Goal: Task Accomplishment & Management: Manage account settings

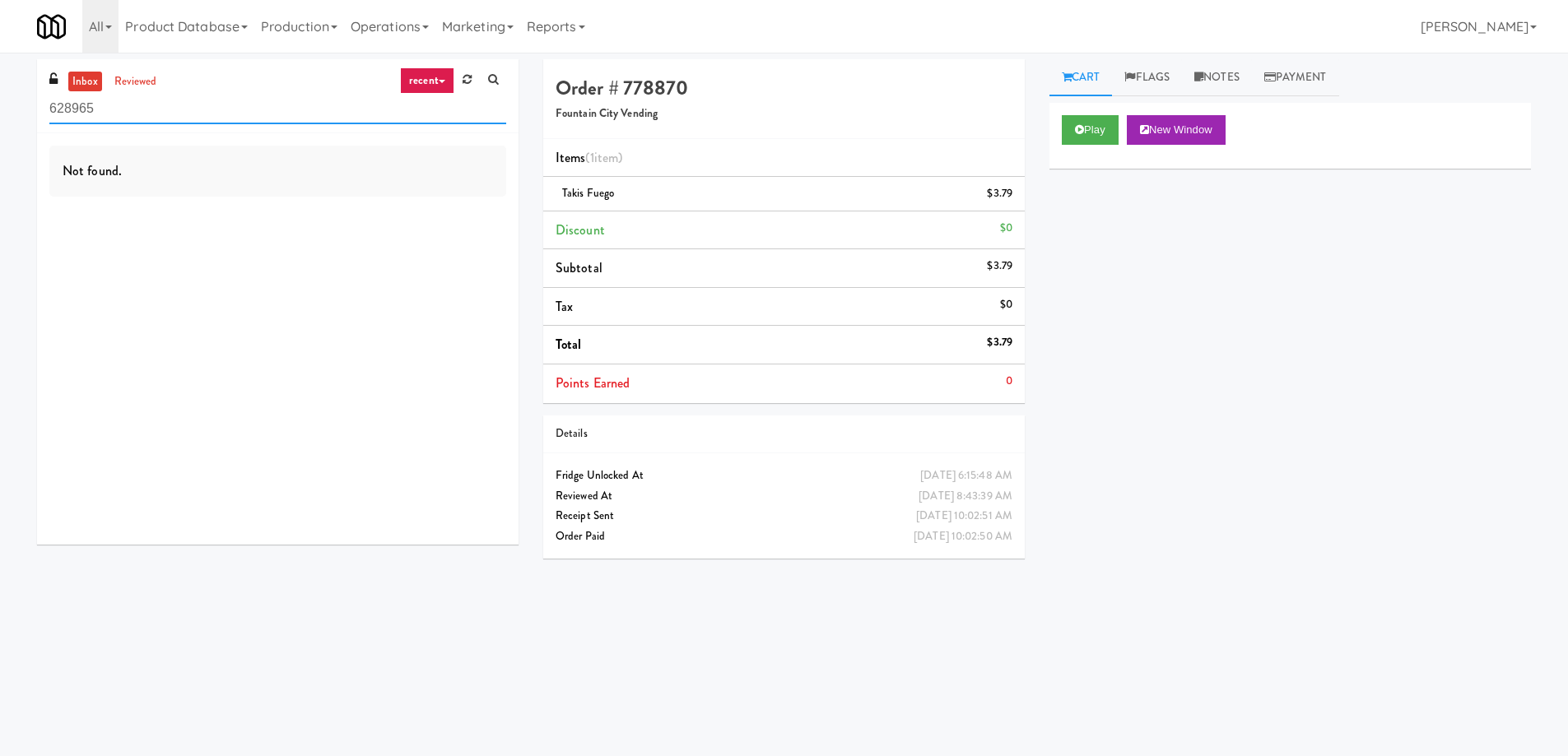
scroll to position [53, 0]
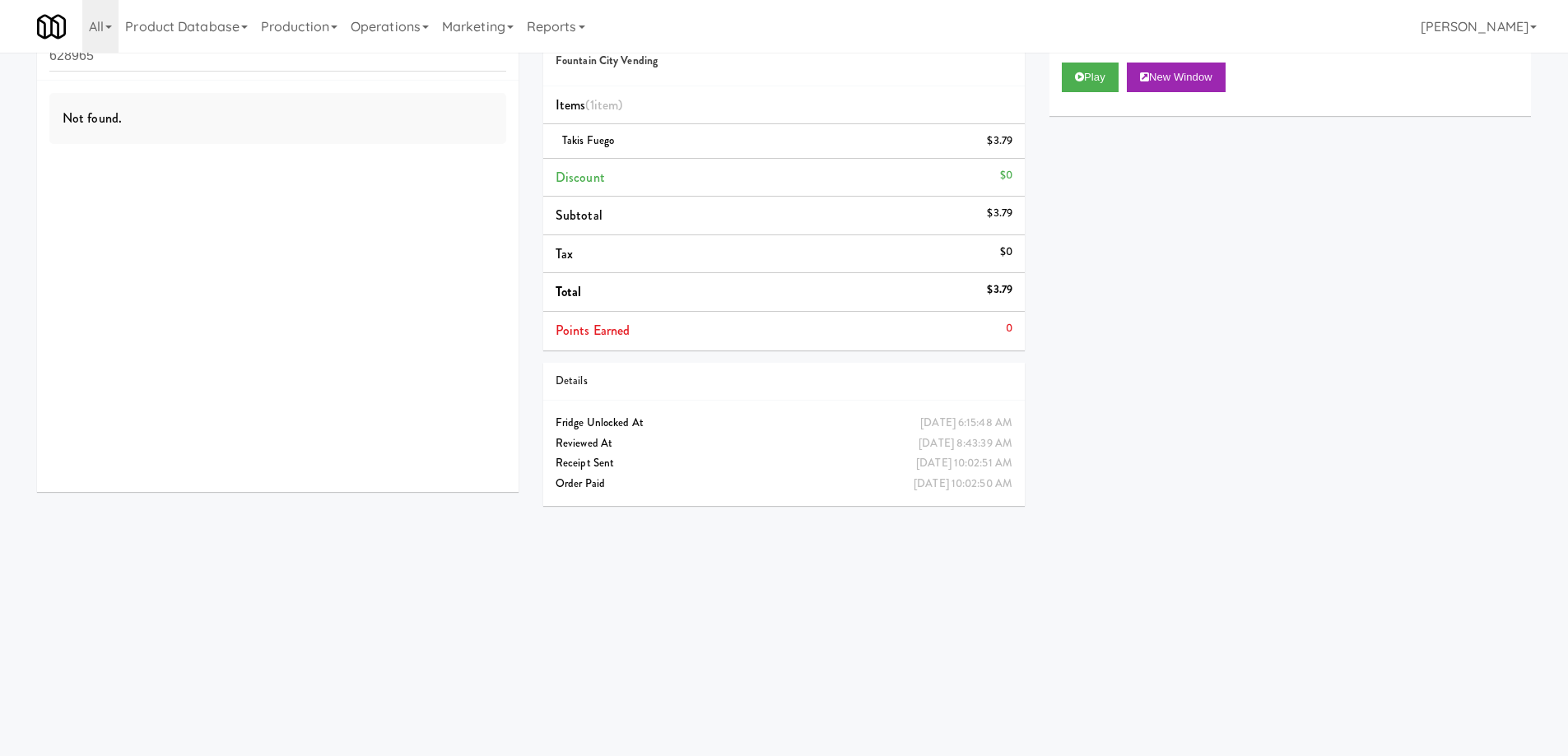
click at [1185, 706] on body "Okay Okay Select date: previous 2025-Aug next Su Mo Tu We Th Fr Sa 27 28 29 30 …" at bounding box center [784, 378] width 1568 height 756
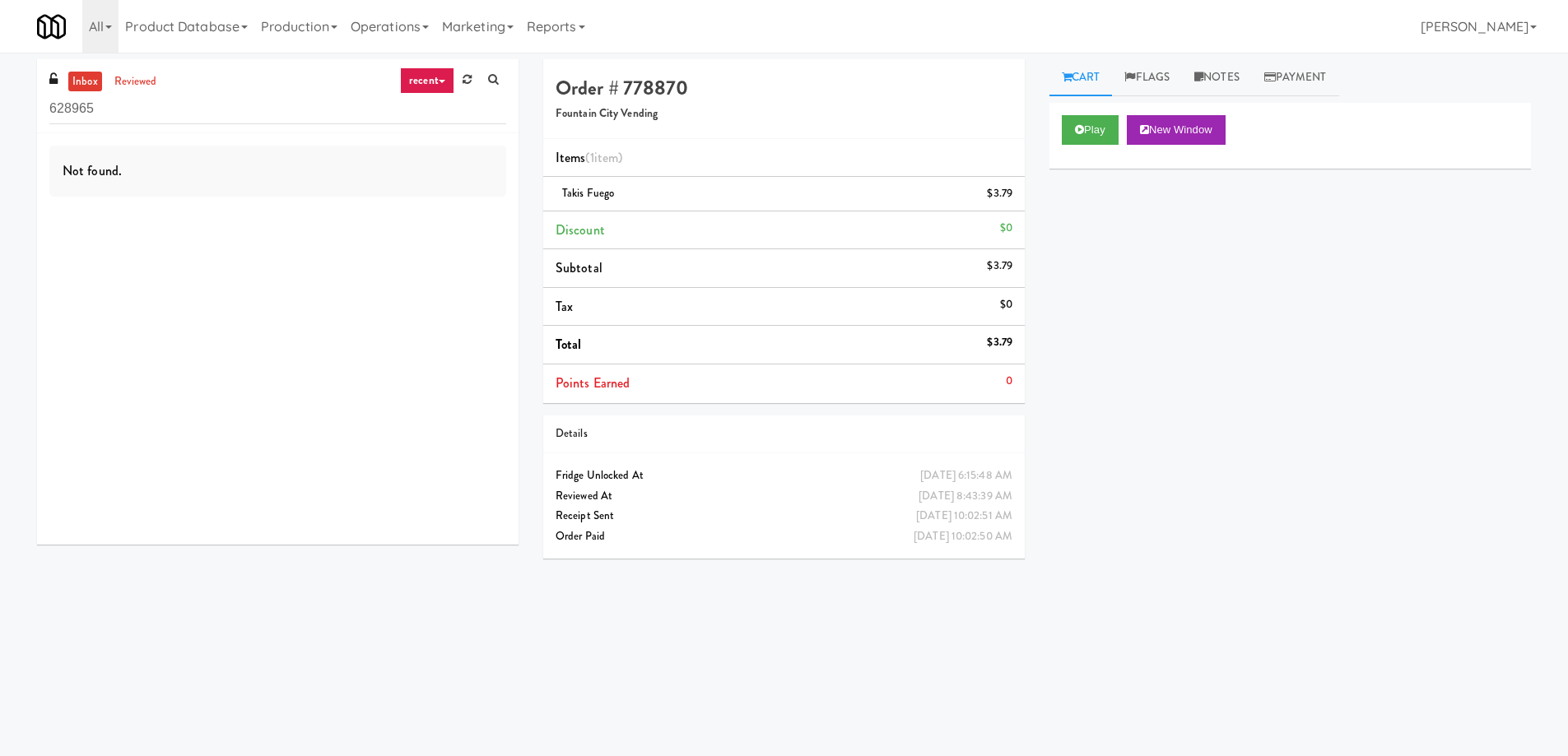
click at [427, 88] on link "recent" at bounding box center [426, 80] width 54 height 27
click at [510, 27] on link "Marketing" at bounding box center [477, 27] width 85 height 53
click at [433, 22] on link "Operations" at bounding box center [390, 27] width 92 height 53
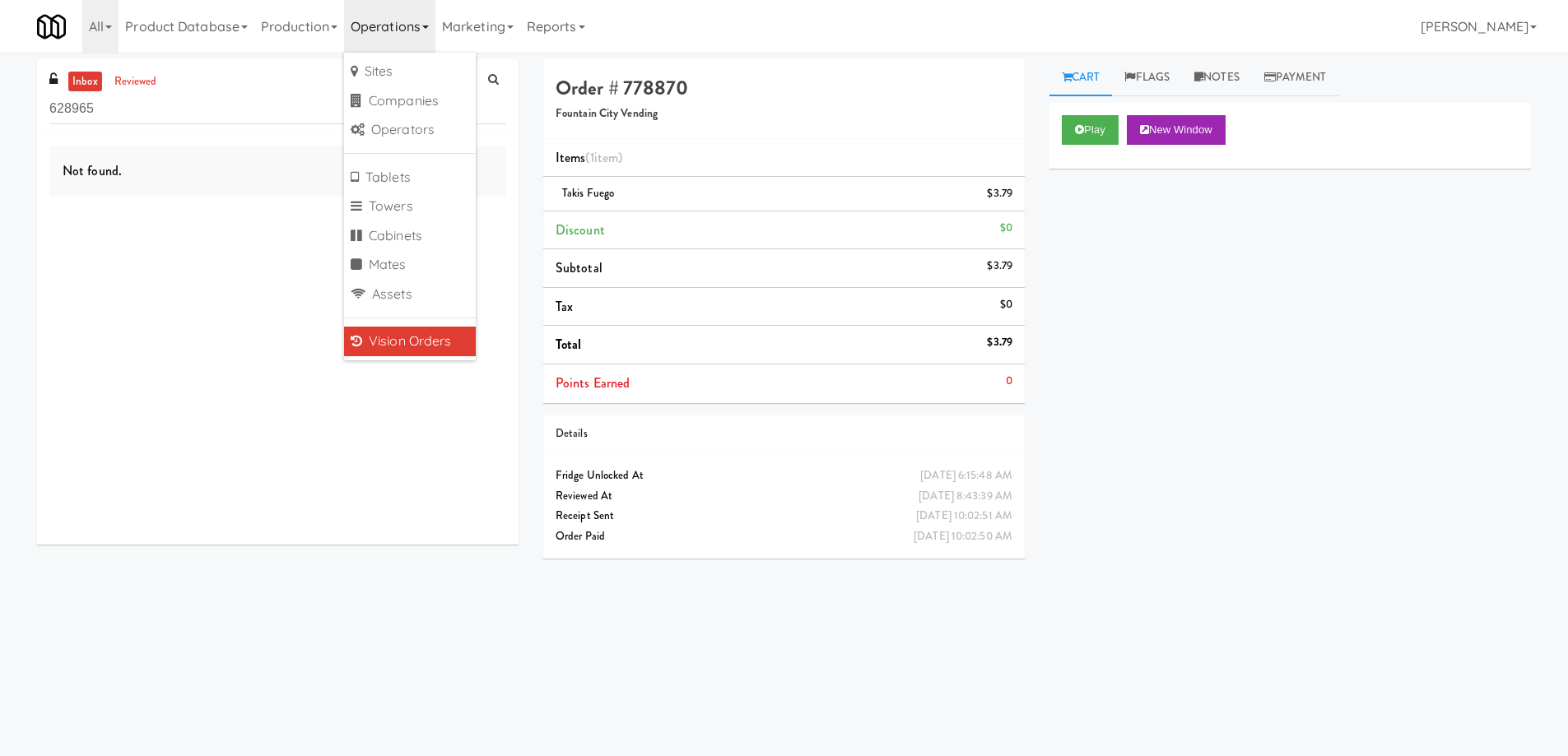
click at [433, 22] on link "Operations" at bounding box center [390, 27] width 92 height 53
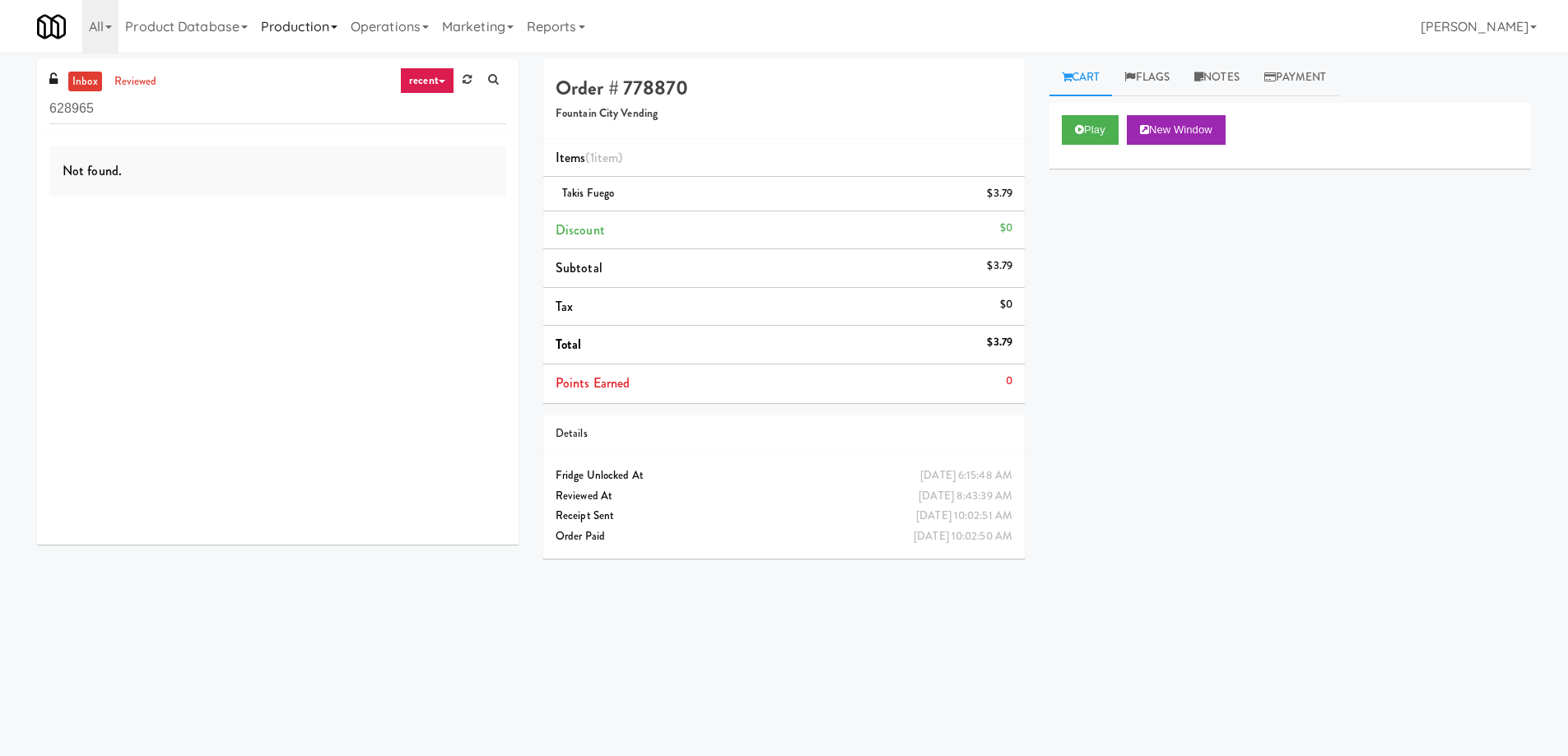
click at [327, 21] on link "Production" at bounding box center [299, 27] width 90 height 53
click at [238, 27] on link "Product Database" at bounding box center [186, 27] width 136 height 53
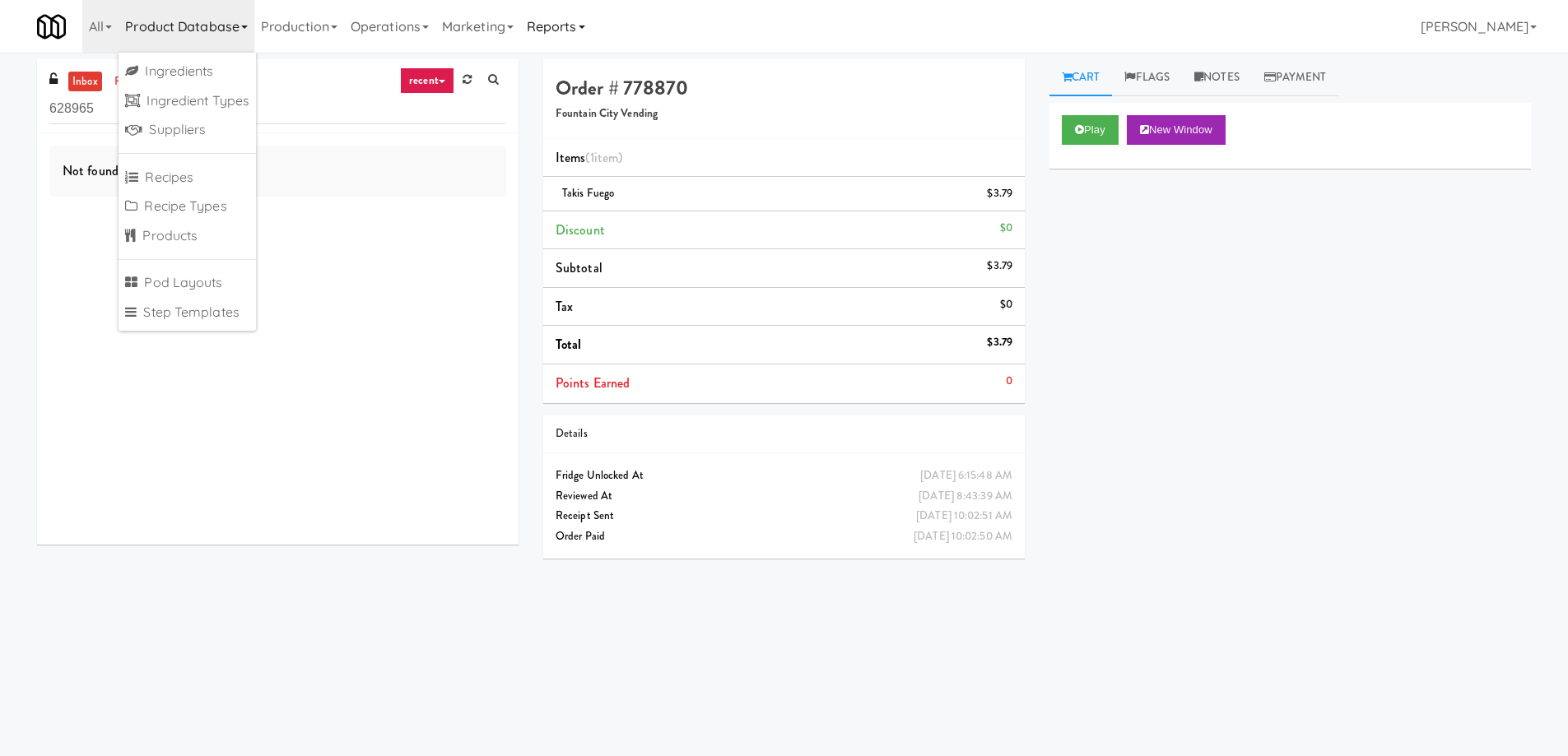
click at [591, 21] on link "Reports" at bounding box center [556, 27] width 72 height 53
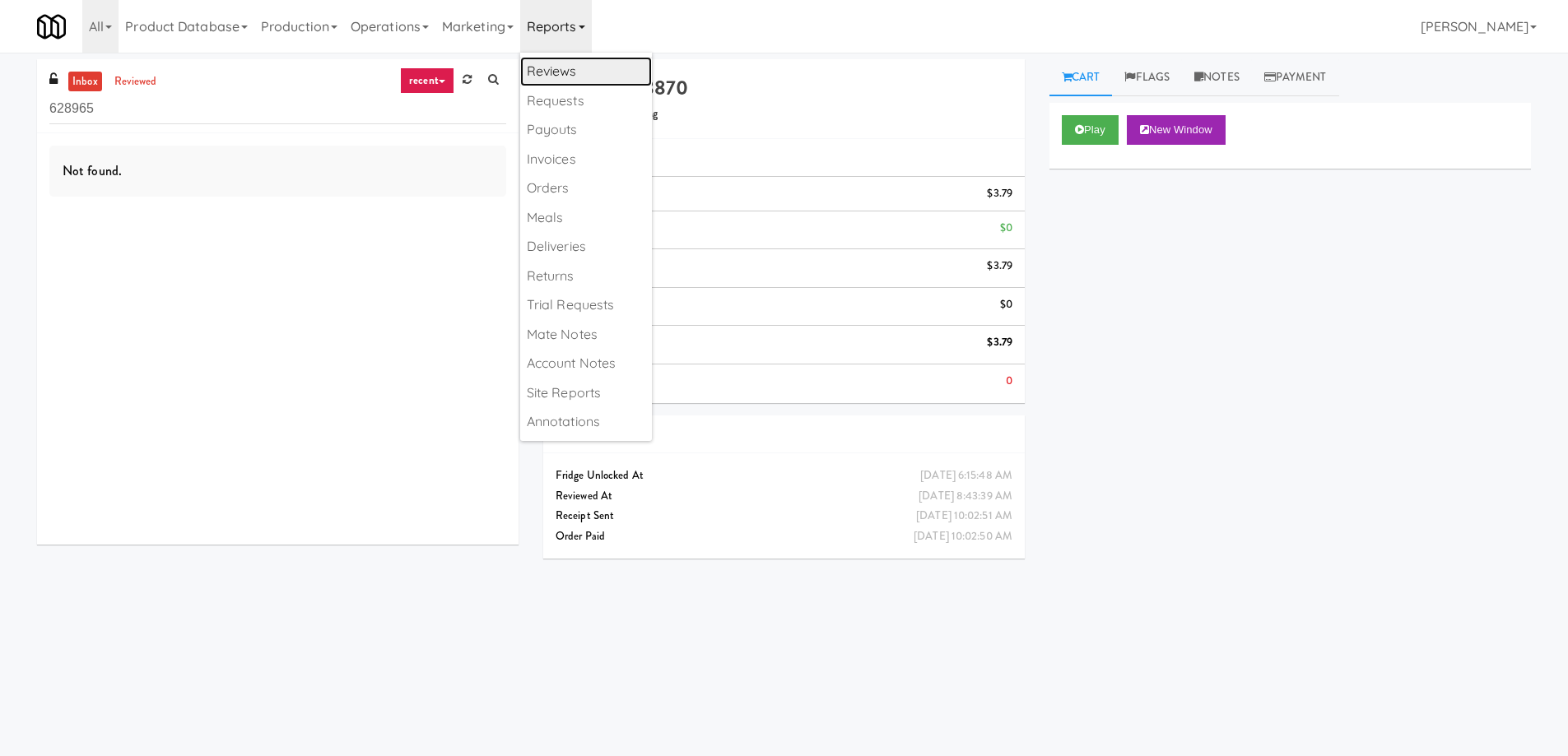
click at [593, 76] on link "Reviews" at bounding box center [586, 71] width 132 height 30
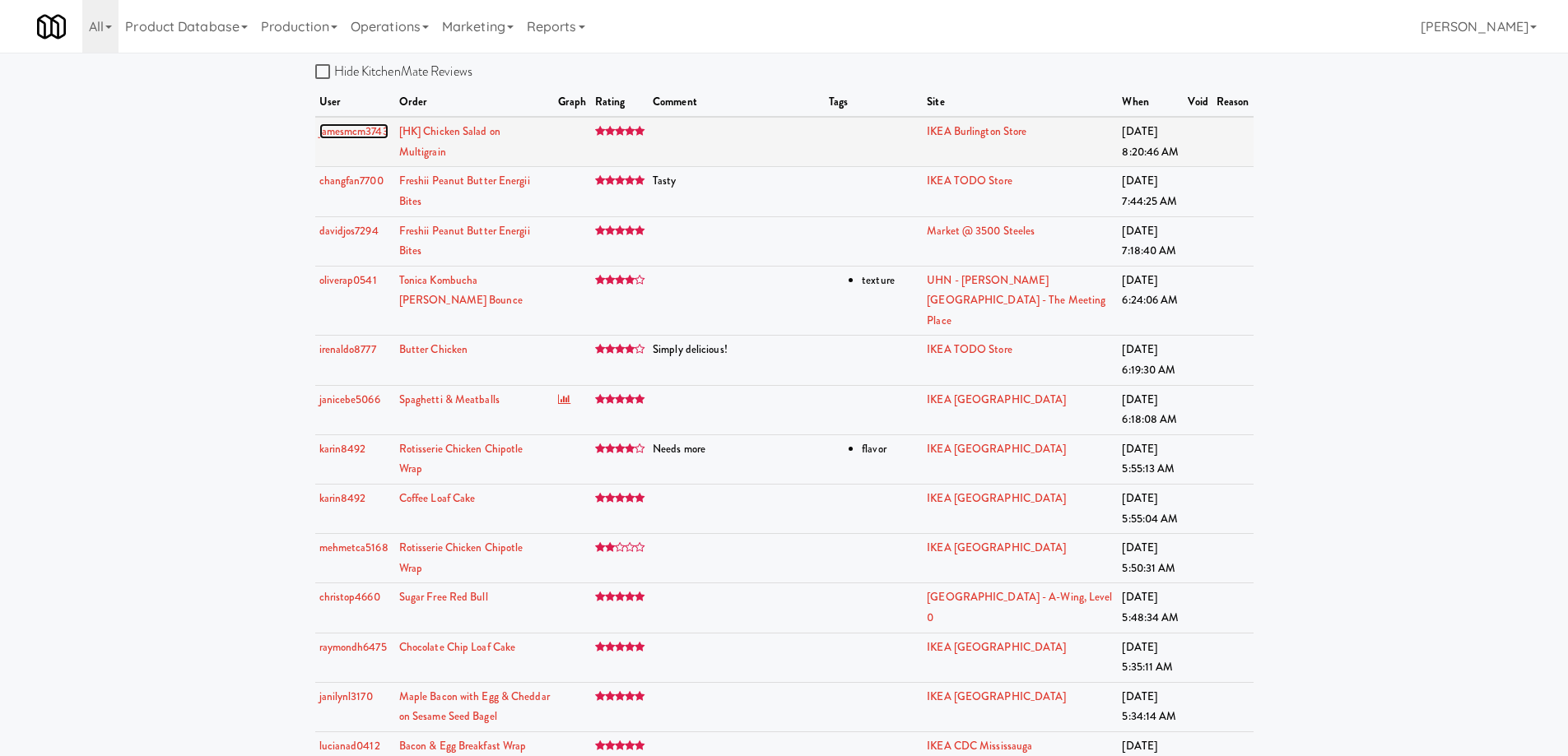
click at [372, 134] on link "jamesmcm3743" at bounding box center [354, 131] width 69 height 15
click at [982, 132] on link "IKEA Burlington Store" at bounding box center [976, 131] width 99 height 15
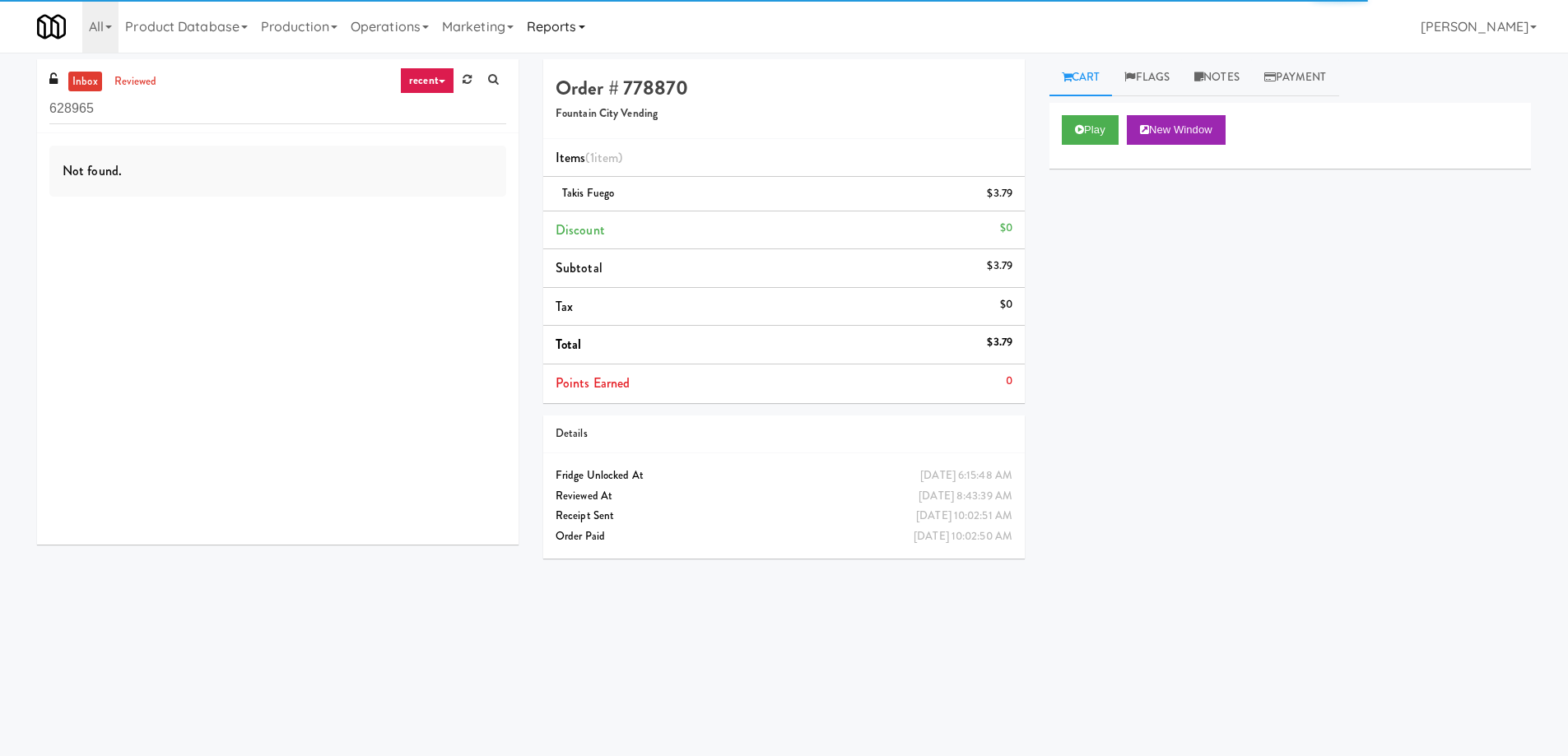
click at [566, 26] on link "Reports" at bounding box center [556, 27] width 72 height 53
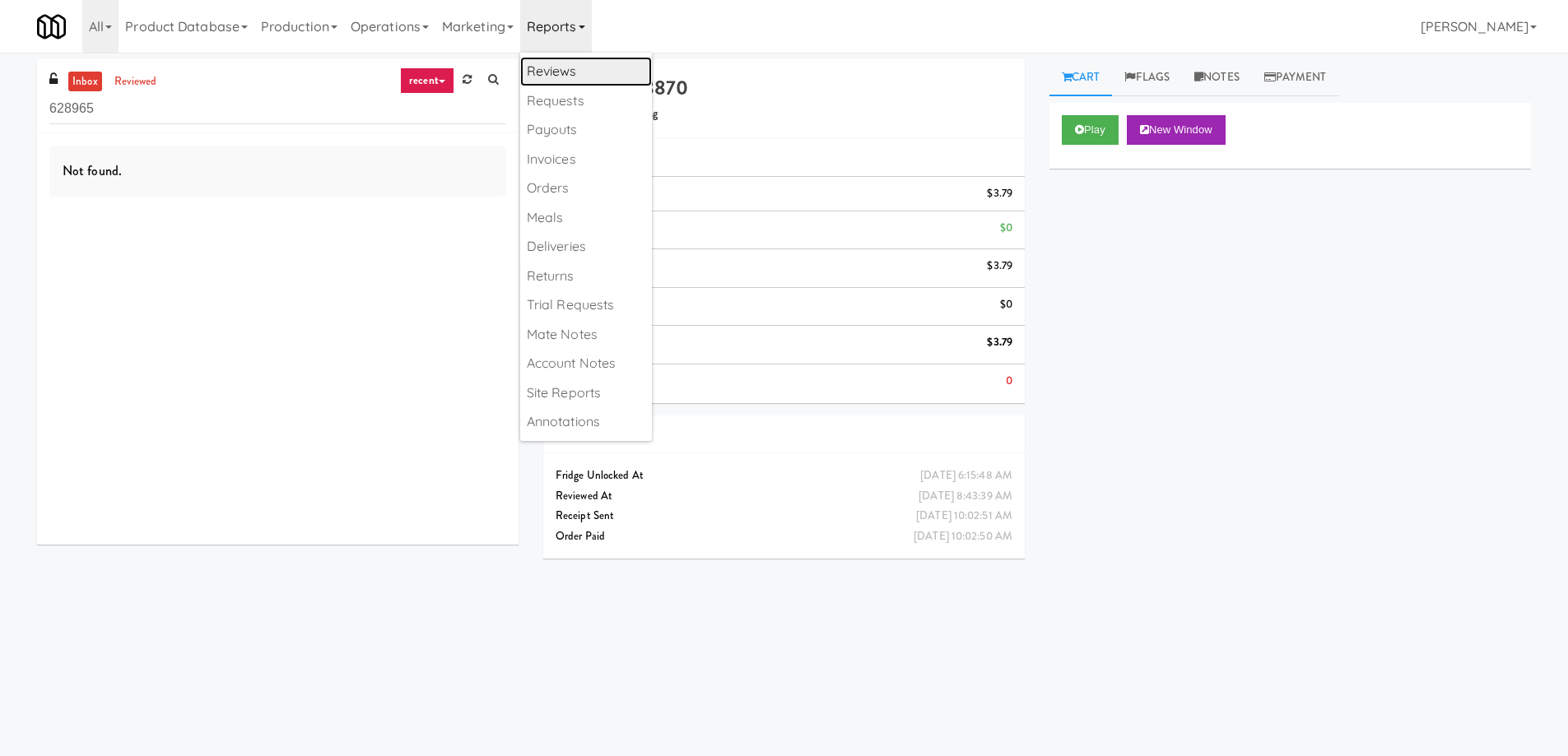
click at [564, 70] on link "Reviews" at bounding box center [586, 71] width 132 height 30
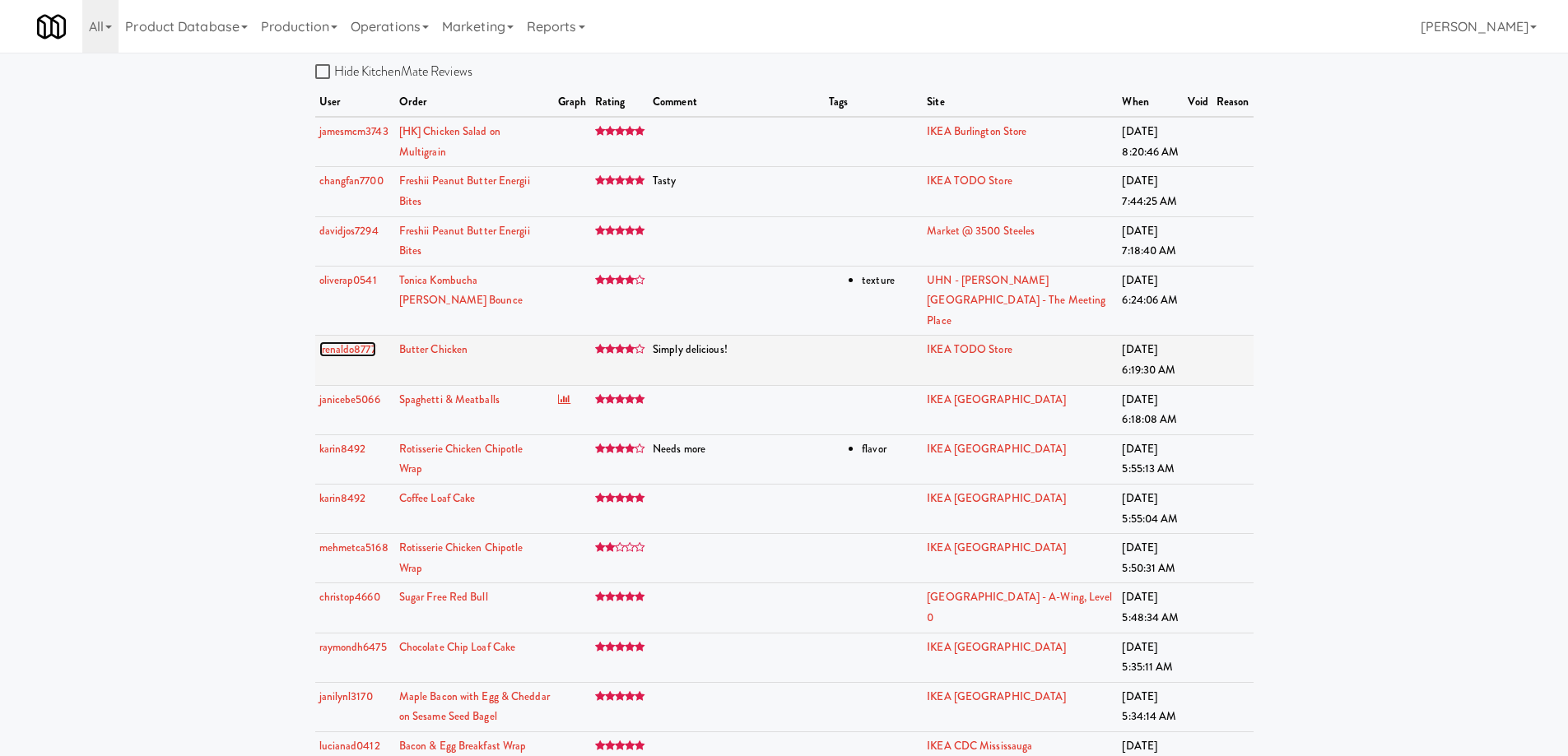
click at [361, 342] on link "irenaldo8777" at bounding box center [348, 349] width 57 height 15
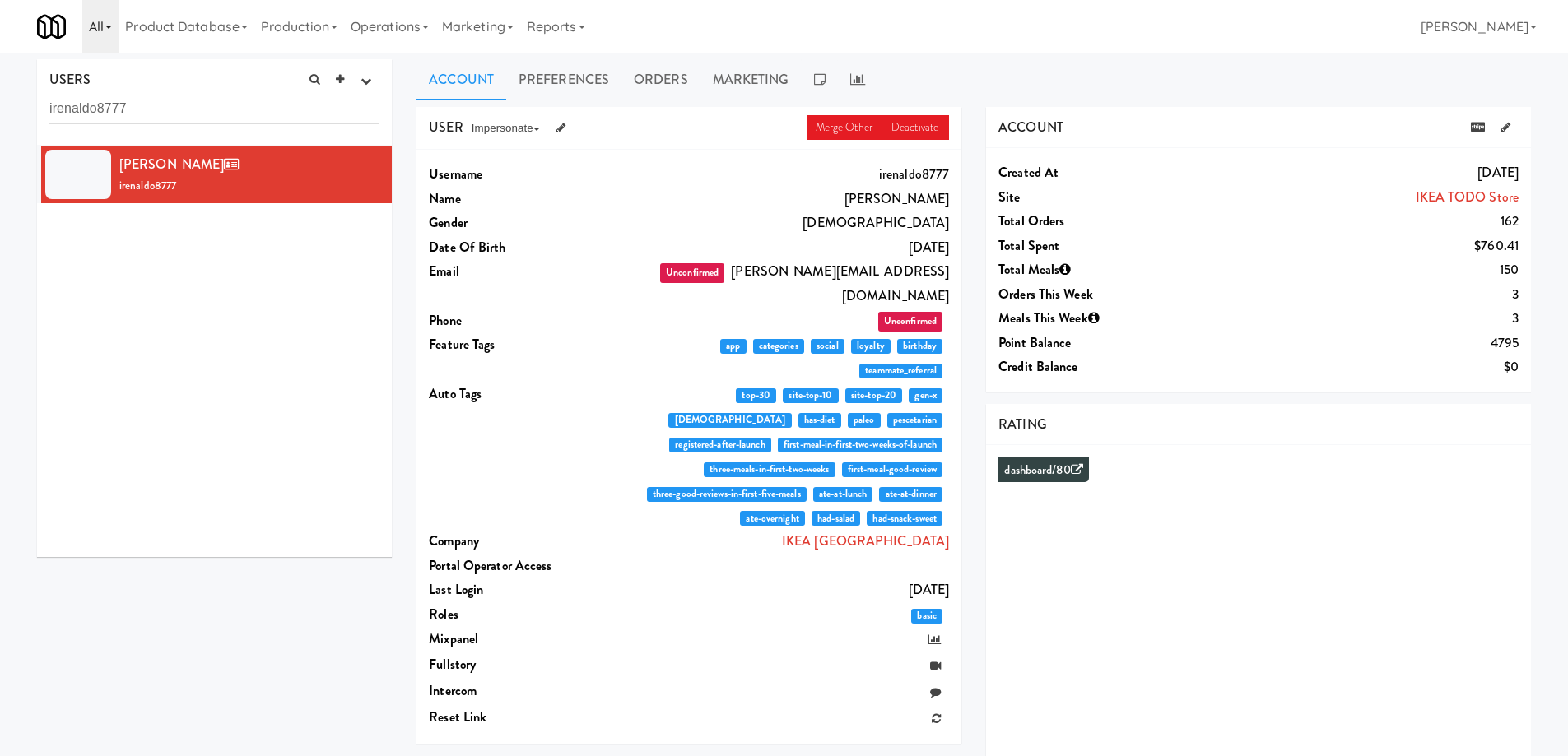
click at [93, 29] on link "All" at bounding box center [100, 27] width 36 height 53
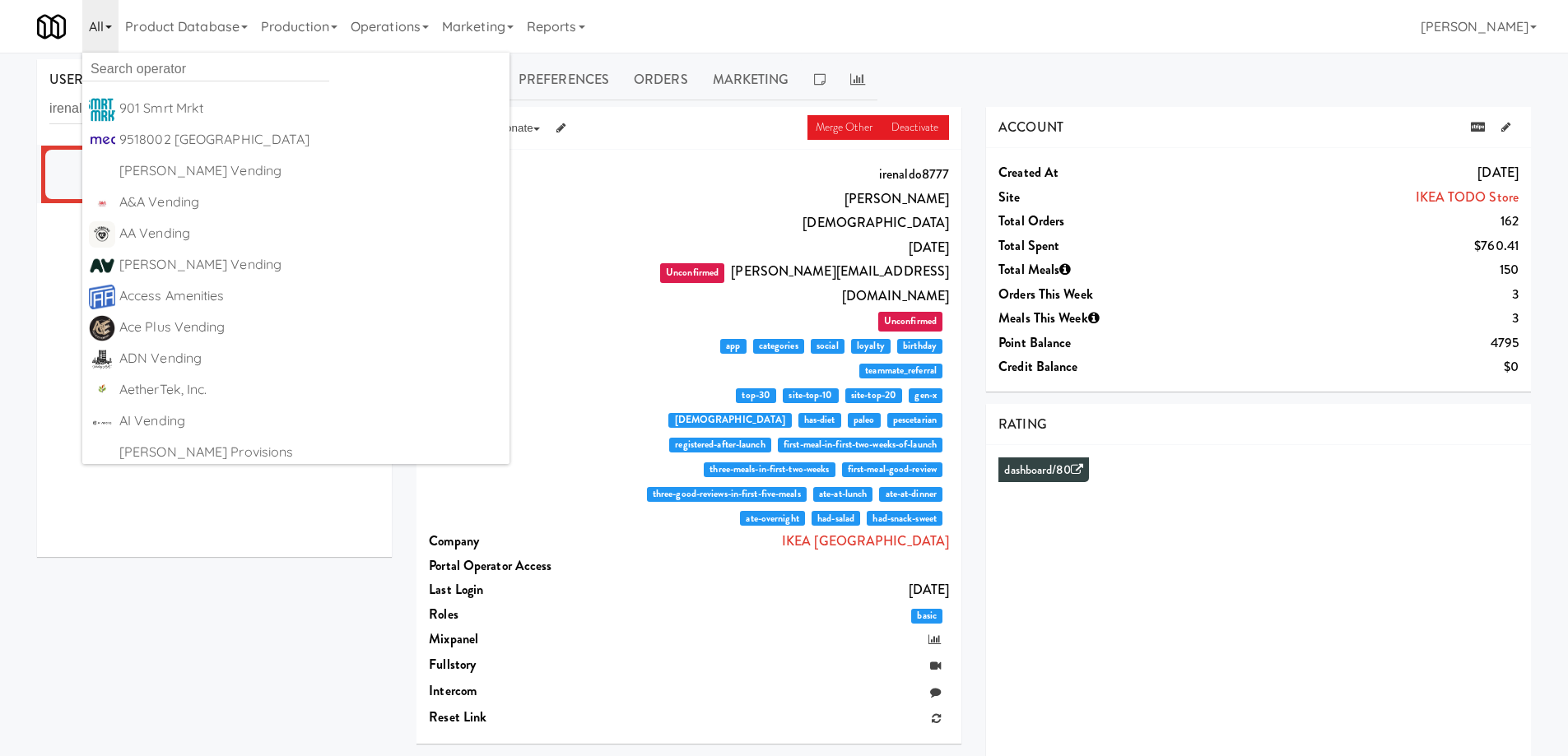
click at [93, 29] on link "All" at bounding box center [100, 27] width 36 height 53
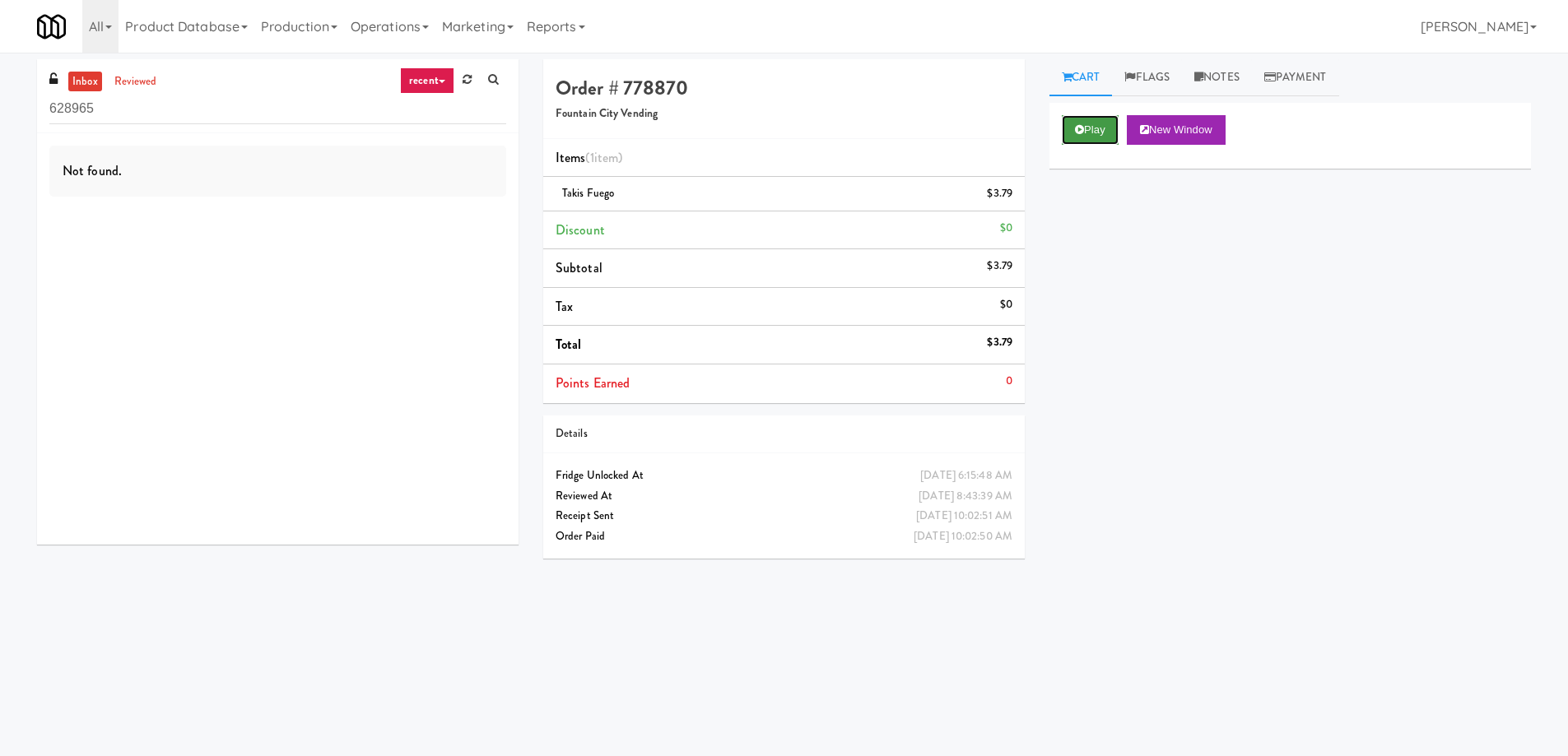
click at [1102, 126] on button "Play" at bounding box center [1090, 130] width 57 height 30
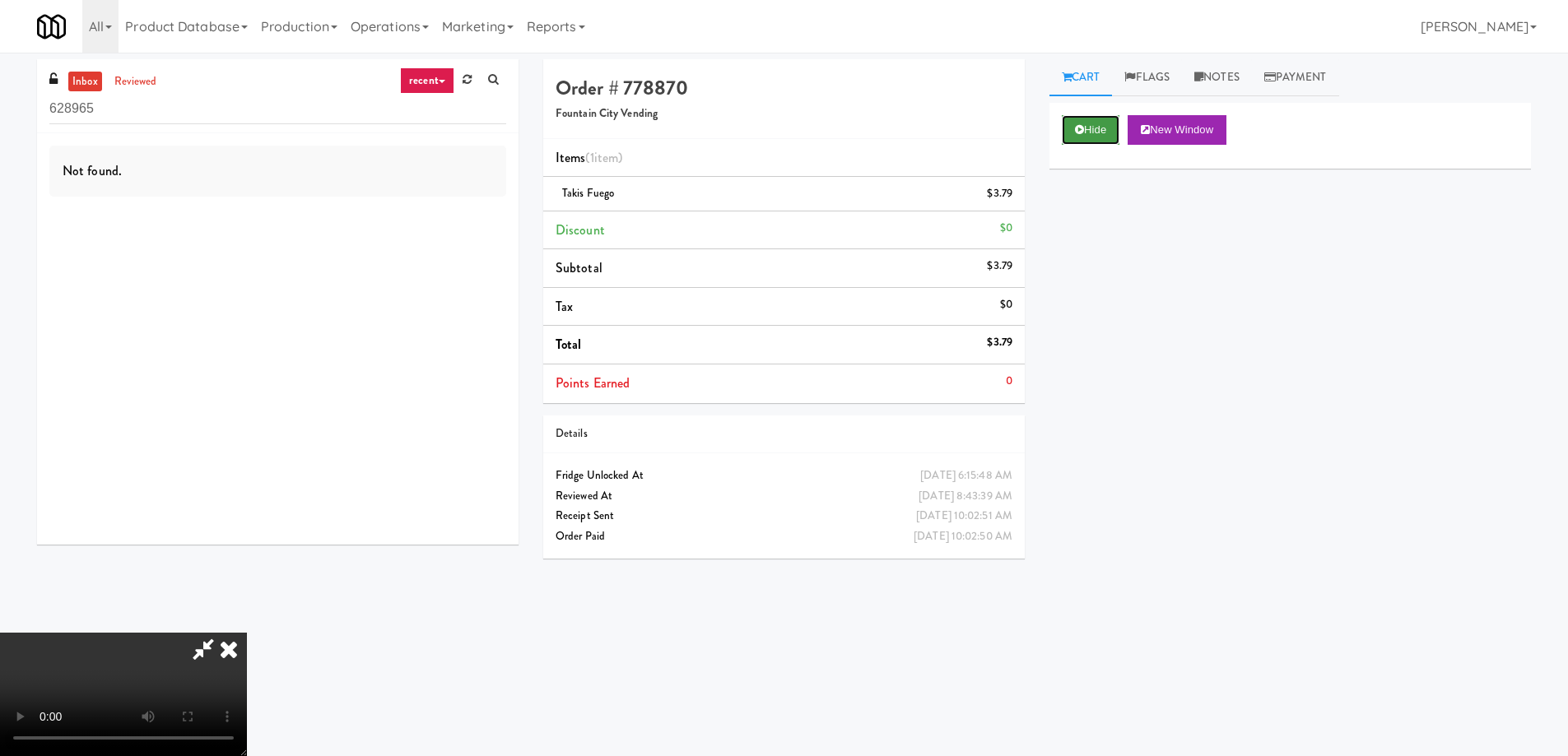
click at [1100, 127] on button "Hide" at bounding box center [1090, 130] width 57 height 30
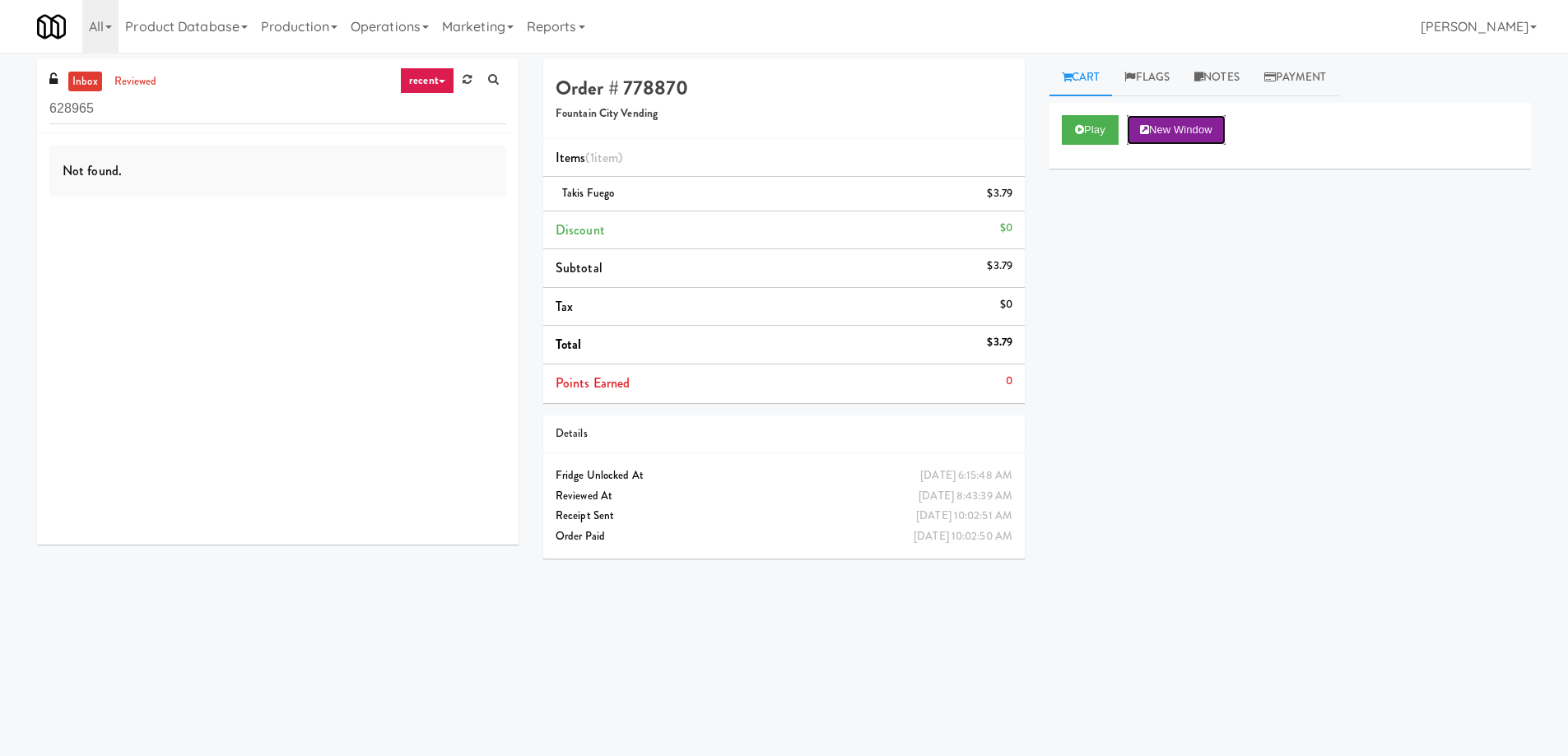
click at [1154, 132] on button "New Window" at bounding box center [1176, 130] width 98 height 30
click at [472, 78] on link at bounding box center [467, 80] width 26 height 25
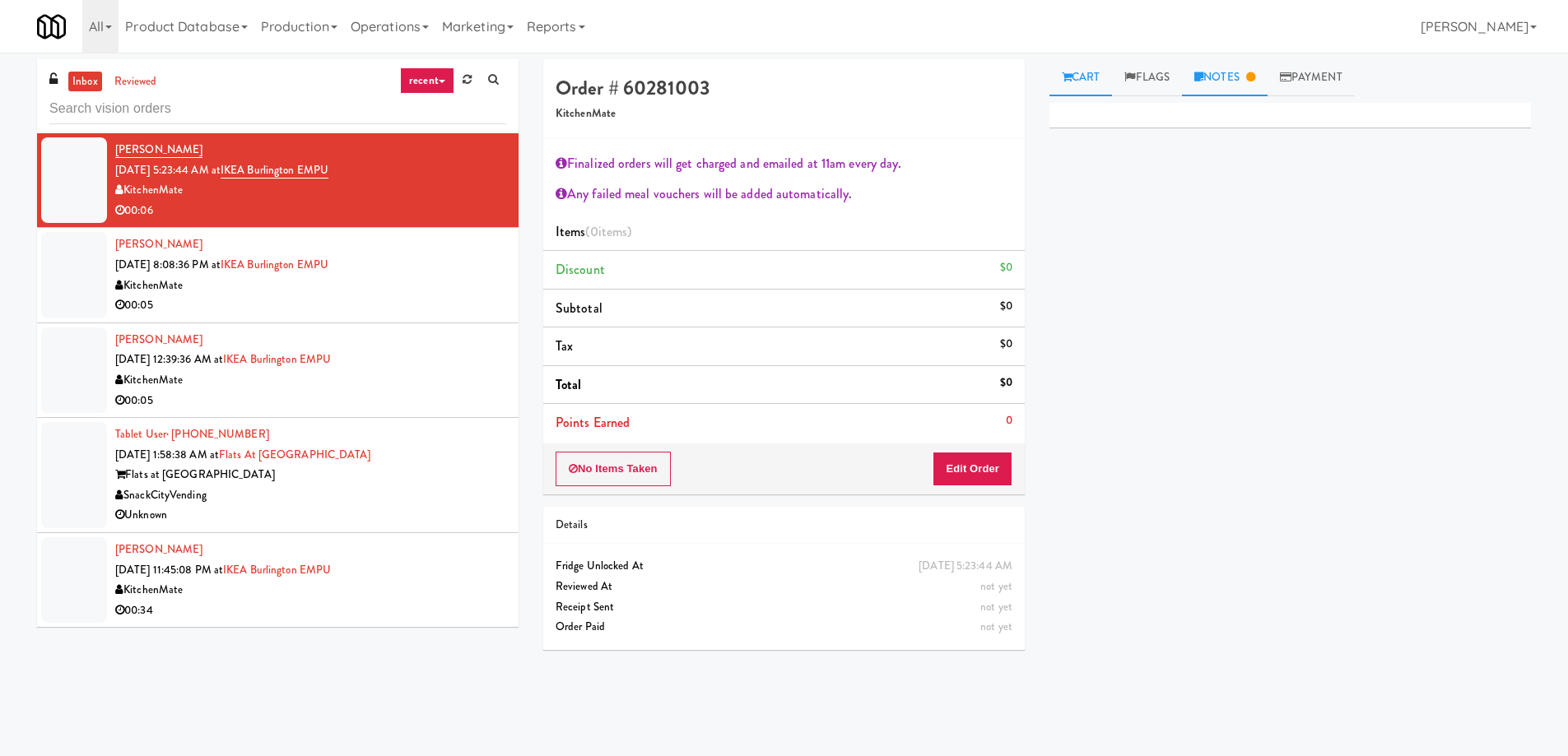
click at [1232, 82] on link "Notes" at bounding box center [1225, 77] width 86 height 37
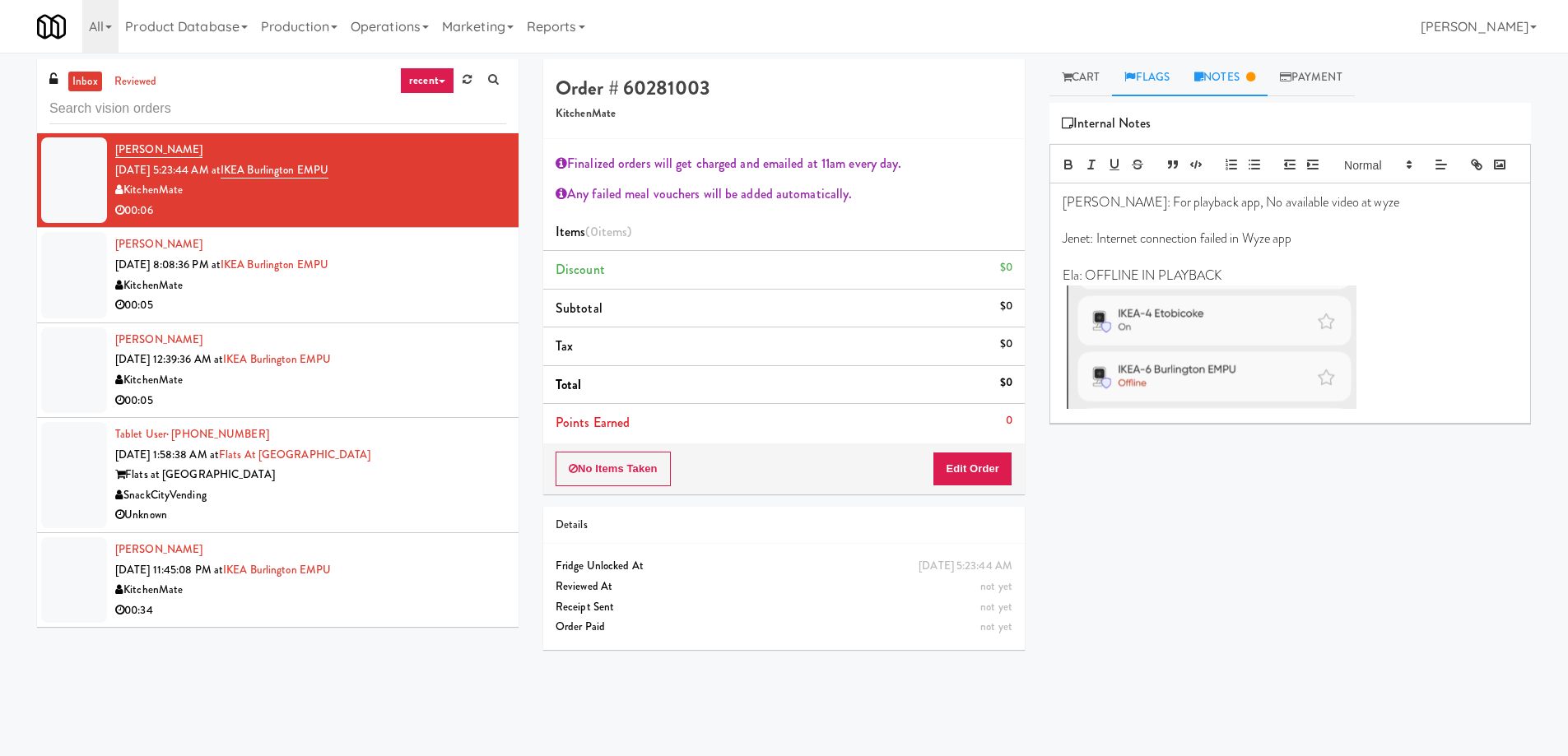
click at [1166, 84] on link "Flags" at bounding box center [1147, 77] width 70 height 37
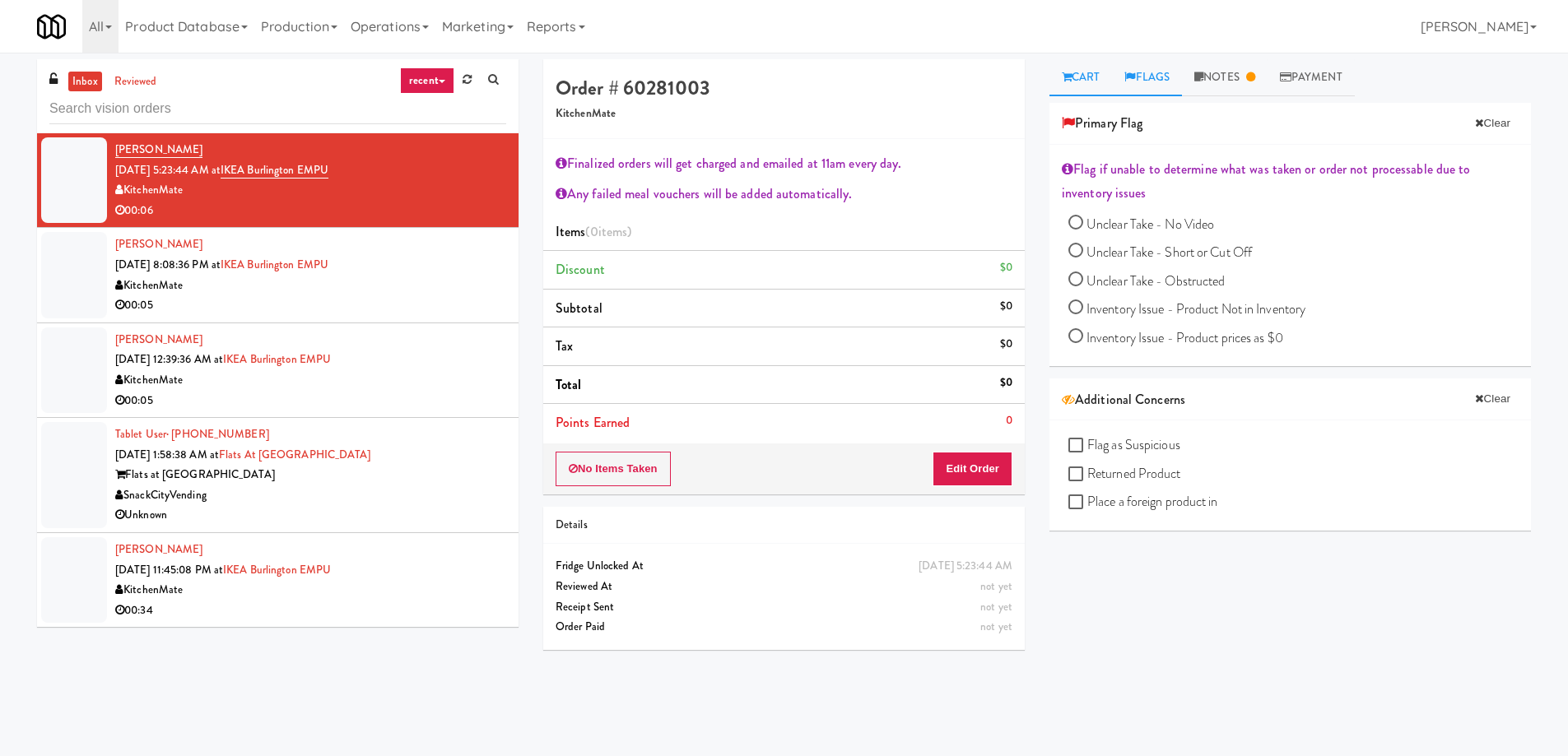
click at [1106, 84] on link "Cart" at bounding box center [1081, 77] width 63 height 37
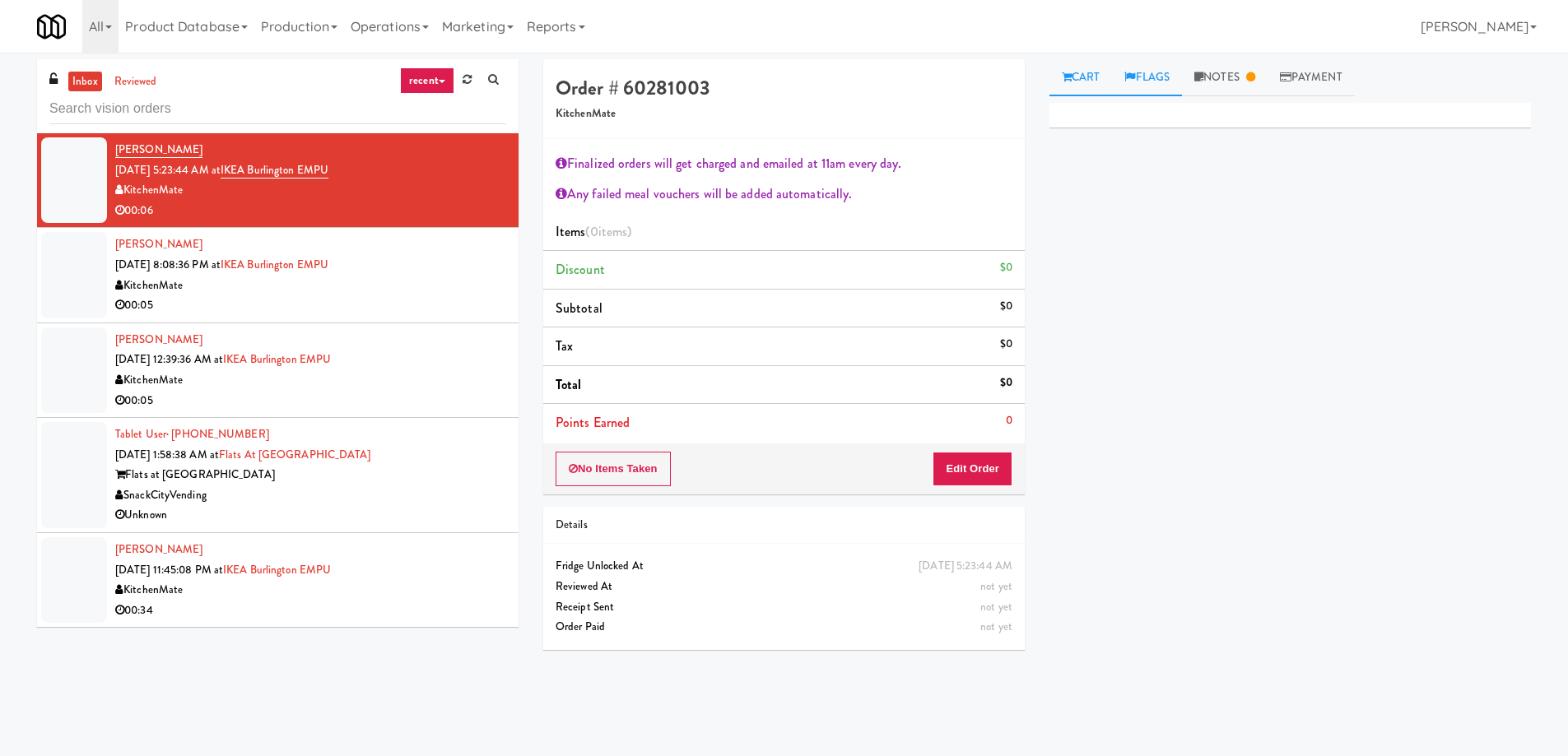
click at [1156, 74] on link "Flags" at bounding box center [1147, 77] width 70 height 37
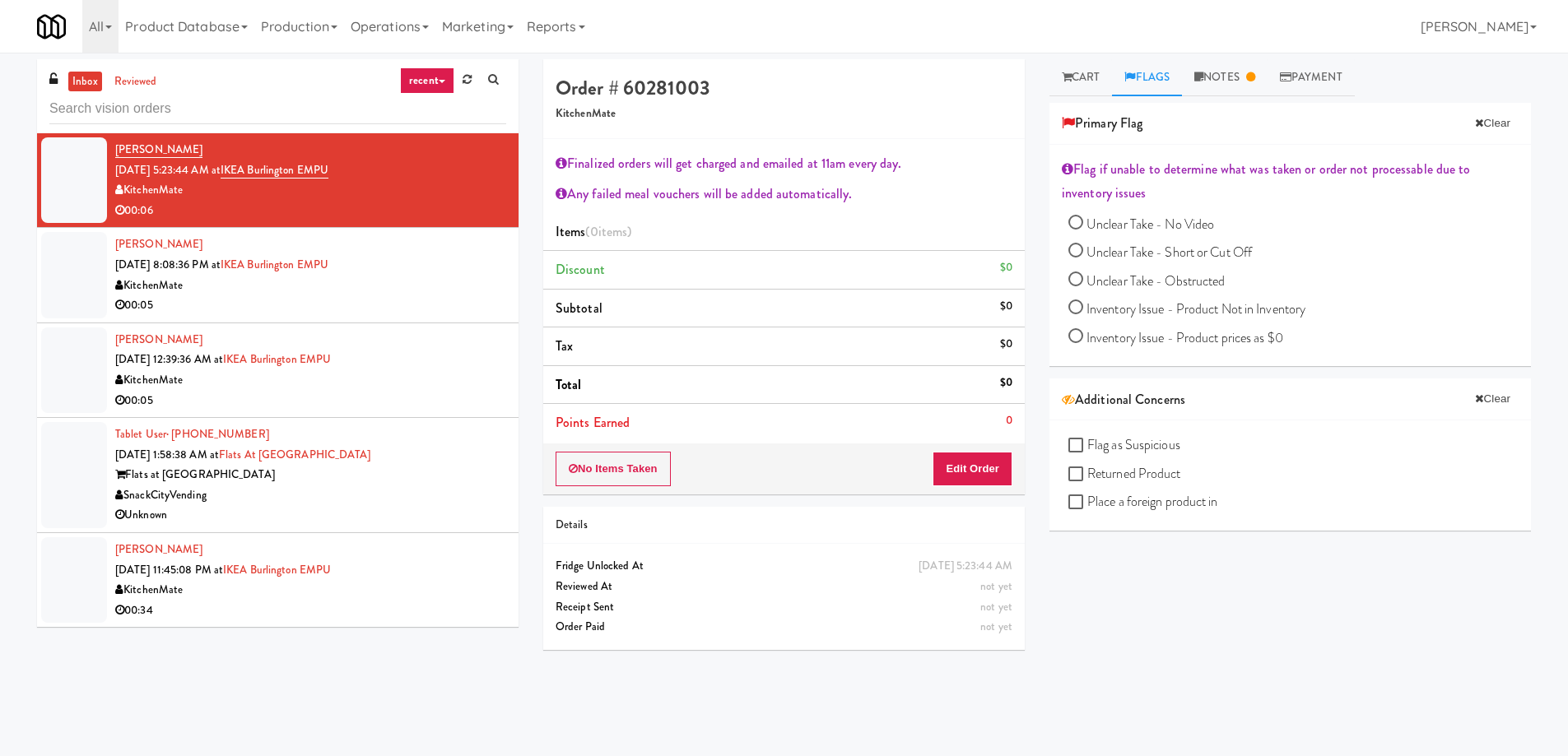
click at [360, 285] on div "KitchenMate" at bounding box center [311, 286] width 391 height 21
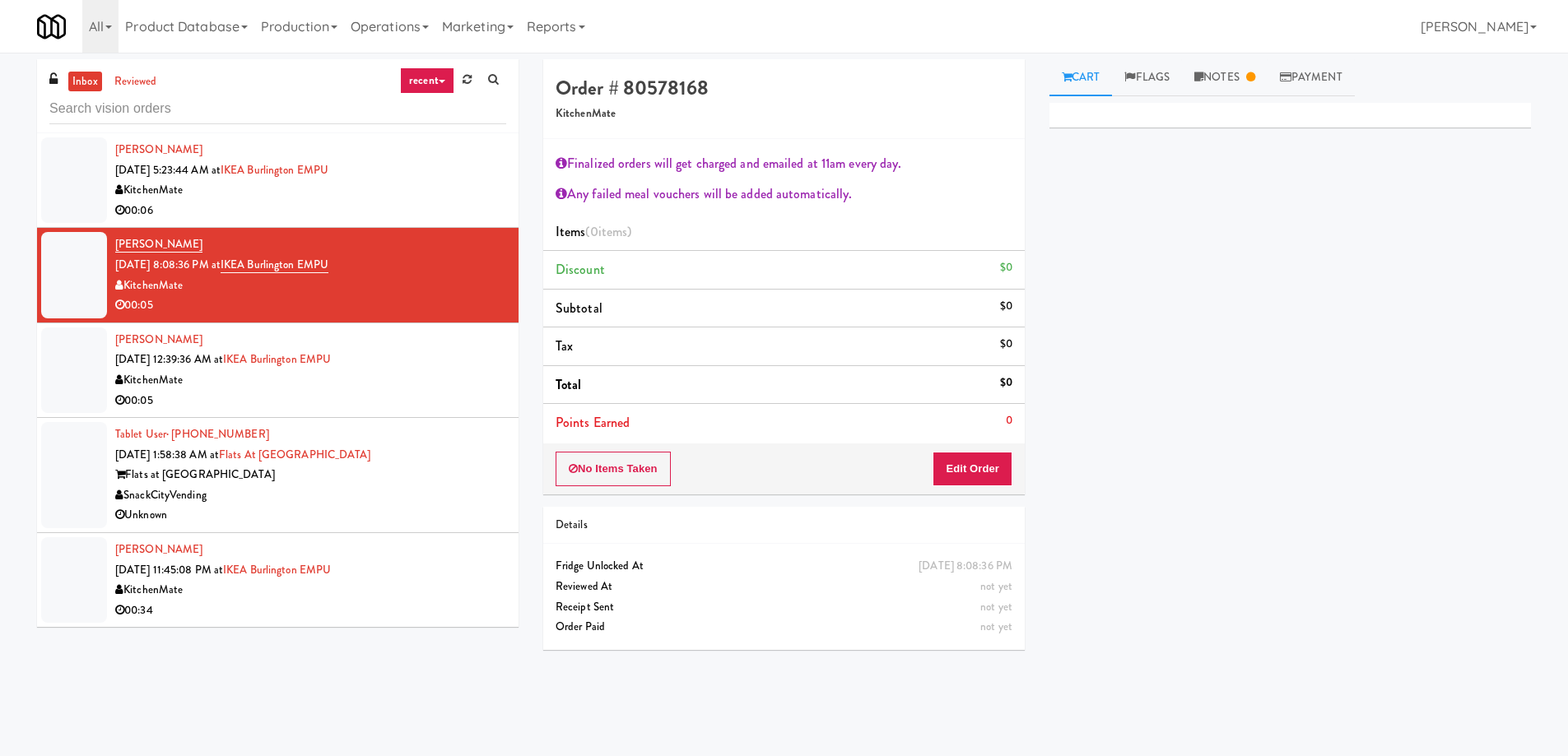
click at [343, 197] on div "KitchenMate" at bounding box center [311, 190] width 391 height 21
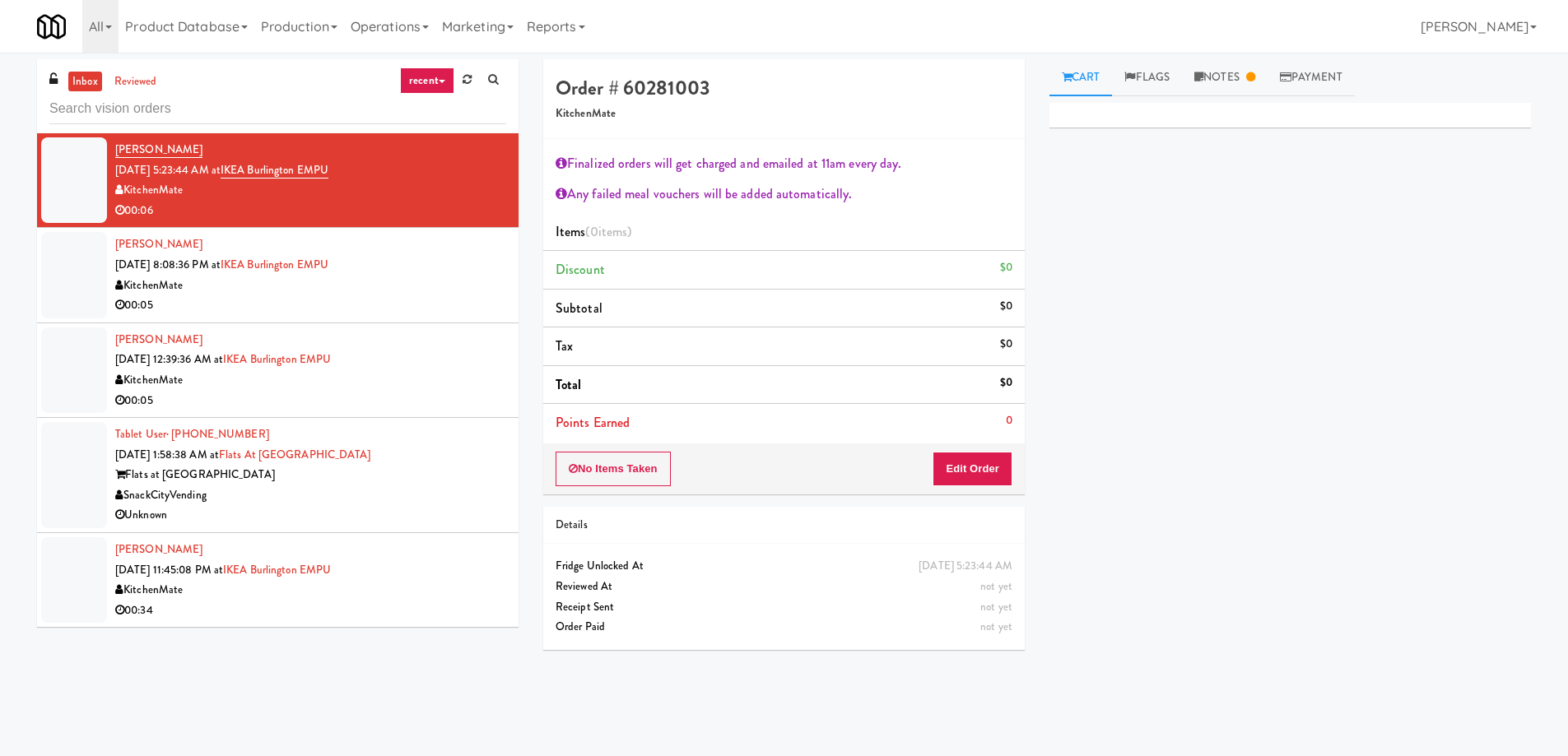
click at [422, 278] on div "KitchenMate" at bounding box center [311, 286] width 391 height 21
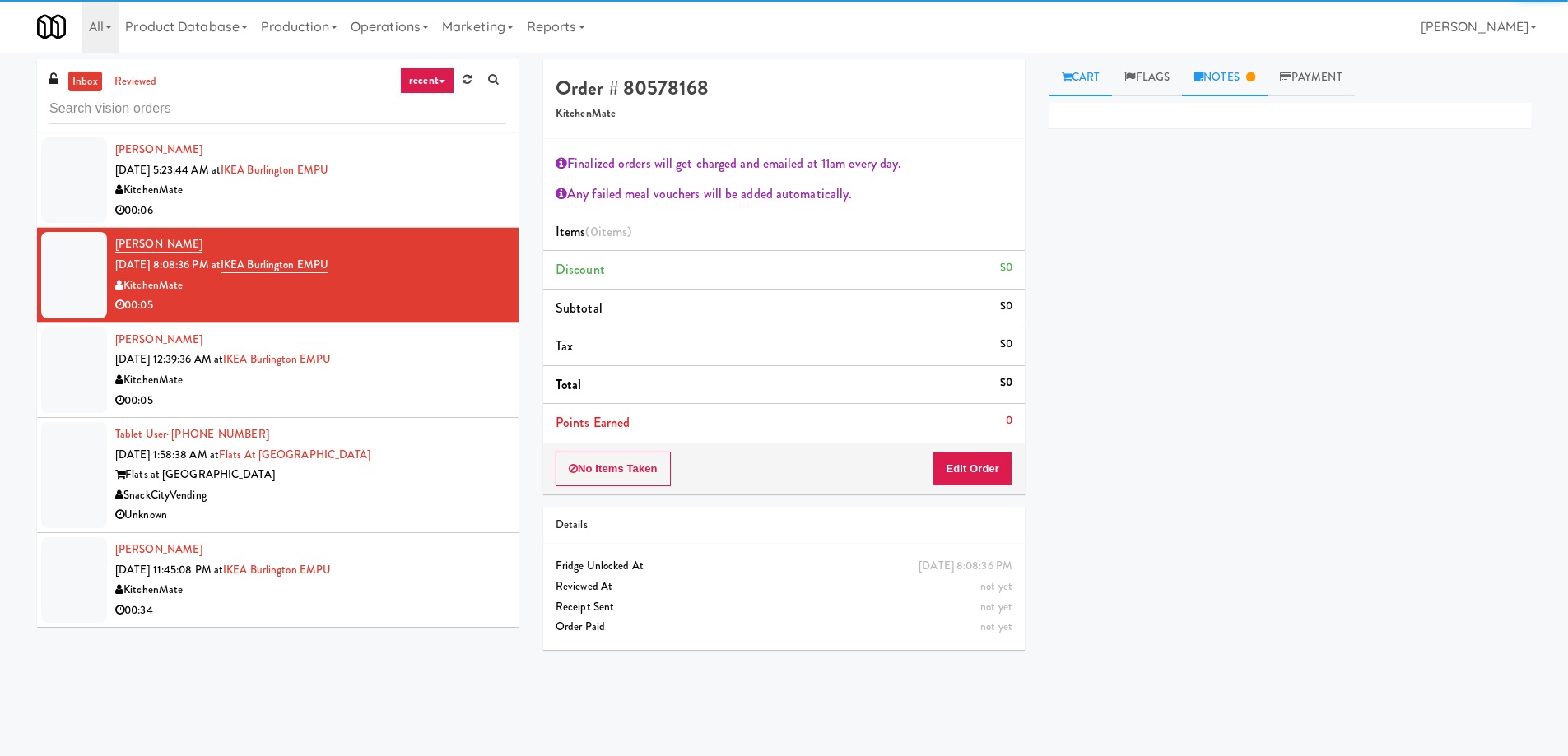
click at [1220, 84] on link "Notes" at bounding box center [1225, 77] width 86 height 37
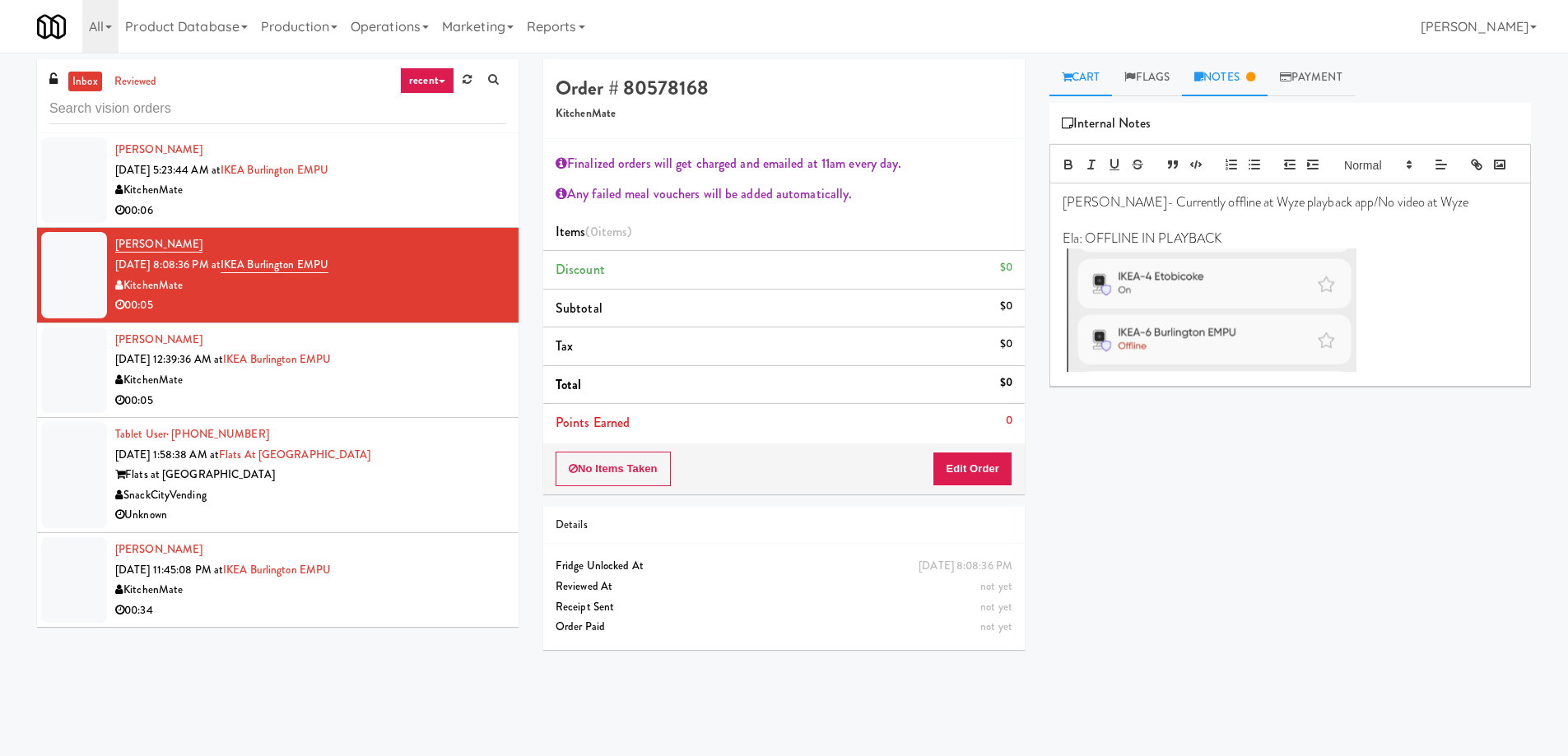
click at [1096, 83] on link "Cart" at bounding box center [1081, 77] width 63 height 37
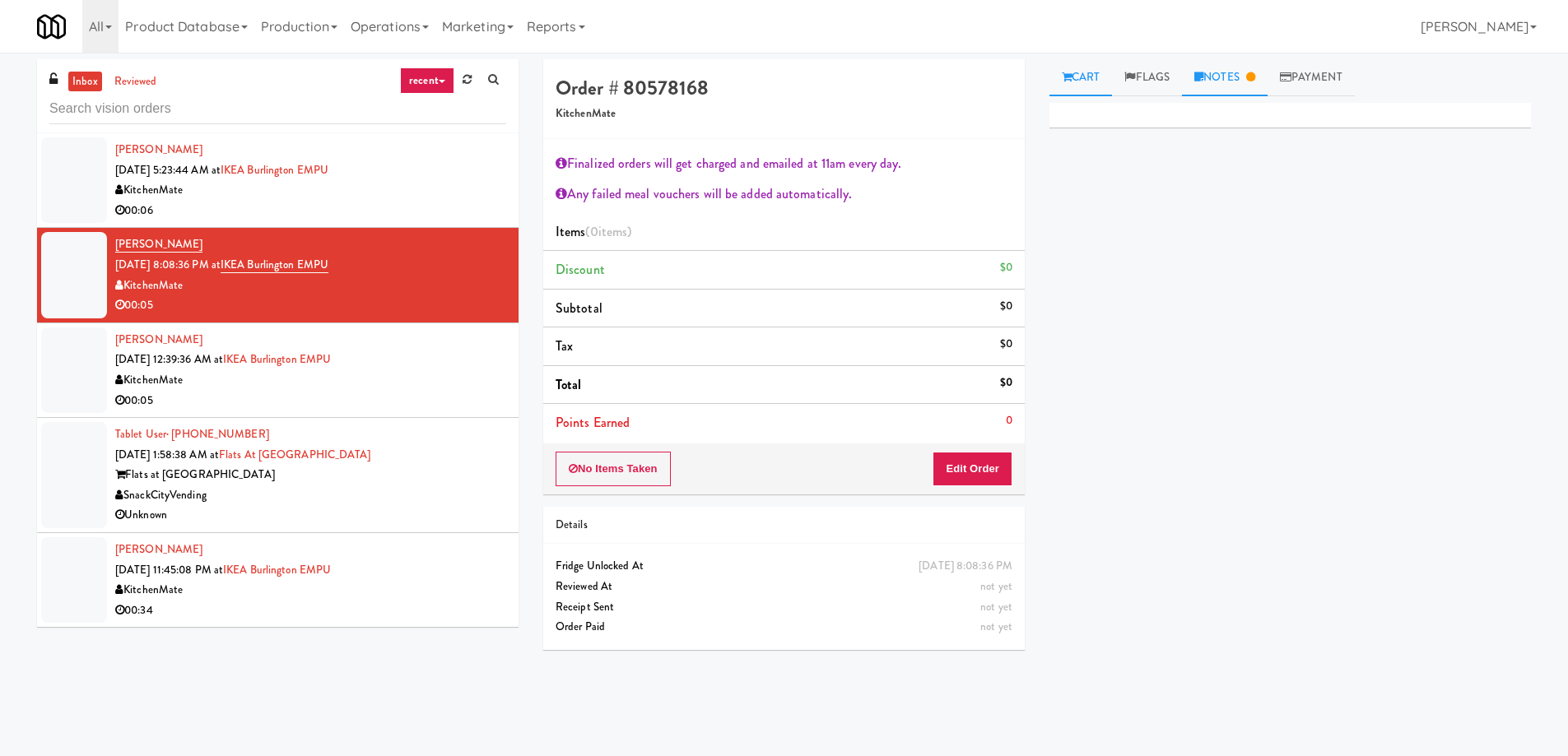
click at [1228, 76] on link "Notes" at bounding box center [1225, 77] width 86 height 37
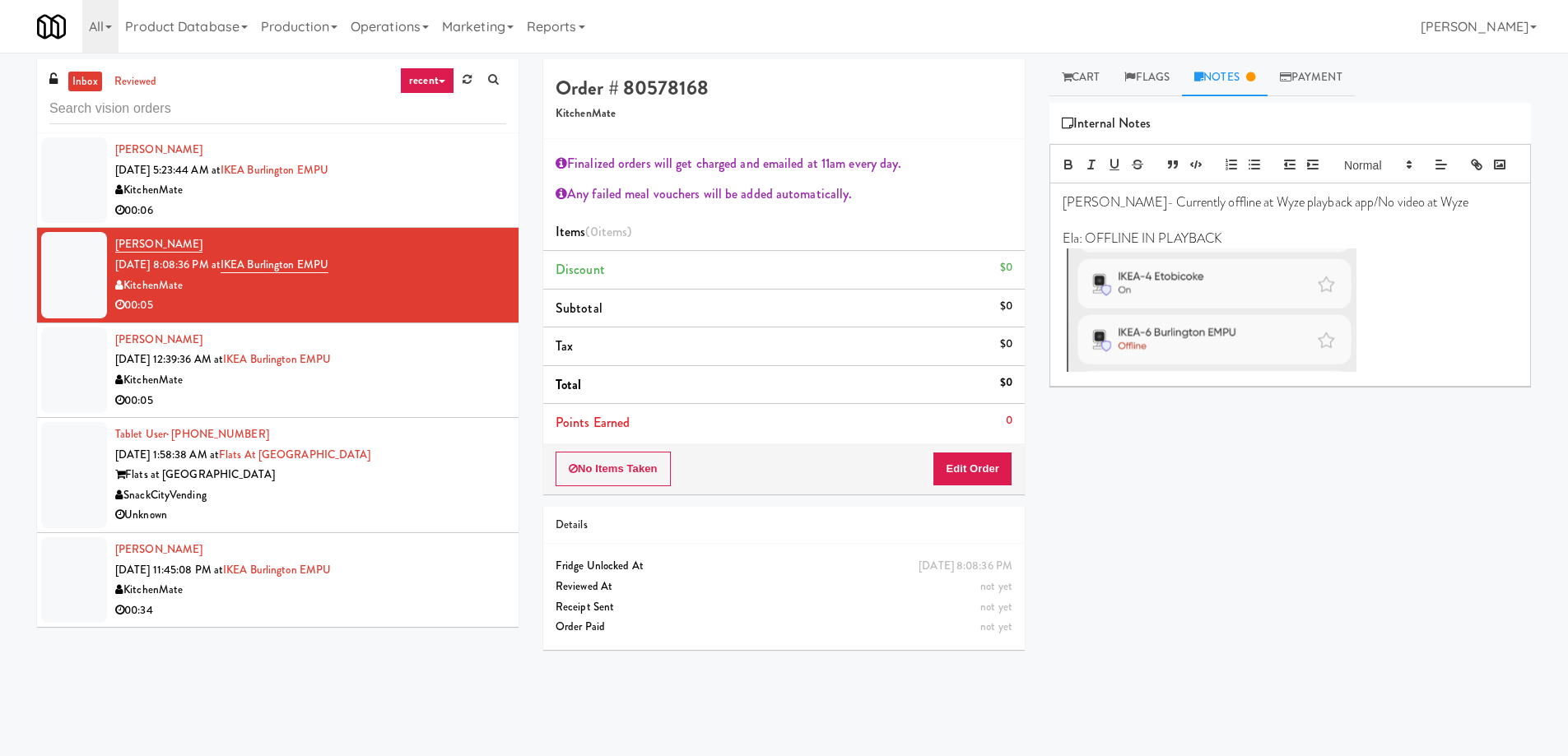
click at [1228, 76] on link "Notes" at bounding box center [1225, 77] width 86 height 37
click at [421, 372] on div "KitchenMate" at bounding box center [311, 380] width 391 height 21
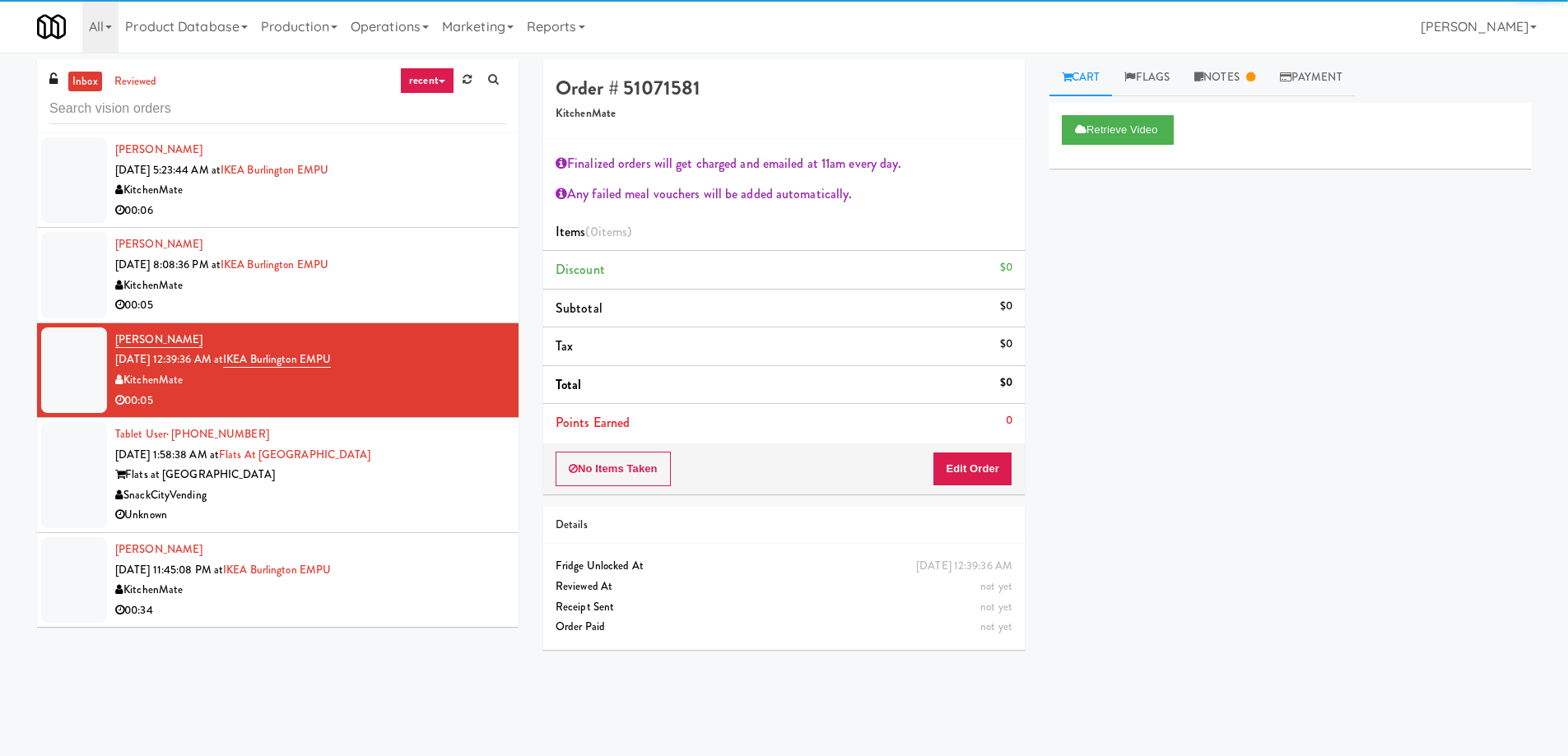
click at [417, 440] on div "Tablet User · (971) 413-0110 Aug 11, 2025 1:58:38 AM at Flats at San Tan-Fridge…" at bounding box center [311, 475] width 391 height 101
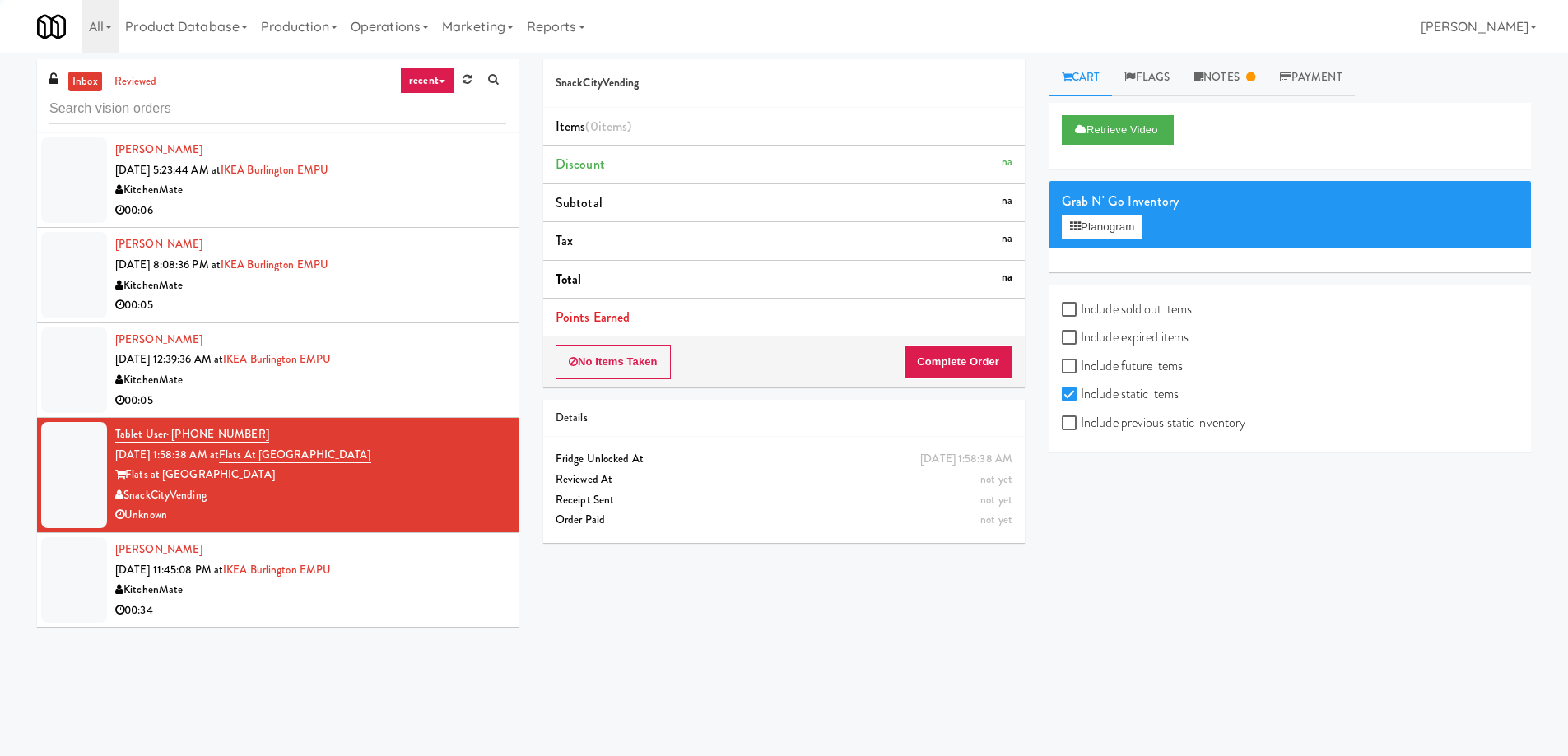
scroll to position [82, 0]
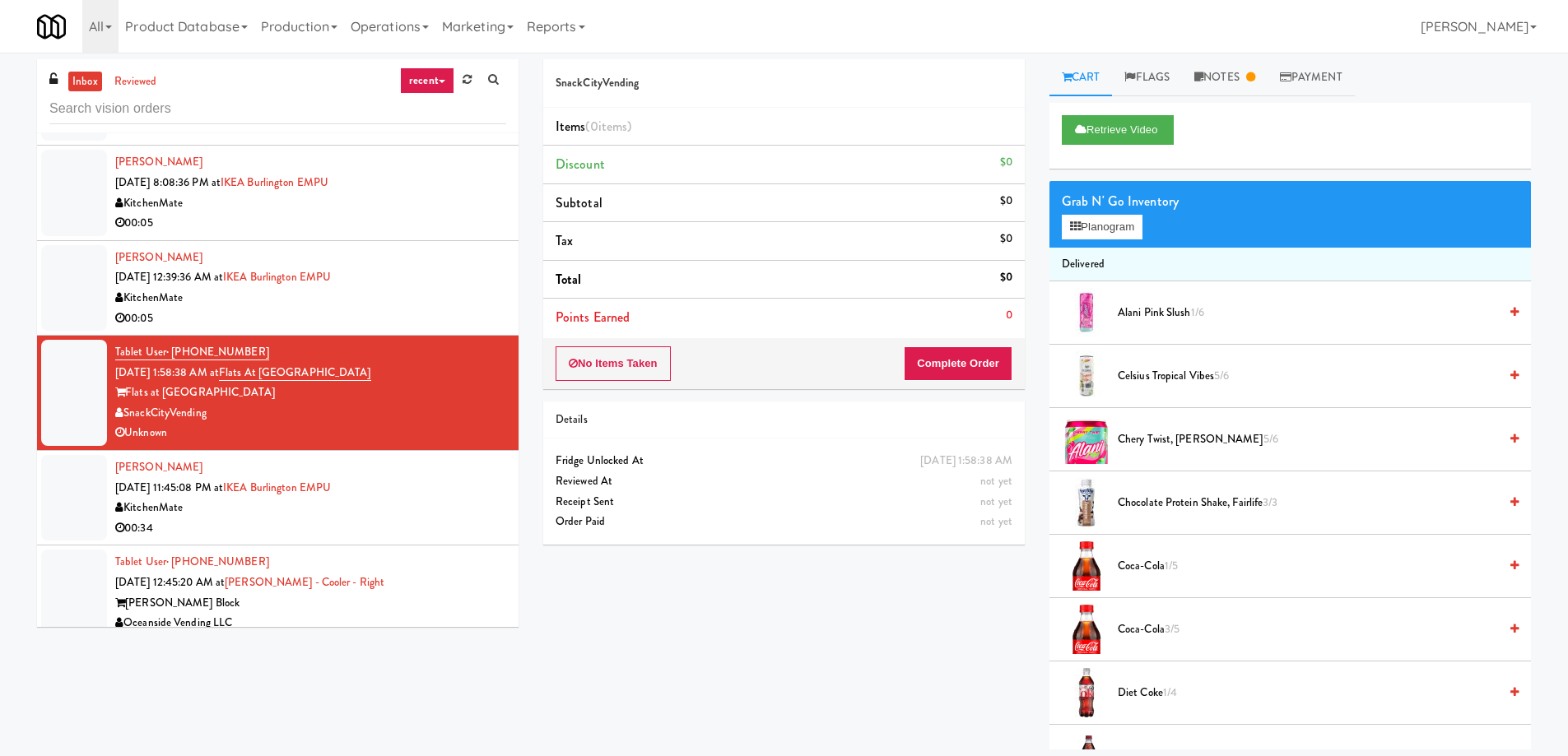
click at [429, 285] on div "Hong-yiu Tong Aug 11, 2025 12:39:36 AM at IKEA Burlington EMPU KitchenMate 00:05" at bounding box center [311, 288] width 391 height 80
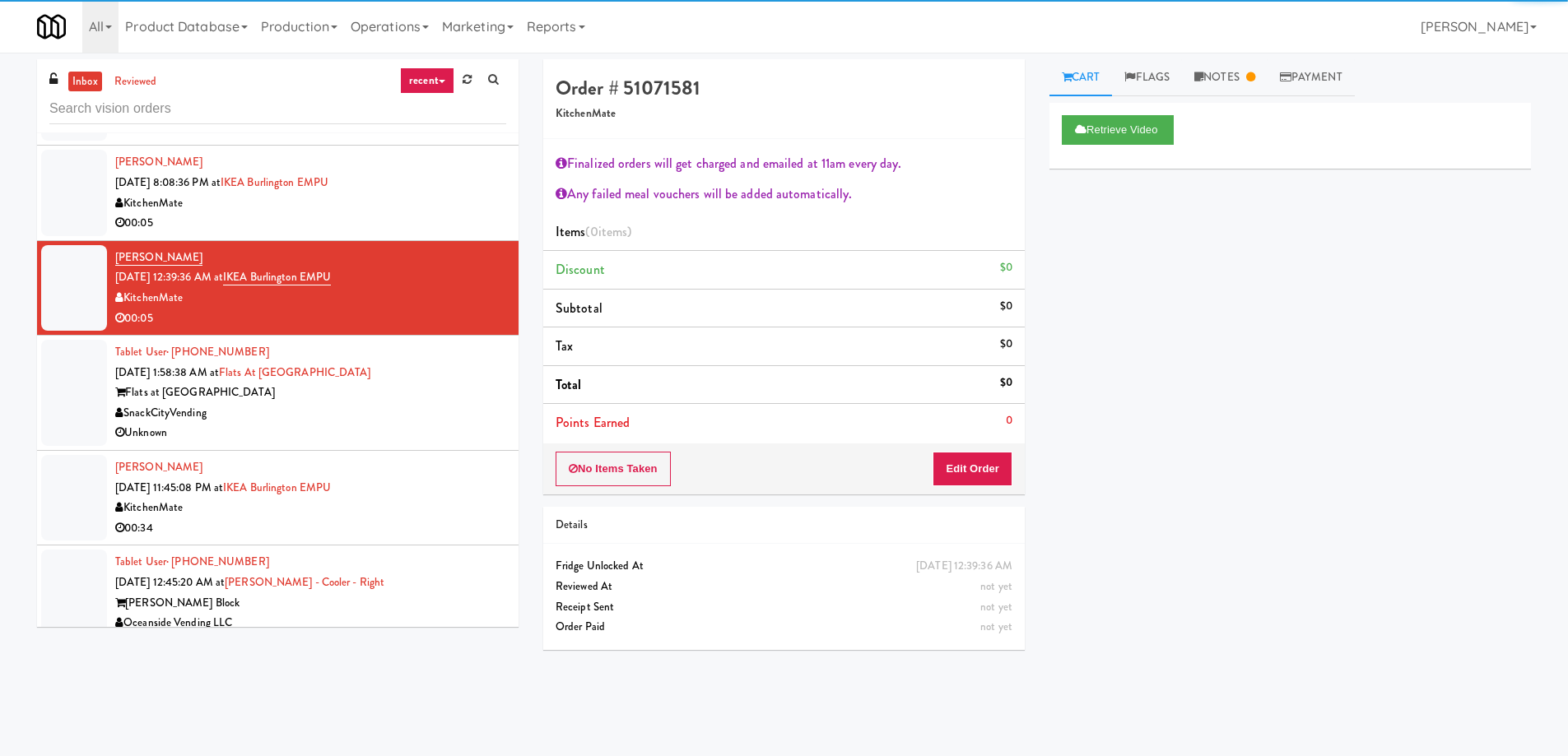
click at [412, 381] on div "Tablet User · (971) 413-0110 Aug 11, 2025 1:58:38 AM at Flats at San Tan-Fridge…" at bounding box center [311, 393] width 391 height 101
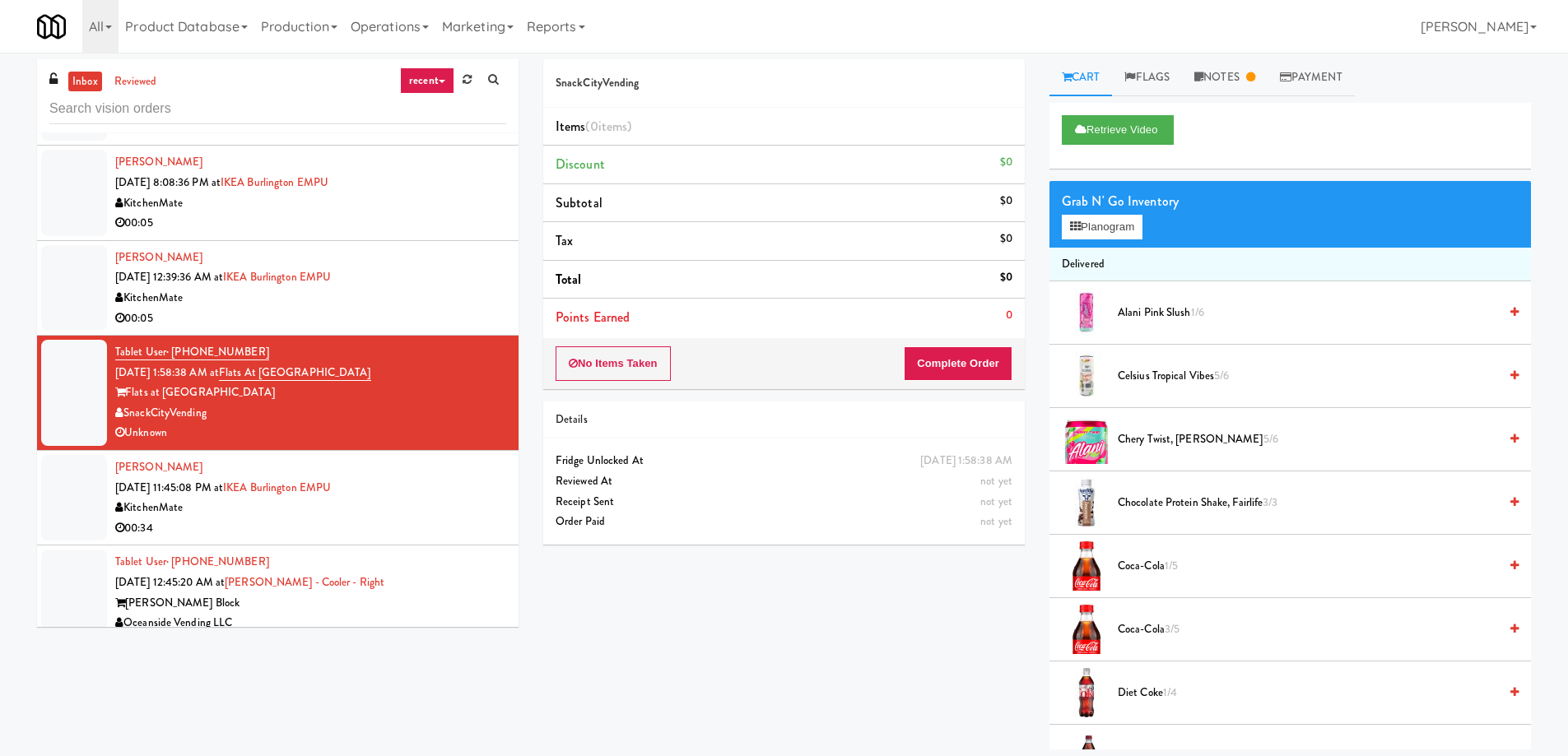
click at [443, 473] on div "Stephine Meyer Aug 11, 2025 11:45:08 PM at IKEA Burlington EMPU KitchenMate 00:…" at bounding box center [311, 497] width 391 height 80
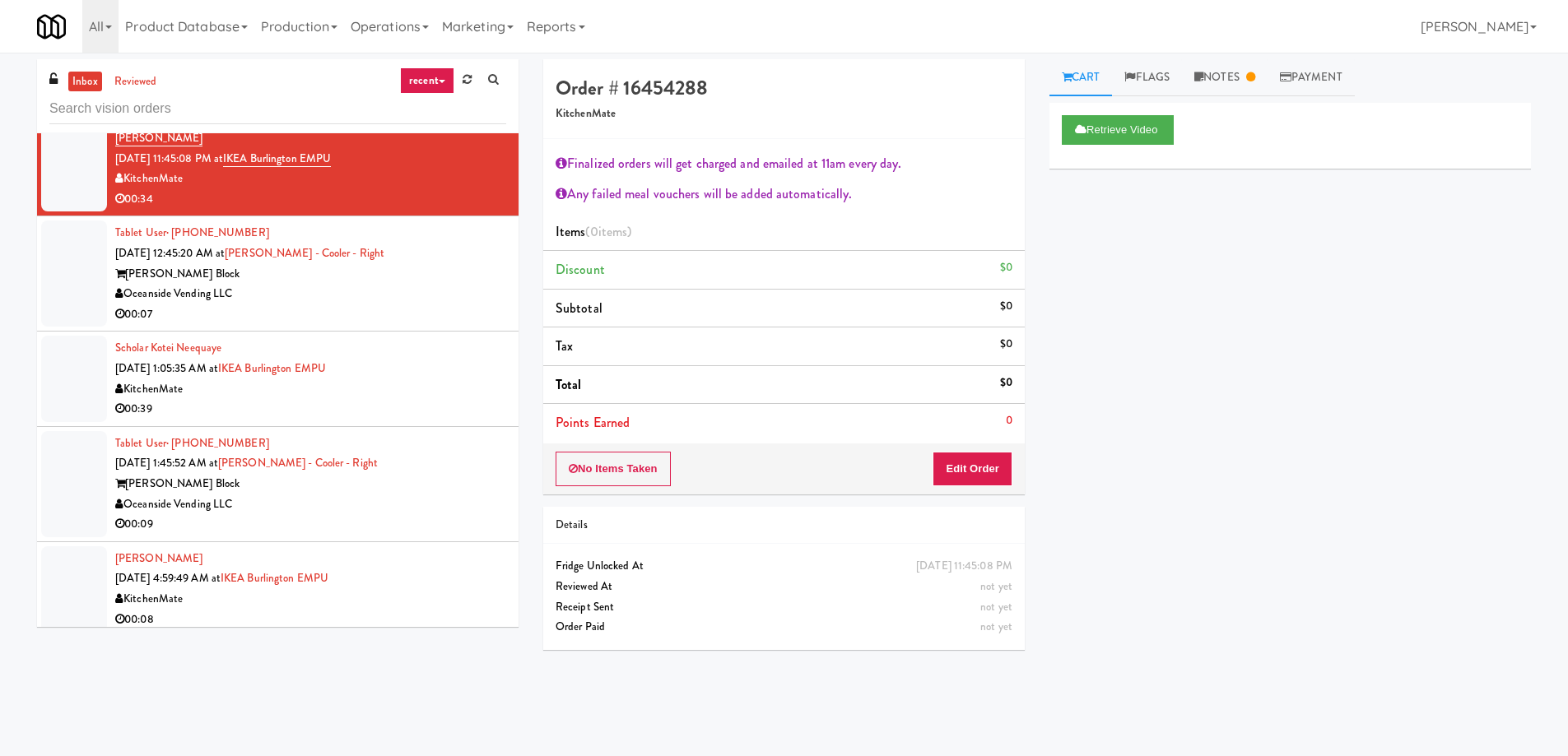
scroll to position [247, 0]
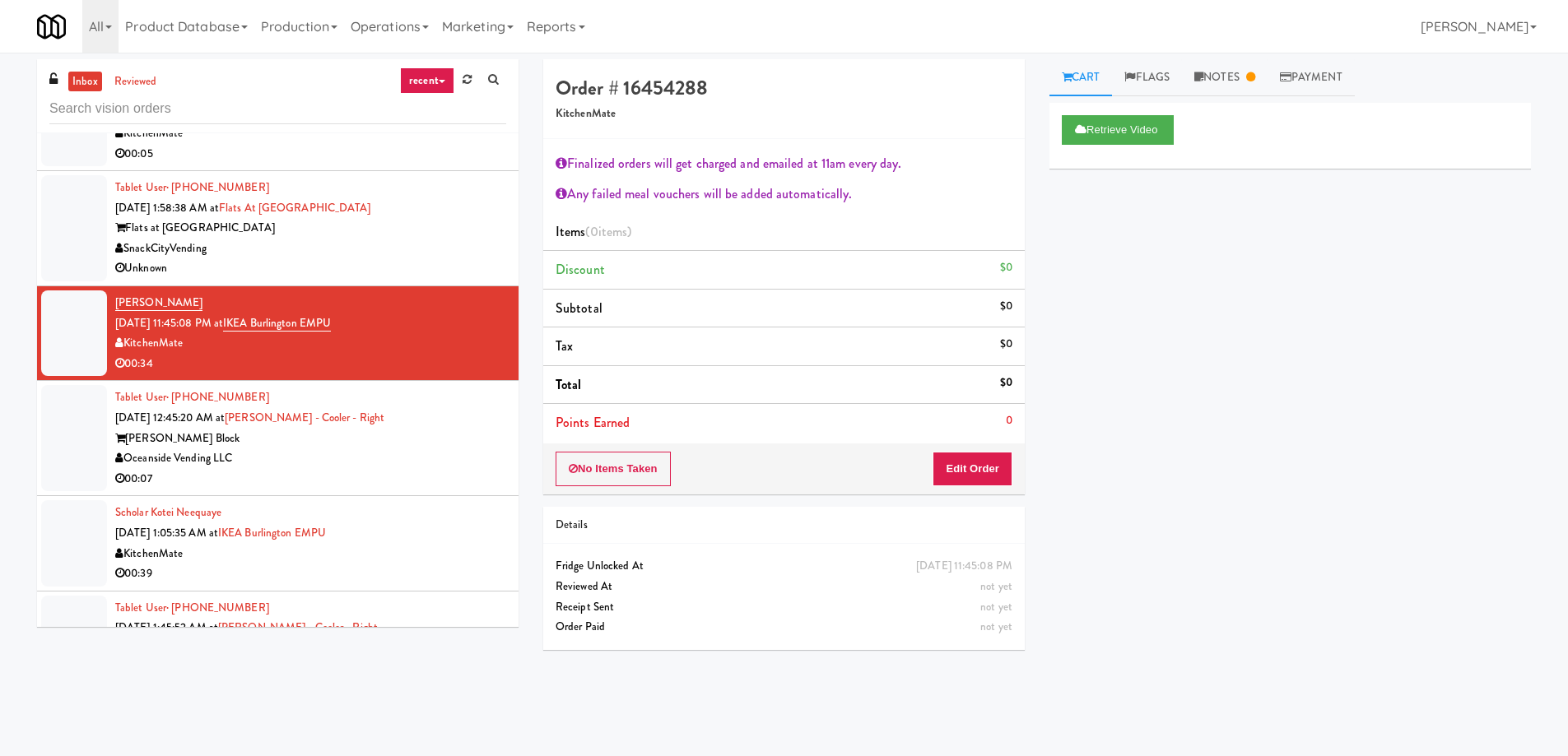
click at [440, 421] on div "Tablet User · (949) 698-8223 Aug 12, 2025 12:45:20 AM at Baker - Cooler - Right…" at bounding box center [311, 438] width 391 height 101
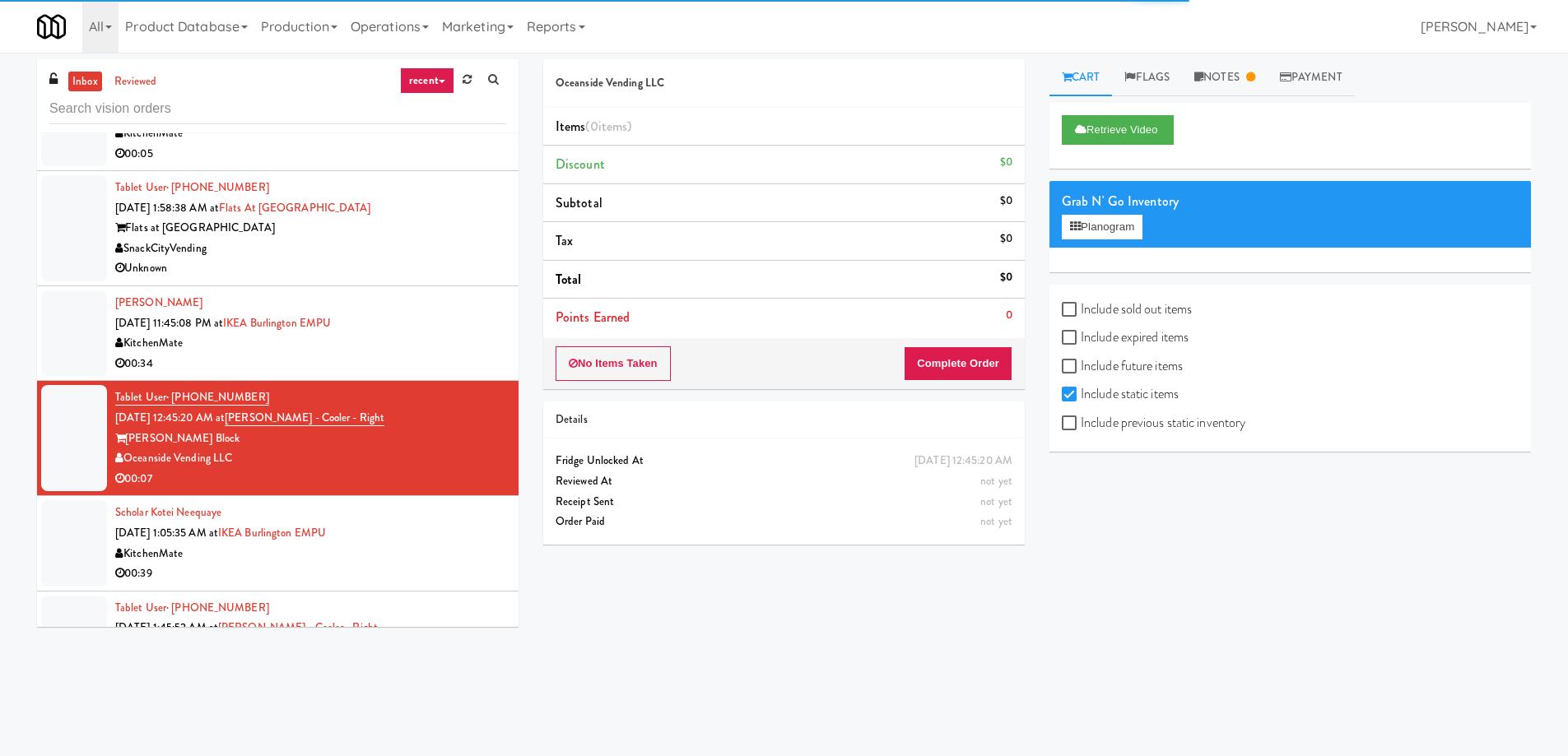
scroll to position [494, 0]
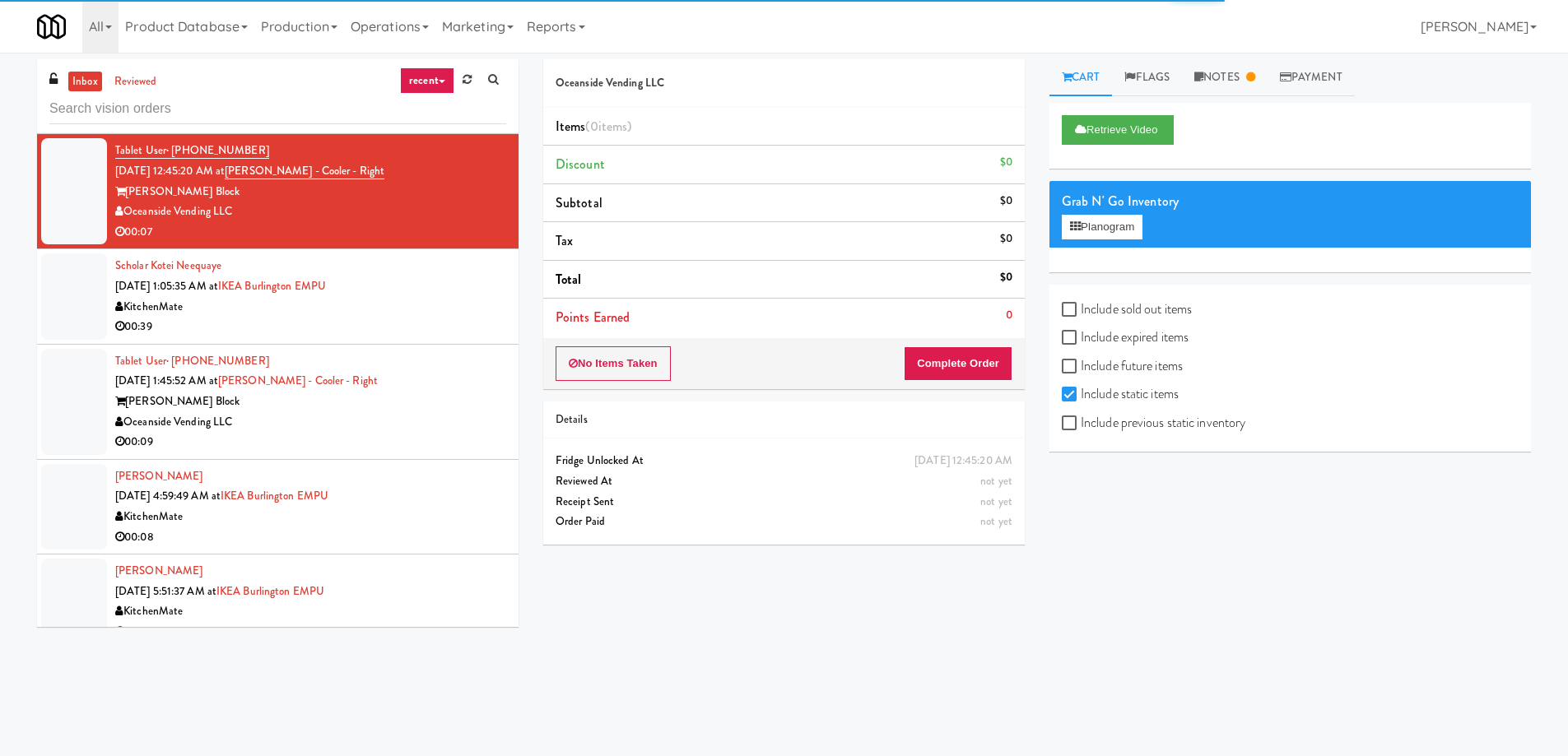
click at [443, 307] on div "KitchenMate" at bounding box center [311, 307] width 391 height 21
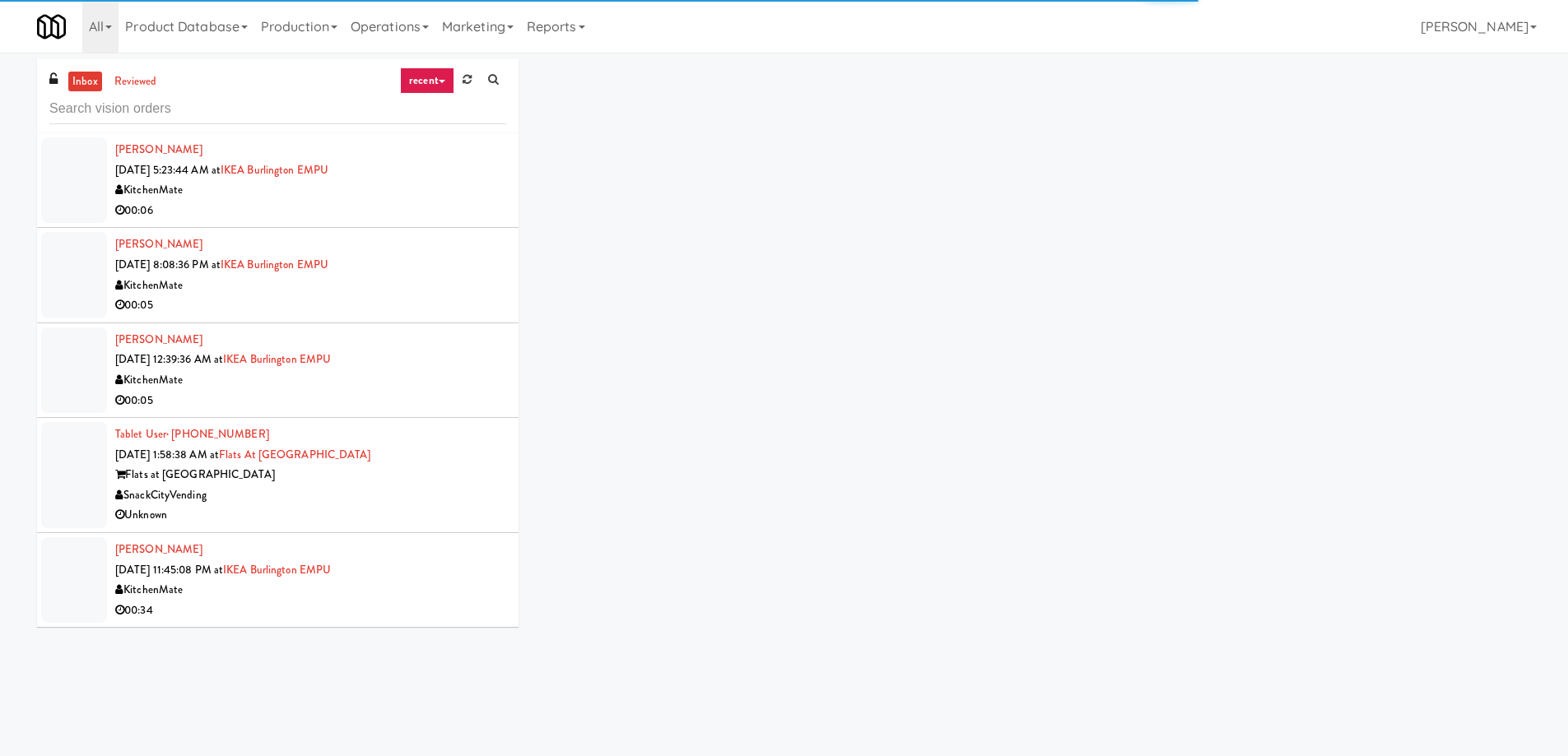
scroll to position [164, 0]
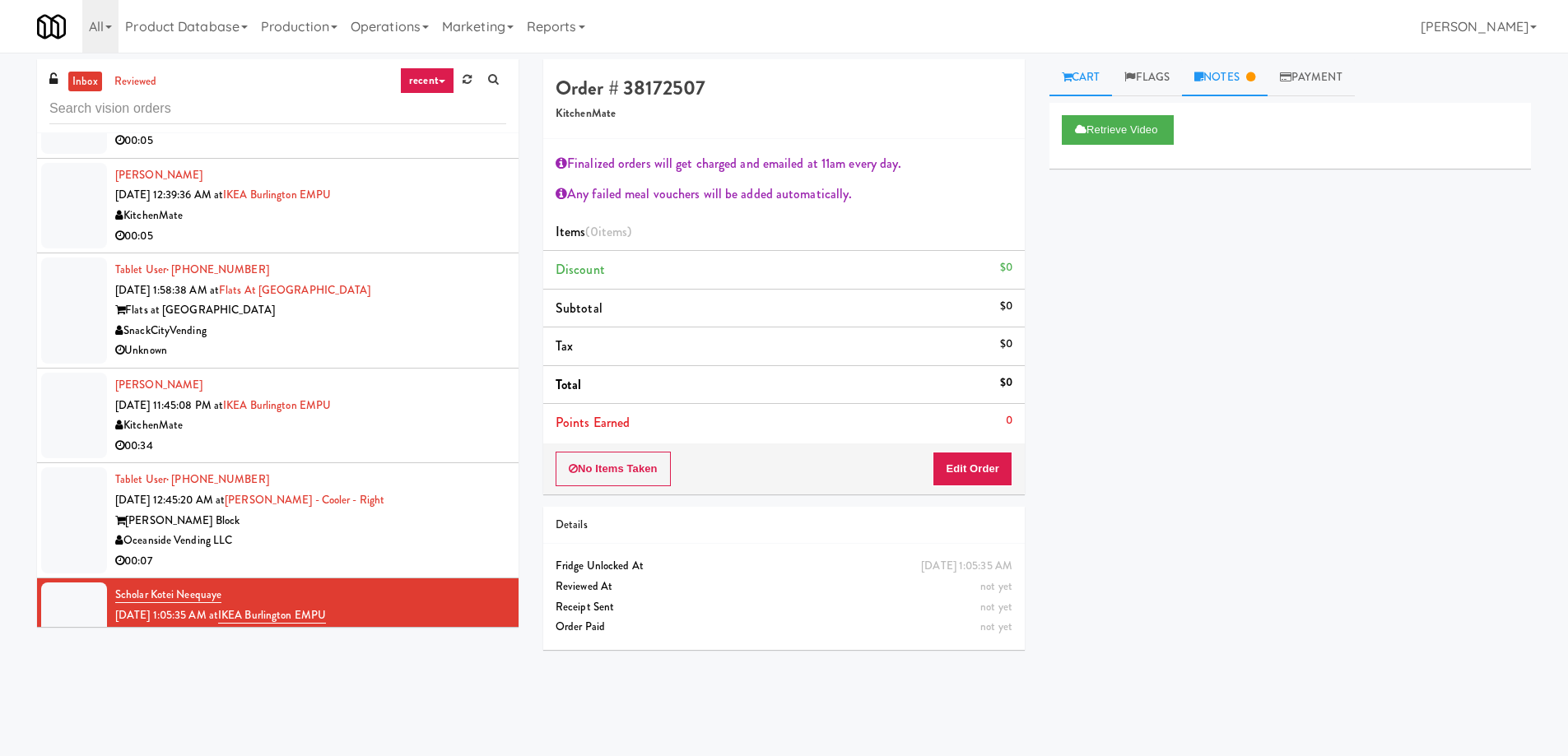
click at [1235, 73] on link "Notes" at bounding box center [1225, 77] width 86 height 37
click at [1096, 76] on link "Cart" at bounding box center [1081, 77] width 63 height 37
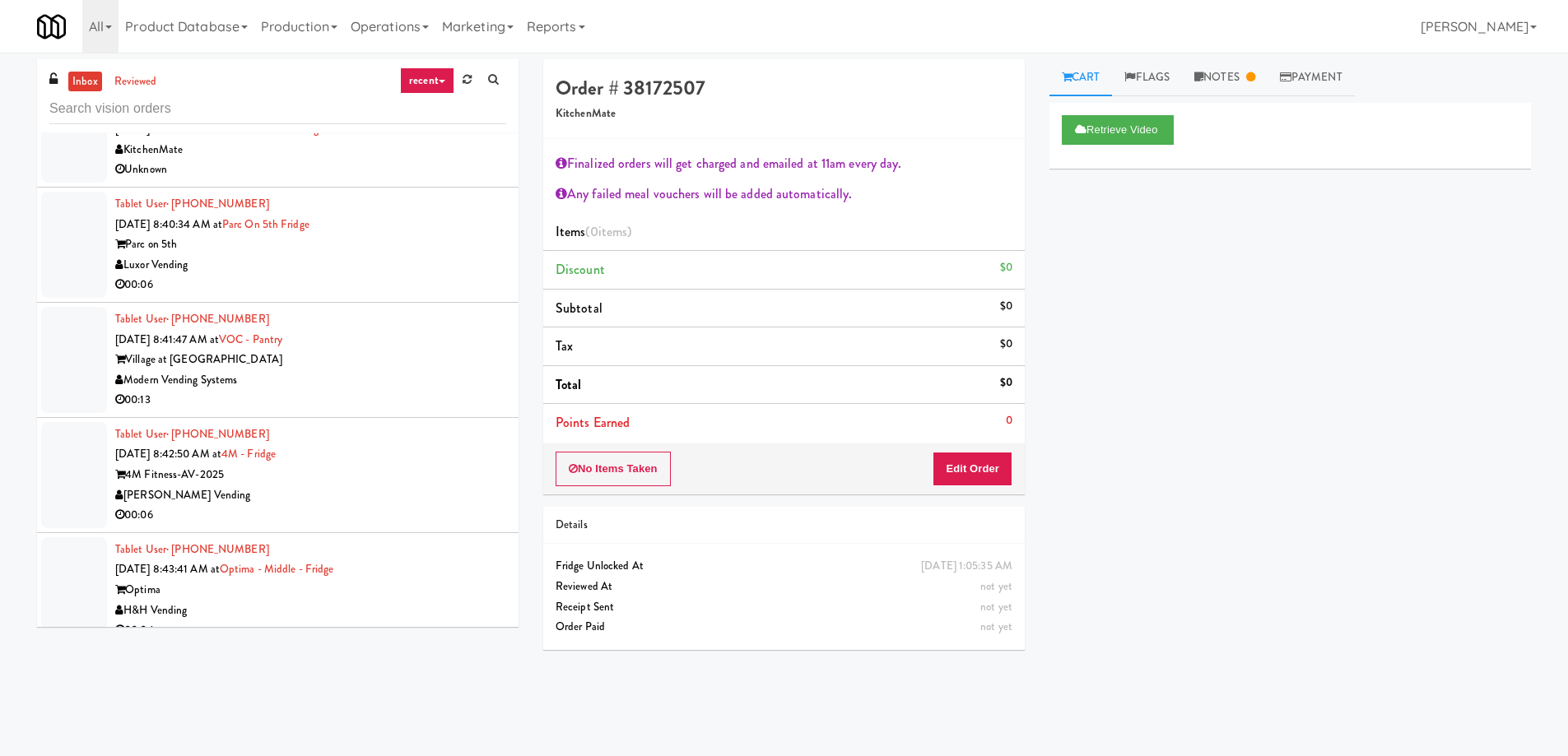
scroll to position [3212, 0]
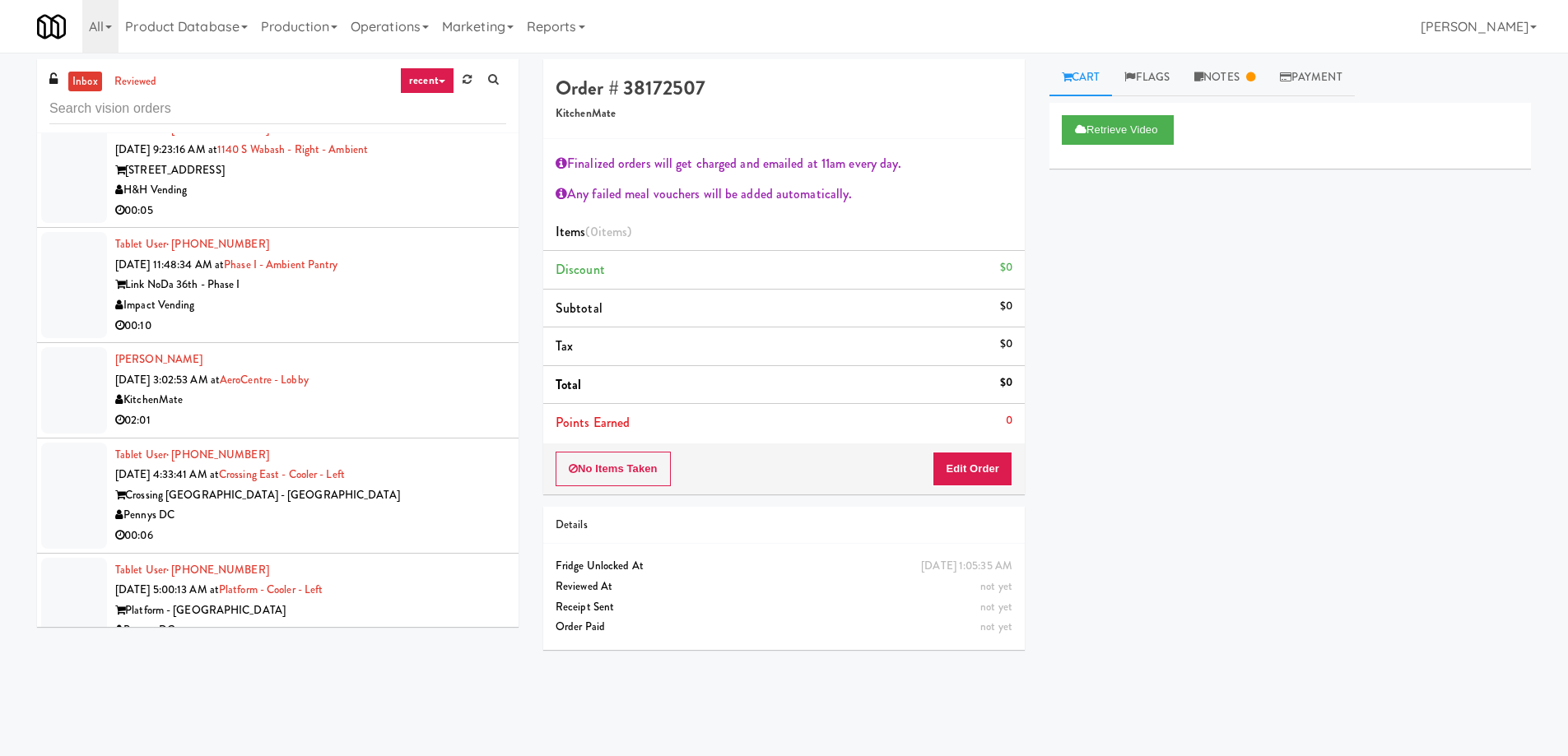
click at [371, 295] on div "Impact Vending" at bounding box center [311, 306] width 391 height 21
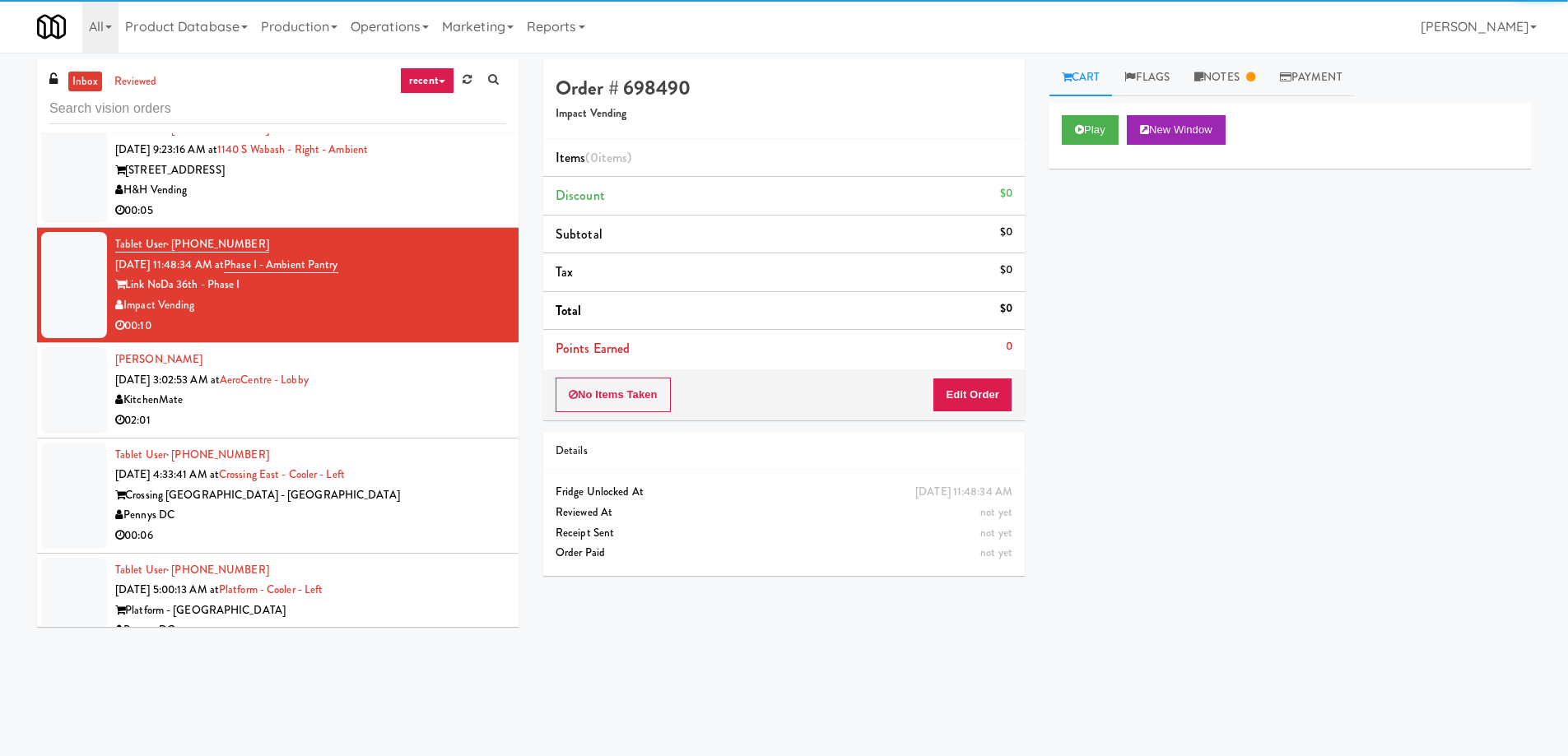
click at [420, 352] on div "Victoria Leva Aug 21, 2025 3:02:53 AM at AeroCentre - Lobby KitchenMate 02:01" at bounding box center [311, 390] width 391 height 80
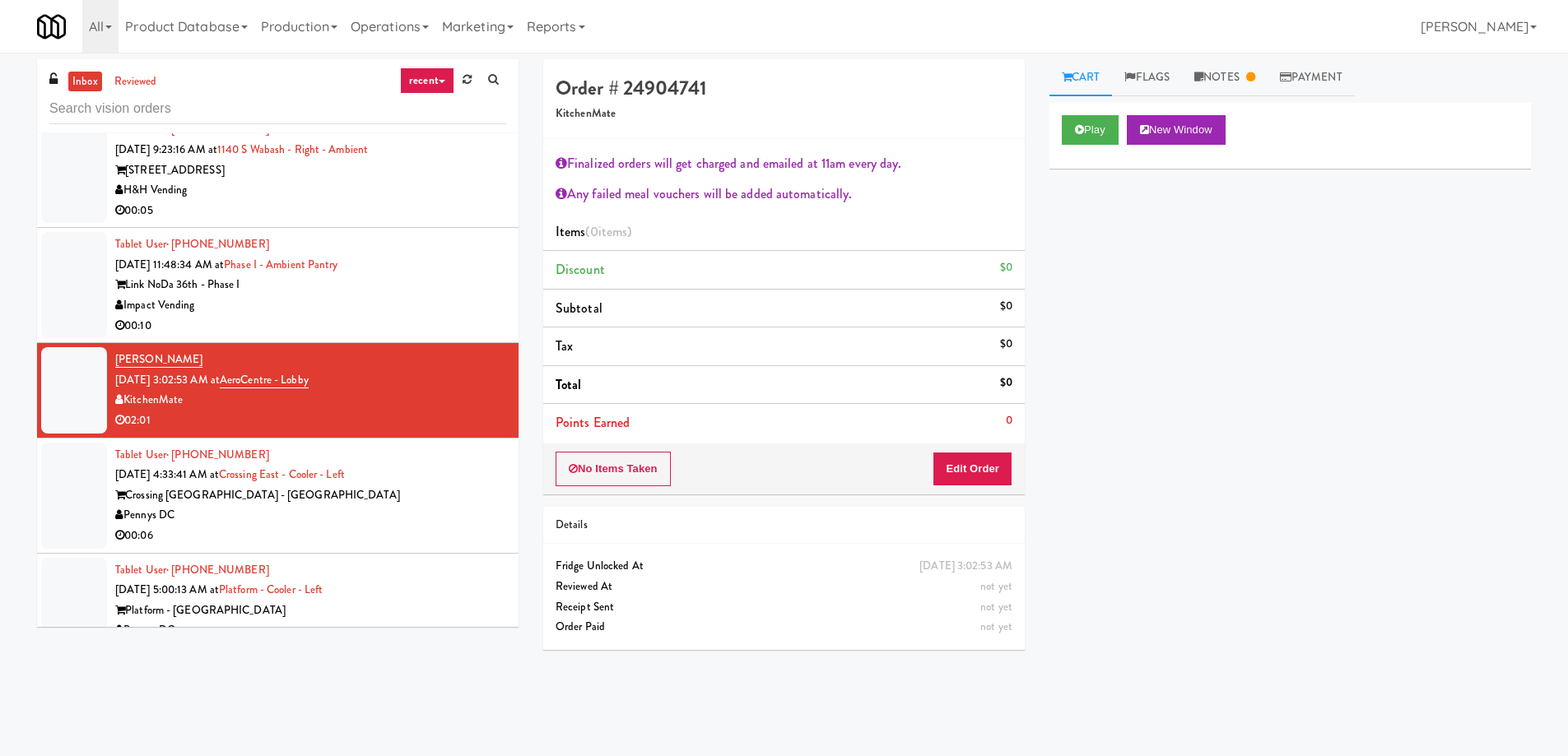
click at [410, 457] on div "Tablet User · (718) 509-5122 Aug 21, 2025 4:33:41 AM at Crossing East - Cooler …" at bounding box center [311, 496] width 391 height 101
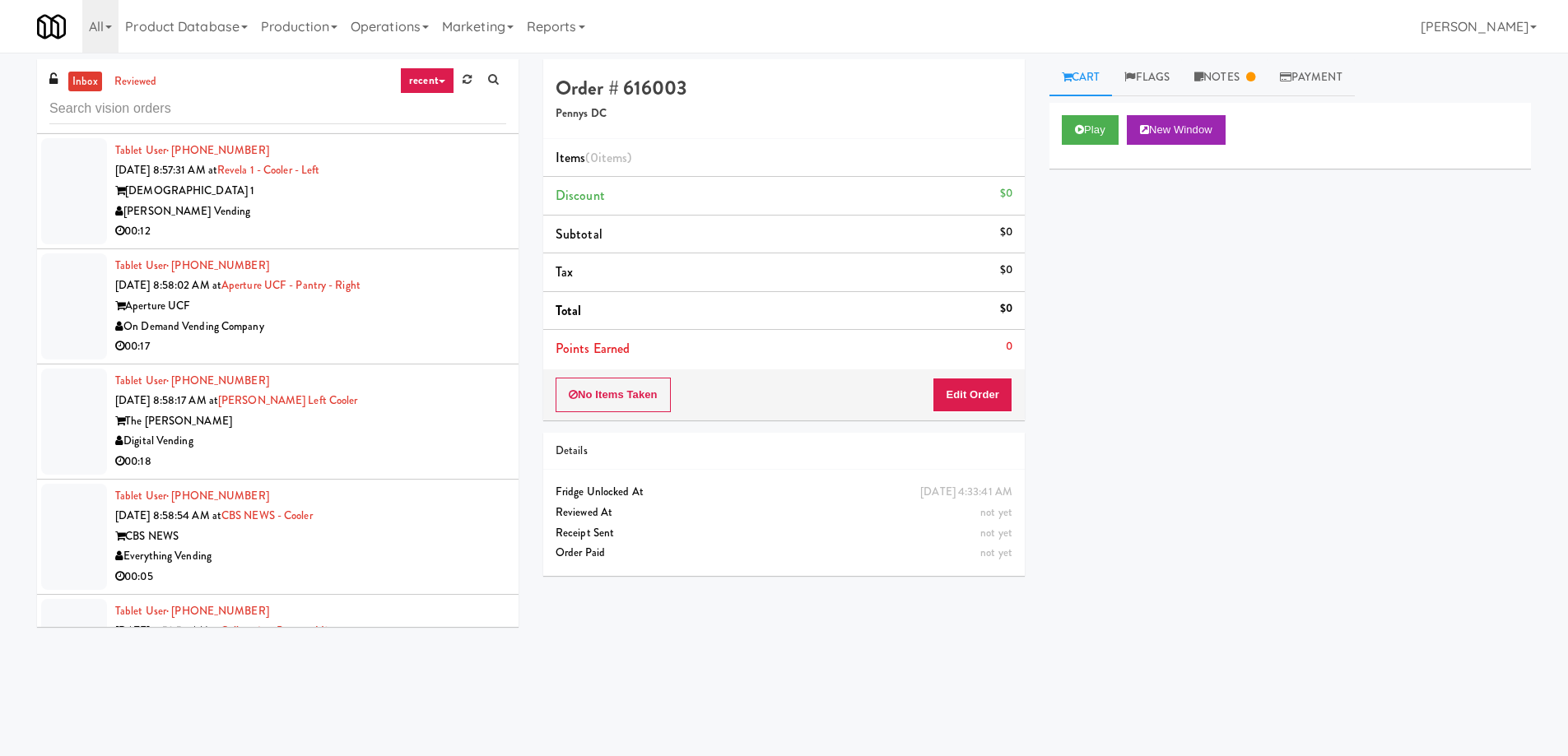
scroll to position [6256, 0]
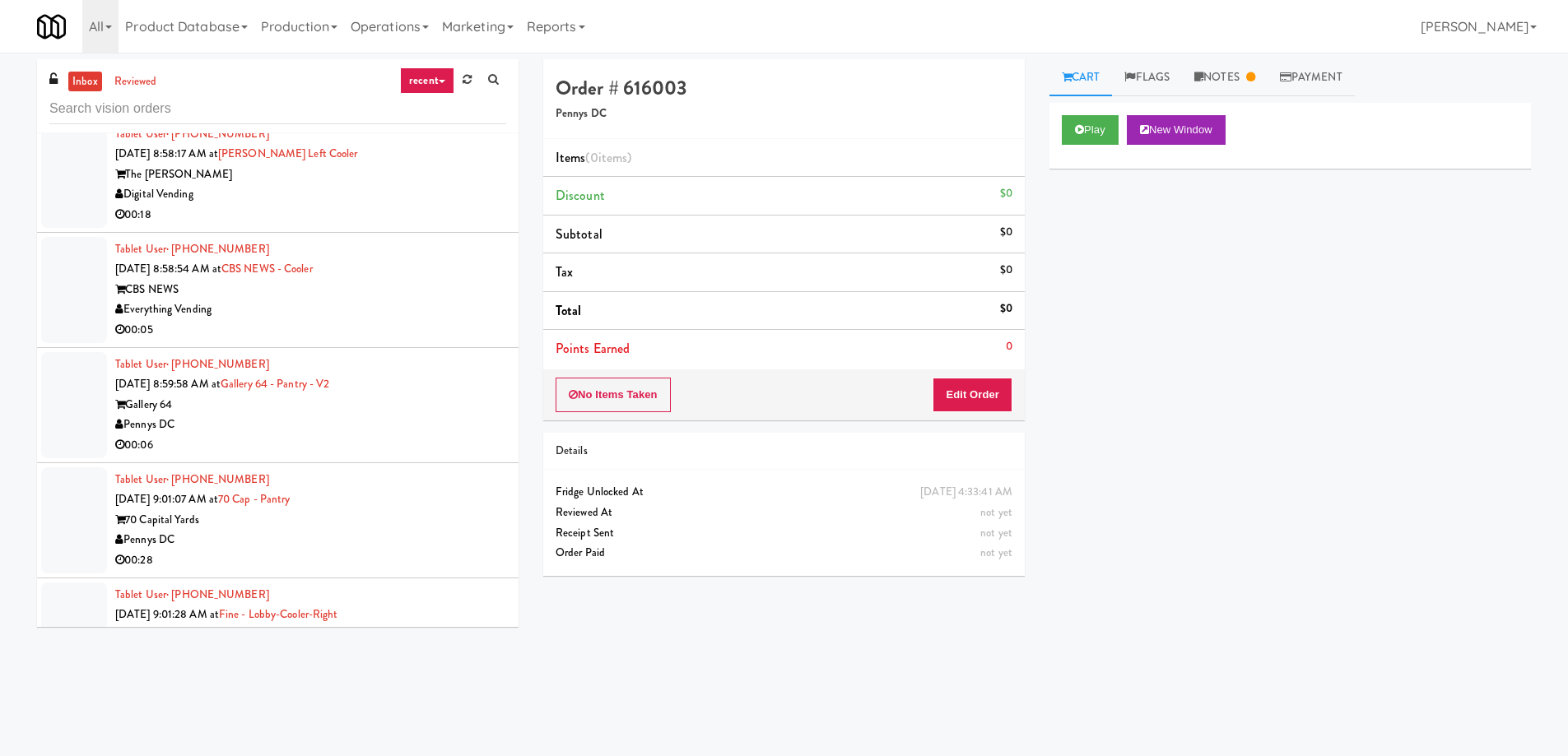
click at [345, 395] on div "Gallery 64" at bounding box center [311, 405] width 391 height 21
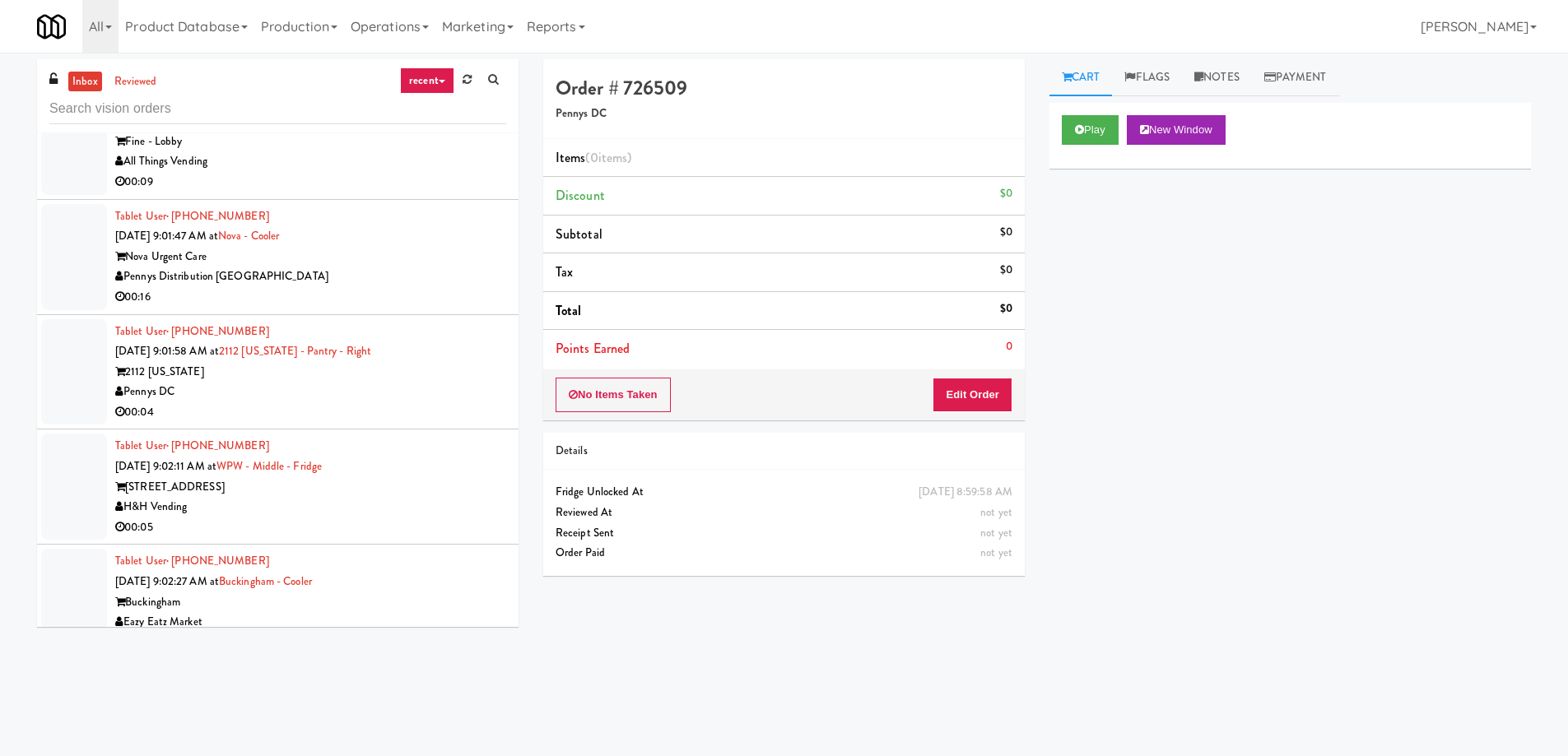
scroll to position [7162, 0]
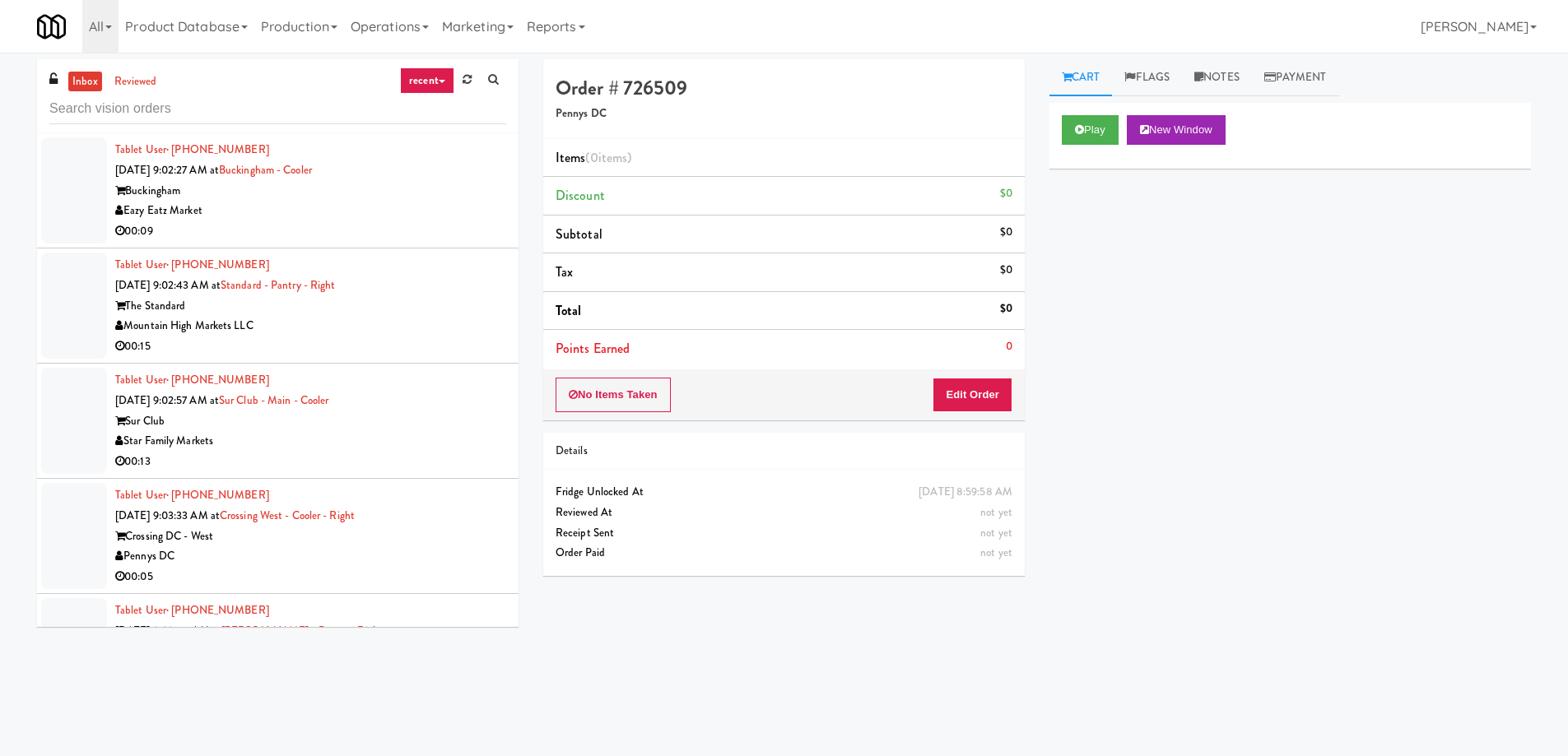
click at [249, 546] on div "Pennys DC" at bounding box center [311, 557] width 391 height 21
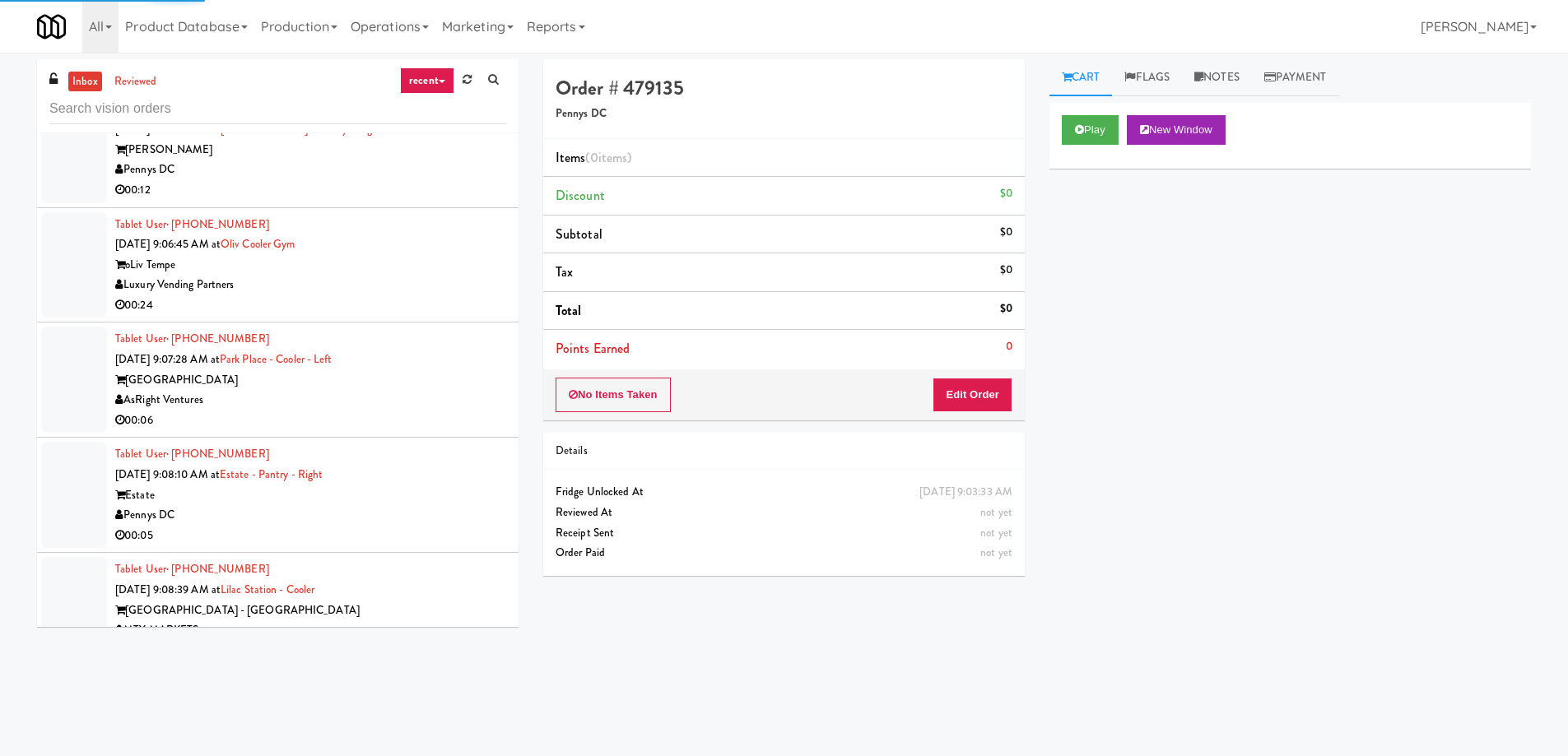
scroll to position [53, 0]
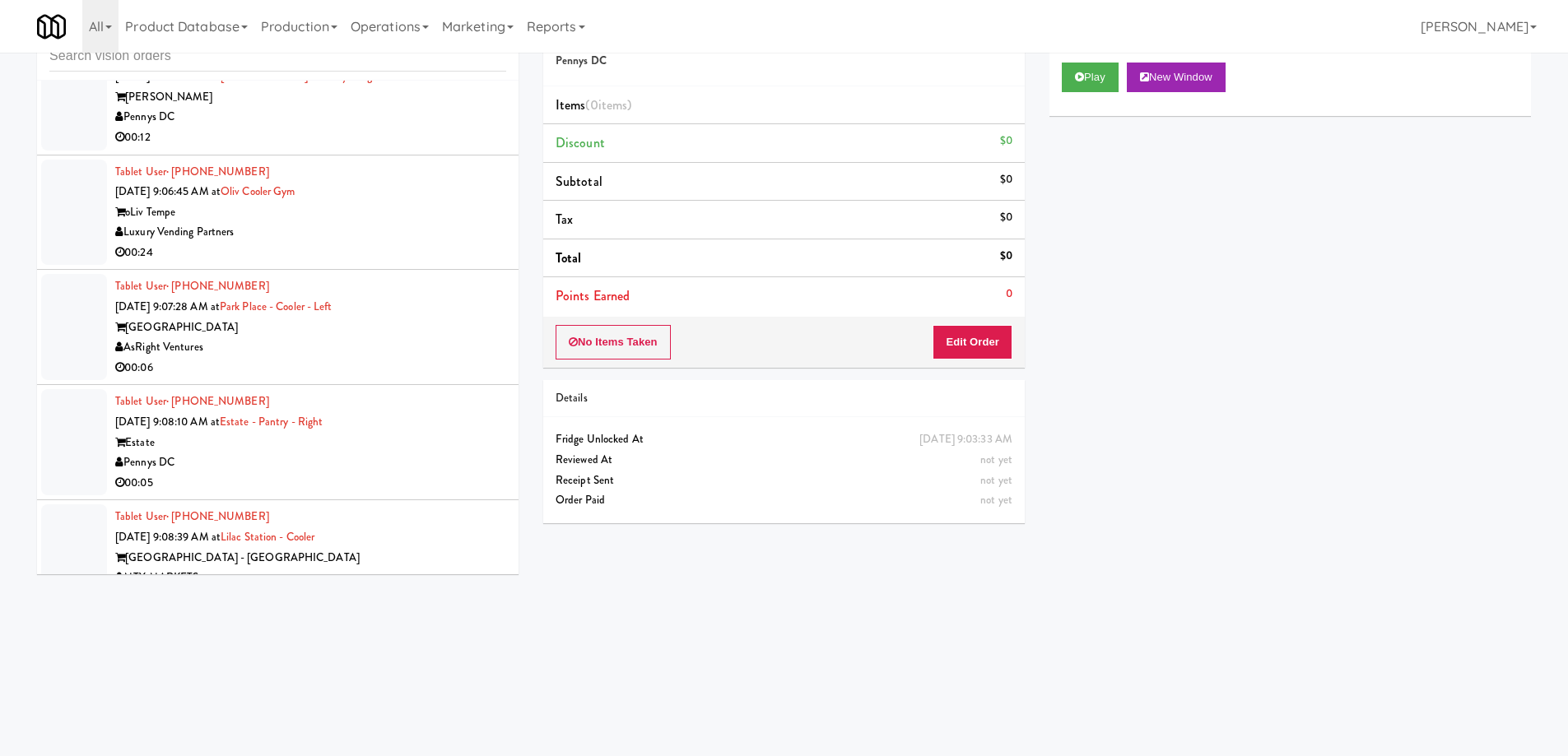
click at [348, 453] on div "Pennys DC" at bounding box center [311, 463] width 391 height 21
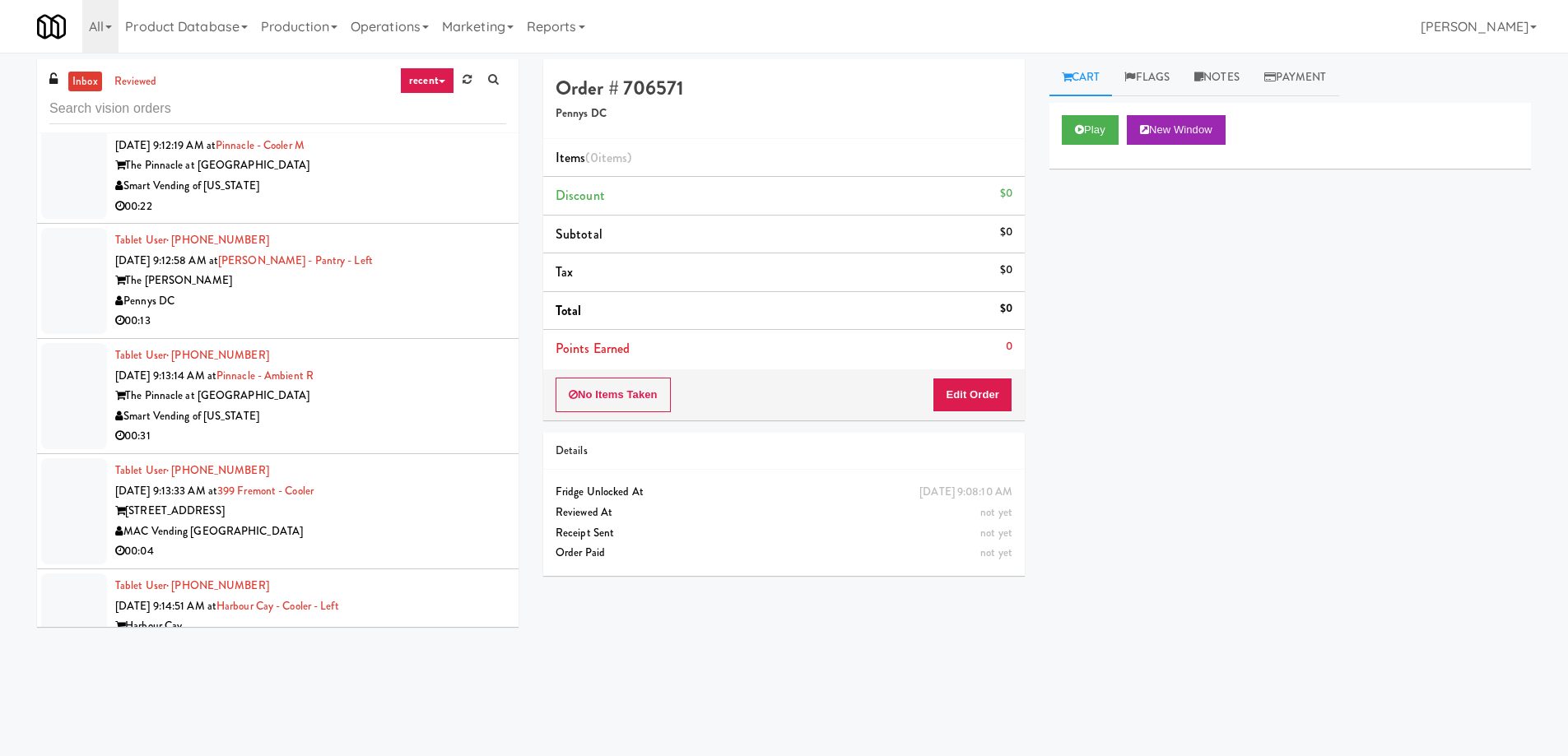
scroll to position [10474, 0]
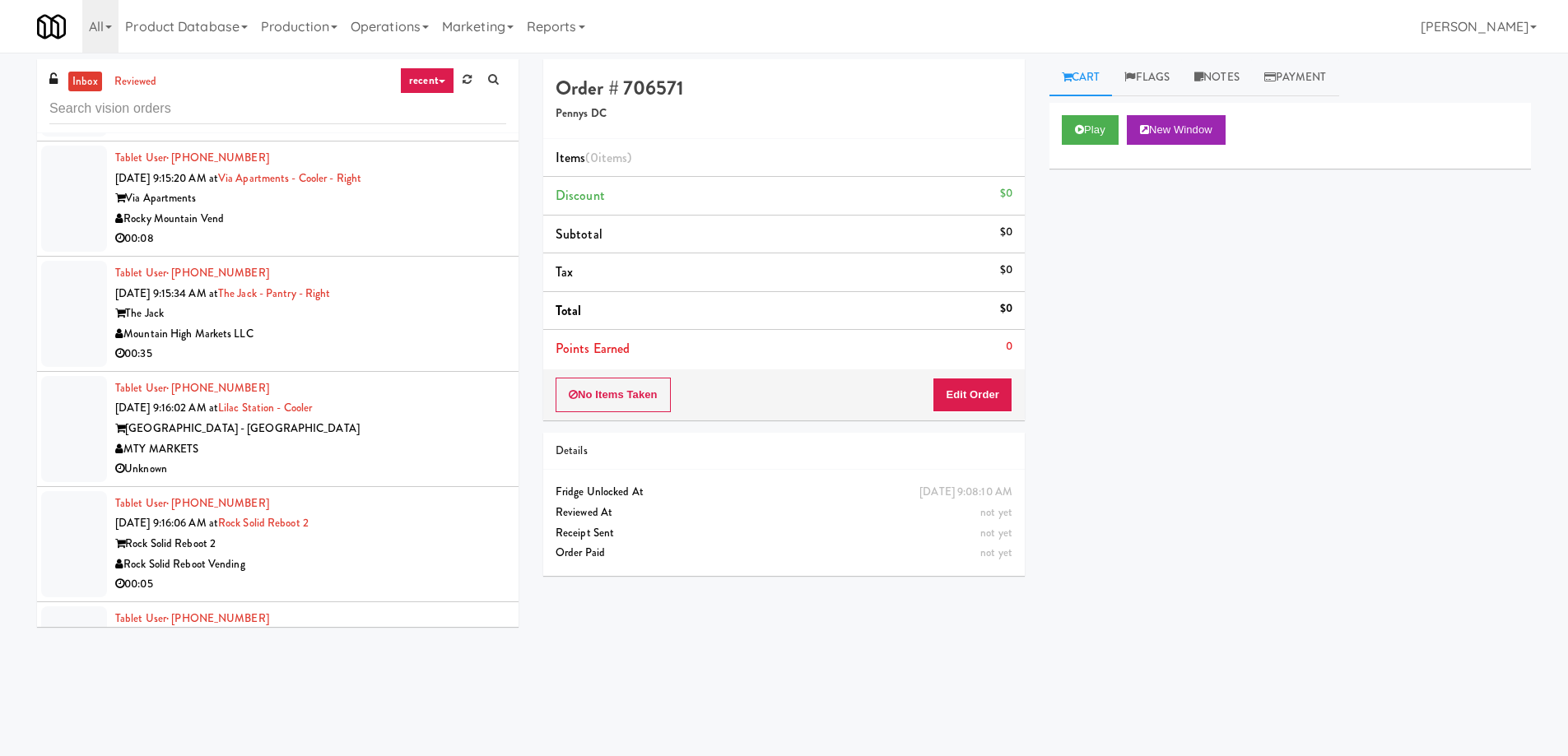
click at [413, 439] on div "MTY MARKETS" at bounding box center [311, 449] width 391 height 21
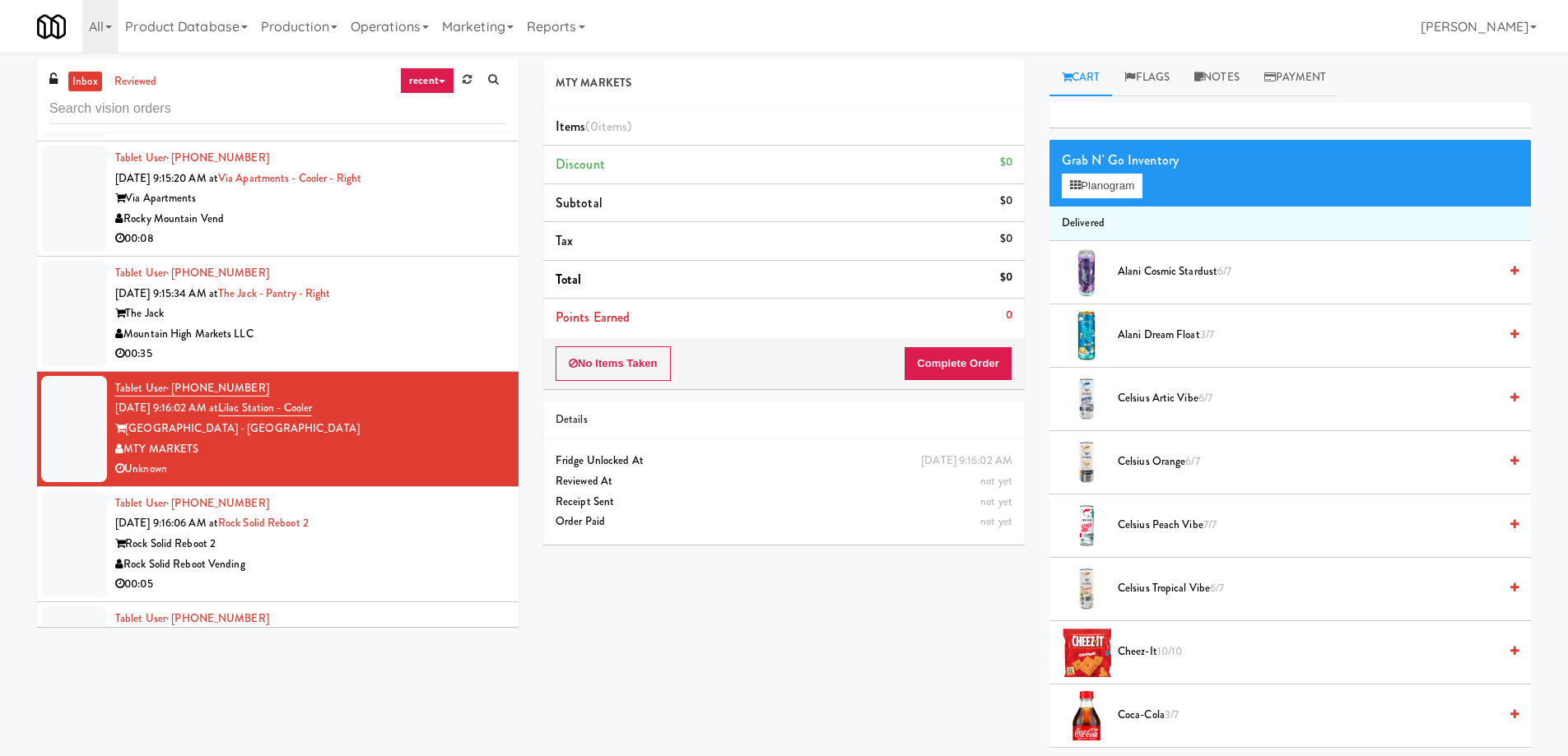
click at [409, 534] on div "Rock Solid Reboot 2" at bounding box center [311, 545] width 391 height 21
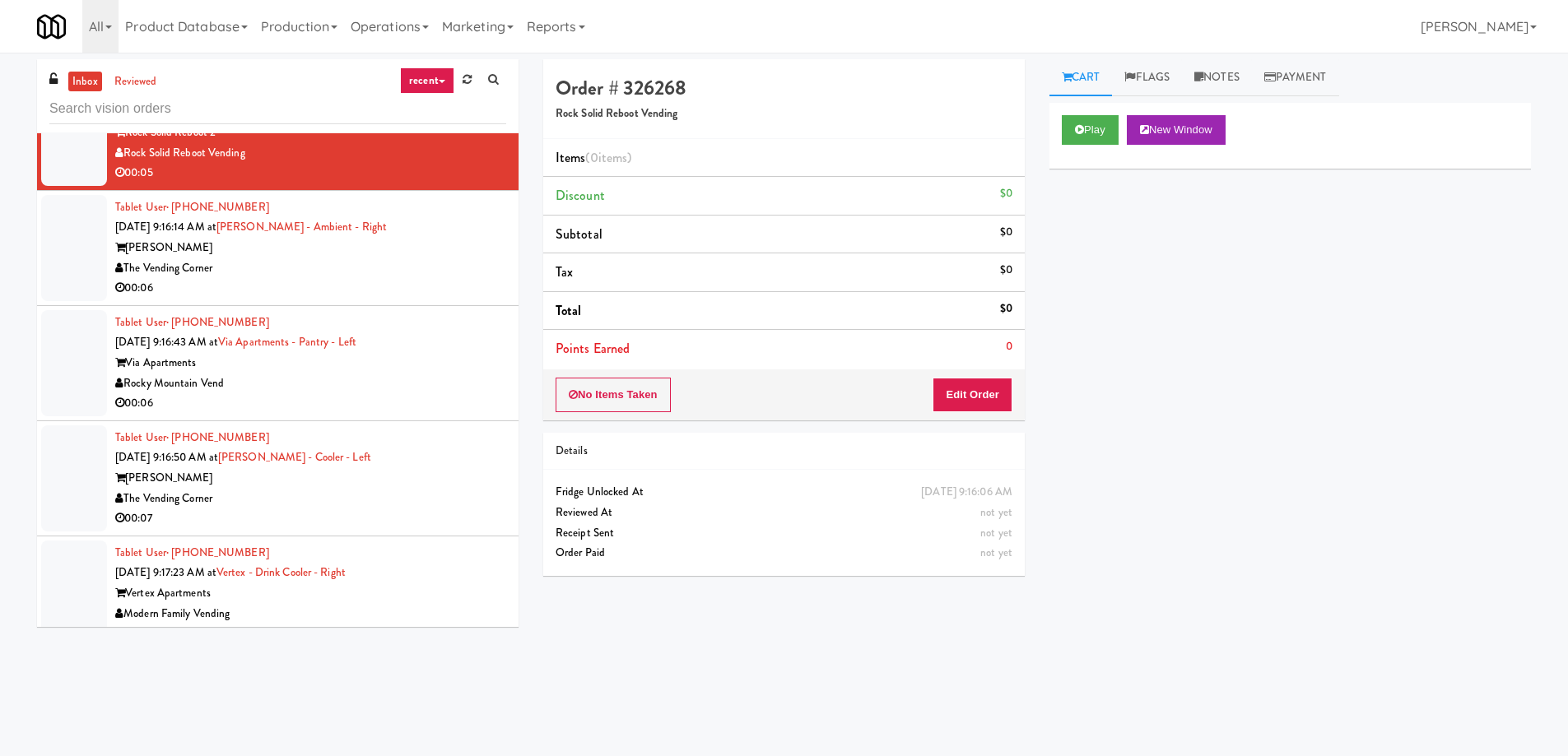
scroll to position [11131, 0]
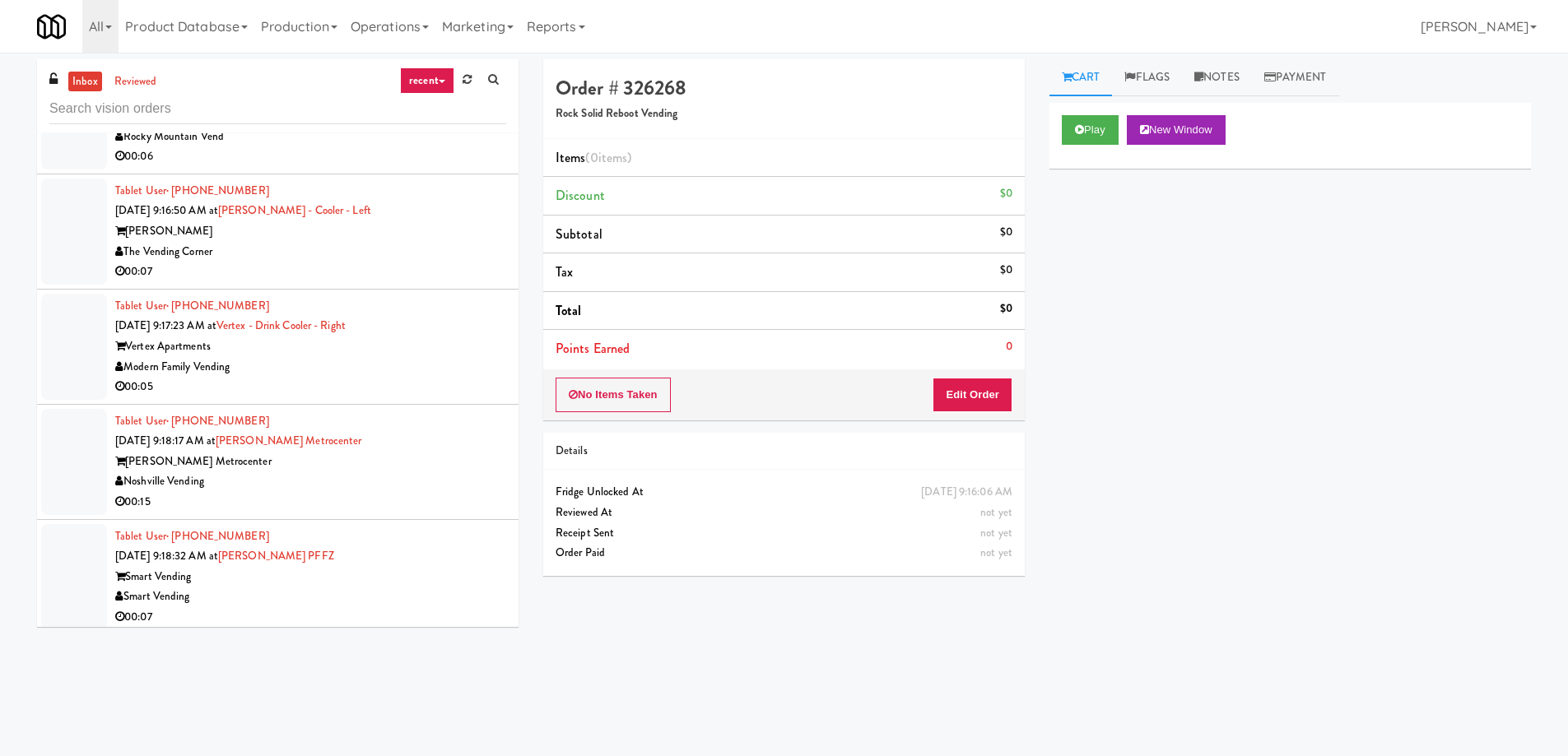
click at [385, 472] on div "Noshville Vending" at bounding box center [311, 482] width 391 height 21
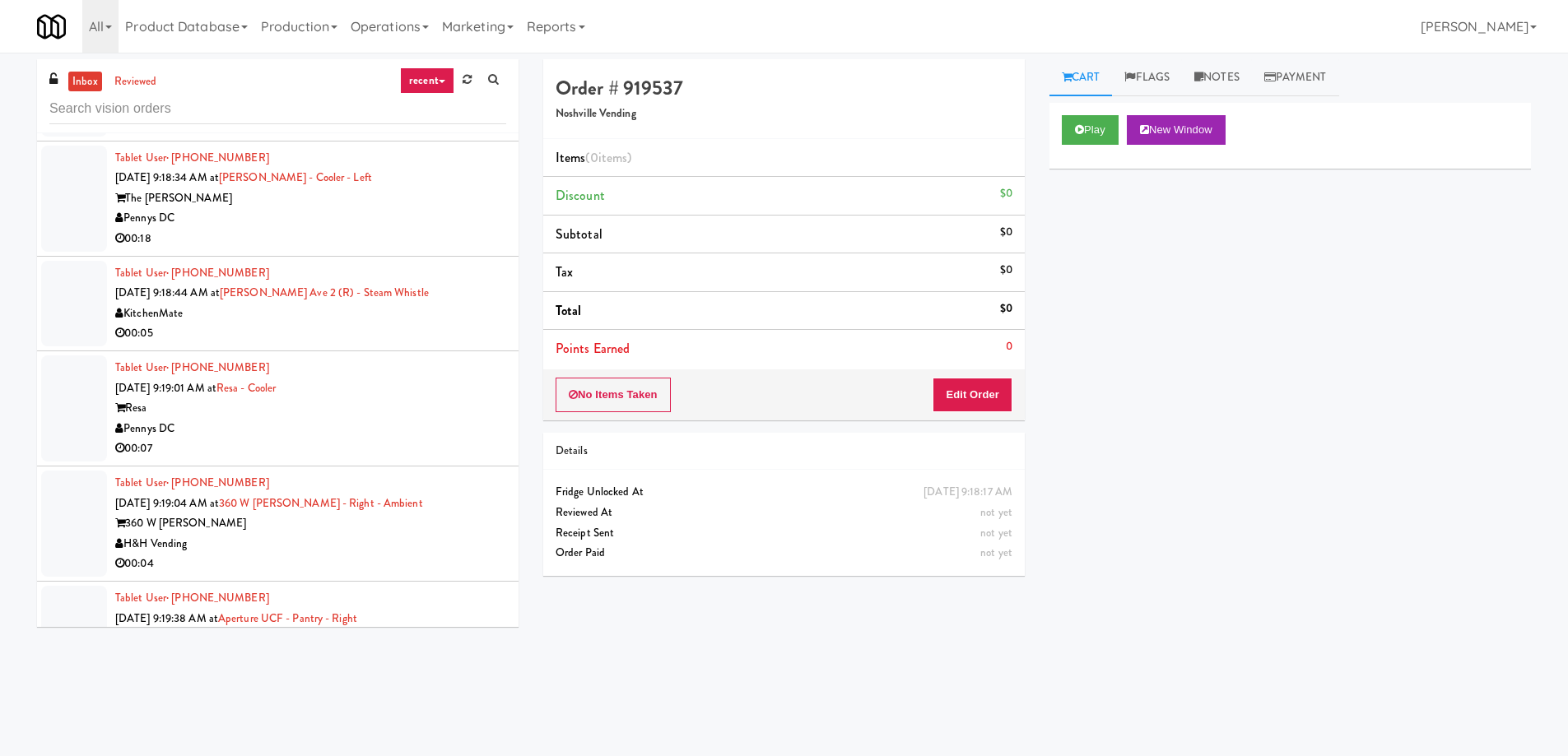
scroll to position [12119, 0]
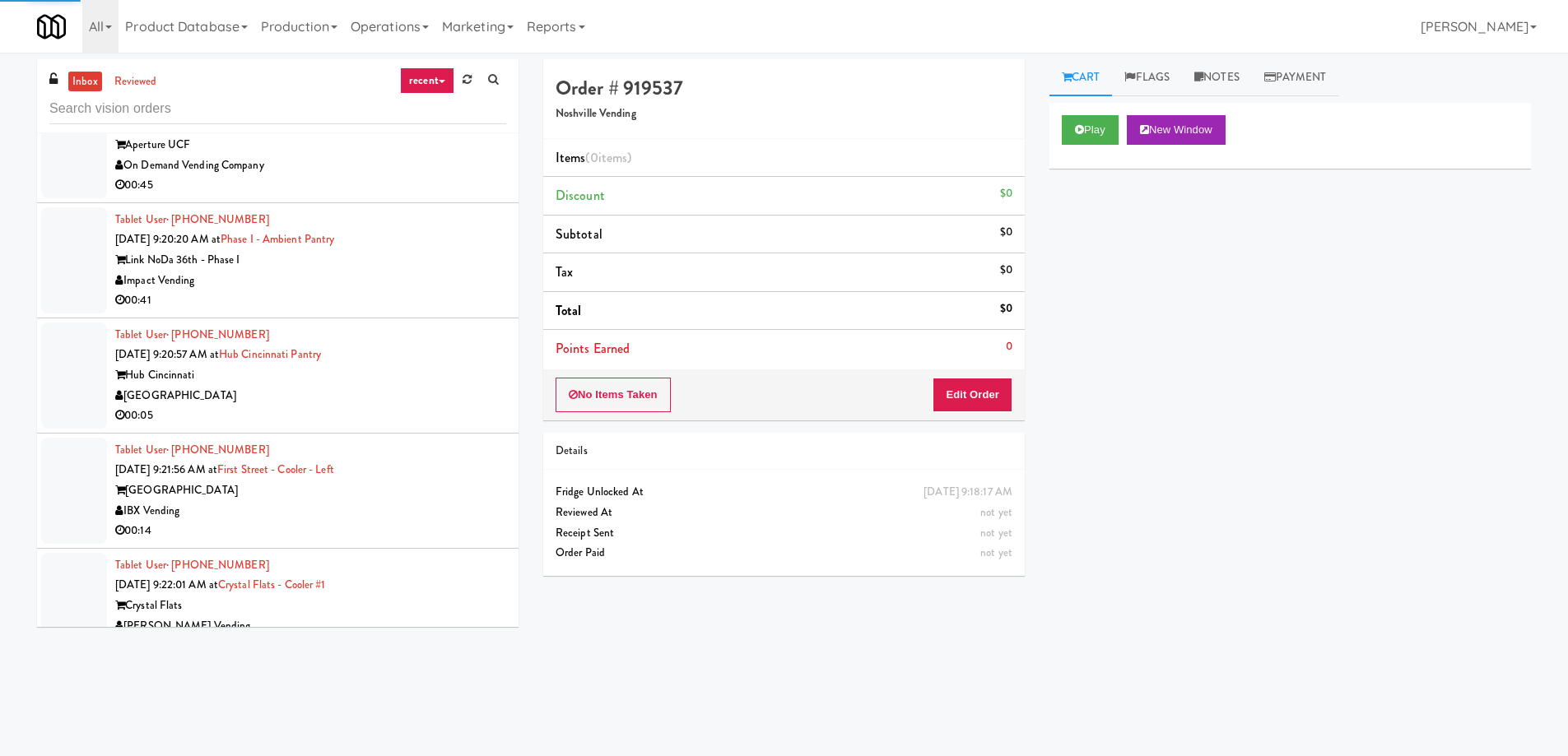
click at [264, 596] on div "Crystal Flats" at bounding box center [311, 606] width 391 height 21
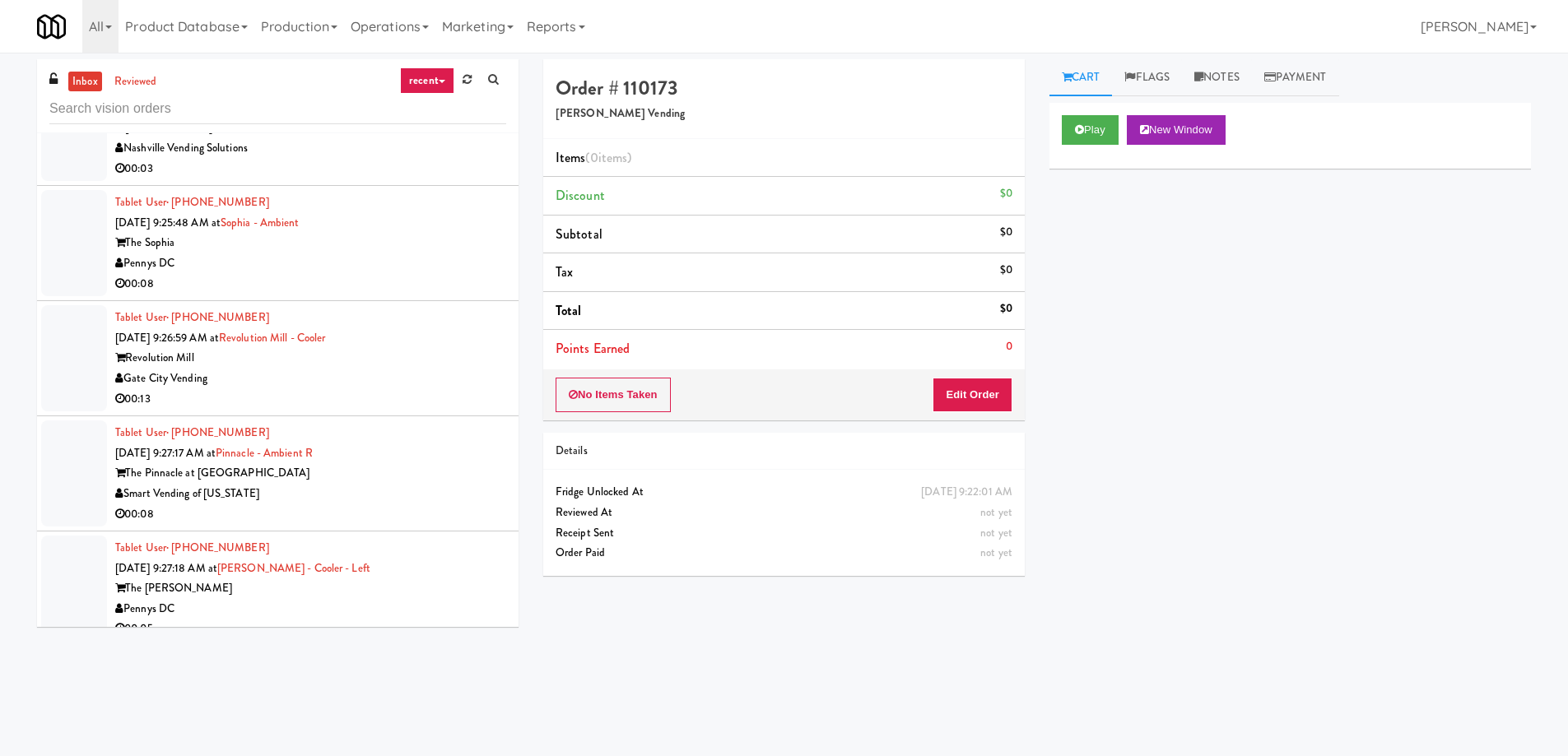
scroll to position [15245, 0]
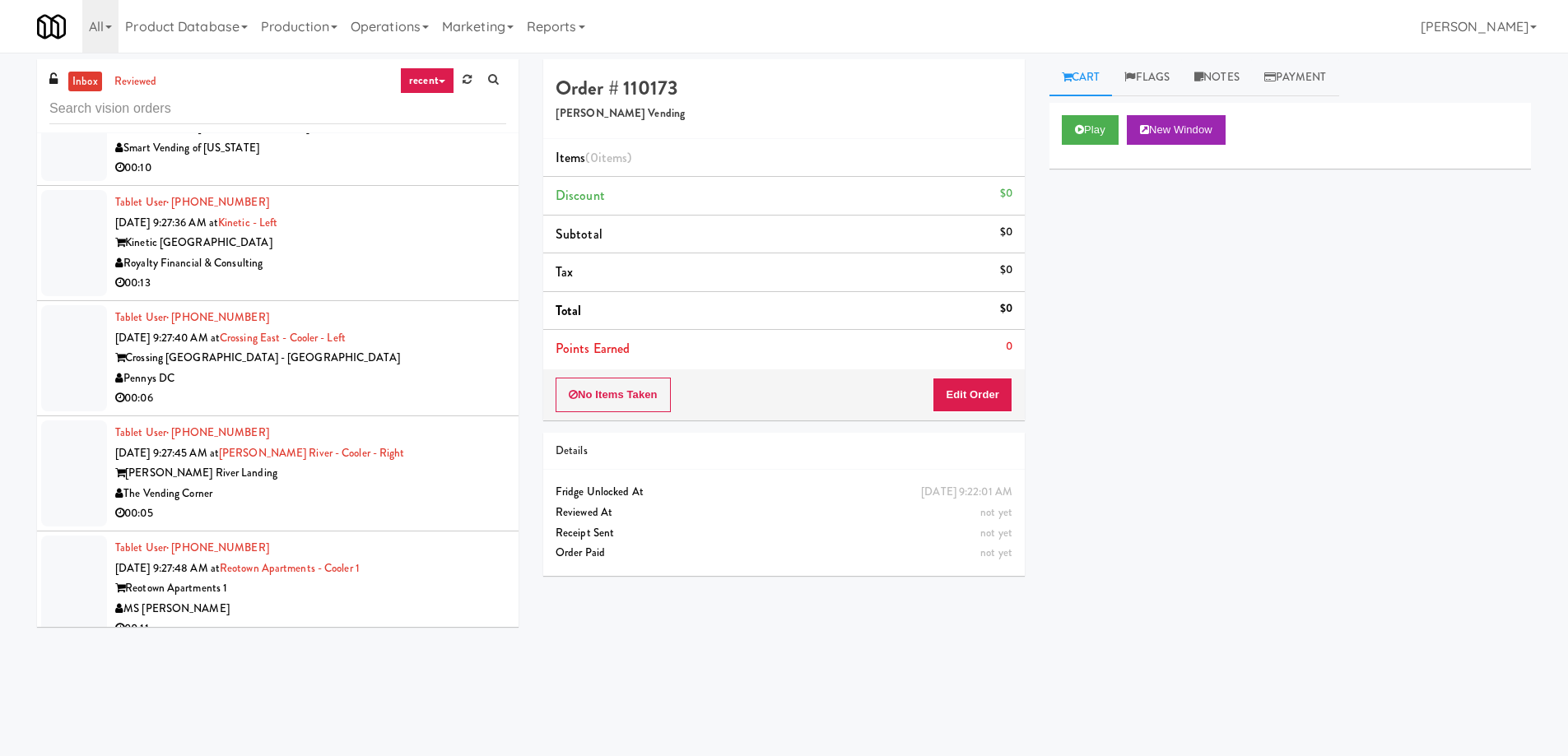
click at [343, 599] on div "MS [PERSON_NAME]" at bounding box center [311, 610] width 391 height 21
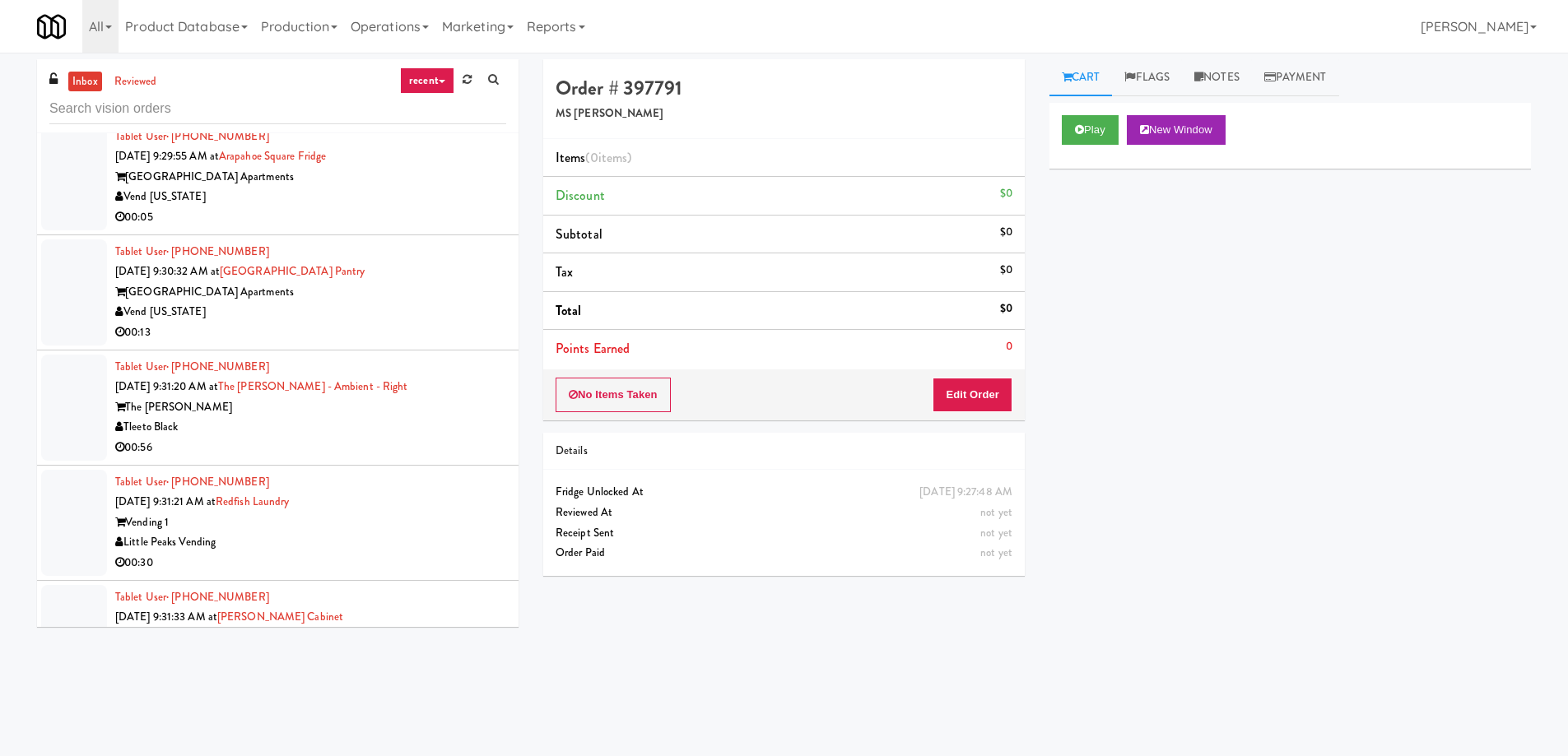
scroll to position [17385, 0]
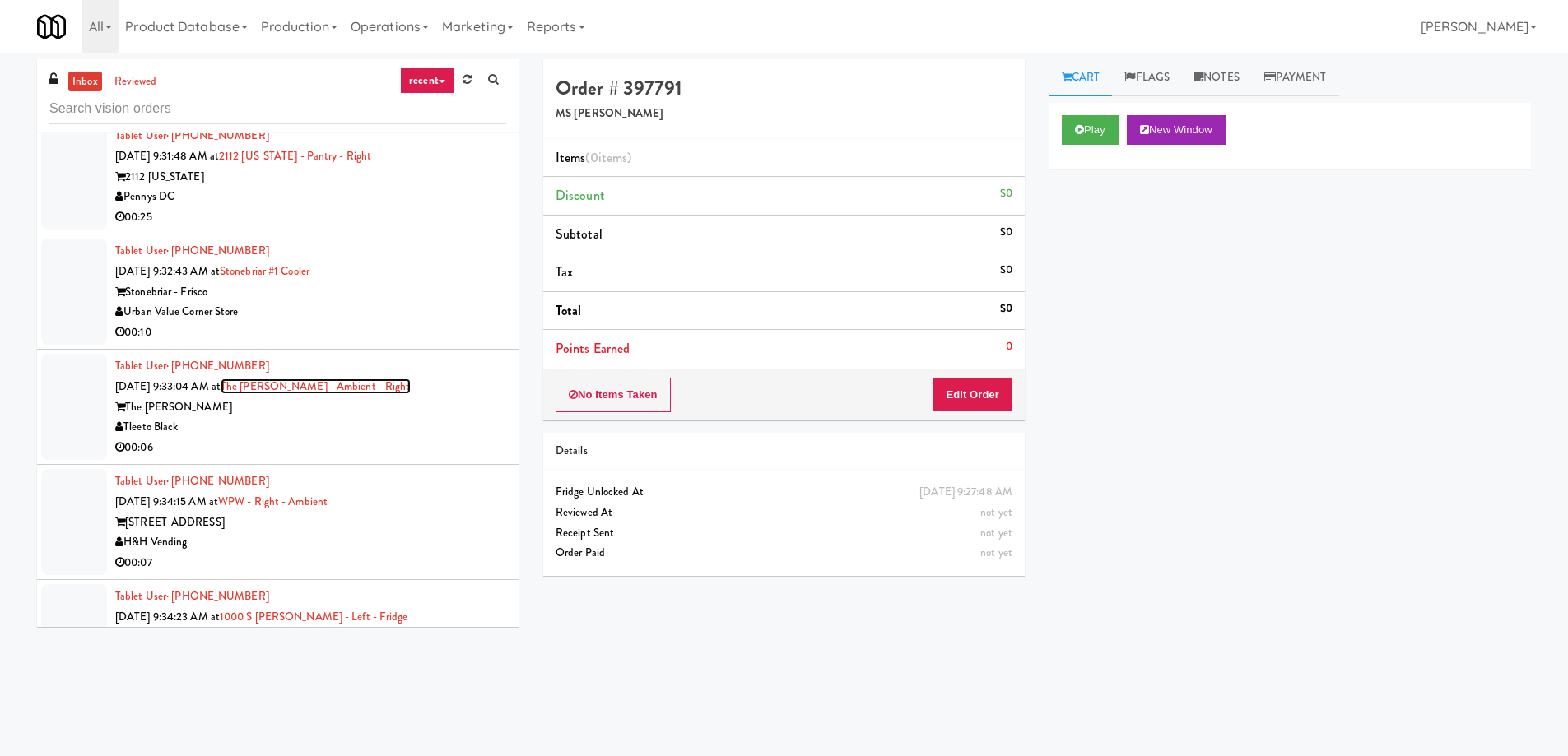
click at [354, 378] on link "The [PERSON_NAME] - Ambient - Right" at bounding box center [316, 386] width 190 height 15
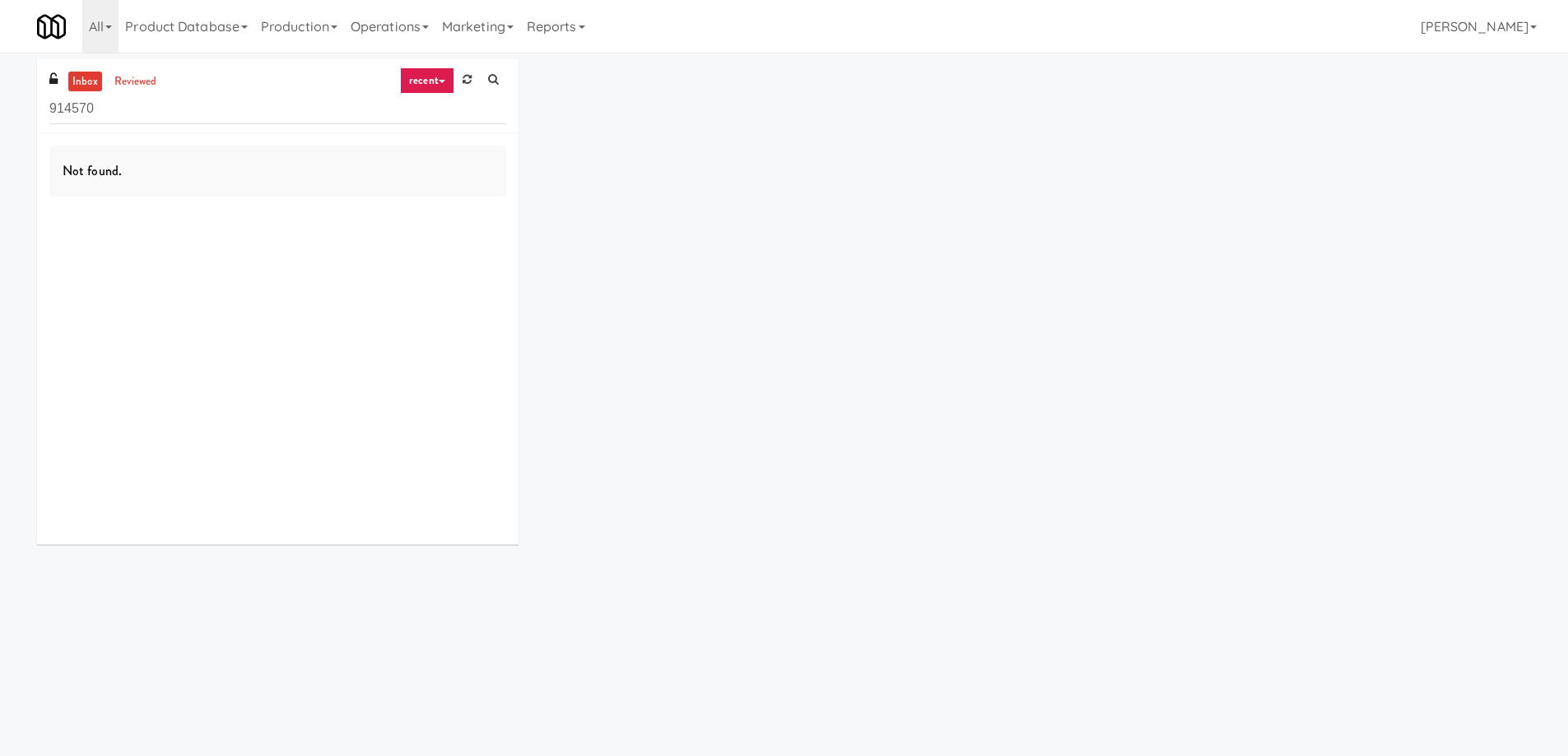
drag, startPoint x: 391, startPoint y: 115, endPoint x: 21, endPoint y: 98, distance: 370.4
click at [21, 98] on div "inbox reviewed recent all unclear take inventory issue suspicious failed recent…" at bounding box center [784, 307] width 1568 height 497
click at [474, 81] on link at bounding box center [467, 80] width 26 height 25
click at [462, 80] on icon at bounding box center [467, 79] width 9 height 10
click at [411, 235] on div "Not found." at bounding box center [277, 339] width 481 height 412
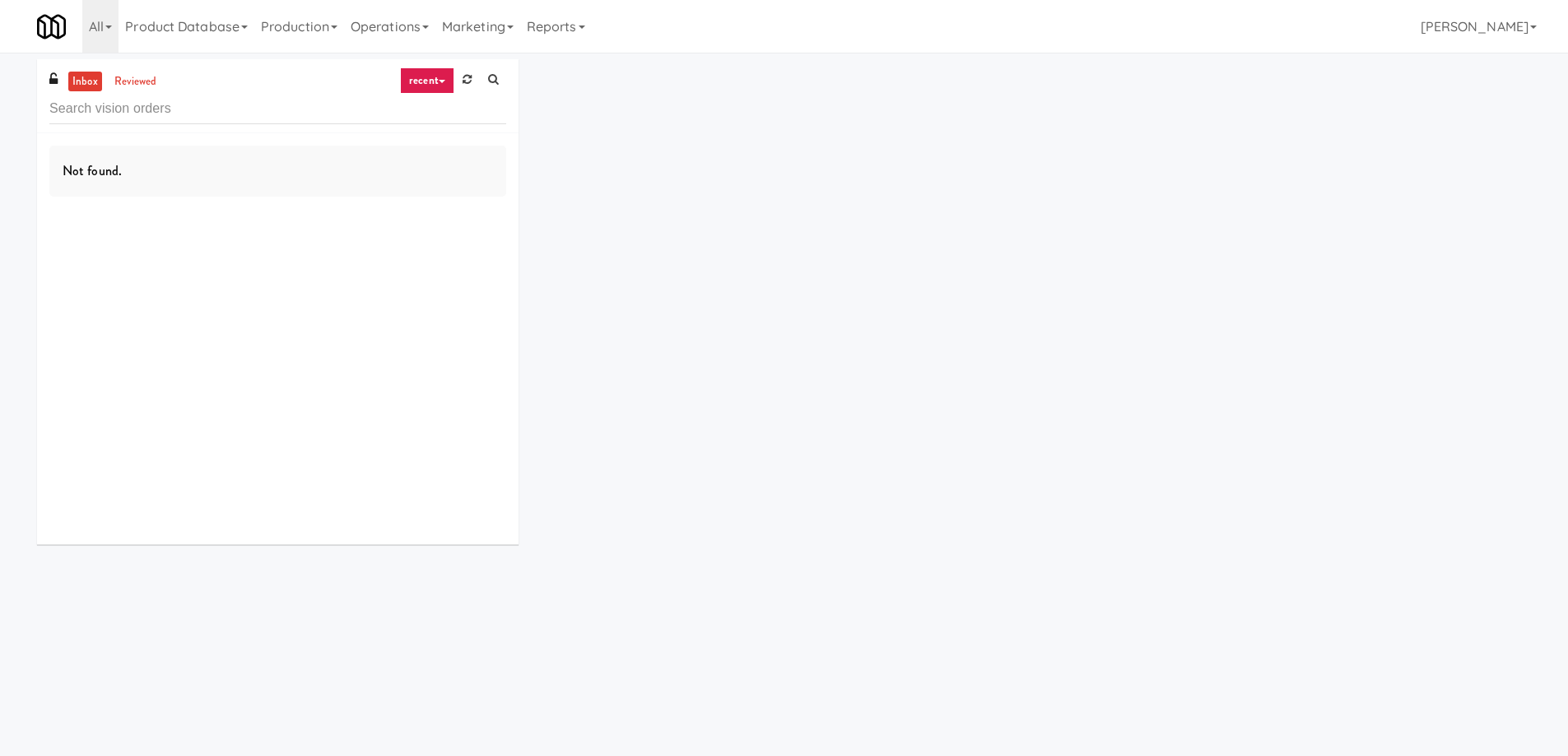
click at [826, 235] on div "inbox reviewed recent all unclear take inventory issue suspicious failed recent…" at bounding box center [784, 307] width 1518 height 497
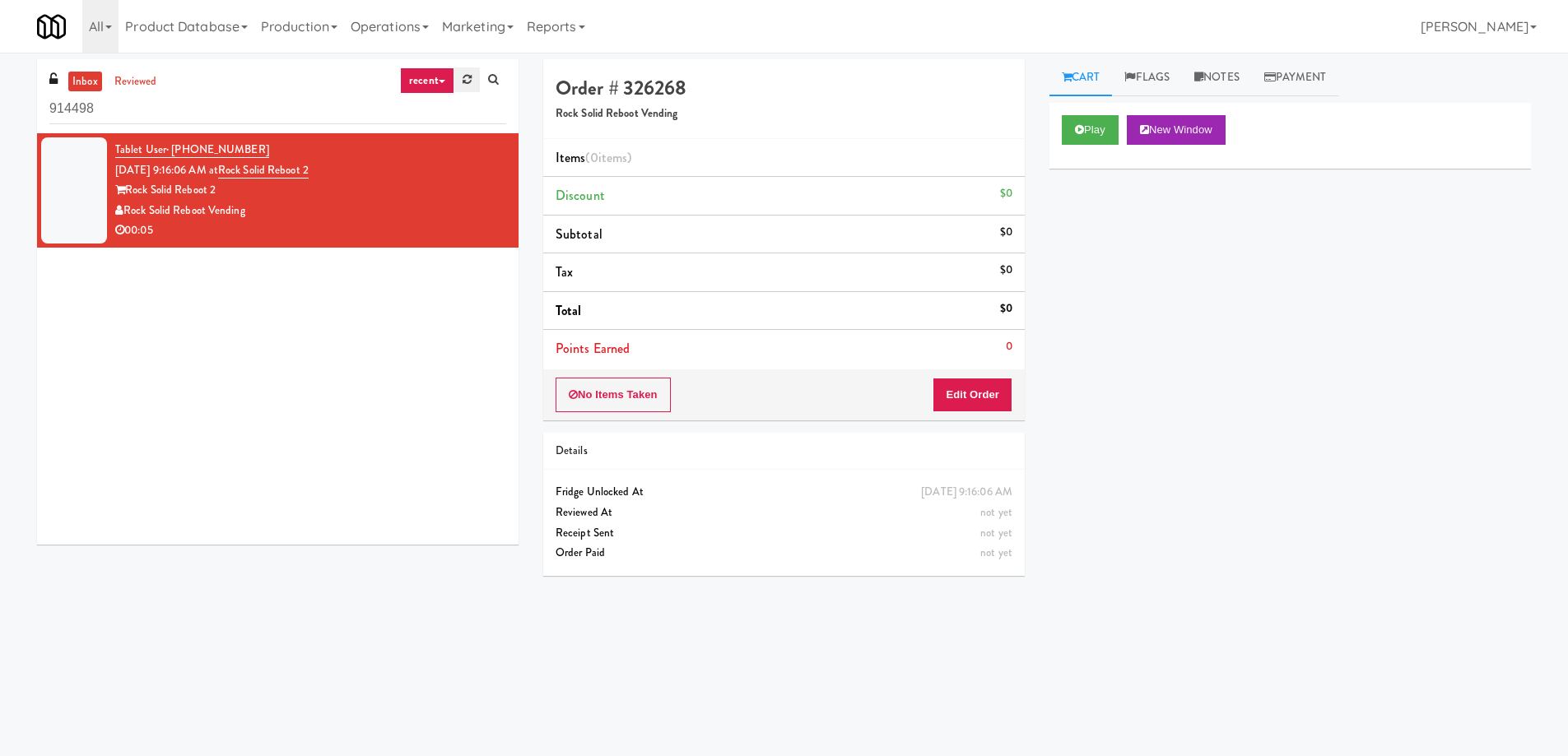
click at [468, 77] on icon at bounding box center [467, 79] width 9 height 10
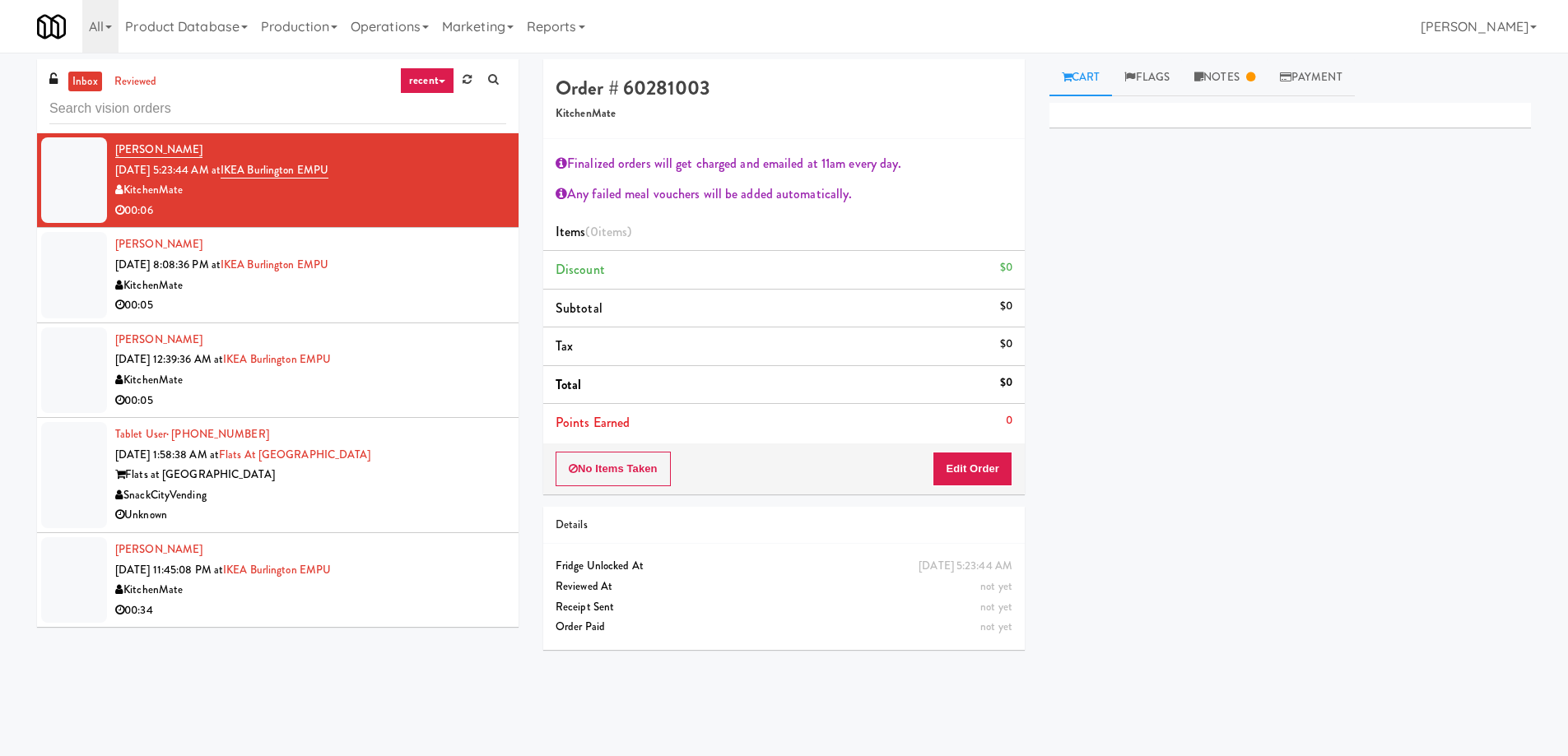
click at [411, 264] on div "[PERSON_NAME] [DATE] 8:08:36 PM at [GEOGRAPHIC_DATA] EMPU KitchenMate 00:05" at bounding box center [311, 275] width 391 height 80
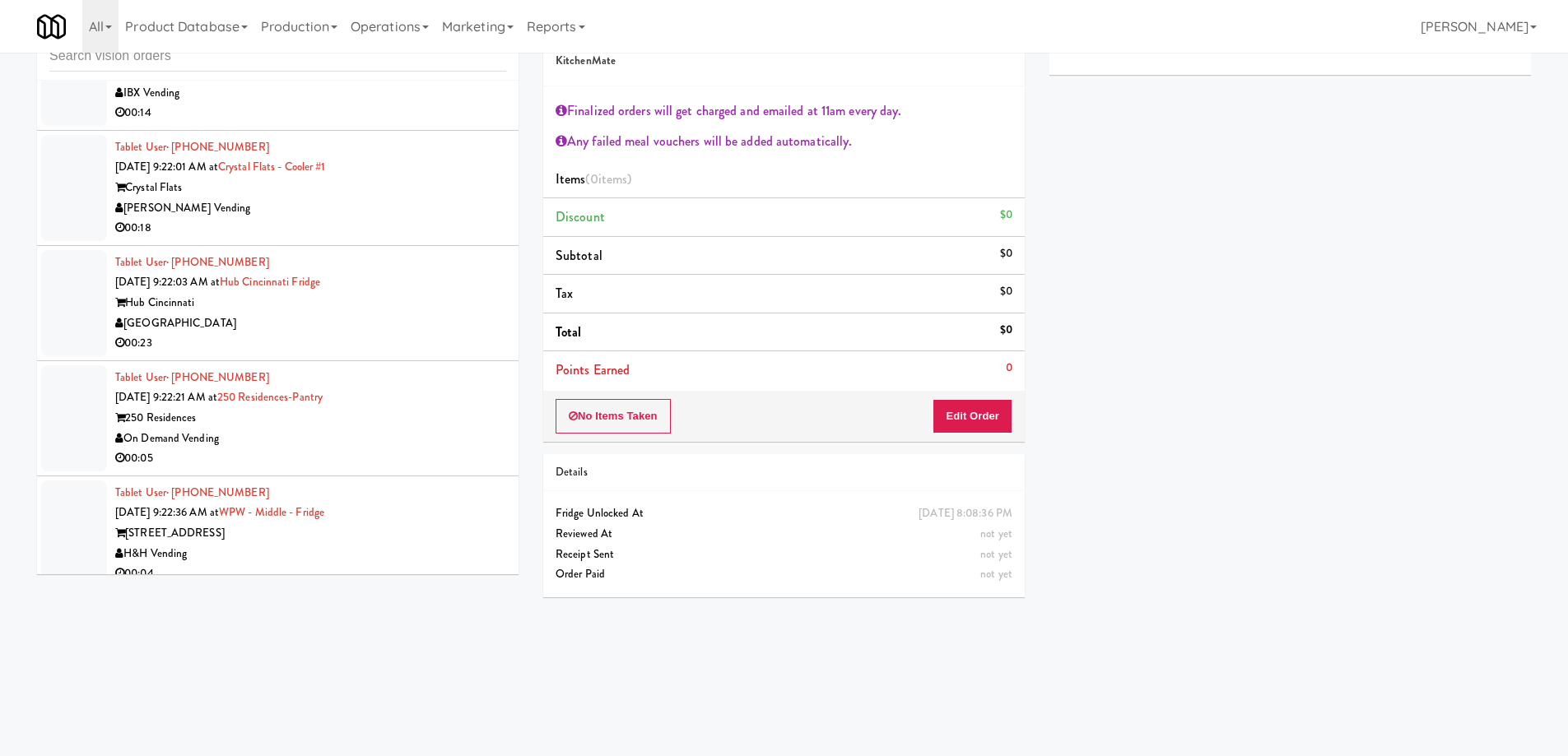
scroll to position [11851, 0]
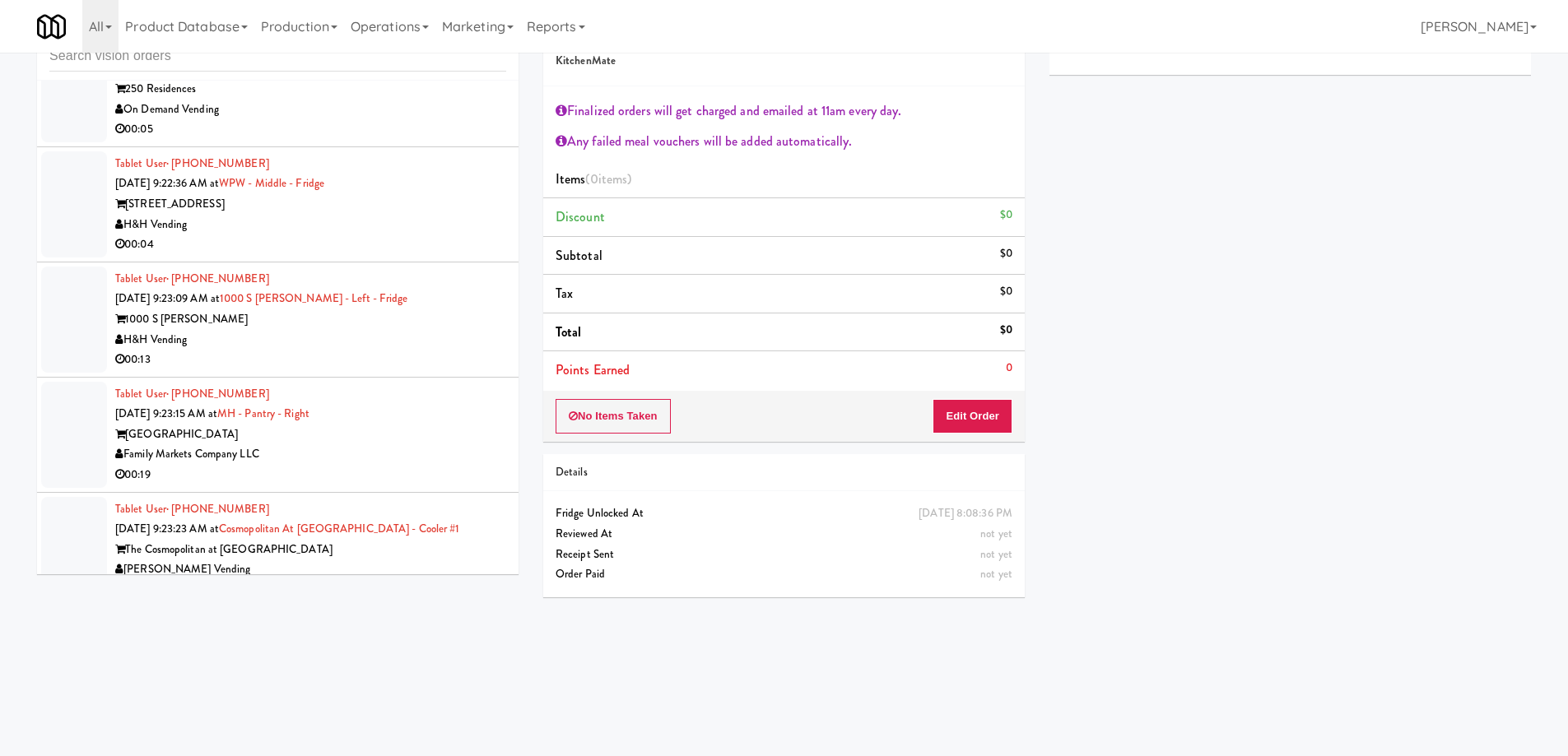
click at [376, 417] on div "Tablet User · (317) 946-7355 [DATE] 9:23:15 AM at [GEOGRAPHIC_DATA] - Right Mar…" at bounding box center [311, 435] width 391 height 101
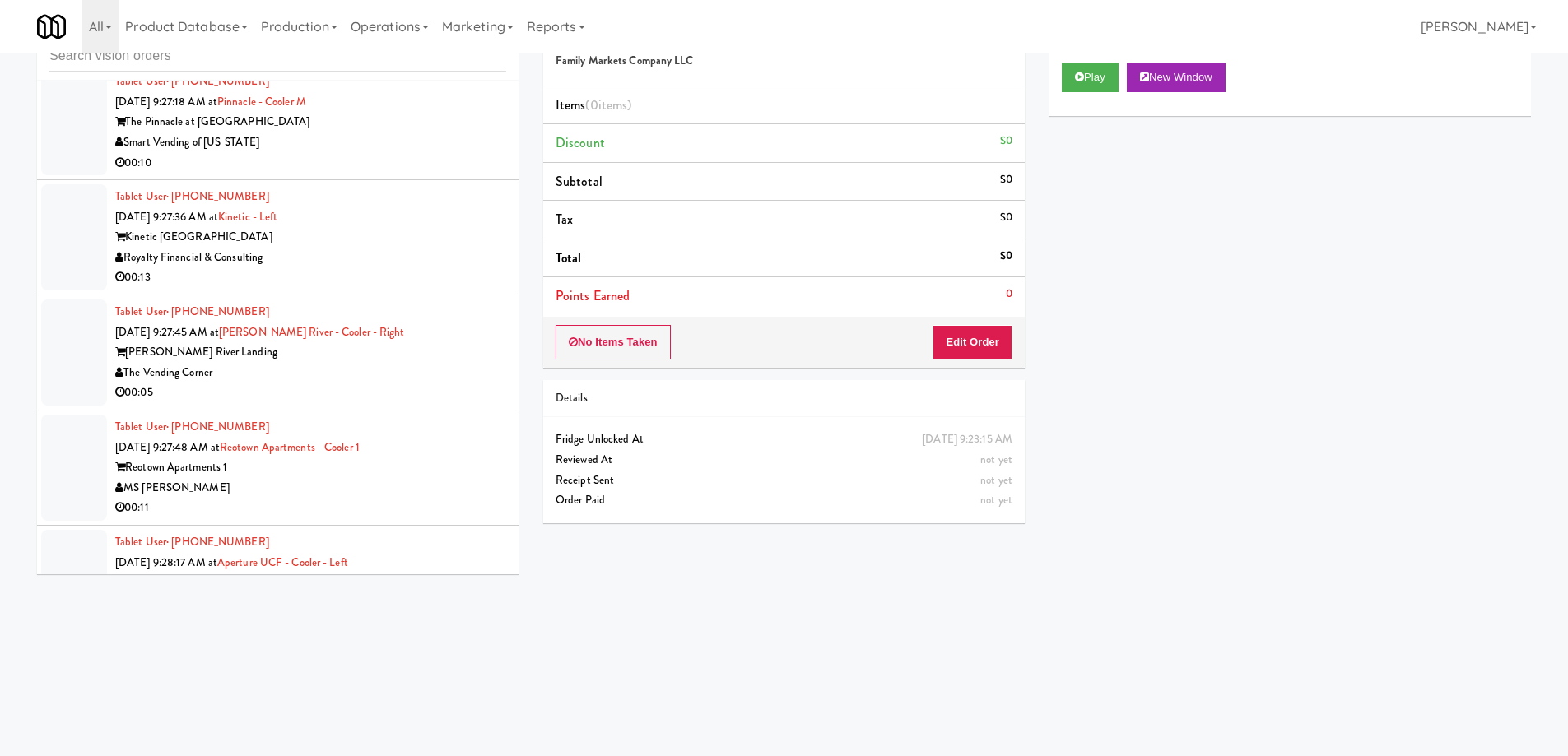
scroll to position [14319, 0]
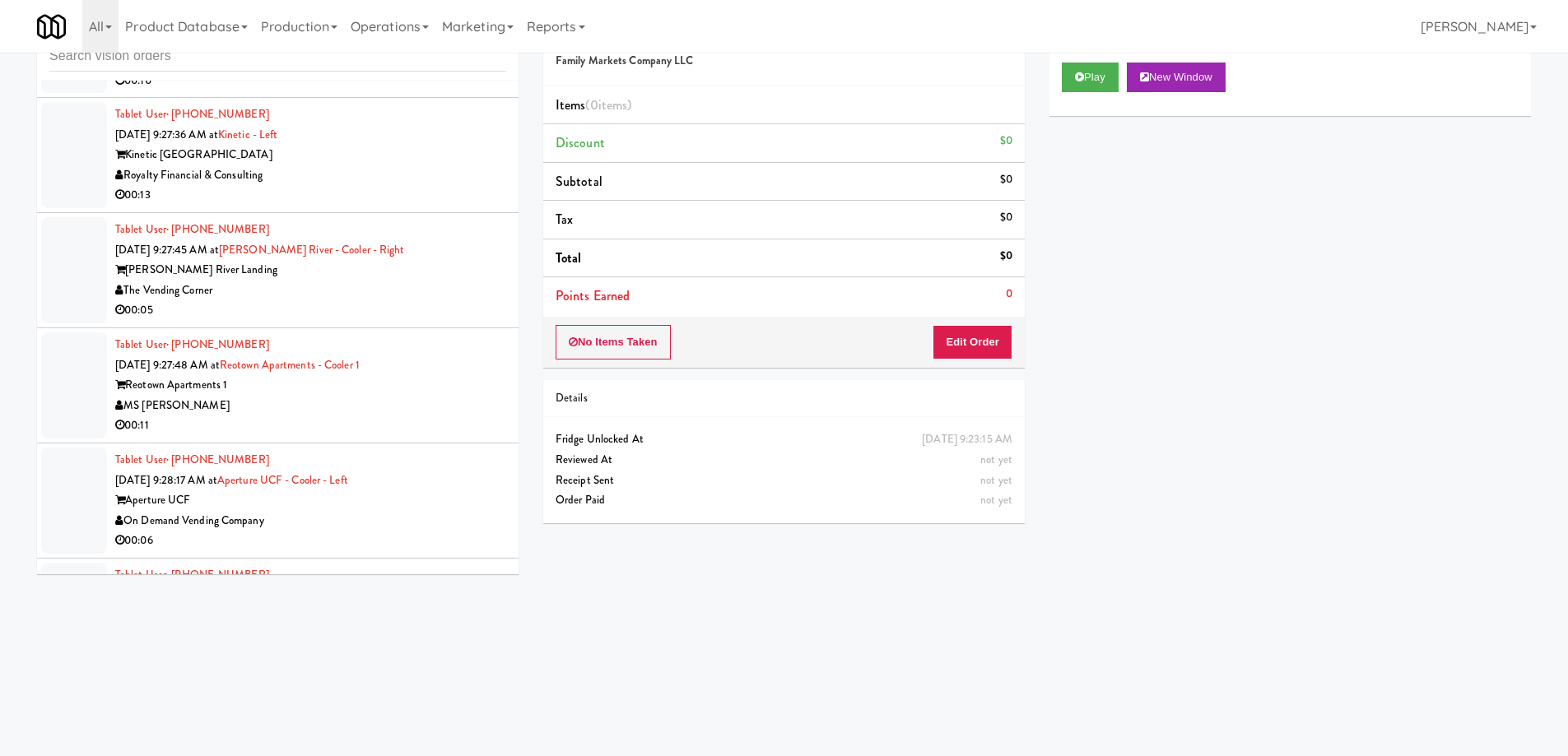
click at [349, 452] on div "Tablet User · (704) 604-7931 [DATE] 9:28:17 AM at Aperture UCF - Cooler - Left …" at bounding box center [311, 501] width 391 height 101
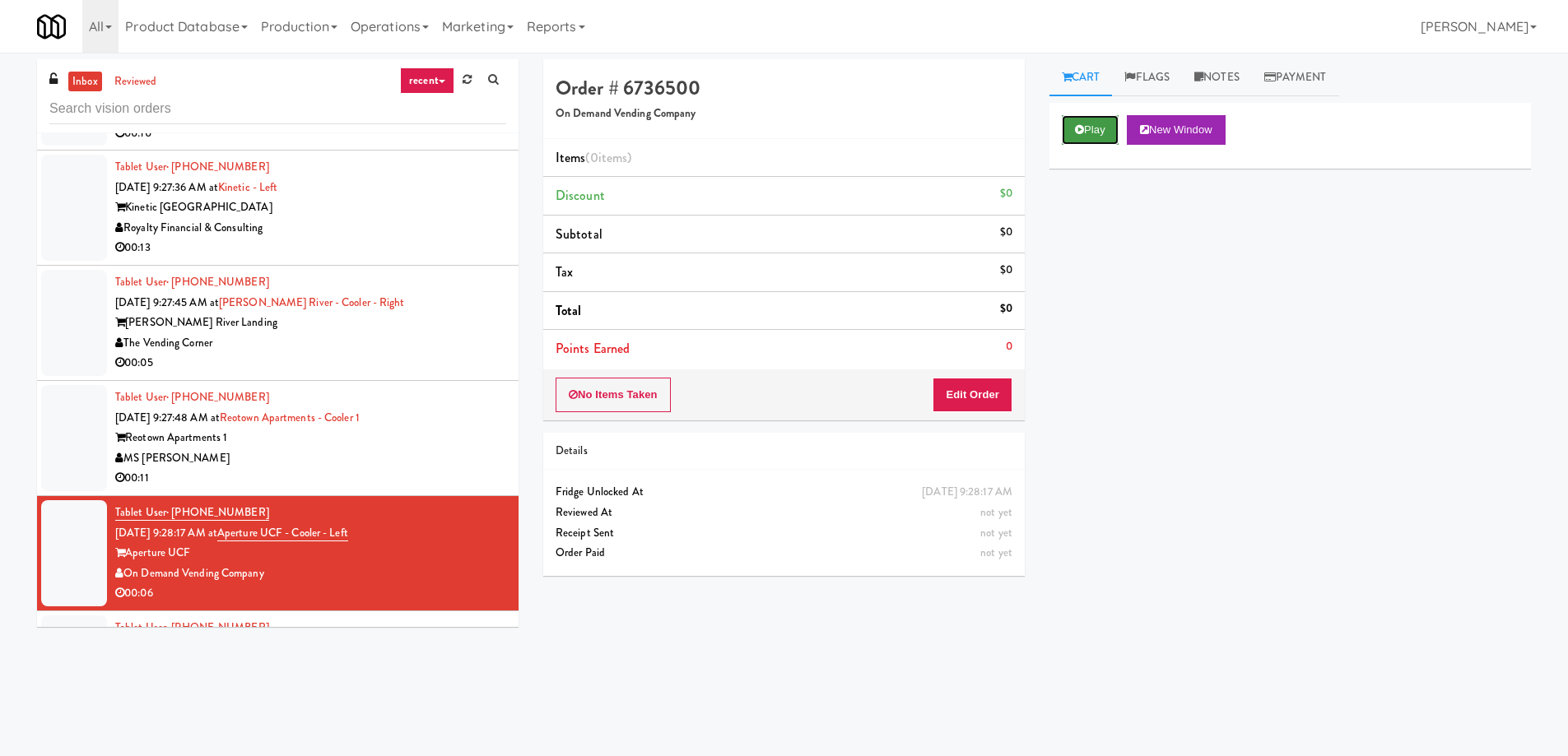
click at [1100, 129] on button "Play" at bounding box center [1090, 130] width 57 height 30
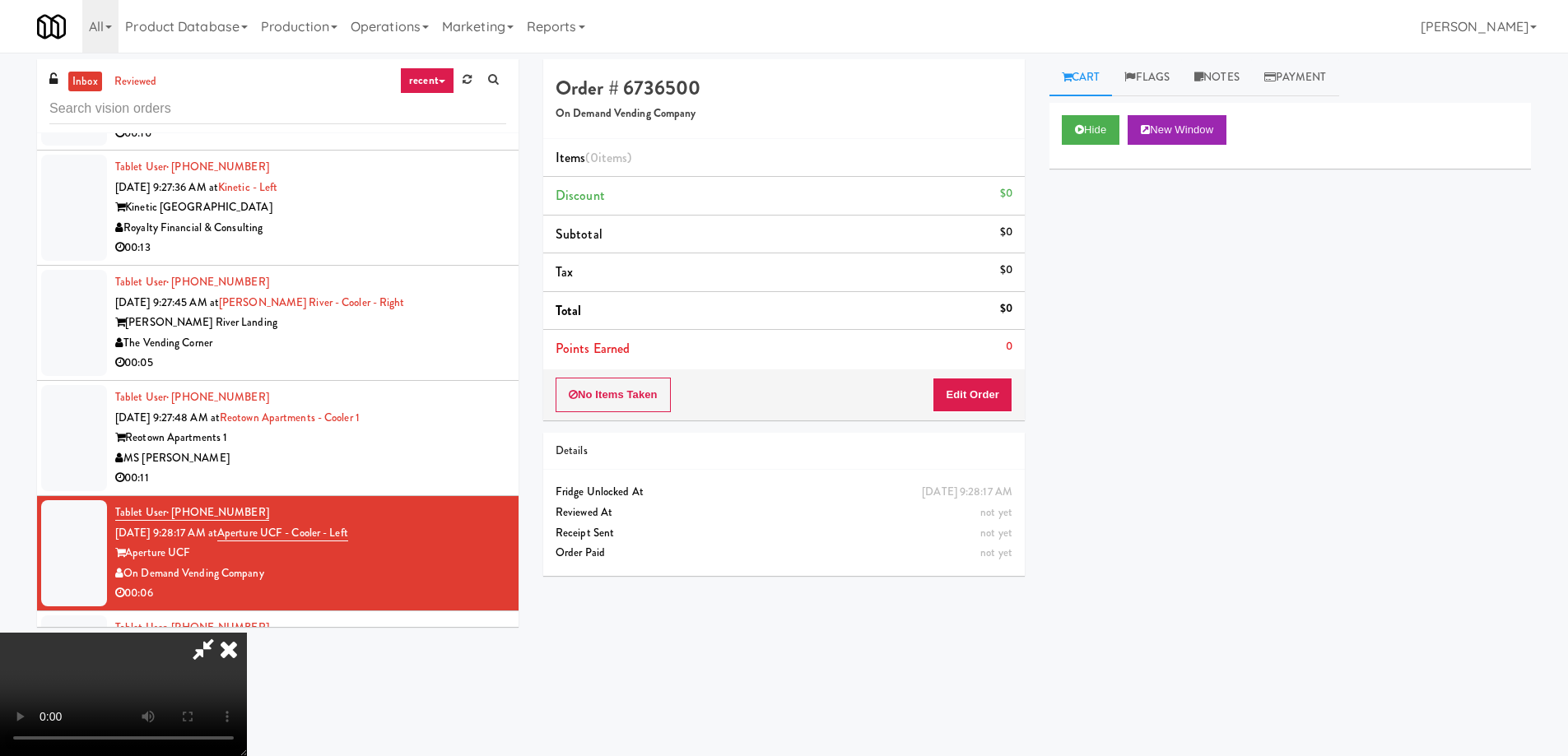
drag, startPoint x: 154, startPoint y: 634, endPoint x: 1050, endPoint y: 542, distance: 900.7
click at [1050, 542] on div "Order # 6736500 On Demand Vending Company Items (0 items ) Discount $0 Subtotal…" at bounding box center [1036, 390] width 987 height 661
click at [1182, 132] on button "New Window" at bounding box center [1177, 130] width 98 height 30
click at [236, 646] on icon at bounding box center [229, 649] width 36 height 33
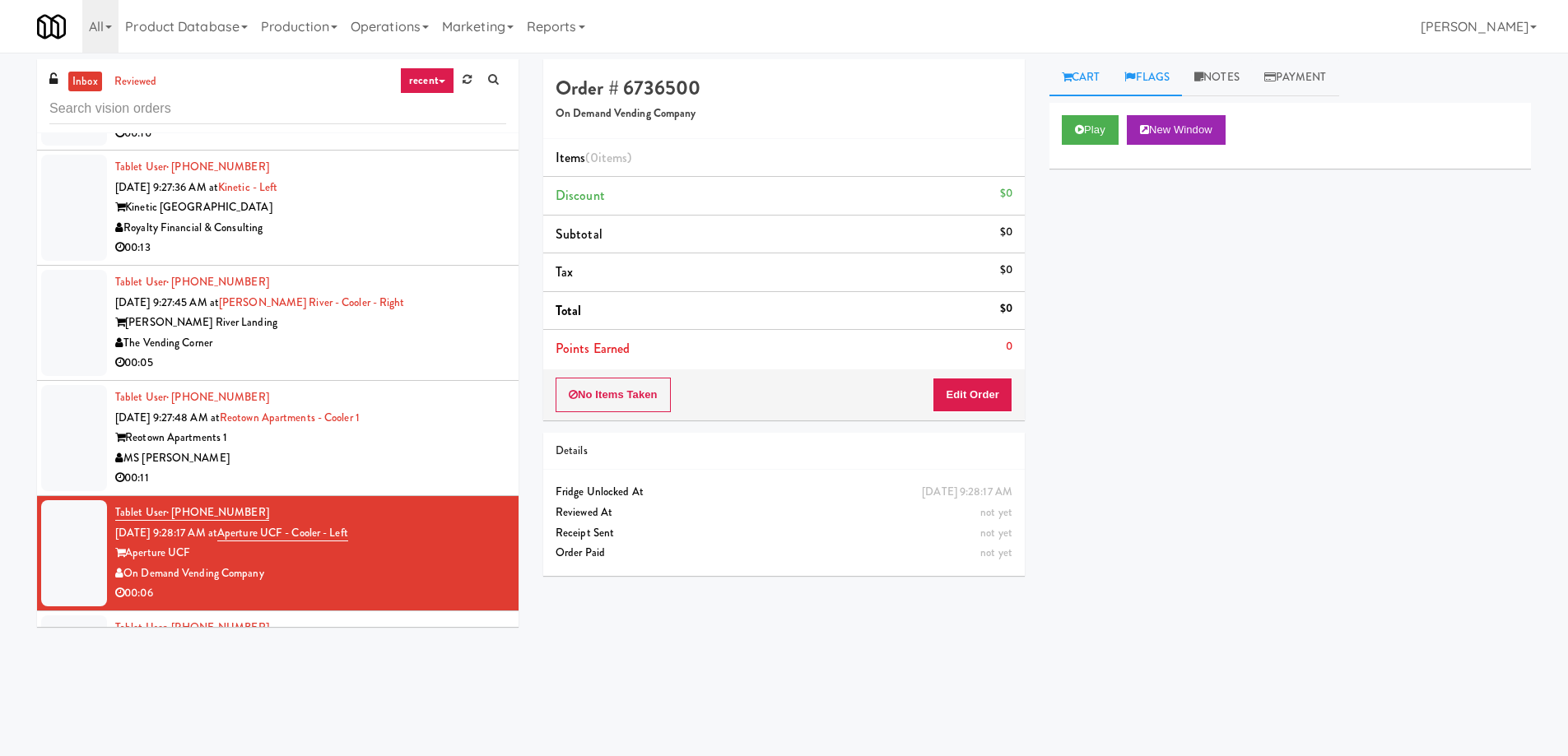
click at [1162, 76] on link "Flags" at bounding box center [1147, 77] width 70 height 37
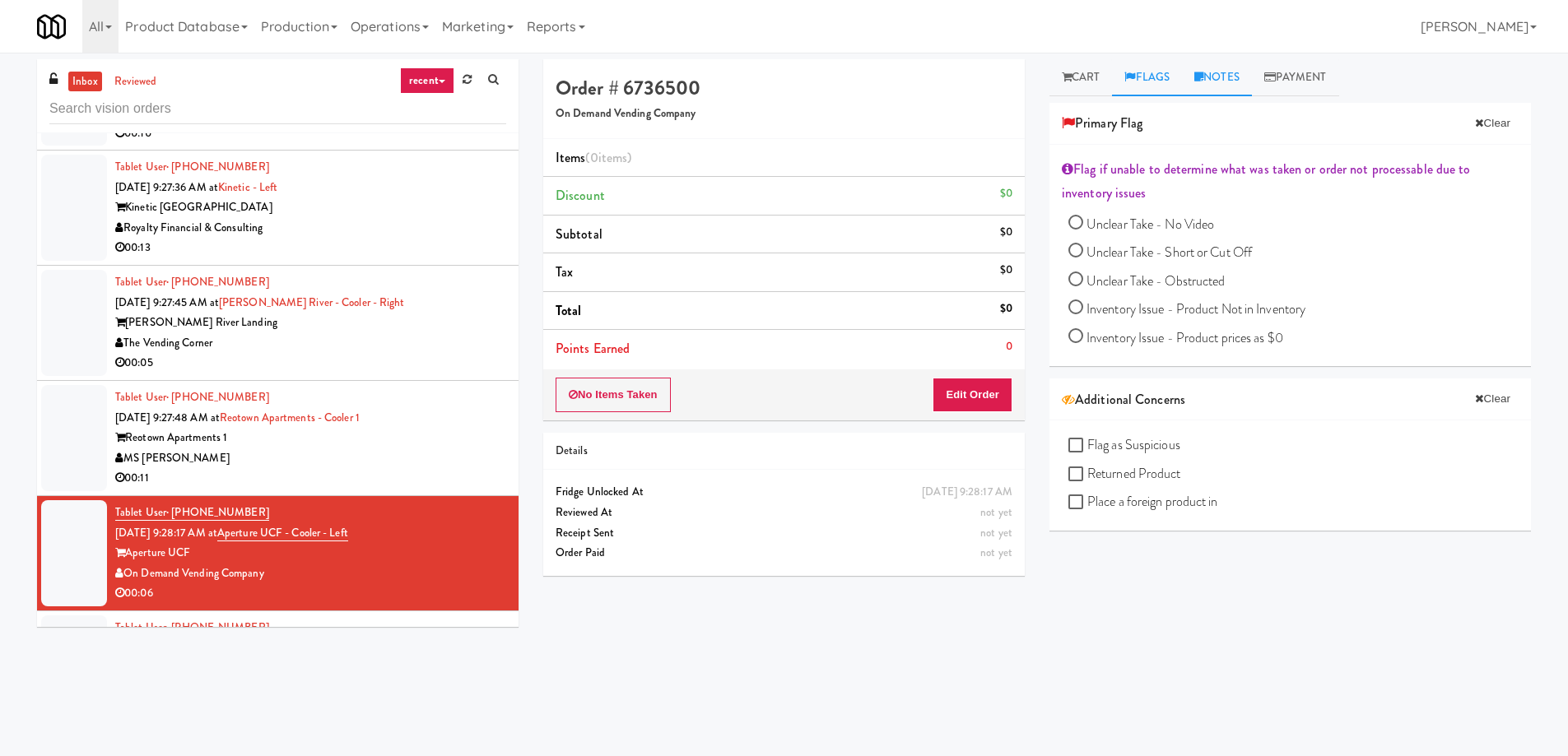
click at [1200, 70] on link "Notes" at bounding box center [1217, 77] width 70 height 37
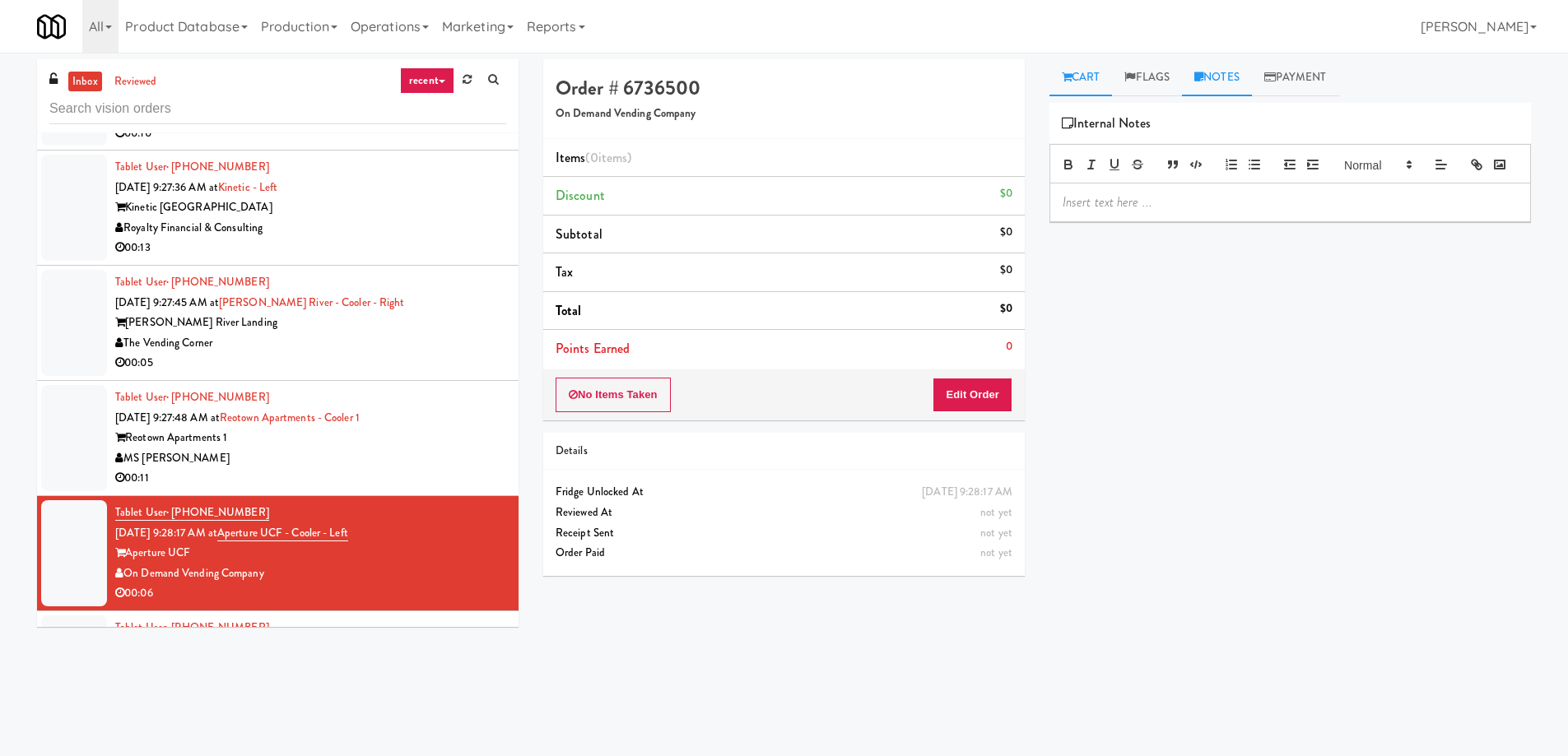
click at [1105, 82] on link "Cart" at bounding box center [1081, 77] width 63 height 37
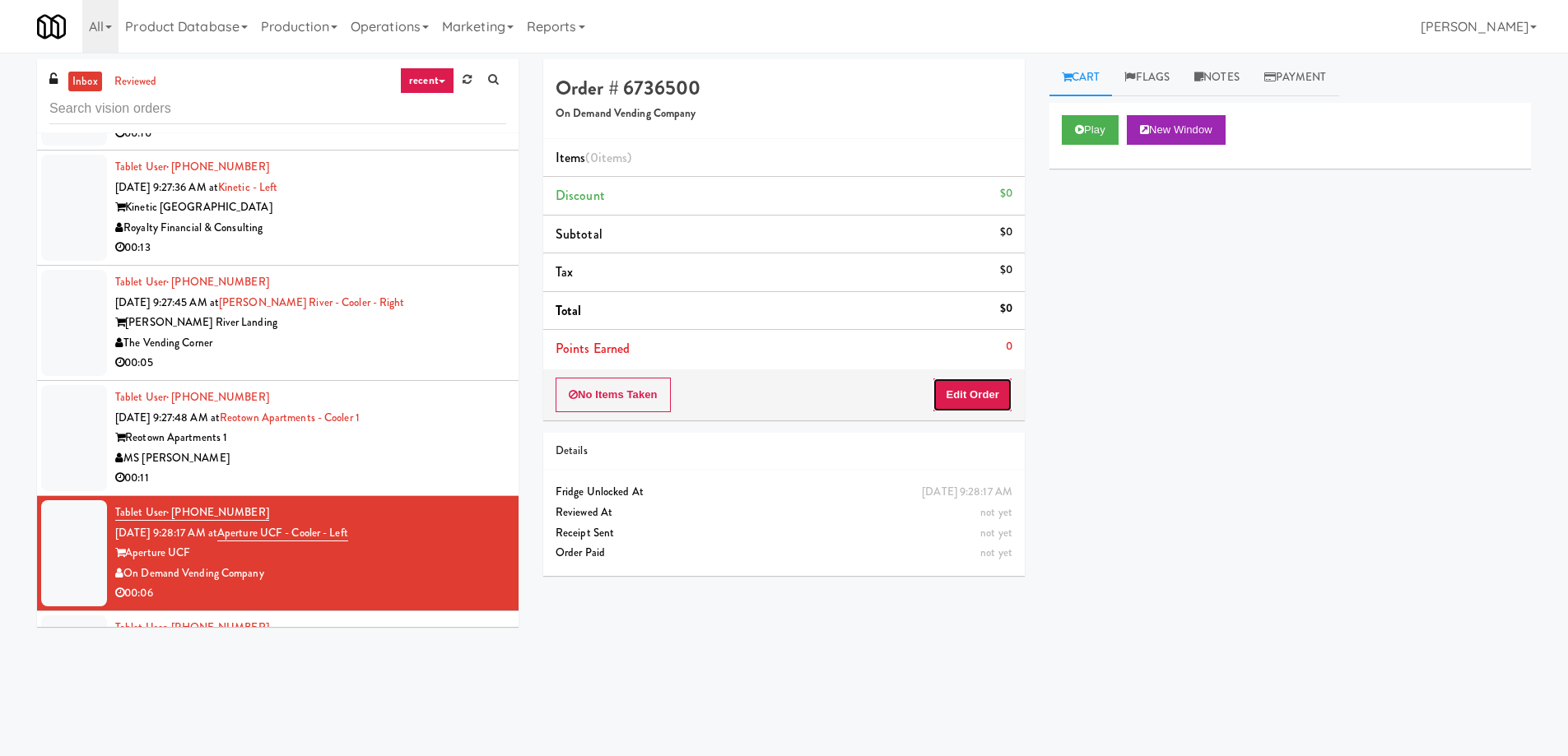
click at [951, 399] on button "Edit Order" at bounding box center [972, 395] width 80 height 34
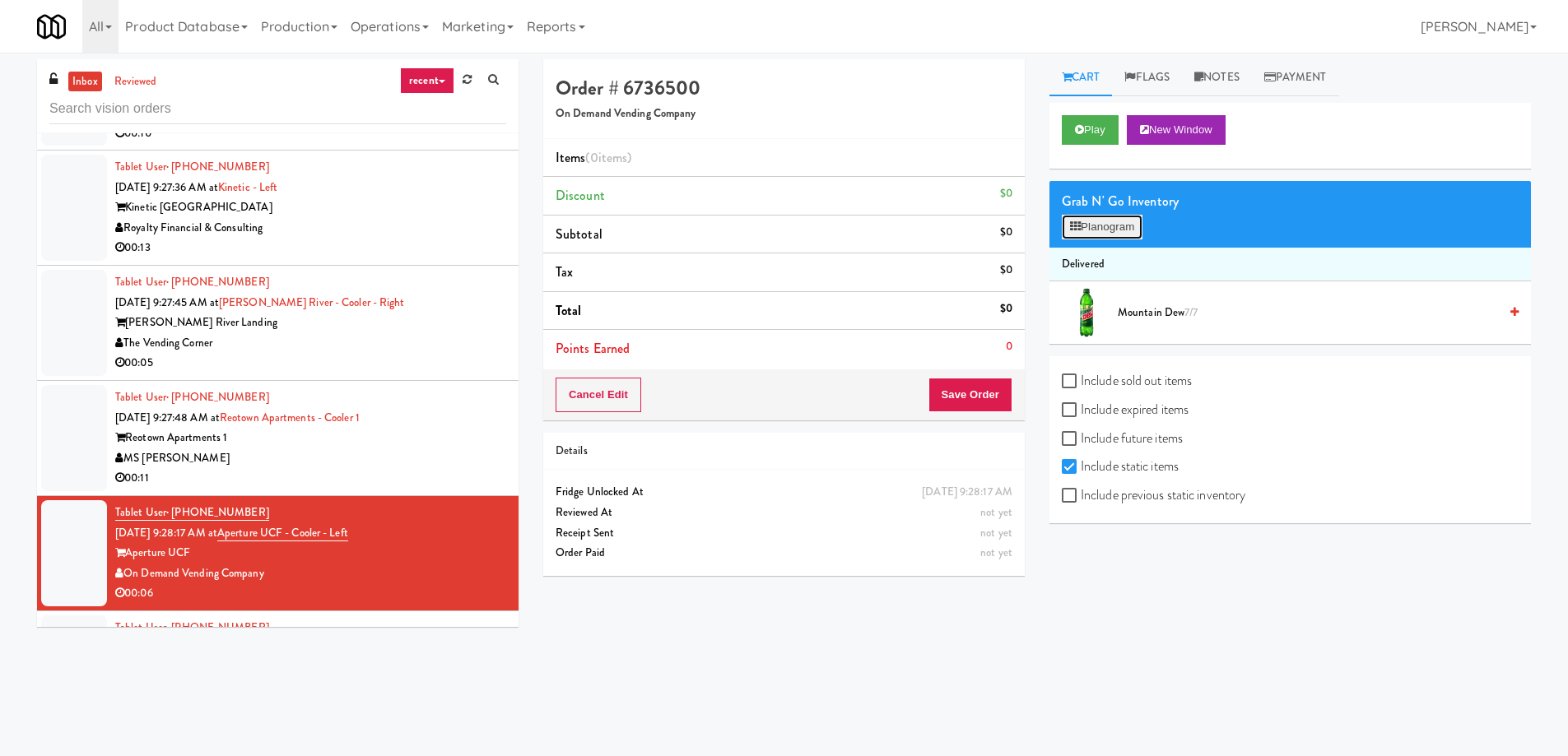
click at [1130, 232] on button "Planogram" at bounding box center [1102, 227] width 80 height 25
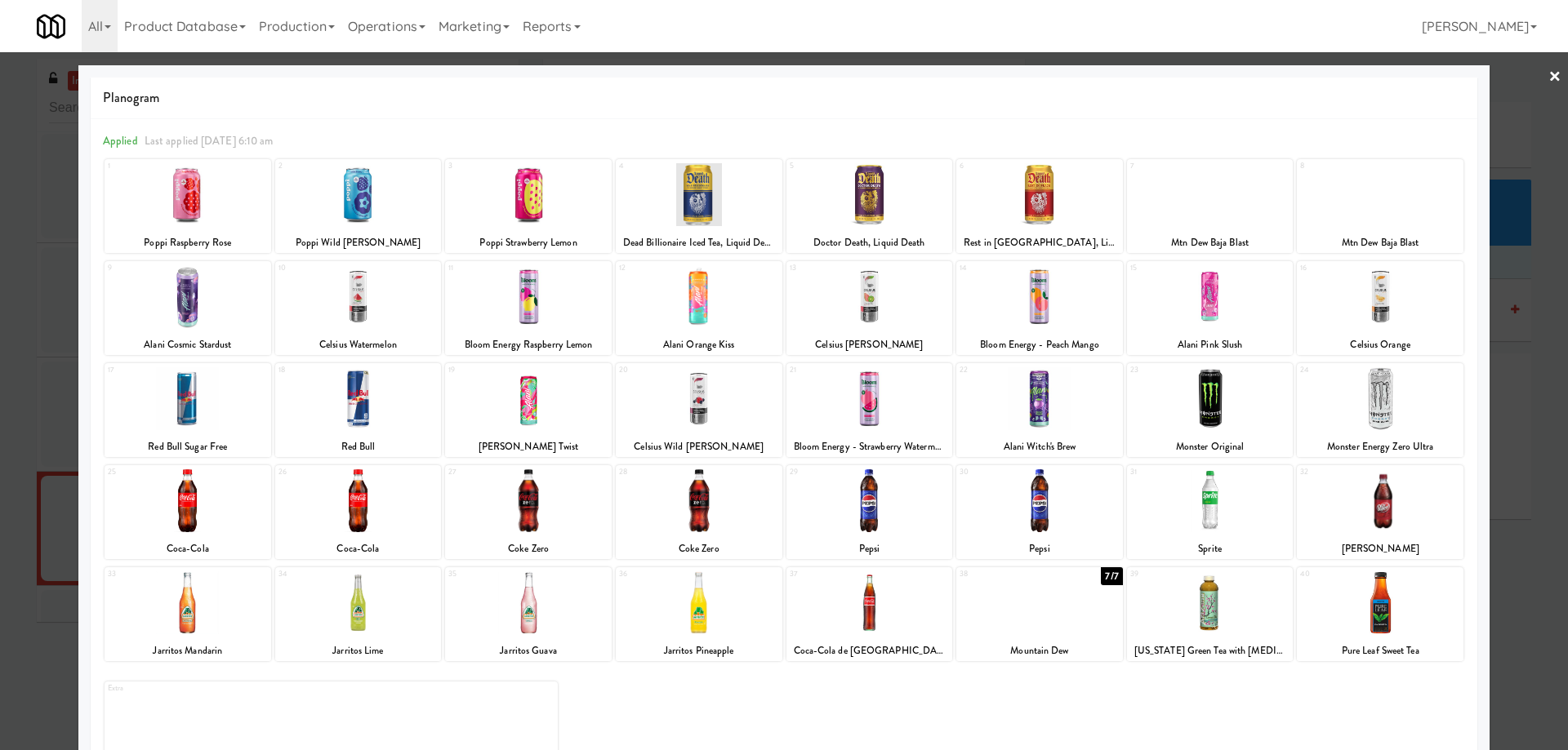
click at [493, 636] on div "35 Jarritos Guava" at bounding box center [529, 614] width 167 height 94
click at [558, 585] on div at bounding box center [529, 603] width 167 height 63
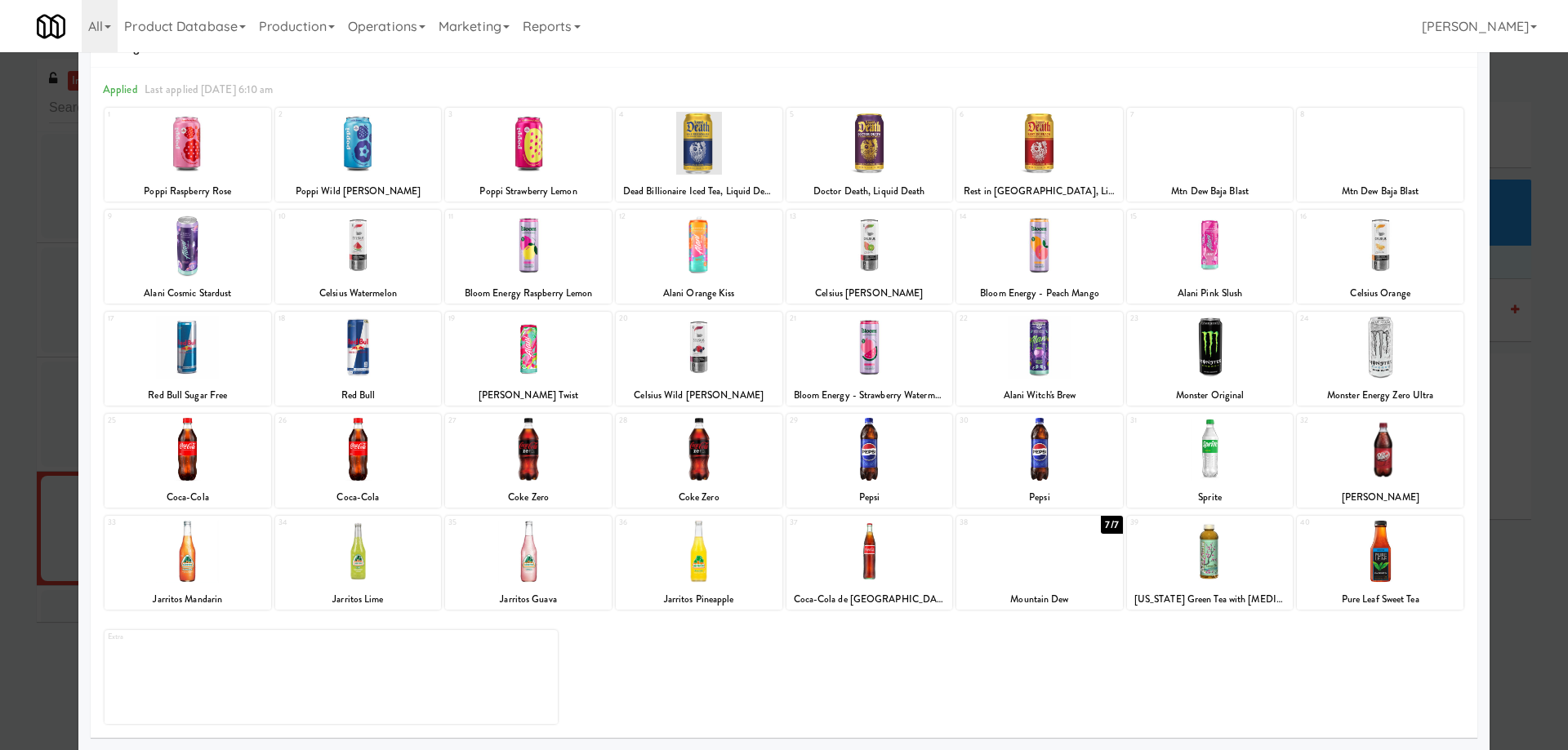
click at [555, 561] on div at bounding box center [529, 551] width 167 height 63
click at [560, 573] on div at bounding box center [529, 551] width 167 height 63
click at [197, 682] on div at bounding box center [331, 666] width 453 height 63
click at [507, 555] on div at bounding box center [529, 551] width 167 height 63
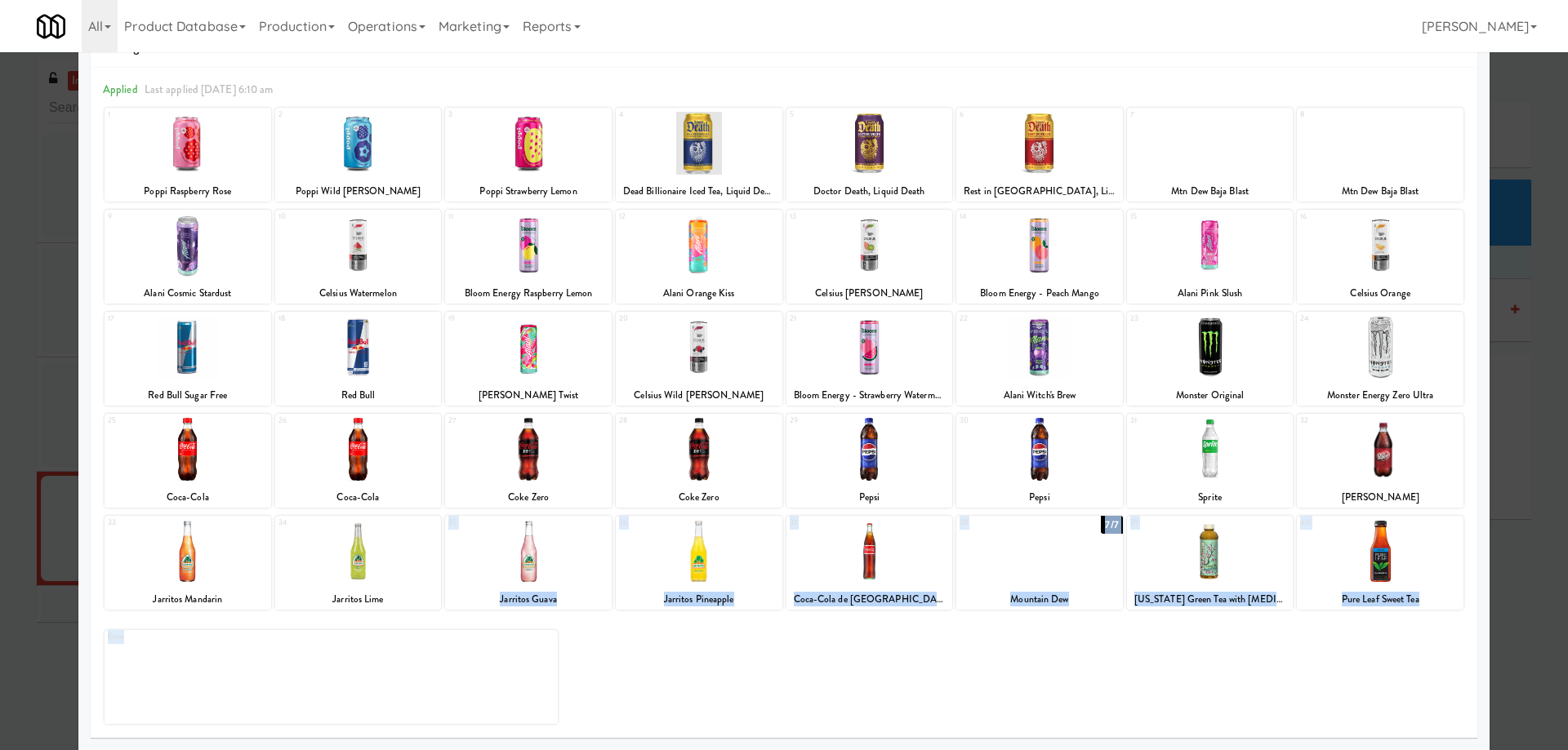
drag, startPoint x: 507, startPoint y: 555, endPoint x: 600, endPoint y: 631, distance: 120.1
click at [600, 631] on div "1 Poppi Raspberry Rose 2 Poppi Wild [PERSON_NAME] 3 Poppi Strawberry Lemon 4 De…" at bounding box center [784, 415] width 1362 height 619
click at [612, 652] on div "Extra" at bounding box center [784, 670] width 1359 height 106
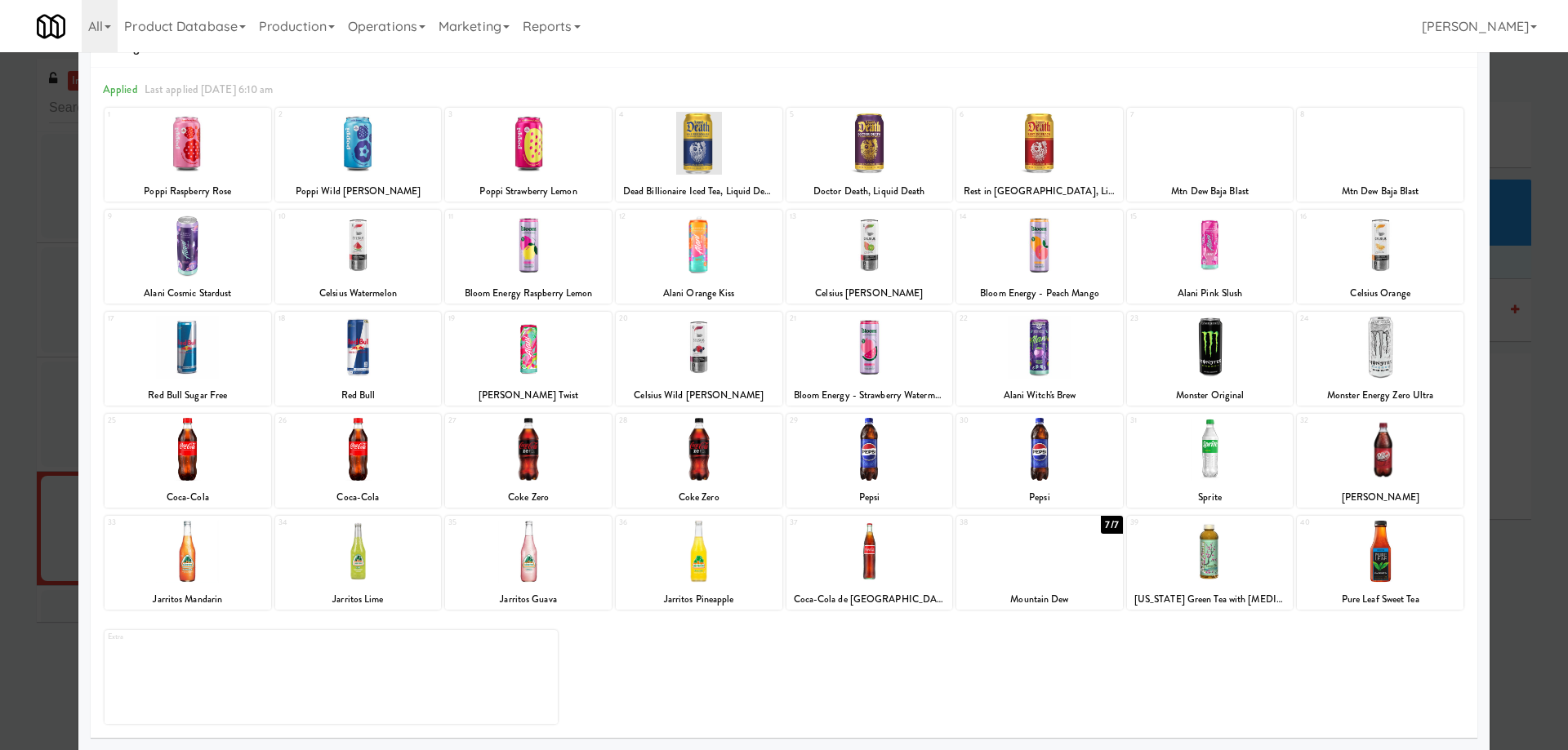
click at [549, 558] on div at bounding box center [529, 551] width 167 height 63
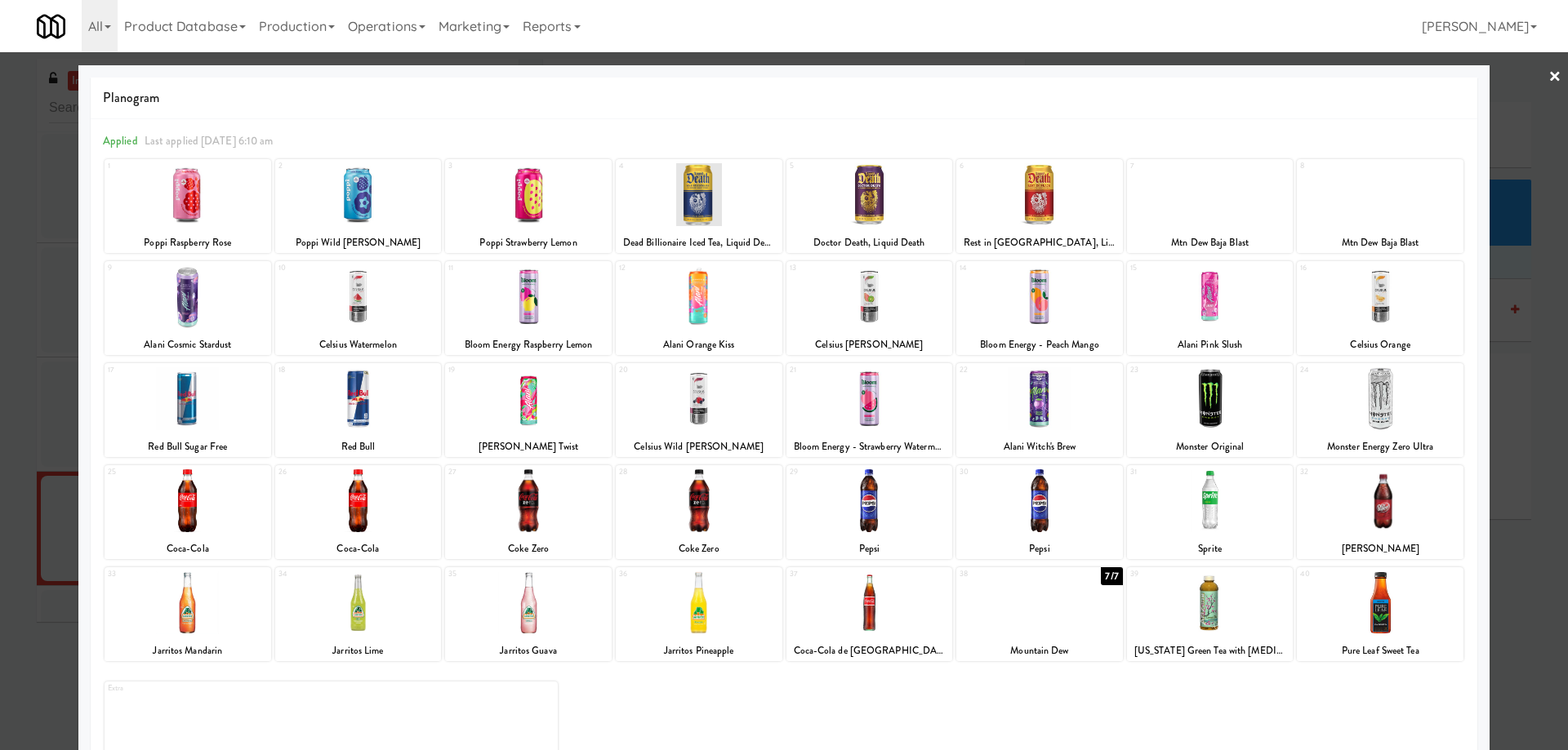
click at [1548, 70] on link "×" at bounding box center [1554, 78] width 13 height 51
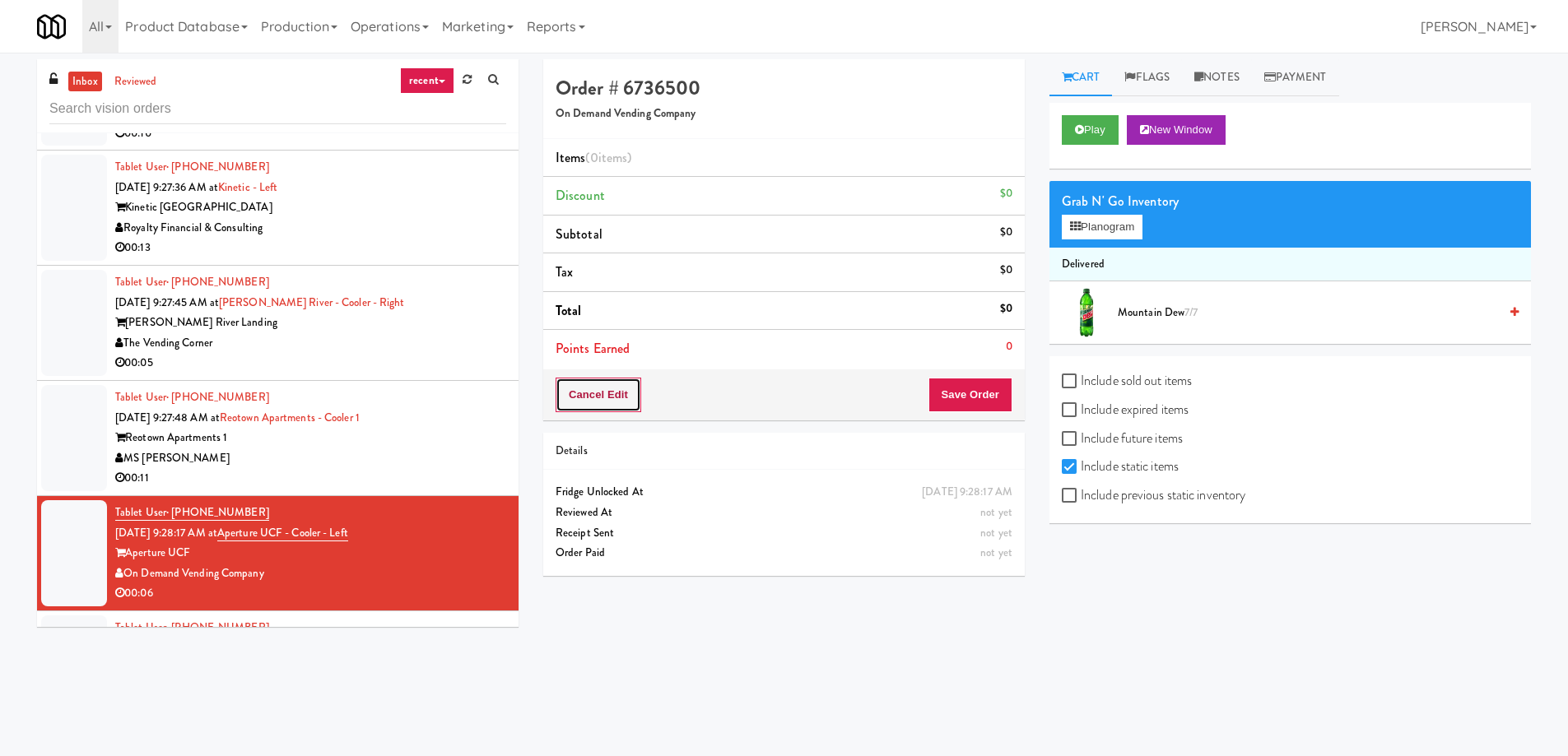
click at [603, 396] on button "Cancel Edit" at bounding box center [599, 395] width 86 height 34
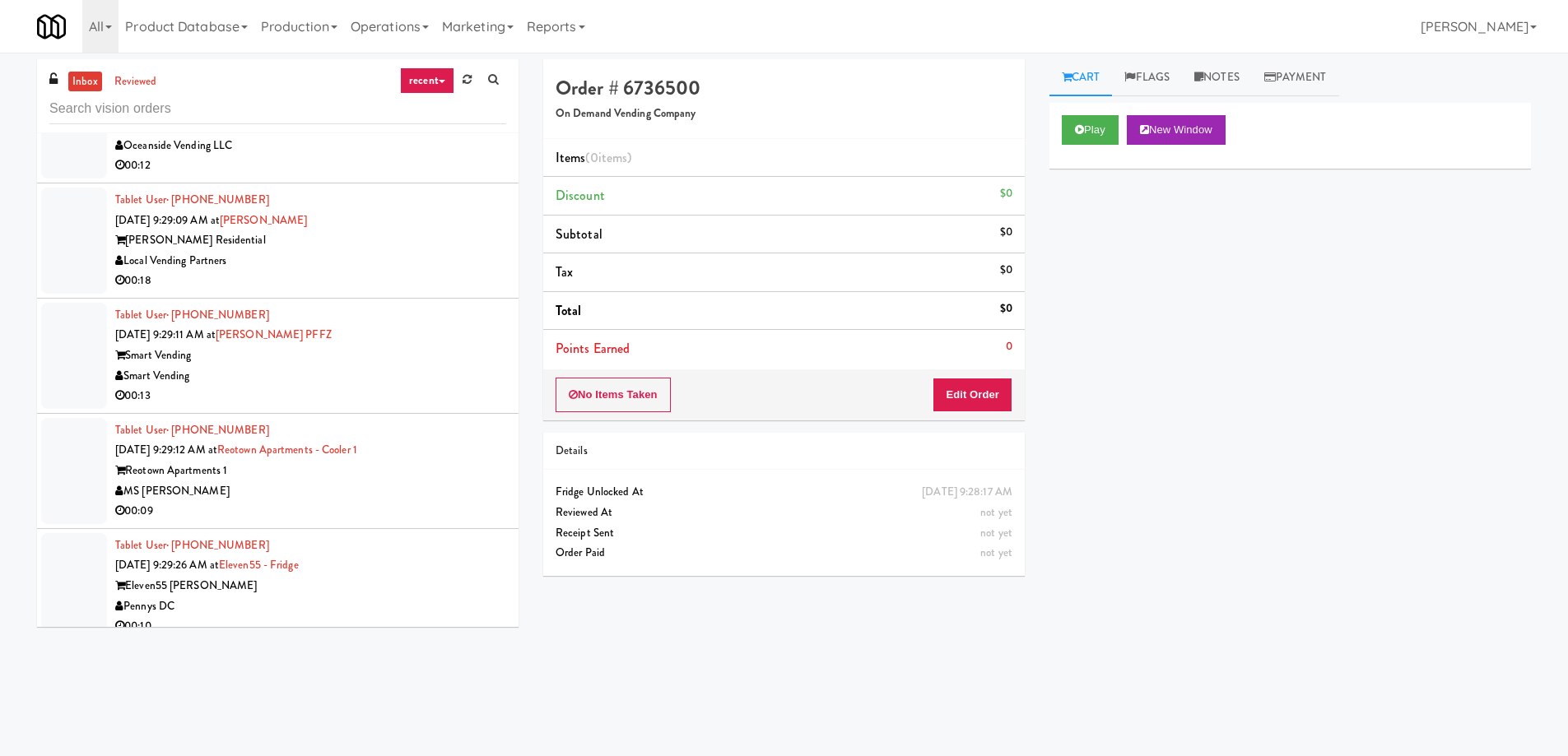
scroll to position [15059, 0]
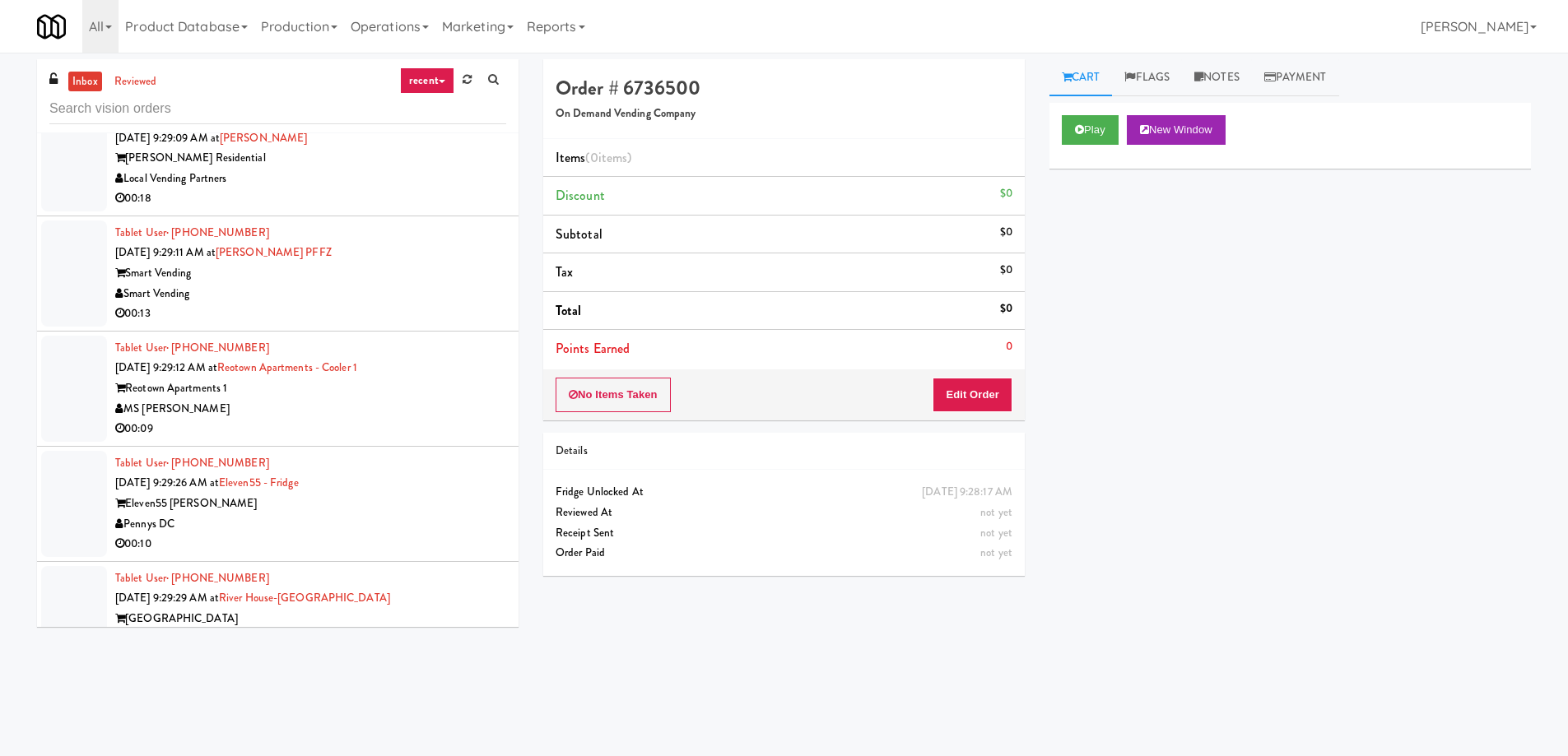
click at [382, 521] on div "Pennys DC" at bounding box center [311, 525] width 391 height 21
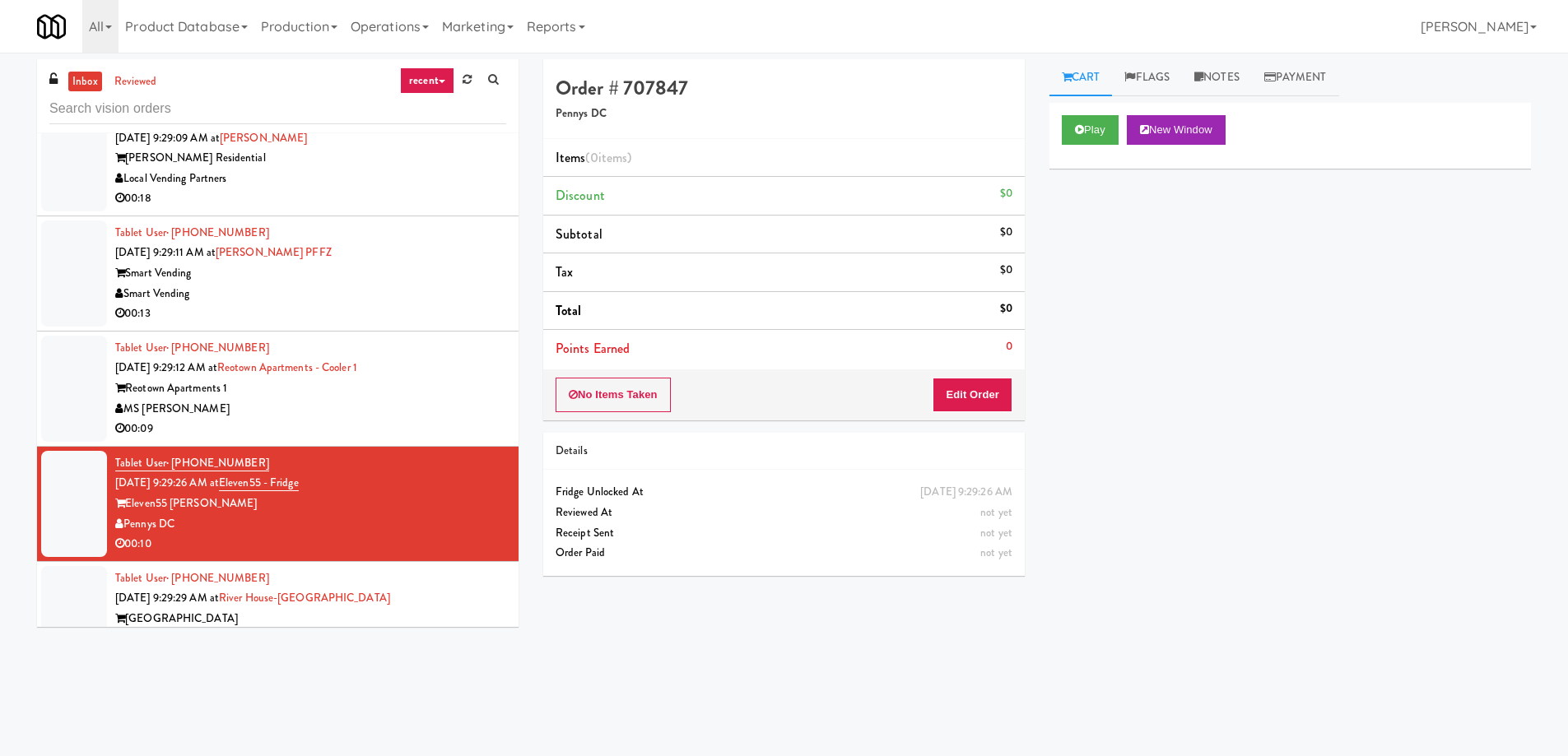
click at [1172, 114] on div "Play New Window" at bounding box center [1290, 135] width 481 height 66
click at [1175, 124] on button "New Window" at bounding box center [1176, 130] width 98 height 30
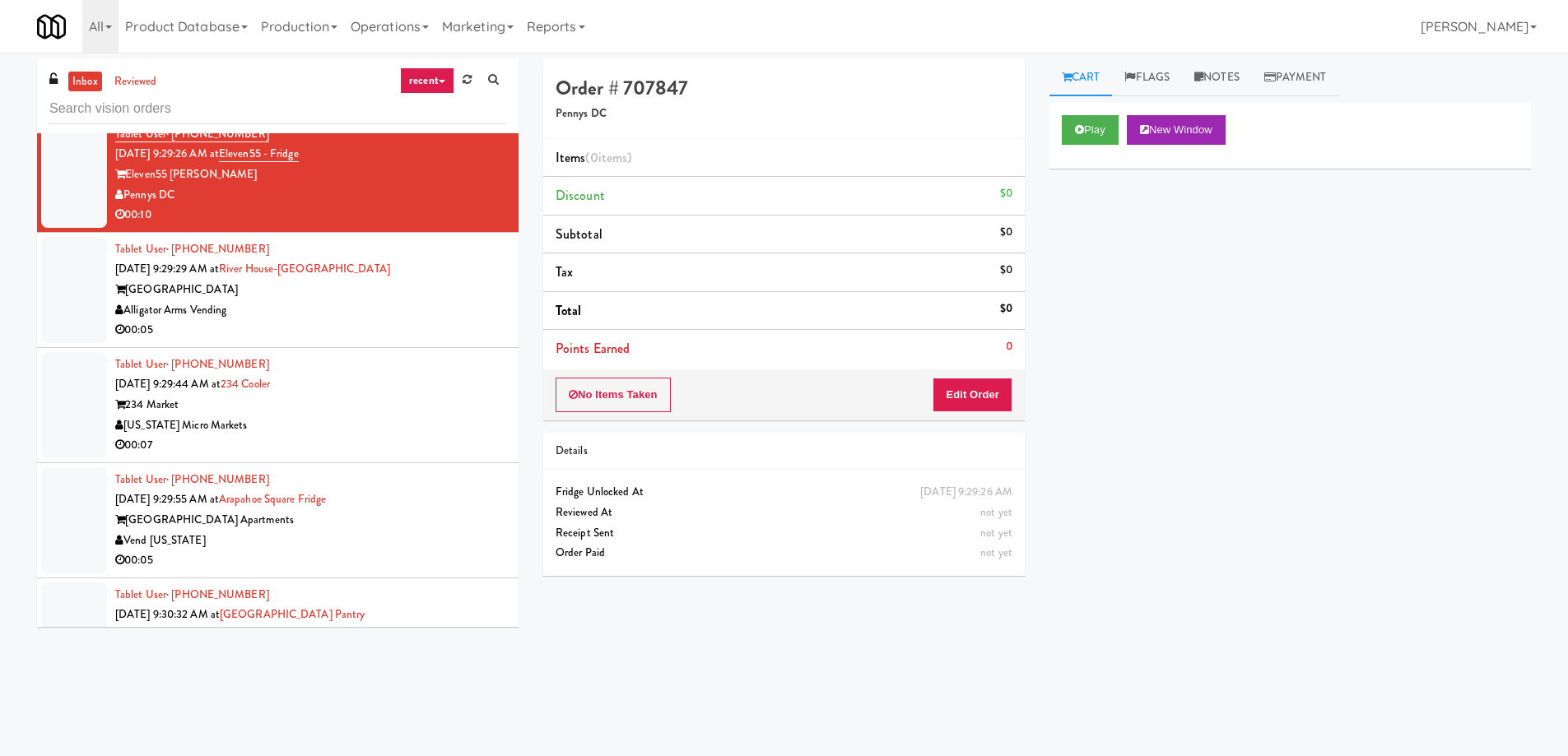
click at [325, 393] on div "Tablet User · (616) 900-8161 [DATE] 9:29:44 AM at 234 Cooler 234 Market [US_STA…" at bounding box center [311, 405] width 391 height 101
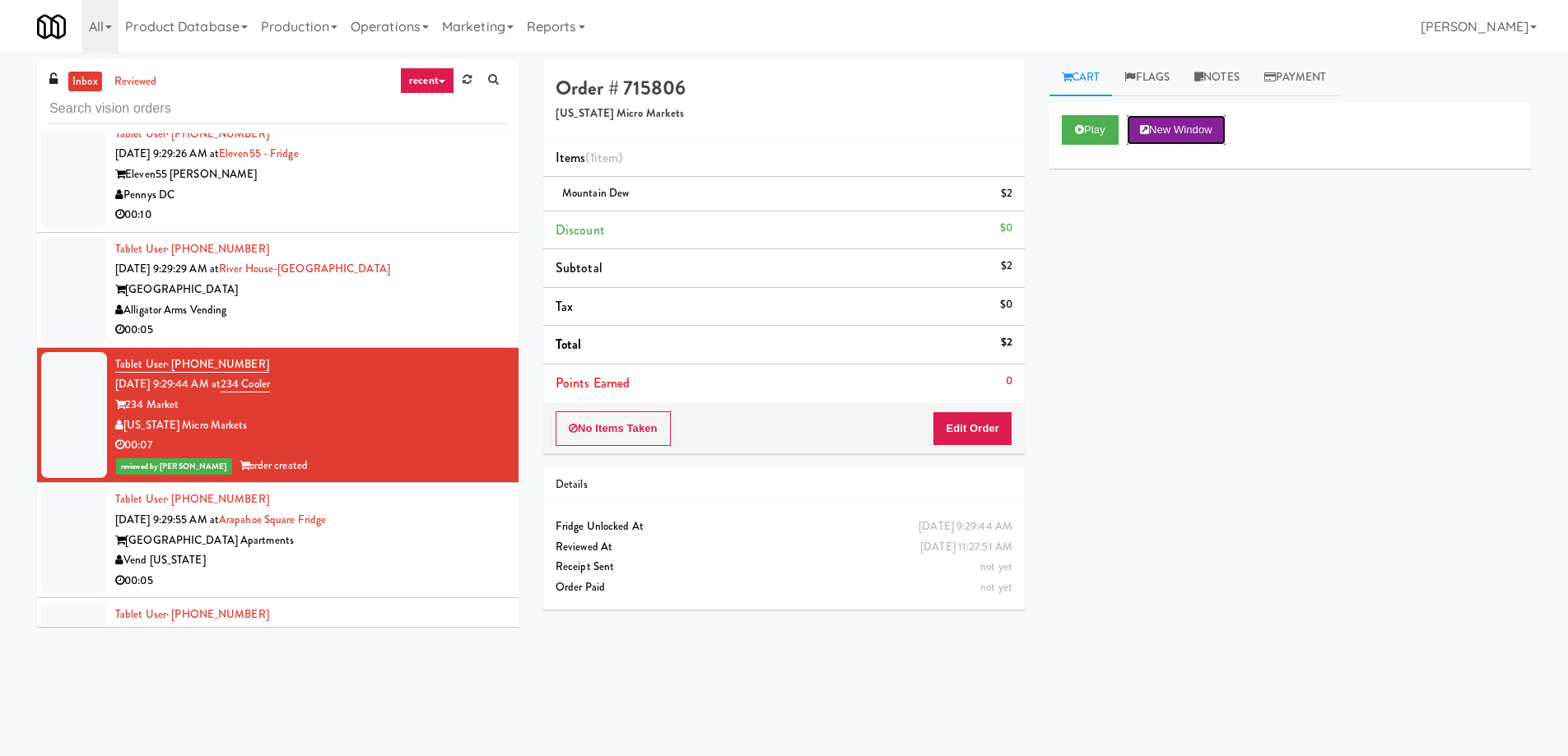
click at [1163, 122] on button "New Window" at bounding box center [1176, 130] width 98 height 30
click at [982, 432] on button "Edit Order" at bounding box center [972, 429] width 80 height 34
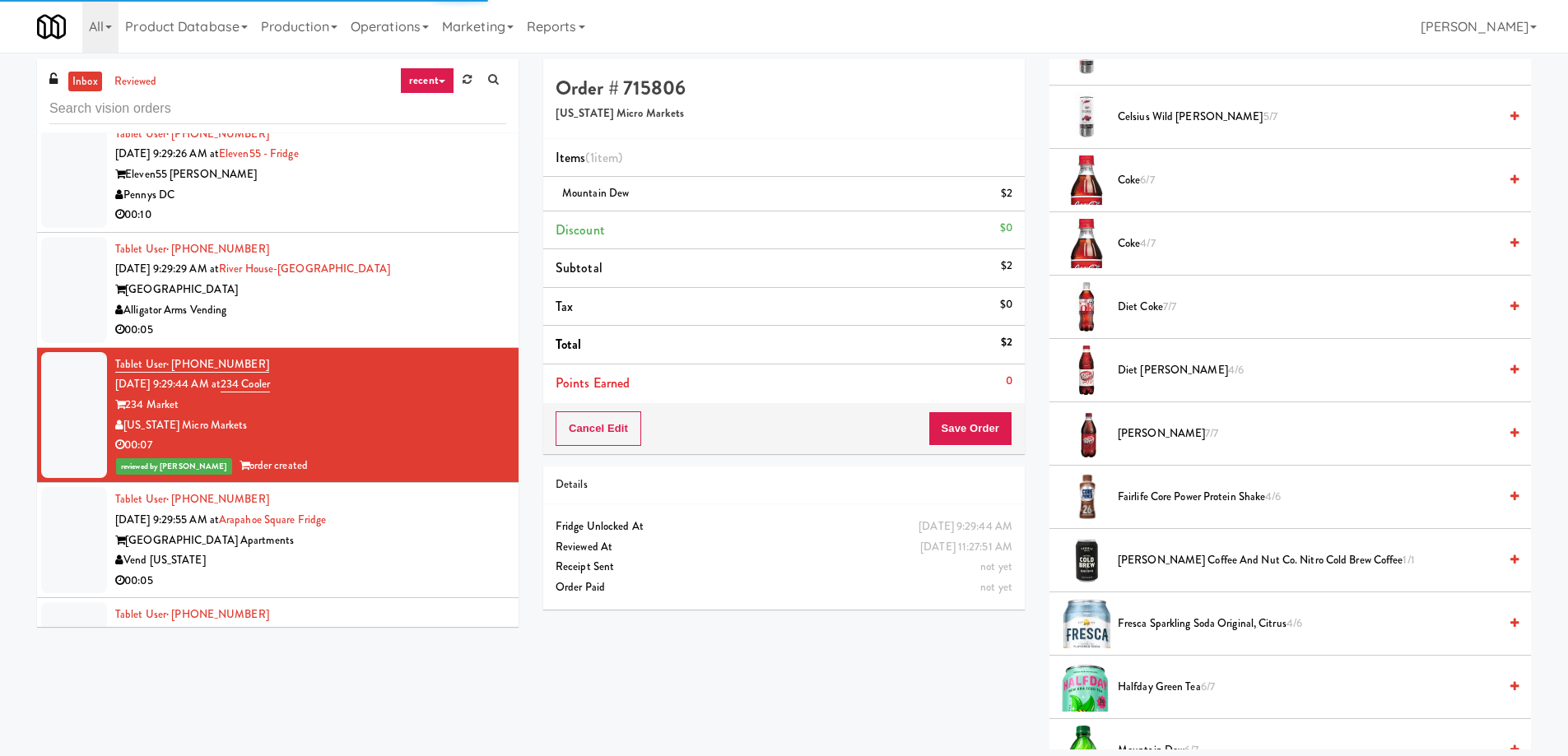
scroll to position [823, 0]
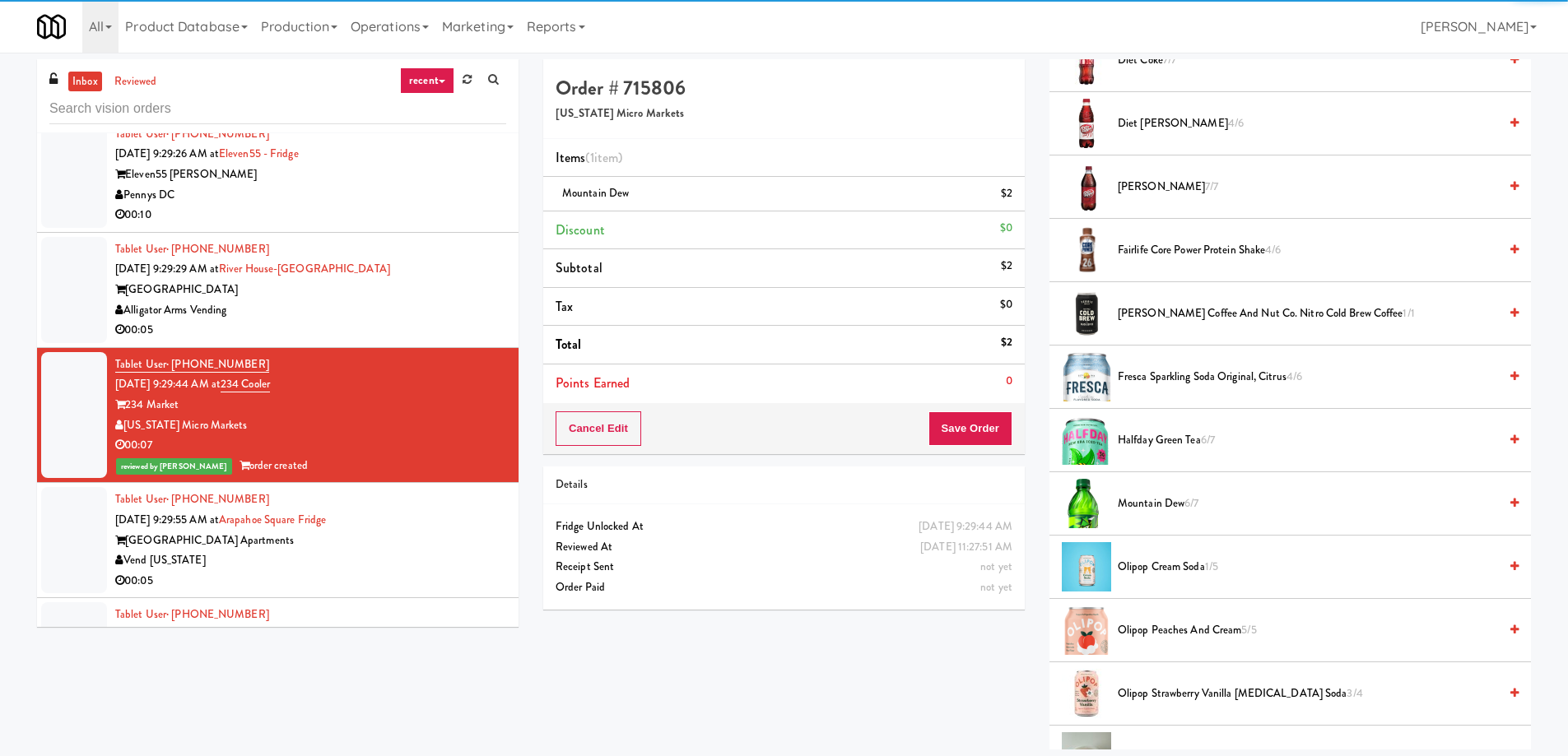
click at [1496, 509] on div "Mountain Dew 6/7" at bounding box center [1315, 504] width 408 height 21
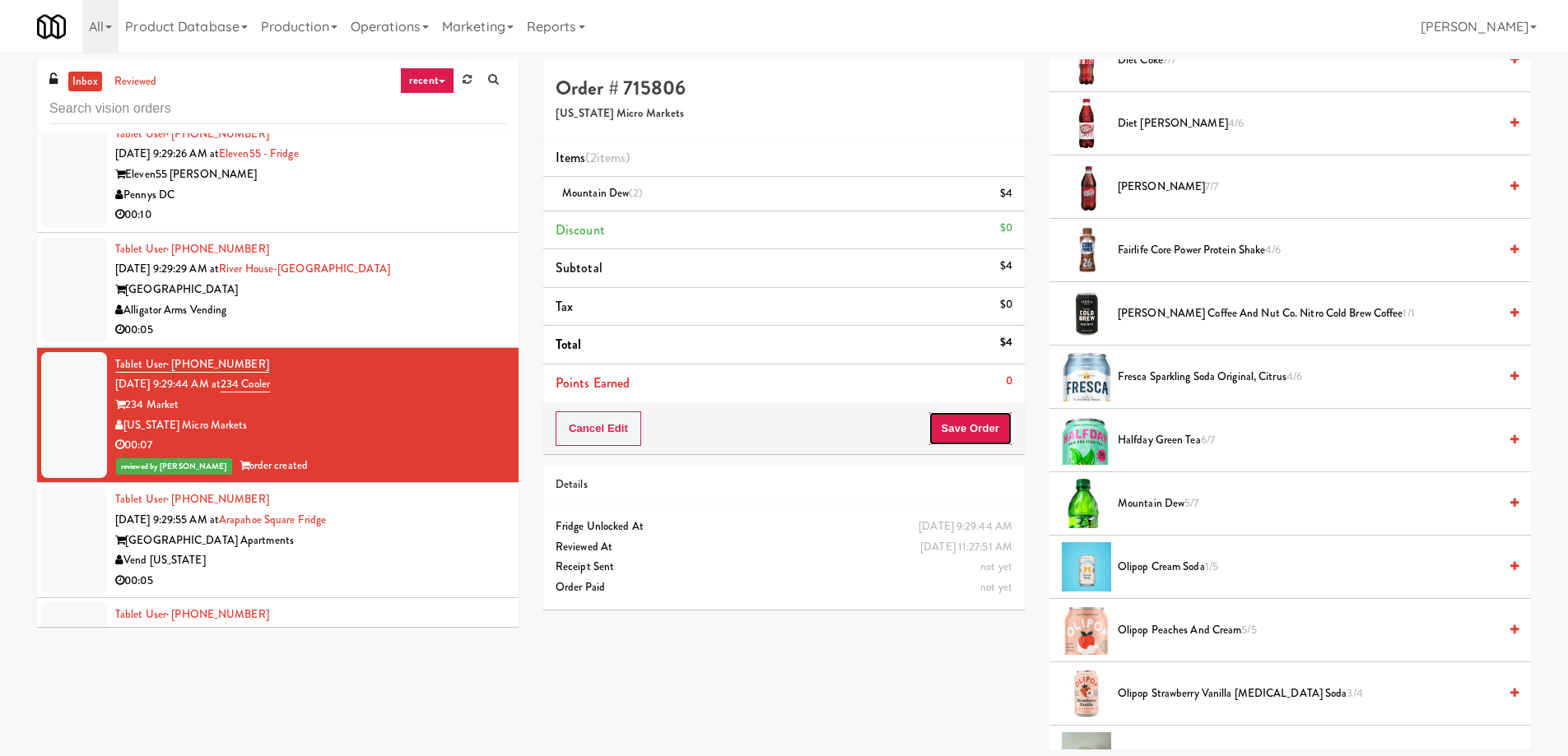
click at [993, 421] on button "Save Order" at bounding box center [970, 429] width 84 height 34
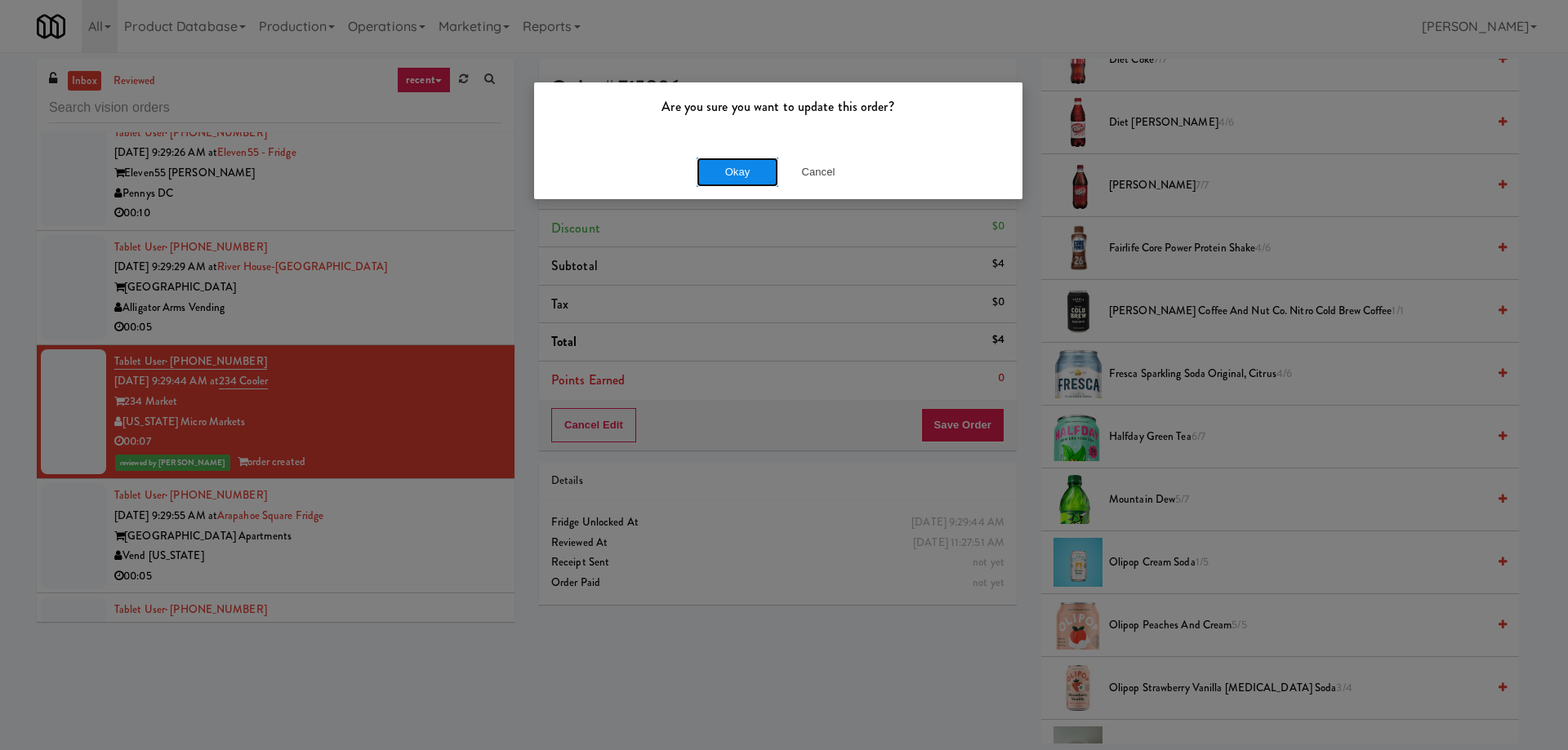
click at [750, 171] on button "Okay" at bounding box center [738, 172] width 82 height 30
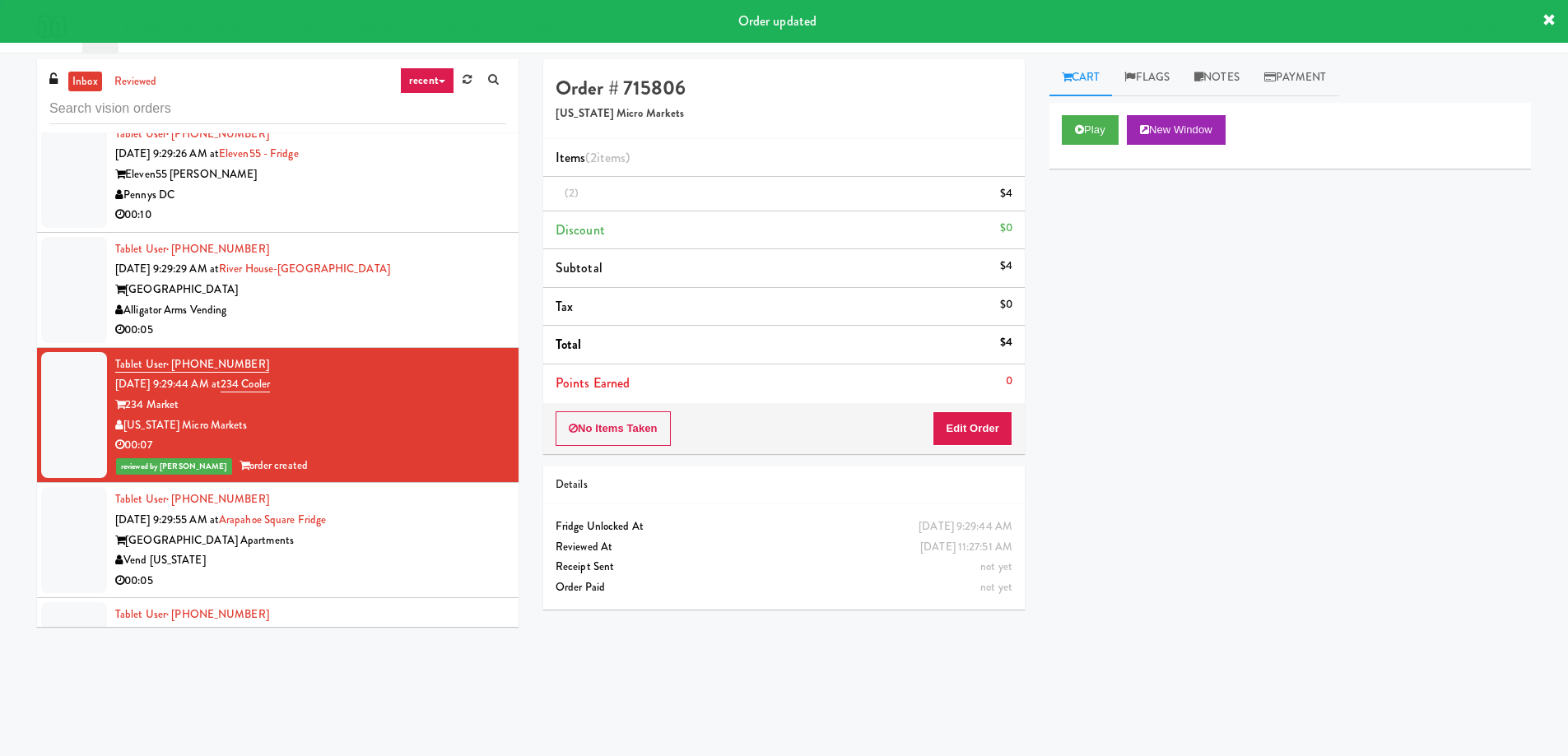
scroll to position [0, 0]
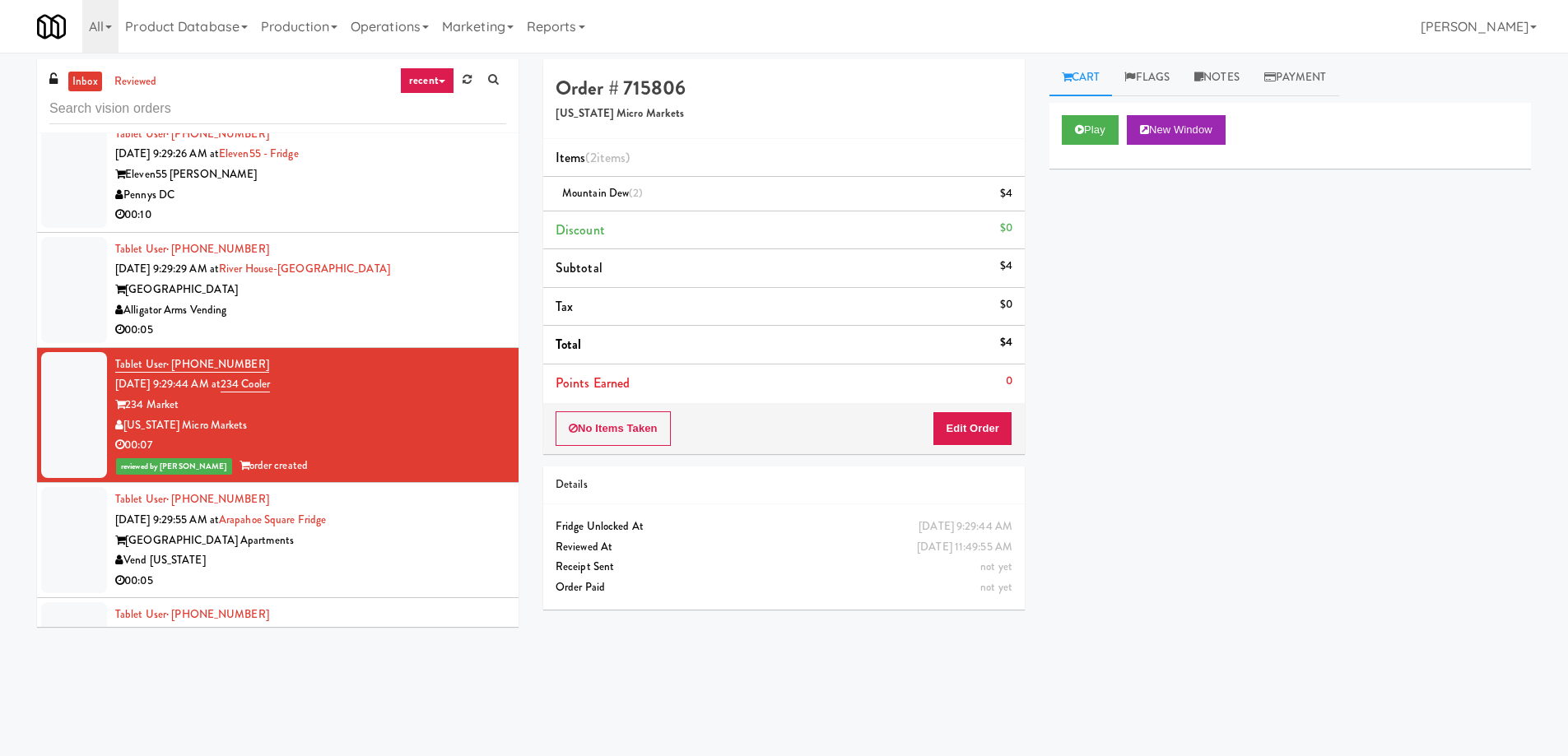
click at [391, 497] on div "Tablet User · (317) 353-7818 [DATE] 9:29:55 AM at [GEOGRAPHIC_DATA] [GEOGRAPHIC…" at bounding box center [311, 540] width 391 height 101
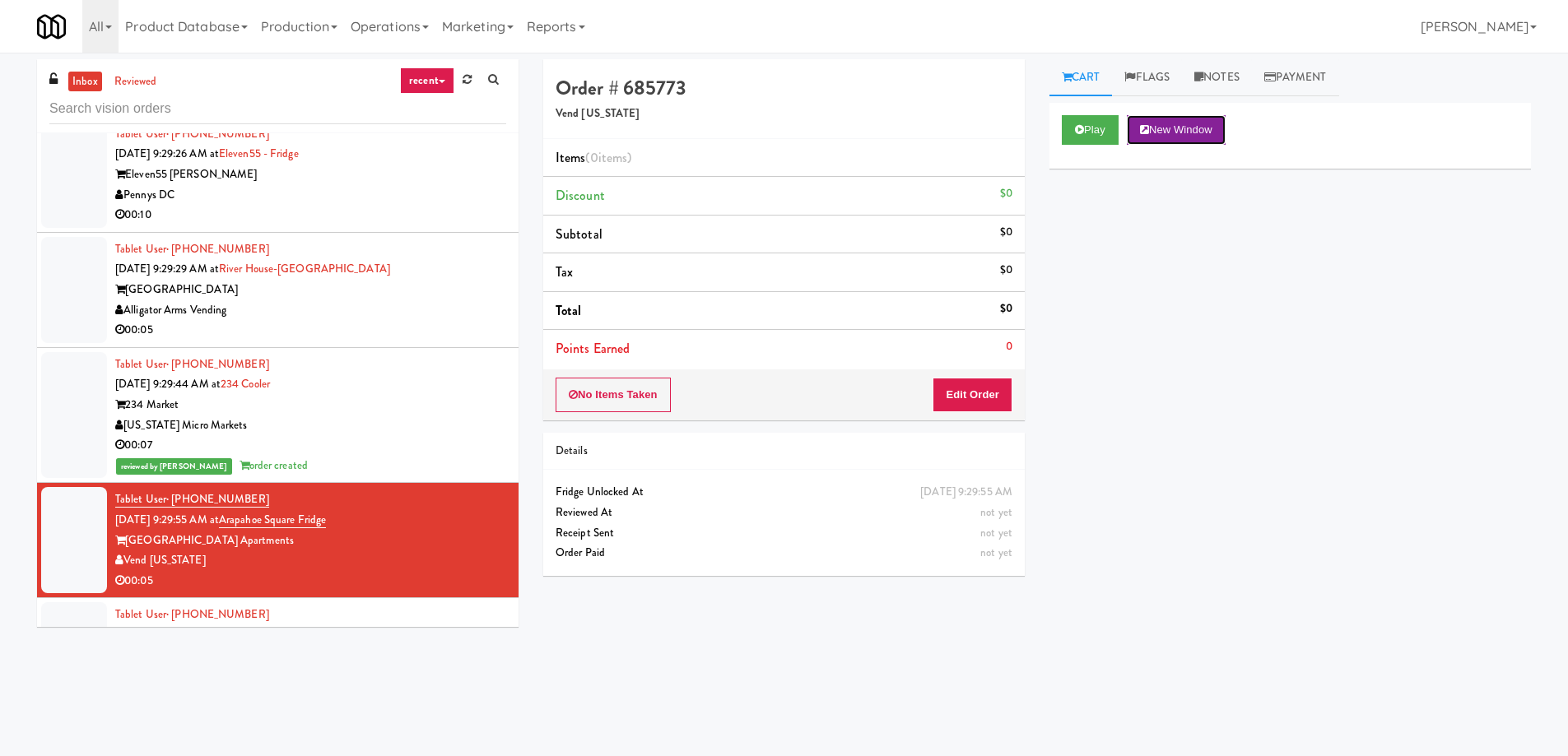
click at [1183, 130] on button "New Window" at bounding box center [1176, 130] width 98 height 30
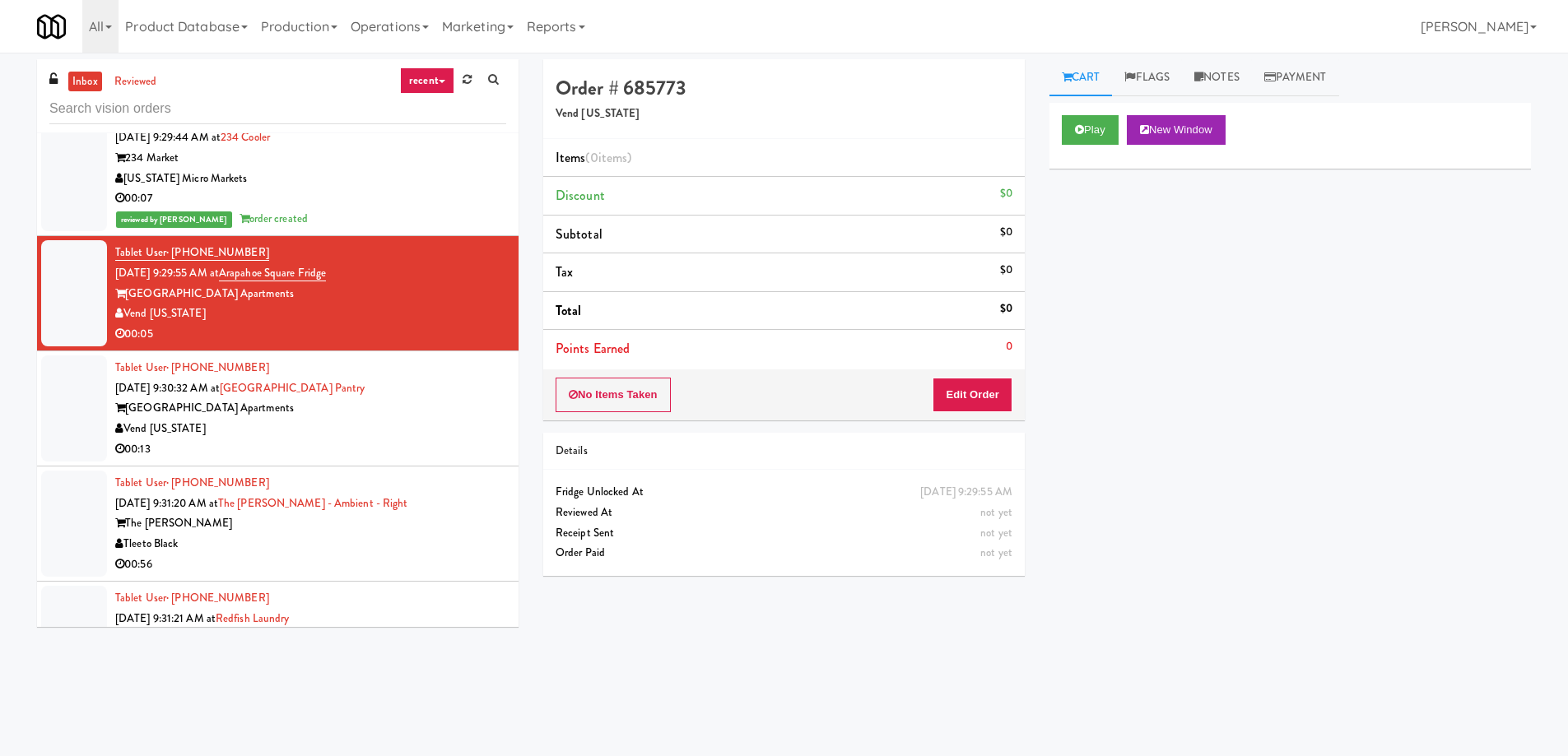
scroll to position [15553, 0]
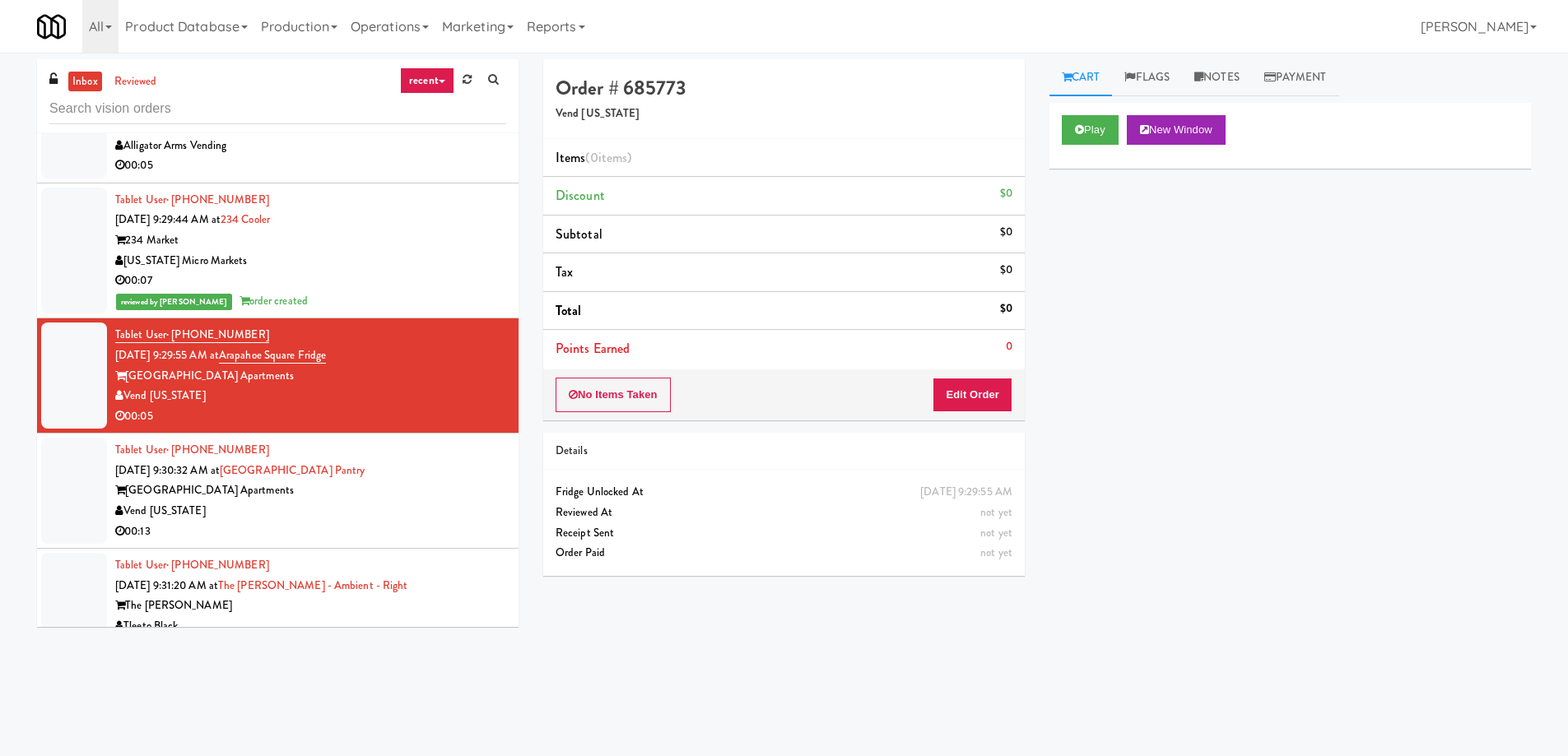
click at [369, 478] on div "Tablet User · (317) 353-7818 [DATE] 9:30:32 AM at [GEOGRAPHIC_DATA] Apartments …" at bounding box center [311, 491] width 391 height 101
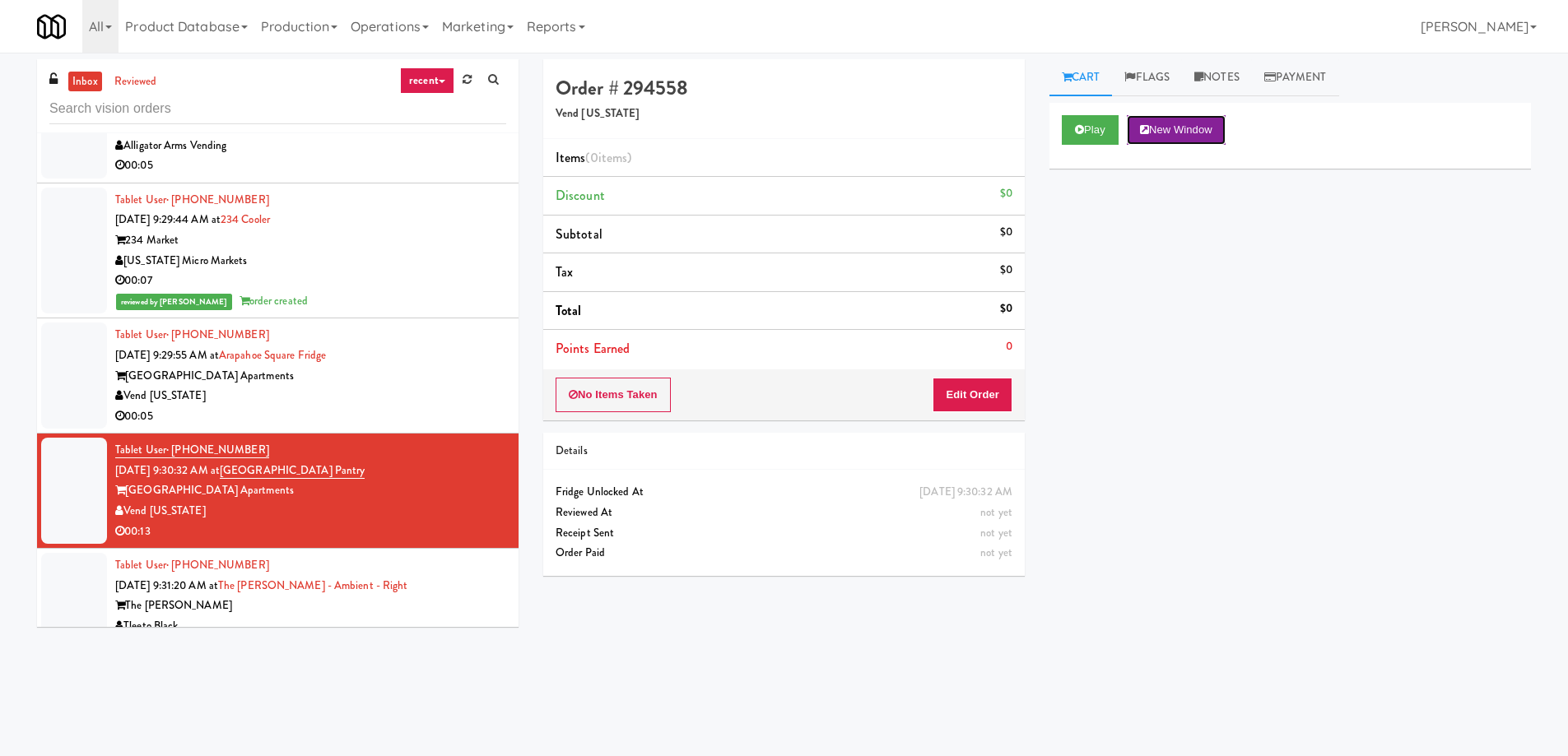
click at [1193, 130] on button "New Window" at bounding box center [1176, 130] width 98 height 30
click at [982, 407] on button "Edit Order" at bounding box center [972, 395] width 80 height 34
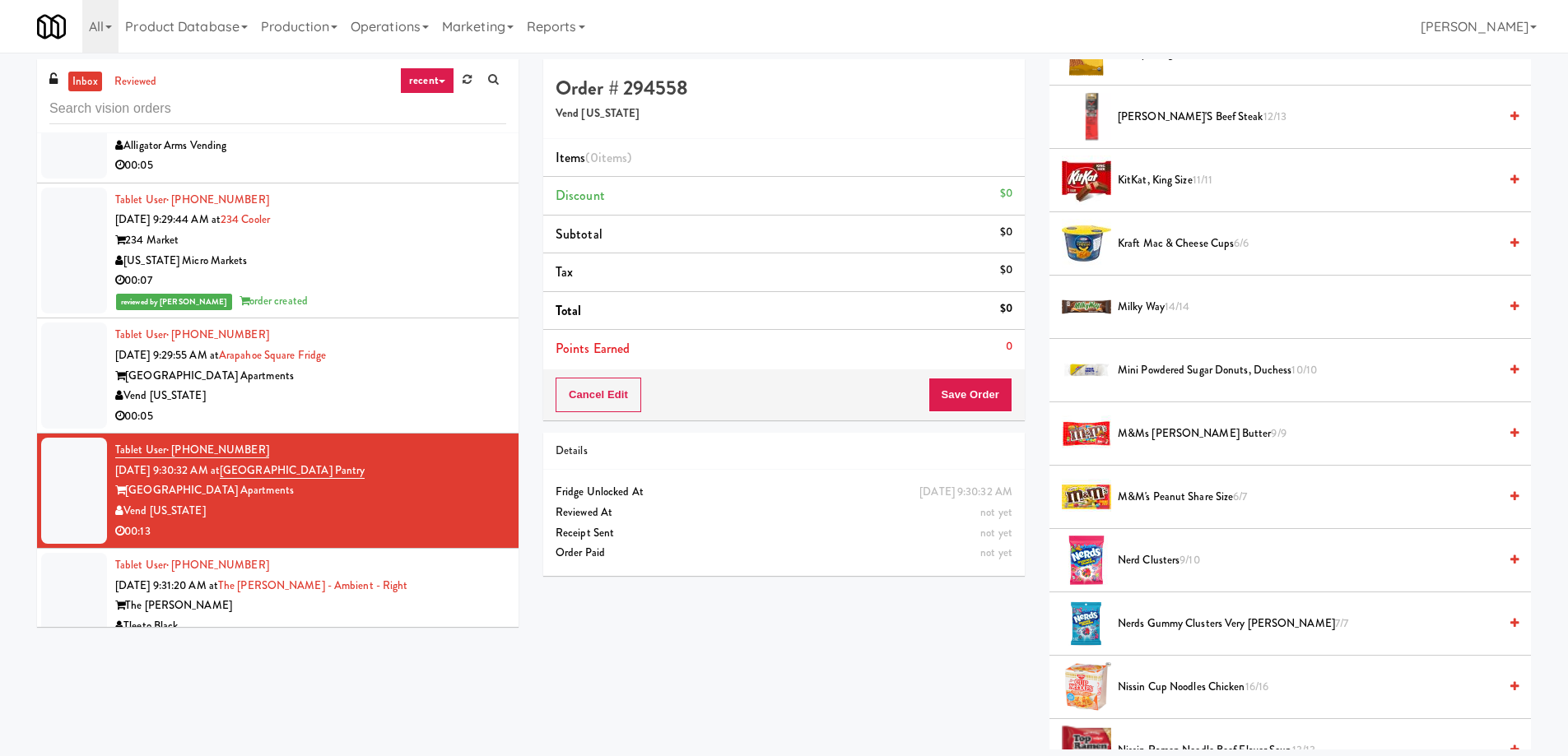
scroll to position [164, 0]
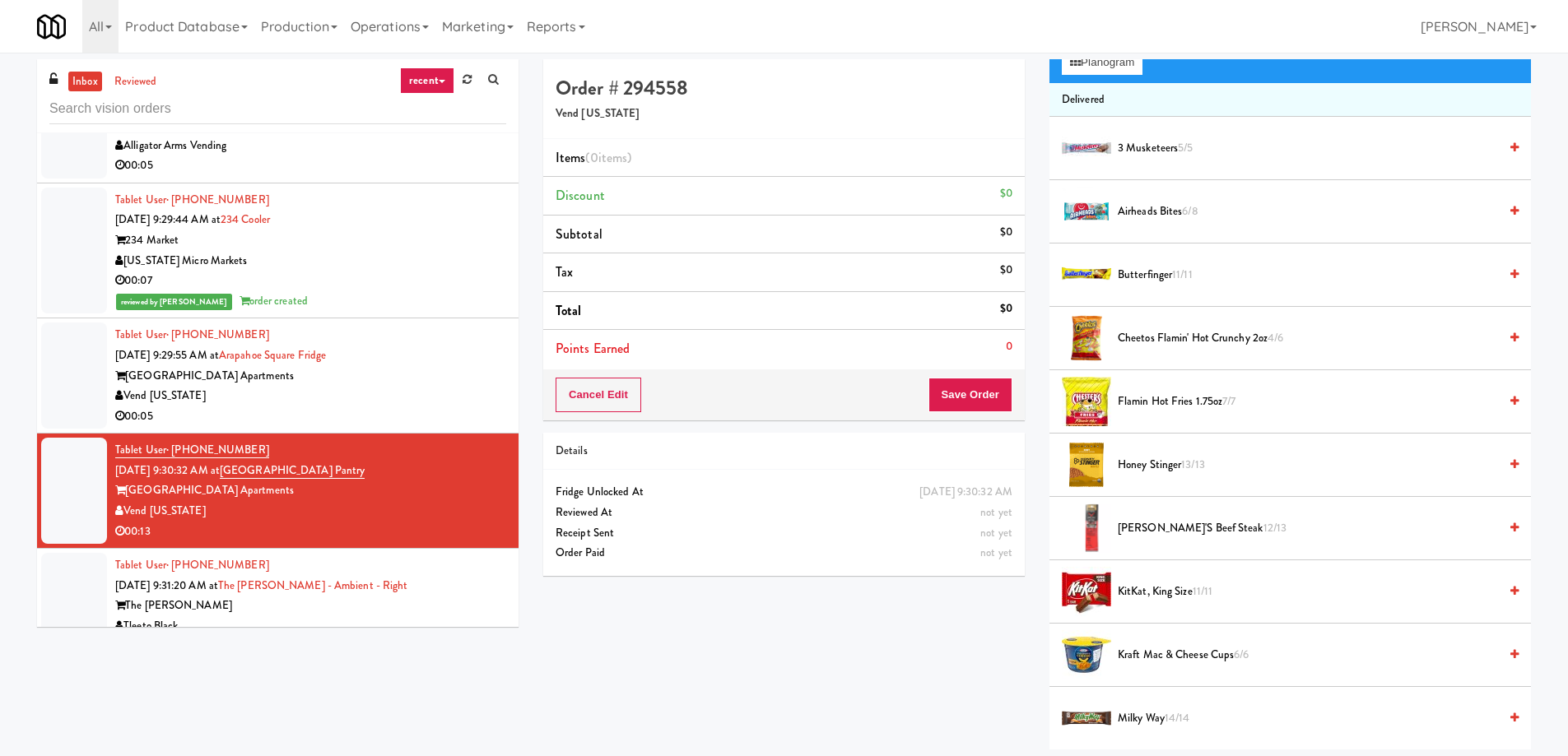
click at [1510, 408] on link at bounding box center [1514, 402] width 9 height 21
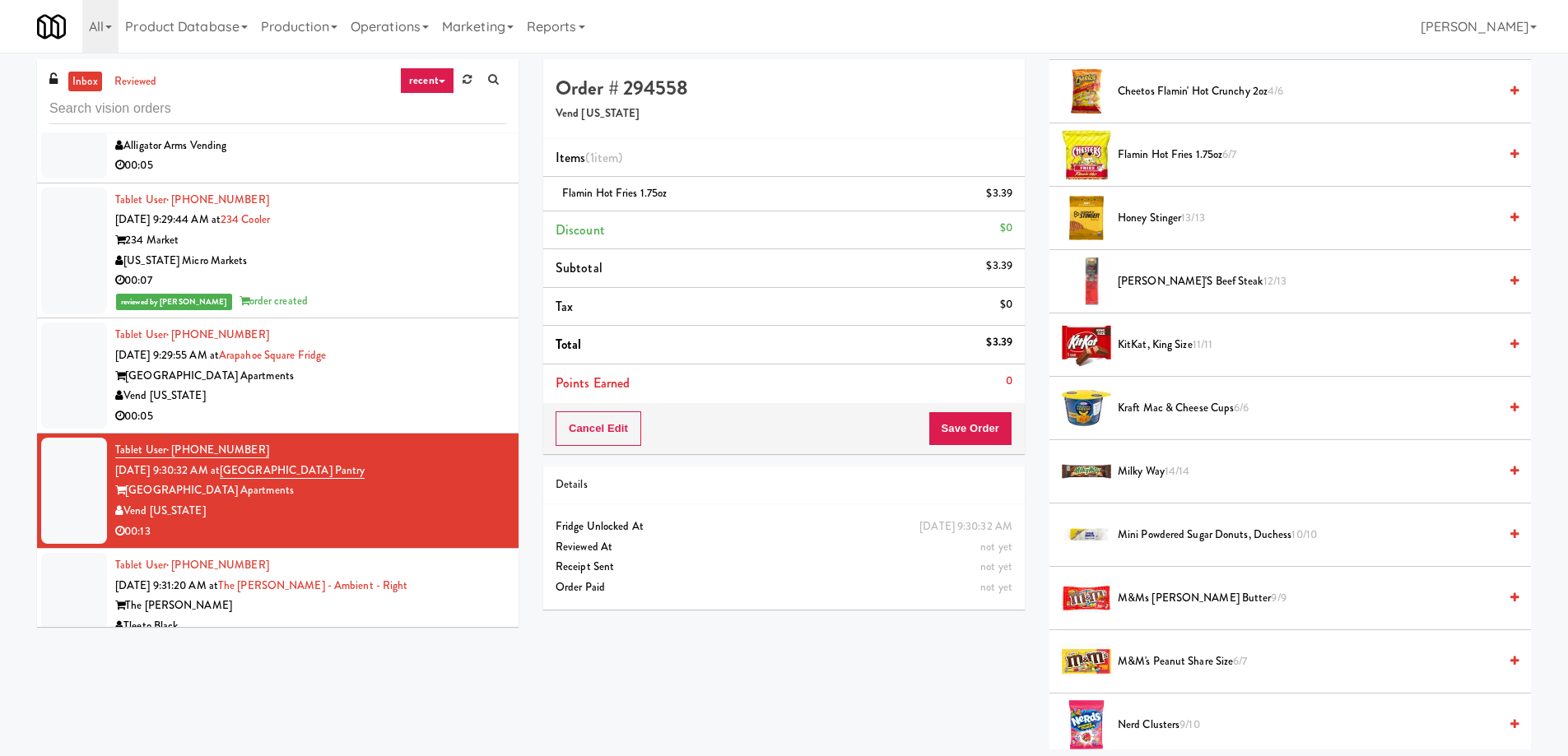
scroll to position [0, 0]
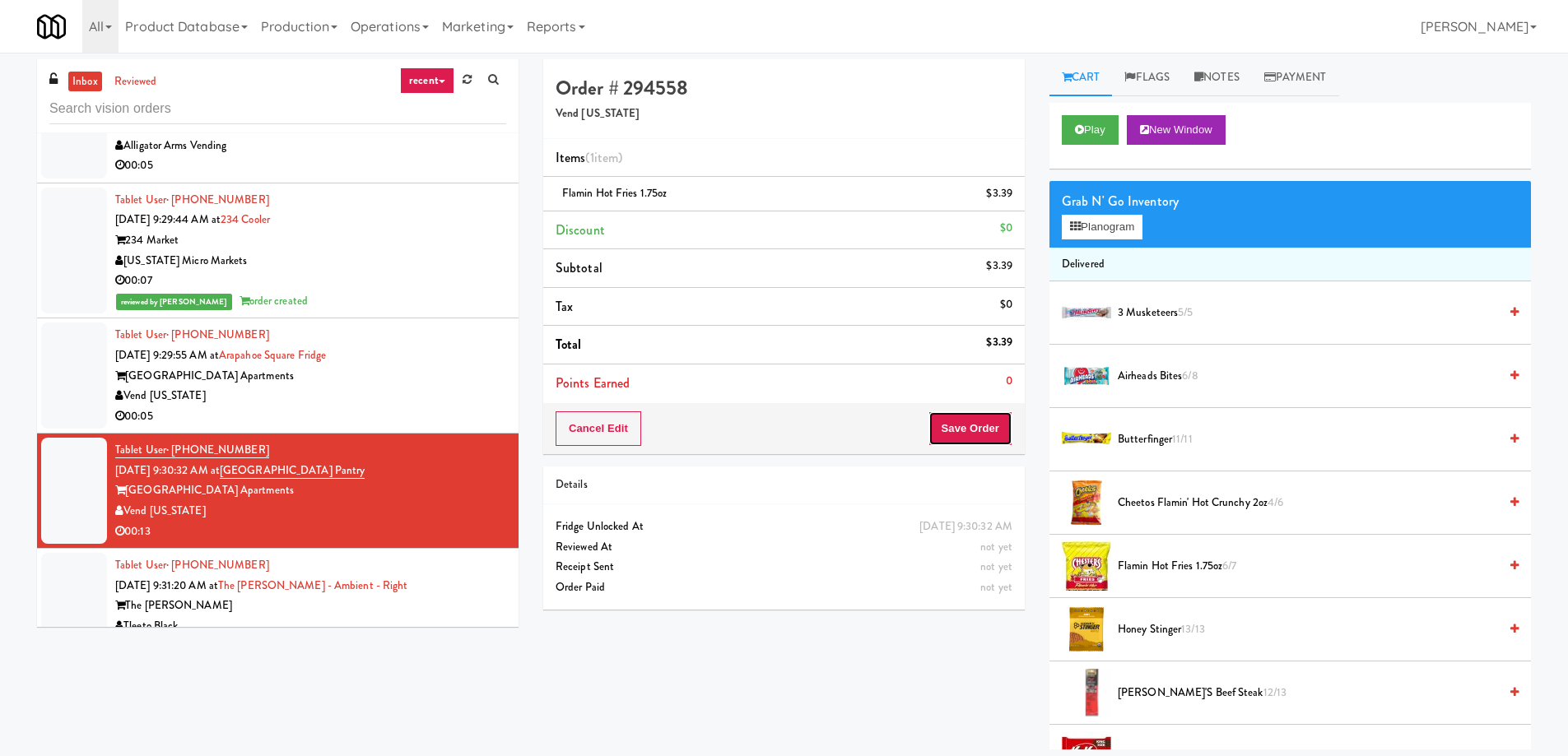
click at [960, 424] on button "Save Order" at bounding box center [970, 429] width 84 height 34
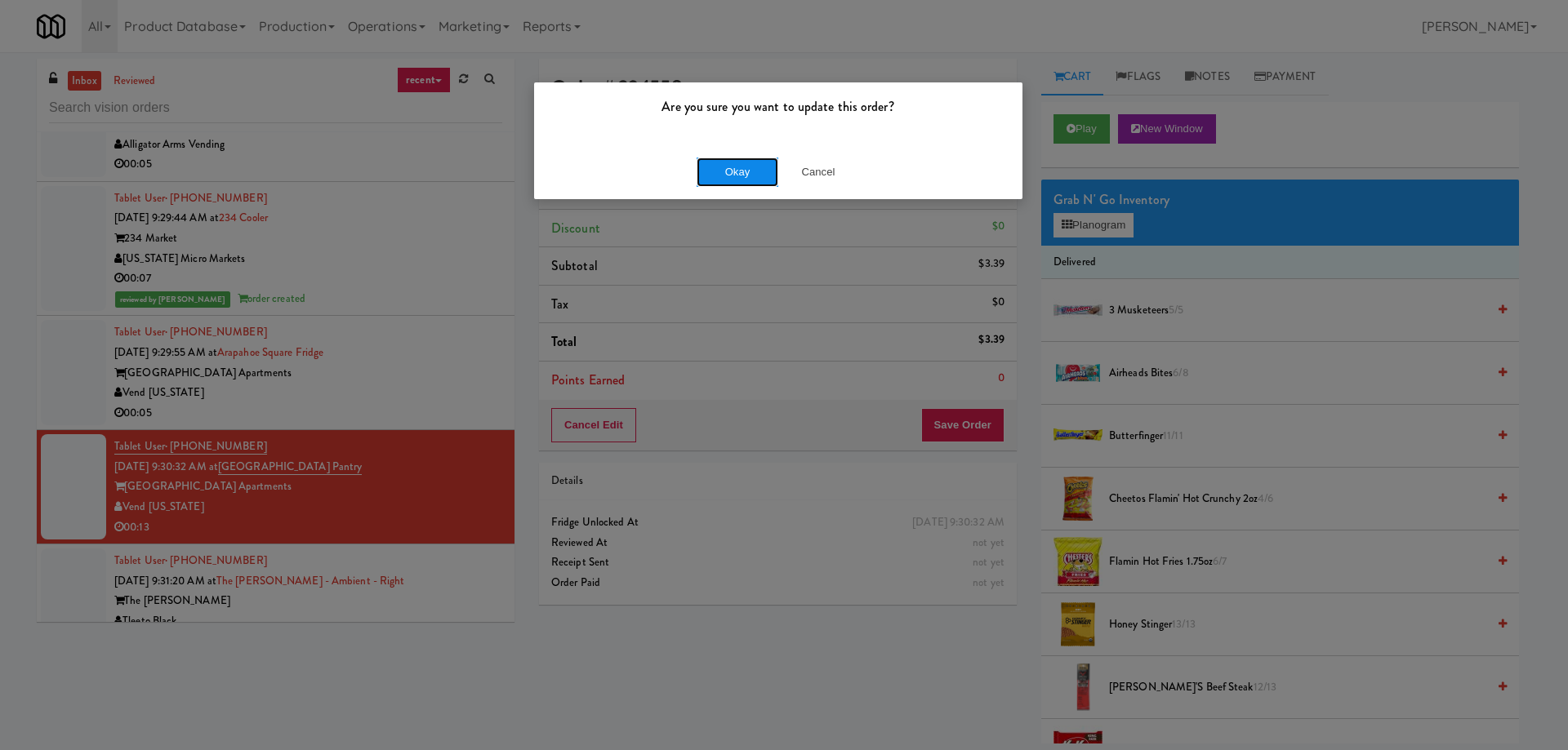
click at [742, 161] on button "Okay" at bounding box center [738, 172] width 82 height 30
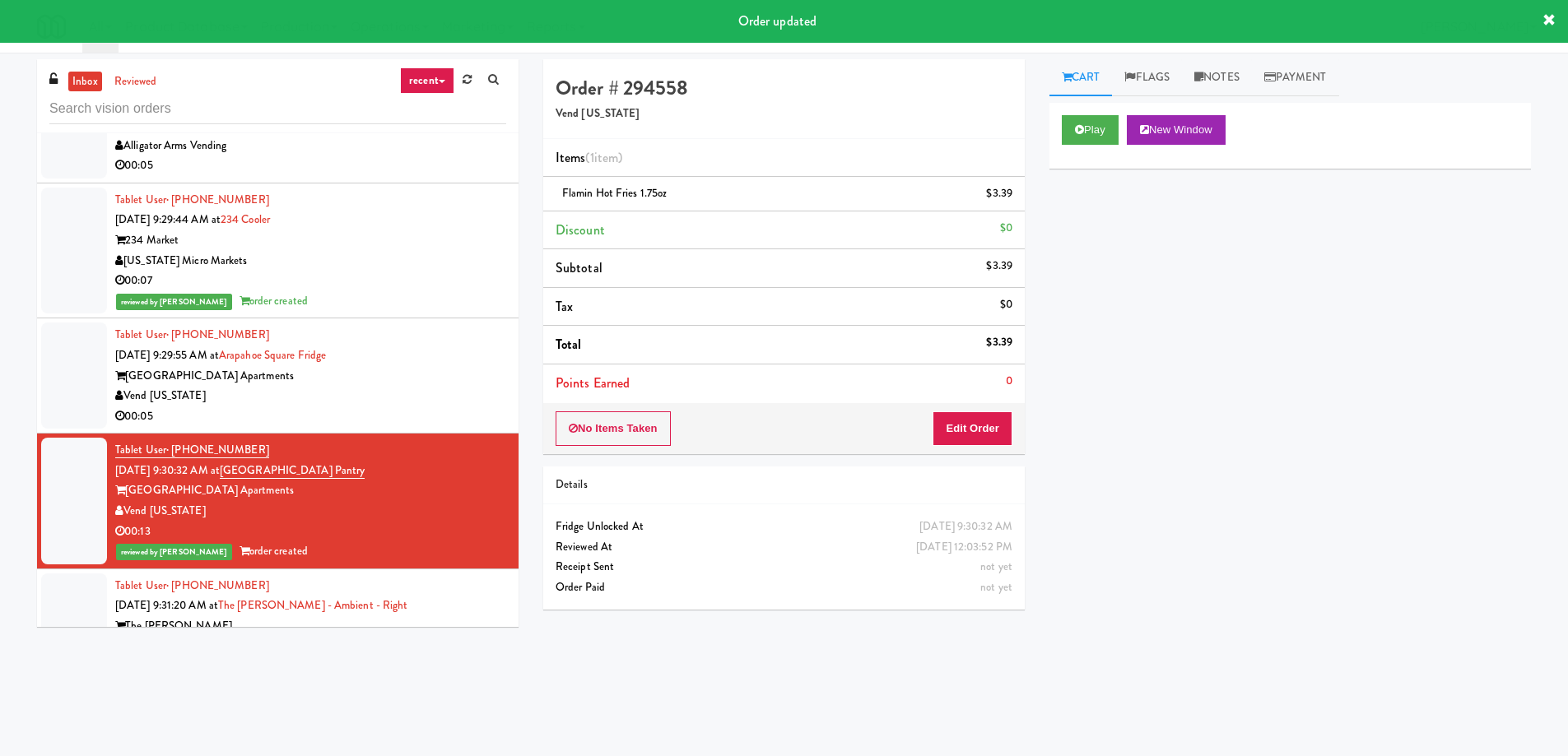
scroll to position [15718, 0]
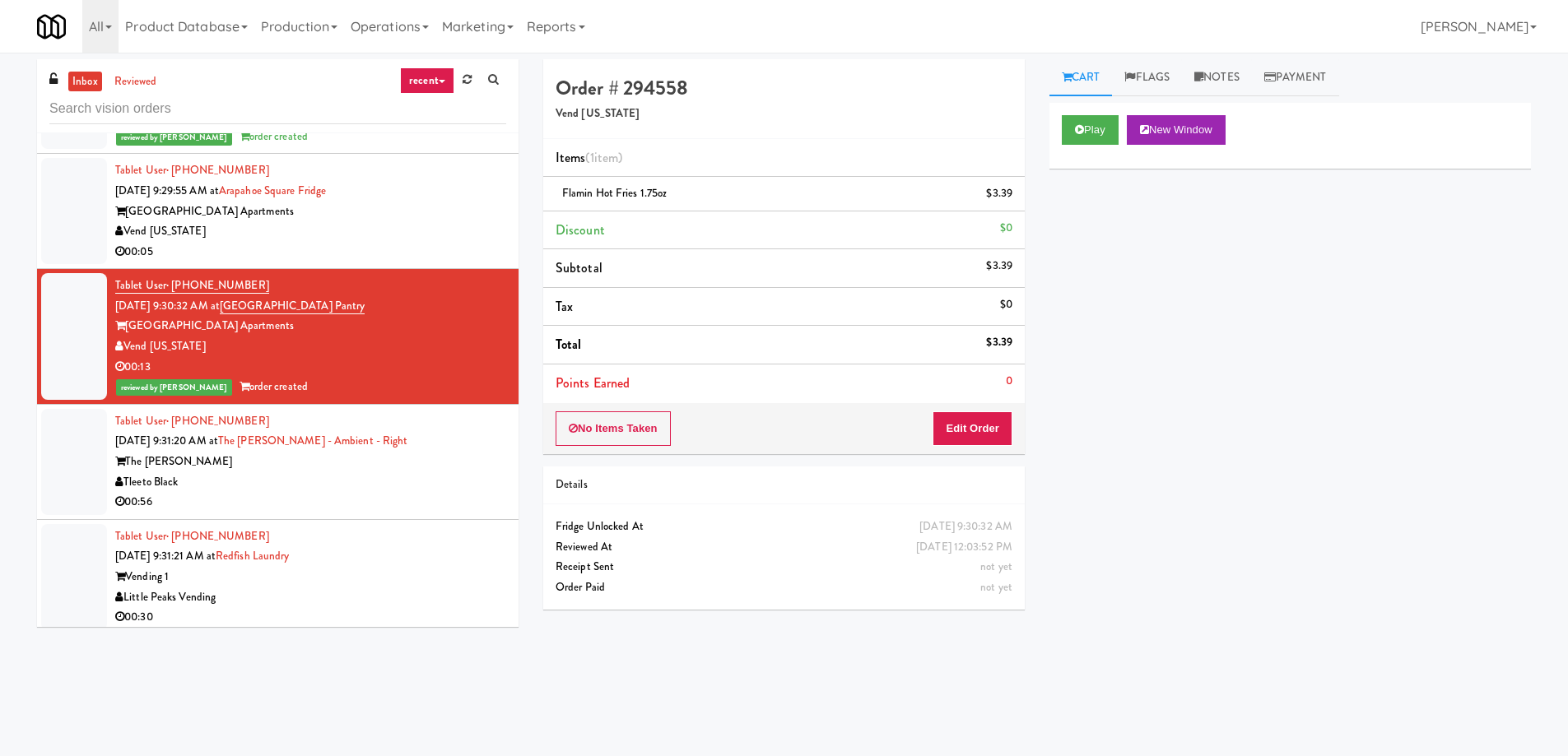
click at [437, 473] on div "Tleeto Black" at bounding box center [311, 483] width 391 height 21
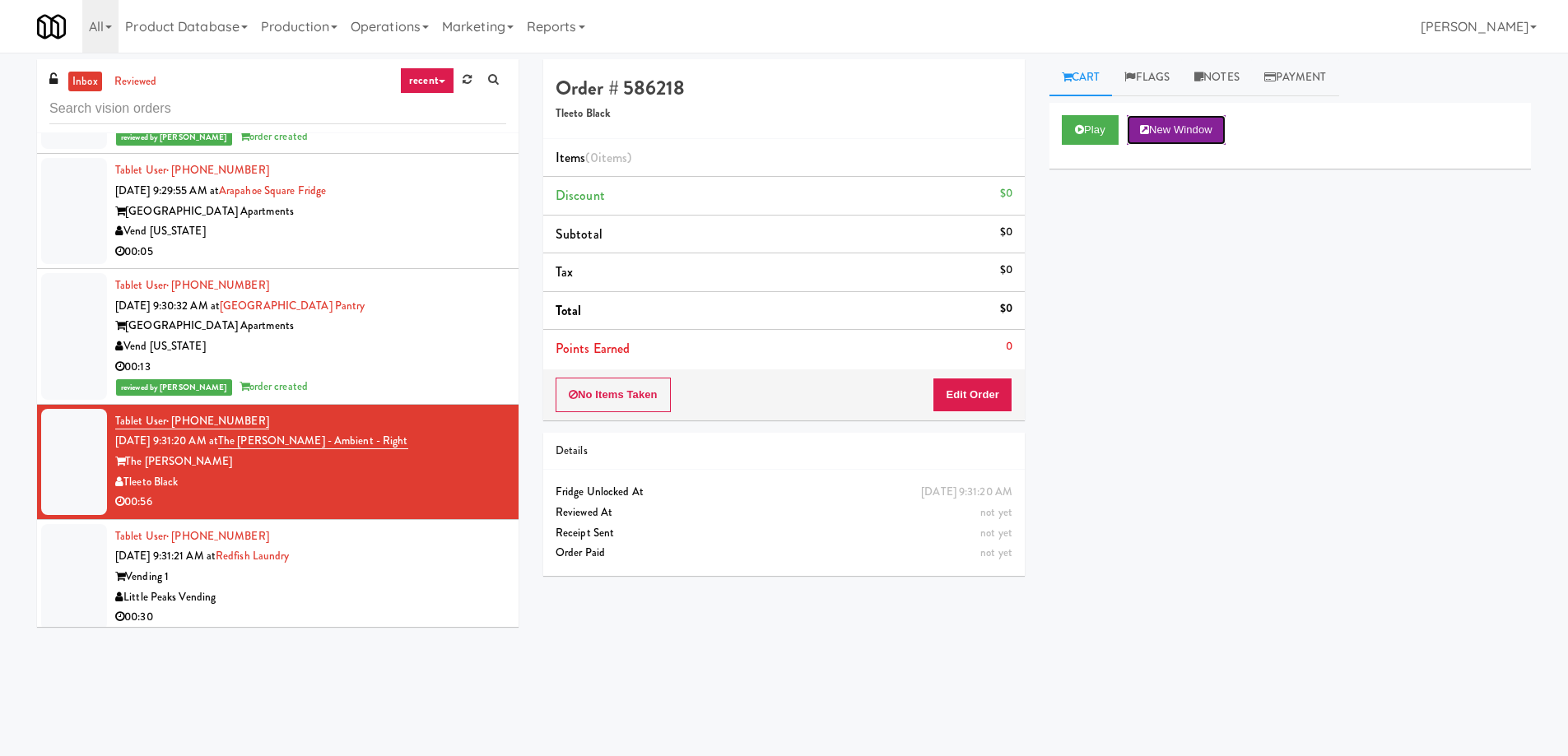
click at [1170, 119] on button "New Window" at bounding box center [1176, 130] width 98 height 30
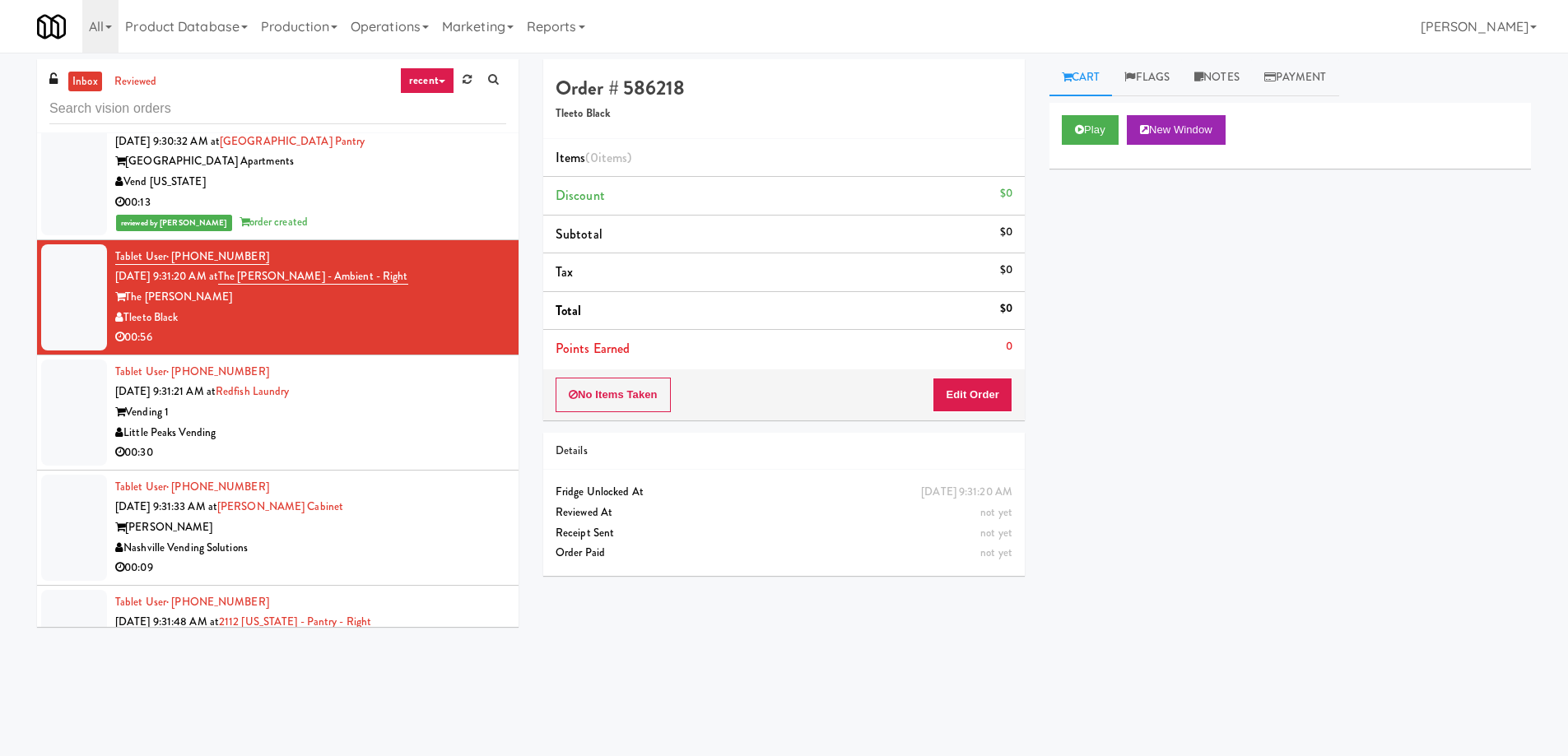
scroll to position [15964, 0]
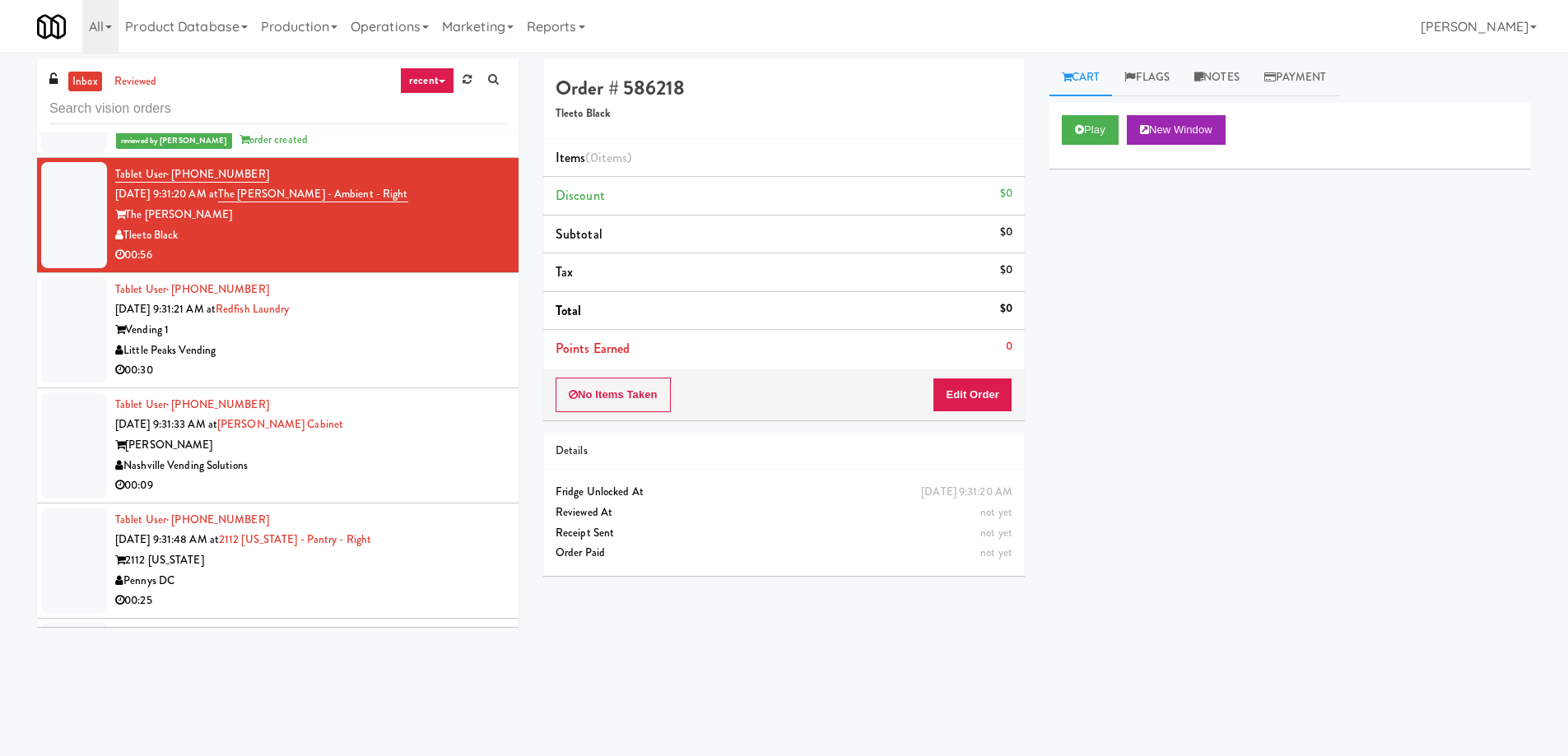
click at [373, 522] on div "Tablet User · (301) 514-3393 [DATE] 9:31:48 AM at [GEOGRAPHIC_DATA][US_STATE] -…" at bounding box center [311, 561] width 391 height 101
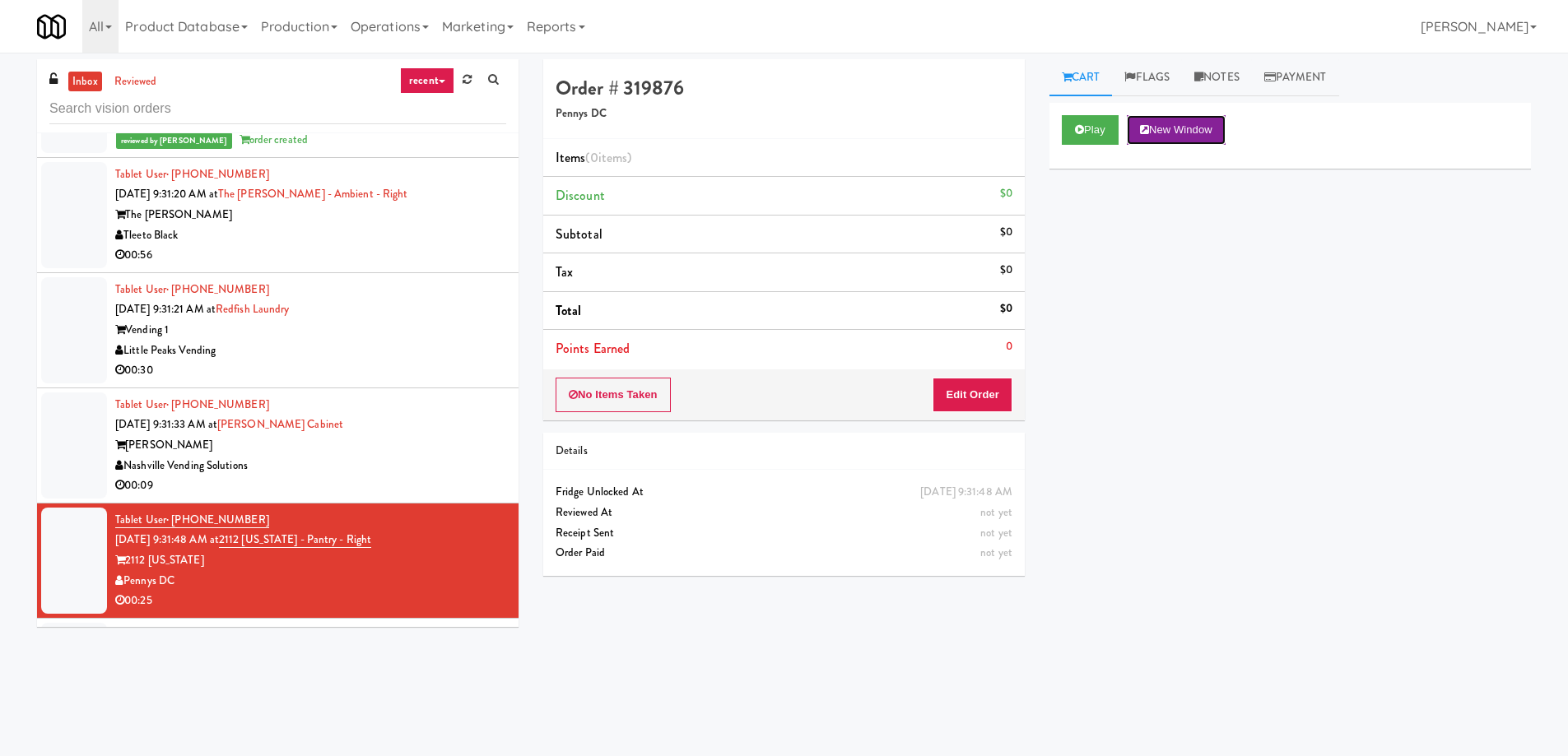
click at [1168, 136] on button "New Window" at bounding box center [1176, 130] width 98 height 30
click at [969, 383] on button "Edit Order" at bounding box center [972, 395] width 80 height 34
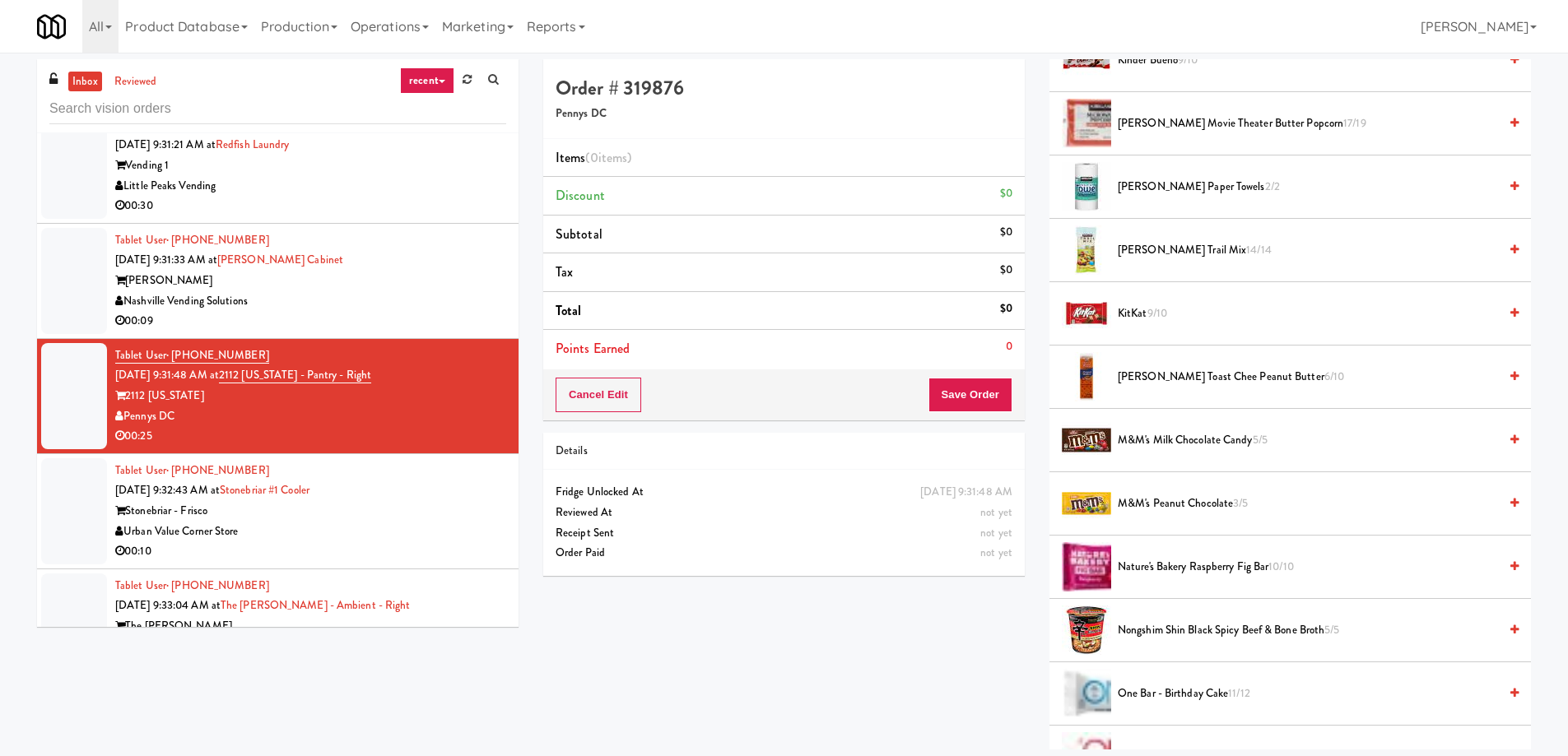
scroll to position [16212, 0]
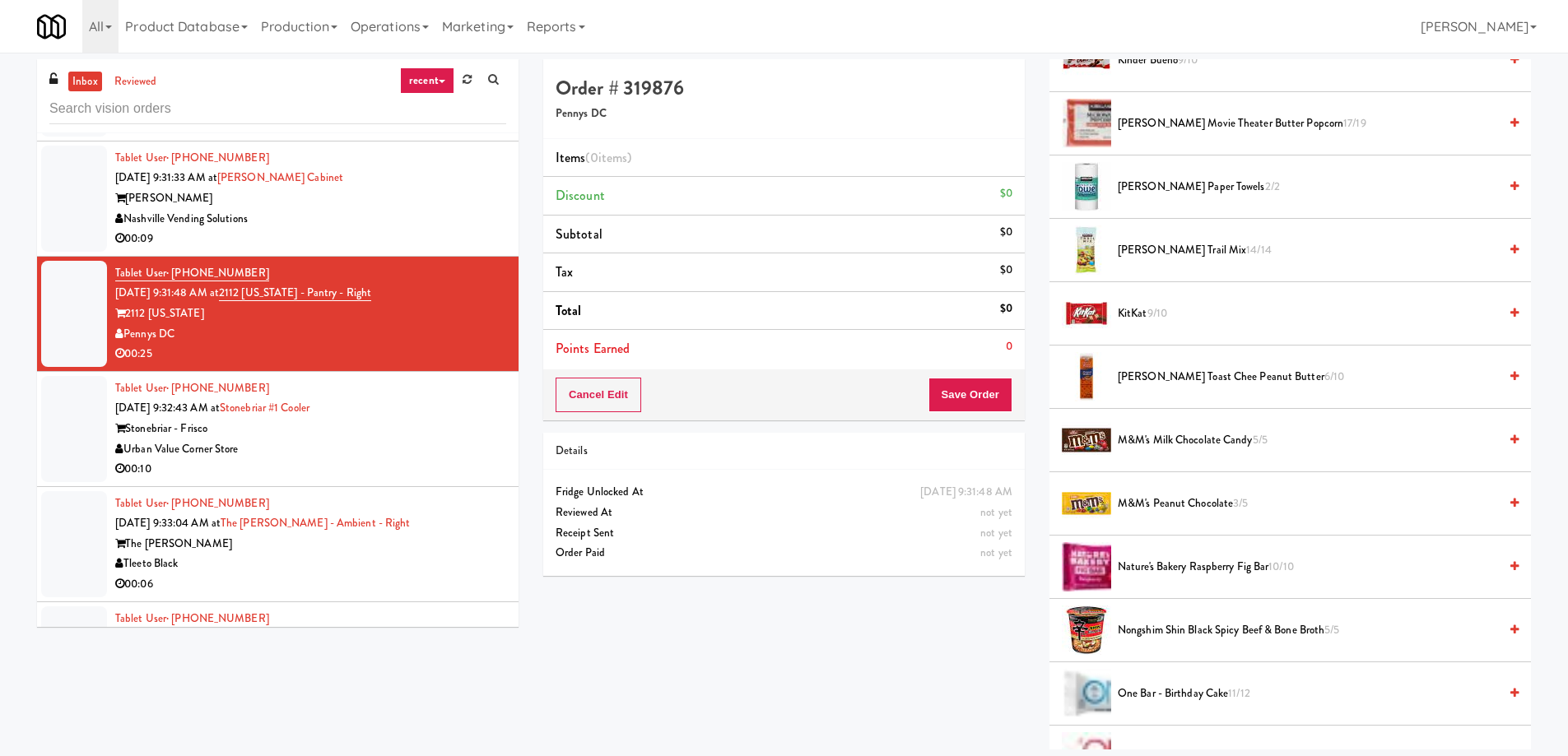
click at [344, 438] on div "Stonebriar - Frisco" at bounding box center [311, 429] width 391 height 21
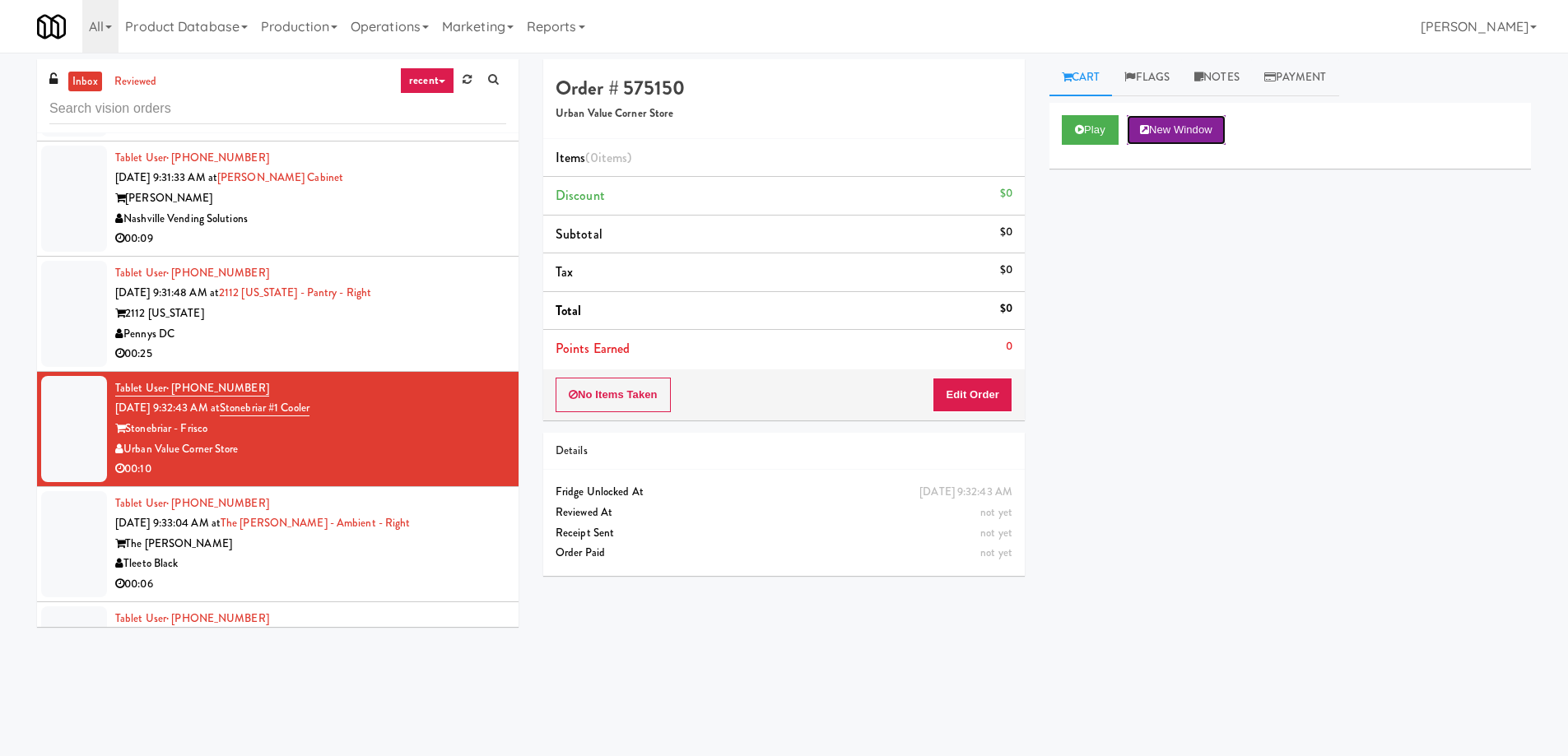
click at [1198, 132] on button "New Window" at bounding box center [1176, 130] width 98 height 30
click at [975, 395] on button "Edit Order" at bounding box center [972, 395] width 80 height 34
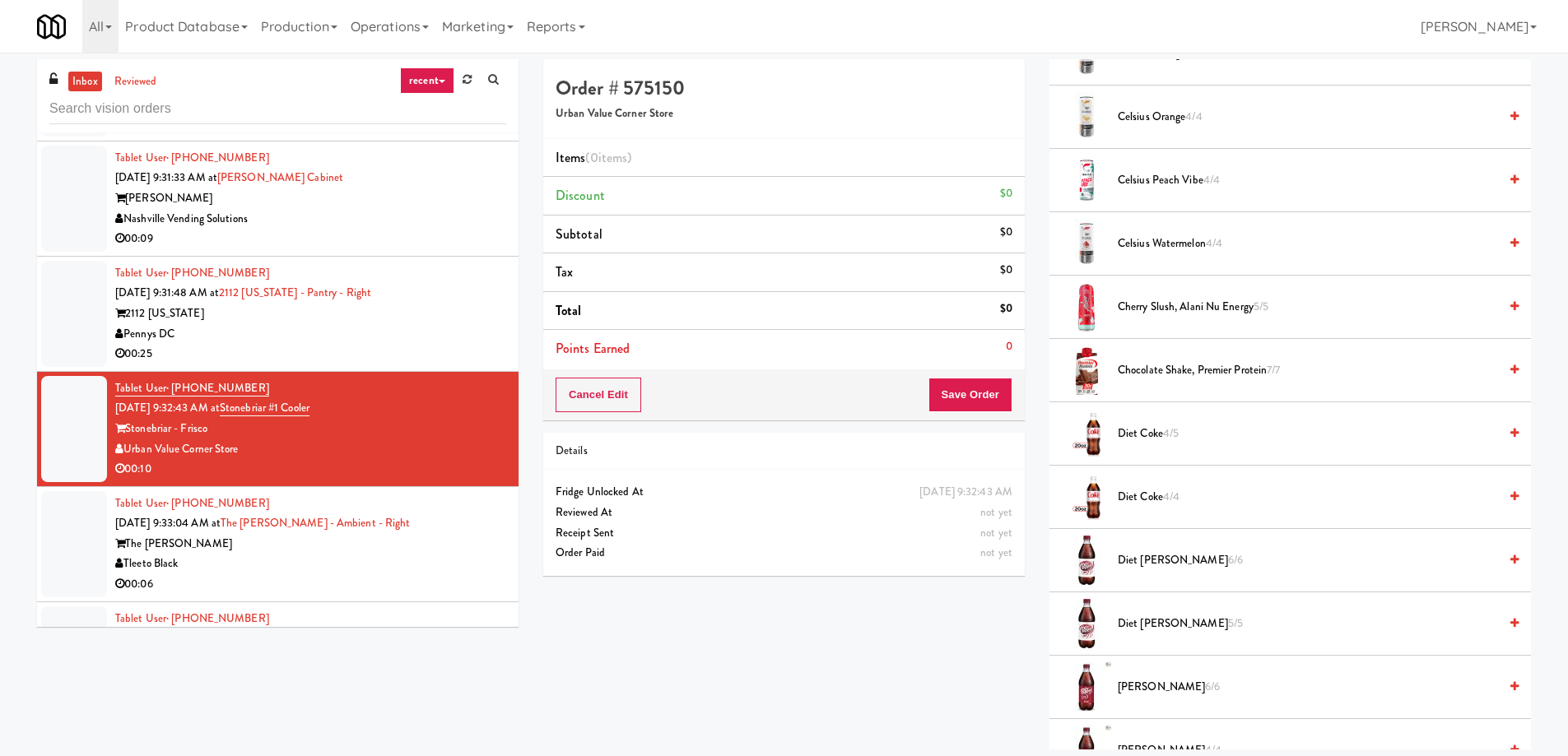
scroll to position [905, 0]
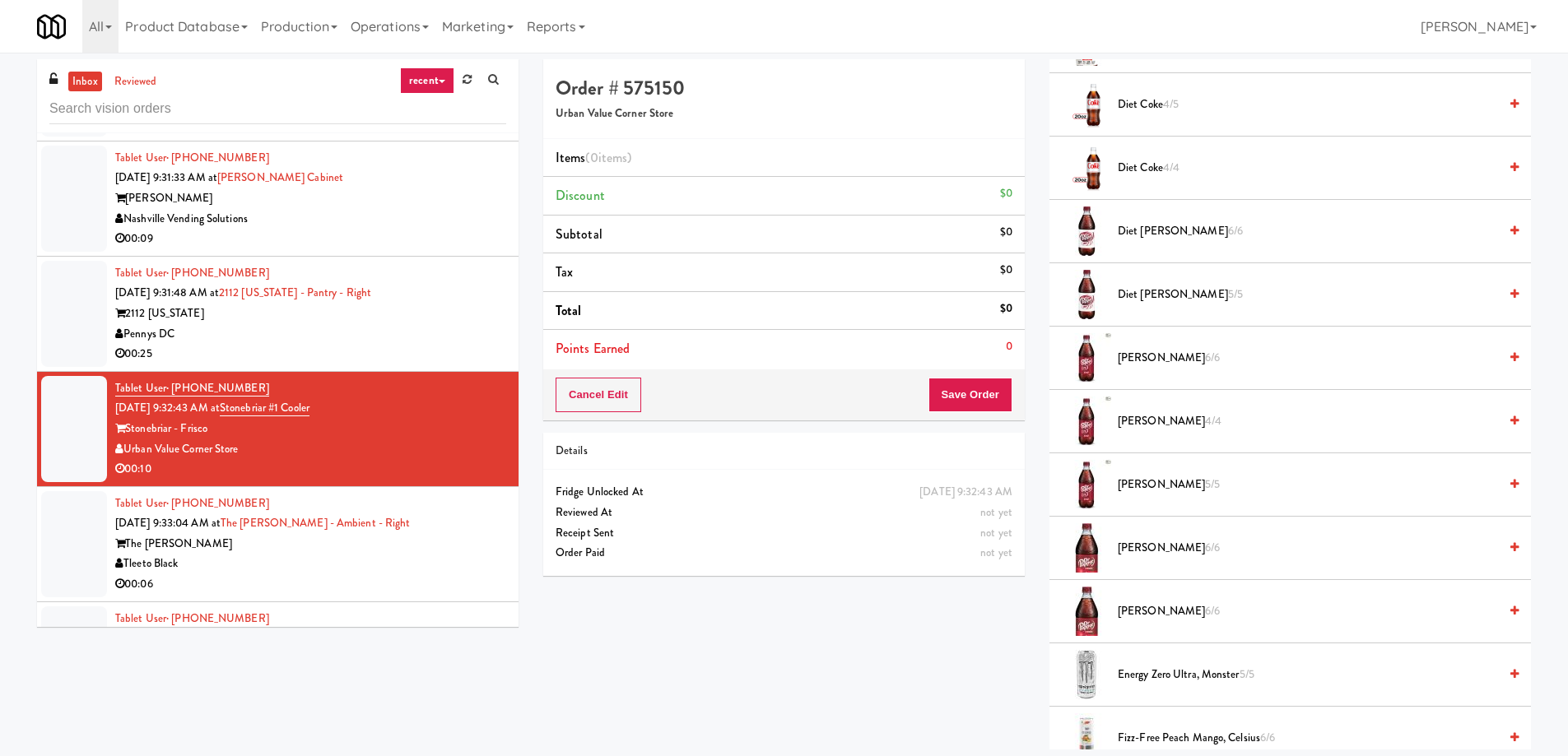
click at [1171, 366] on span "[PERSON_NAME] 6/6" at bounding box center [1308, 359] width 380 height 21
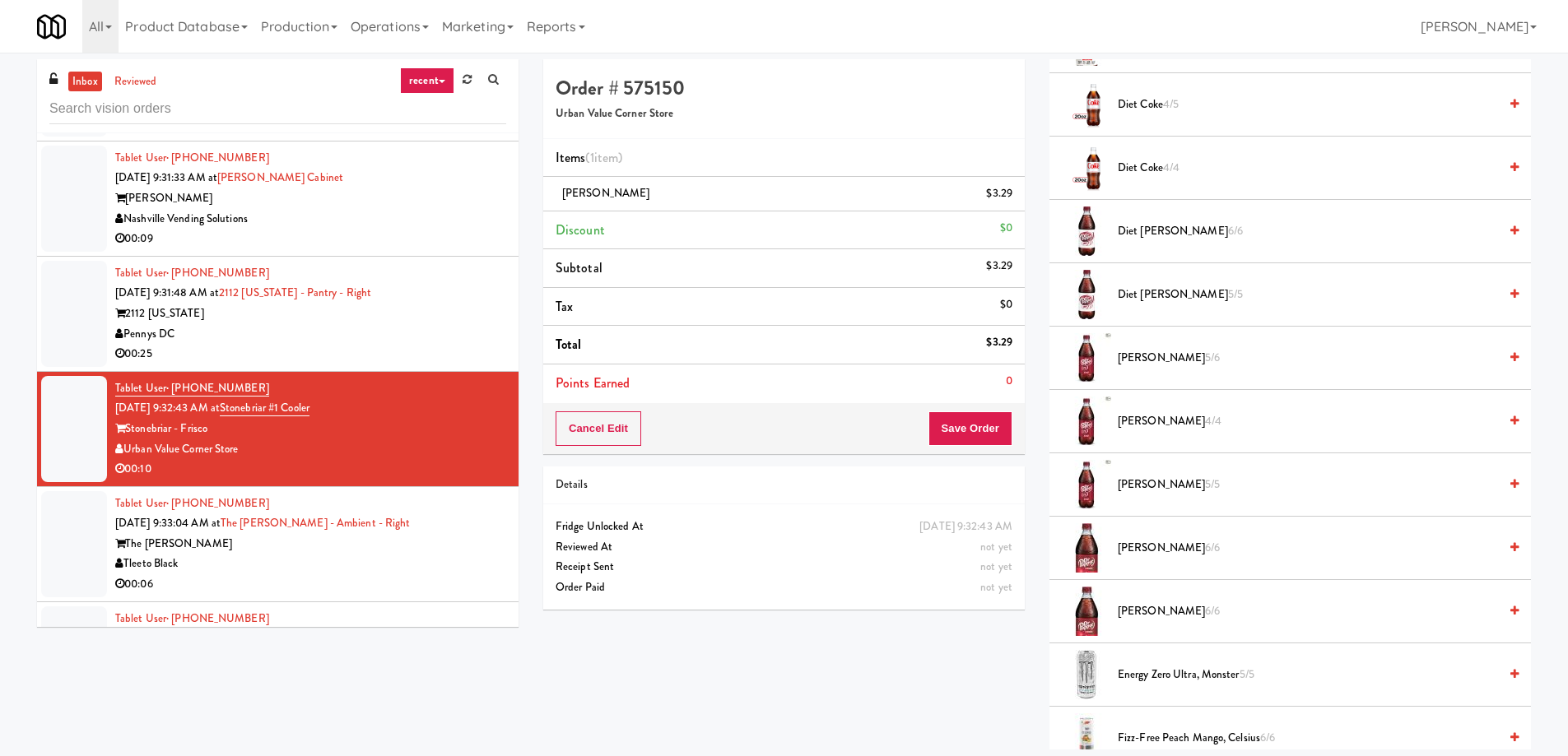
click at [1160, 352] on span "[PERSON_NAME] 5/6" at bounding box center [1308, 359] width 380 height 21
click at [620, 432] on button "Cancel Edit" at bounding box center [599, 429] width 86 height 34
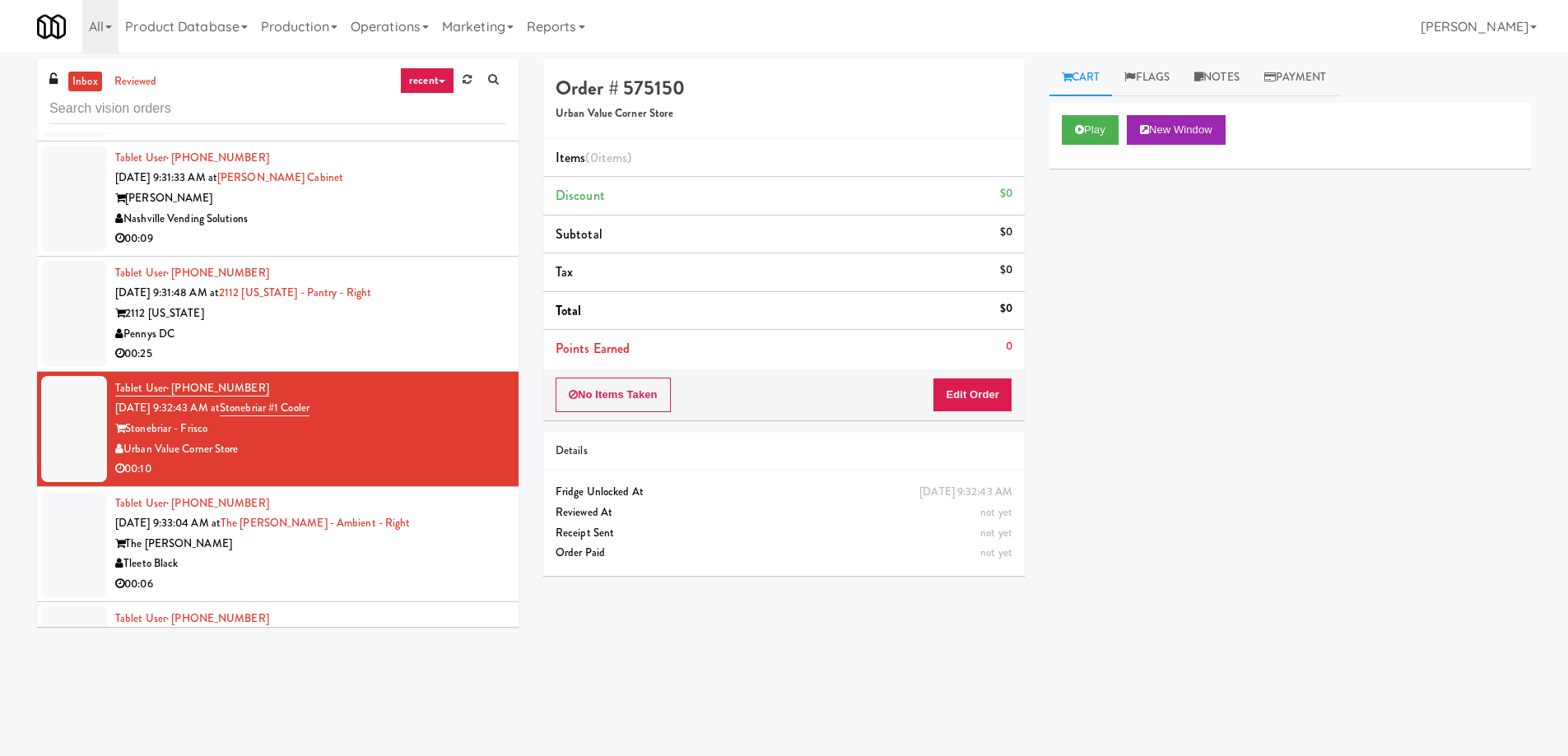
scroll to position [0, 0]
click at [988, 390] on button "Edit Order" at bounding box center [972, 395] width 80 height 34
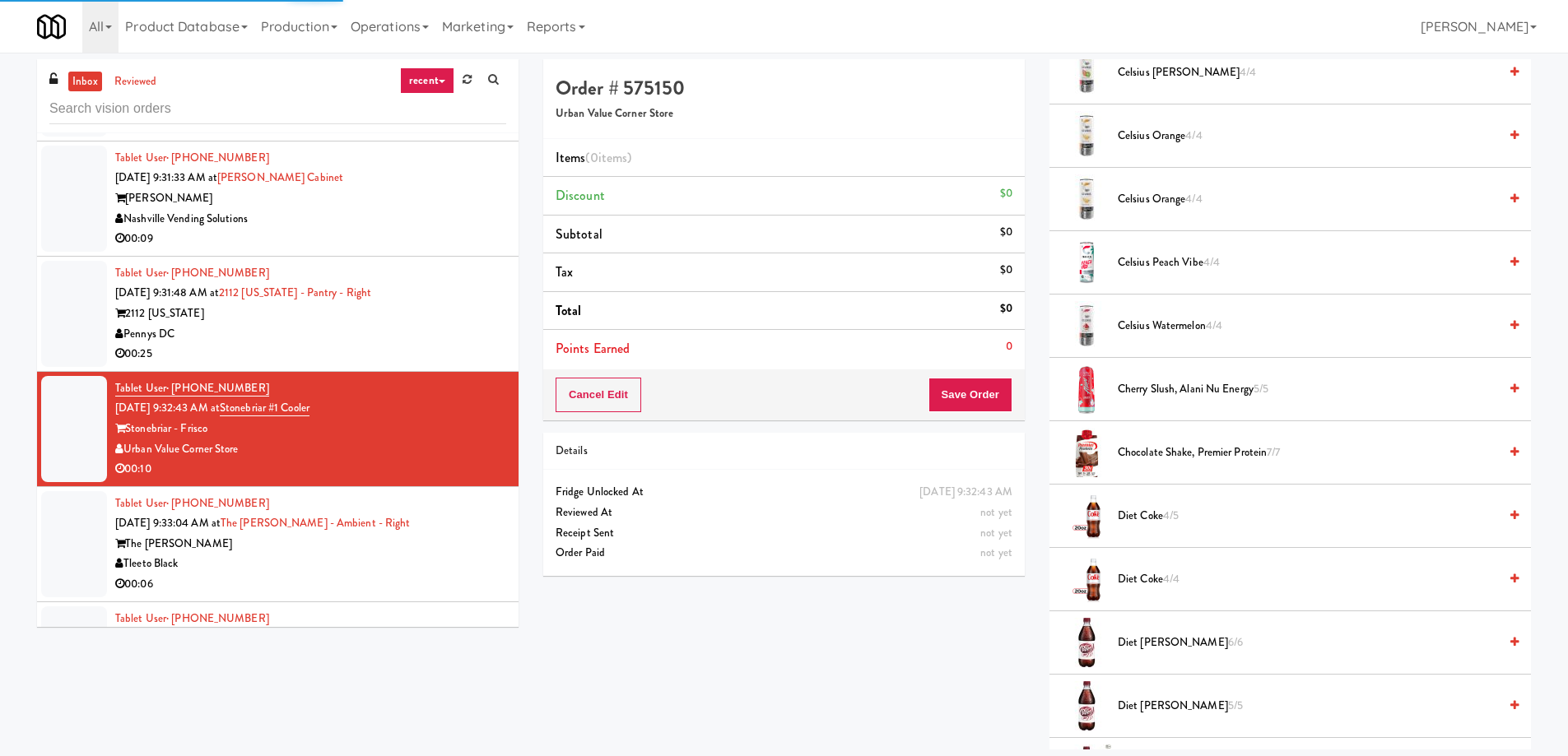
scroll to position [823, 0]
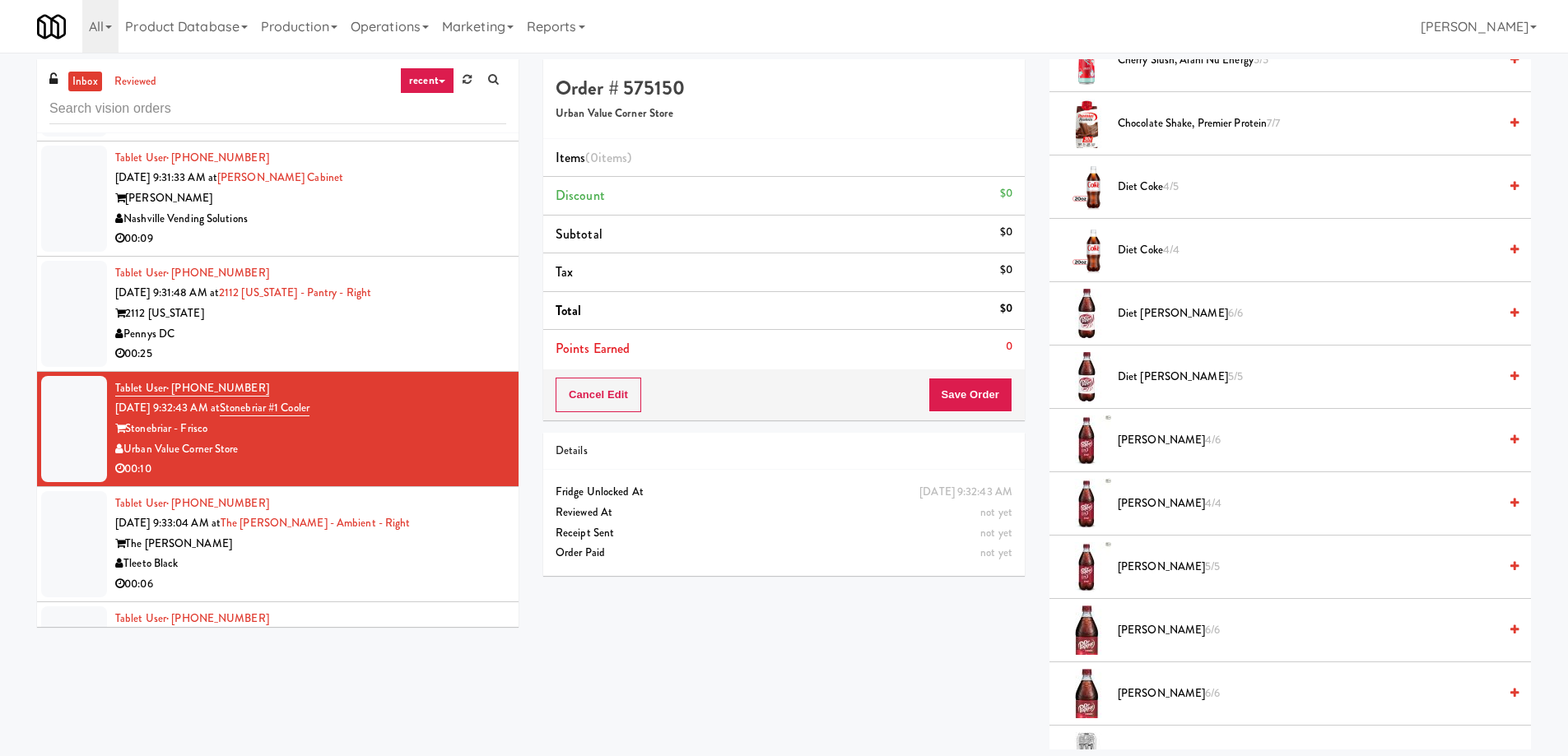
click at [1133, 504] on span "[PERSON_NAME] 4/4" at bounding box center [1308, 504] width 380 height 21
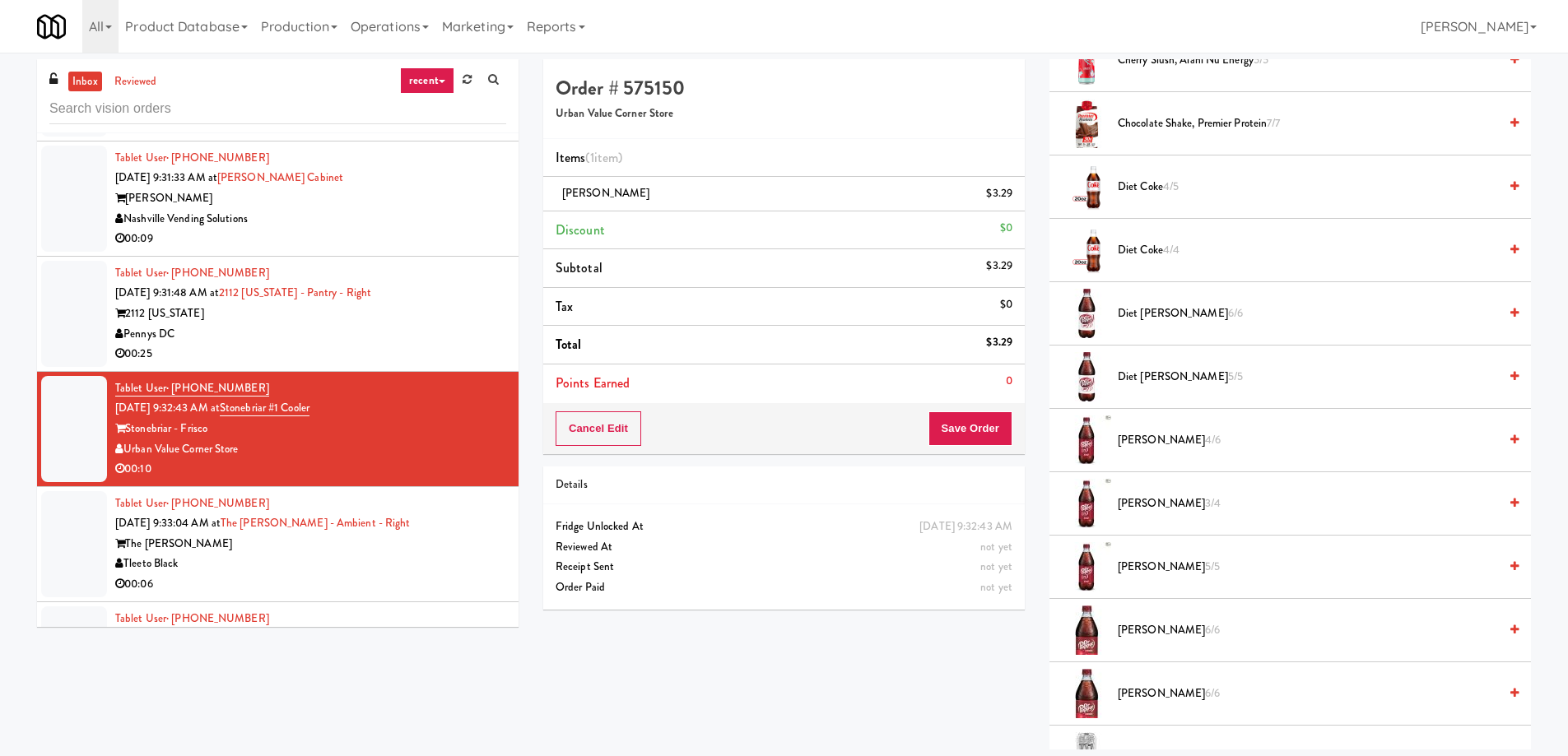
click at [1139, 565] on span "[PERSON_NAME] 5/5" at bounding box center [1308, 568] width 380 height 21
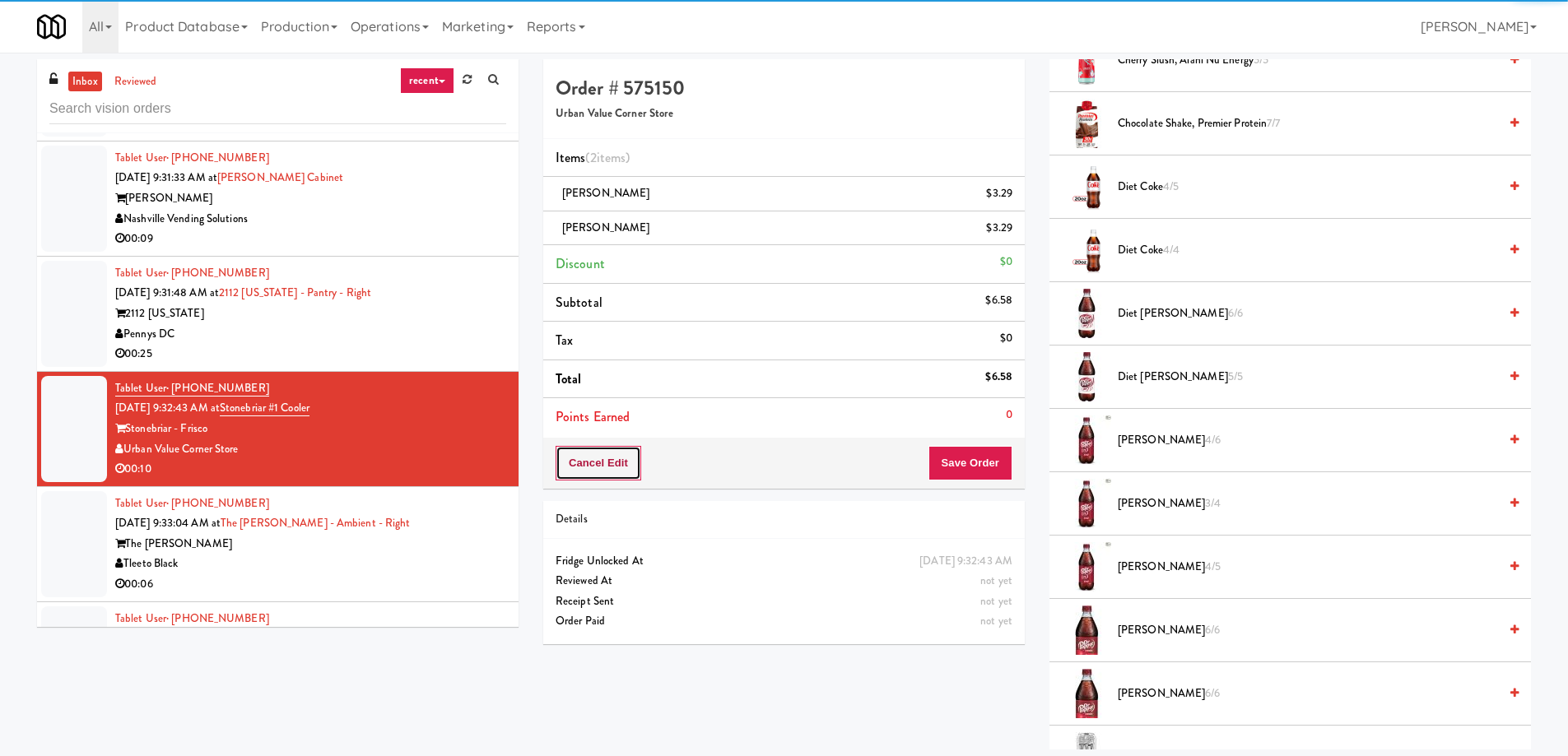
click at [623, 469] on button "Cancel Edit" at bounding box center [599, 463] width 86 height 34
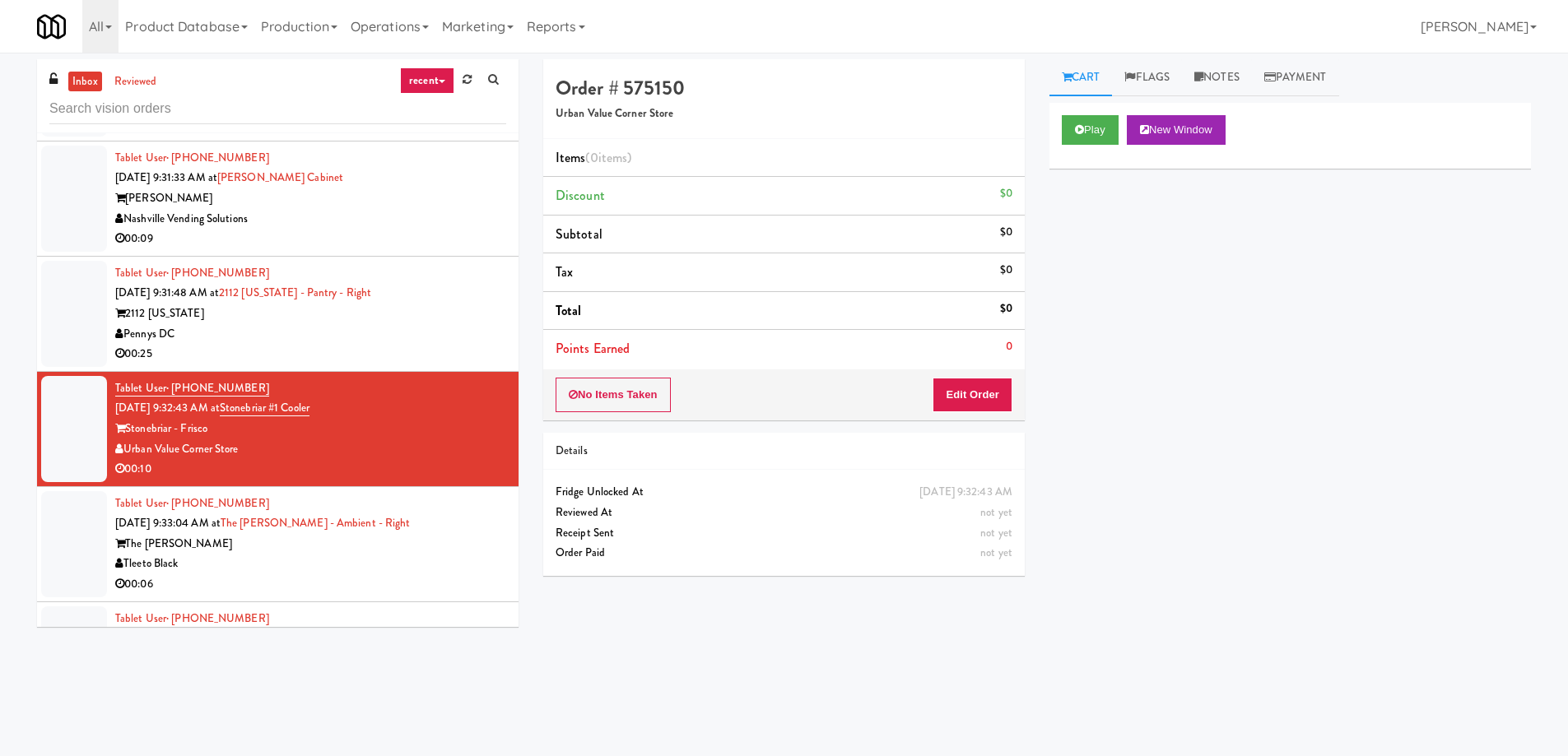
scroll to position [0, 0]
click at [973, 394] on button "Edit Order" at bounding box center [972, 395] width 80 height 34
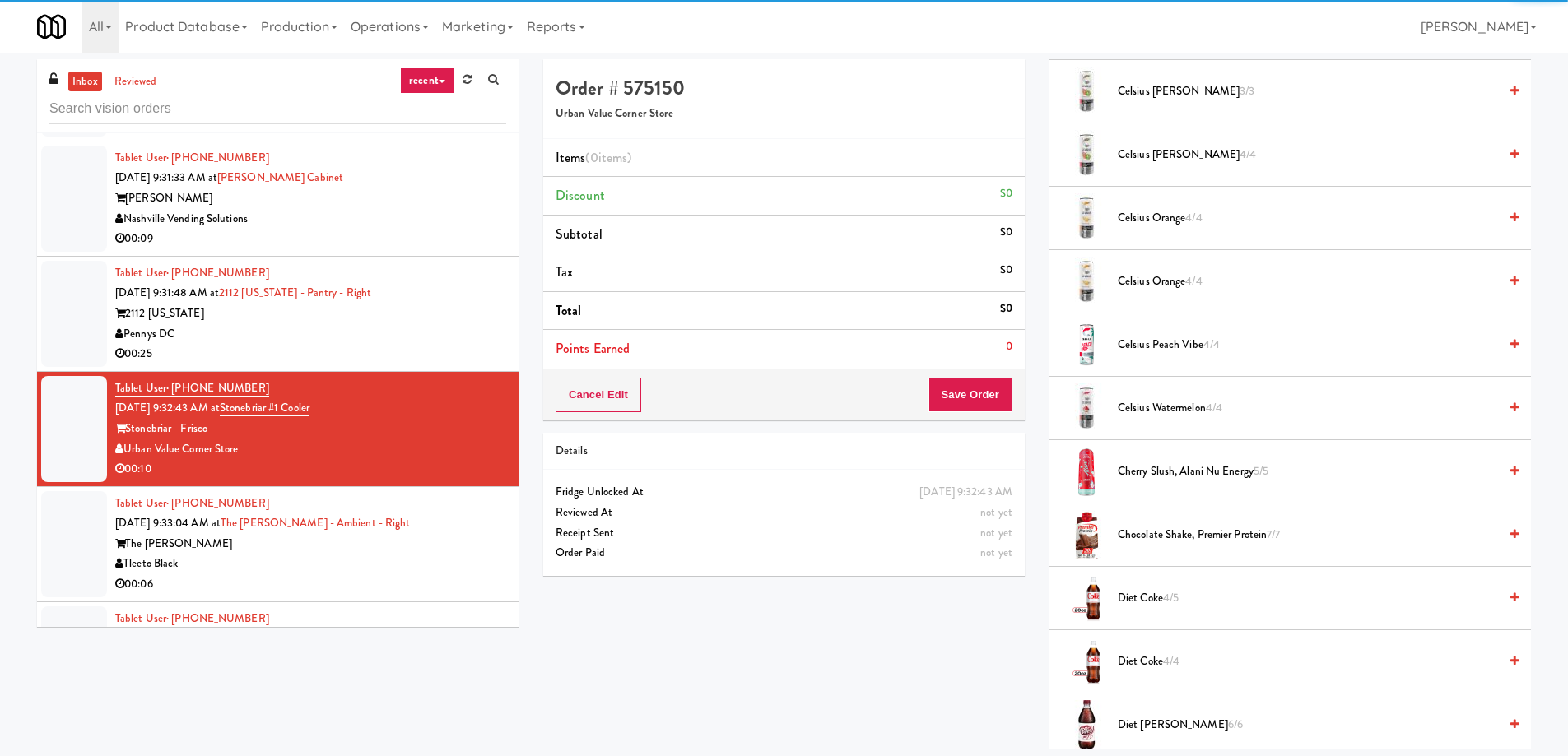
scroll to position [658, 0]
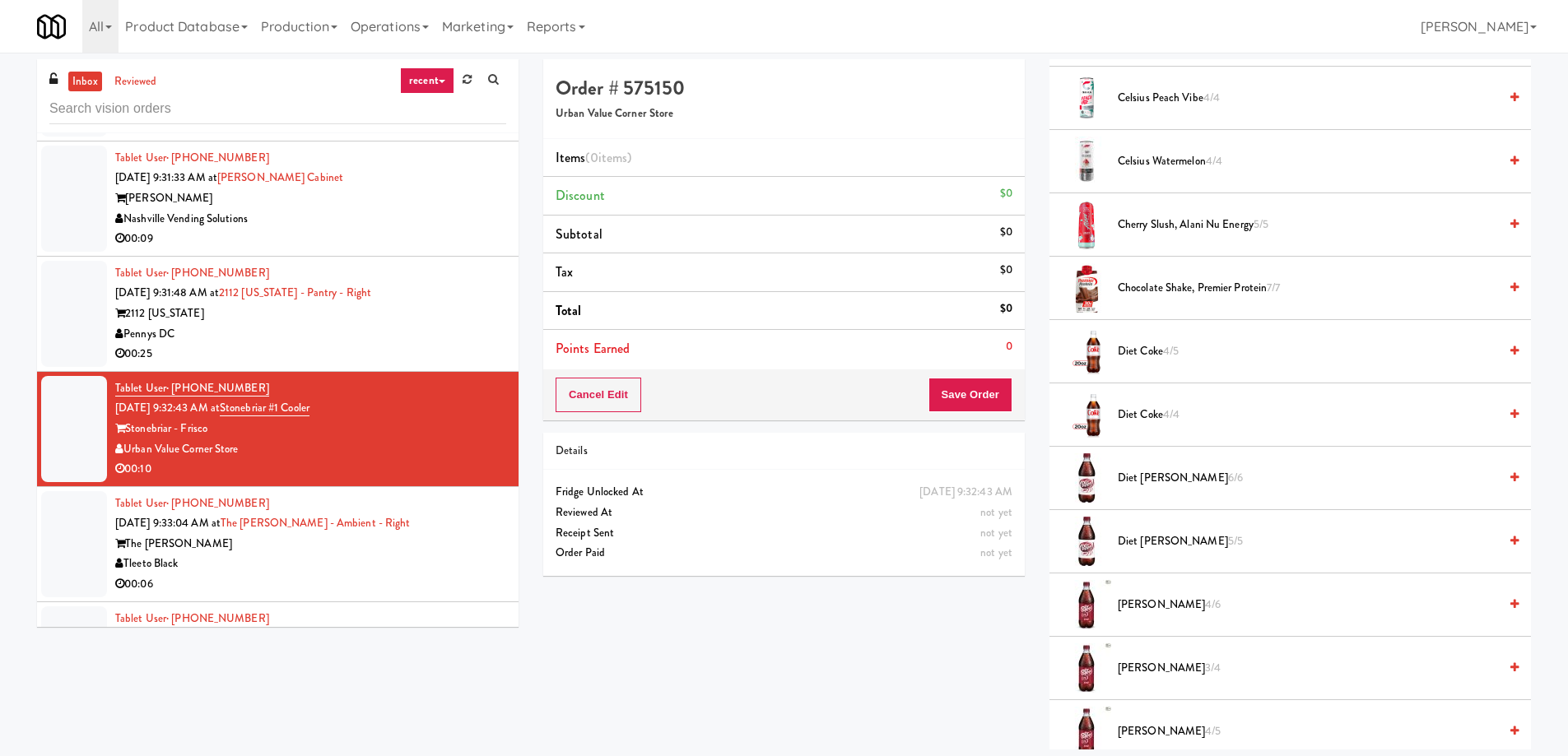
click at [1157, 598] on span "[PERSON_NAME] 4/6" at bounding box center [1308, 605] width 380 height 21
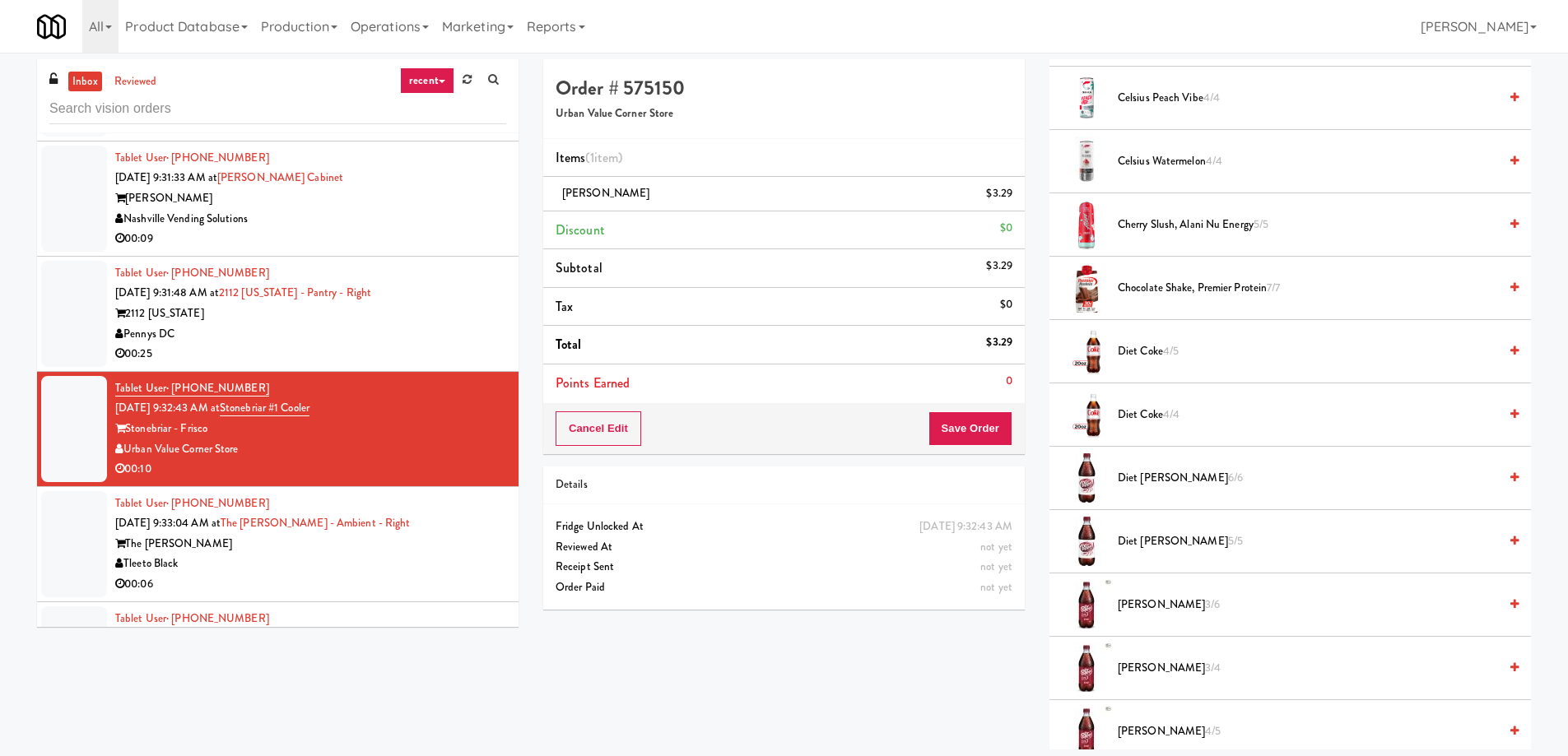
scroll to position [741, 0]
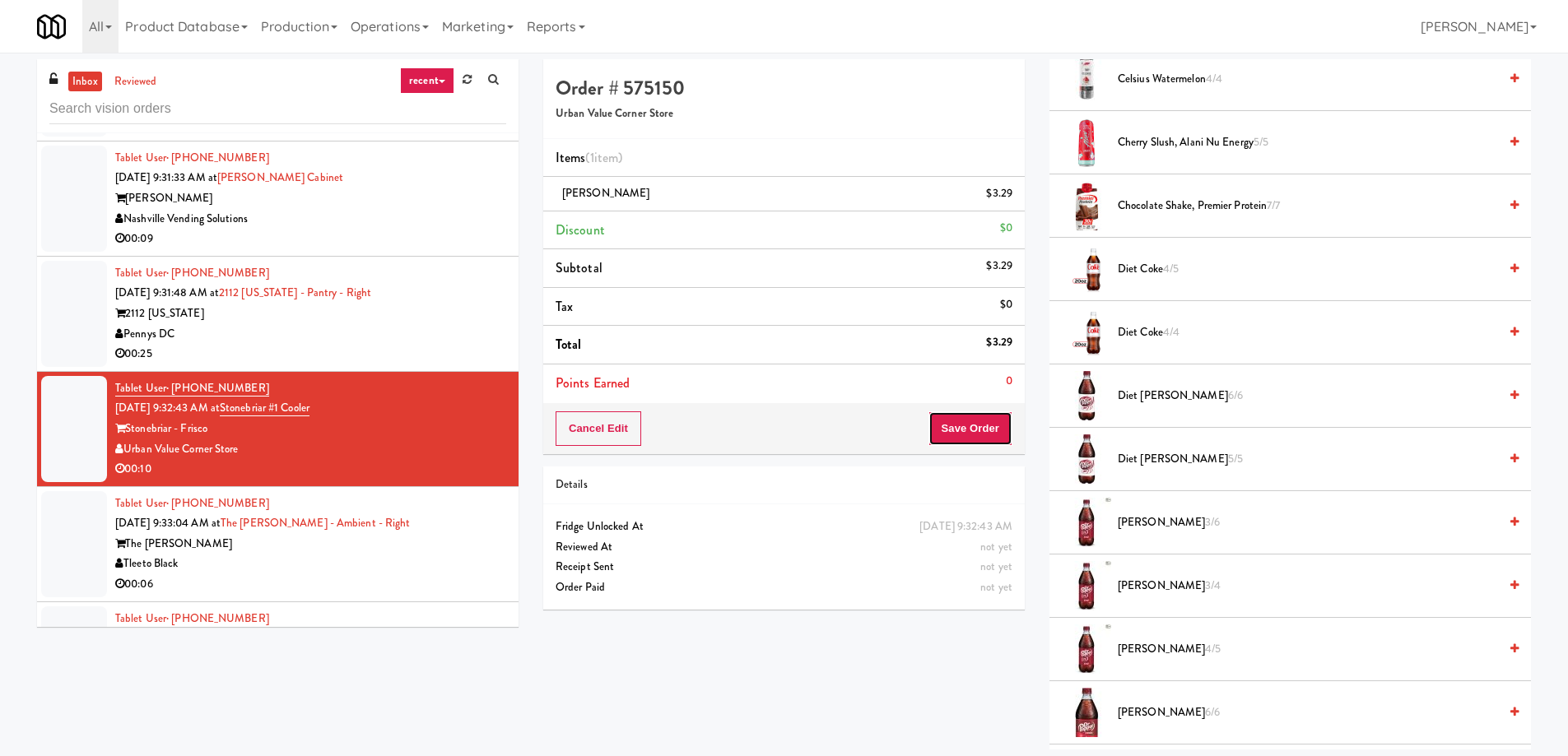
click at [948, 426] on button "Save Order" at bounding box center [970, 429] width 84 height 34
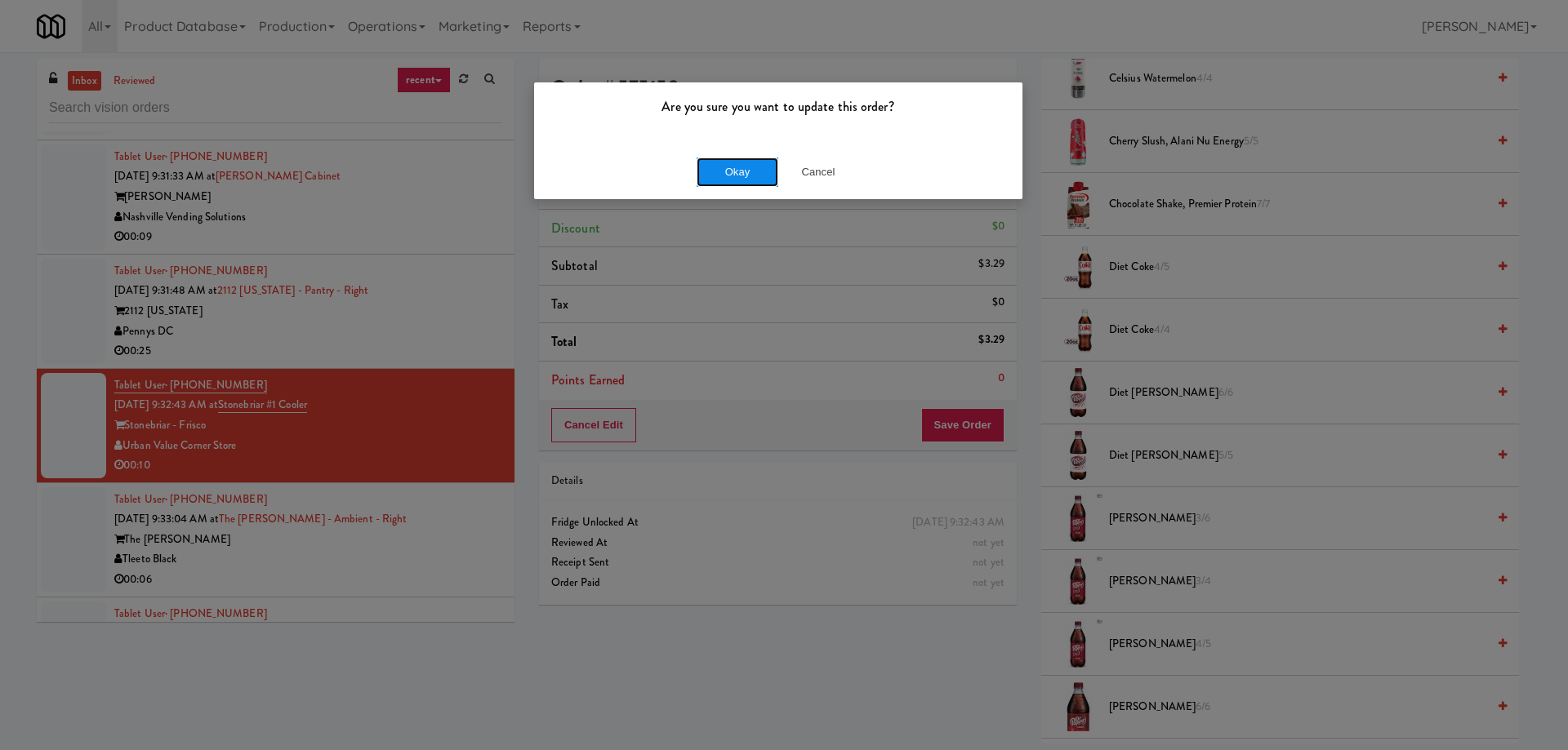
click at [742, 169] on button "Okay" at bounding box center [738, 172] width 82 height 30
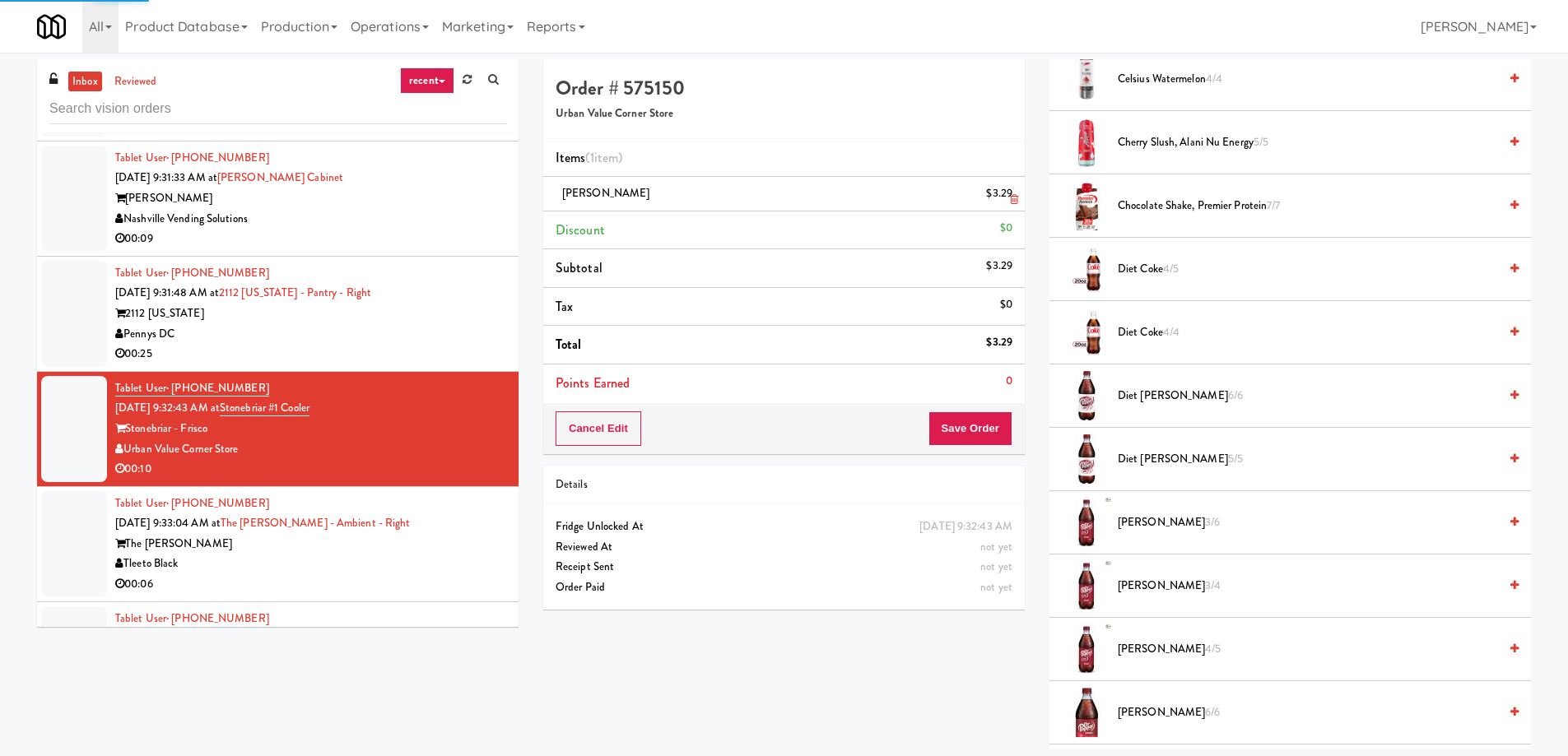
scroll to position [0, 0]
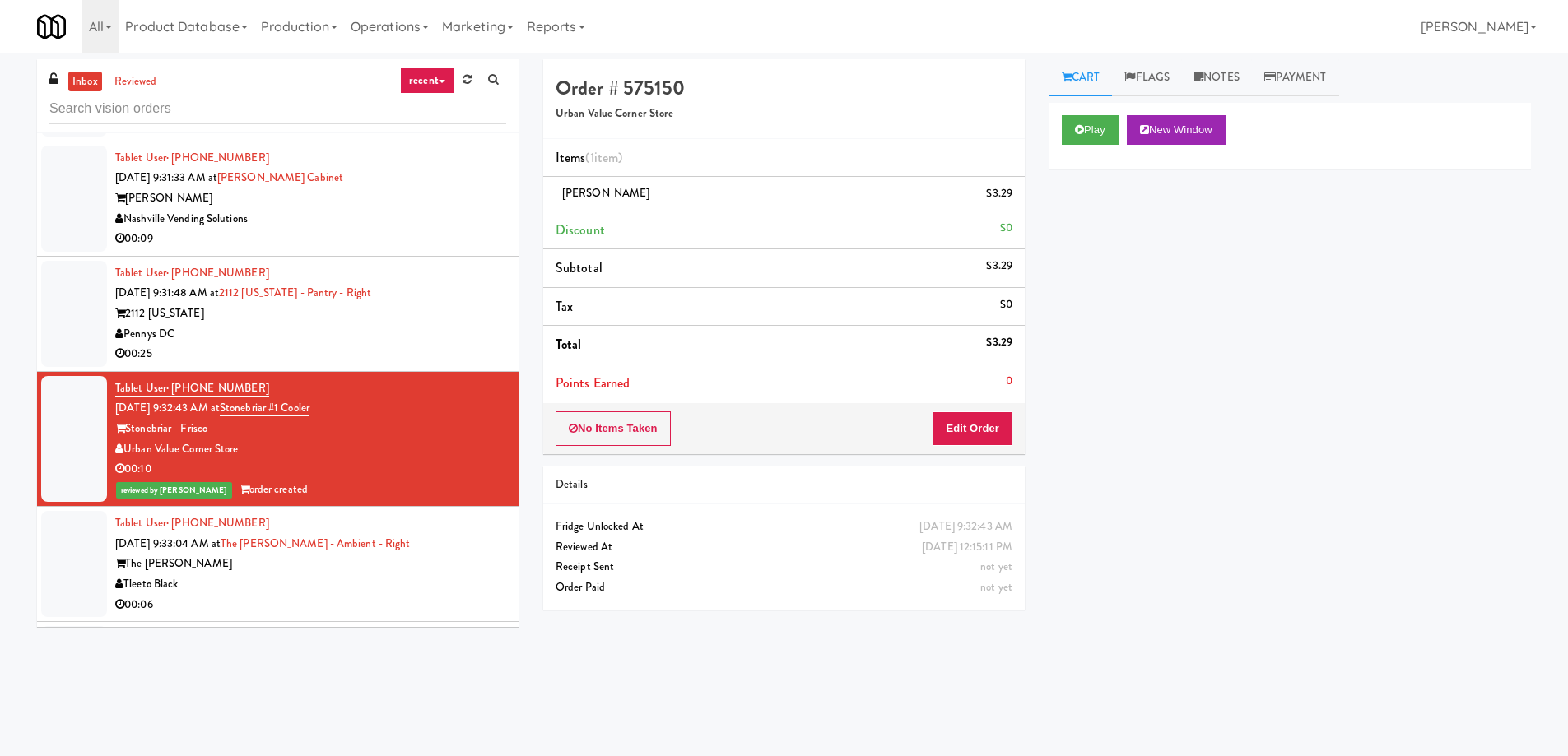
click at [377, 565] on div "The [PERSON_NAME]" at bounding box center [311, 564] width 391 height 21
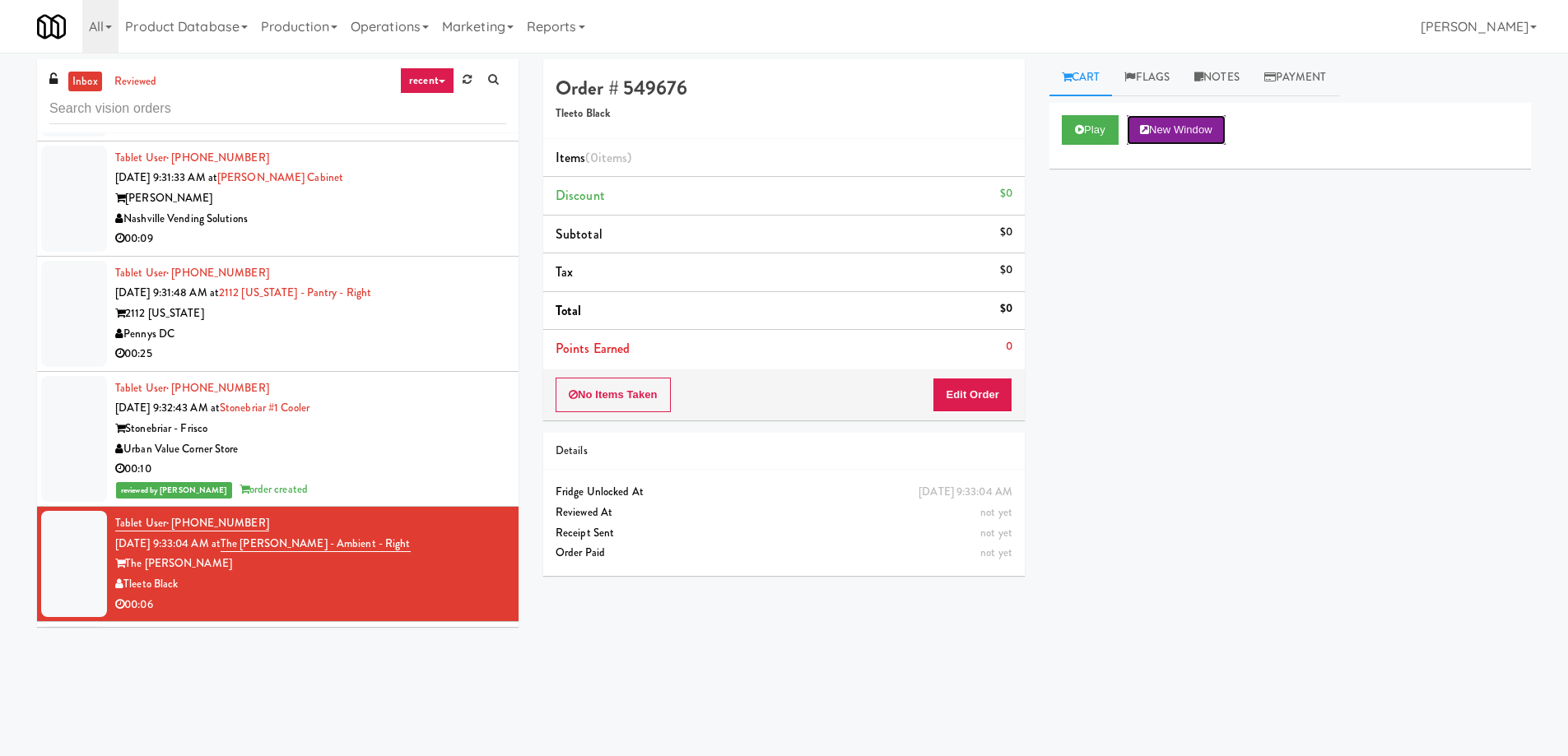
click at [1213, 124] on button "New Window" at bounding box center [1176, 130] width 98 height 30
click at [982, 397] on button "Edit Order" at bounding box center [972, 395] width 80 height 34
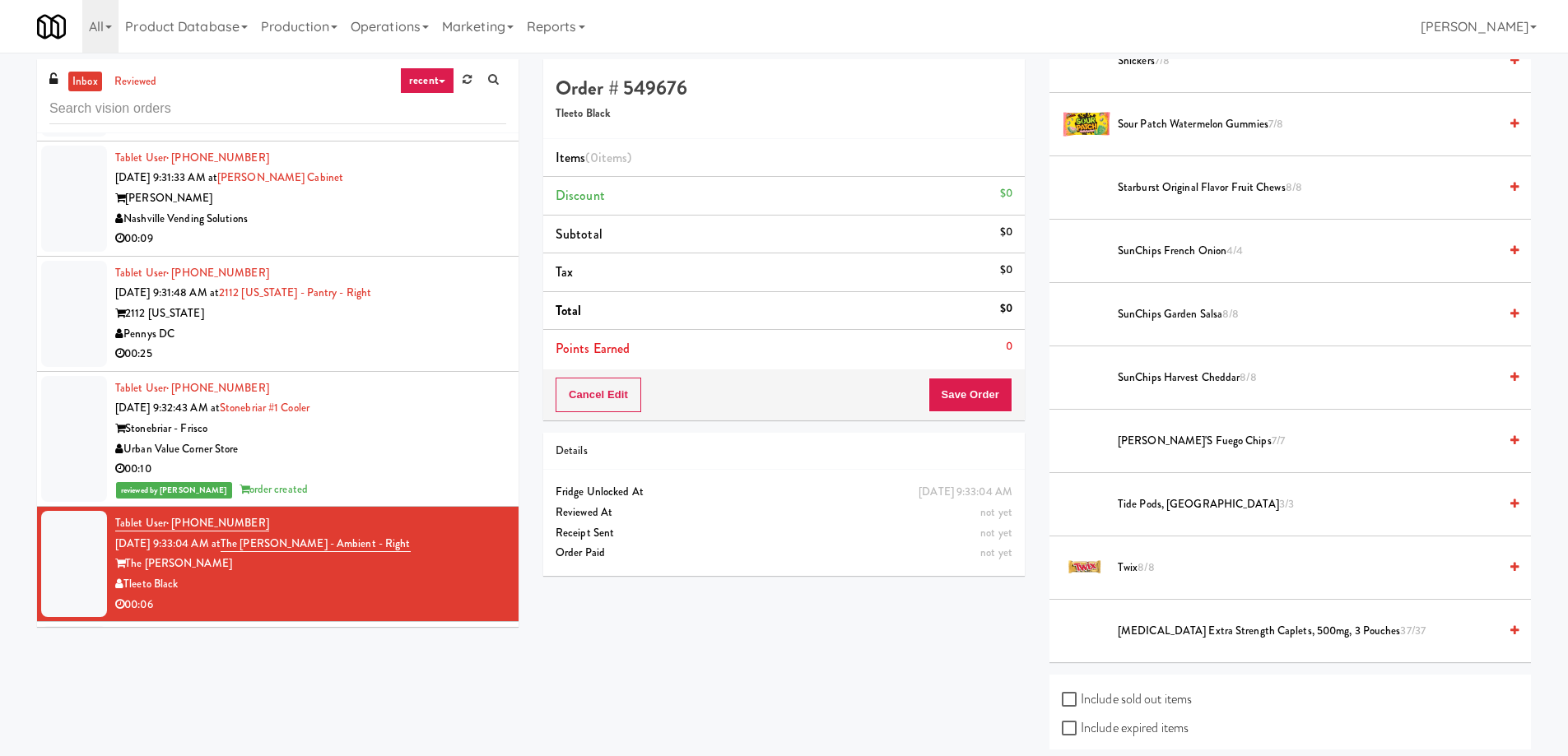
scroll to position [1728, 0]
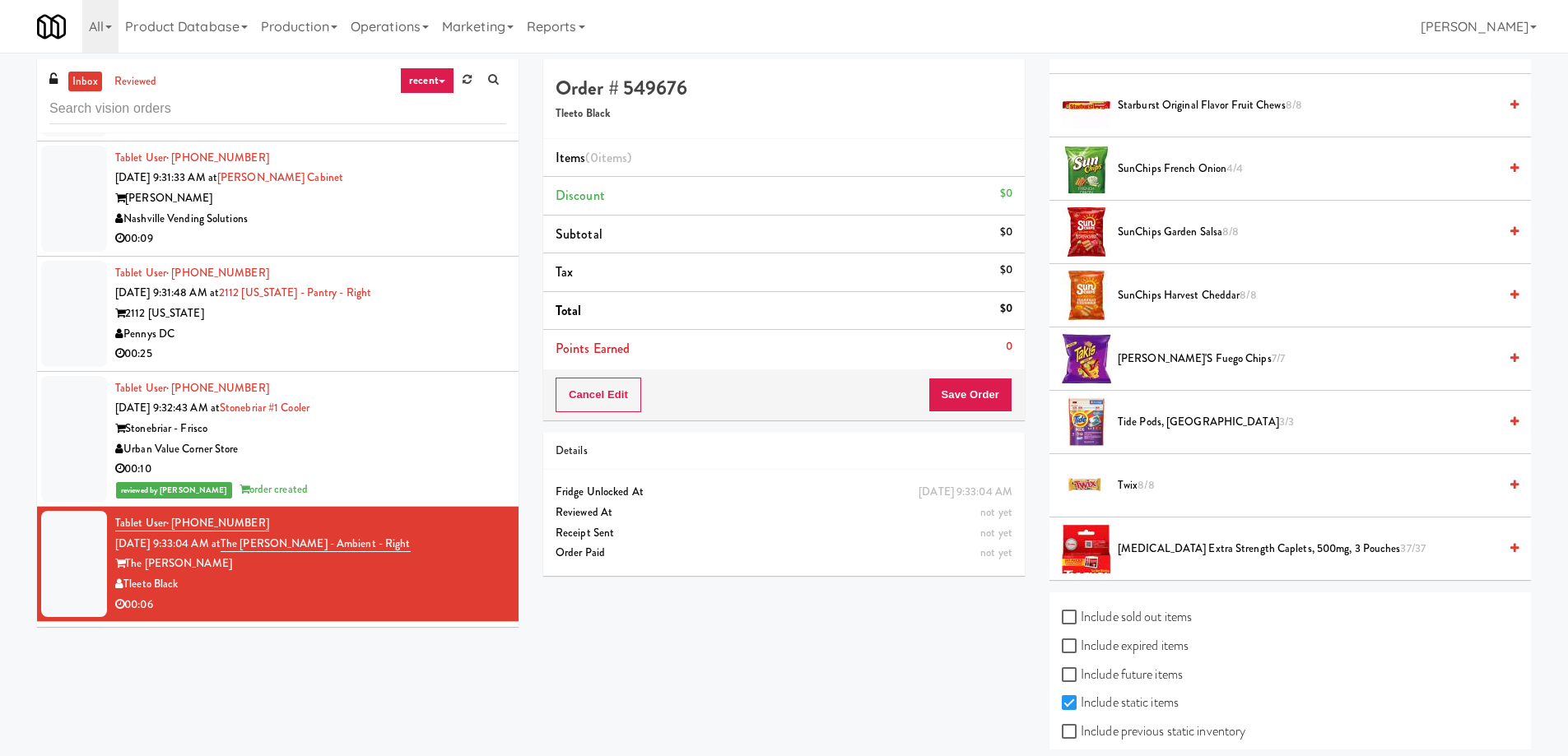
click at [1172, 486] on span "Twix 8/8" at bounding box center [1308, 485] width 380 height 21
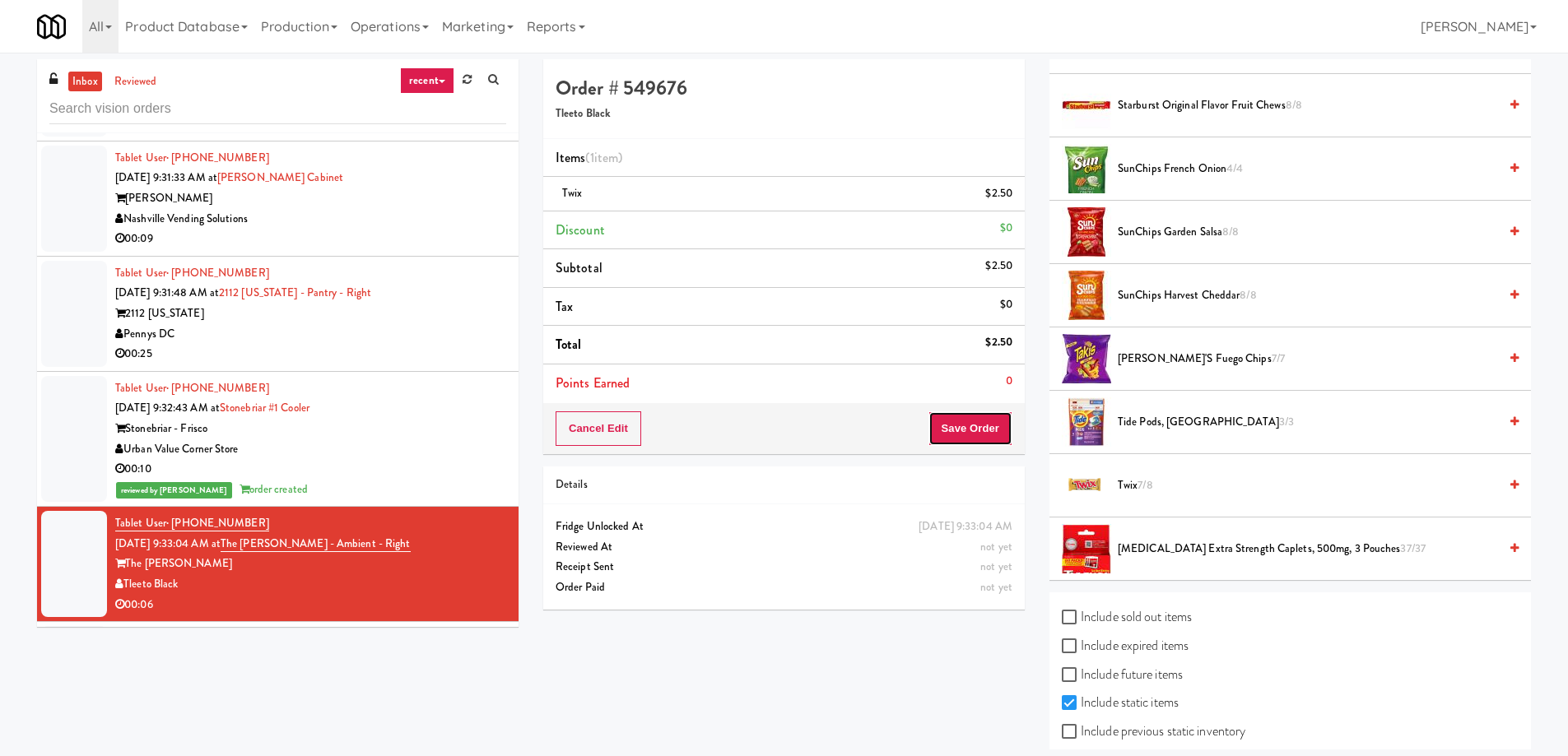
click at [963, 426] on button "Save Order" at bounding box center [970, 429] width 84 height 34
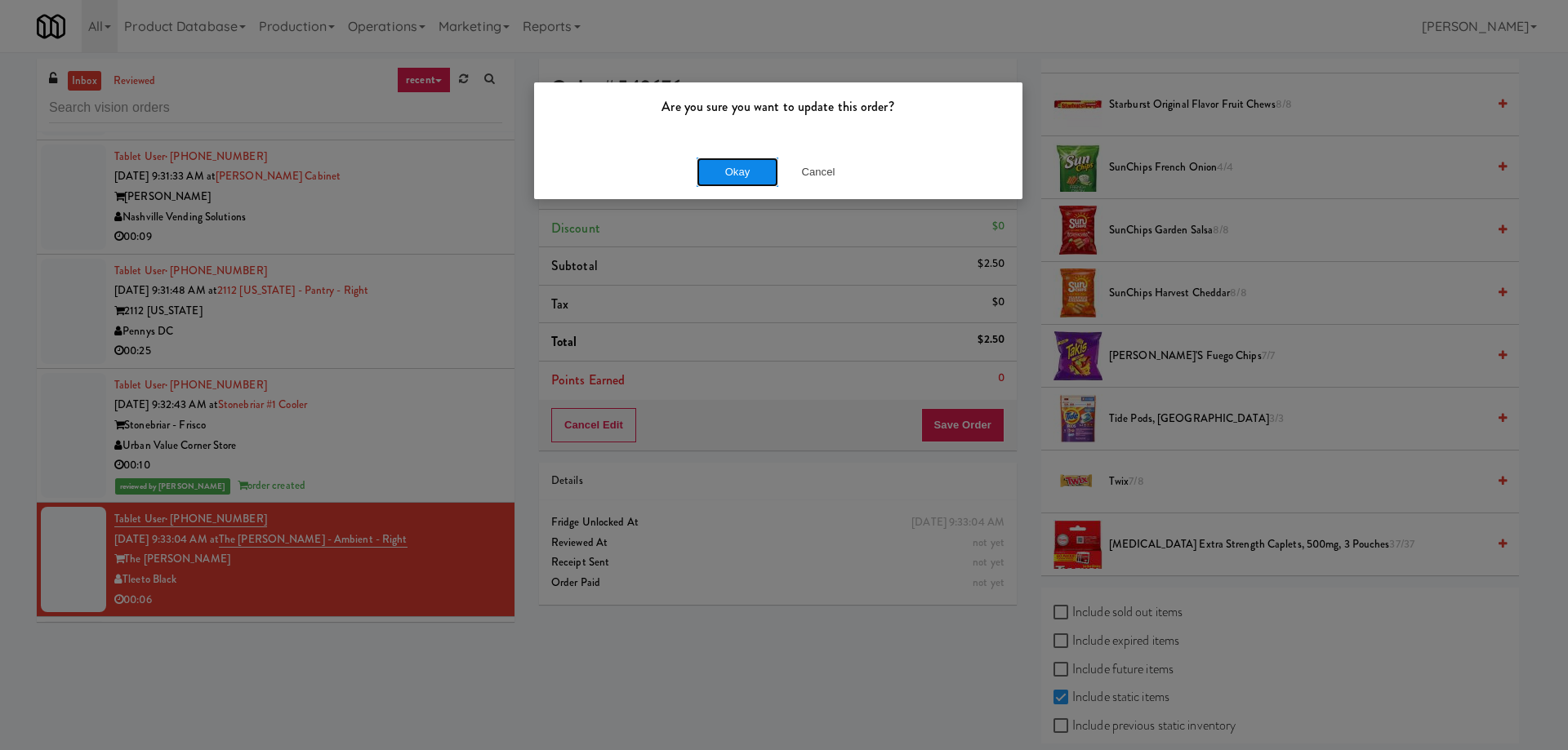
click at [740, 182] on button "Okay" at bounding box center [738, 172] width 82 height 30
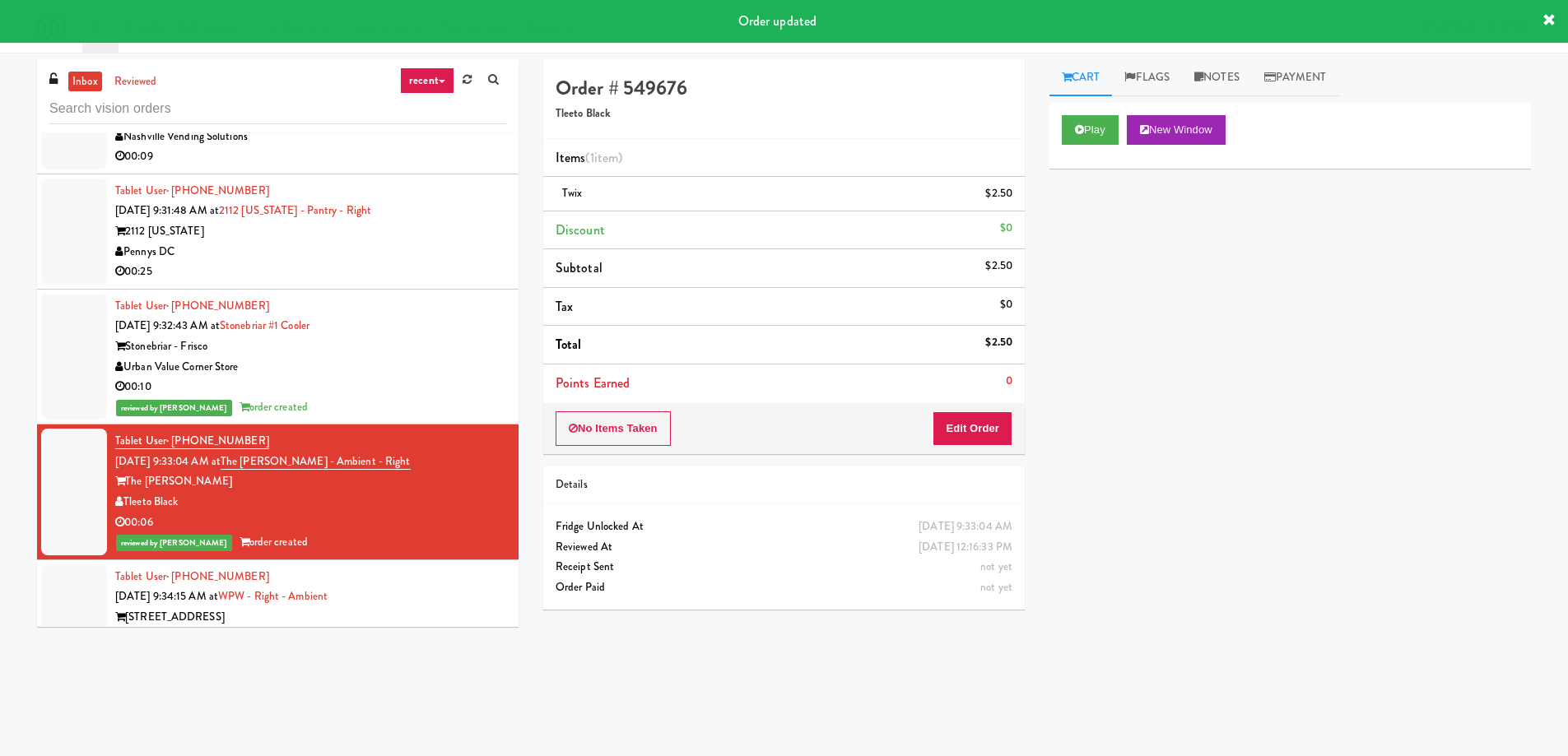
scroll to position [16540, 0]
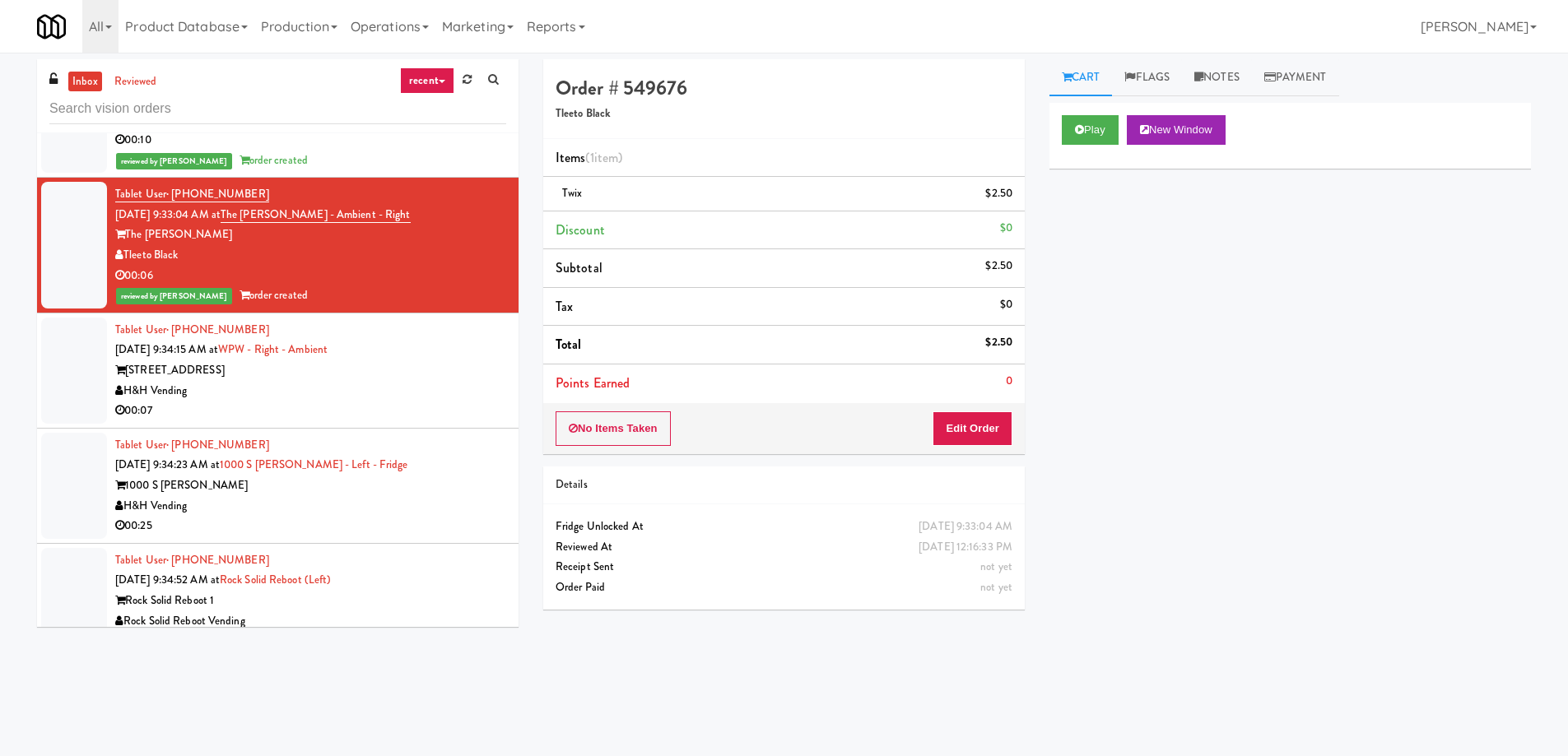
click at [385, 381] on div "H&H Vending" at bounding box center [311, 391] width 391 height 21
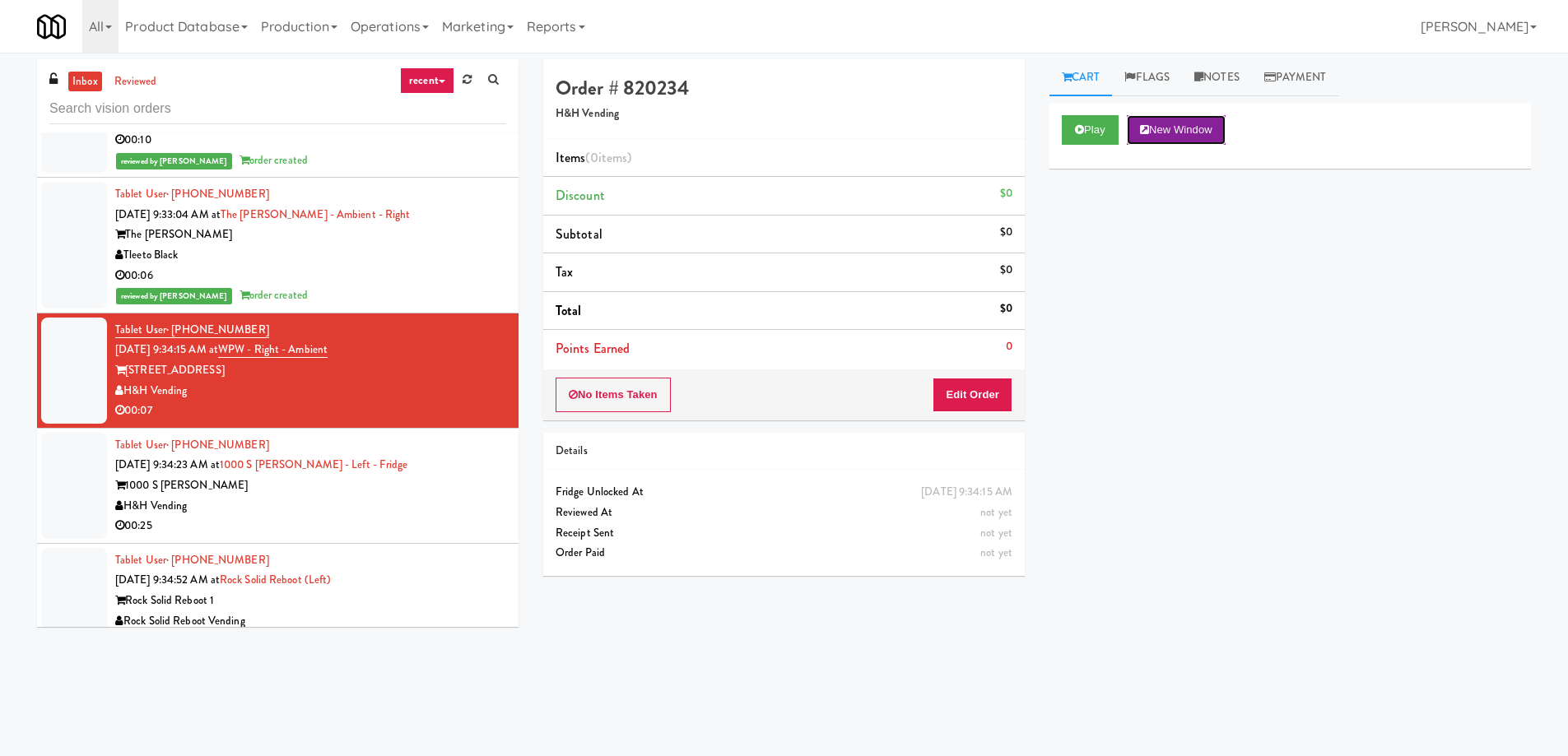
click at [1184, 138] on button "New Window" at bounding box center [1176, 130] width 98 height 30
click at [982, 384] on button "Edit Order" at bounding box center [972, 395] width 80 height 34
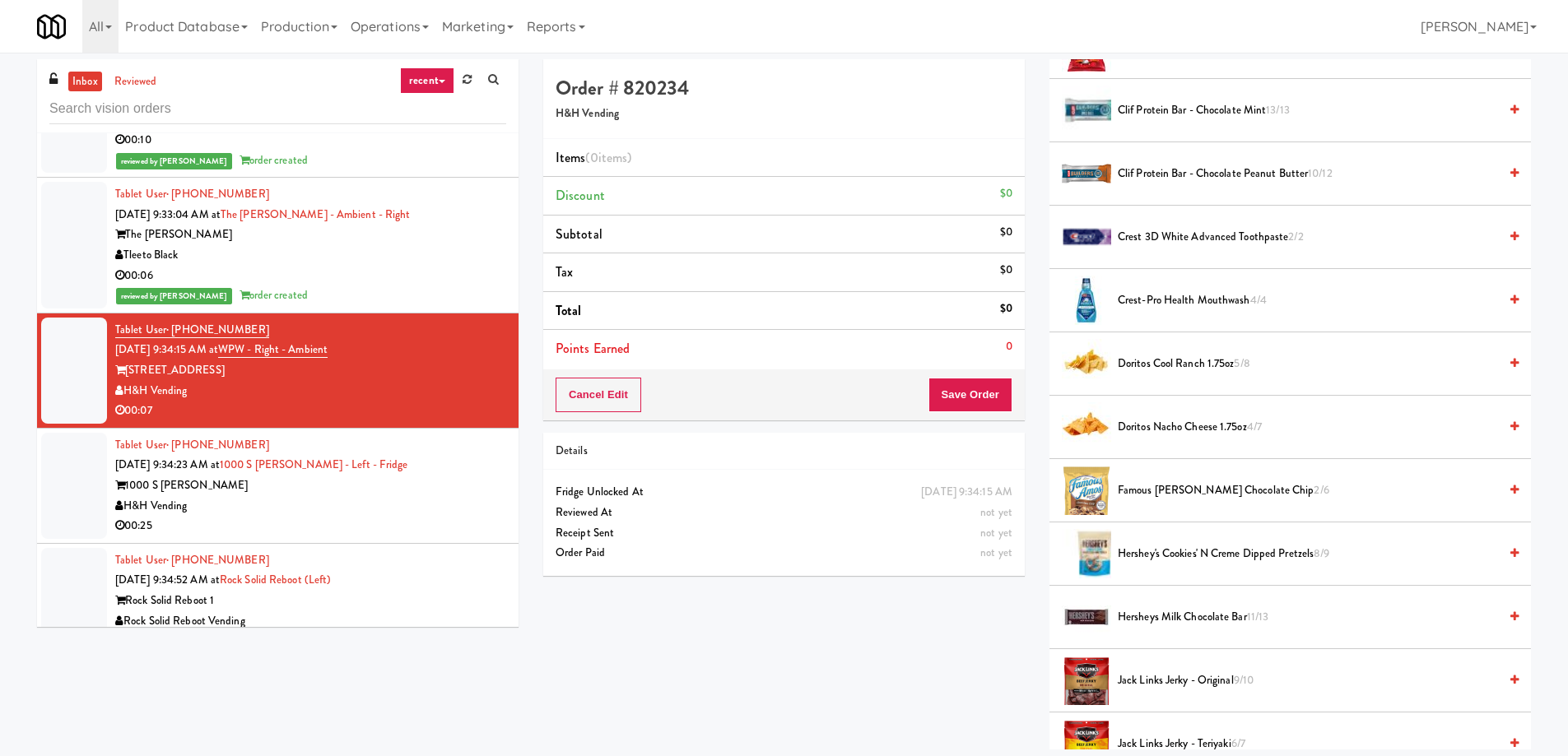
scroll to position [16623, 0]
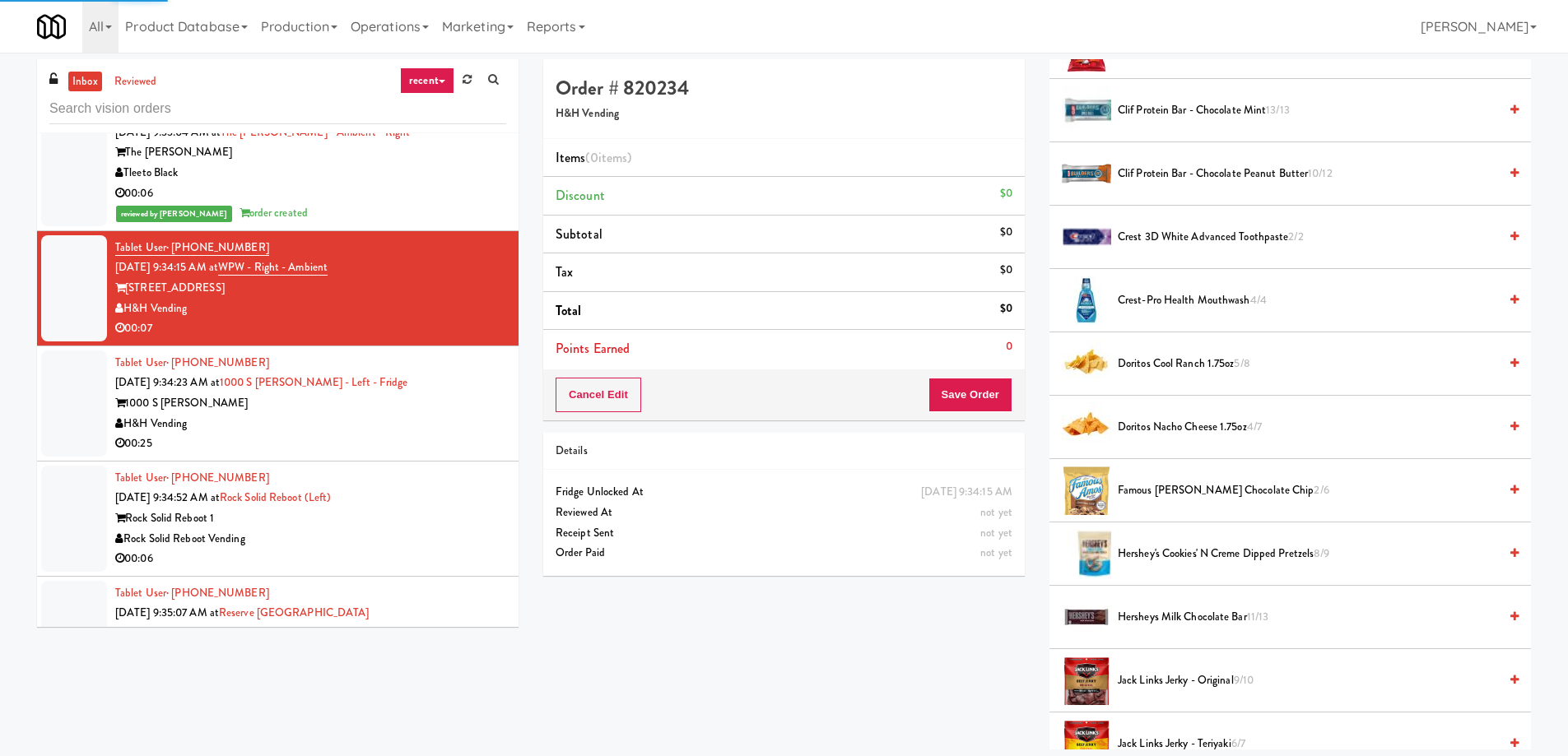
click at [374, 517] on div "Rock Solid Reboot 1" at bounding box center [311, 519] width 391 height 21
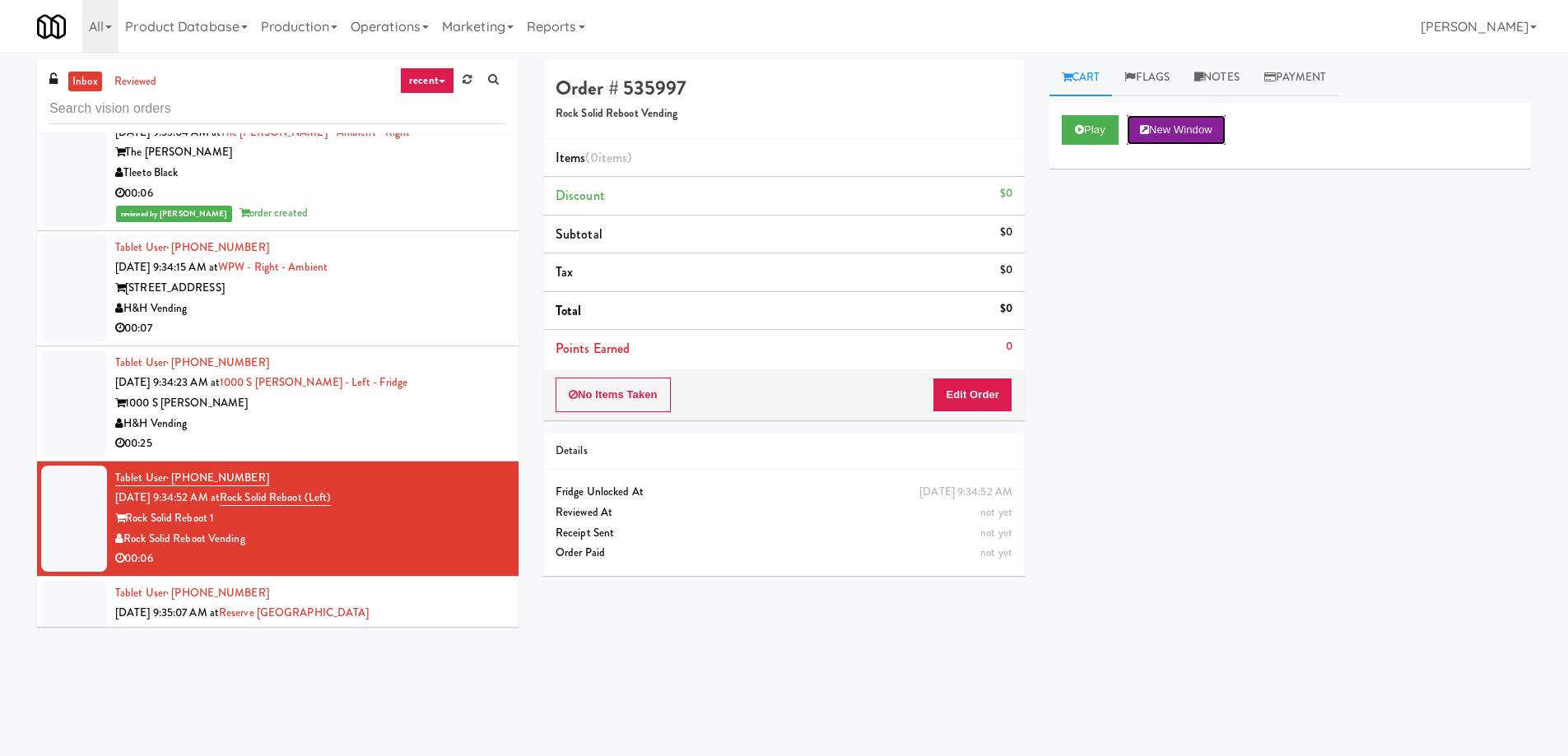
click at [1179, 131] on button "New Window" at bounding box center [1176, 130] width 98 height 30
click at [972, 401] on button "Edit Order" at bounding box center [972, 395] width 80 height 34
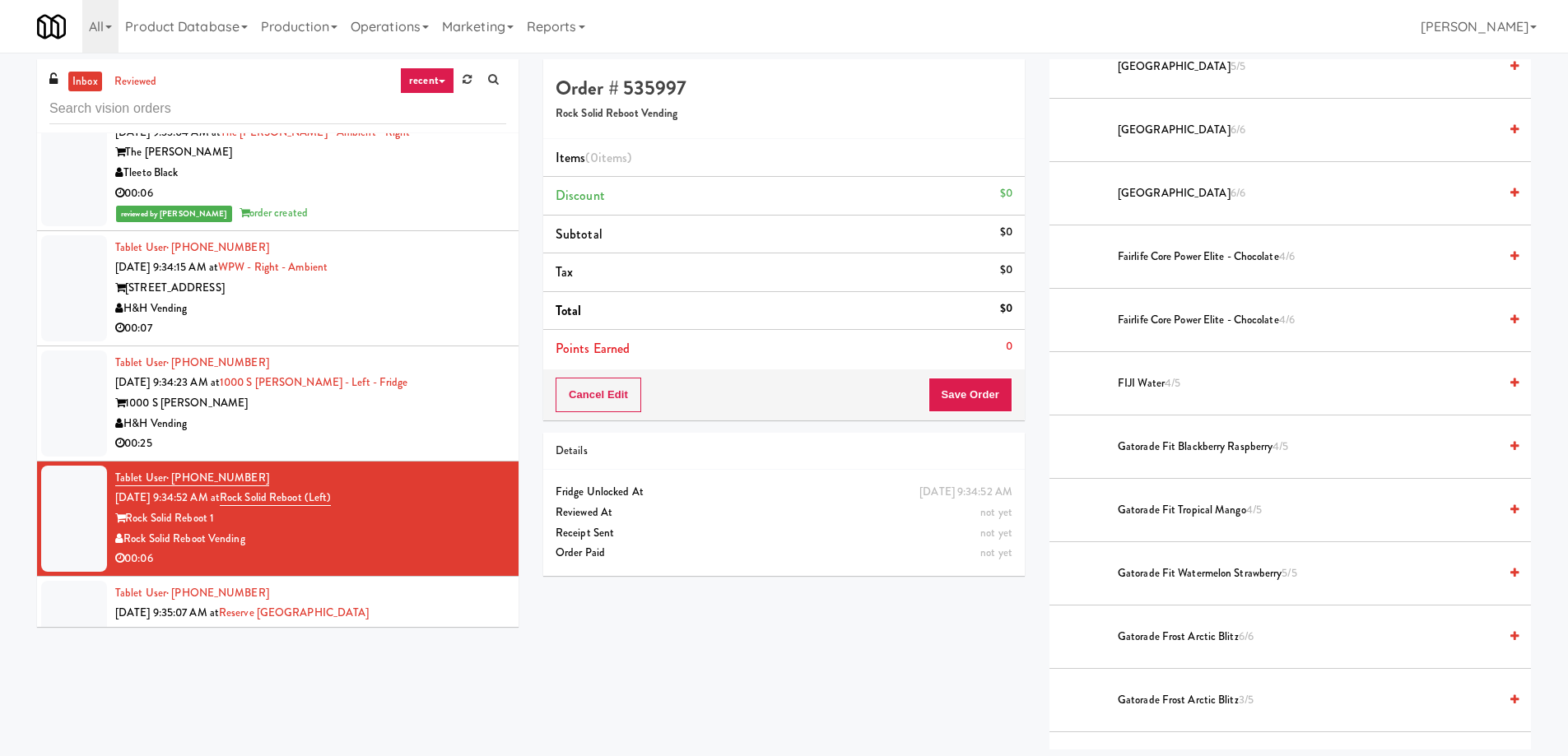
scroll to position [1152, 0]
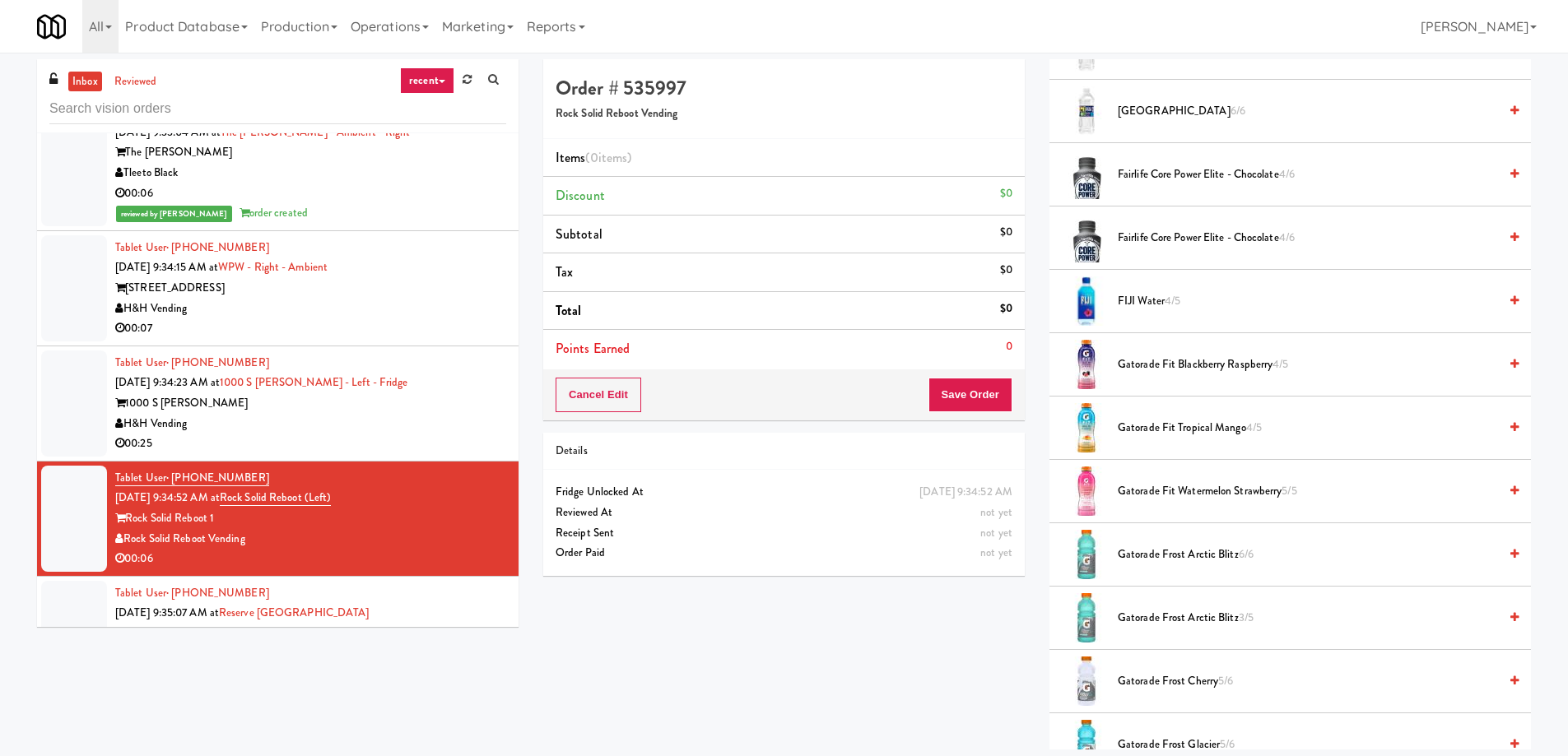
click at [1219, 620] on span "Gatorade Frost Arctic Blitz 3/5" at bounding box center [1308, 618] width 380 height 21
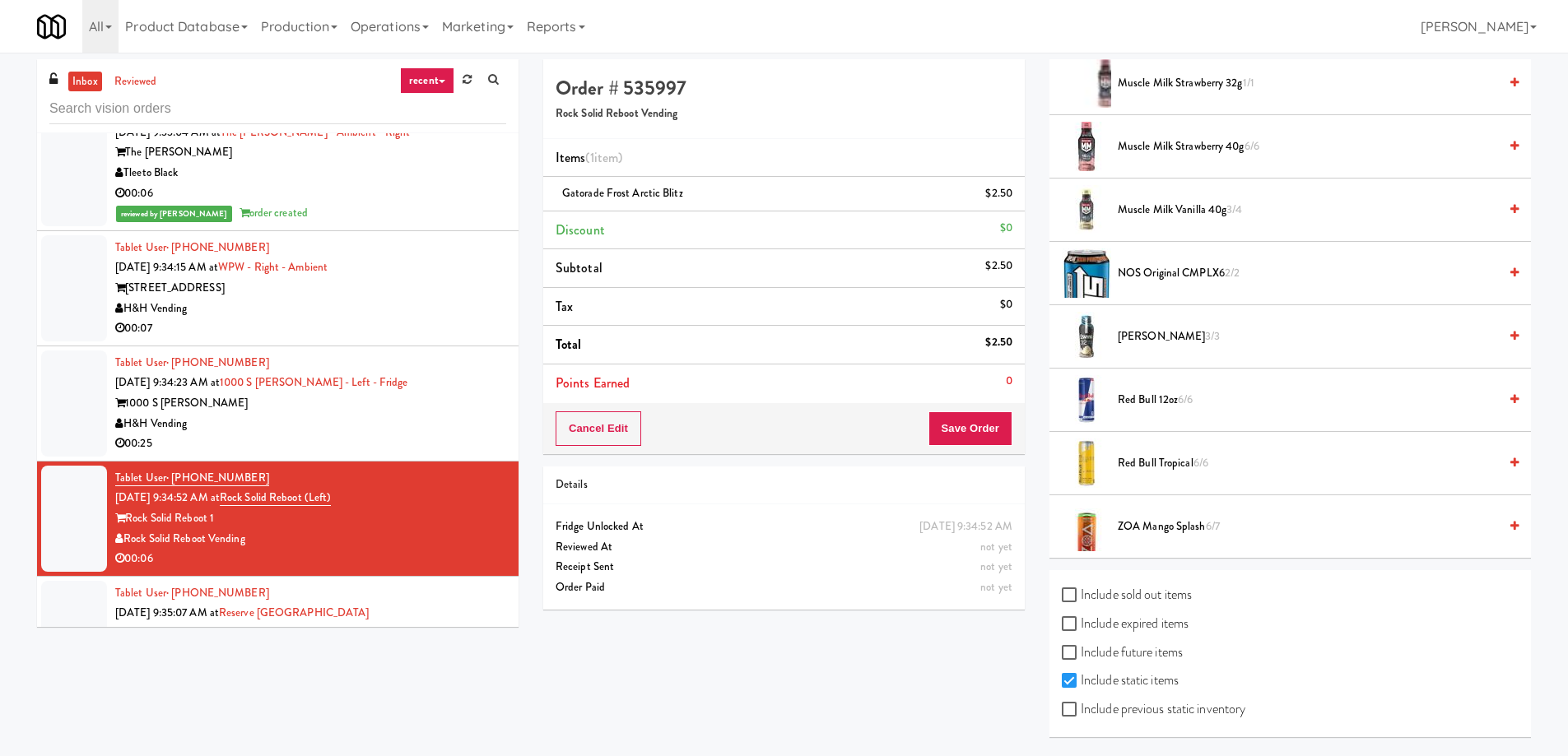
scroll to position [1491, 0]
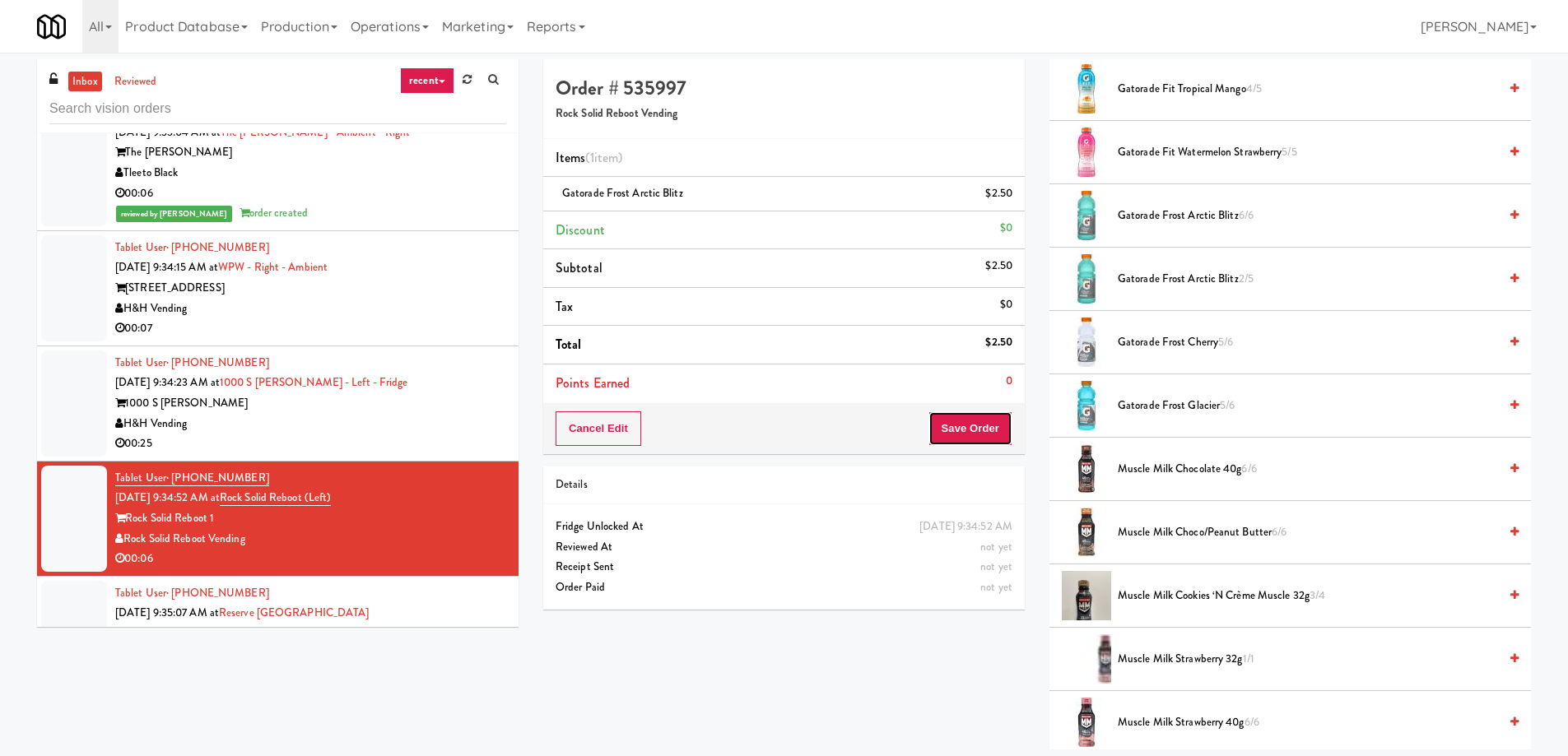
click at [988, 435] on button "Save Order" at bounding box center [970, 429] width 84 height 34
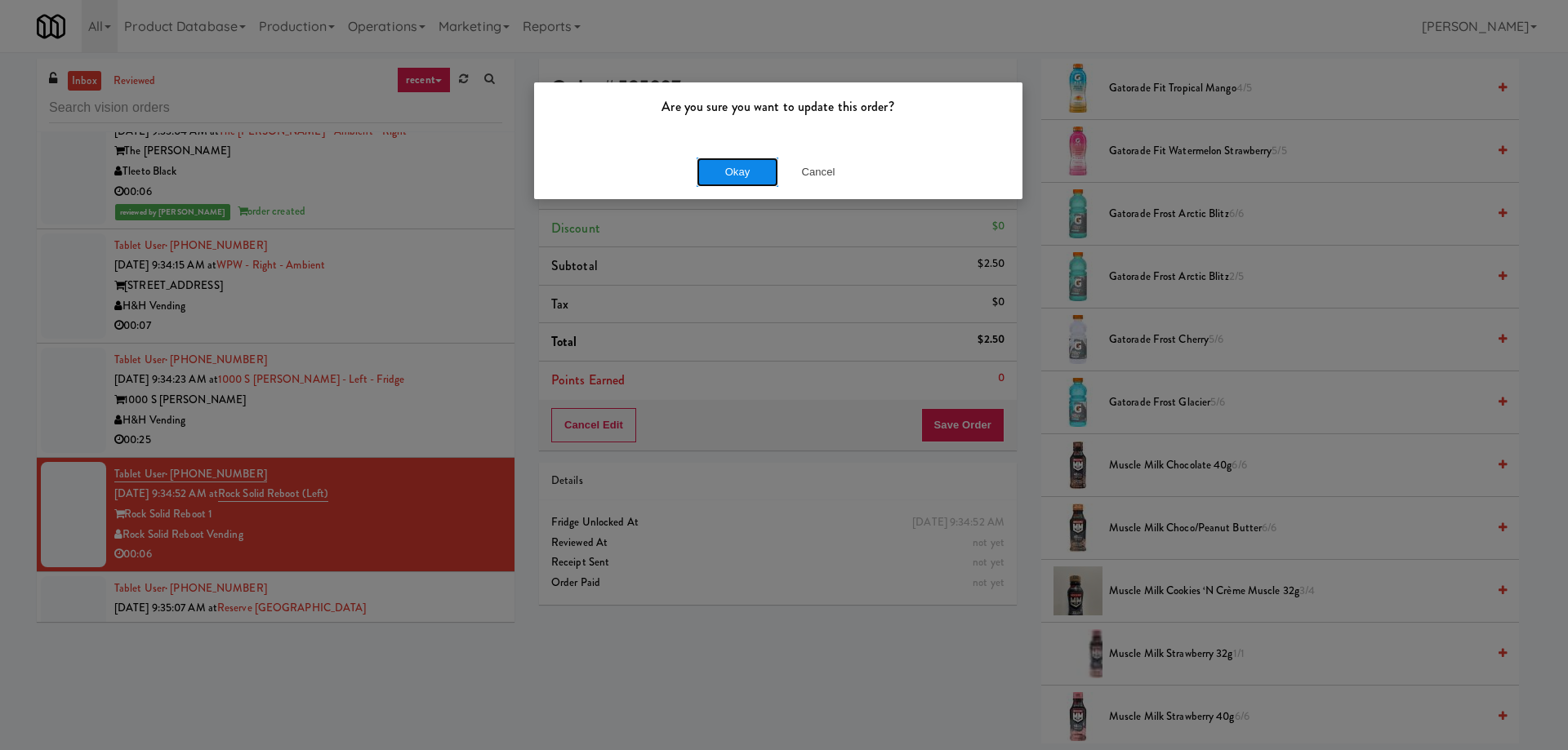
click at [726, 167] on button "Okay" at bounding box center [738, 172] width 82 height 30
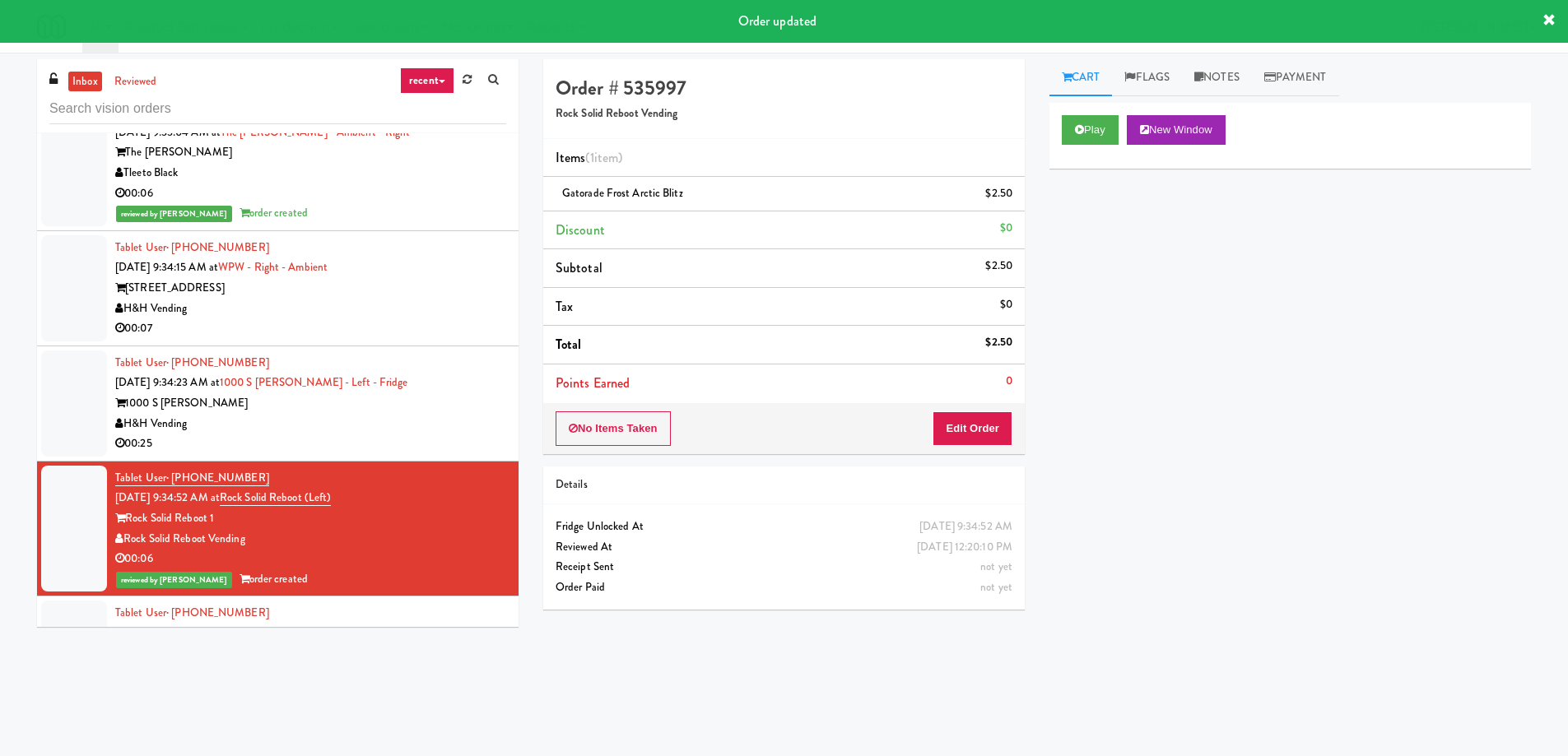
scroll to position [16869, 0]
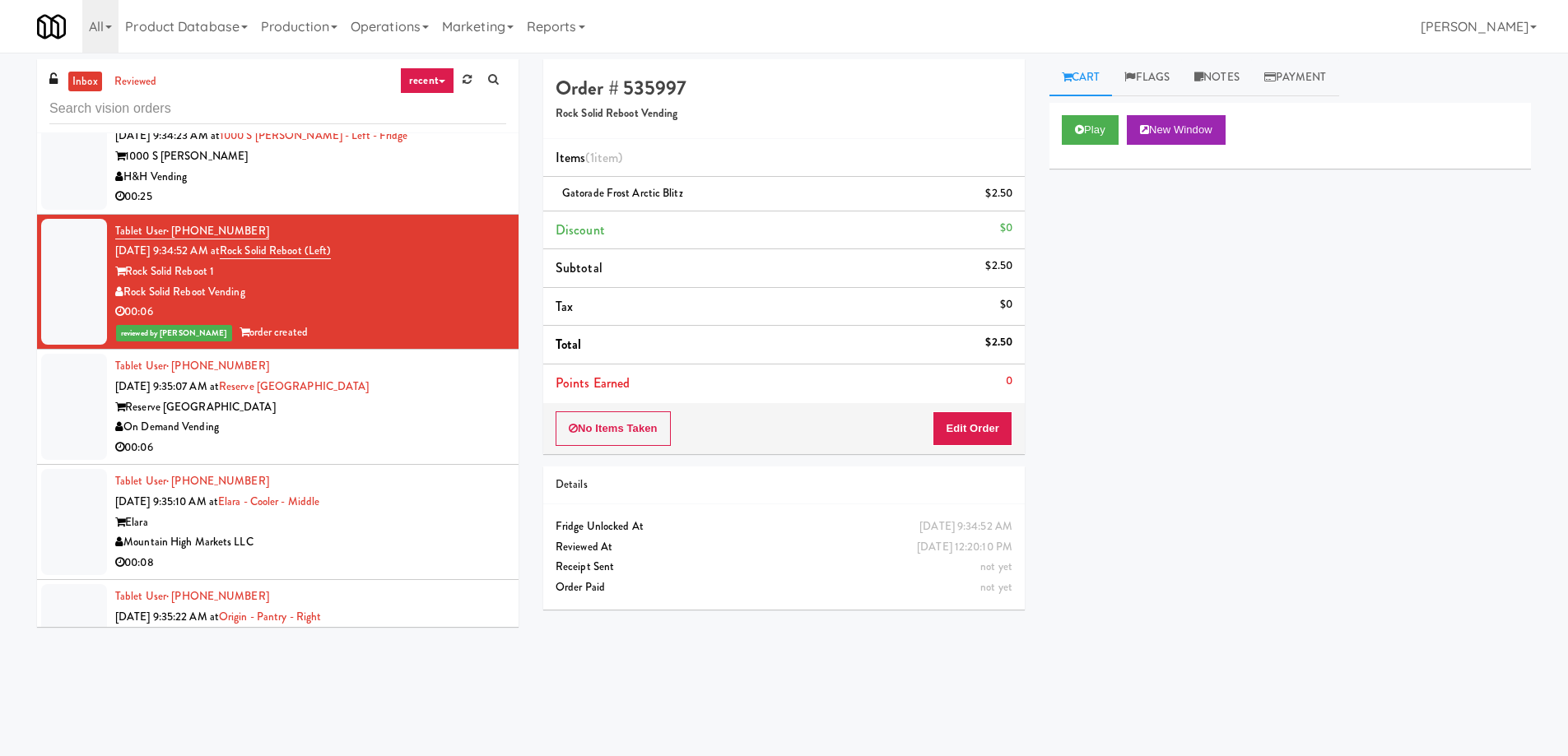
click at [412, 414] on div "Reserve [GEOGRAPHIC_DATA]" at bounding box center [311, 408] width 391 height 21
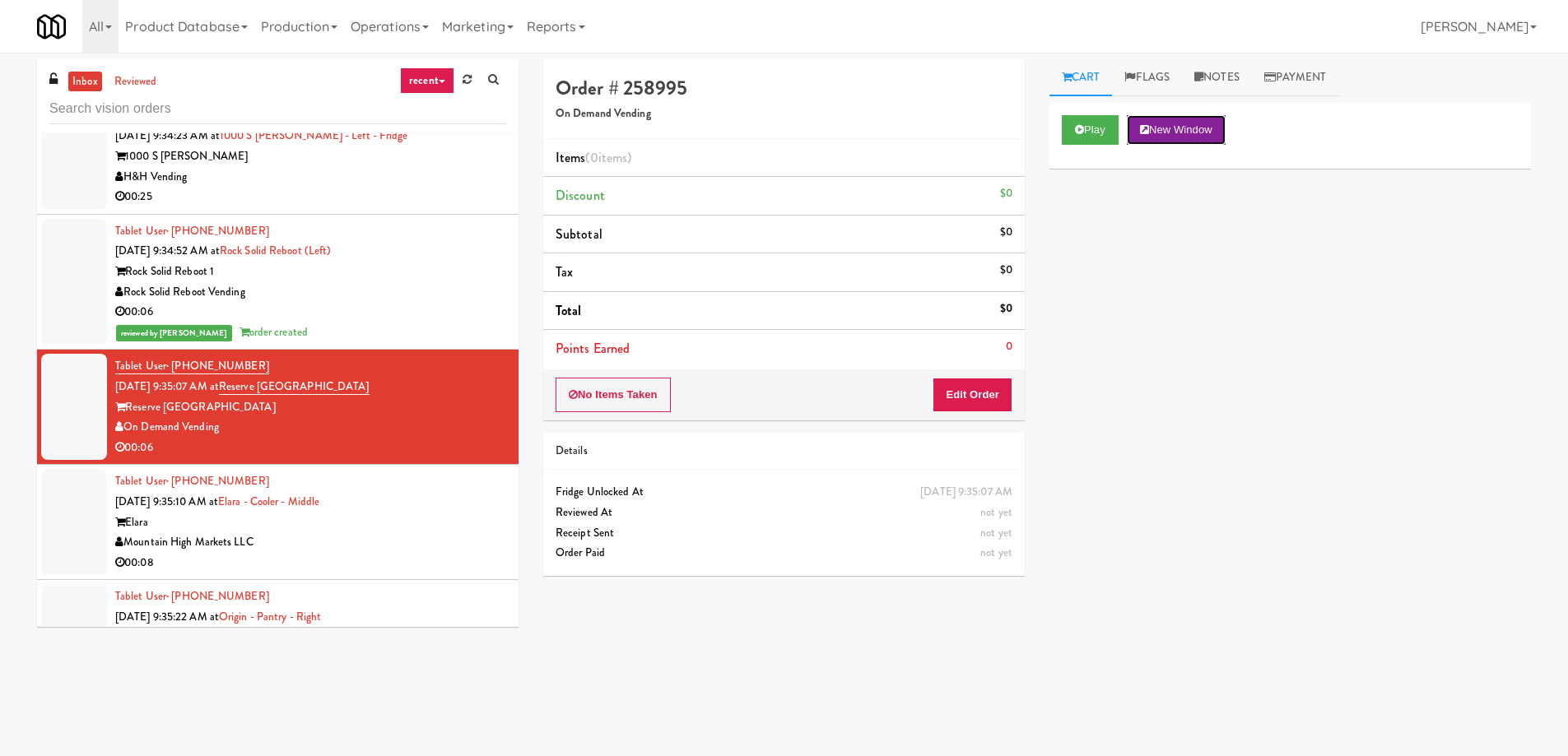
click at [1178, 136] on button "New Window" at bounding box center [1176, 130] width 98 height 30
click at [994, 404] on button "Edit Order" at bounding box center [972, 395] width 80 height 34
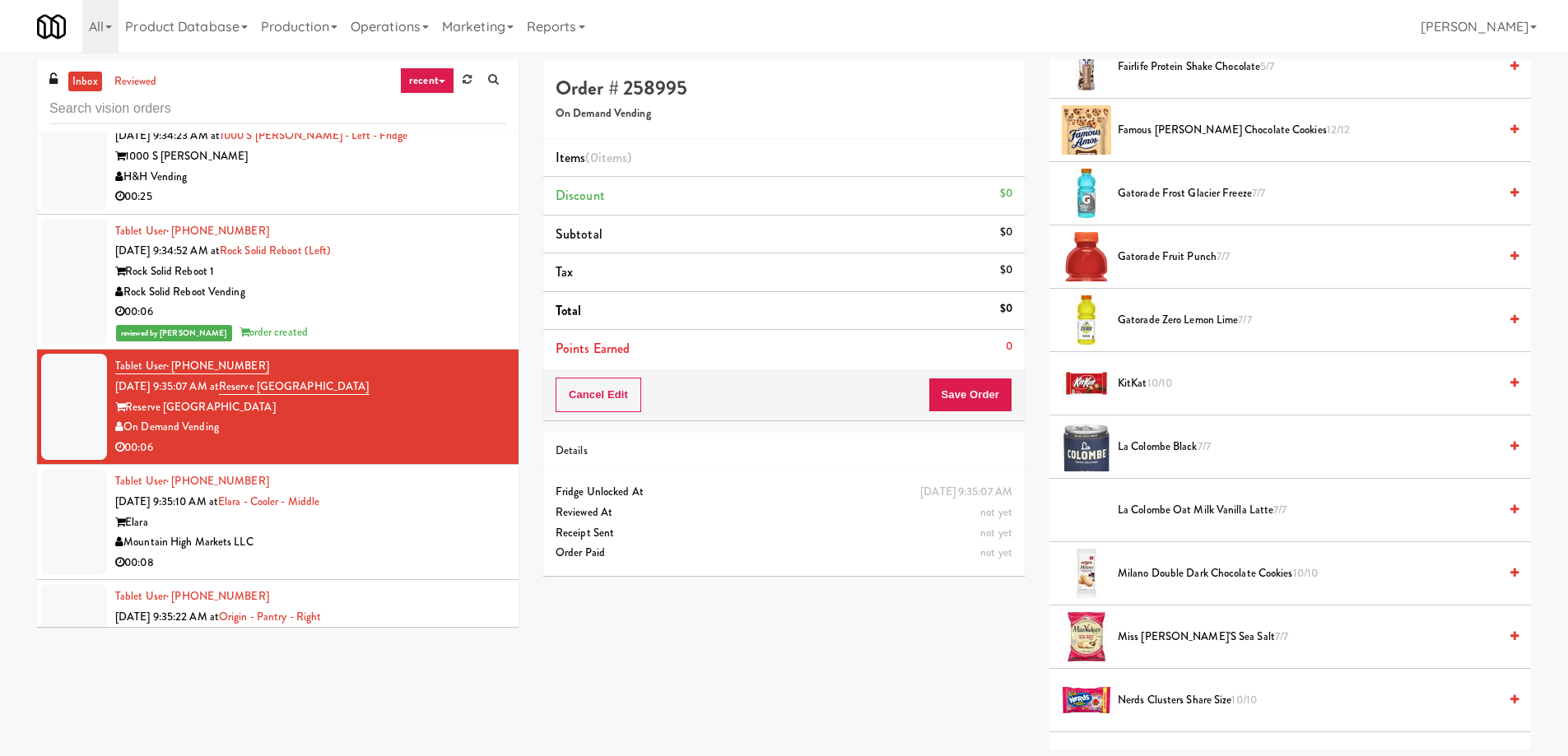
scroll to position [576, 0]
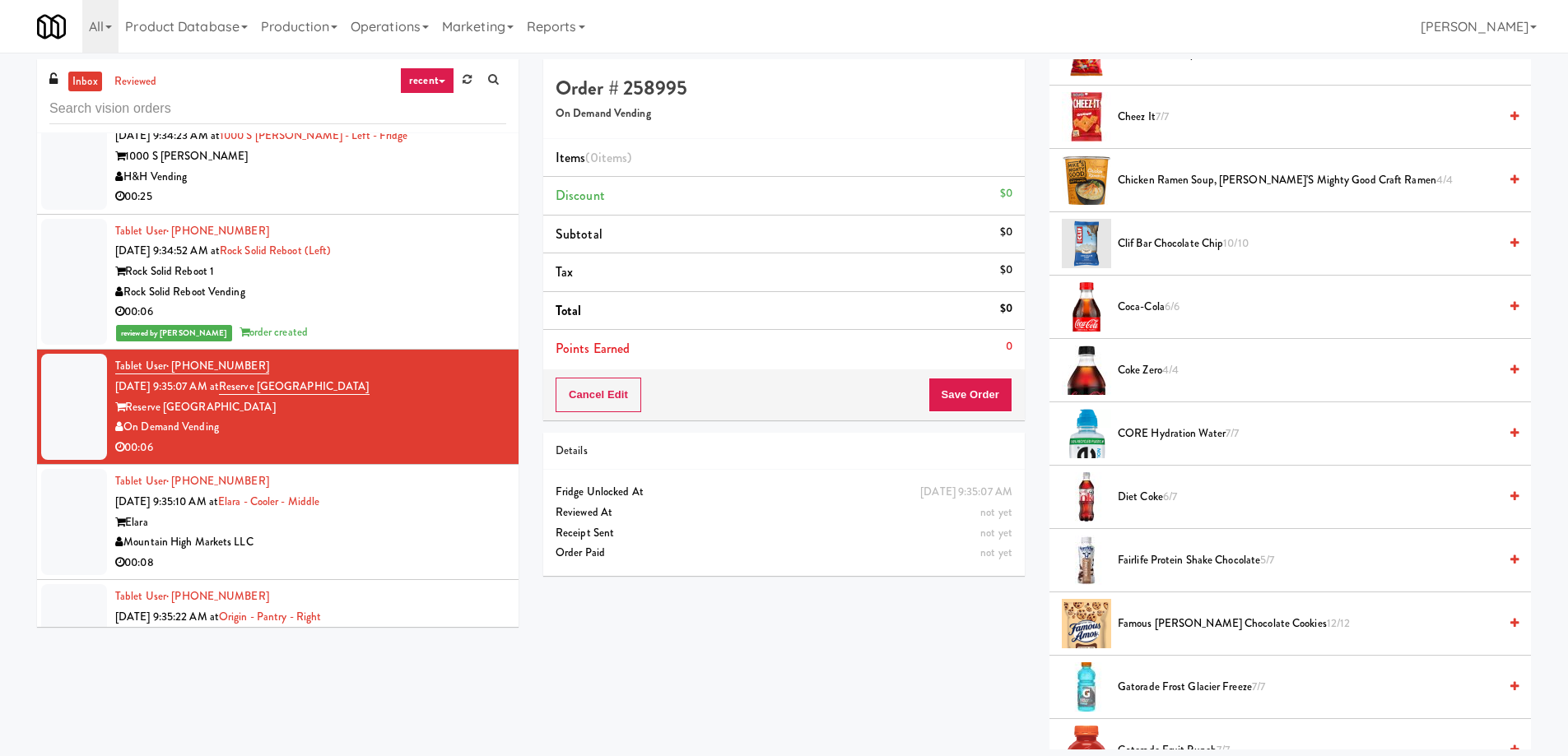
click at [1157, 371] on span "Coke Zero 4/4" at bounding box center [1308, 371] width 380 height 21
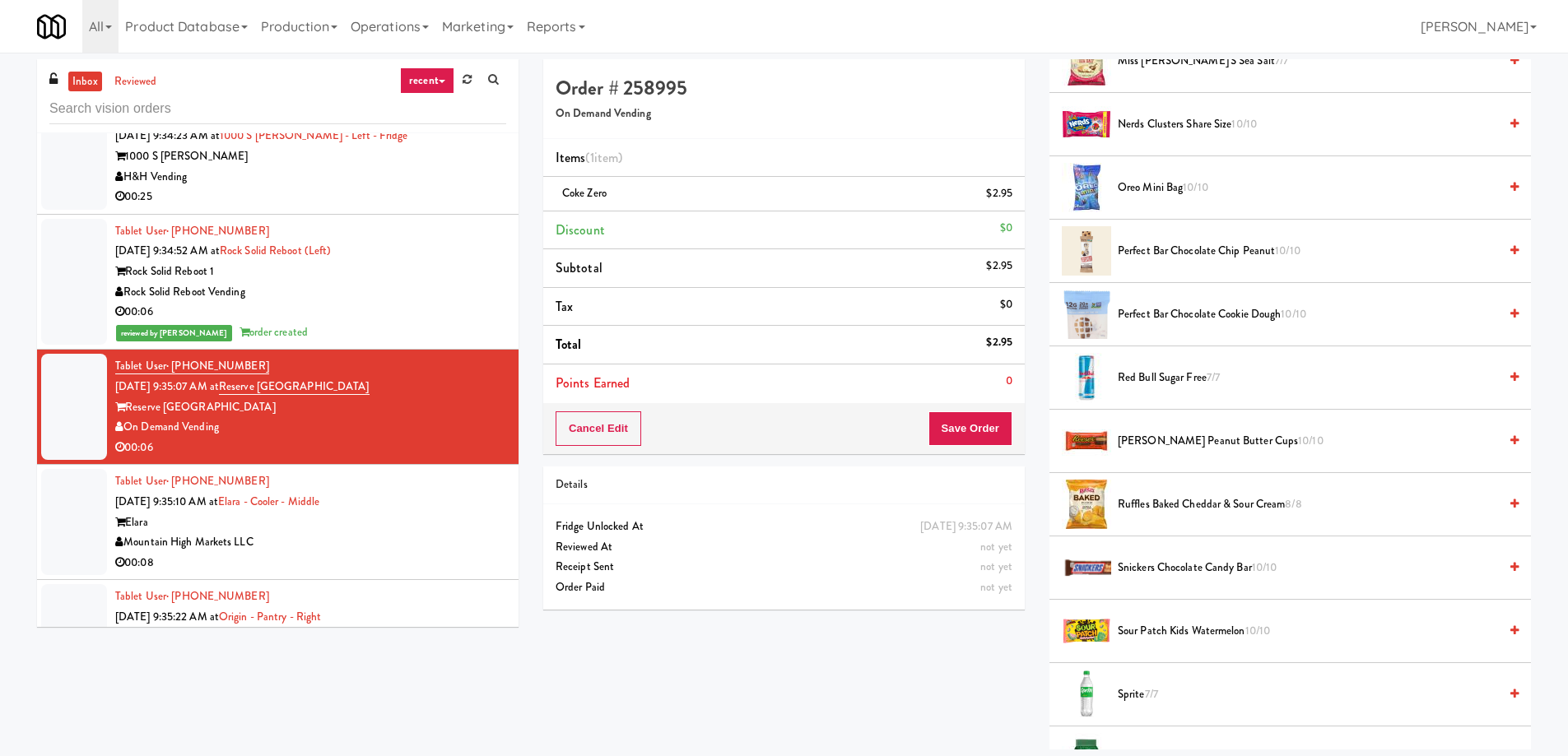
scroll to position [1974, 0]
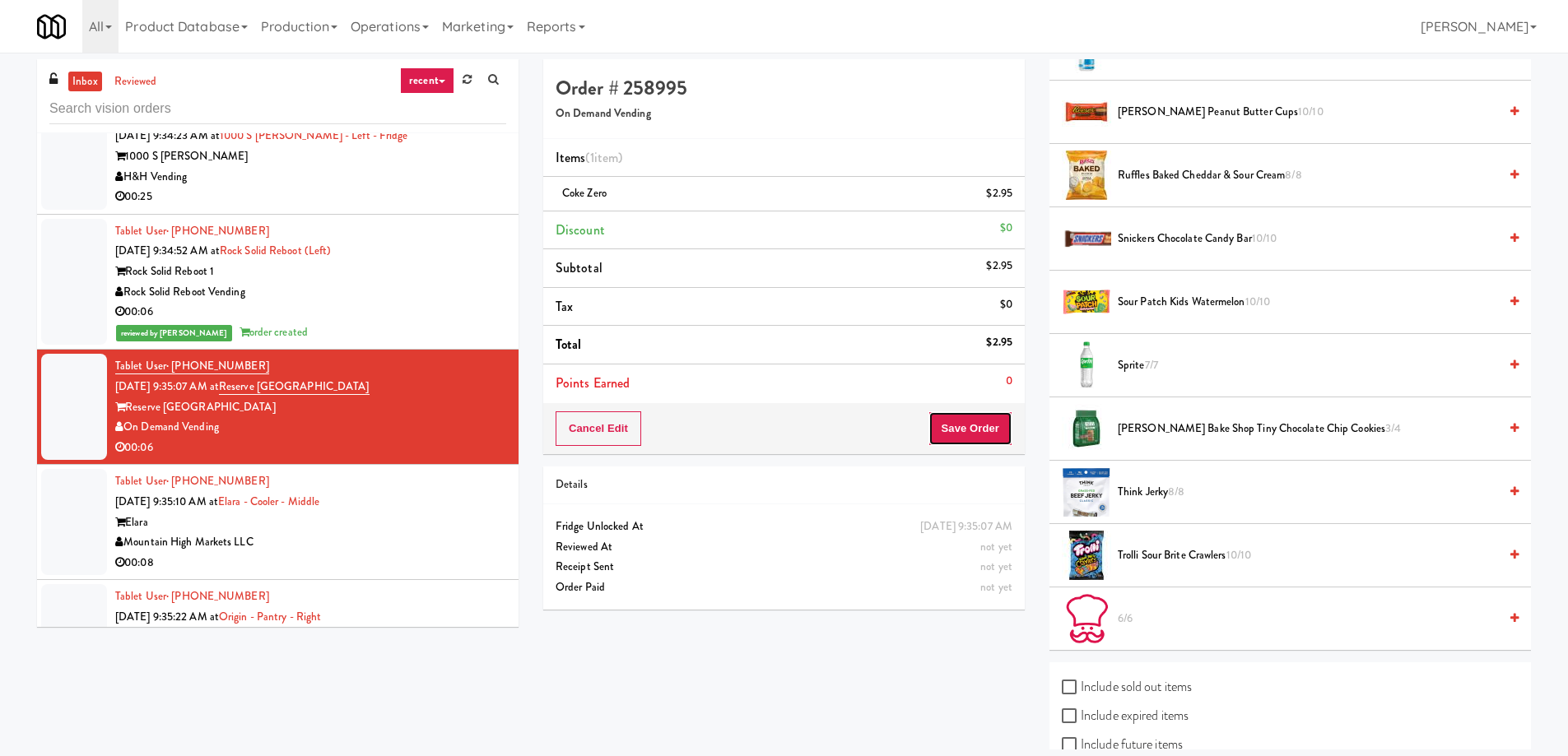
click at [977, 434] on button "Save Order" at bounding box center [970, 429] width 84 height 34
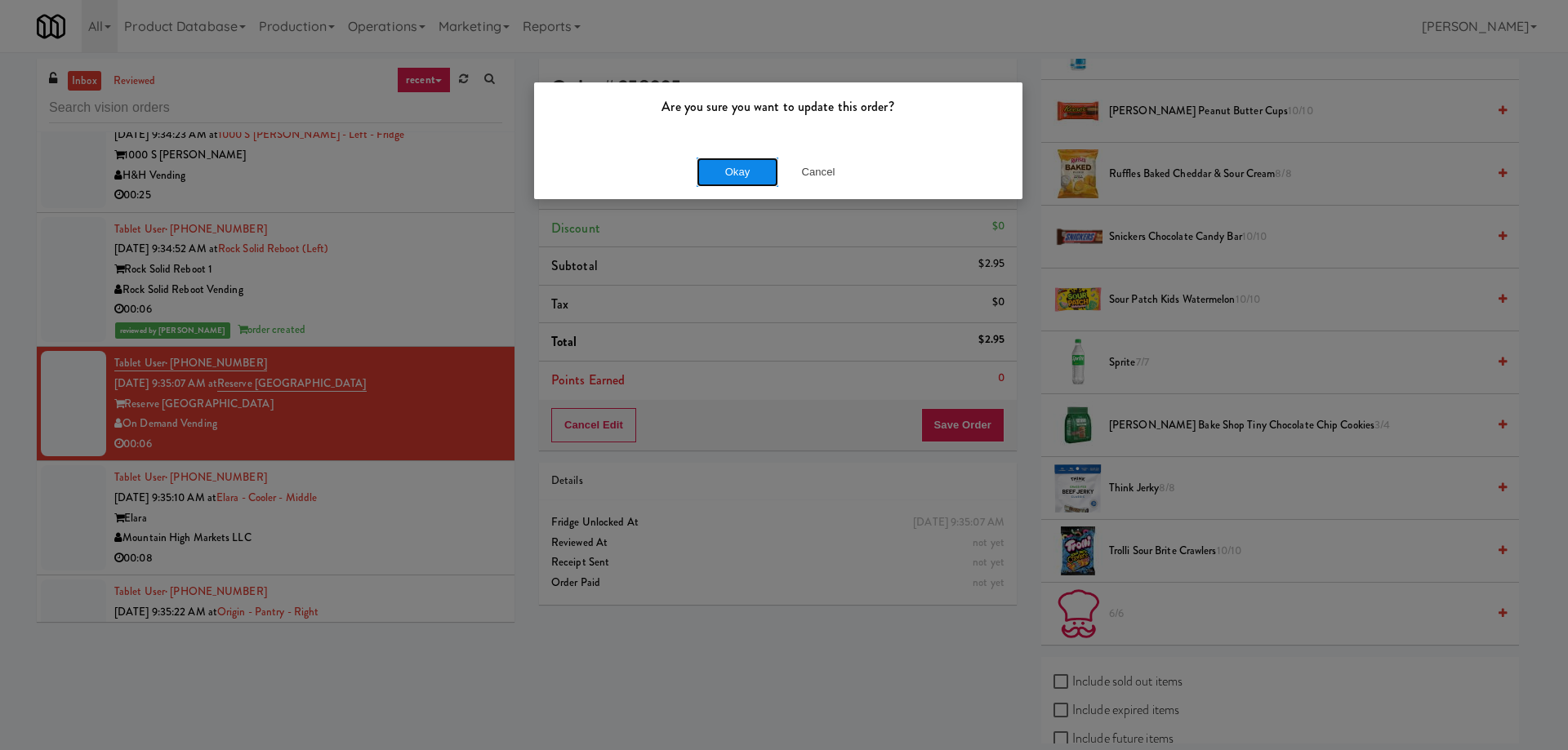
click at [731, 170] on button "Okay" at bounding box center [738, 172] width 82 height 30
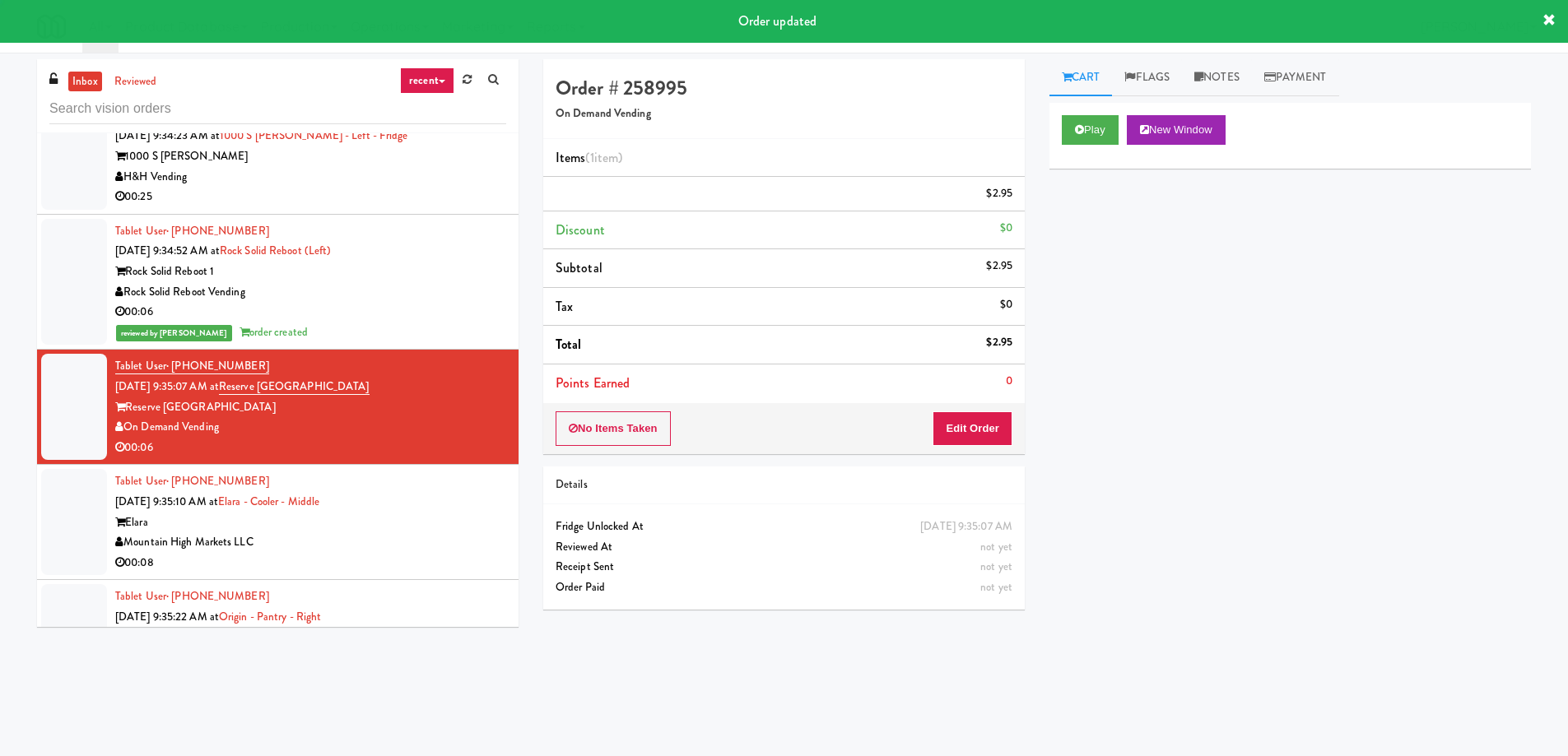
scroll to position [0, 0]
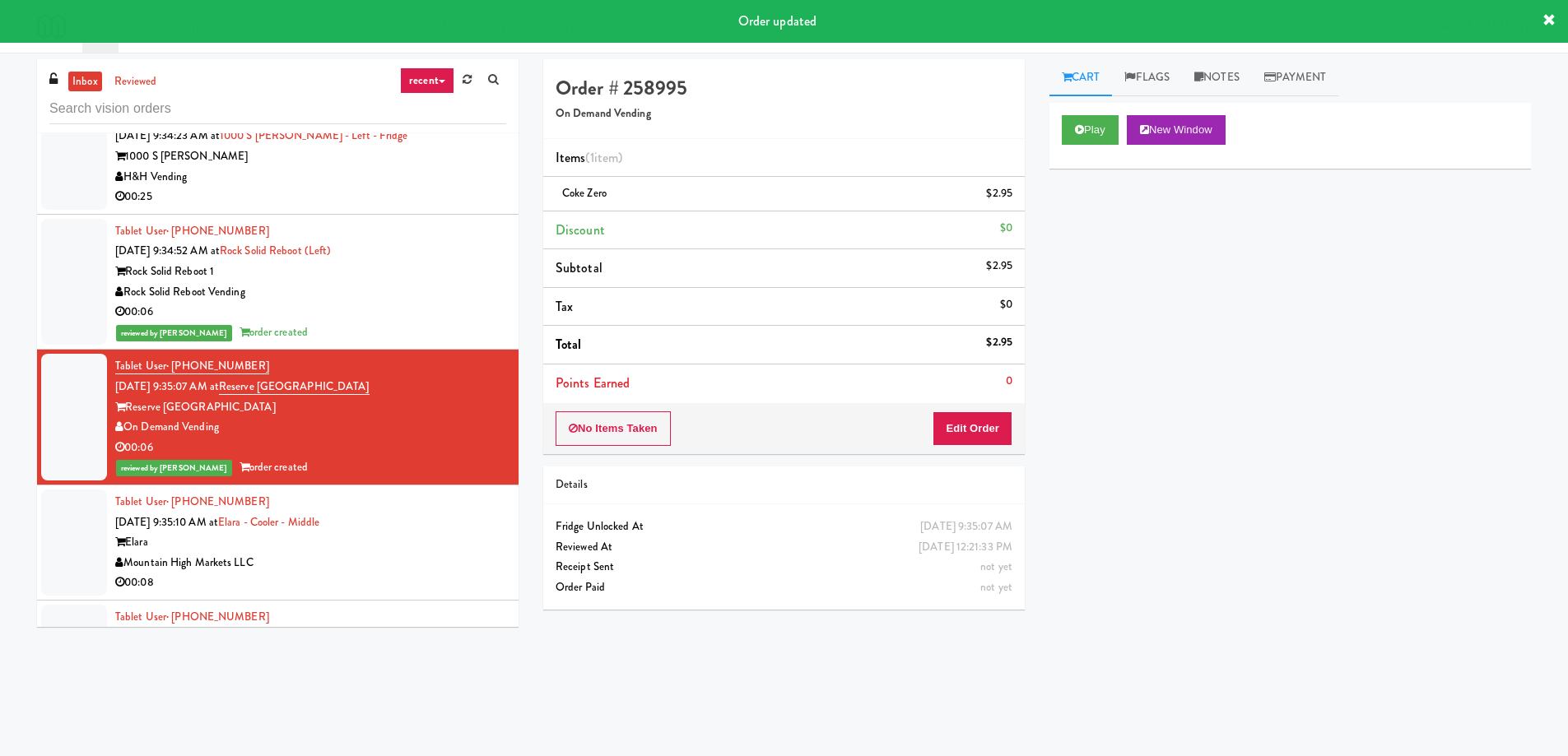
click at [392, 543] on div "Elara" at bounding box center [311, 543] width 391 height 21
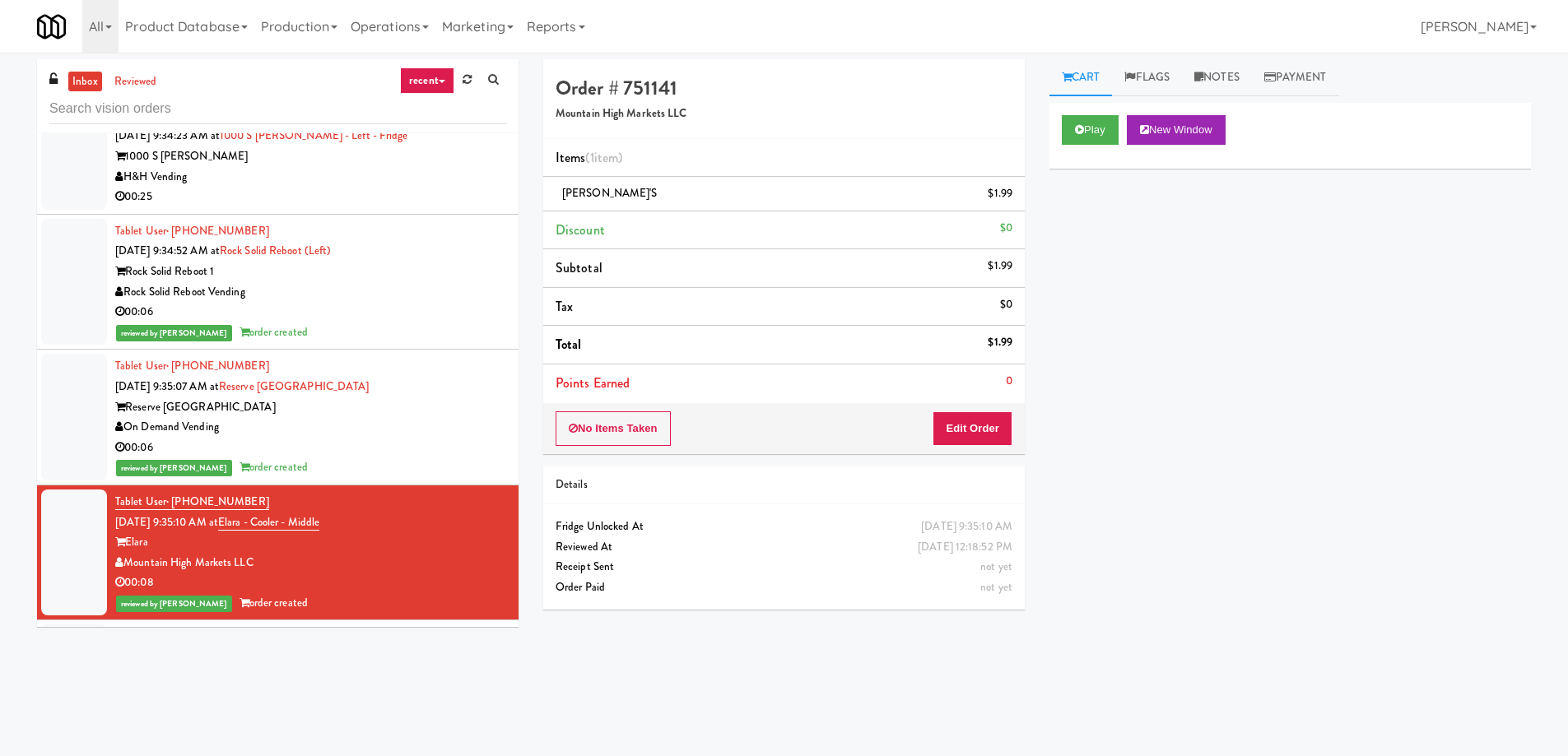
scroll to position [17034, 0]
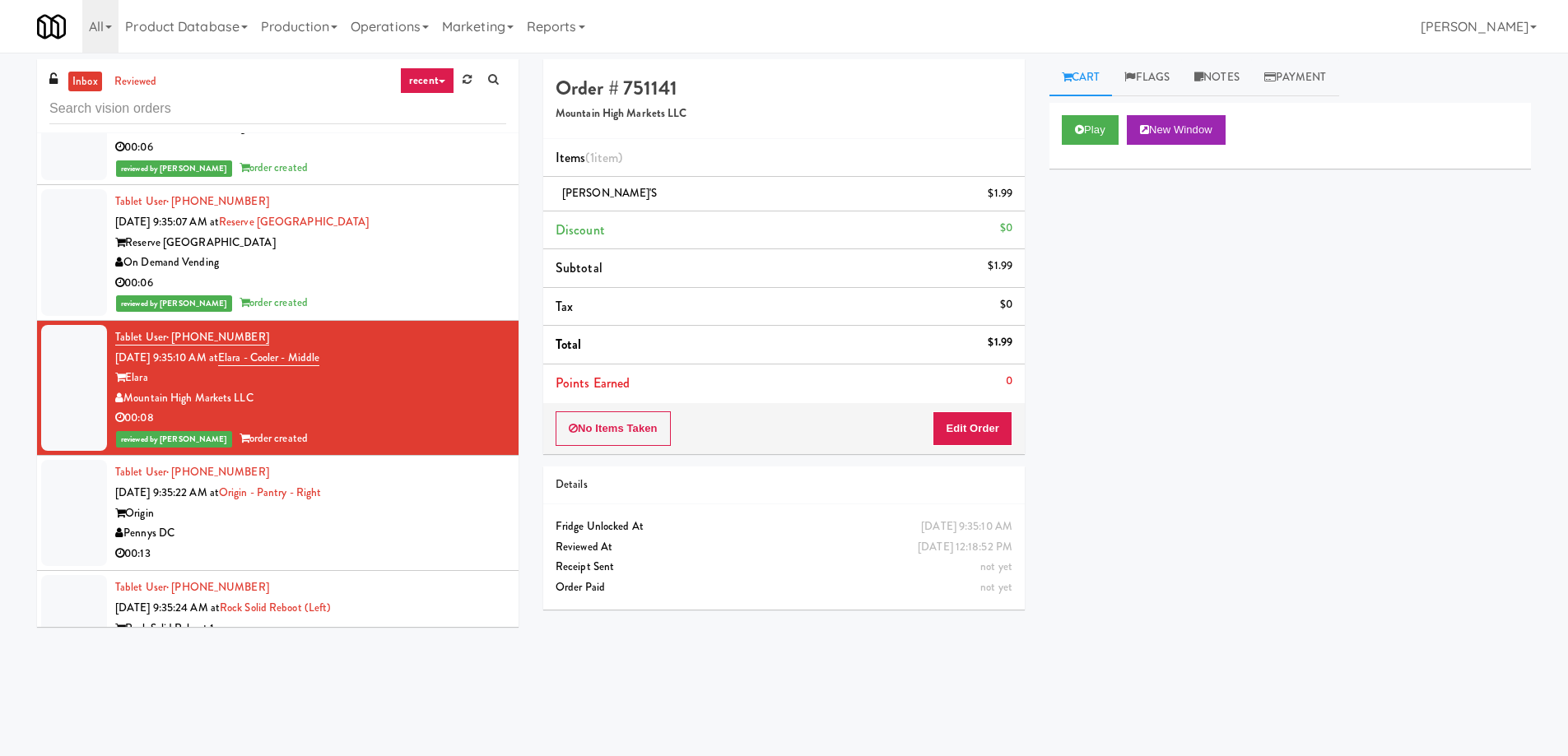
click at [322, 503] on div "Tablet User · (913) 291-7525 [DATE] 9:35:22 AM at Origin - Pantry - Right Origi…" at bounding box center [311, 513] width 391 height 101
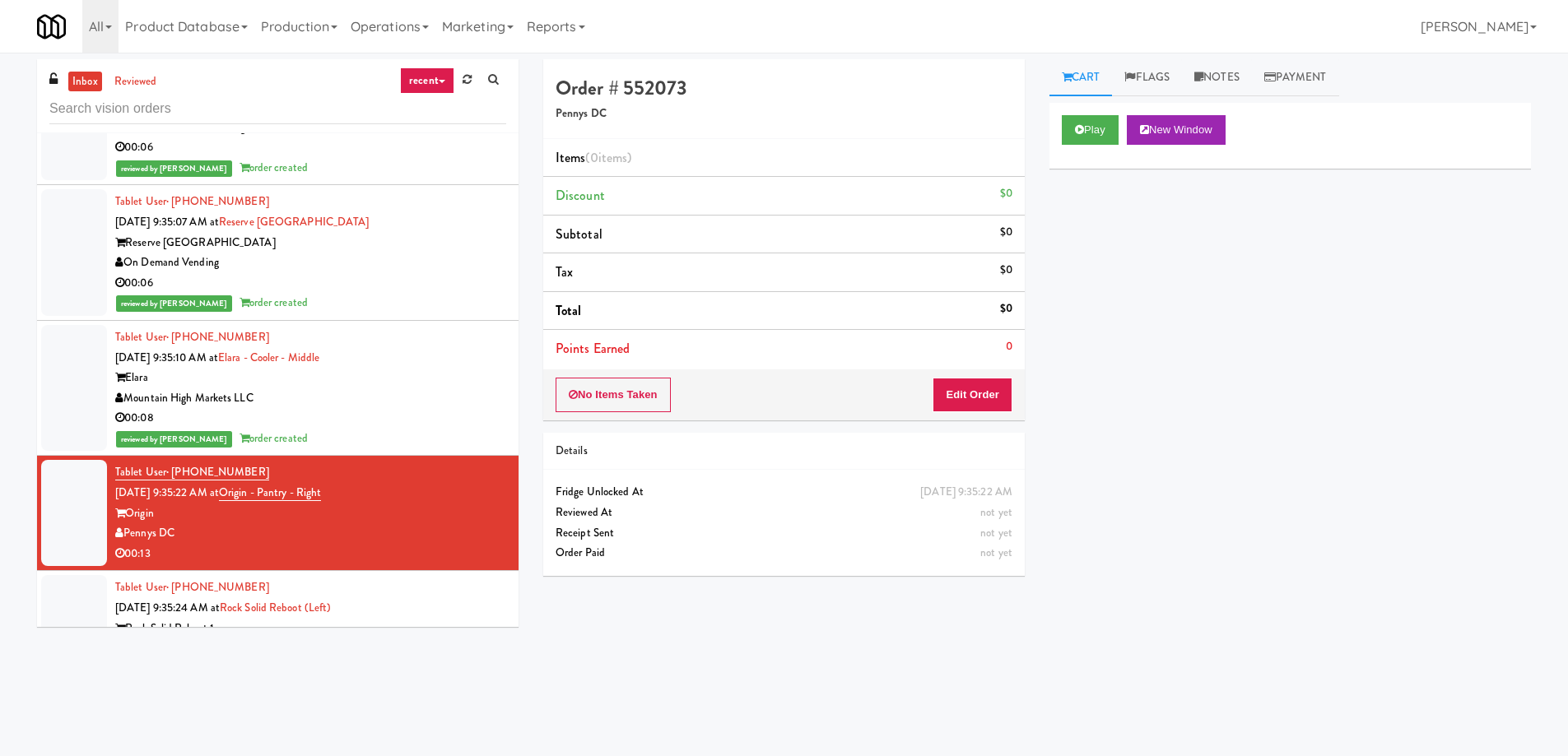
scroll to position [17199, 0]
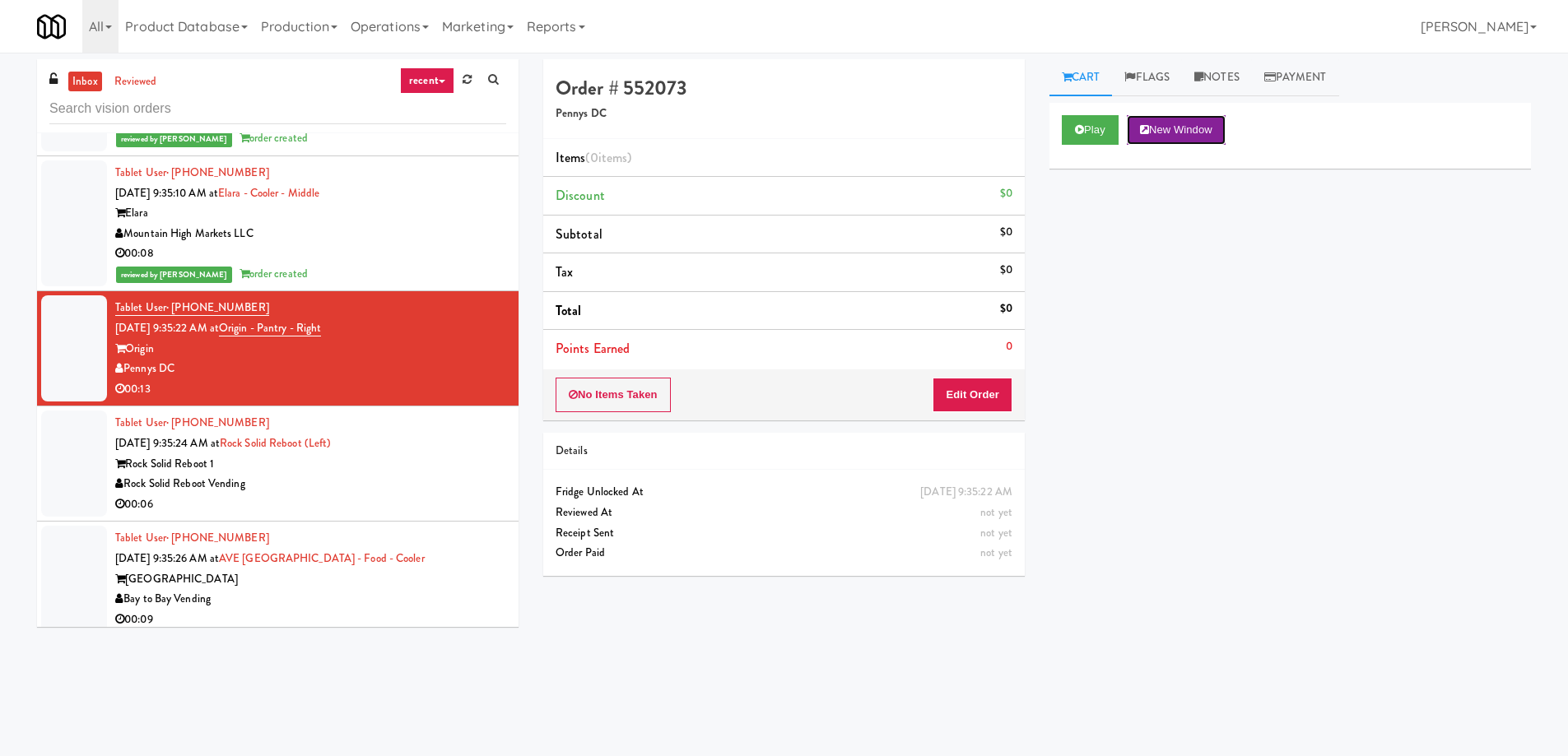
click at [1192, 140] on button "New Window" at bounding box center [1176, 130] width 98 height 30
click at [971, 402] on button "Edit Order" at bounding box center [972, 395] width 80 height 34
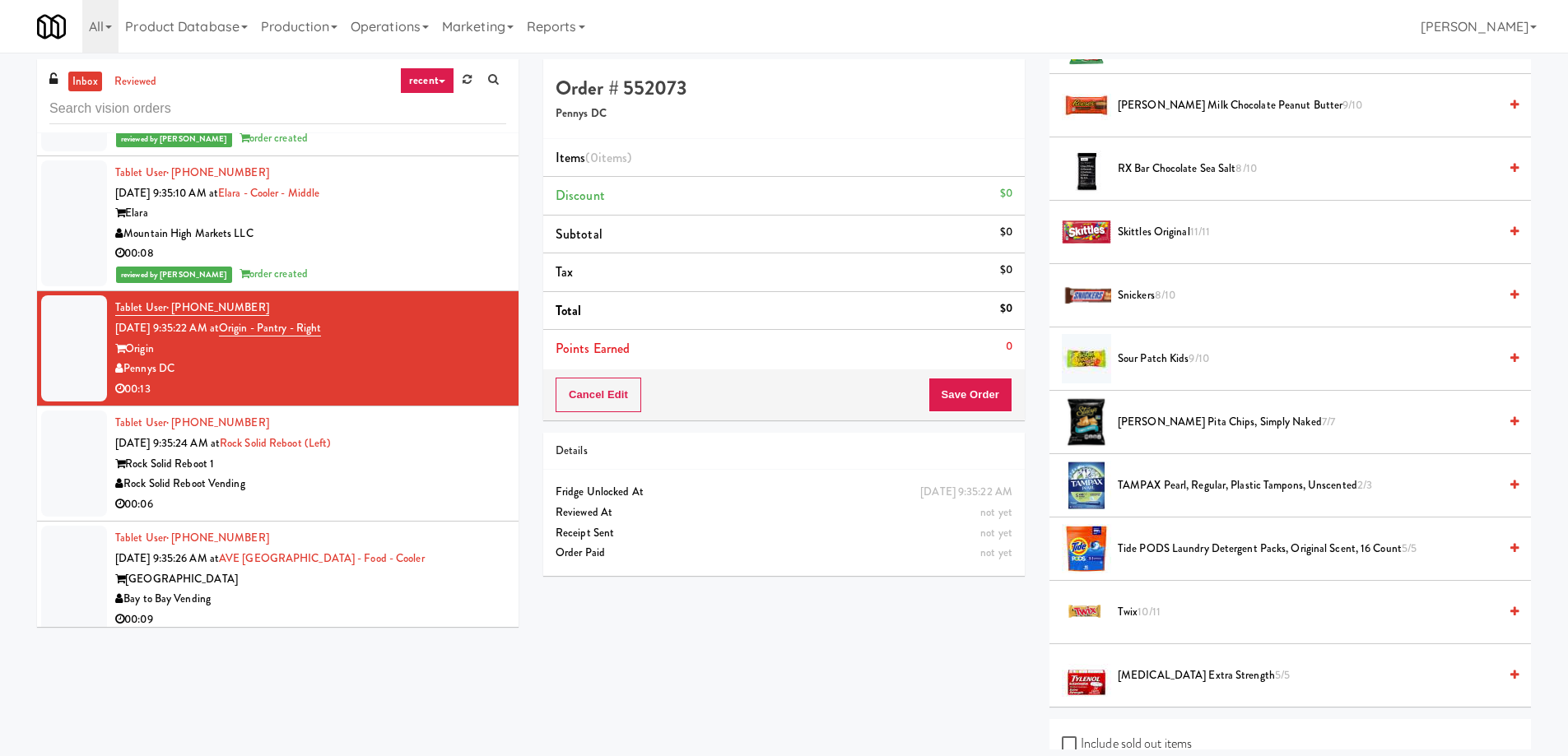
scroll to position [1877, 0]
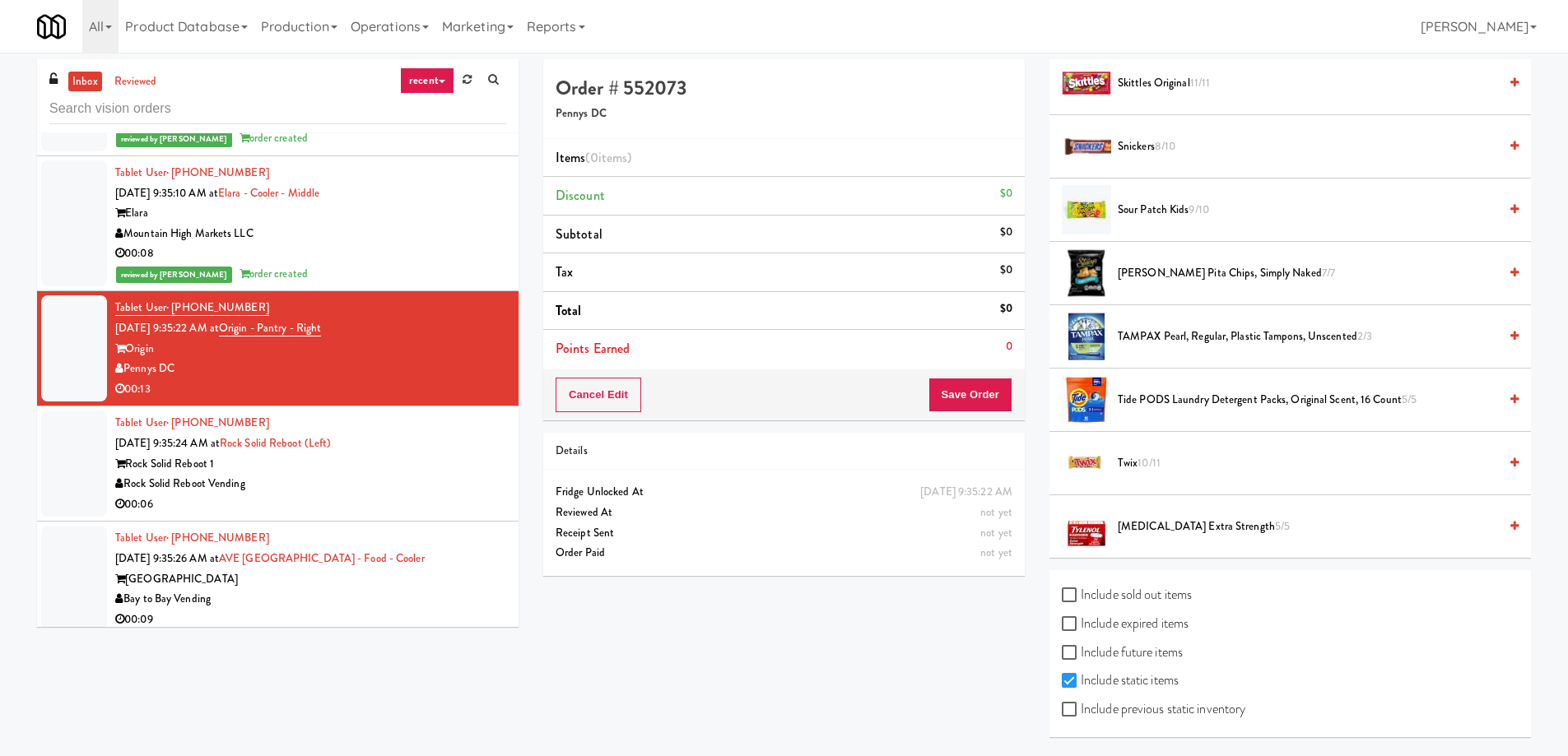
click at [333, 491] on div "Rock Solid Reboot Vending" at bounding box center [311, 485] width 391 height 21
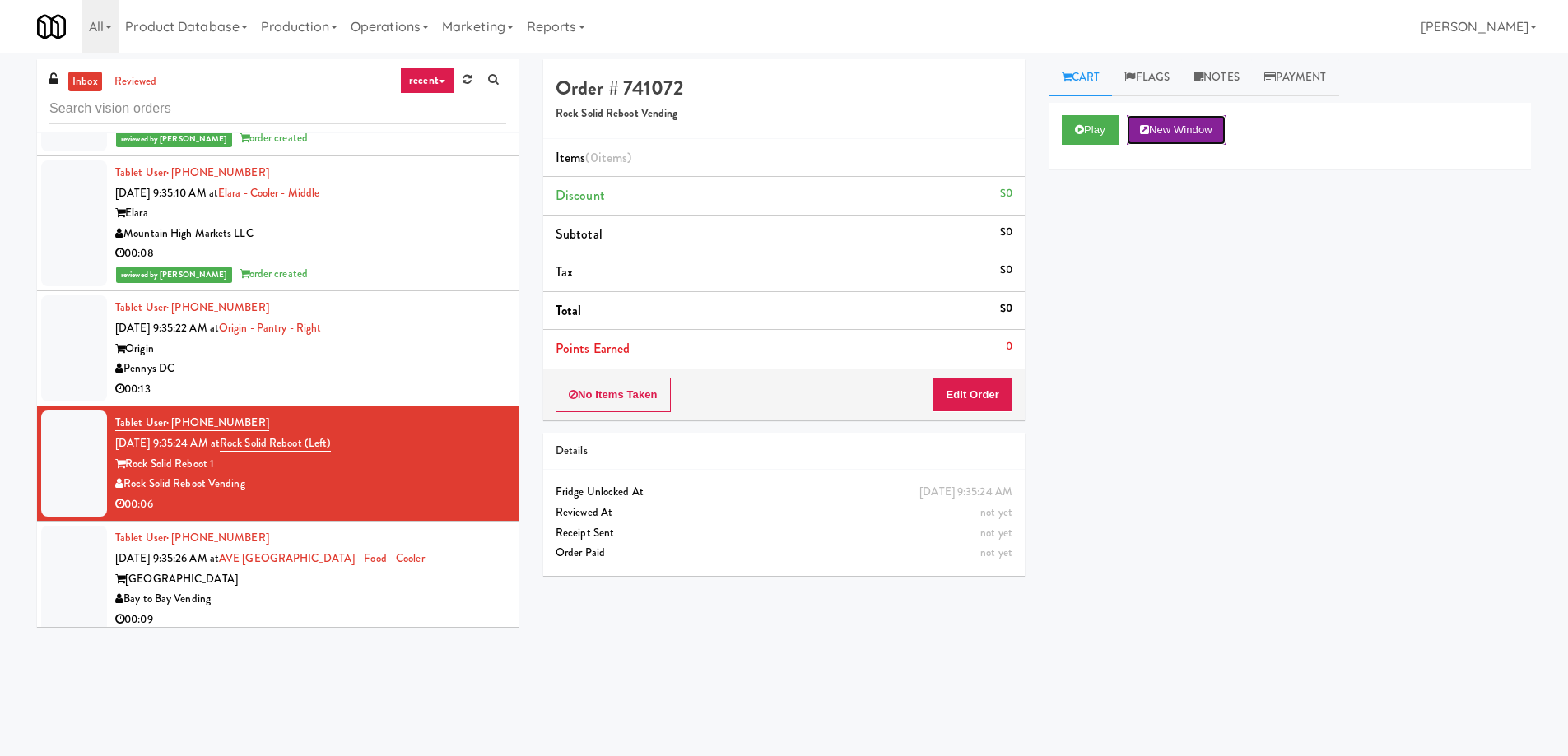
click at [1154, 141] on button "New Window" at bounding box center [1176, 130] width 98 height 30
click at [963, 398] on button "Edit Order" at bounding box center [972, 395] width 80 height 34
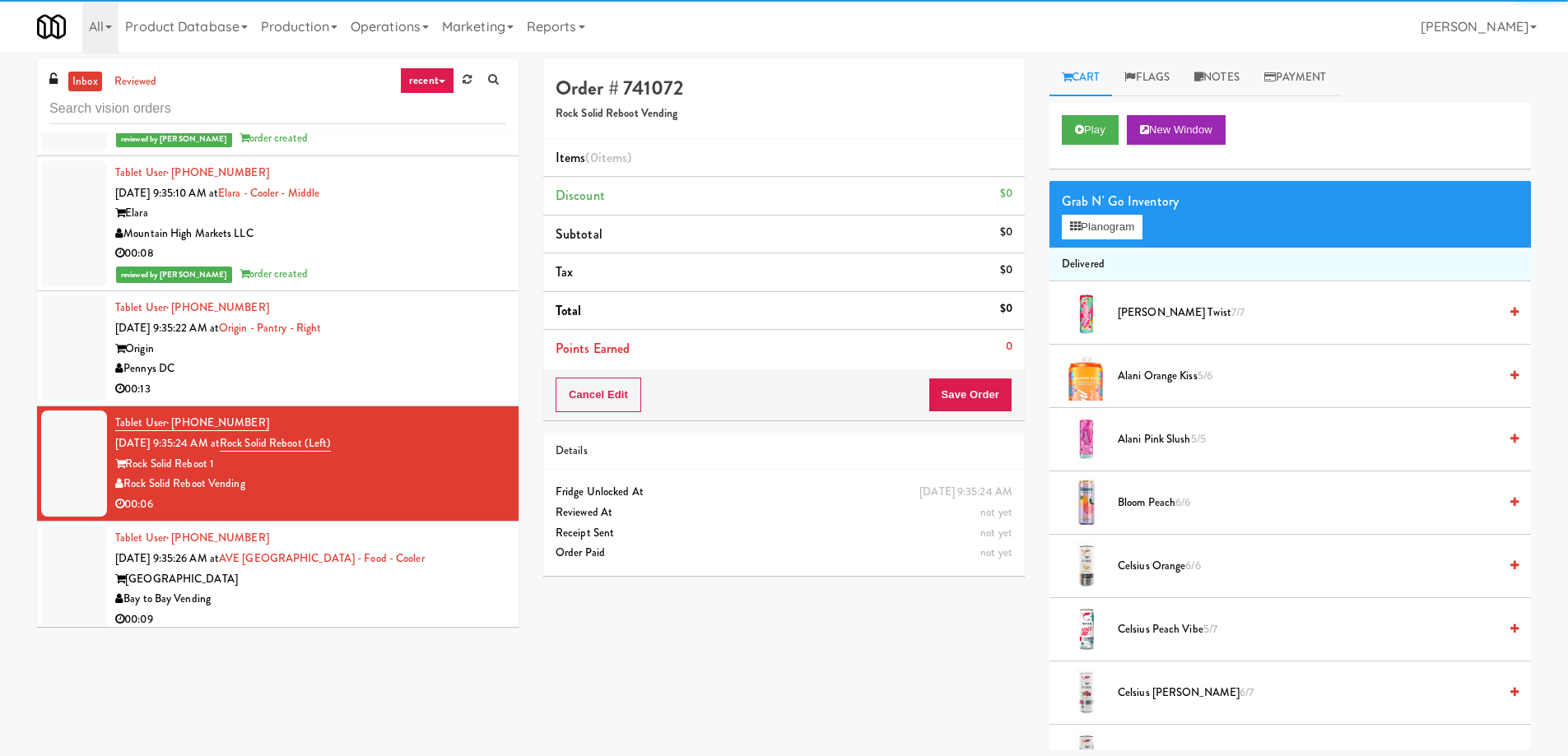
scroll to position [82, 0]
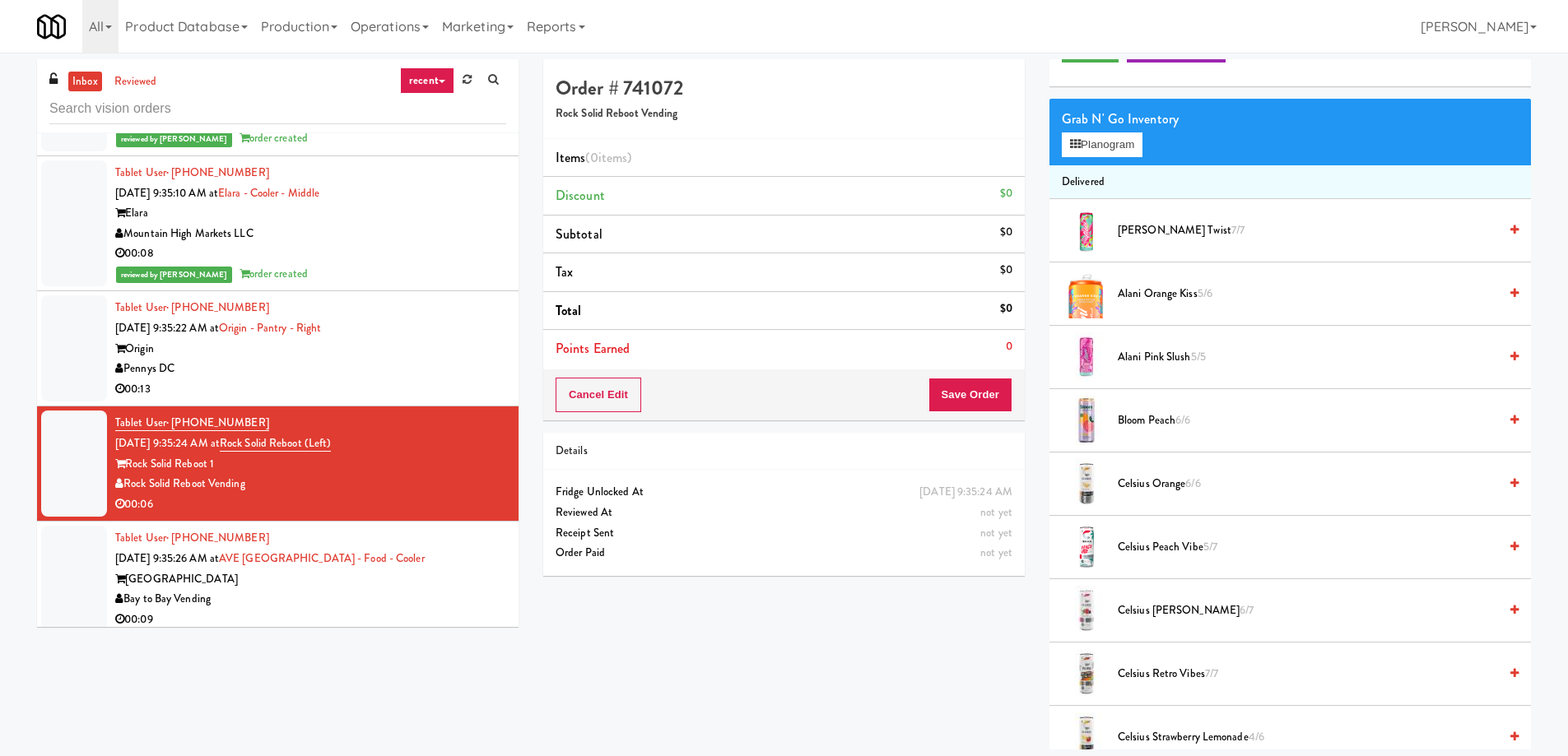
click at [1205, 545] on span "5/7" at bounding box center [1210, 546] width 14 height 15
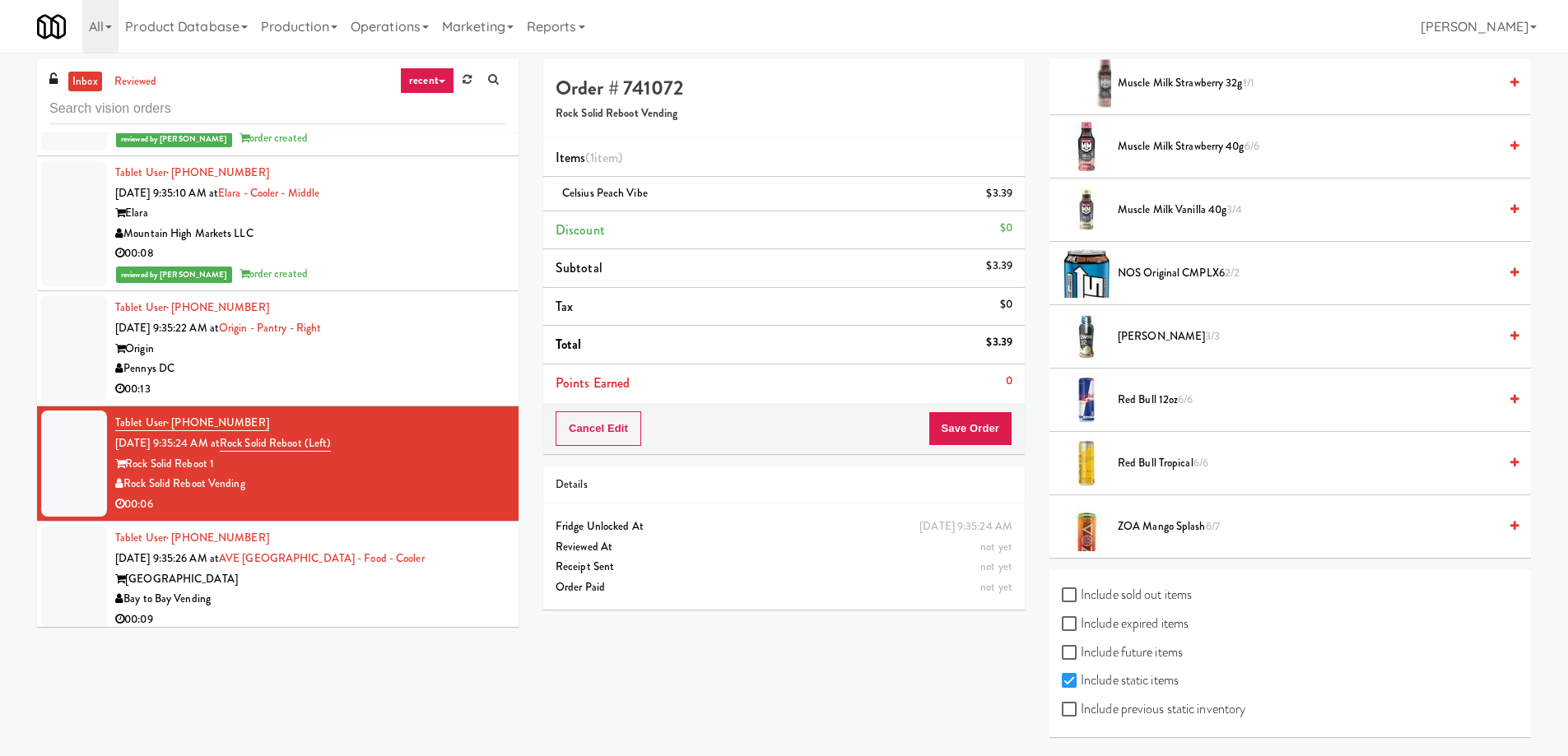
scroll to position [53, 0]
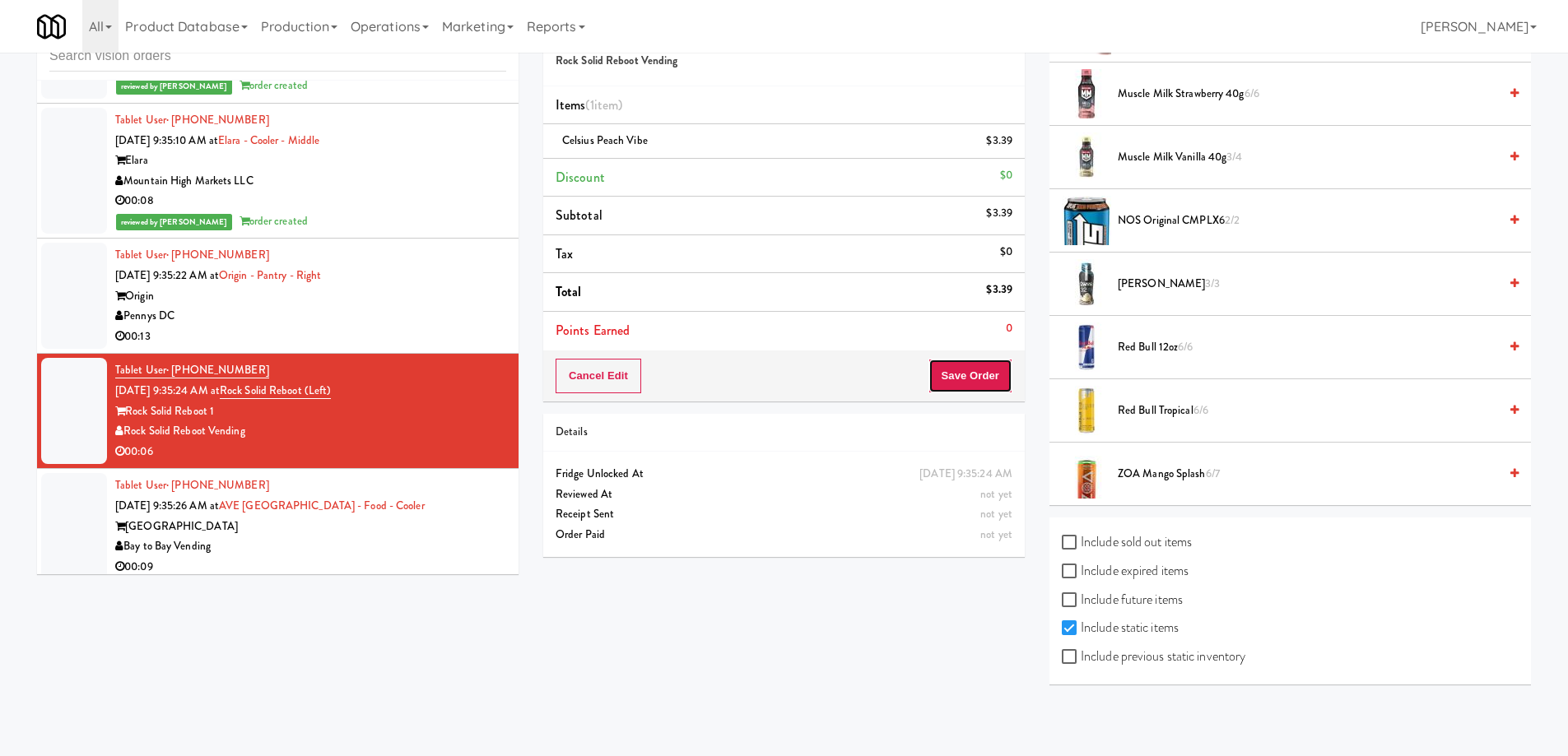
click at [992, 369] on button "Save Order" at bounding box center [970, 376] width 84 height 34
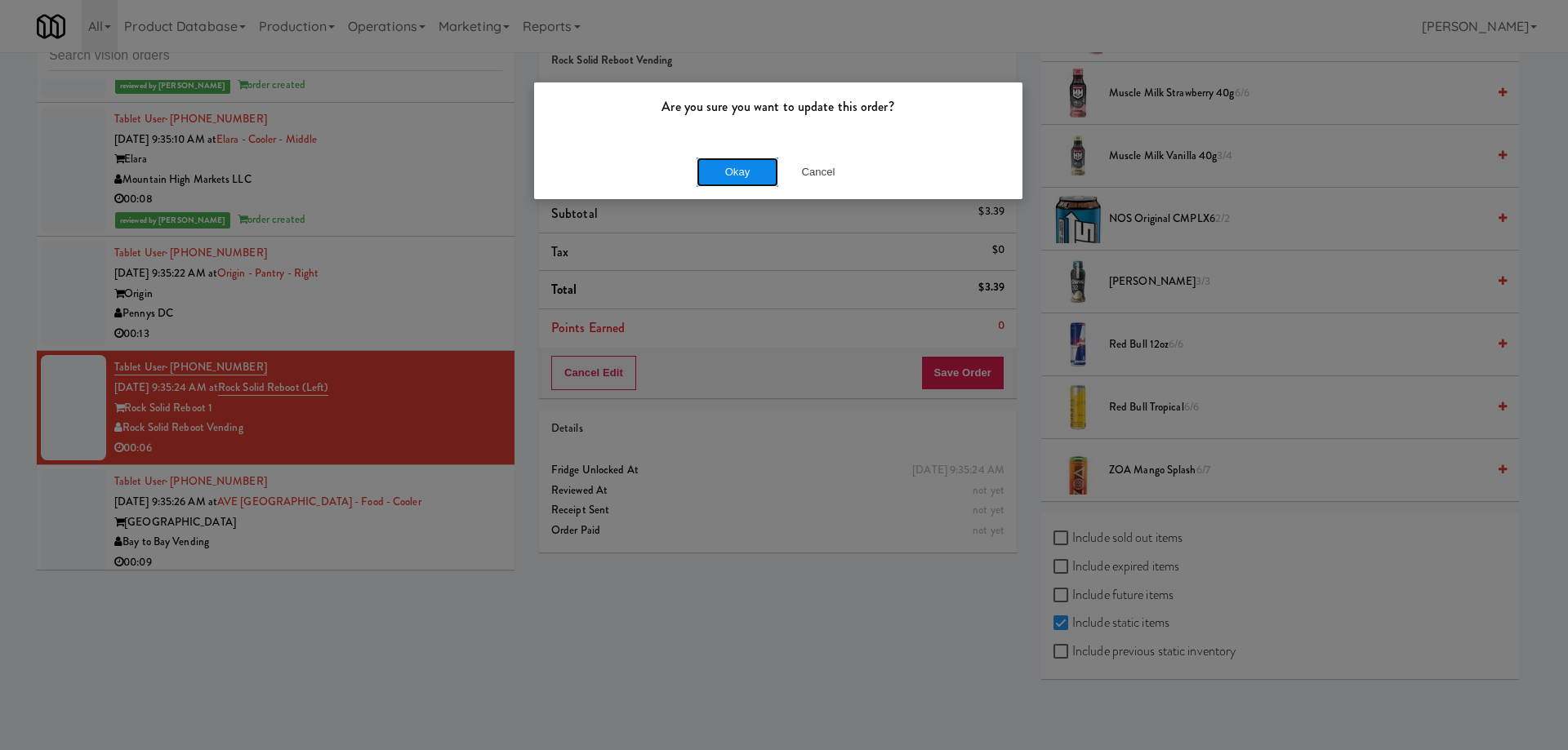
click at [732, 180] on button "Okay" at bounding box center [738, 172] width 82 height 30
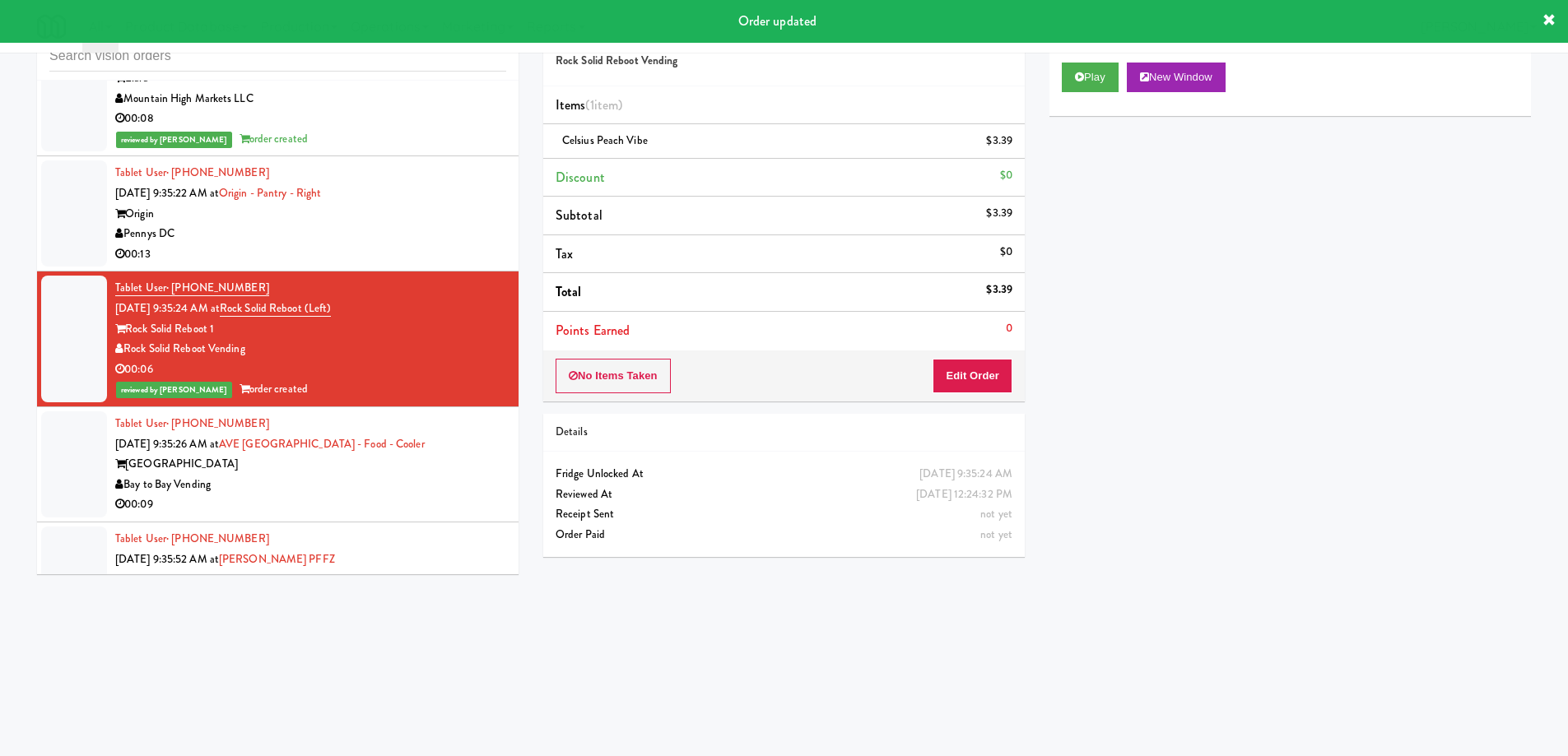
scroll to position [17363, 0]
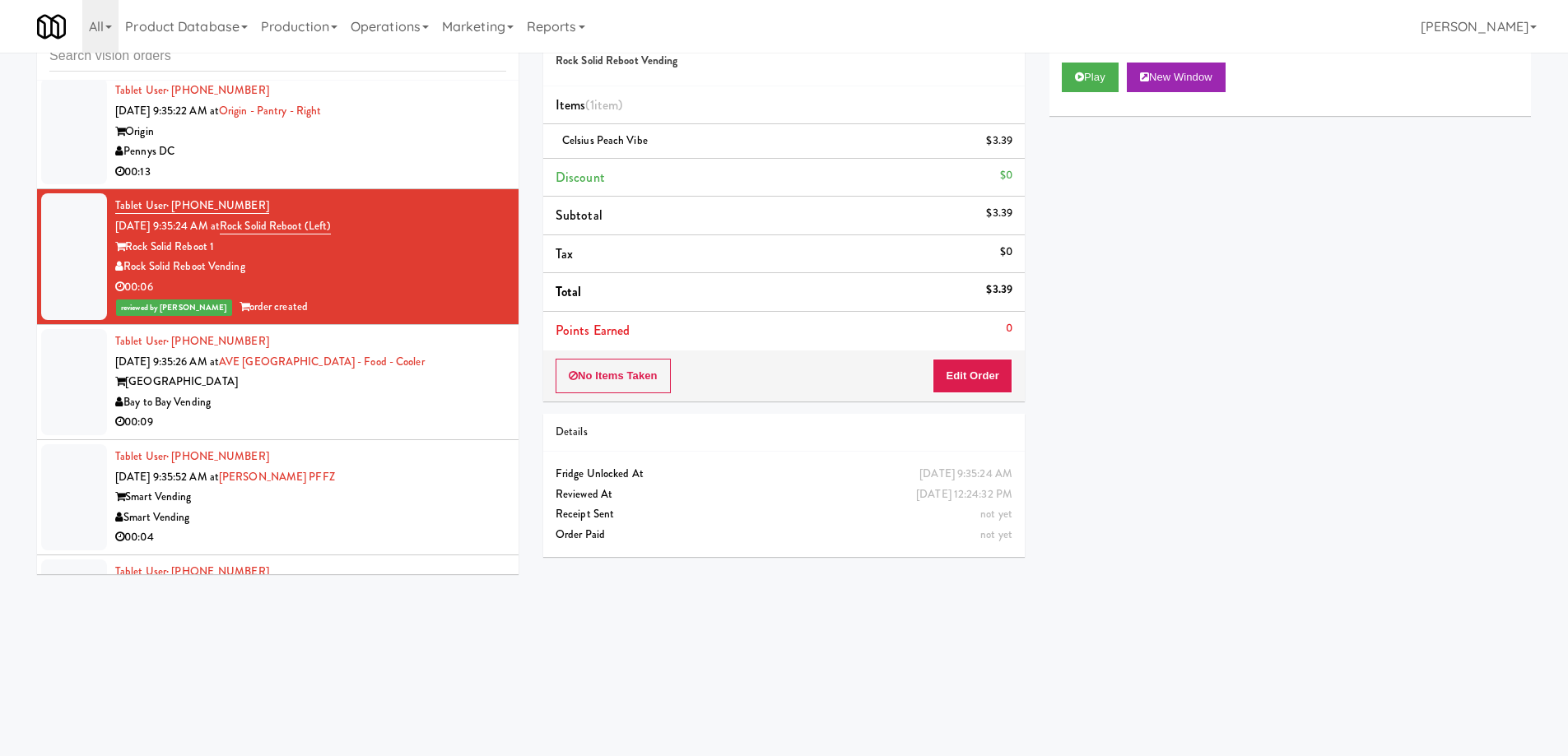
click at [431, 420] on div "00:09" at bounding box center [311, 422] width 391 height 21
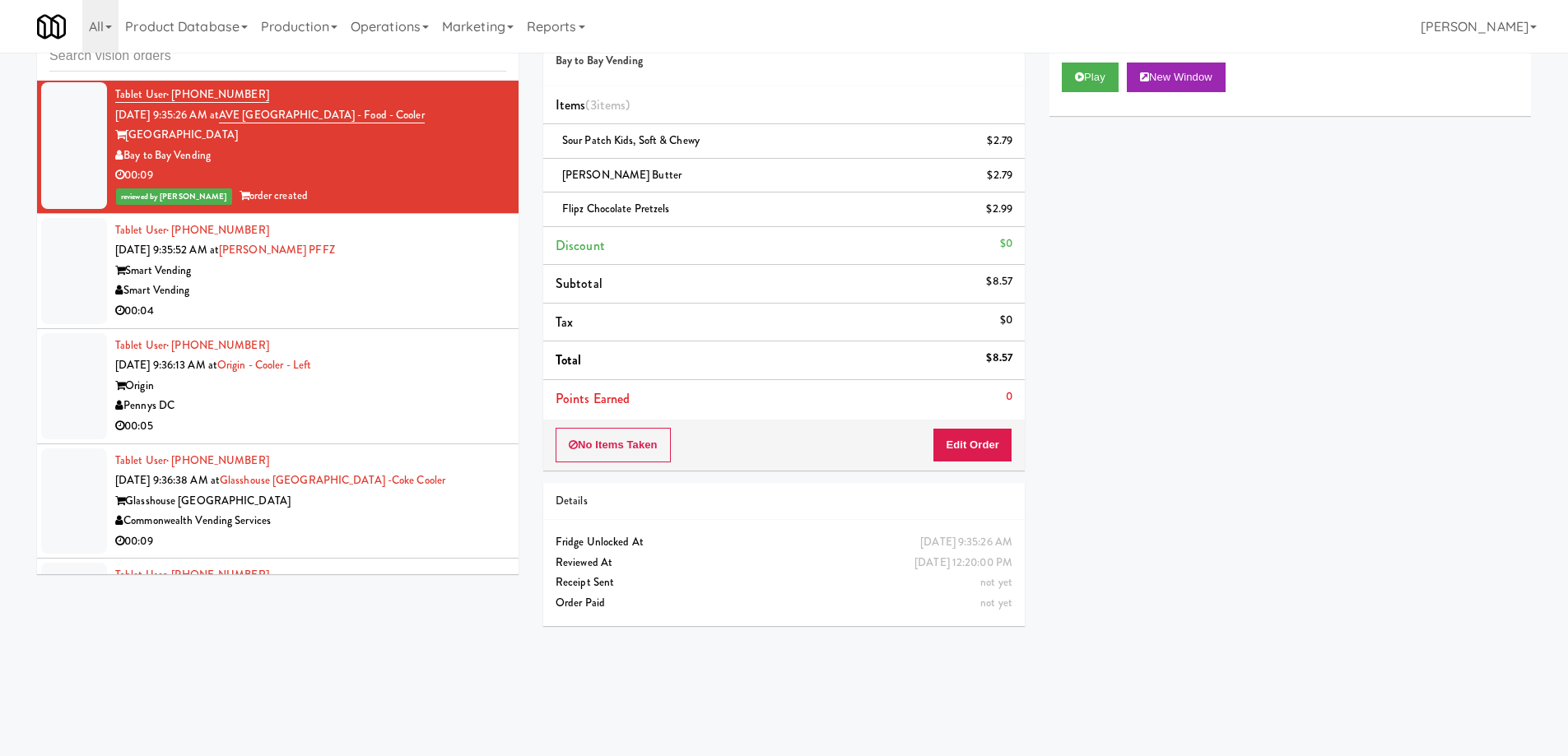
scroll to position [18022, 0]
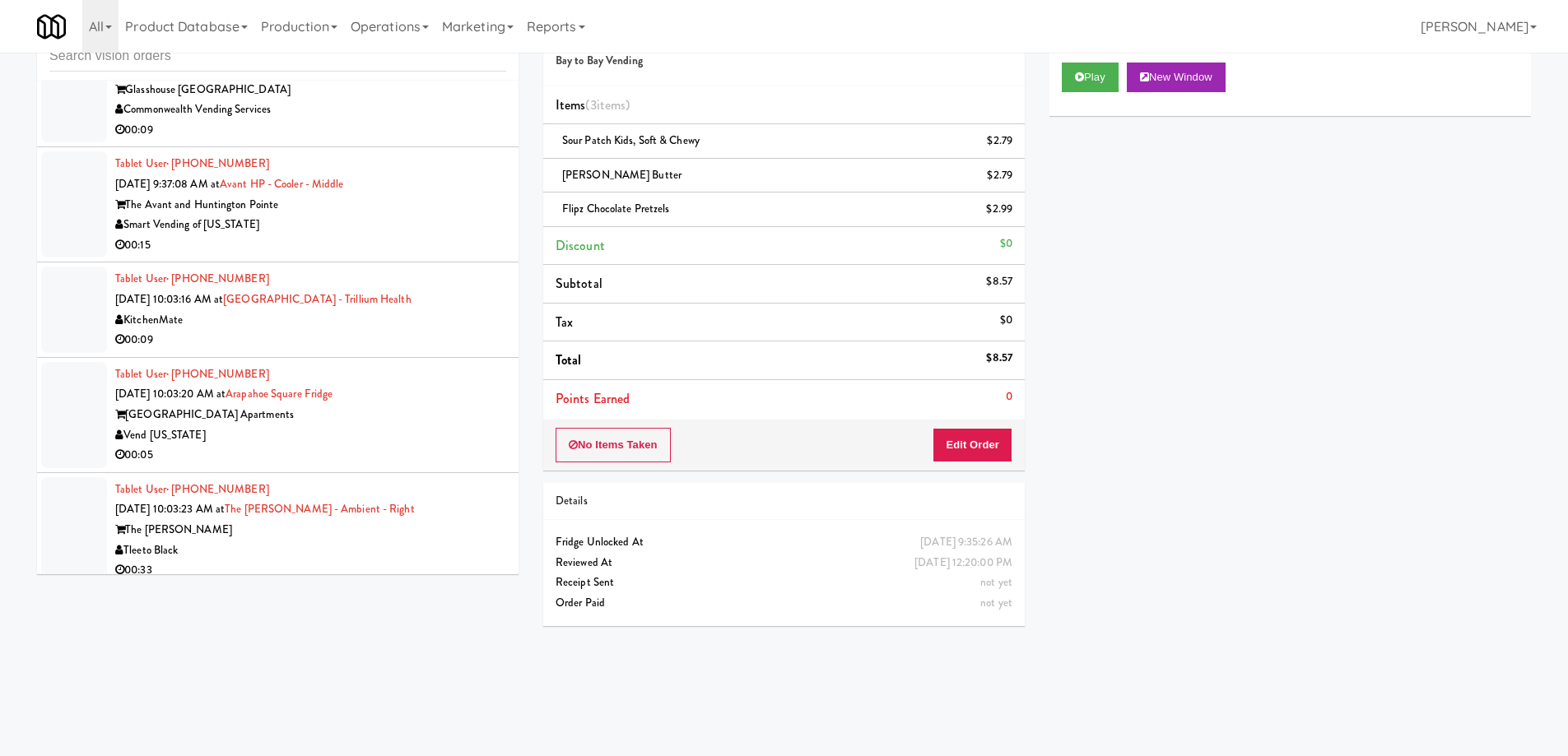
click at [319, 426] on div "Vend [US_STATE]" at bounding box center [311, 436] width 391 height 21
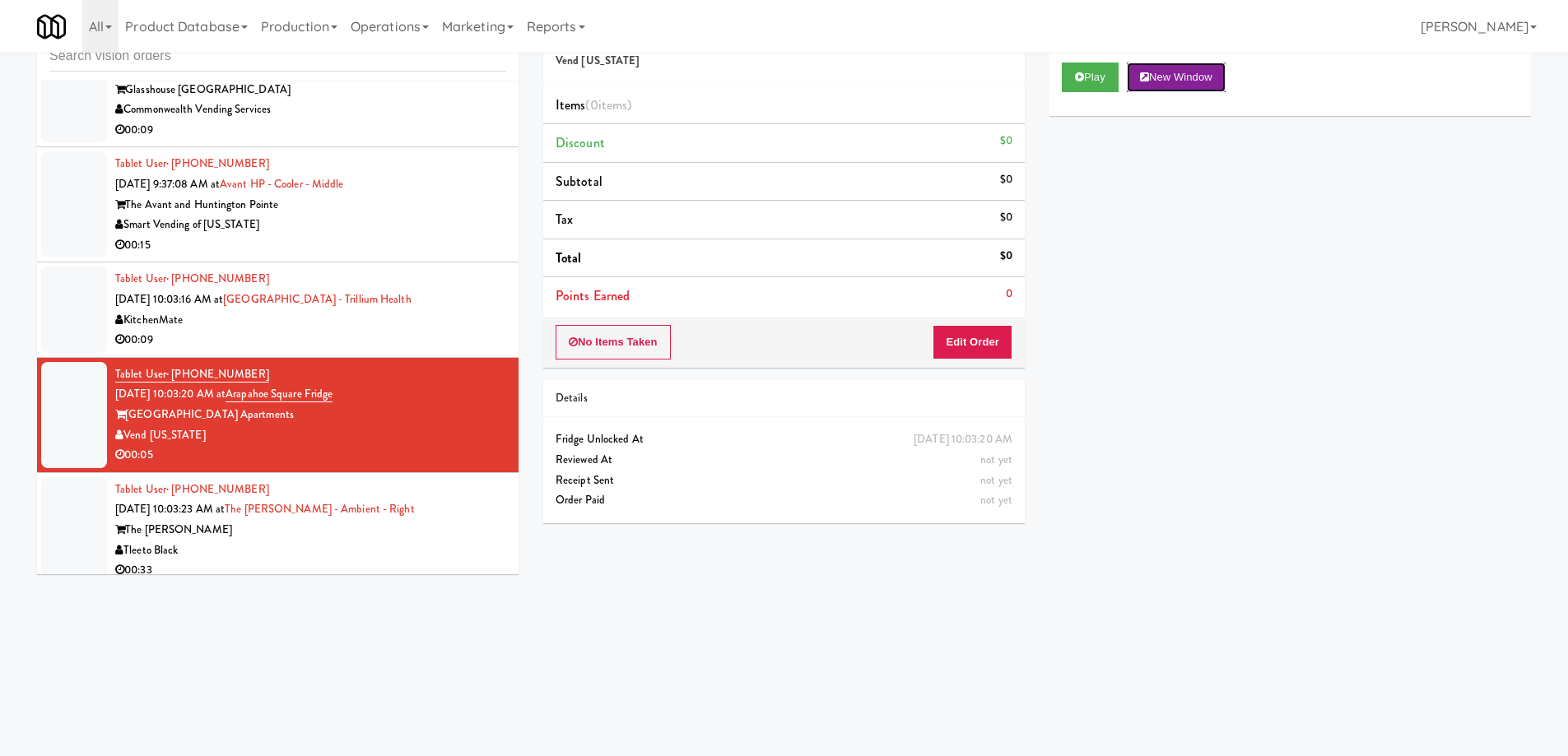
click at [1179, 89] on button "New Window" at bounding box center [1176, 77] width 98 height 30
click at [979, 340] on button "Edit Order" at bounding box center [972, 342] width 80 height 34
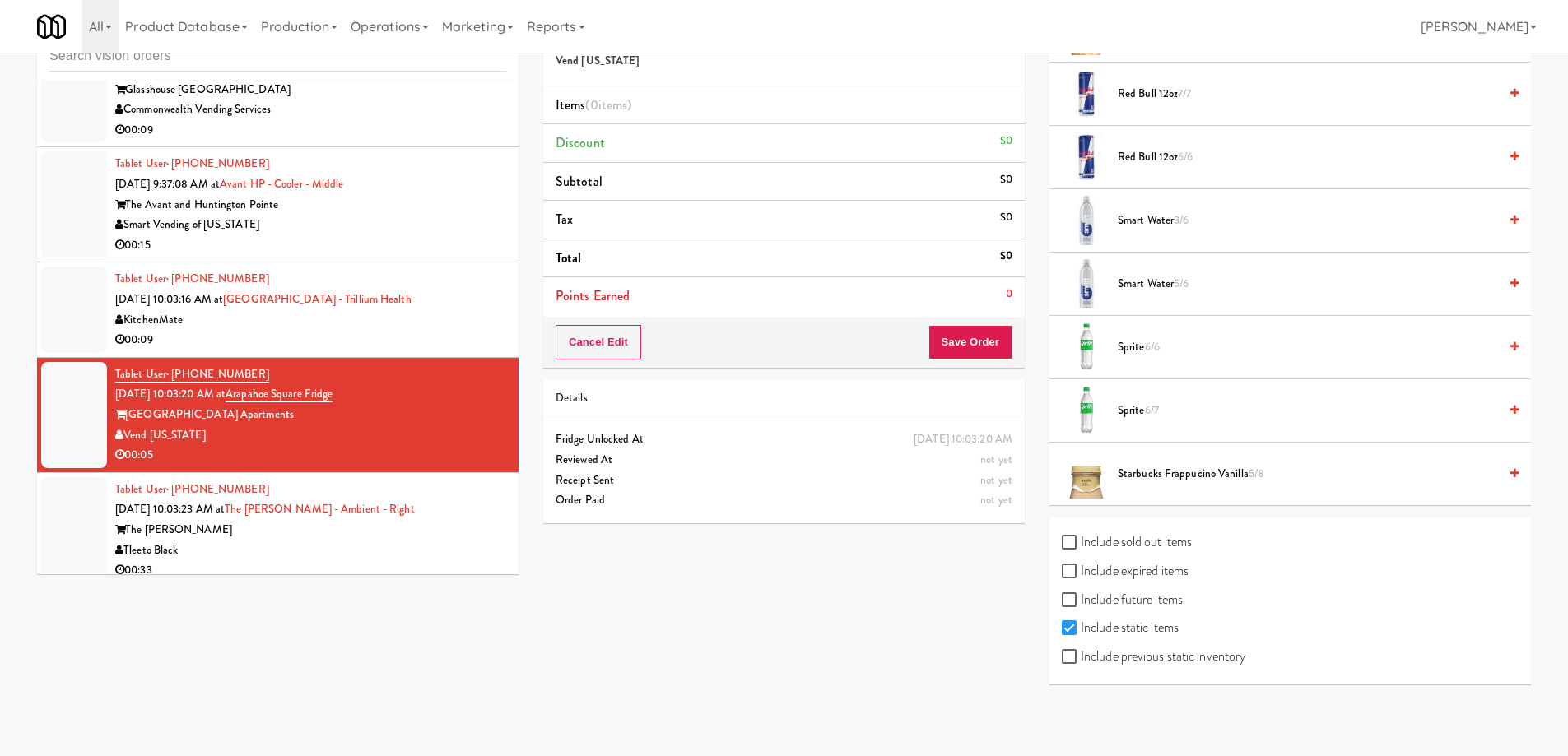
scroll to position [1719, 0]
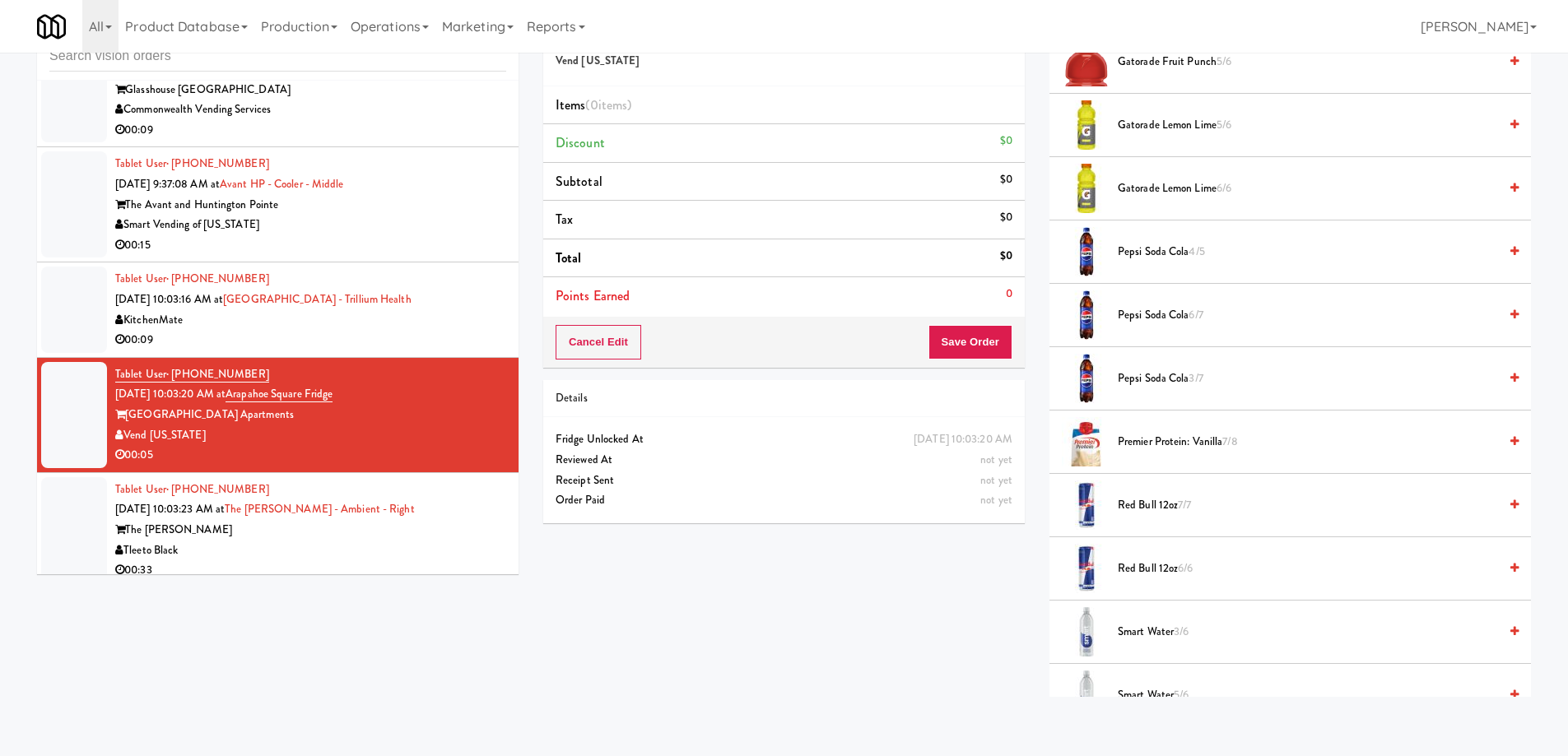
click at [1163, 255] on span "Pepsi Soda Cola 4/5" at bounding box center [1308, 253] width 380 height 21
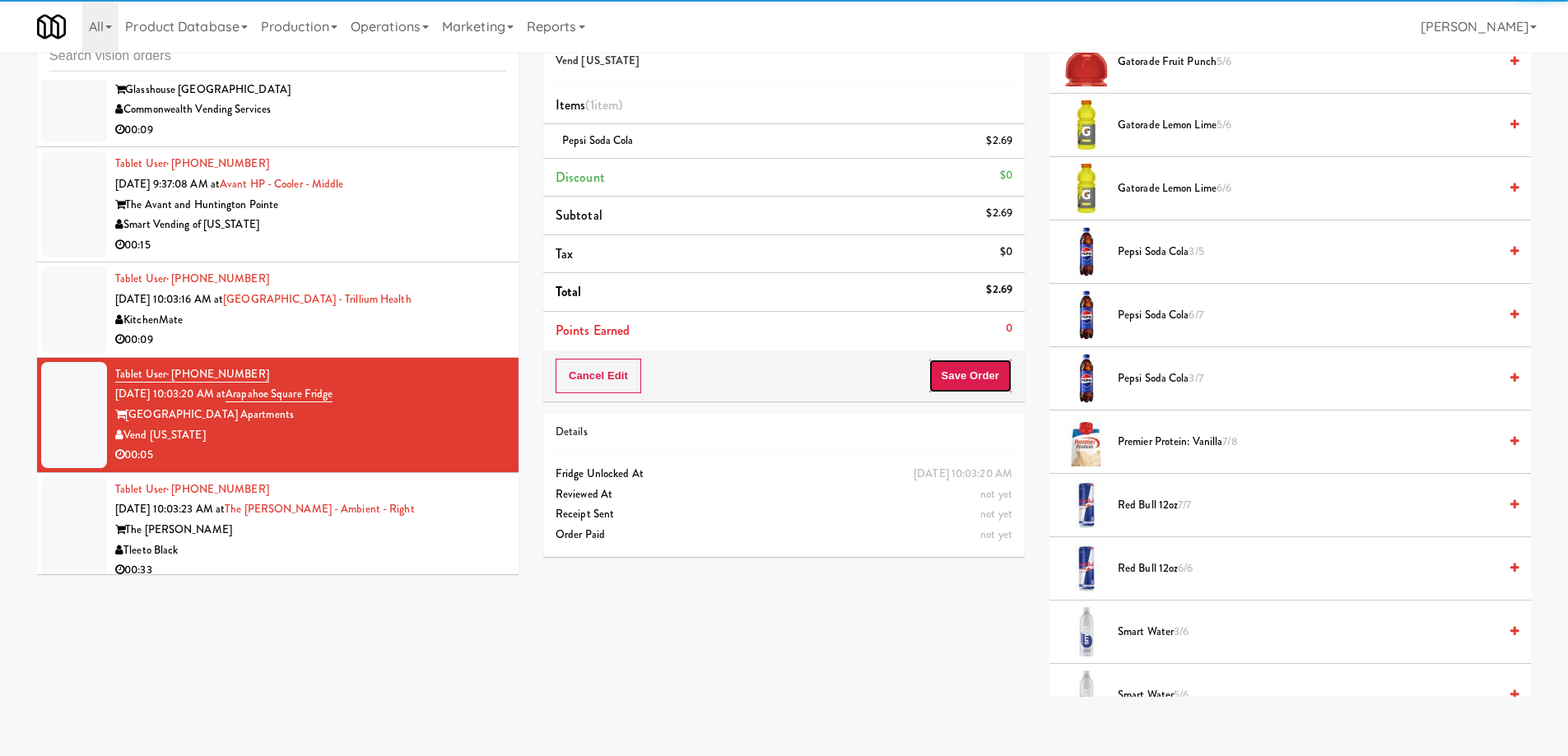
click at [966, 378] on button "Save Order" at bounding box center [970, 376] width 84 height 34
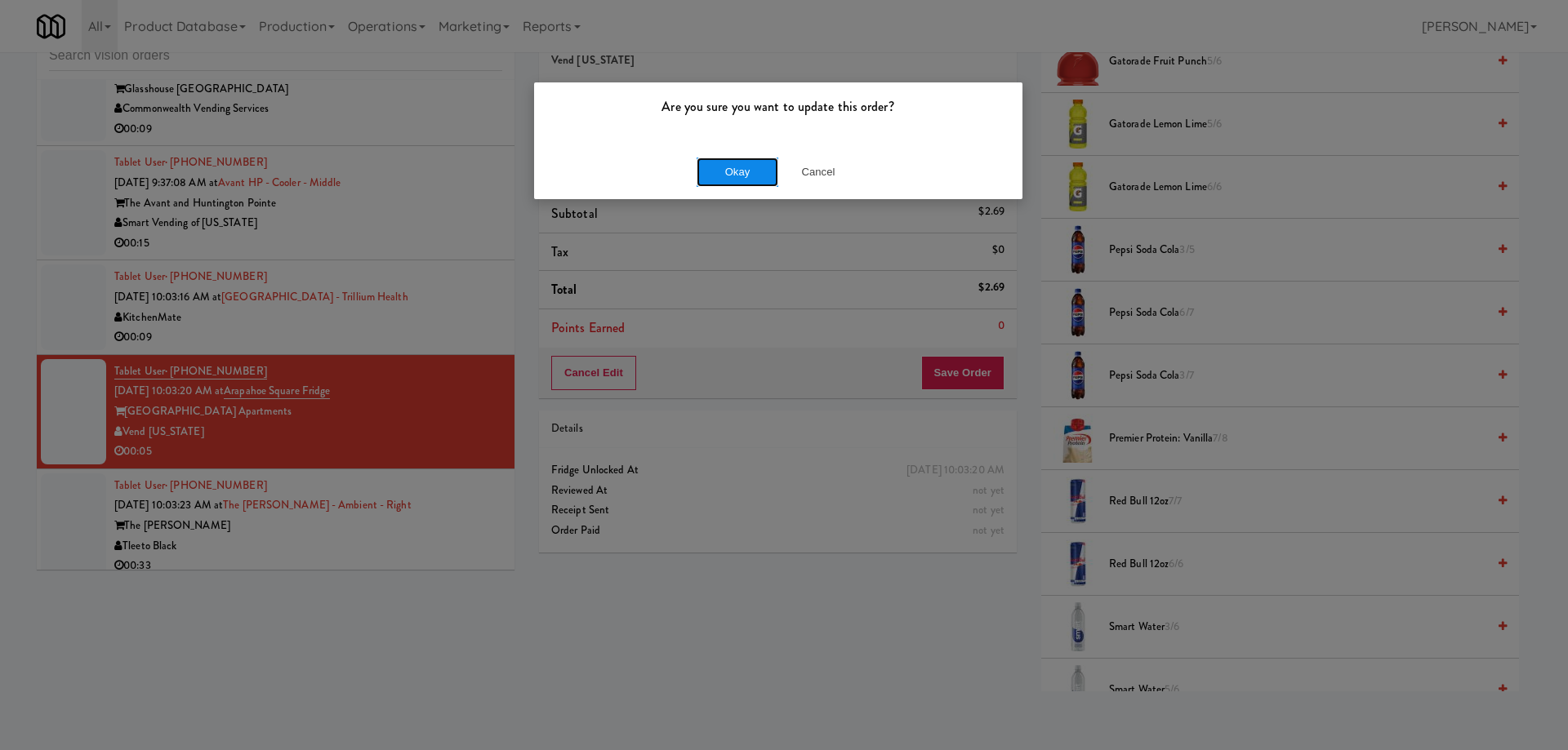
click at [731, 180] on button "Okay" at bounding box center [738, 172] width 82 height 30
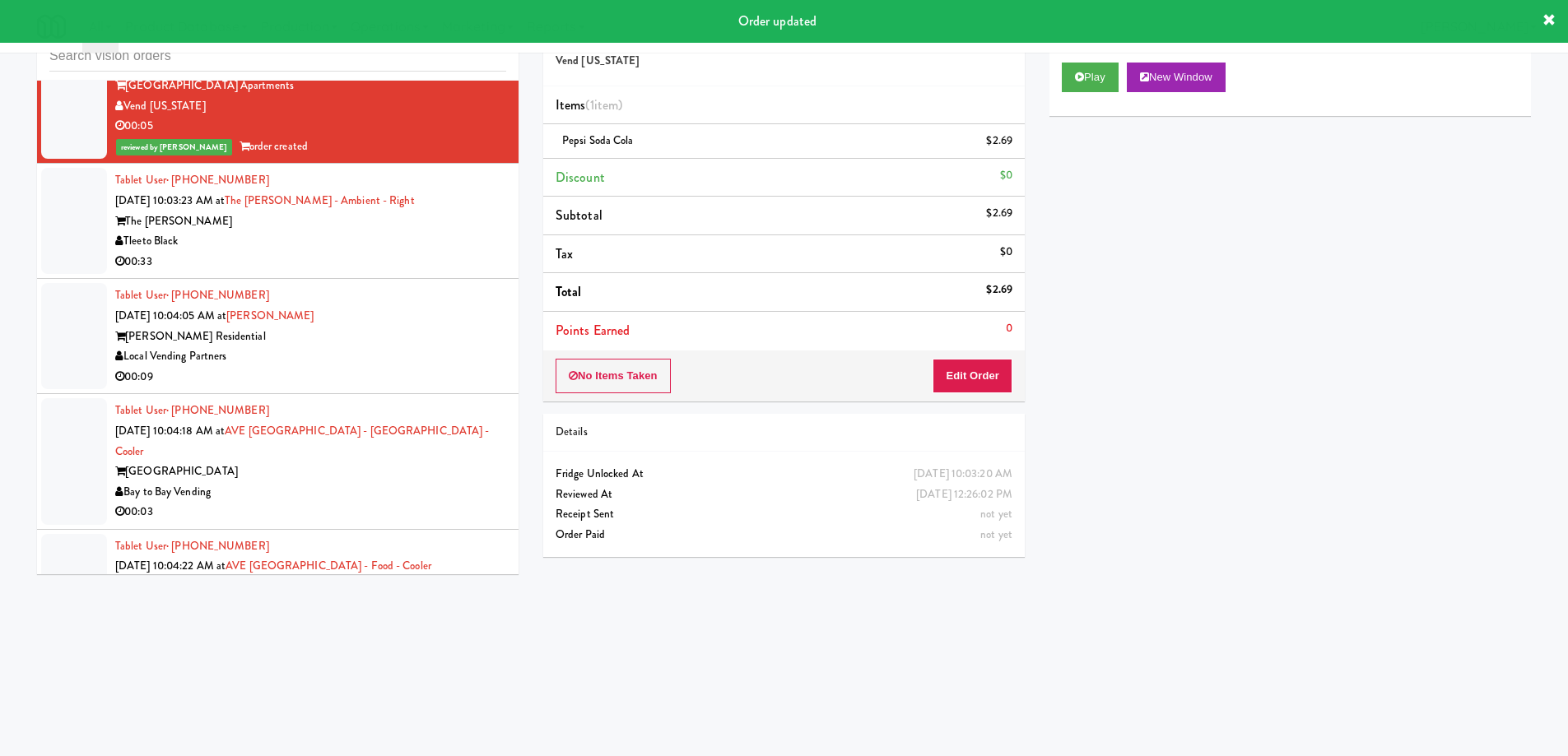
scroll to position [18597, 0]
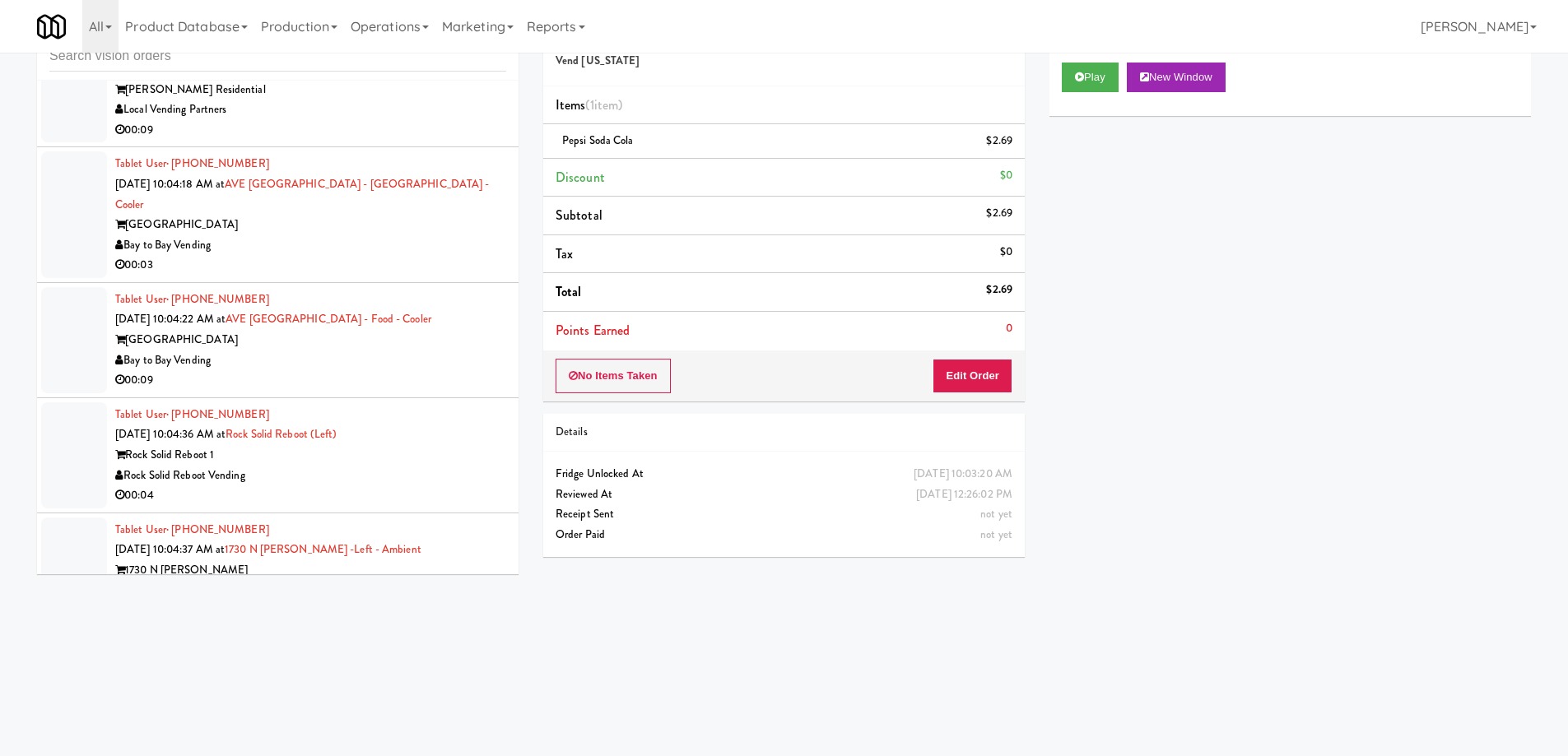
click at [335, 445] on div "Rock Solid Reboot 1" at bounding box center [311, 455] width 391 height 21
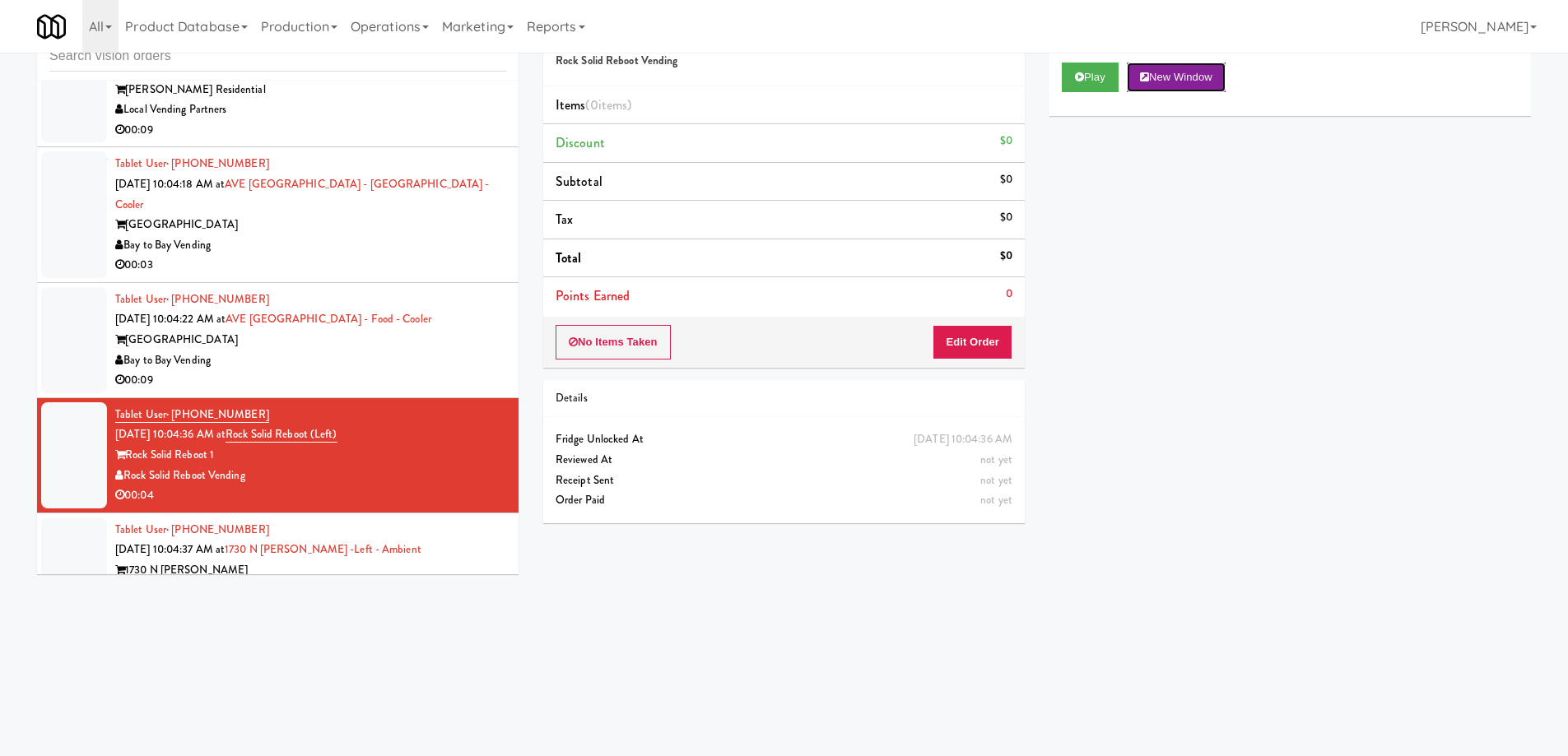
click at [1198, 75] on button "New Window" at bounding box center [1176, 77] width 98 height 30
click at [327, 350] on div "Bay to Bay Vending" at bounding box center [311, 360] width 391 height 21
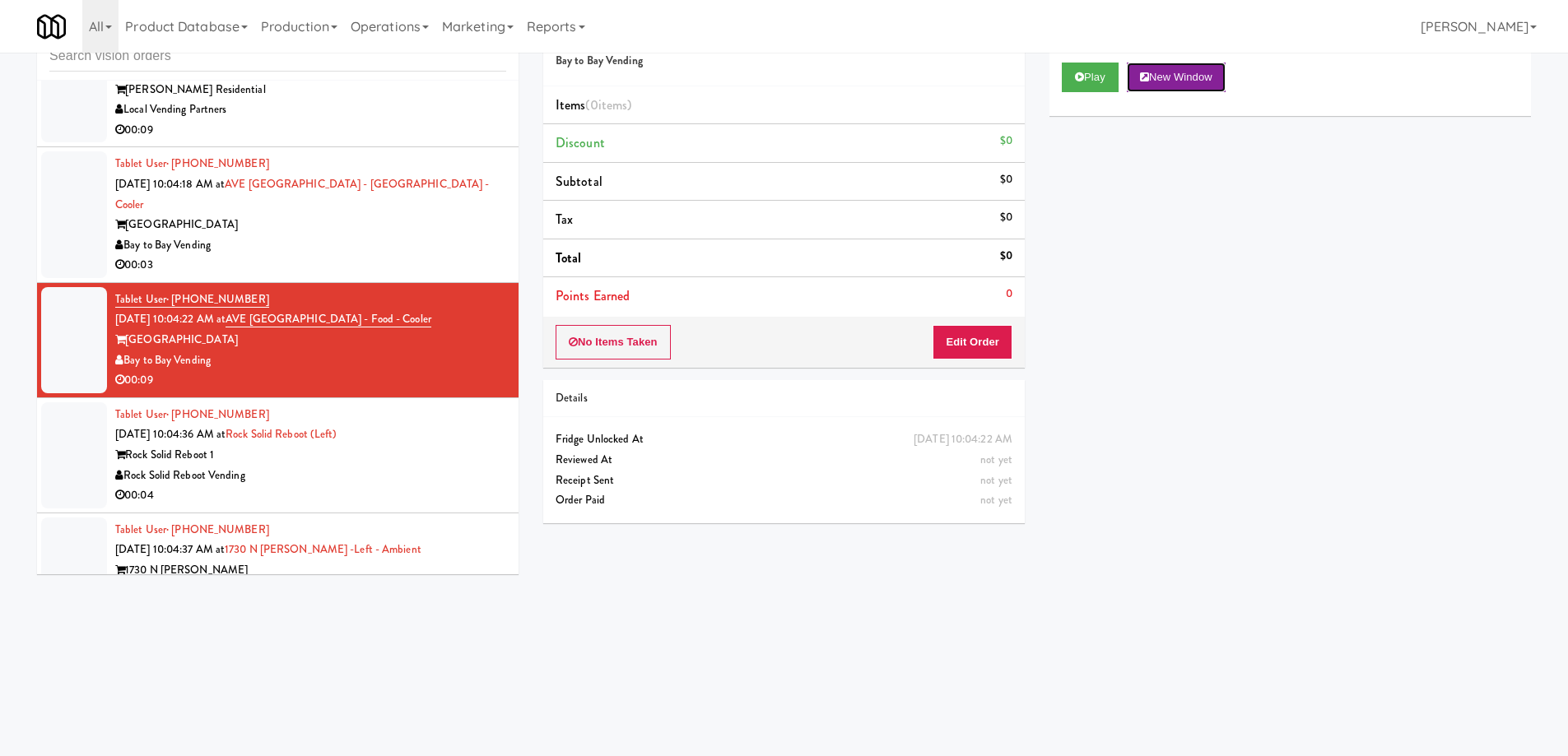
click at [1188, 74] on button "New Window" at bounding box center [1176, 77] width 98 height 30
drag, startPoint x: 1133, startPoint y: 307, endPoint x: 1014, endPoint y: 360, distance: 130.3
click at [1133, 307] on div "Play New Window Primary Flag Clear Flag if unable to determine what was taken o…" at bounding box center [1290, 359] width 481 height 617
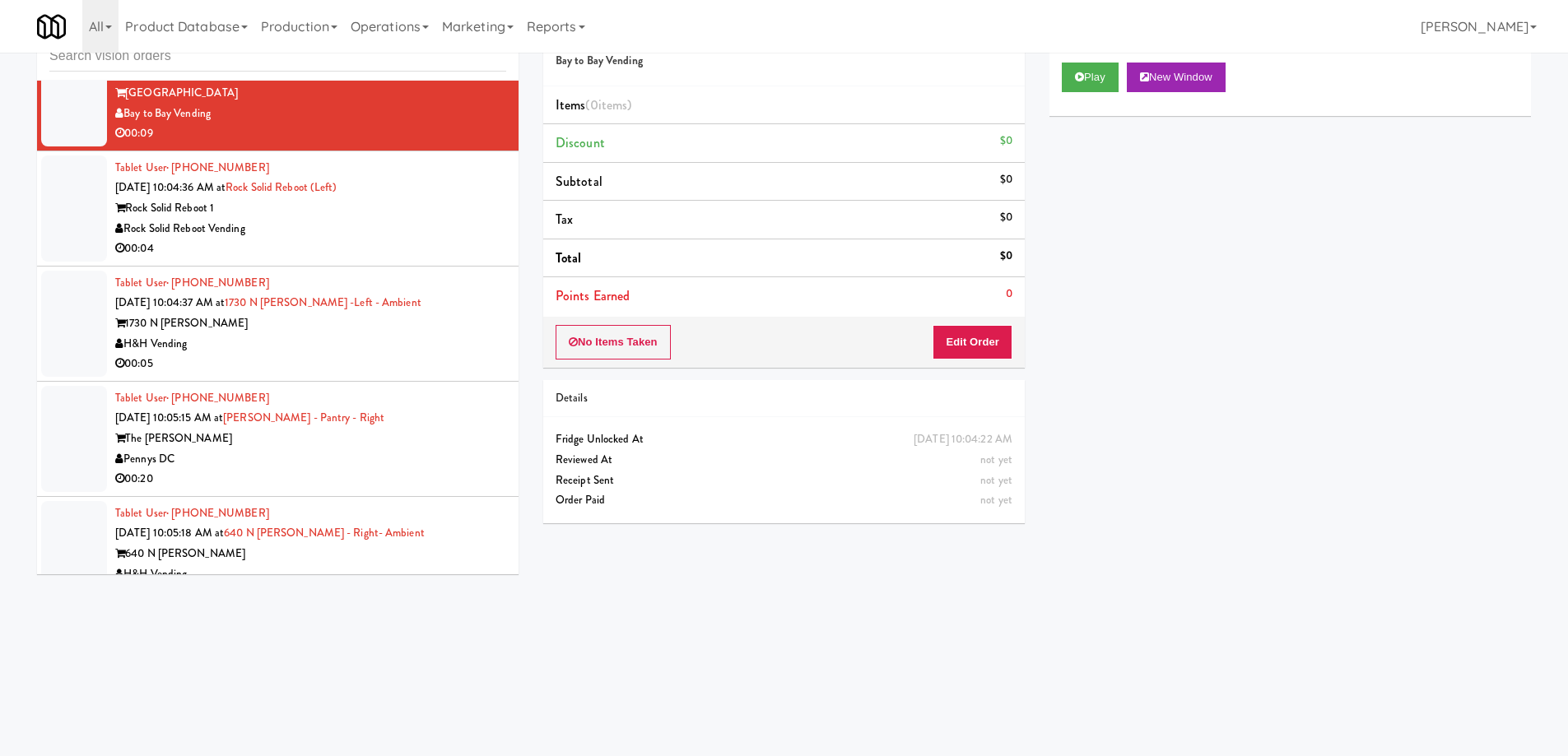
scroll to position [19009, 0]
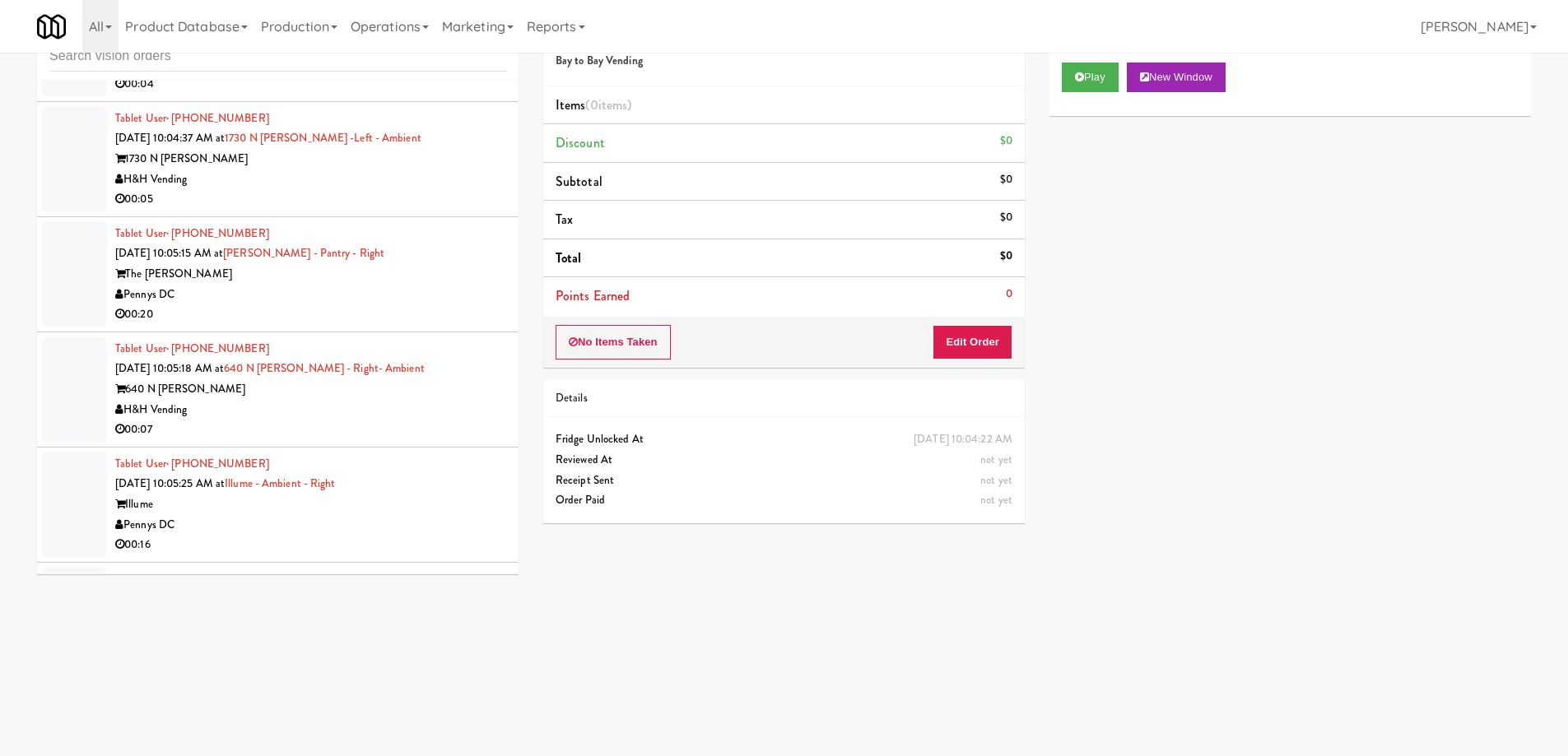
click at [264, 420] on div "00:07" at bounding box center [311, 430] width 391 height 21
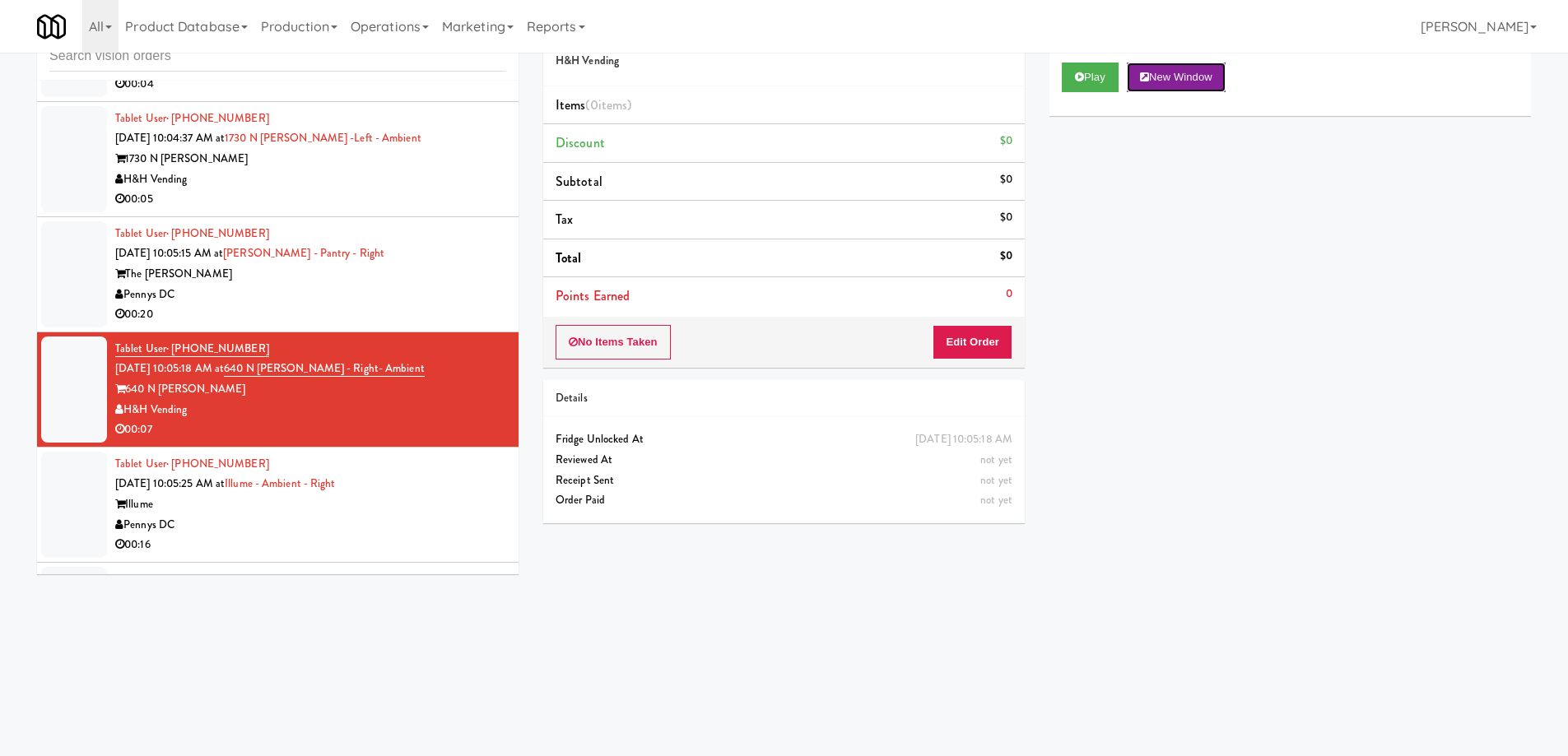
click at [1198, 80] on button "New Window" at bounding box center [1176, 77] width 98 height 30
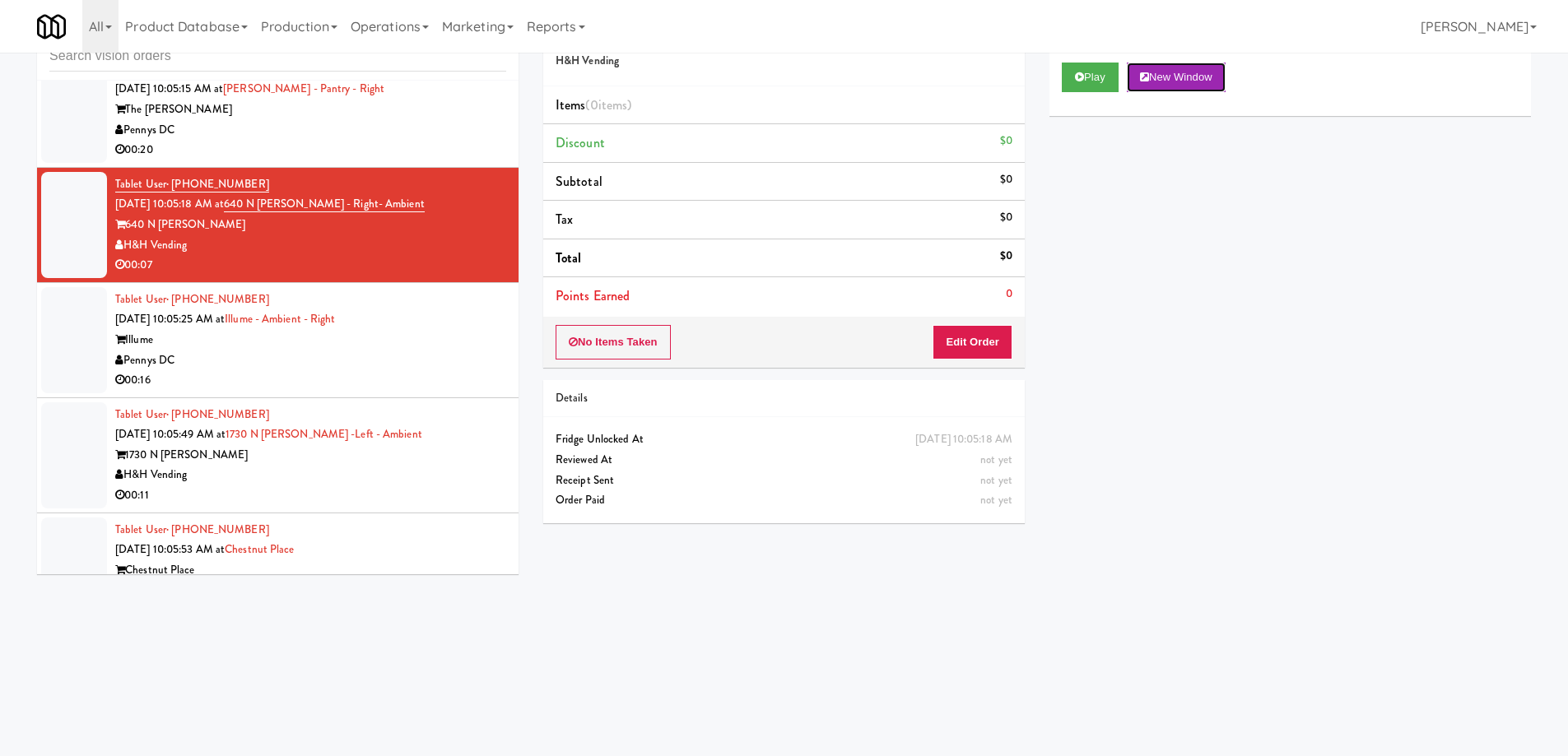
scroll to position [19338, 0]
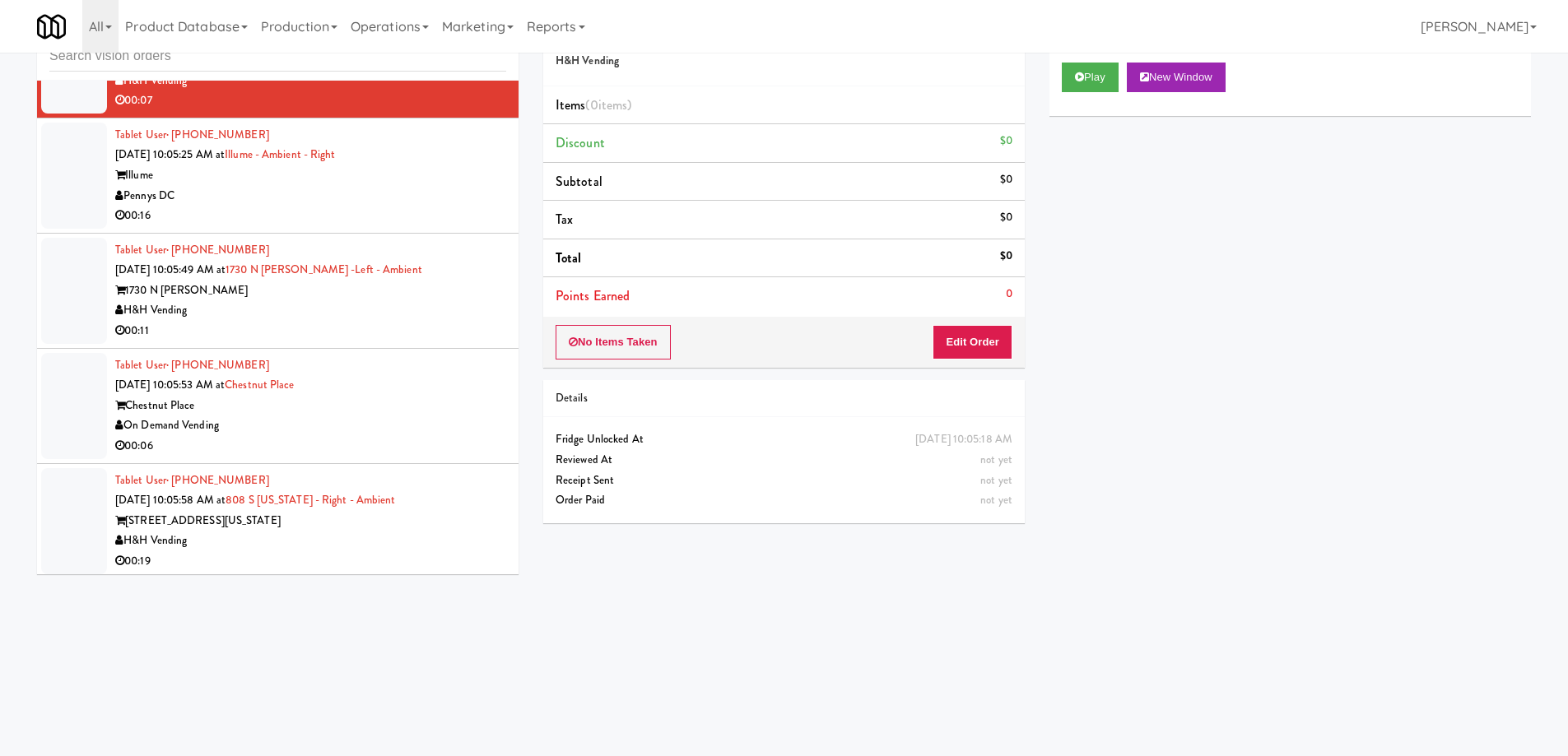
click at [322, 415] on div "On Demand Vending" at bounding box center [311, 426] width 391 height 21
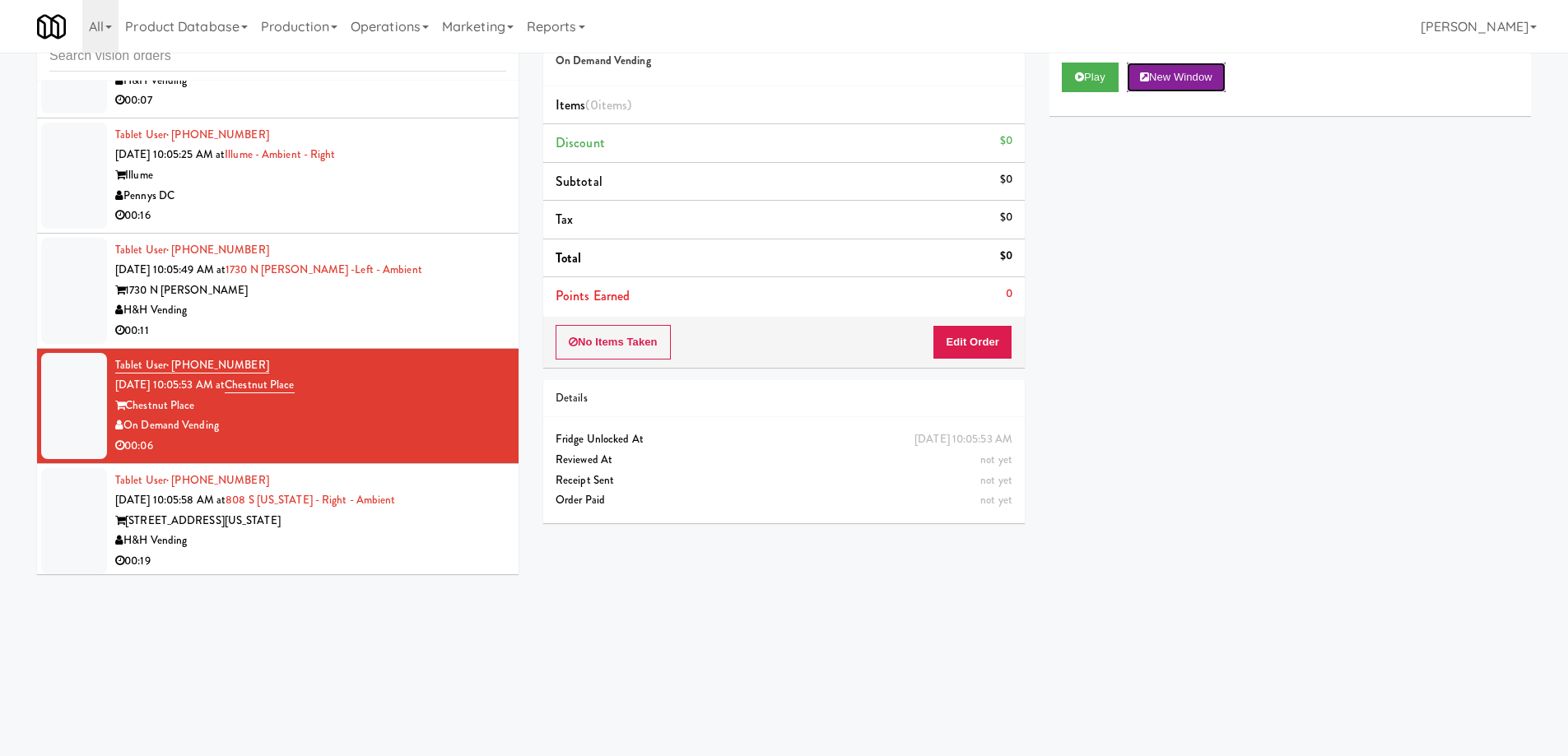
click at [1161, 78] on button "New Window" at bounding box center [1176, 77] width 98 height 30
click at [974, 354] on button "Edit Order" at bounding box center [972, 342] width 80 height 34
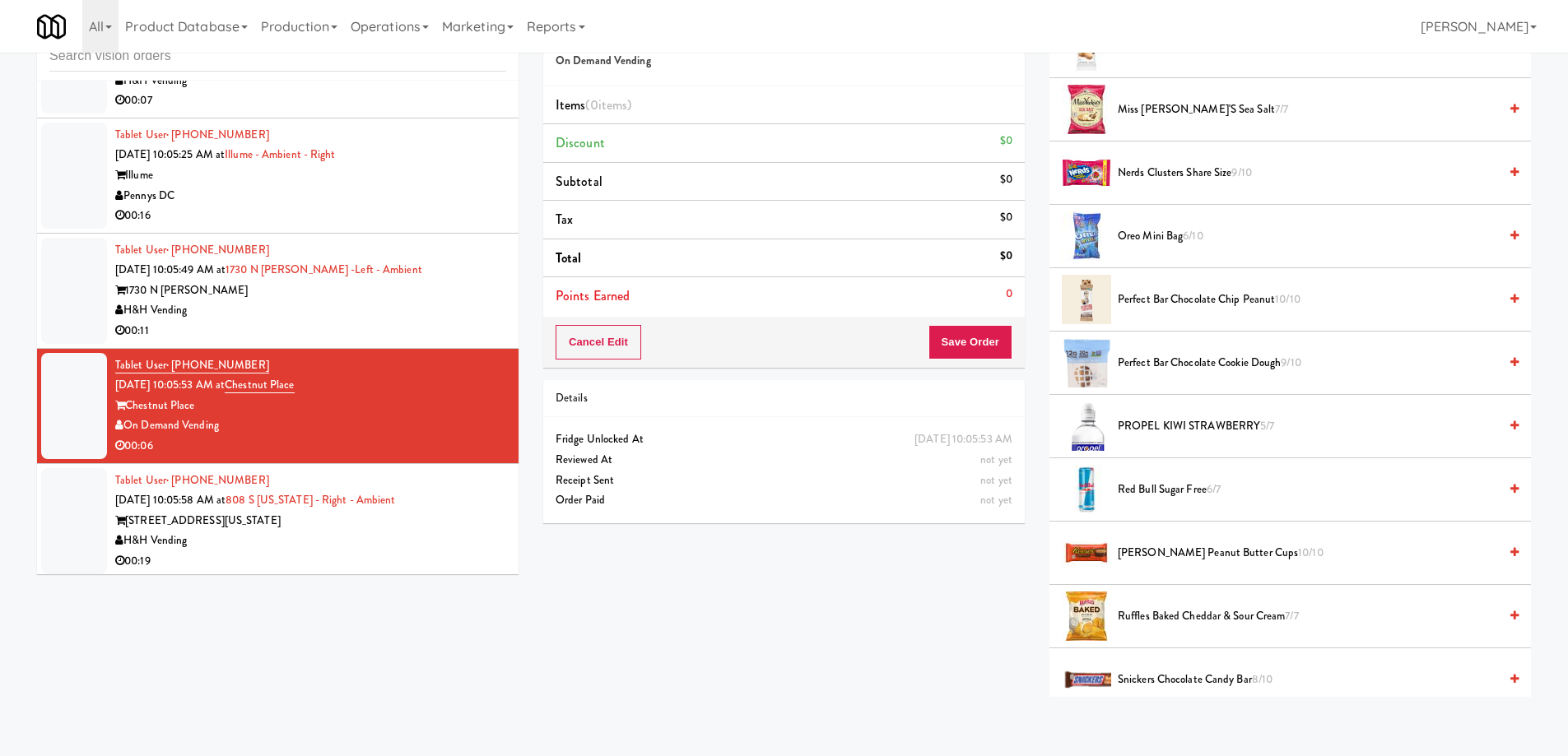
scroll to position [1317, 0]
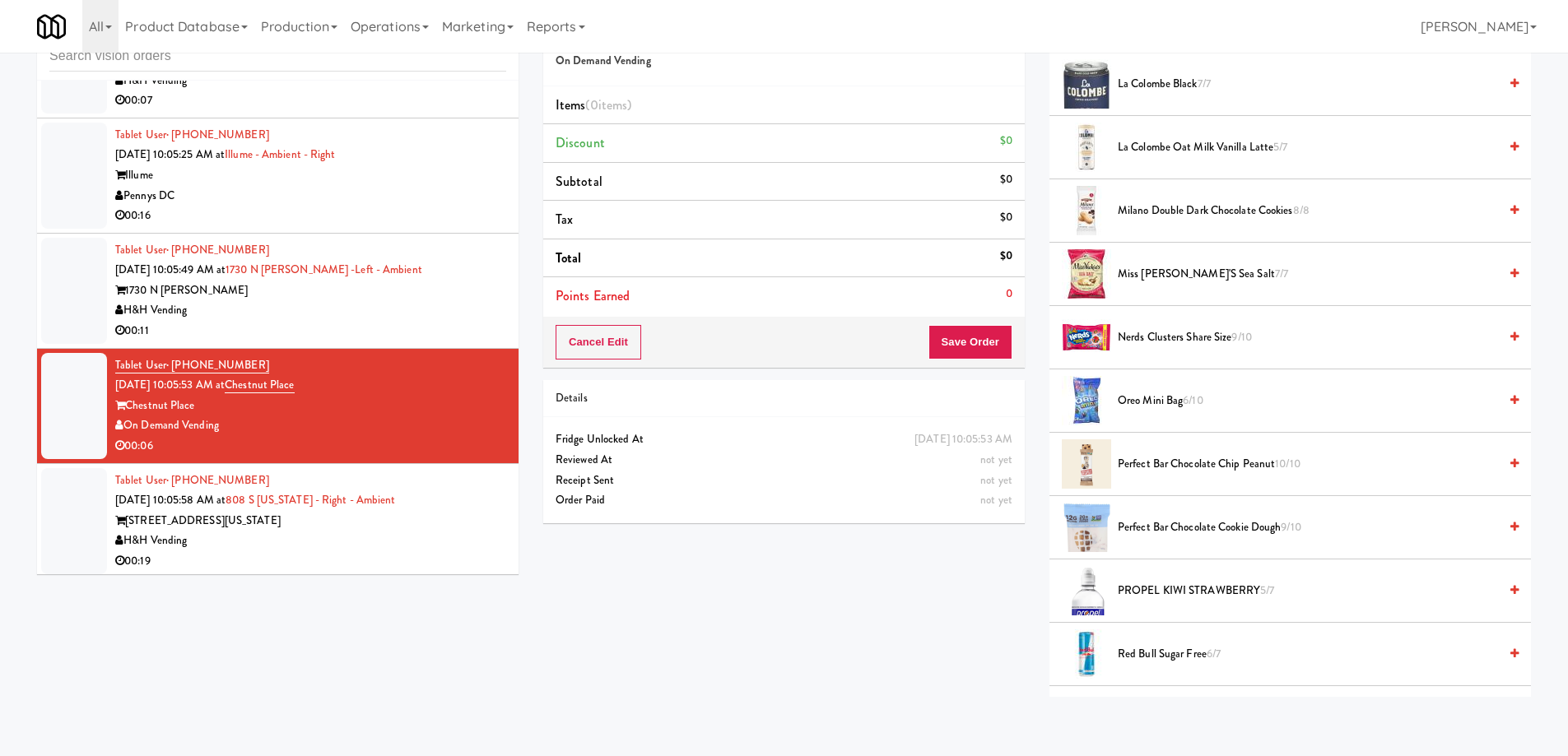
click at [1189, 342] on span "Nerds Clusters Share Size 9/10" at bounding box center [1308, 337] width 380 height 21
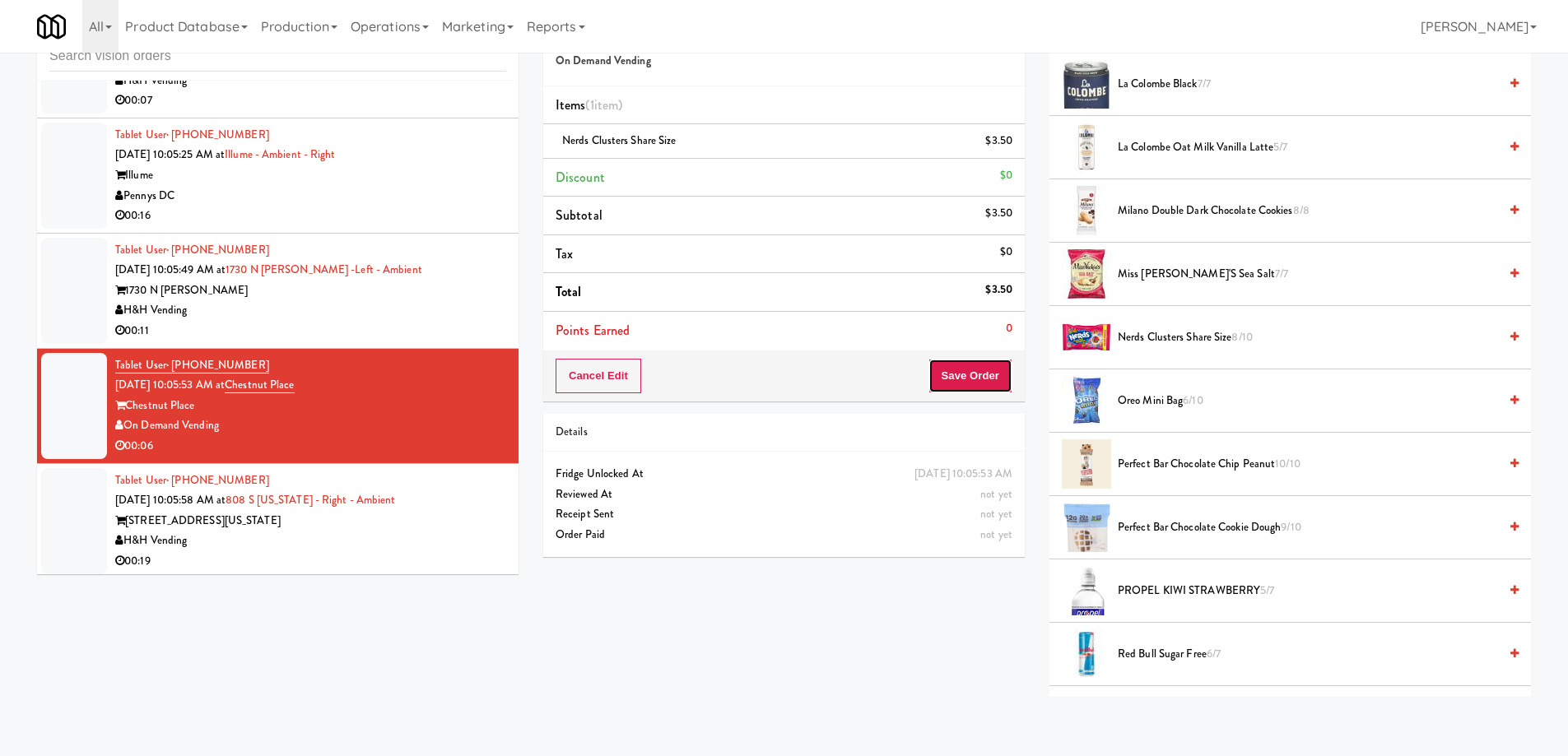
click at [974, 375] on button "Save Order" at bounding box center [970, 376] width 84 height 34
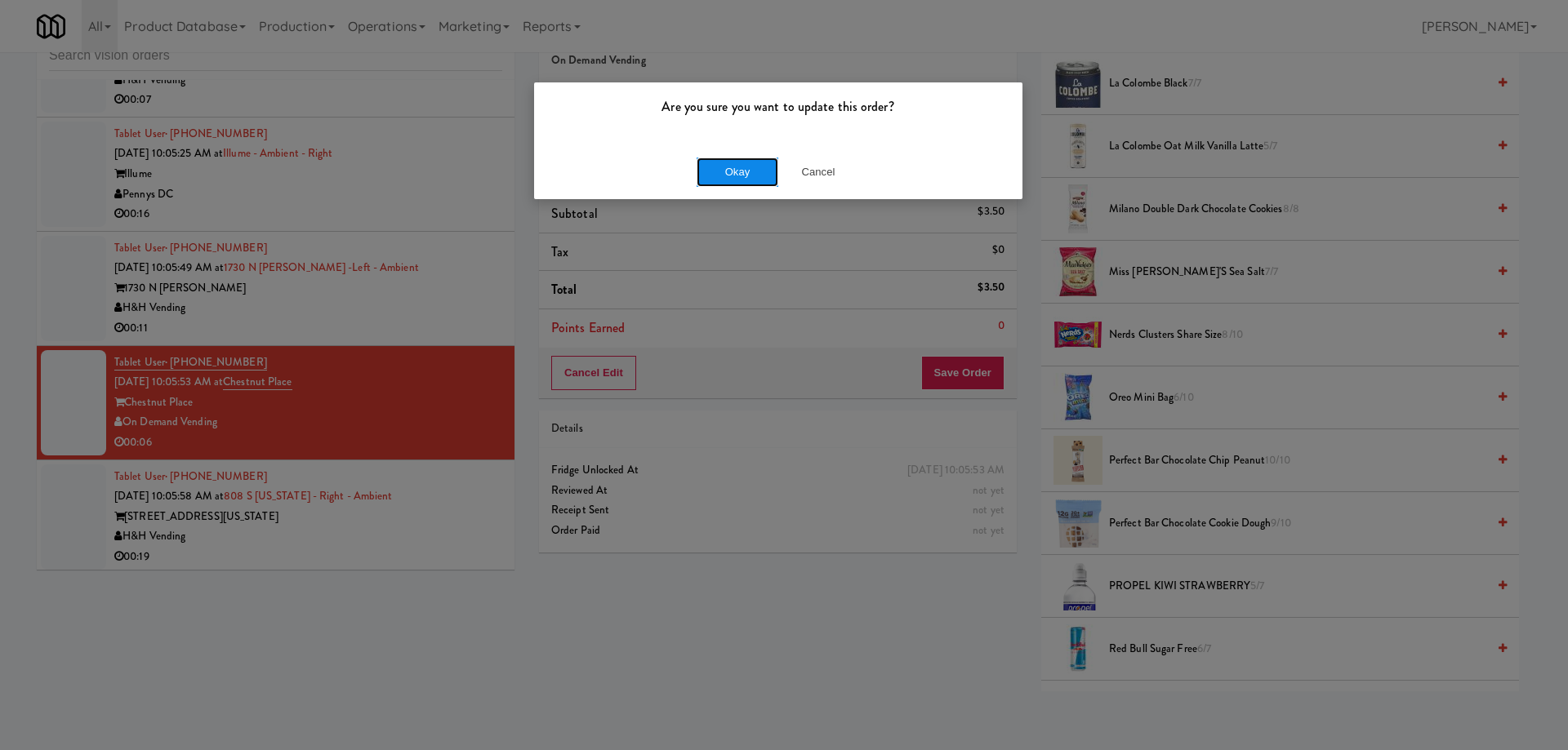
click at [725, 169] on button "Okay" at bounding box center [738, 172] width 82 height 30
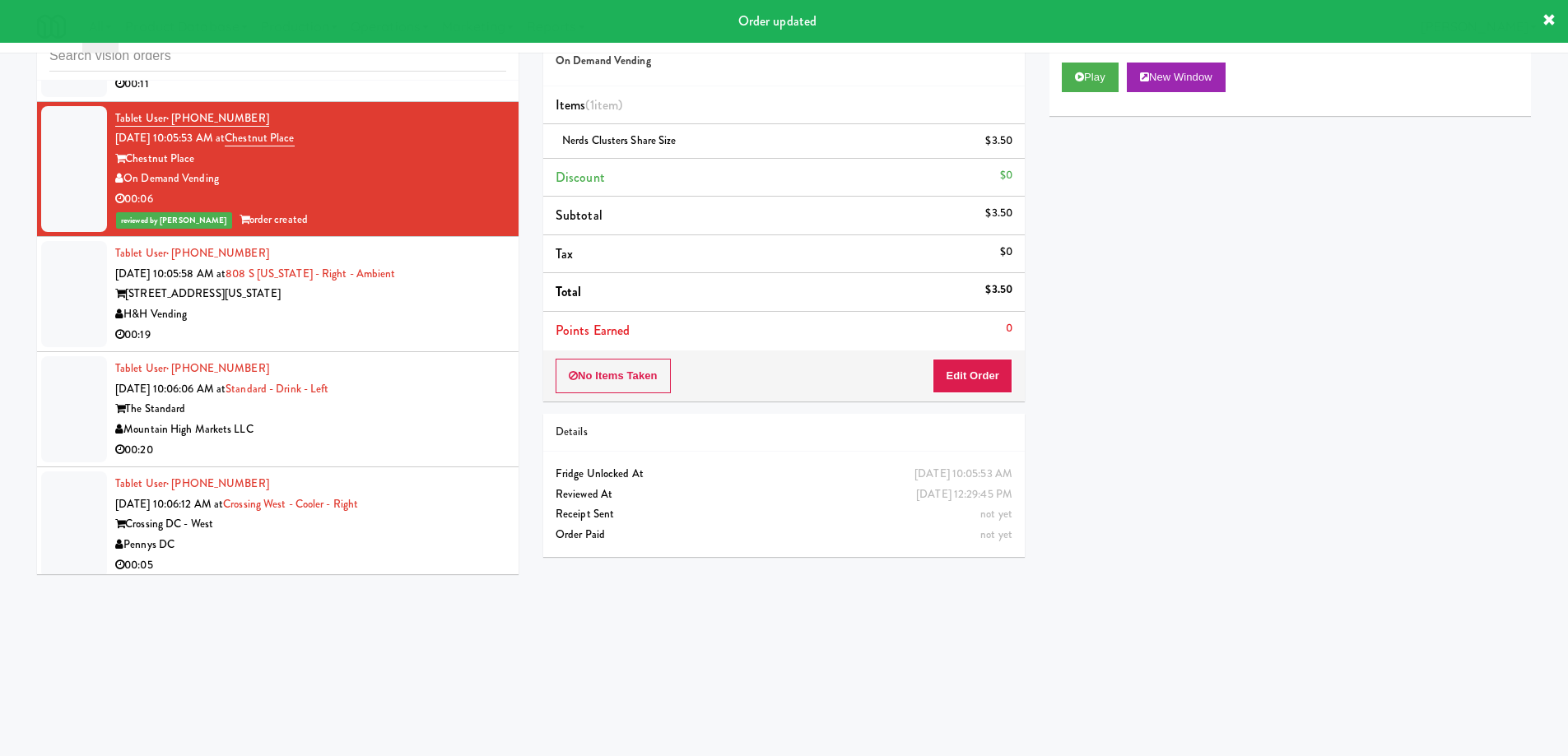
scroll to position [19749, 0]
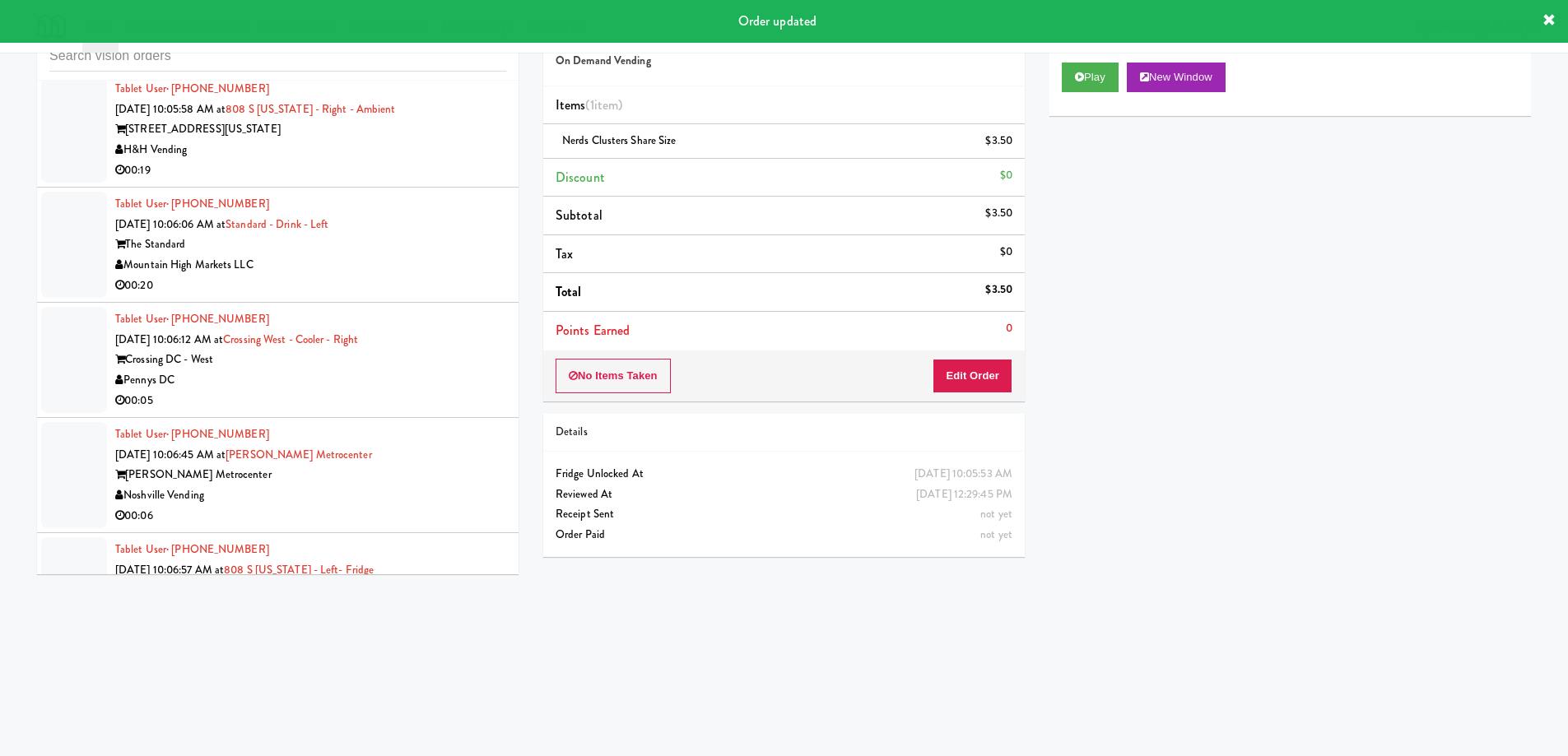
click at [339, 436] on div "Tablet User · (843) 422-9329 [DATE] 10:06:45 AM at [PERSON_NAME][GEOGRAPHIC_DAT…" at bounding box center [311, 475] width 391 height 101
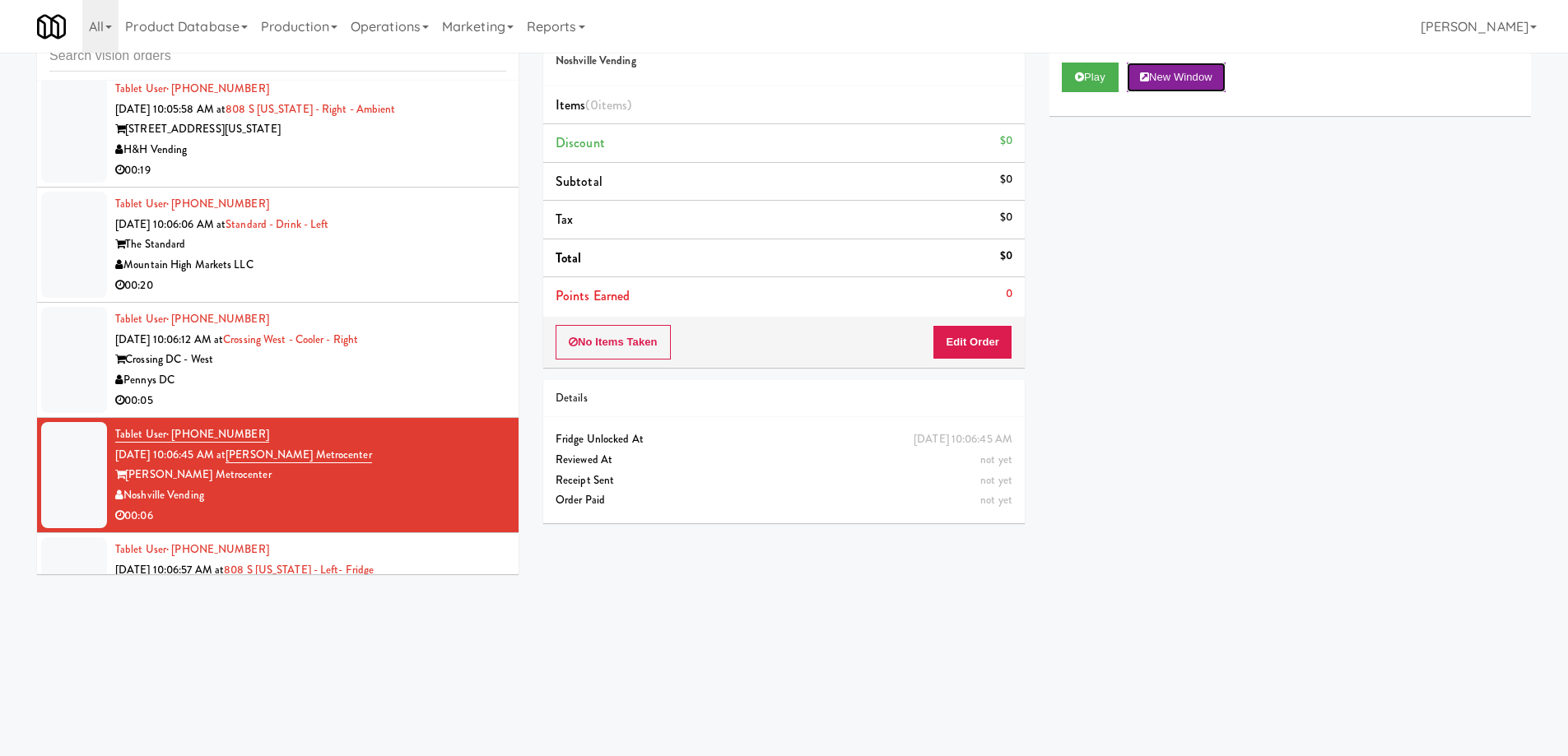
click at [1154, 74] on button "New Window" at bounding box center [1176, 77] width 98 height 30
click at [417, 370] on div "Pennys DC" at bounding box center [311, 380] width 391 height 21
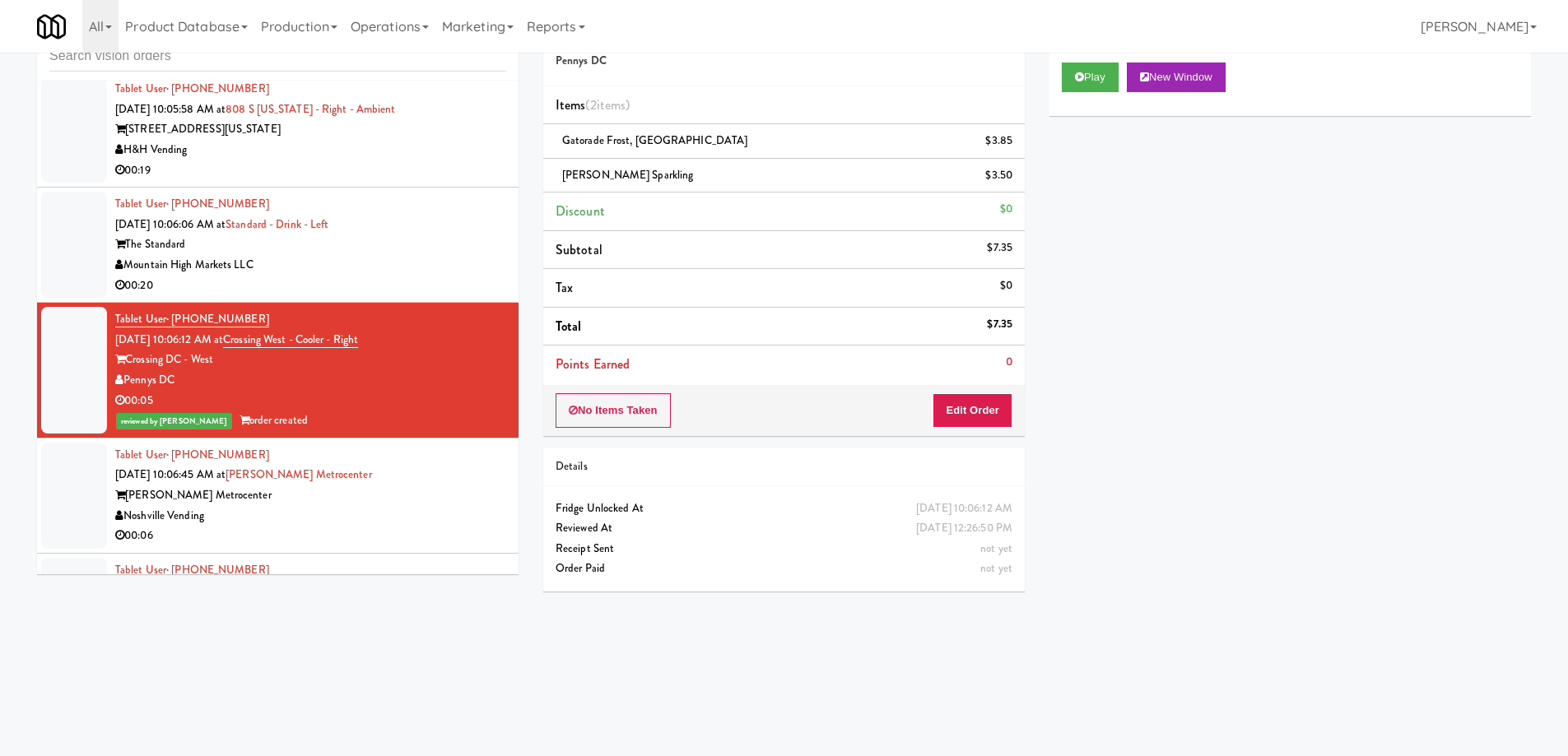
click at [340, 276] on div "00:20" at bounding box center [311, 286] width 391 height 21
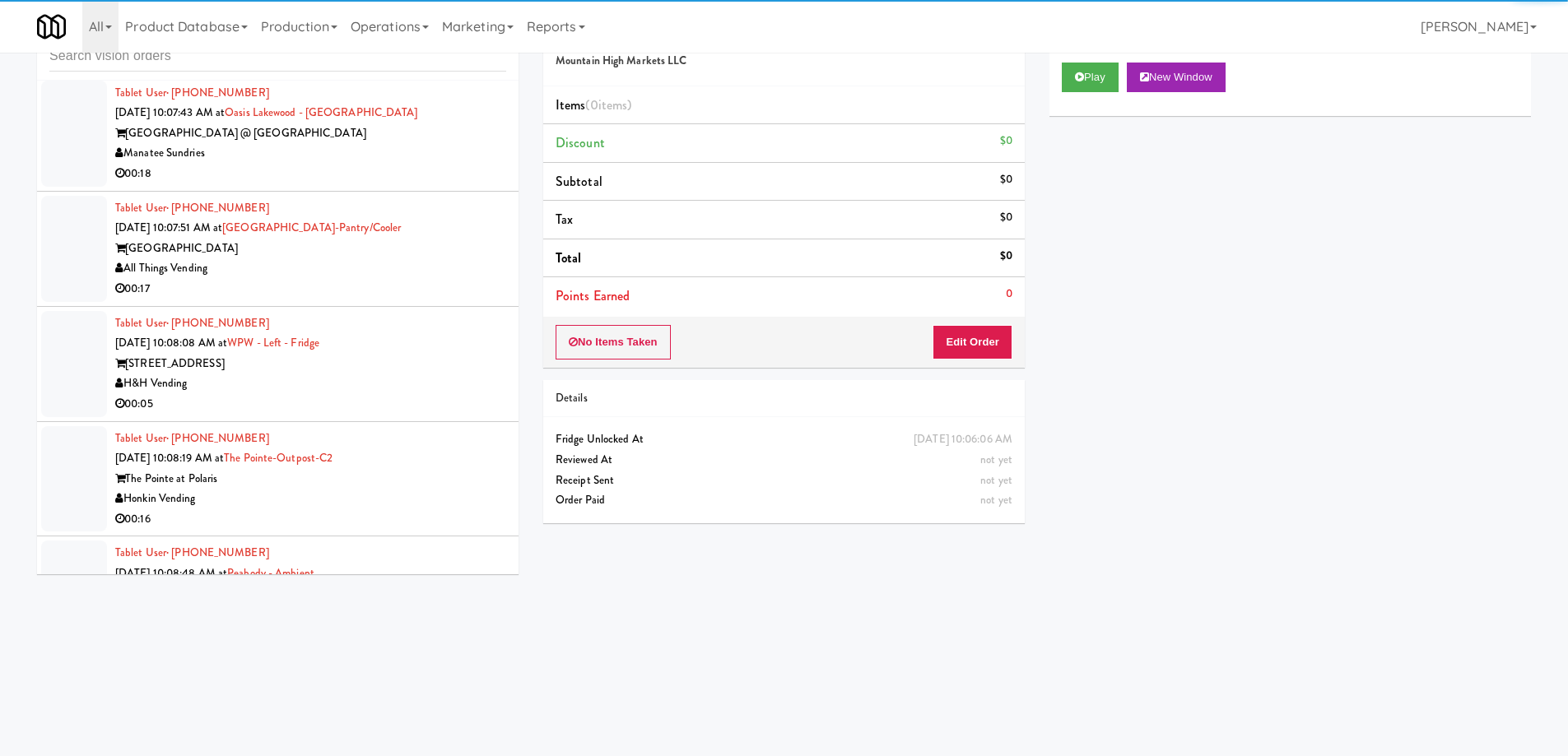
scroll to position [20983, 0]
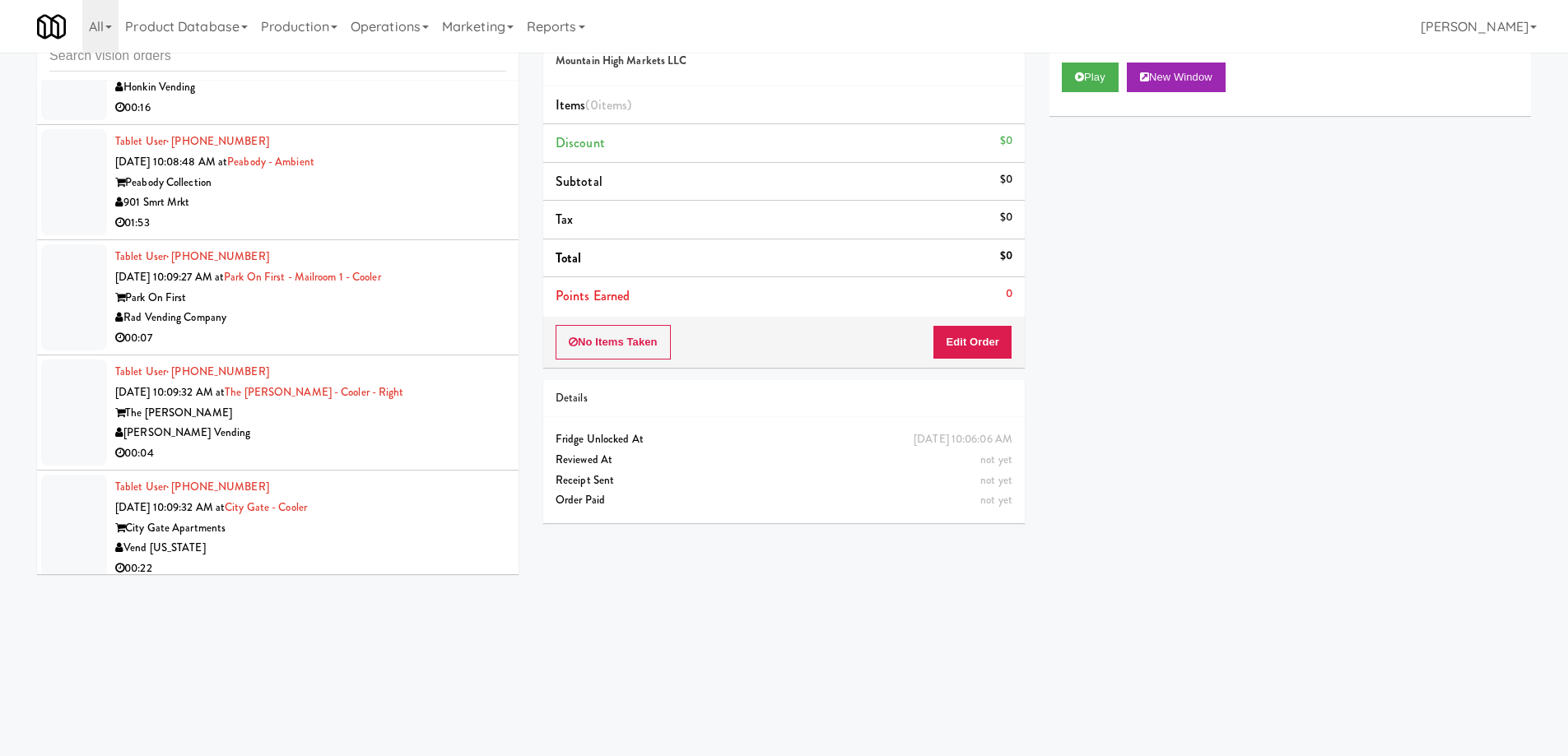
click at [339, 423] on div "[PERSON_NAME] Vending" at bounding box center [311, 433] width 391 height 21
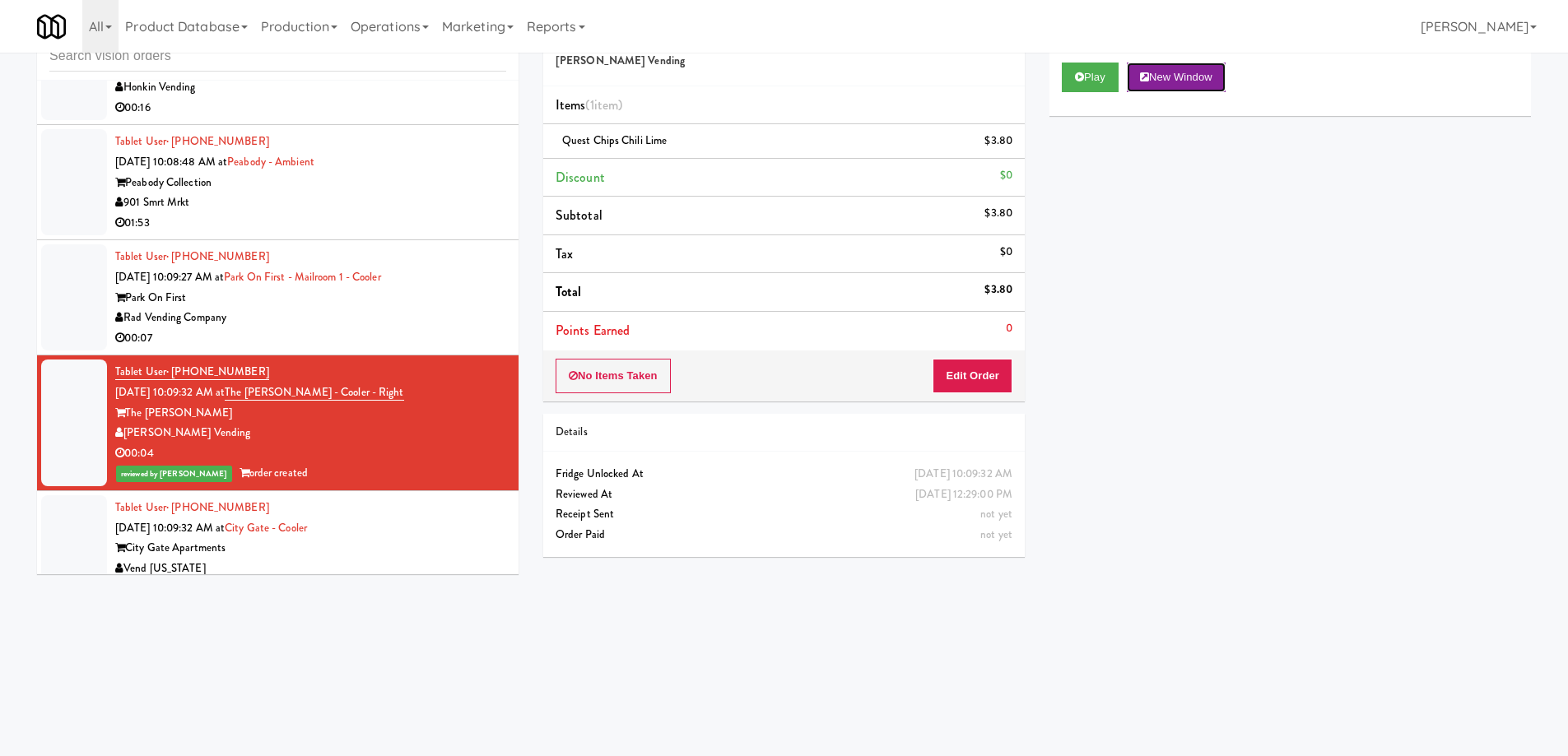
click at [1180, 80] on button "New Window" at bounding box center [1176, 77] width 98 height 30
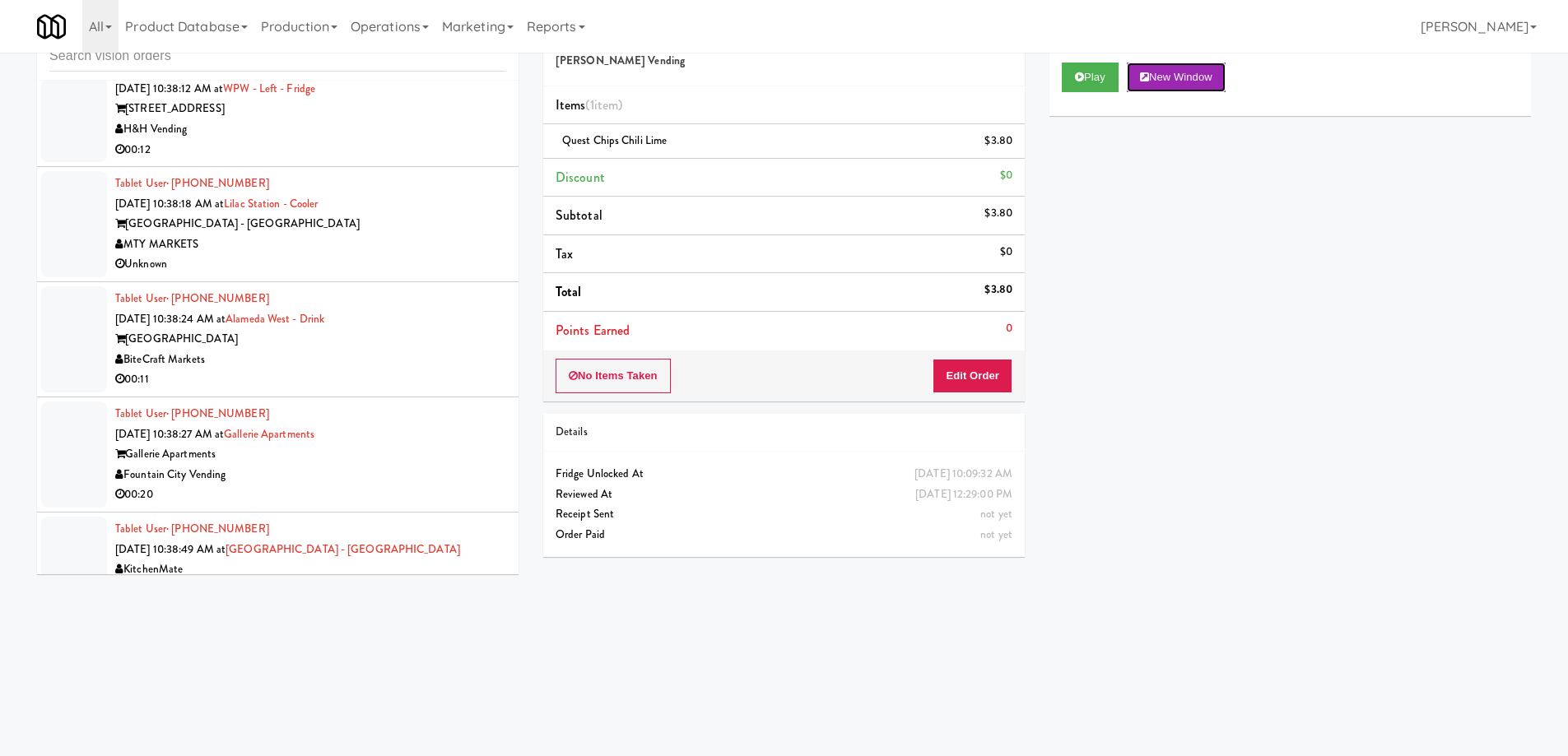
scroll to position [28711, 0]
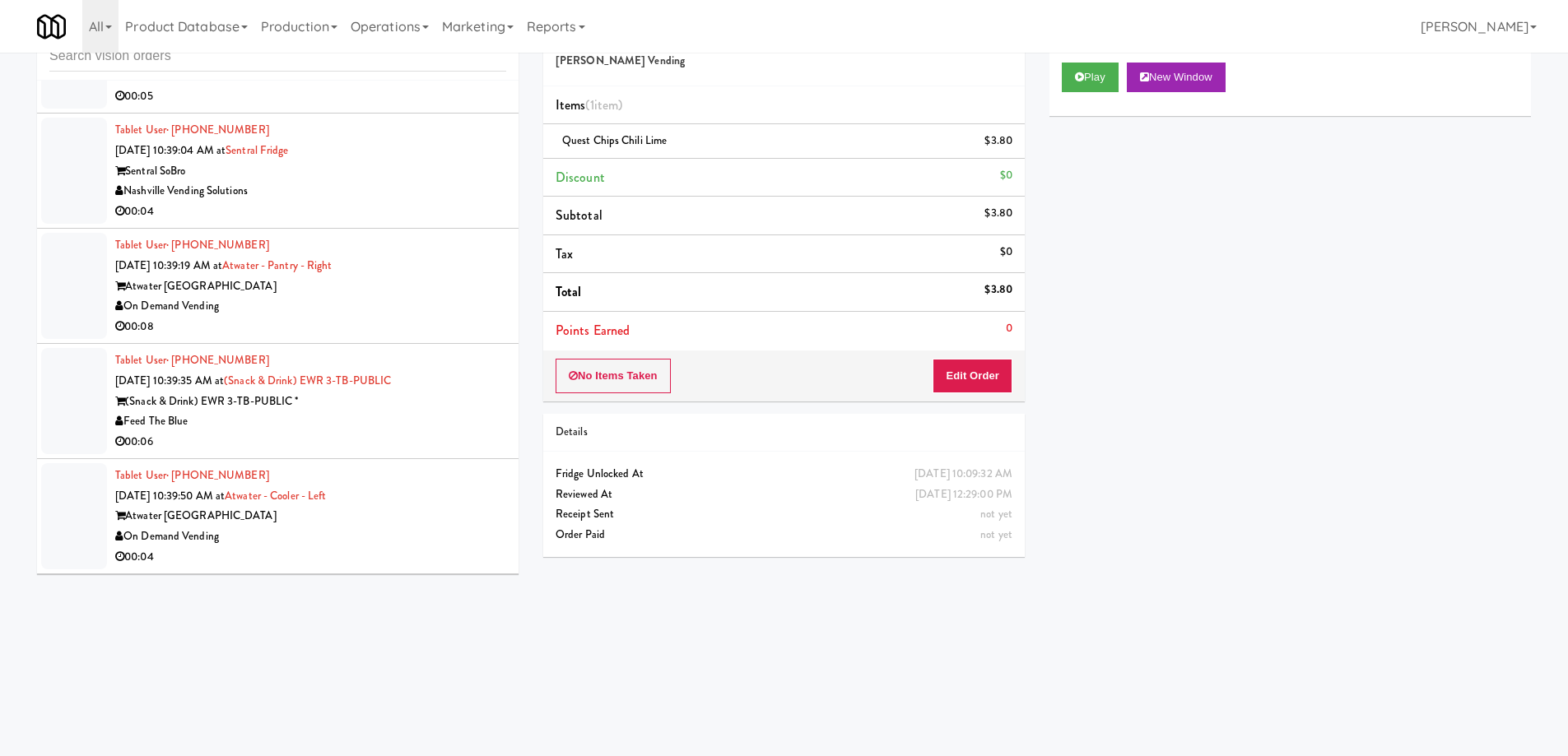
click at [355, 412] on div "Feed The Blue" at bounding box center [311, 422] width 391 height 21
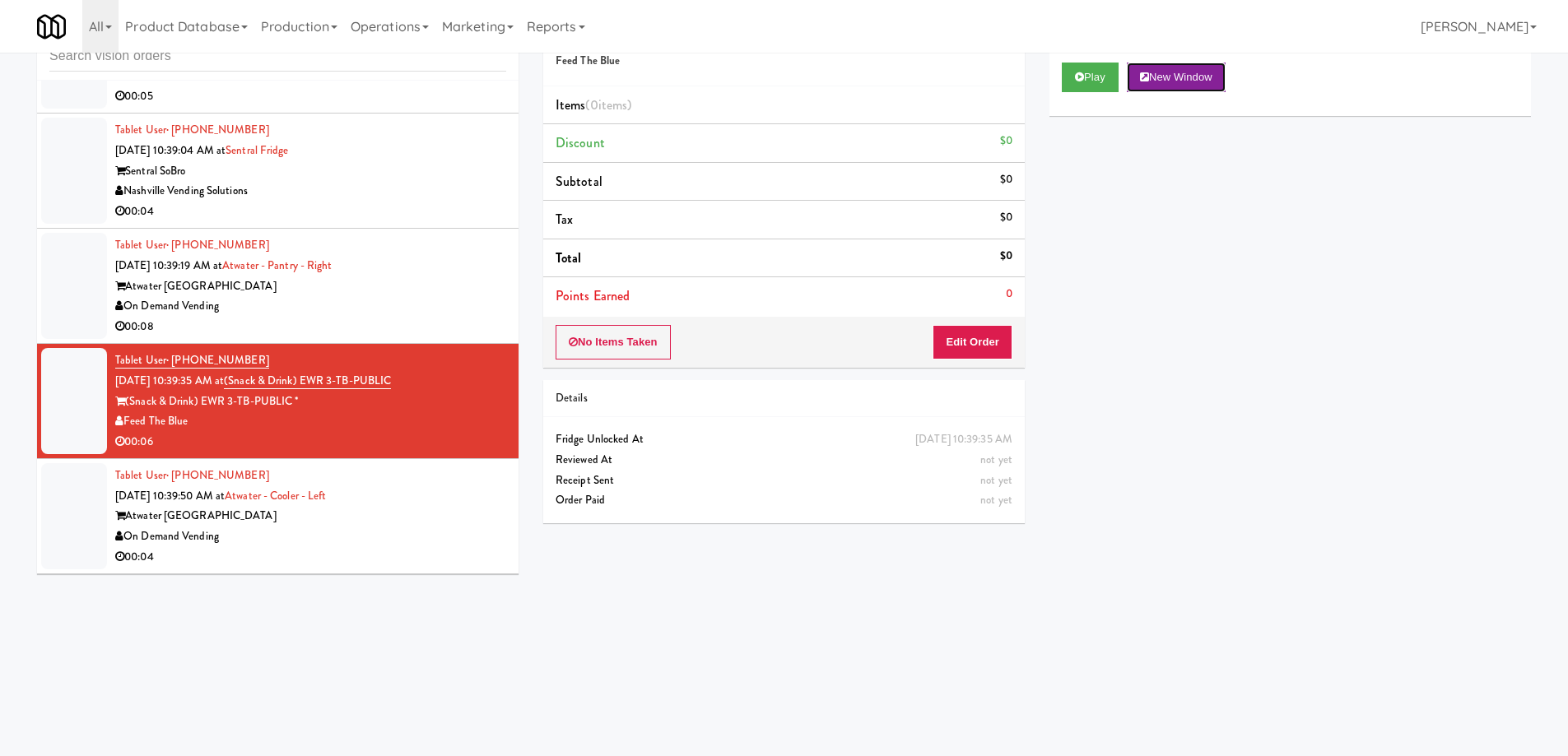
click at [1165, 83] on button "New Window" at bounding box center [1176, 77] width 98 height 30
click at [307, 296] on div "On Demand Vending" at bounding box center [311, 307] width 391 height 21
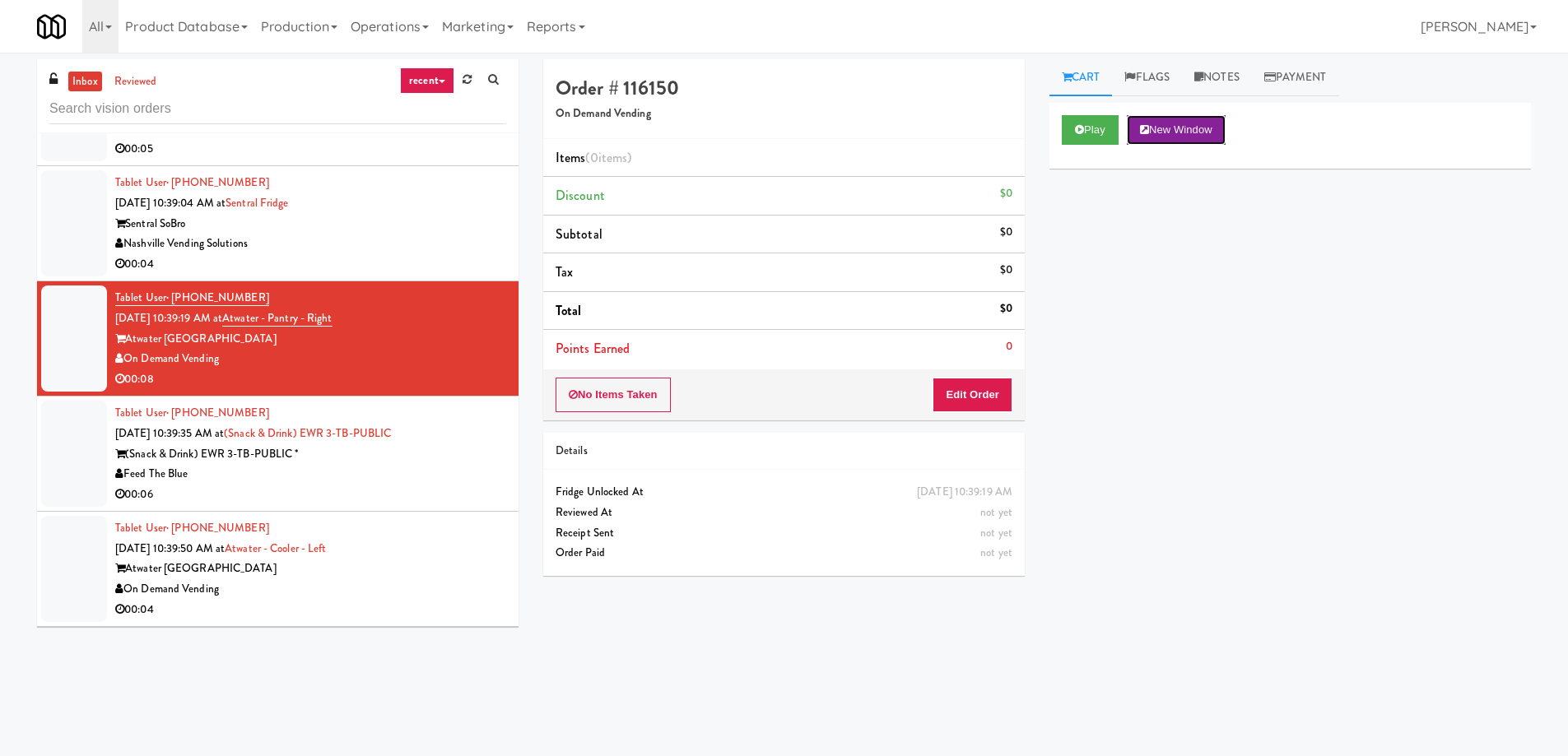
click at [1175, 126] on button "New Window" at bounding box center [1176, 130] width 98 height 30
click at [991, 414] on div "No Items Taken Edit Order" at bounding box center [784, 395] width 481 height 51
click at [984, 408] on button "Edit Order" at bounding box center [972, 395] width 80 height 34
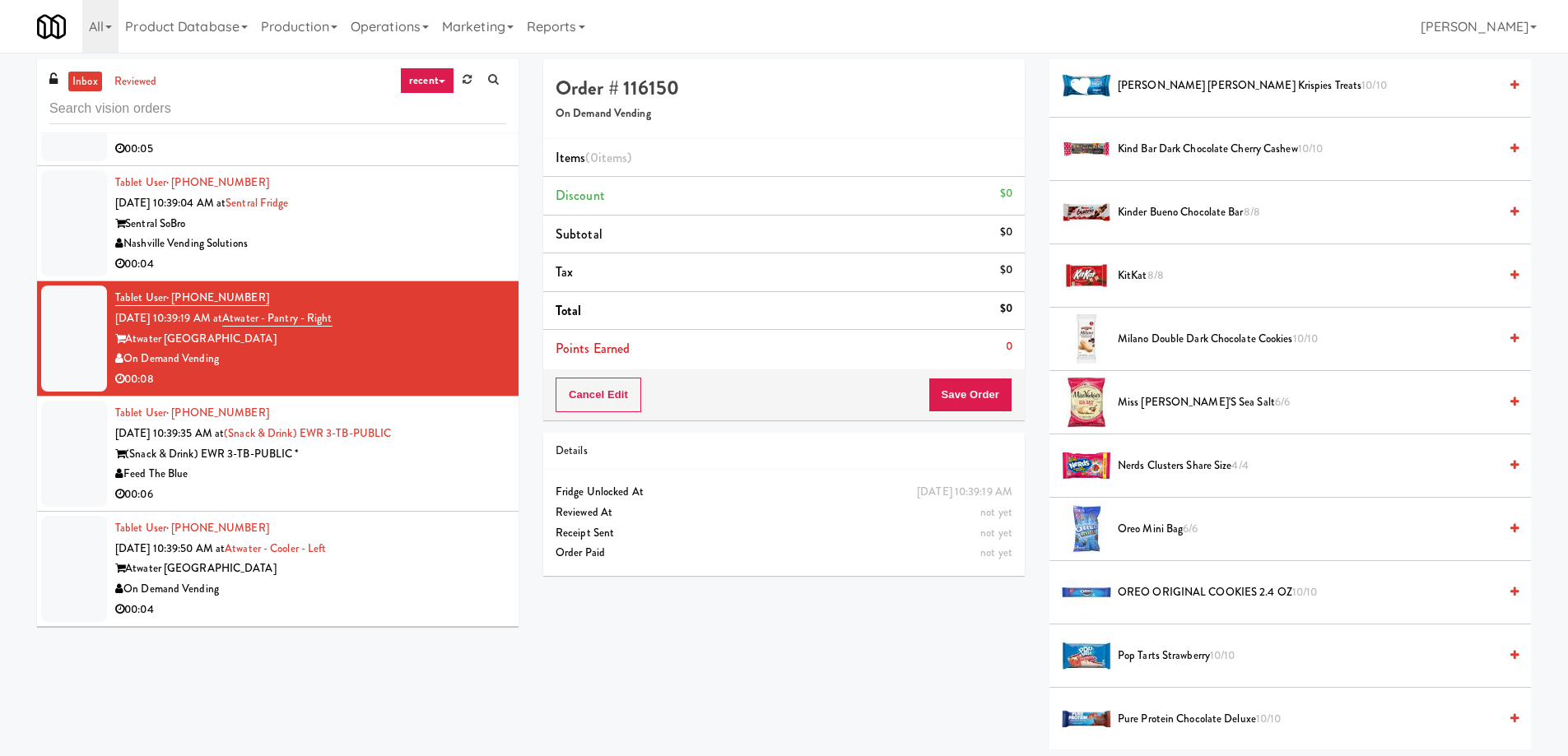
scroll to position [1069, 0]
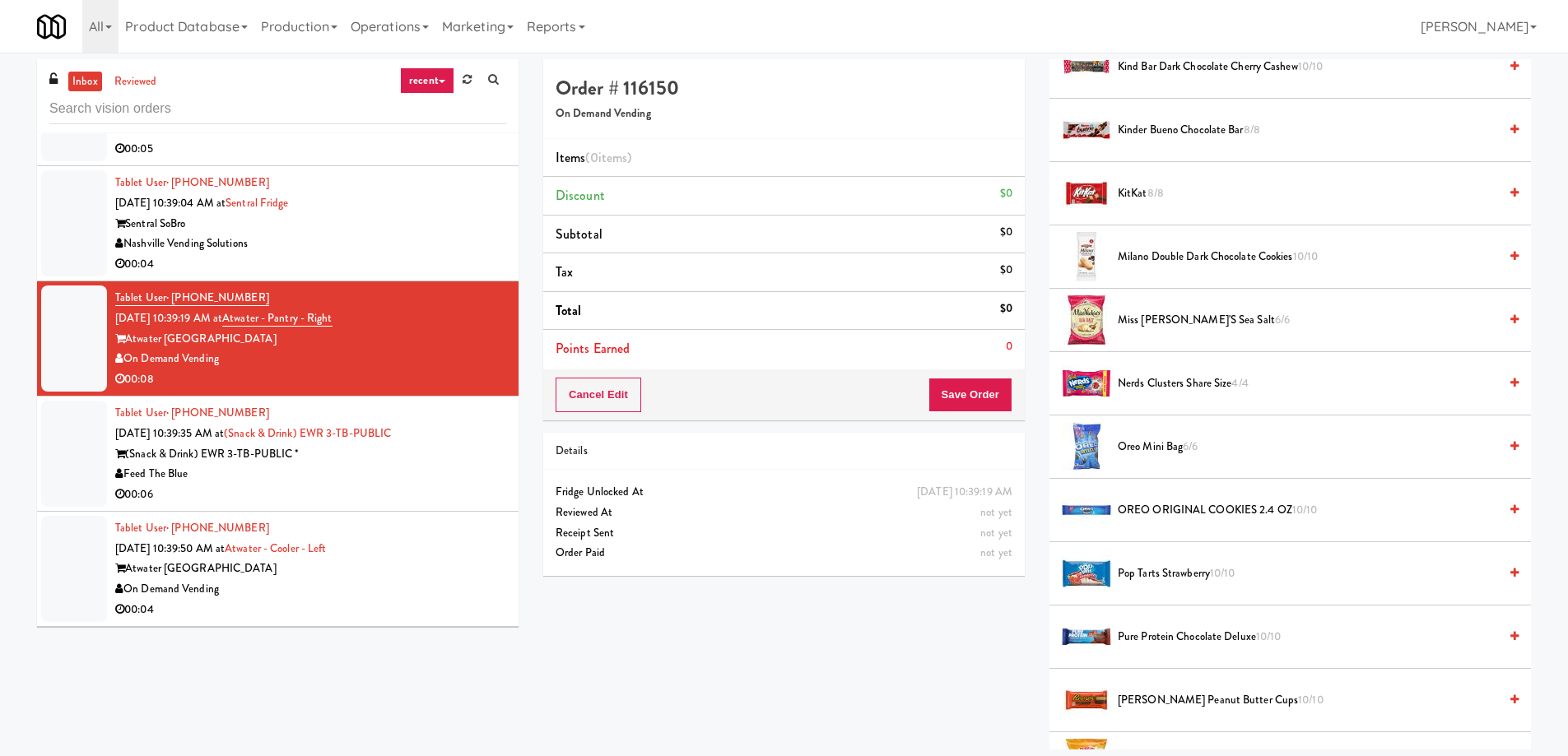
click at [1326, 636] on span "Pure Protein Chocolate Deluxe 10/10" at bounding box center [1308, 637] width 380 height 21
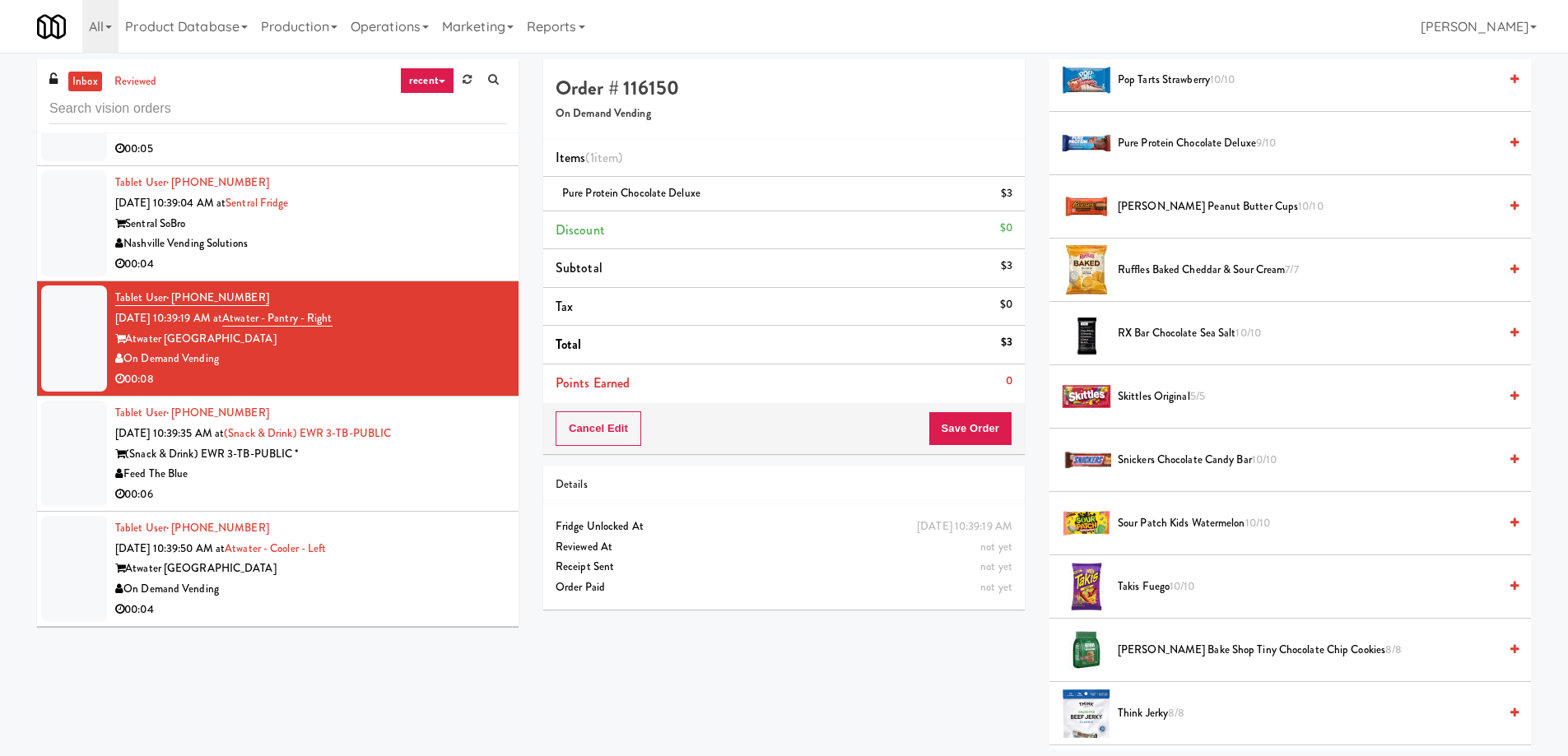
scroll to position [1481, 0]
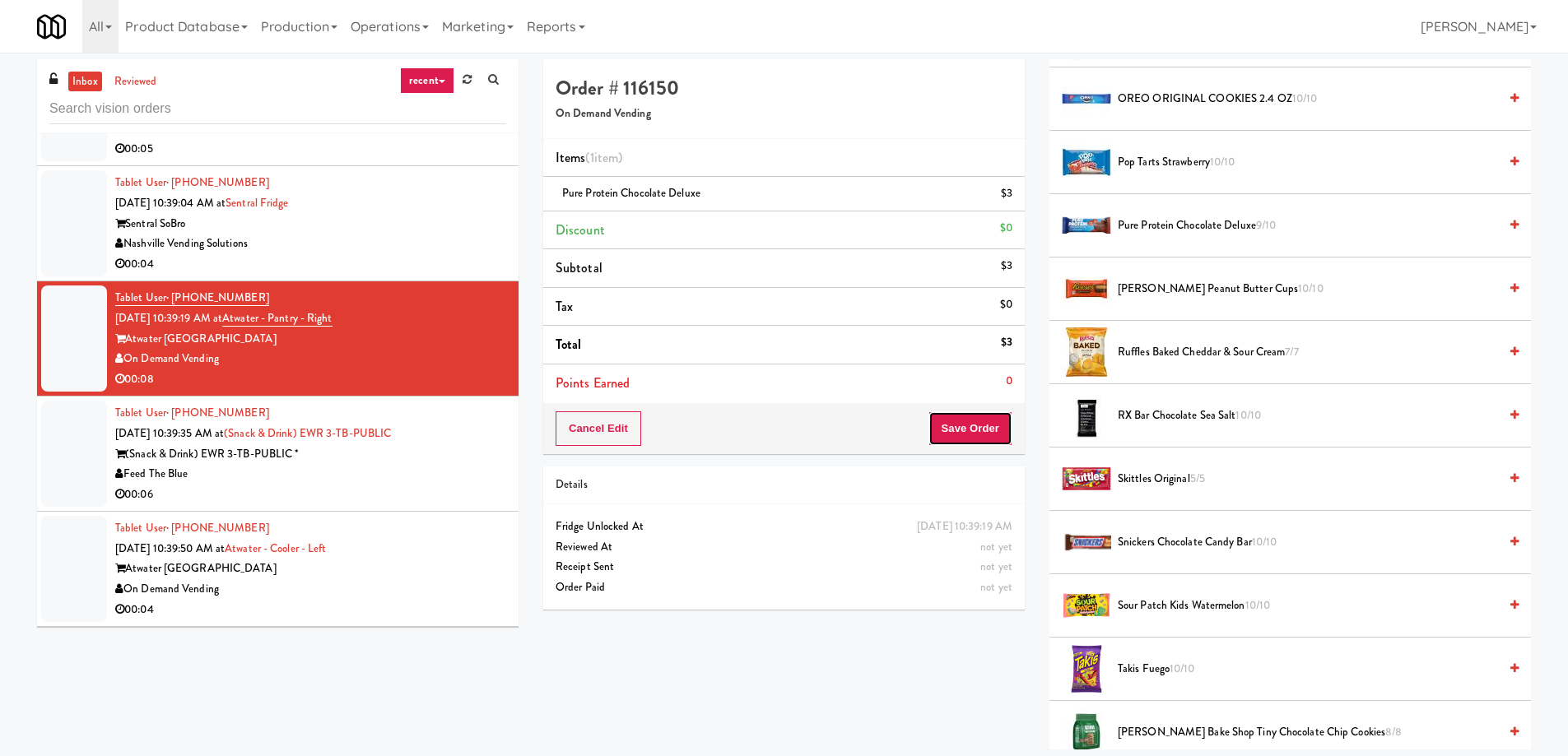
click at [969, 438] on button "Save Order" at bounding box center [970, 429] width 84 height 34
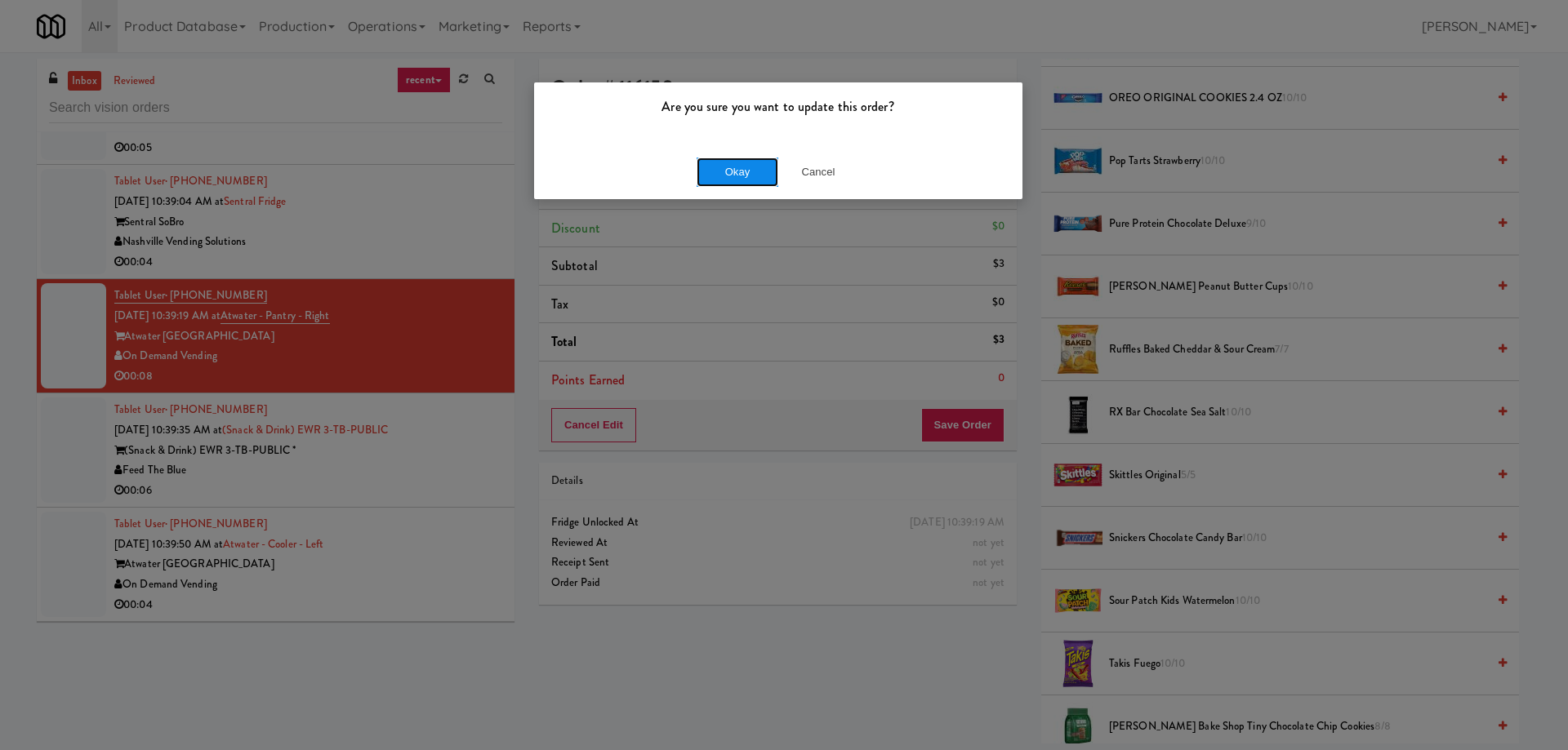
click at [722, 168] on button "Okay" at bounding box center [738, 172] width 82 height 30
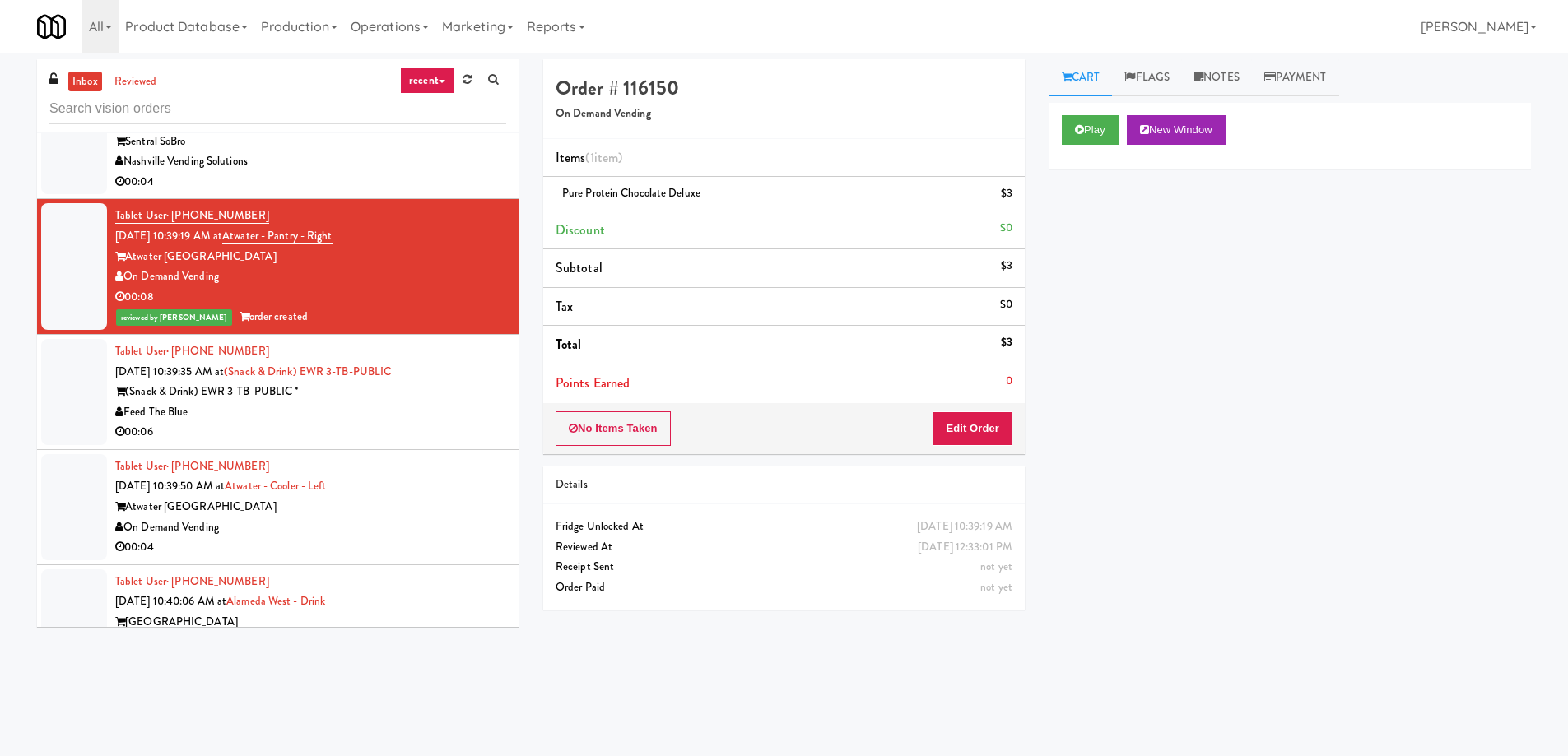
scroll to position [28957, 0]
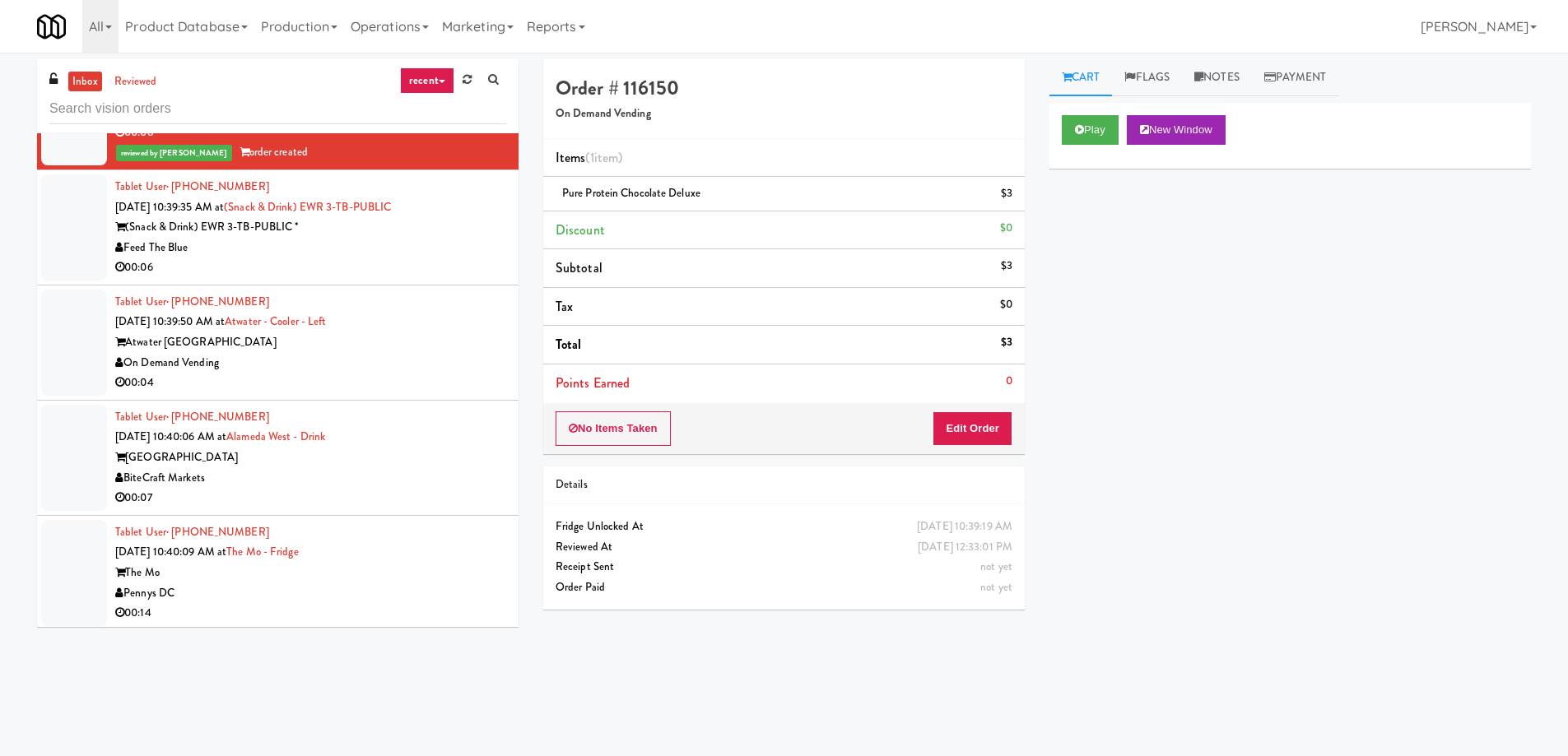
click at [349, 468] on div "BiteCraft Markets" at bounding box center [311, 479] width 391 height 21
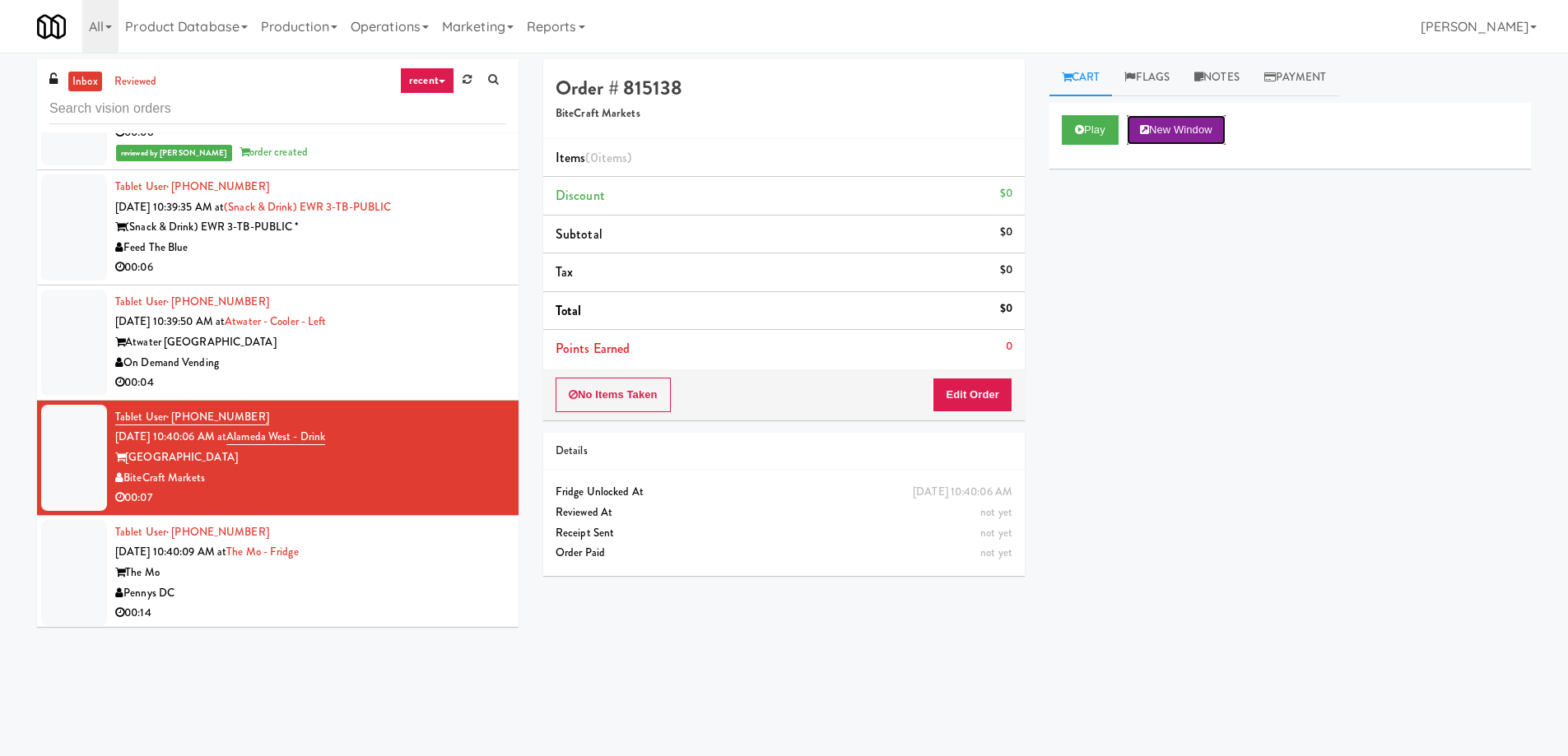
click at [1177, 133] on button "New Window" at bounding box center [1176, 130] width 98 height 30
click at [939, 396] on button "Edit Order" at bounding box center [972, 395] width 80 height 34
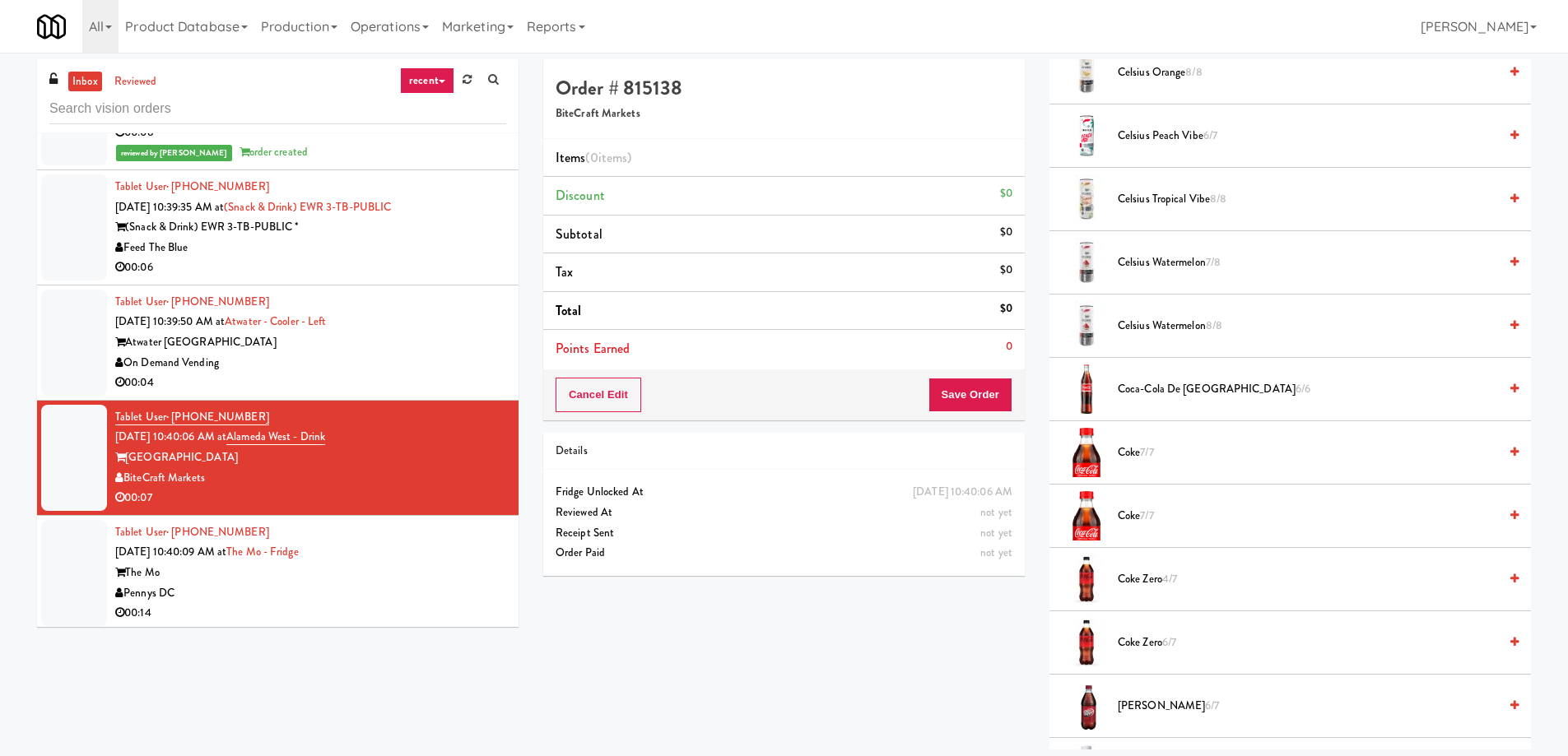
scroll to position [658, 0]
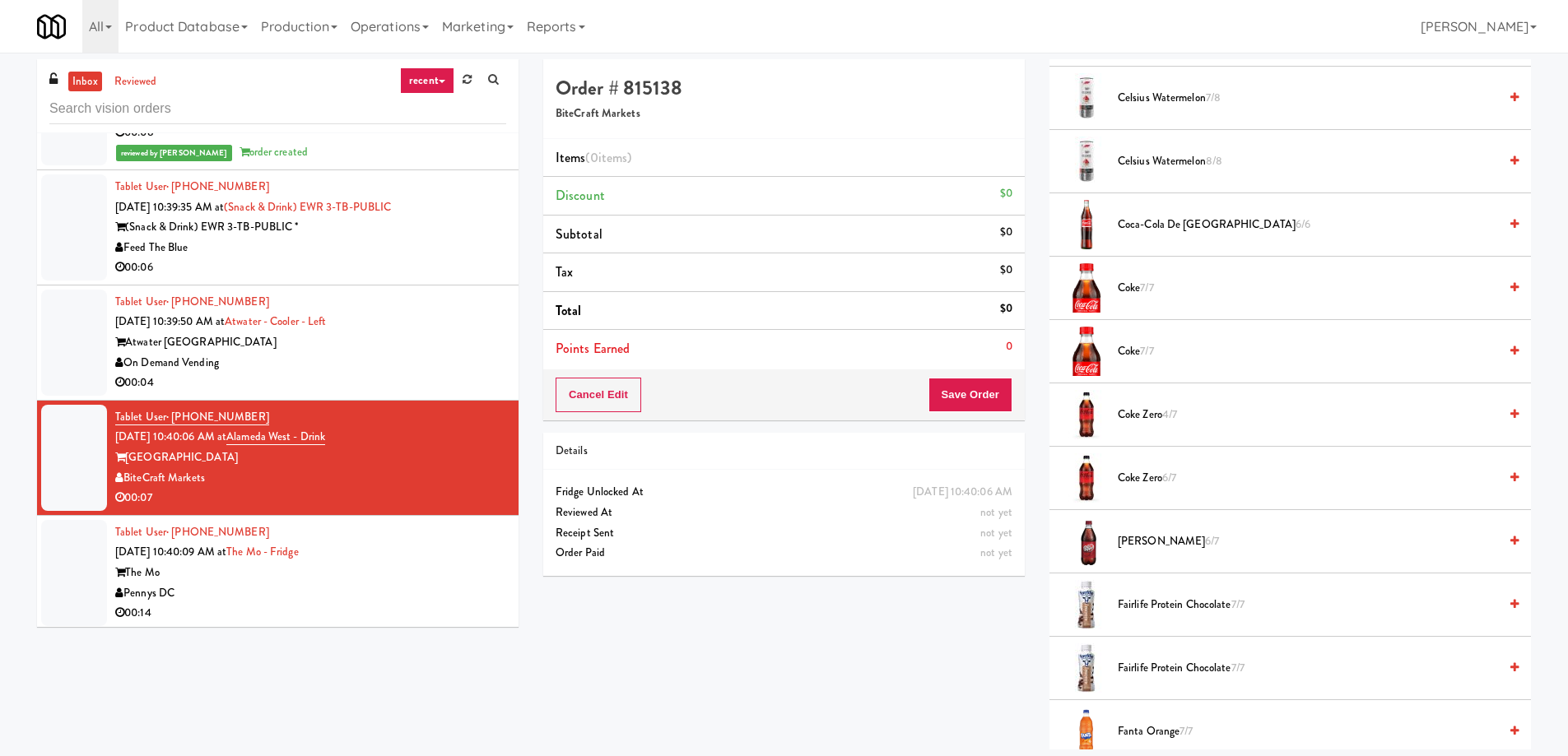
click at [1230, 414] on span "Coke Zero 4/7" at bounding box center [1308, 415] width 380 height 21
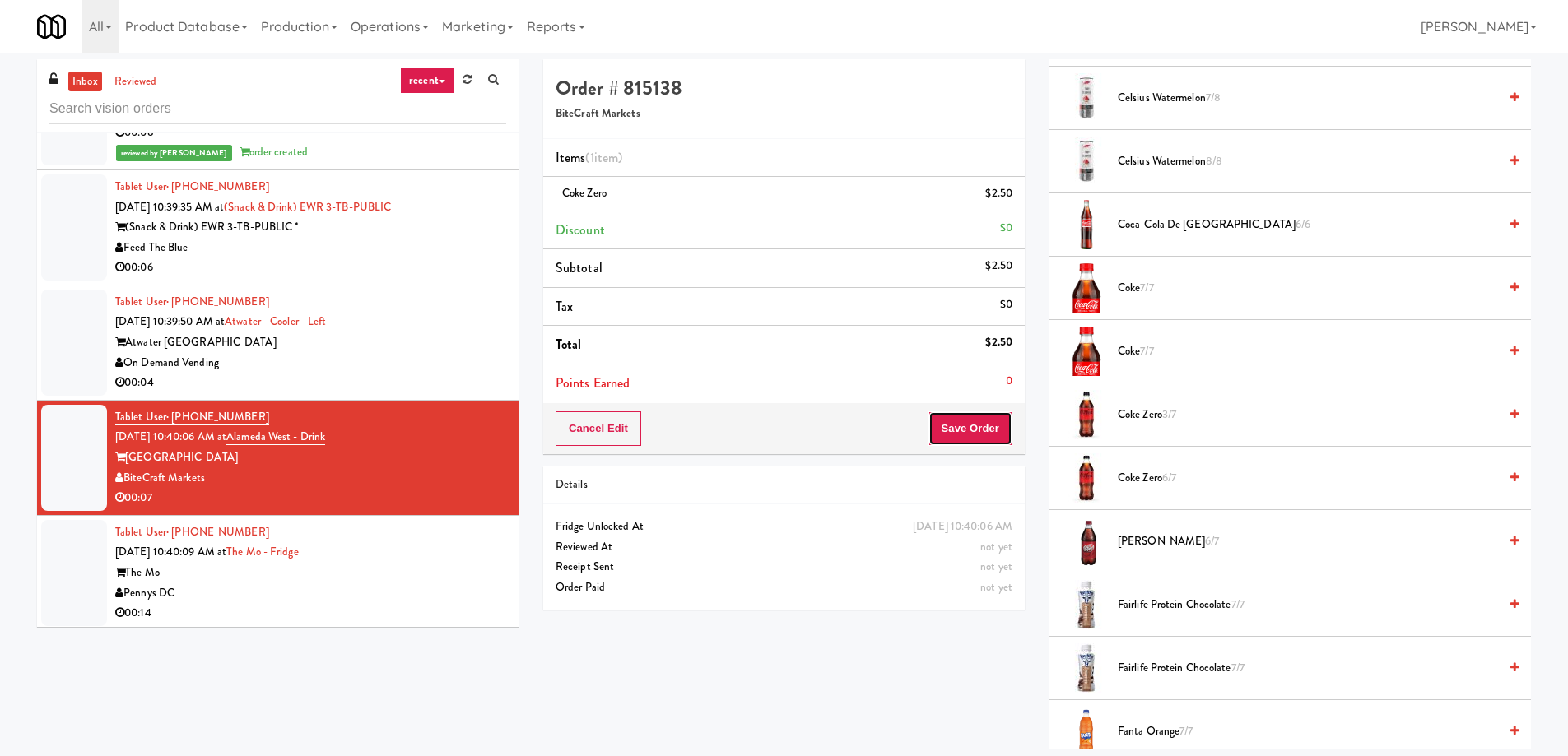
click at [974, 433] on button "Save Order" at bounding box center [970, 429] width 84 height 34
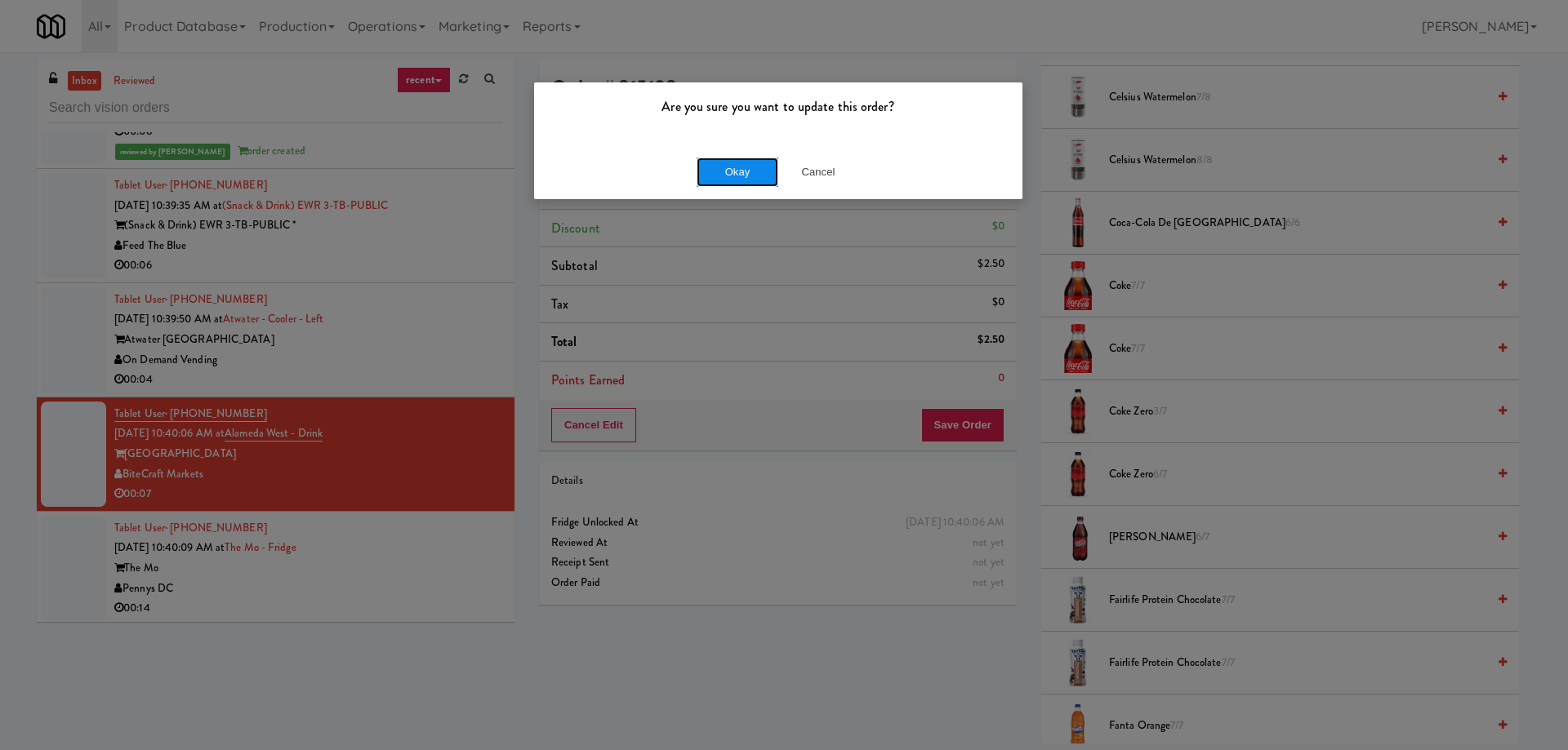
click at [724, 166] on button "Okay" at bounding box center [738, 172] width 82 height 30
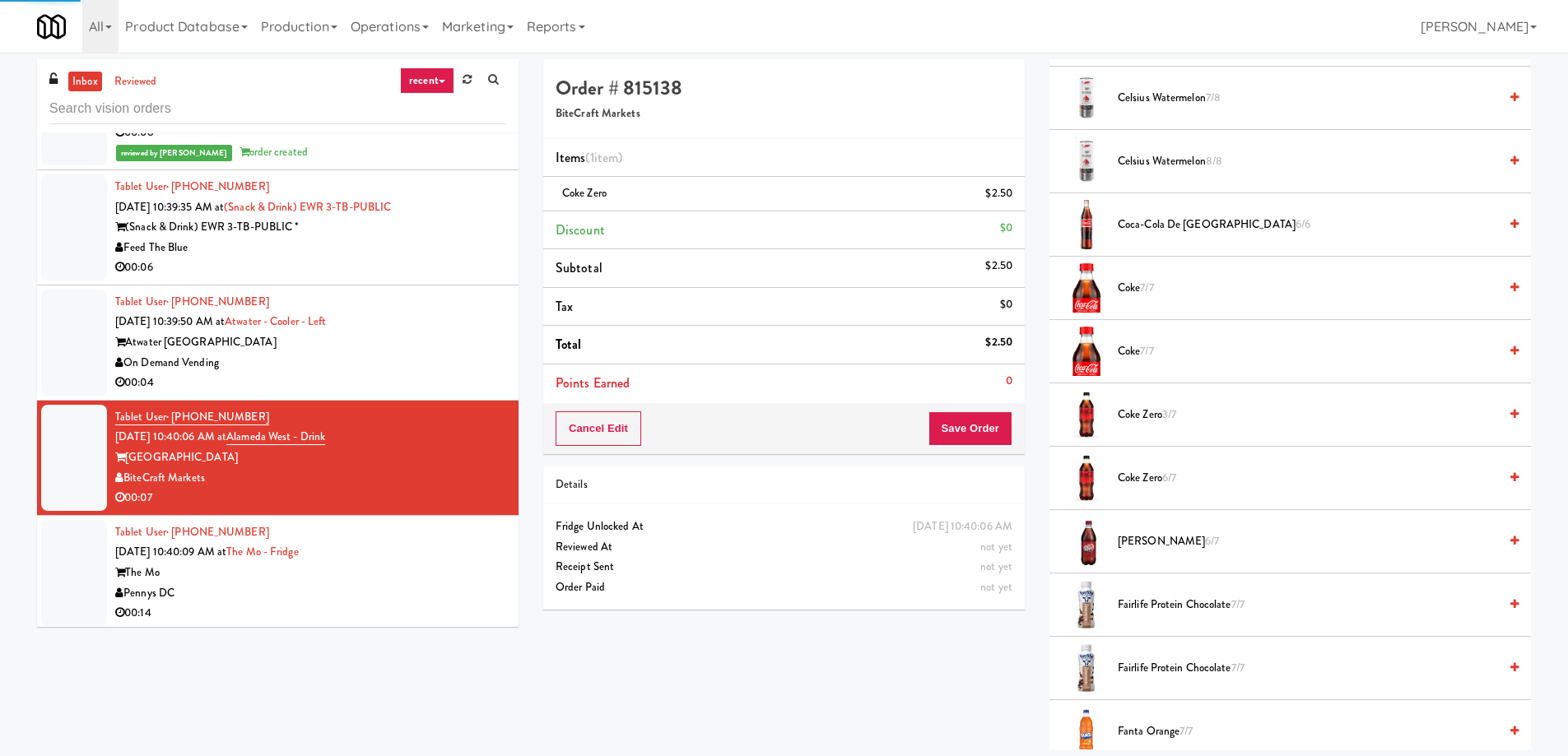
scroll to position [0, 0]
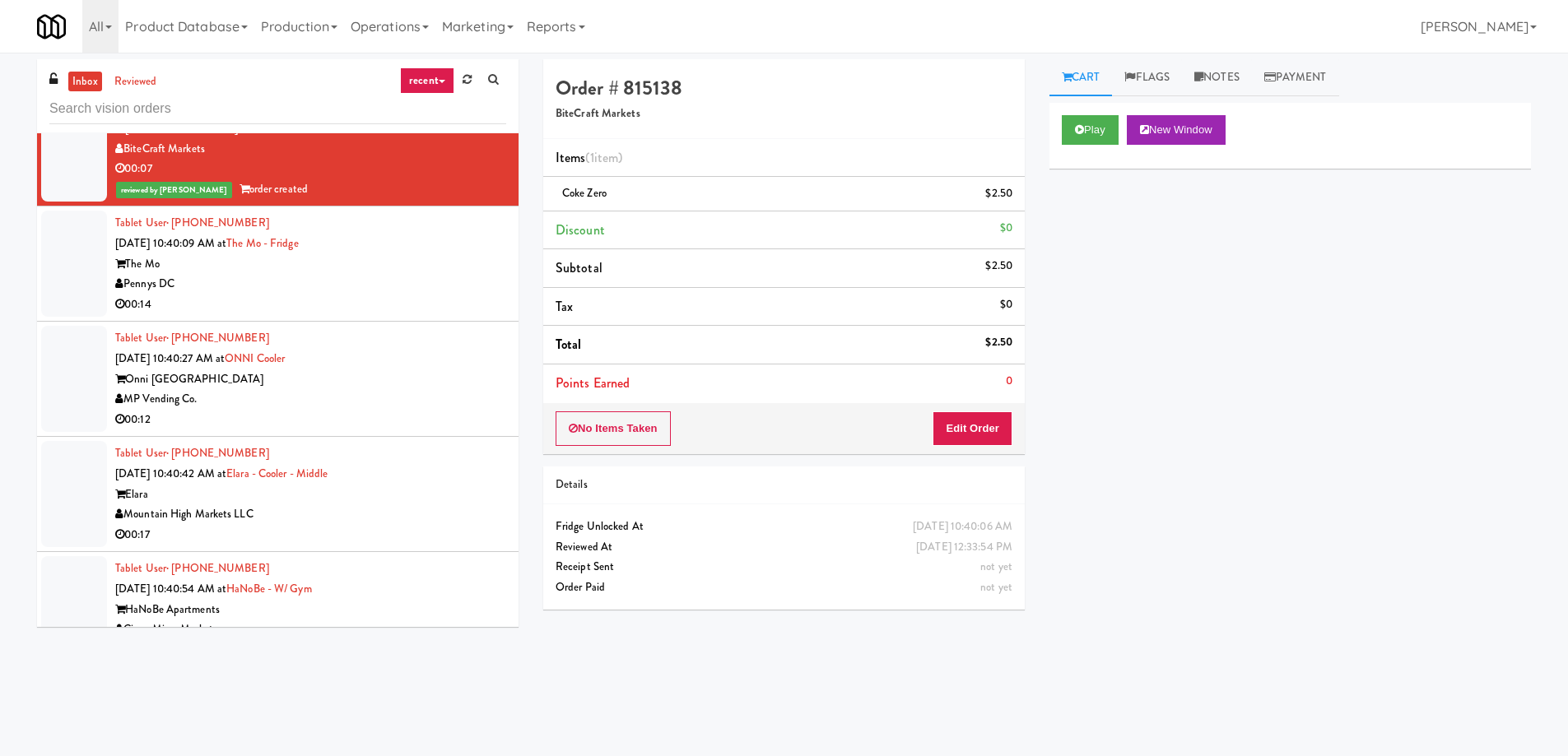
drag, startPoint x: 559, startPoint y: 700, endPoint x: 534, endPoint y: 656, distance: 50.6
click at [559, 700] on div "Order # 815138 BiteCraft Markets Items (1 item ) Coke Zero $2.50 Discount $0 Su…" at bounding box center [1037, 390] width 1012 height 661
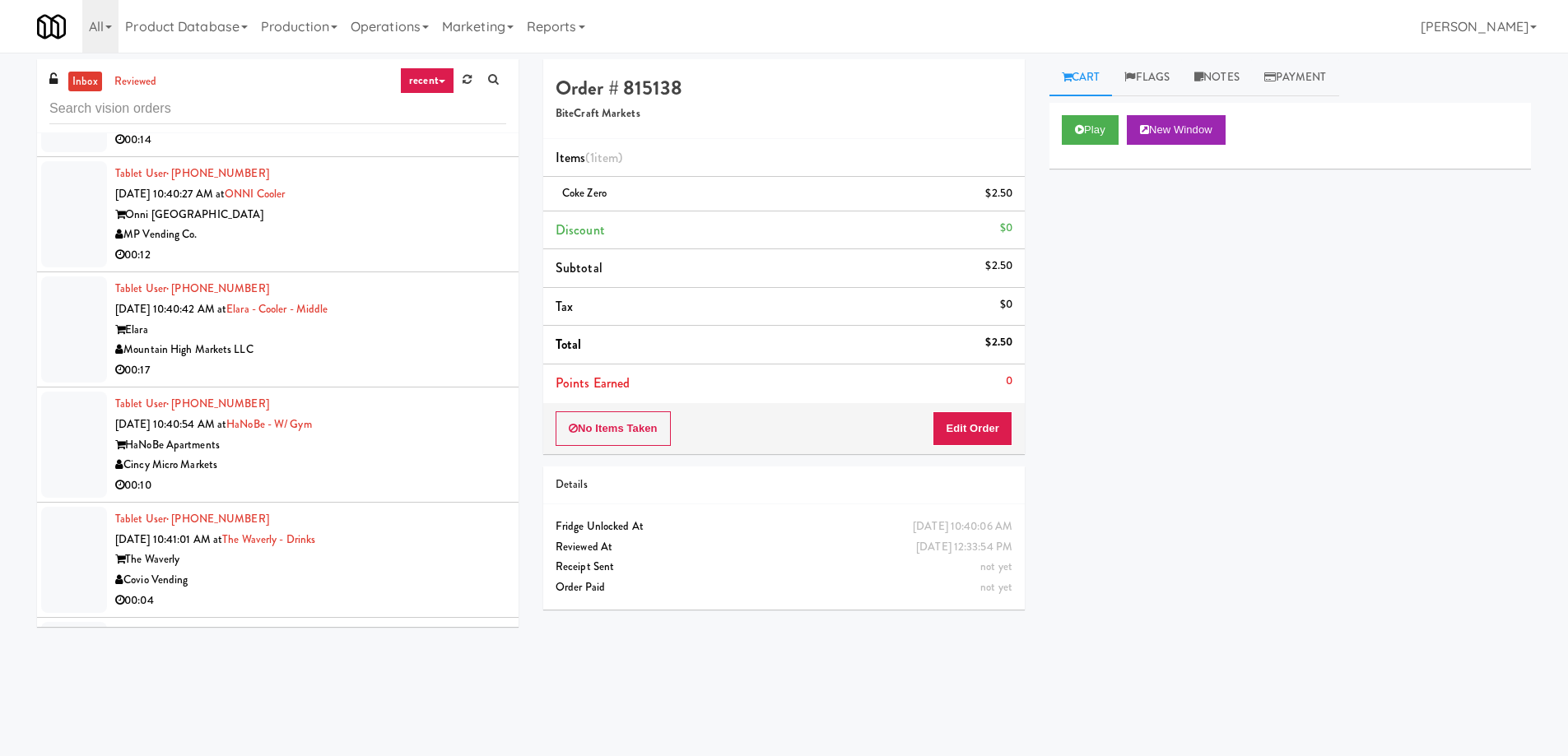
click at [308, 570] on div "Covio Vending" at bounding box center [311, 580] width 391 height 21
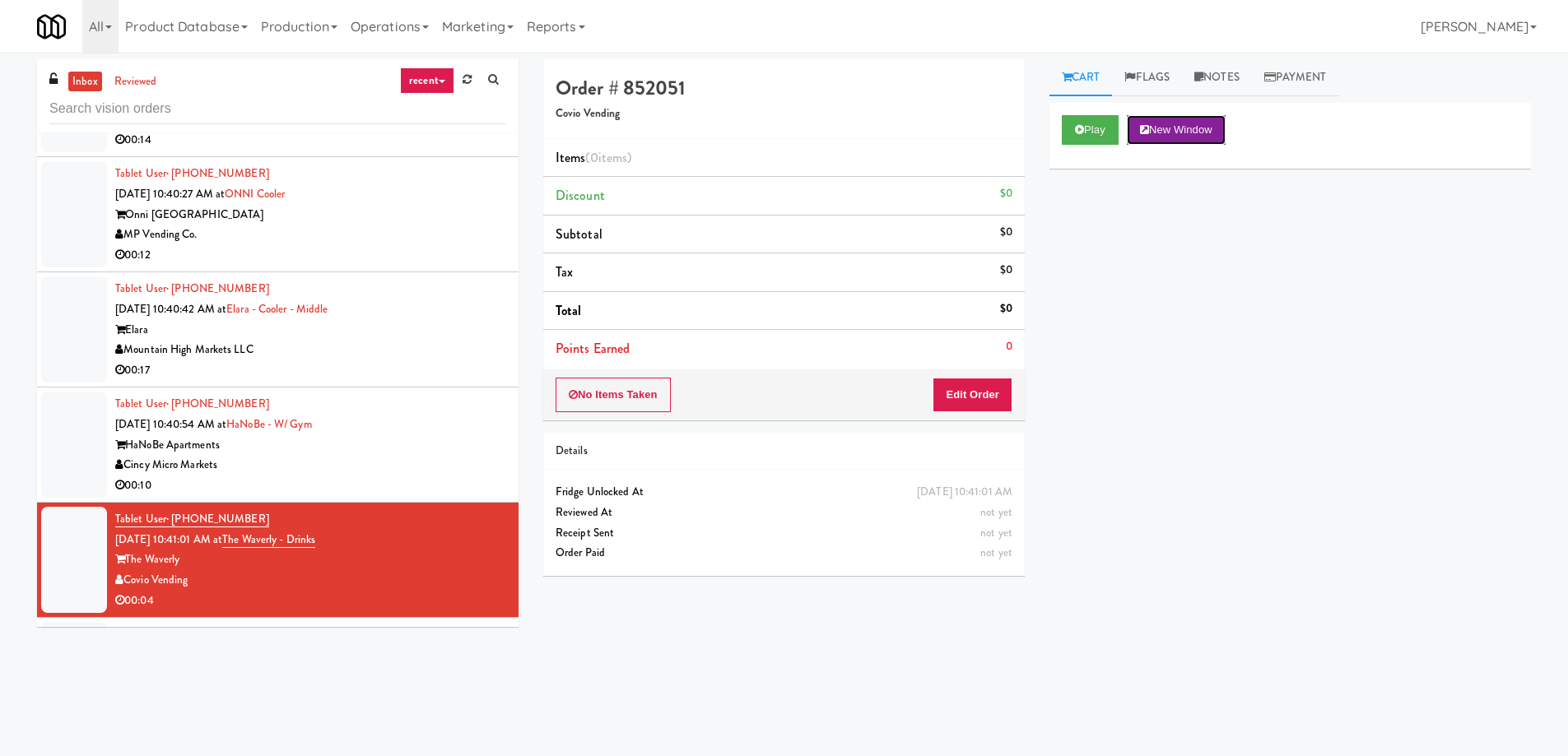
click at [1207, 134] on button "New Window" at bounding box center [1176, 130] width 98 height 30
click at [966, 408] on button "Edit Order" at bounding box center [972, 395] width 80 height 34
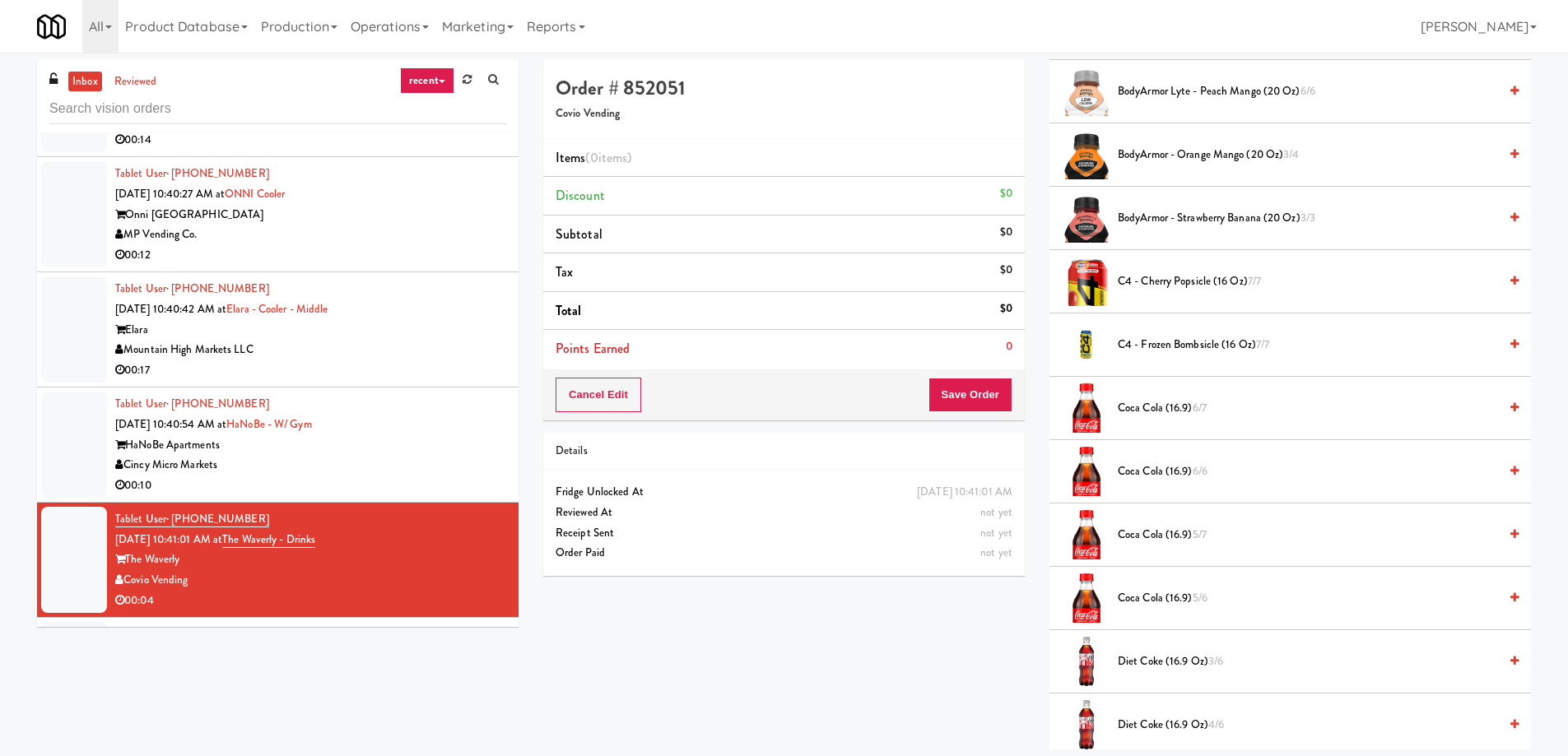
scroll to position [658, 0]
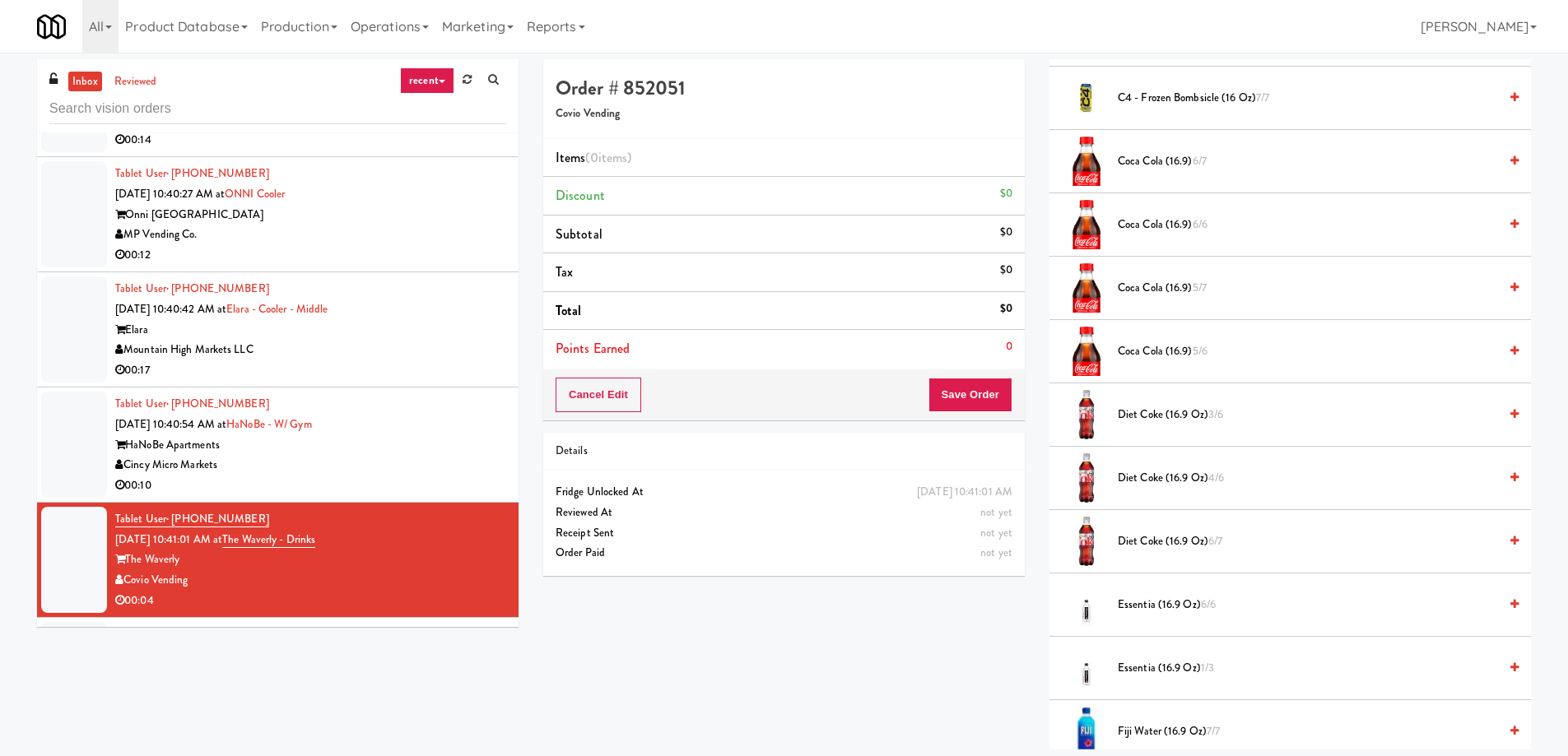
click at [1225, 487] on span "Diet Coke (16.9 oz) 4/6" at bounding box center [1308, 479] width 380 height 21
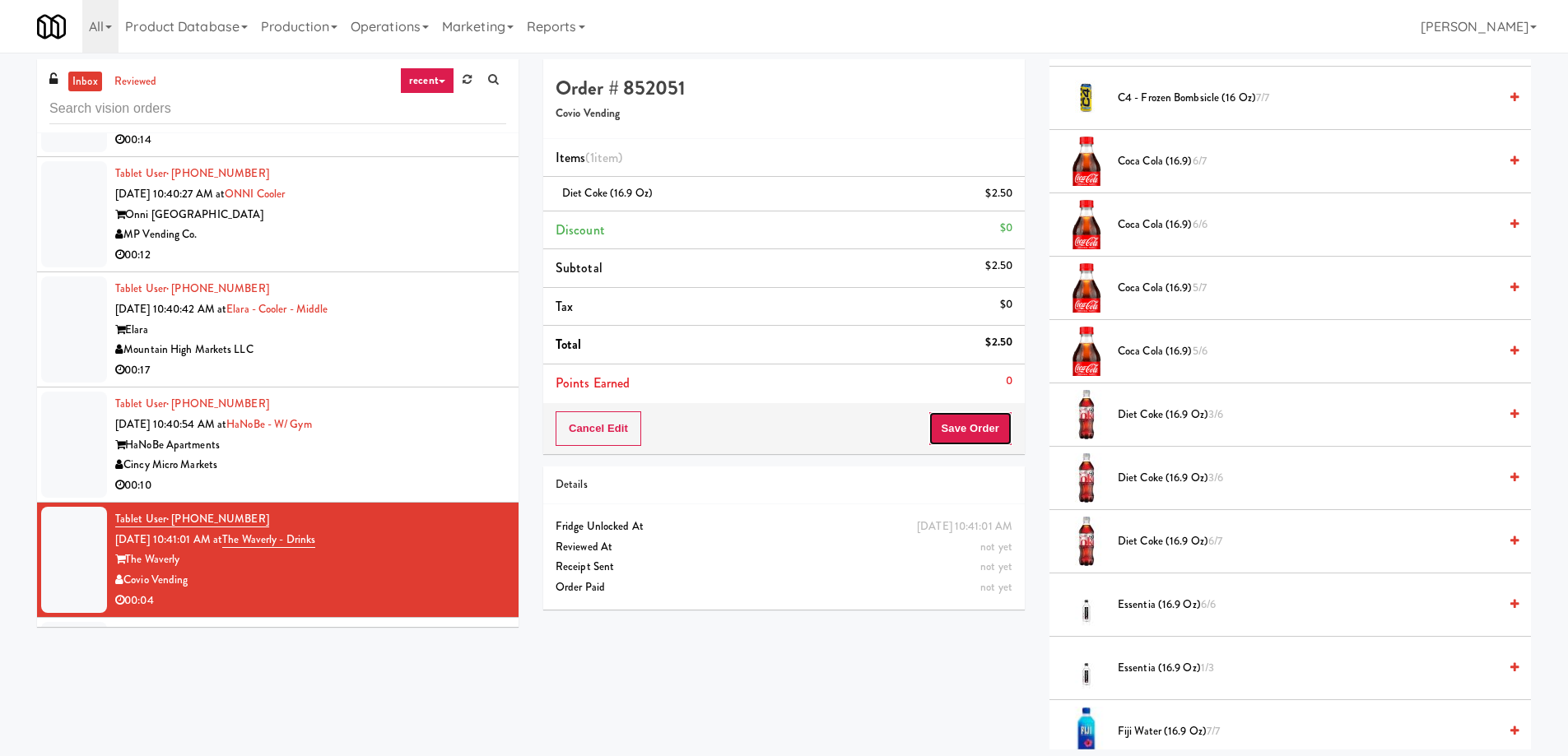
click at [986, 425] on button "Save Order" at bounding box center [970, 429] width 84 height 34
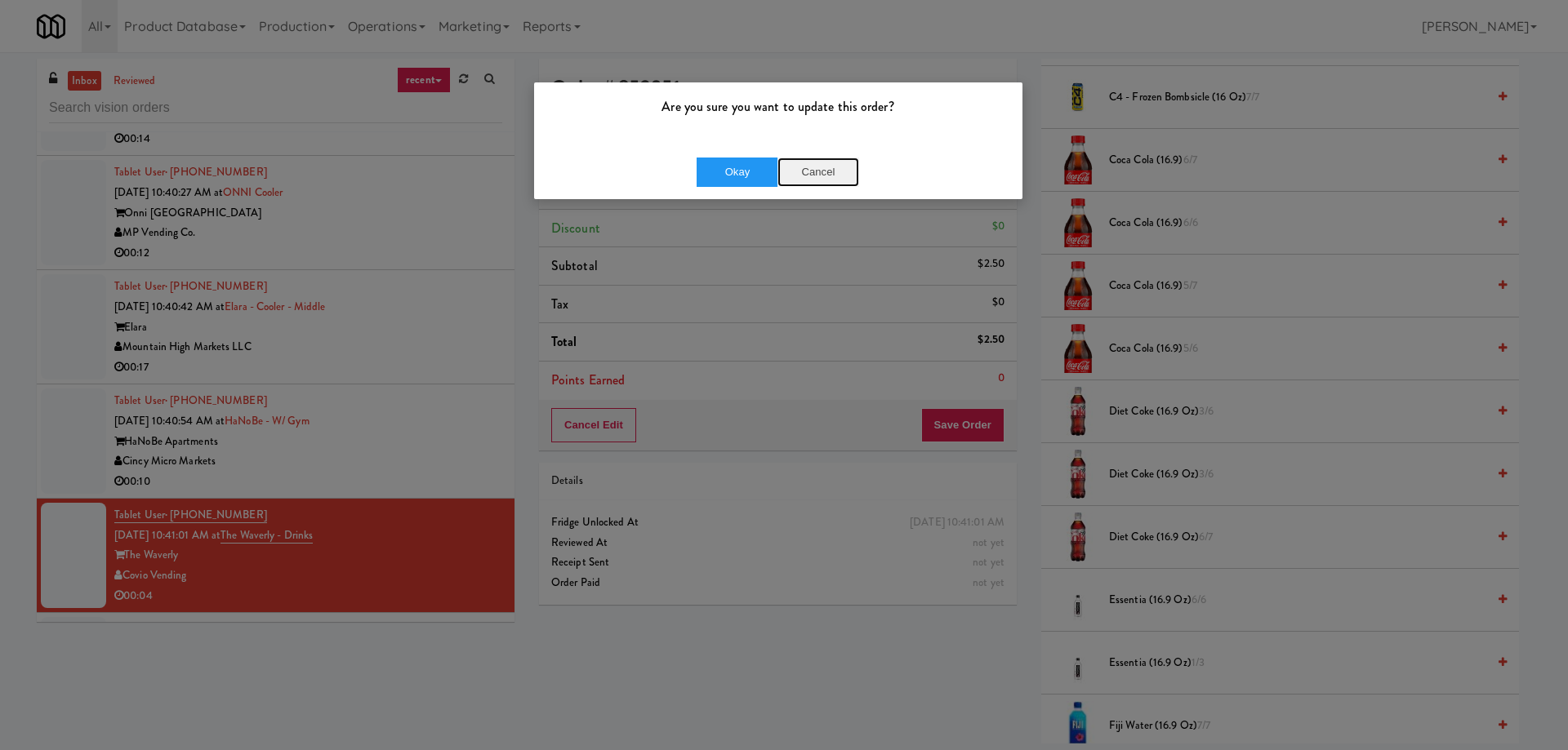
click at [845, 170] on button "Cancel" at bounding box center [818, 172] width 82 height 30
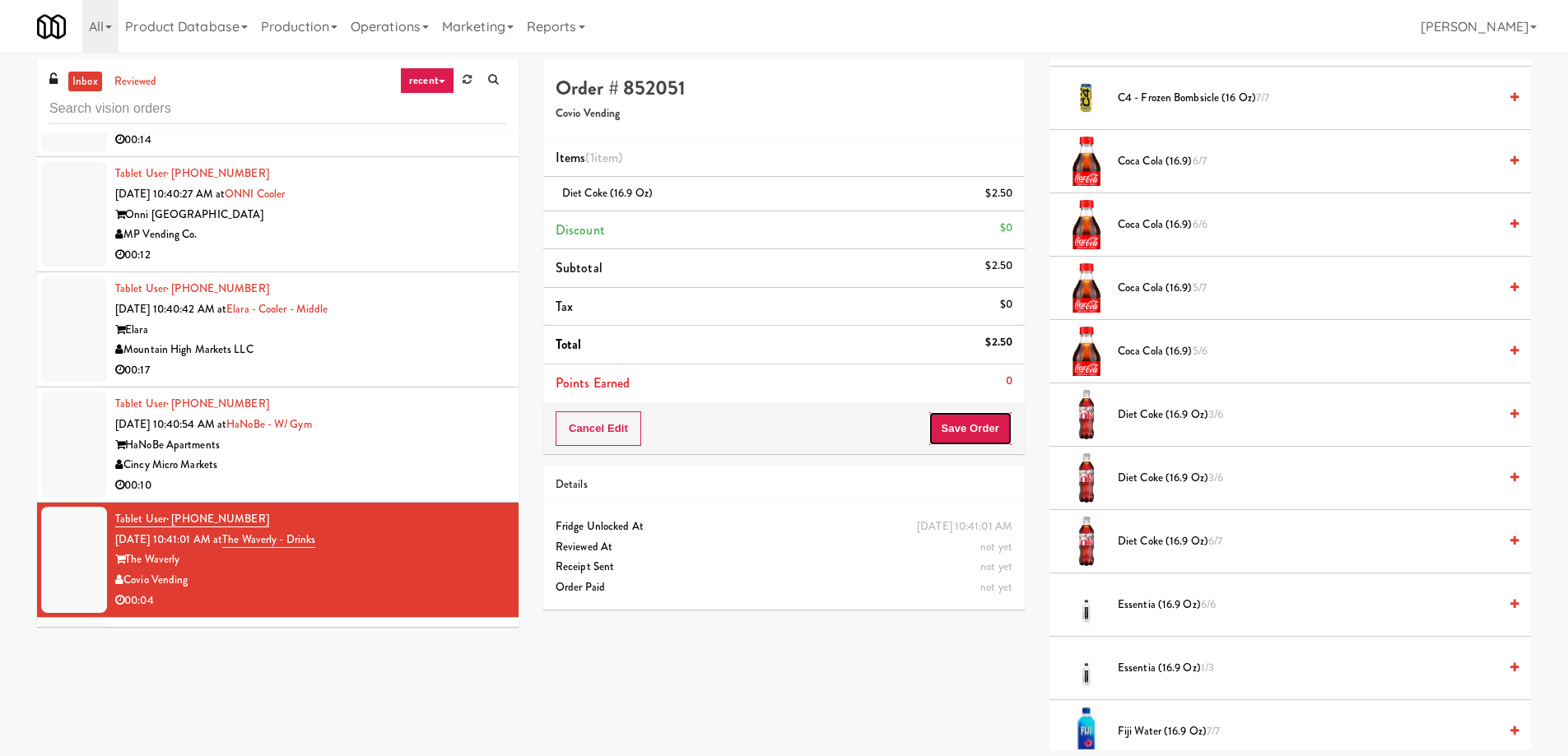
click at [972, 412] on button "Save Order" at bounding box center [970, 429] width 84 height 34
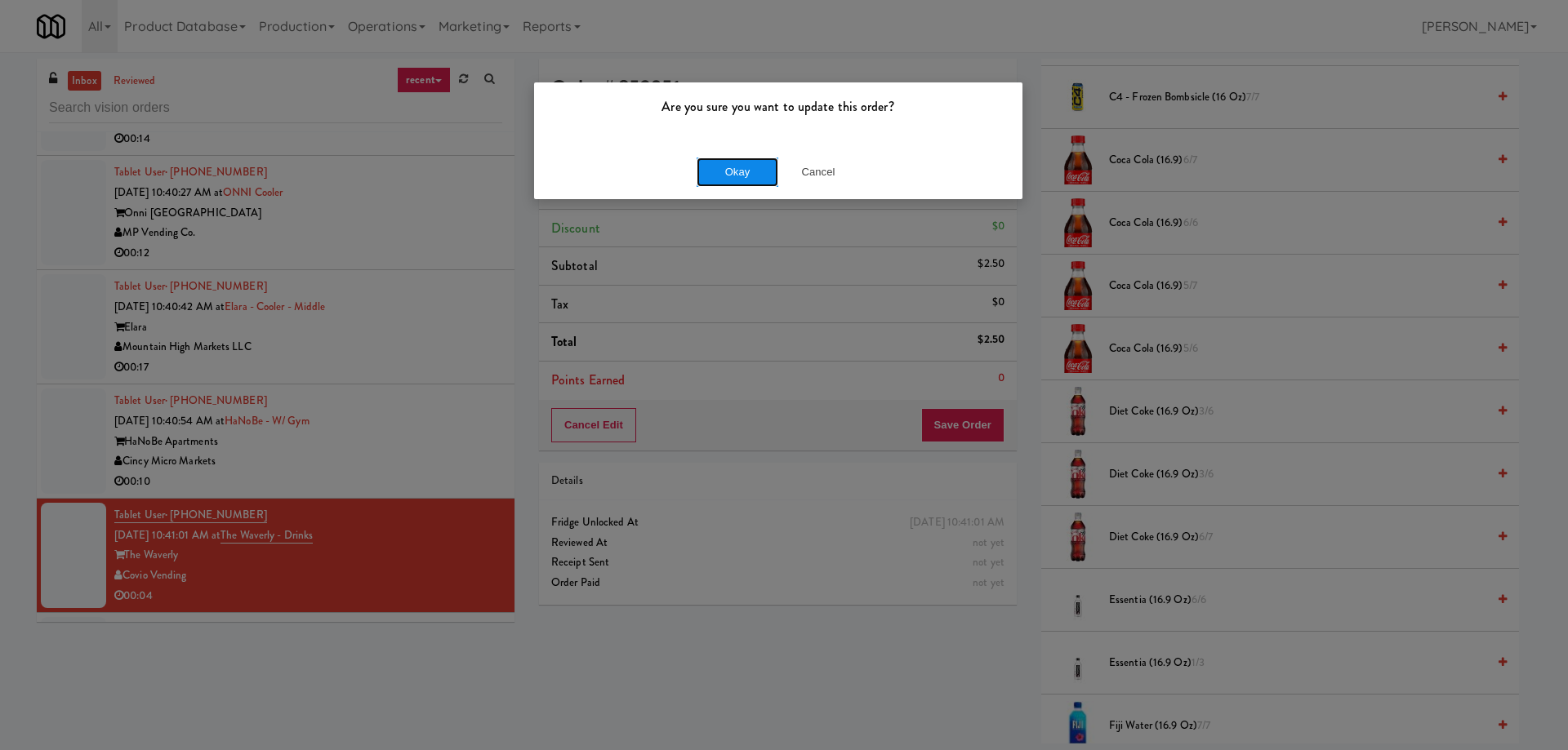
click at [752, 177] on button "Okay" at bounding box center [738, 172] width 82 height 30
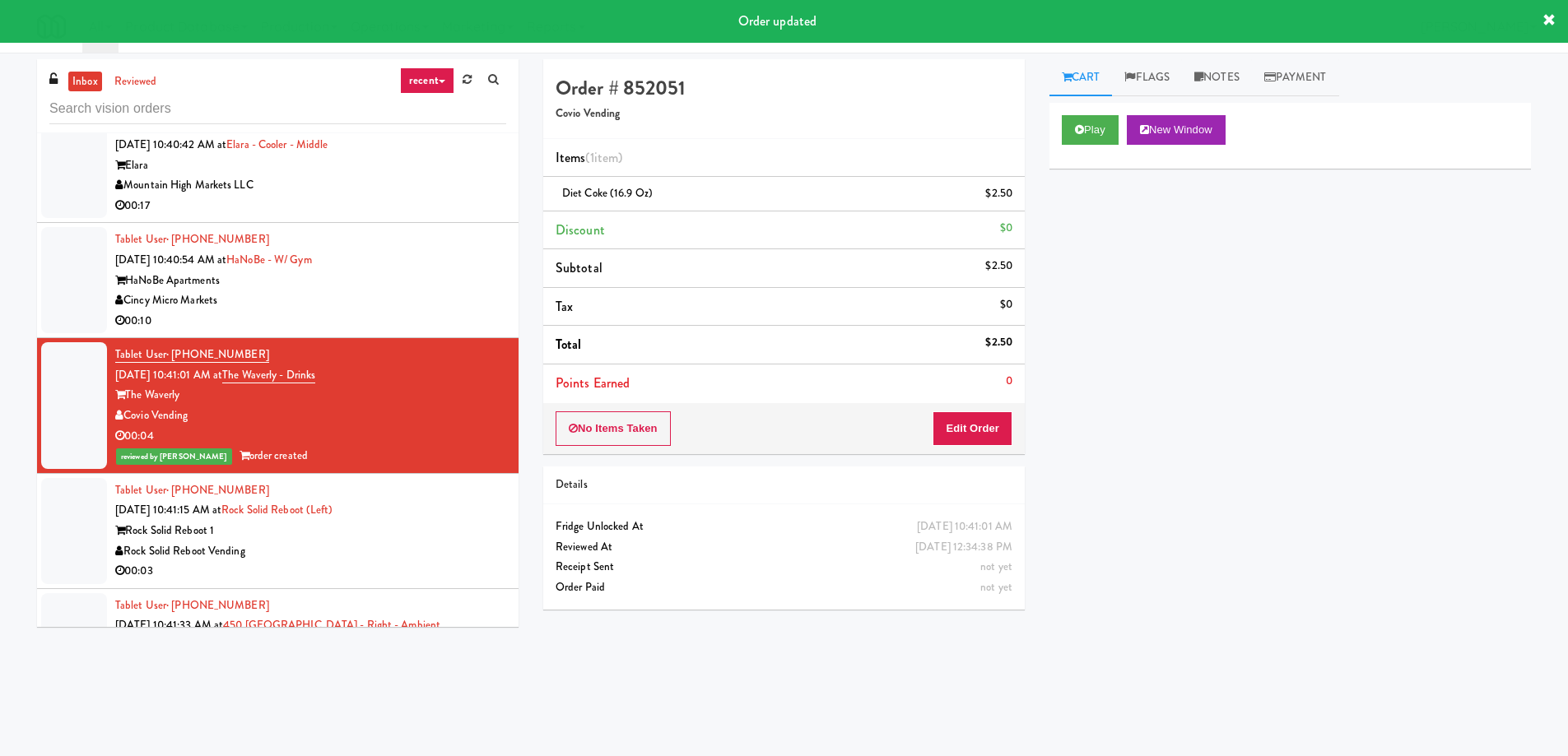
scroll to position [29780, 0]
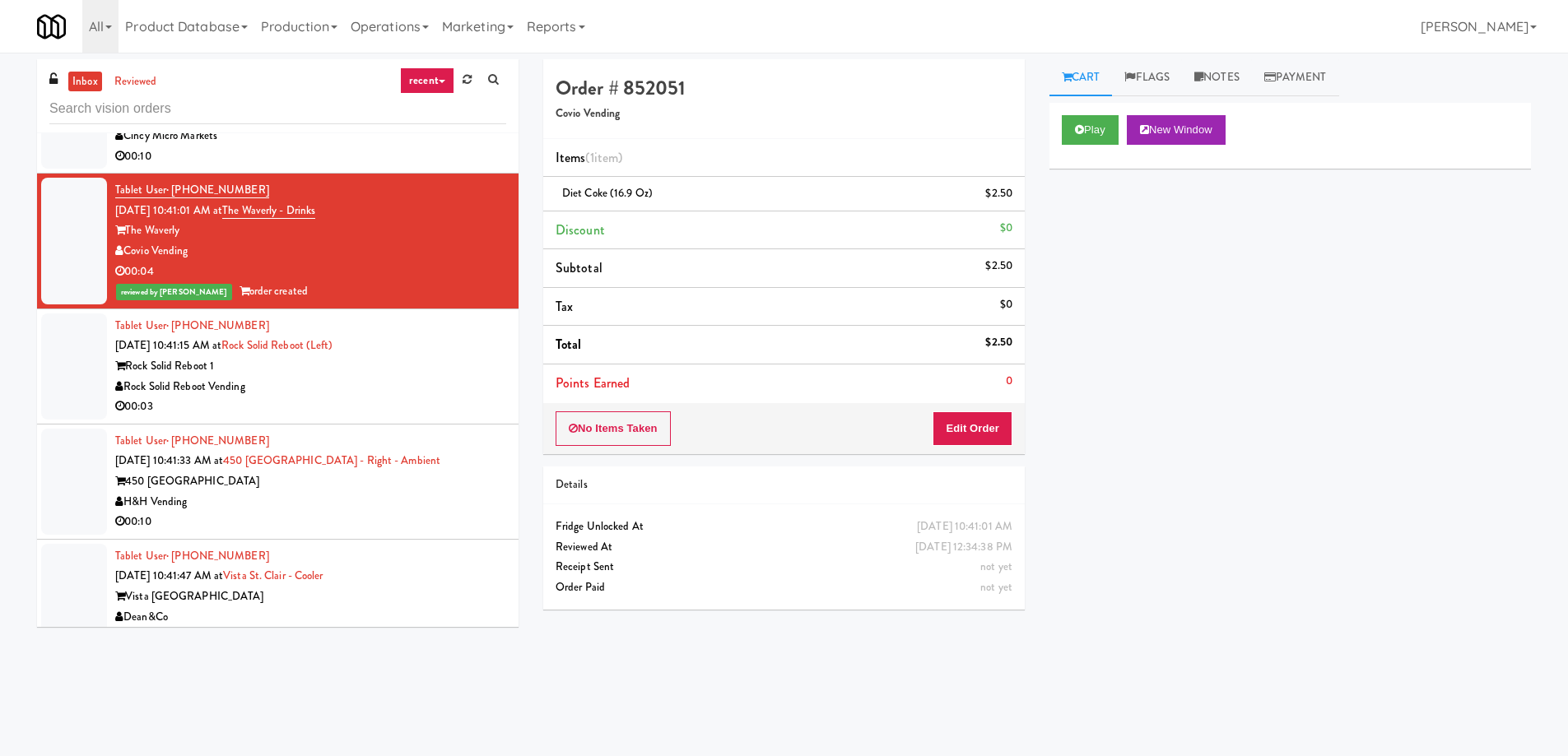
click at [325, 377] on div "Rock Solid Reboot Vending" at bounding box center [311, 387] width 391 height 21
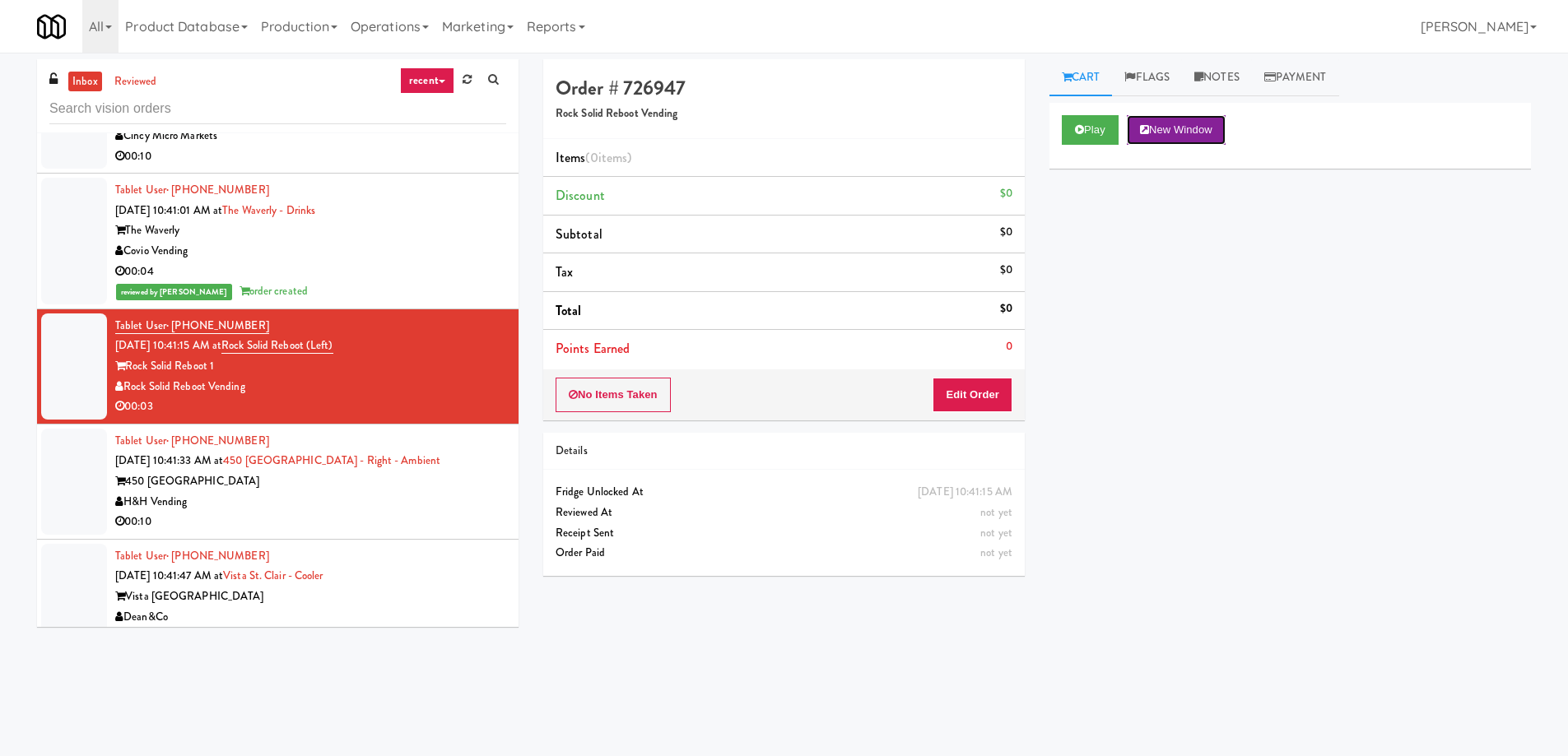
click at [1159, 137] on button "New Window" at bounding box center [1176, 130] width 98 height 30
click at [1002, 389] on button "Edit Order" at bounding box center [972, 395] width 80 height 34
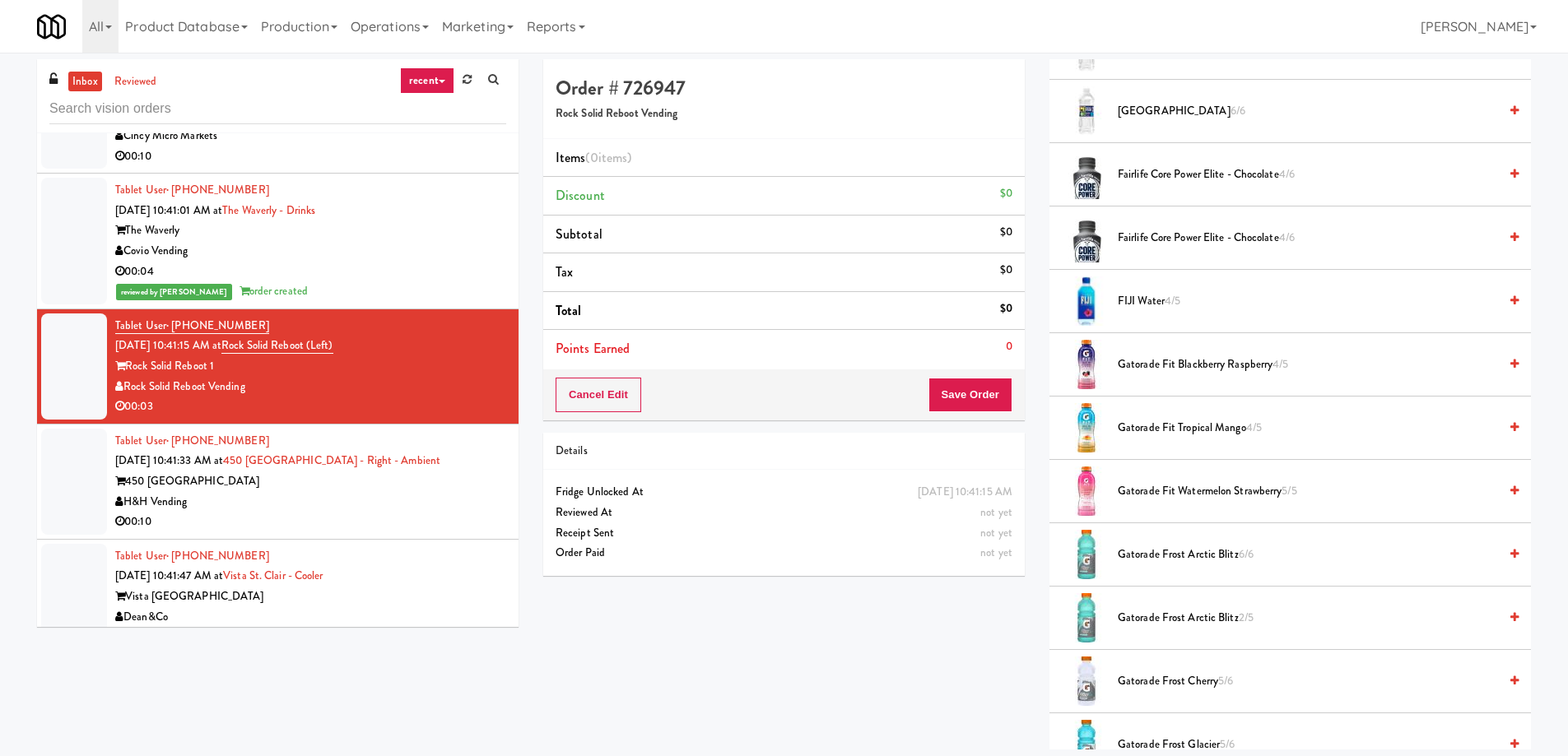
scroll to position [1317, 0]
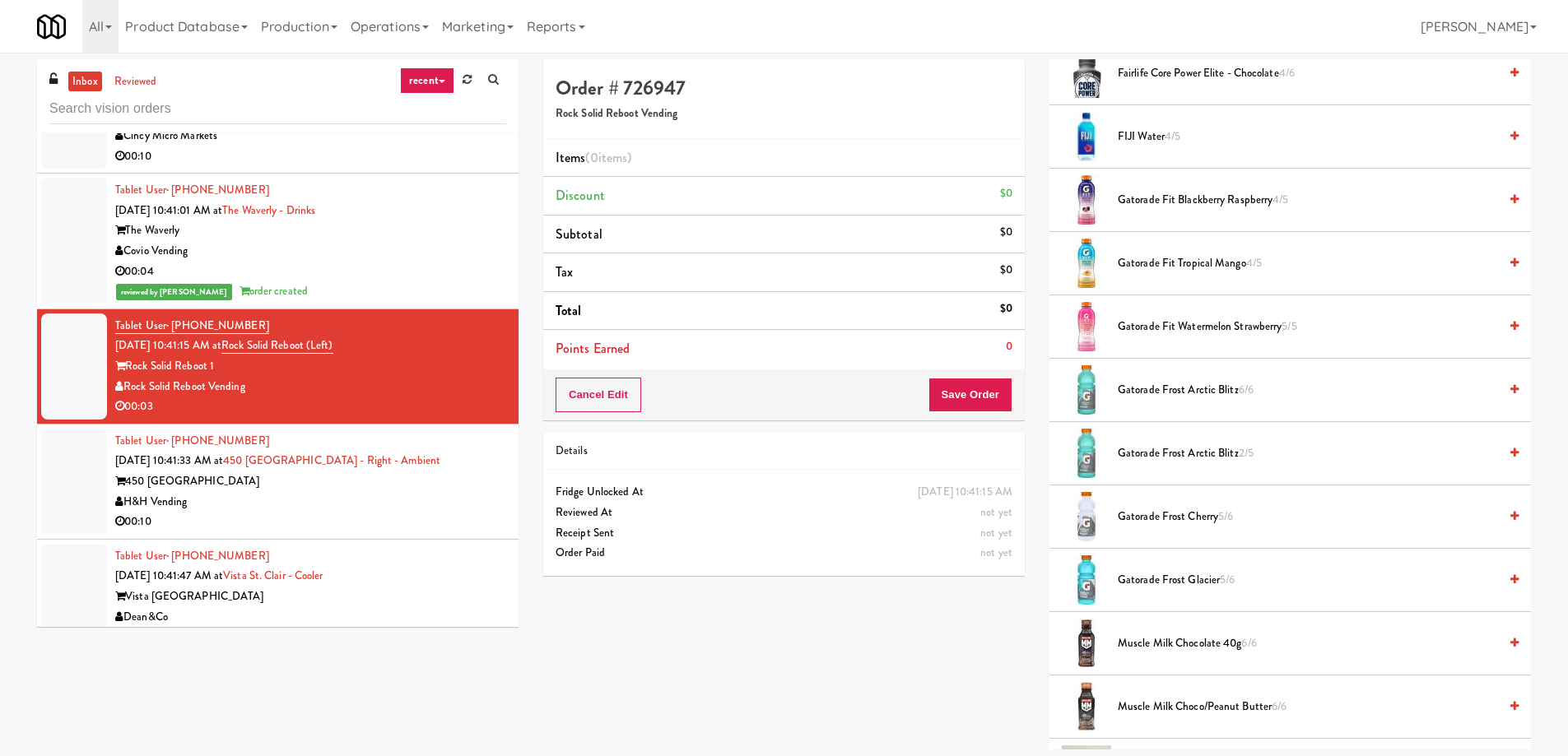
click at [1167, 517] on span "Gatorade Frost Cherry 5/6" at bounding box center [1308, 517] width 380 height 21
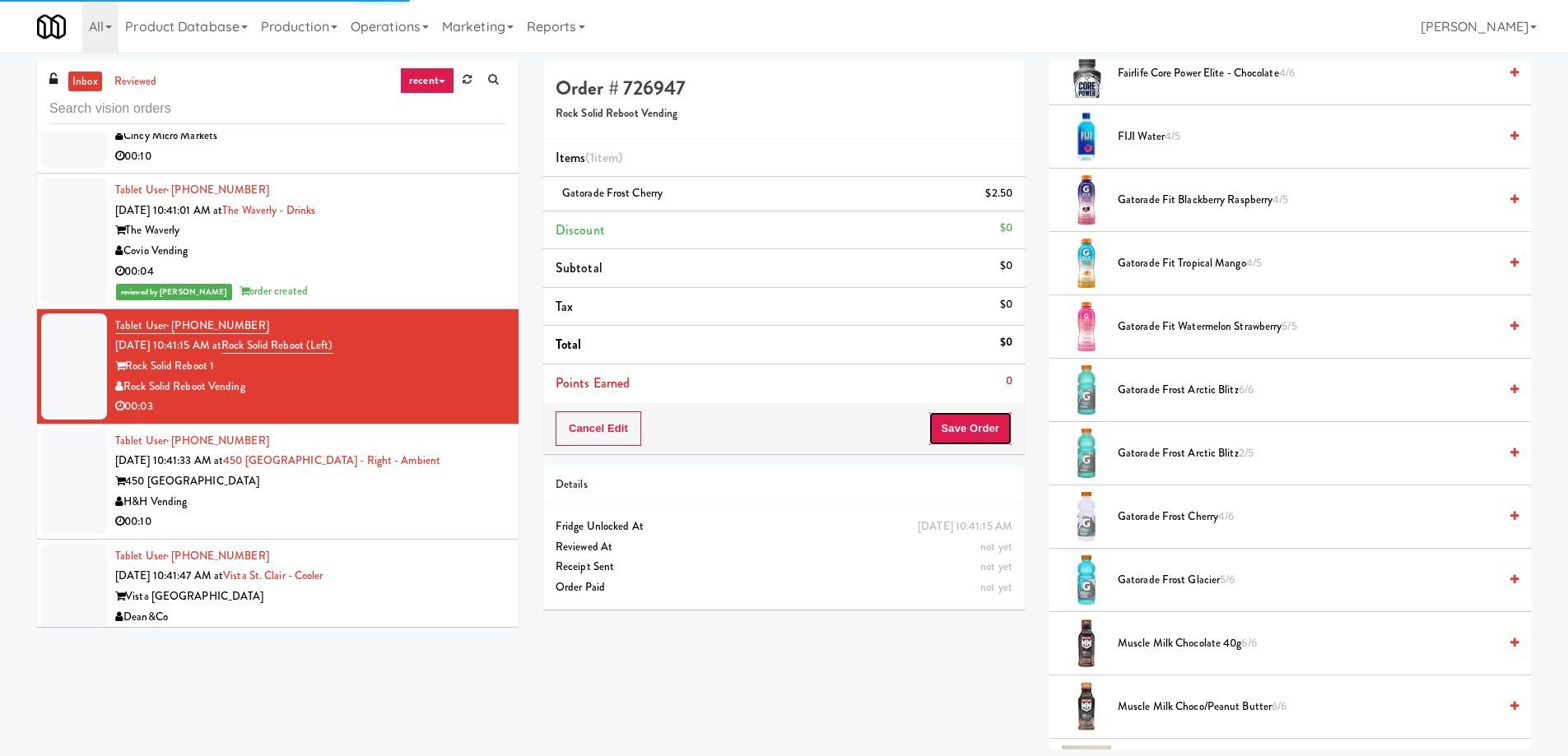
click at [958, 433] on button "Save Order" at bounding box center [970, 429] width 84 height 34
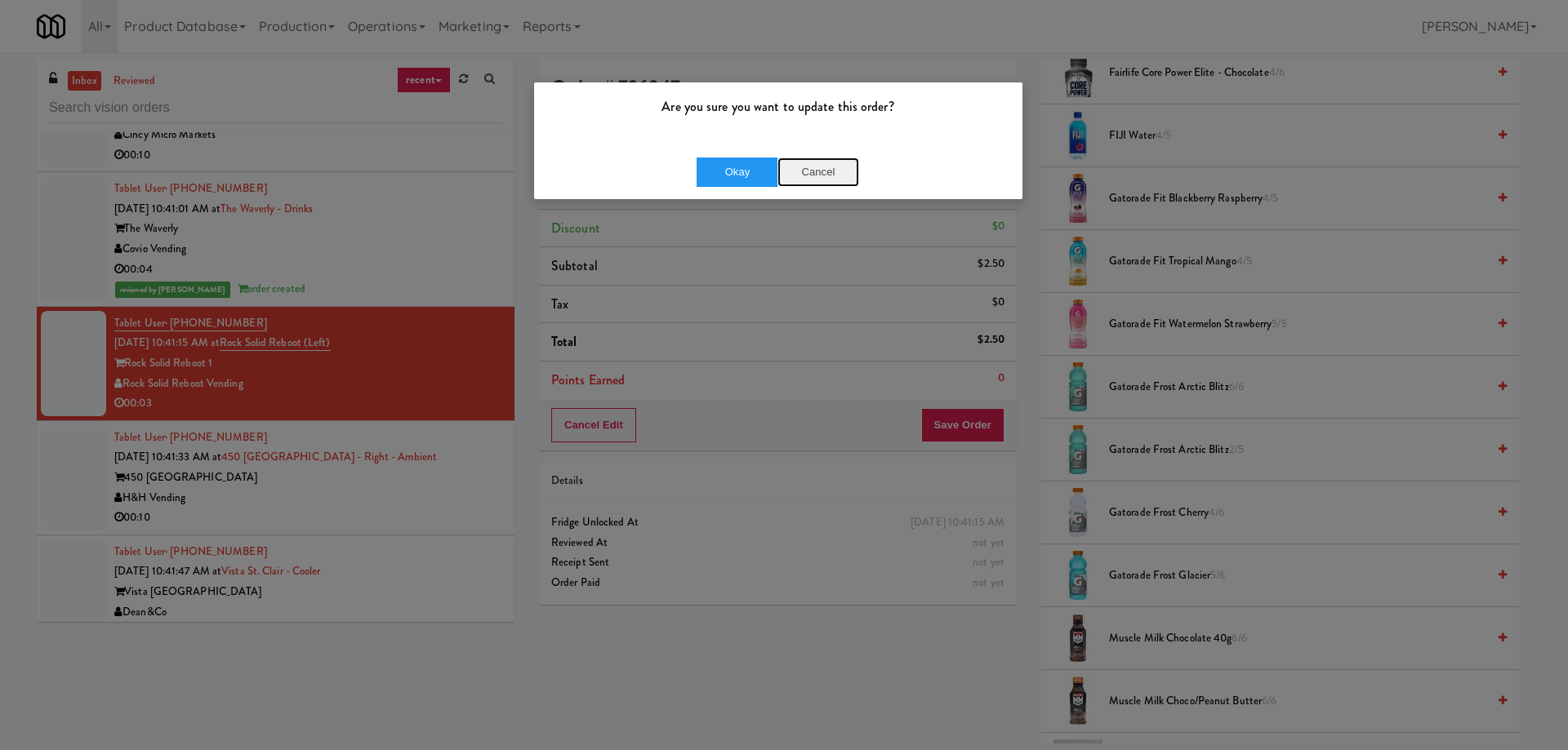
click at [808, 158] on button "Cancel" at bounding box center [818, 172] width 82 height 30
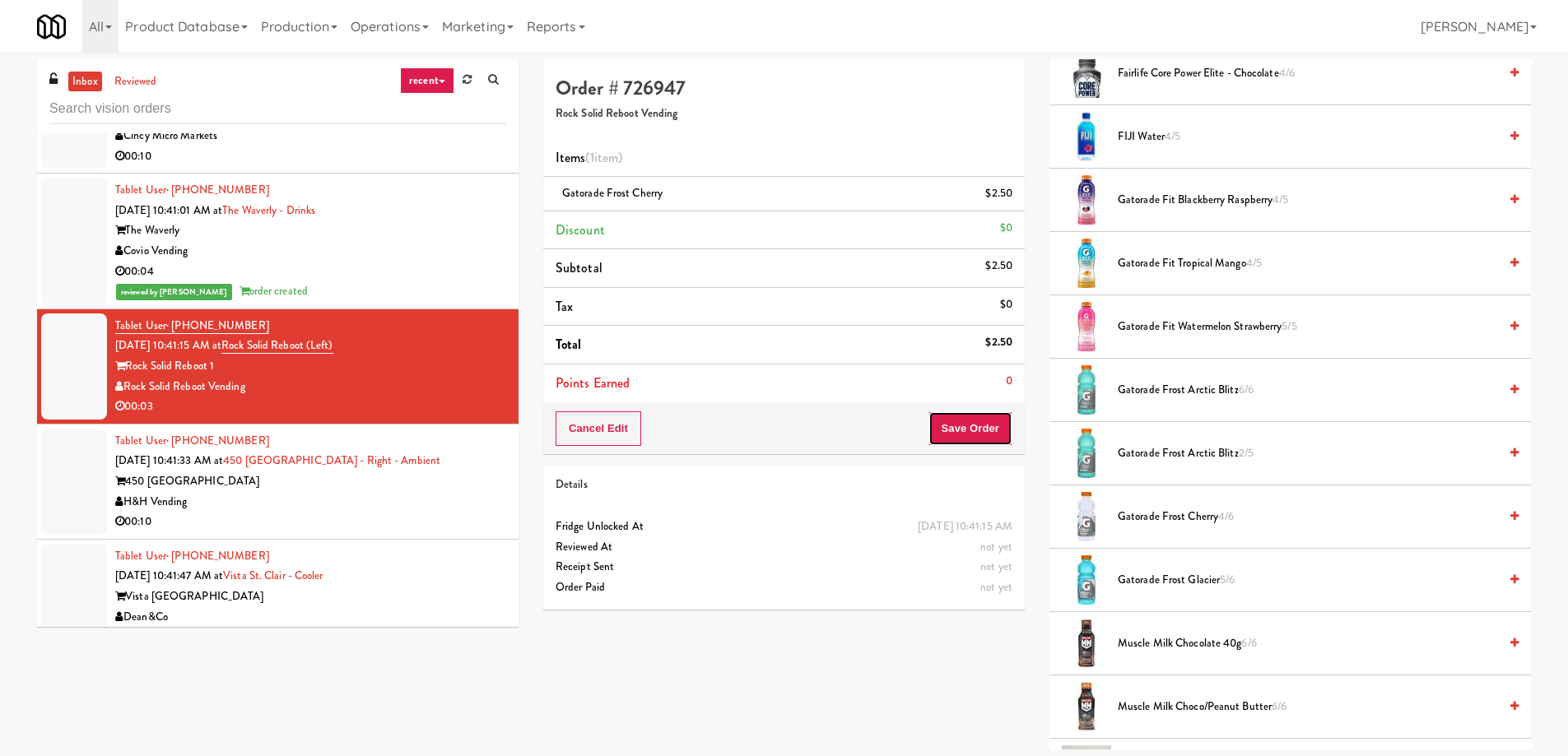
click at [994, 424] on button "Save Order" at bounding box center [970, 429] width 84 height 34
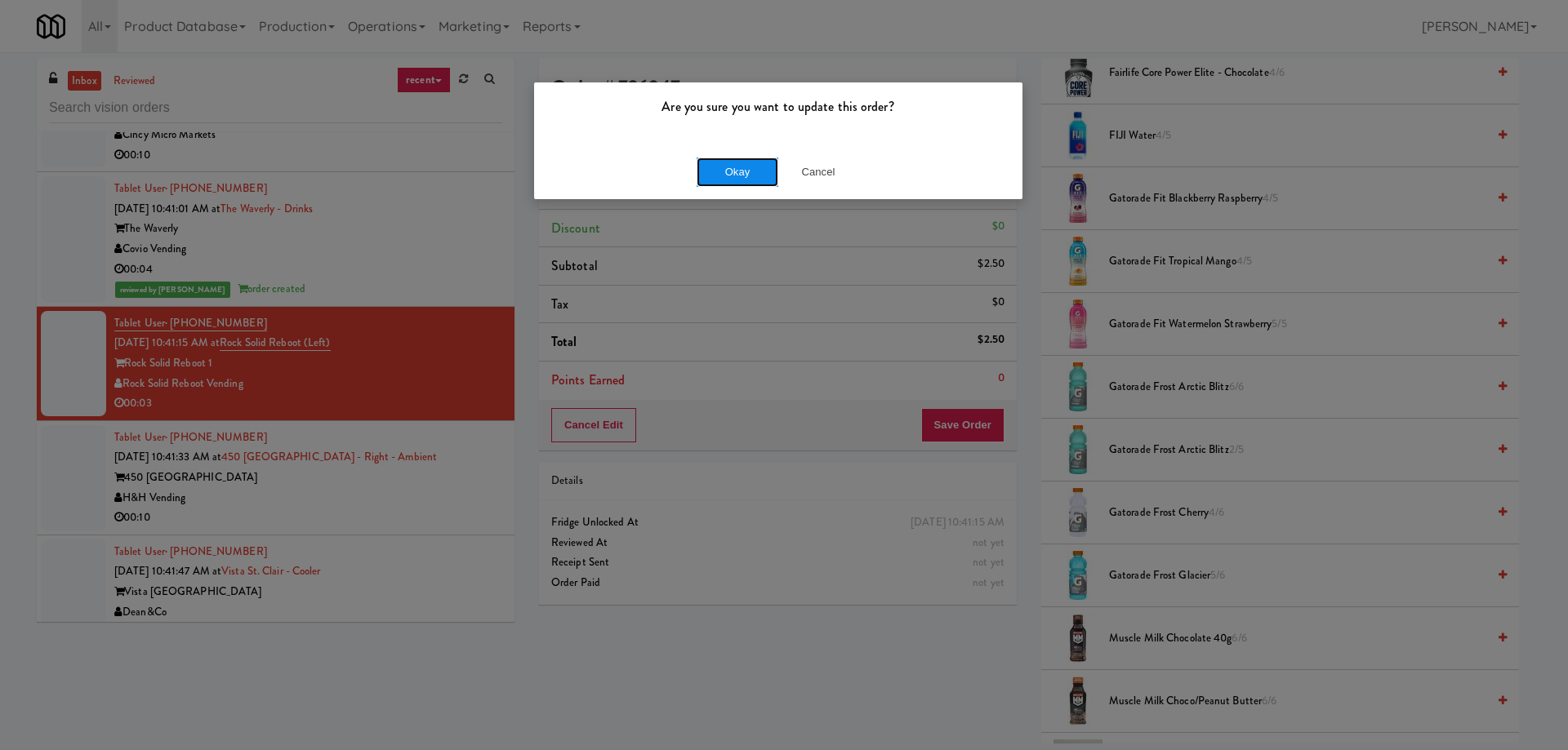
click at [718, 166] on button "Okay" at bounding box center [738, 172] width 82 height 30
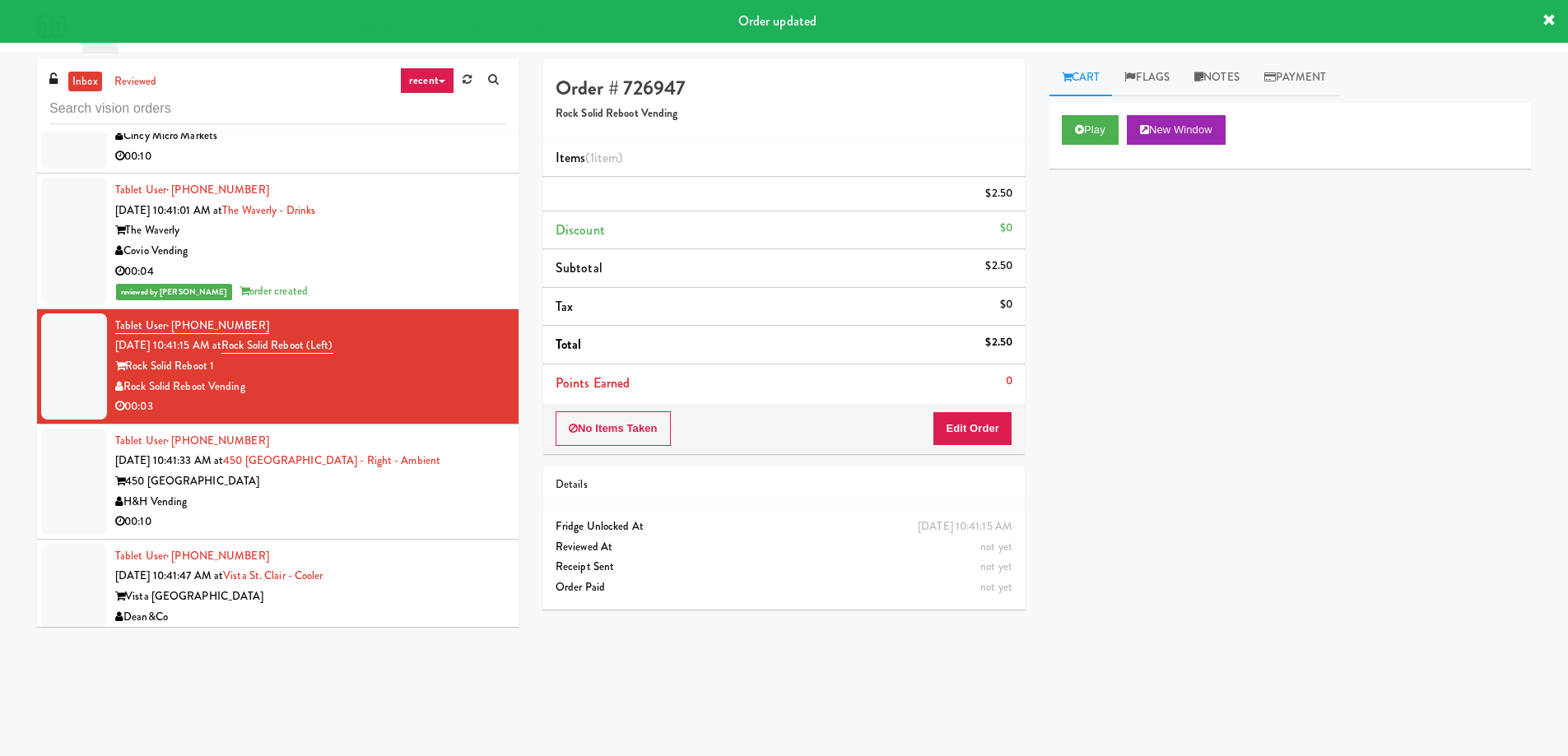
scroll to position [0, 0]
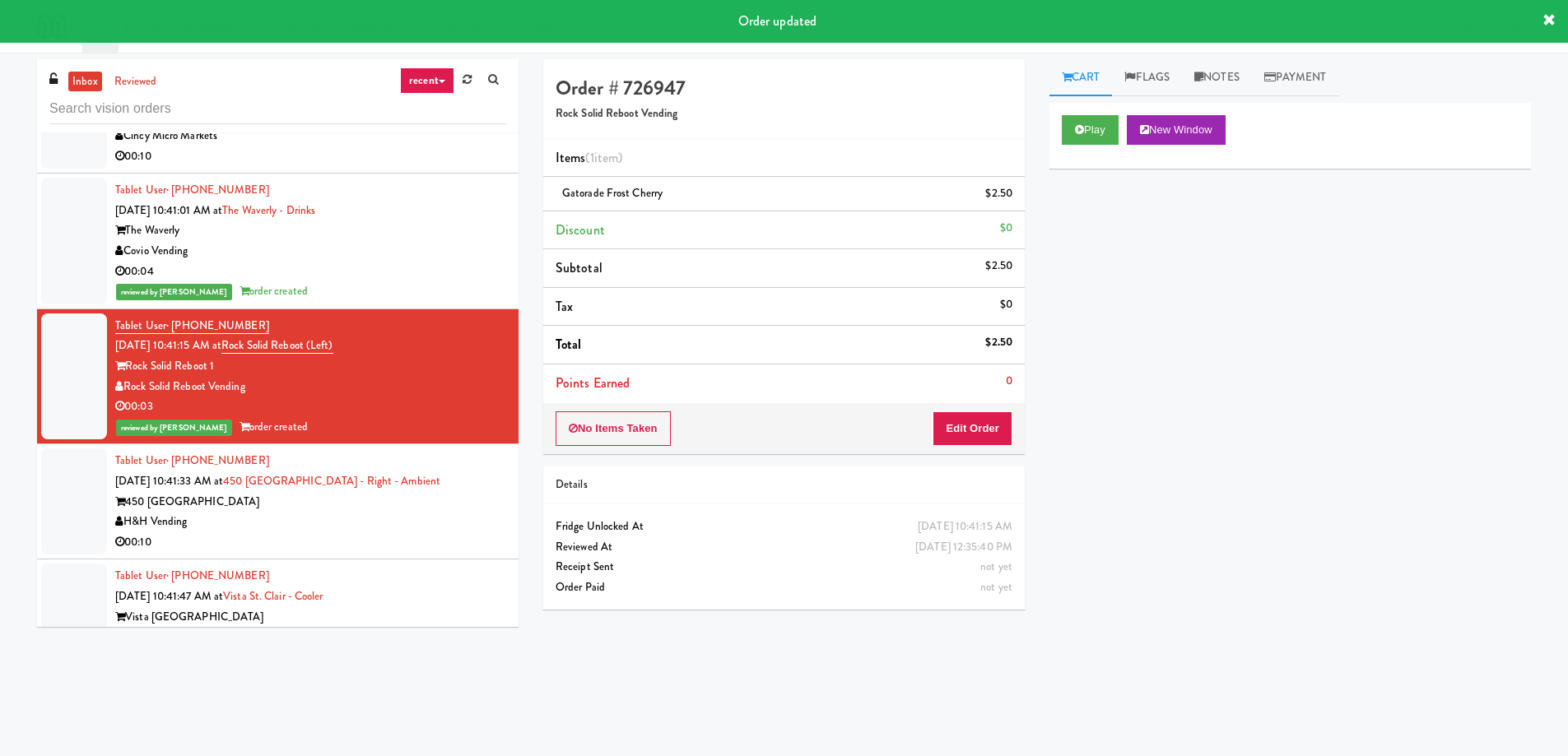
click at [398, 512] on div "H&H Vending" at bounding box center [311, 522] width 391 height 21
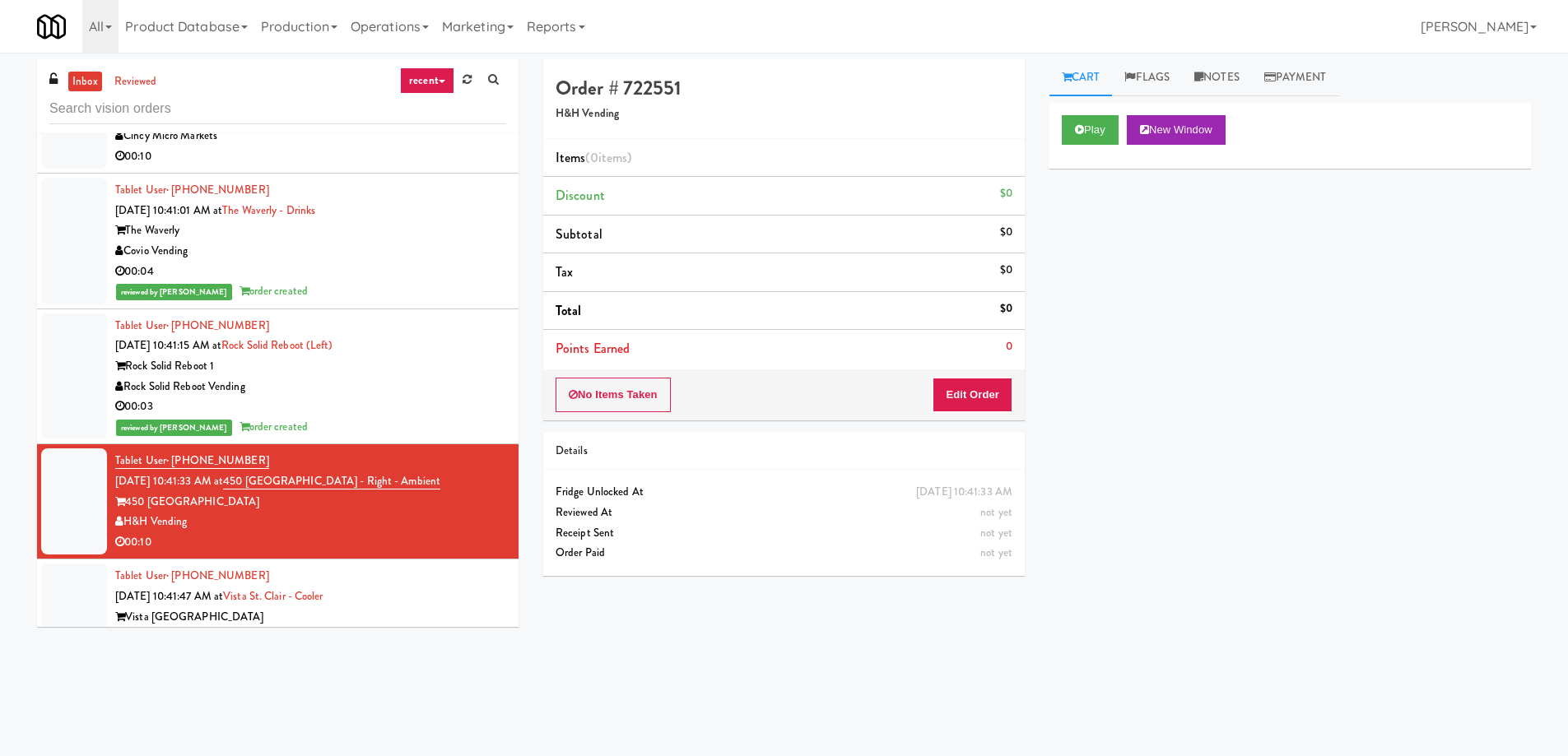
click at [719, 667] on div "Order # 722551 H&H Vending Items (0 items ) Discount $0 Subtotal $0 Tax $0 Tota…" at bounding box center [1037, 390] width 1012 height 661
click at [1202, 135] on button "New Window" at bounding box center [1176, 130] width 98 height 30
click at [966, 402] on button "Edit Order" at bounding box center [972, 395] width 80 height 34
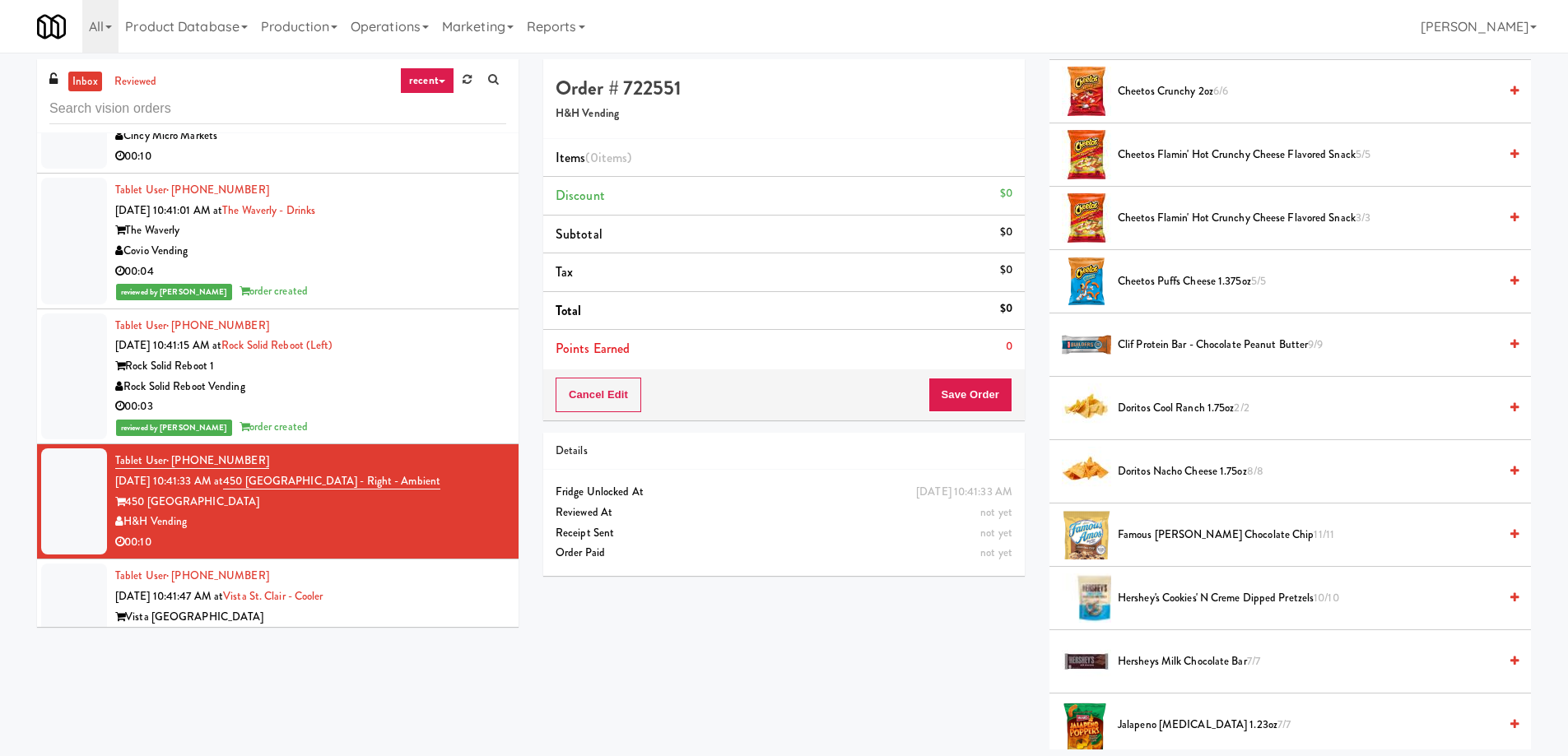
scroll to position [576, 0]
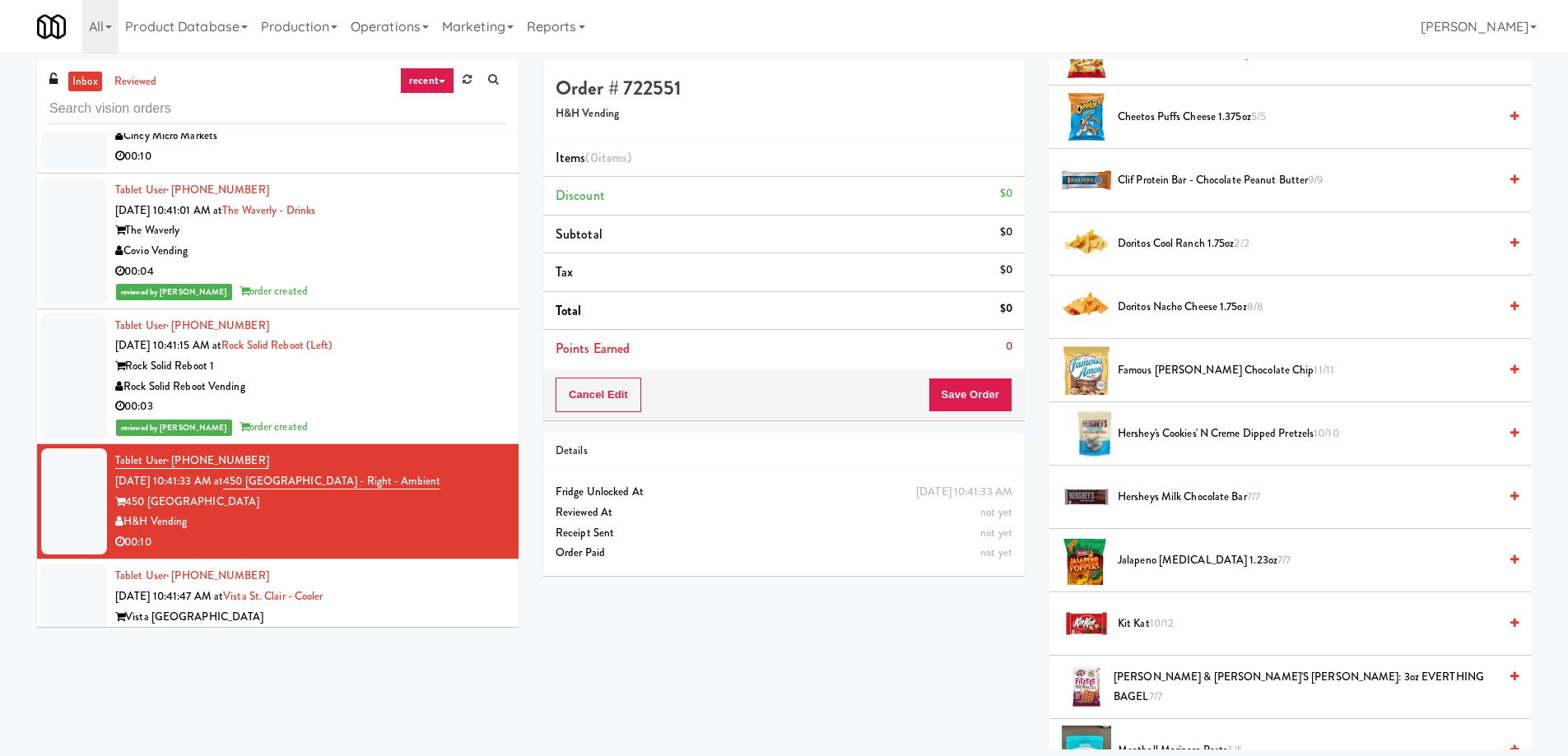
click at [1420, 438] on span "Hershey's Cookies' N Creme dipped pretzels 10/10" at bounding box center [1308, 434] width 380 height 21
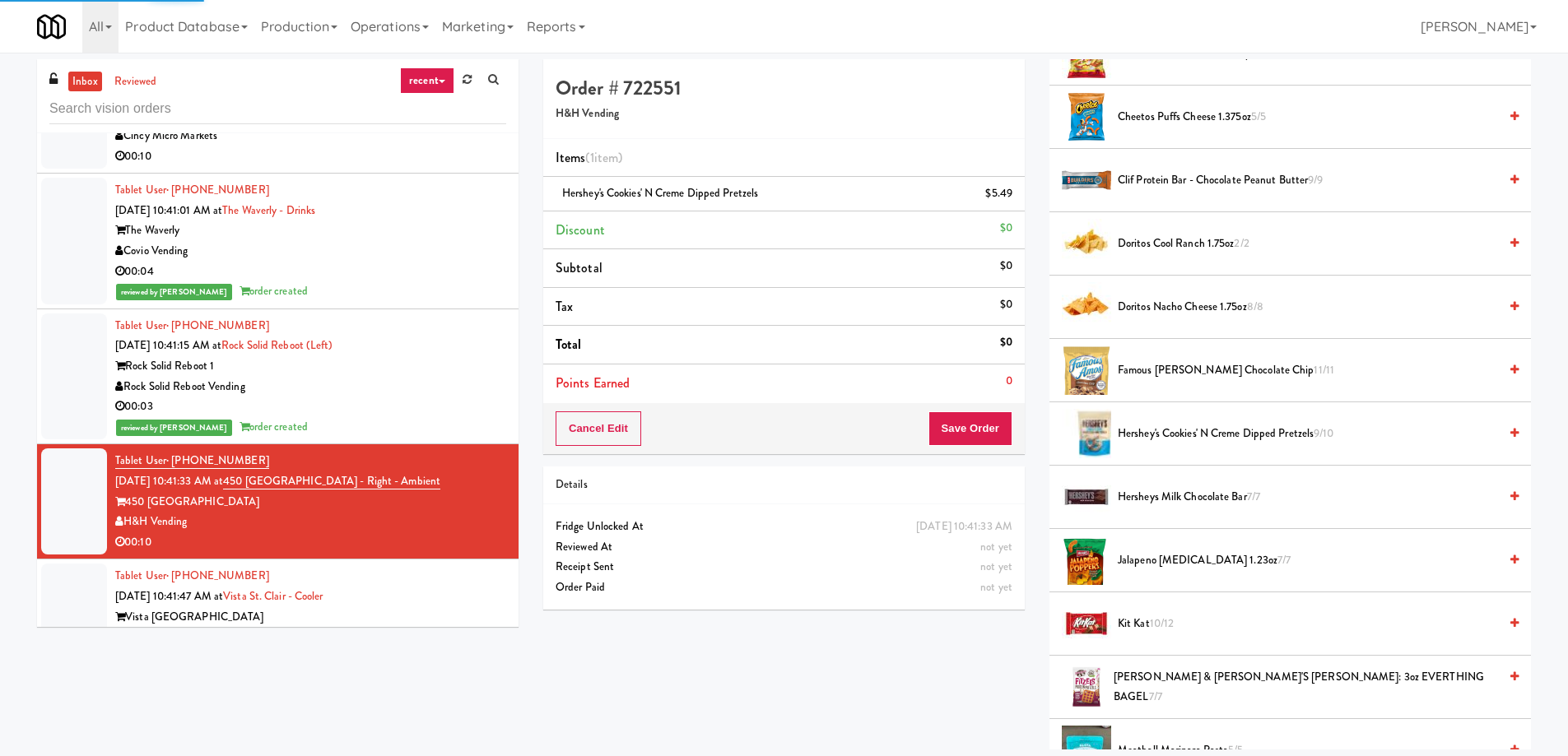
click at [1420, 438] on span "Hershey's Cookies' N Creme dipped pretzels 9/10" at bounding box center [1308, 434] width 380 height 21
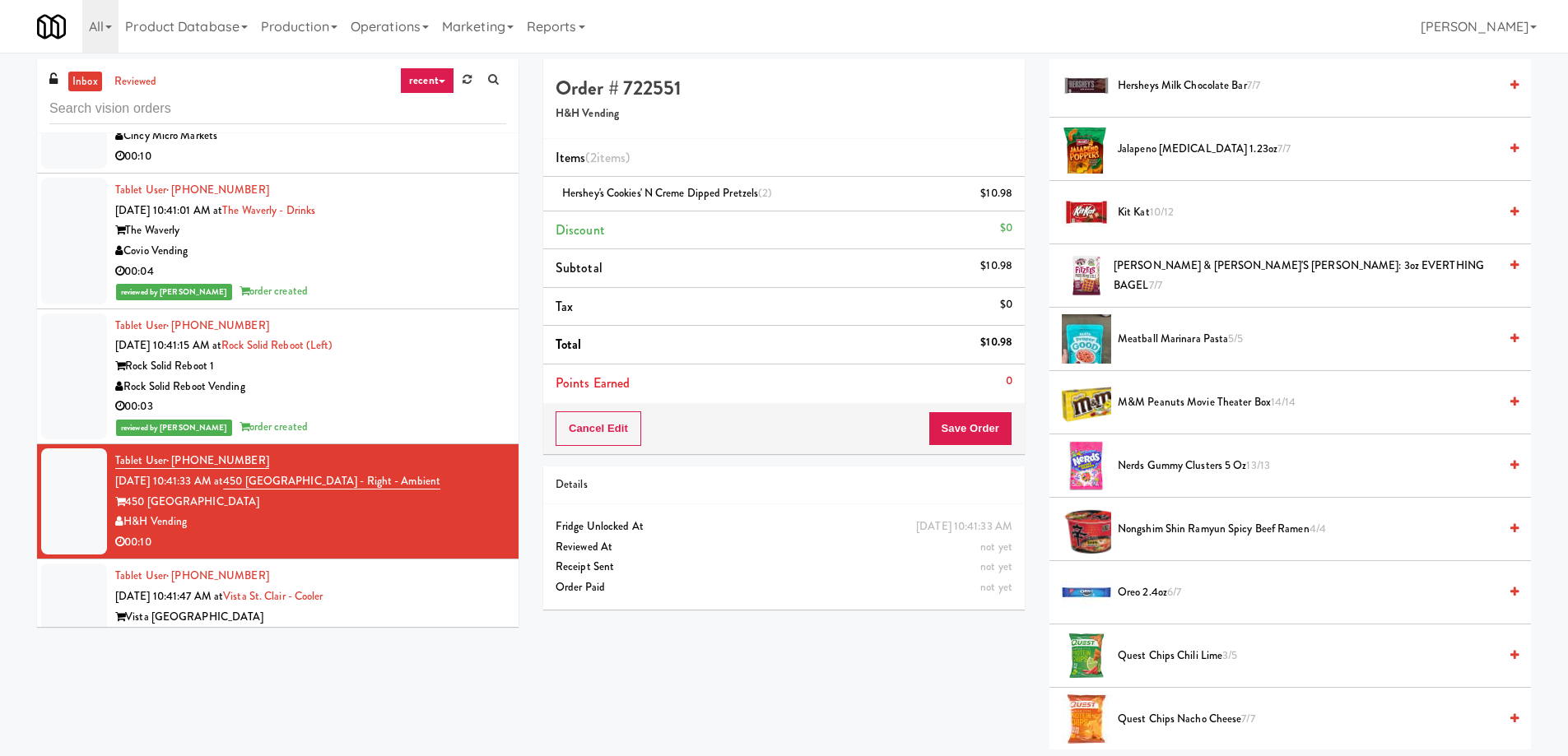
scroll to position [1069, 0]
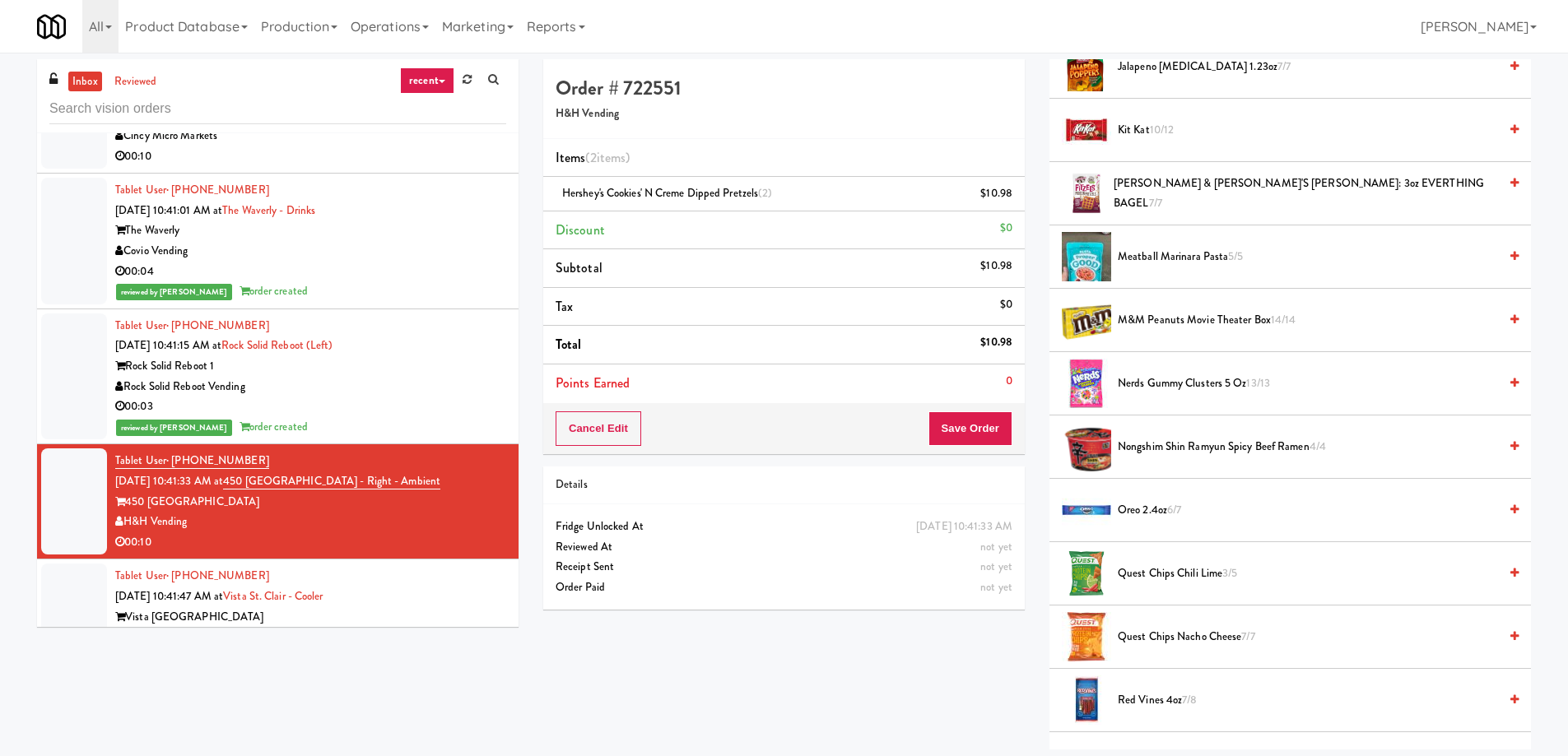
click at [1207, 508] on span "Oreo 2.4oz 6/7" at bounding box center [1308, 510] width 380 height 21
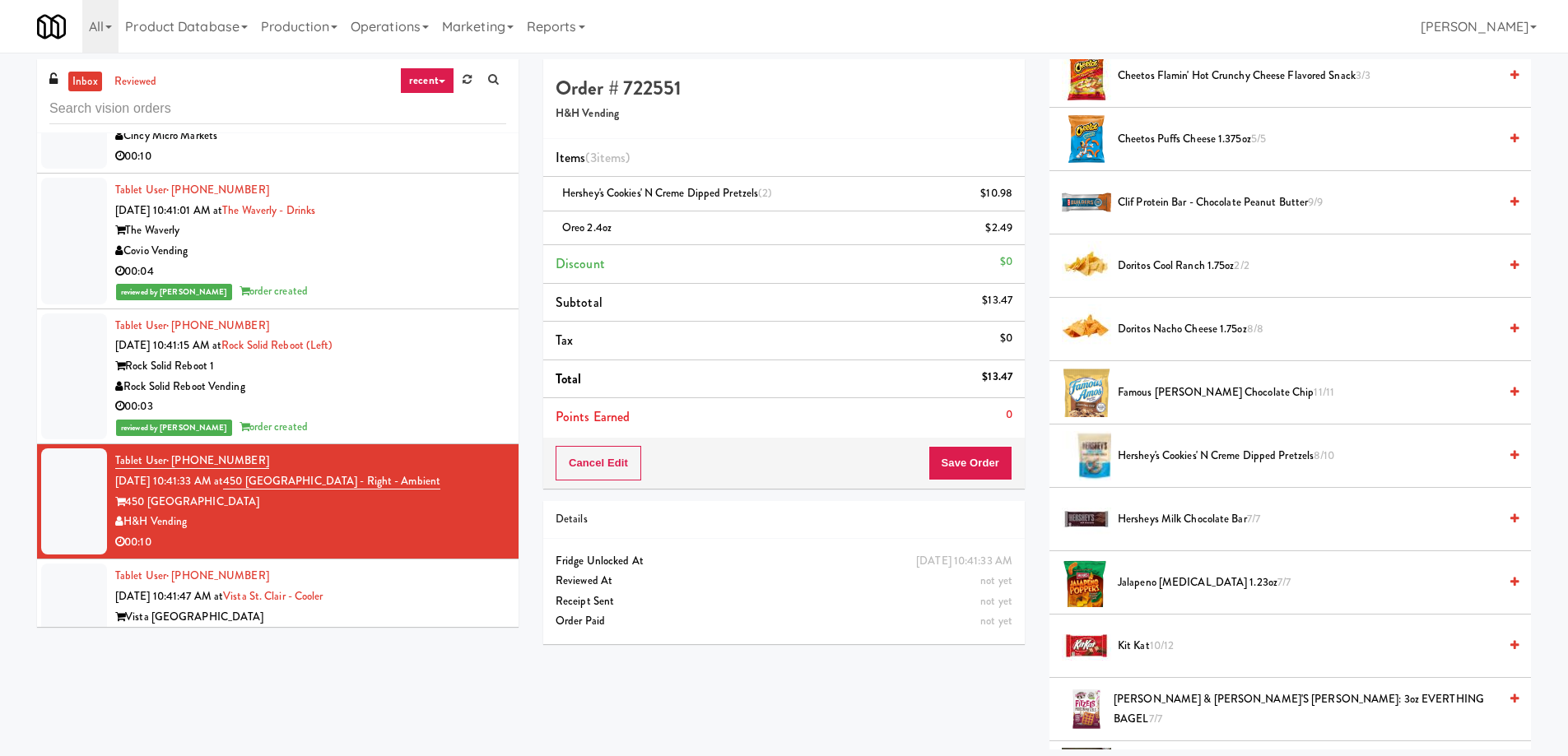
scroll to position [60, 0]
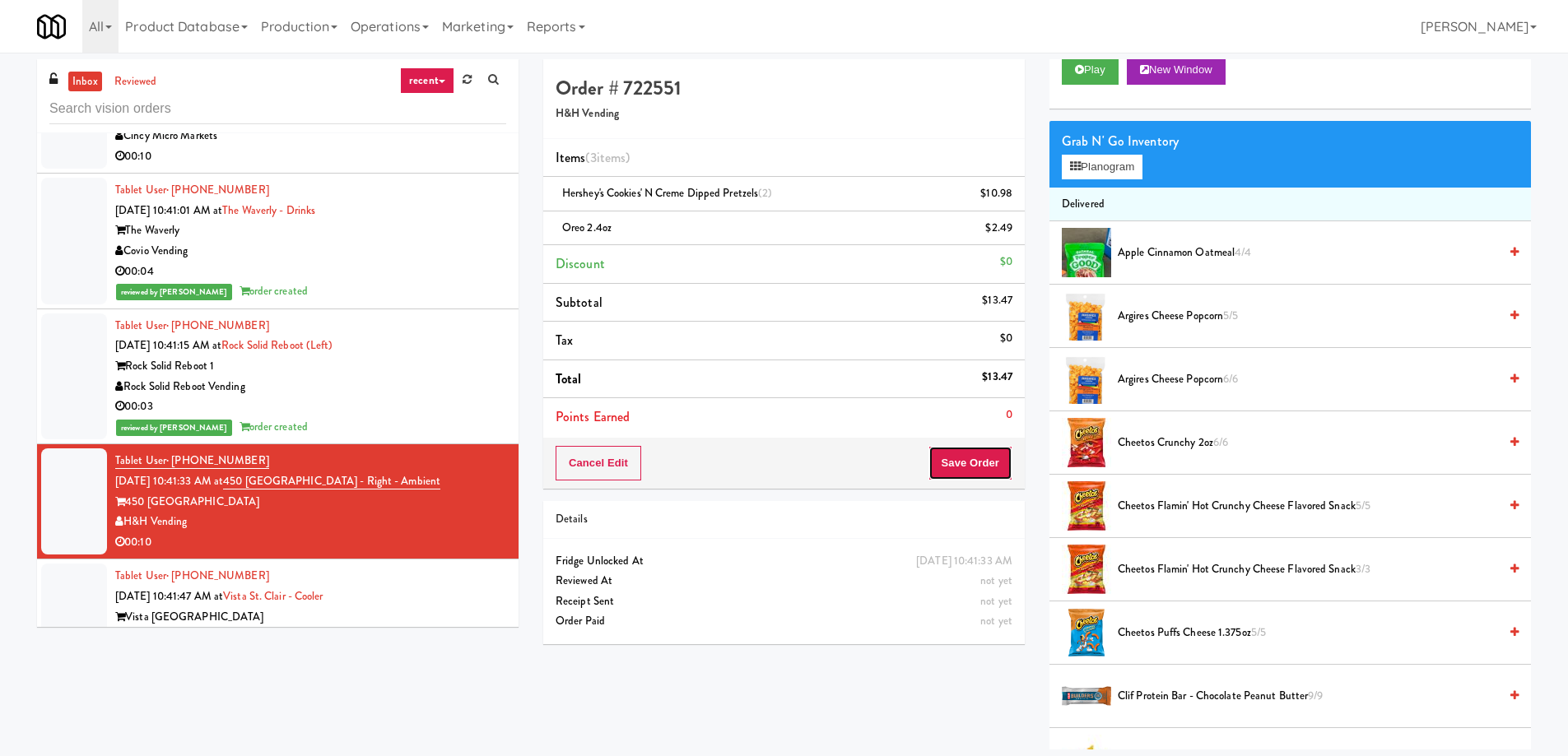
click at [969, 467] on button "Save Order" at bounding box center [970, 463] width 84 height 34
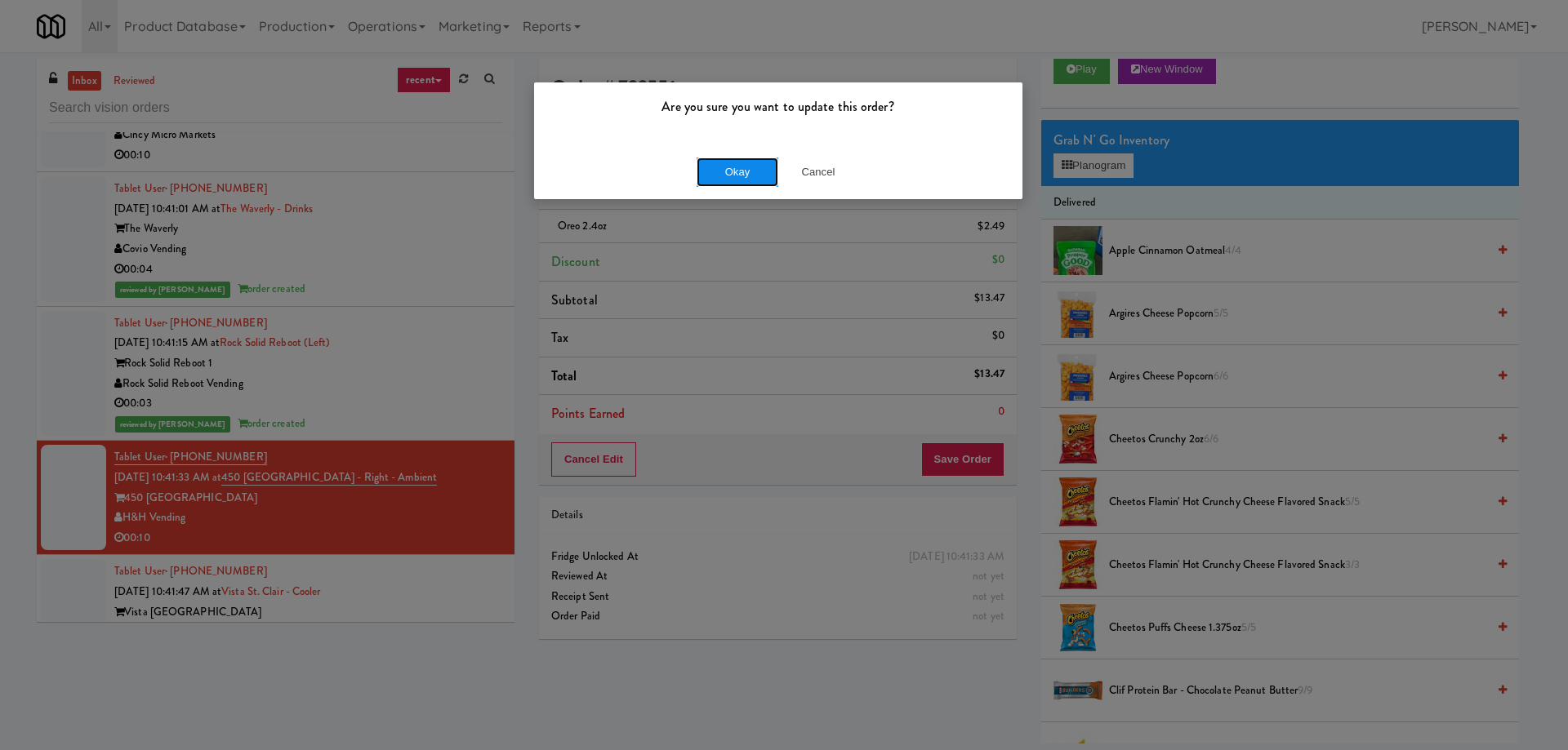
click at [726, 170] on button "Okay" at bounding box center [738, 172] width 82 height 30
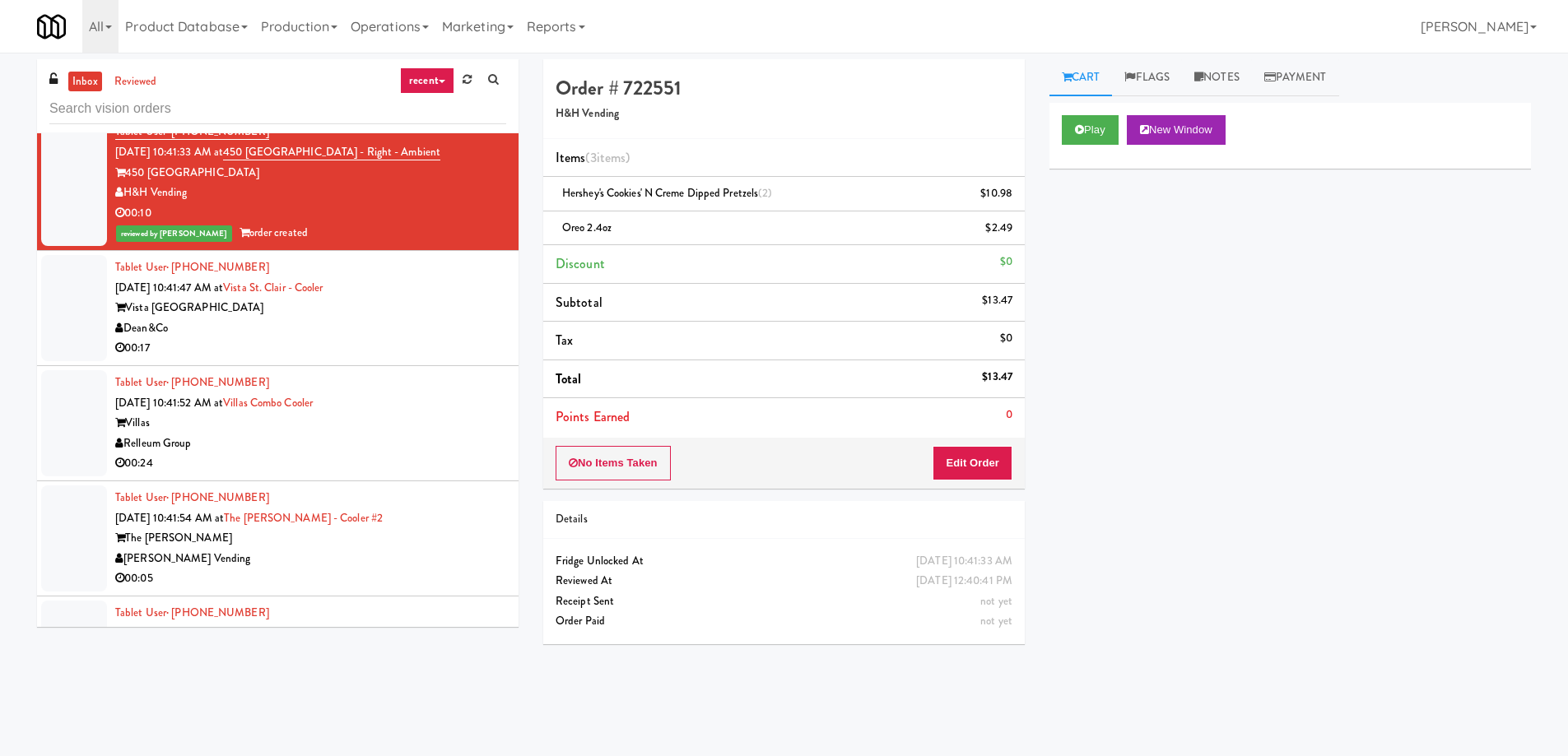
scroll to position [30192, 0]
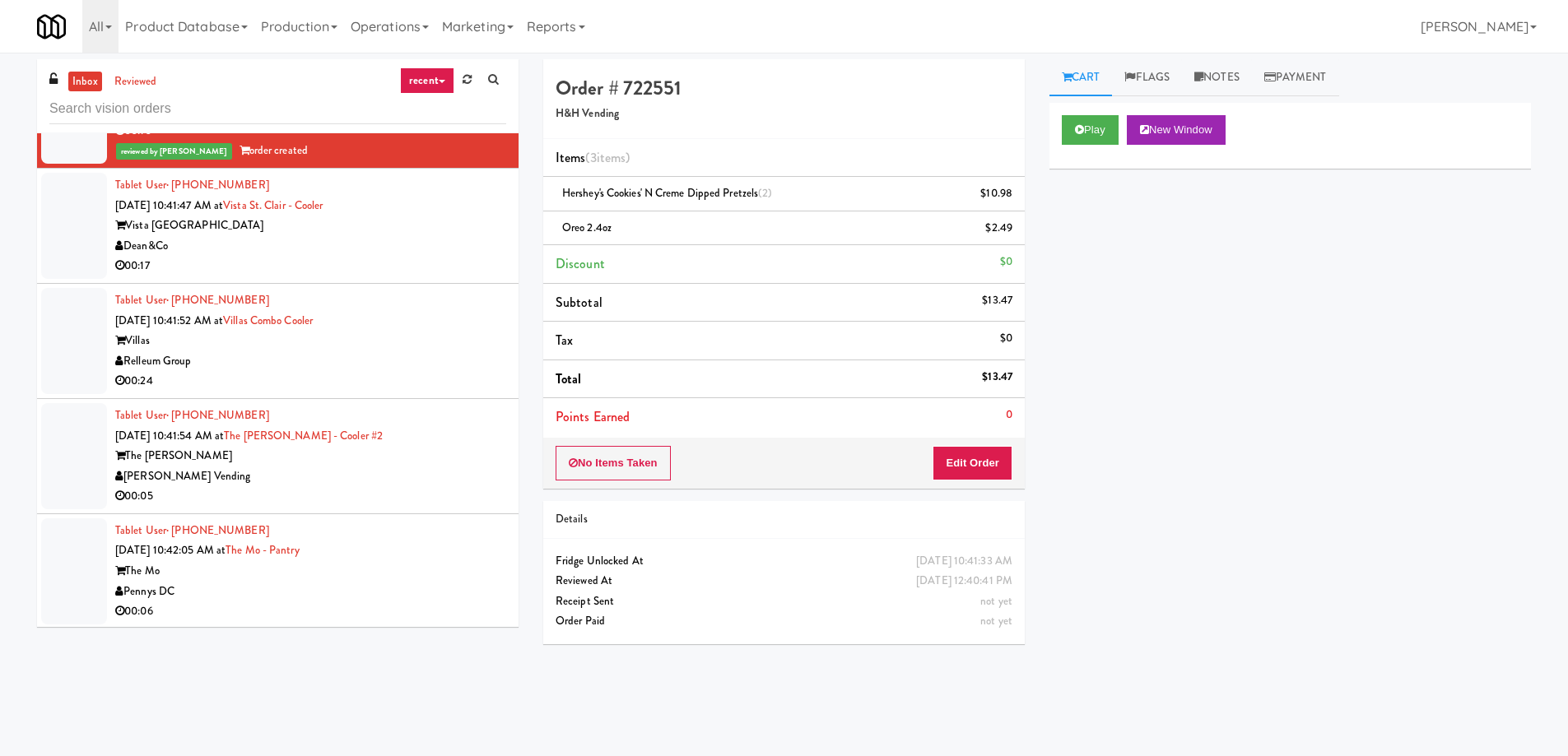
click at [373, 467] on div "[PERSON_NAME] Vending" at bounding box center [311, 477] width 391 height 21
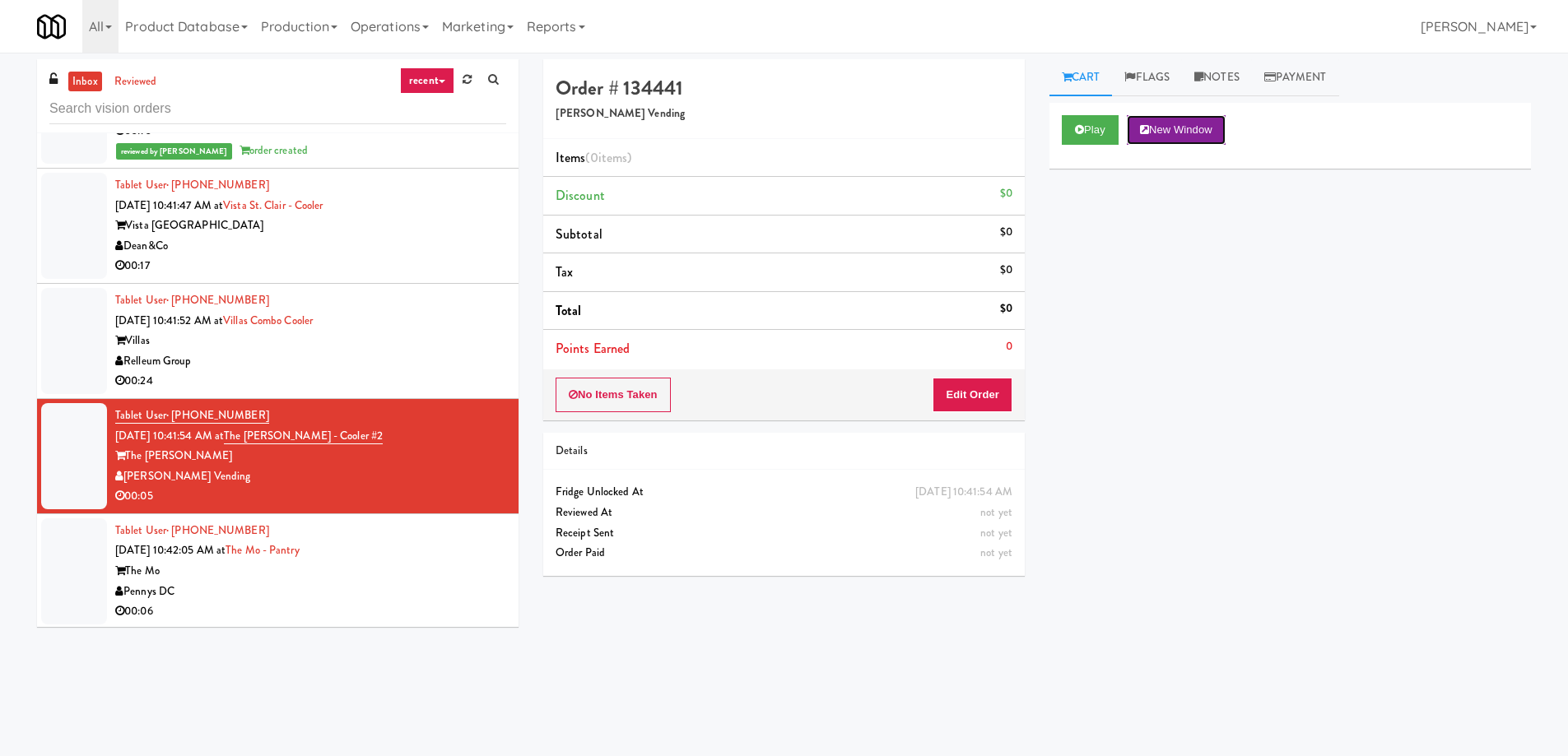
click at [1208, 132] on button "New Window" at bounding box center [1176, 130] width 98 height 30
click at [990, 402] on button "Edit Order" at bounding box center [972, 395] width 80 height 34
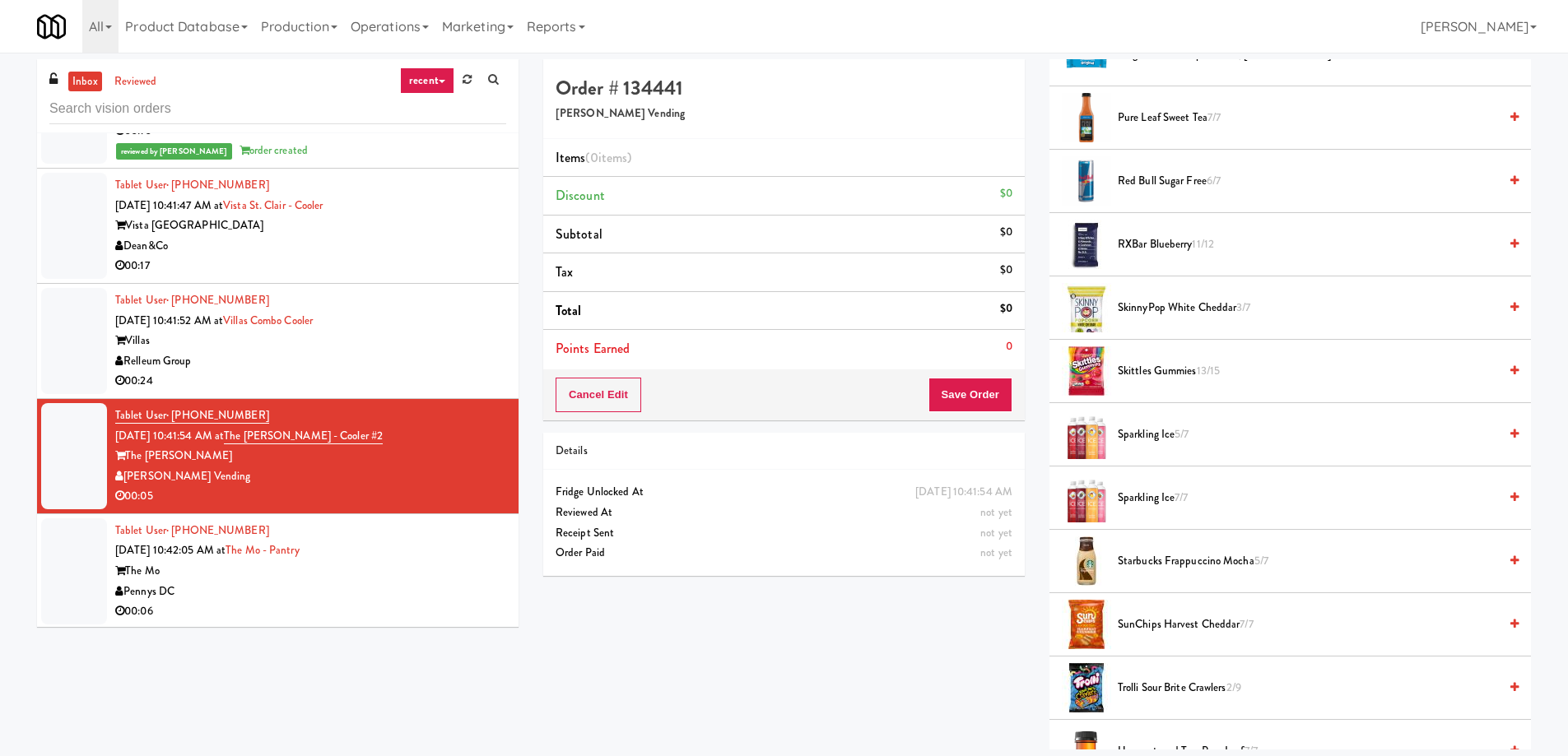
scroll to position [1481, 0]
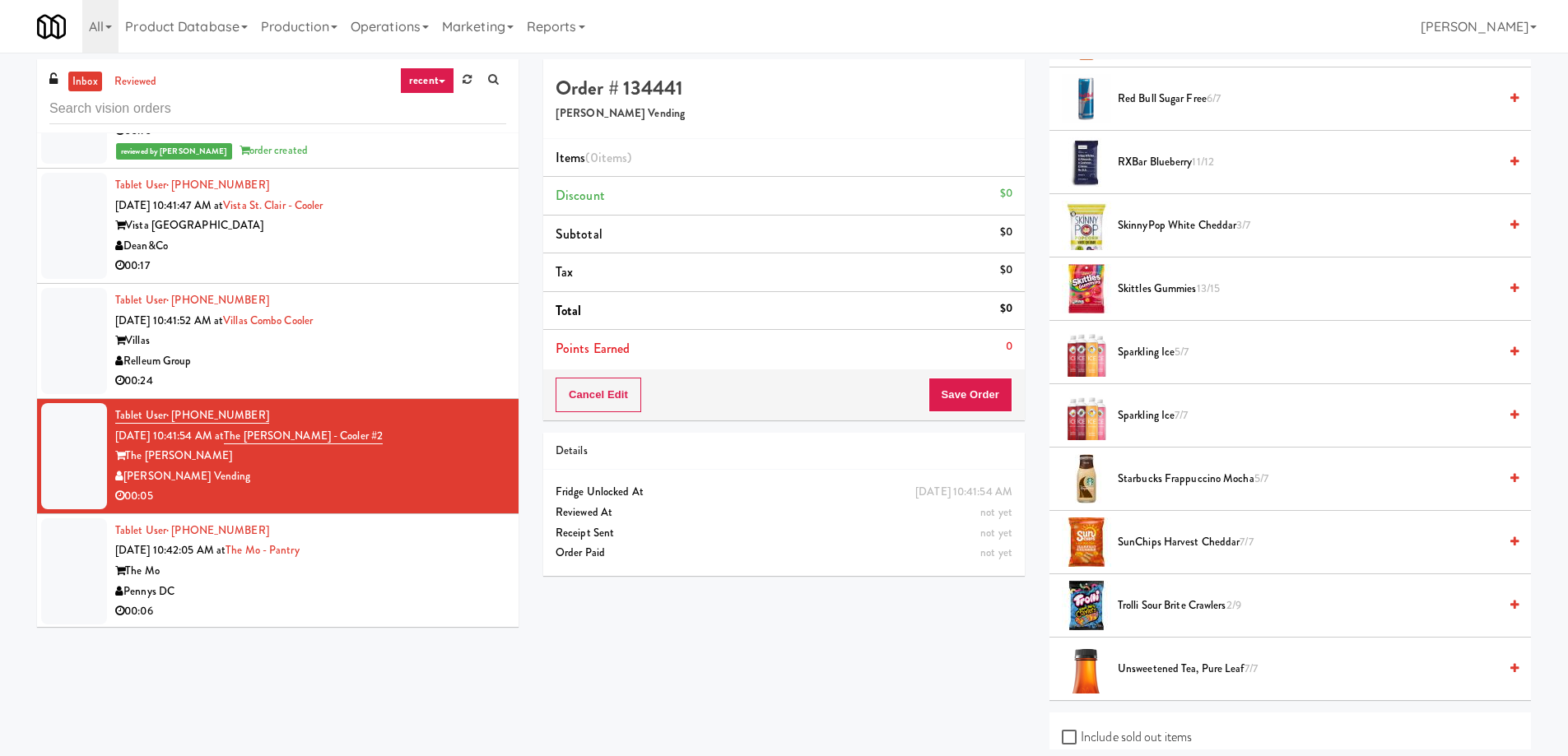
click at [1148, 593] on li "Trolli Sour Brite Crawlers 2/9" at bounding box center [1290, 606] width 481 height 63
click at [1151, 612] on span "Trolli Sour Brite Crawlers 2/9" at bounding box center [1308, 606] width 380 height 21
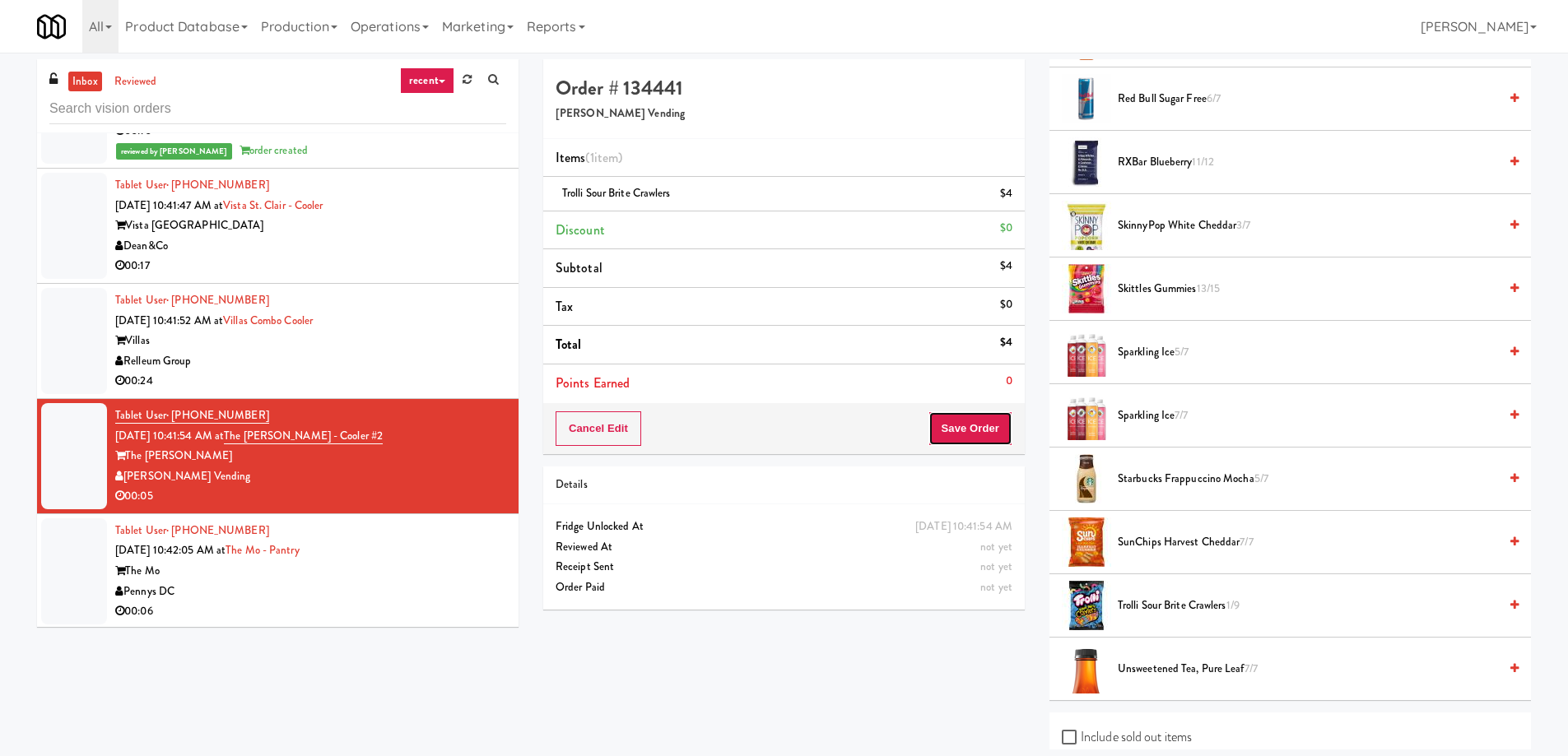
click at [981, 436] on button "Save Order" at bounding box center [970, 429] width 84 height 34
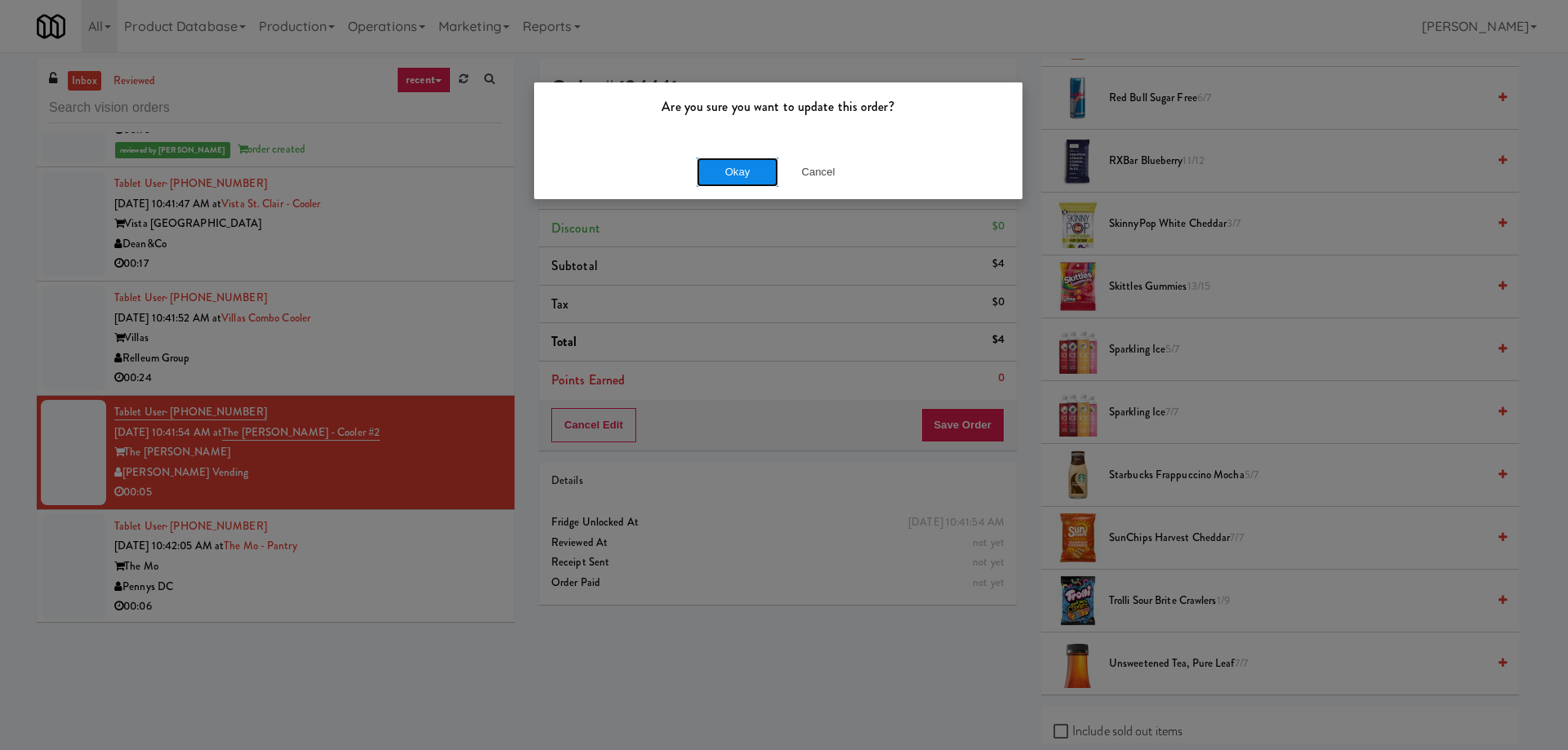
click at [727, 172] on button "Okay" at bounding box center [738, 172] width 82 height 30
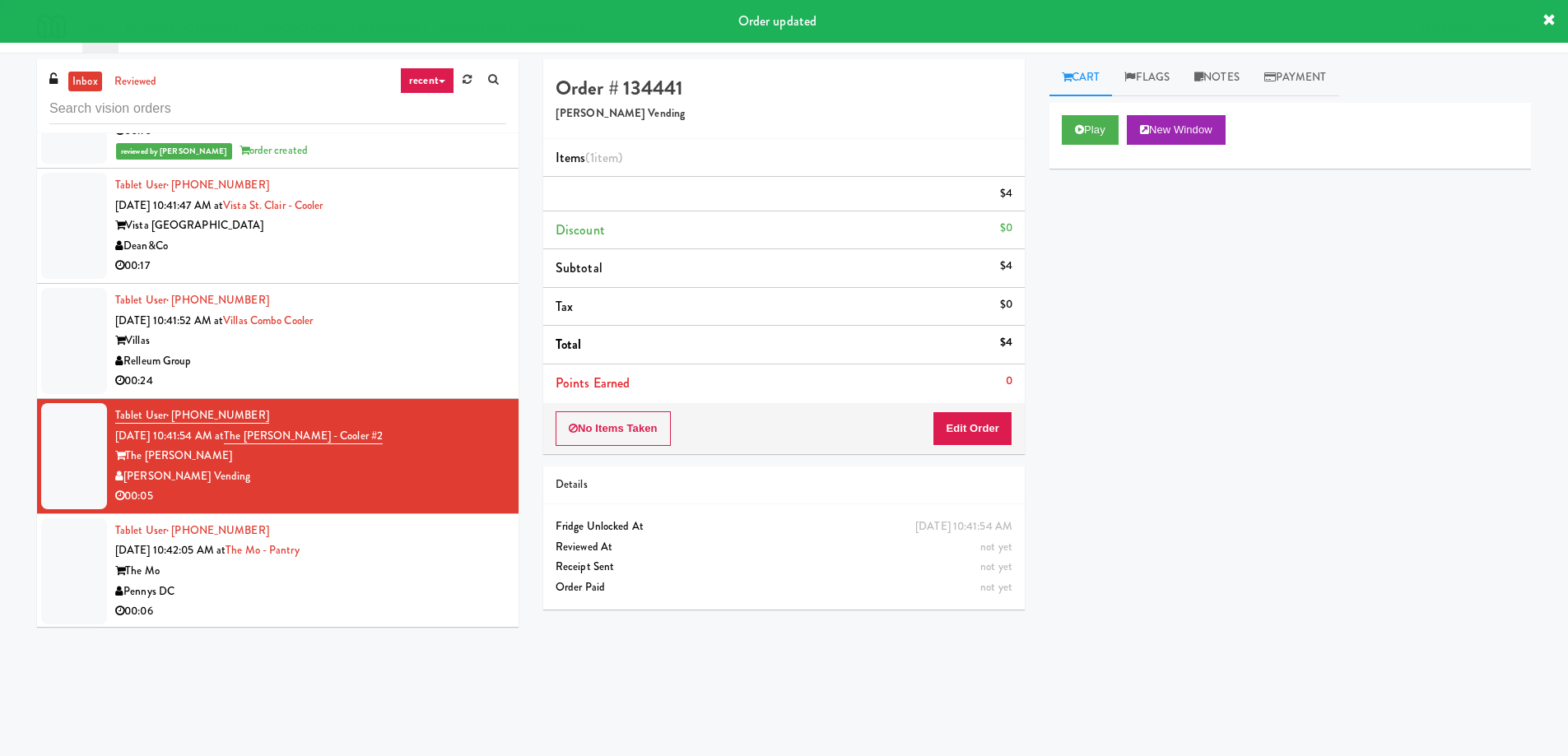
scroll to position [0, 0]
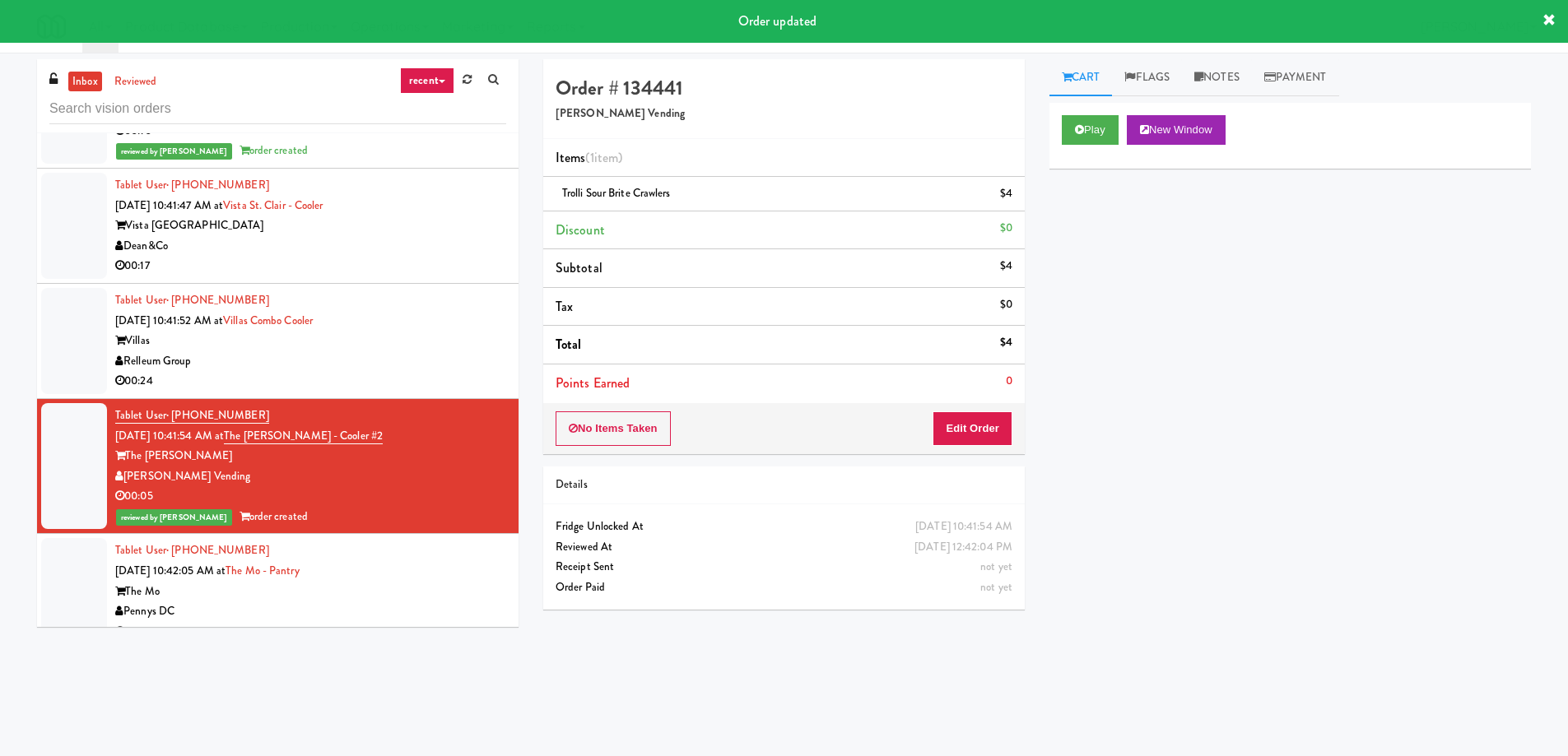
click at [442, 540] on div "Tablet User · (770) 743-2854 [DATE] 10:42:05 AM at [GEOGRAPHIC_DATA] The Mo Pen…" at bounding box center [311, 591] width 391 height 101
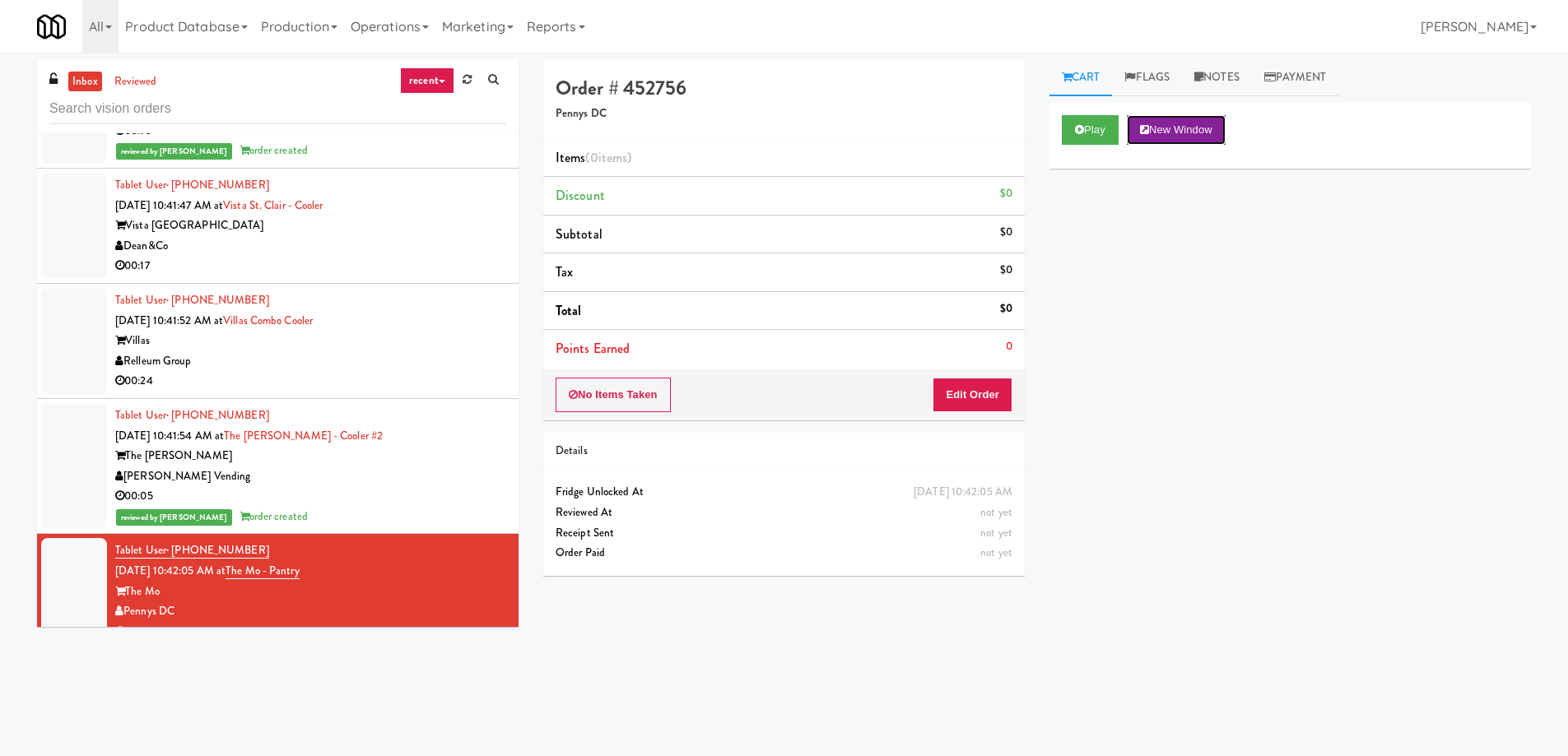
click at [1178, 131] on button "New Window" at bounding box center [1176, 130] width 98 height 30
click at [957, 388] on button "Edit Order" at bounding box center [972, 395] width 80 height 34
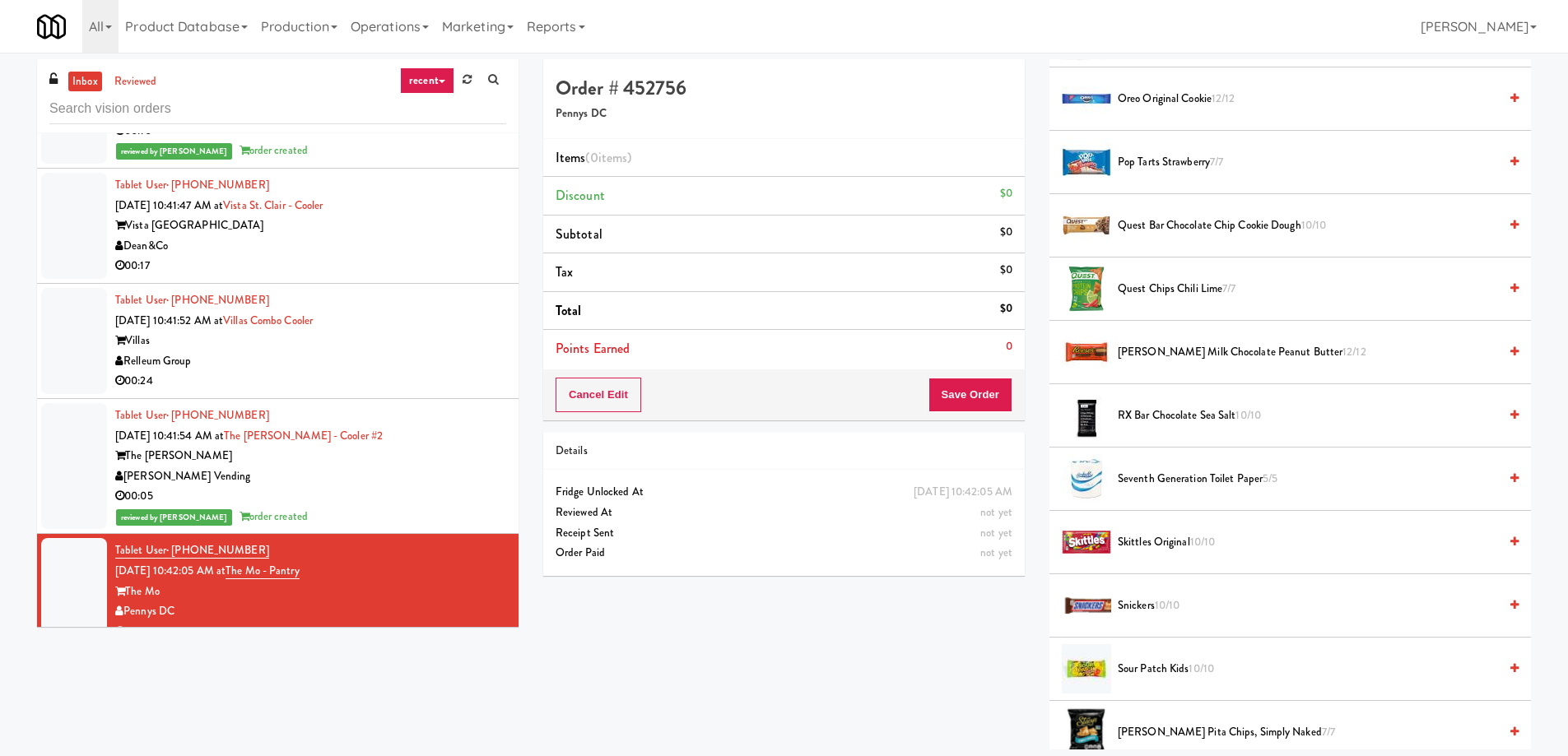
scroll to position [1563, 0]
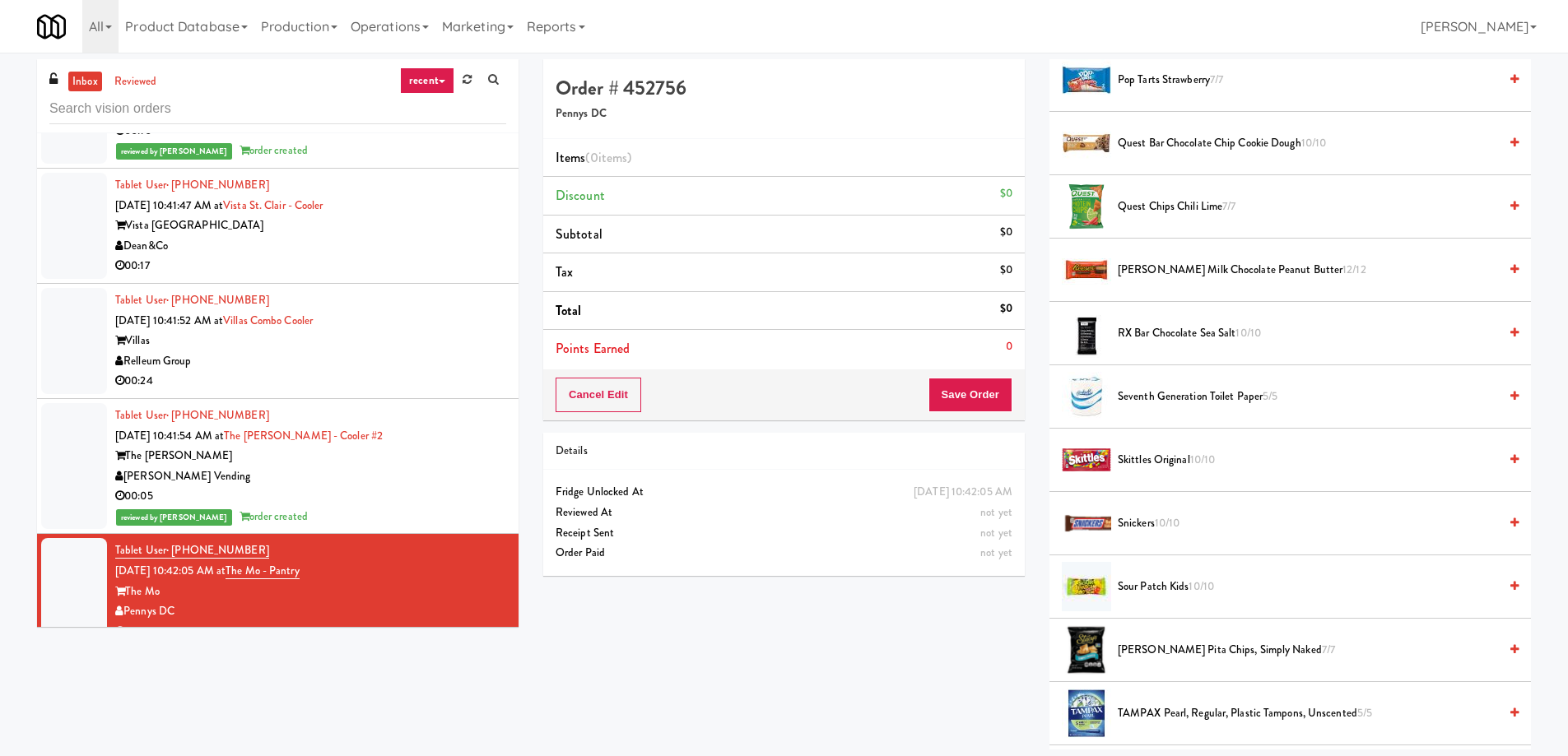
click at [1180, 521] on span "10/10" at bounding box center [1167, 523] width 26 height 15
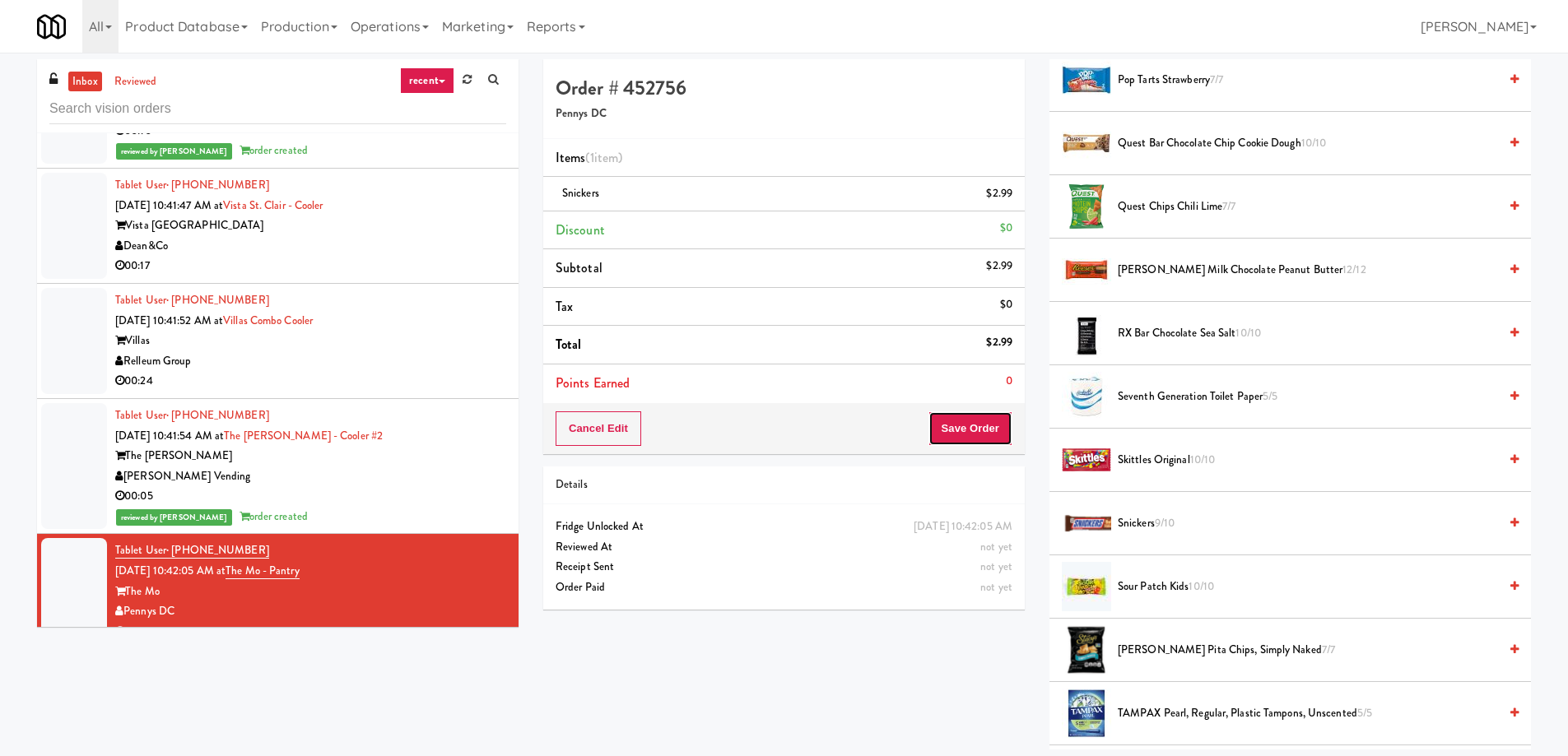
click at [964, 426] on button "Save Order" at bounding box center [970, 429] width 84 height 34
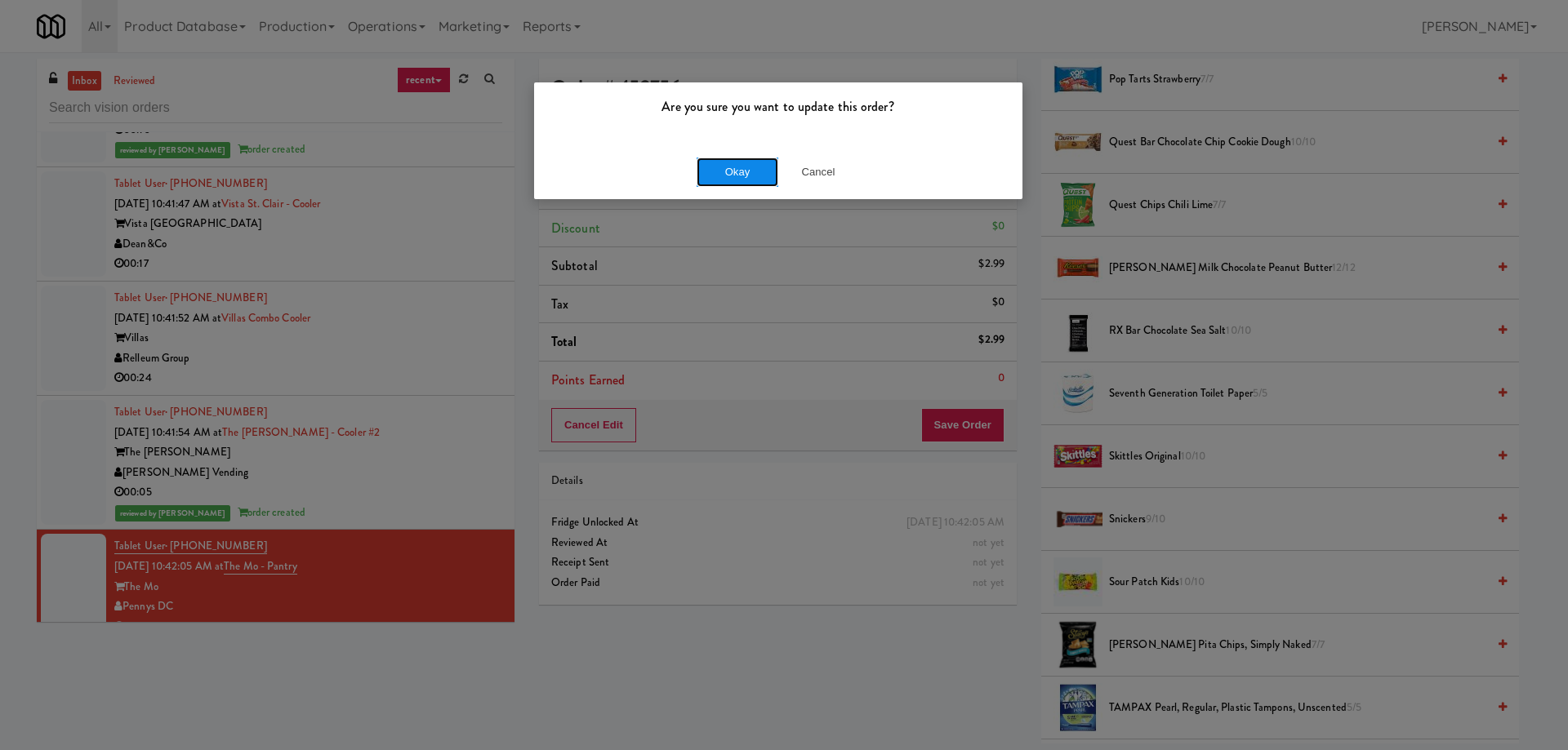
click at [750, 173] on button "Okay" at bounding box center [738, 172] width 82 height 30
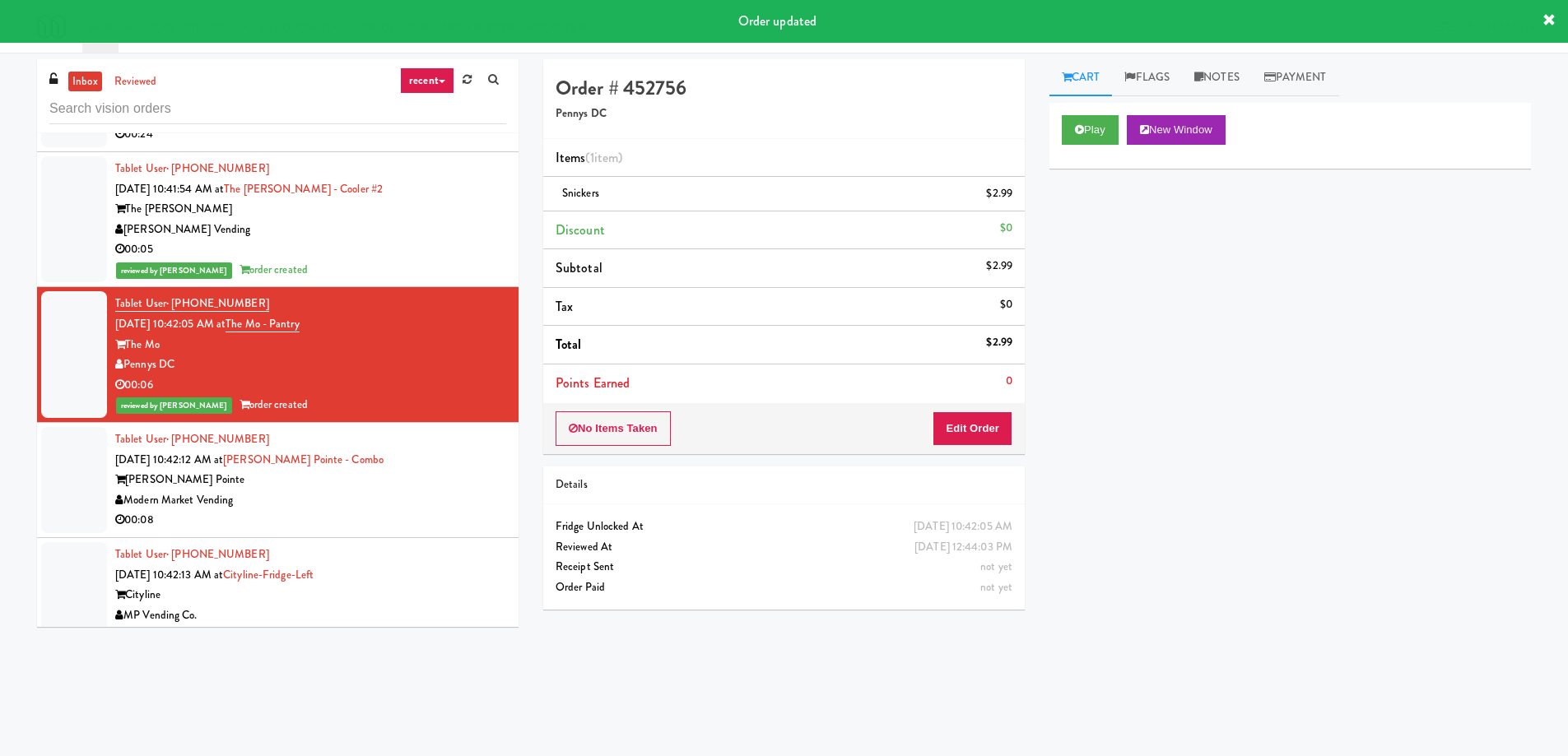
scroll to position [30521, 0]
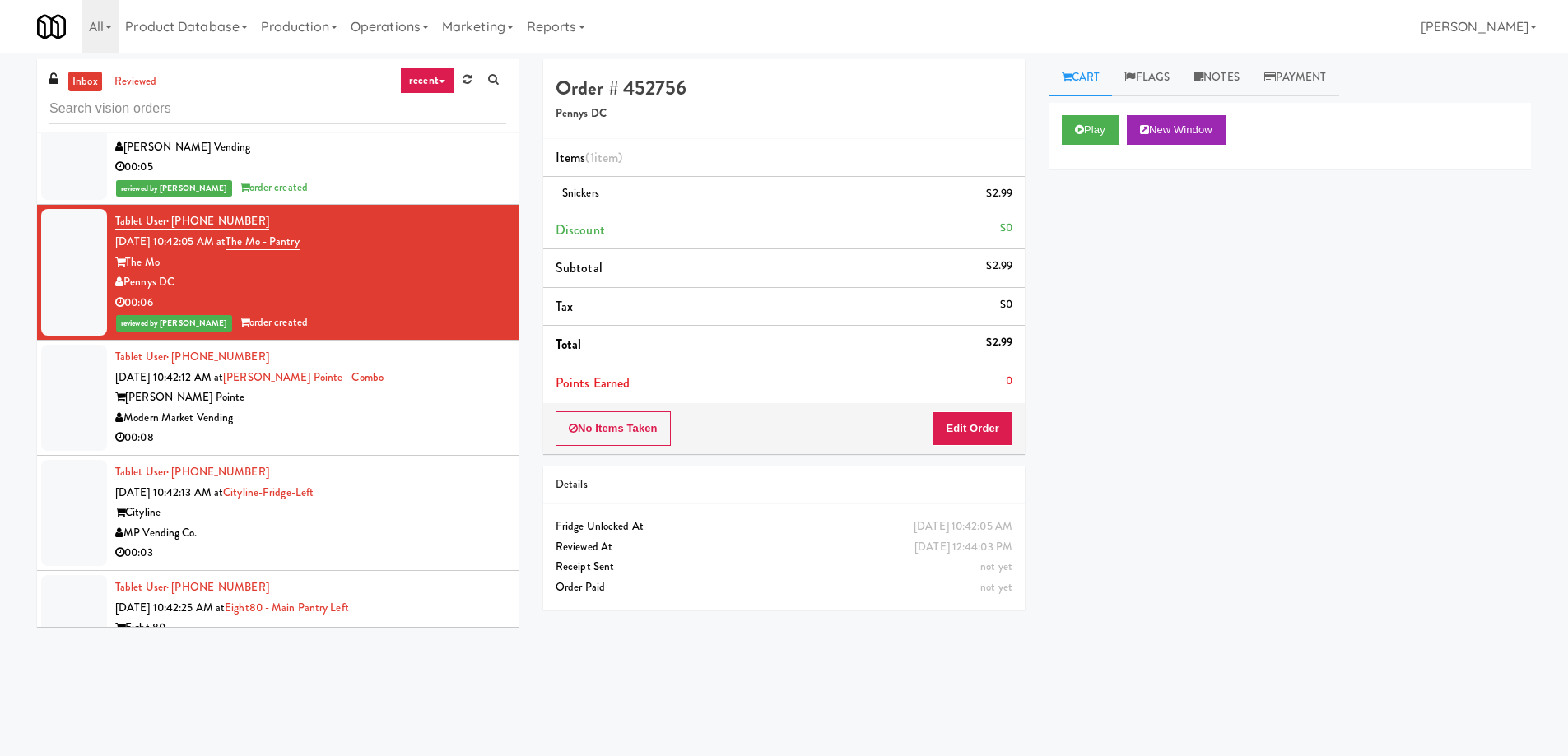
click at [423, 408] on div "Modern Market Vending" at bounding box center [311, 419] width 391 height 21
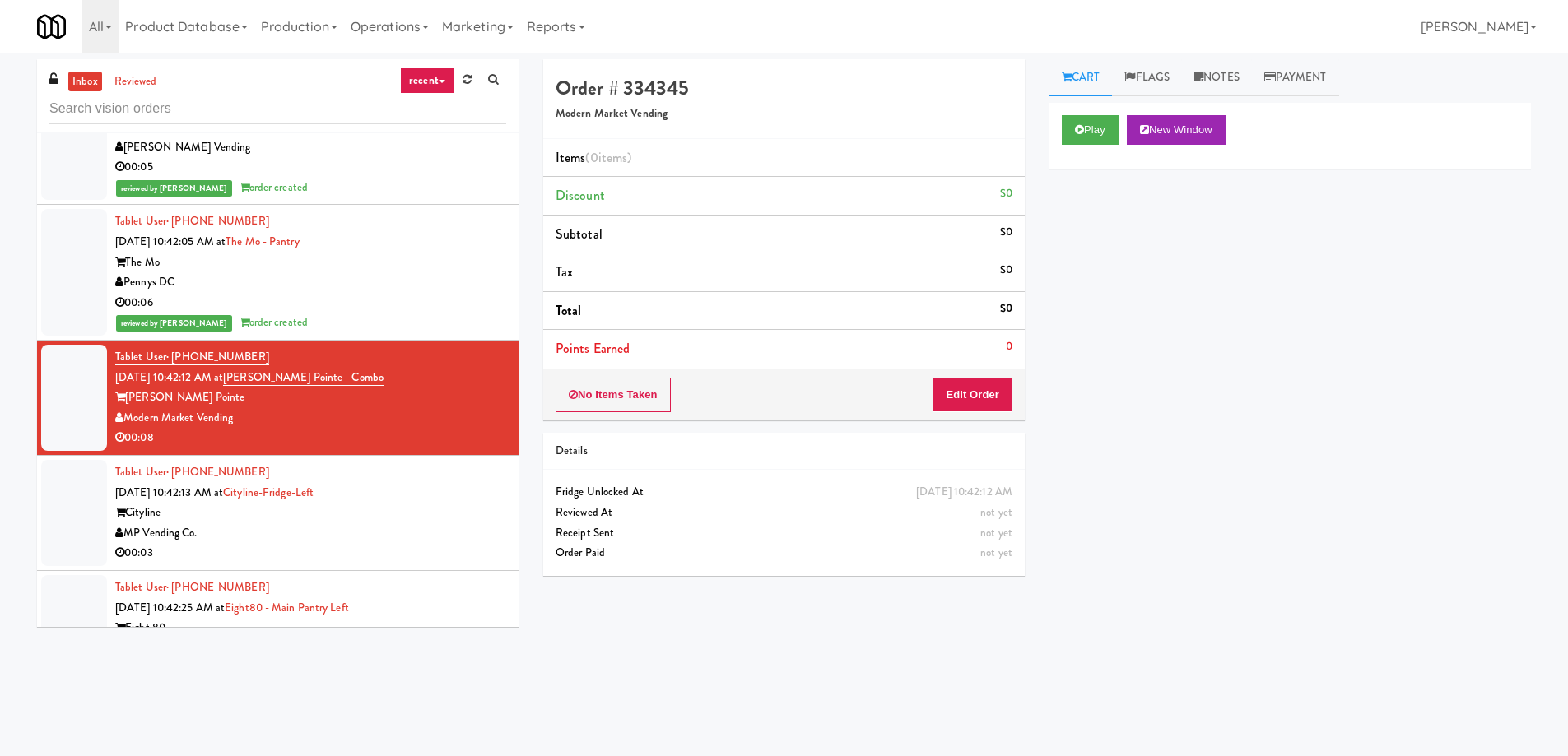
click at [649, 651] on div "Order # 334345 Modern Market Vending Items (0 items ) Discount $0 Subtotal $0 T…" at bounding box center [1037, 390] width 1012 height 661
click at [1207, 129] on button "New Window" at bounding box center [1176, 130] width 98 height 30
click at [977, 402] on button "Edit Order" at bounding box center [972, 395] width 80 height 34
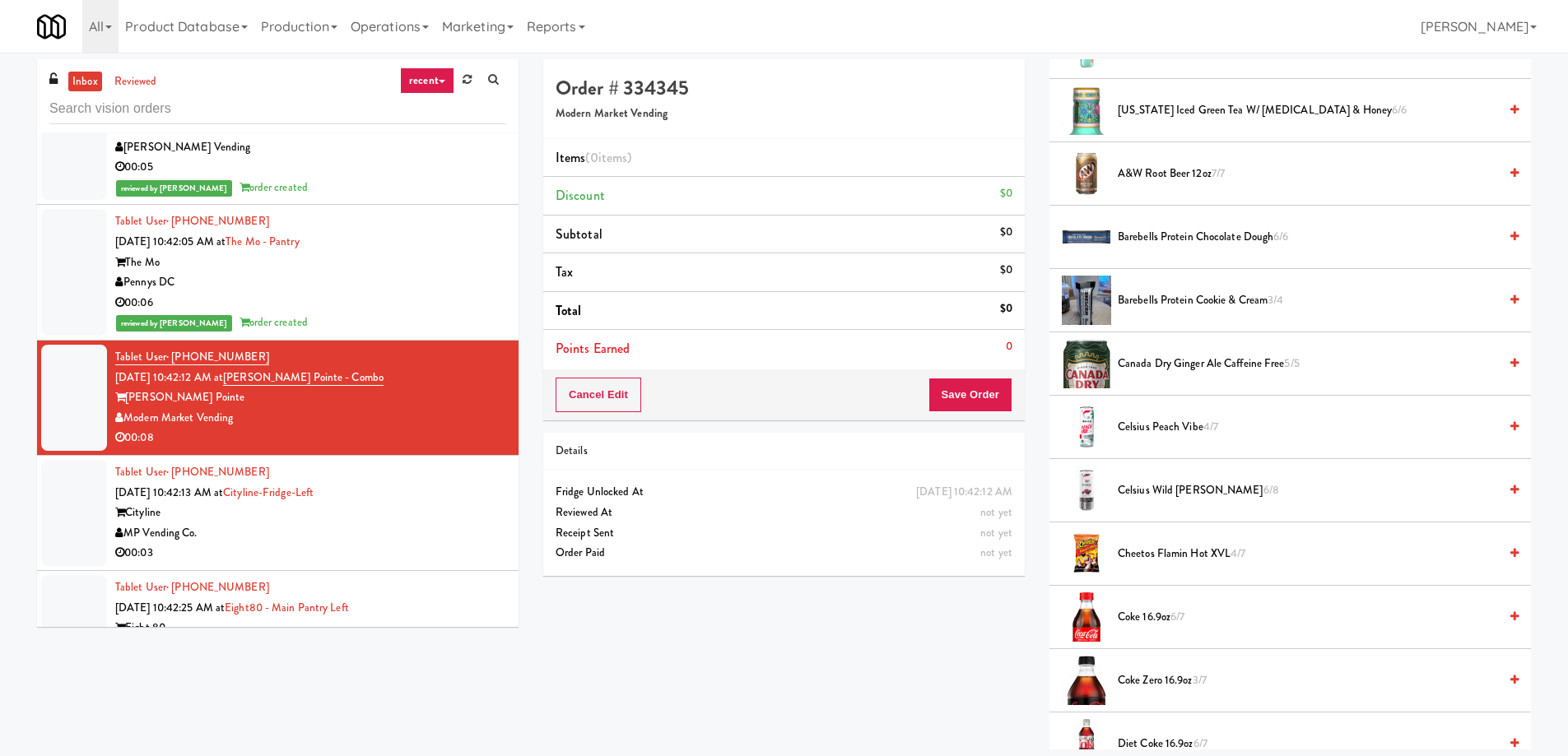
scroll to position [494, 0]
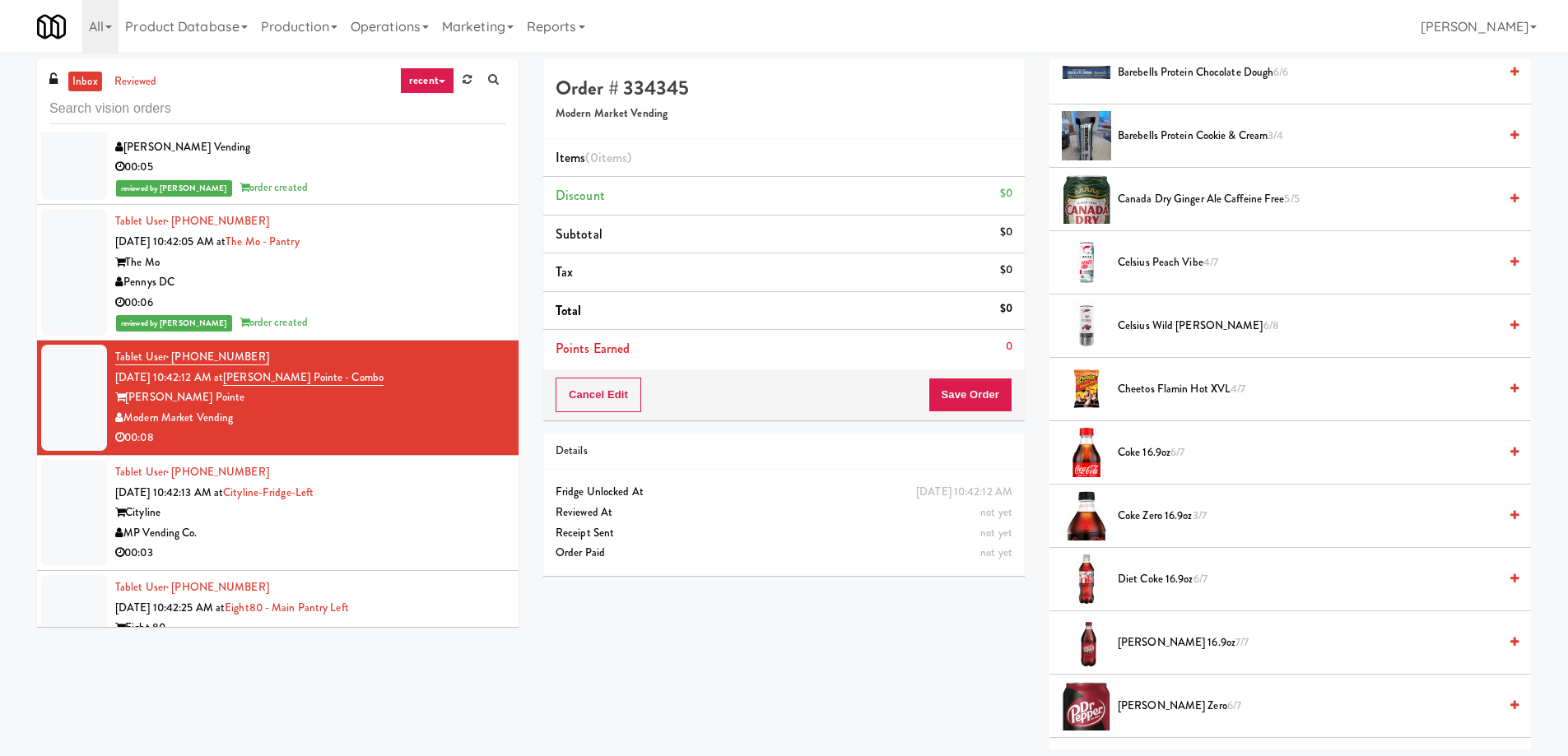
click at [1277, 506] on span "Coke Zero 16.9oz 3/7" at bounding box center [1308, 516] width 380 height 21
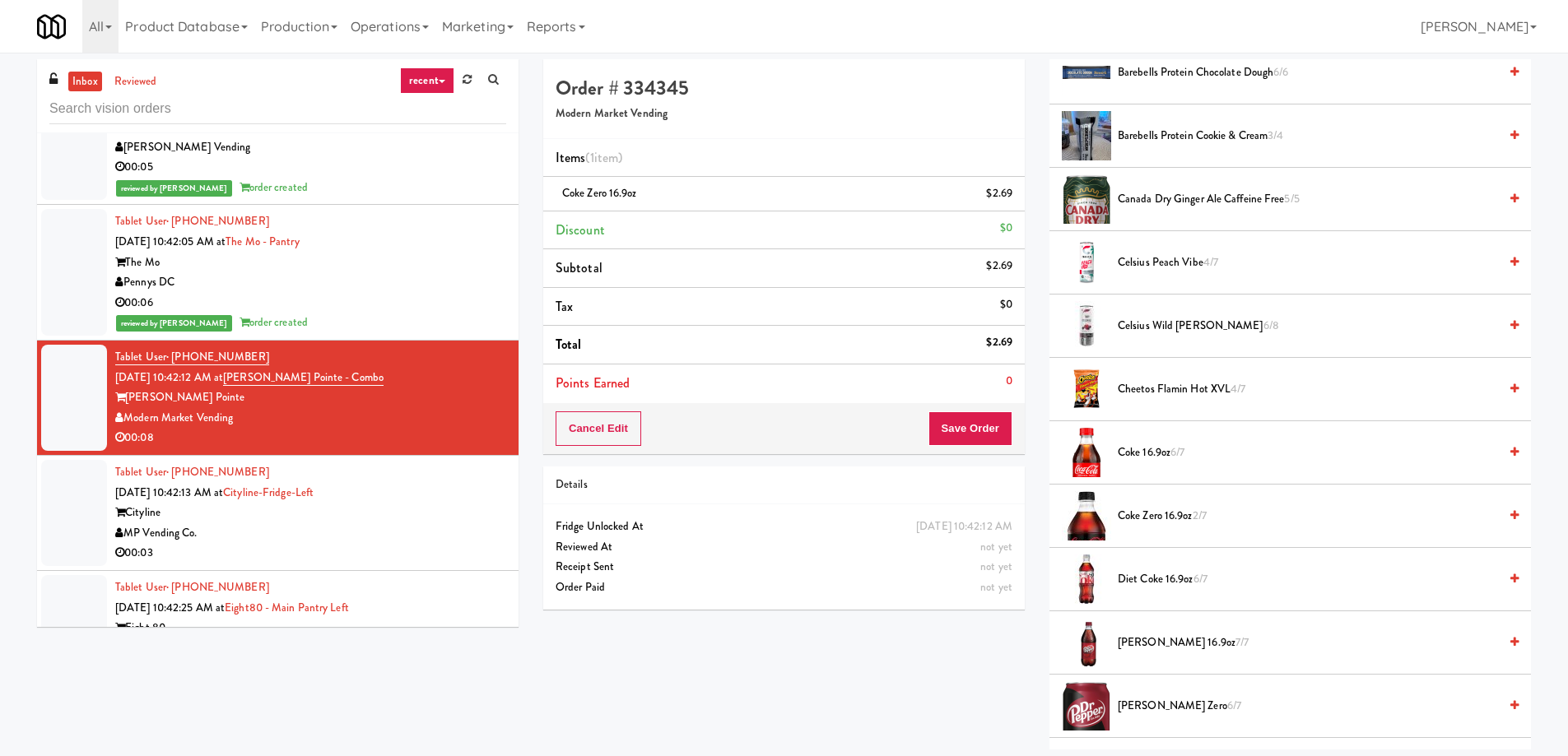
click at [1331, 514] on span "Coke Zero 16.9oz 2/7" at bounding box center [1308, 516] width 380 height 21
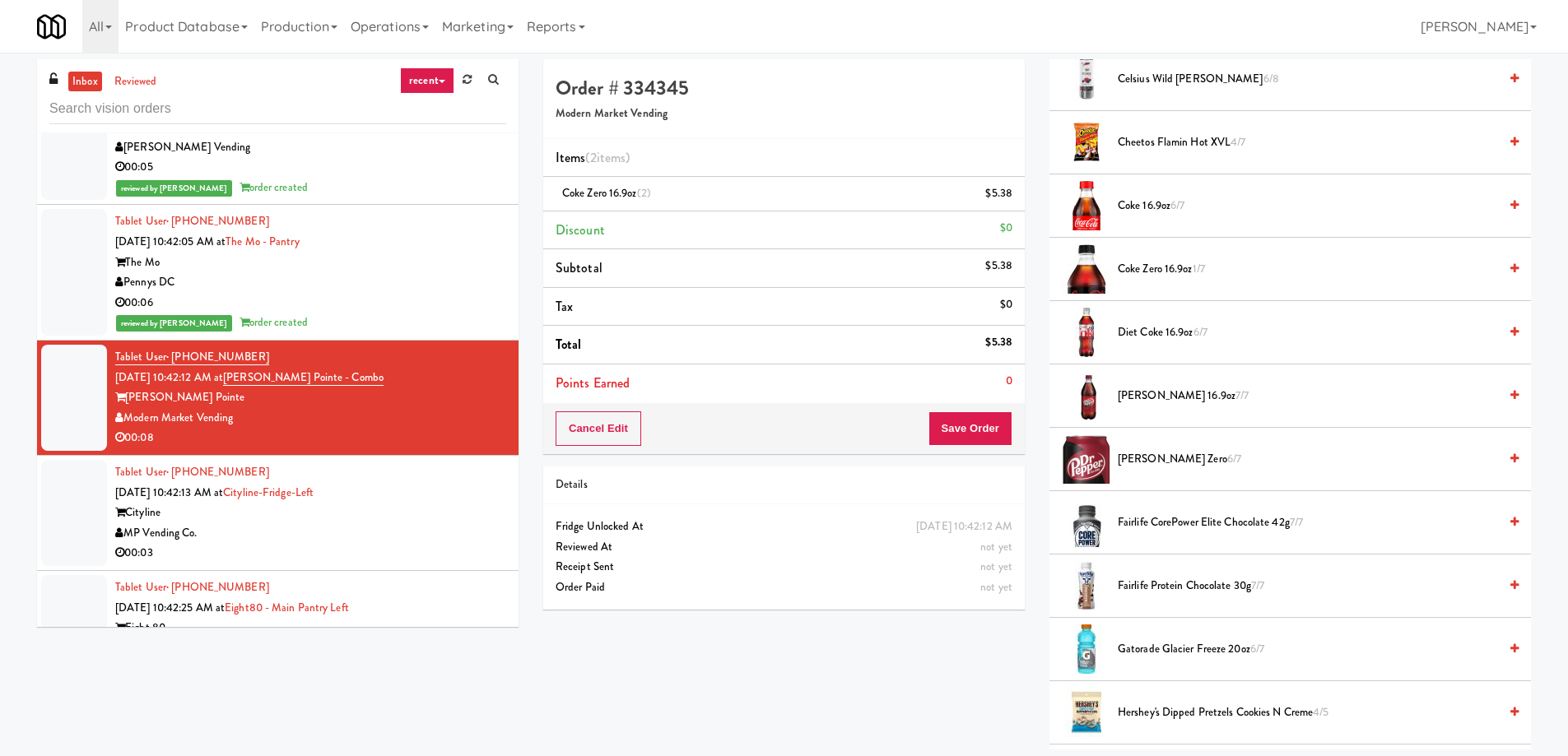
scroll to position [823, 0]
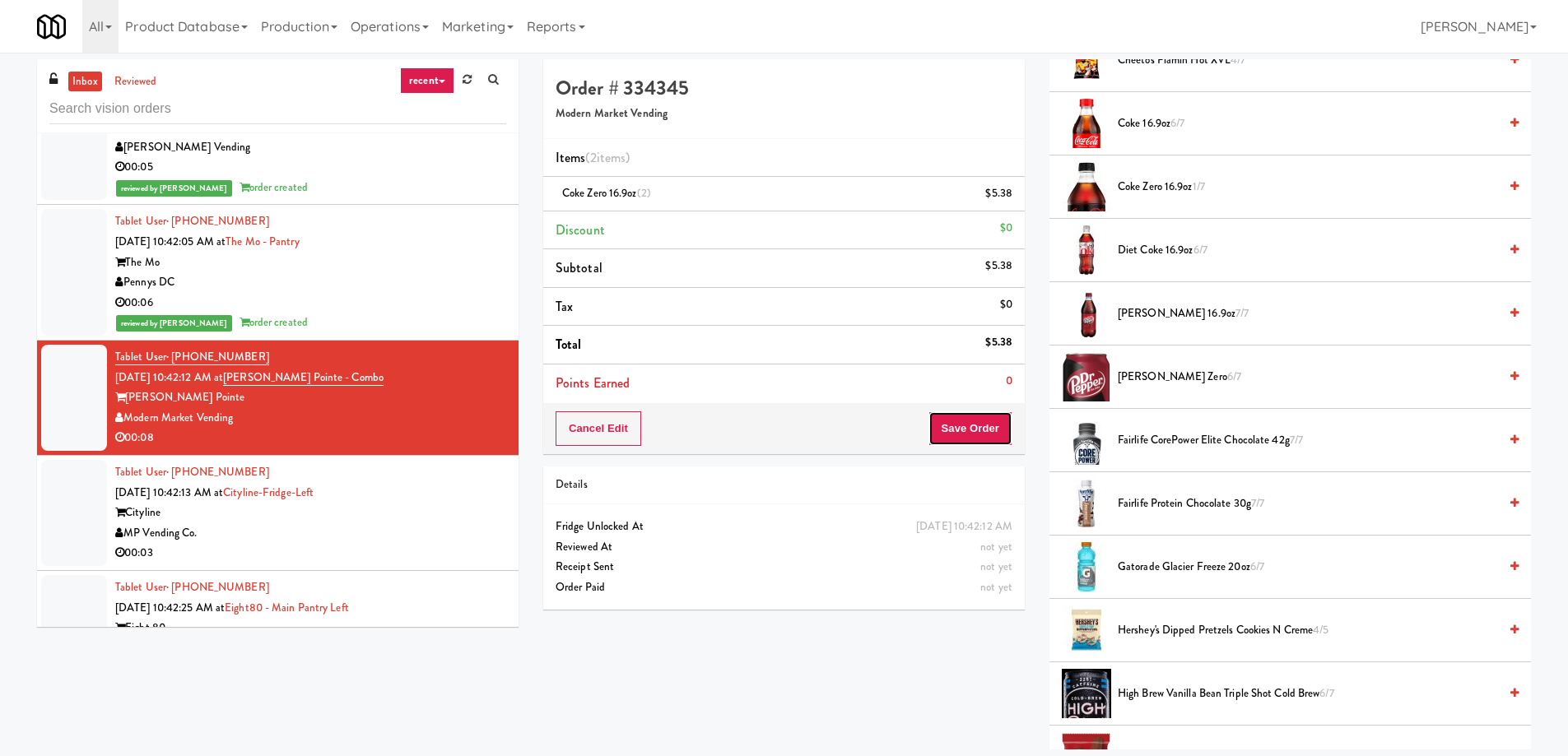
click at [978, 437] on button "Save Order" at bounding box center [970, 429] width 84 height 34
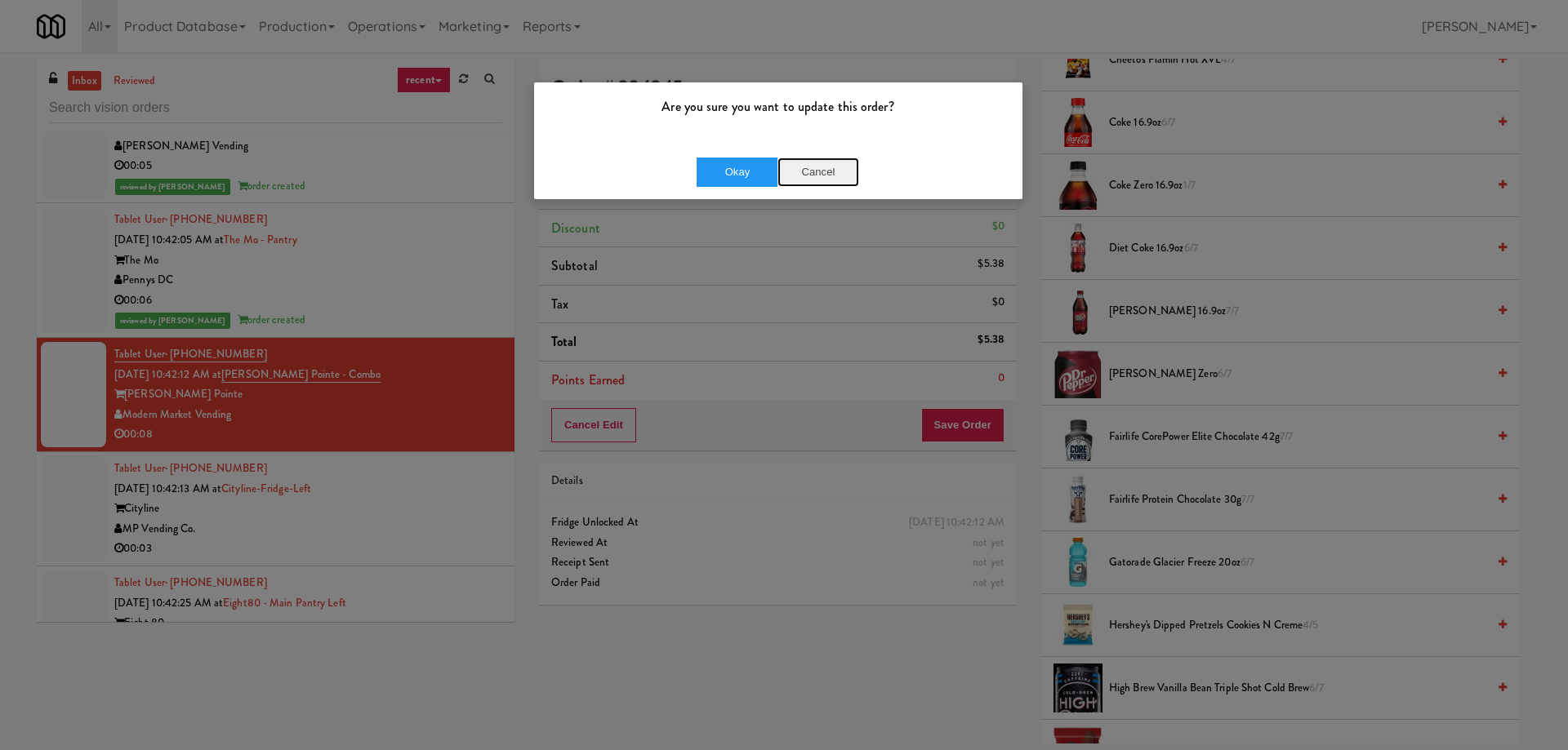
click at [822, 177] on button "Cancel" at bounding box center [818, 172] width 82 height 30
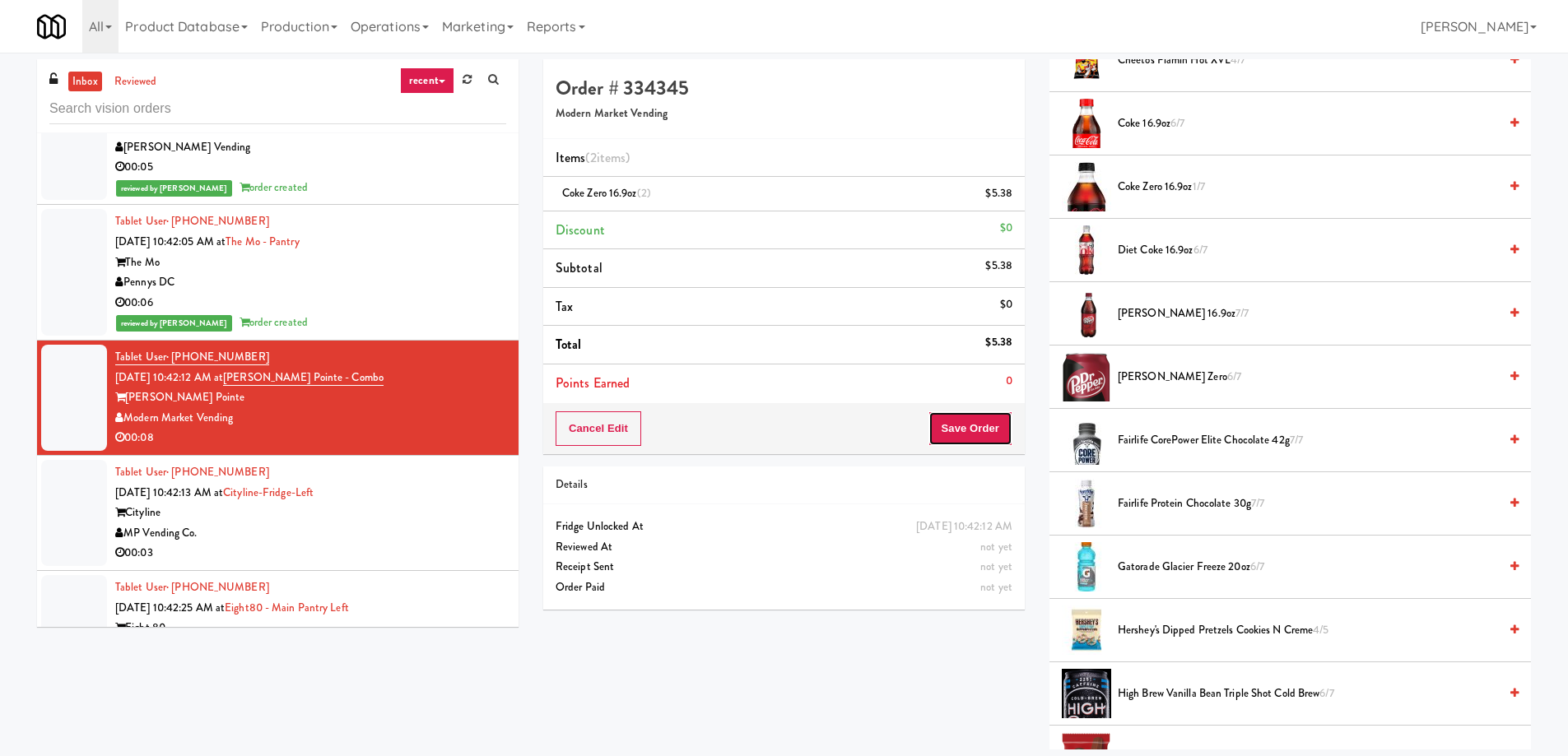
click at [976, 430] on button "Save Order" at bounding box center [970, 429] width 84 height 34
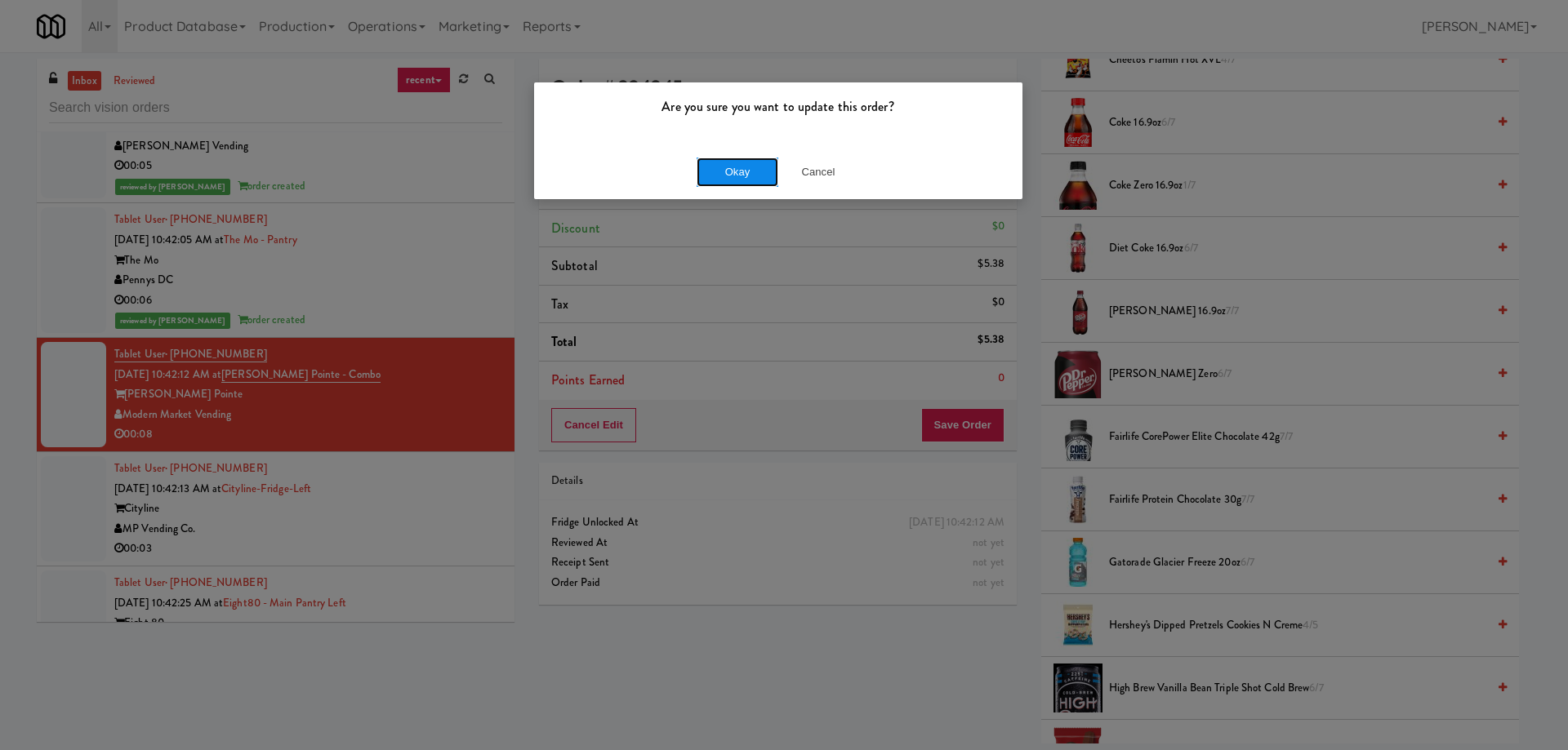
click at [731, 177] on button "Okay" at bounding box center [738, 172] width 82 height 30
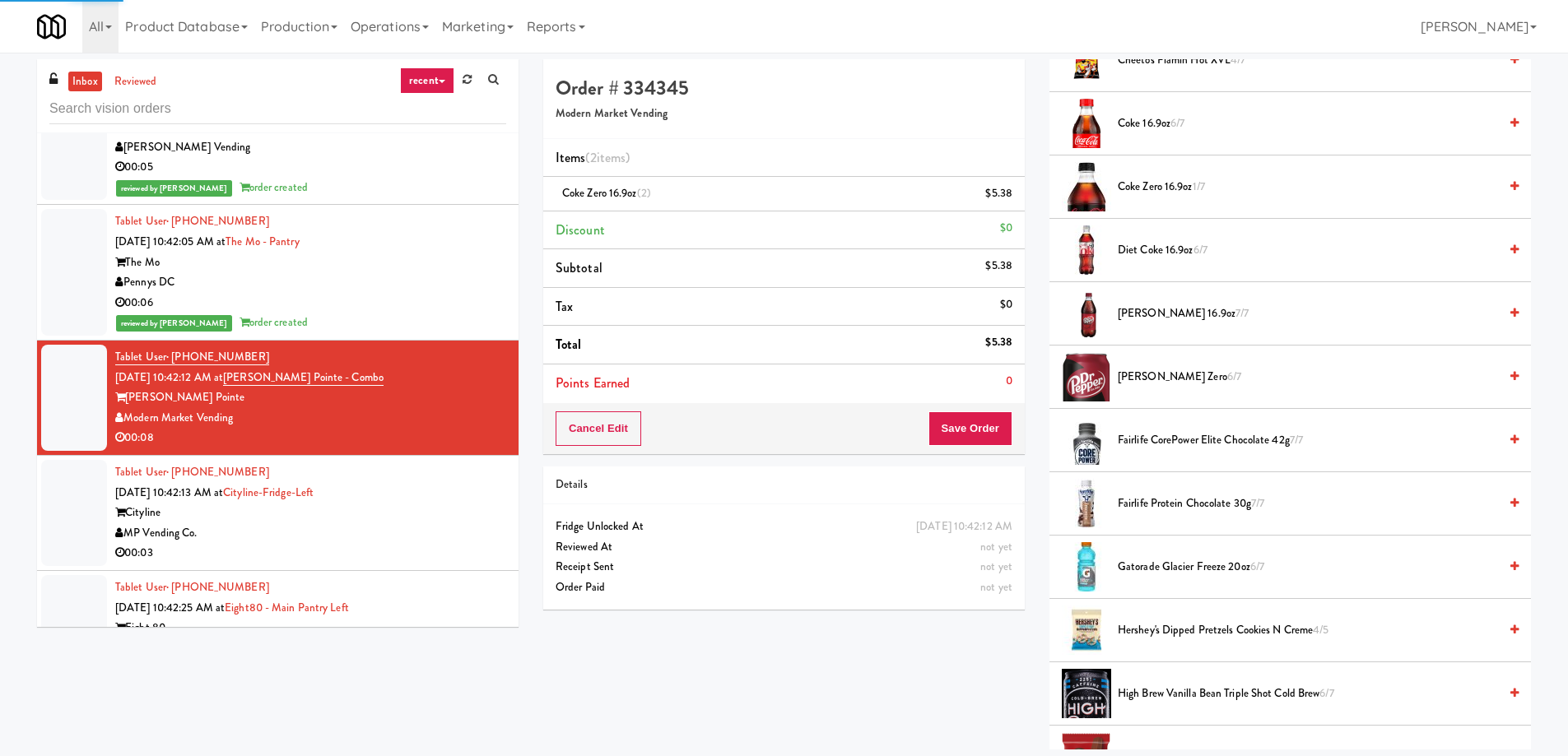
scroll to position [0, 0]
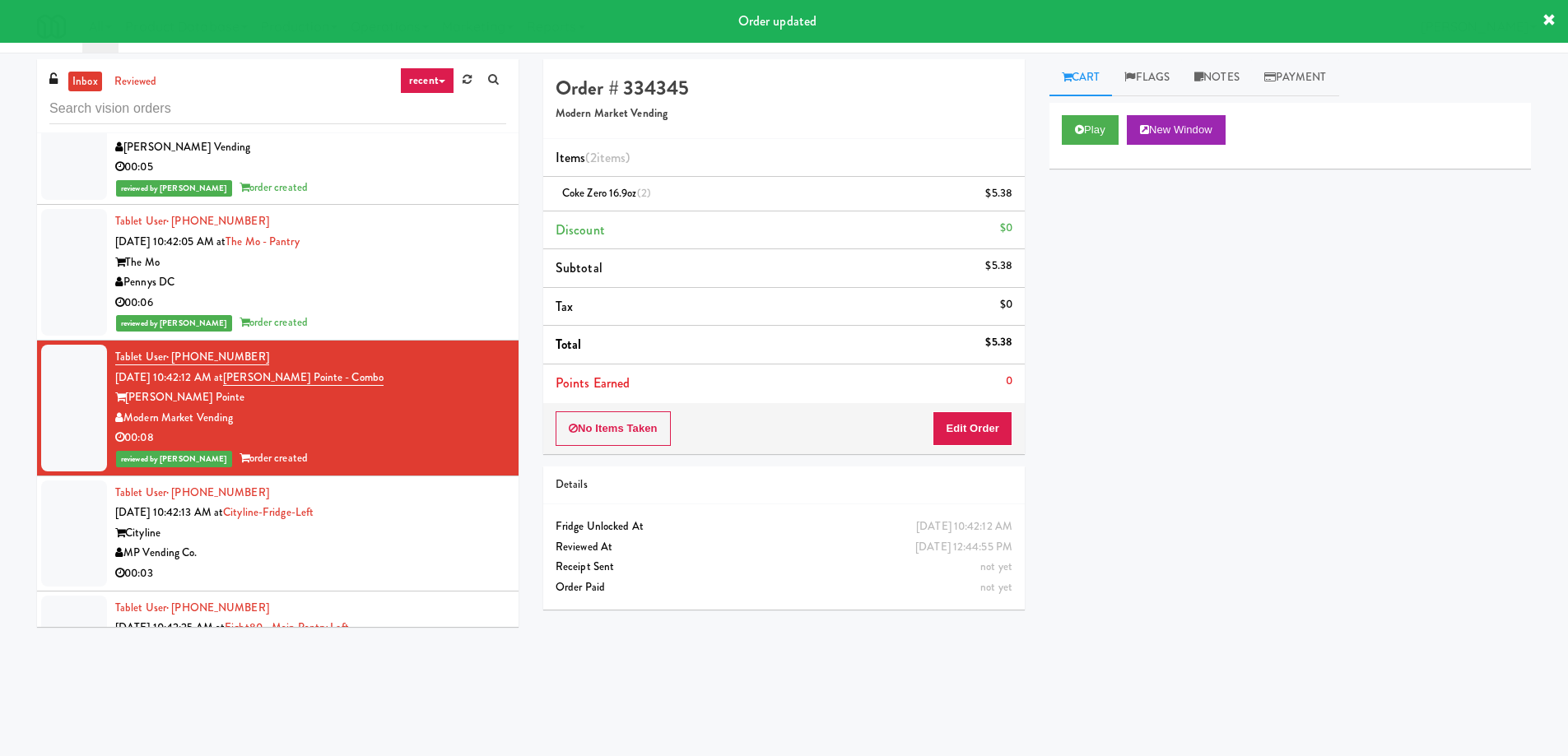
click at [380, 495] on div "Tablet User · (253) 549-3939 [DATE] 10:42:13 AM at [GEOGRAPHIC_DATA]-Left Cityl…" at bounding box center [311, 533] width 391 height 101
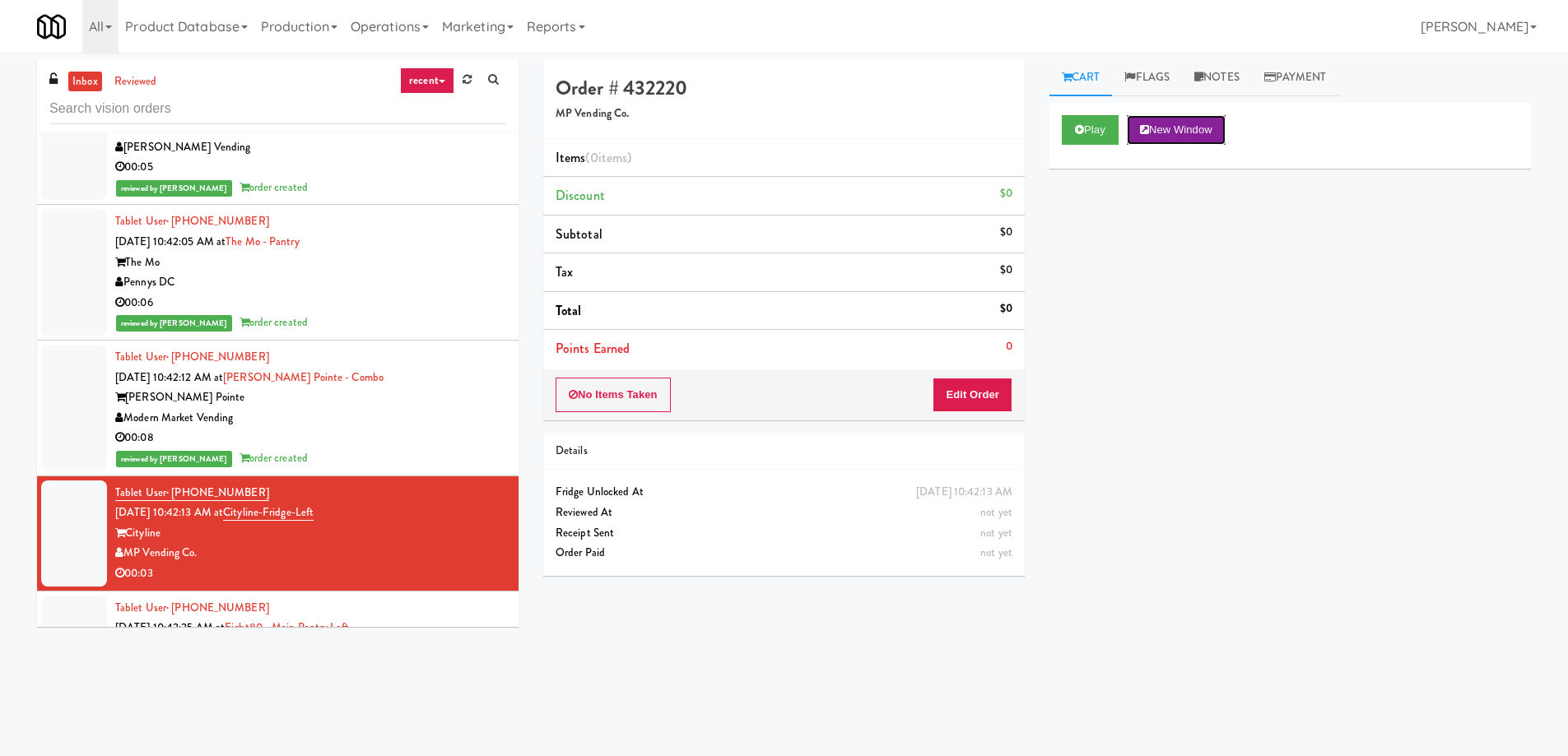
click at [1198, 134] on button "New Window" at bounding box center [1176, 130] width 98 height 30
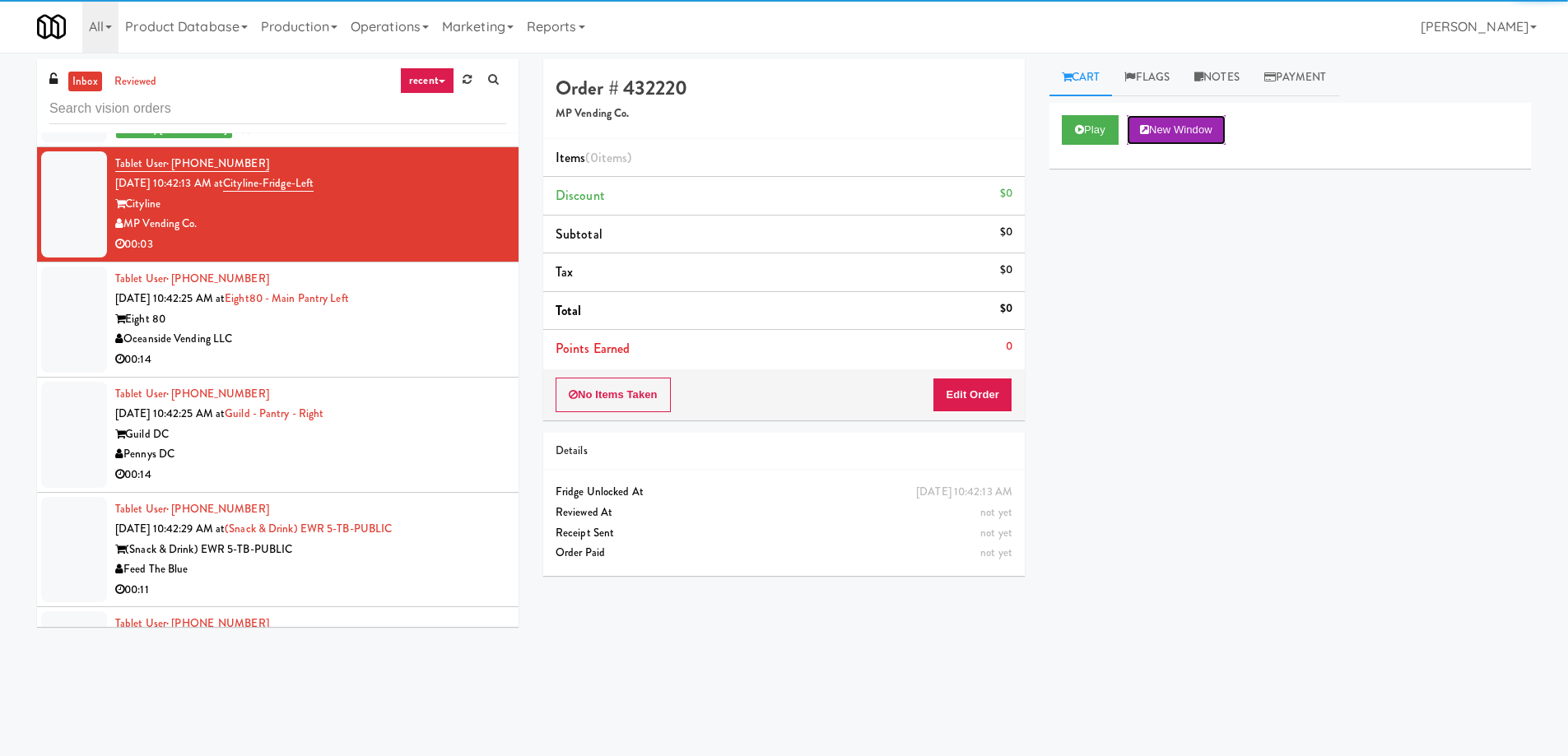
scroll to position [30933, 0]
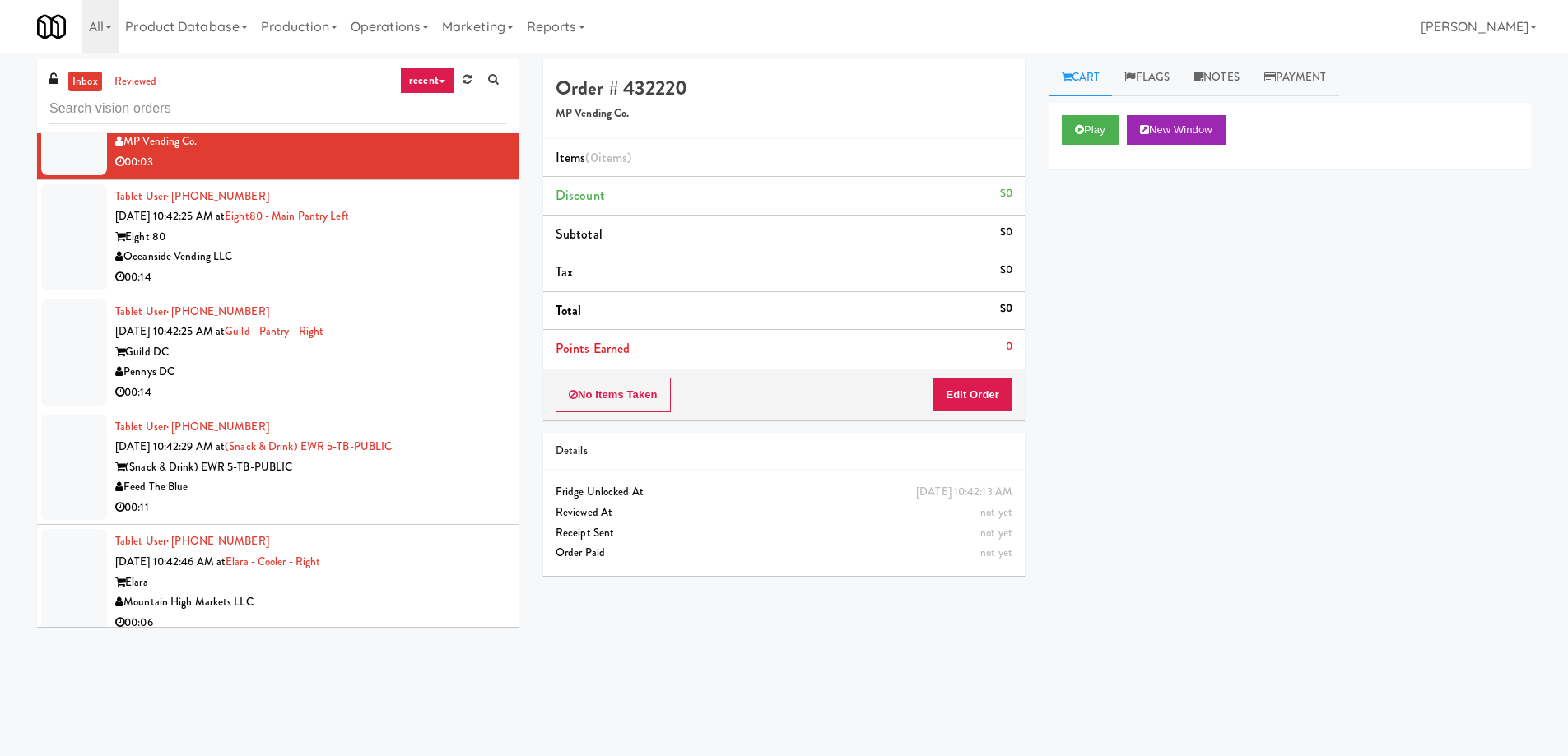
click at [318, 592] on div "Mountain High Markets LLC" at bounding box center [311, 603] width 391 height 21
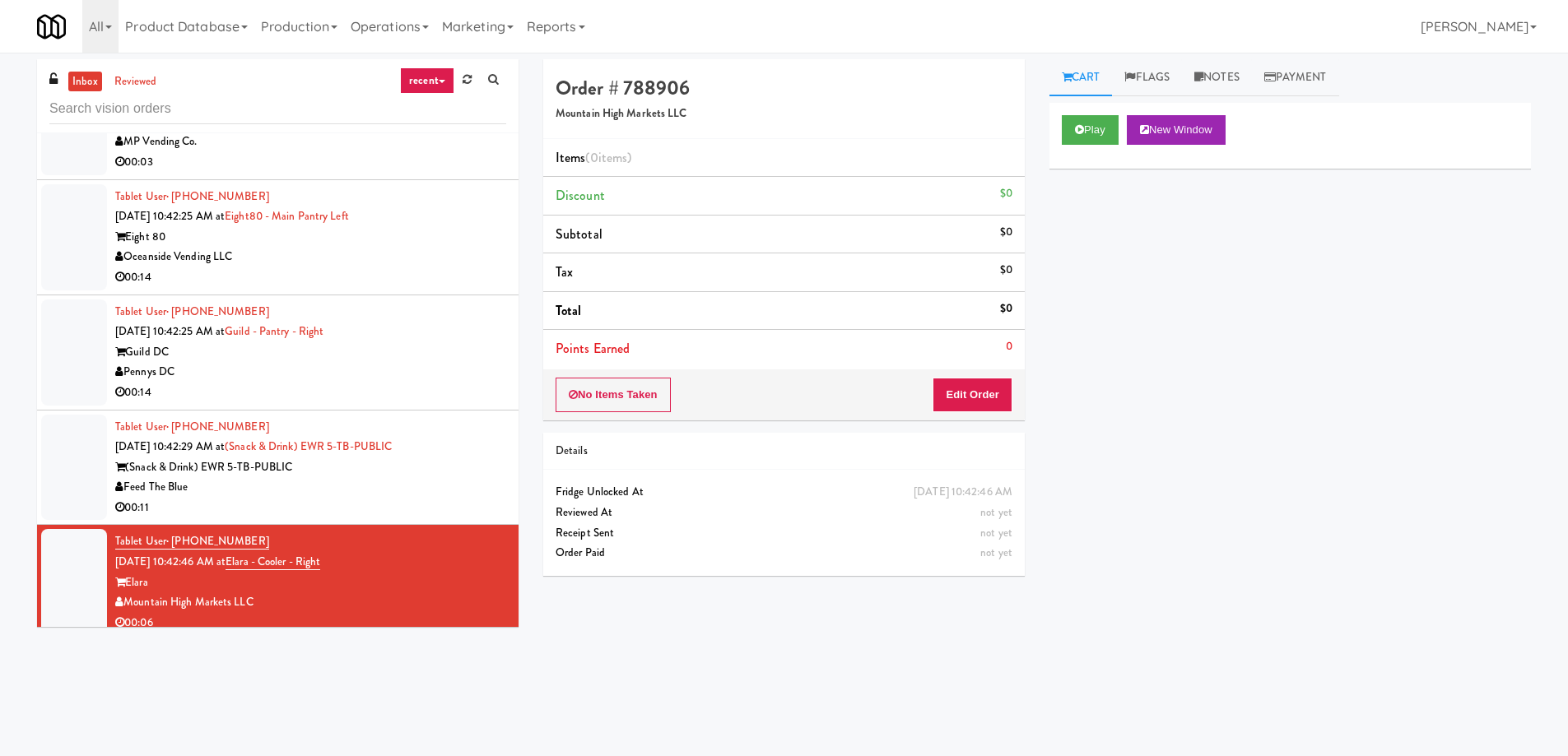
click at [784, 665] on div "Order # 788906 Mountain High Markets LLC Items (0 items ) Discount $0 Subtotal …" at bounding box center [1037, 390] width 1012 height 661
click at [1168, 125] on button "New Window" at bounding box center [1176, 130] width 98 height 30
click at [1213, 260] on div "Play New Window Primary Flag Clear Flag if unable to determine what was taken o…" at bounding box center [1290, 411] width 481 height 617
click at [973, 398] on button "Edit Order" at bounding box center [972, 395] width 80 height 34
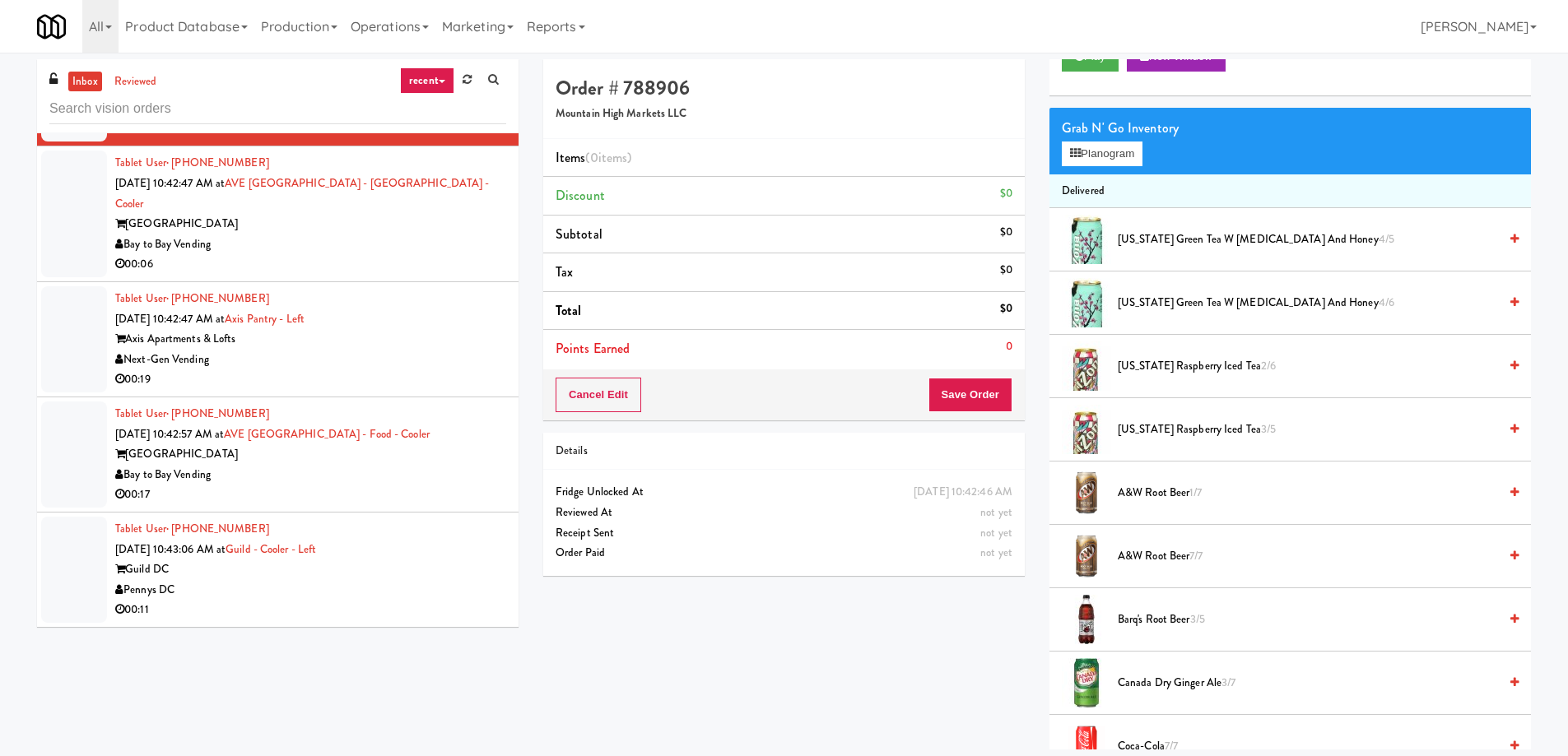
scroll to position [31673, 0]
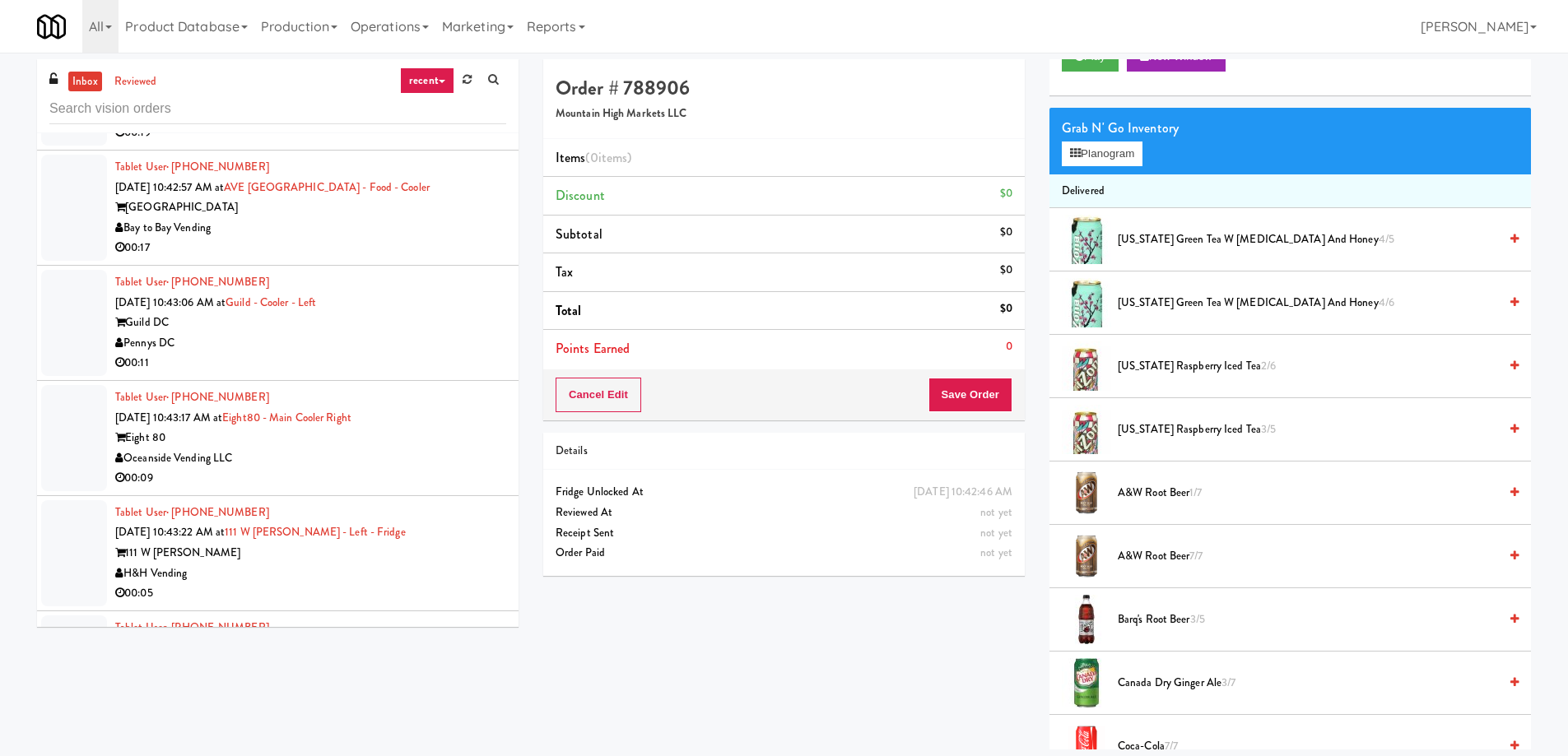
click at [298, 543] on div "111 W [PERSON_NAME]" at bounding box center [311, 553] width 391 height 21
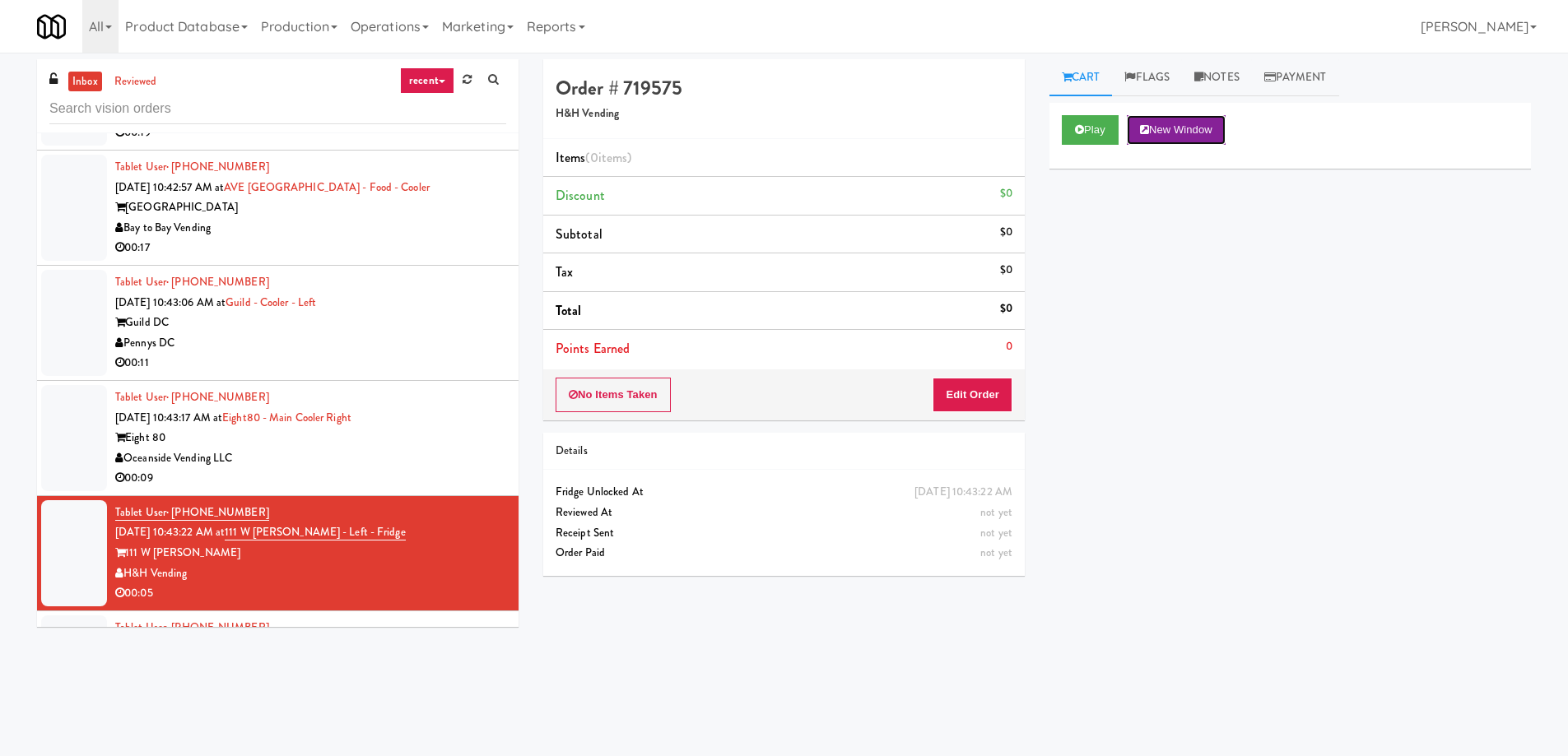
click at [1179, 131] on button "New Window" at bounding box center [1176, 130] width 98 height 30
click at [989, 405] on button "Edit Order" at bounding box center [972, 395] width 80 height 34
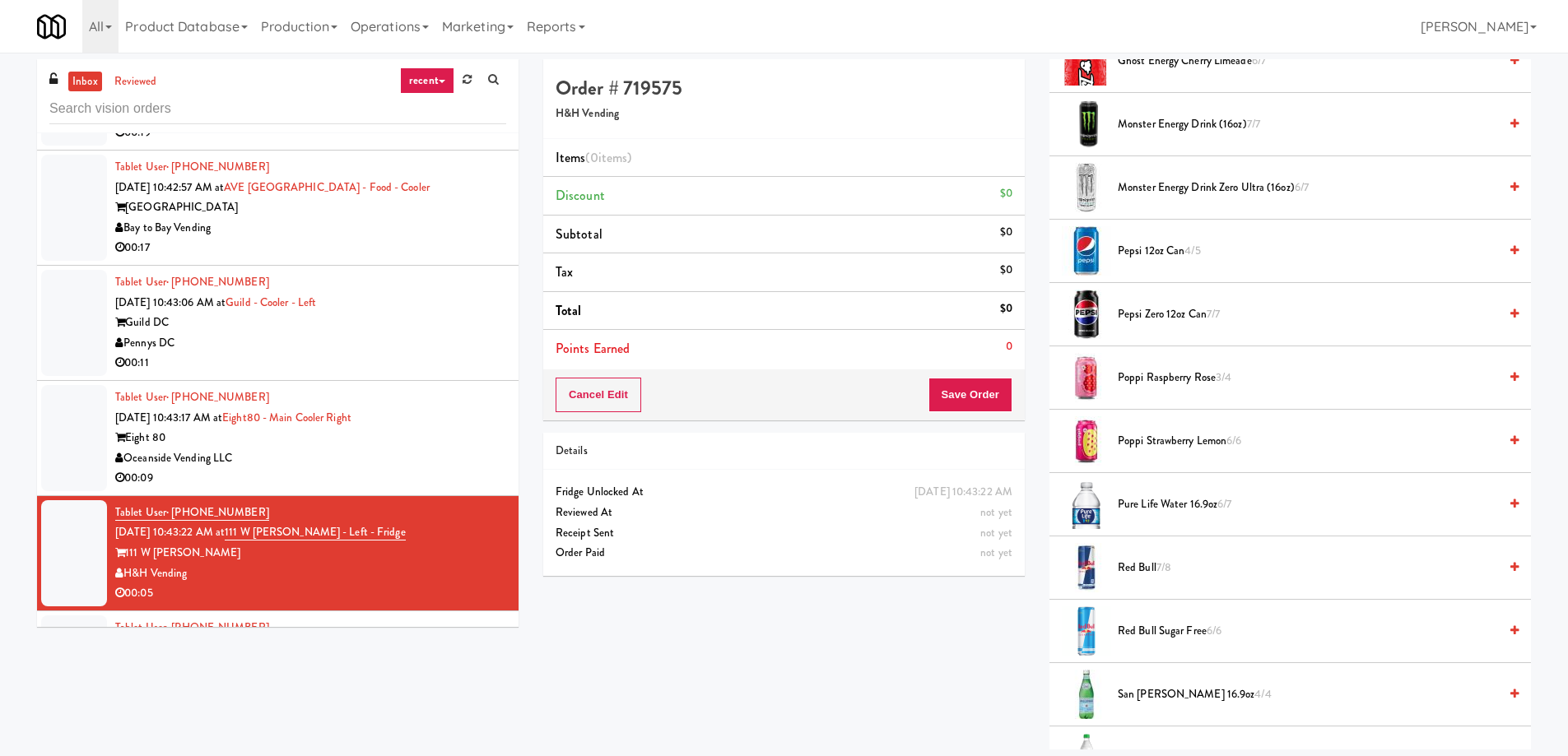
scroll to position [1728, 0]
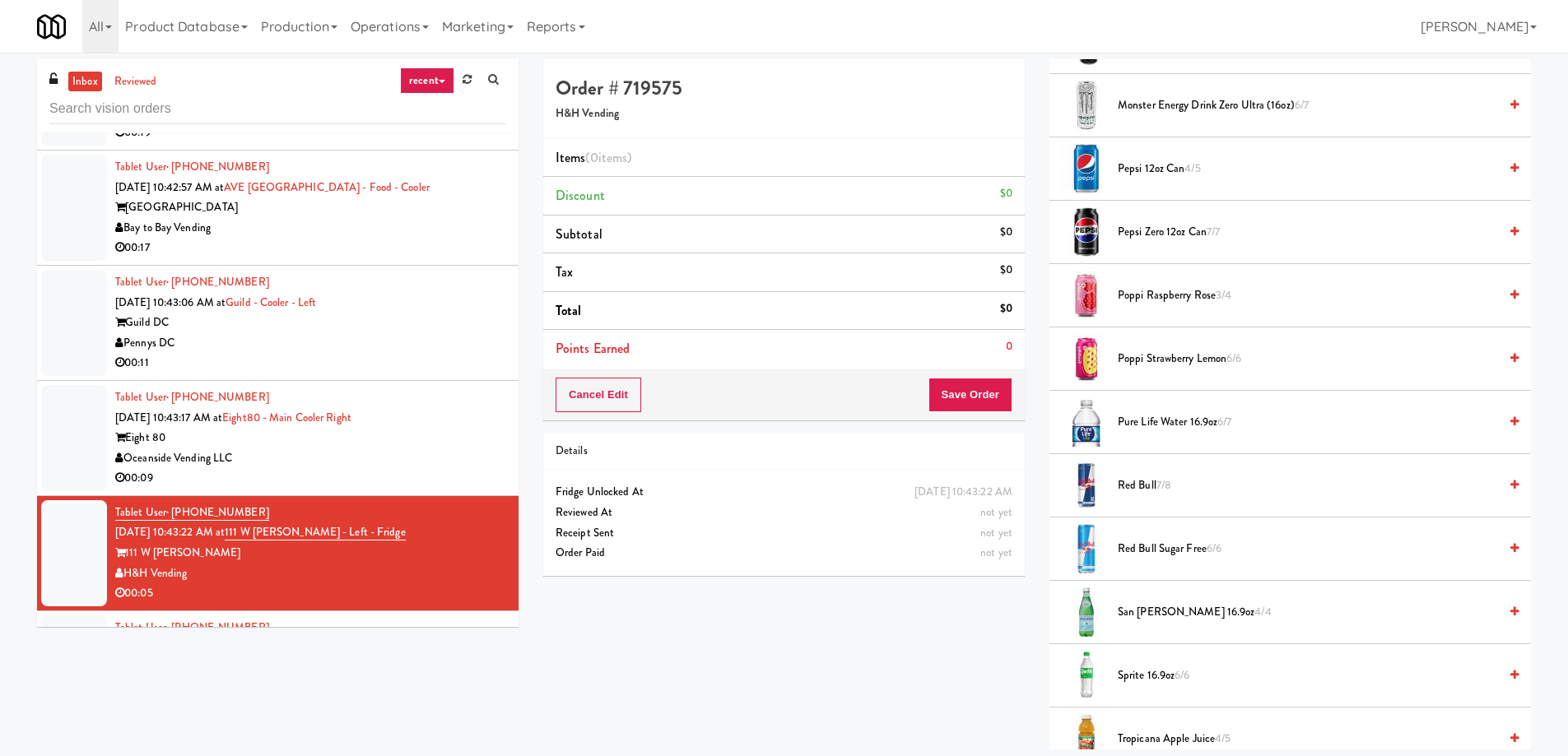
click at [1219, 479] on span "Red Bull 7/8" at bounding box center [1308, 485] width 380 height 21
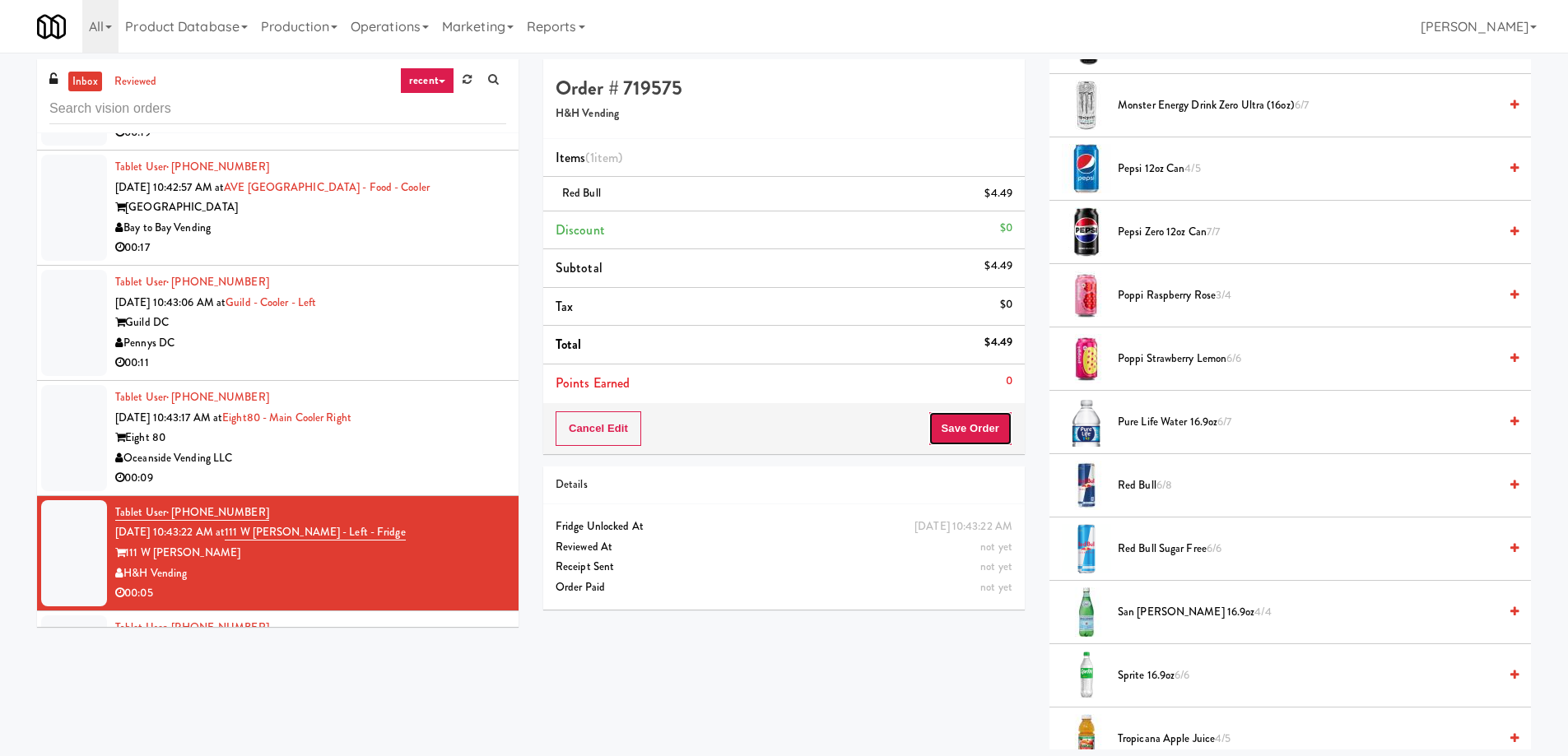
click at [968, 437] on button "Save Order" at bounding box center [970, 429] width 84 height 34
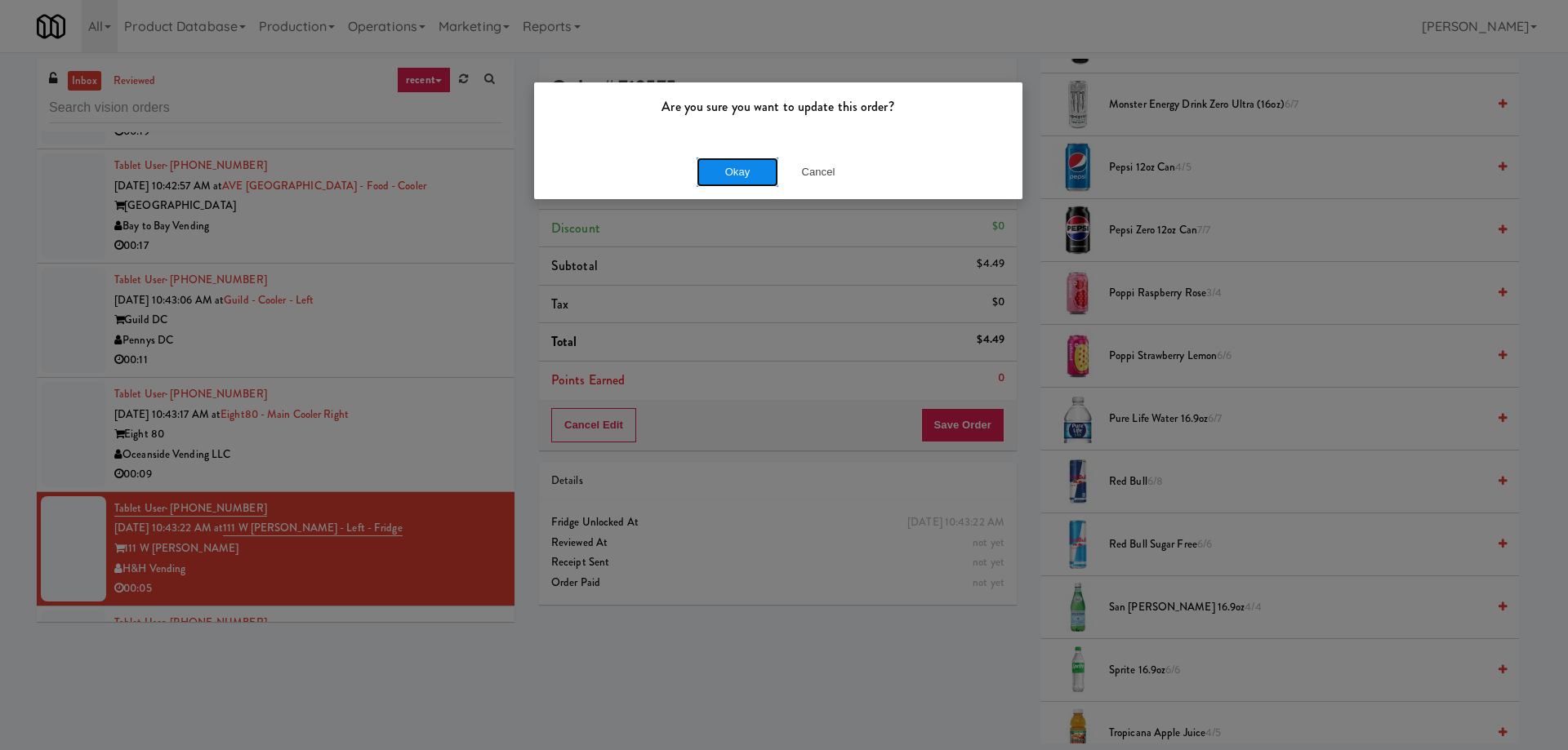
click at [744, 178] on button "Okay" at bounding box center [738, 172] width 82 height 30
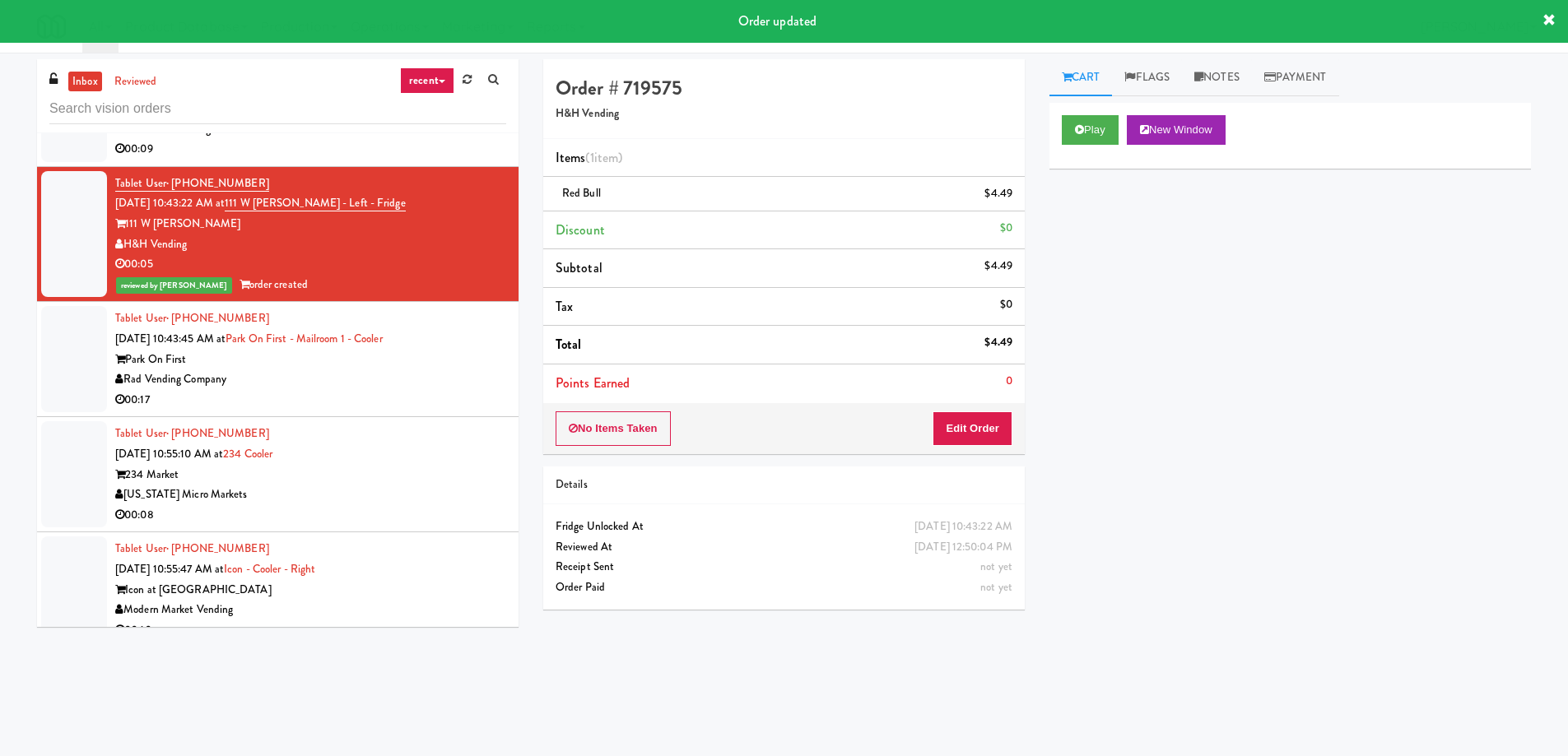
scroll to position [32084, 0]
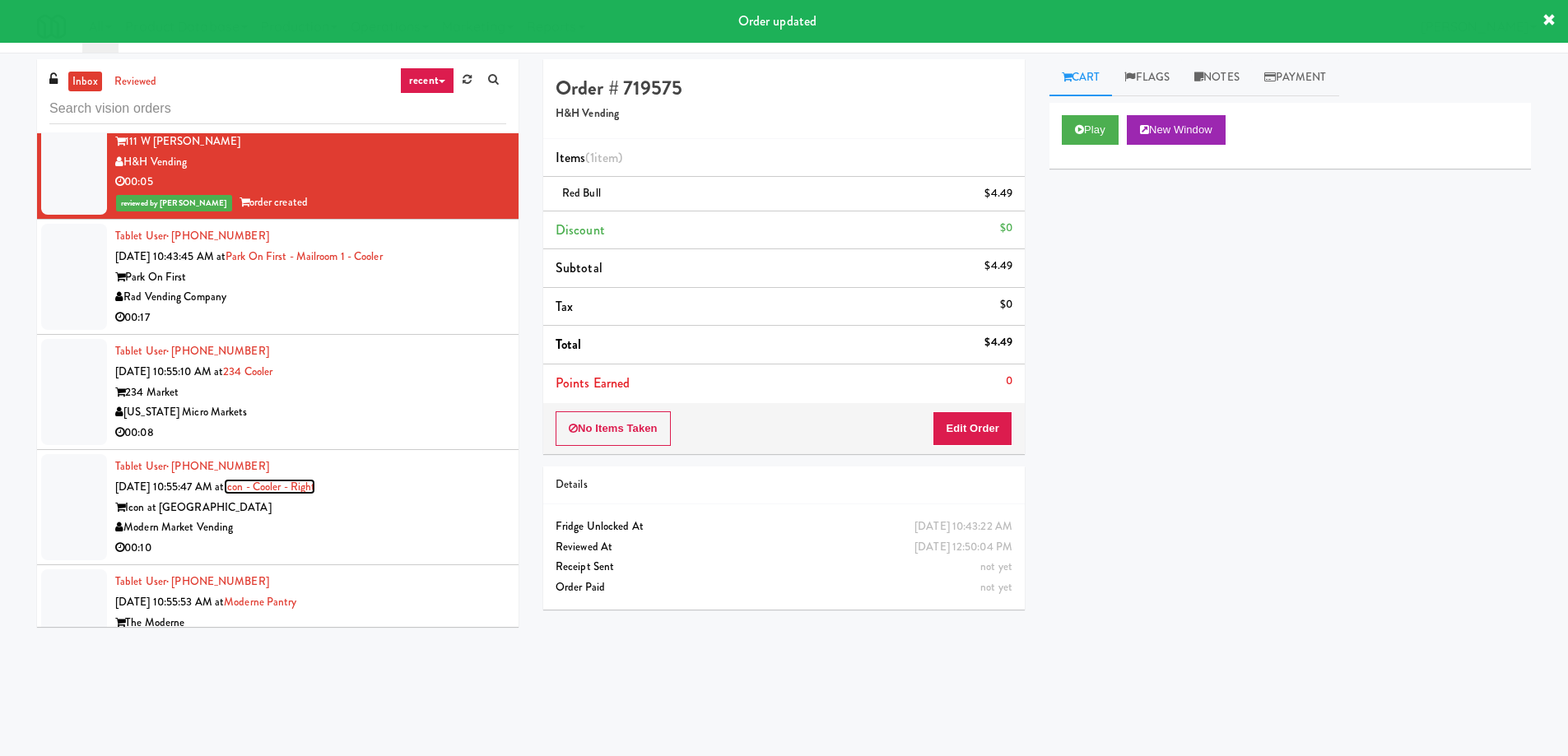
click at [308, 479] on link "Icon - Cooler - Right" at bounding box center [269, 486] width 92 height 15
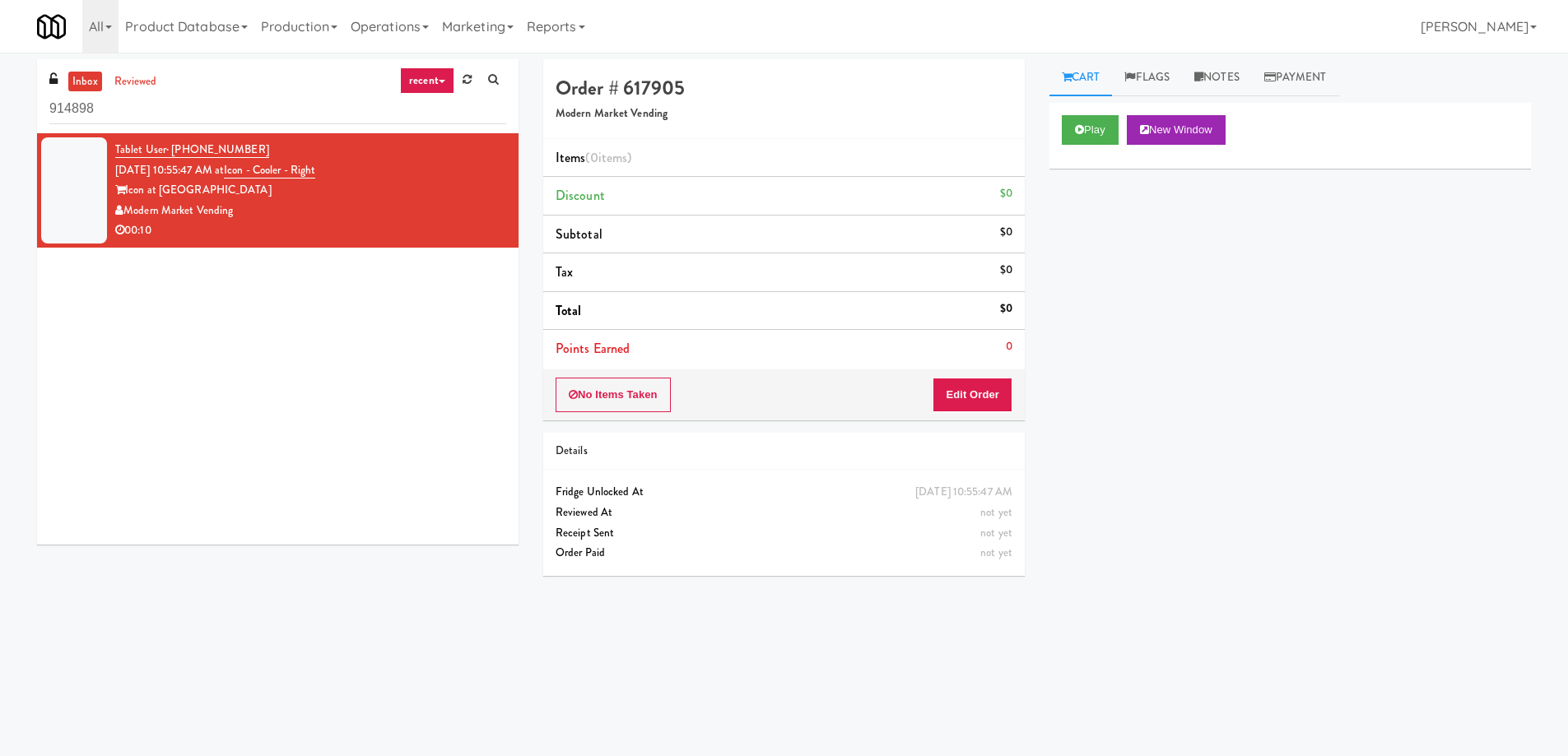
click at [546, 230] on li "Subtotal $0" at bounding box center [784, 235] width 481 height 39
click at [463, 77] on icon at bounding box center [467, 79] width 9 height 10
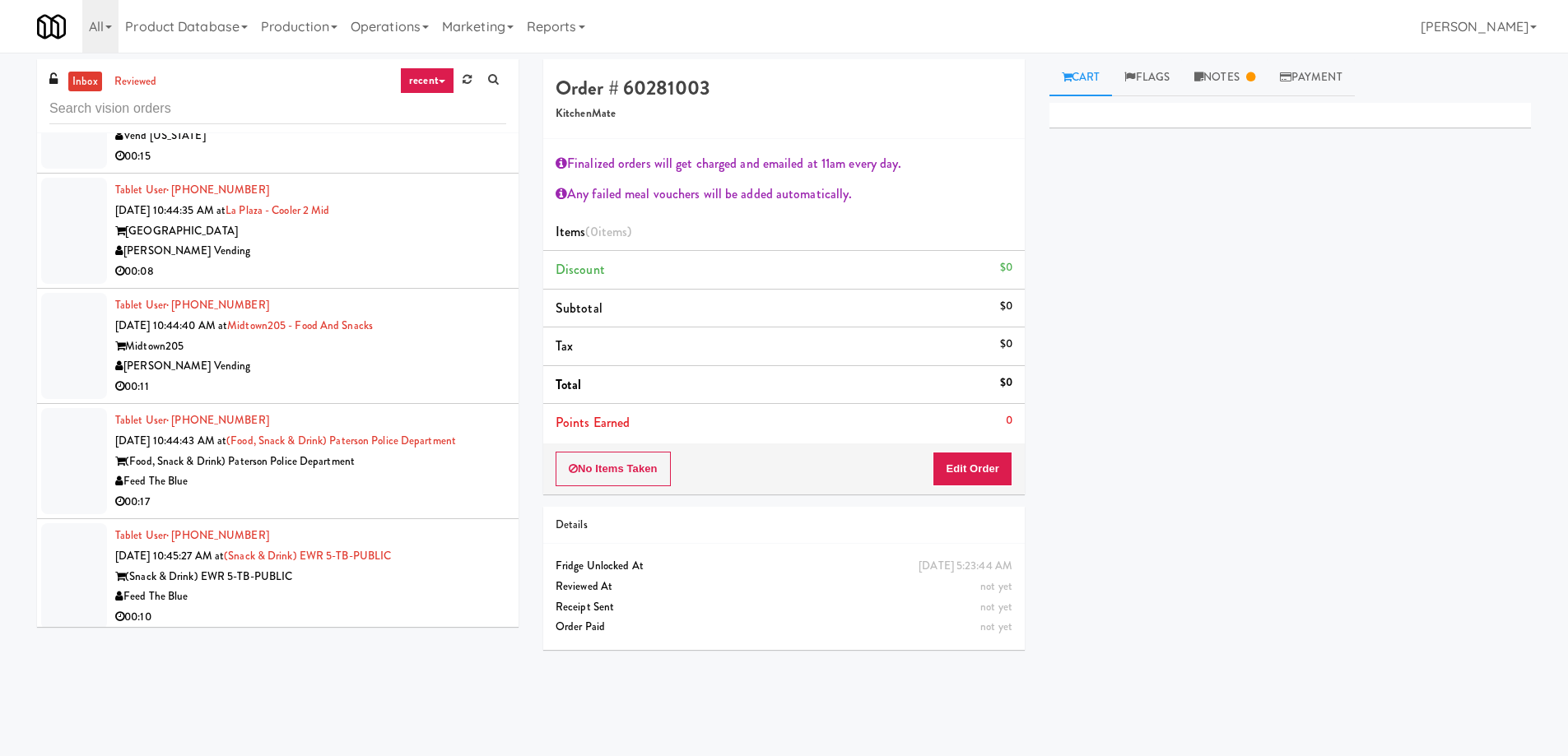
scroll to position [25693, 0]
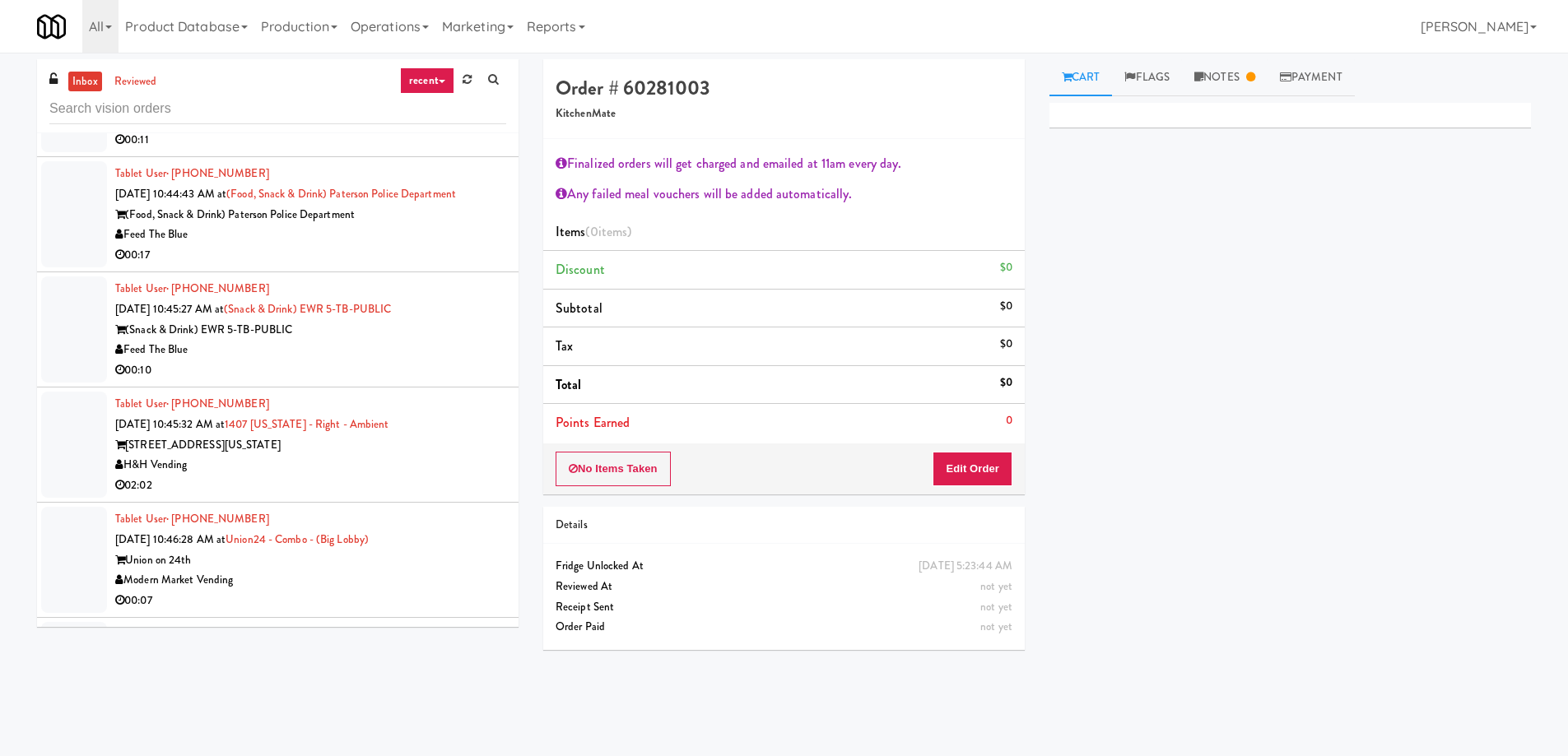
click at [305, 570] on div "Modern Market Vending" at bounding box center [311, 580] width 391 height 21
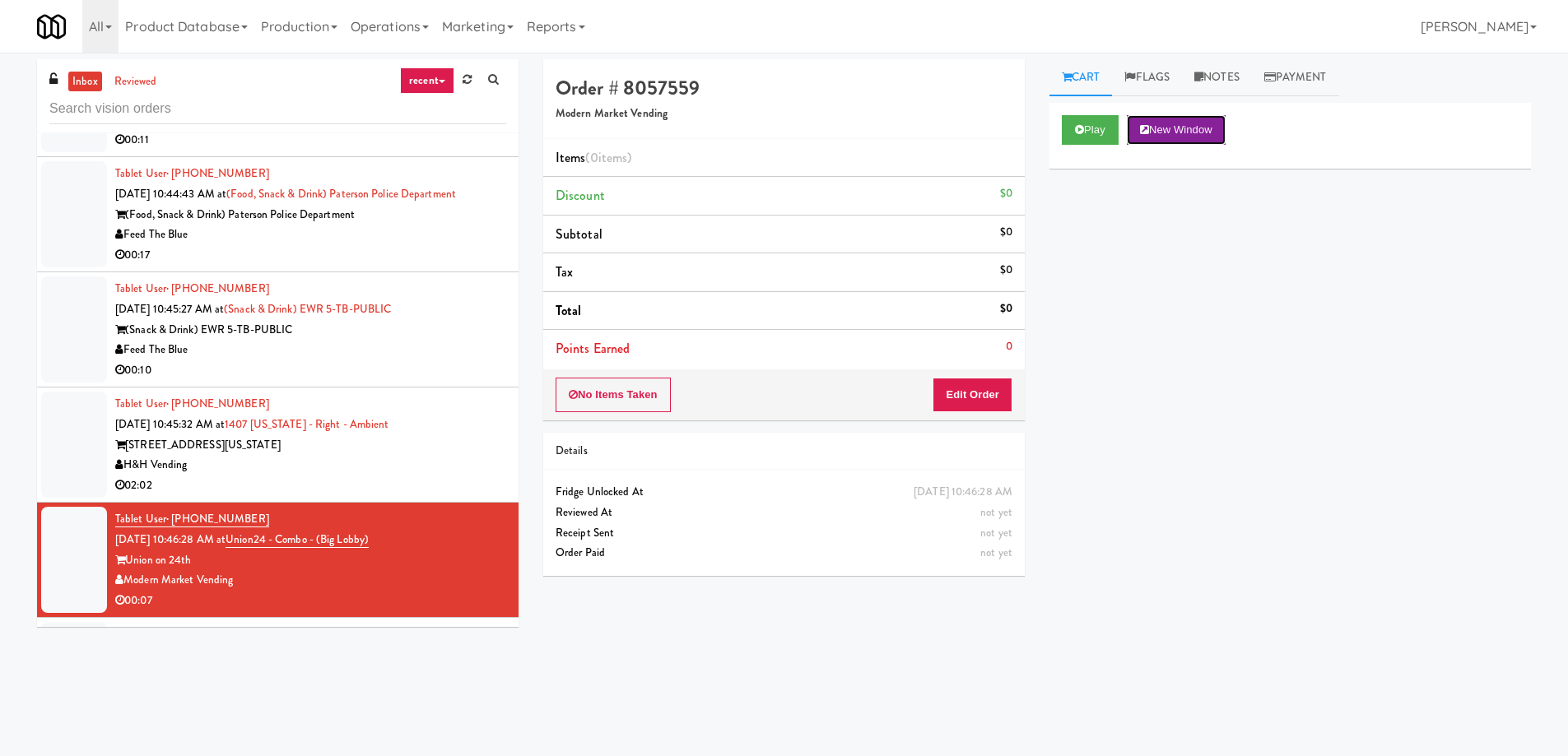
click at [1175, 129] on button "New Window" at bounding box center [1176, 130] width 98 height 30
click at [1179, 134] on button "New Window" at bounding box center [1176, 130] width 98 height 30
click at [974, 389] on button "Edit Order" at bounding box center [972, 395] width 80 height 34
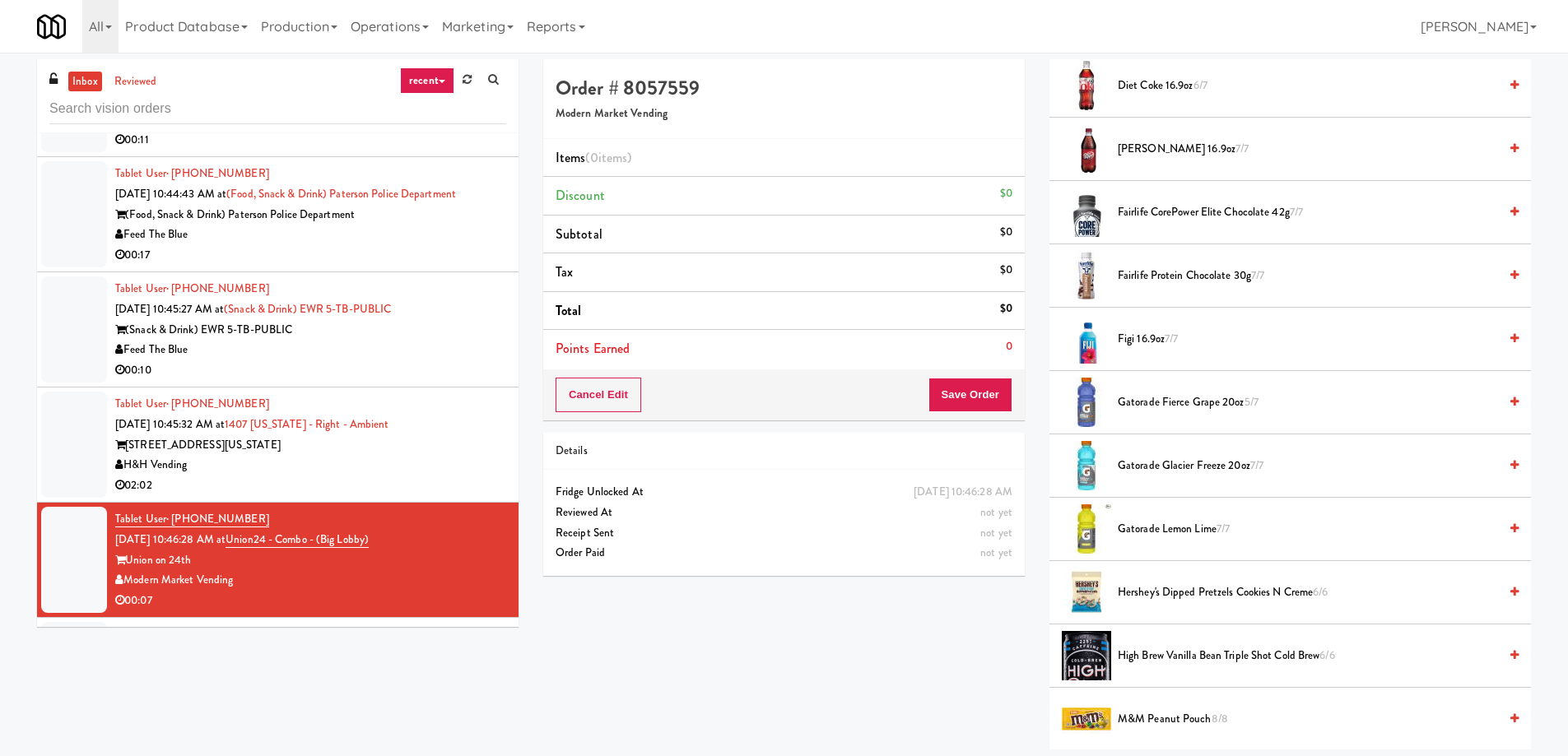
scroll to position [1069, 0]
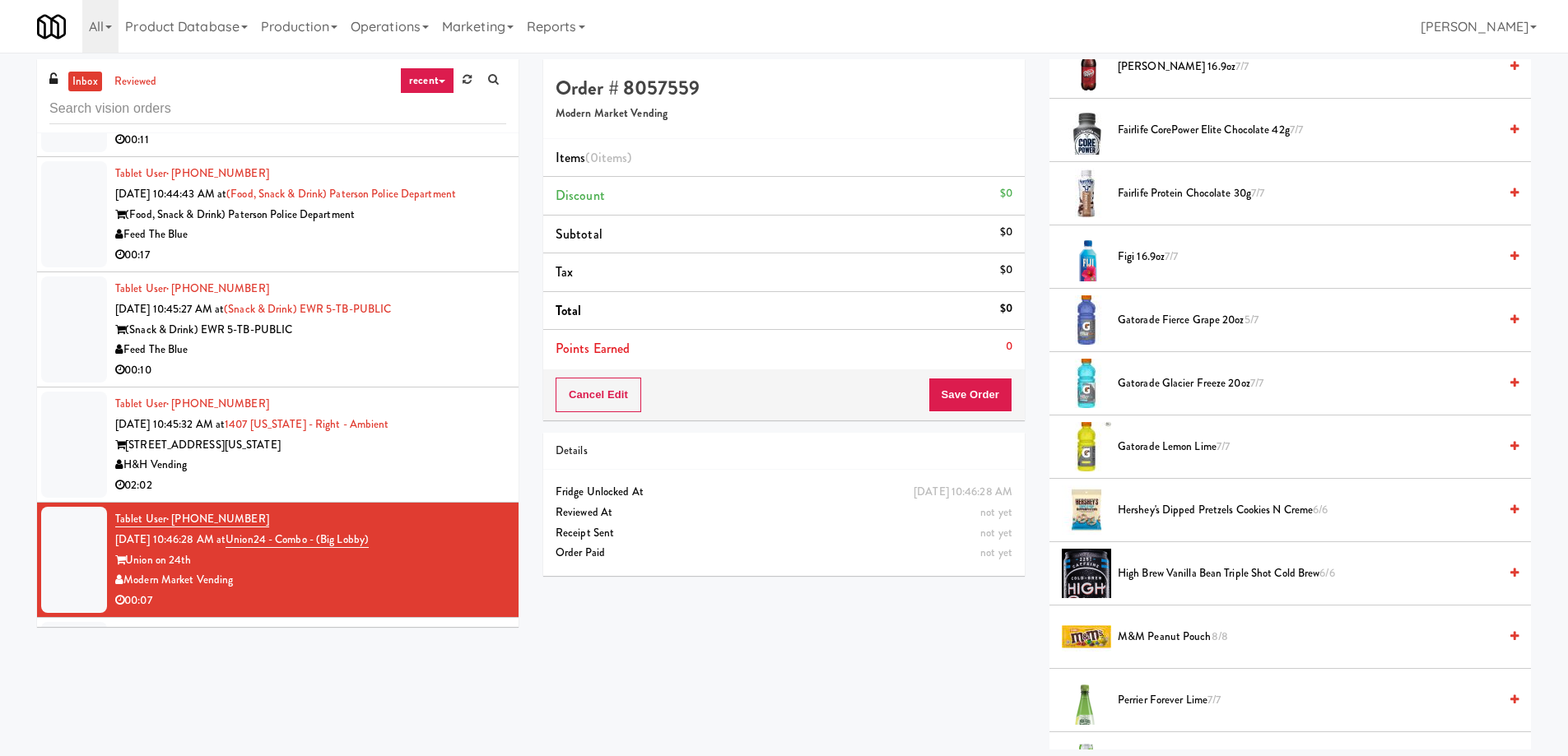
click at [1174, 521] on li "Hershey's Dipped Pretzels Cookies N Creme 6/6" at bounding box center [1290, 510] width 481 height 63
click at [1178, 515] on span "Hershey's Dipped Pretzels Cookies N Creme 6/6" at bounding box center [1308, 510] width 380 height 21
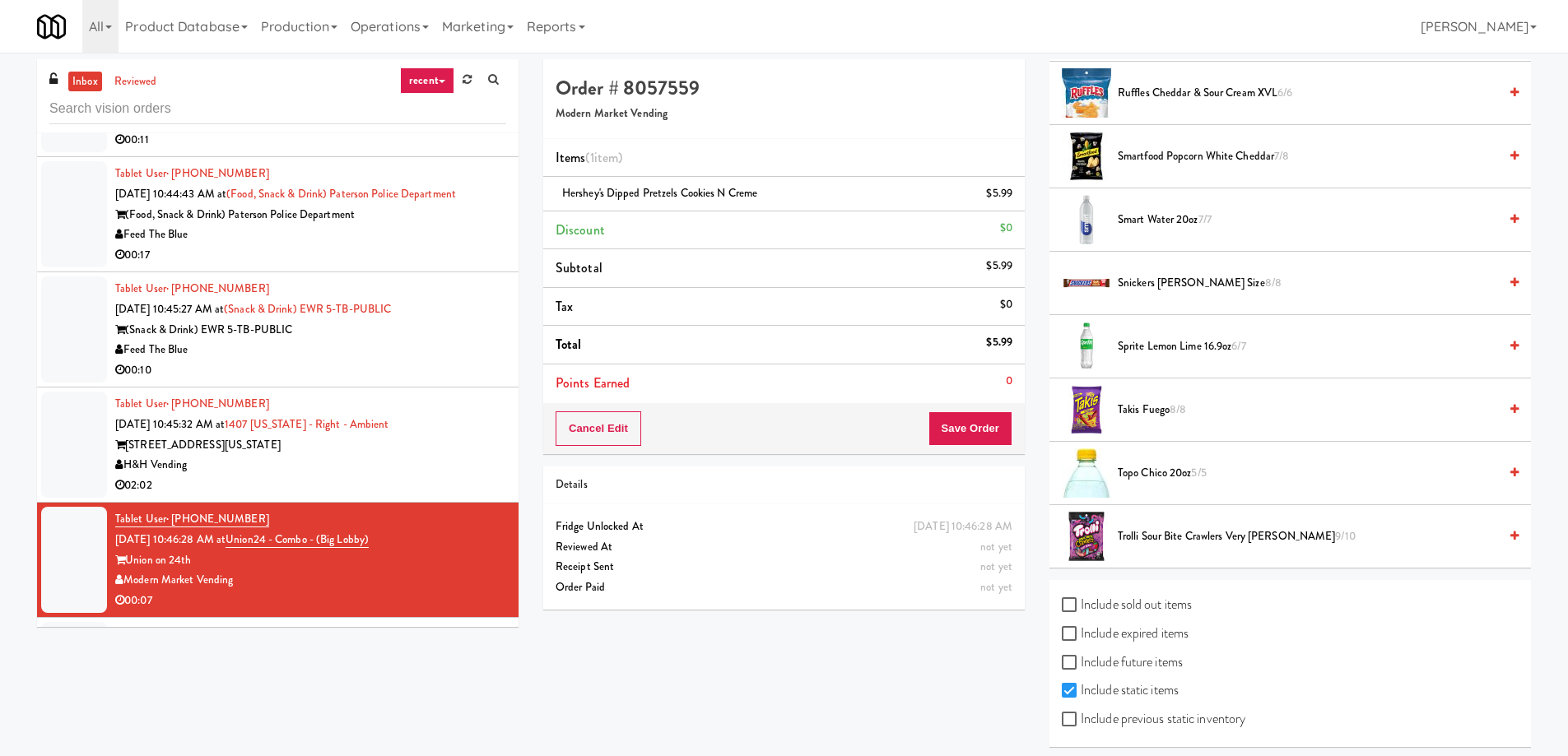
scroll to position [1646, 0]
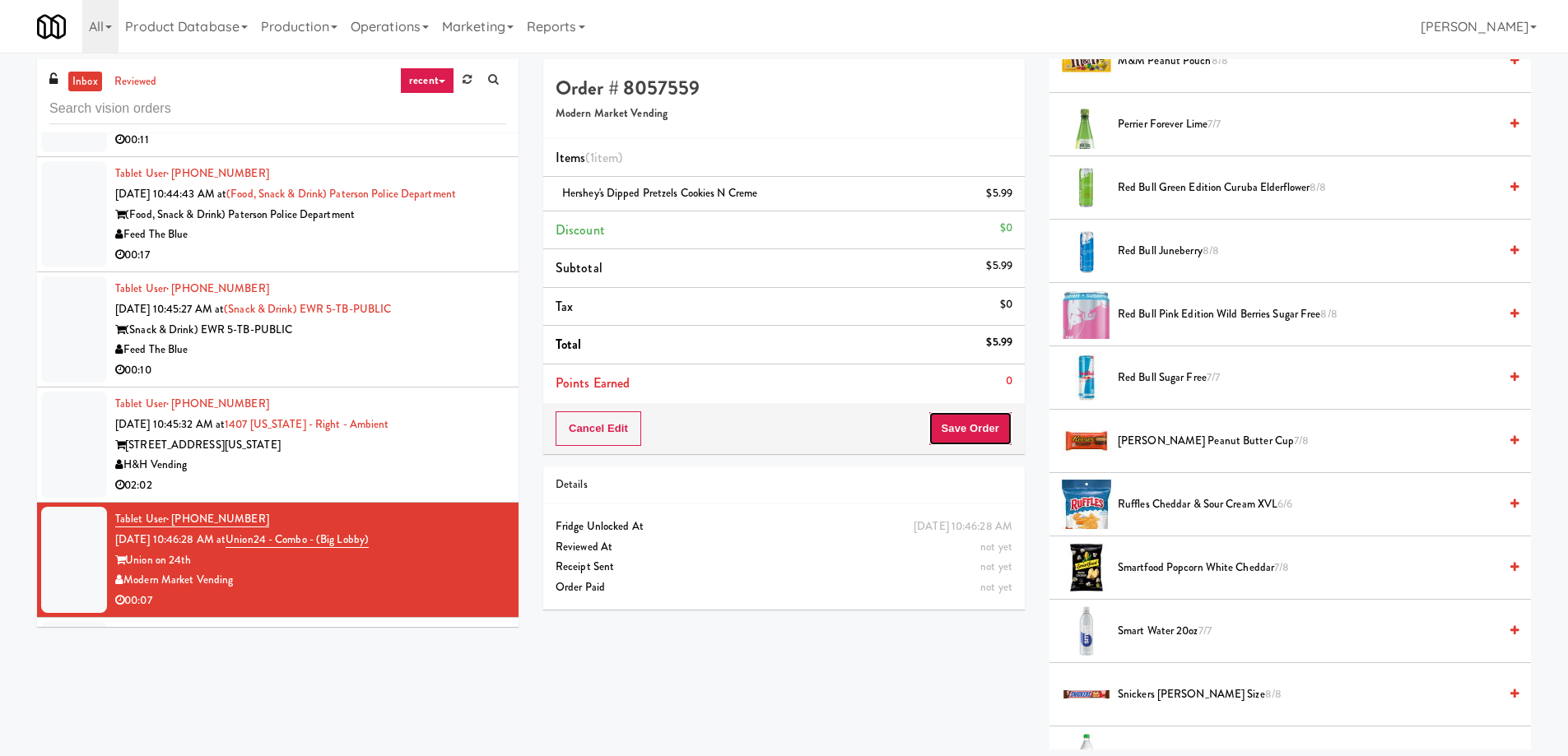
click at [982, 424] on button "Save Order" at bounding box center [970, 429] width 84 height 34
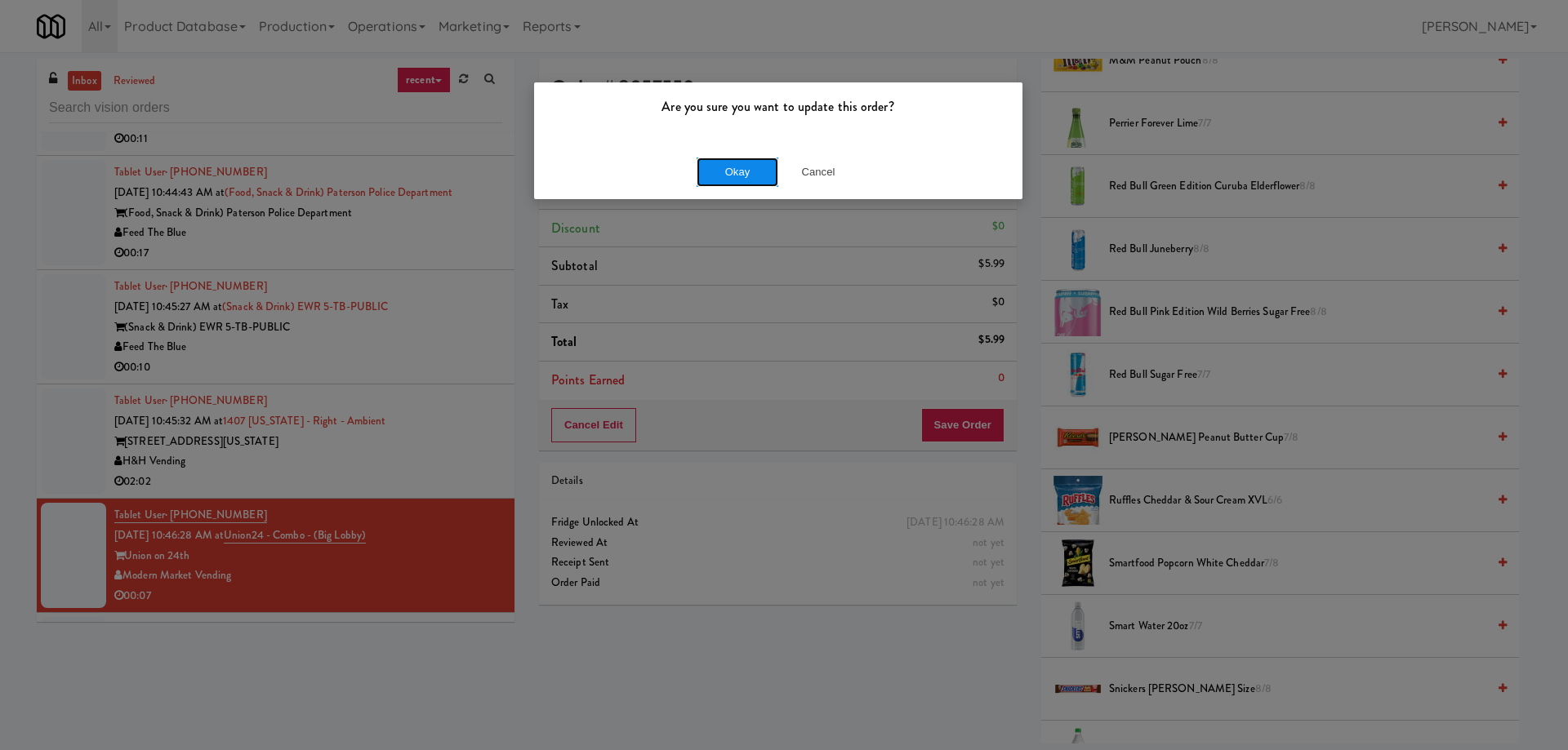
click at [751, 160] on button "Okay" at bounding box center [738, 172] width 82 height 30
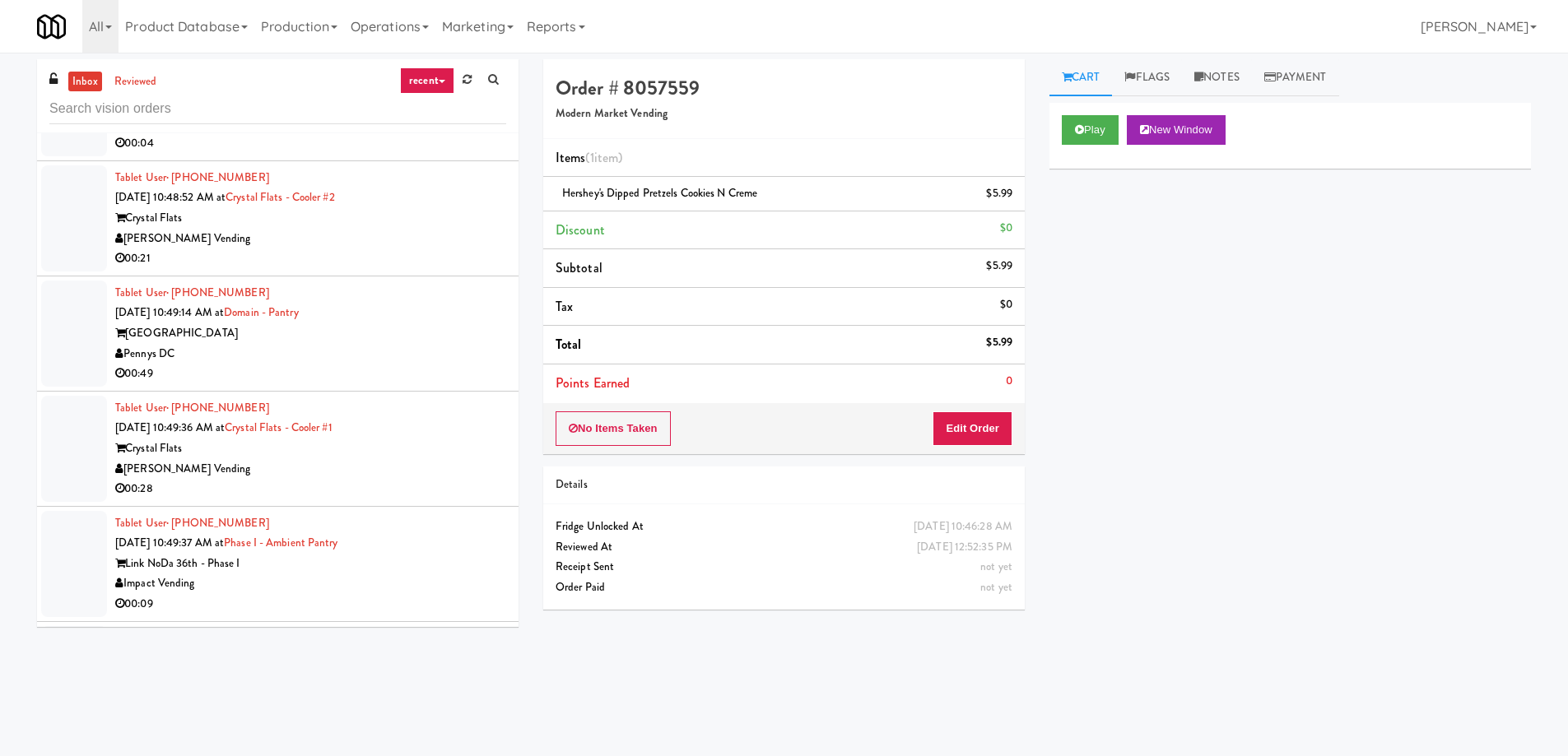
scroll to position [26598, 0]
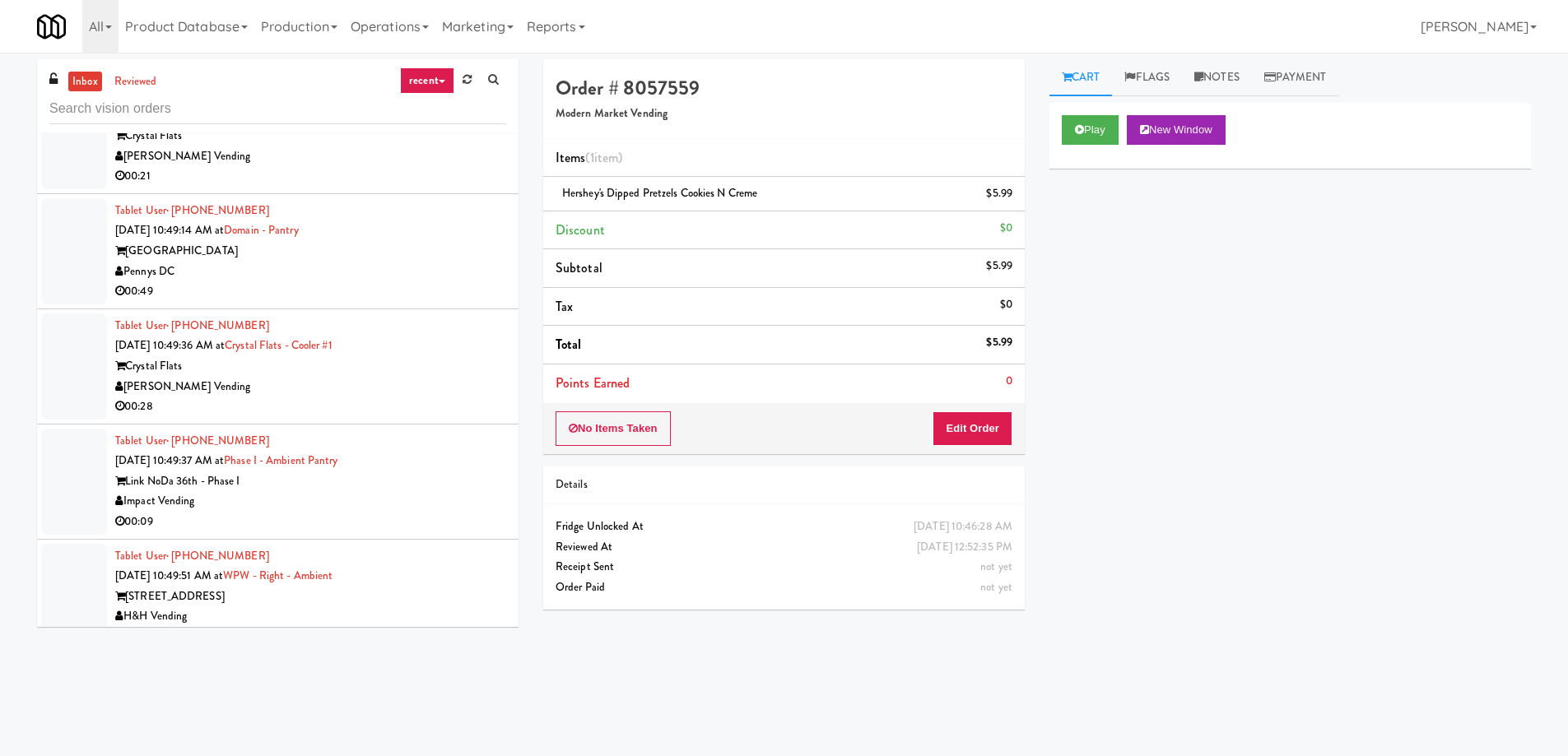
click at [409, 491] on div "Impact Vending" at bounding box center [311, 502] width 391 height 21
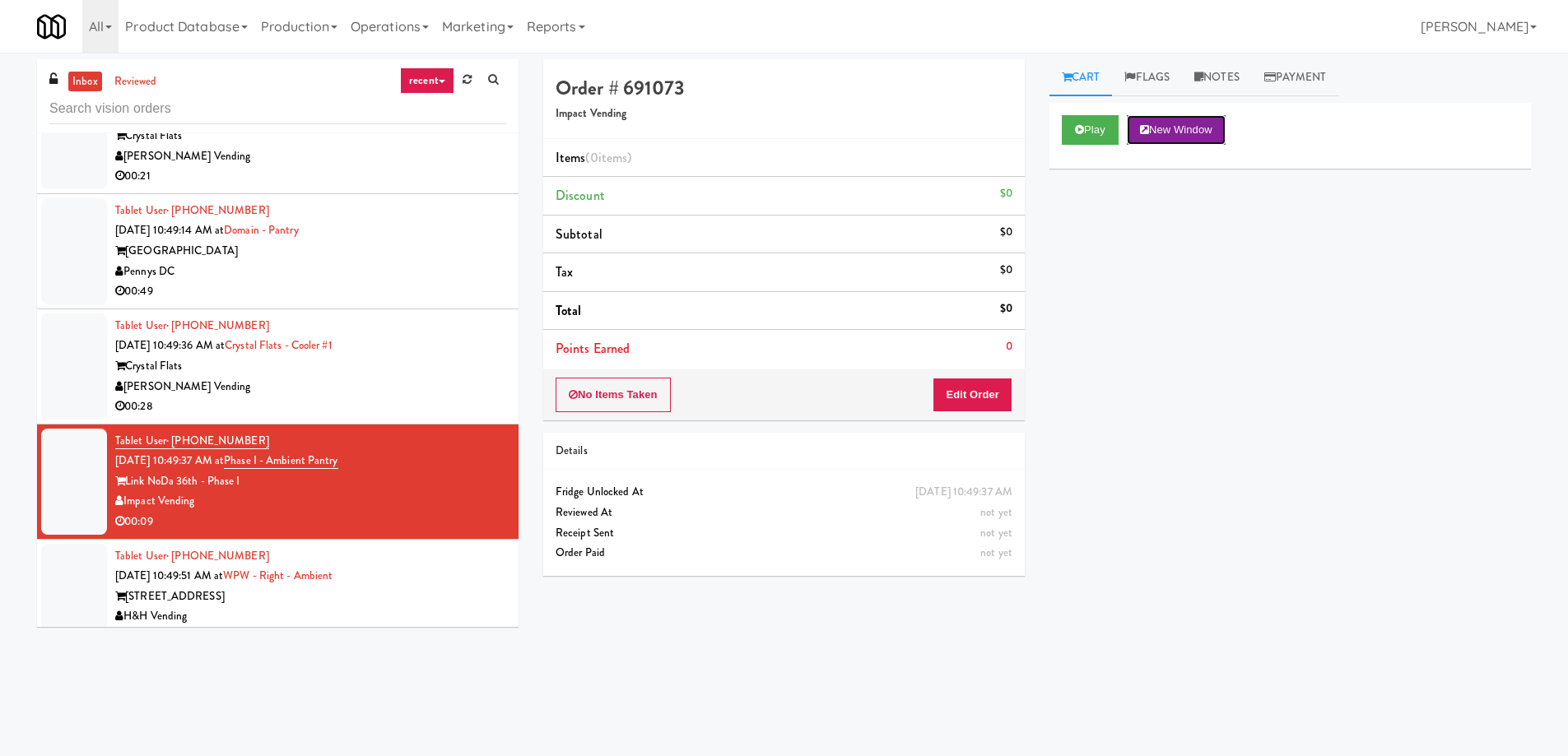
click at [1201, 124] on button "New Window" at bounding box center [1176, 130] width 98 height 30
click at [960, 396] on button "Edit Order" at bounding box center [972, 395] width 80 height 34
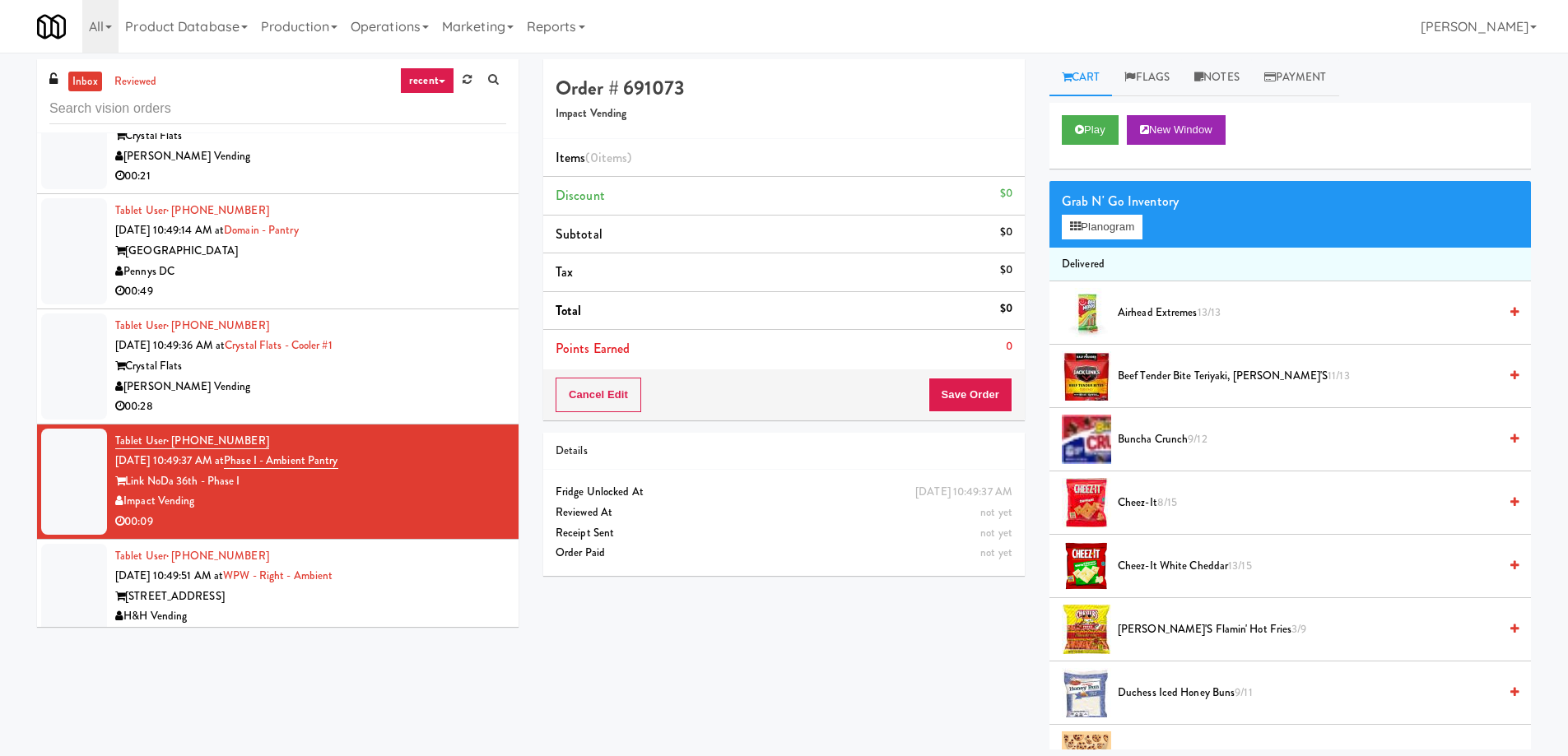
click at [1127, 438] on span "Buncha Crunch 9/12" at bounding box center [1308, 440] width 380 height 21
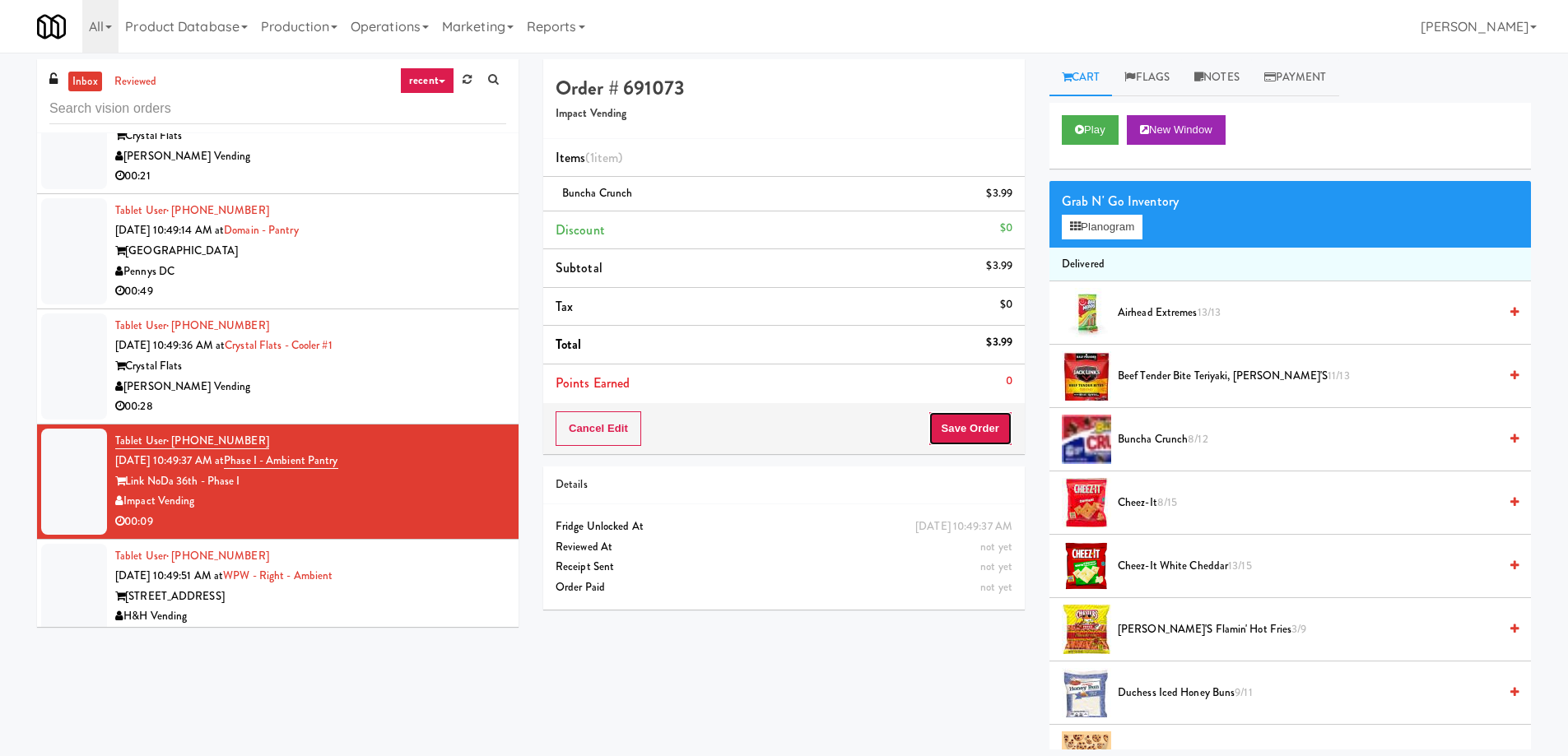
click at [980, 435] on button "Save Order" at bounding box center [970, 429] width 84 height 34
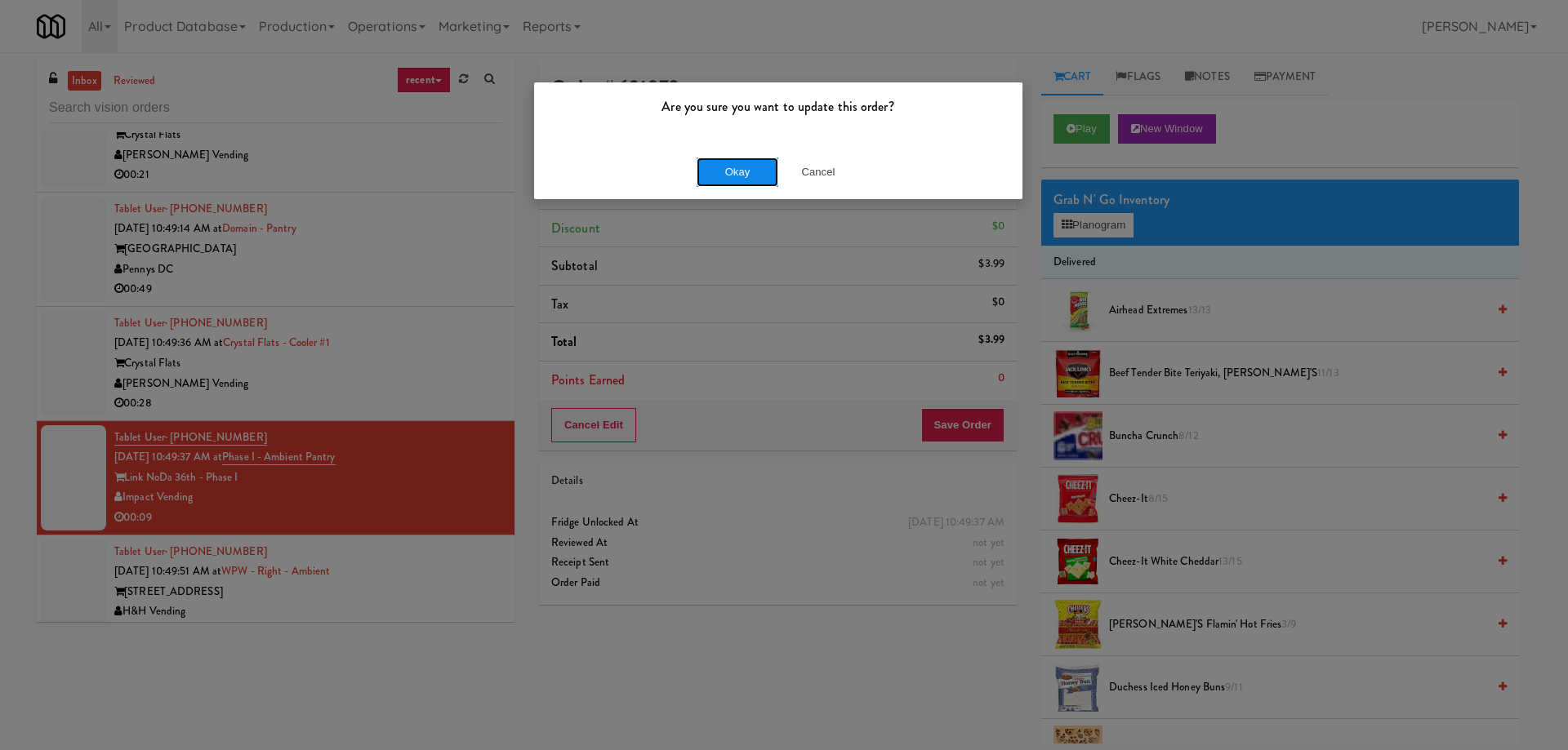
click at [735, 185] on button "Okay" at bounding box center [738, 172] width 82 height 30
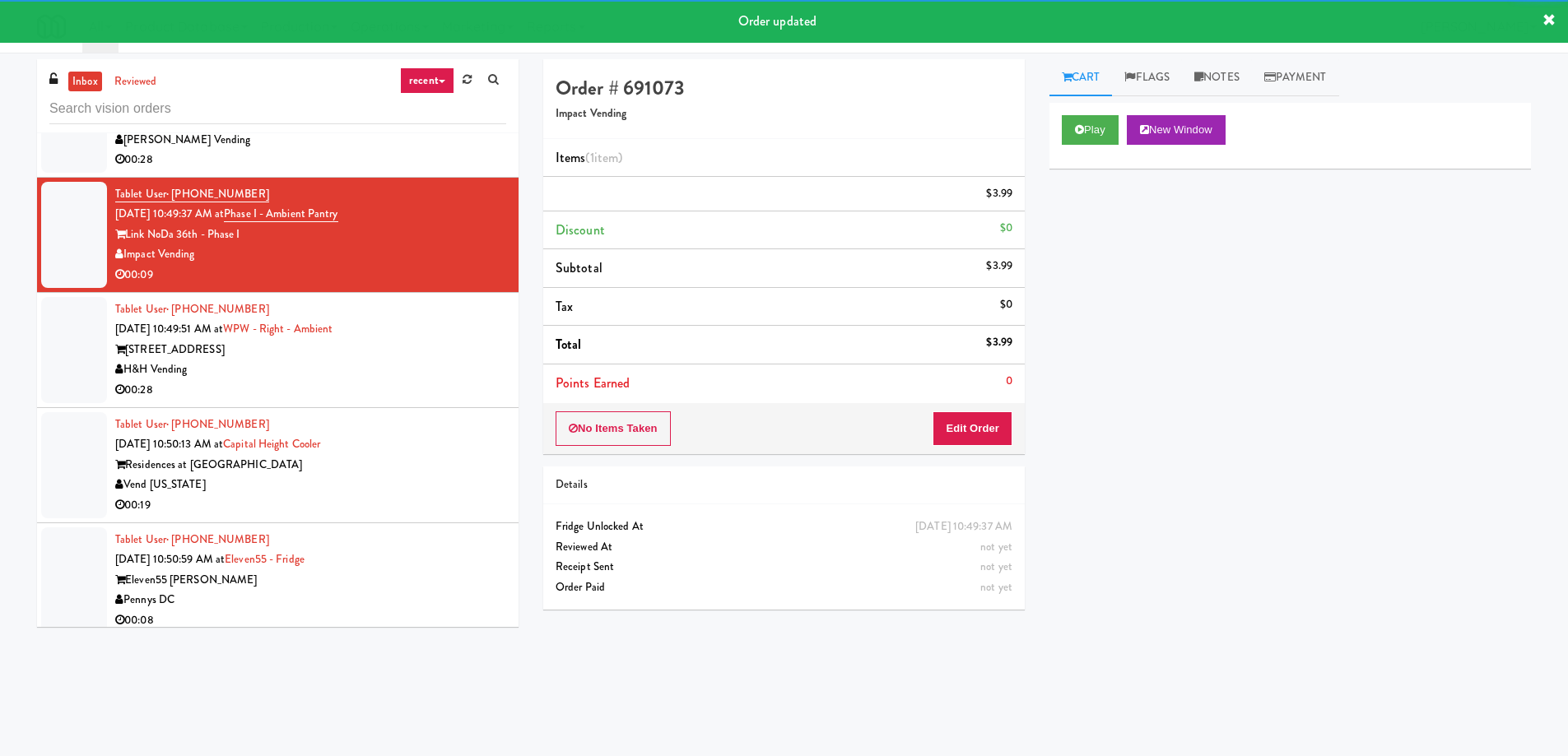
scroll to position [26927, 0]
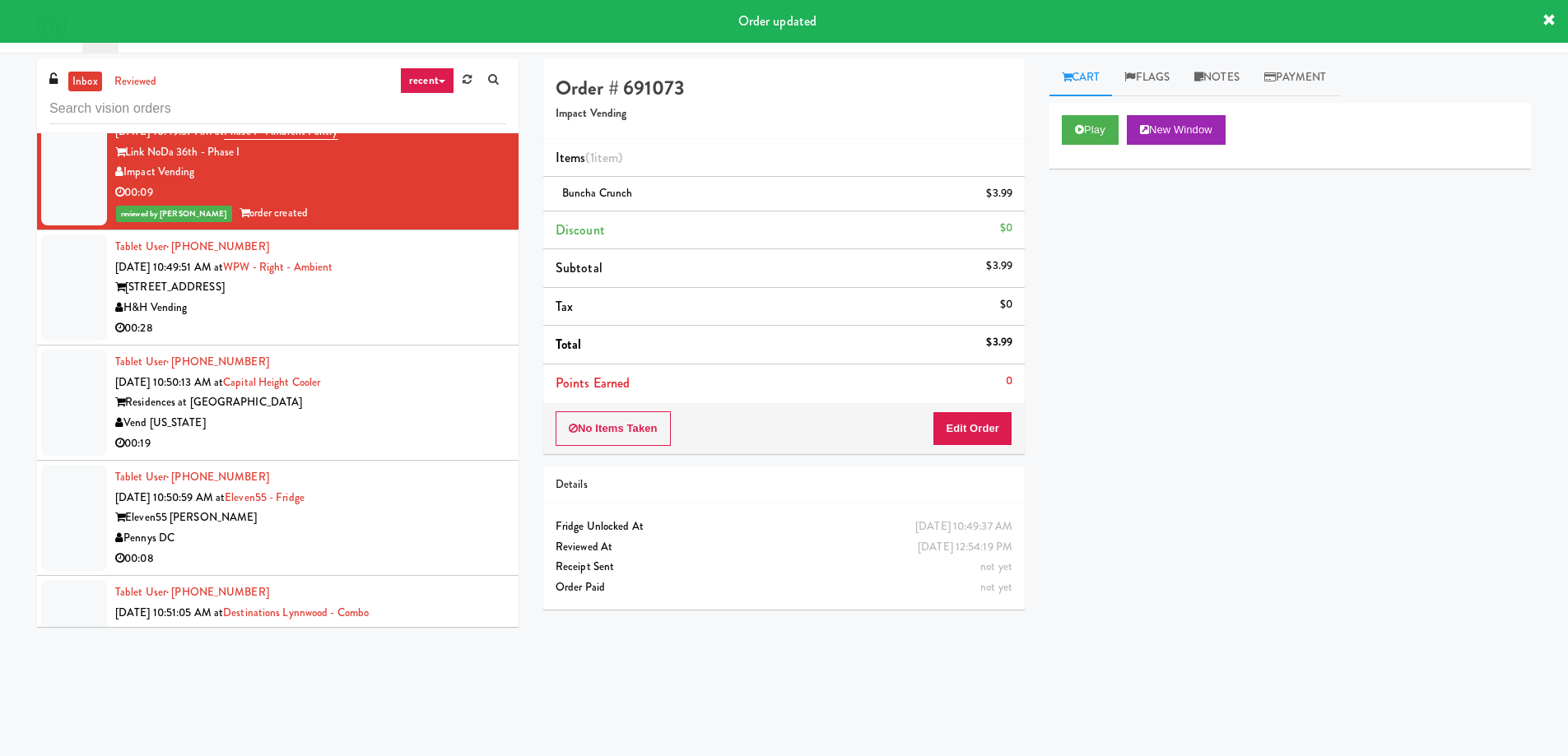
click at [350, 508] on div "Eleven55 [PERSON_NAME]" at bounding box center [311, 518] width 391 height 21
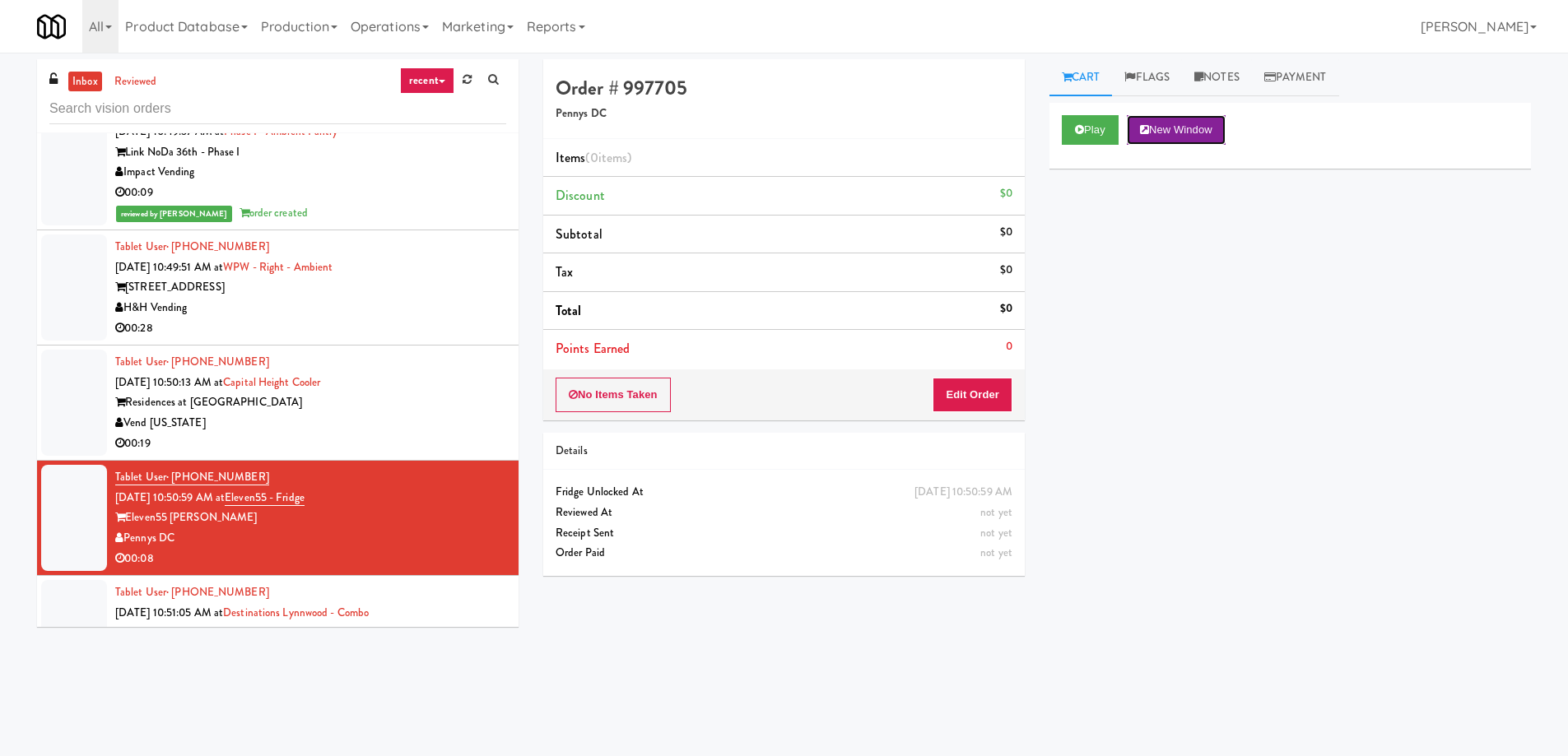
click at [1172, 129] on button "New Window" at bounding box center [1176, 130] width 98 height 30
click at [987, 402] on button "Edit Order" at bounding box center [972, 395] width 80 height 34
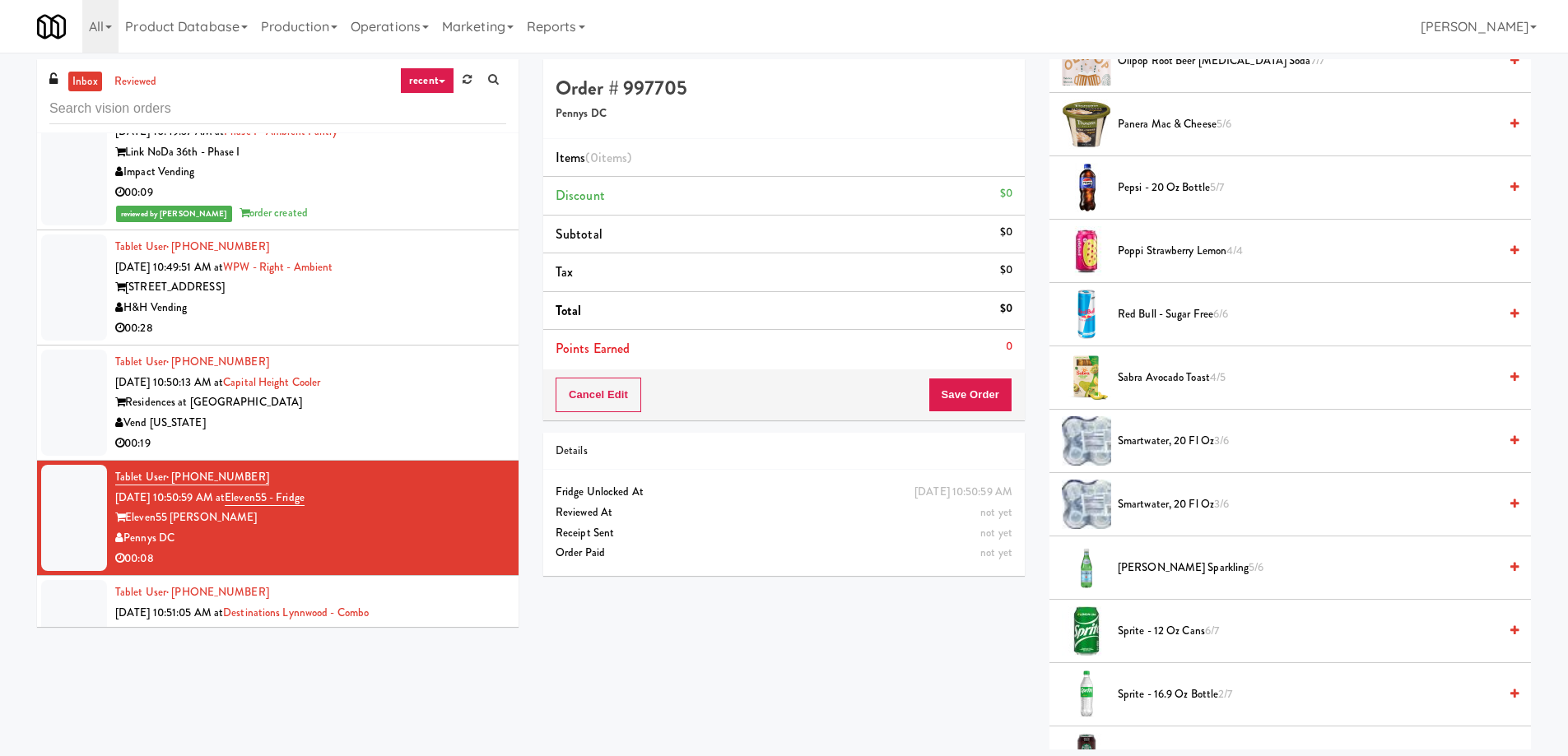
scroll to position [1892, 0]
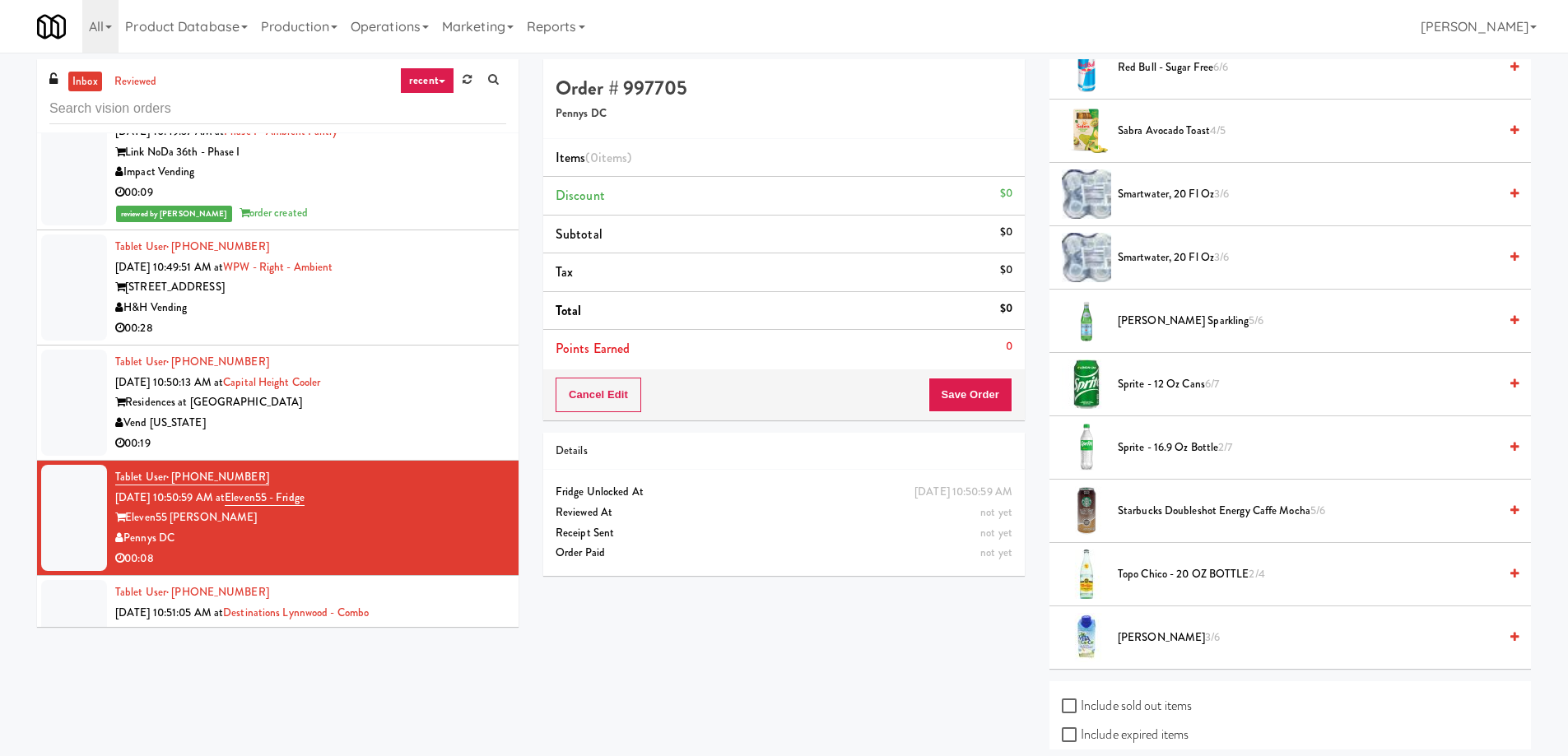
click at [1197, 319] on span "[PERSON_NAME] Sparkling 5/6" at bounding box center [1308, 321] width 380 height 21
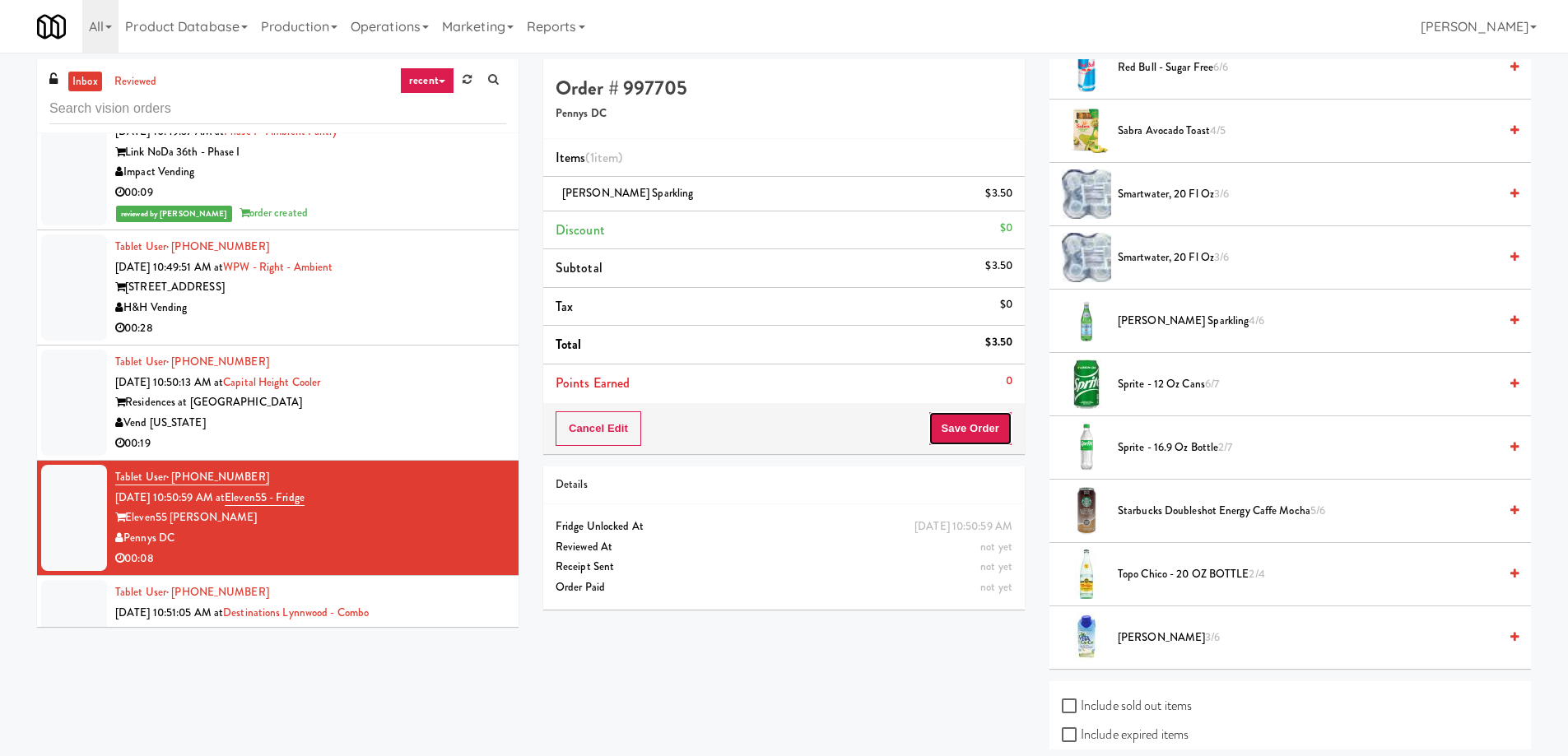
click at [981, 432] on button "Save Order" at bounding box center [970, 429] width 84 height 34
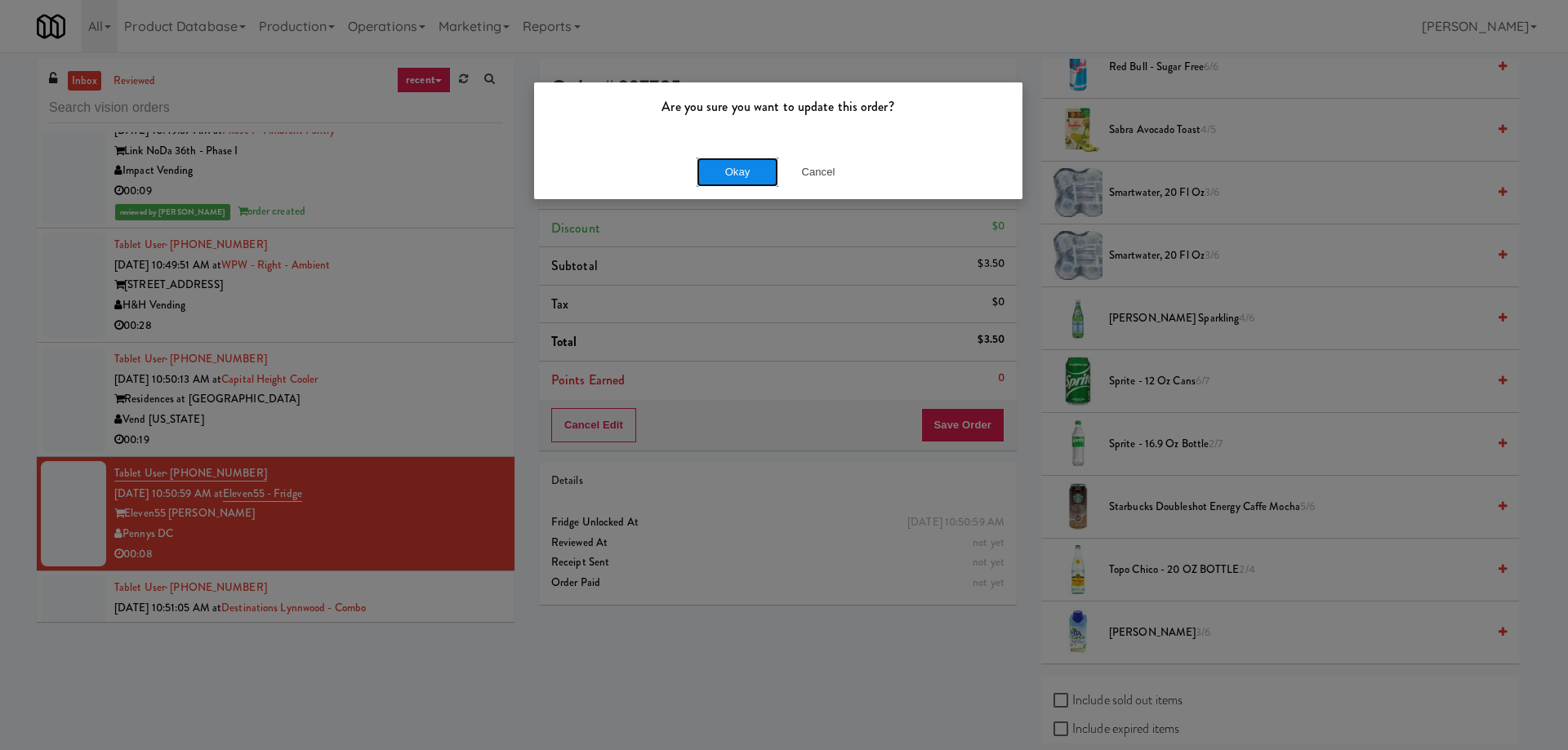
click at [728, 169] on button "Okay" at bounding box center [738, 172] width 82 height 30
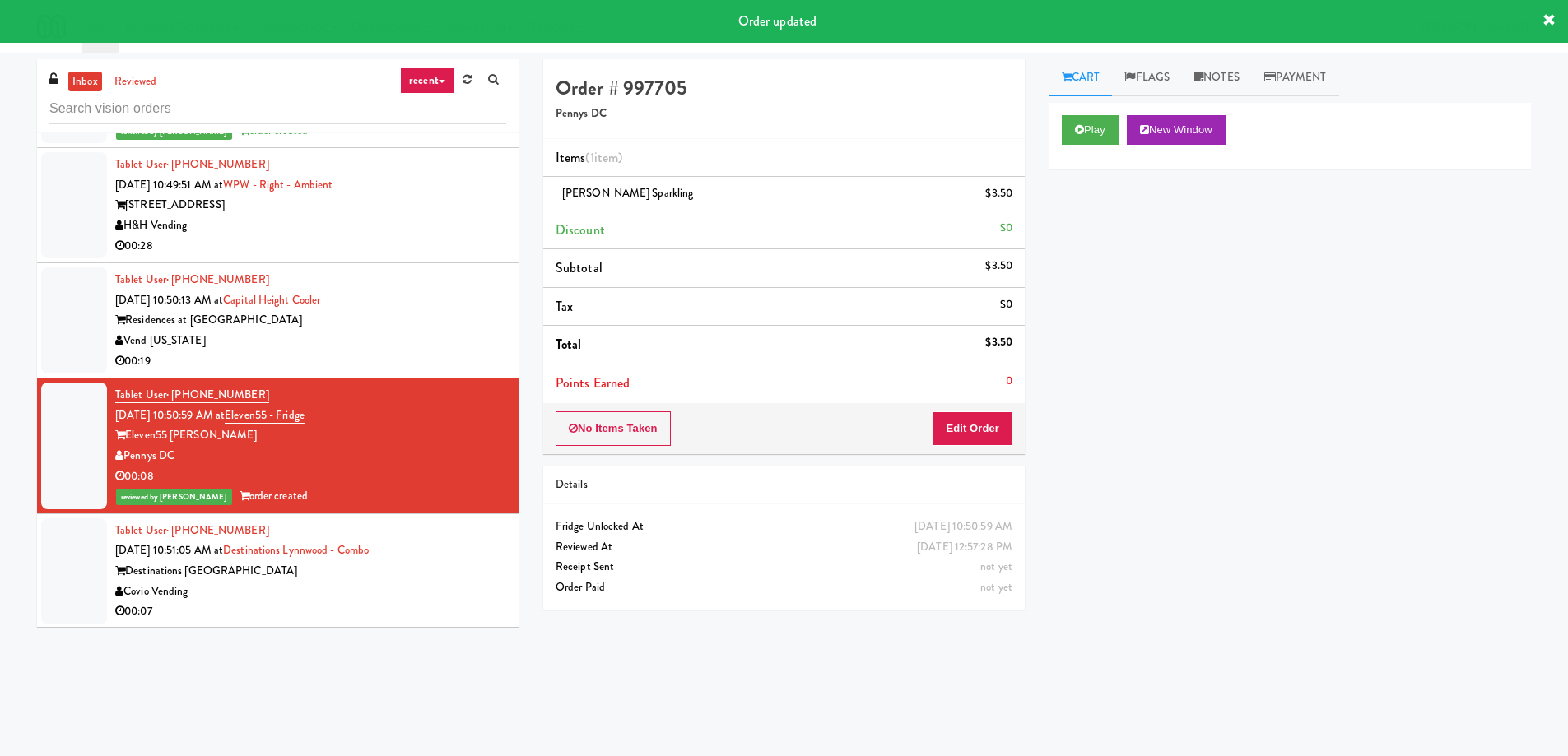
scroll to position [27092, 0]
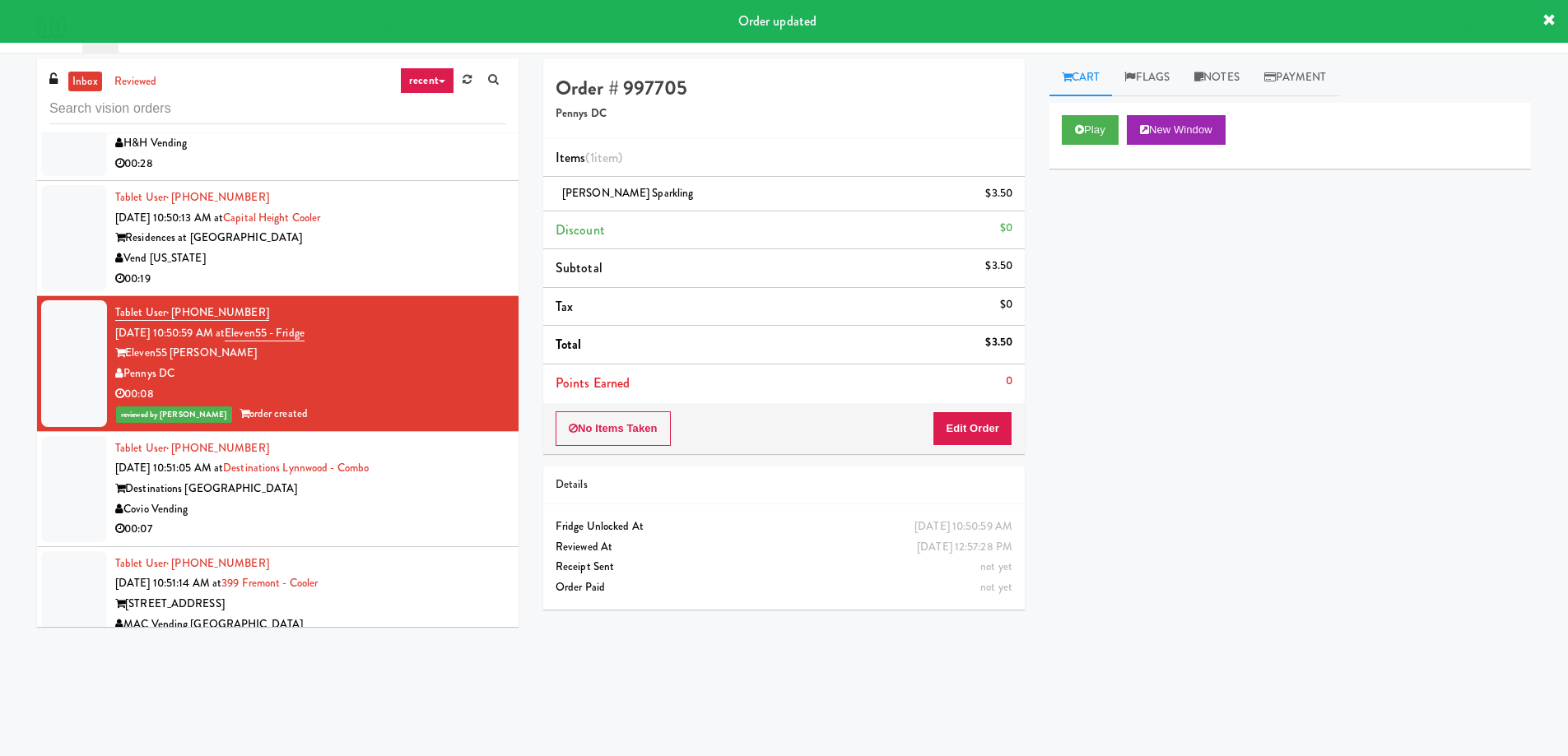
click at [404, 479] on div "Destinations [GEOGRAPHIC_DATA]" at bounding box center [311, 489] width 391 height 21
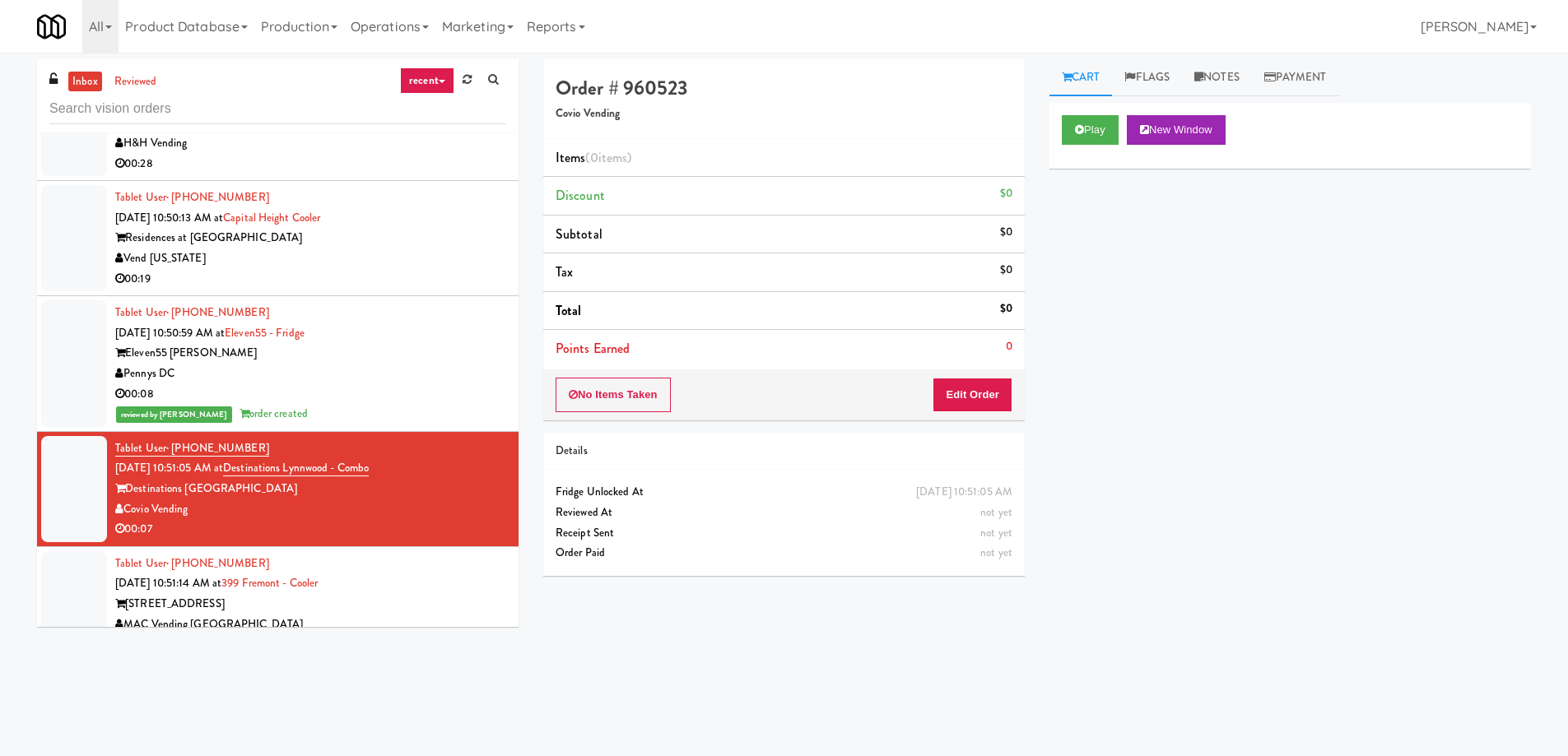
click at [615, 686] on div "Order # 960523 Covio Vending Items (0 items ) Discount $0 Subtotal $0 Tax $0 To…" at bounding box center [1037, 390] width 1012 height 661
click at [1166, 142] on button "New Window" at bounding box center [1176, 130] width 98 height 30
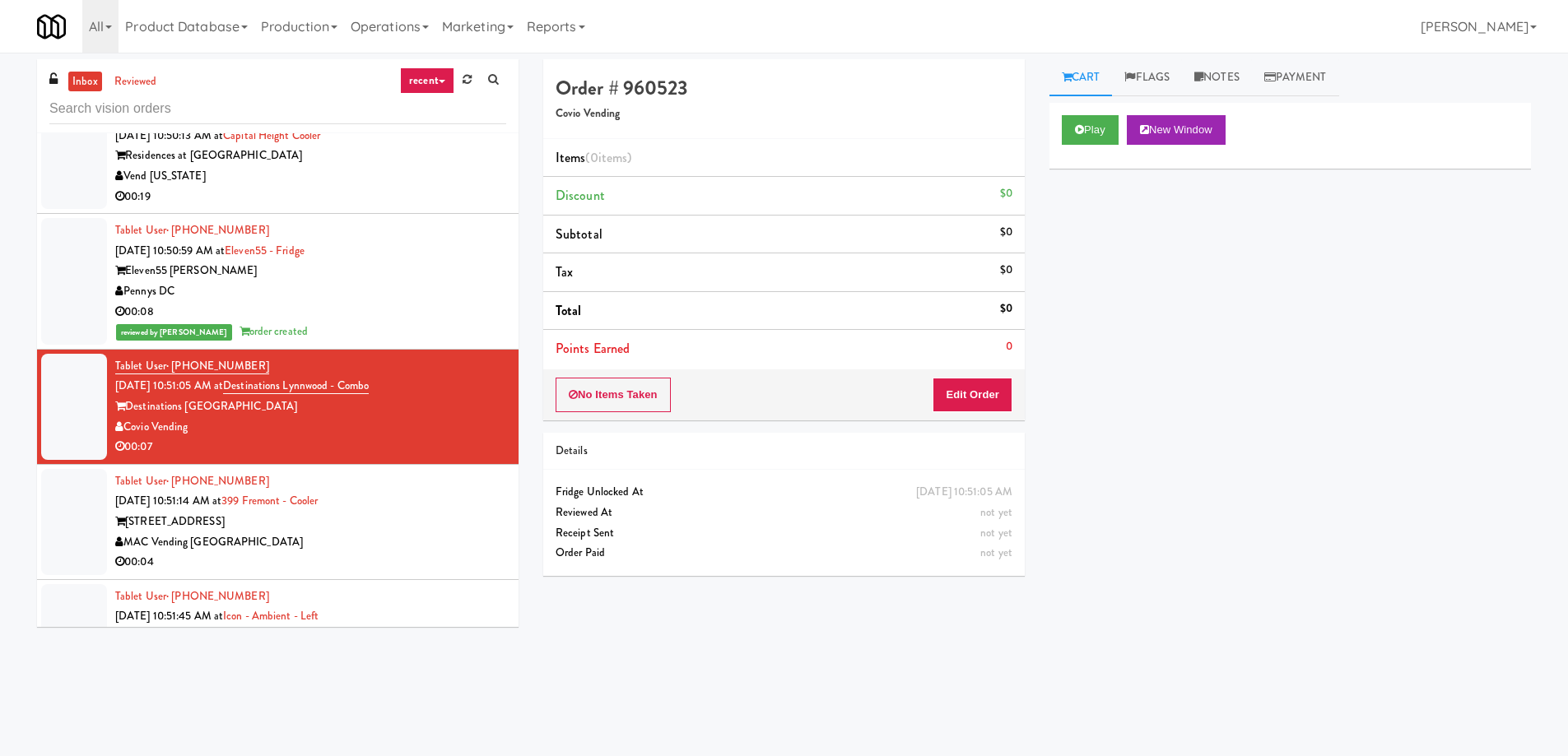
click at [381, 533] on div "MAC Vending [GEOGRAPHIC_DATA]" at bounding box center [311, 543] width 391 height 21
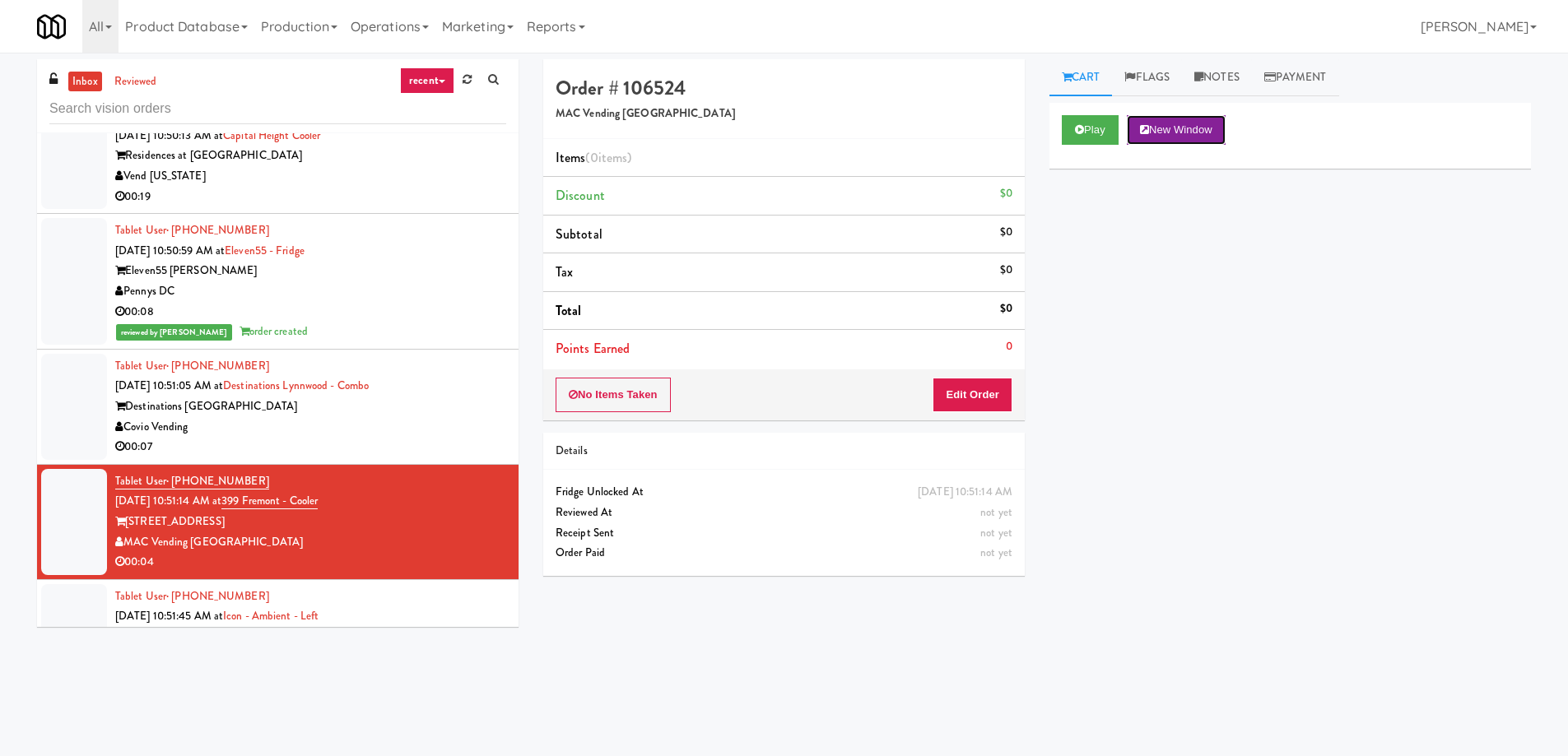
click at [1177, 138] on button "New Window" at bounding box center [1176, 130] width 98 height 30
click at [989, 412] on button "Edit Order" at bounding box center [972, 395] width 80 height 34
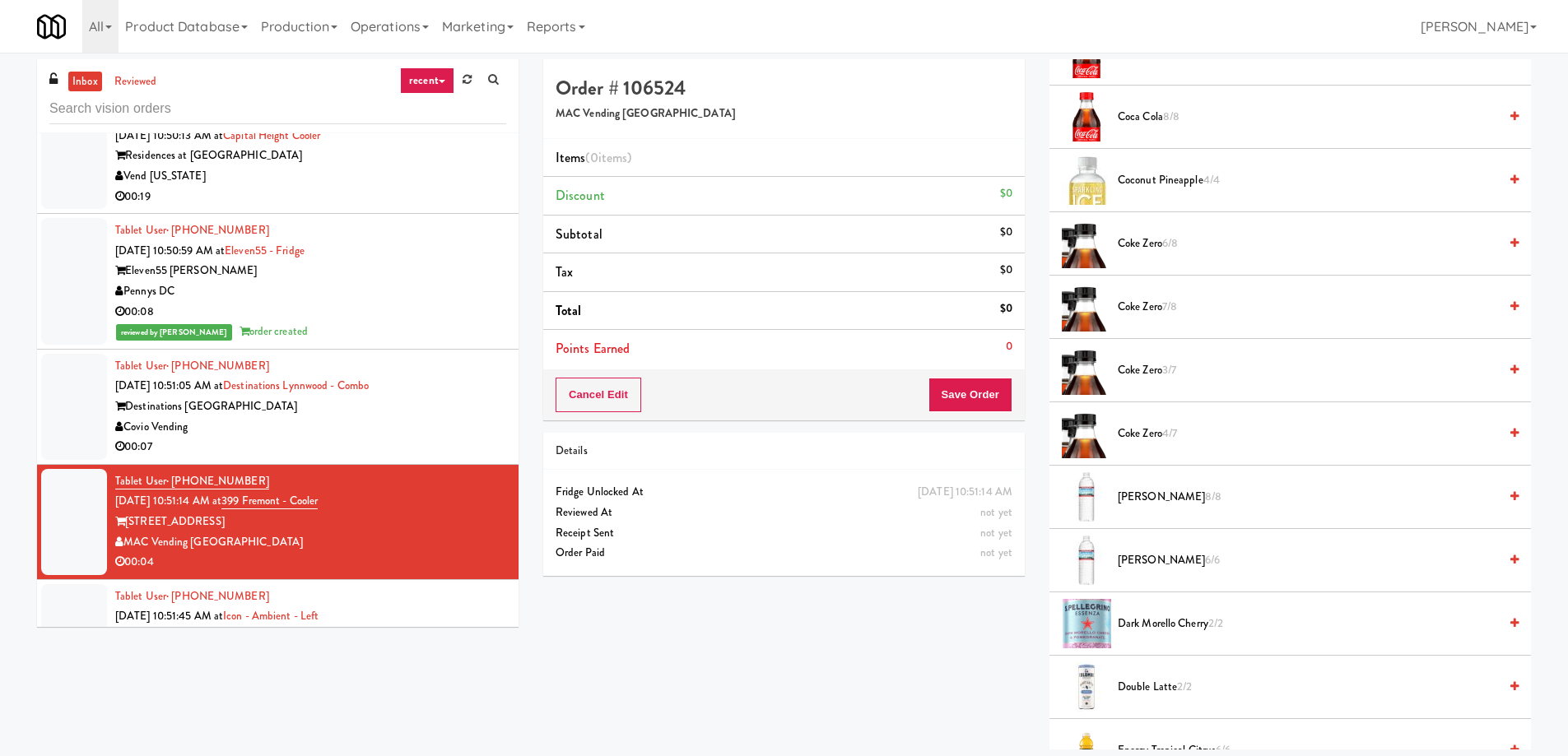
scroll to position [658, 0]
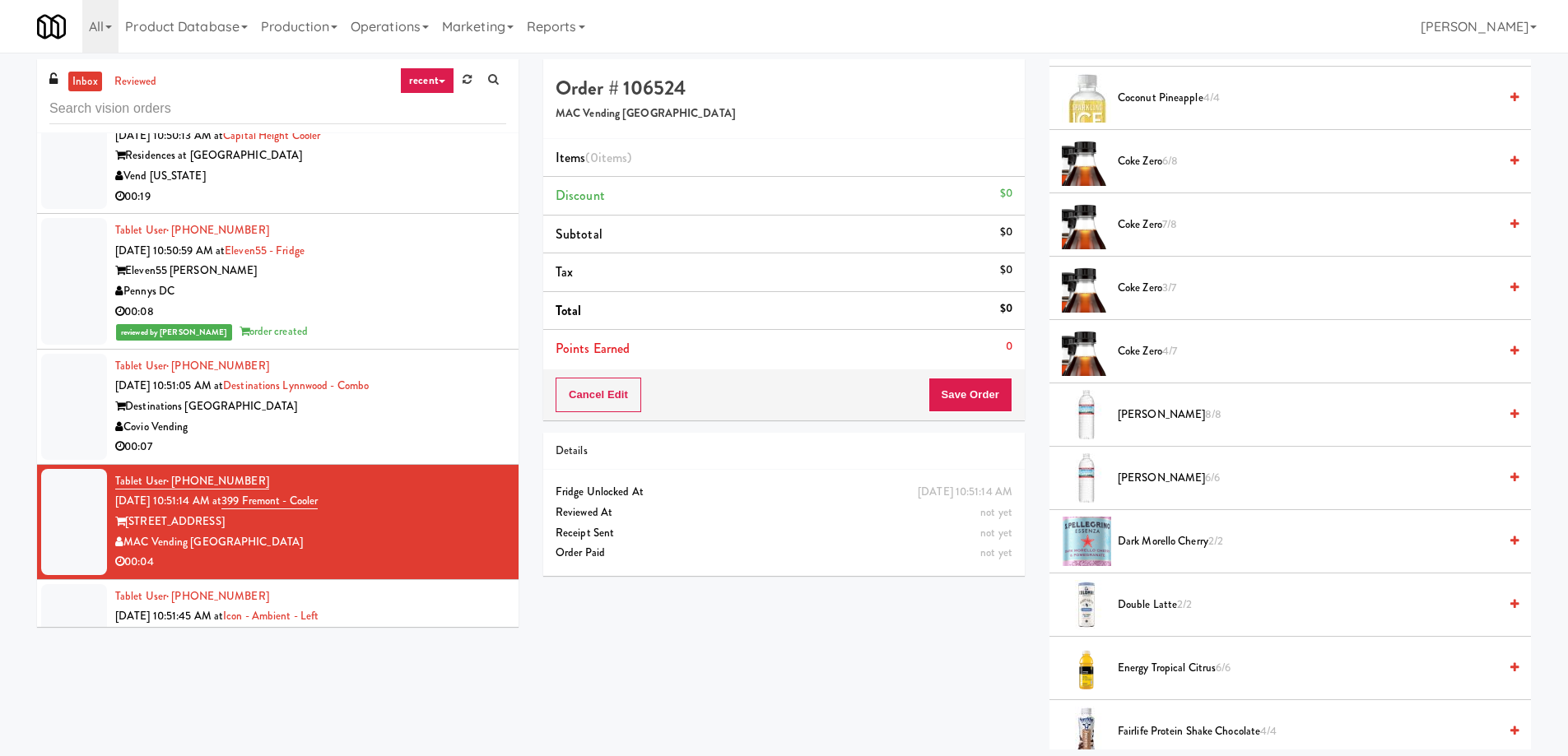
click at [1161, 605] on span "Double Latte 2/2" at bounding box center [1308, 605] width 380 height 21
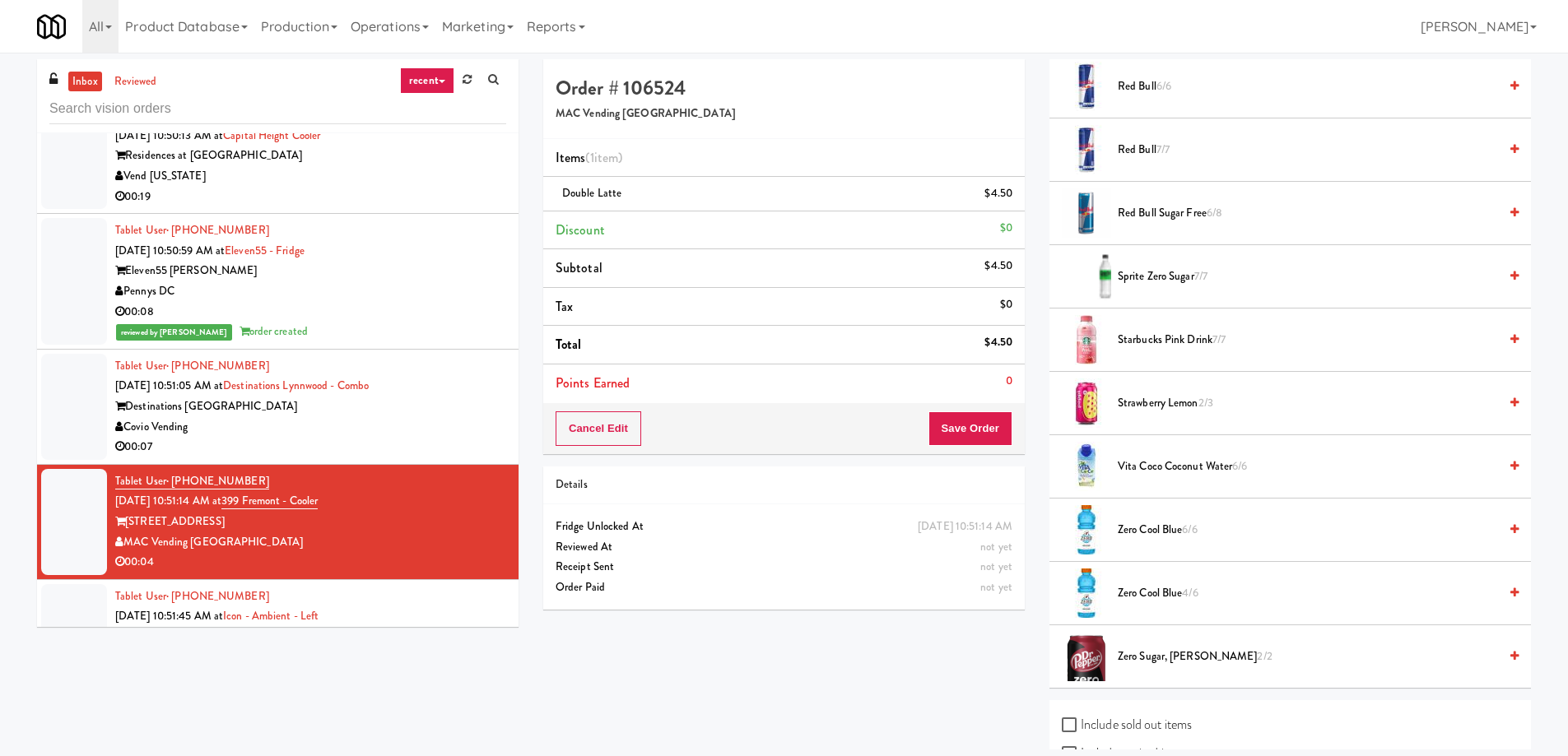
scroll to position [1940, 0]
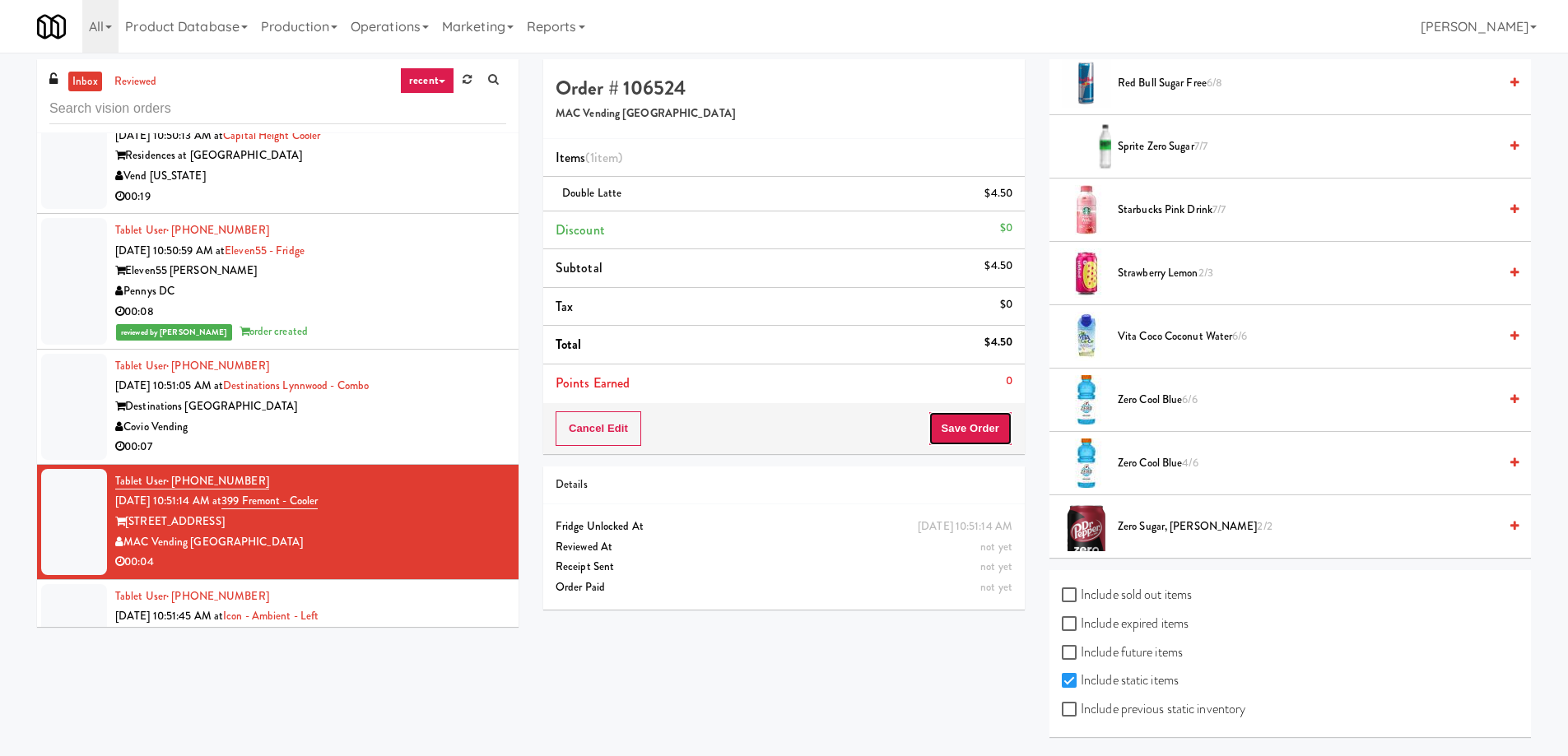
click at [992, 438] on button "Save Order" at bounding box center [970, 429] width 84 height 34
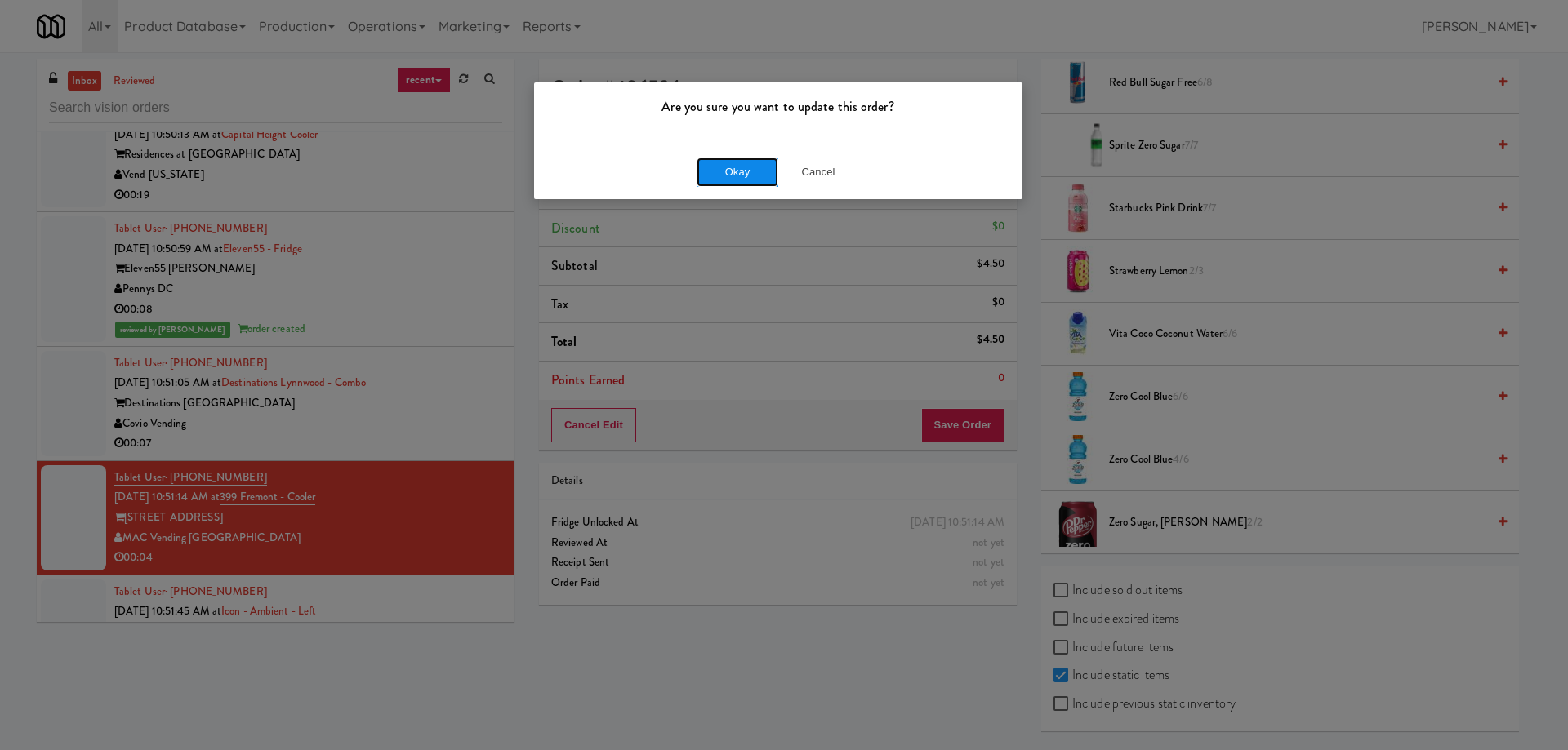
click at [744, 176] on button "Okay" at bounding box center [738, 172] width 82 height 30
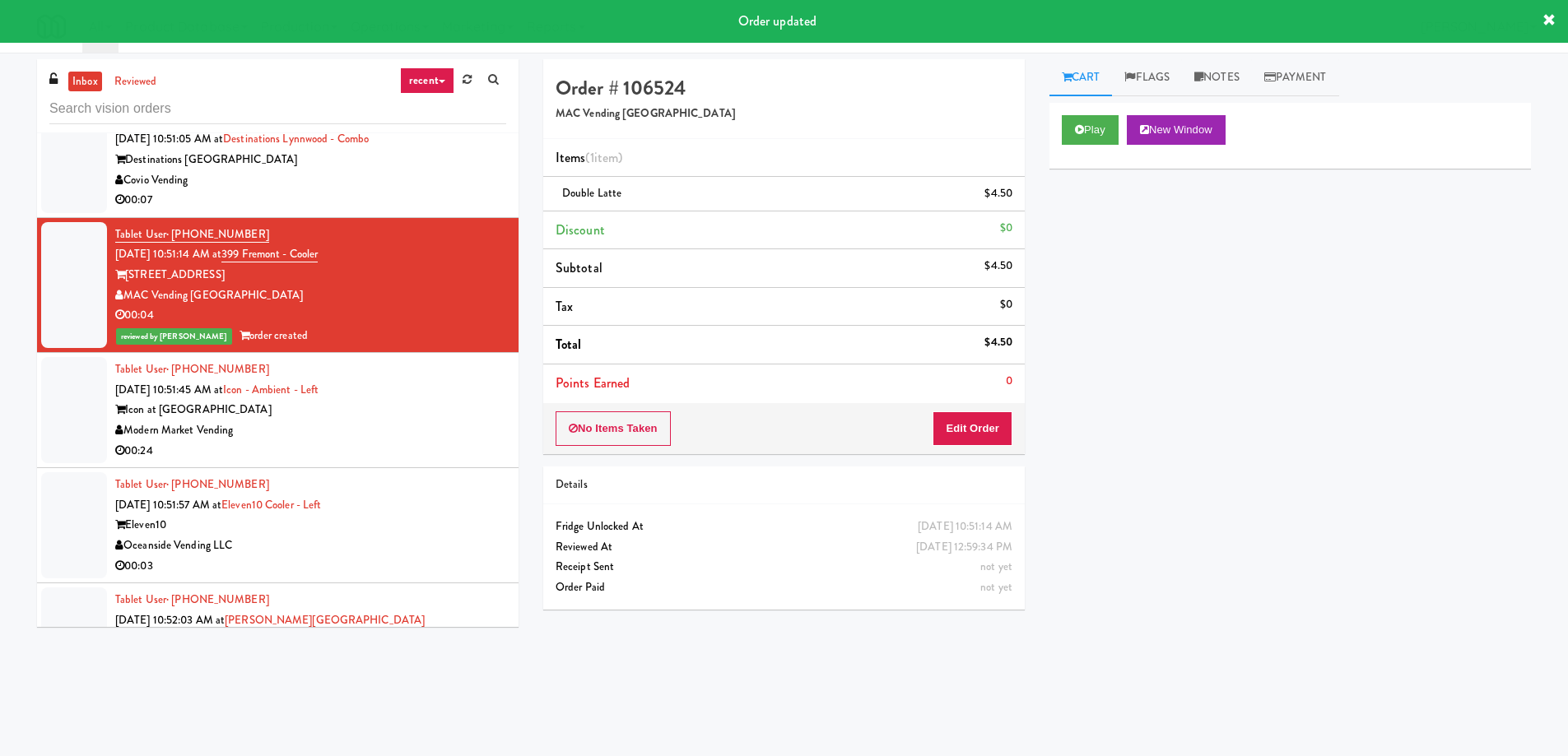
scroll to position [27503, 0]
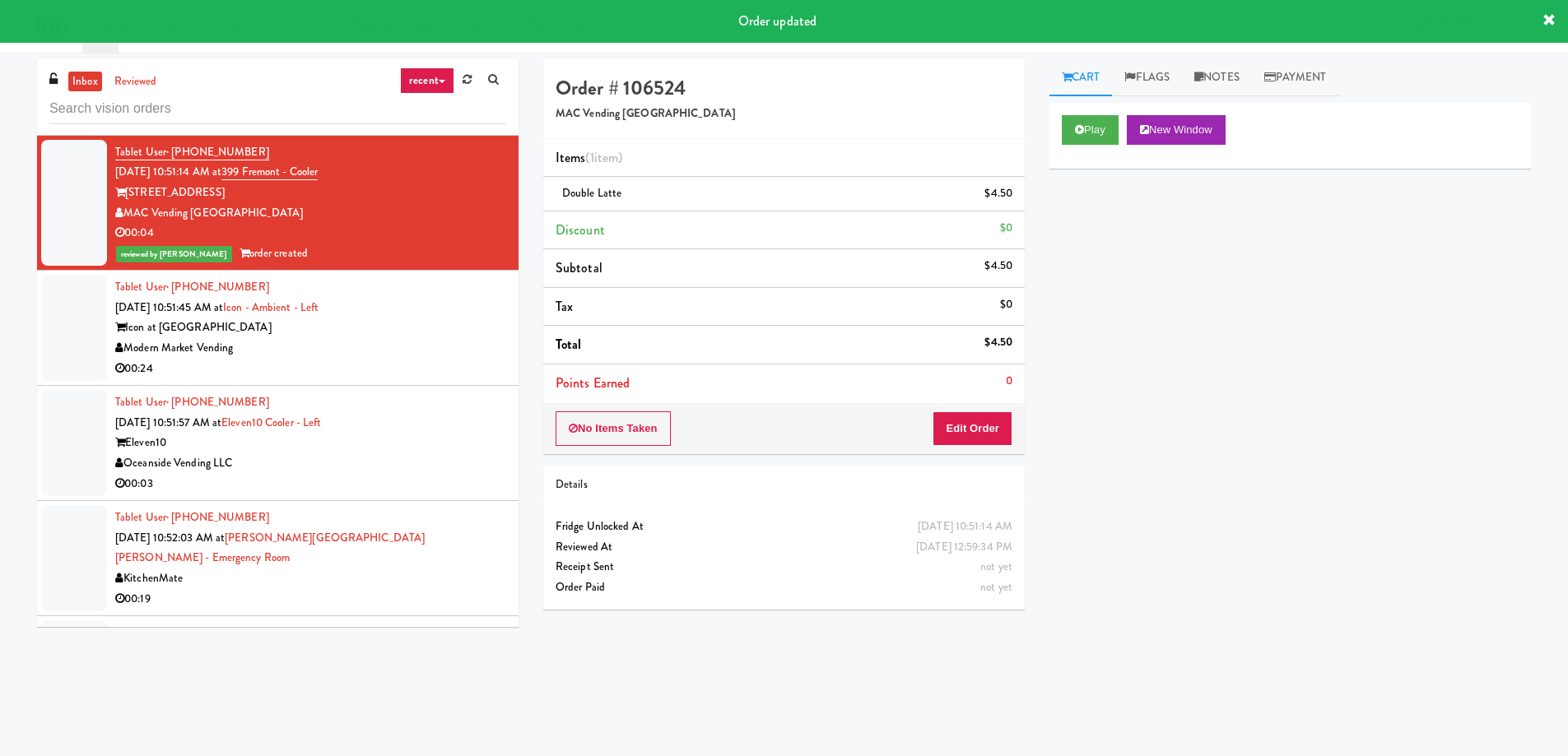
click at [331, 508] on div "Tablet User · (647) 909-3892 [DATE] 10:52:03 AM at [PERSON_NAME][GEOGRAPHIC_DAT…" at bounding box center [311, 558] width 391 height 101
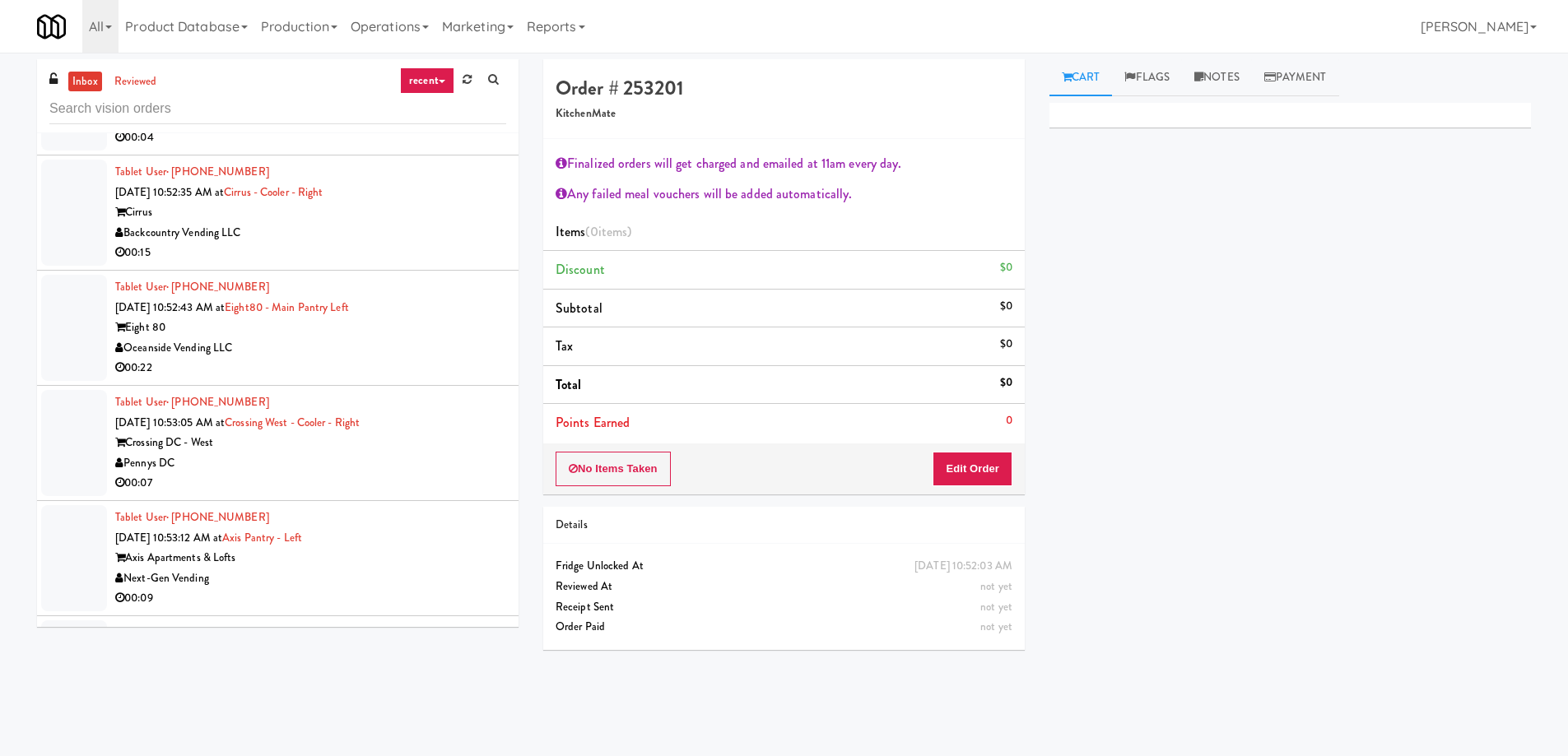
scroll to position [29066, 0]
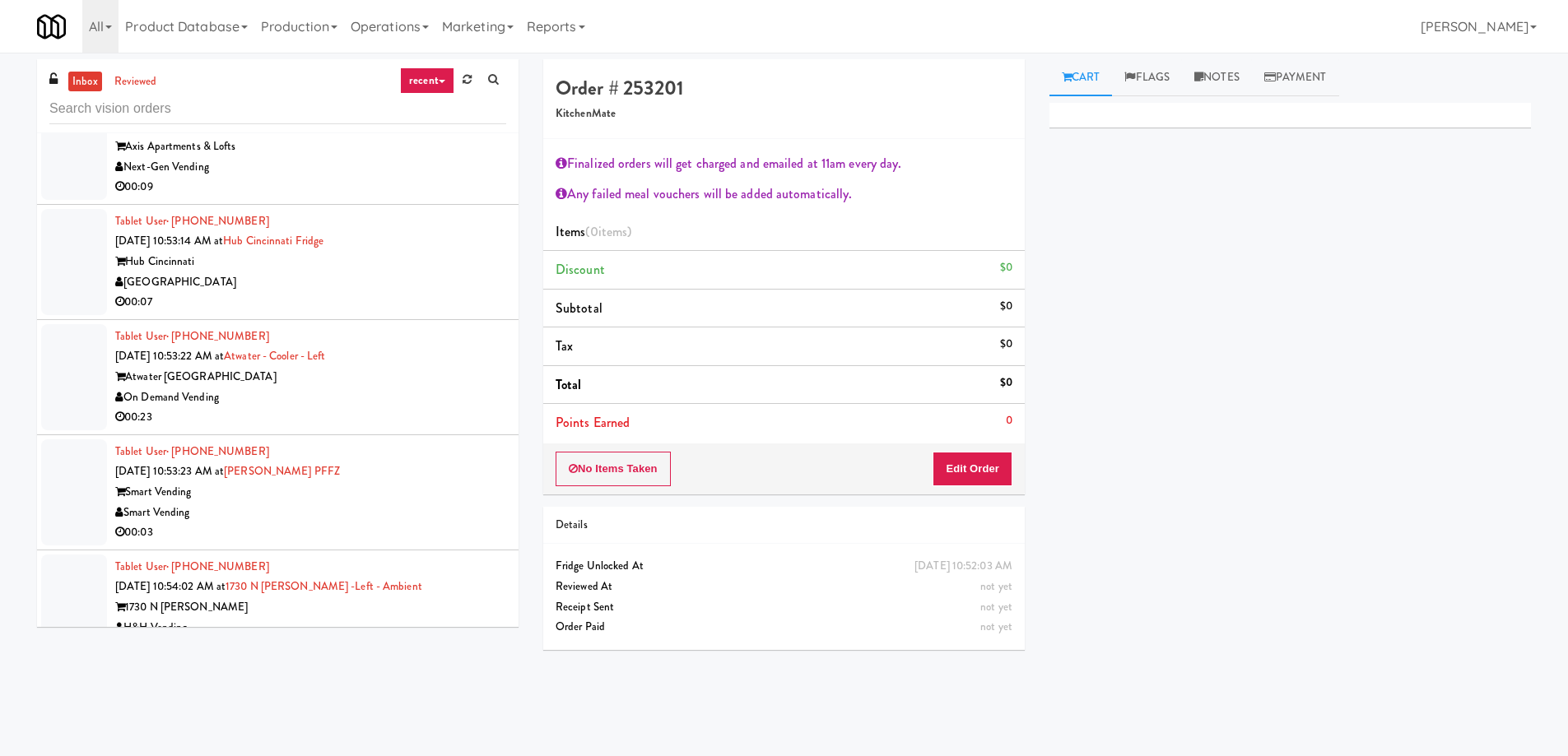
click at [299, 503] on div "Smart Vending" at bounding box center [311, 513] width 391 height 21
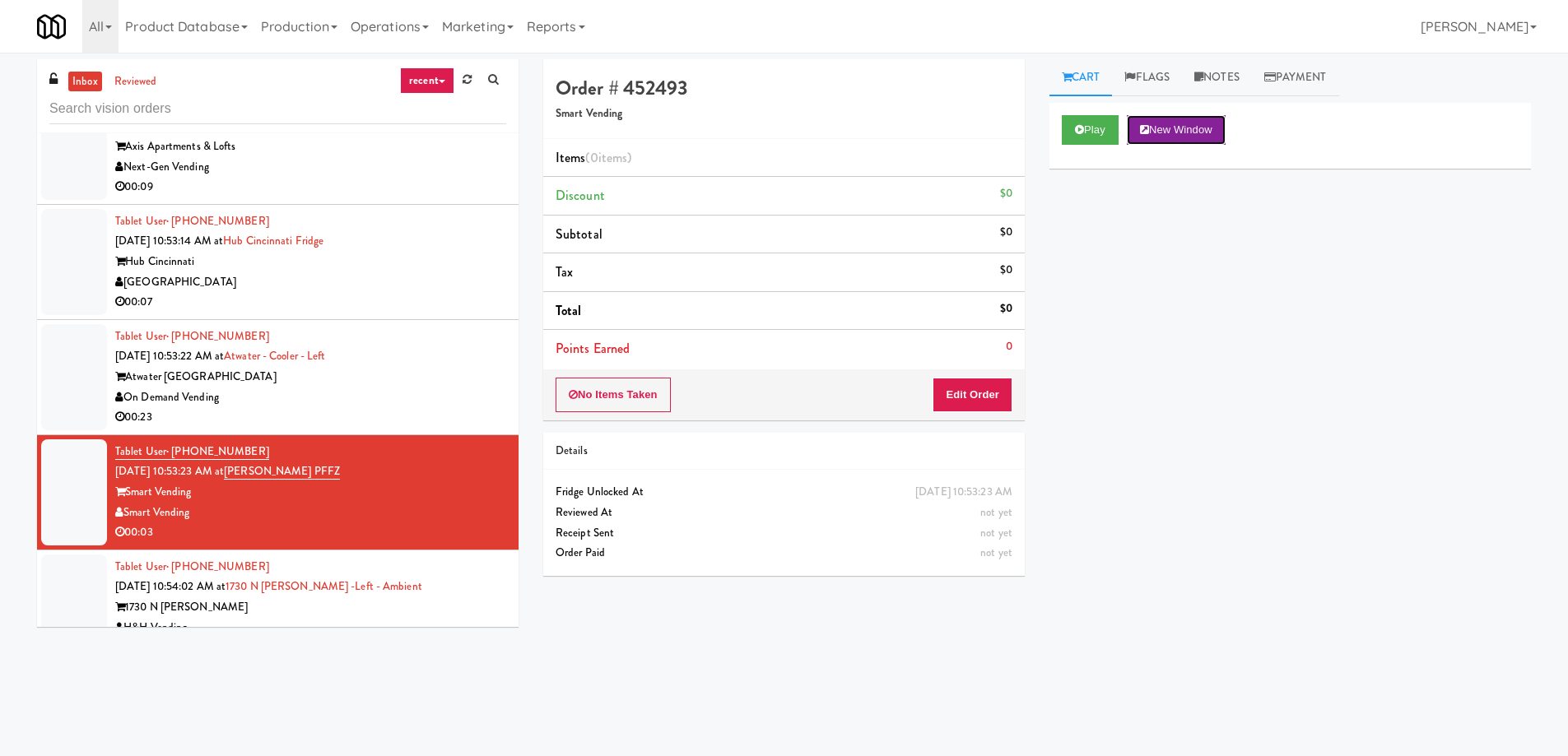
click at [1207, 133] on button "New Window" at bounding box center [1176, 130] width 98 height 30
click at [959, 387] on button "Edit Order" at bounding box center [972, 395] width 80 height 34
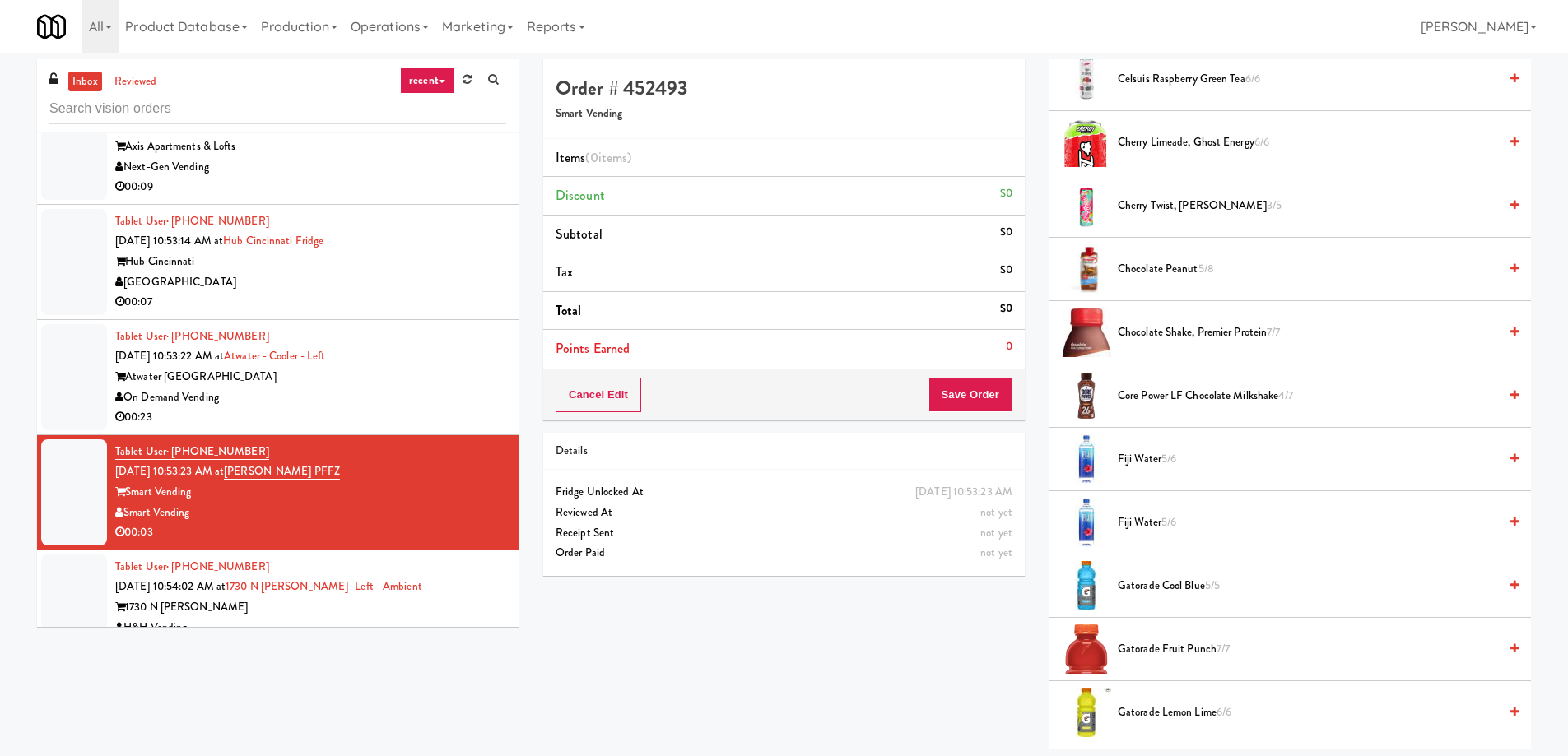
scroll to position [987, 0]
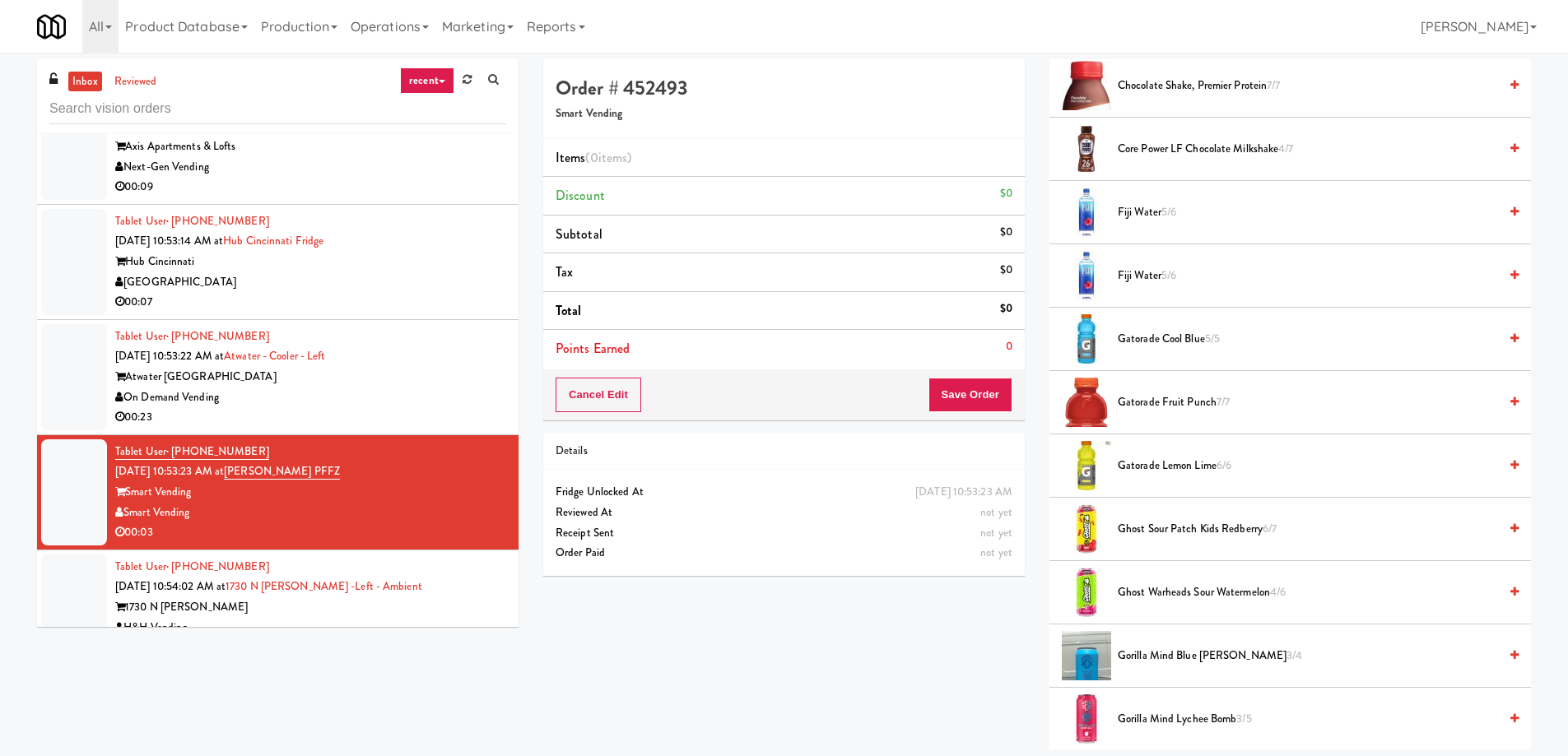
click at [1197, 466] on span "Gatorade Lemon Lime 6/6" at bounding box center [1308, 466] width 380 height 21
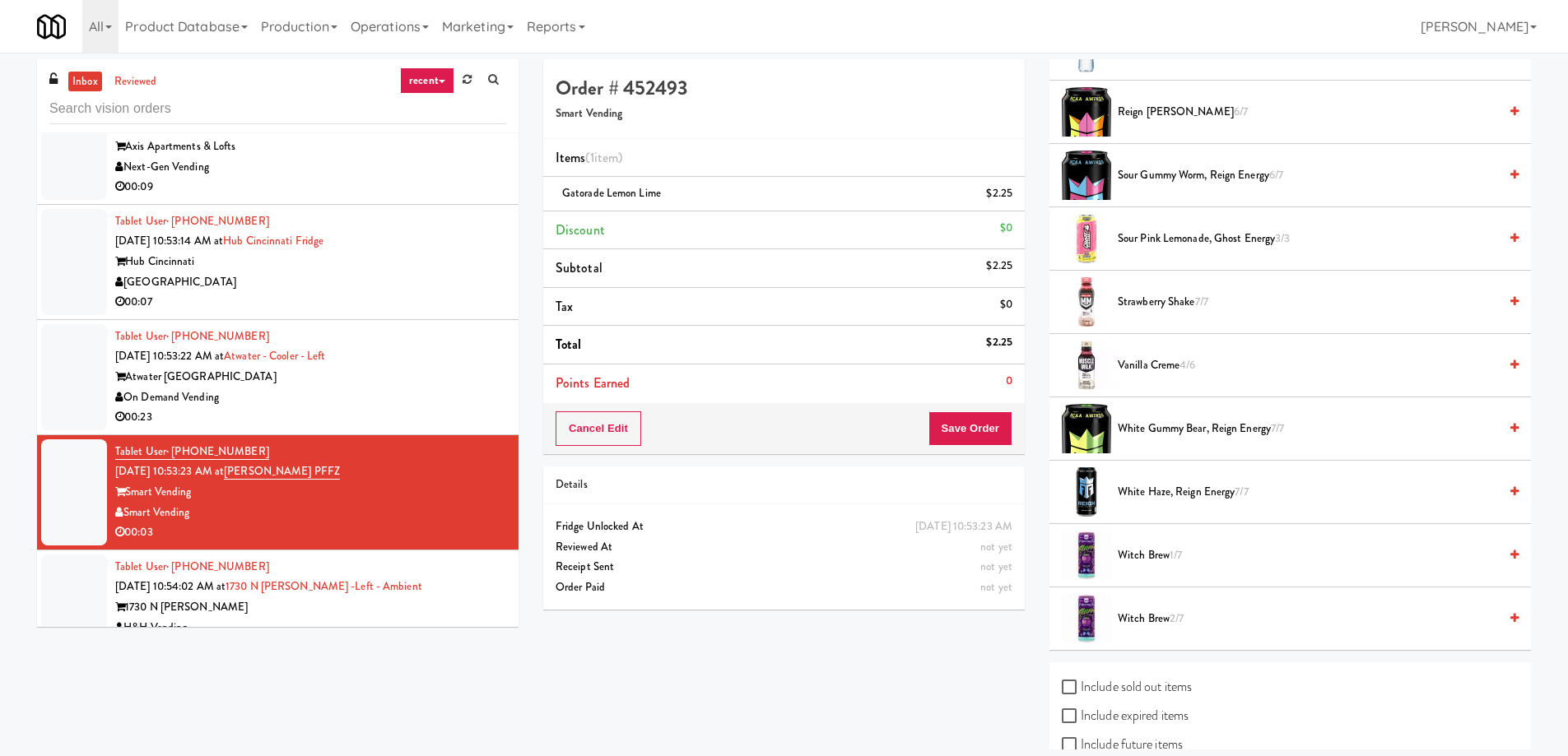
scroll to position [2067, 0]
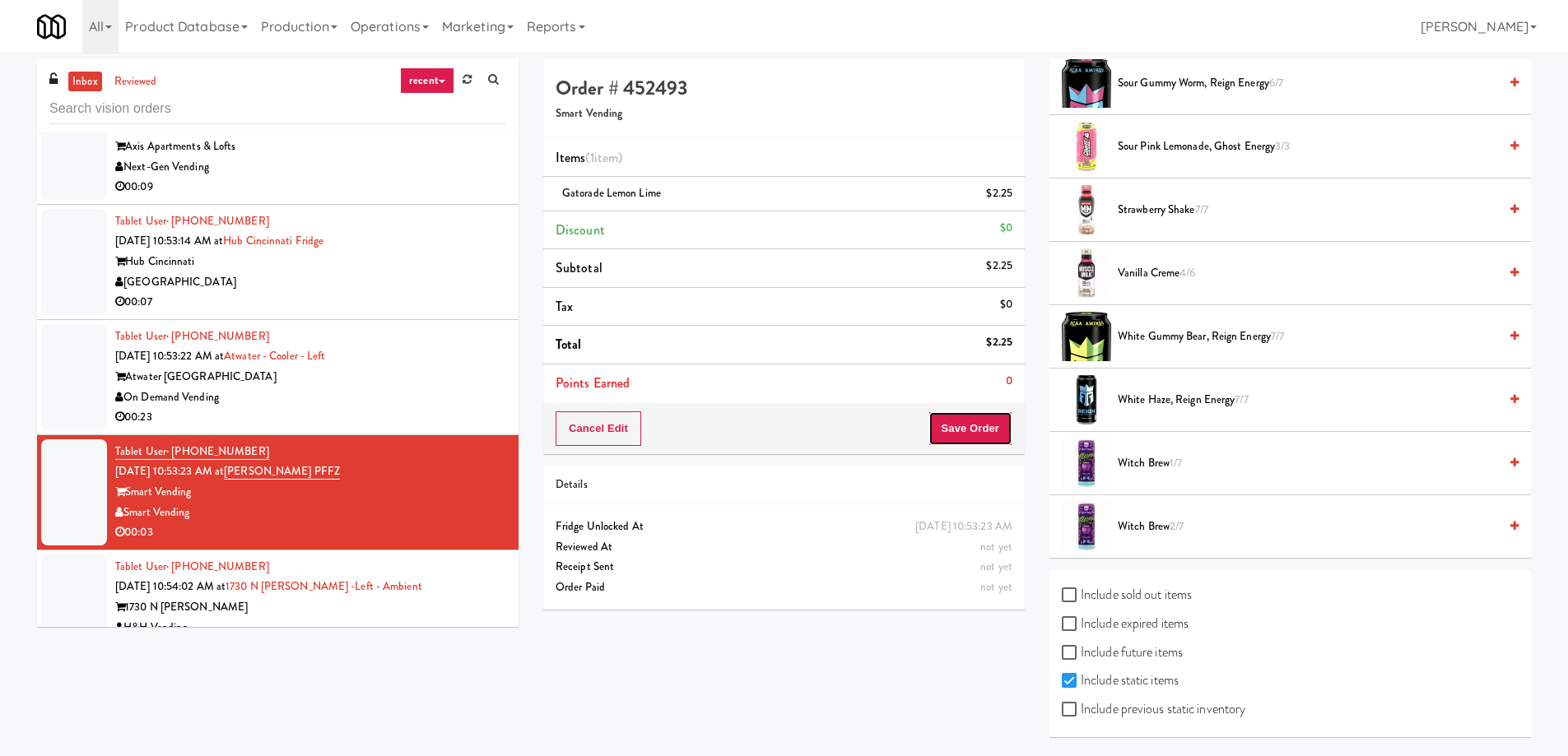
click at [985, 432] on button "Save Order" at bounding box center [970, 429] width 84 height 34
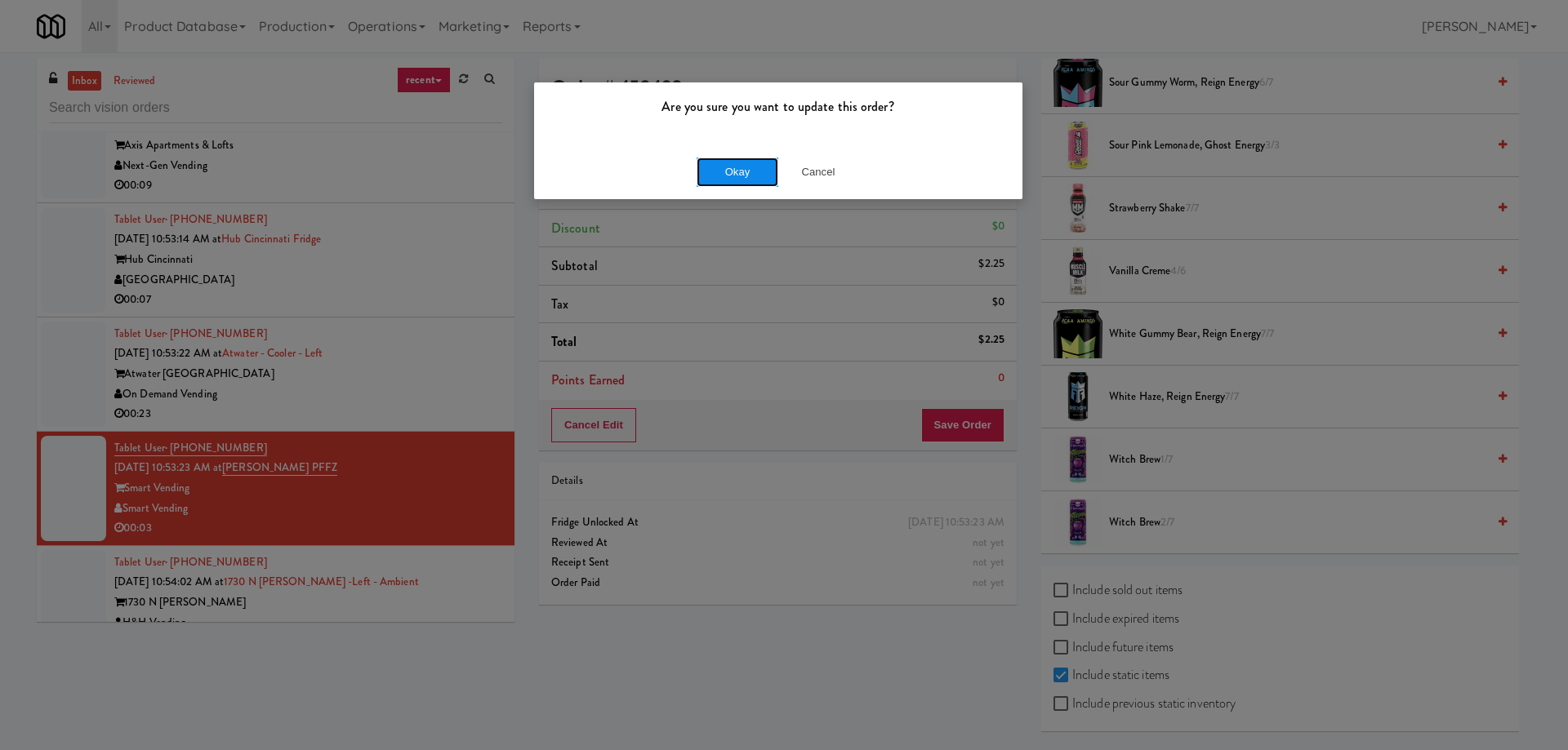
click at [740, 177] on button "Okay" at bounding box center [738, 172] width 82 height 30
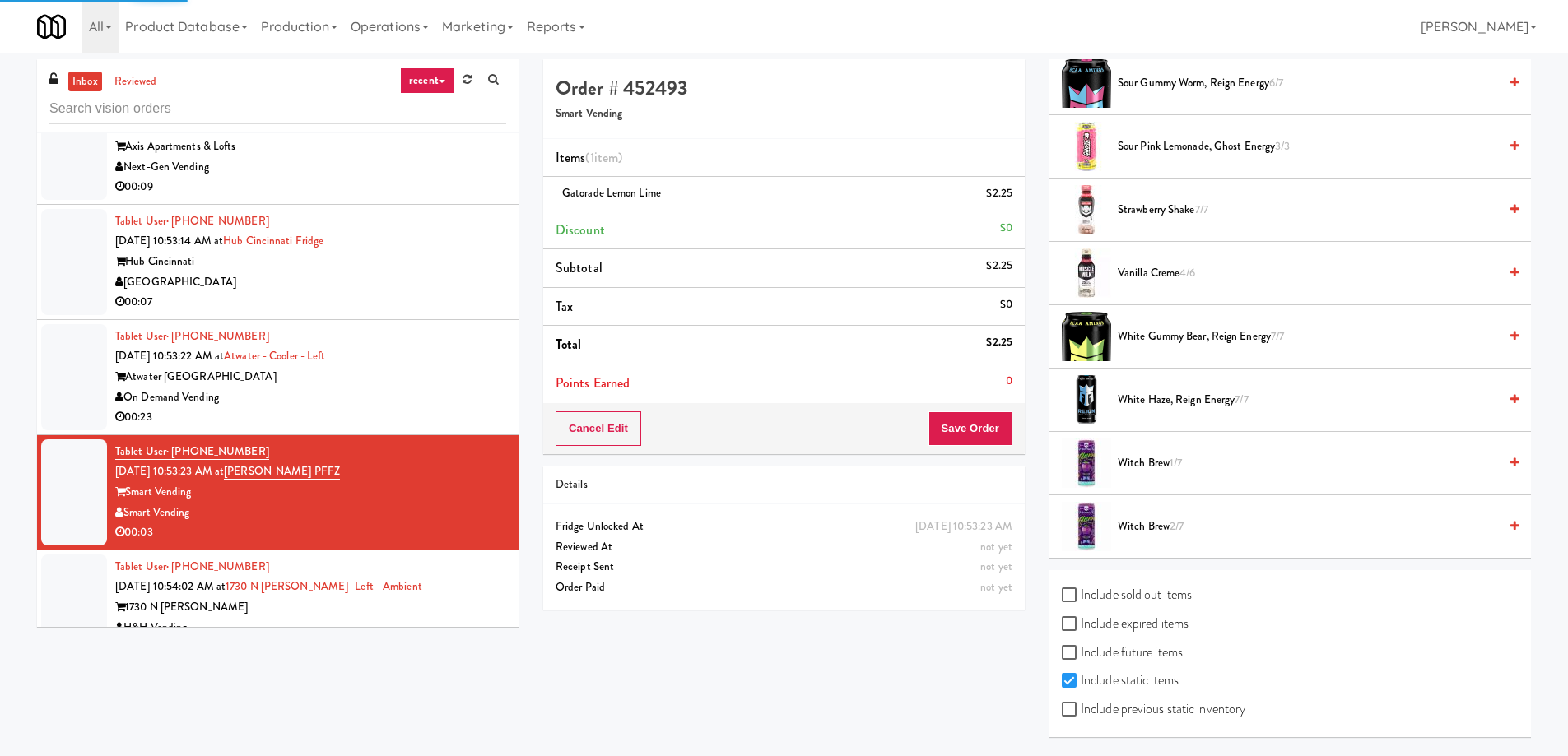
scroll to position [0, 0]
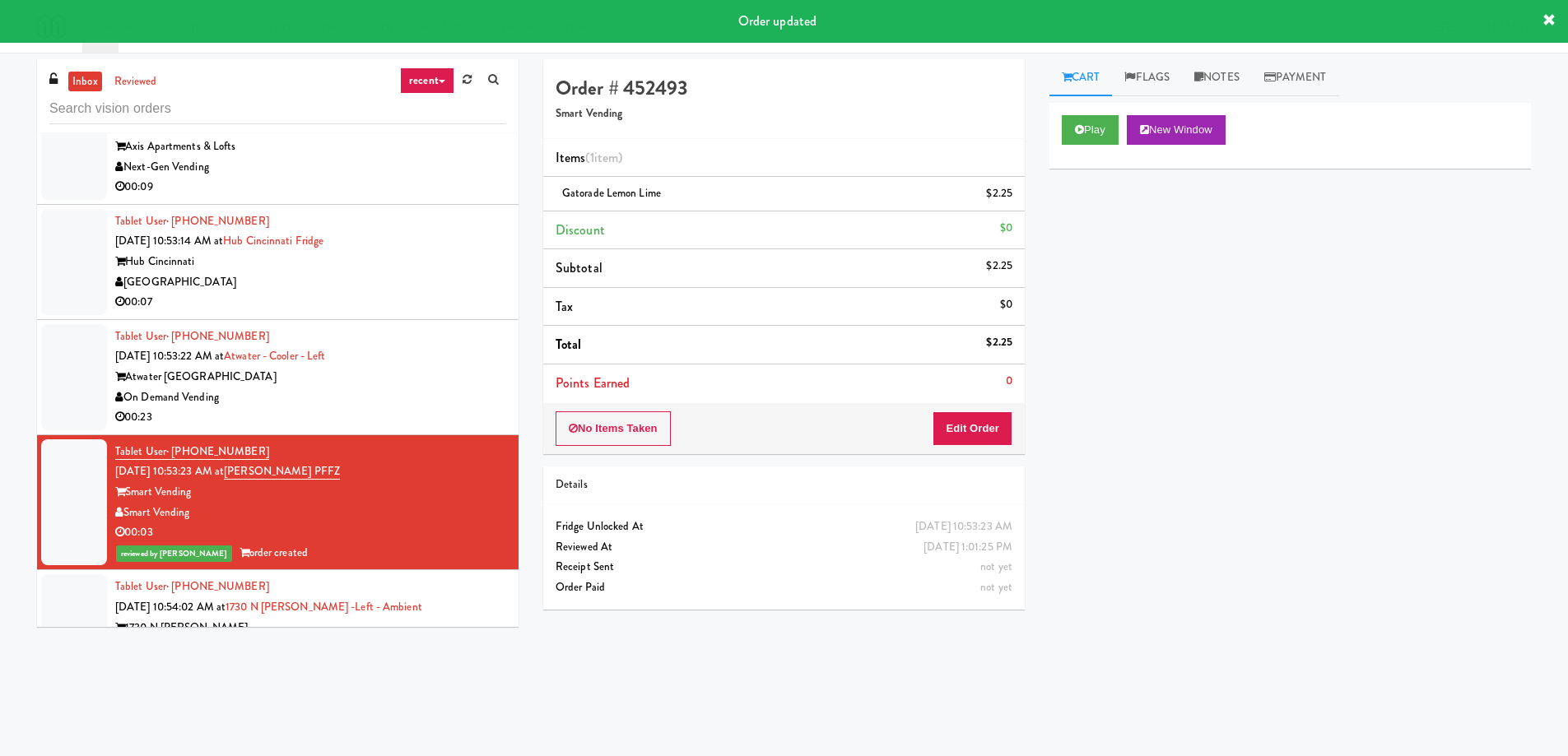
click at [380, 618] on div "1730 N [PERSON_NAME]" at bounding box center [311, 628] width 391 height 21
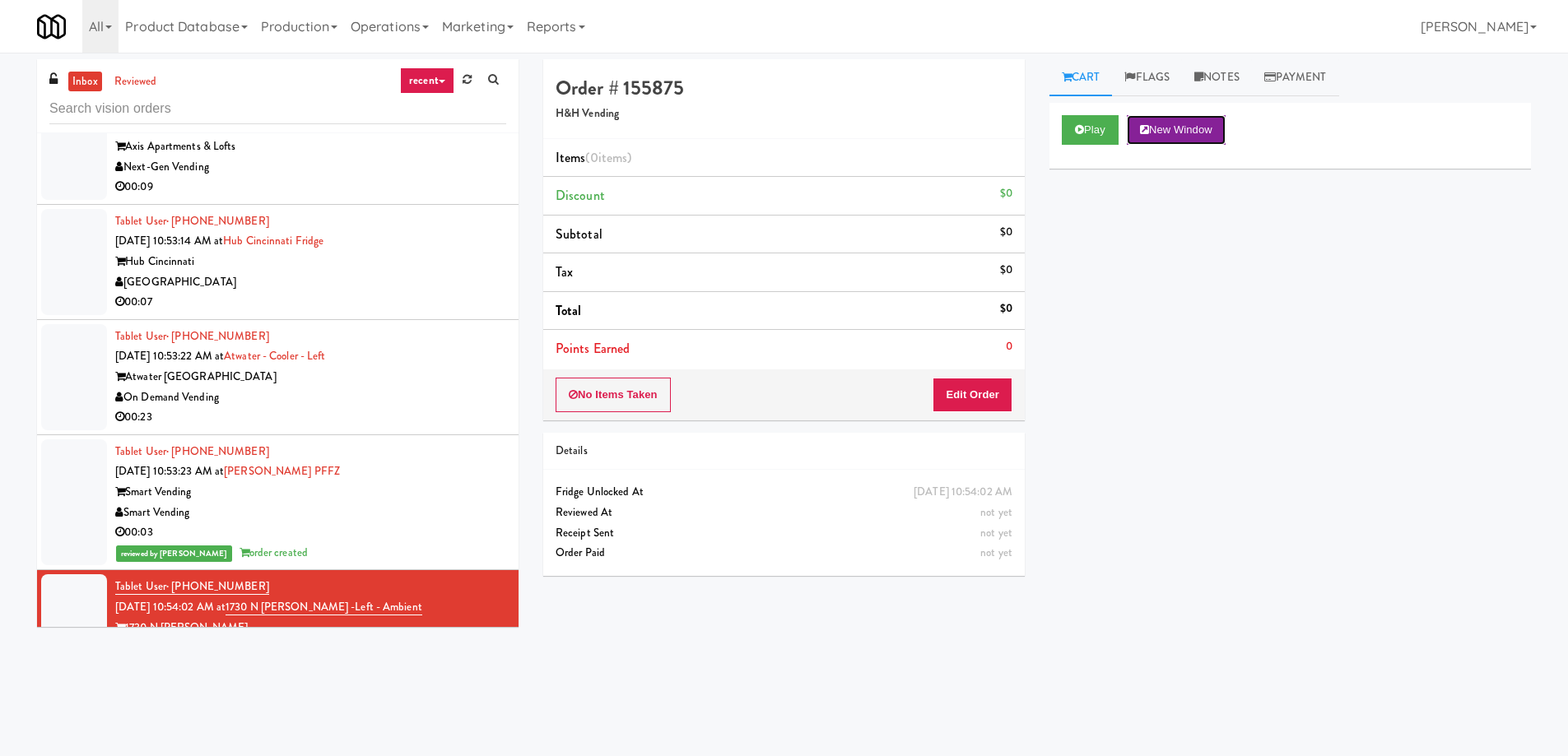
click at [1181, 137] on button "New Window" at bounding box center [1176, 130] width 98 height 30
click at [962, 398] on button "Edit Order" at bounding box center [972, 395] width 80 height 34
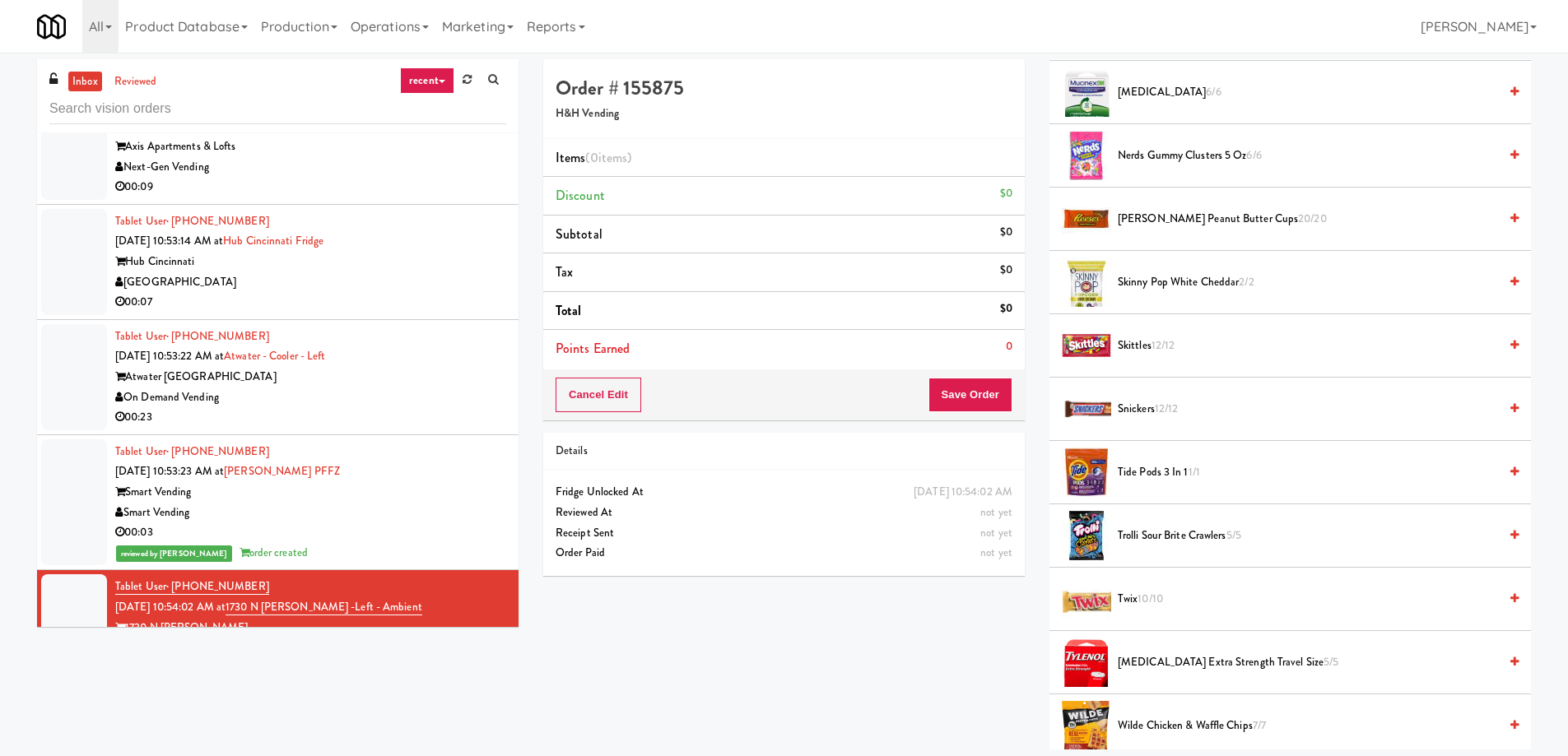
scroll to position [1317, 0]
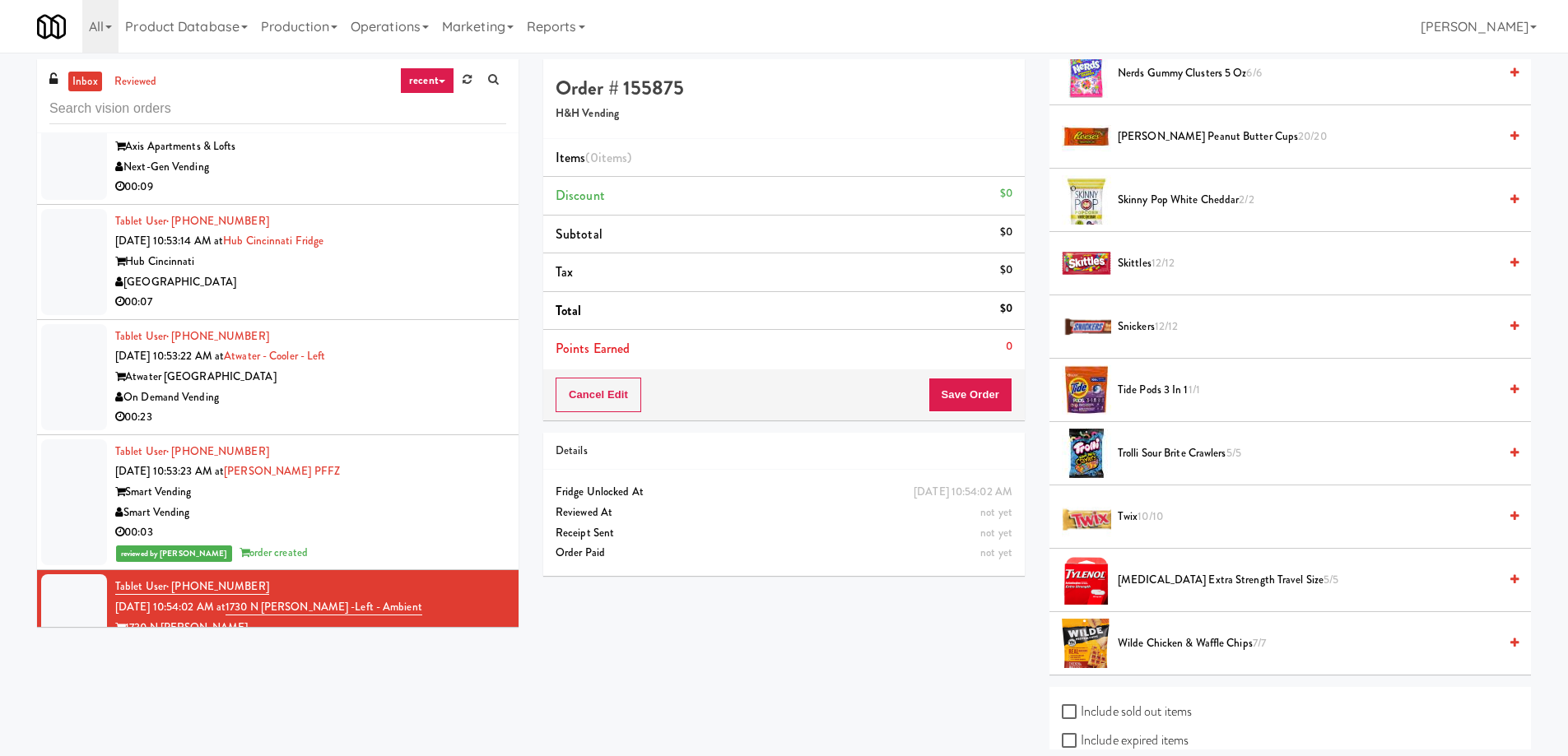
click at [1152, 517] on span "10/10" at bounding box center [1150, 516] width 26 height 15
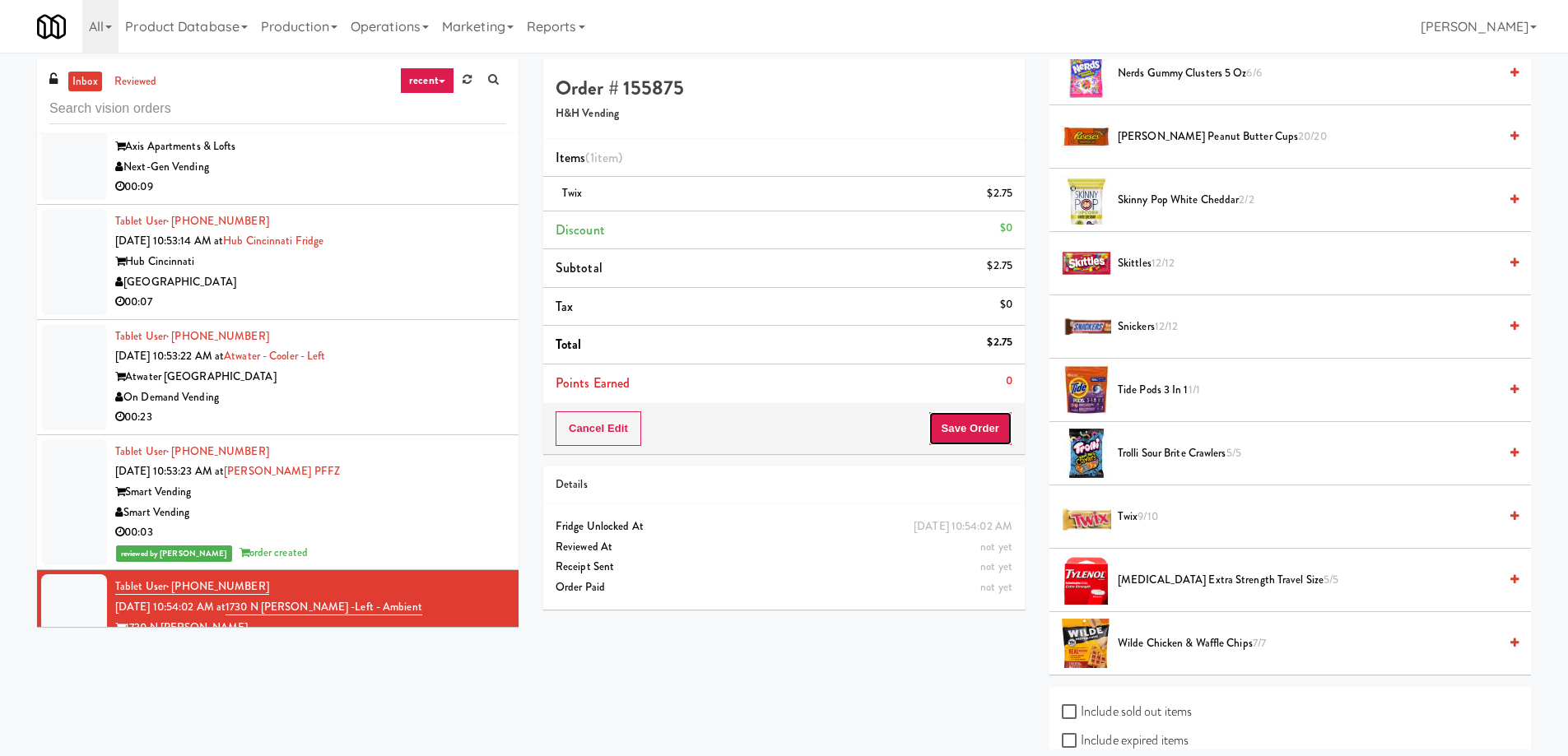
click at [959, 420] on button "Save Order" at bounding box center [970, 429] width 84 height 34
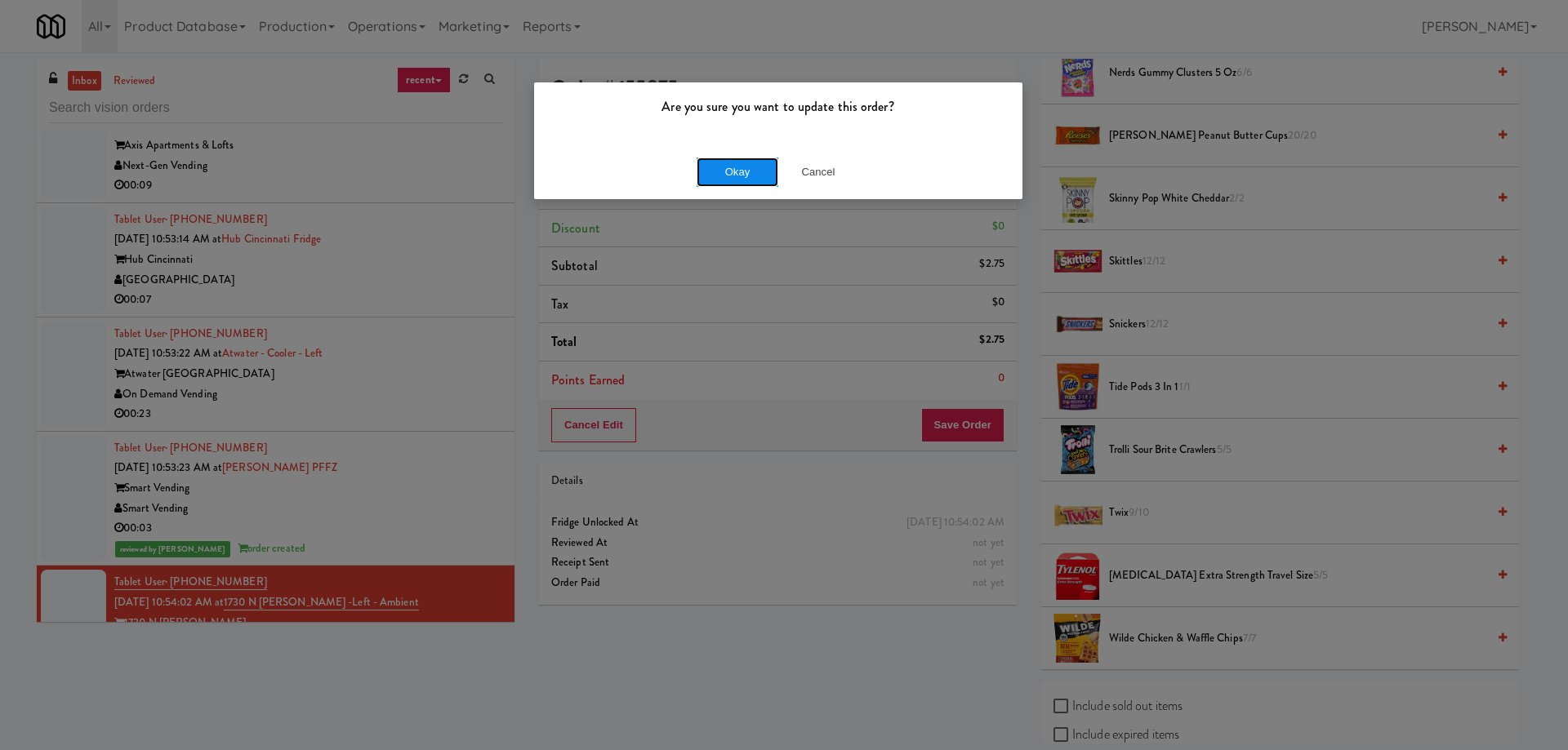
click at [716, 178] on button "Okay" at bounding box center [738, 172] width 82 height 30
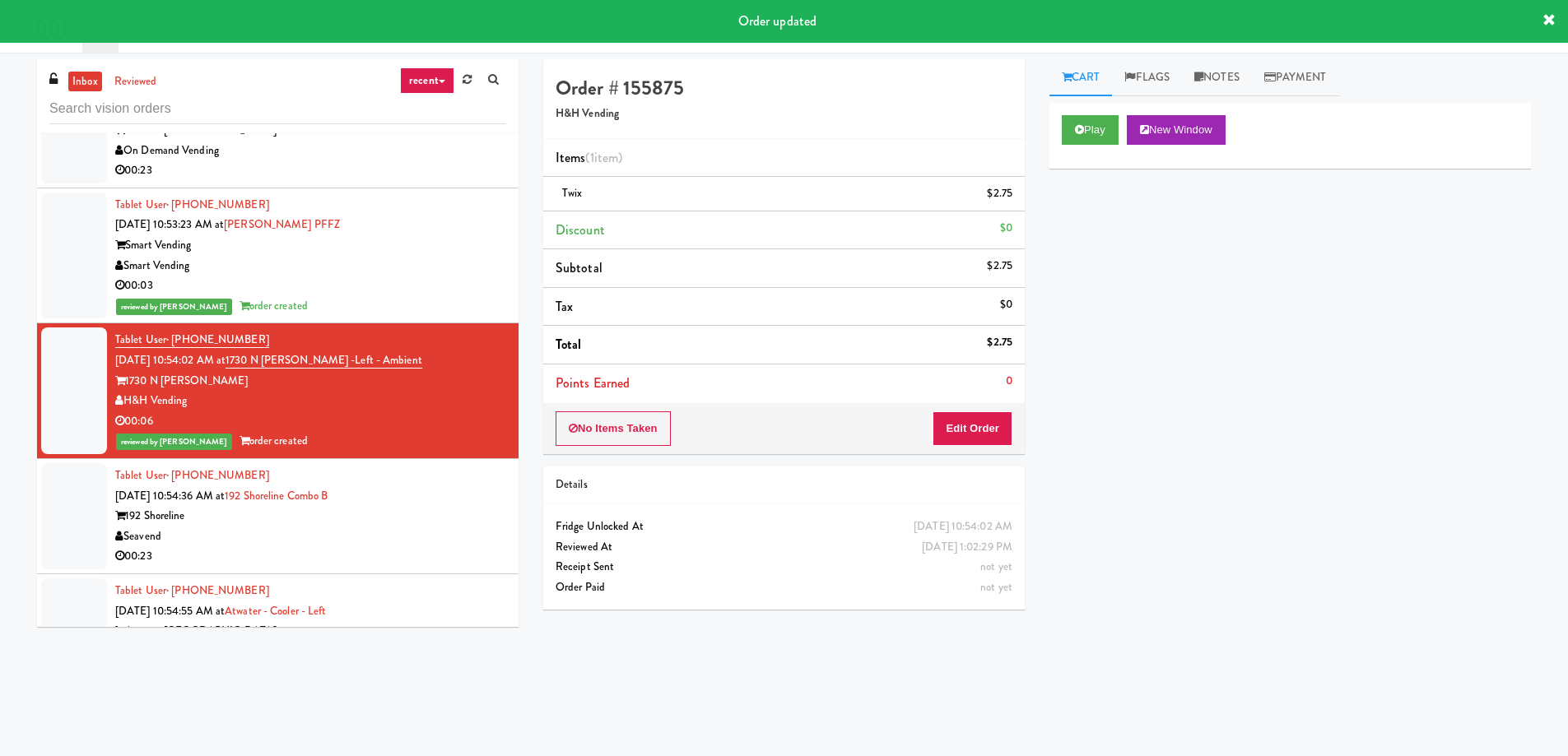
scroll to position [29478, 0]
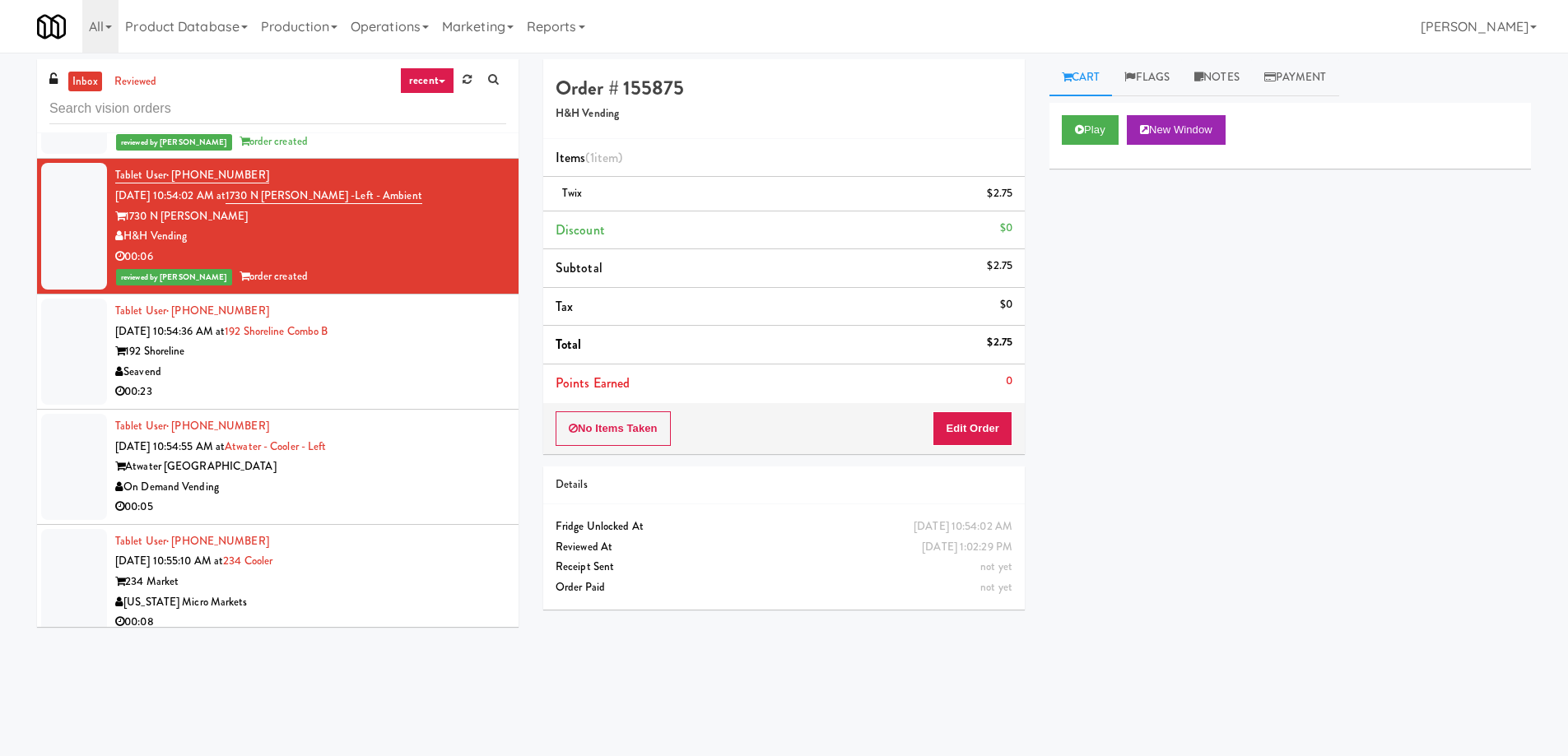
click at [359, 532] on div "Tablet User · (616) 729-6439 [DATE] 10:55:10 AM at 234 Cooler 234 Market [US_ST…" at bounding box center [311, 582] width 391 height 101
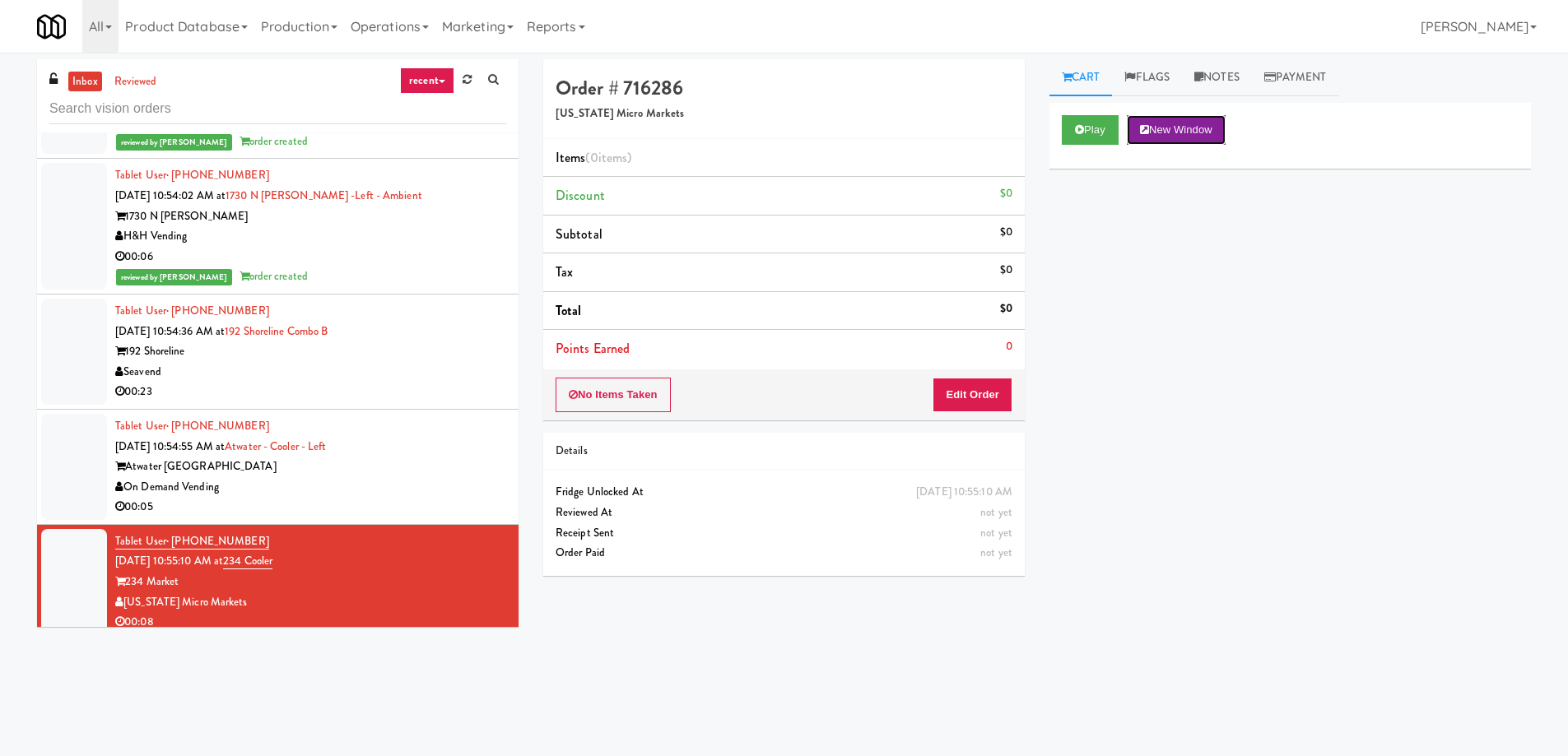
click at [1183, 140] on button "New Window" at bounding box center [1176, 130] width 98 height 30
click at [966, 402] on button "Edit Order" at bounding box center [972, 395] width 80 height 34
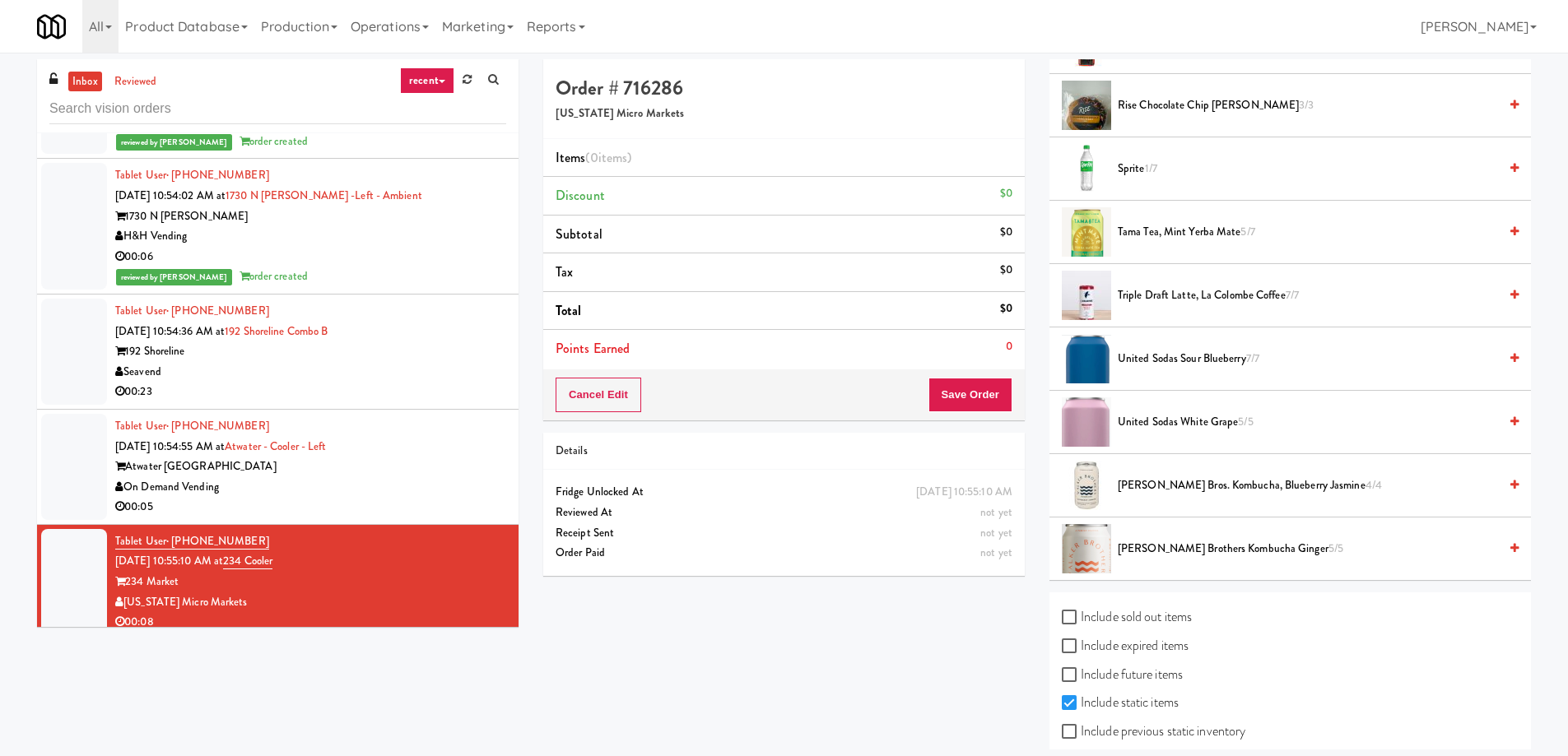
scroll to position [1563, 0]
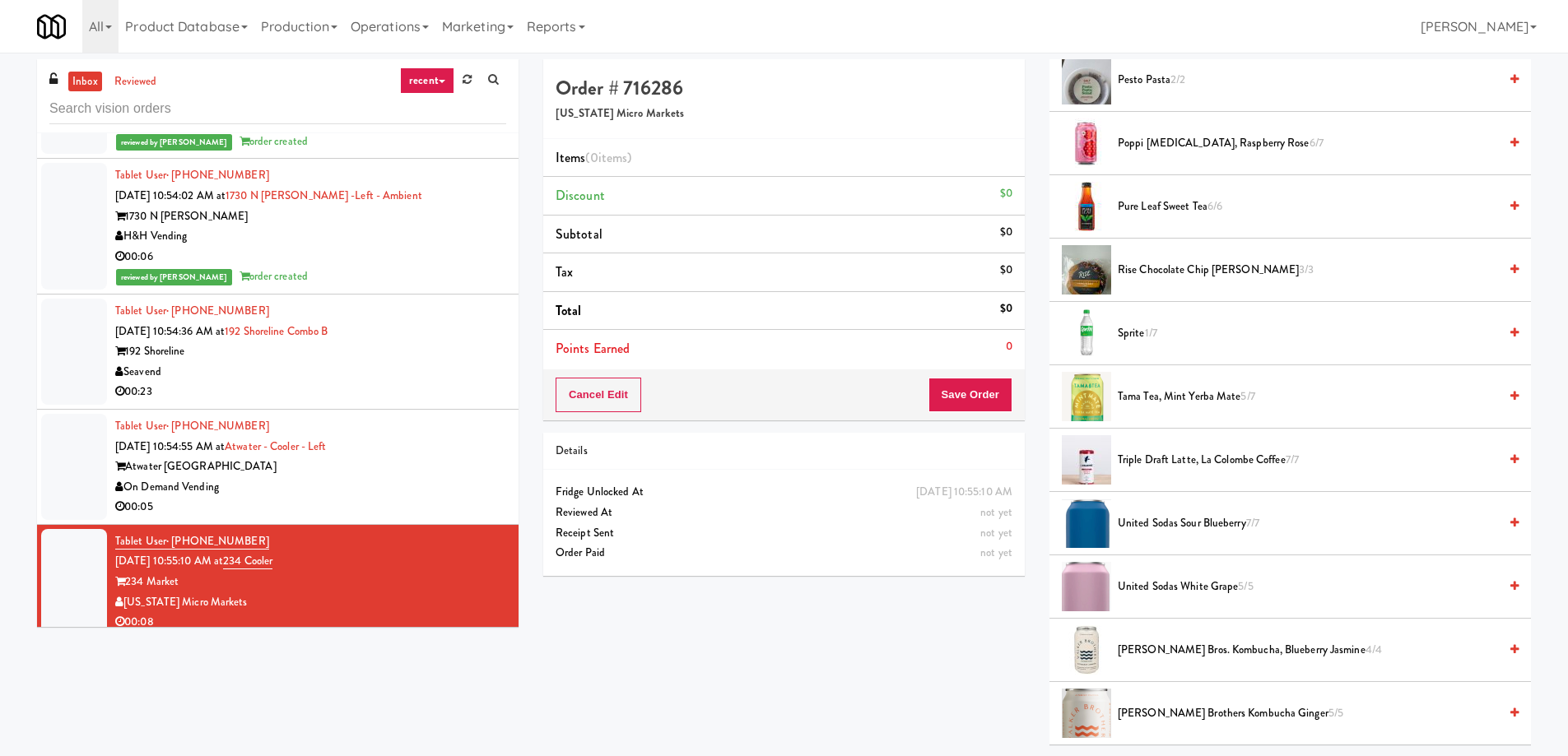
click at [1213, 318] on li "Sprite 1/7" at bounding box center [1290, 334] width 481 height 63
click at [1133, 330] on span "Sprite 1/7" at bounding box center [1308, 334] width 380 height 21
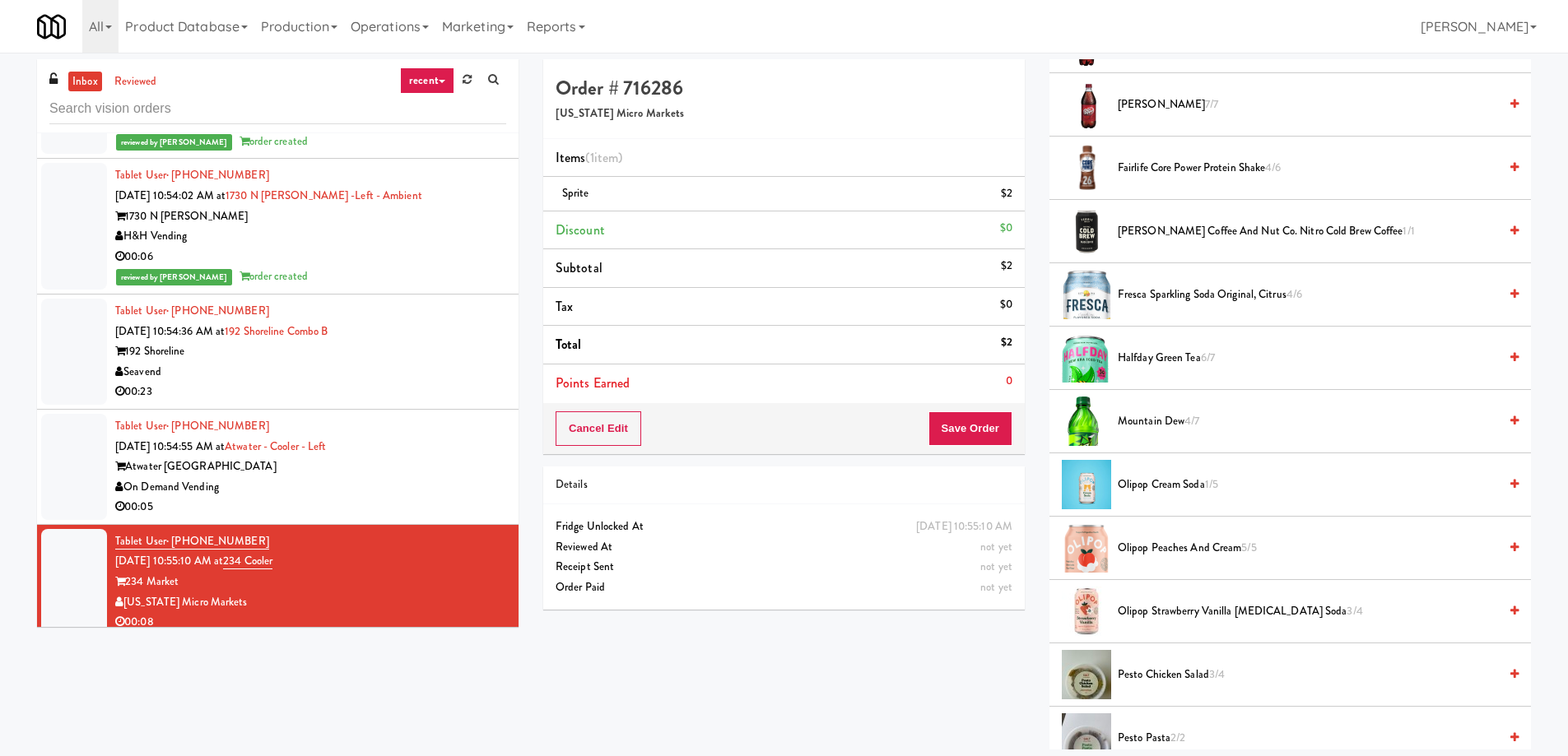
scroll to position [741, 0]
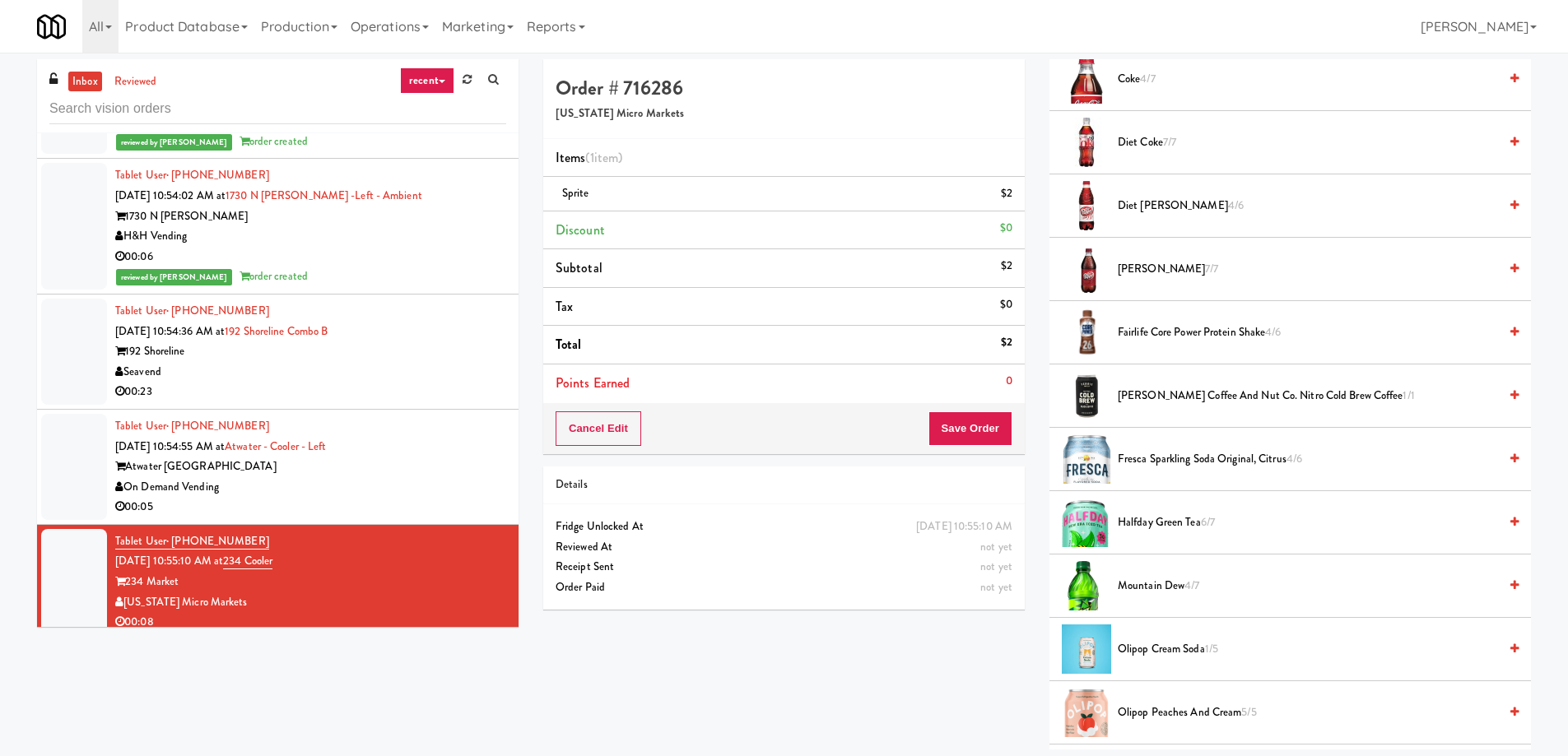
click at [1138, 272] on span "[PERSON_NAME] 7/7" at bounding box center [1308, 270] width 380 height 21
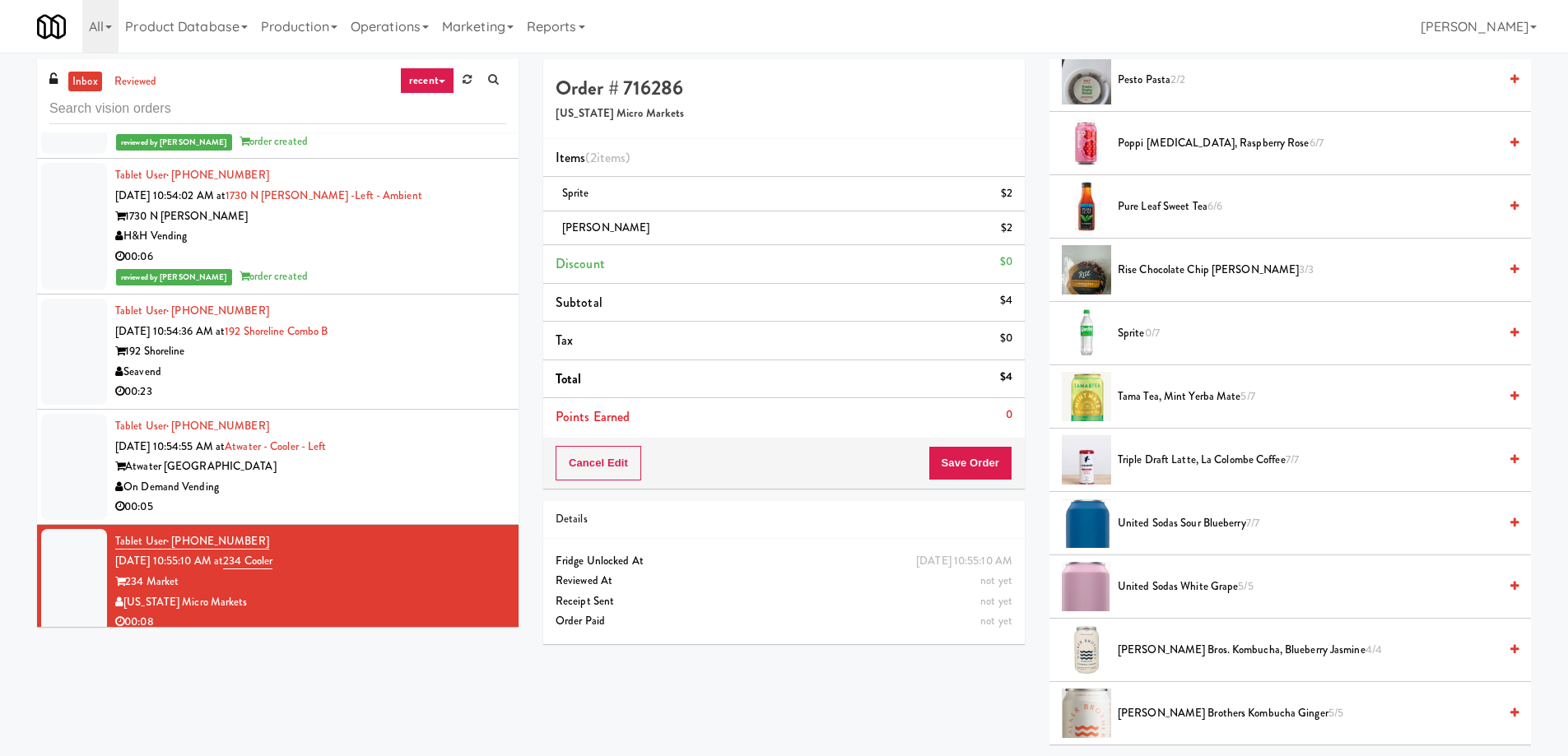
scroll to position [1646, 0]
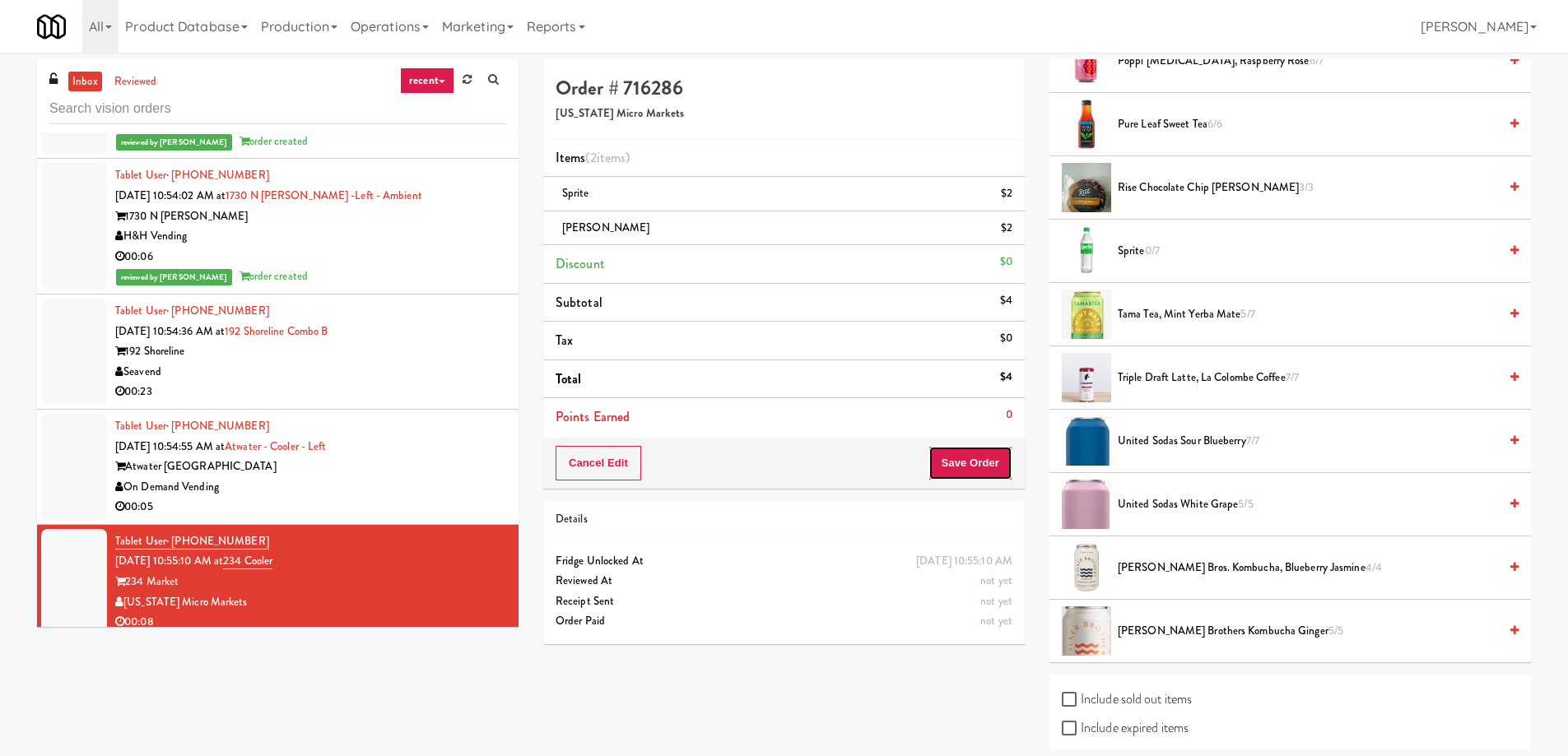
click at [951, 462] on button "Save Order" at bounding box center [970, 463] width 84 height 34
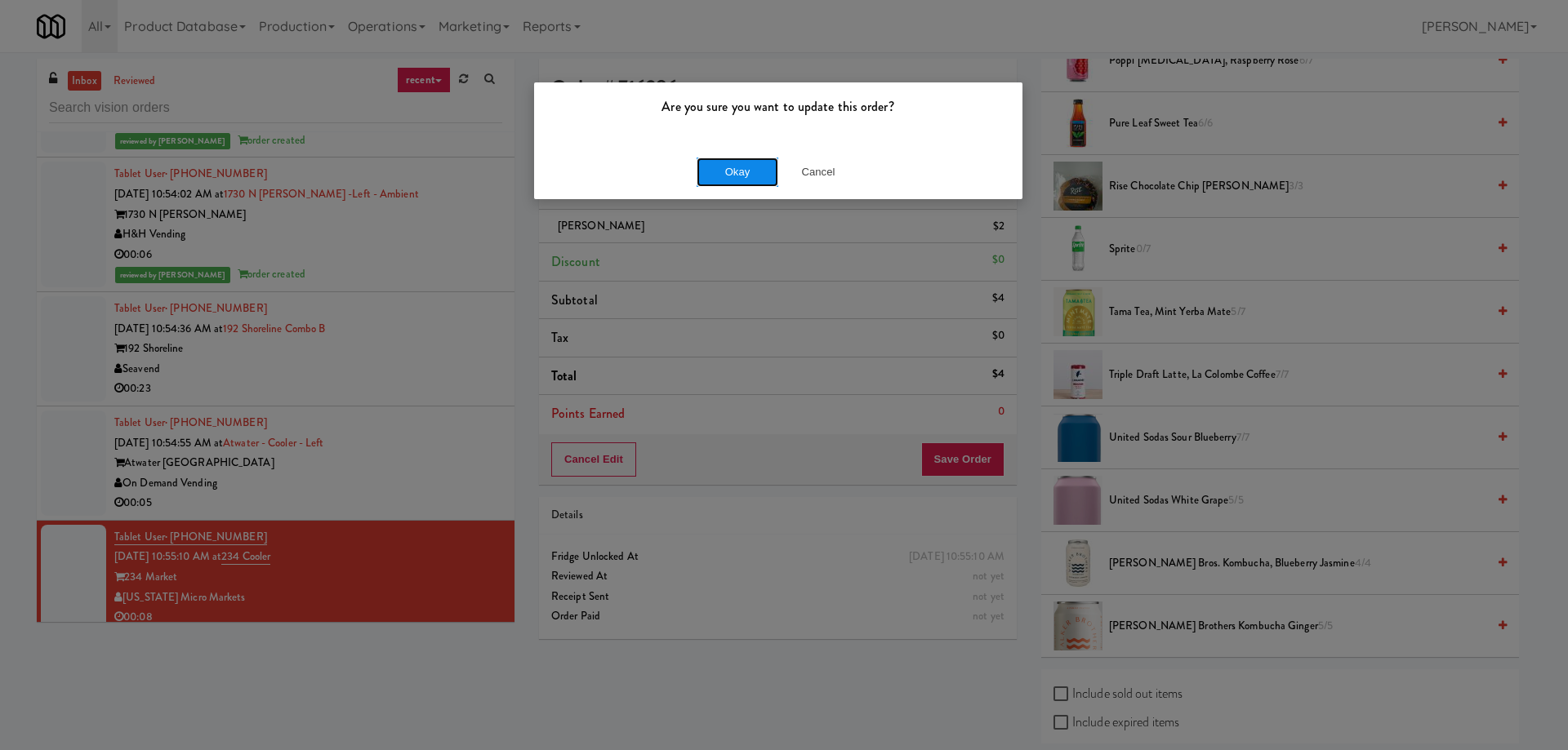
click at [734, 183] on button "Okay" at bounding box center [738, 172] width 82 height 30
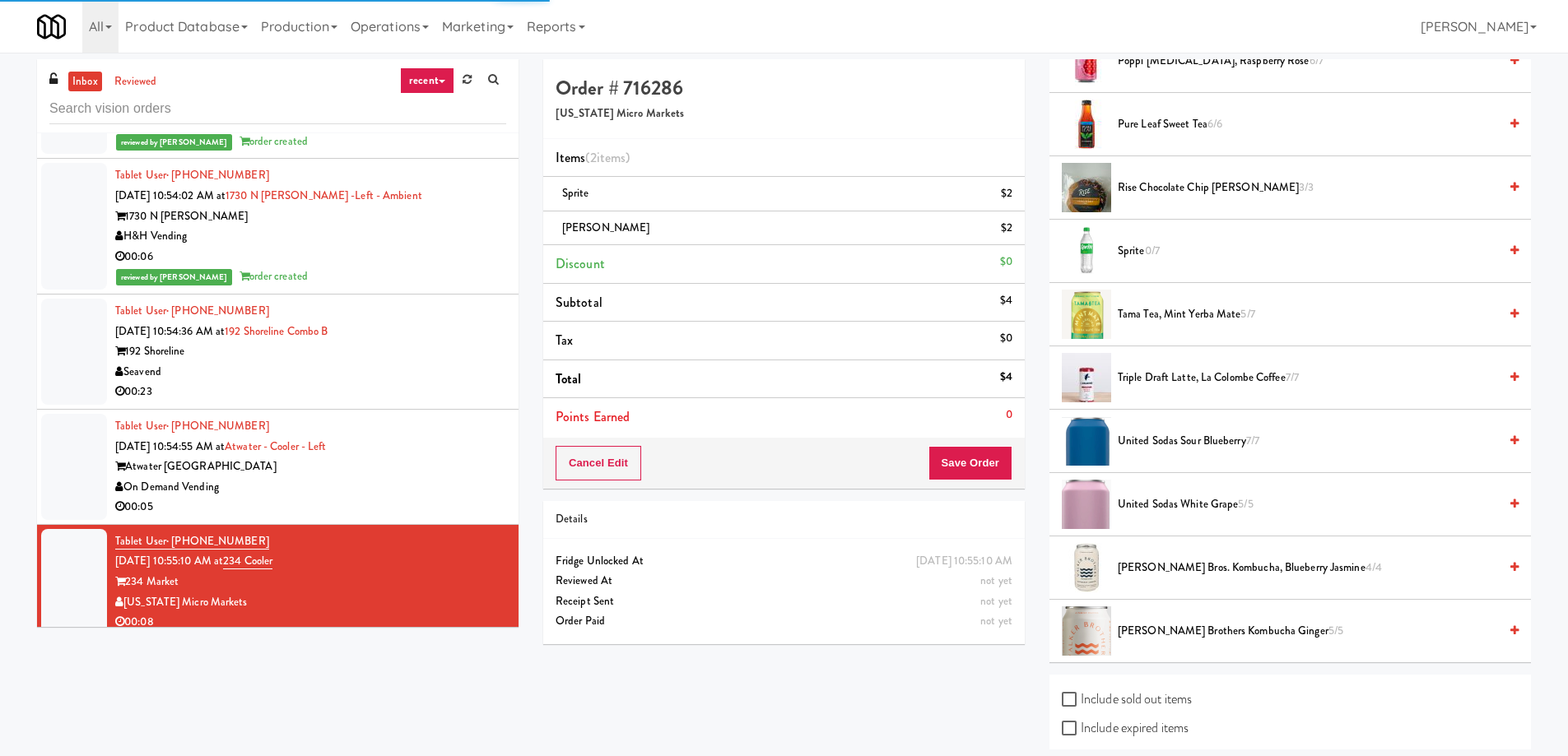
scroll to position [0, 0]
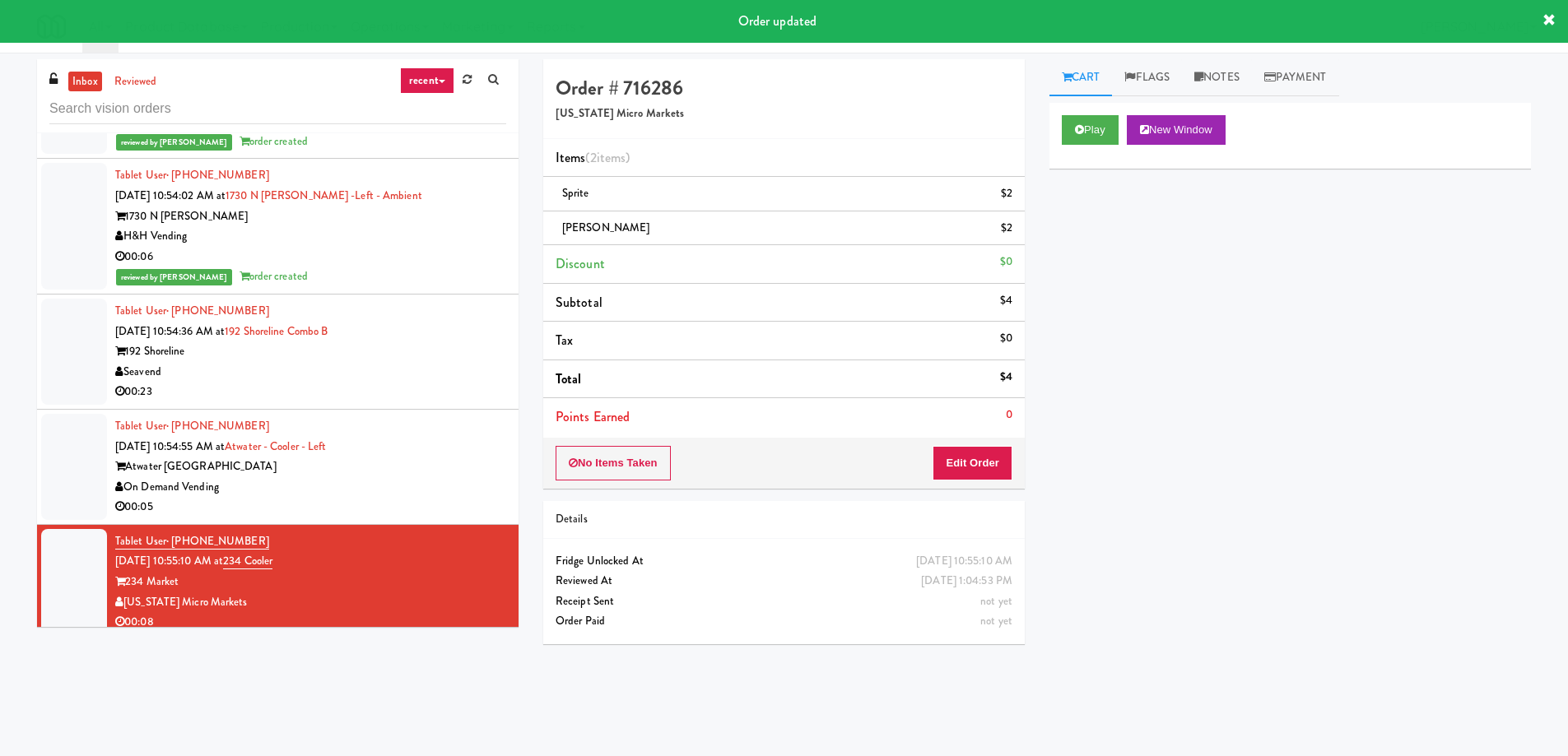
click at [426, 456] on div "Atwater [GEOGRAPHIC_DATA]" at bounding box center [311, 467] width 391 height 21
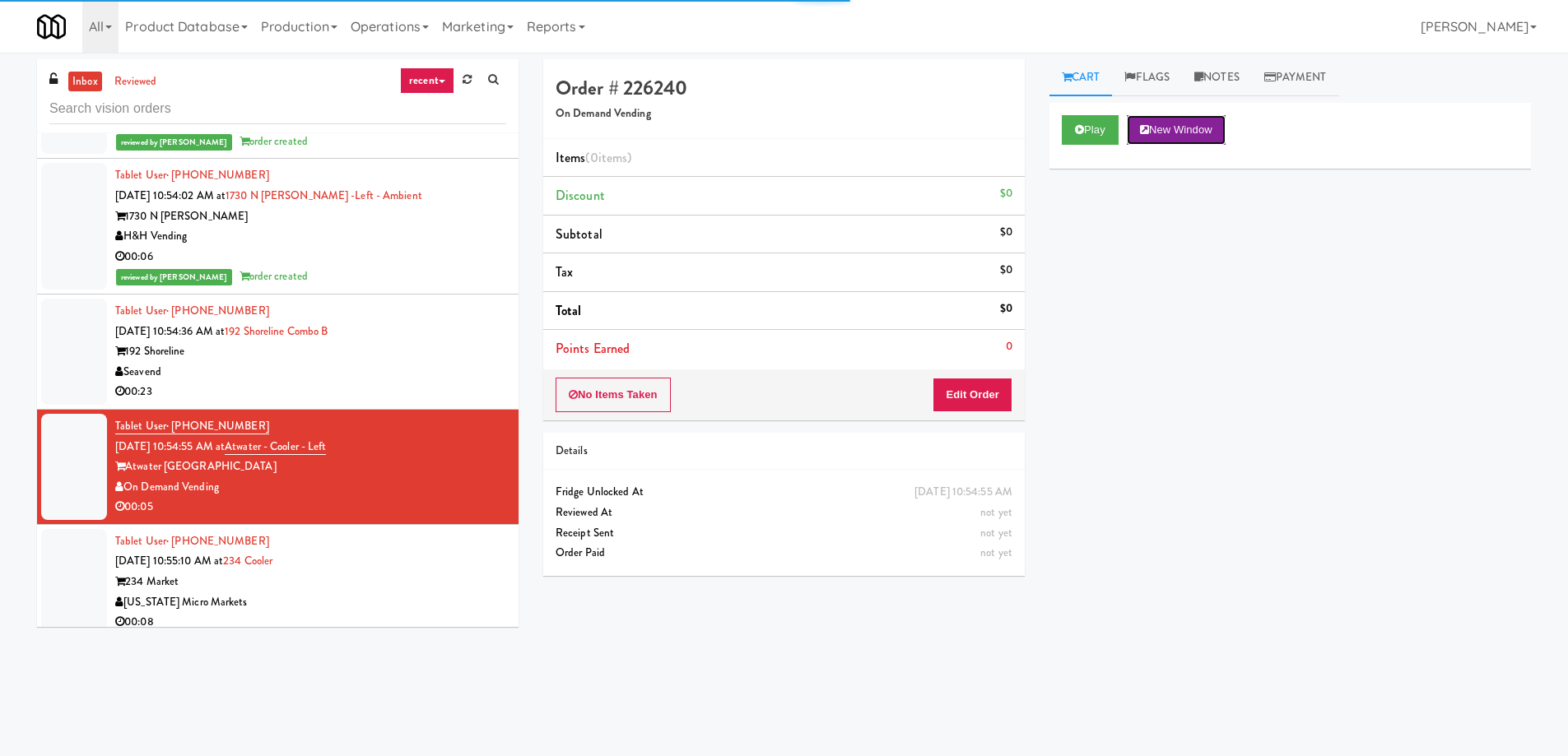
click at [1206, 128] on button "New Window" at bounding box center [1176, 130] width 98 height 30
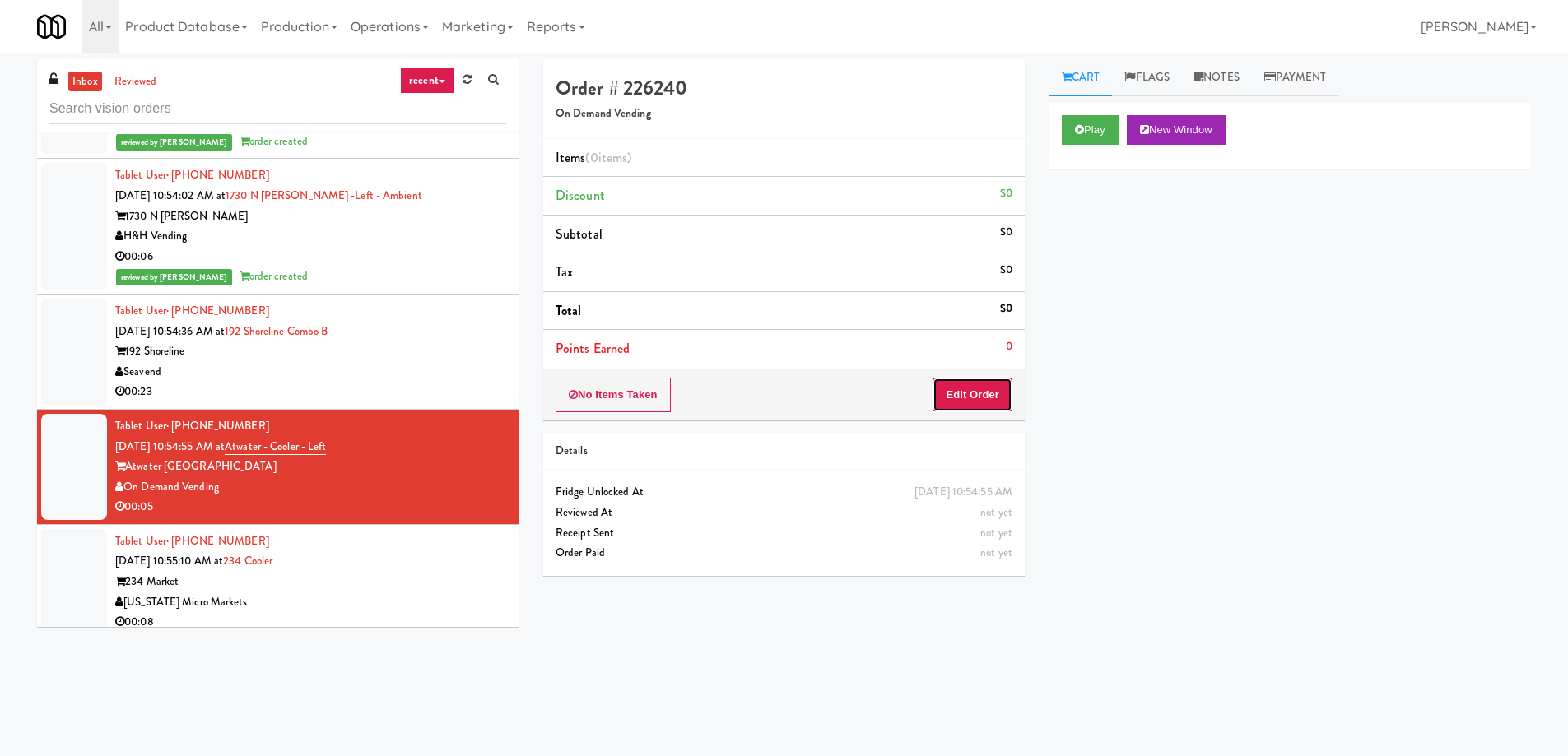
click at [963, 388] on button "Edit Order" at bounding box center [972, 395] width 80 height 34
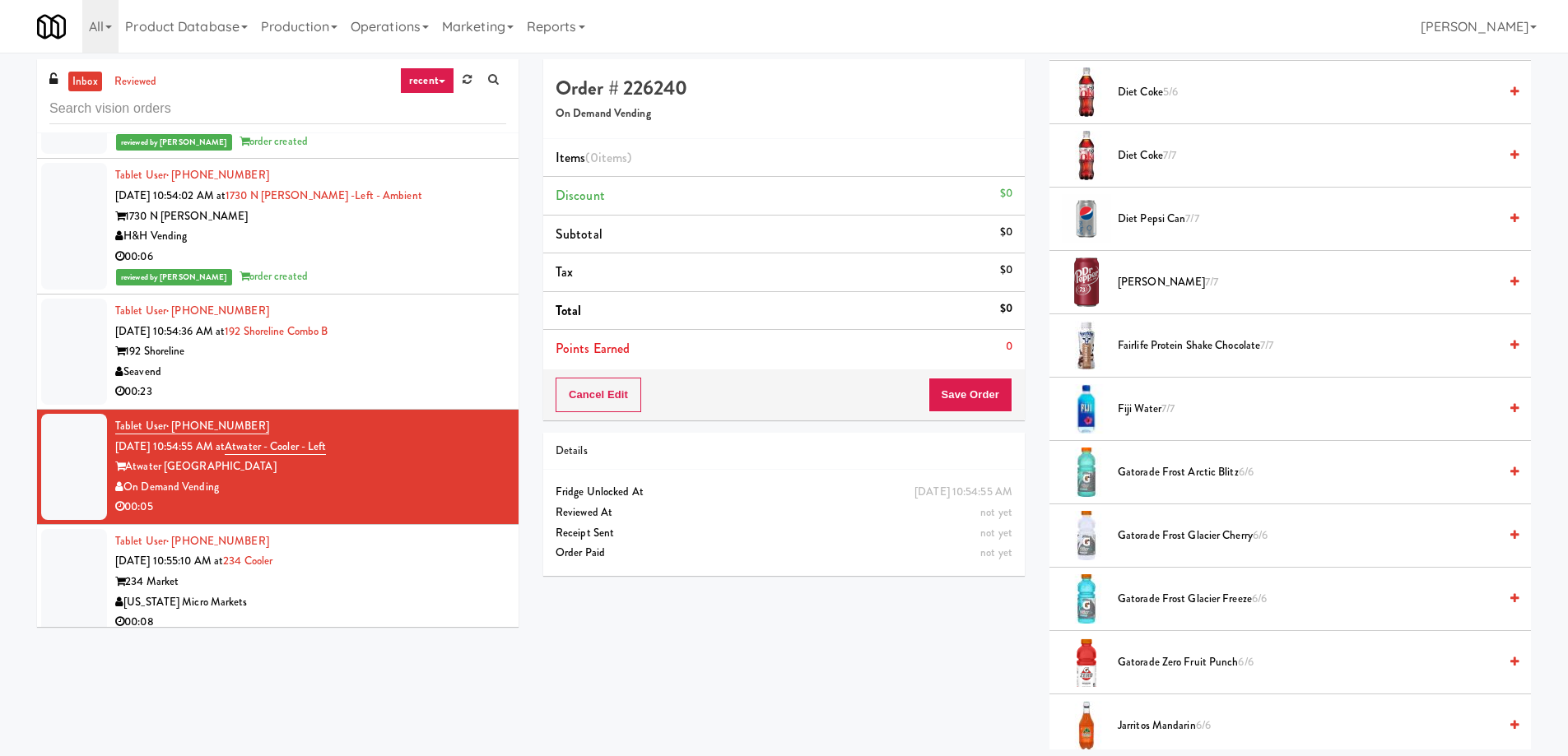
scroll to position [1399, 0]
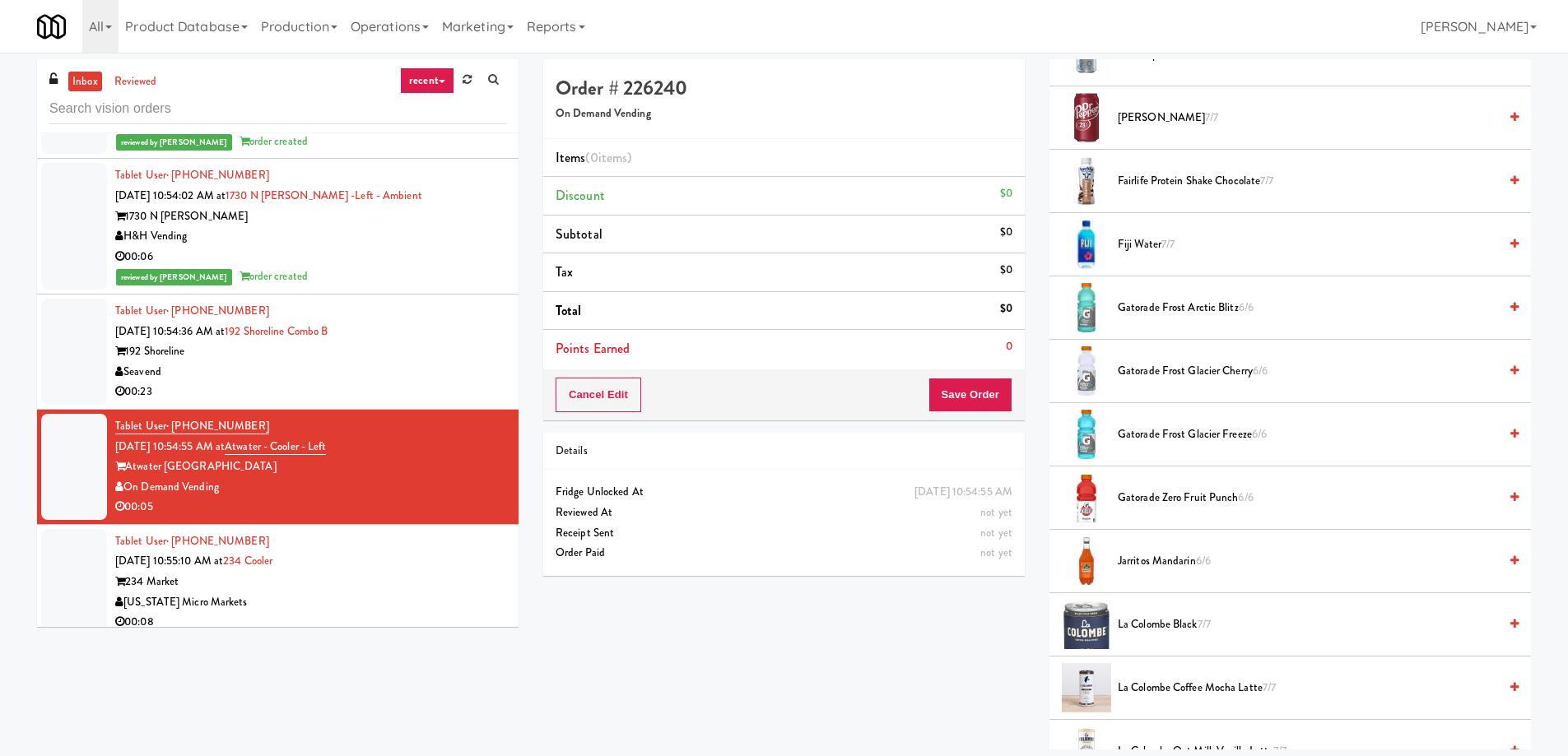
click at [1206, 497] on span "Gatorade Zero Fruit Punch 6/6" at bounding box center [1308, 498] width 380 height 21
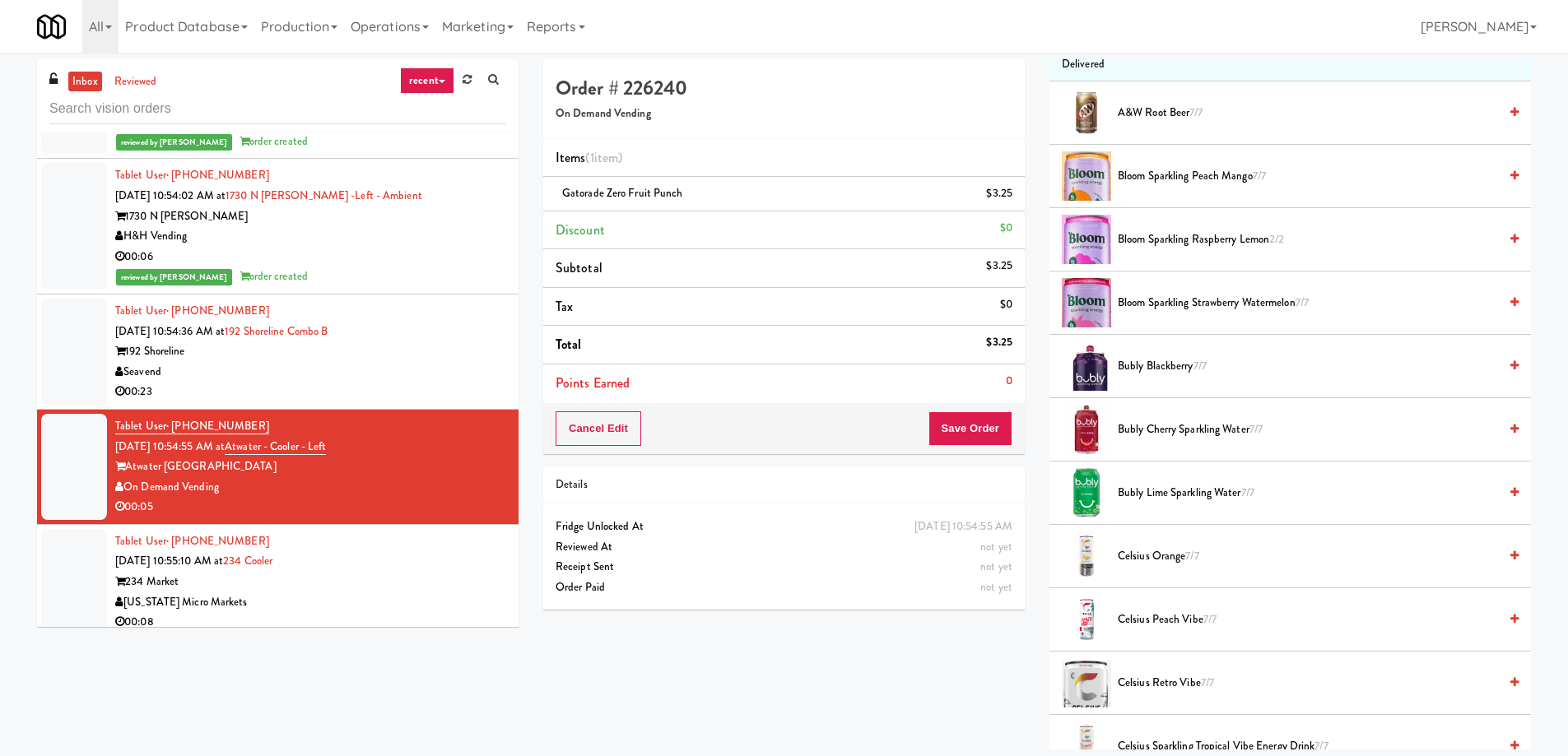
scroll to position [35, 0]
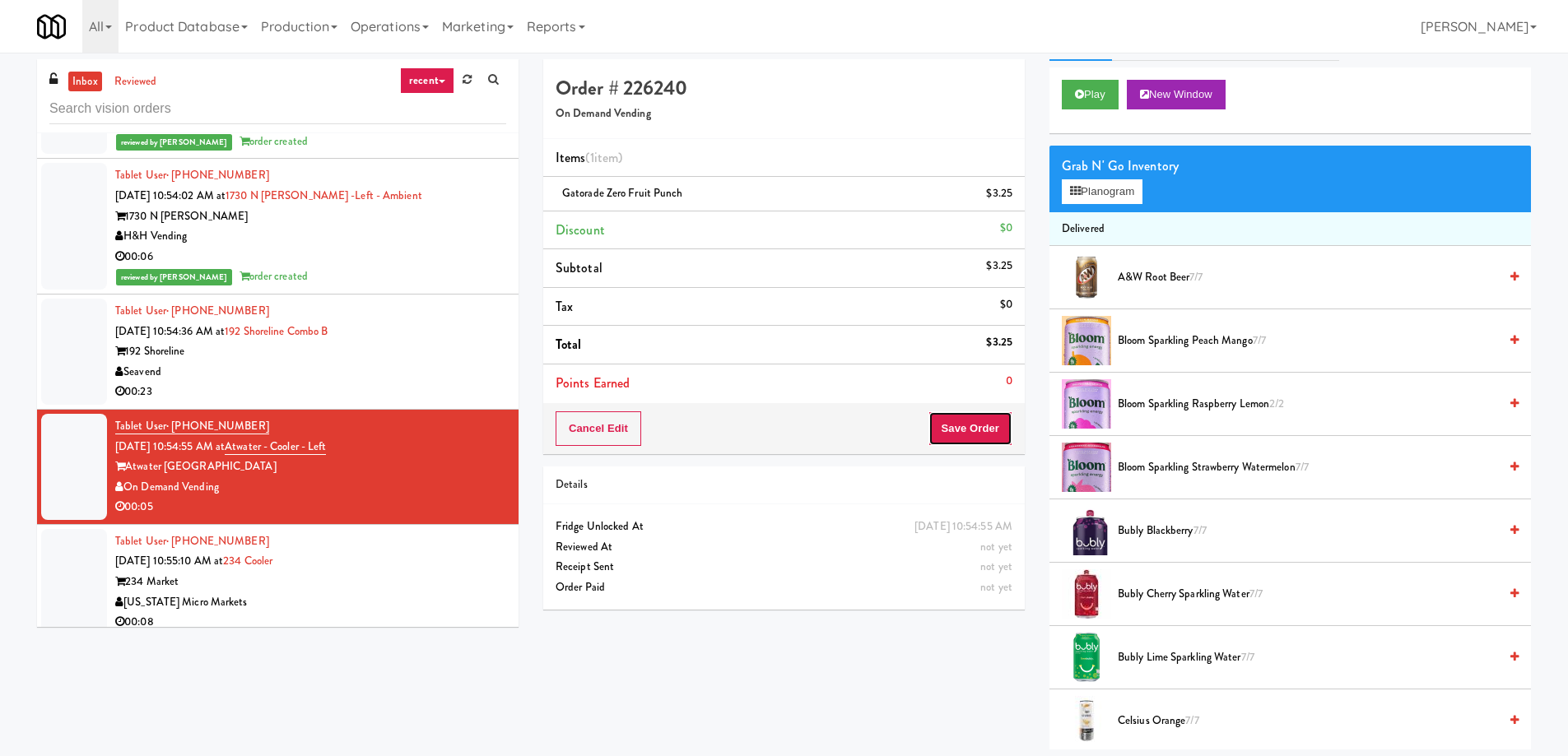
click at [959, 432] on button "Save Order" at bounding box center [970, 429] width 84 height 34
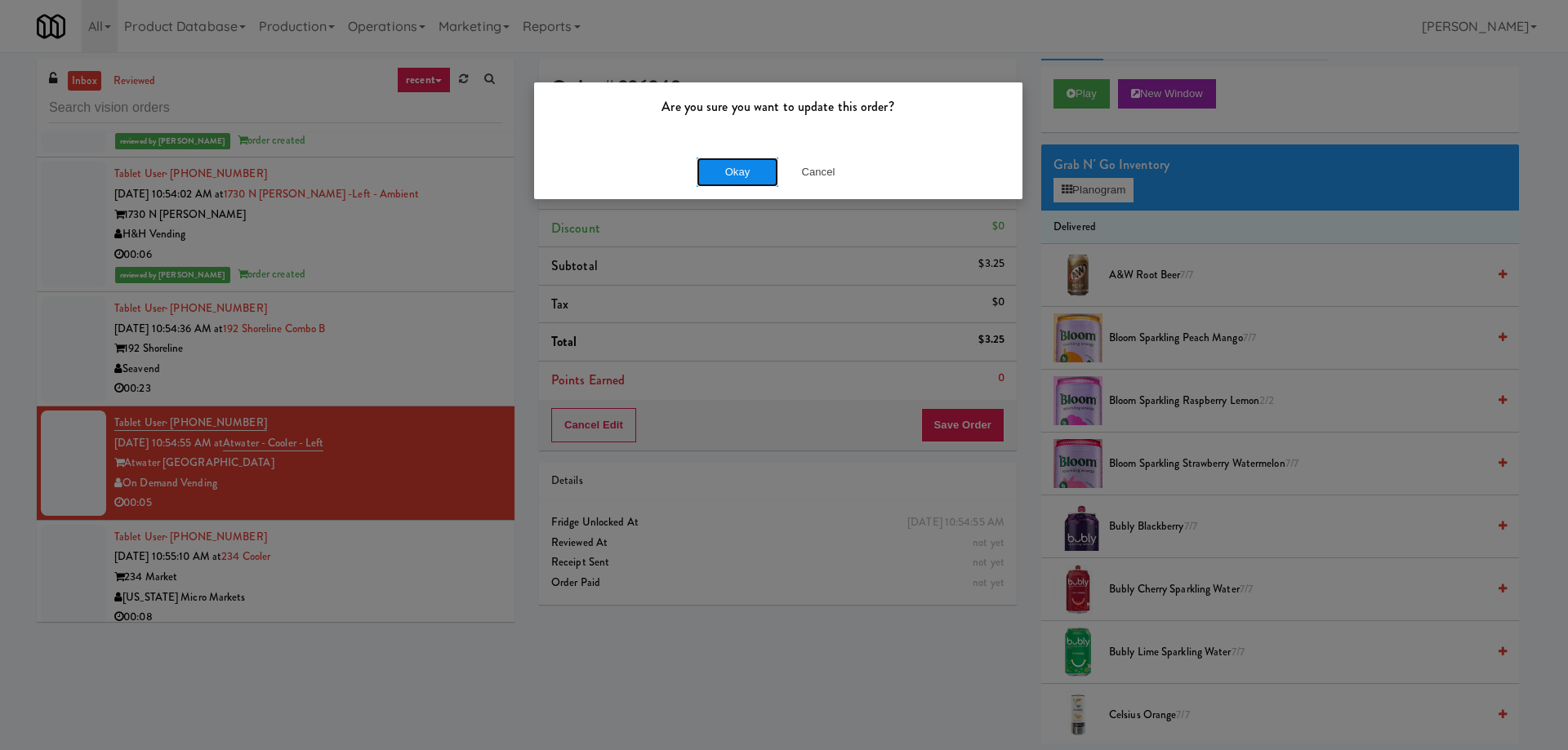
click at [728, 177] on button "Okay" at bounding box center [738, 172] width 82 height 30
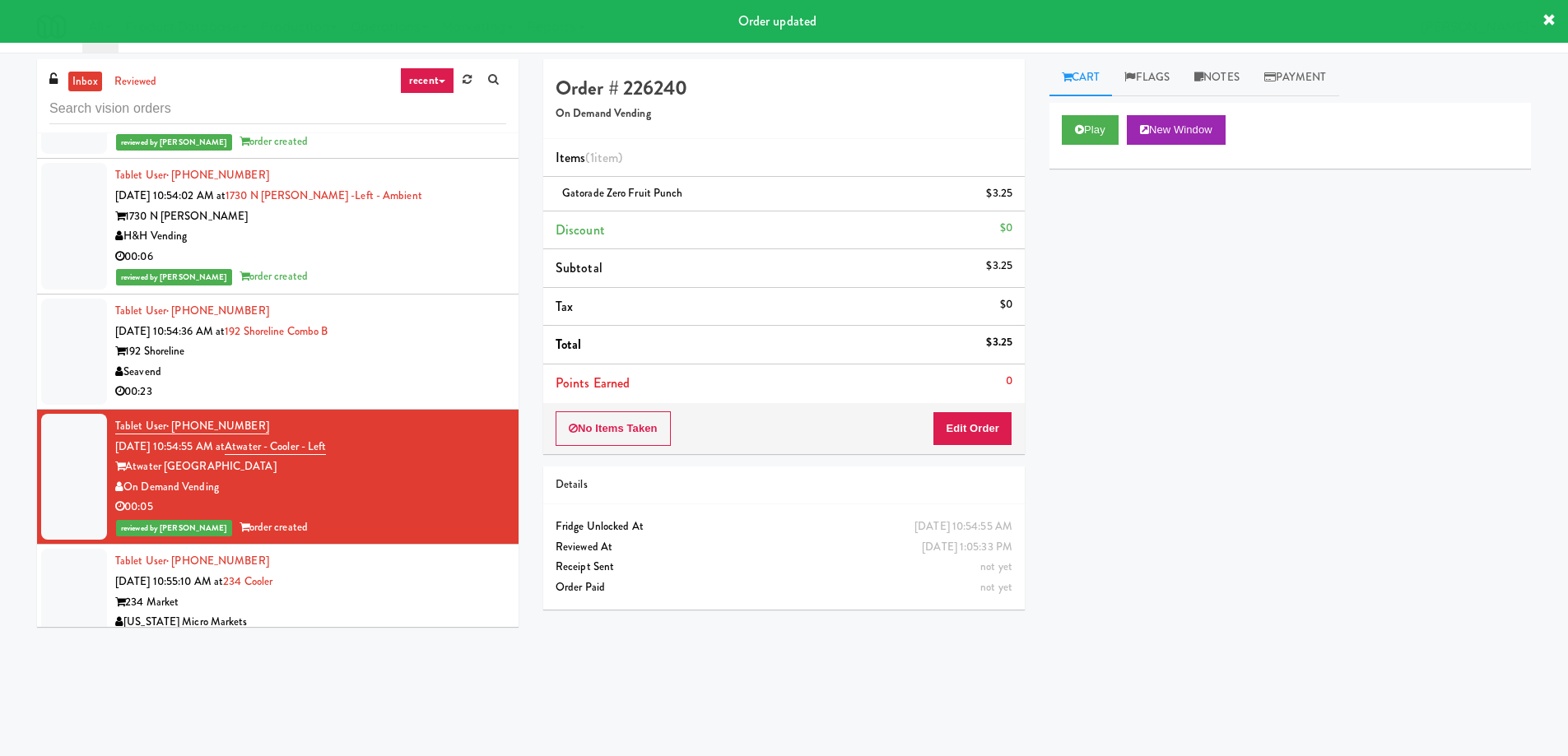
scroll to position [29725, 0]
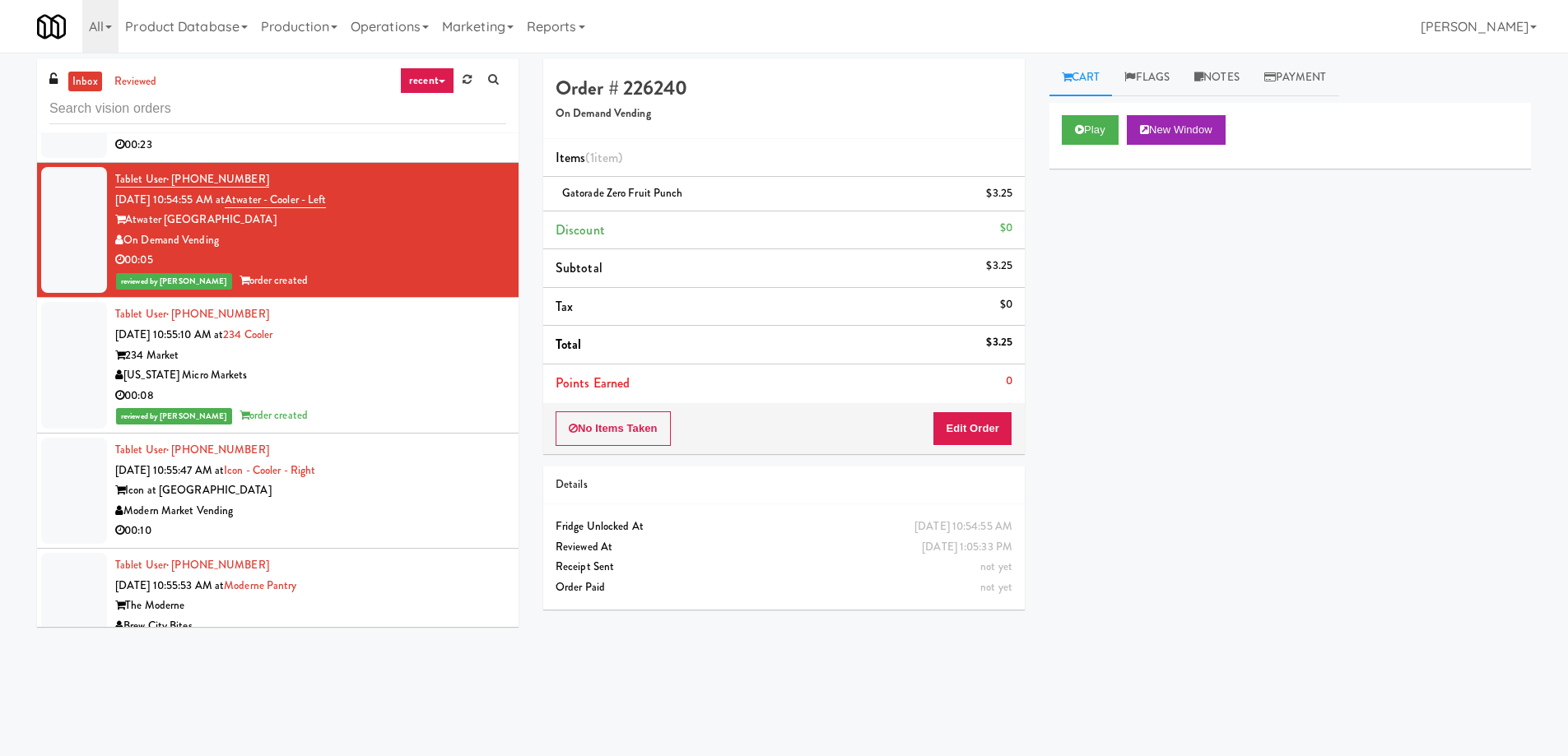
click at [348, 480] on div "Icon at [GEOGRAPHIC_DATA]" at bounding box center [311, 491] width 391 height 21
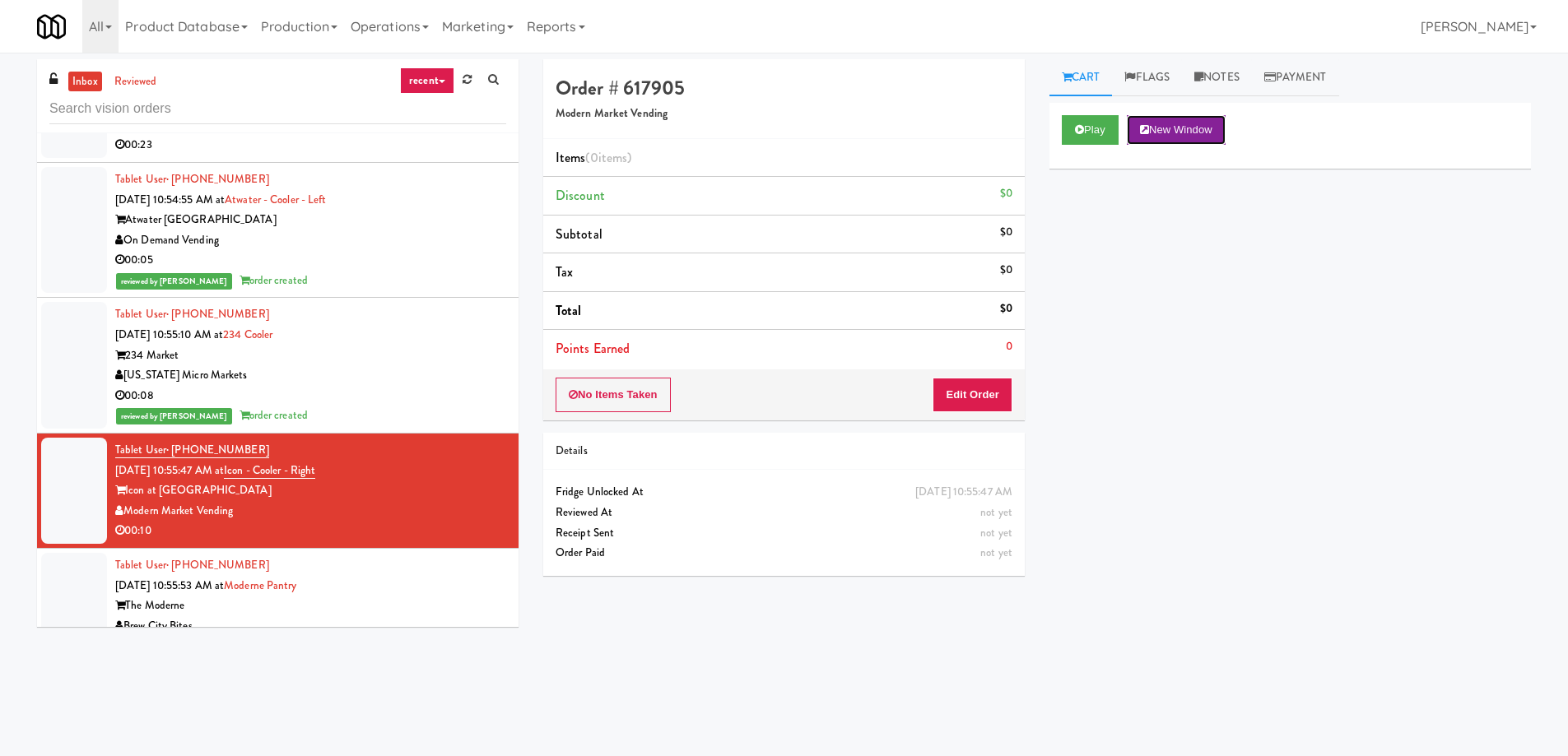
click at [1182, 126] on button "New Window" at bounding box center [1176, 130] width 98 height 30
click at [979, 403] on button "Edit Order" at bounding box center [972, 395] width 80 height 34
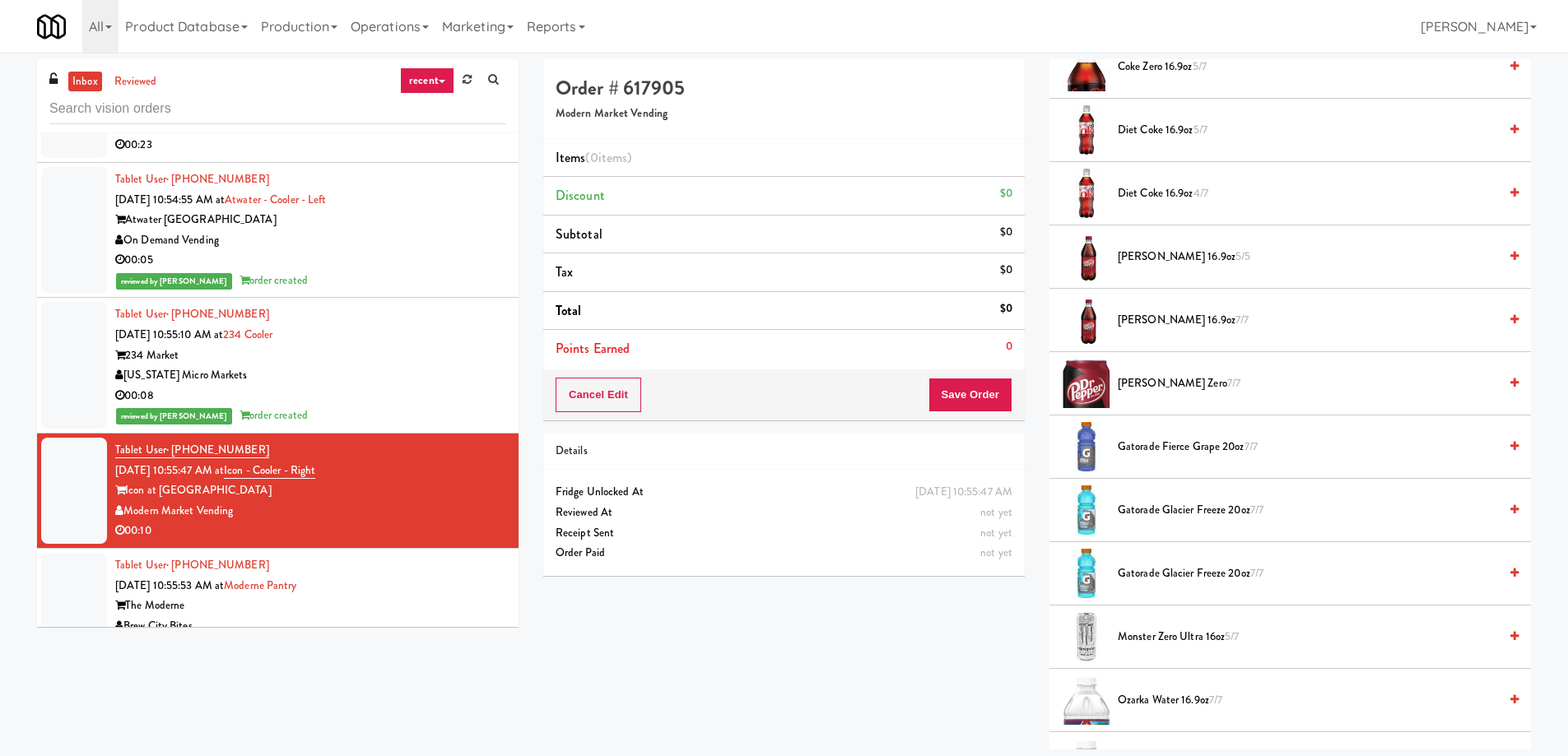
scroll to position [1152, 0]
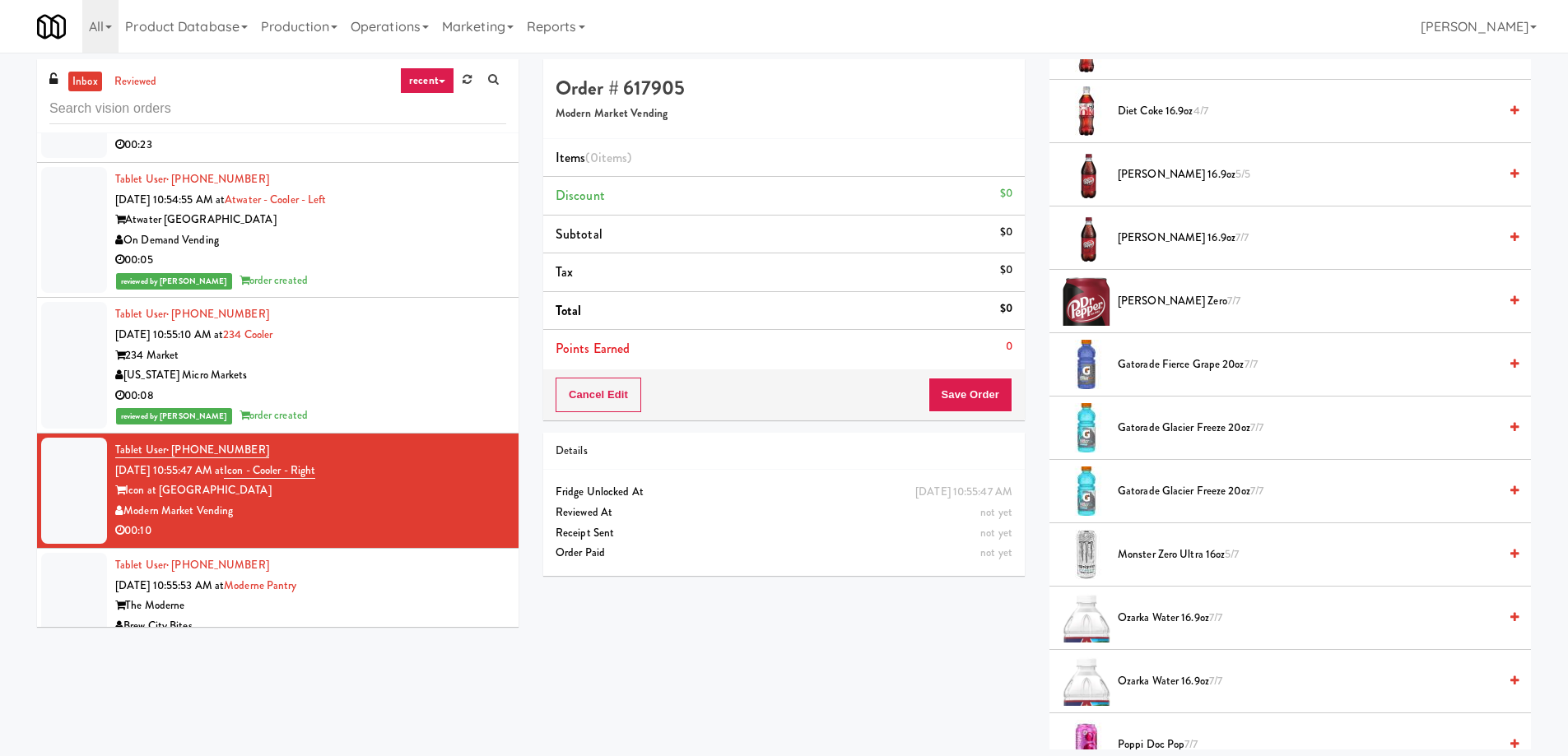
click at [1207, 557] on span "Monster Zero Ultra 16oz 5/7" at bounding box center [1308, 555] width 380 height 21
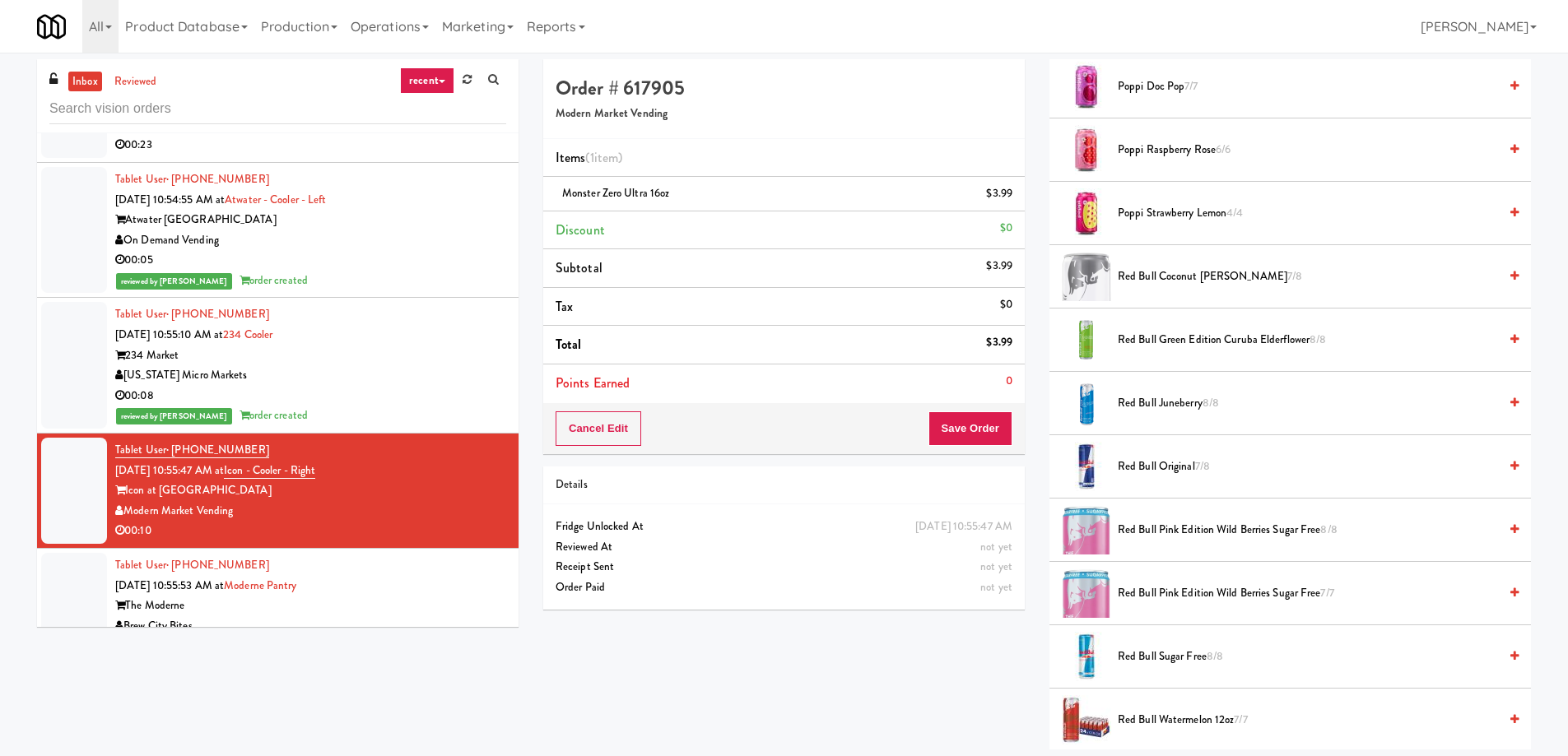
scroll to position [2057, 0]
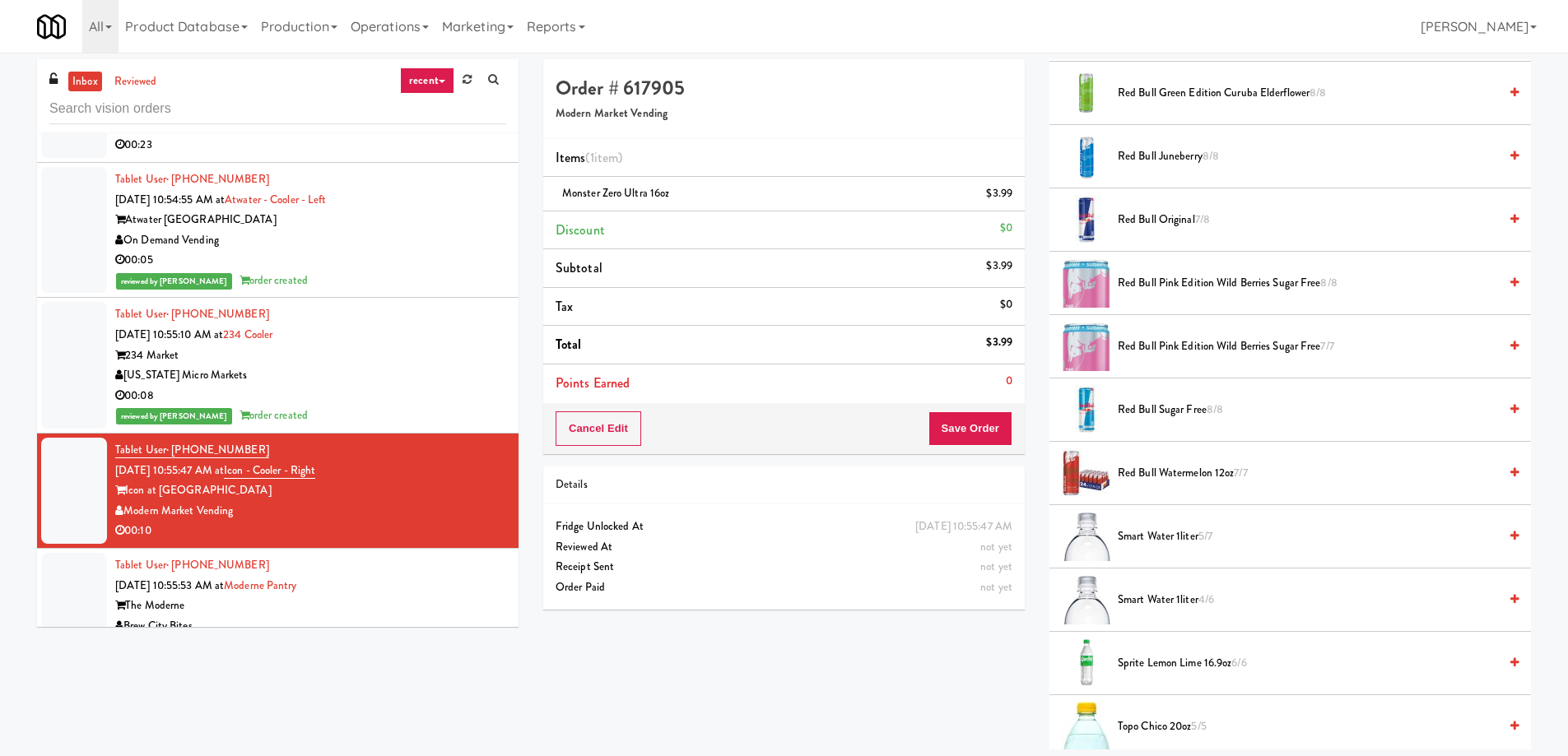
click at [1165, 539] on span "Smart Water 1liter 5/7" at bounding box center [1308, 537] width 380 height 21
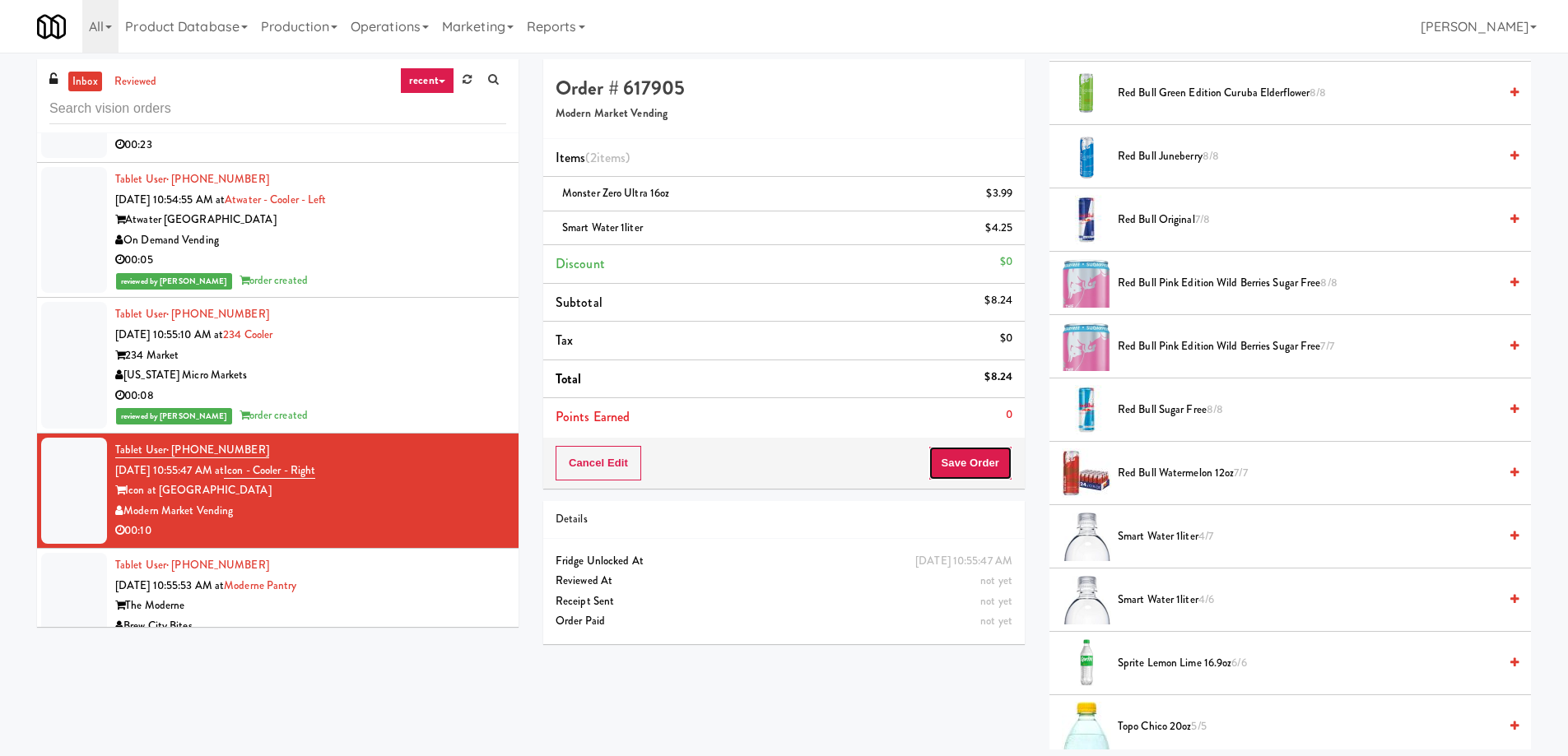
click at [955, 462] on button "Save Order" at bounding box center [970, 463] width 84 height 34
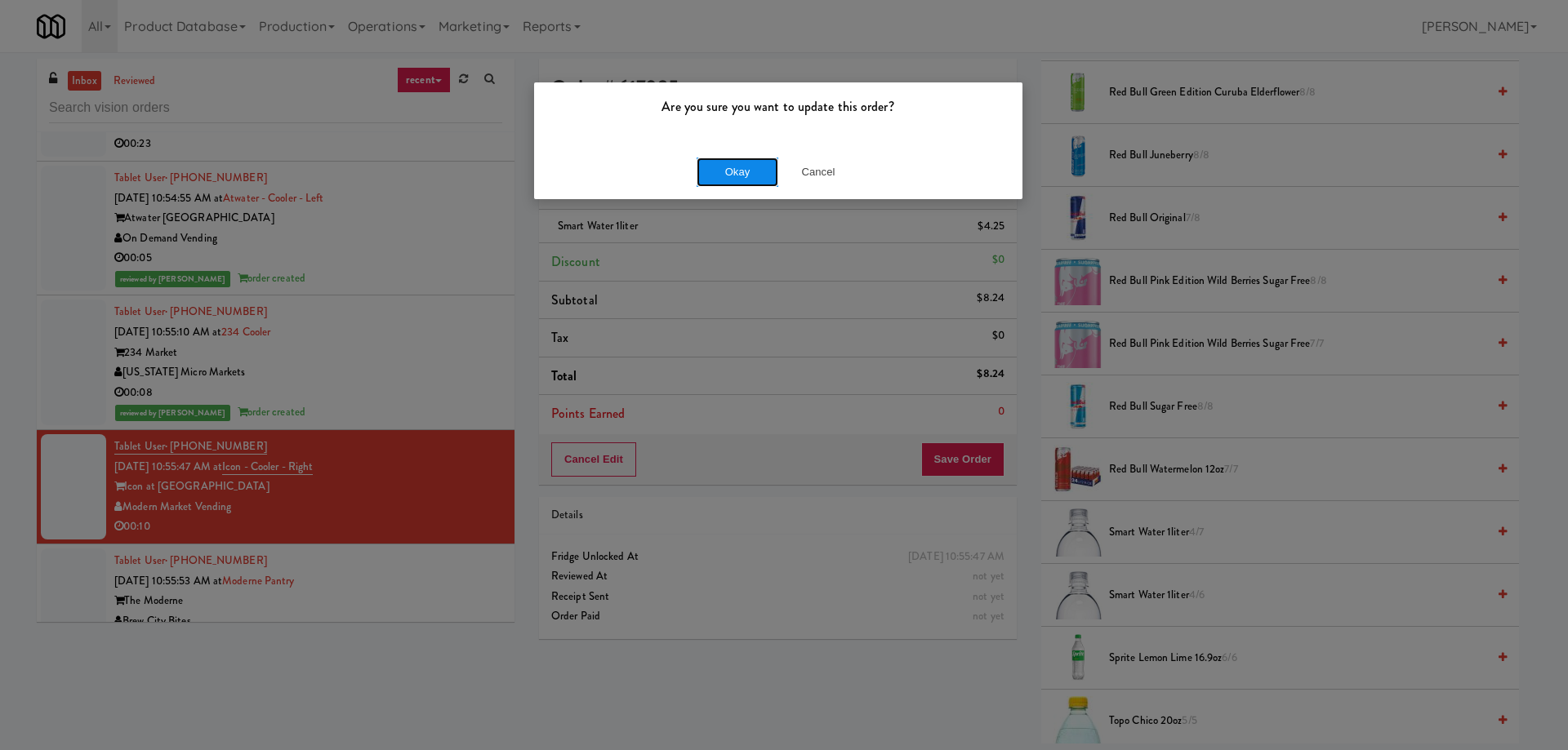
click at [750, 171] on button "Okay" at bounding box center [738, 172] width 82 height 30
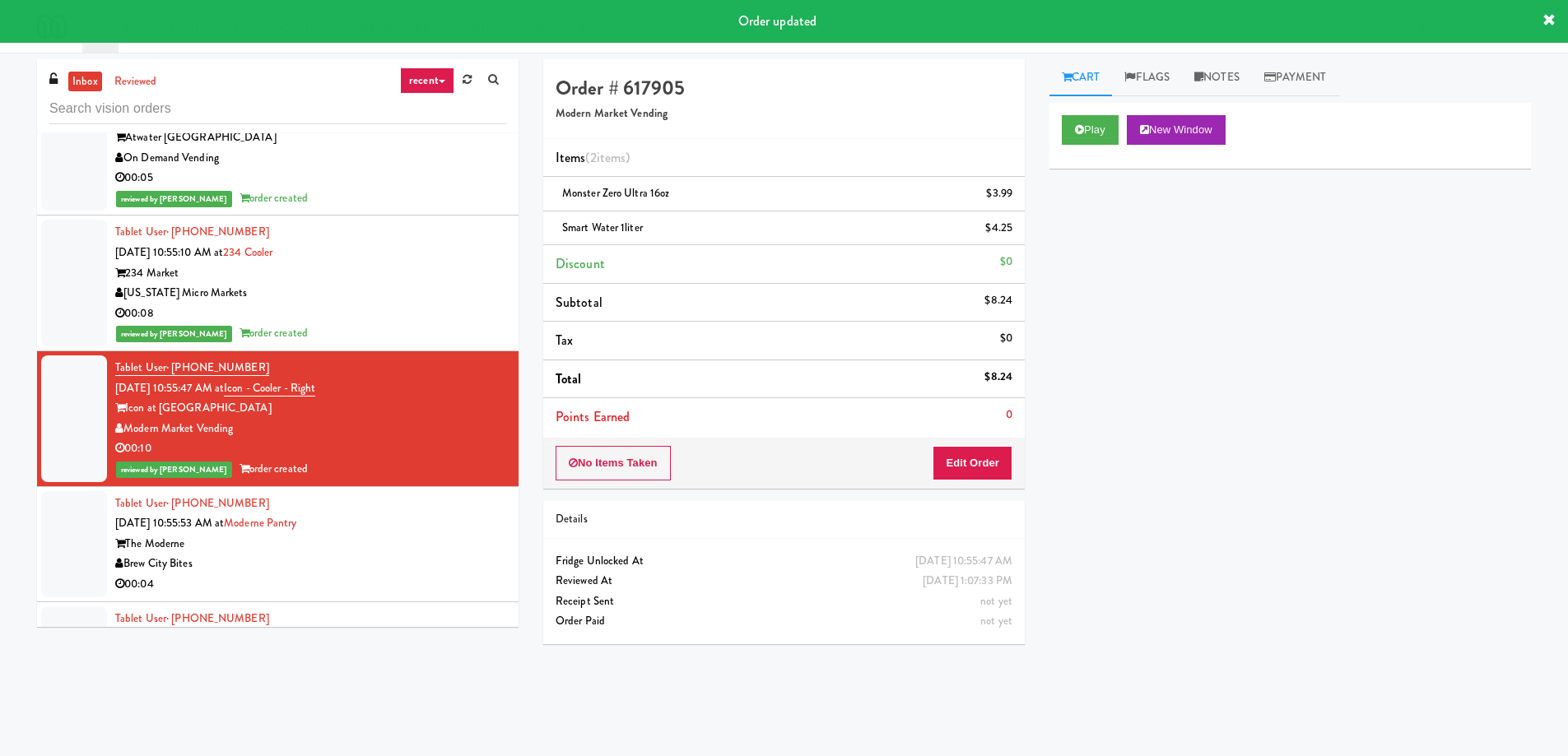
scroll to position [29889, 0]
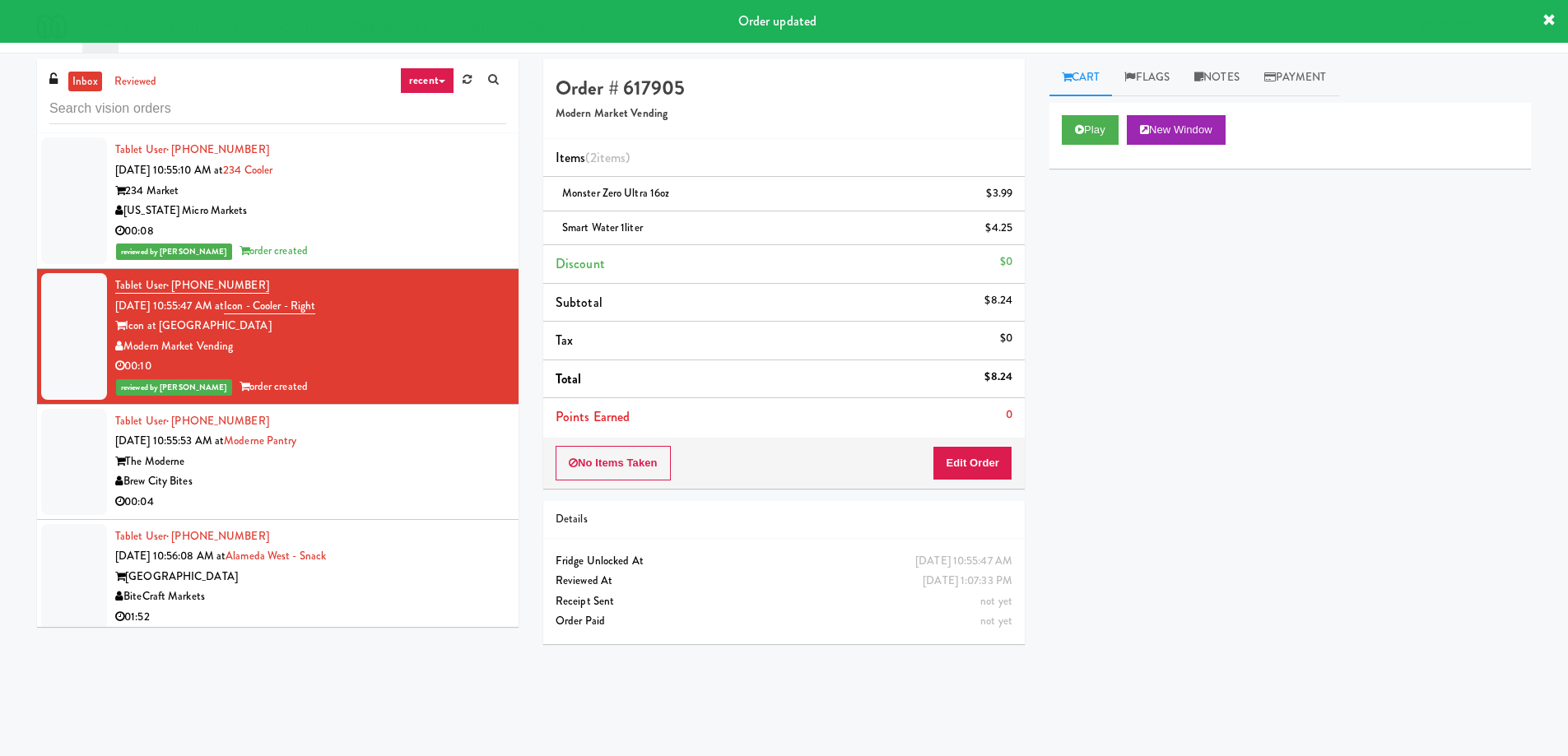
click at [377, 432] on li "Tablet User · (630) 715-0380 [DATE] 10:55:53 AM at [GEOGRAPHIC_DATA] Bites 00:04" at bounding box center [277, 462] width 481 height 116
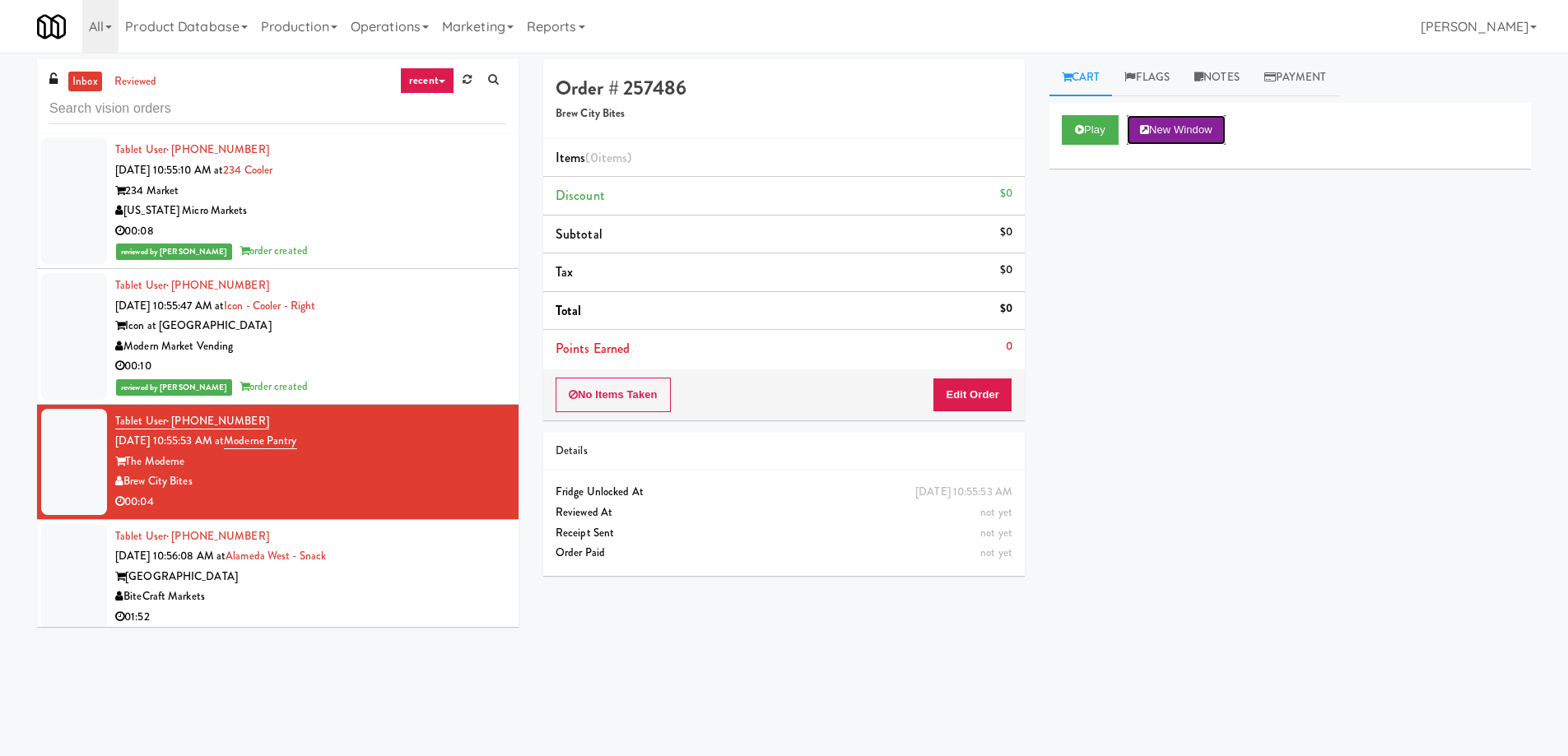
click at [1172, 131] on button "New Window" at bounding box center [1176, 130] width 98 height 30
click at [1003, 399] on button "Edit Order" at bounding box center [972, 395] width 80 height 34
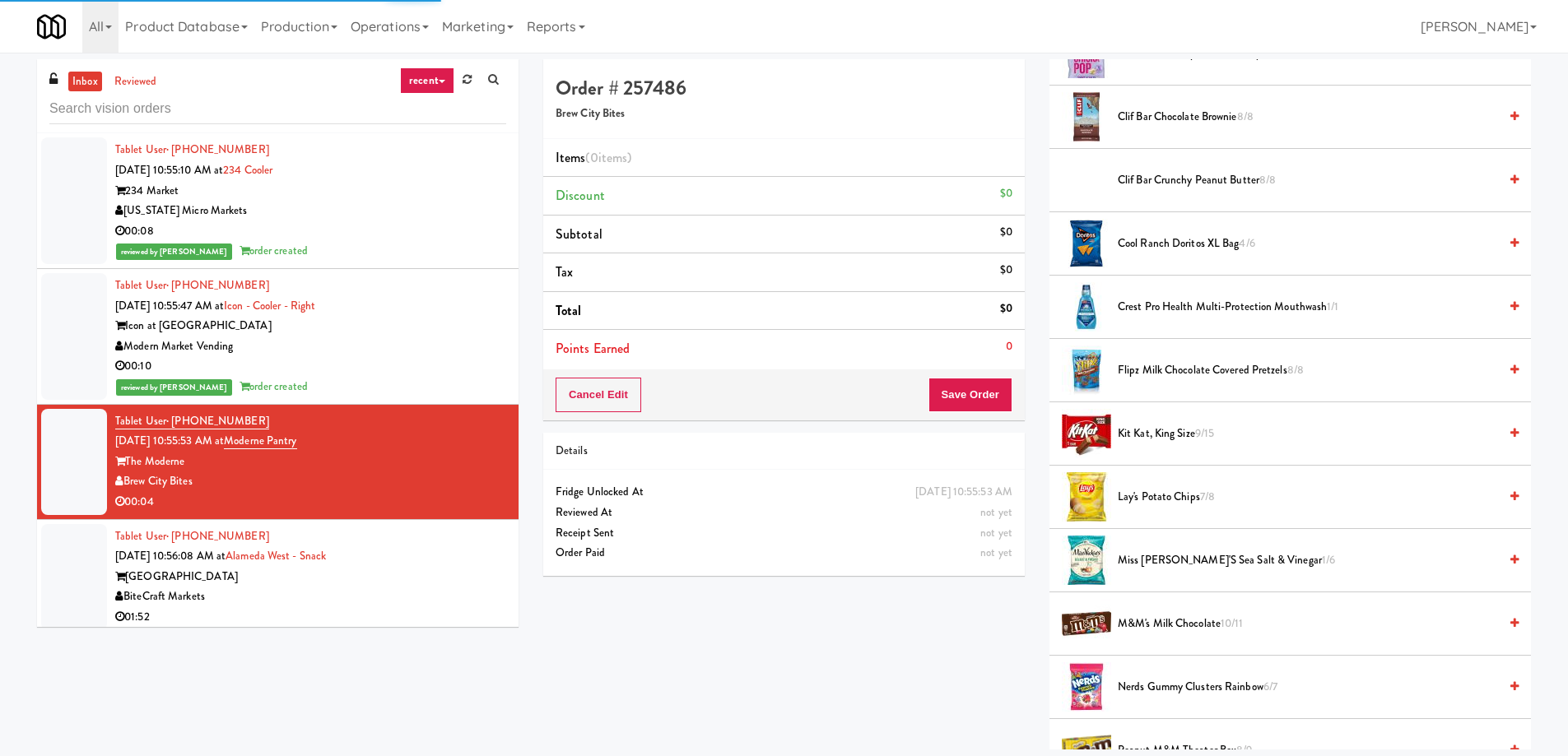
scroll to position [823, 0]
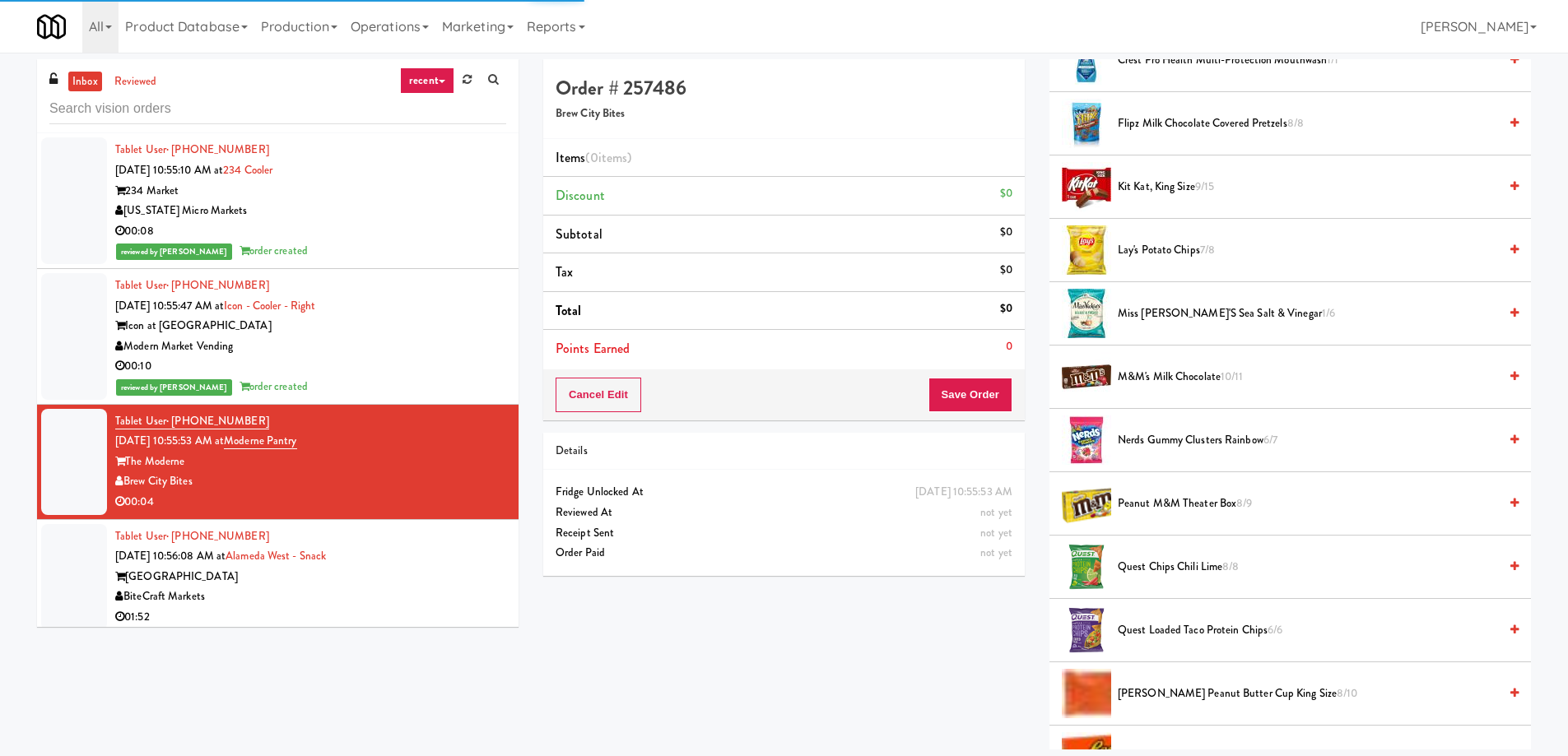
click at [1196, 440] on span "Nerds Gummy Clusters Rainbow 6/7" at bounding box center [1308, 441] width 380 height 21
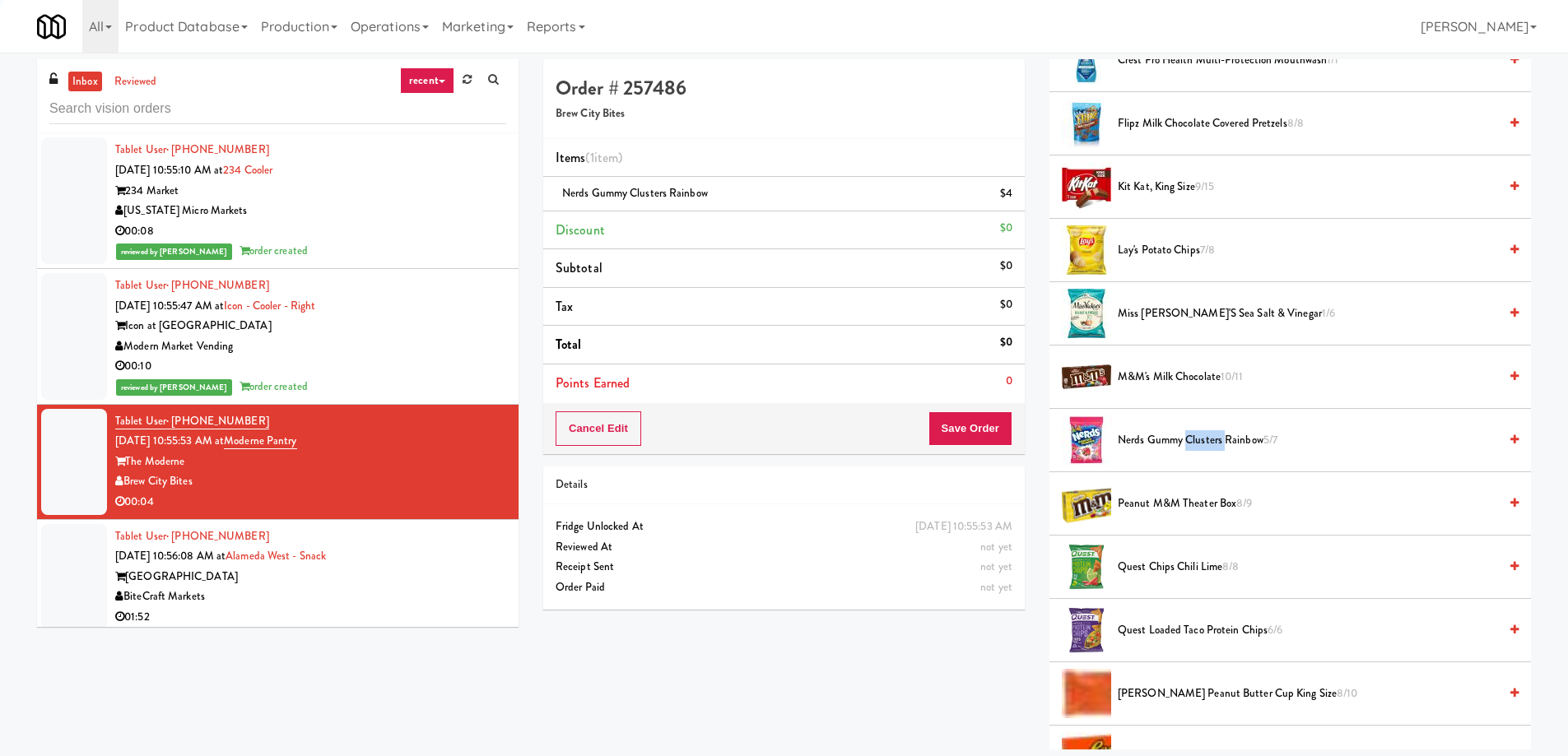
click at [1196, 440] on span "Nerds Gummy Clusters Rainbow 5/7" at bounding box center [1308, 441] width 380 height 21
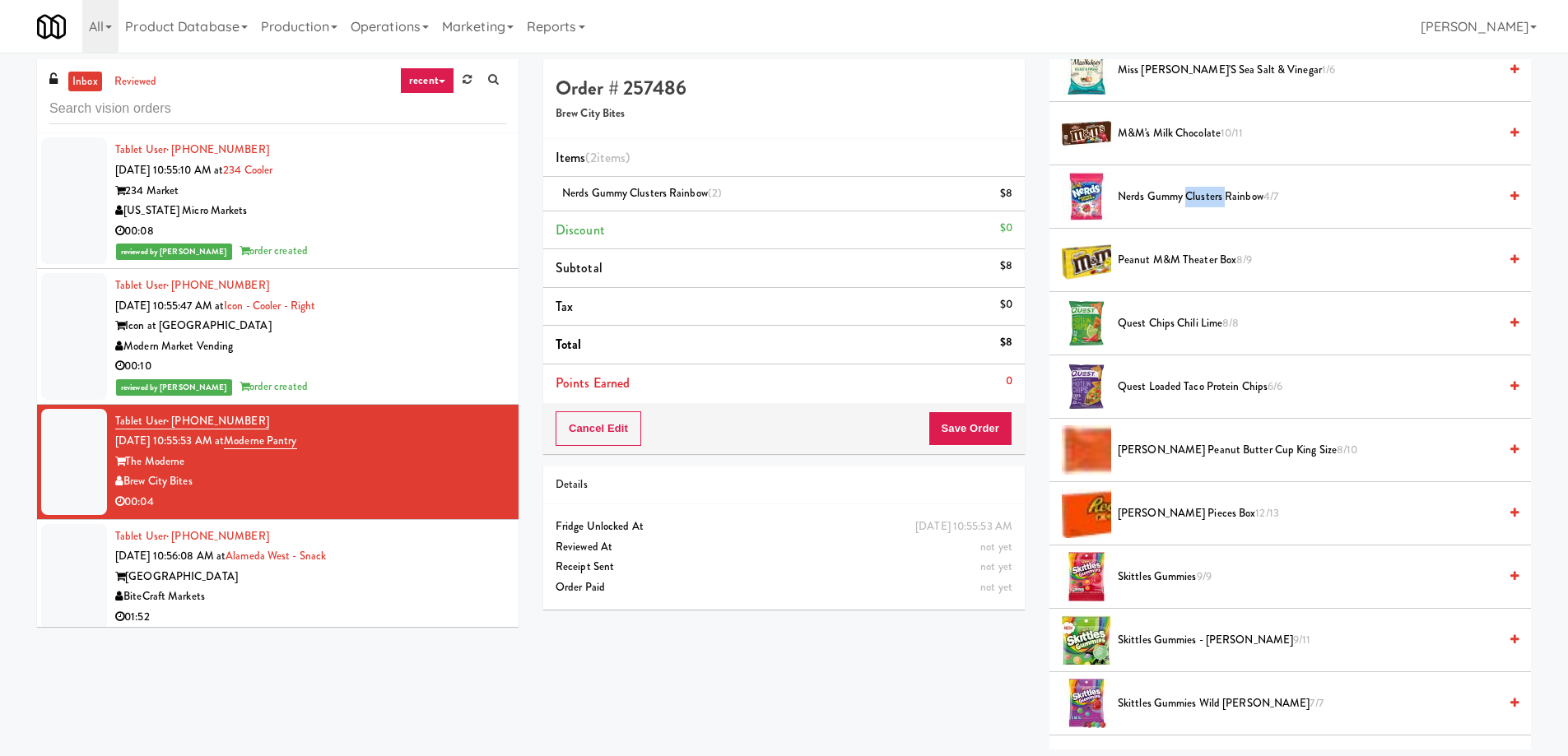
scroll to position [1478, 0]
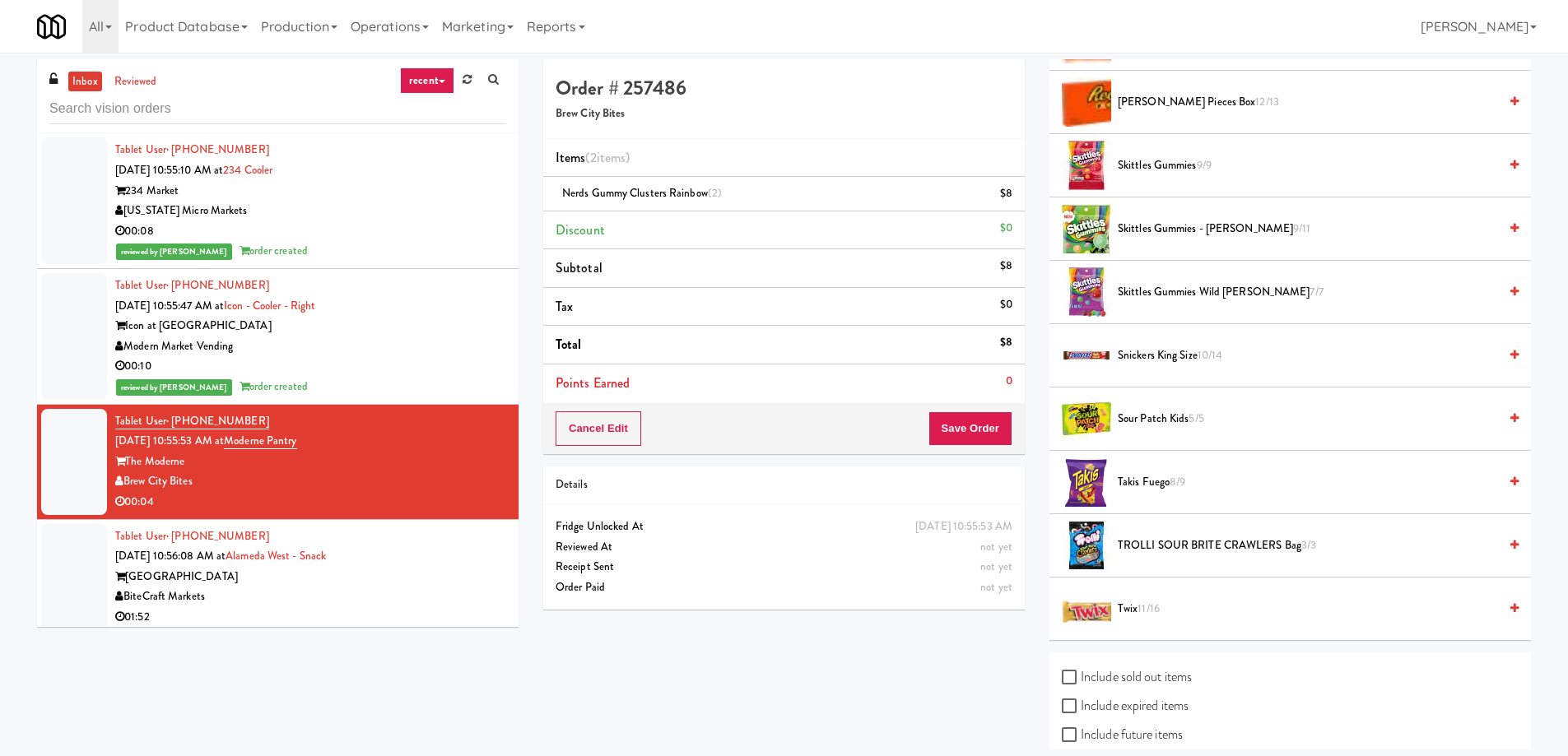
click at [1142, 609] on span "11/16" at bounding box center [1148, 609] width 22 height 15
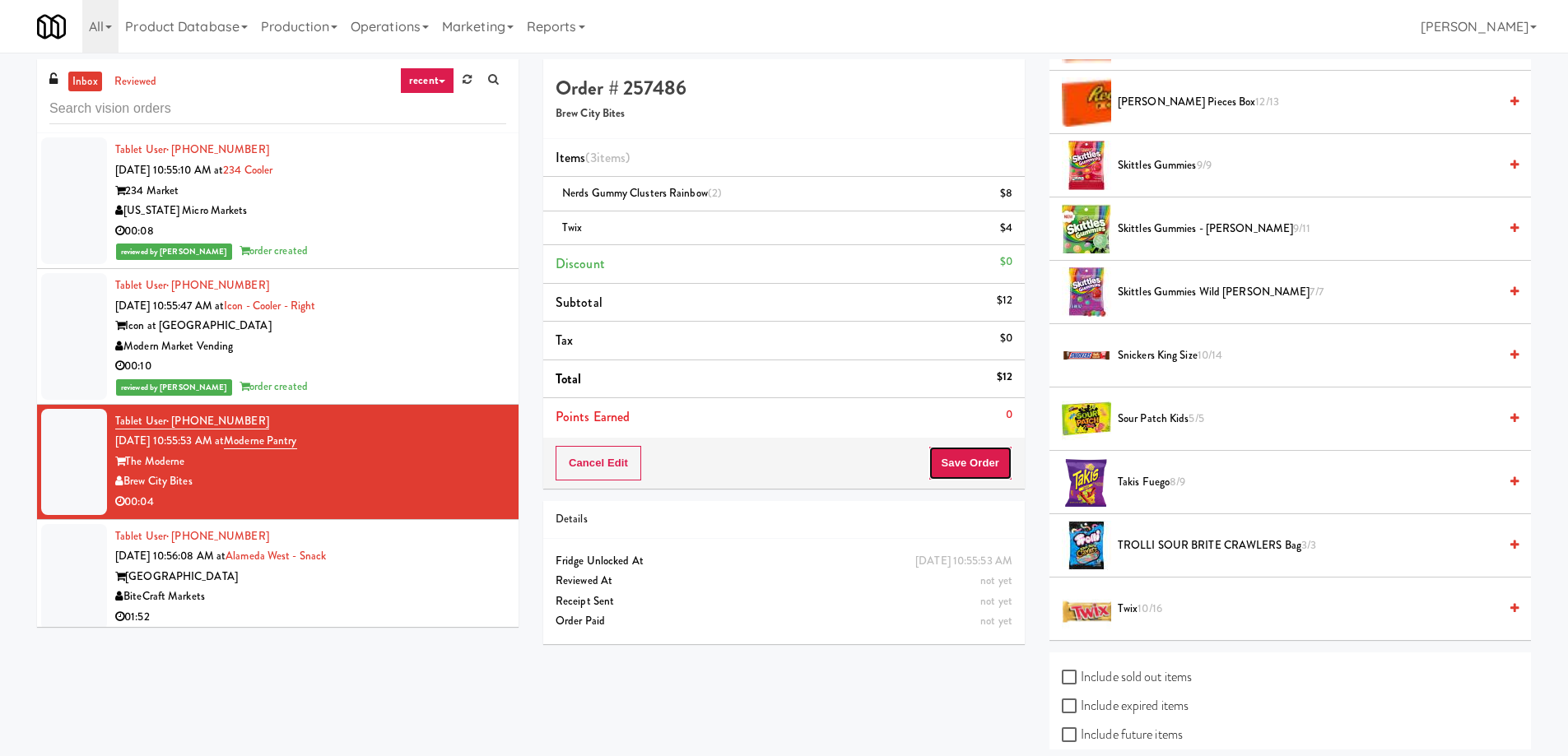
click at [955, 455] on button "Save Order" at bounding box center [970, 463] width 84 height 34
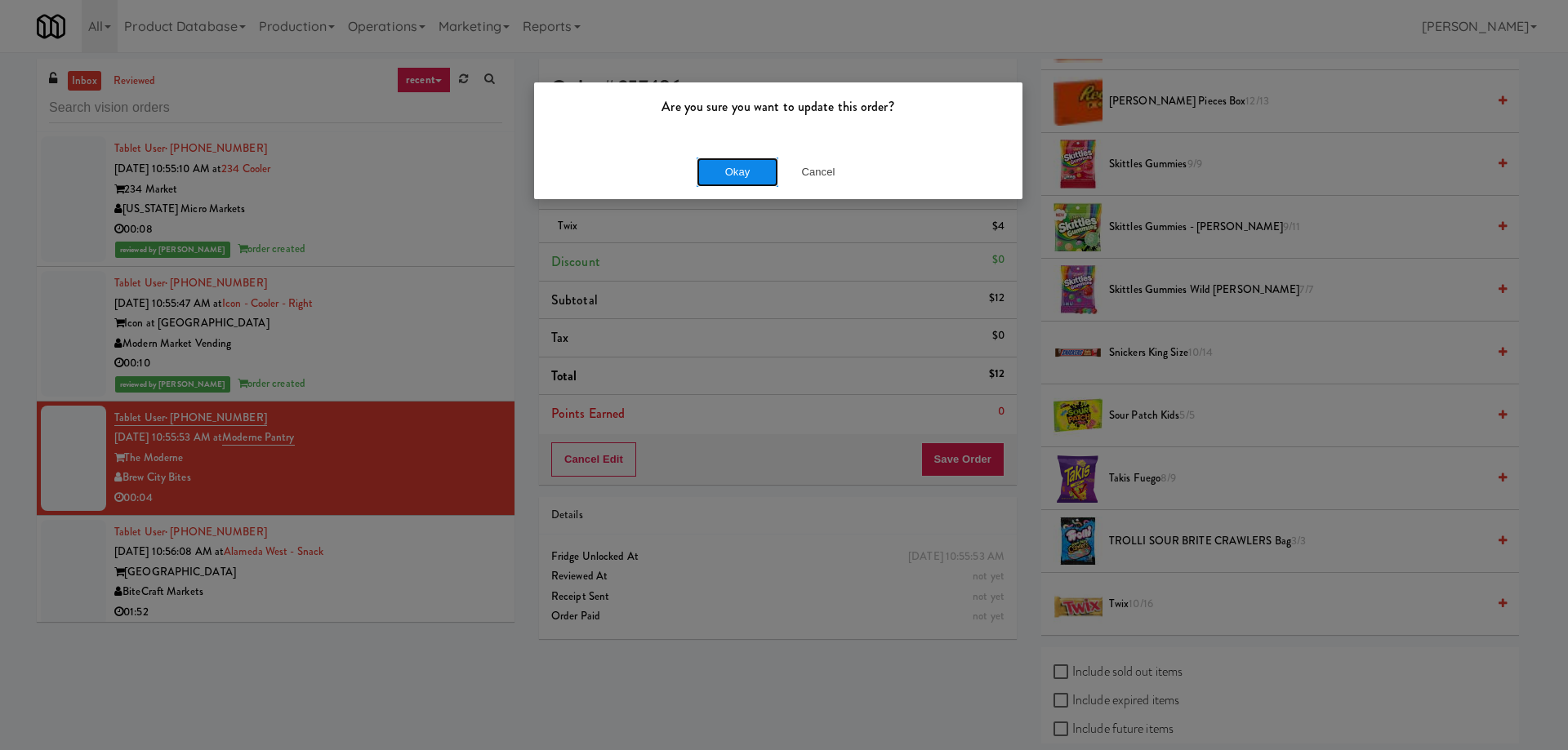
click at [728, 166] on button "Okay" at bounding box center [738, 172] width 82 height 30
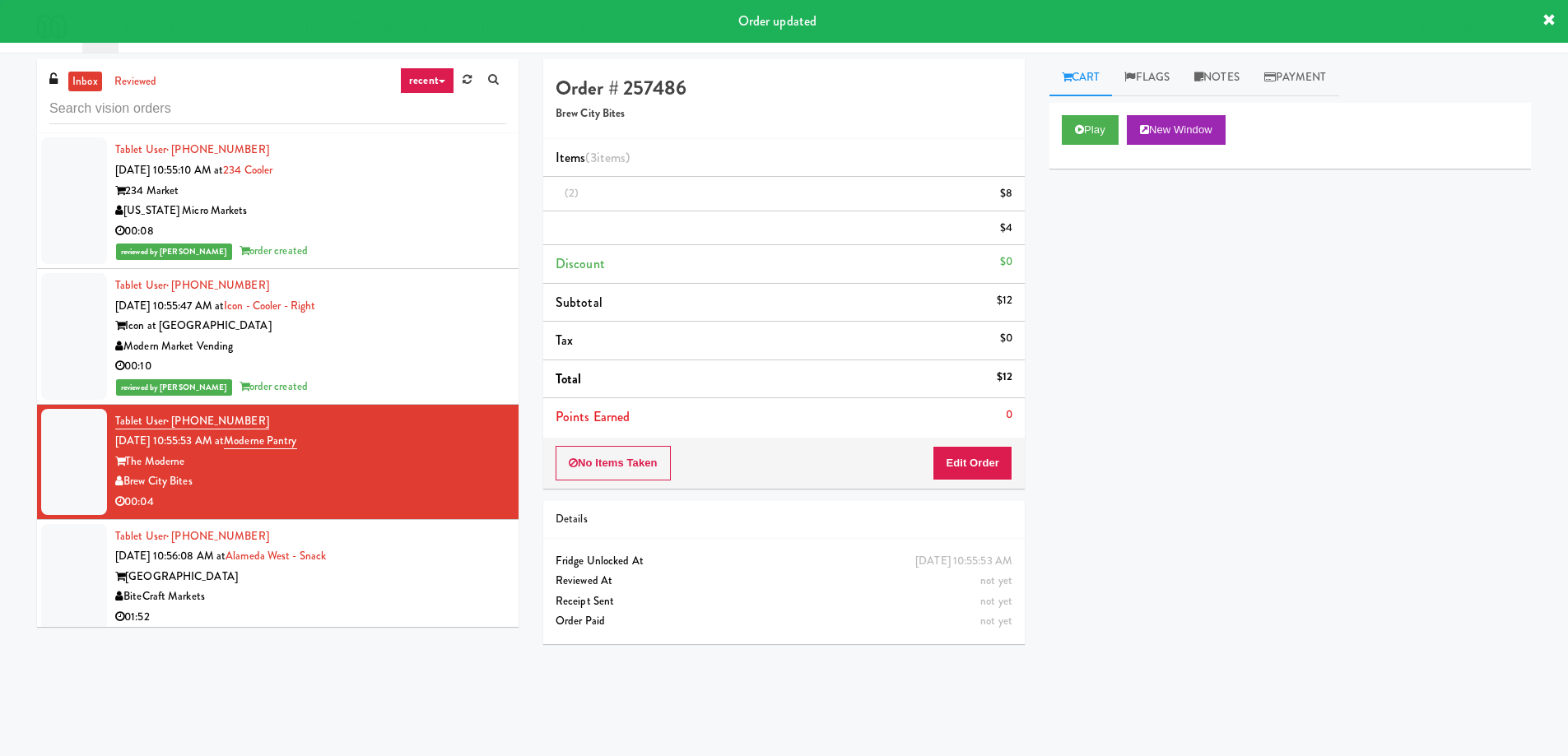
scroll to position [0, 0]
click at [369, 567] on div "[GEOGRAPHIC_DATA]" at bounding box center [311, 577] width 391 height 21
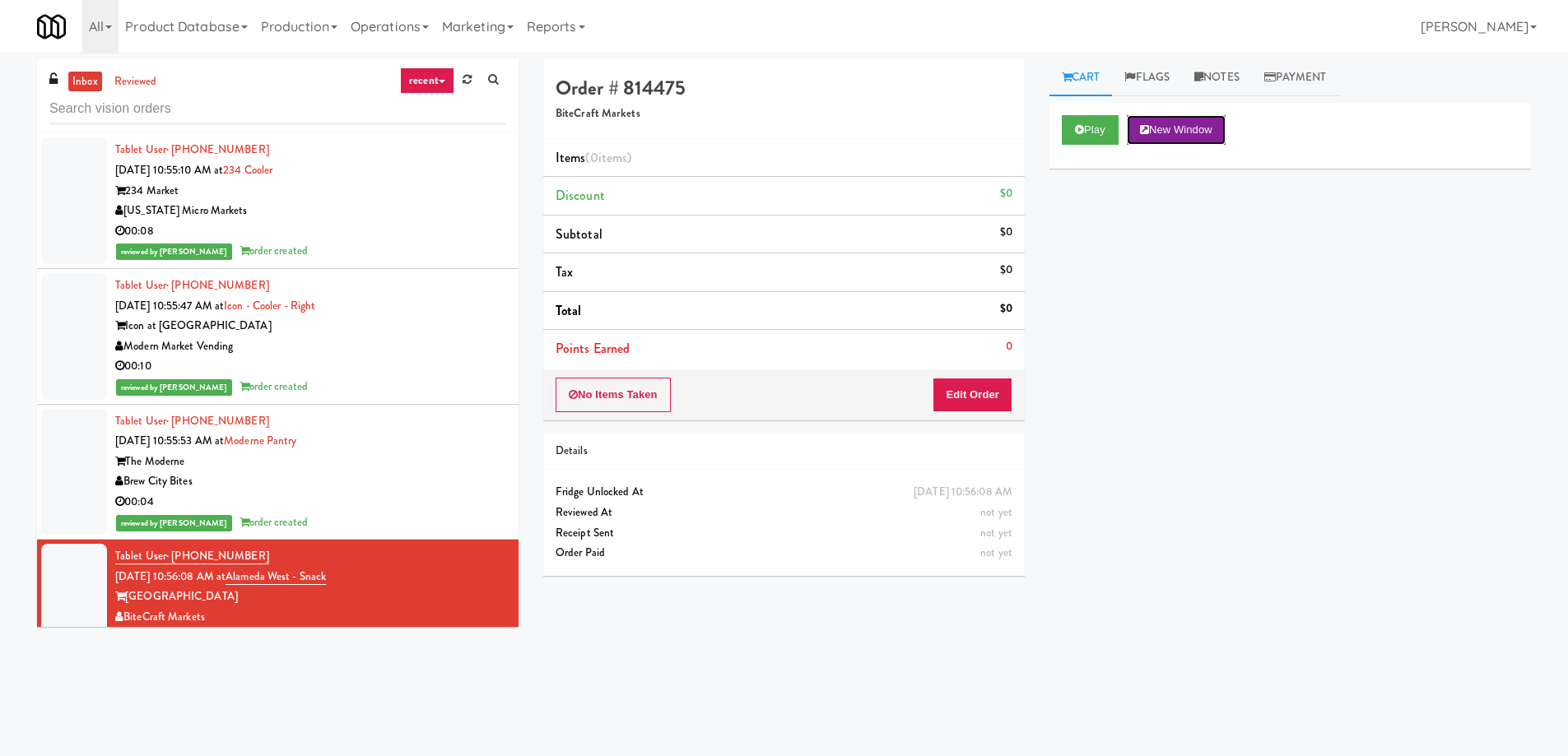
click at [1195, 132] on button "New Window" at bounding box center [1176, 130] width 98 height 30
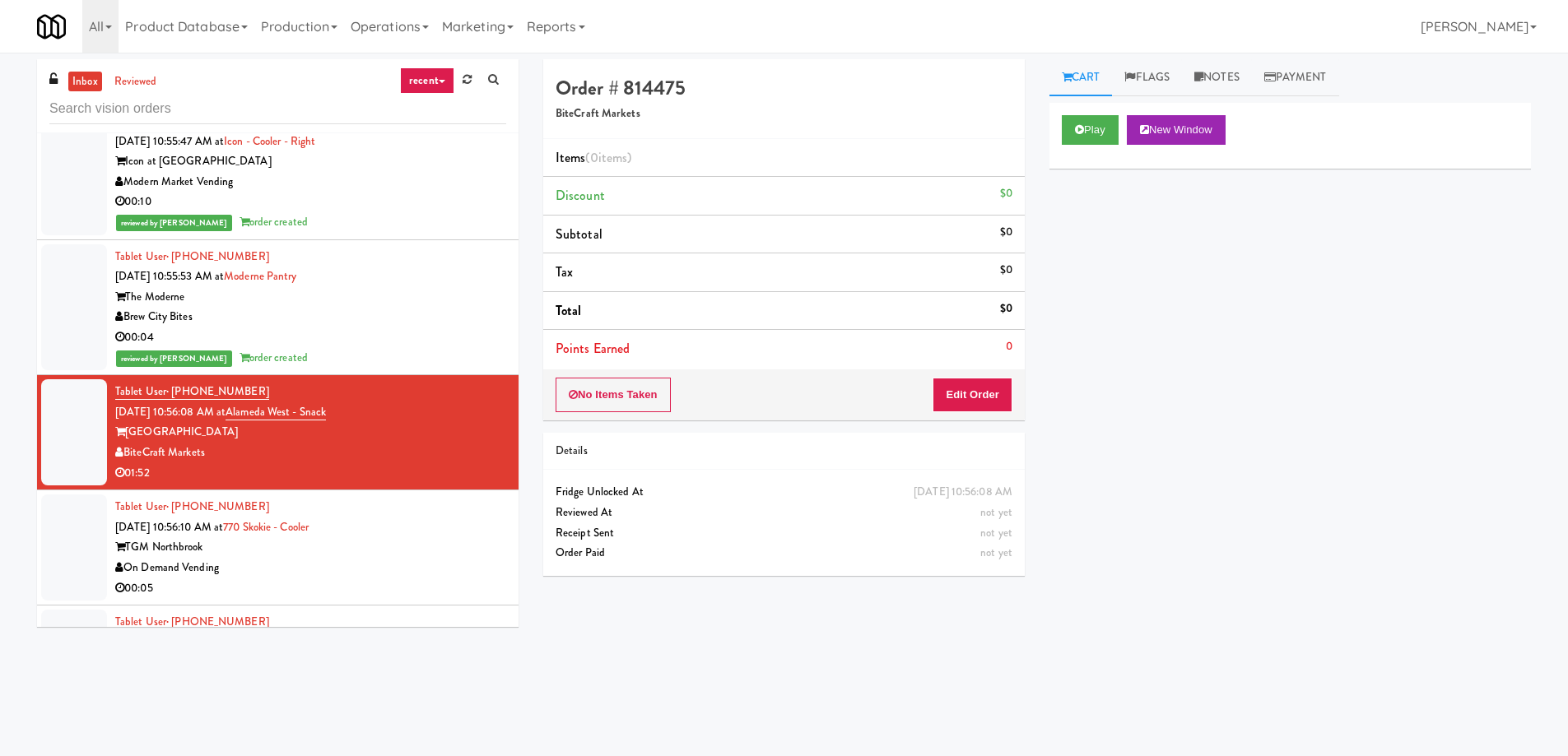
scroll to position [30219, 0]
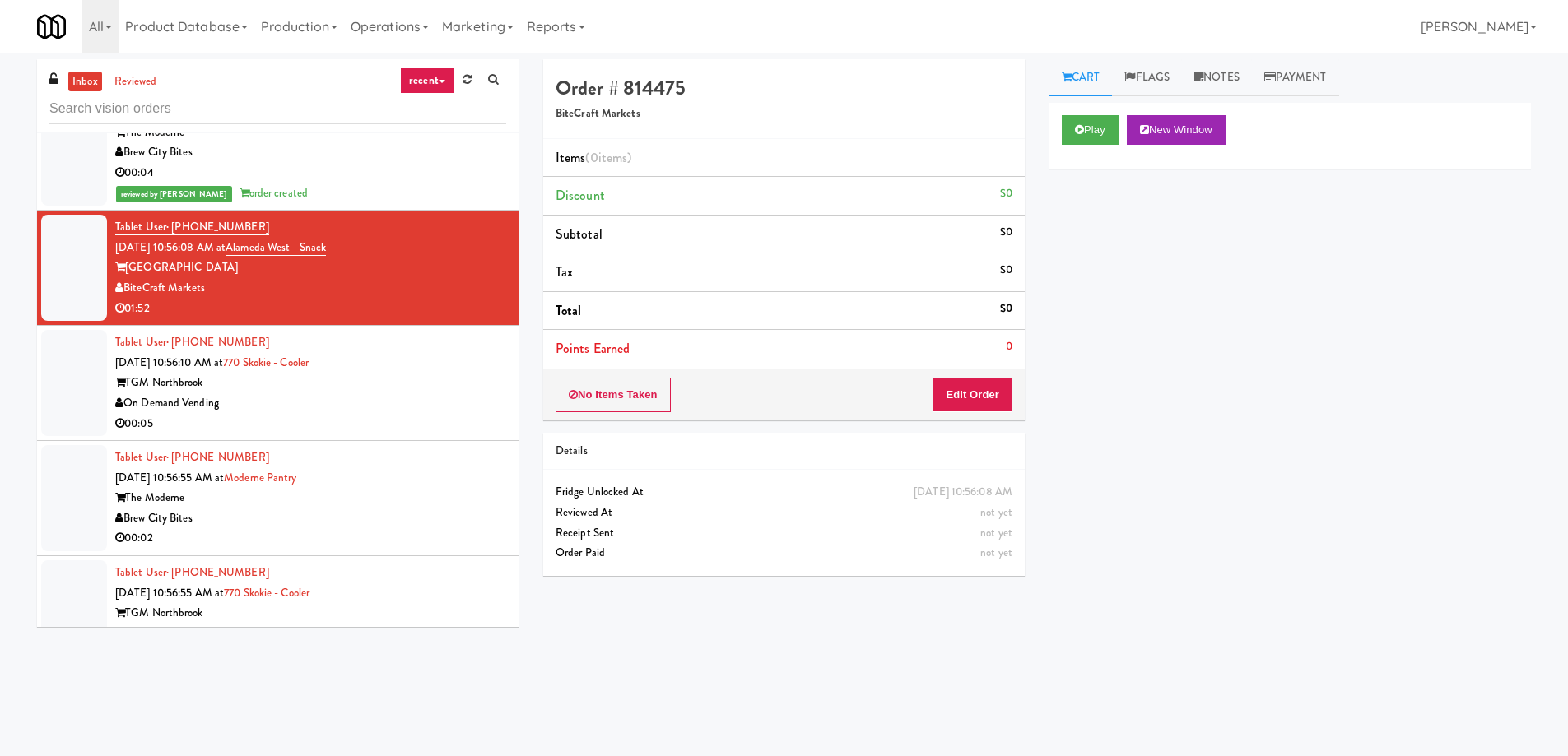
click at [337, 488] on div "The Moderne" at bounding box center [311, 498] width 391 height 21
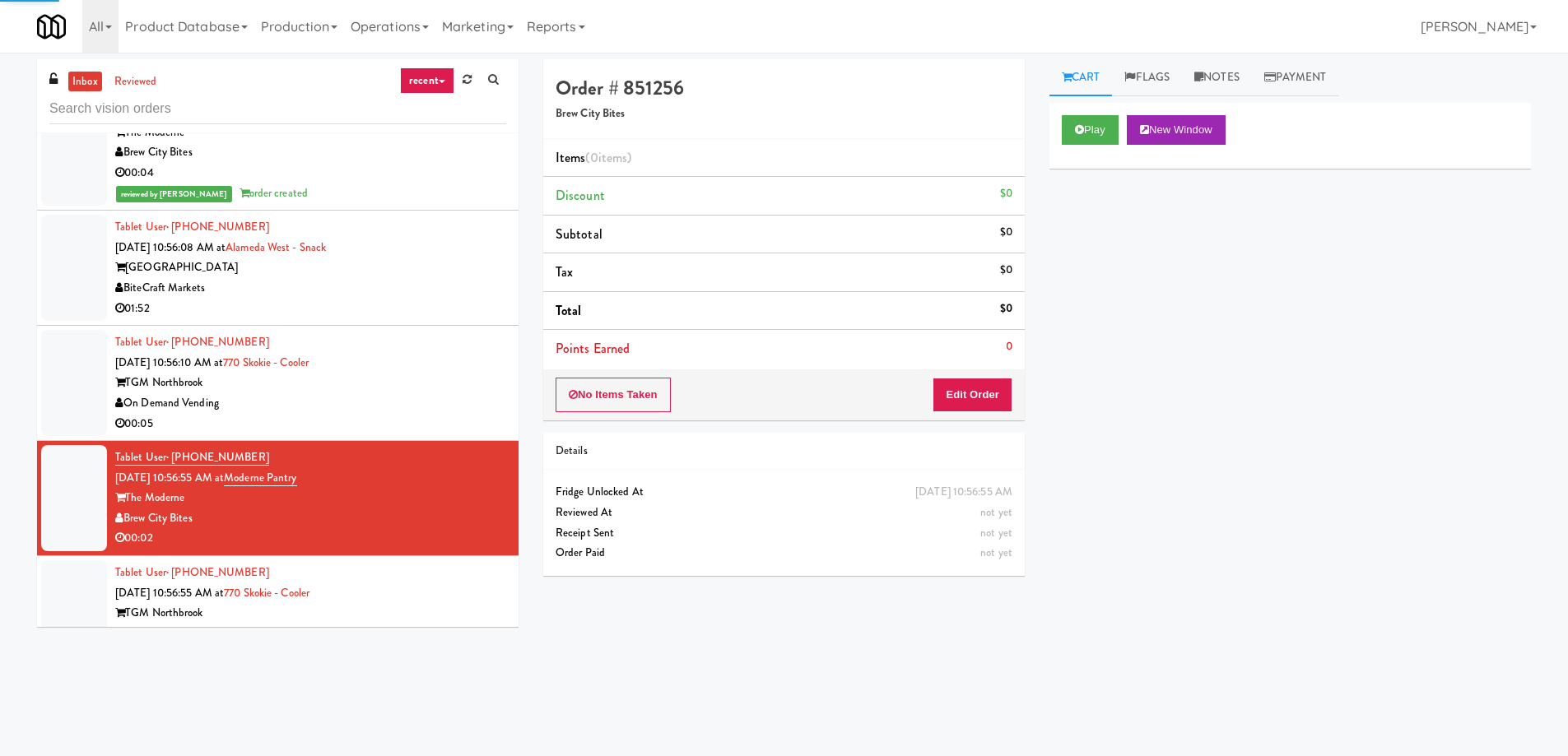
click at [320, 414] on div "00:05" at bounding box center [311, 424] width 391 height 21
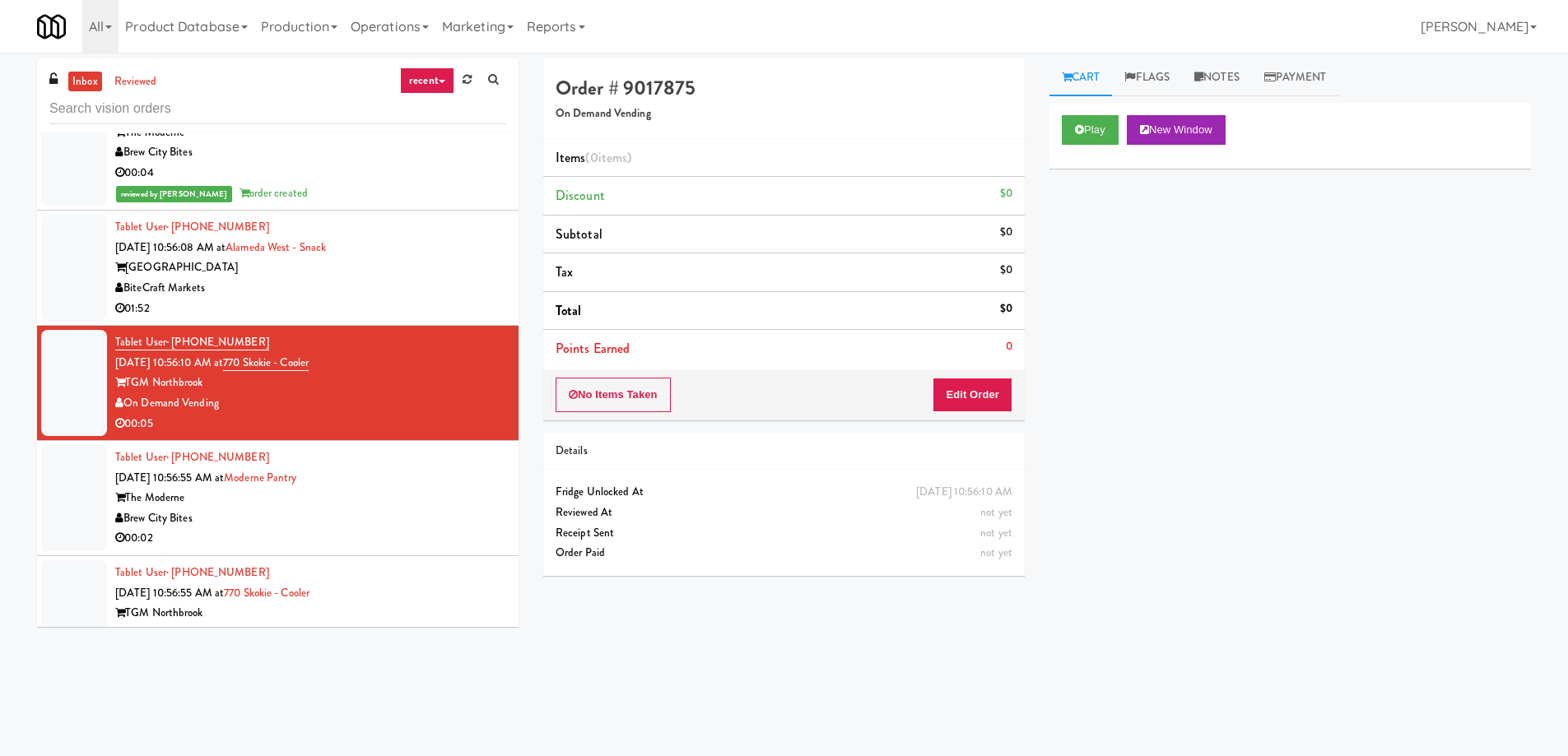
click at [944, 673] on div "Order # 9017875 On Demand Vending Items (0 items ) Discount $0 Subtotal $0 Tax …" at bounding box center [1037, 390] width 1012 height 661
click at [1188, 129] on button "New Window" at bounding box center [1176, 130] width 98 height 30
click at [1338, 396] on div "Play New Window Primary Flag Clear Flag if unable to determine what was taken o…" at bounding box center [1290, 411] width 481 height 617
click at [964, 391] on button "Edit Order" at bounding box center [972, 395] width 80 height 34
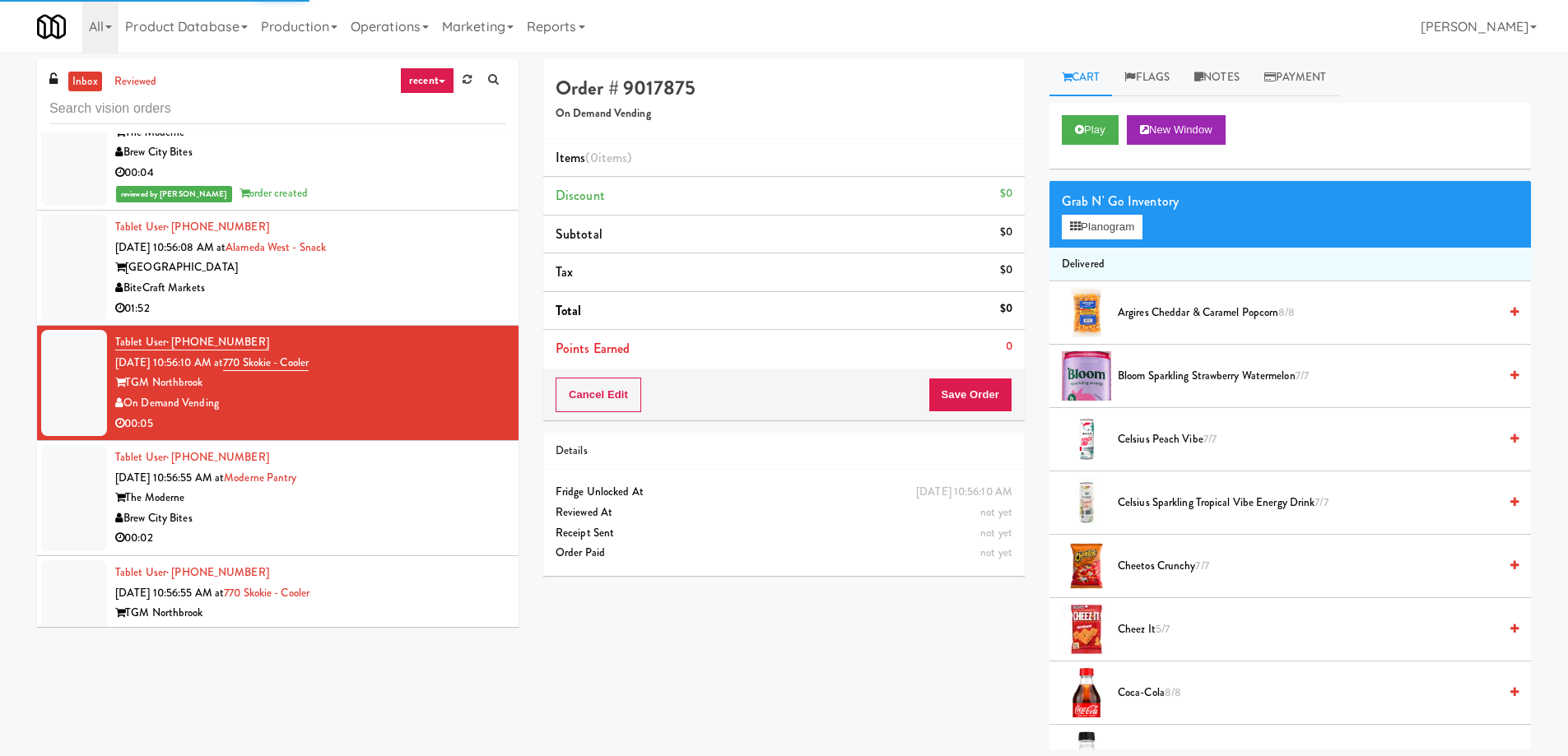
scroll to position [412, 0]
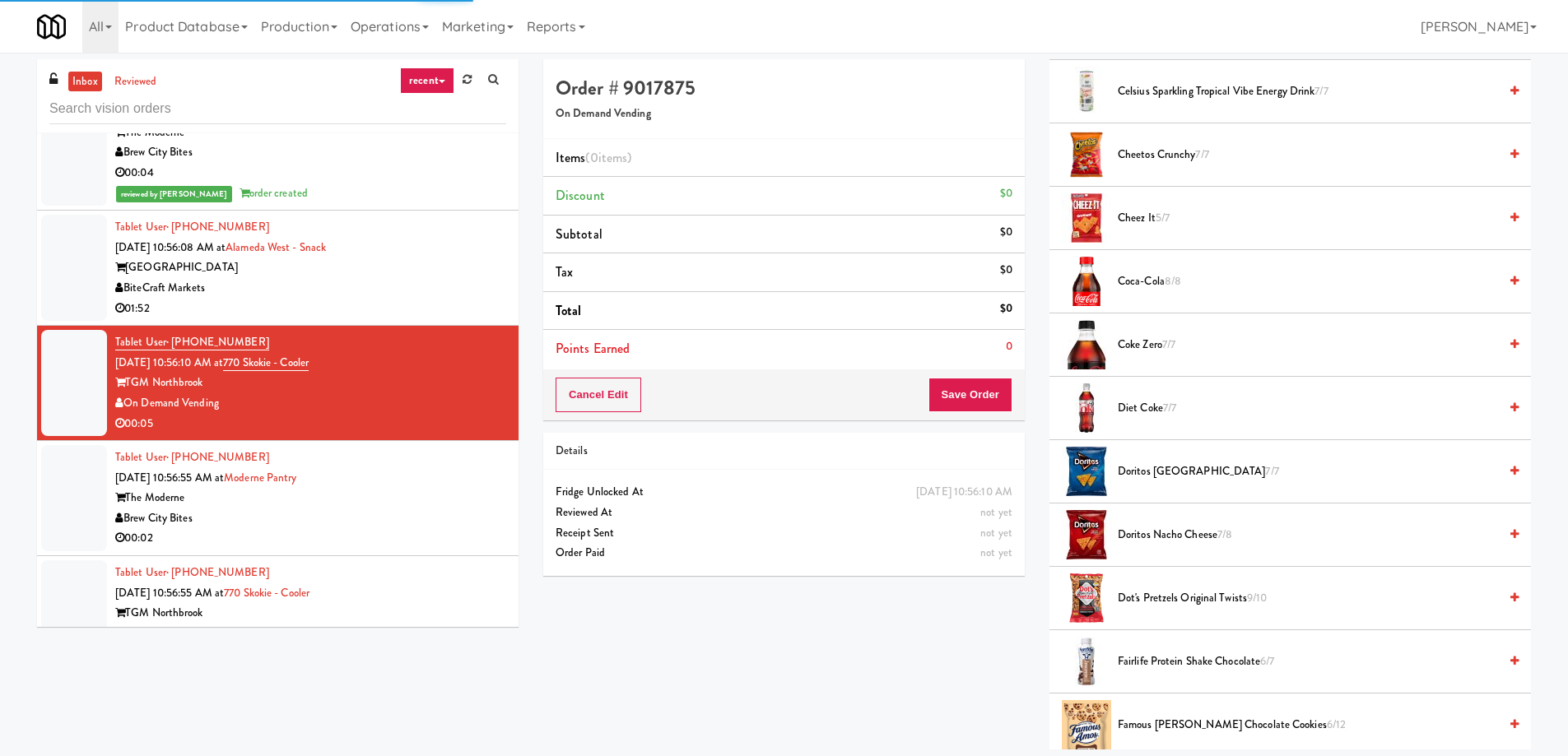
click at [1265, 467] on span "7/7" at bounding box center [1271, 471] width 13 height 15
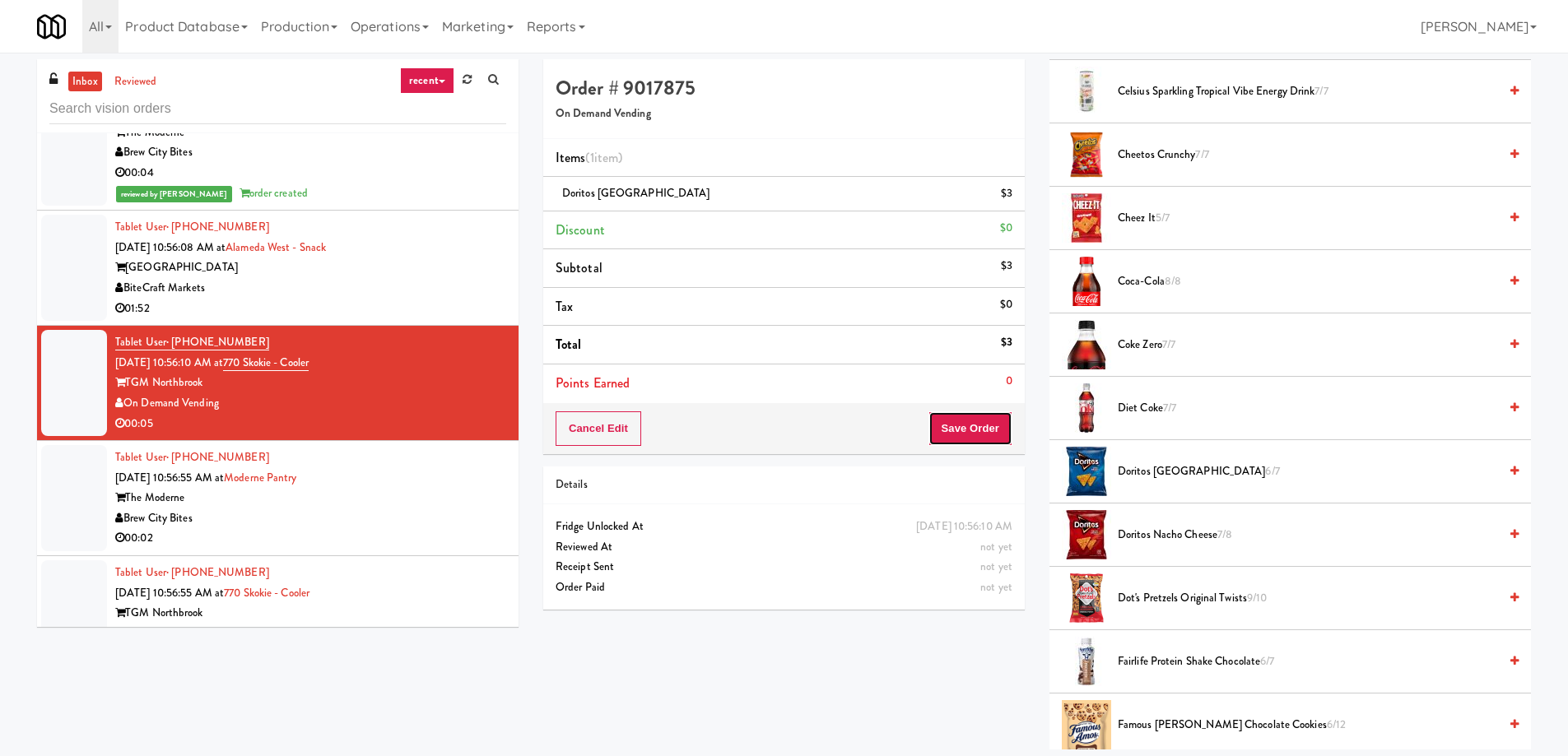
click at [969, 425] on button "Save Order" at bounding box center [970, 429] width 84 height 34
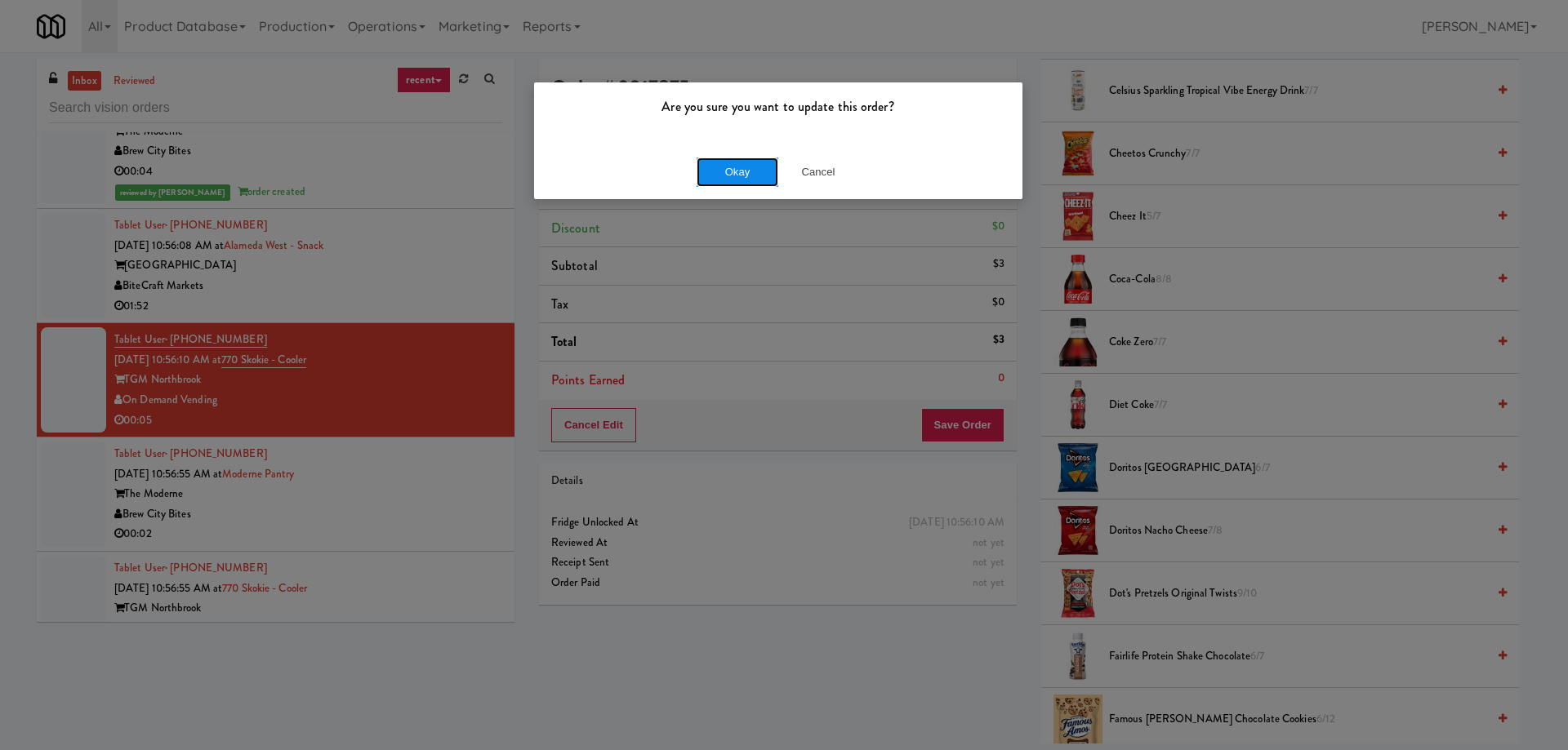
click at [733, 178] on button "Okay" at bounding box center [738, 172] width 82 height 30
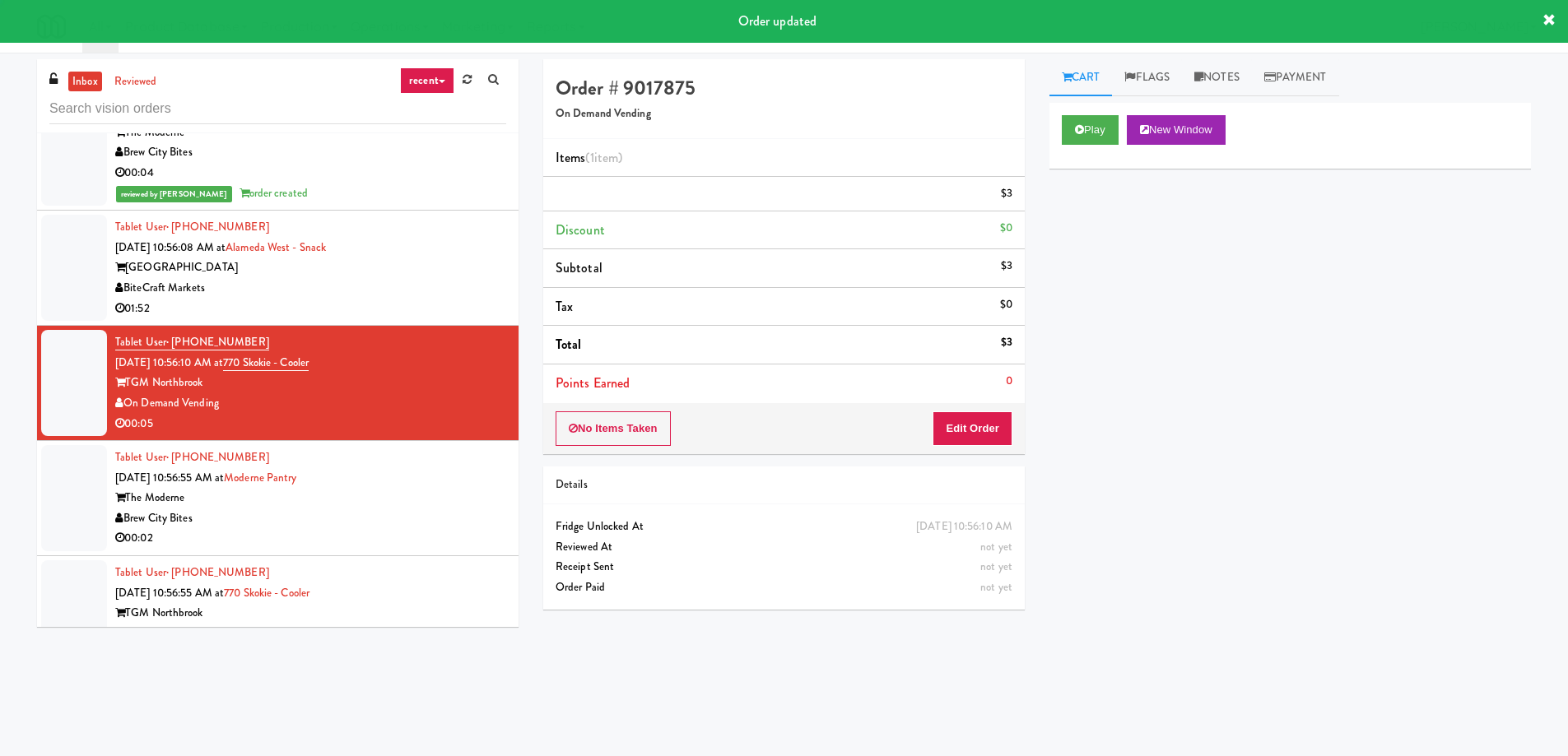
scroll to position [0, 0]
click at [396, 448] on div "Tablet User · (262) 720-3501 [DATE] 10:56:55 AM at [GEOGRAPHIC_DATA] Bites 00:02" at bounding box center [311, 498] width 391 height 101
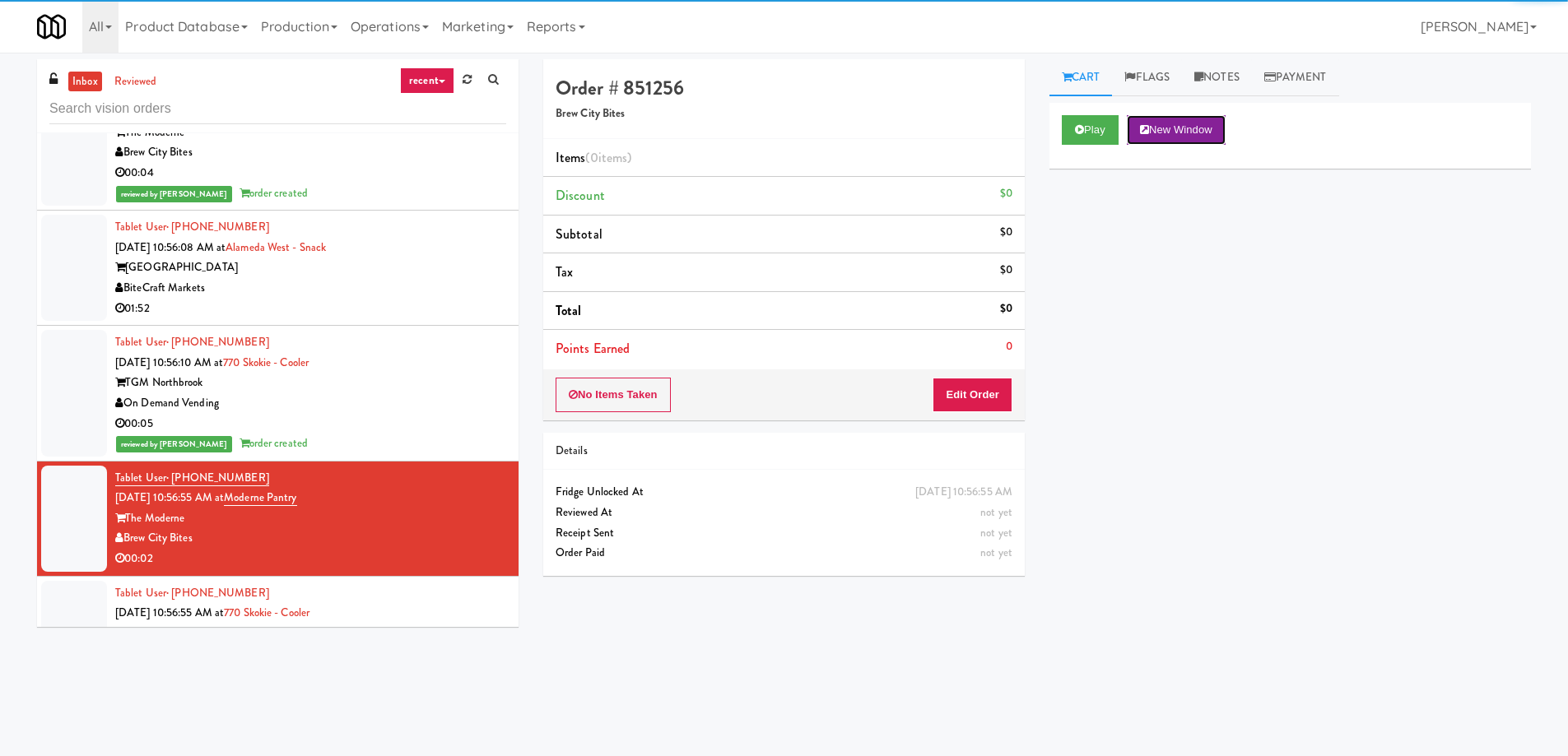
click at [1183, 138] on button "New Window" at bounding box center [1176, 130] width 98 height 30
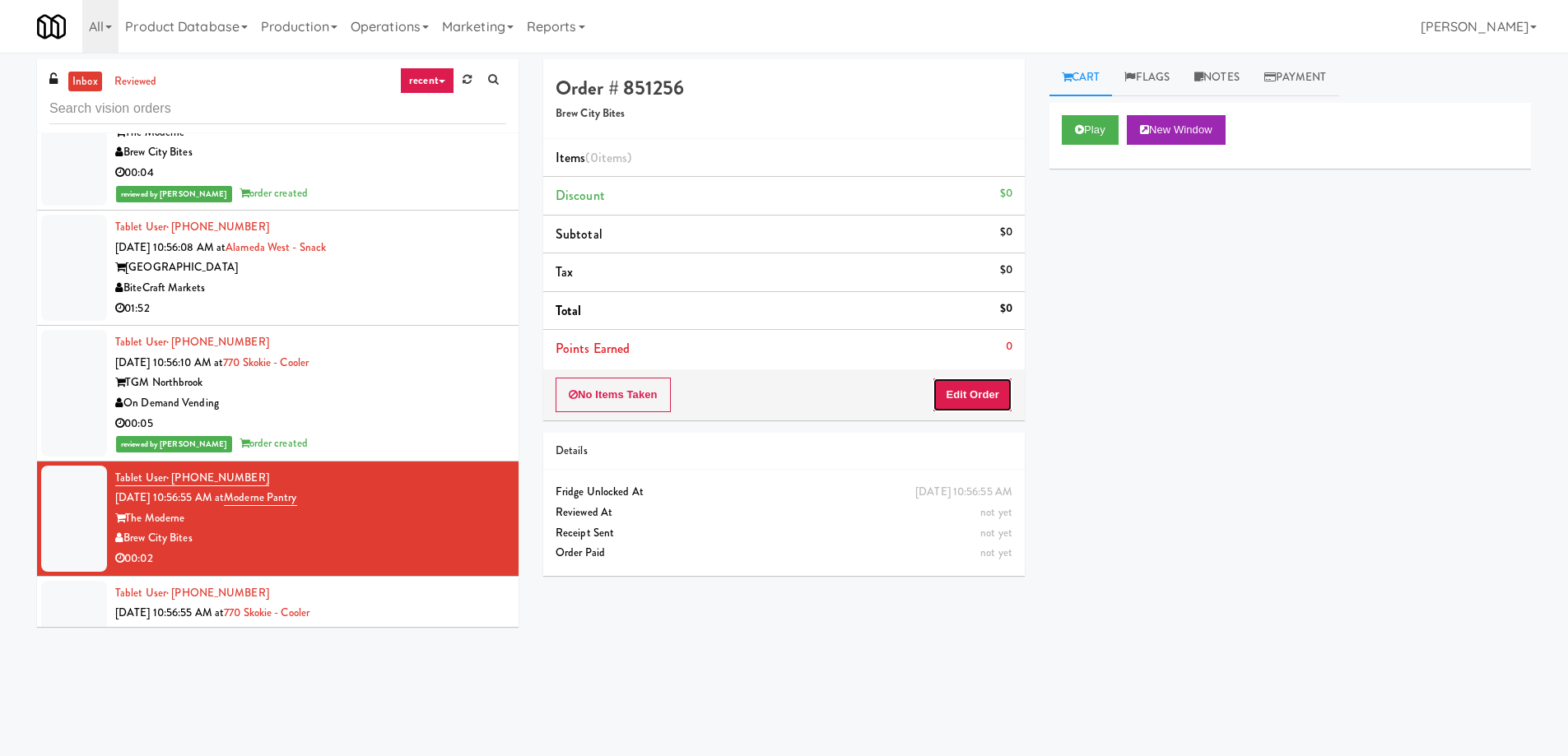
click at [969, 397] on button "Edit Order" at bounding box center [972, 395] width 80 height 34
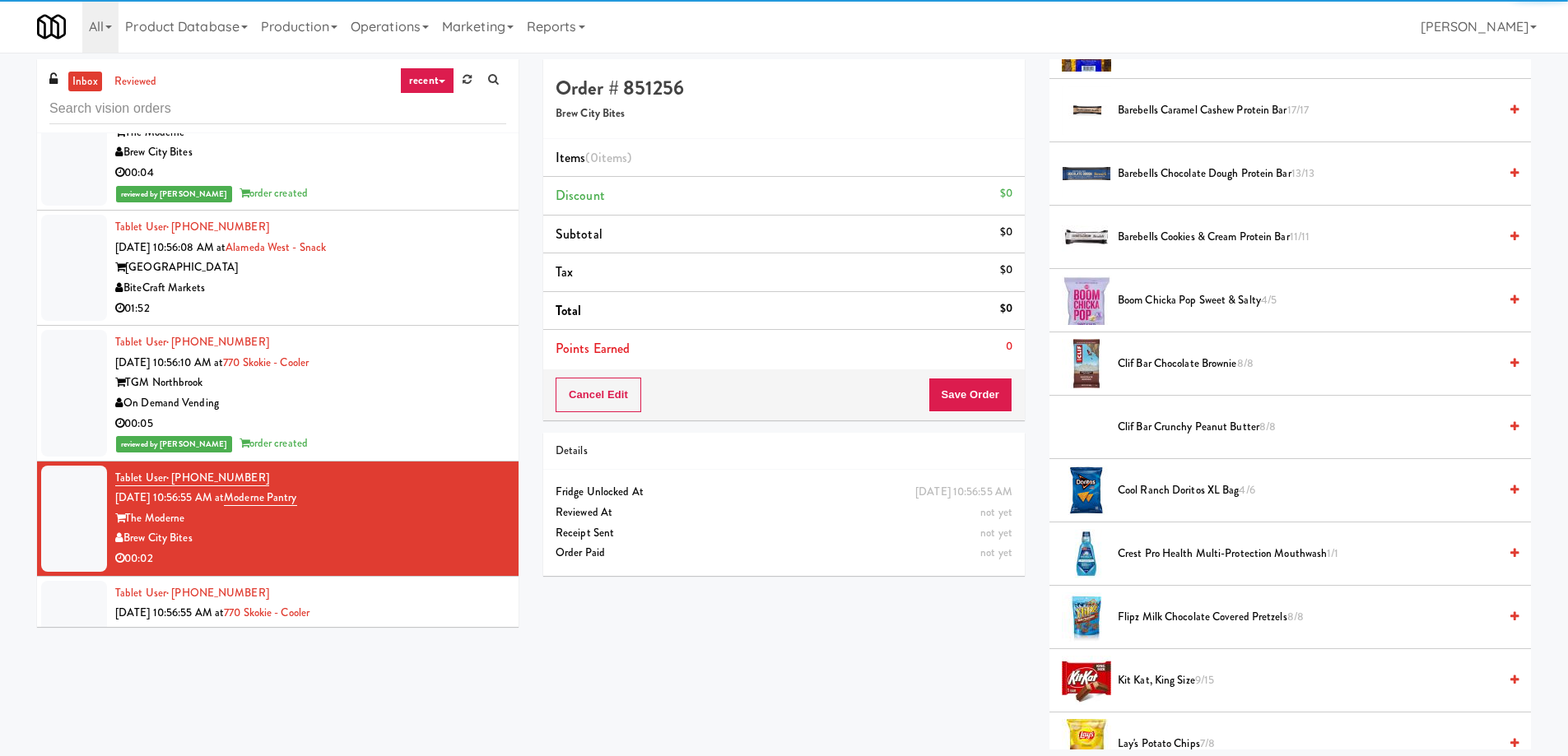
scroll to position [412, 0]
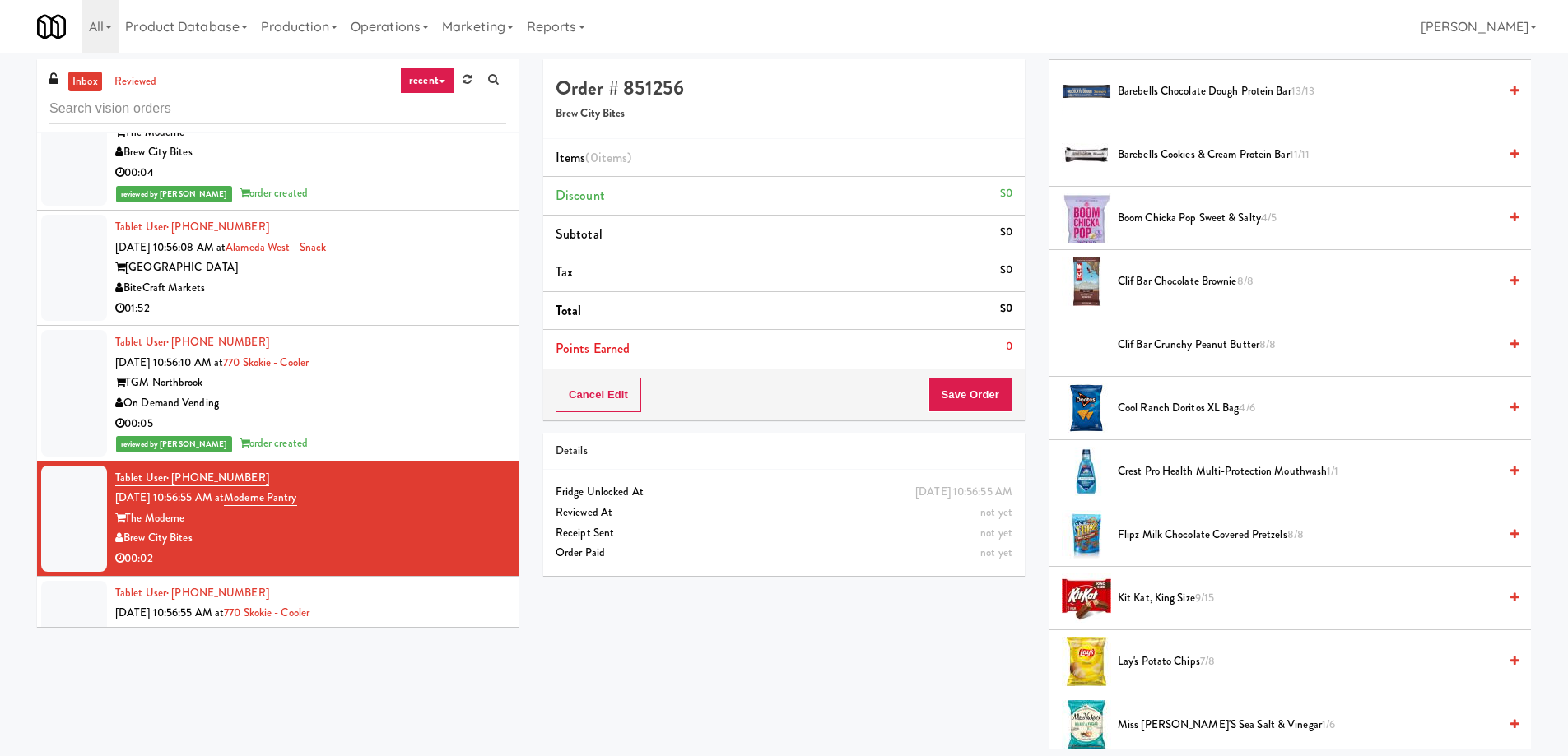
click at [1178, 603] on span "Kit Kat, King Size 9/15" at bounding box center [1308, 598] width 380 height 21
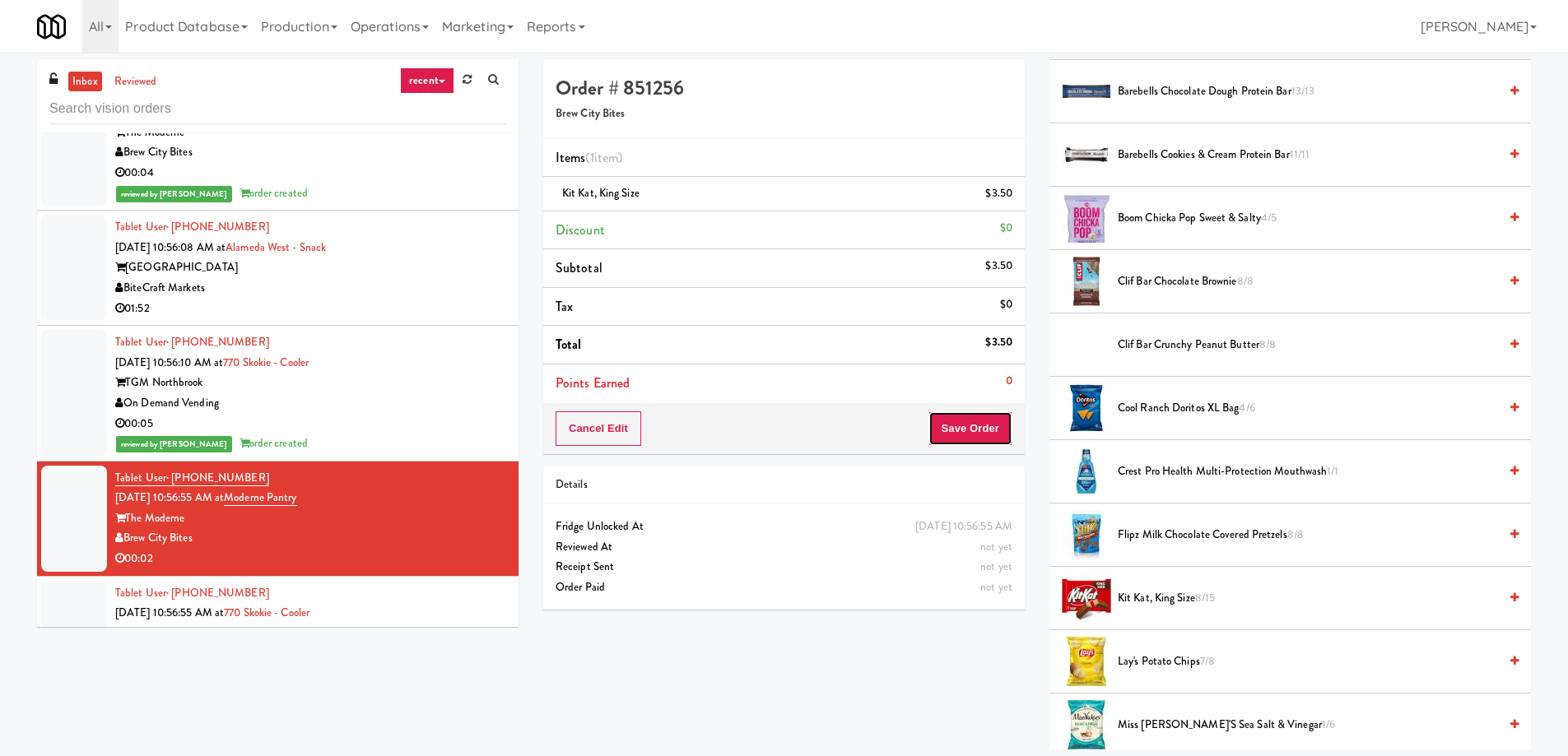
click at [951, 439] on button "Save Order" at bounding box center [970, 429] width 84 height 34
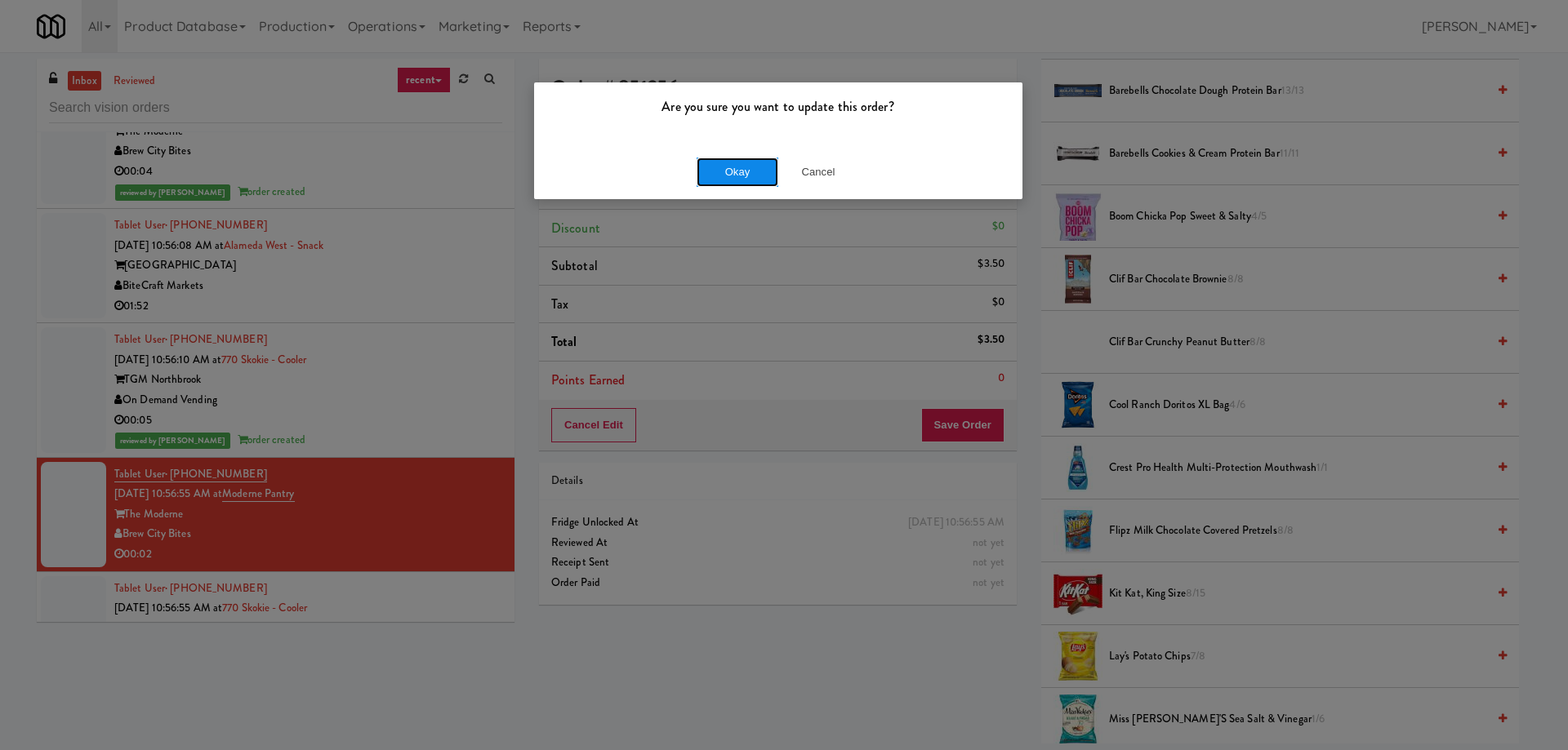
click at [737, 173] on button "Okay" at bounding box center [738, 172] width 82 height 30
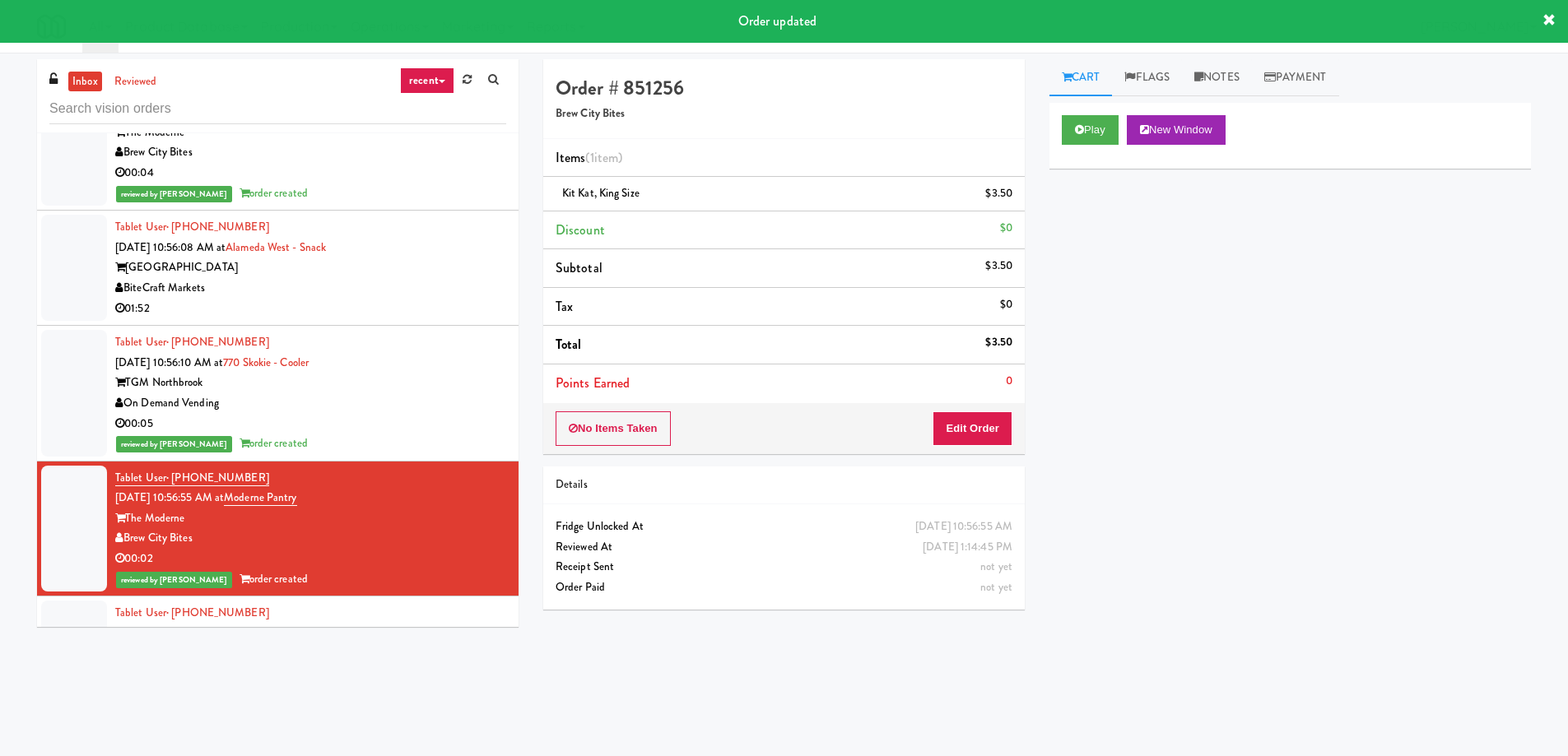
scroll to position [30383, 0]
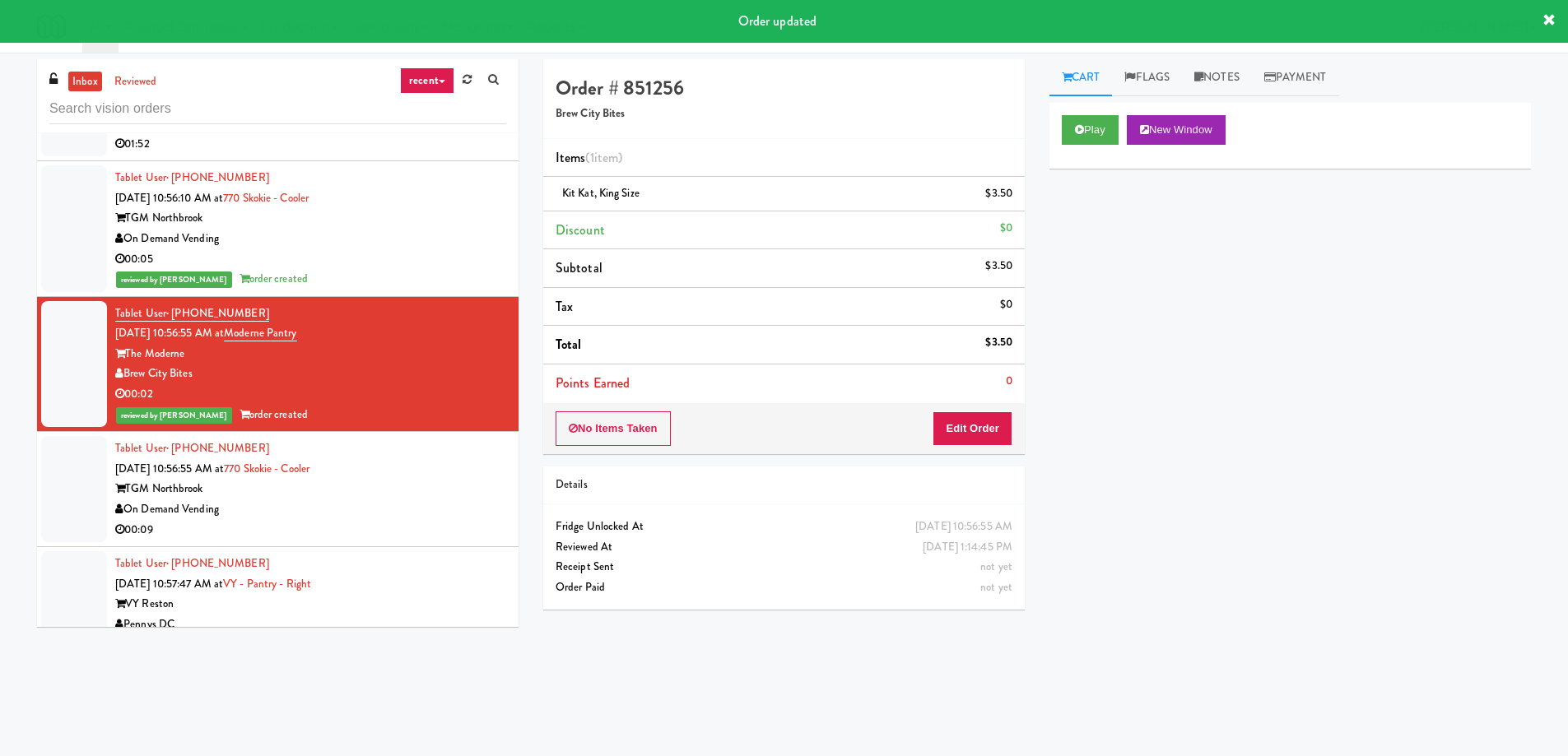
click at [385, 479] on div "TGM Northbrook" at bounding box center [311, 489] width 391 height 21
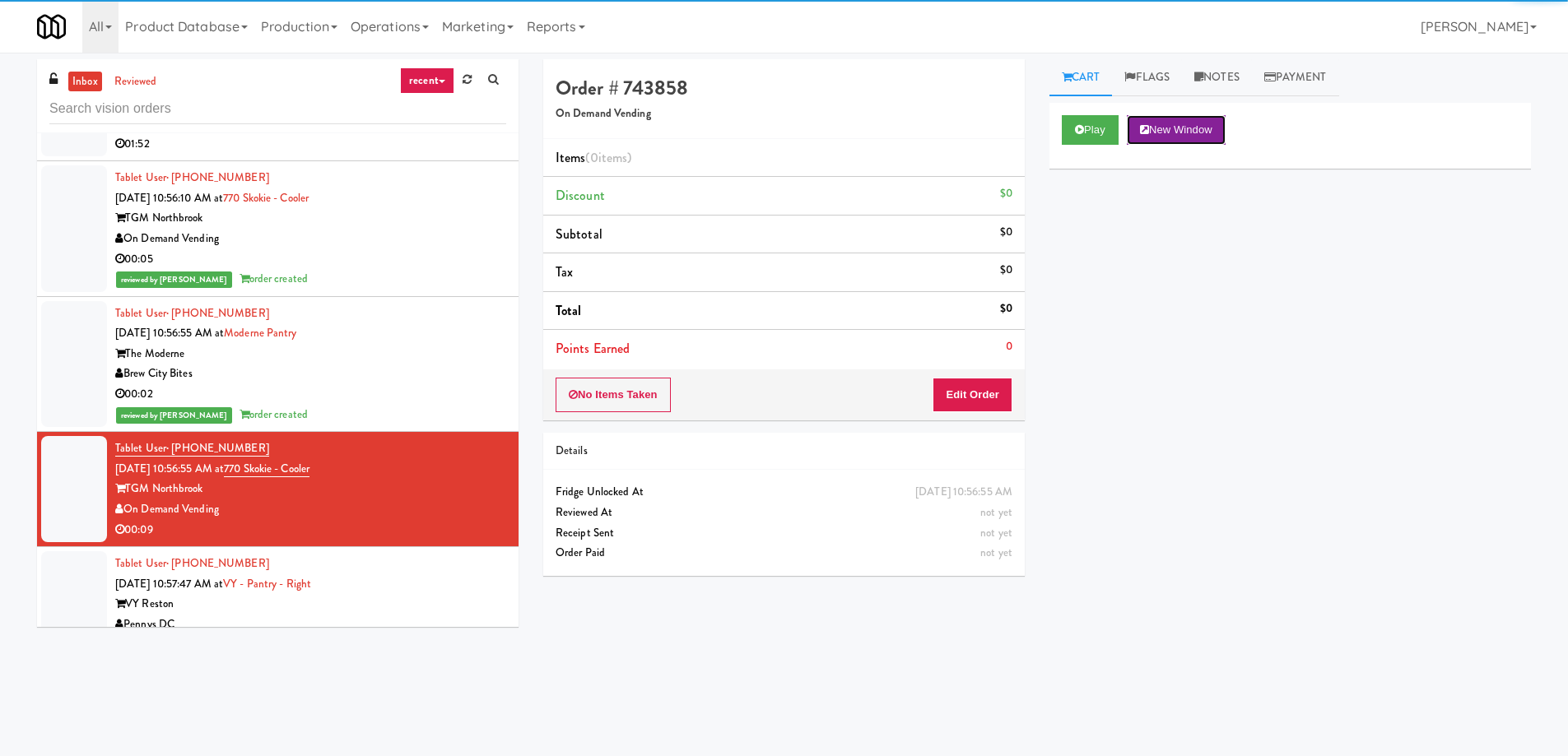
click at [1221, 122] on button "New Window" at bounding box center [1176, 130] width 98 height 30
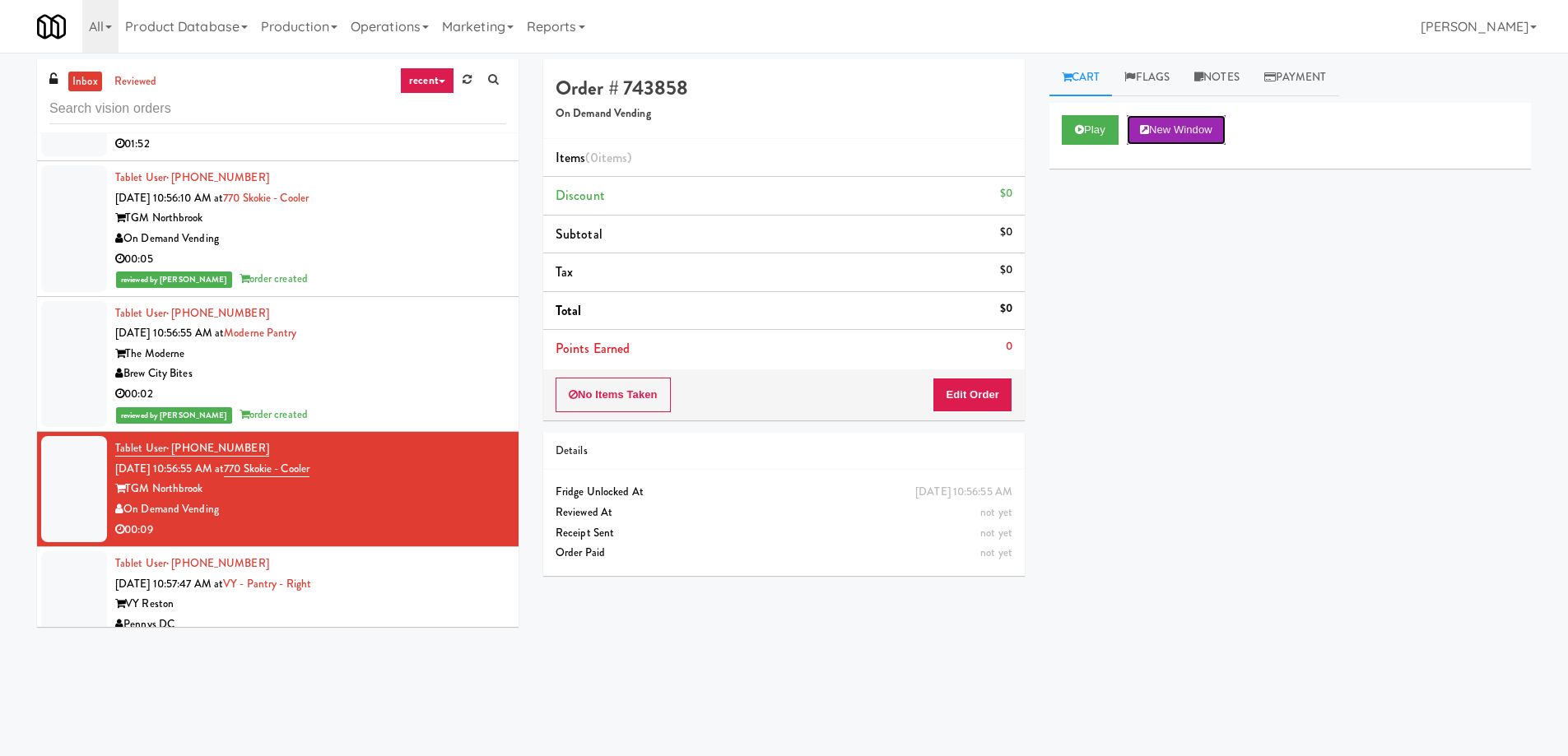
scroll to position [30465, 0]
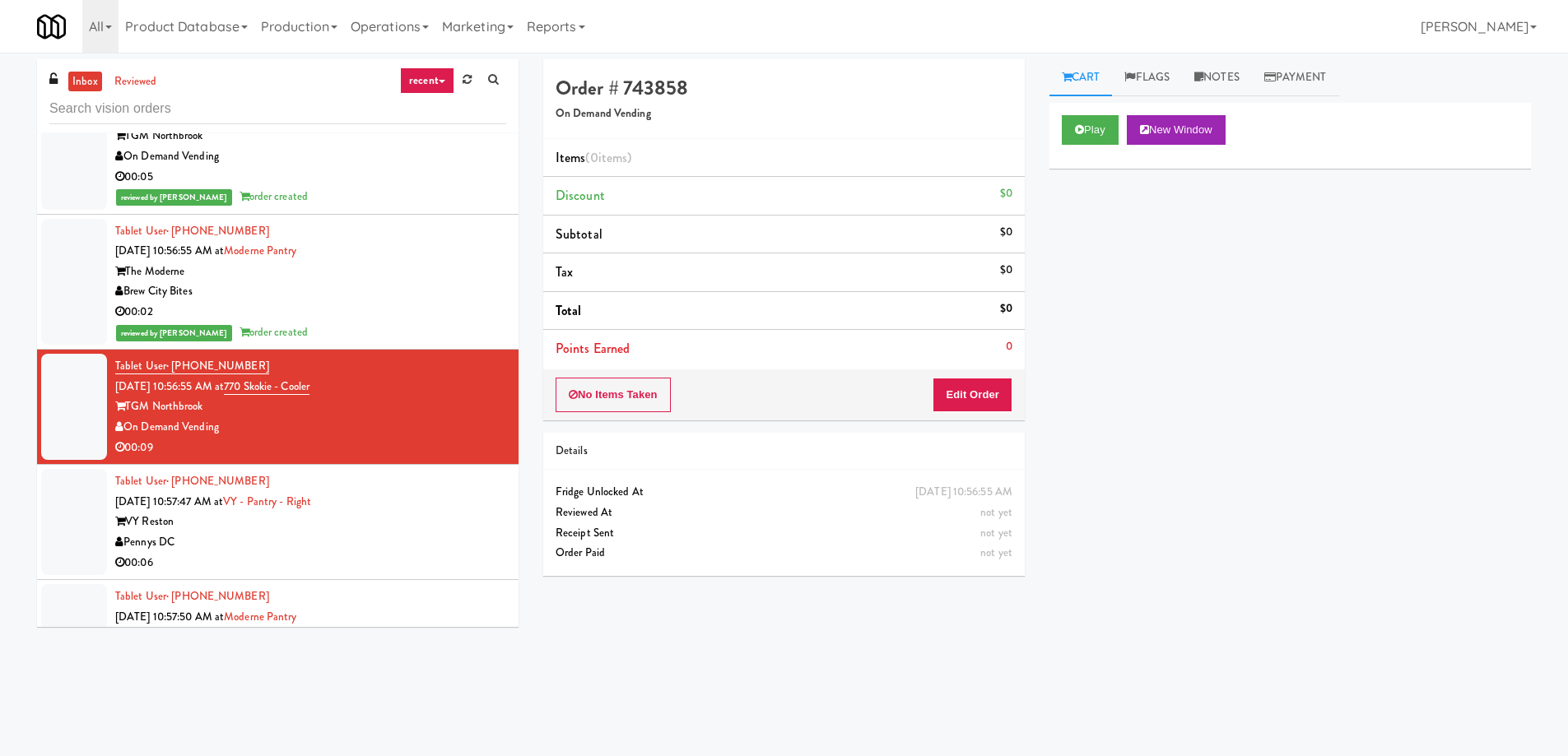
click at [280, 533] on div "Pennys DC" at bounding box center [311, 543] width 391 height 21
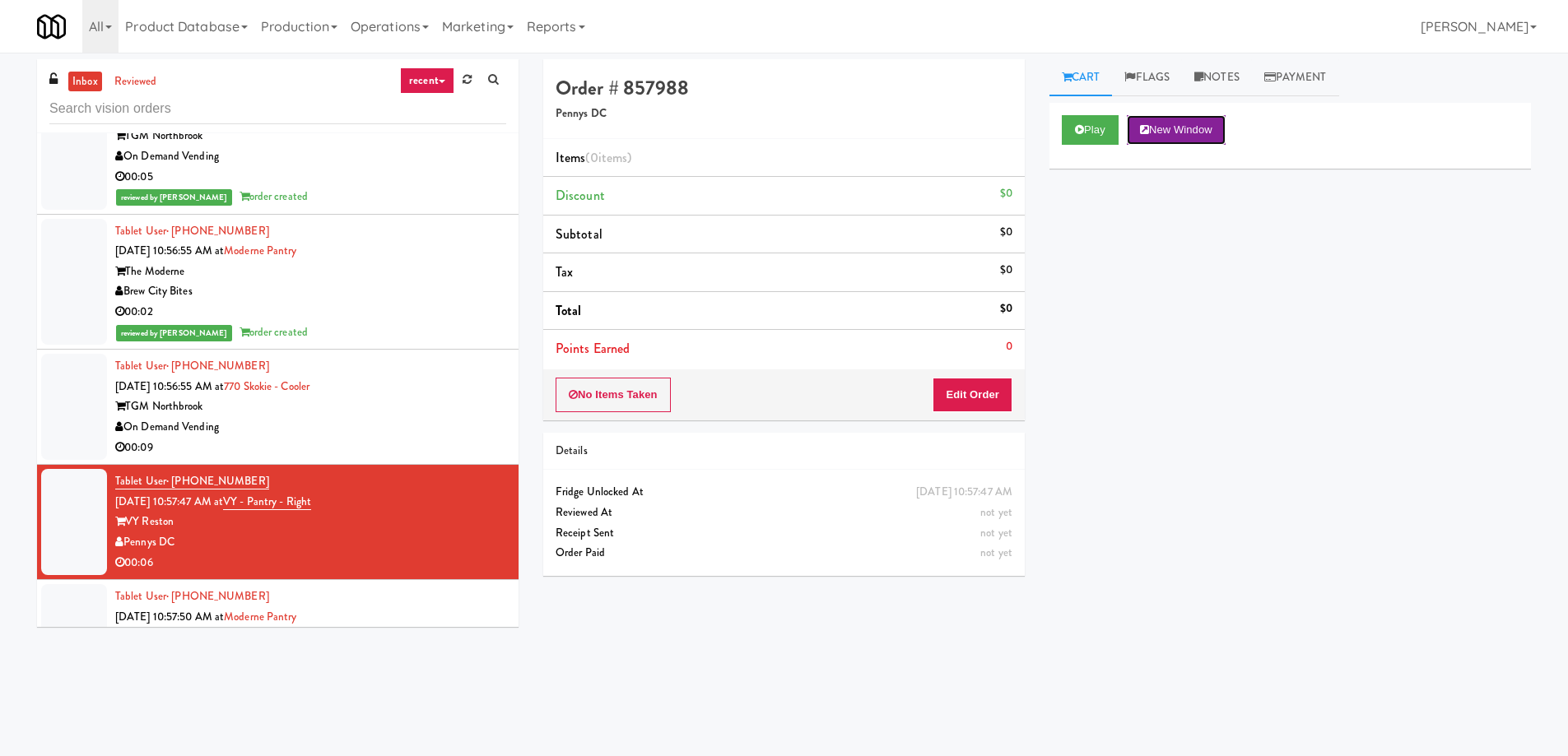
click at [1191, 142] on button "New Window" at bounding box center [1176, 130] width 98 height 30
click at [949, 402] on button "Edit Order" at bounding box center [972, 395] width 80 height 34
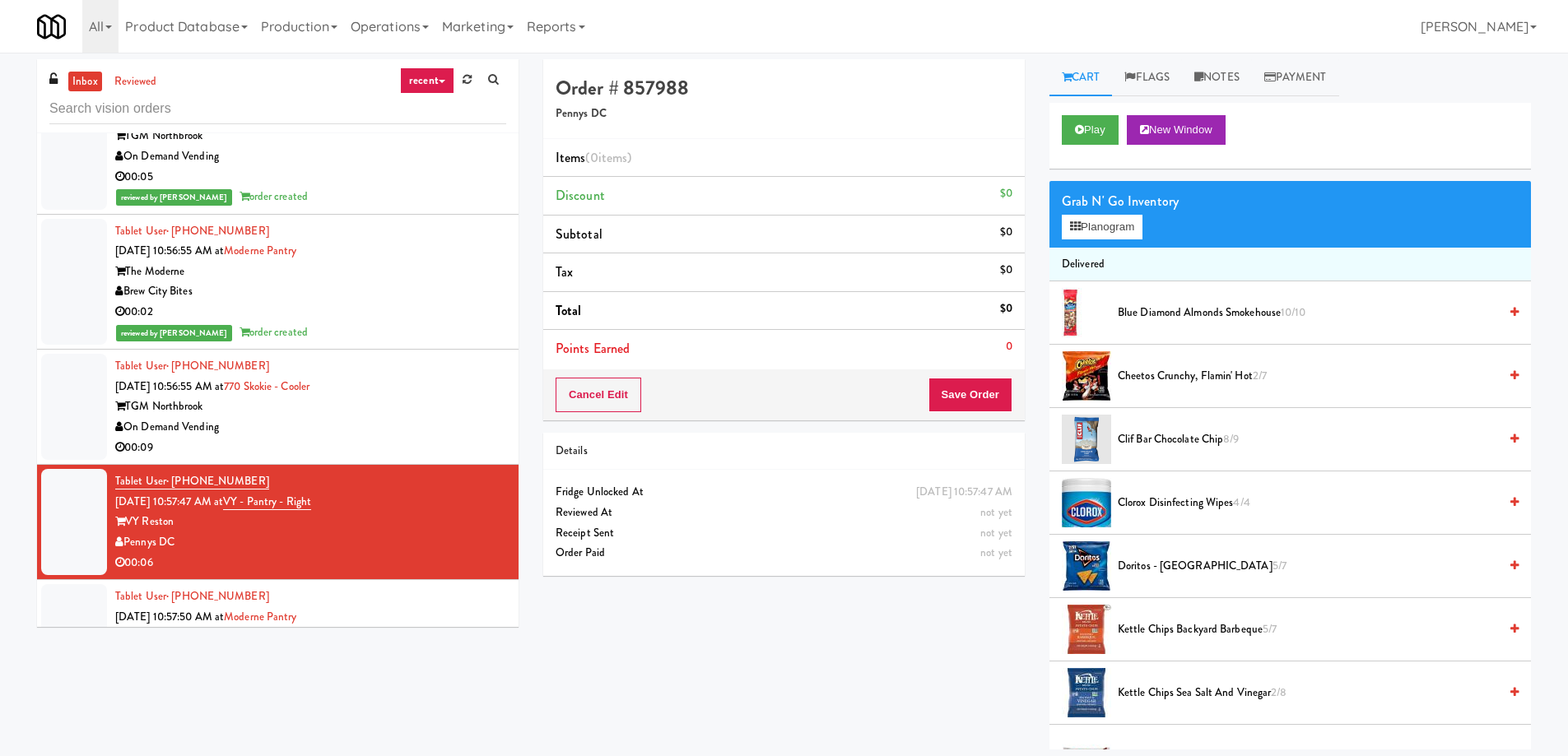
click at [1154, 377] on span "Cheetos Crunchy, Flamin' Hot 2/7" at bounding box center [1308, 377] width 380 height 21
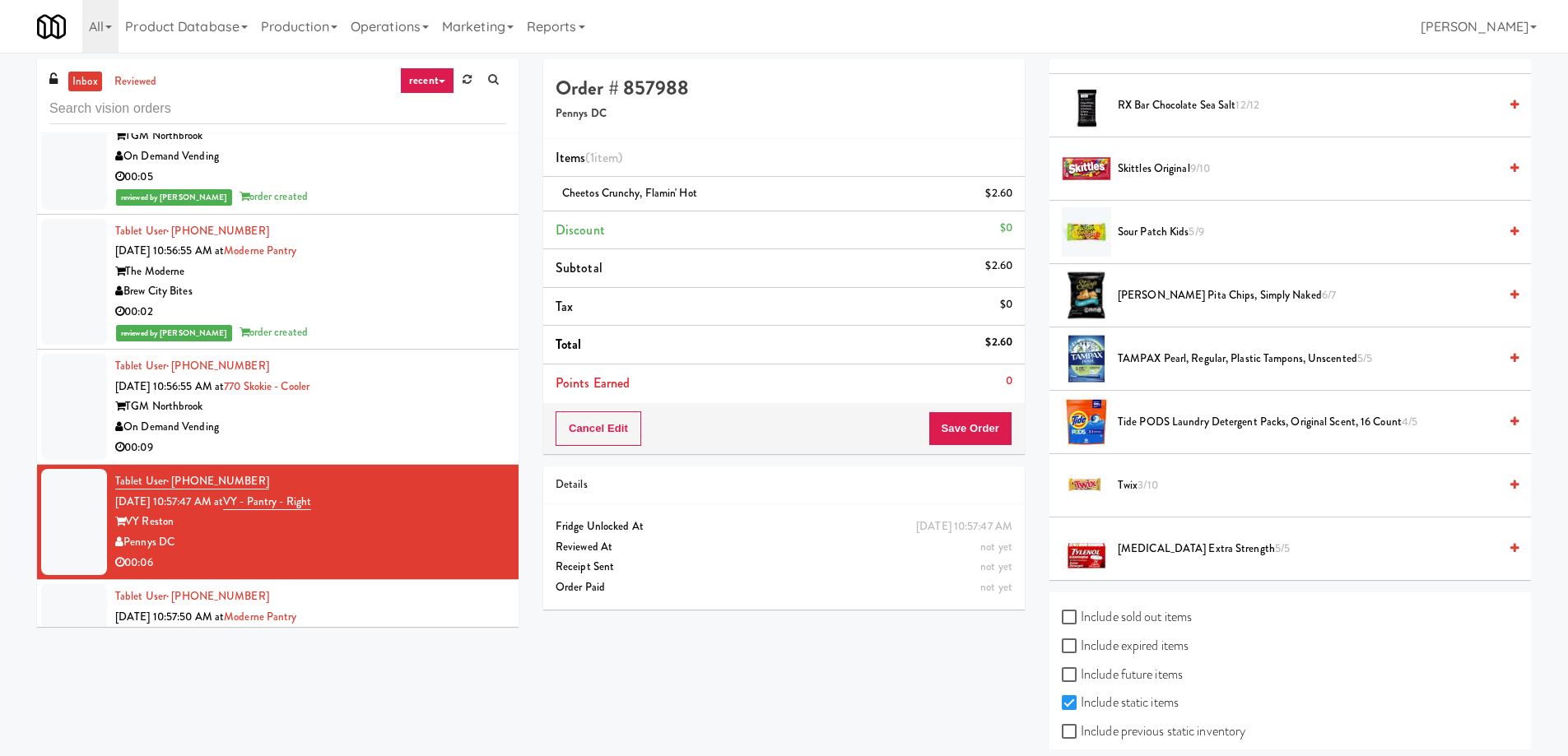
scroll to position [1563, 0]
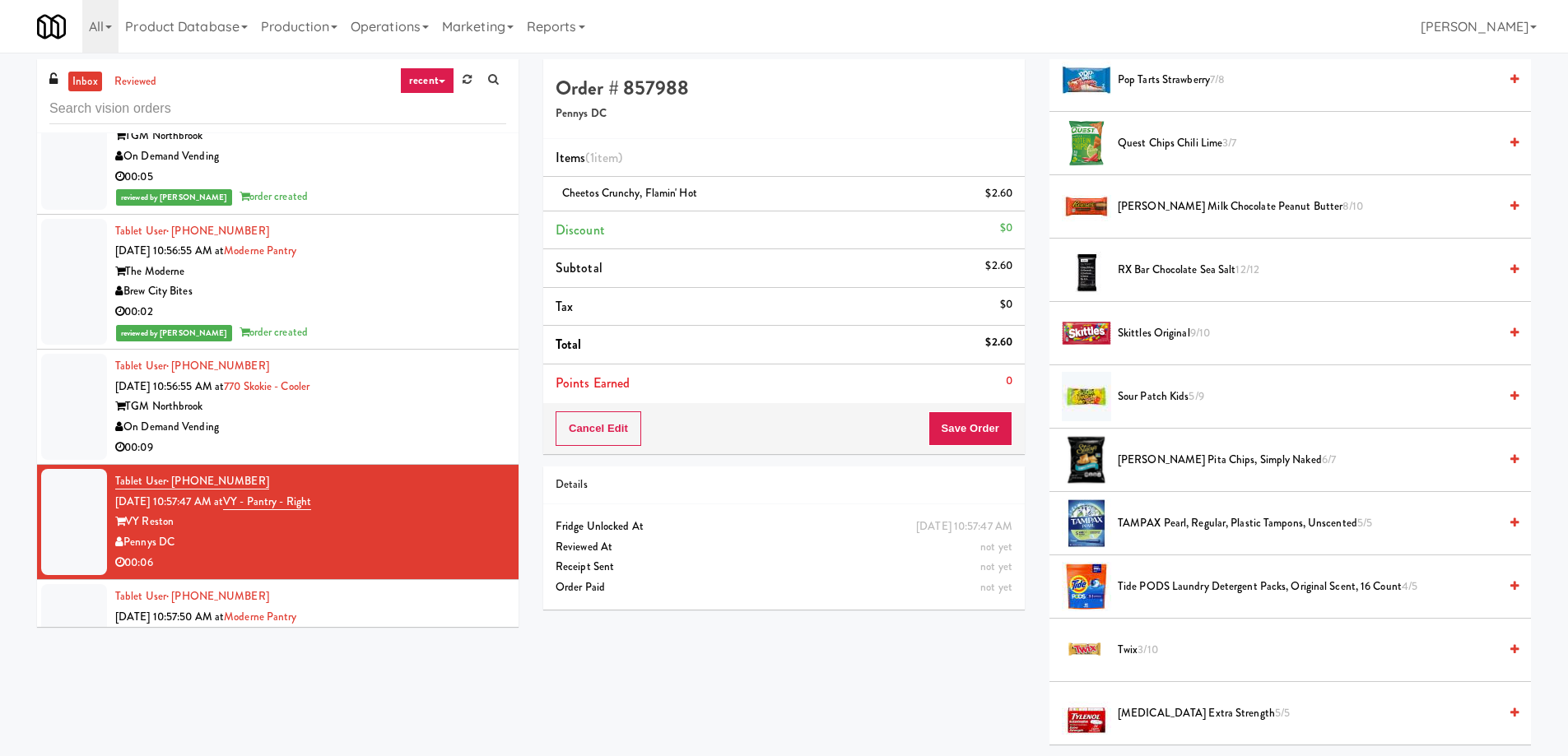
click at [1152, 458] on span "[PERSON_NAME] Pita Chips, Simply Naked 6/7" at bounding box center [1308, 461] width 380 height 21
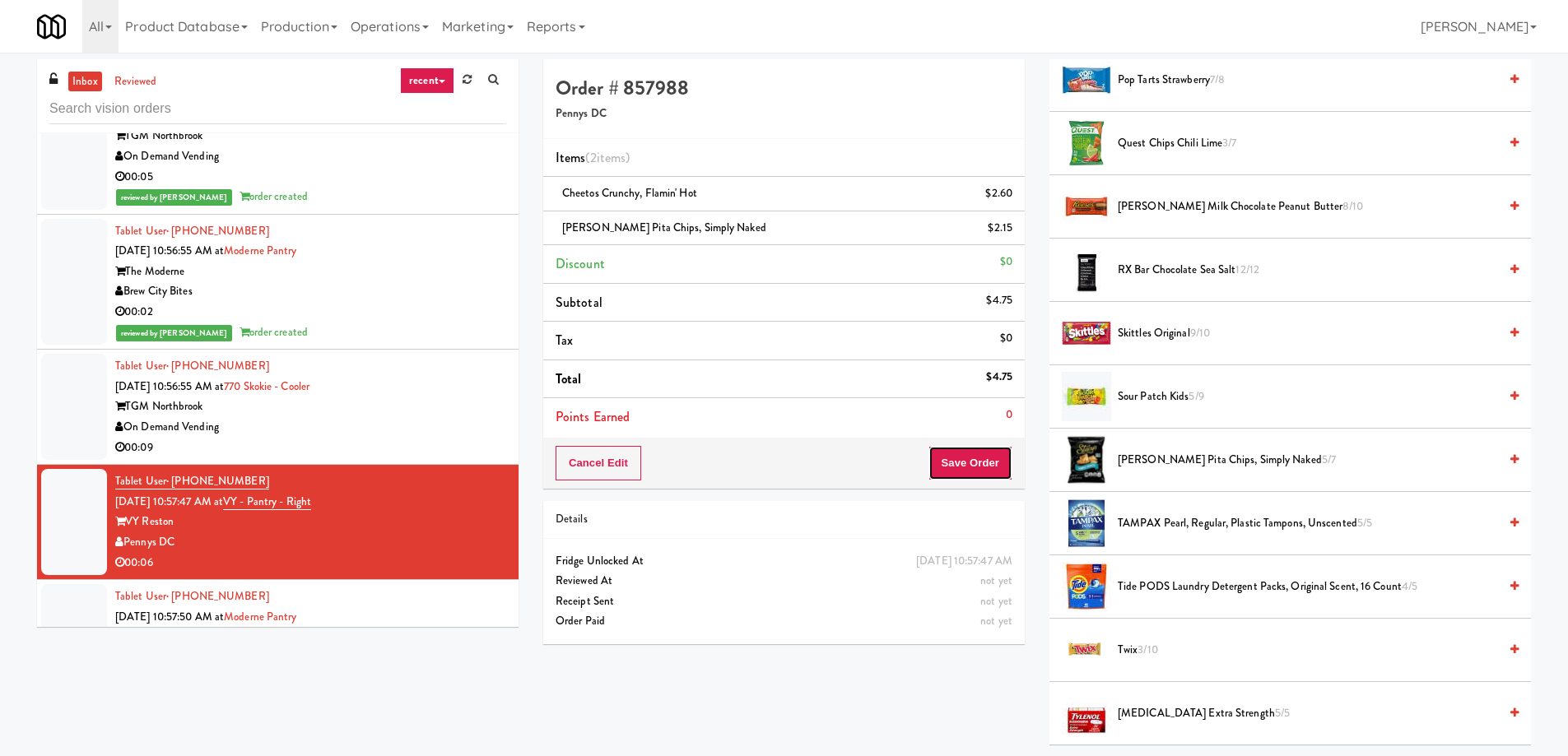
click at [952, 464] on button "Save Order" at bounding box center [970, 463] width 84 height 34
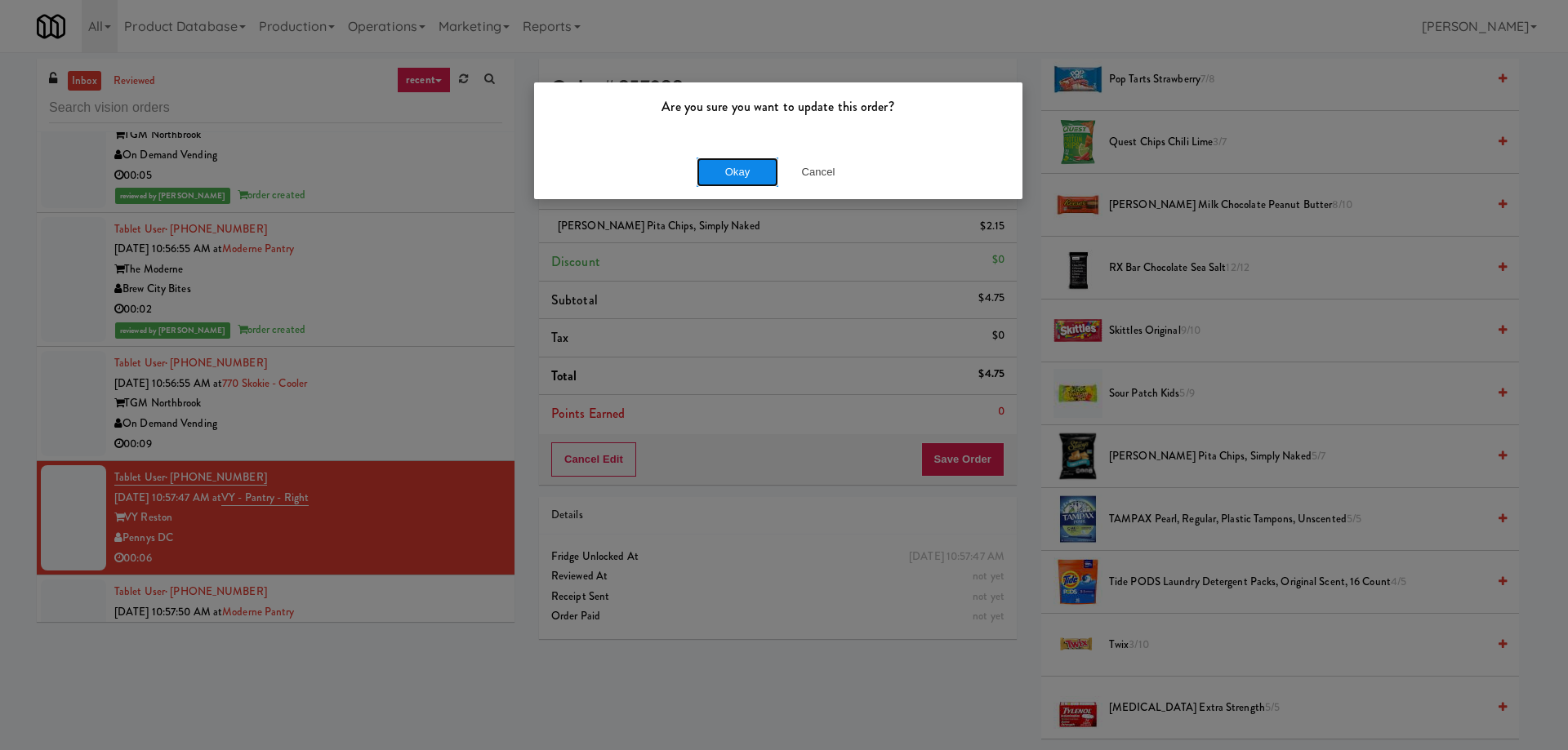
click at [739, 180] on button "Okay" at bounding box center [738, 172] width 82 height 30
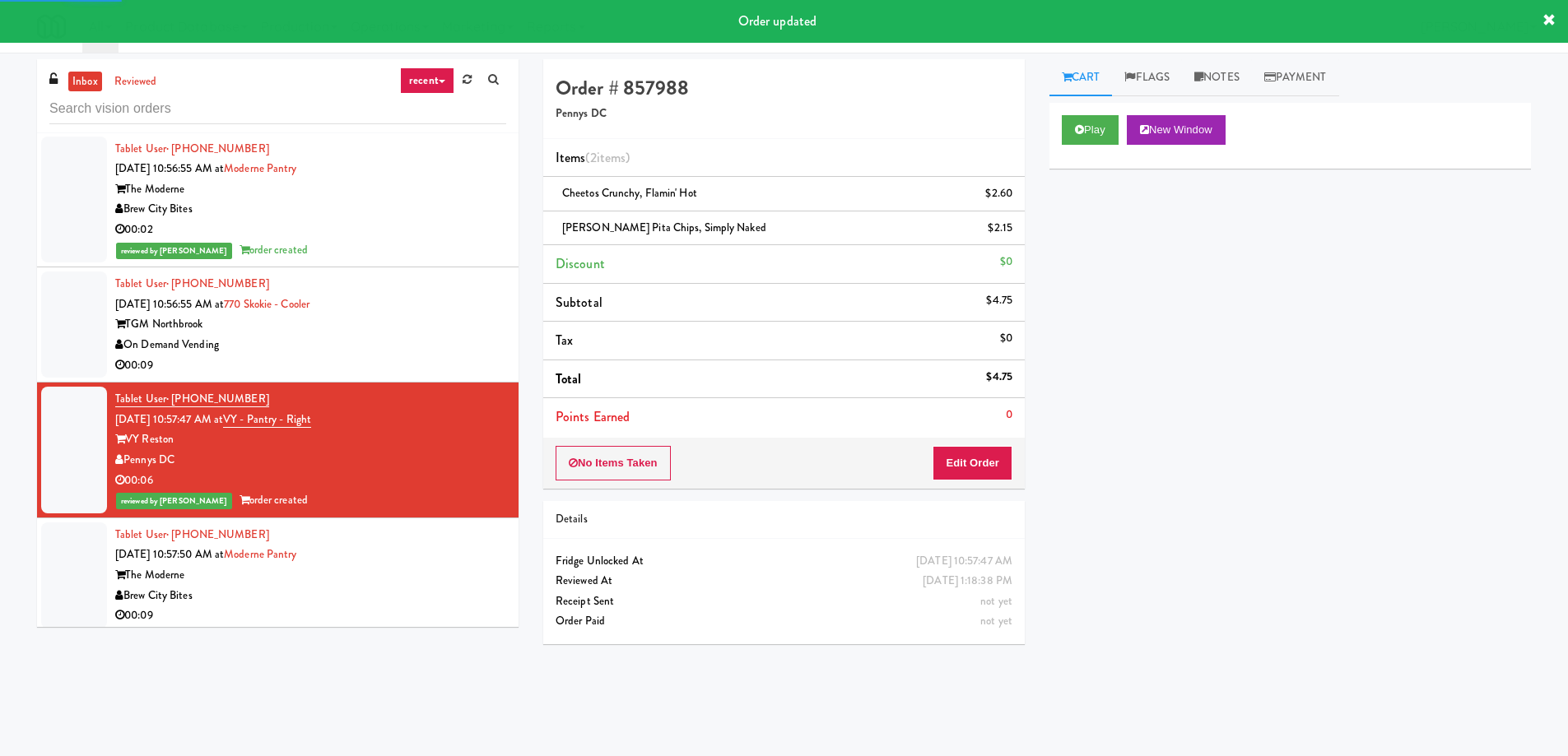
scroll to position [30630, 0]
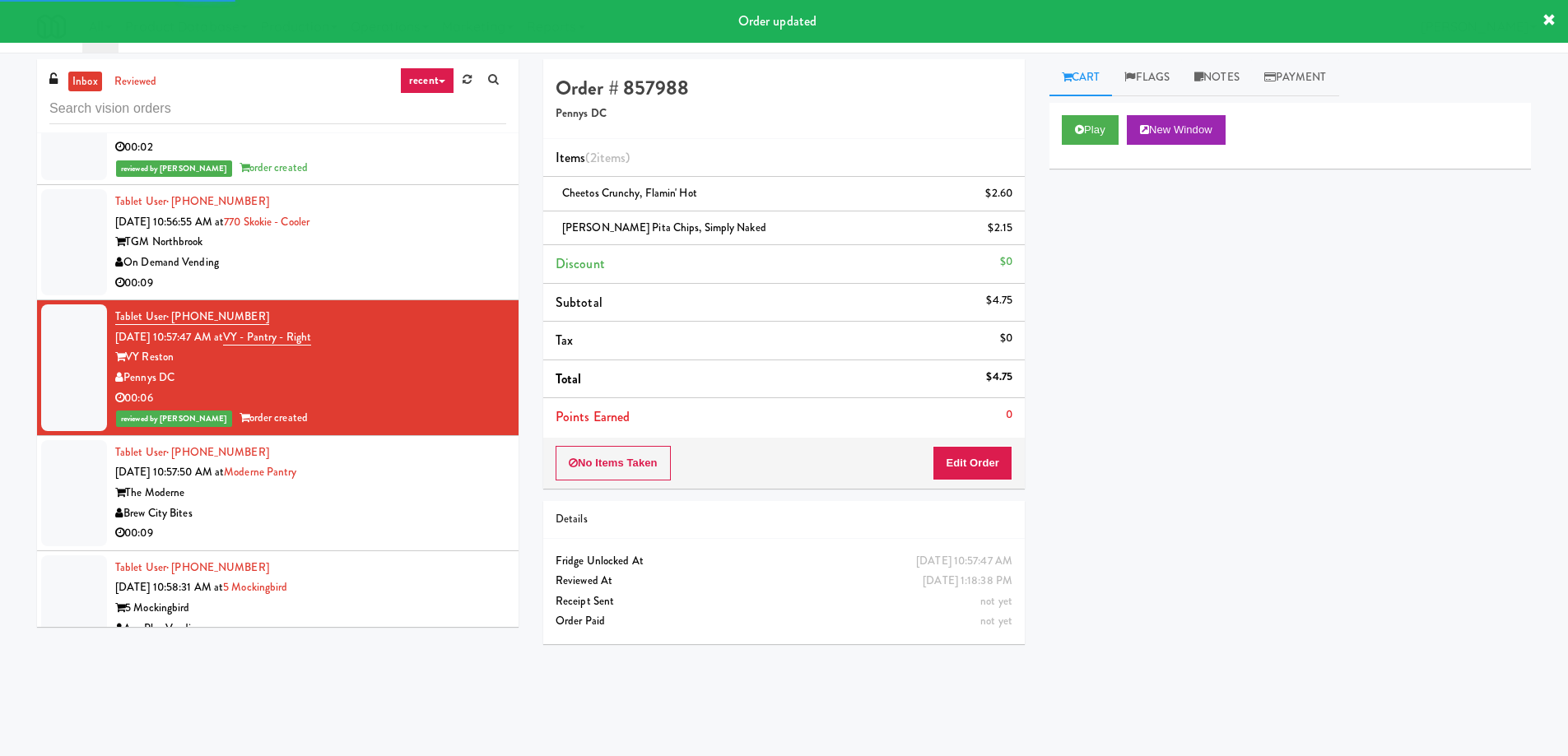
click at [367, 483] on div "The Moderne" at bounding box center [311, 493] width 391 height 21
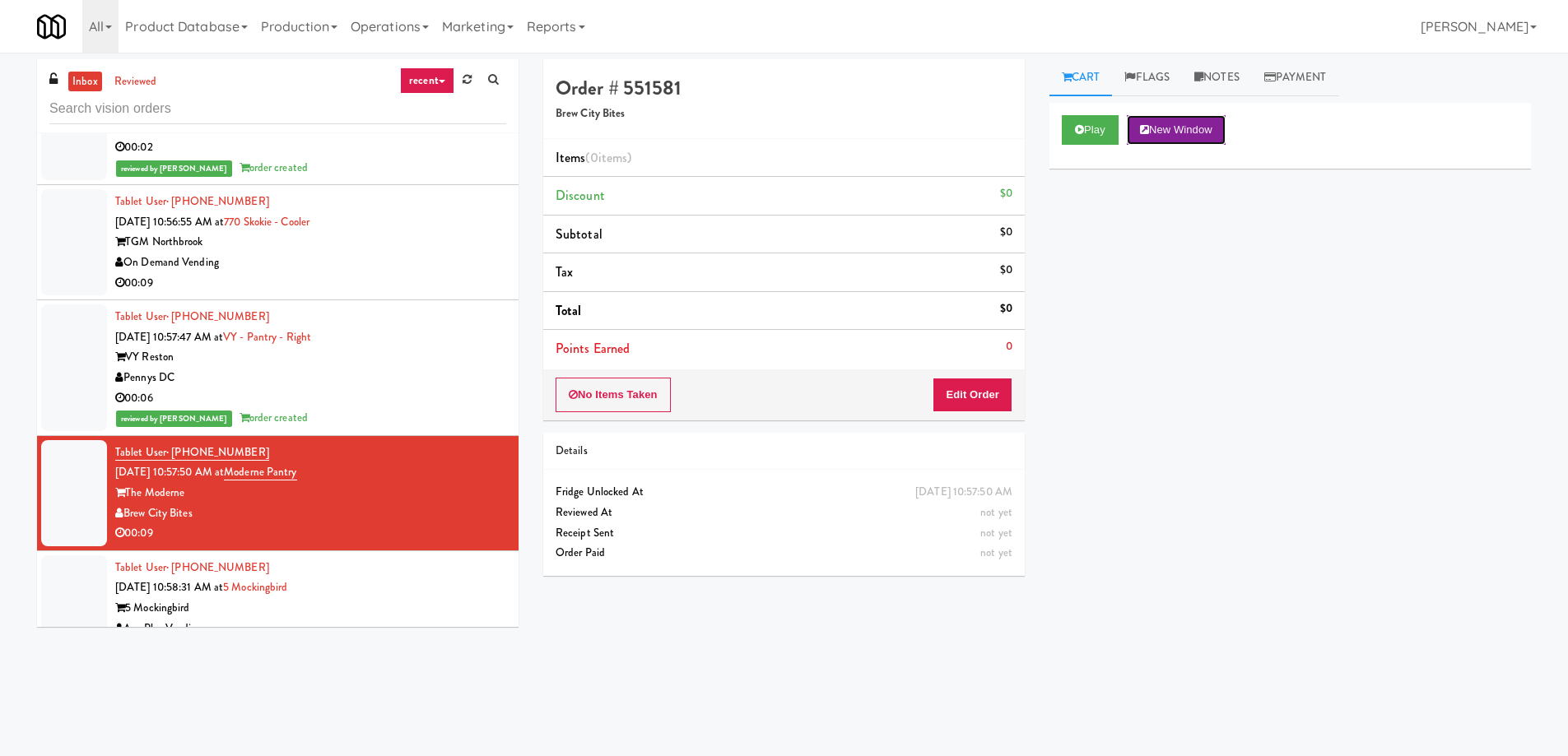
click at [1203, 132] on button "New Window" at bounding box center [1176, 130] width 98 height 30
click at [971, 401] on button "Edit Order" at bounding box center [972, 395] width 80 height 34
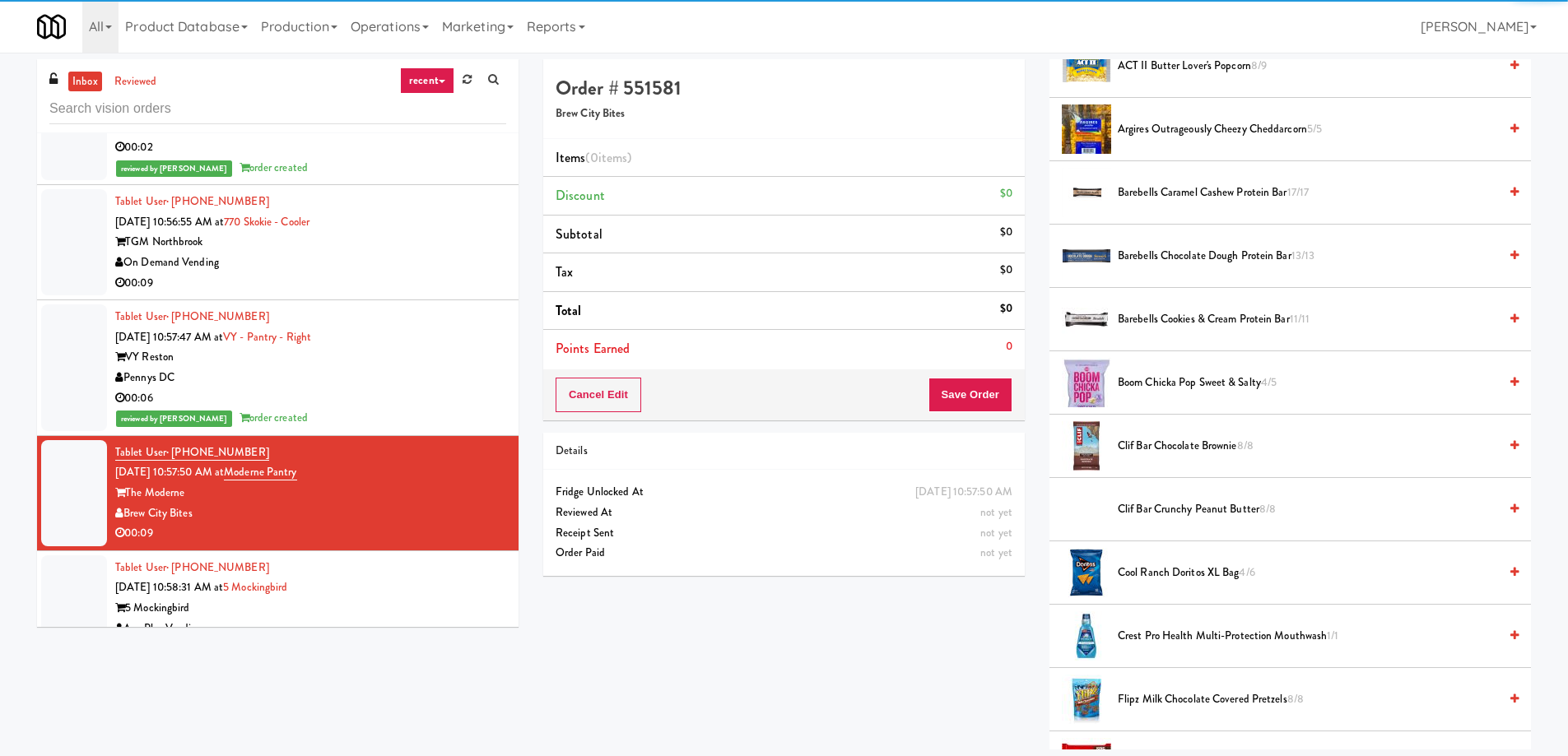
scroll to position [494, 0]
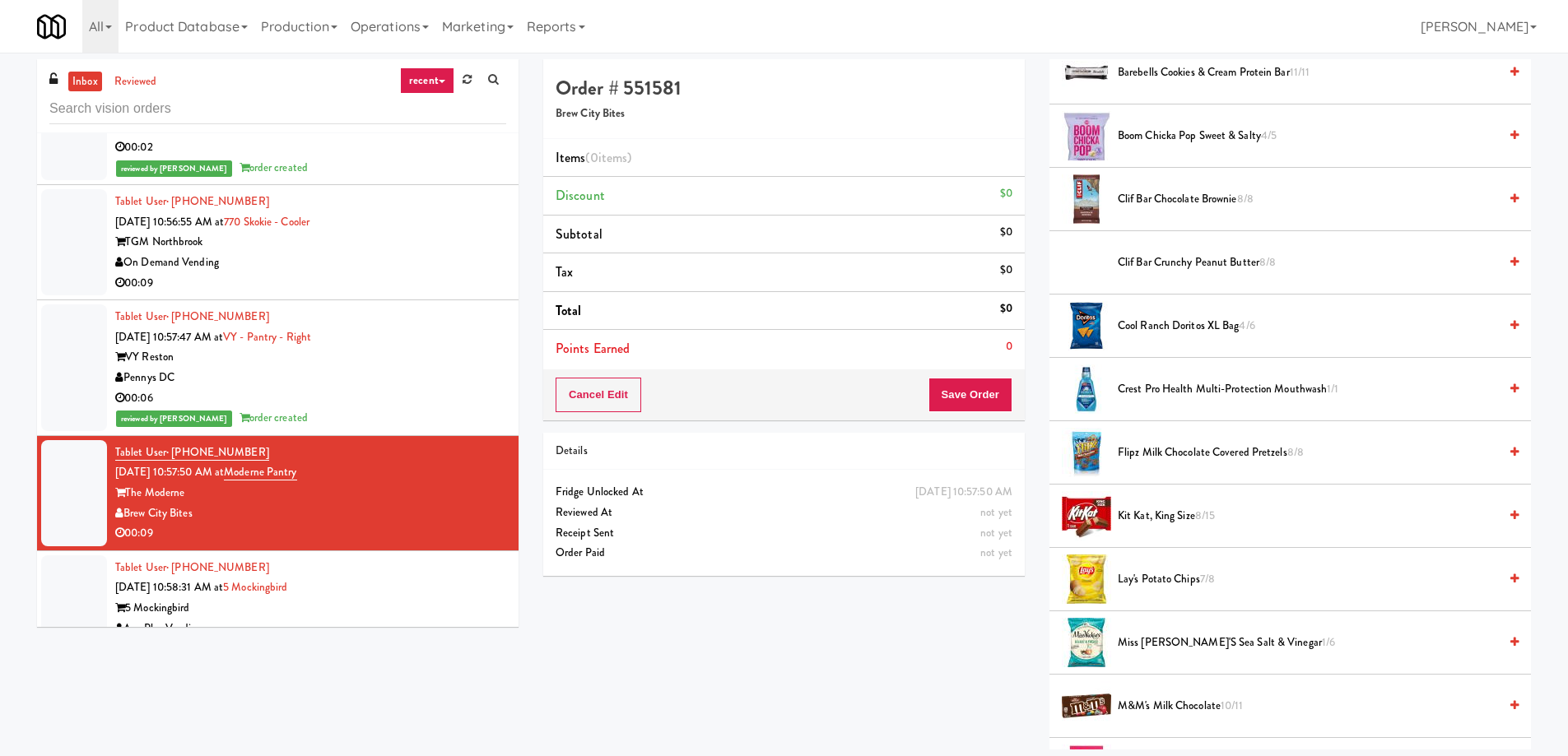
click at [1187, 512] on span "Kit Kat, King Size 8/15" at bounding box center [1308, 516] width 380 height 21
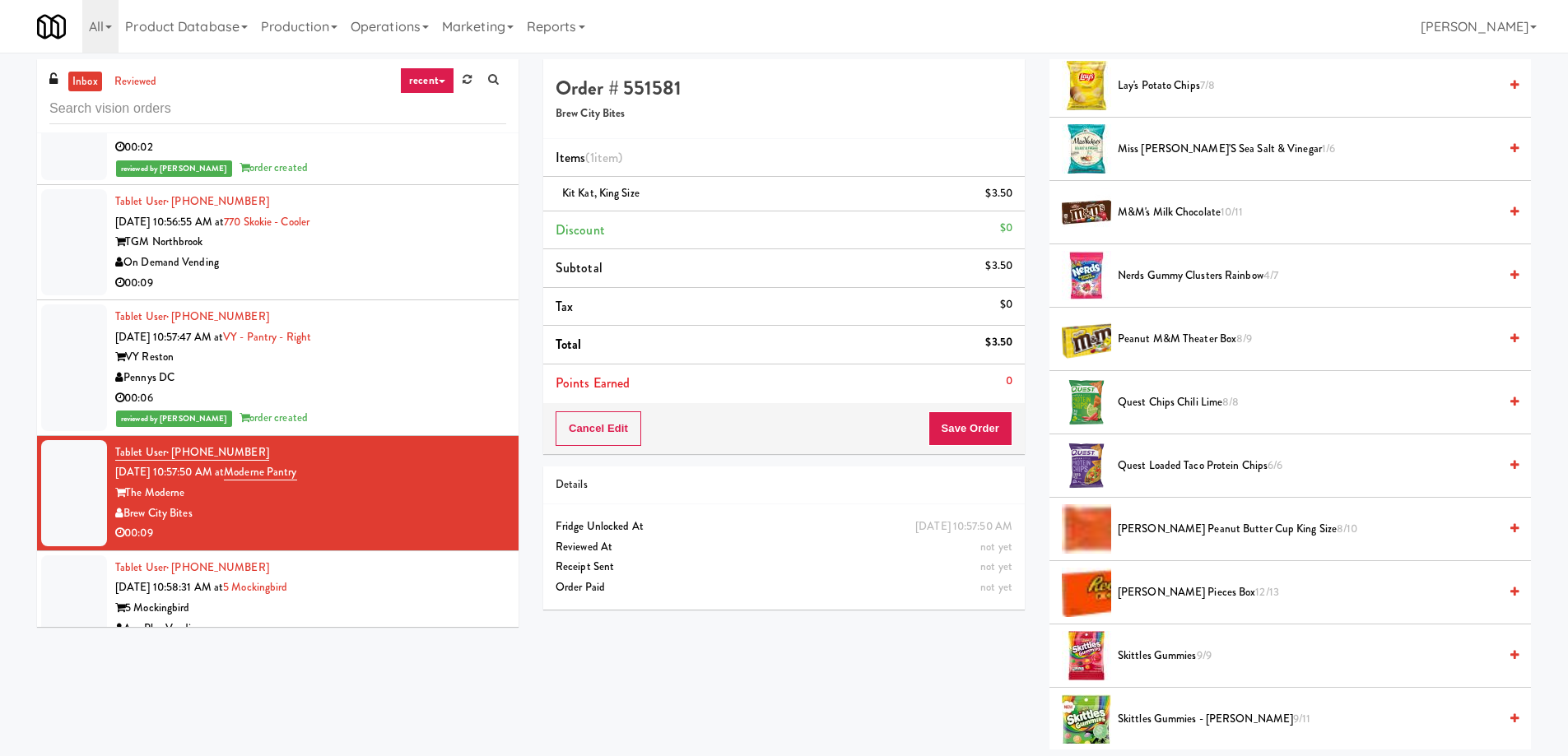
scroll to position [1069, 0]
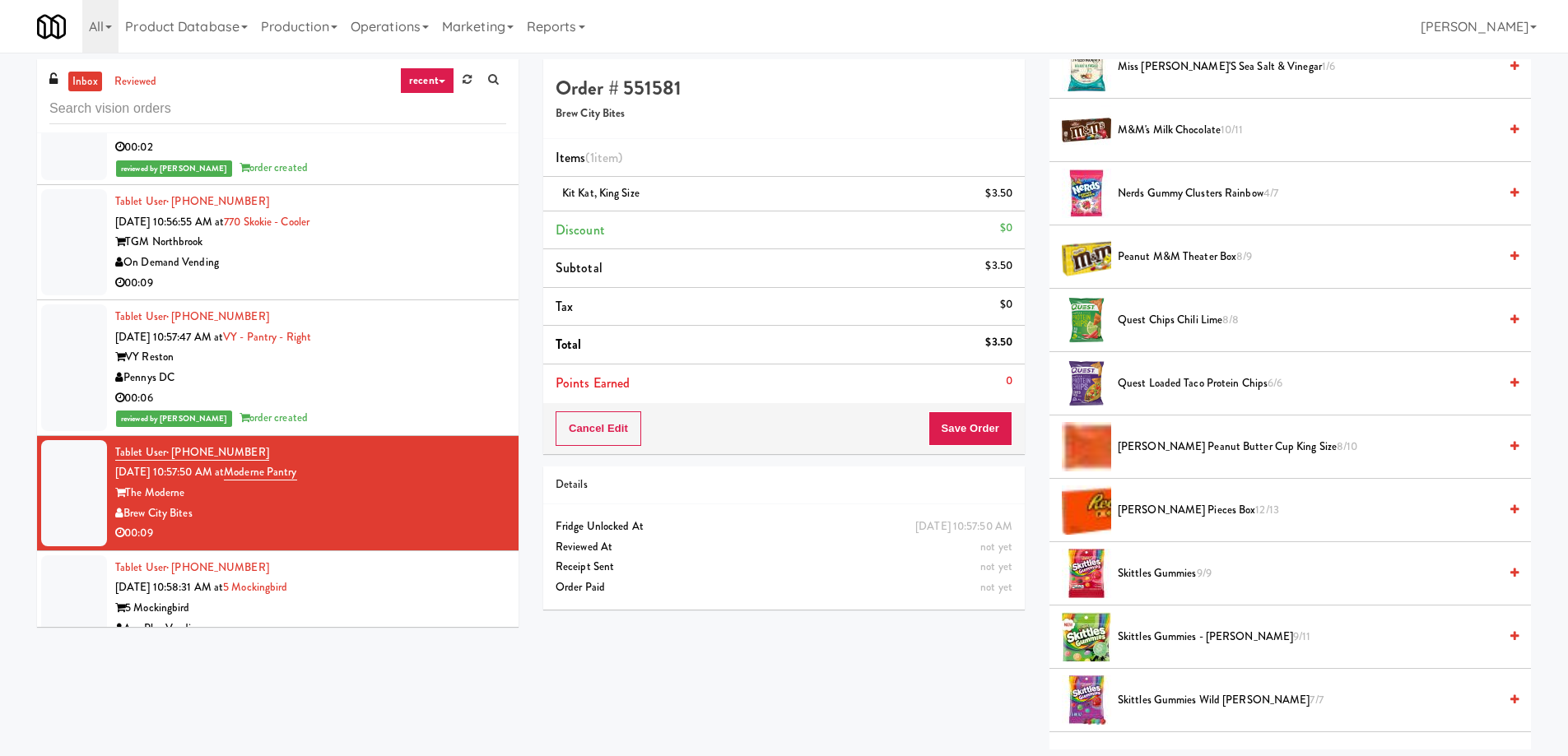
click at [1147, 514] on span "[PERSON_NAME] Pieces Box 12/13" at bounding box center [1308, 510] width 380 height 21
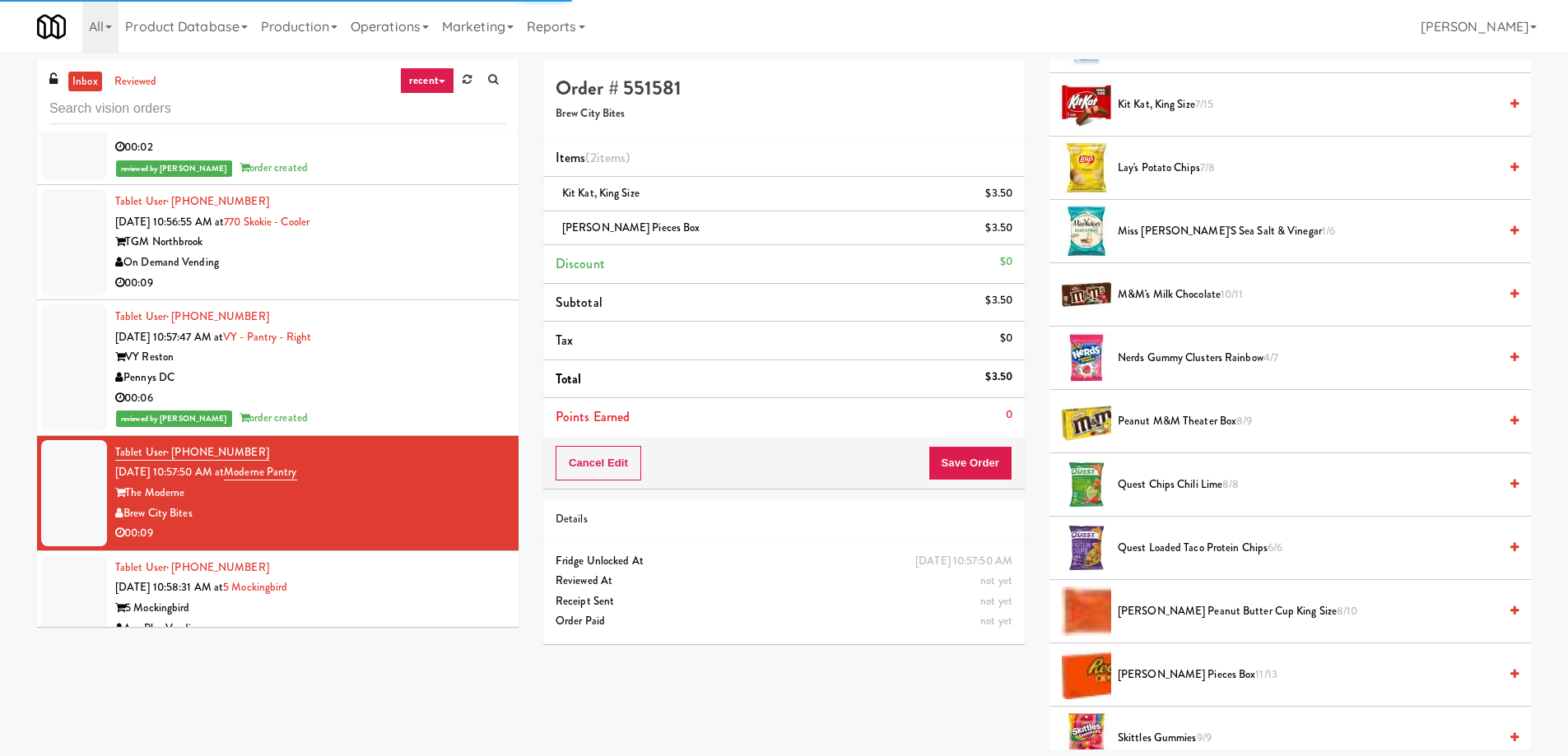
scroll to position [576, 0]
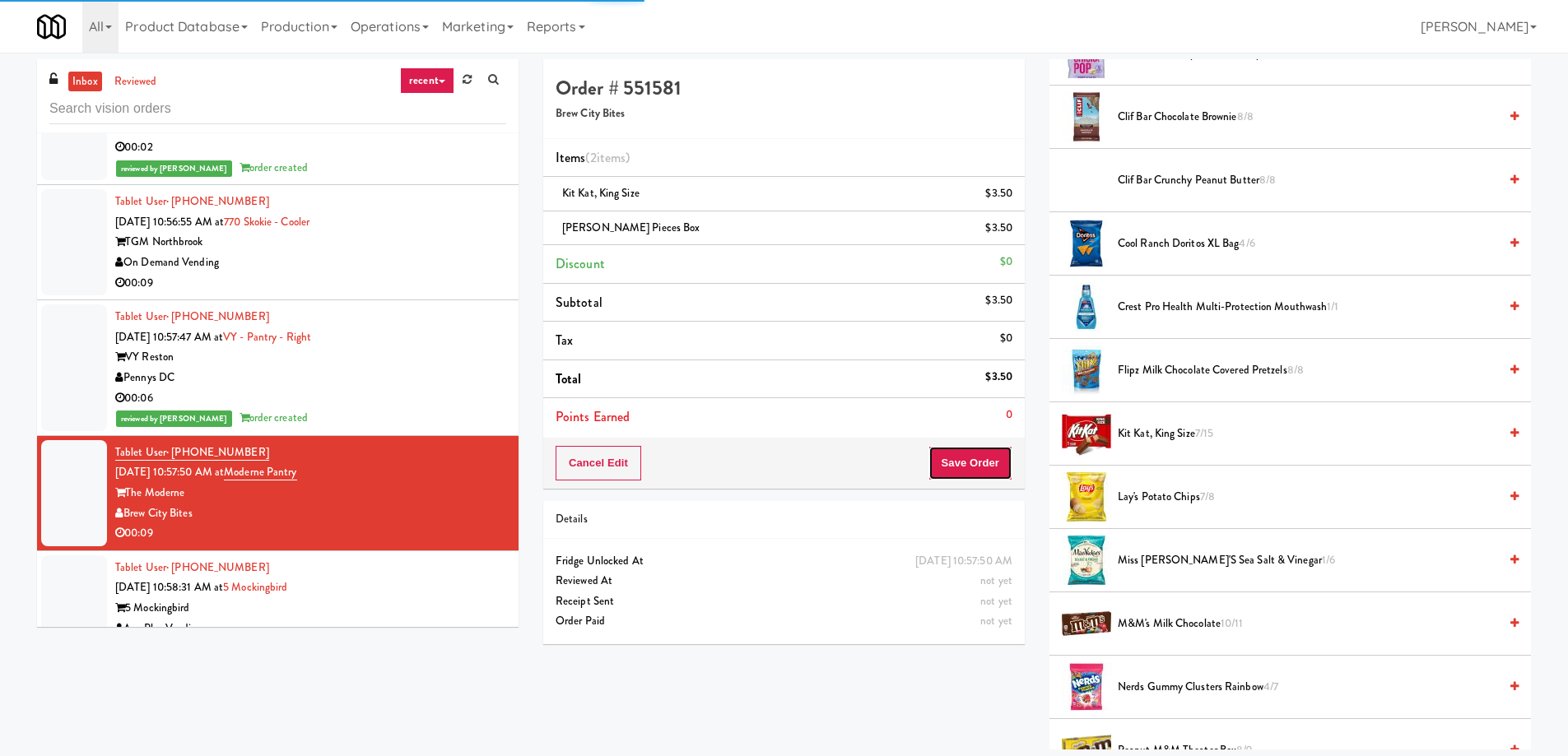
click at [948, 467] on button "Save Order" at bounding box center [970, 463] width 84 height 34
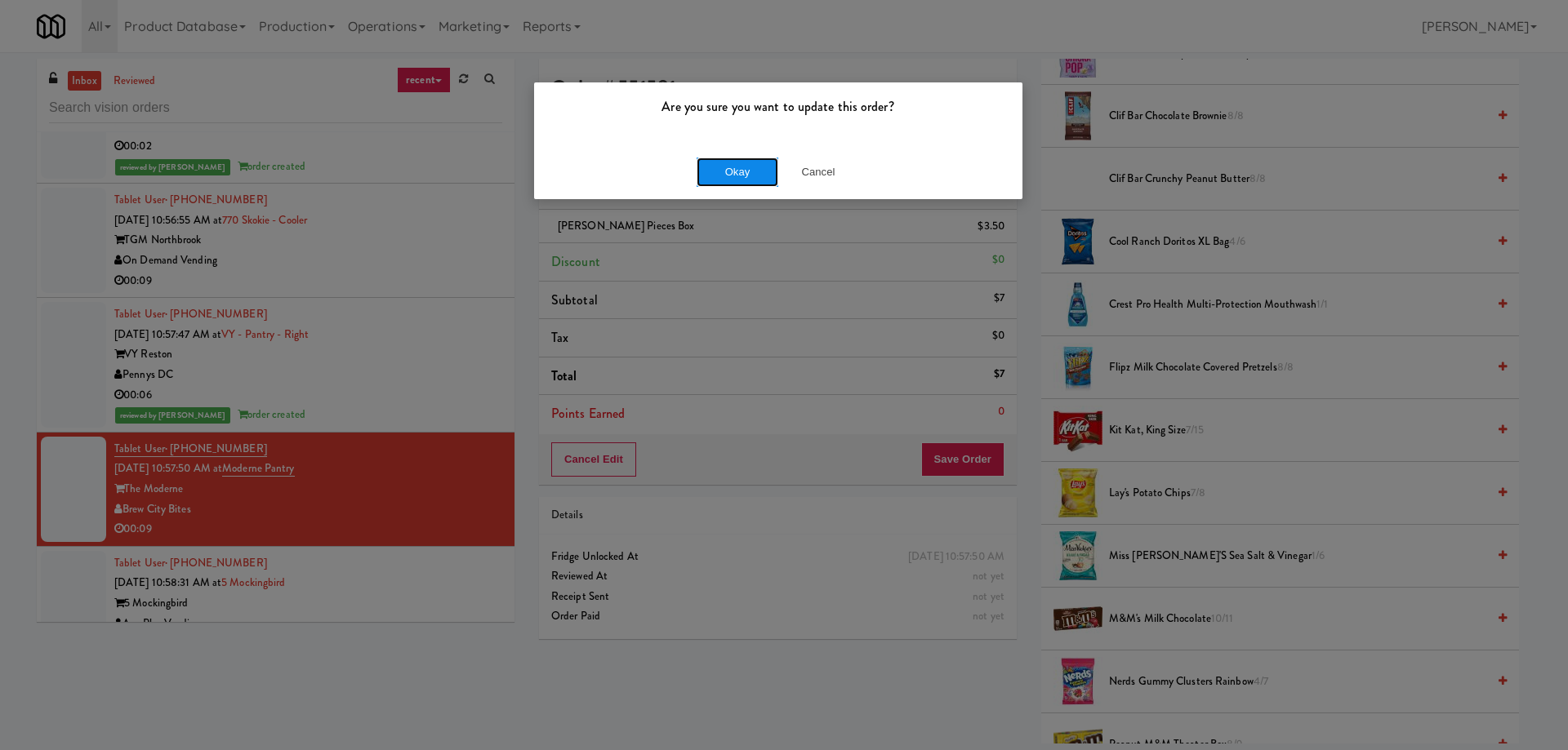
click at [750, 169] on button "Okay" at bounding box center [738, 172] width 82 height 30
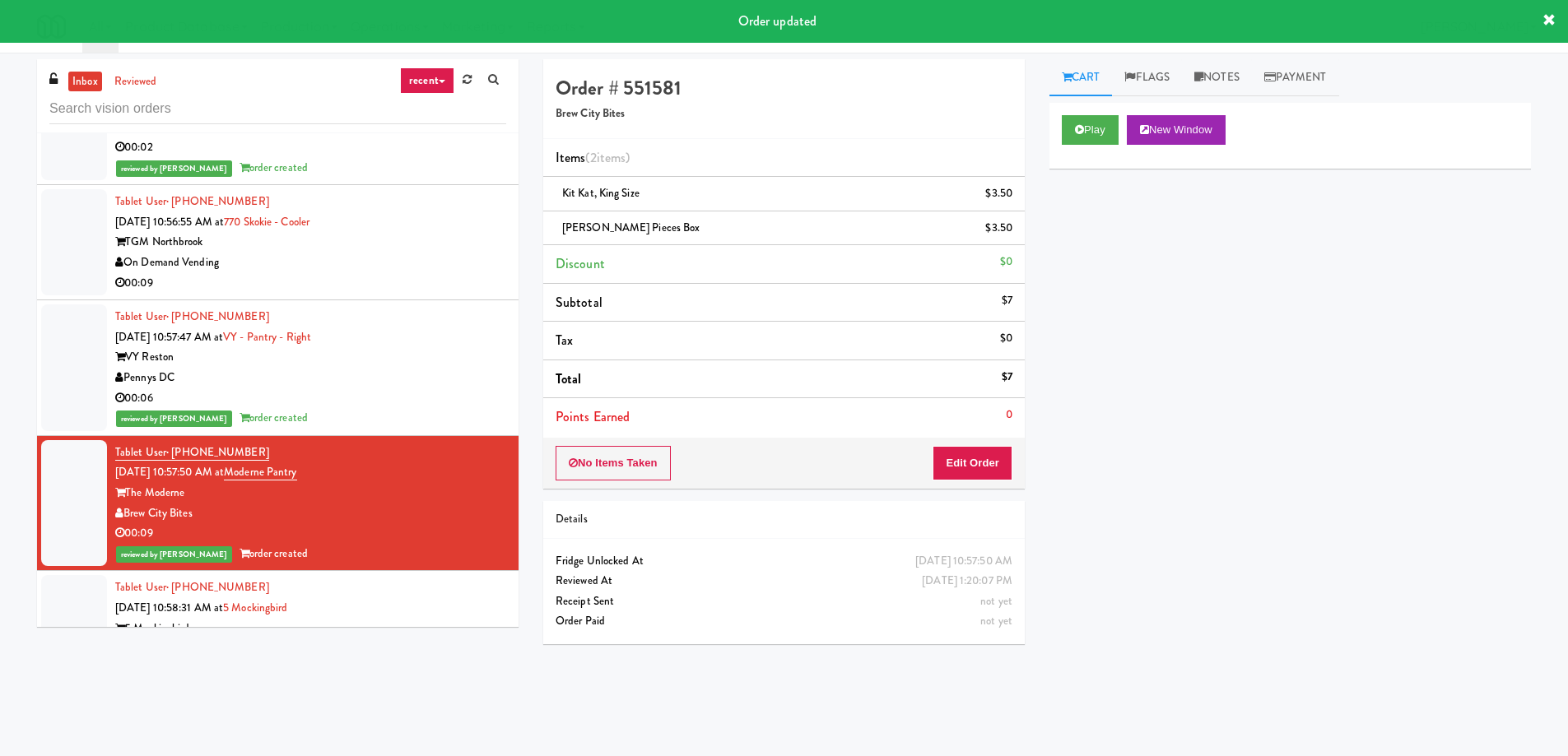
scroll to position [30712, 0]
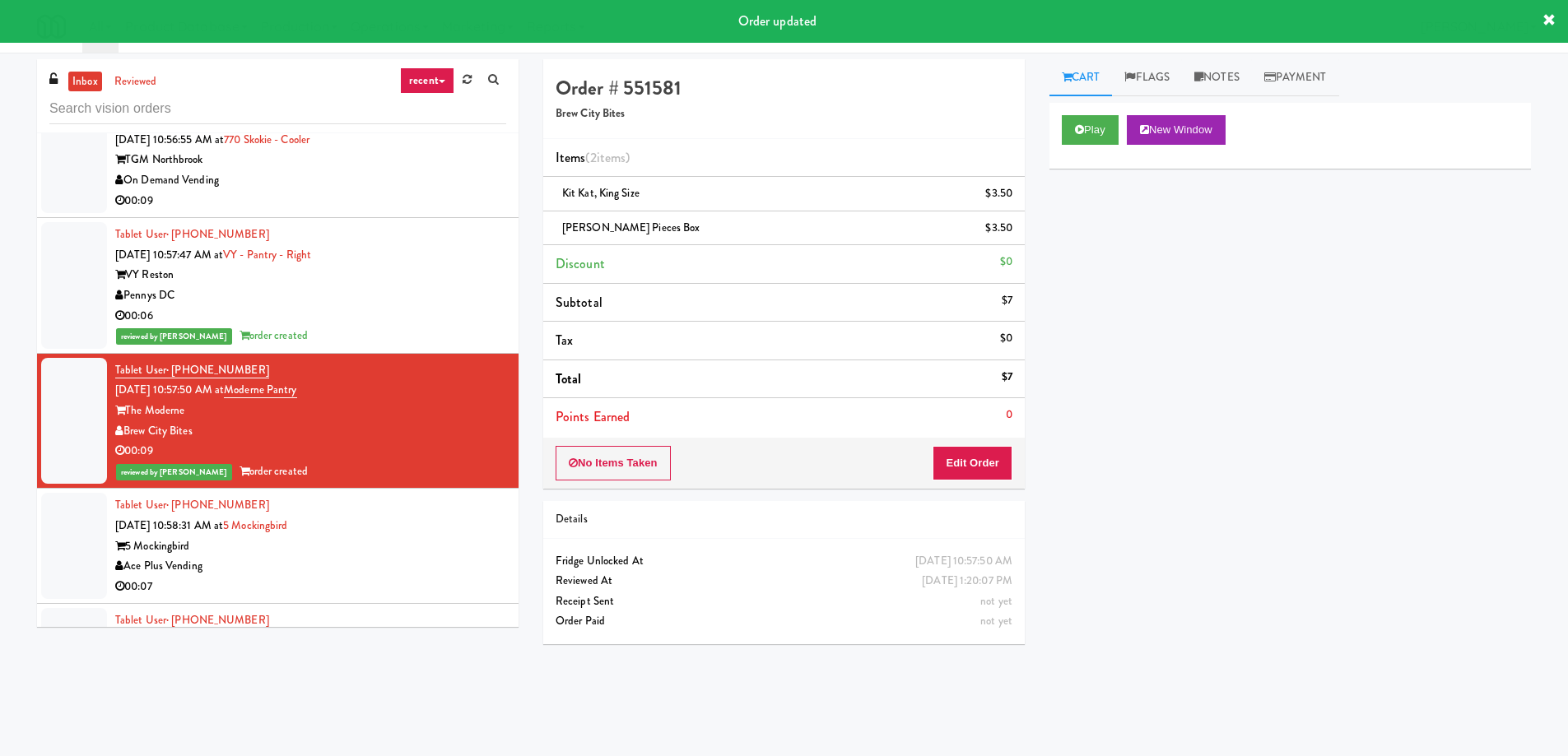
click at [327, 537] on div "5 Mockingbird" at bounding box center [311, 547] width 391 height 21
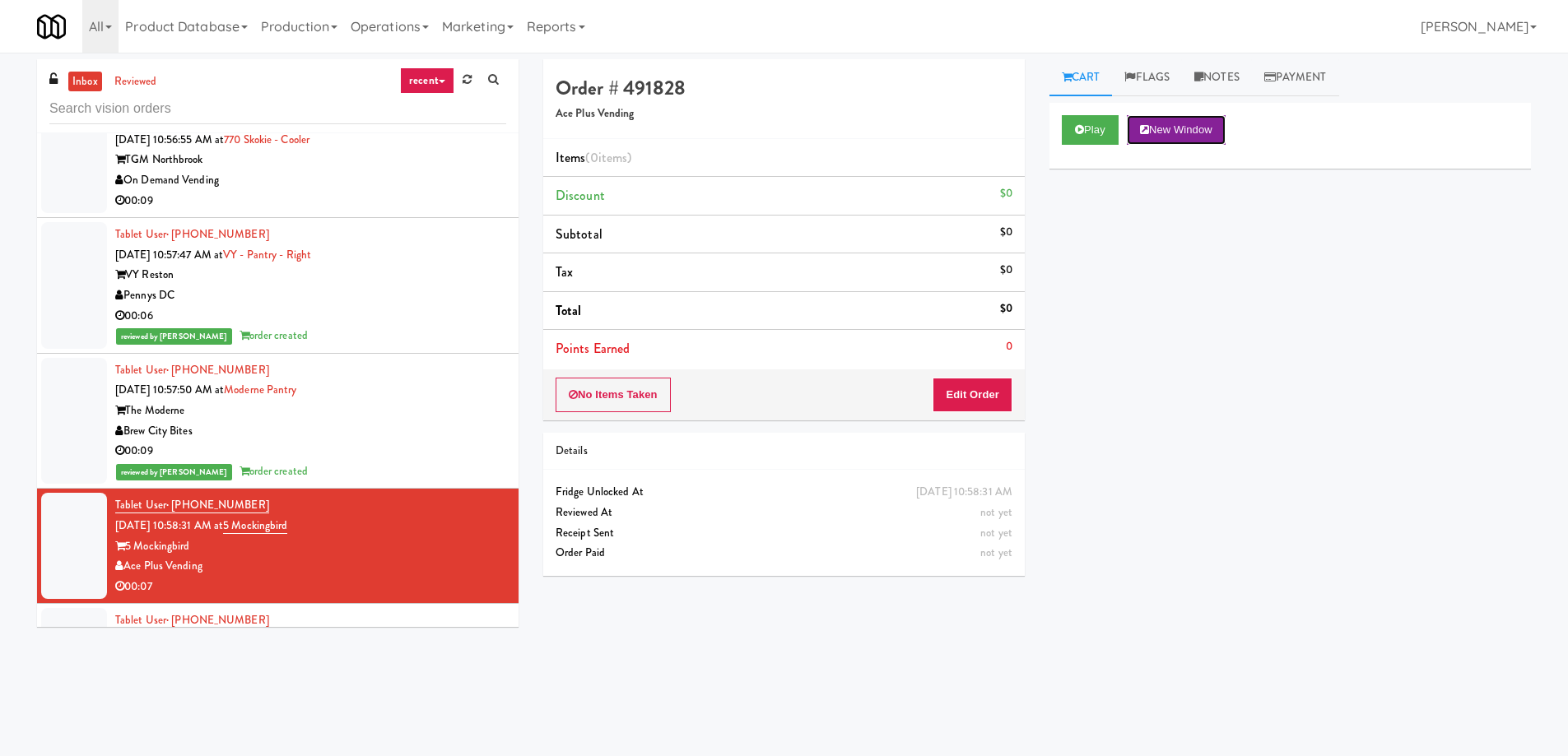
click at [1147, 128] on icon at bounding box center [1144, 129] width 9 height 10
click at [960, 390] on button "Edit Order" at bounding box center [972, 395] width 80 height 34
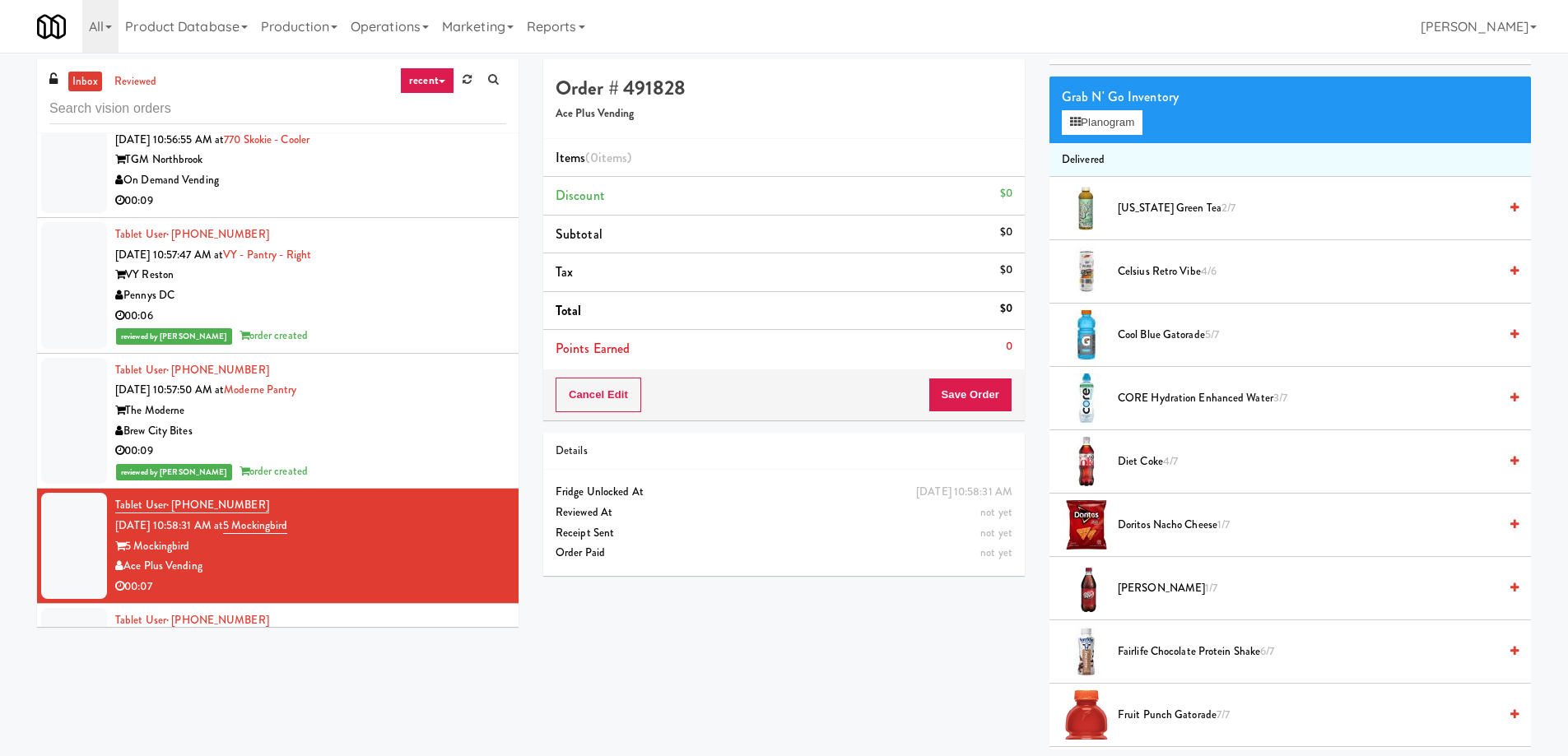
scroll to position [22, 0]
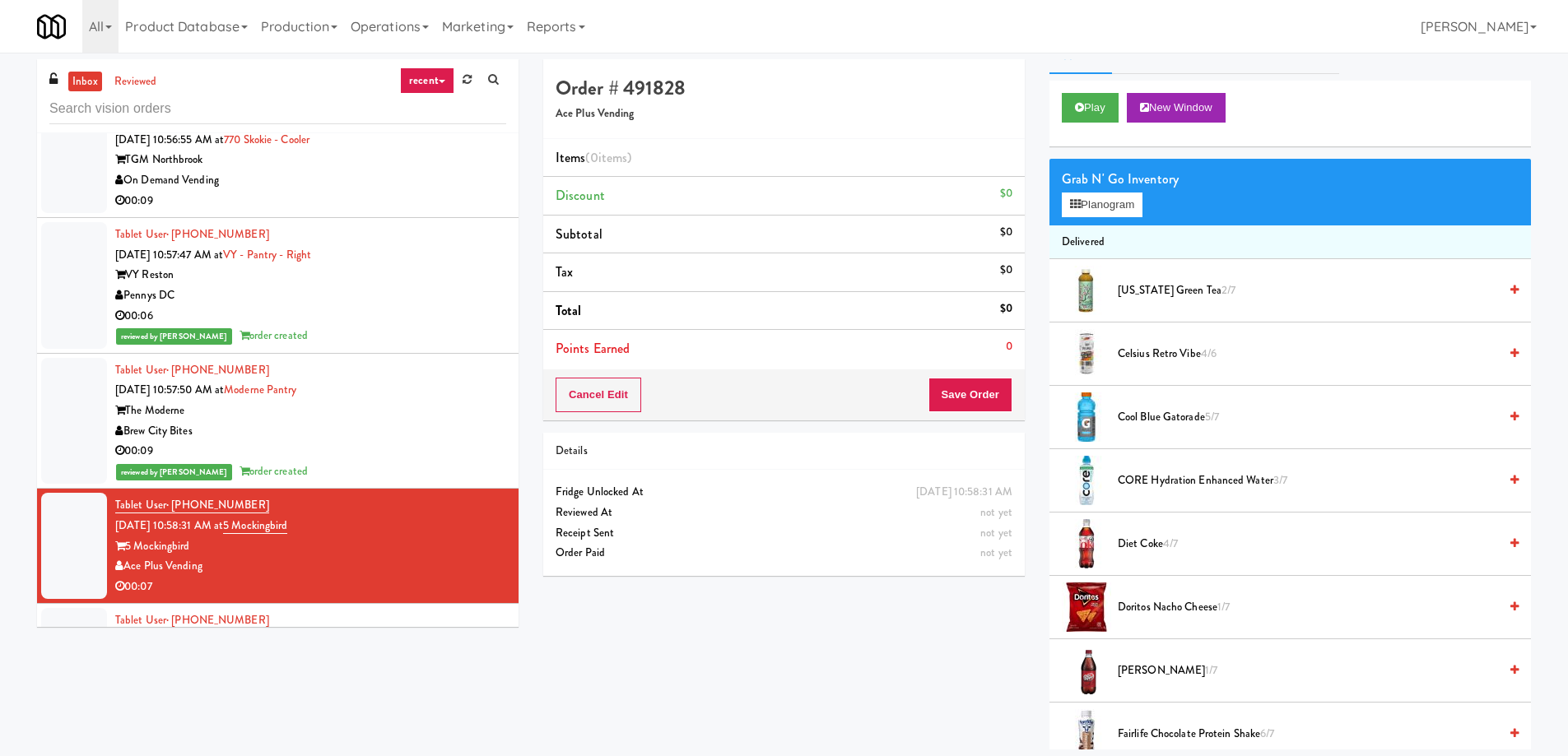
click at [1160, 360] on span "Celsius Retro Vibe 4/6" at bounding box center [1308, 354] width 380 height 21
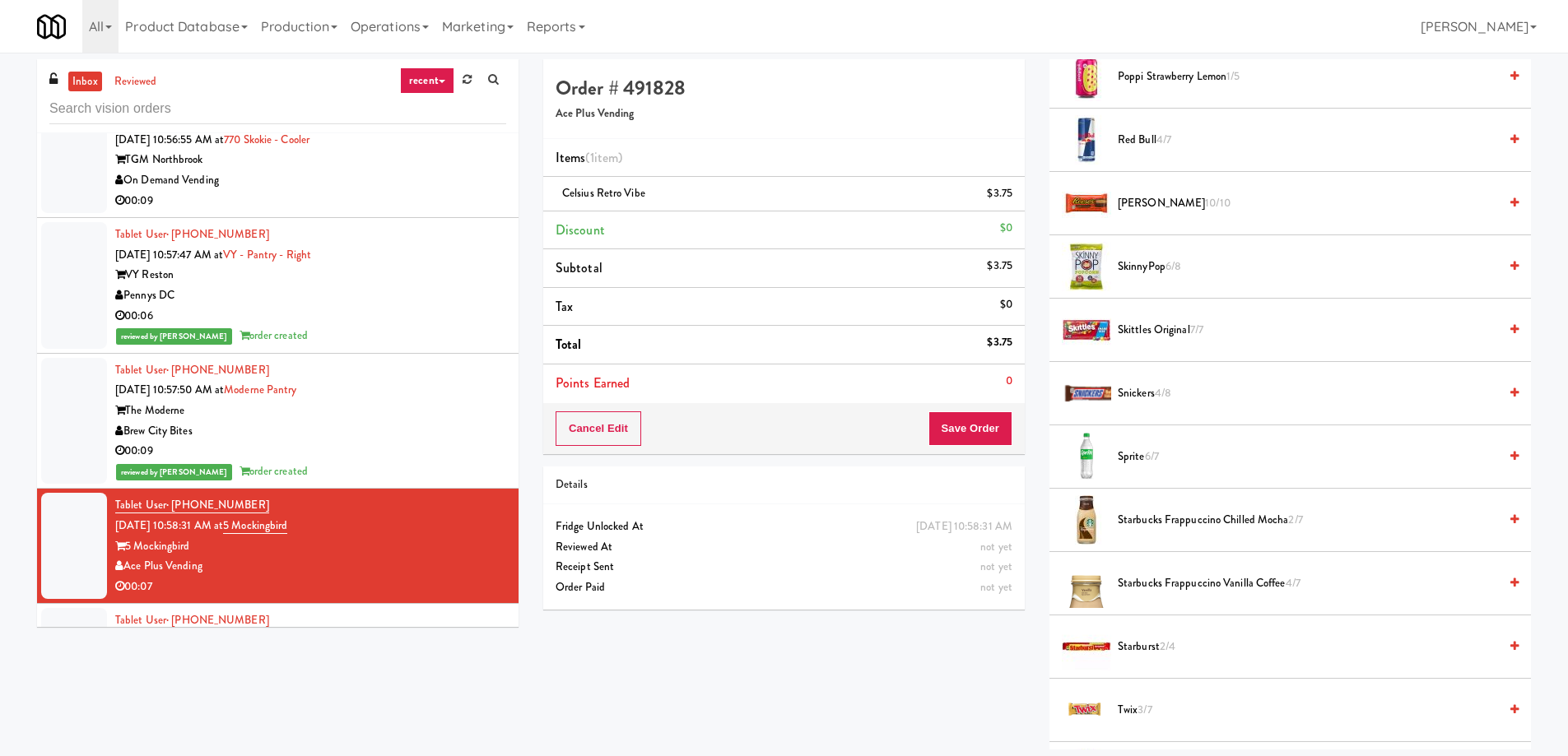
scroll to position [1668, 0]
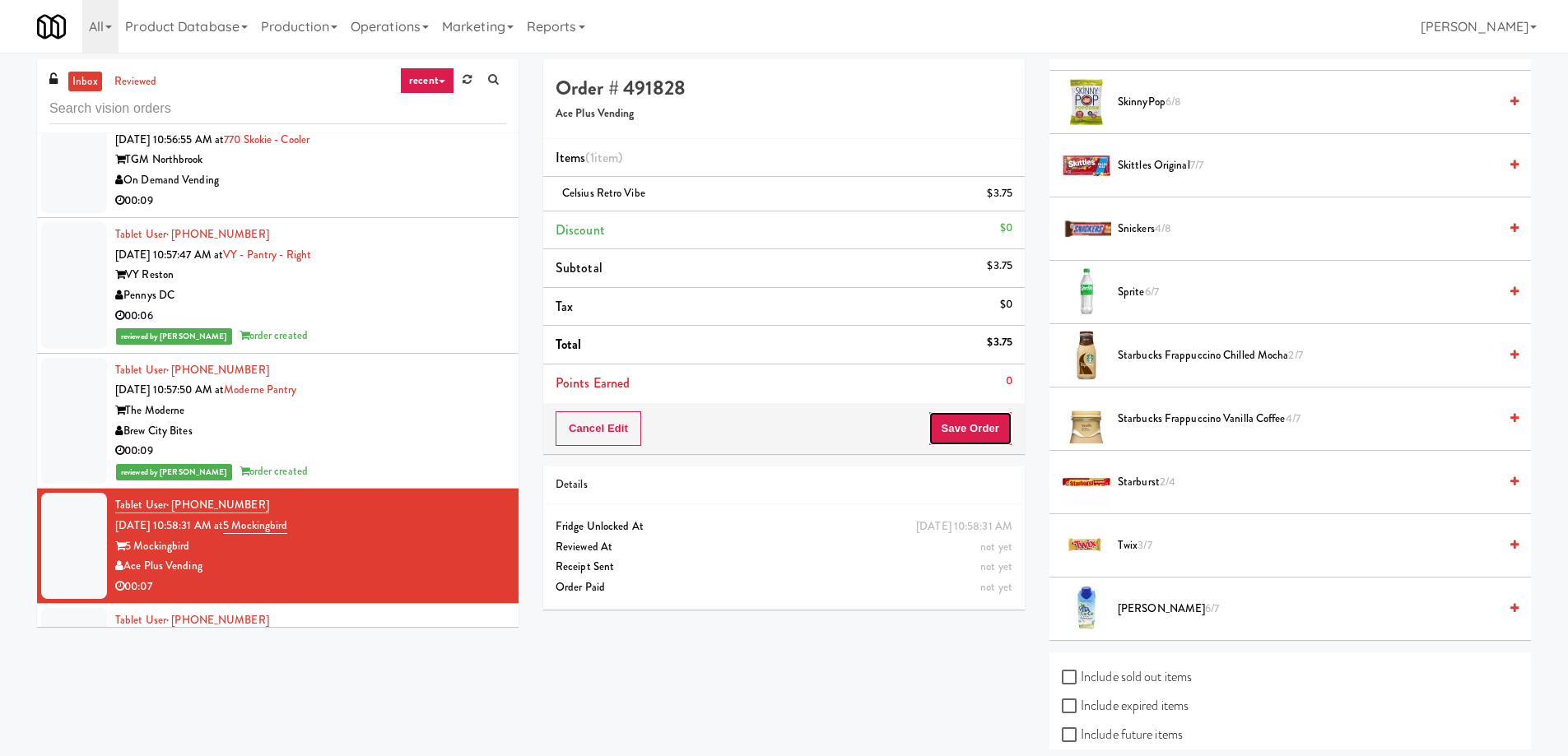
click at [938, 426] on button "Save Order" at bounding box center [970, 429] width 84 height 34
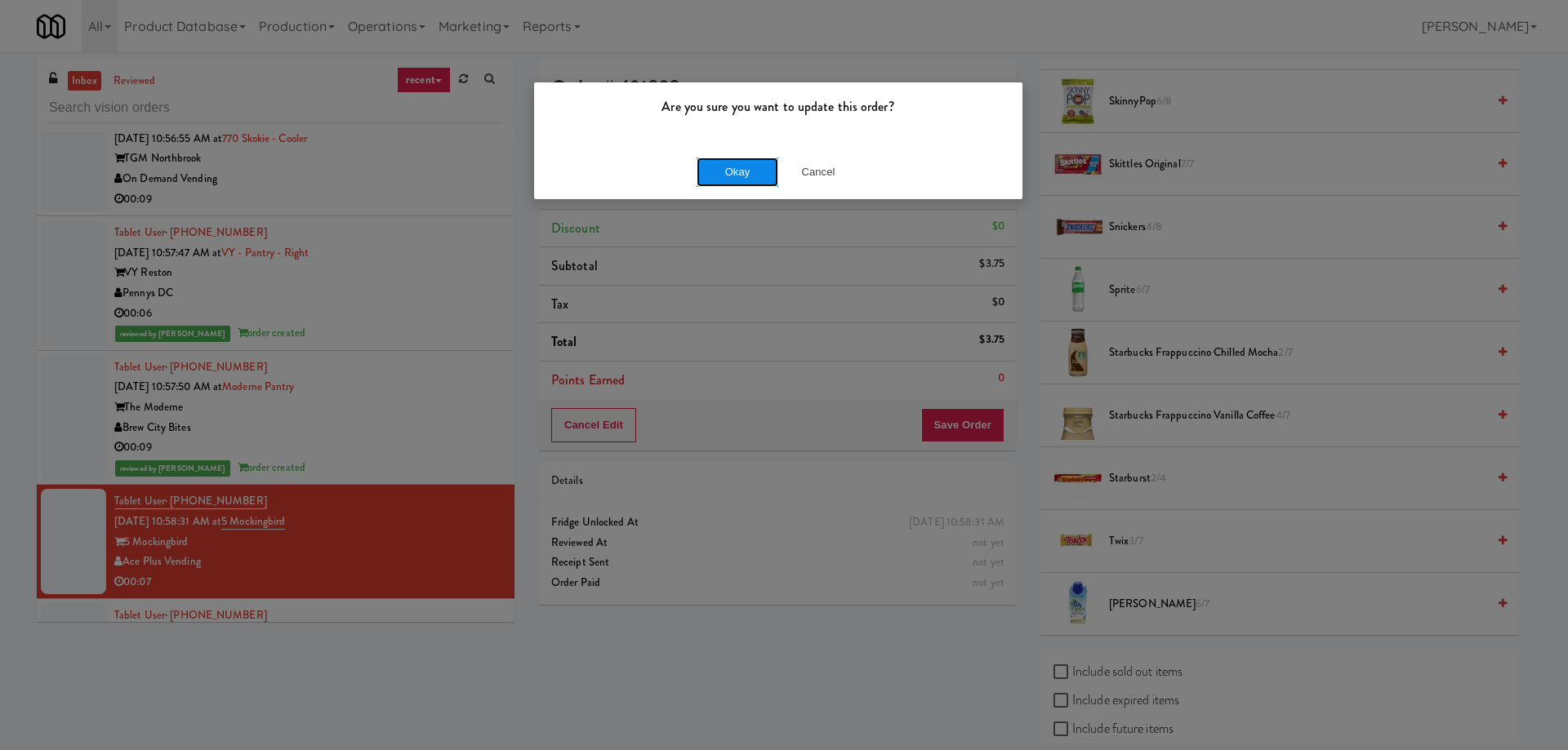
click at [722, 167] on button "Okay" at bounding box center [738, 172] width 82 height 30
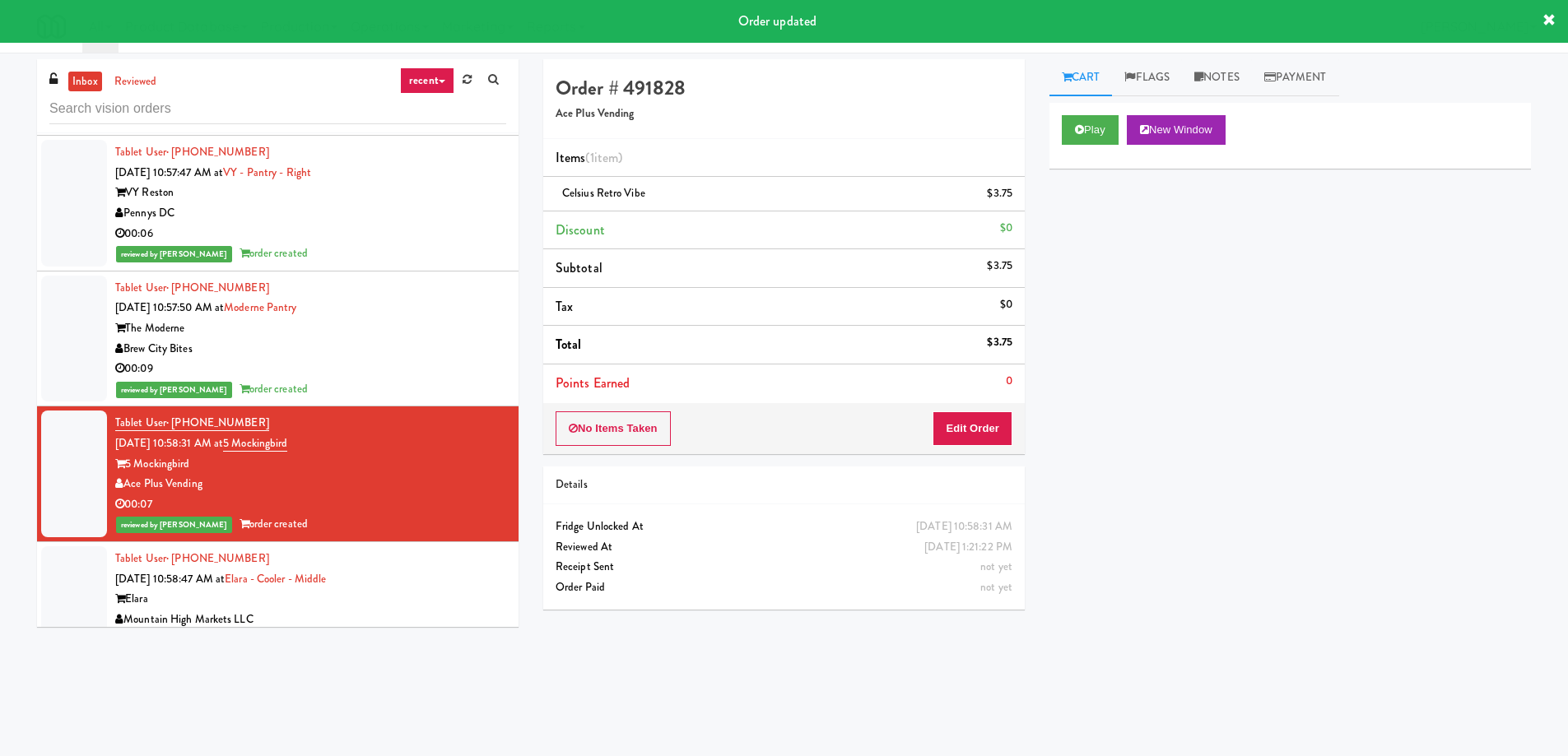
scroll to position [30876, 0]
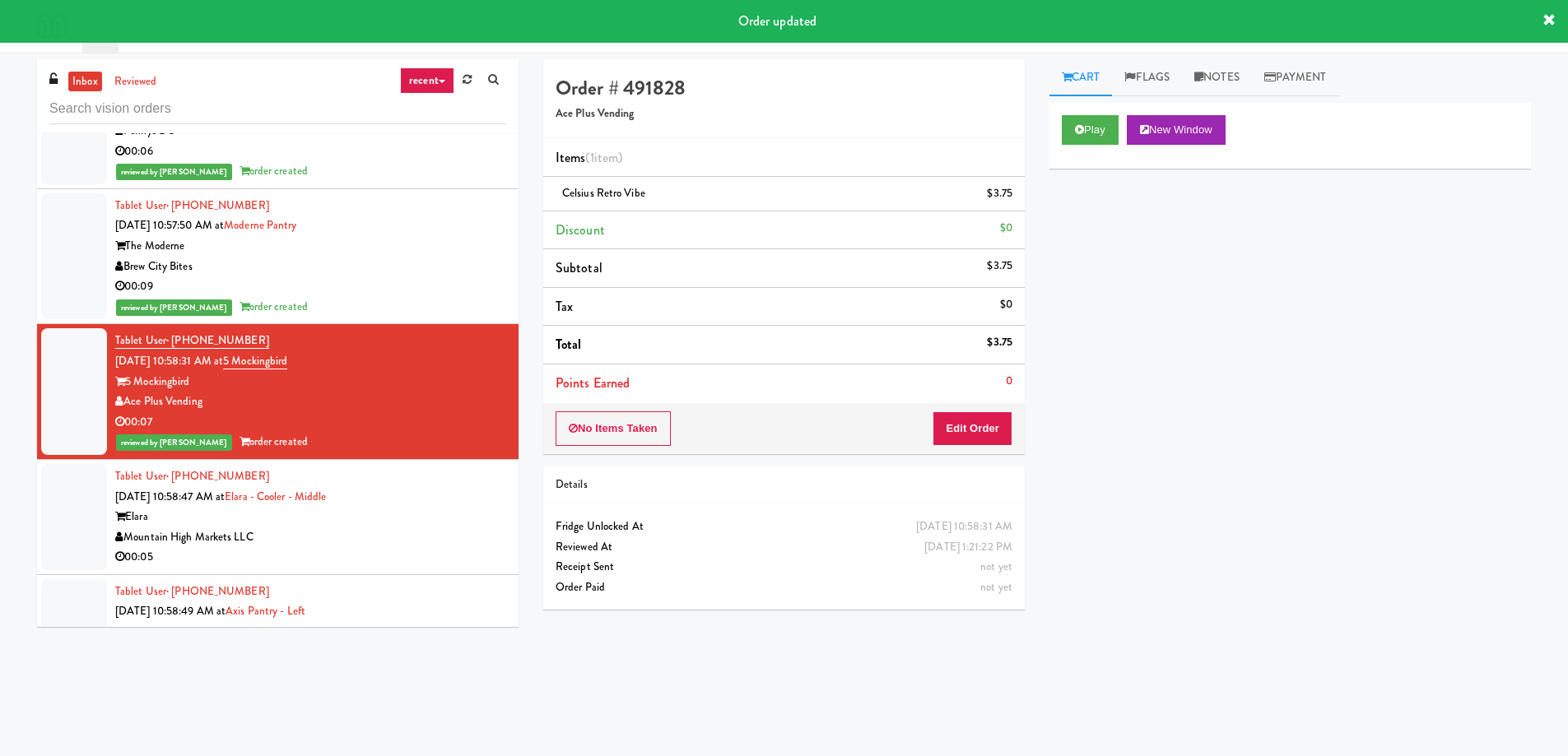
click at [375, 527] on div "Mountain High Markets LLC" at bounding box center [311, 538] width 391 height 21
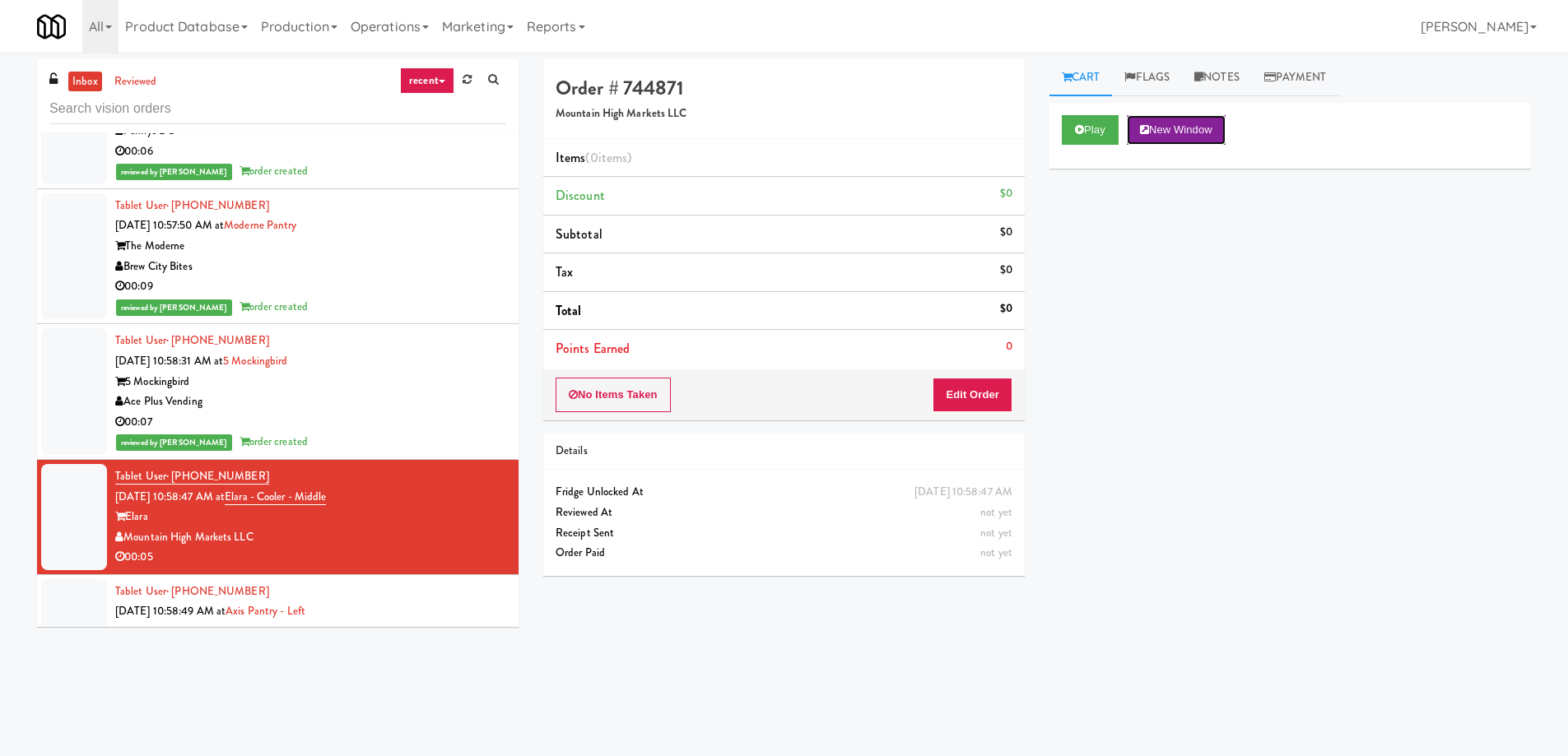
click at [1169, 127] on button "New Window" at bounding box center [1176, 130] width 98 height 30
click at [964, 394] on button "Edit Order" at bounding box center [972, 395] width 80 height 34
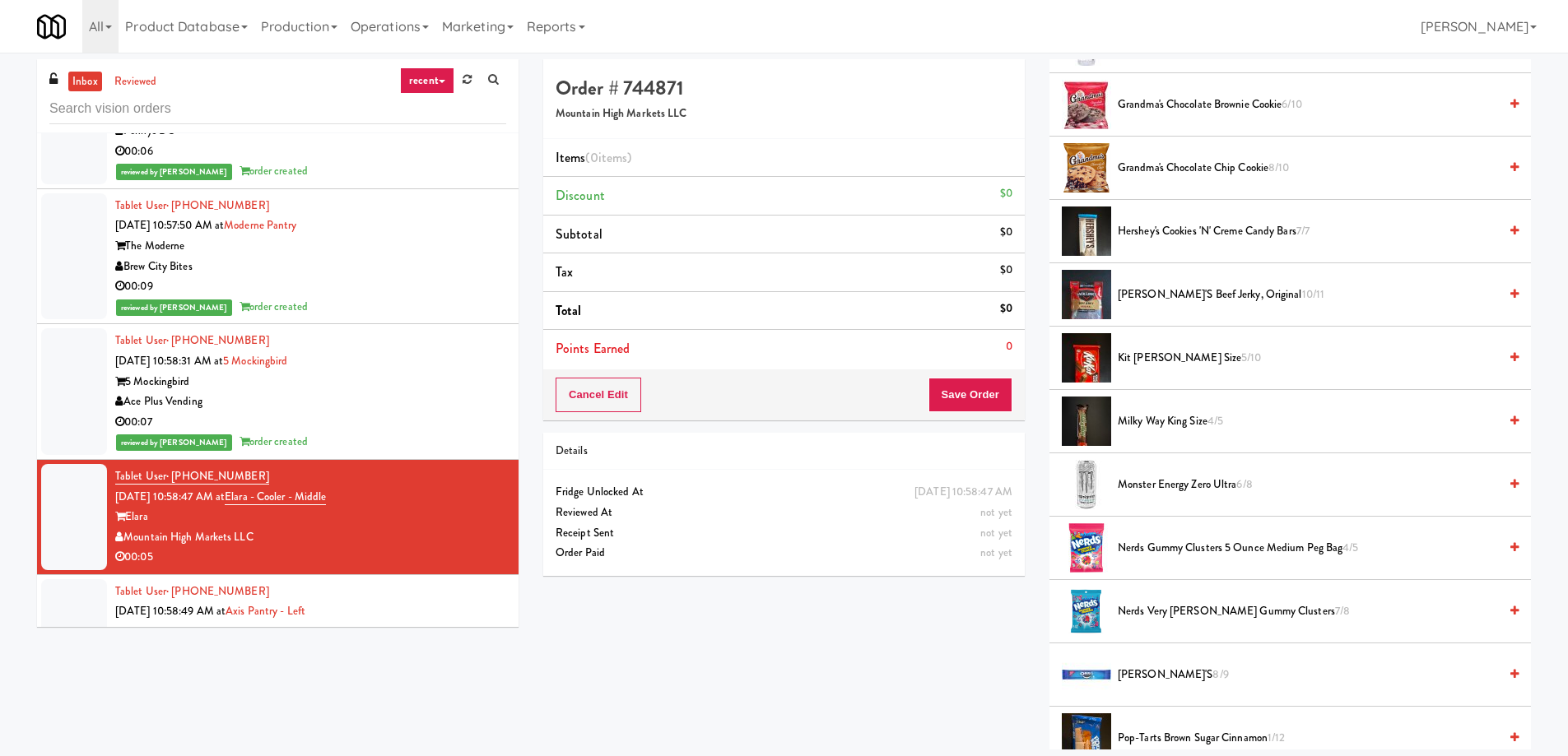
scroll to position [741, 0]
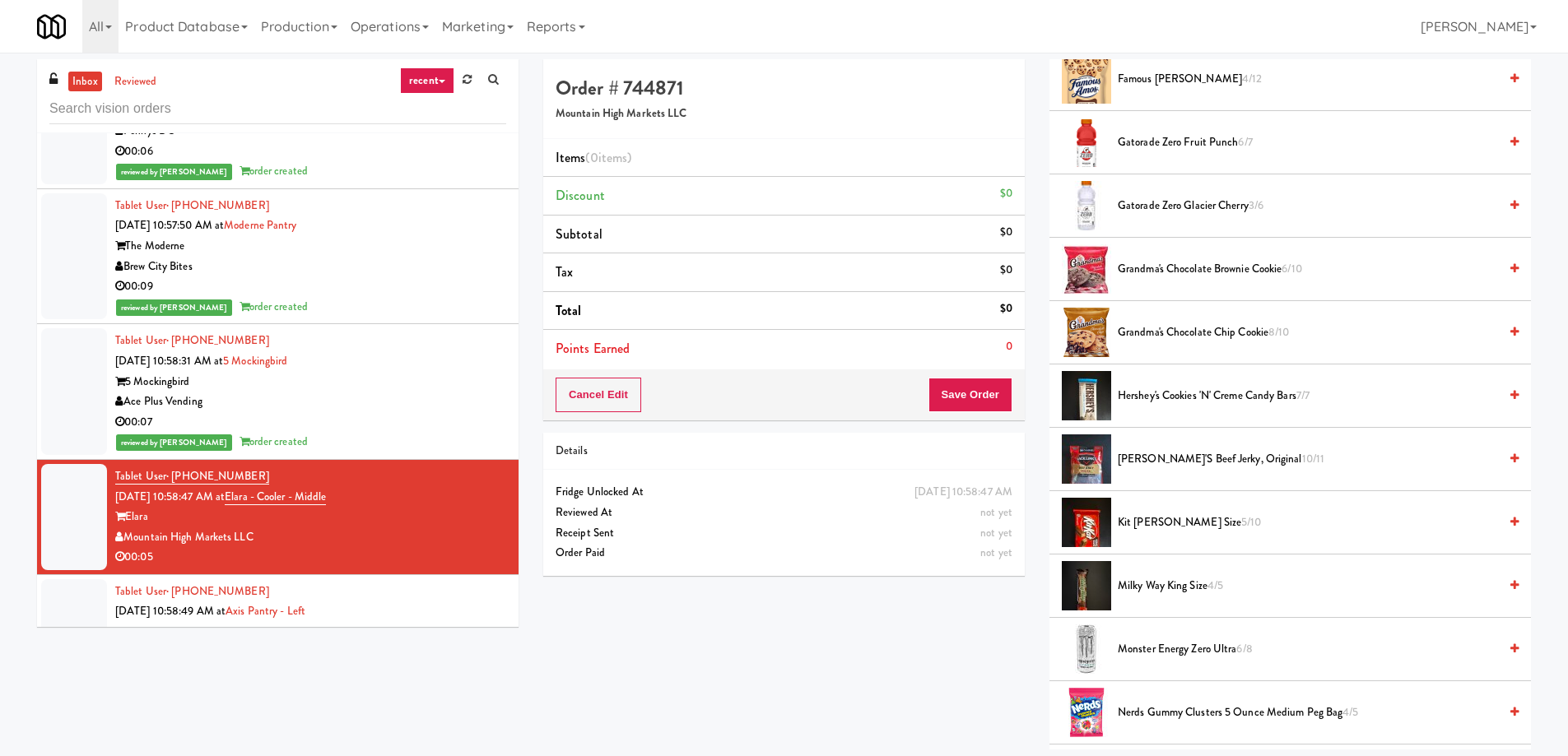
click at [1154, 206] on span "Gatorade Zero Glacier Cherry 3/6" at bounding box center [1308, 206] width 380 height 21
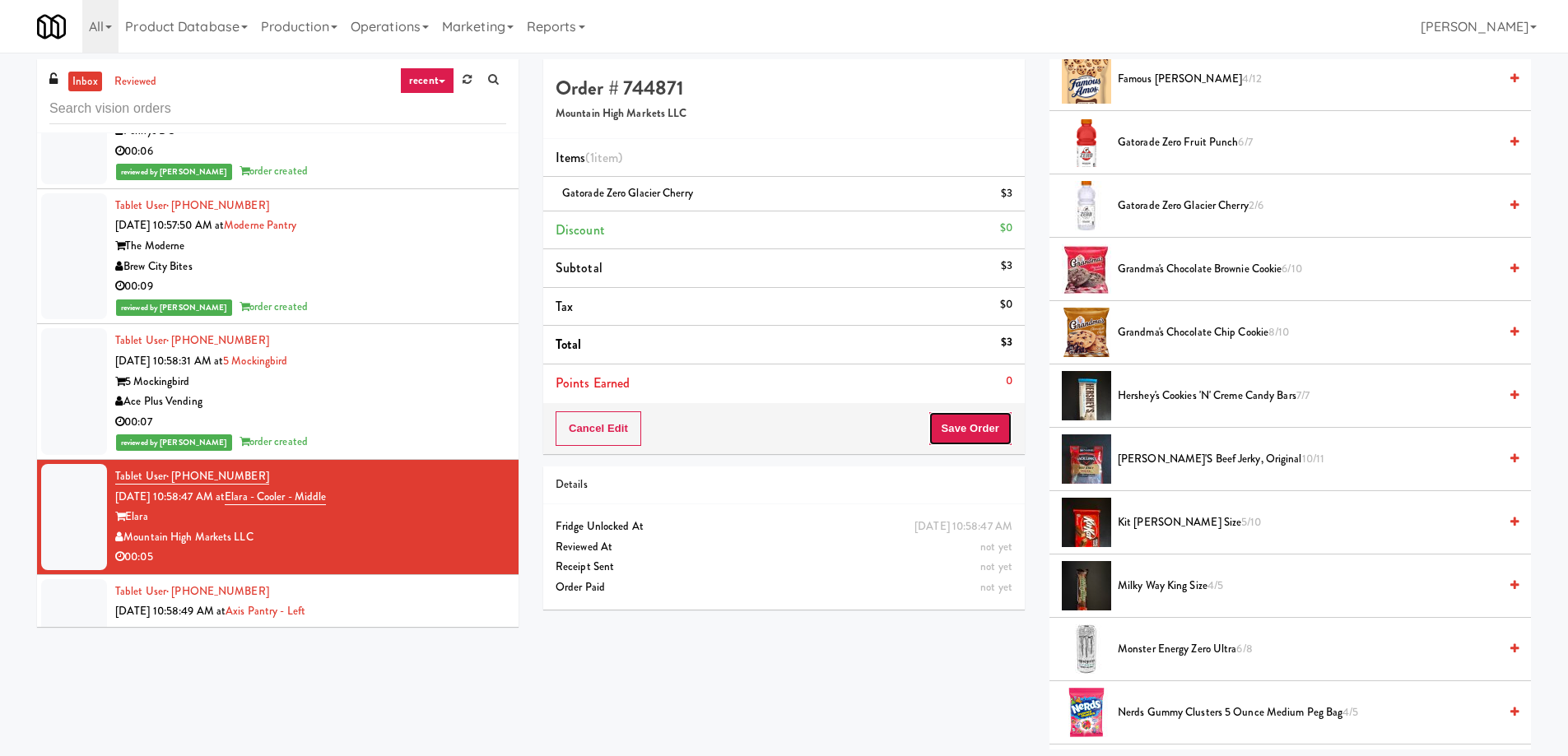
click at [964, 434] on button "Save Order" at bounding box center [970, 429] width 84 height 34
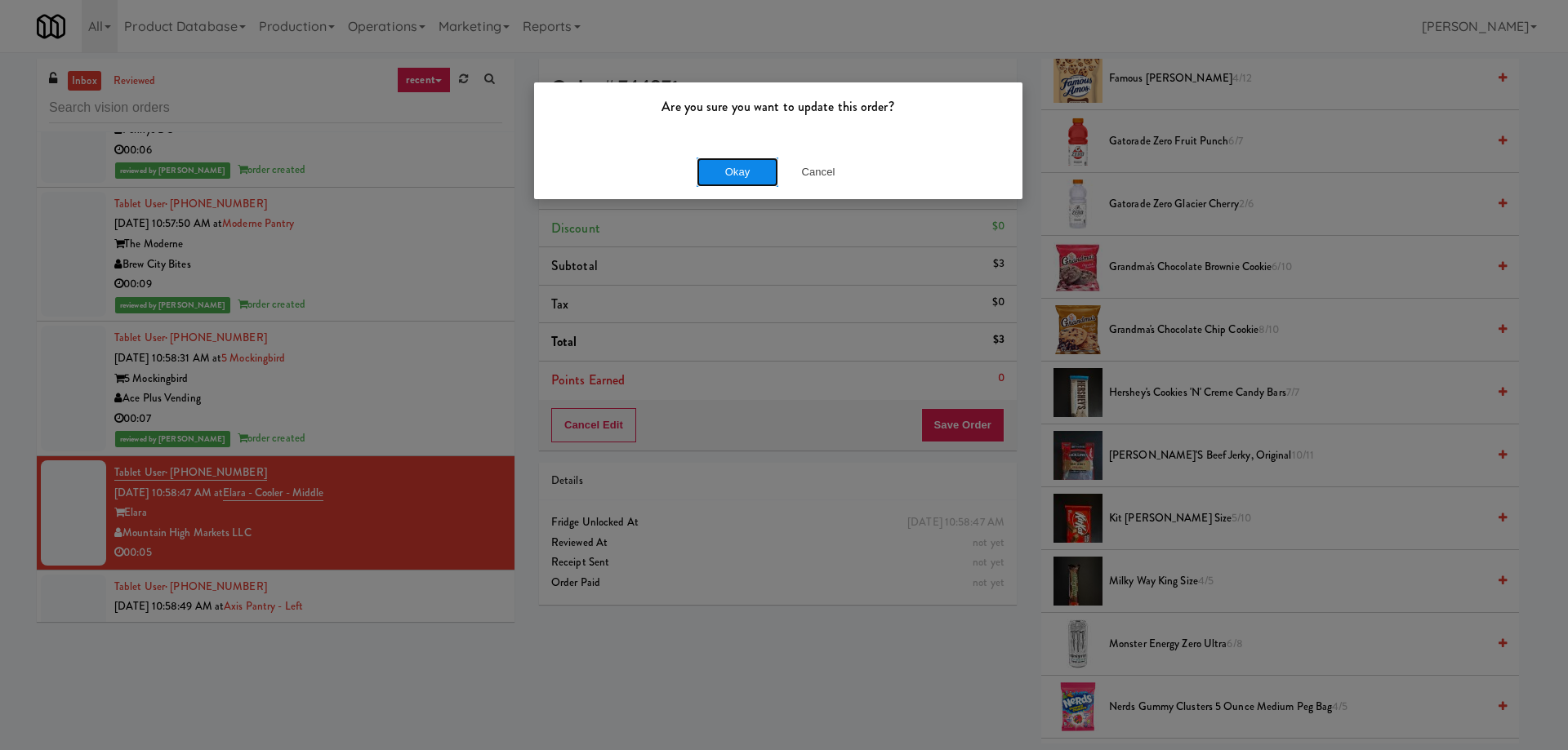
click at [741, 176] on button "Okay" at bounding box center [738, 172] width 82 height 30
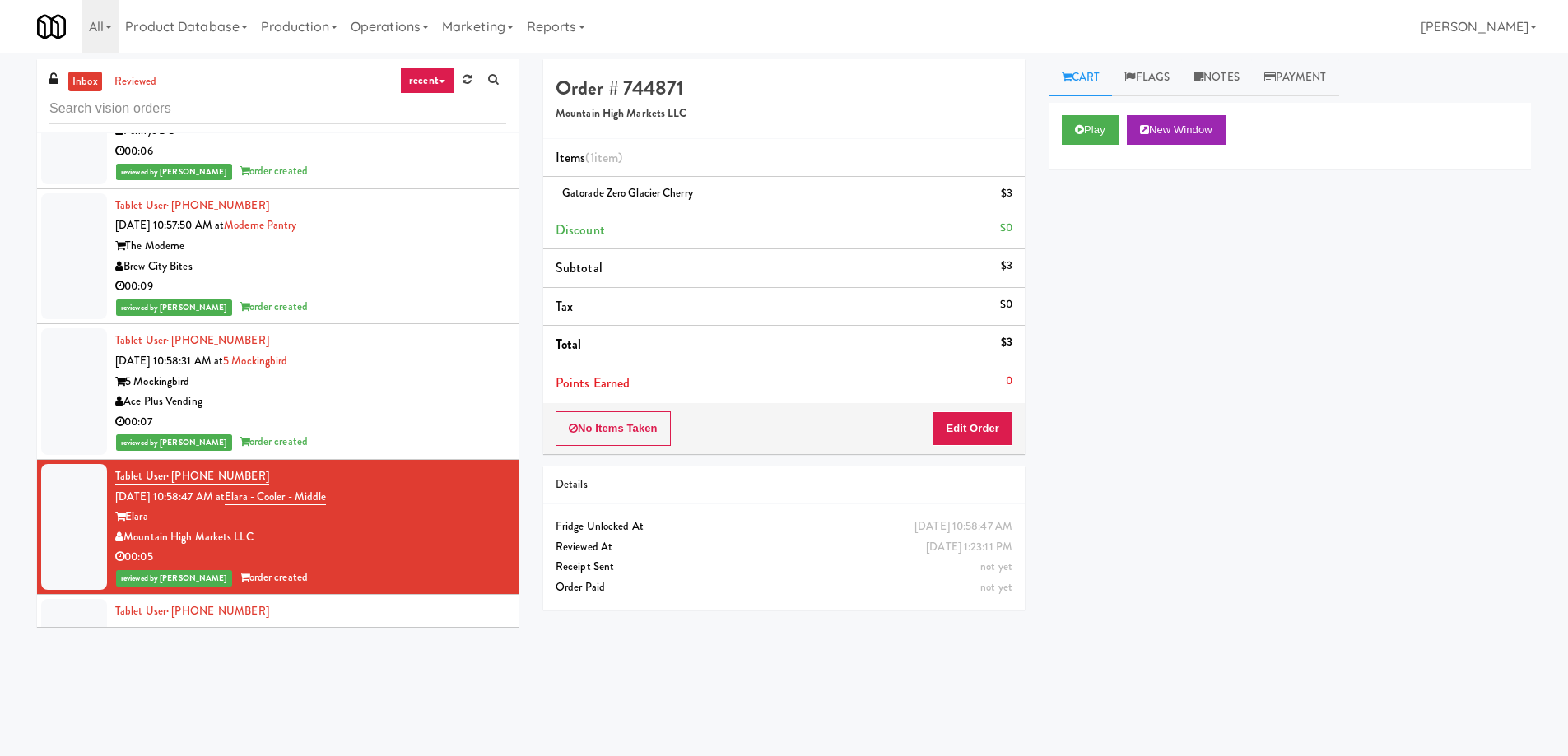
scroll to position [30959, 0]
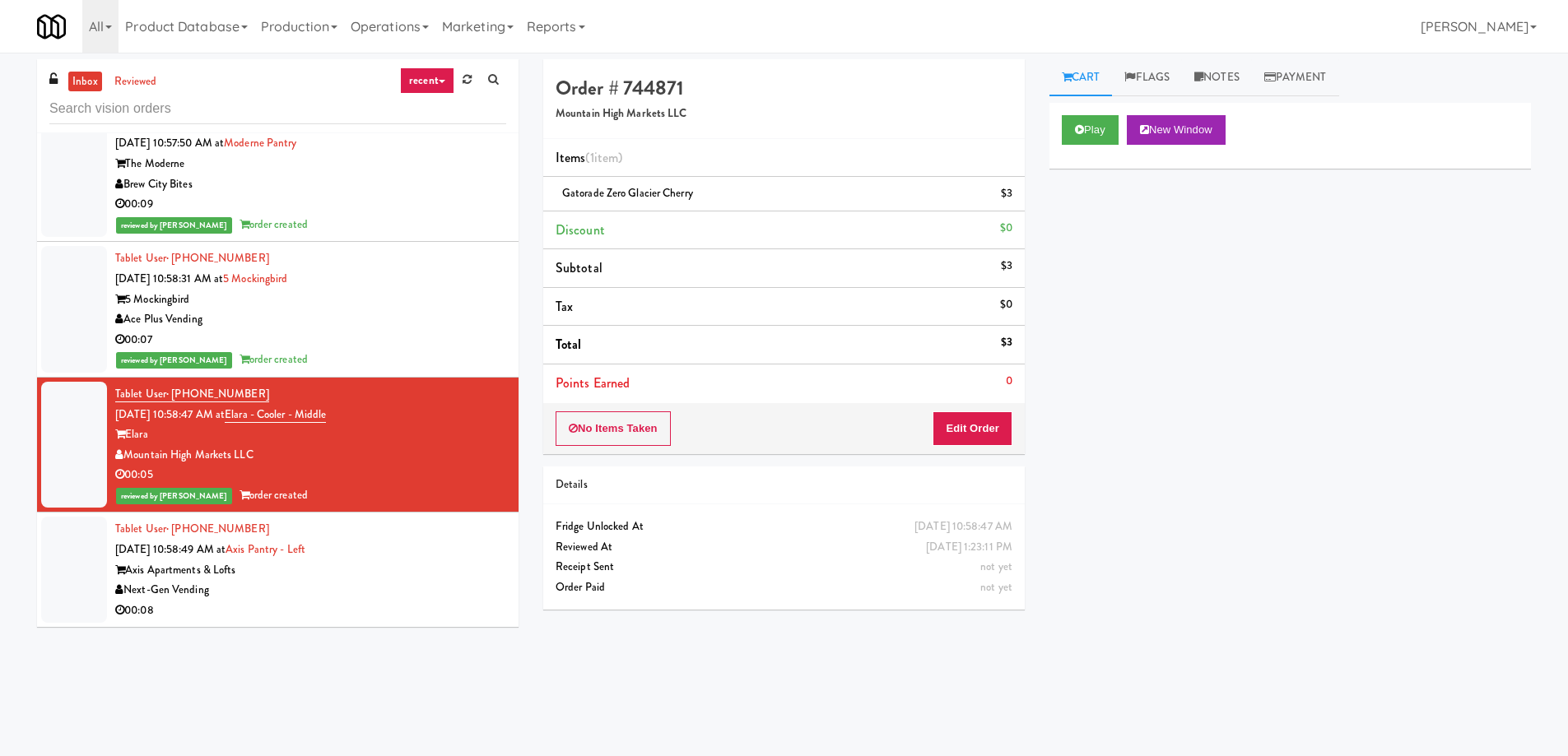
click at [379, 519] on div "Tablet User · (312) 919-9181 [DATE] 10:58:49 AM at Axis Pantry - Left Axis Apar…" at bounding box center [311, 569] width 391 height 101
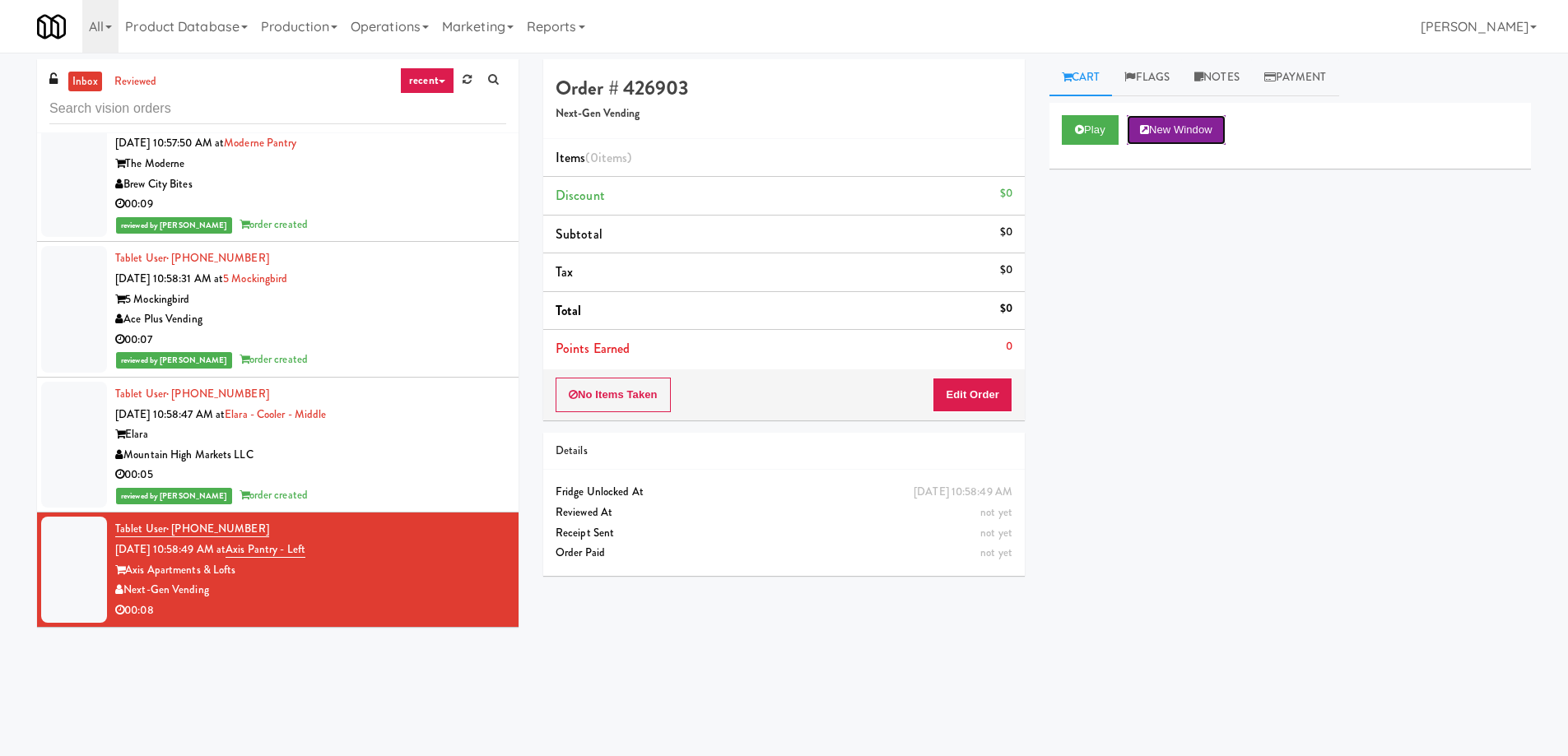
click at [1157, 131] on button "New Window" at bounding box center [1176, 130] width 98 height 30
click at [952, 393] on button "Edit Order" at bounding box center [972, 395] width 80 height 34
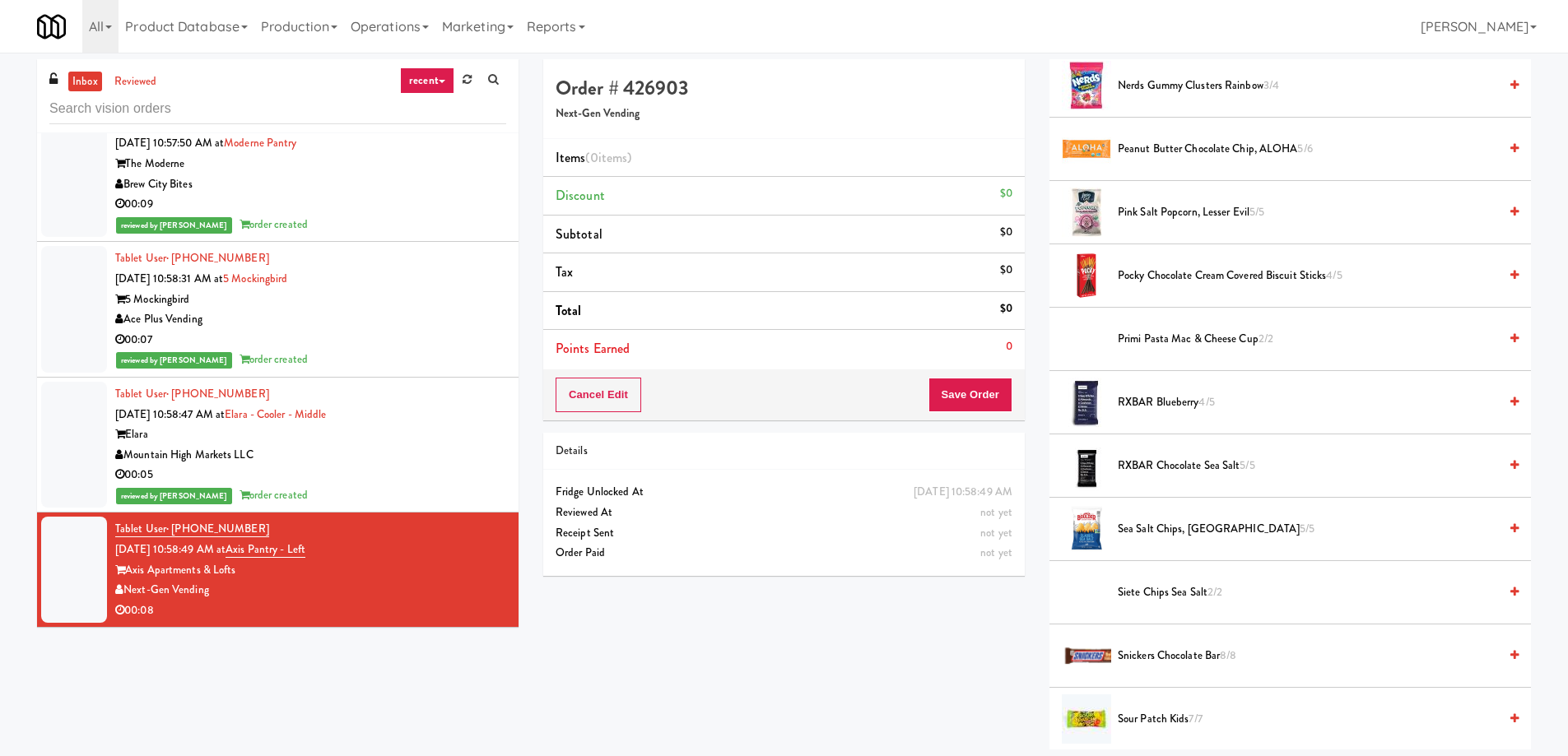
scroll to position [1235, 0]
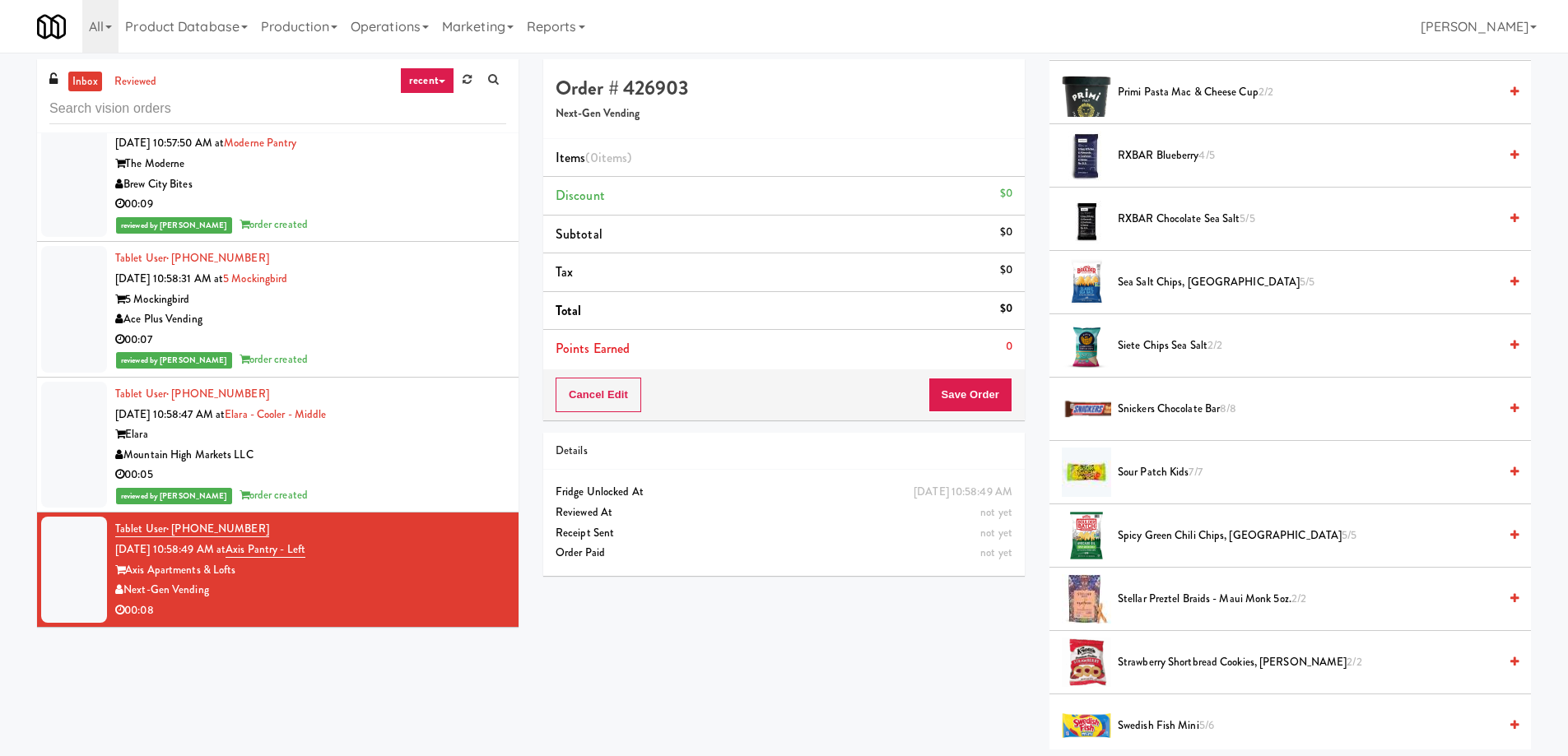
click at [1194, 409] on span "Snickers Chocolate Bar 8/8" at bounding box center [1308, 409] width 380 height 21
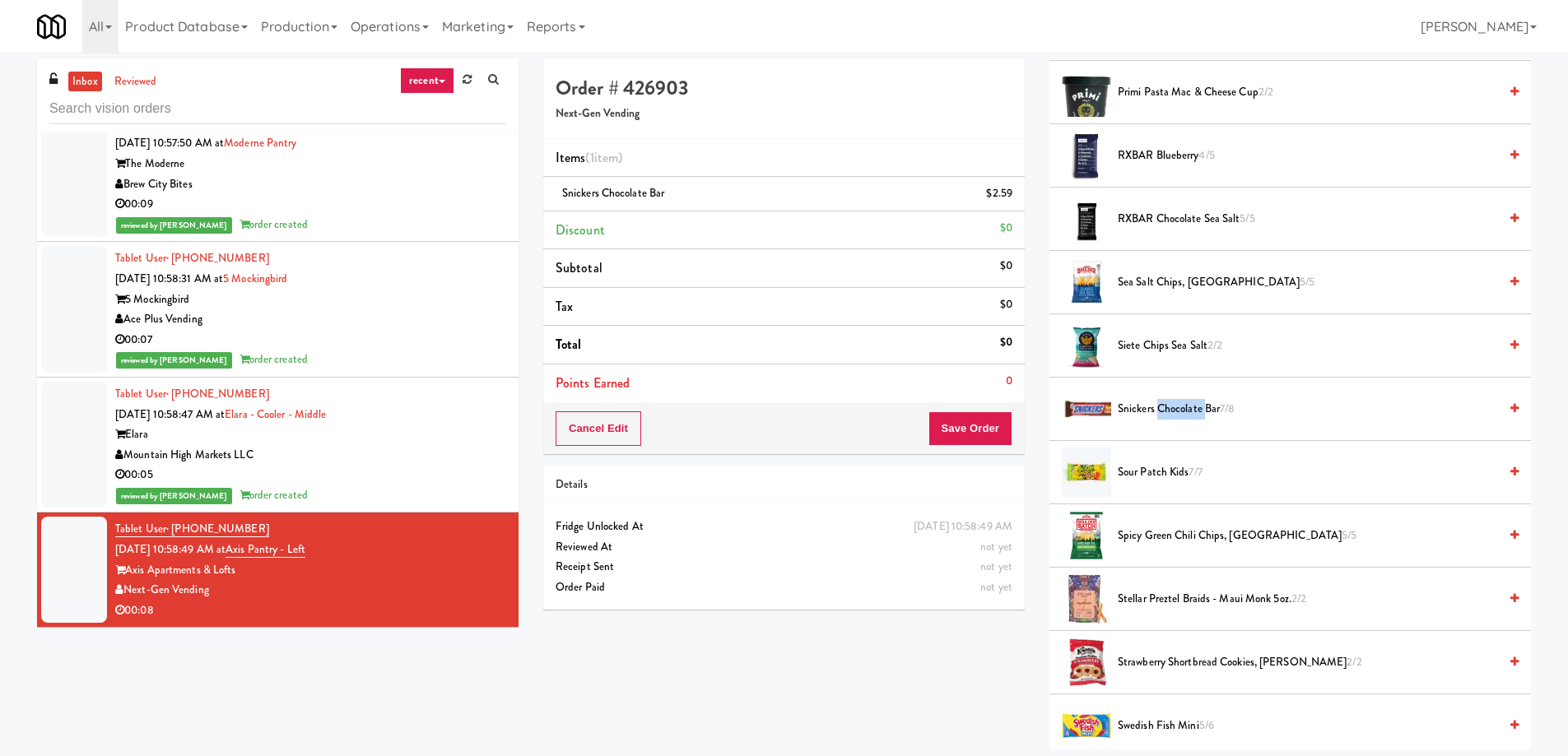
click at [1194, 409] on span "Snickers Chocolate Bar 7/8" at bounding box center [1308, 409] width 380 height 21
click at [874, 484] on div "Details" at bounding box center [784, 485] width 456 height 21
click at [958, 429] on button "Save Order" at bounding box center [970, 429] width 84 height 34
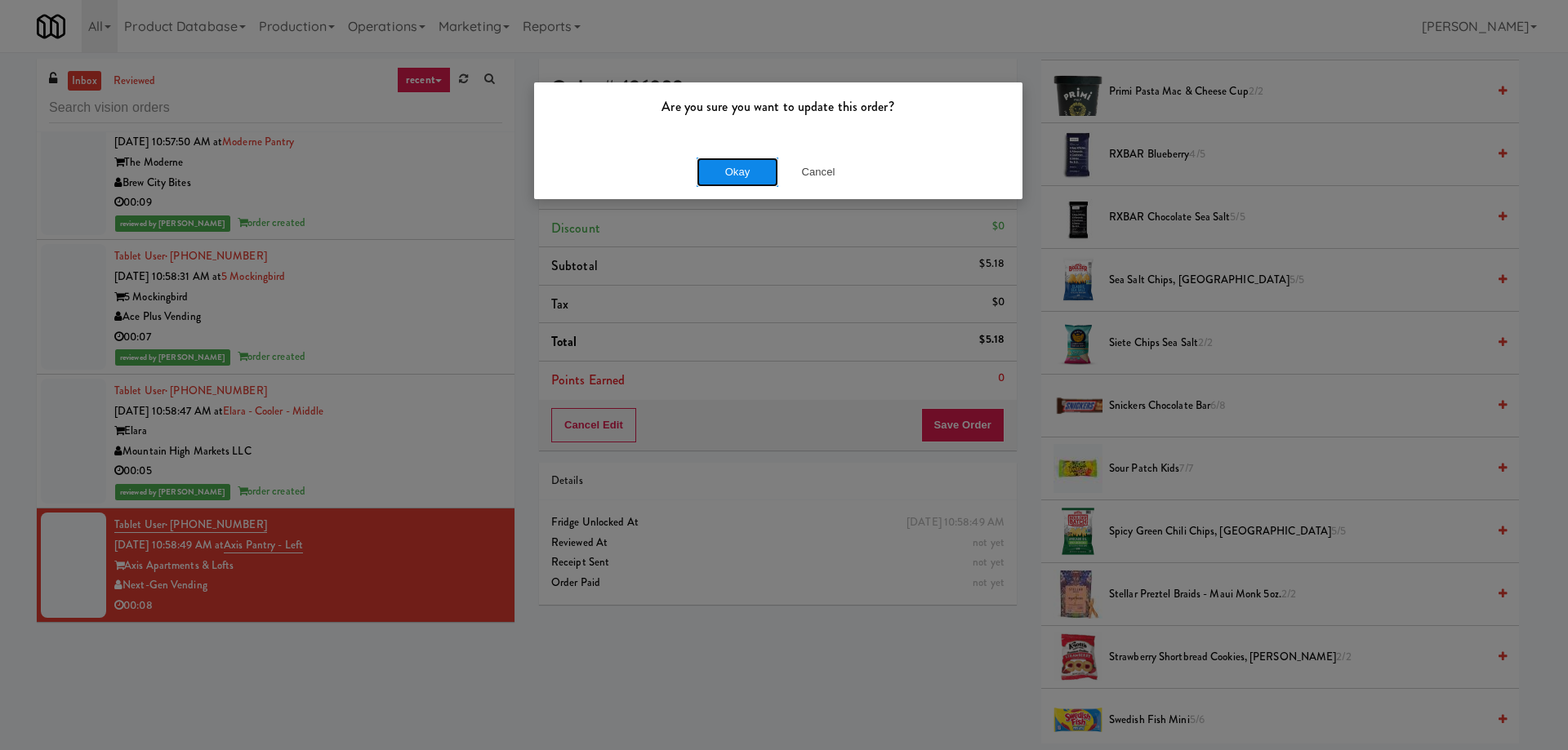
click at [724, 172] on button "Okay" at bounding box center [738, 172] width 82 height 30
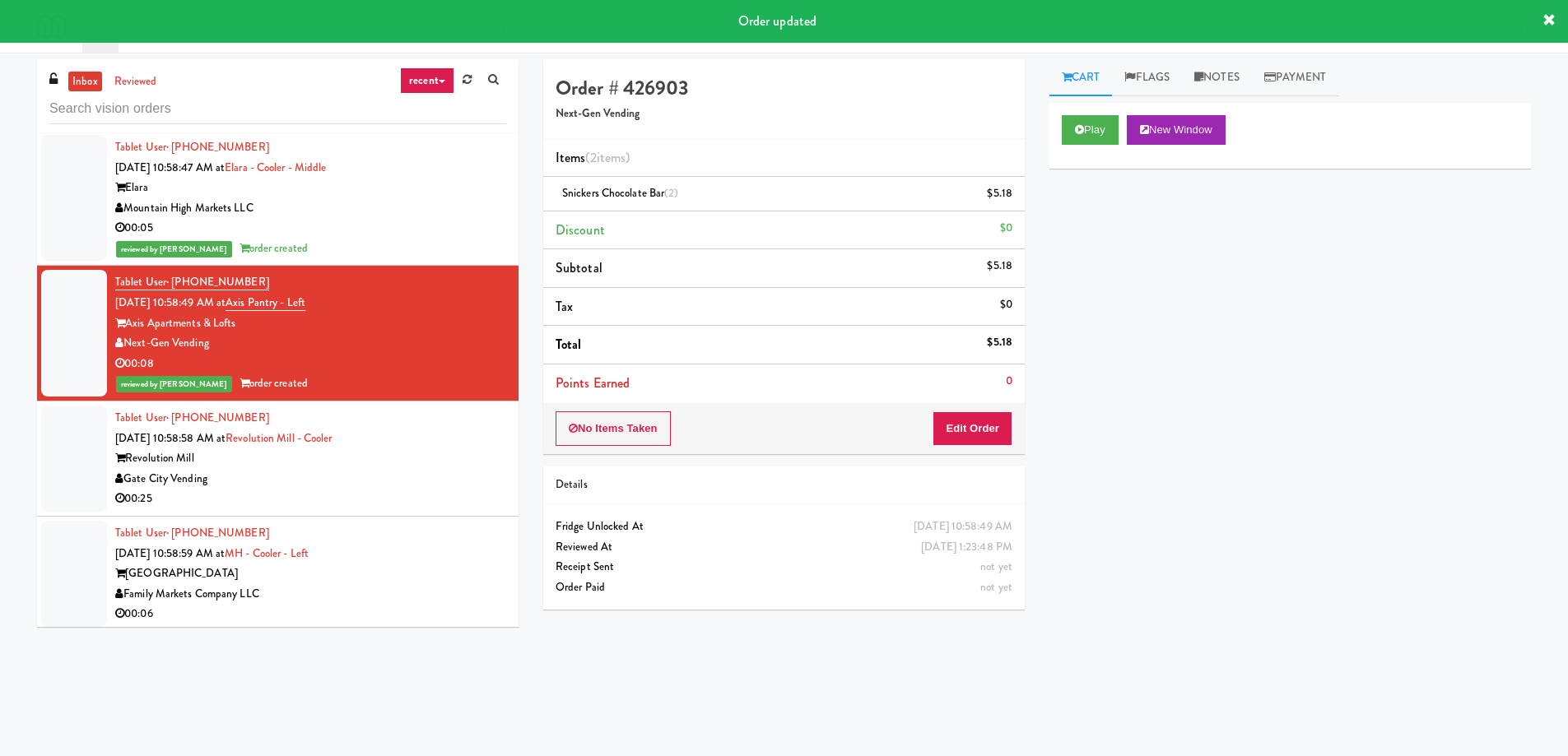
scroll to position [31288, 0]
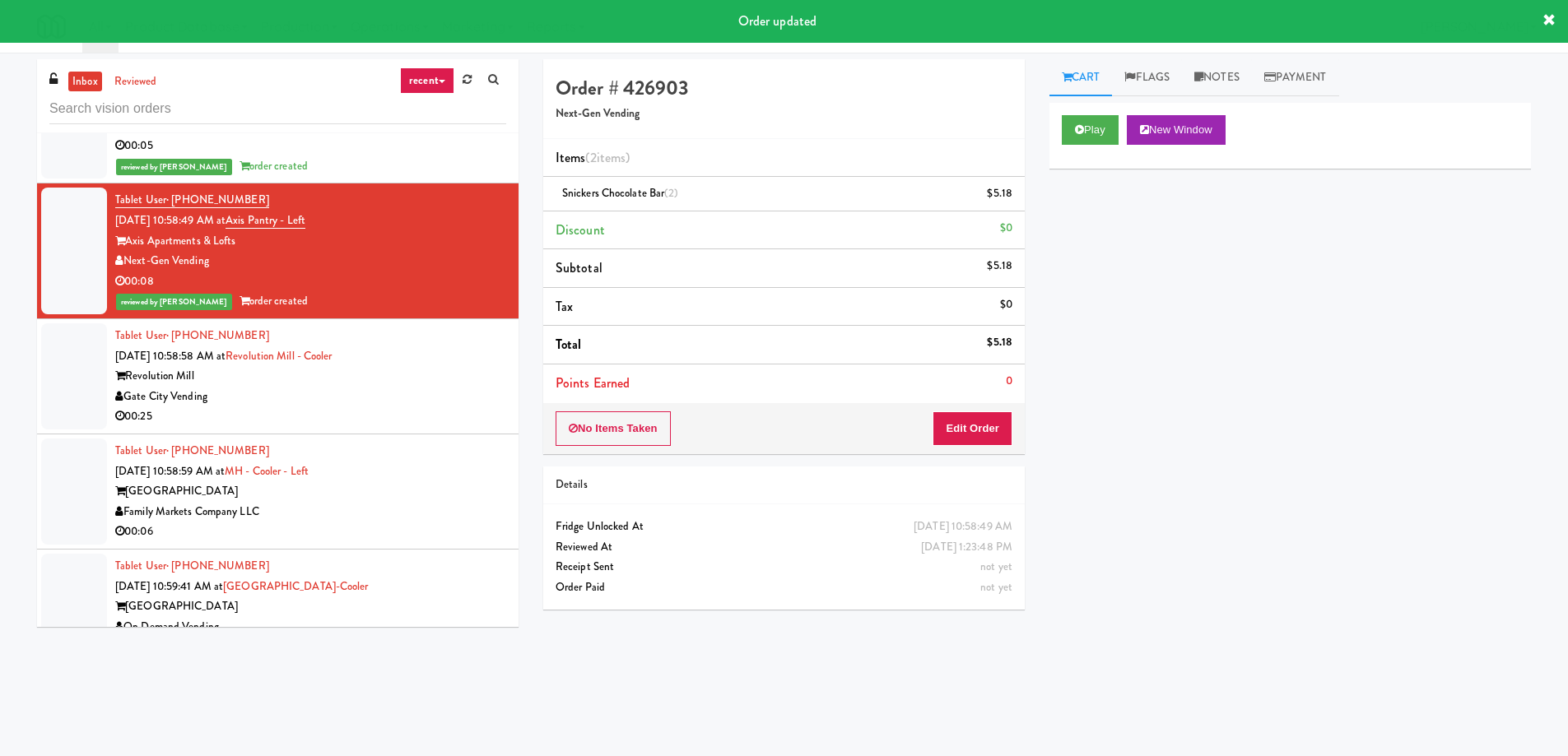
click at [377, 502] on div "Family Markets Company LLC" at bounding box center [311, 512] width 391 height 21
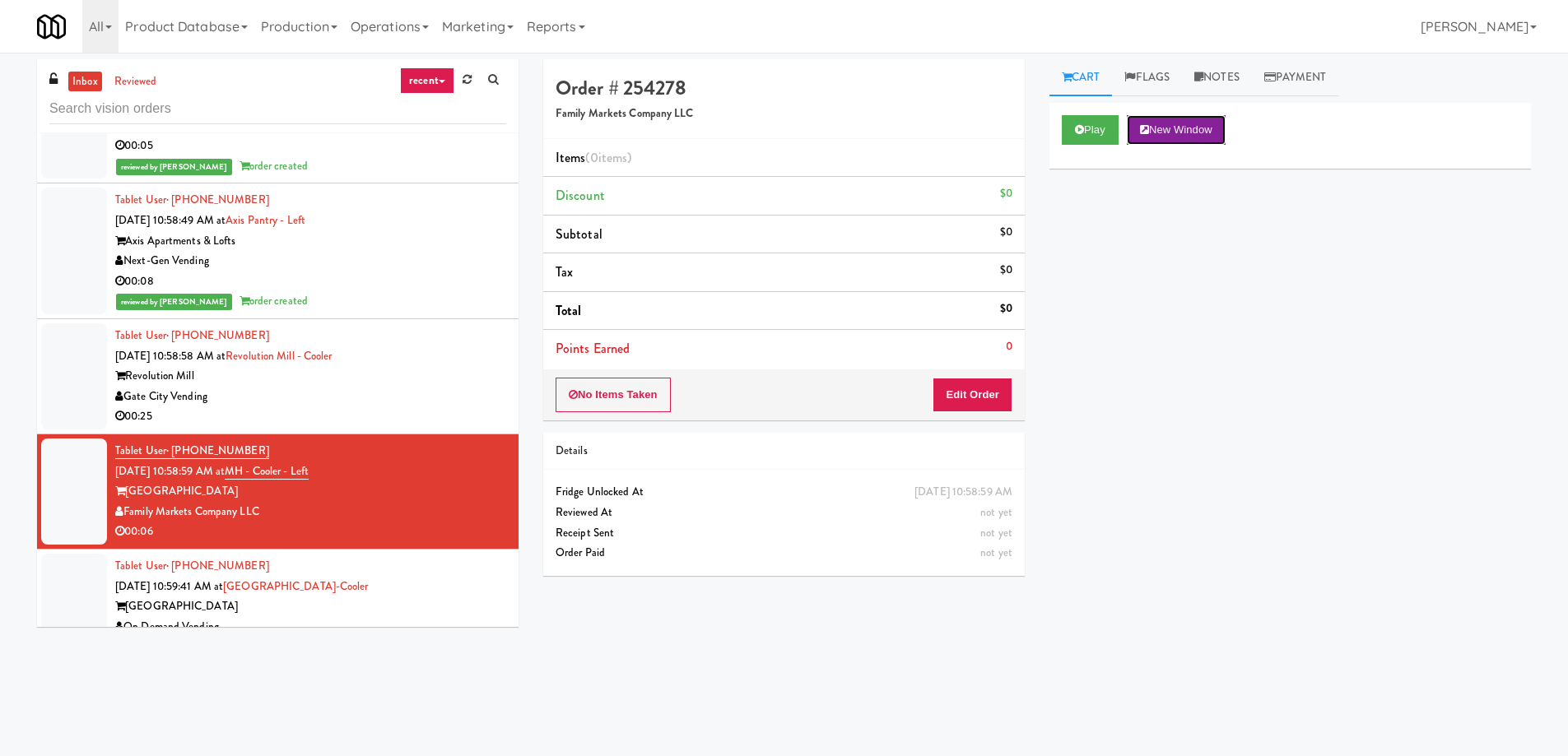
click at [1170, 140] on button "New Window" at bounding box center [1176, 130] width 98 height 30
click at [963, 394] on button "Edit Order" at bounding box center [972, 395] width 80 height 34
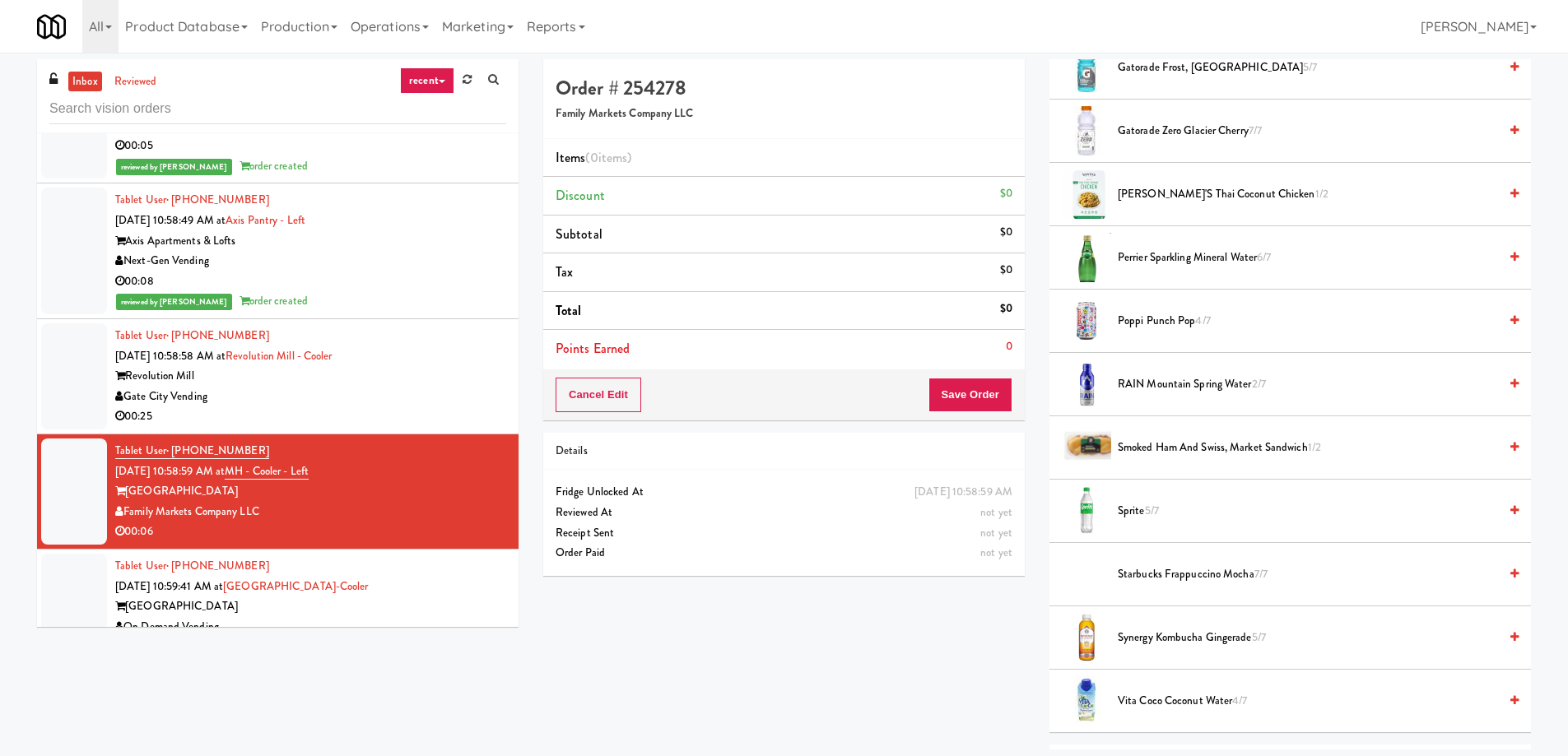
scroll to position [1974, 0]
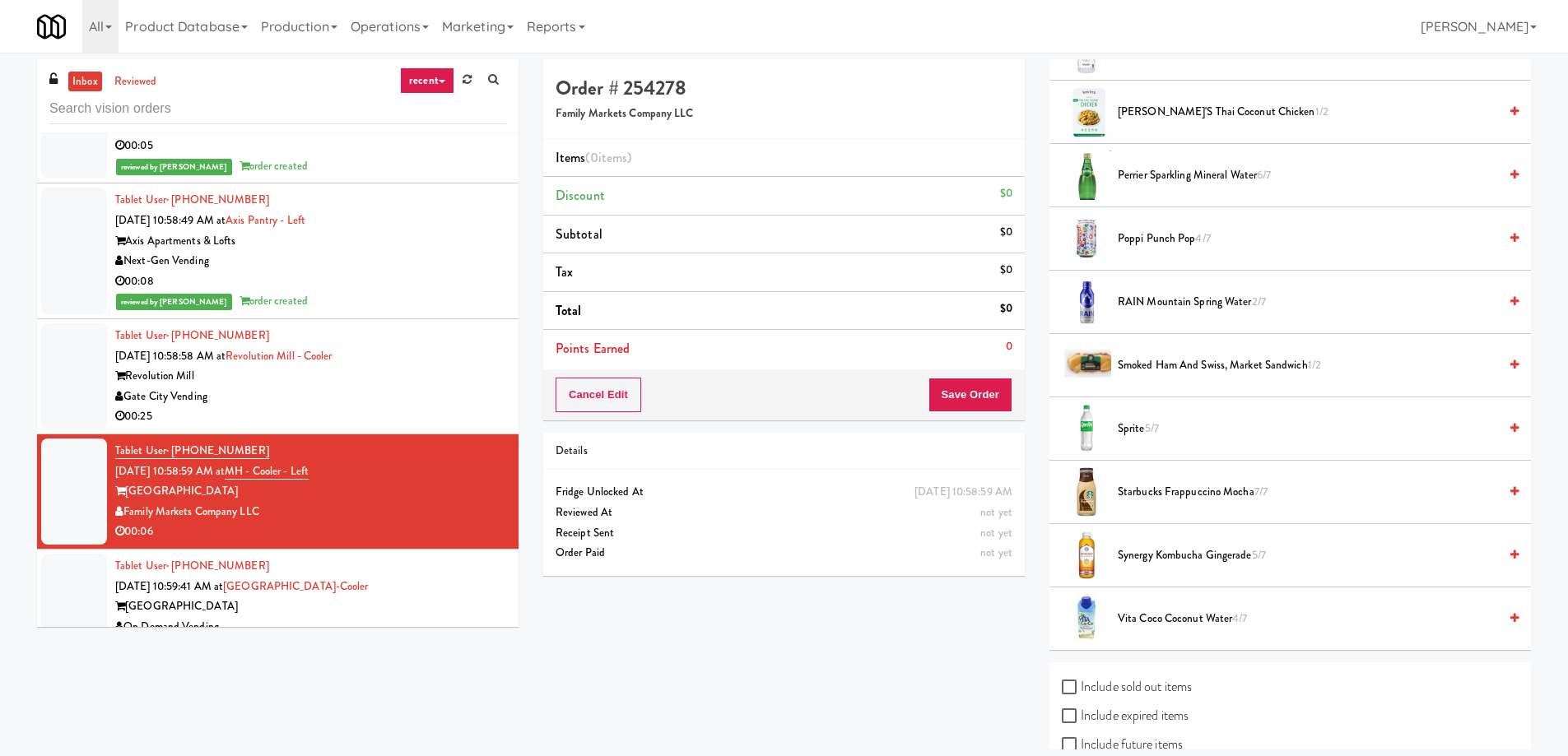
click at [1154, 489] on span "Starbucks Frappuccino Mocha 7/7" at bounding box center [1308, 492] width 380 height 21
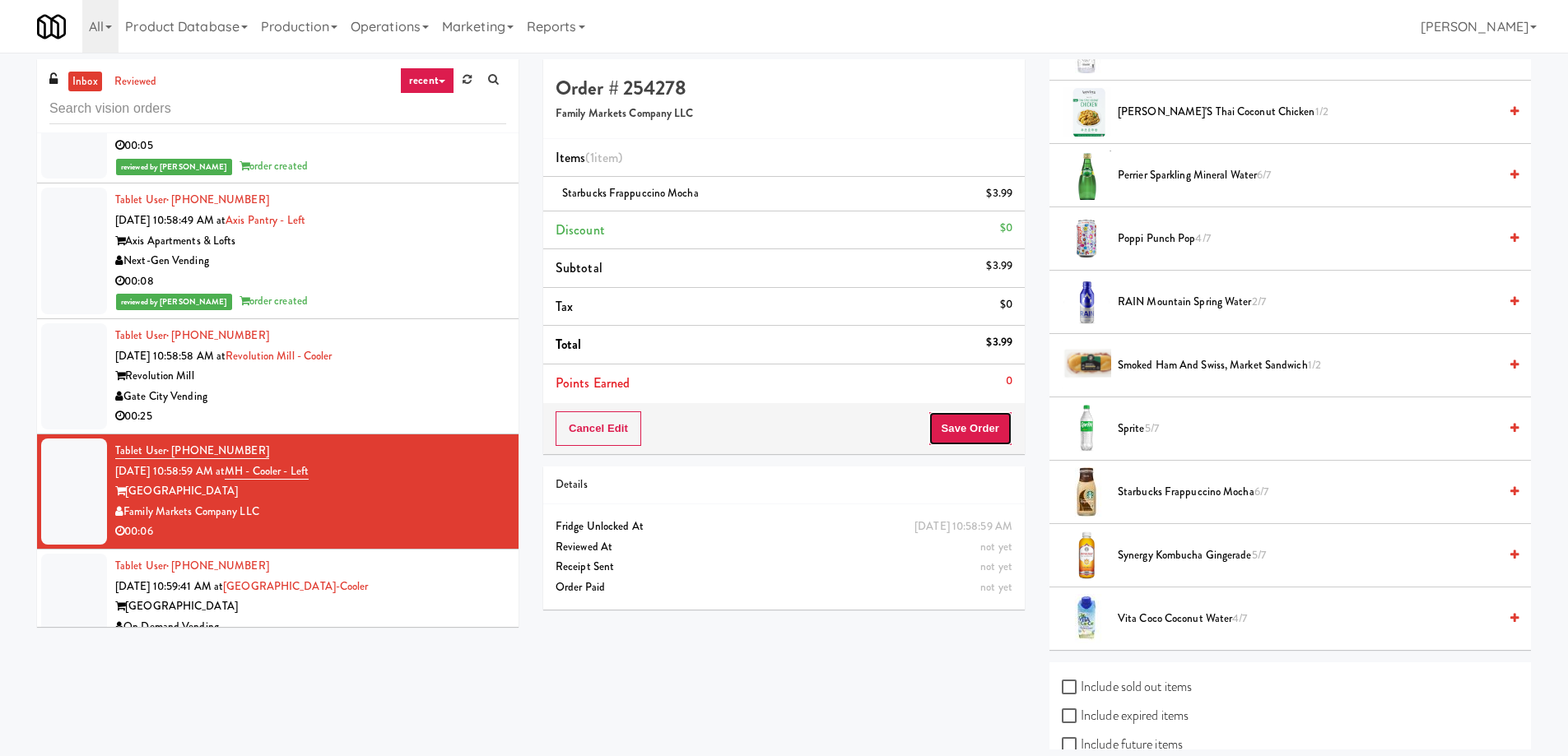
click at [997, 426] on button "Save Order" at bounding box center [970, 429] width 84 height 34
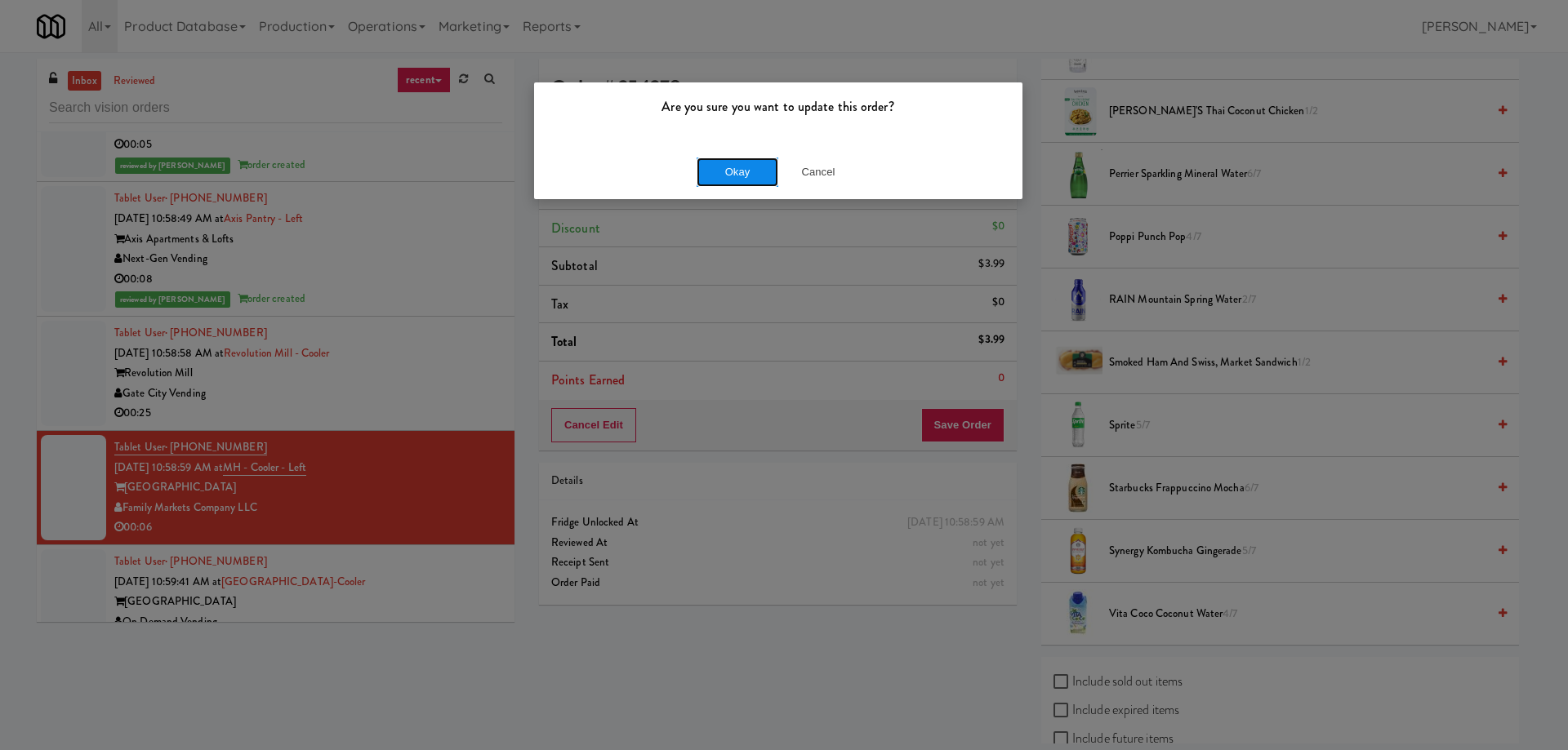
click at [724, 169] on button "Okay" at bounding box center [738, 172] width 82 height 30
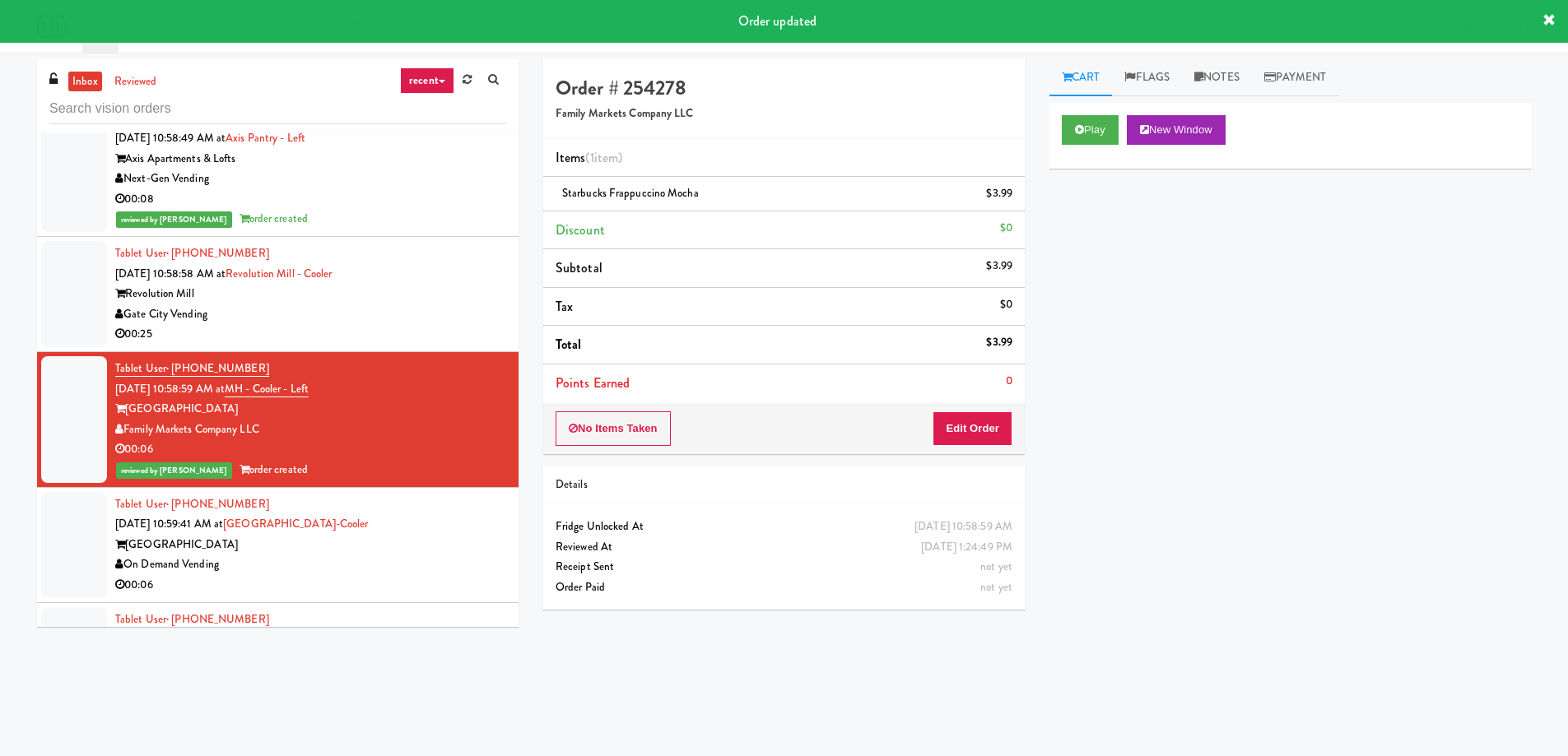
scroll to position [31452, 0]
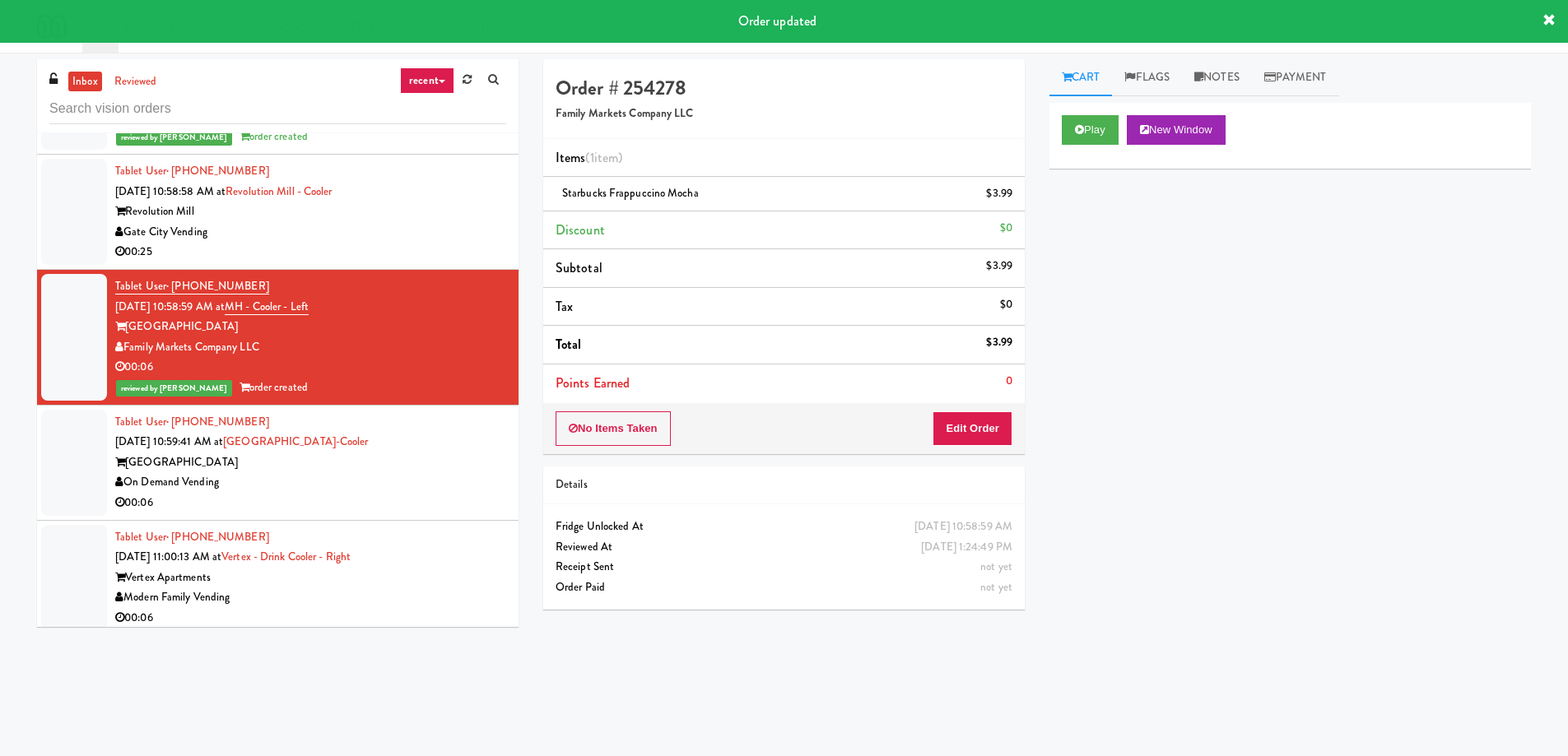
click at [408, 473] on div "On Demand Vending" at bounding box center [311, 483] width 391 height 21
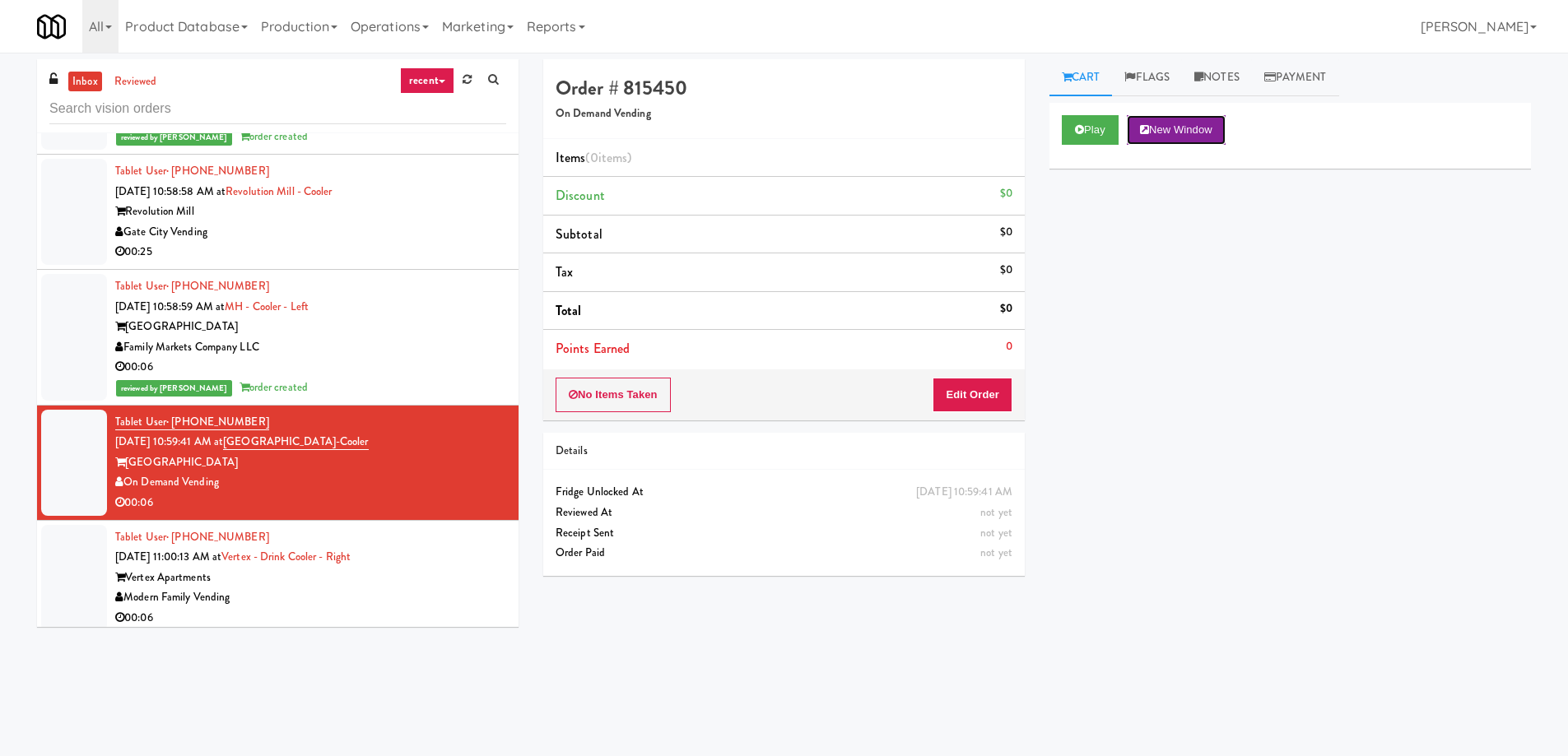
click at [1195, 129] on button "New Window" at bounding box center [1176, 130] width 98 height 30
click at [978, 403] on button "Edit Order" at bounding box center [972, 395] width 80 height 34
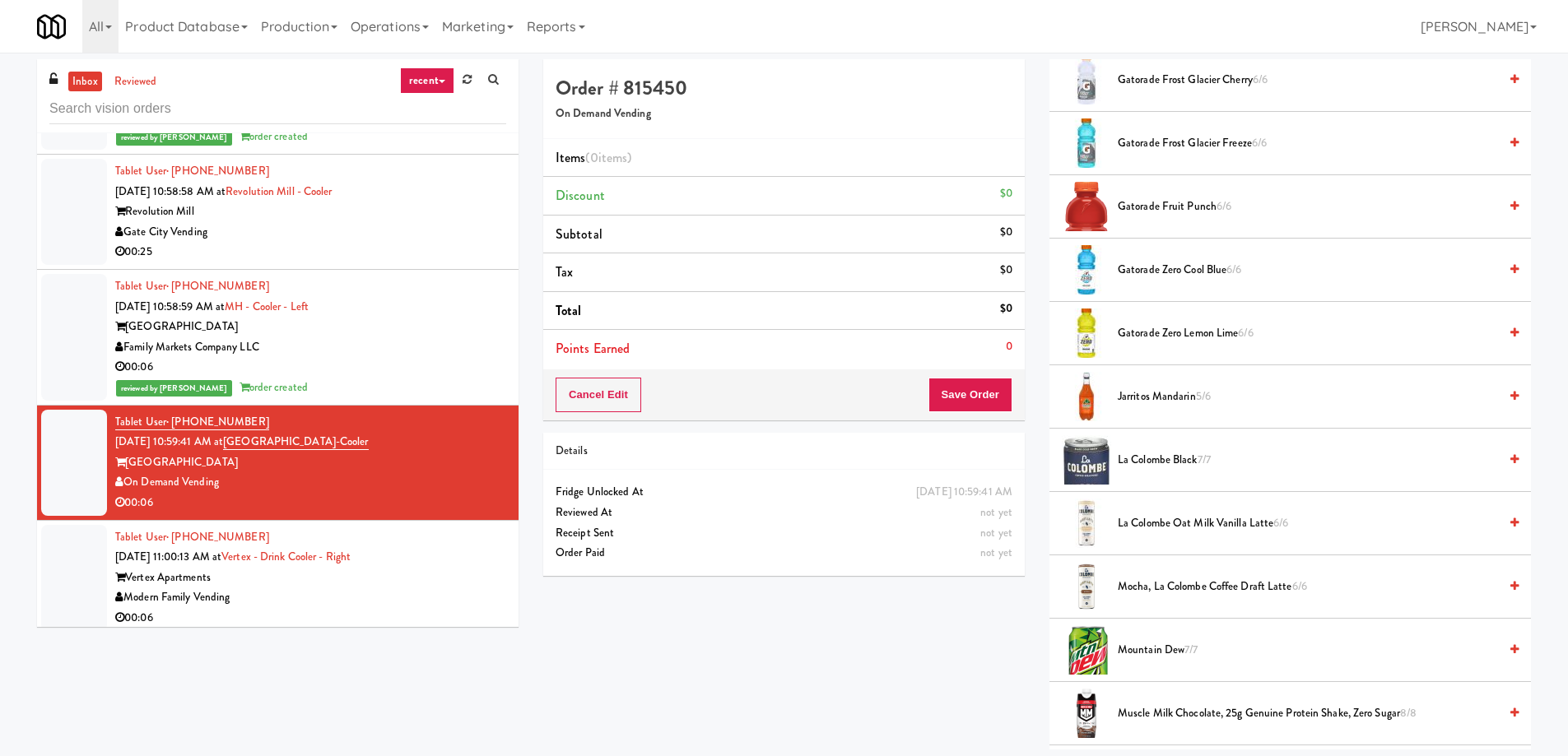
scroll to position [1810, 0]
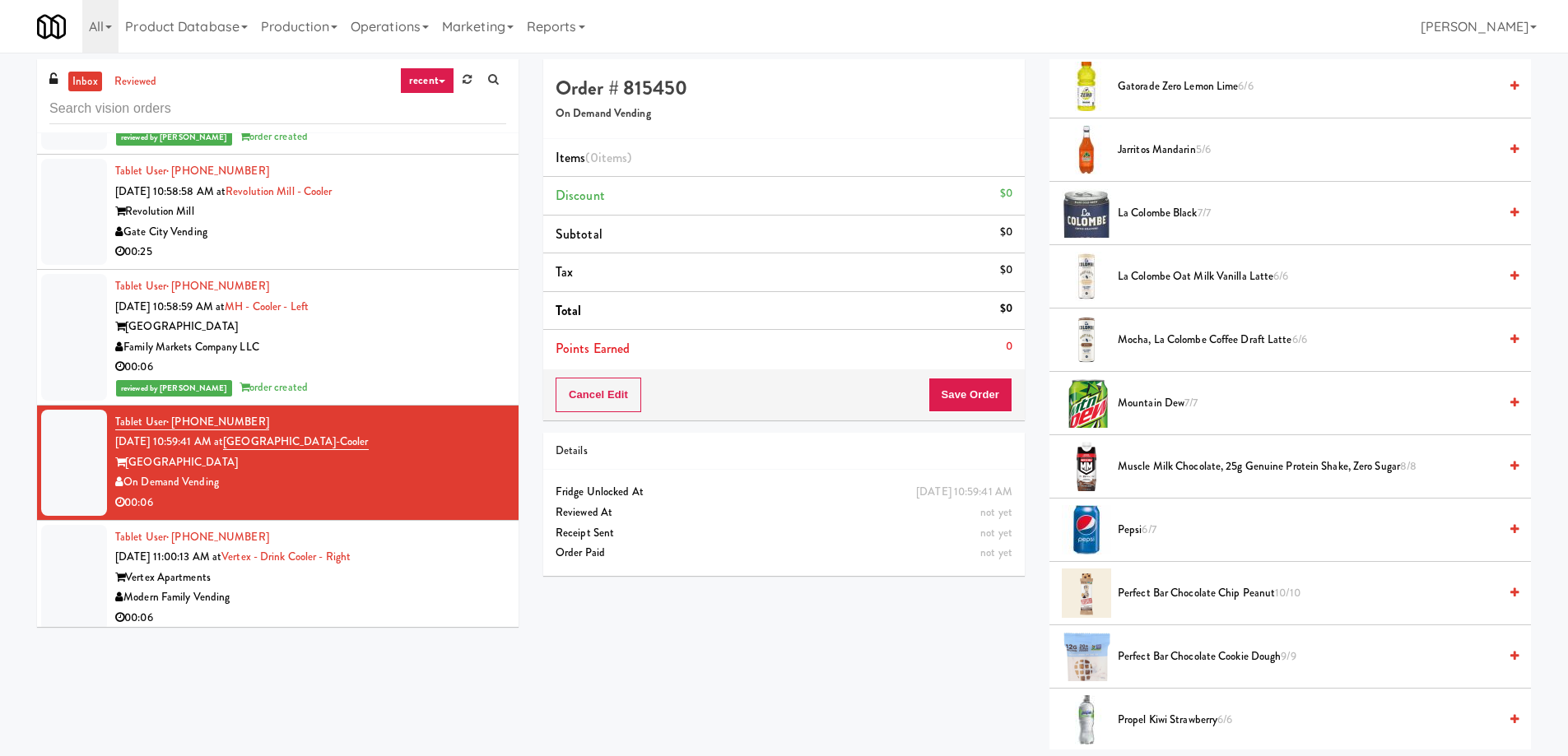
click at [1123, 521] on span "Pepsi 6/7" at bounding box center [1308, 530] width 380 height 21
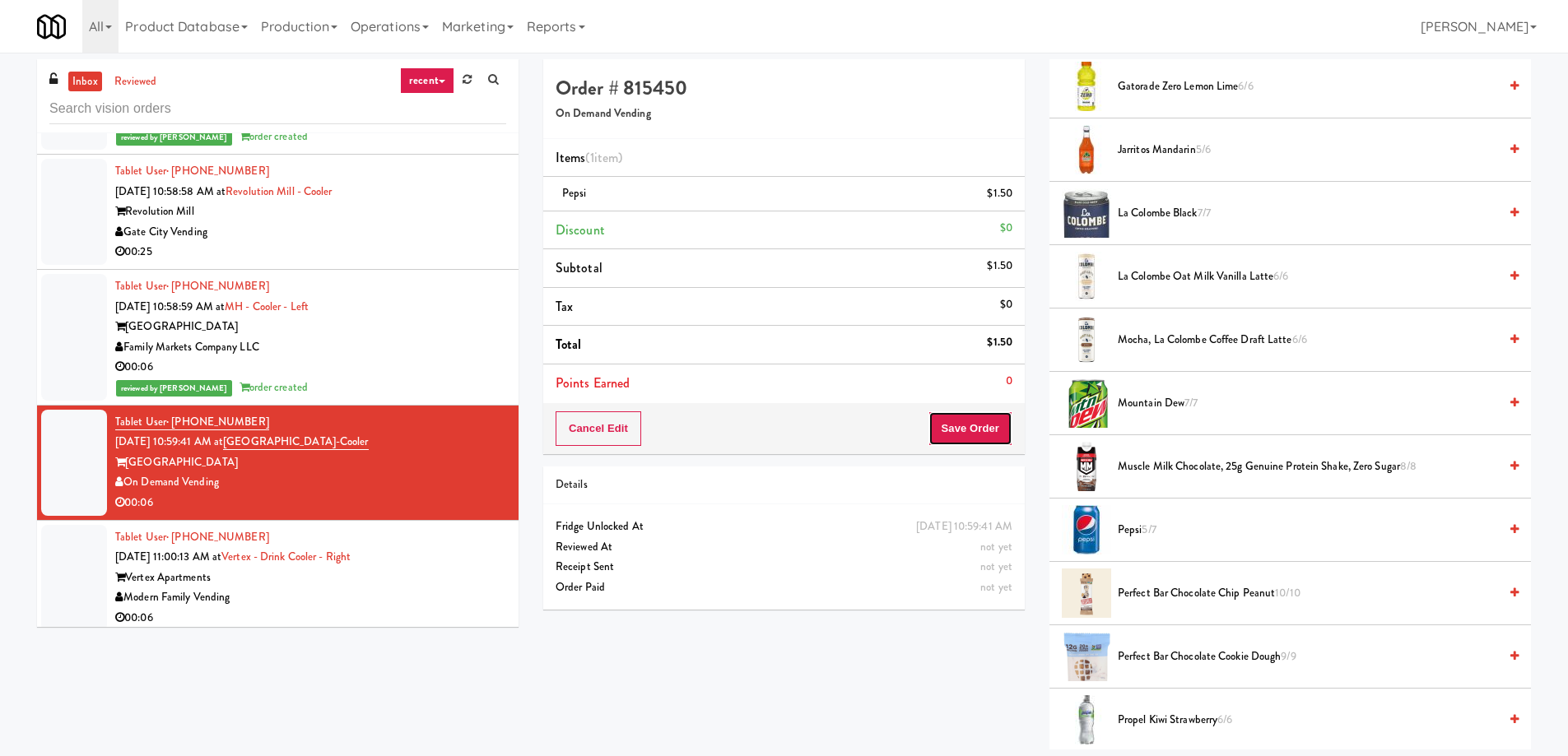
click at [965, 431] on button "Save Order" at bounding box center [970, 429] width 84 height 34
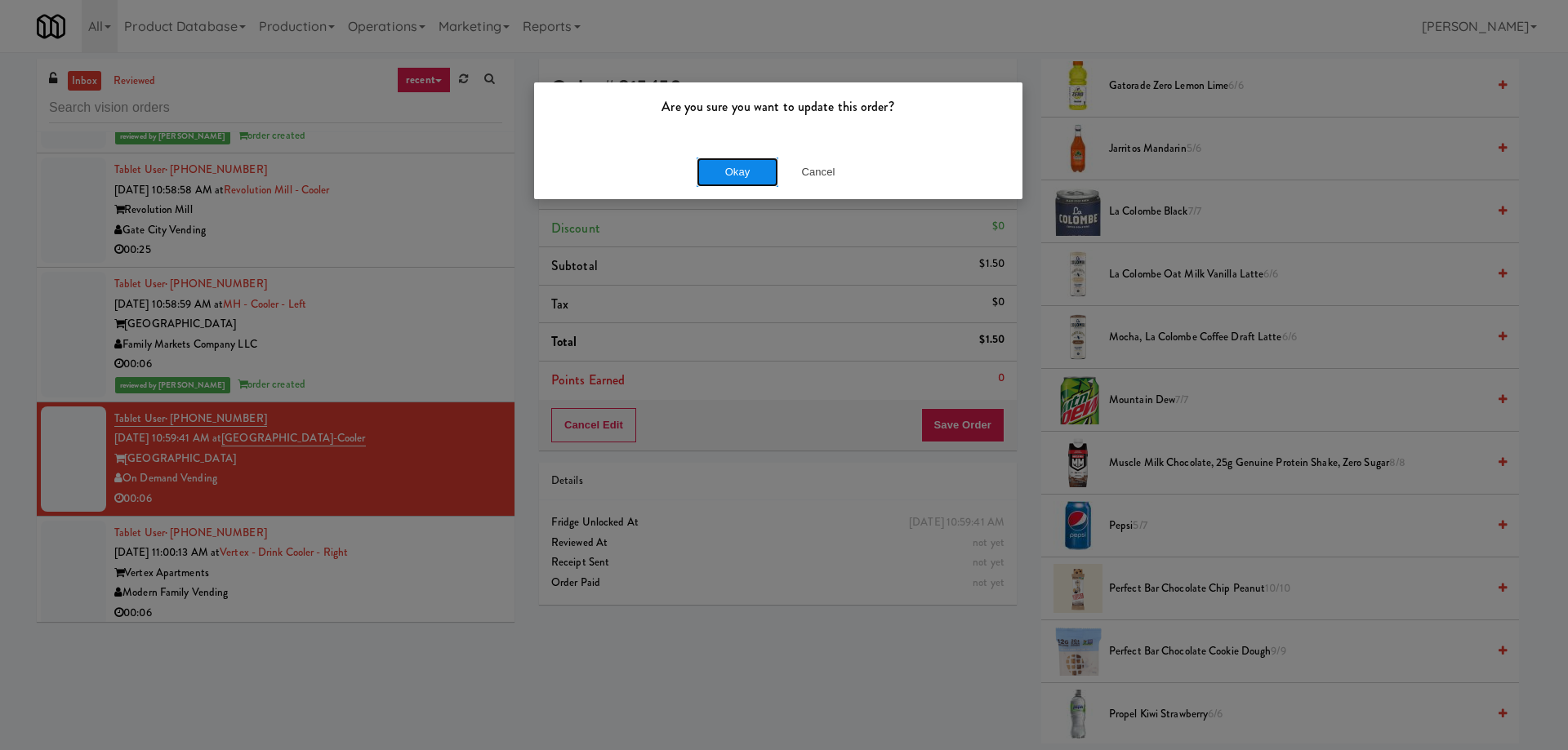
click at [721, 172] on button "Okay" at bounding box center [738, 172] width 82 height 30
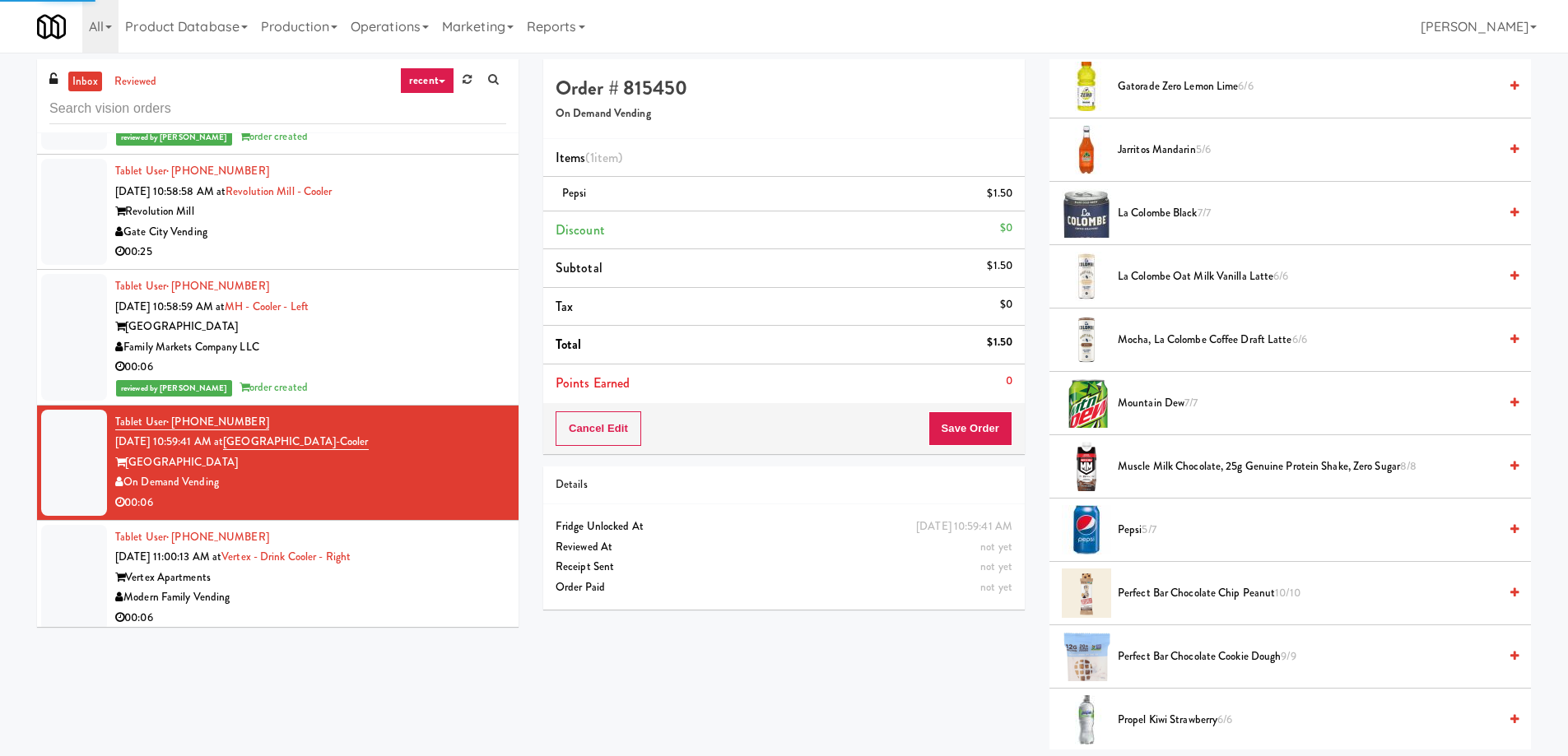
scroll to position [0, 0]
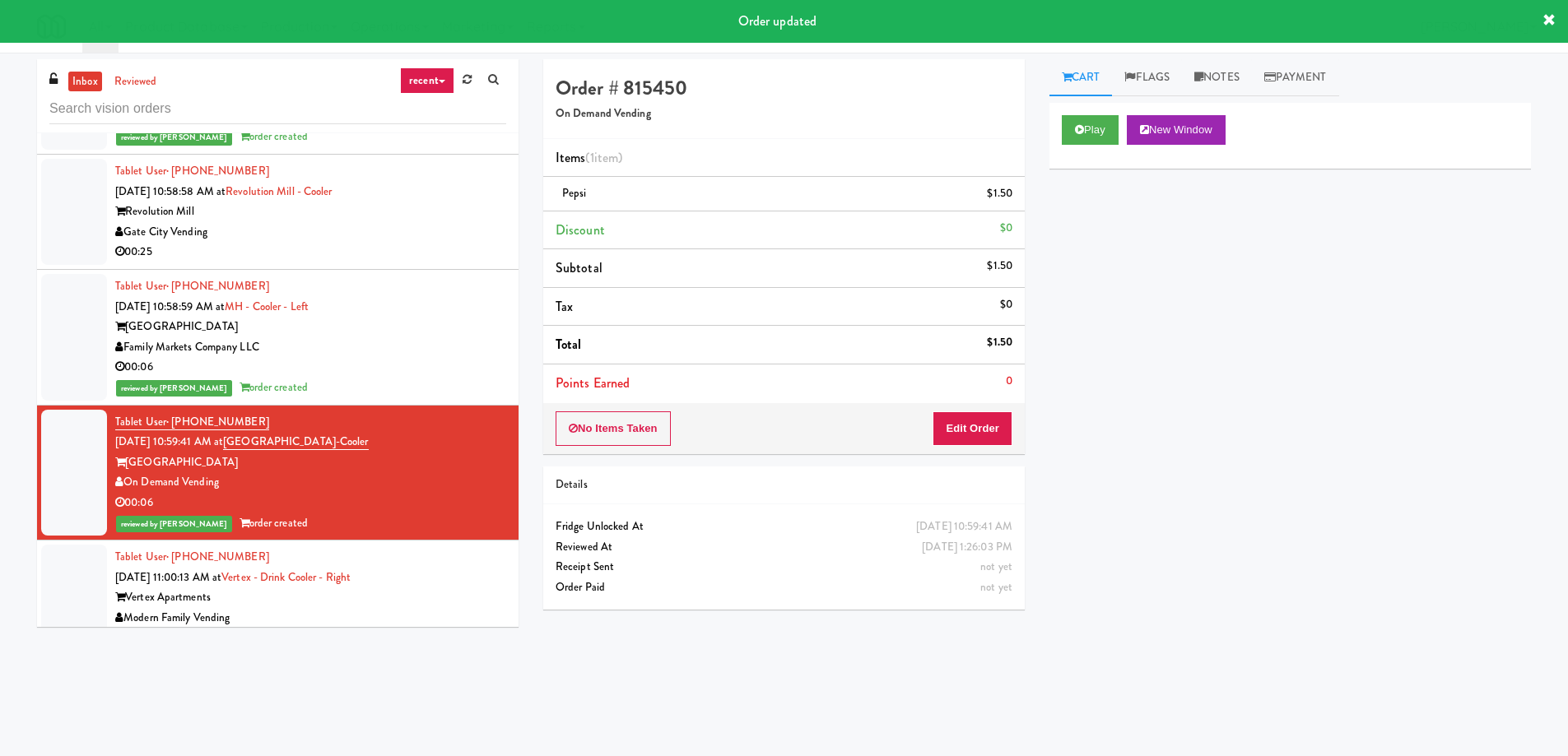
click at [398, 547] on div "Tablet User · (602) 828-2175 [DATE] 11:00:13 AM at Vertex - Drink Cooler - Righ…" at bounding box center [311, 598] width 391 height 101
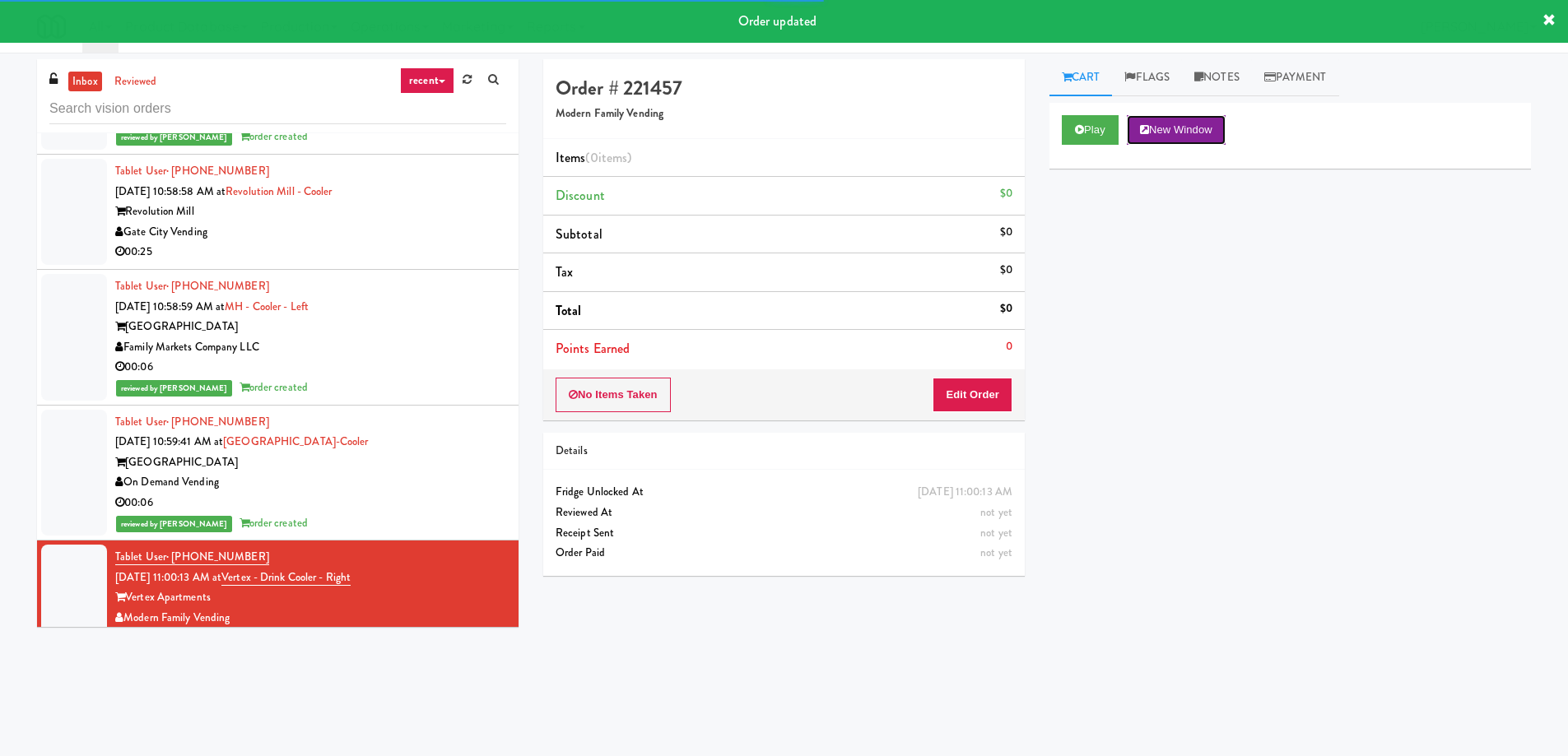
click at [1189, 135] on button "New Window" at bounding box center [1176, 130] width 98 height 30
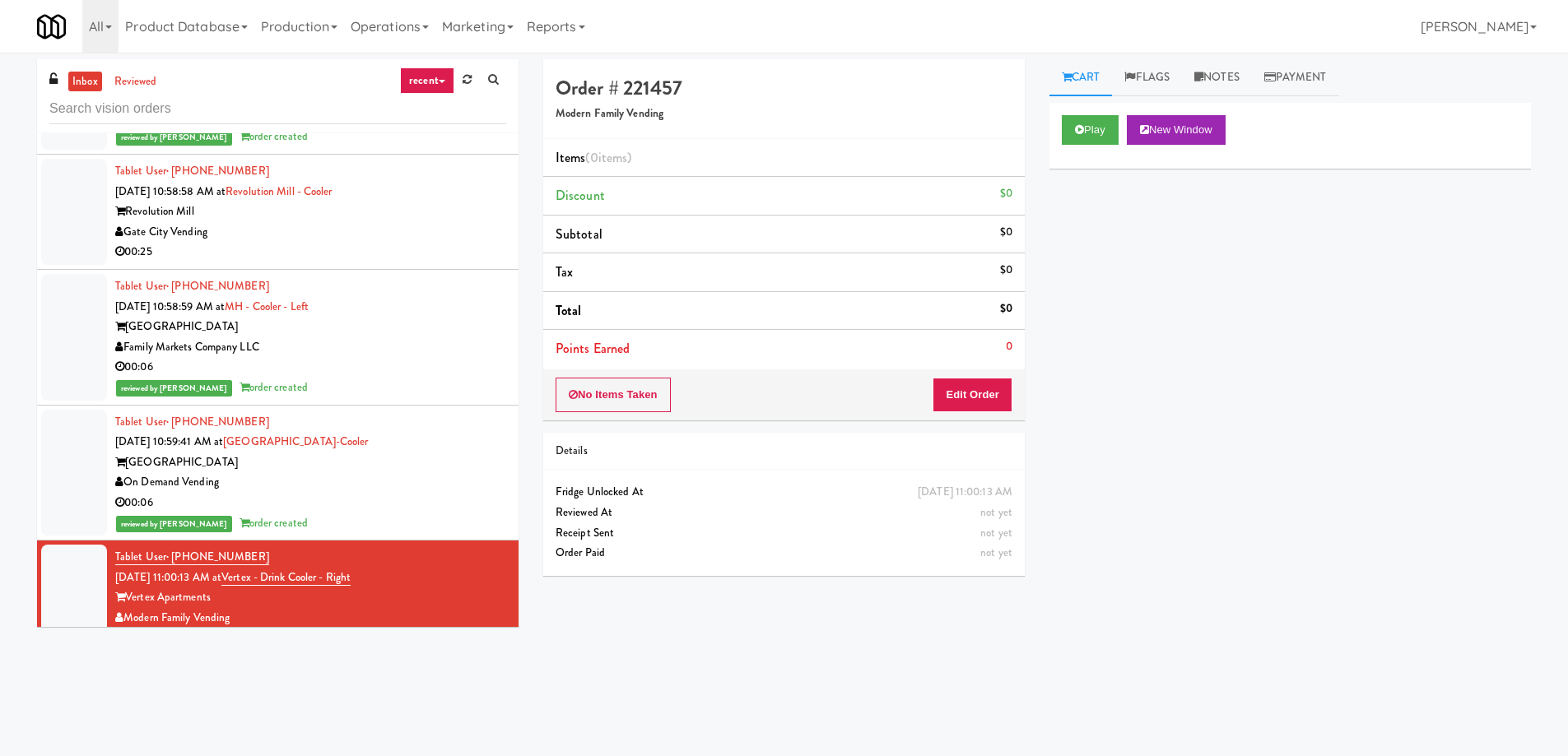
click at [1357, 307] on div "Play New Window Primary Flag Clear Flag if unable to determine what was taken o…" at bounding box center [1290, 411] width 481 height 617
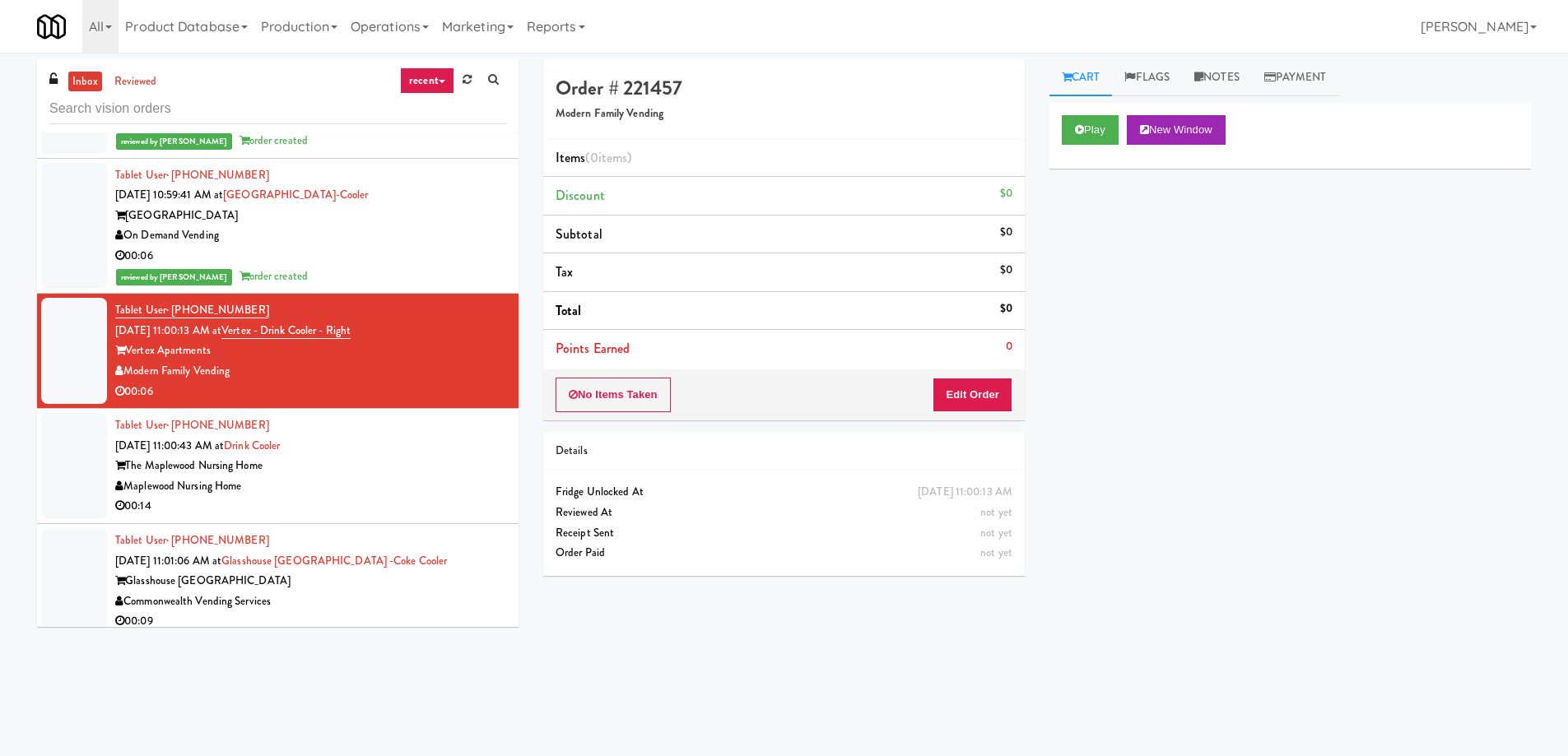
scroll to position [31782, 0]
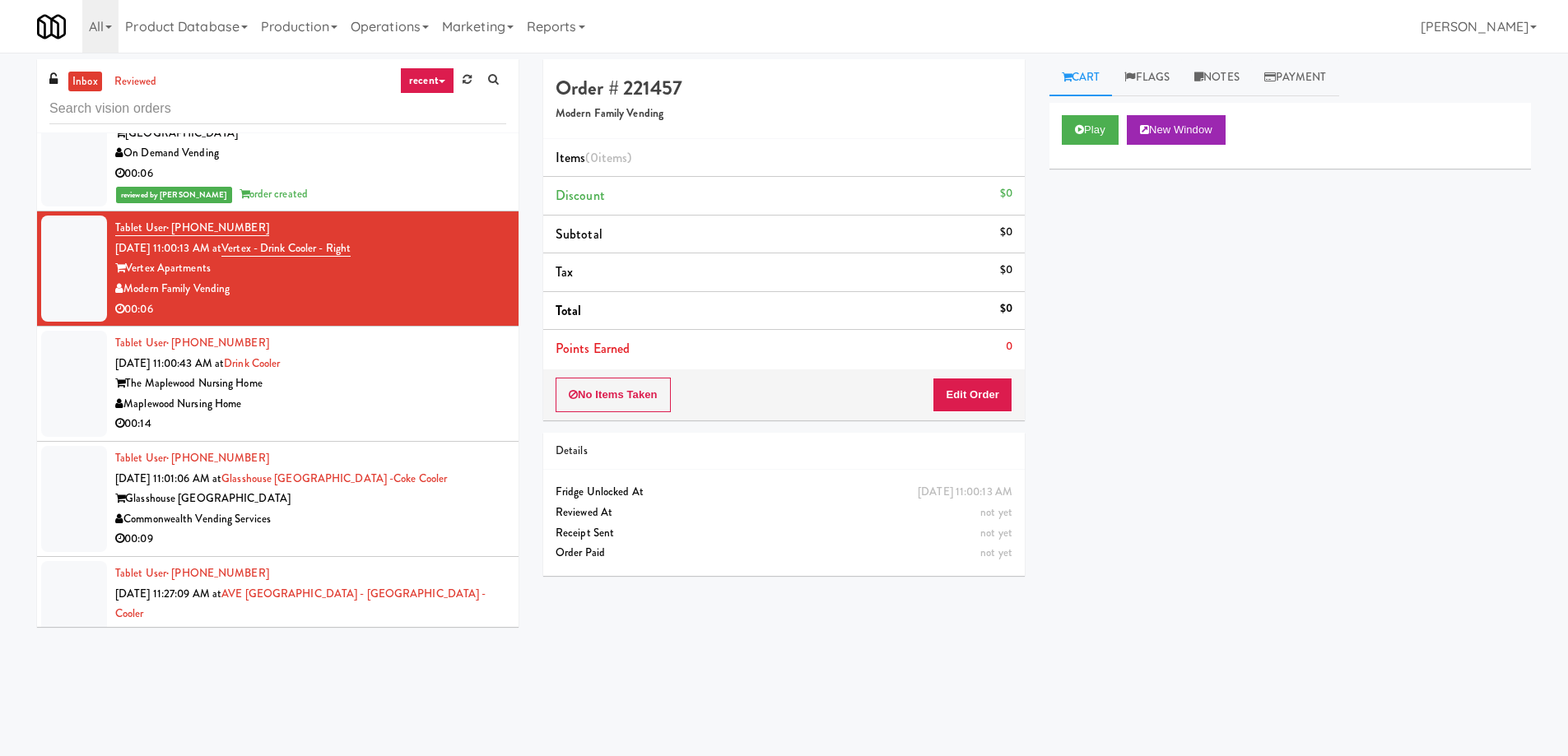
click at [665, 667] on div "Order # 221457 Modern Family Vending Items (0 items ) Discount $0 Subtotal $0 T…" at bounding box center [1037, 390] width 1012 height 661
click at [328, 509] on div "Commonwealth Vending Services" at bounding box center [311, 520] width 391 height 21
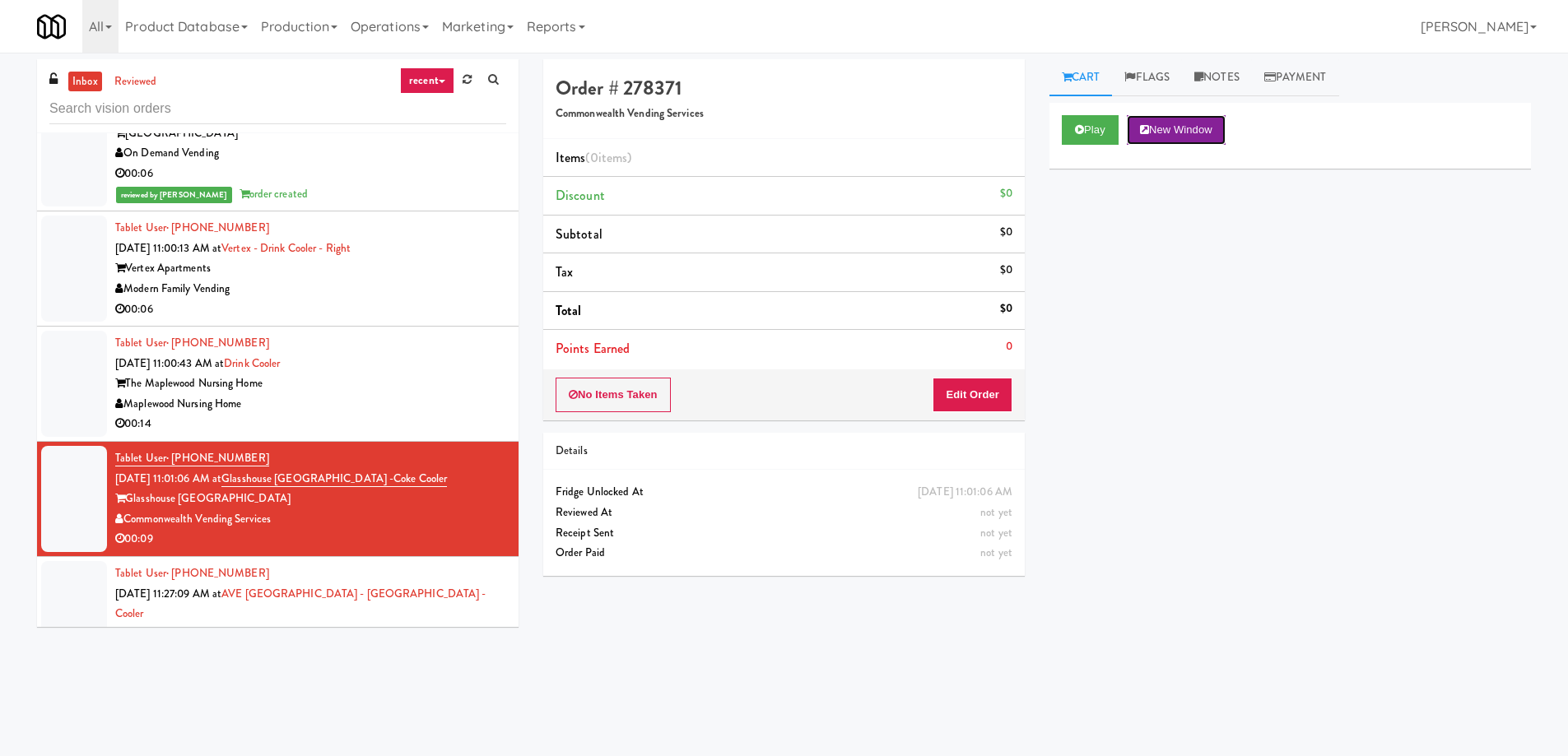
click at [1212, 131] on button "New Window" at bounding box center [1176, 130] width 98 height 30
click at [1193, 340] on div "Play New Window Primary Flag Clear Flag if unable to determine what was taken o…" at bounding box center [1290, 411] width 481 height 617
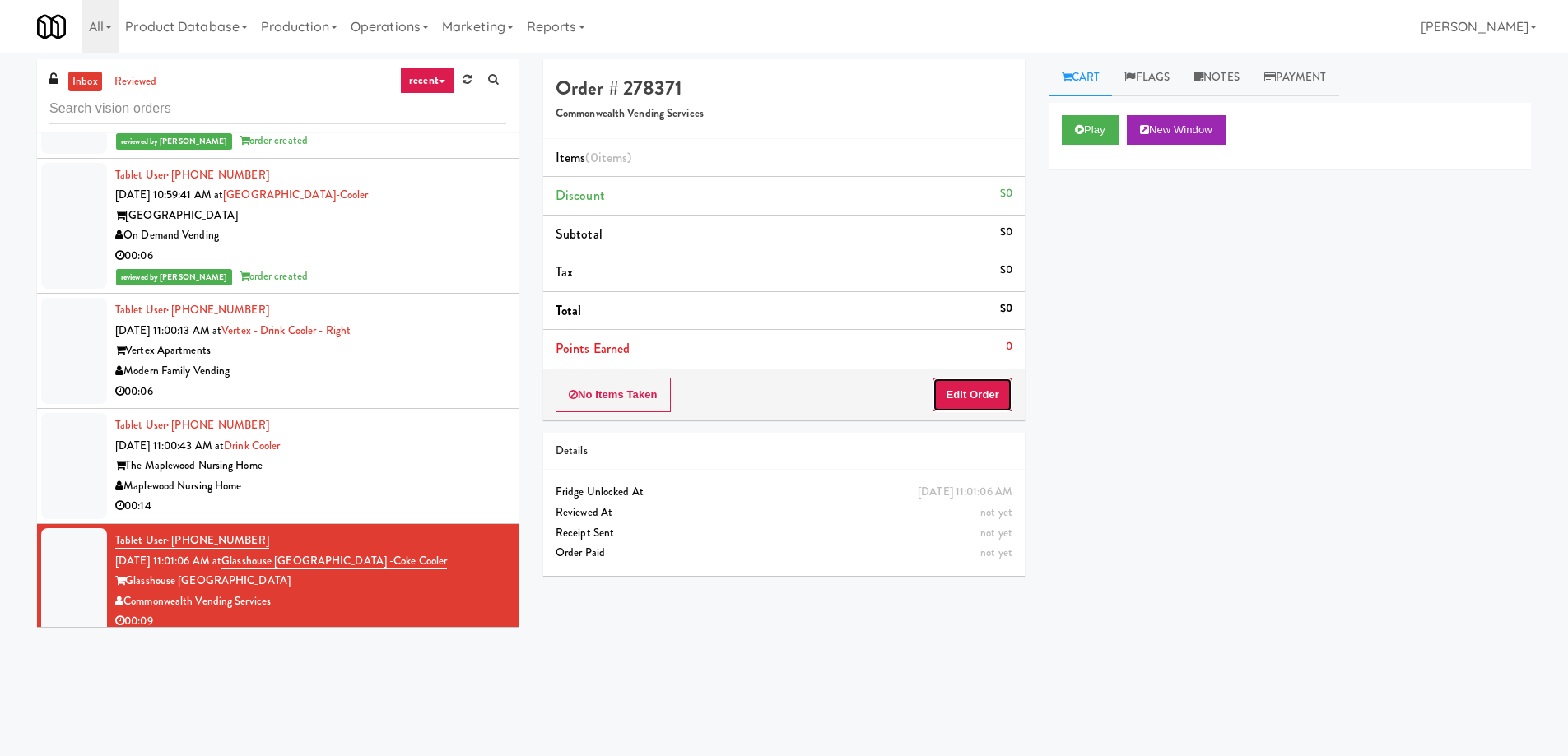
click at [978, 396] on button "Edit Order" at bounding box center [972, 395] width 80 height 34
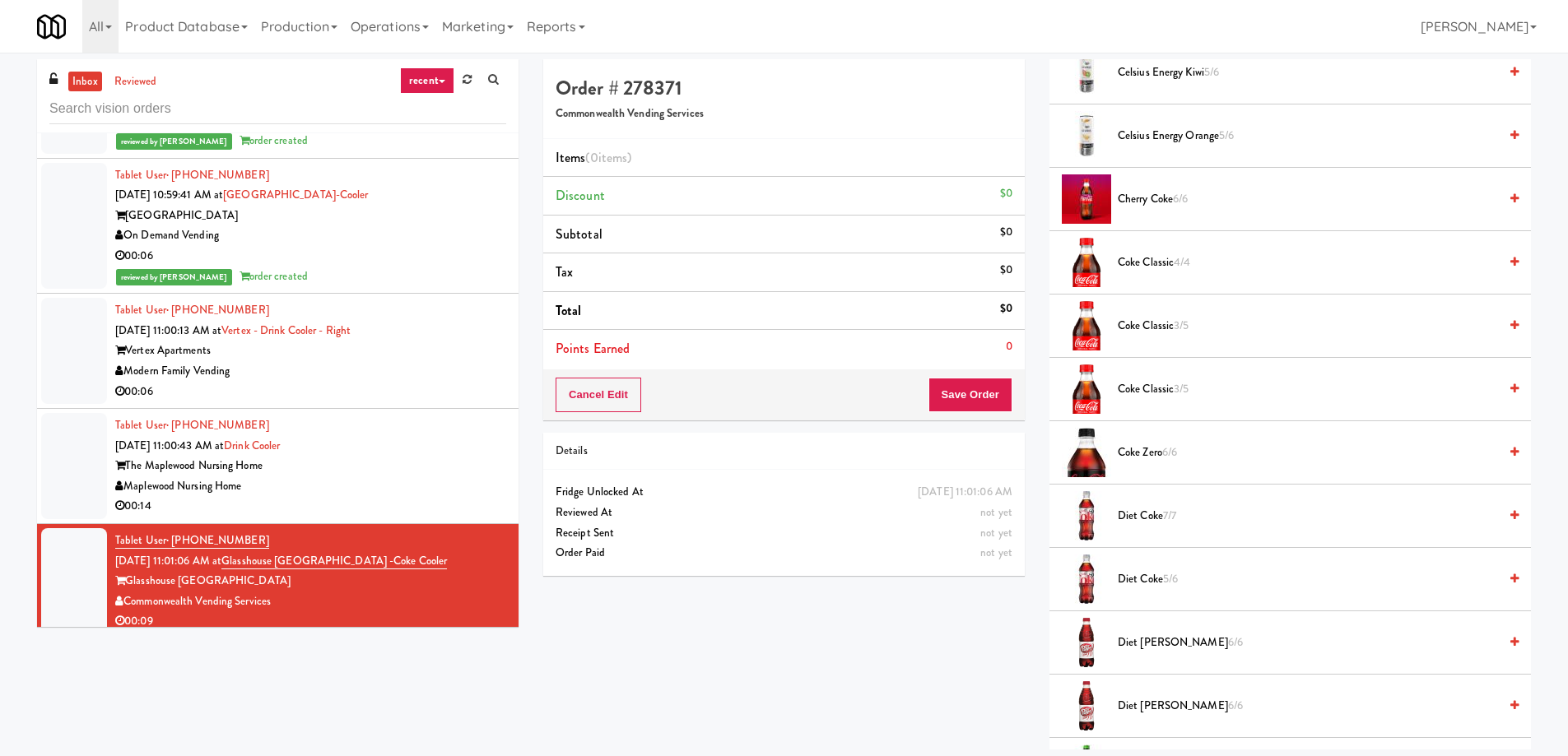
scroll to position [576, 0]
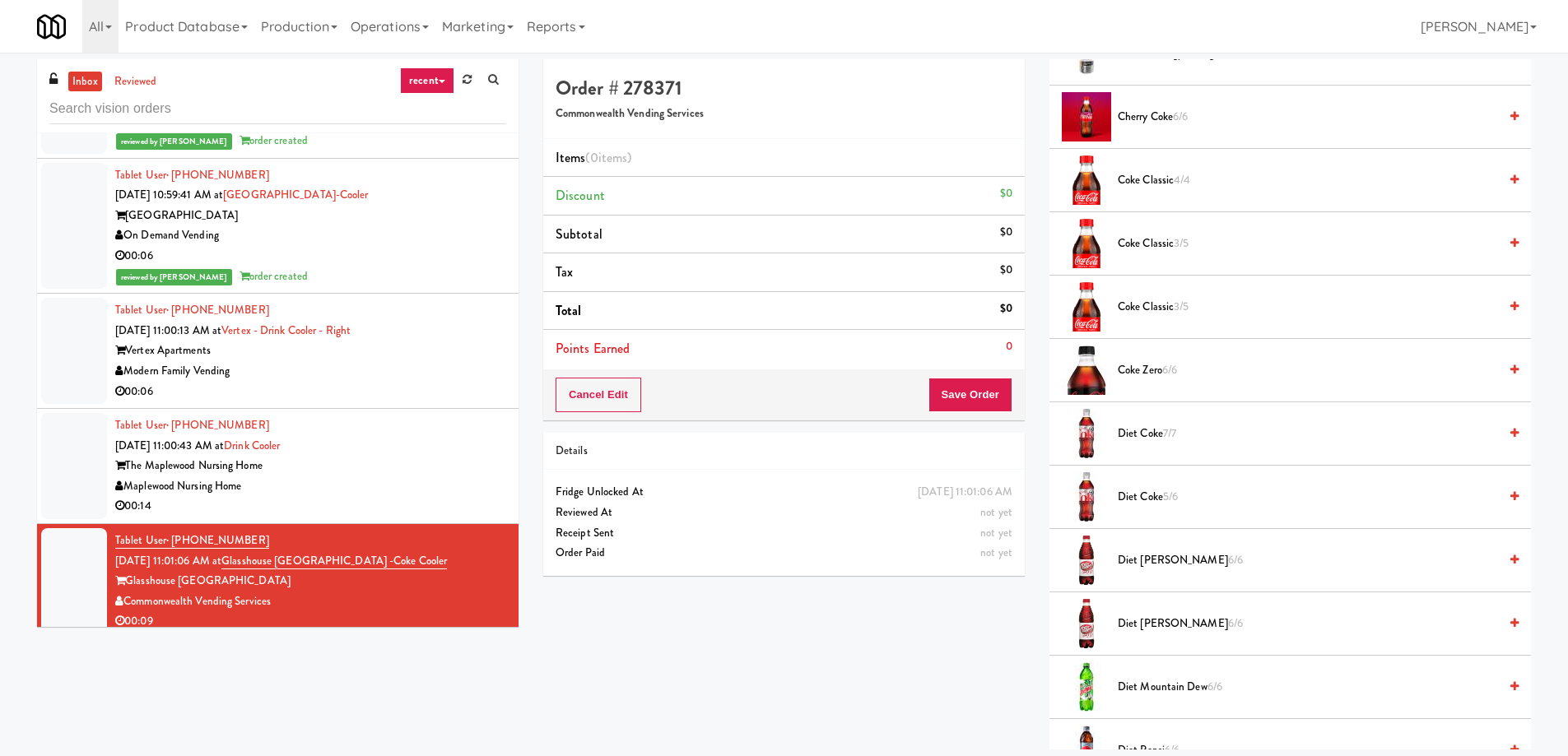
click at [1183, 562] on span "Diet [PERSON_NAME] 6/6" at bounding box center [1308, 561] width 380 height 21
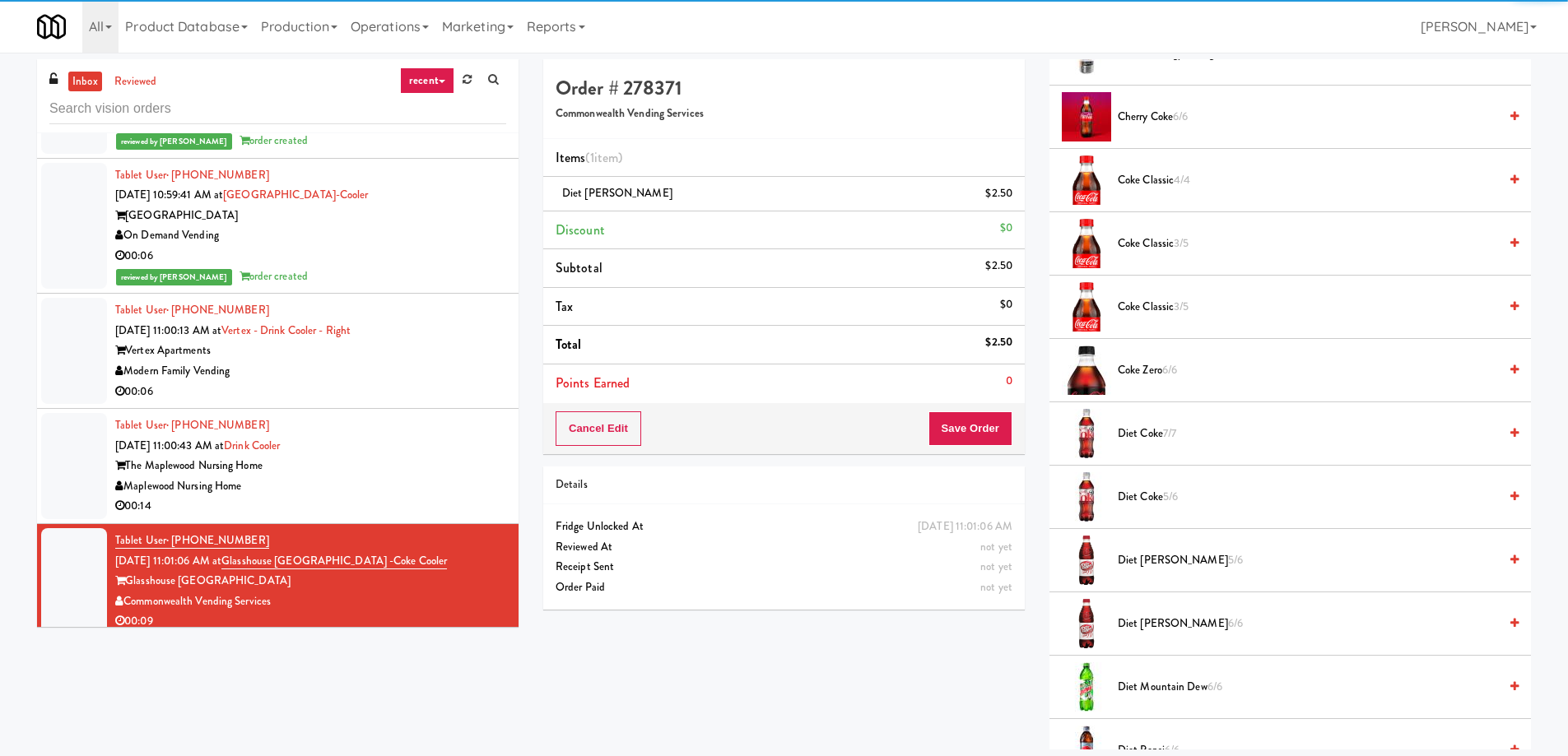
click at [1183, 562] on span "Diet [PERSON_NAME] 5/6" at bounding box center [1308, 561] width 380 height 21
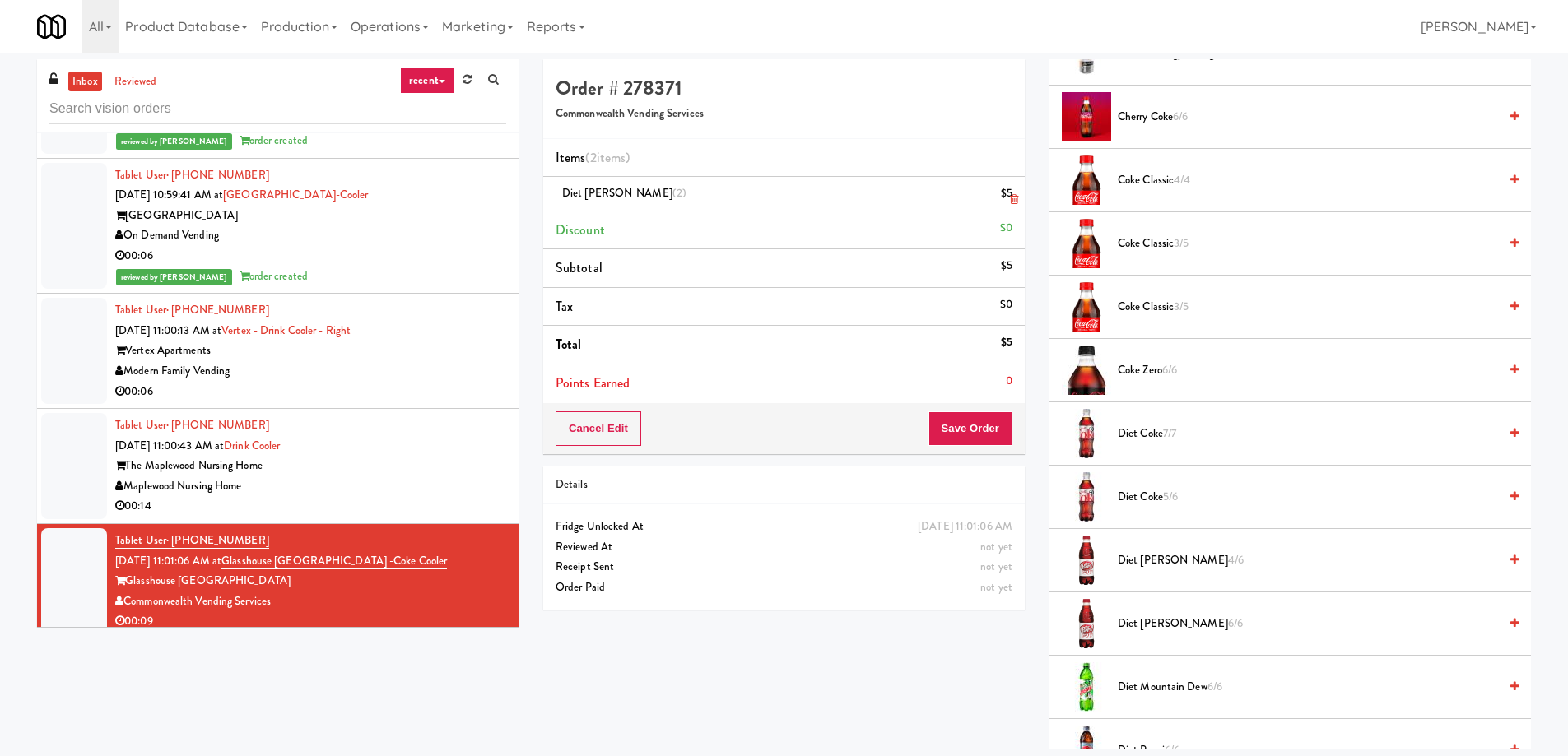
click at [1010, 200] on icon at bounding box center [1014, 199] width 9 height 10
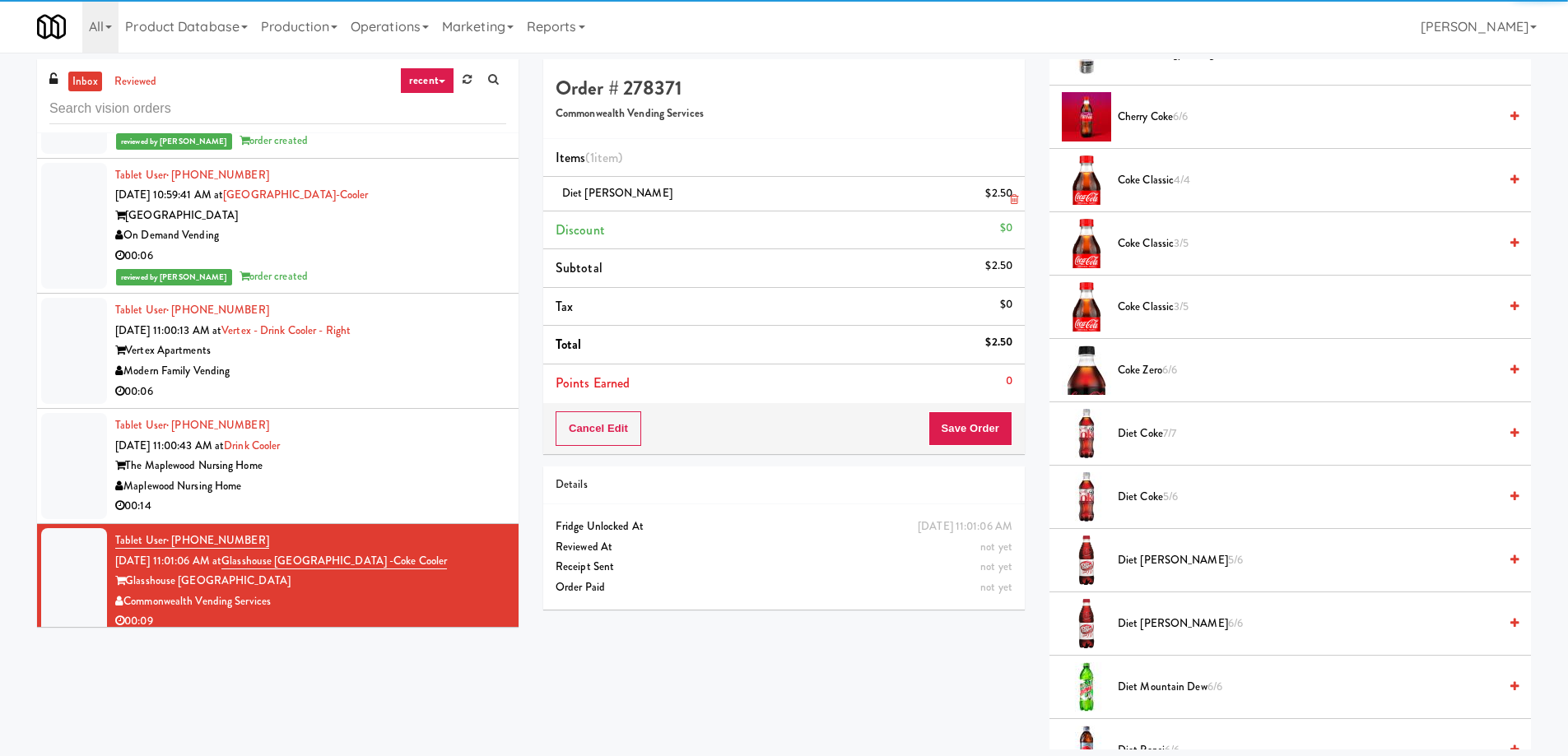
click at [1010, 200] on icon at bounding box center [1014, 199] width 9 height 10
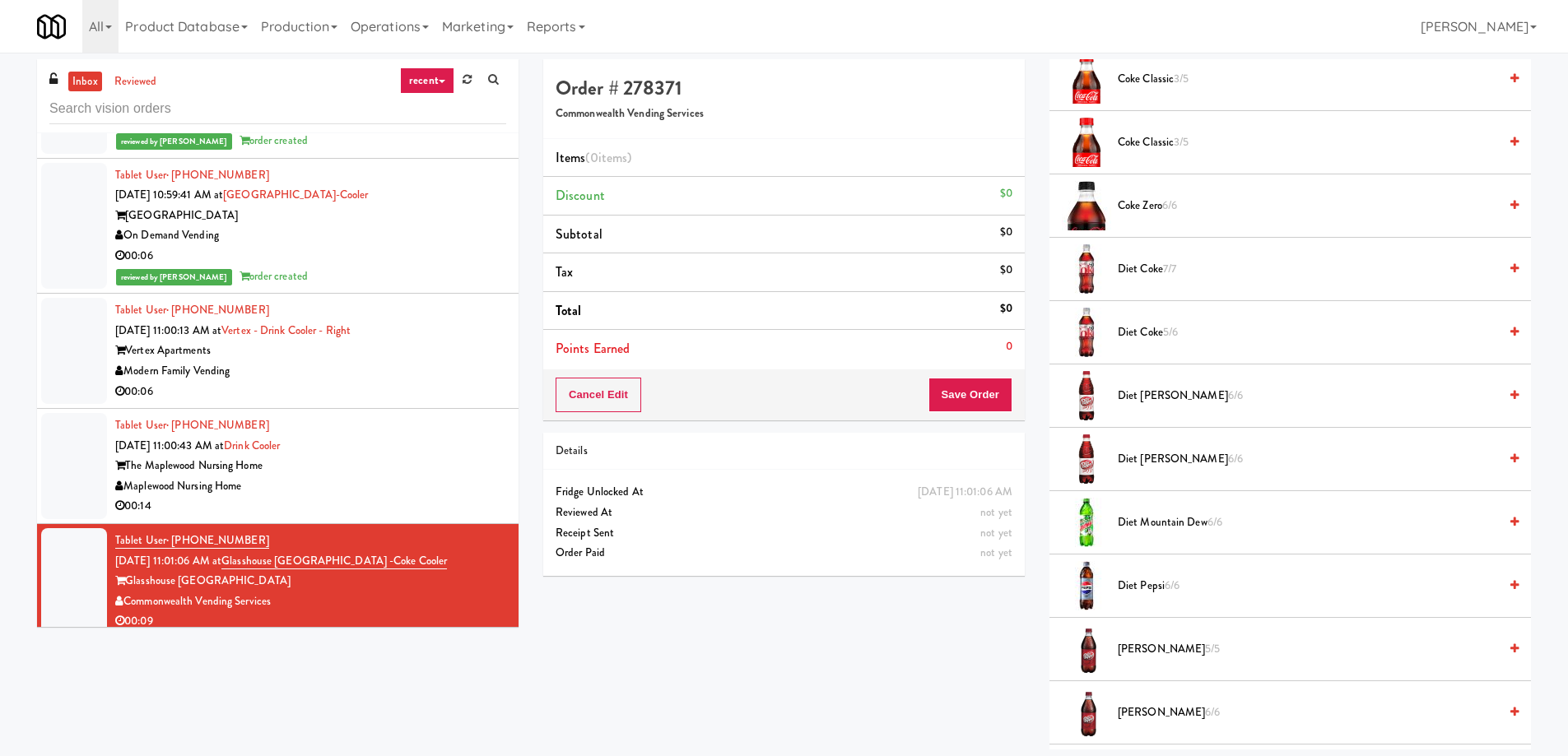
scroll to position [823, 0]
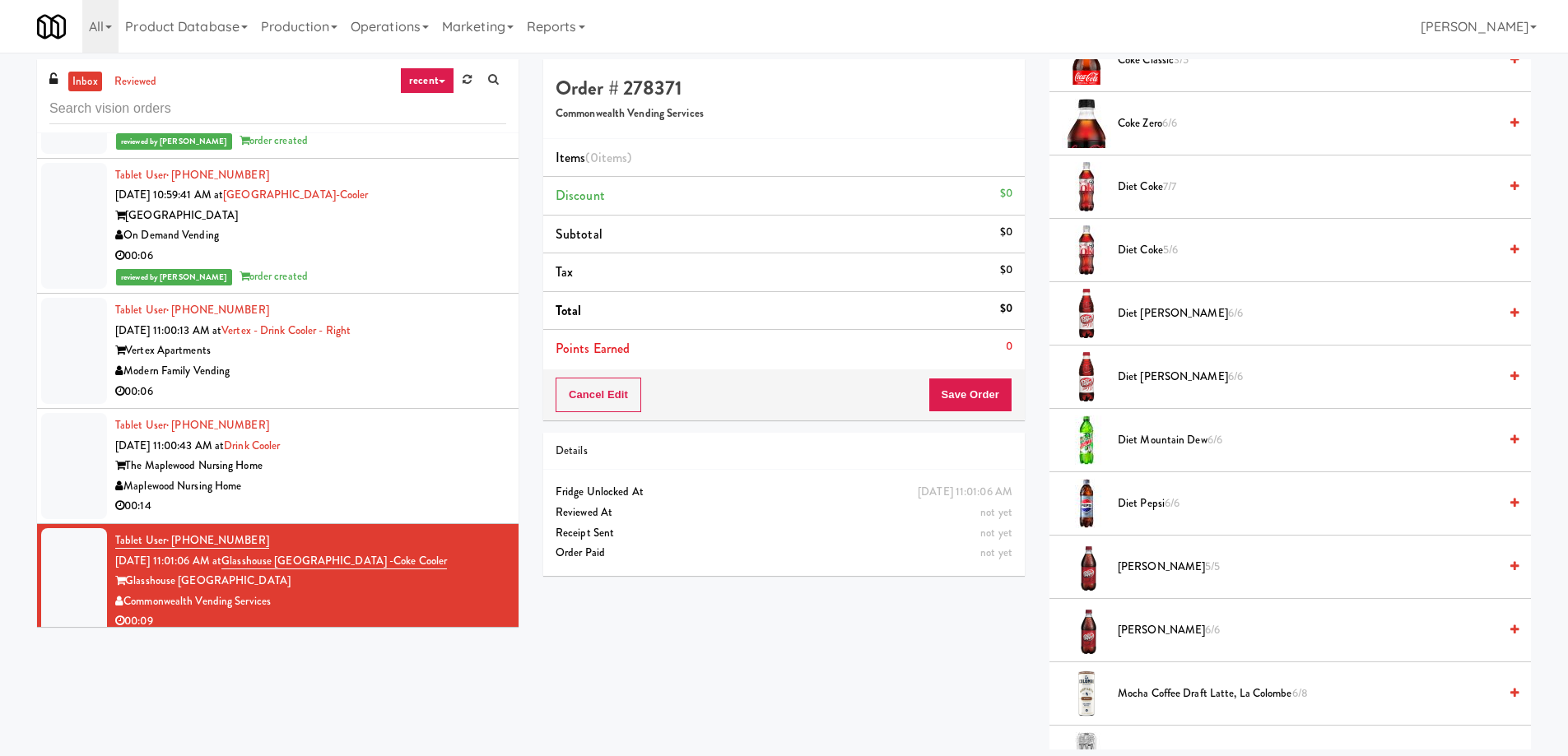
click at [1205, 563] on span "5/5" at bounding box center [1212, 567] width 15 height 15
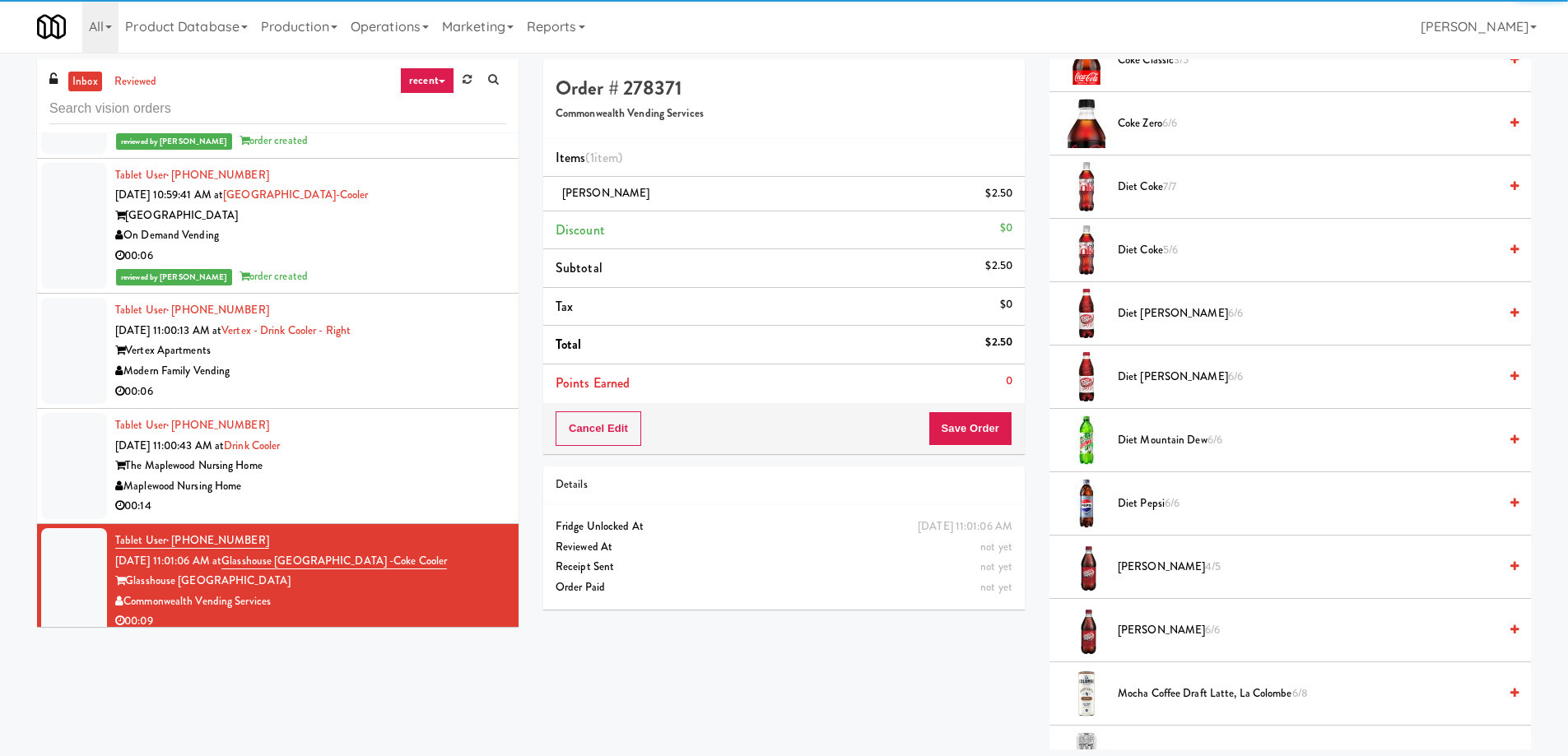
click at [1205, 563] on span "4/5" at bounding box center [1213, 567] width 15 height 15
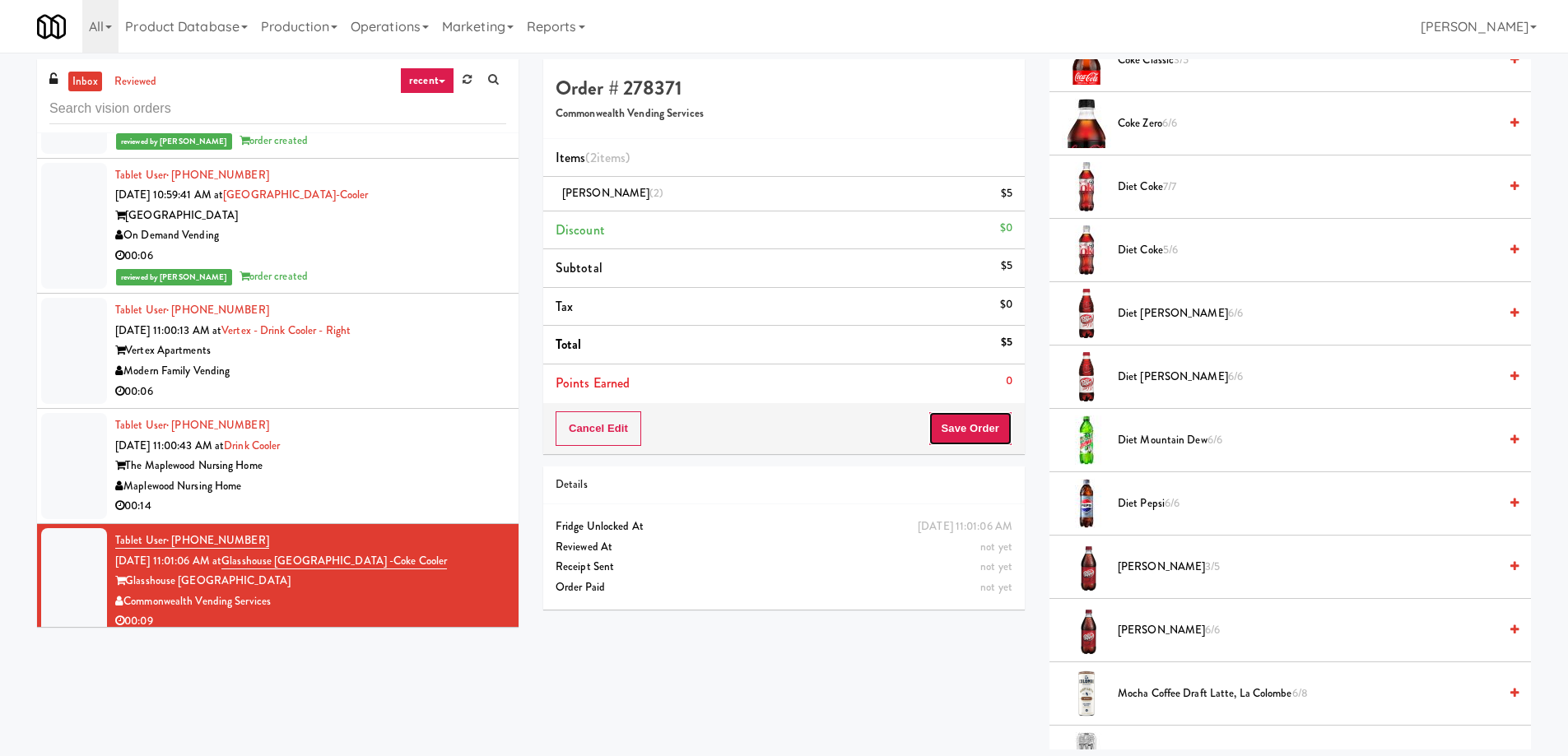
click at [981, 432] on button "Save Order" at bounding box center [970, 429] width 84 height 34
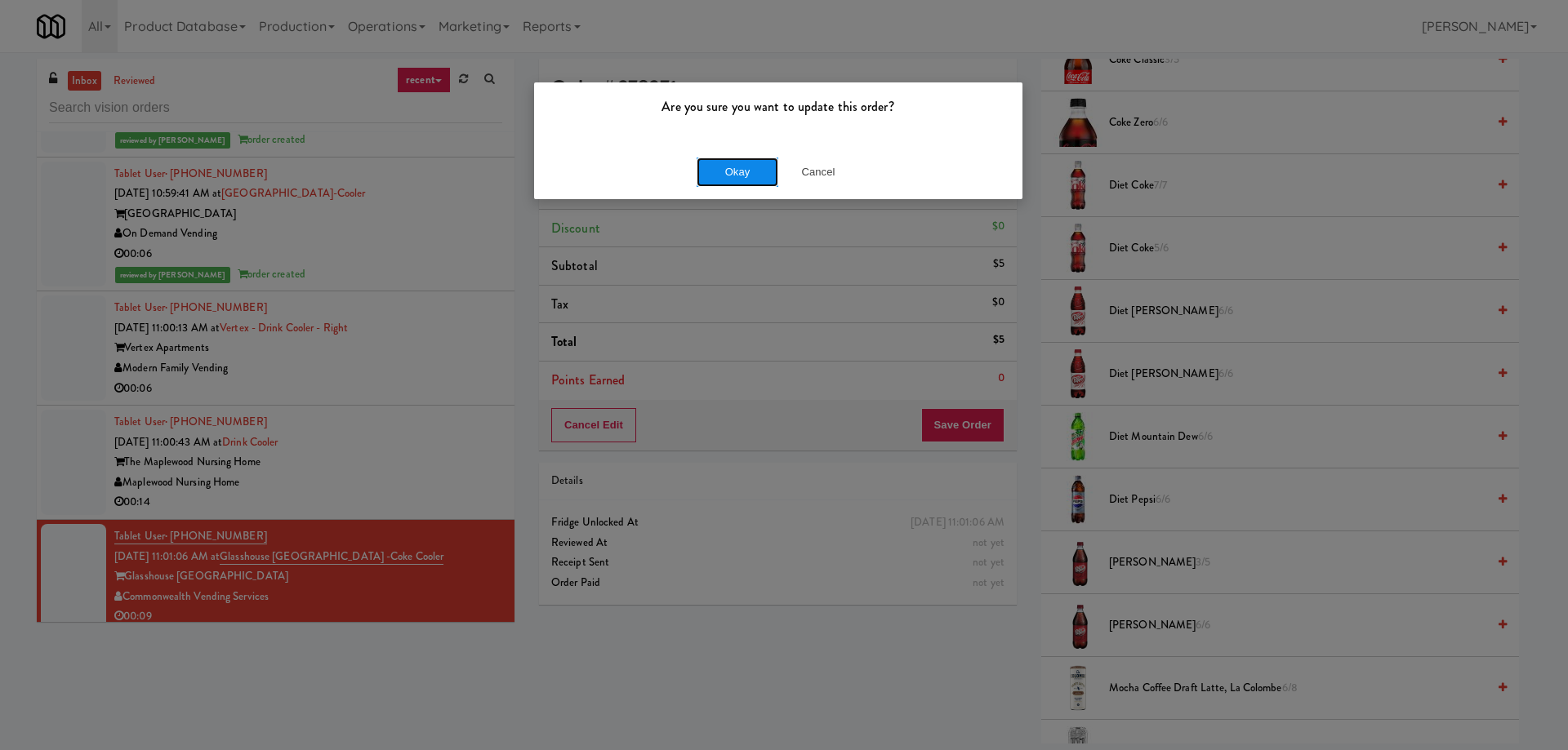
click at [733, 176] on button "Okay" at bounding box center [738, 172] width 82 height 30
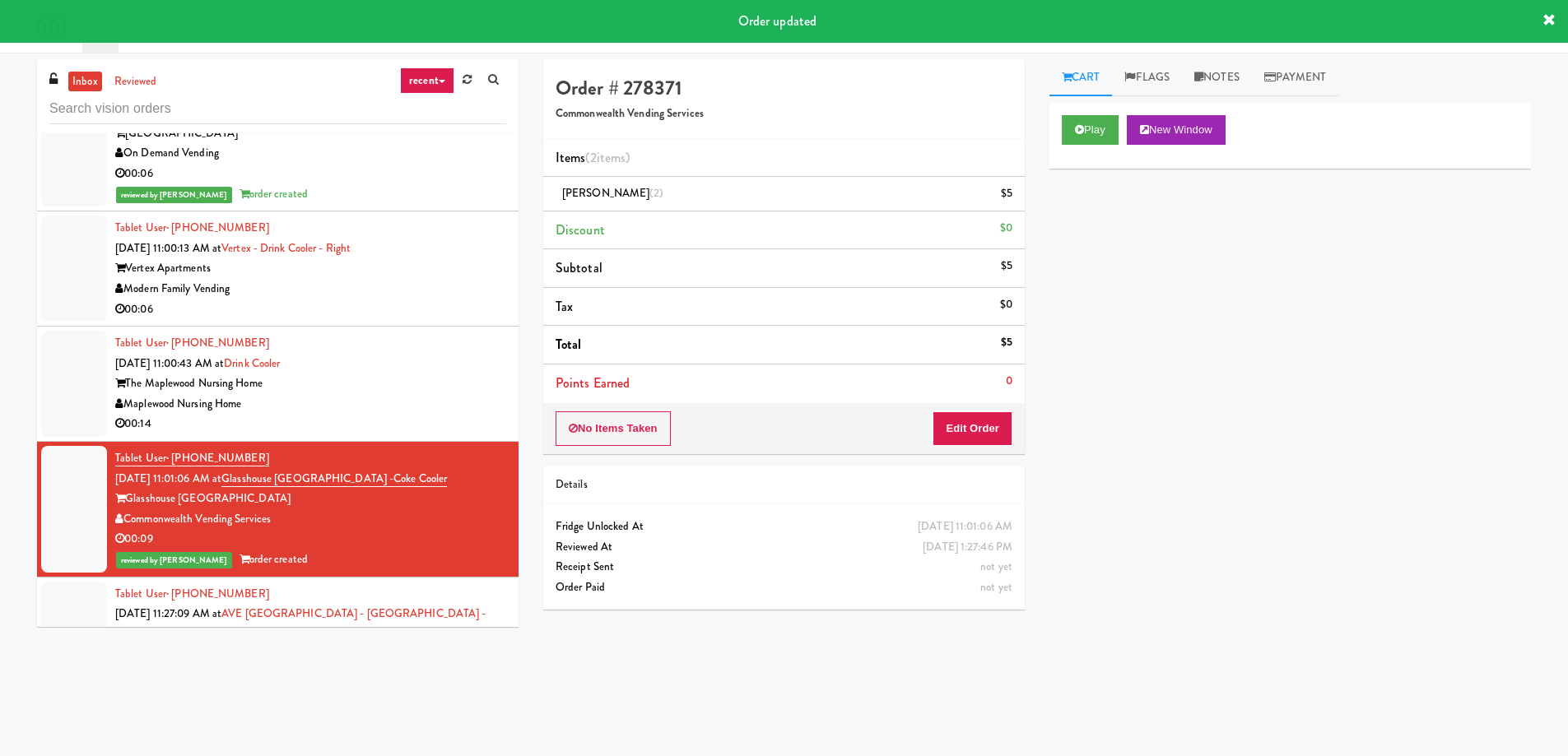
scroll to position [31864, 0]
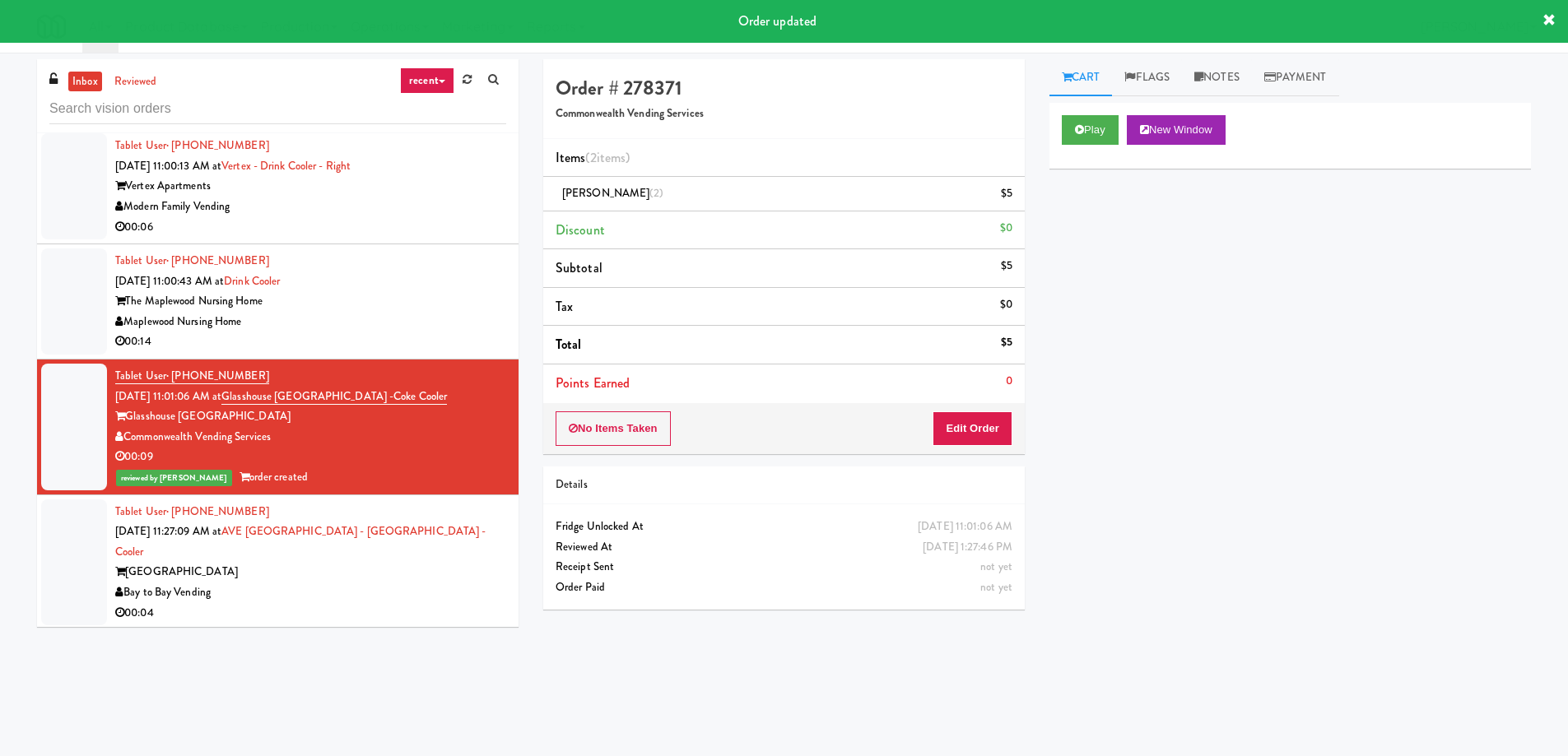
click at [438, 562] on div "[GEOGRAPHIC_DATA]" at bounding box center [311, 572] width 391 height 21
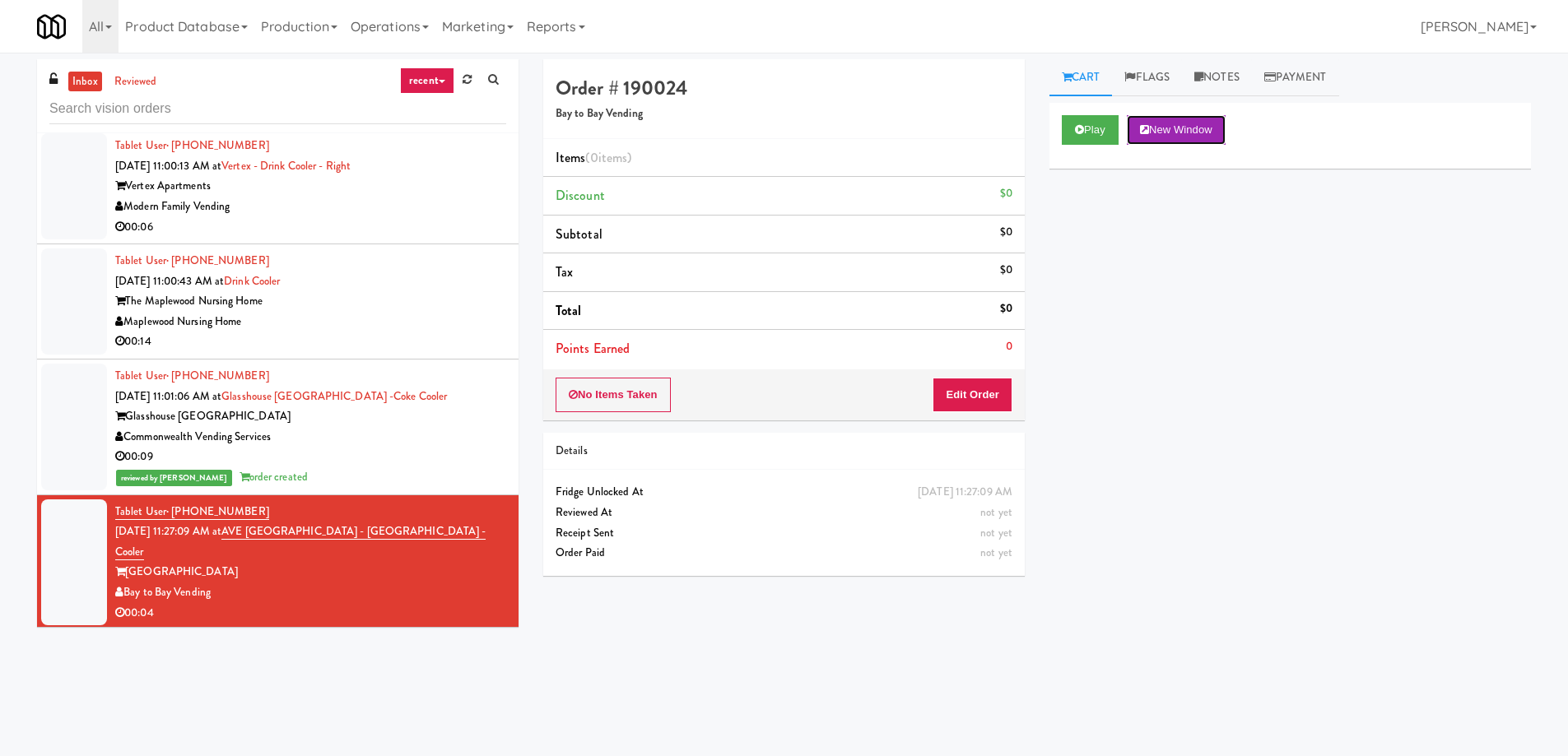
drag, startPoint x: 1169, startPoint y: 134, endPoint x: 1114, endPoint y: 174, distance: 68.0
click at [1170, 134] on button "New Window" at bounding box center [1176, 130] width 98 height 30
click at [980, 402] on button "Edit Order" at bounding box center [972, 395] width 80 height 34
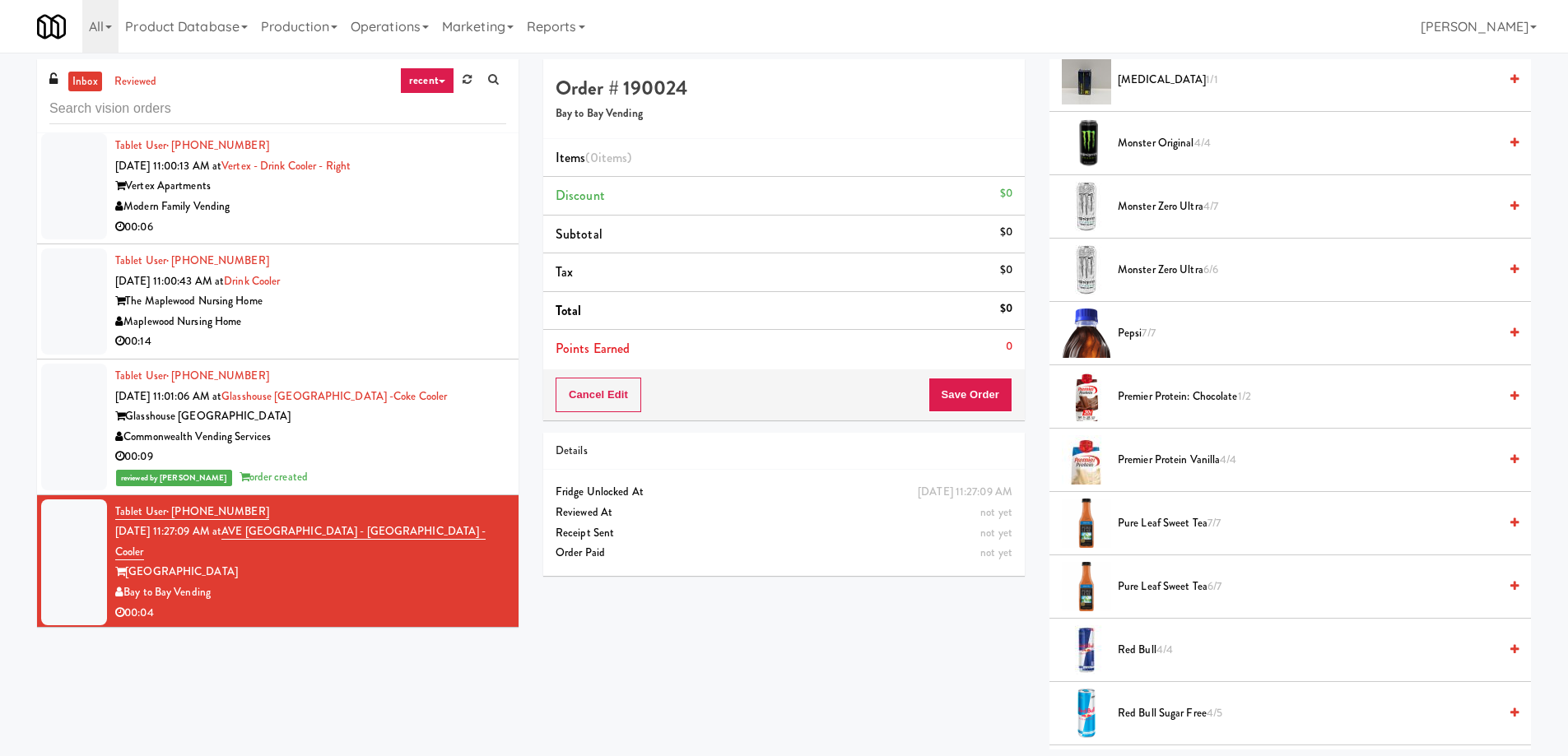
scroll to position [1728, 0]
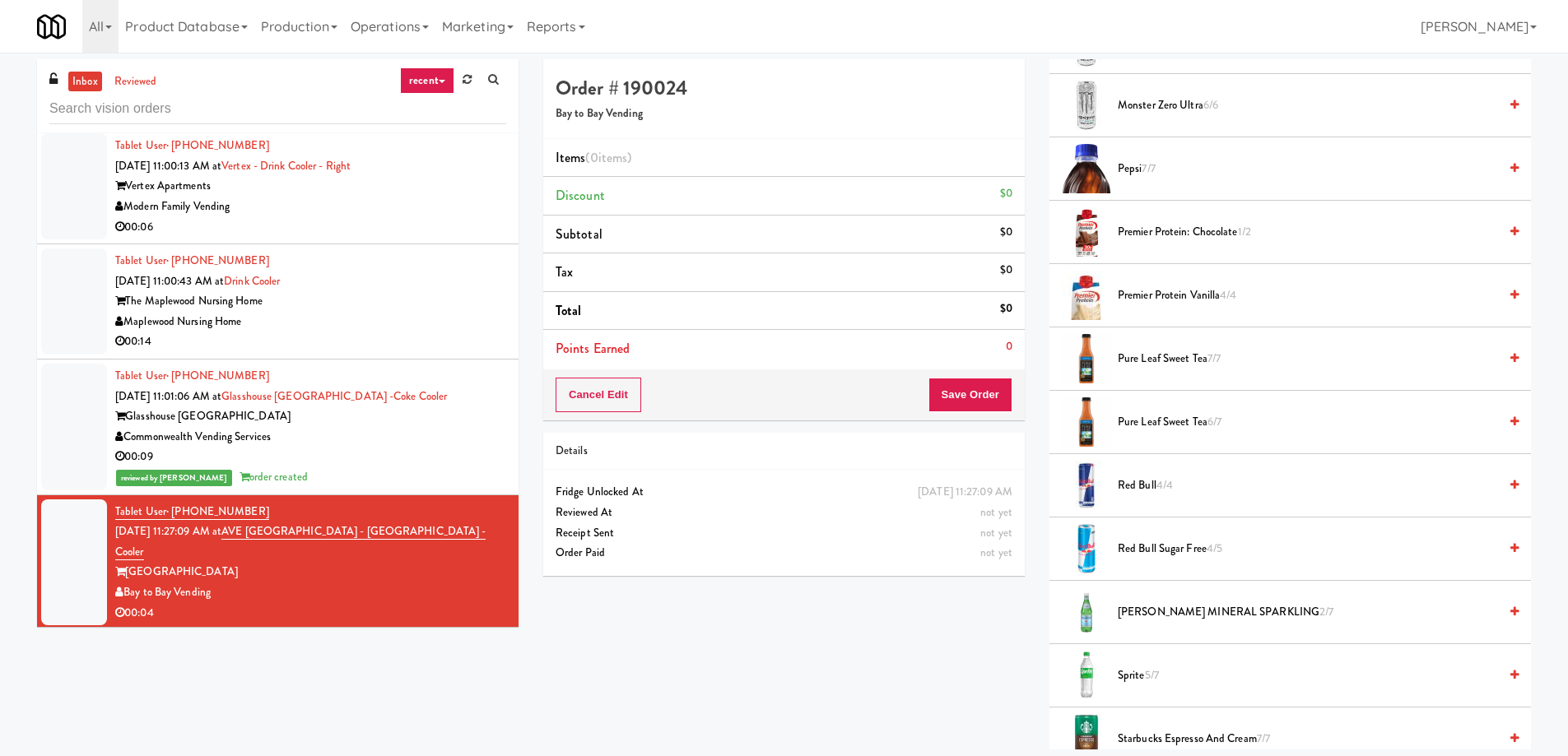
click at [1186, 372] on li "Pure Leaf Sweet Tea 7/7" at bounding box center [1290, 359] width 481 height 63
click at [1172, 412] on span "Pure Leaf Sweet Tea 6/7" at bounding box center [1308, 422] width 380 height 21
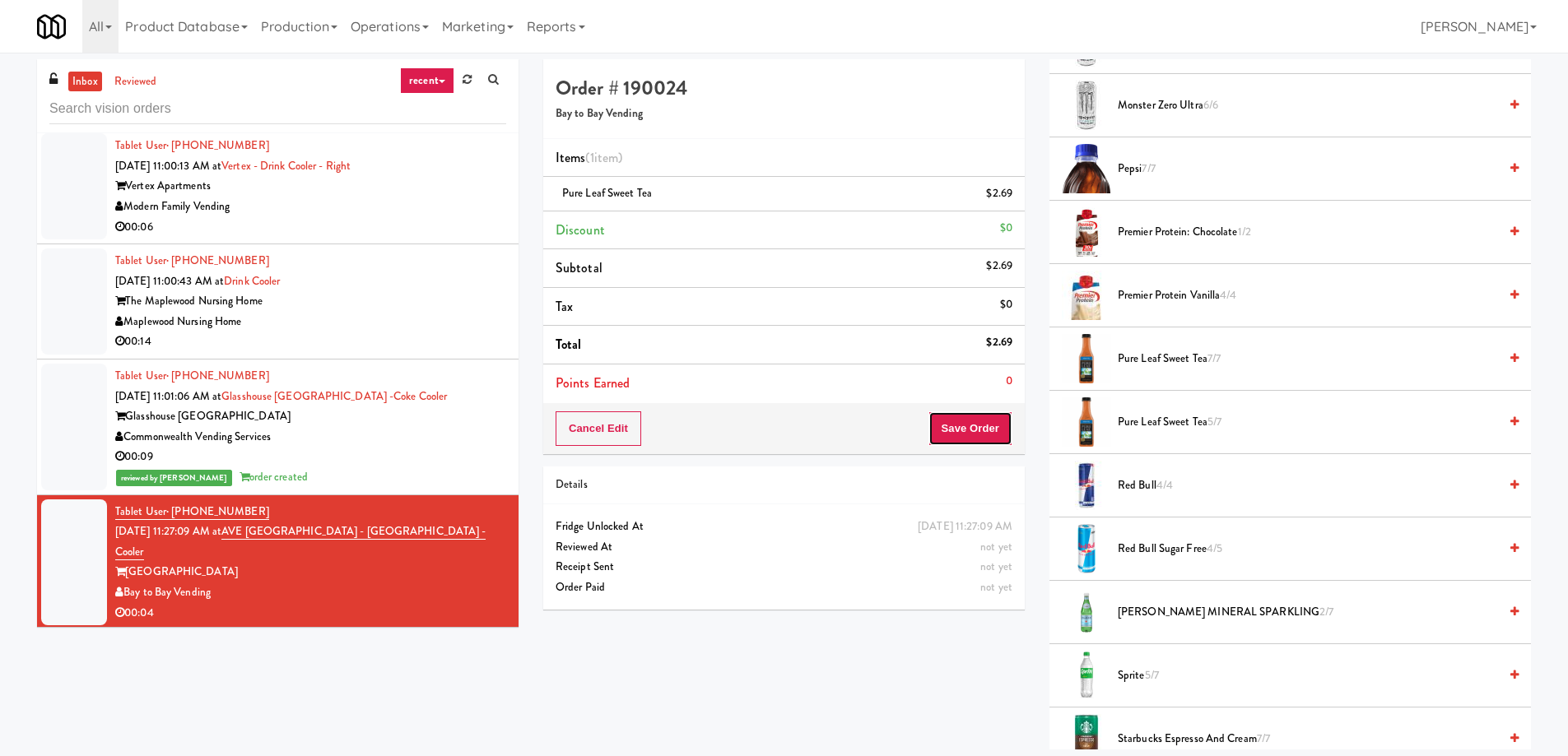
click at [963, 434] on button "Save Order" at bounding box center [970, 429] width 84 height 34
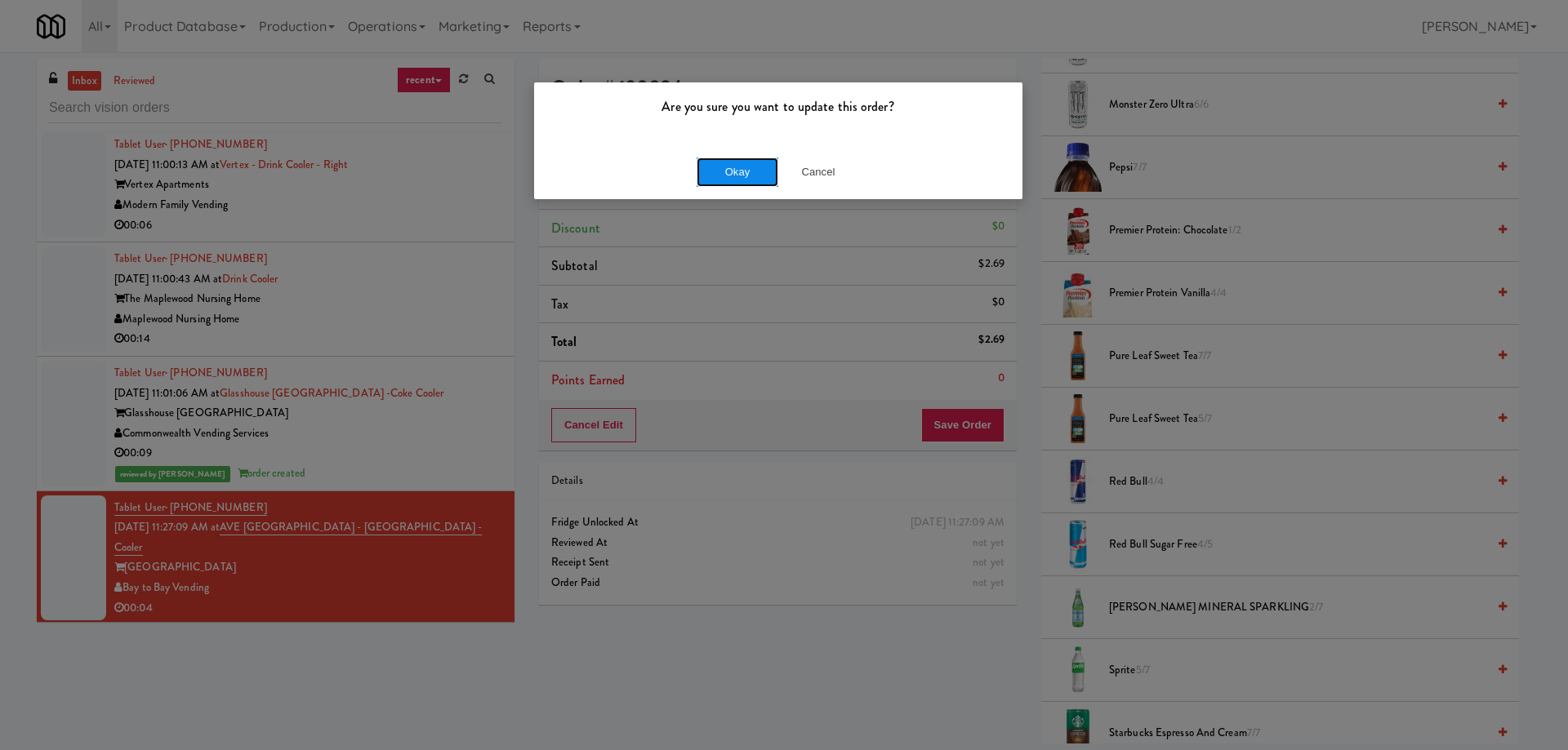
click at [747, 171] on button "Okay" at bounding box center [738, 172] width 82 height 30
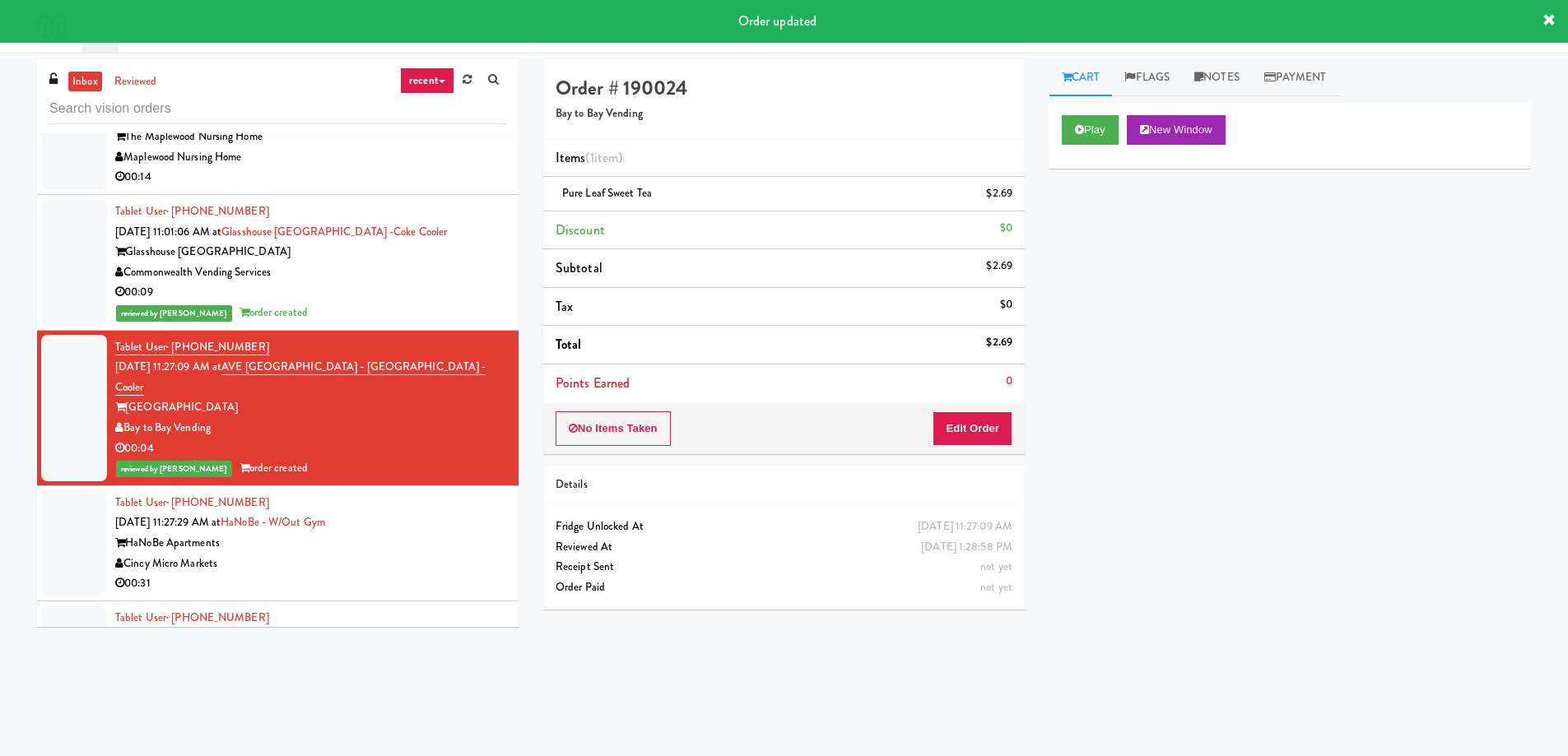
scroll to position [32111, 0]
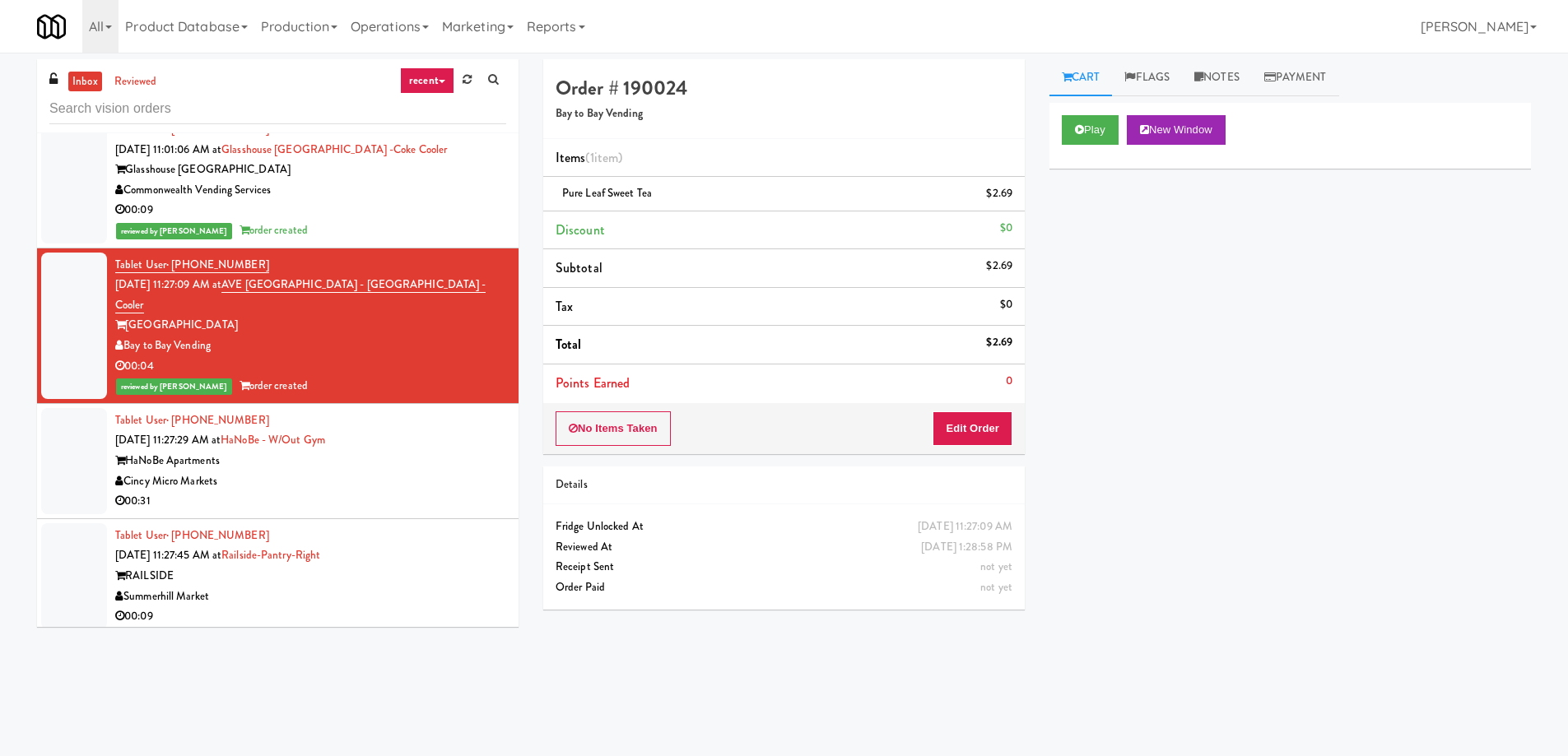
click at [355, 606] on div "00:09" at bounding box center [311, 616] width 391 height 21
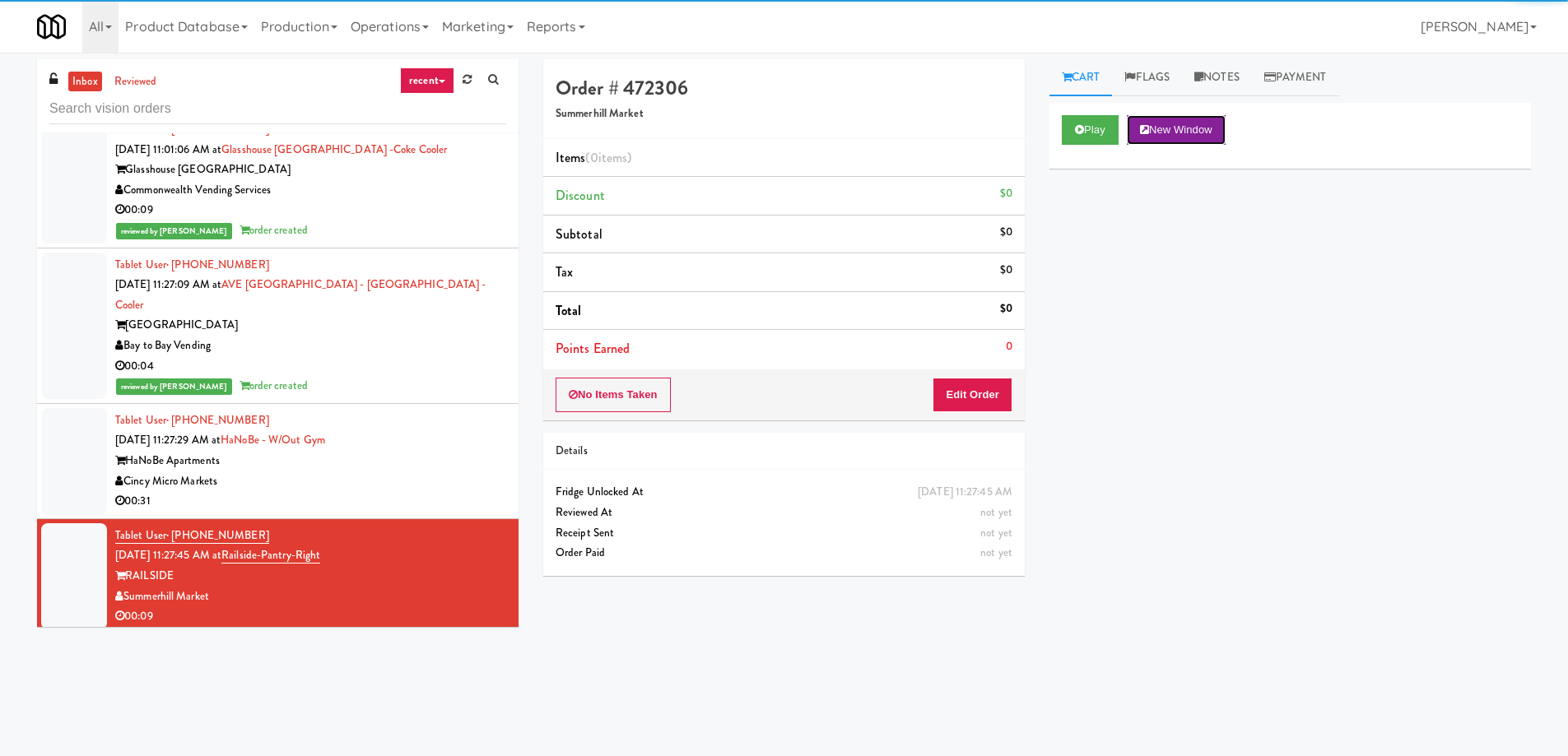
click at [1179, 121] on button "New Window" at bounding box center [1176, 130] width 98 height 30
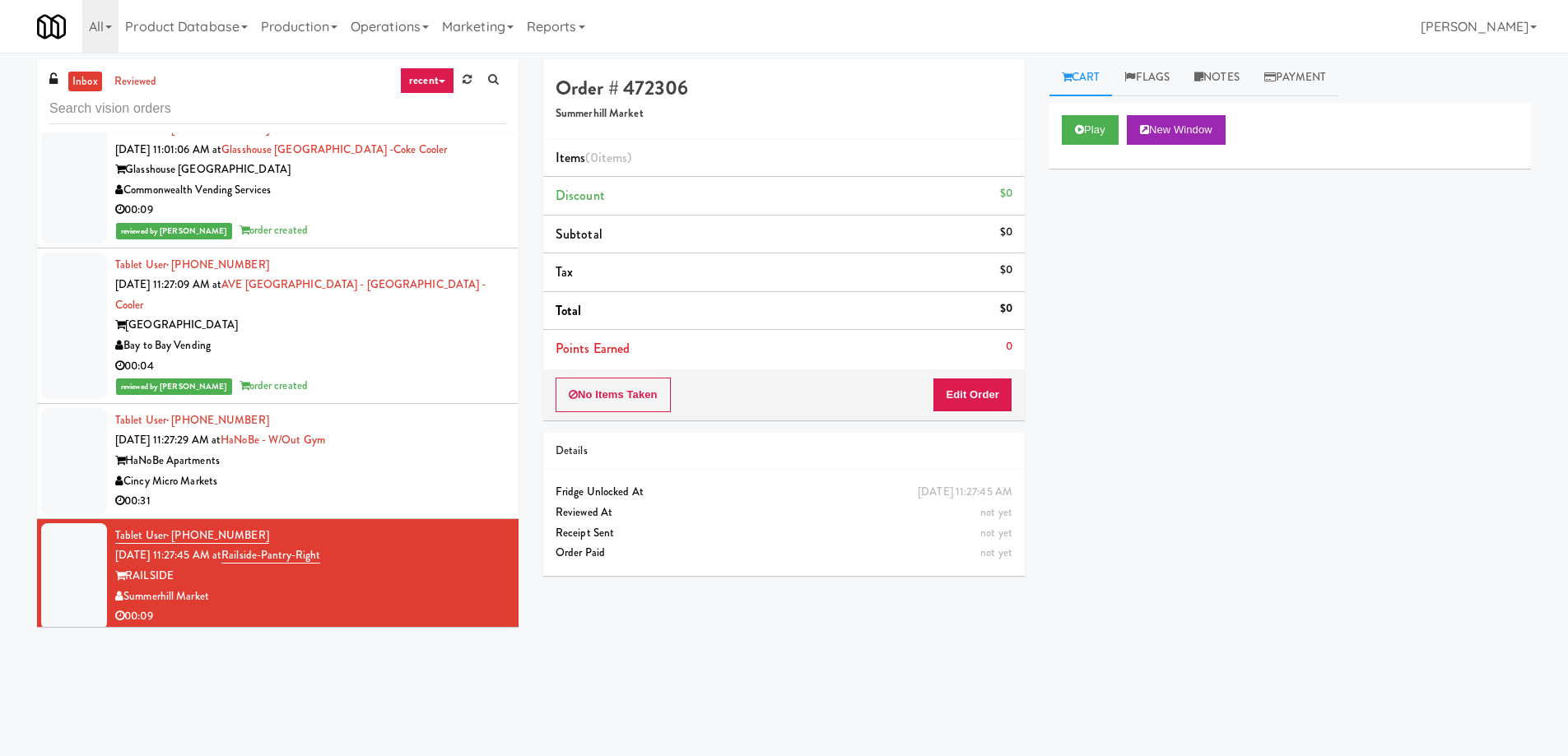
click at [808, 634] on div "Order # 472306 Summerhill Market Items (0 items ) Discount $0 Subtotal $0 Tax $…" at bounding box center [1037, 390] width 1012 height 661
click at [1273, 323] on div "Play New Window Primary Flag Clear Flag if unable to determine what was taken o…" at bounding box center [1290, 411] width 481 height 617
drag, startPoint x: 846, startPoint y: 636, endPoint x: 740, endPoint y: 601, distance: 111.6
click at [846, 636] on div "Order # 472306 Summerhill Market Items (0 items ) Discount $0 Subtotal $0 Tax $…" at bounding box center [1037, 390] width 1012 height 661
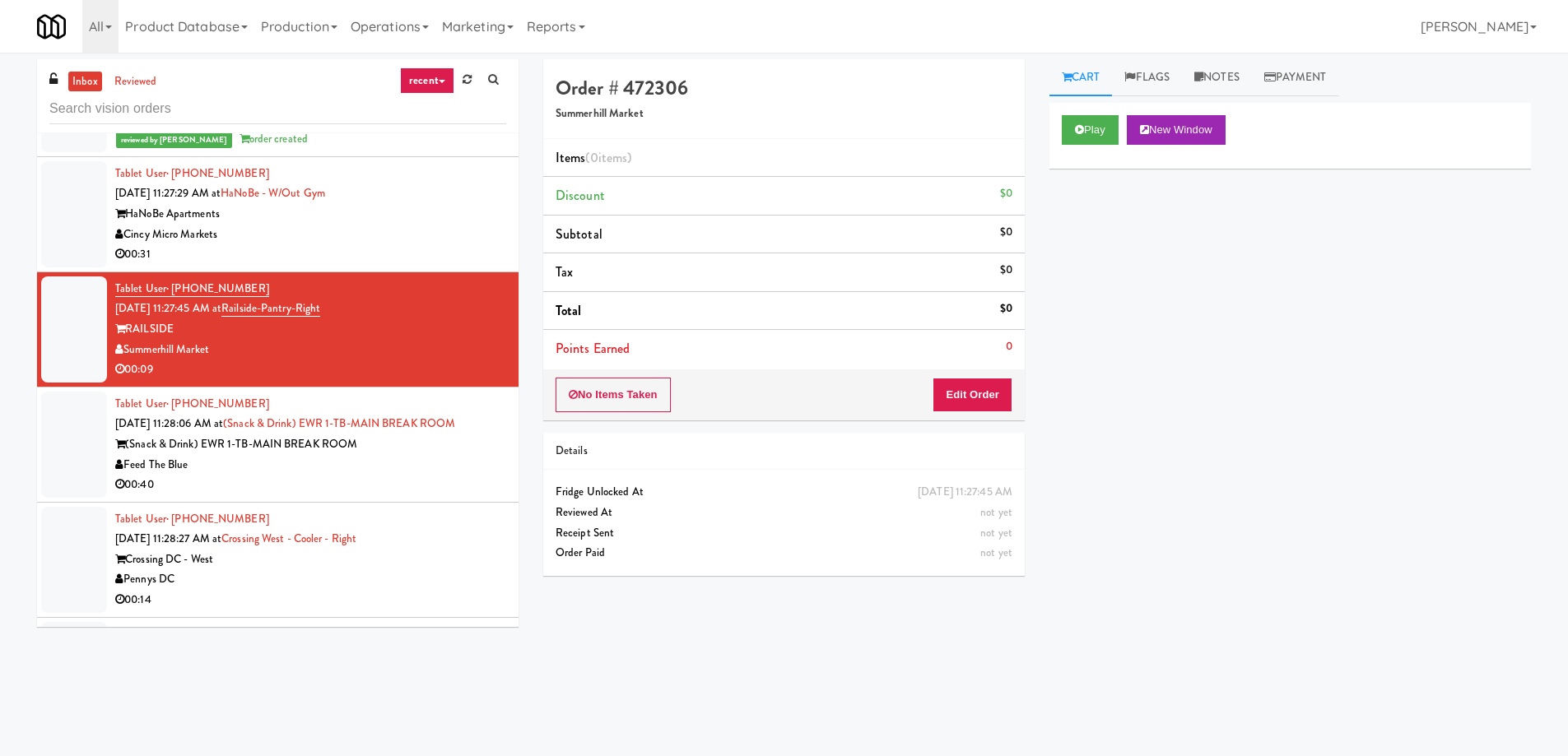
scroll to position [32605, 0]
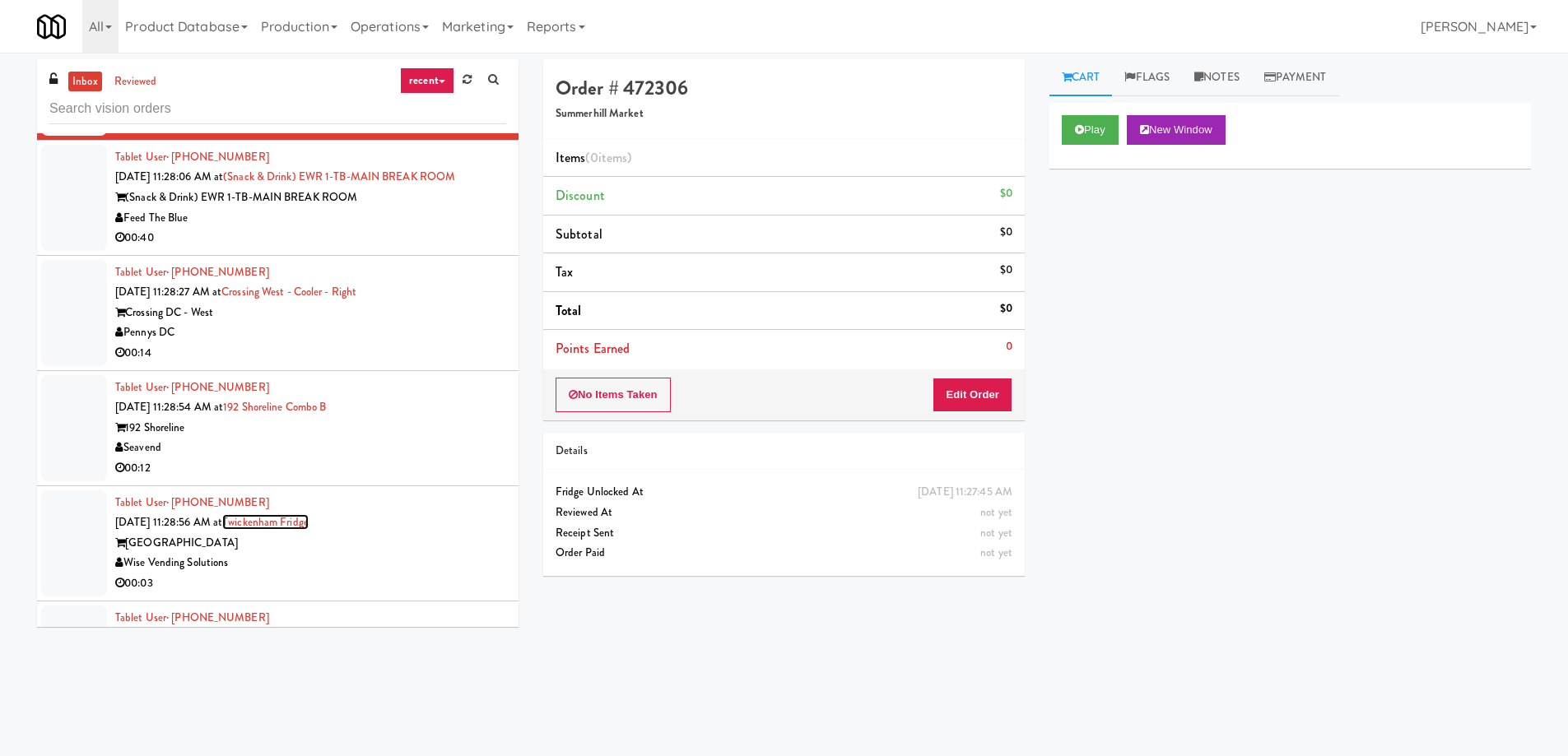
click at [308, 515] on link "Twickenham Fridge" at bounding box center [265, 522] width 86 height 15
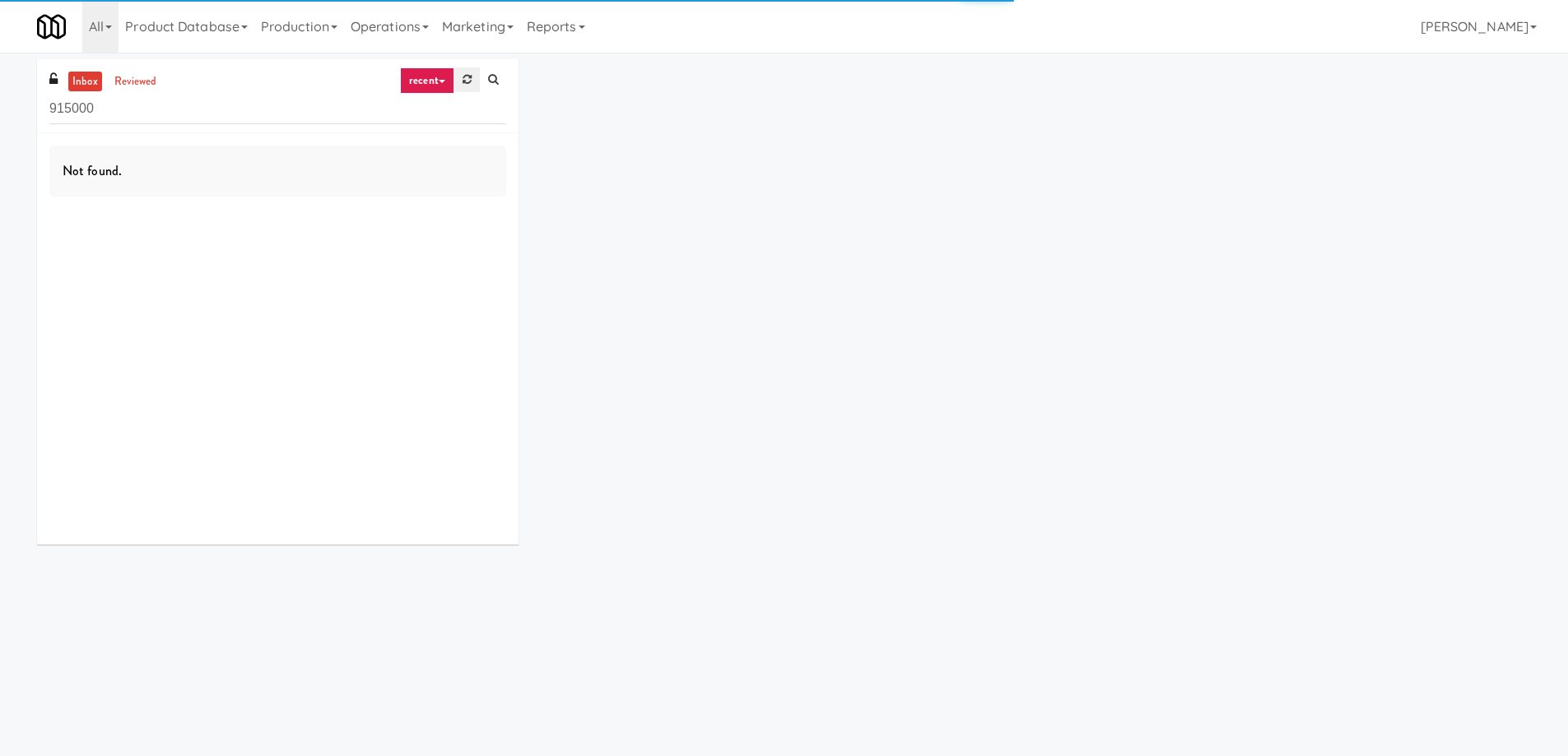
click at [462, 76] on icon at bounding box center [467, 79] width 9 height 10
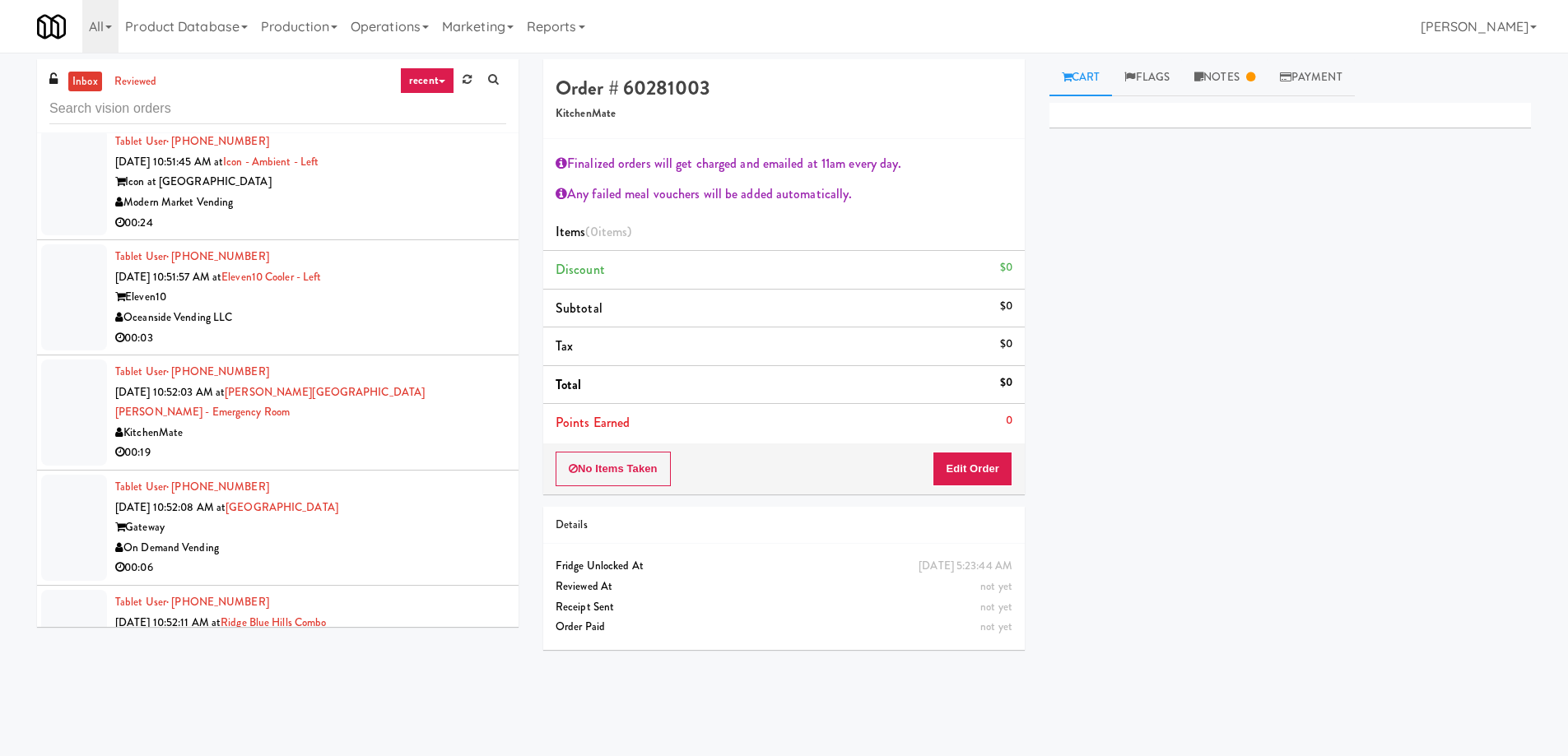
scroll to position [19688, 0]
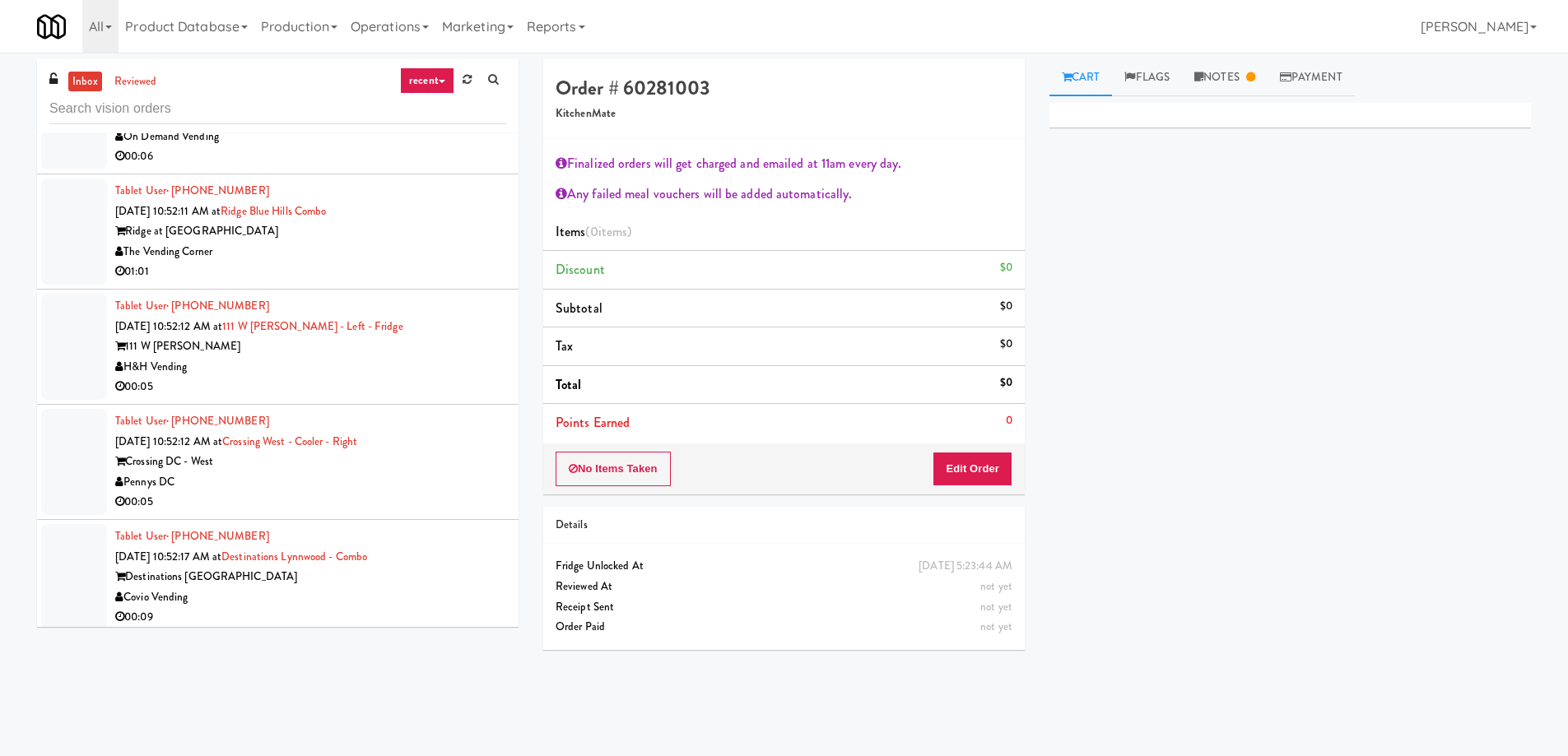
click at [380, 377] on div "00:05" at bounding box center [311, 387] width 391 height 21
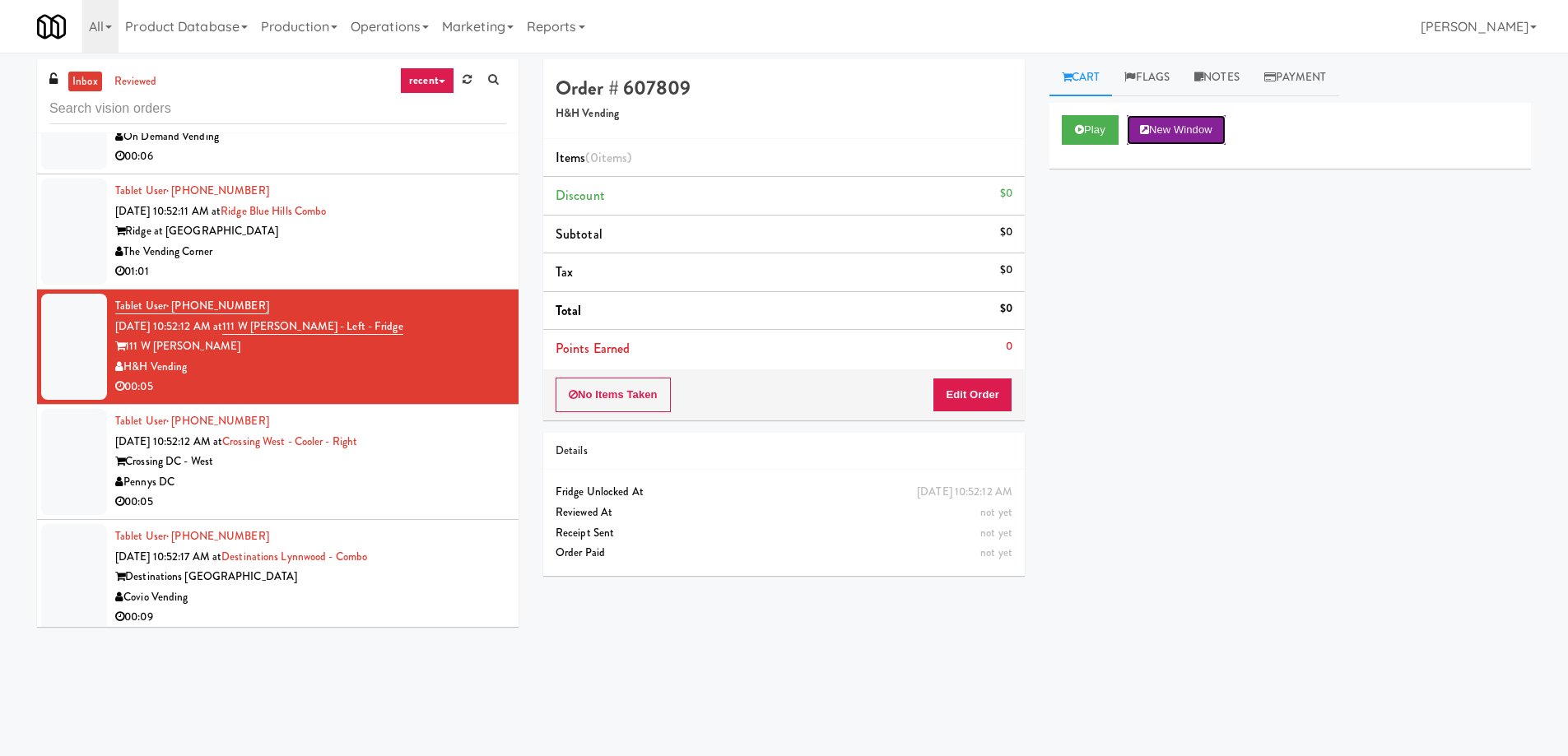
click at [1195, 128] on button "New Window" at bounding box center [1176, 130] width 98 height 30
click at [1296, 320] on div "Play New Window Primary Flag Clear Flag if unable to determine what was taken o…" at bounding box center [1290, 411] width 481 height 617
click at [969, 398] on button "Edit Order" at bounding box center [972, 395] width 80 height 34
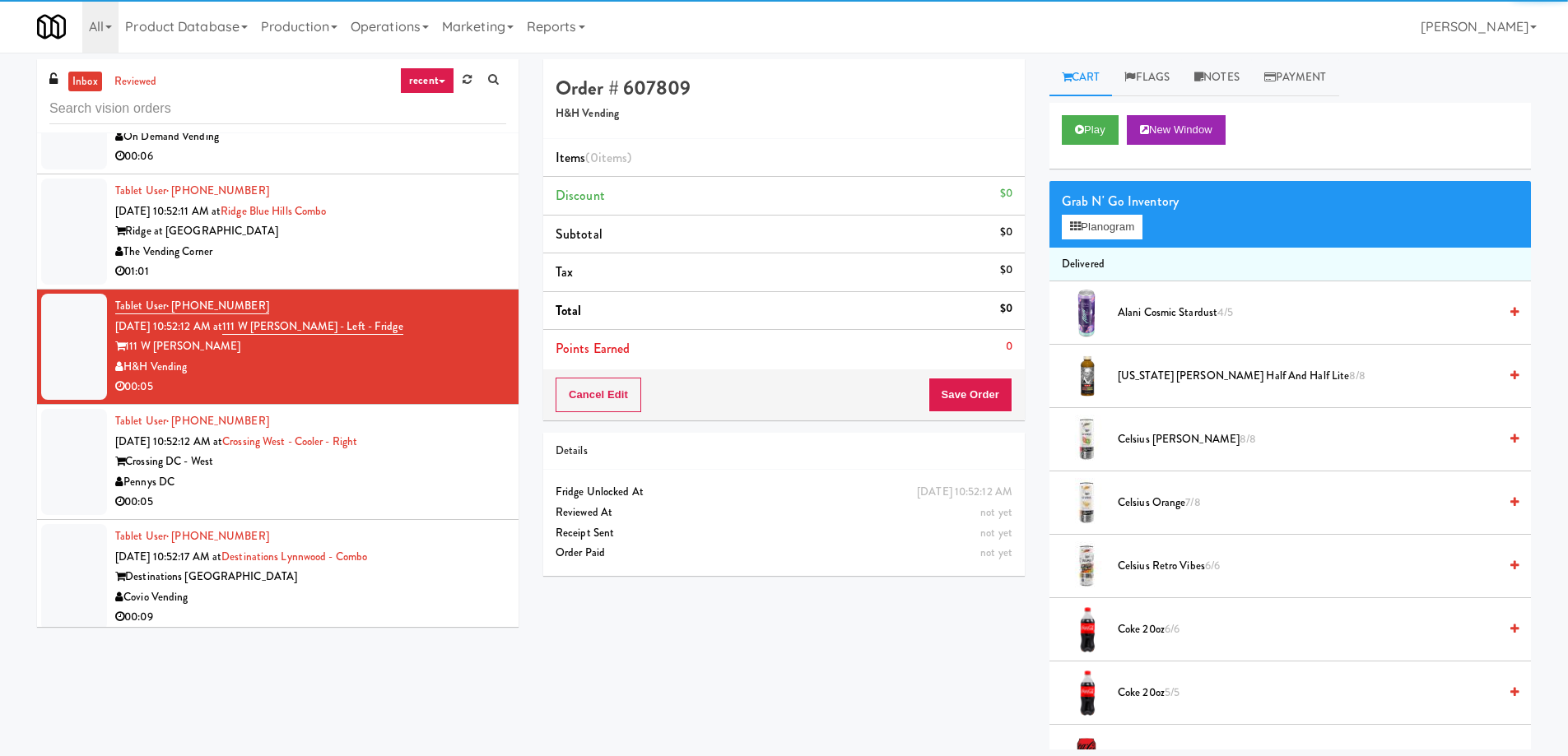
scroll to position [164, 0]
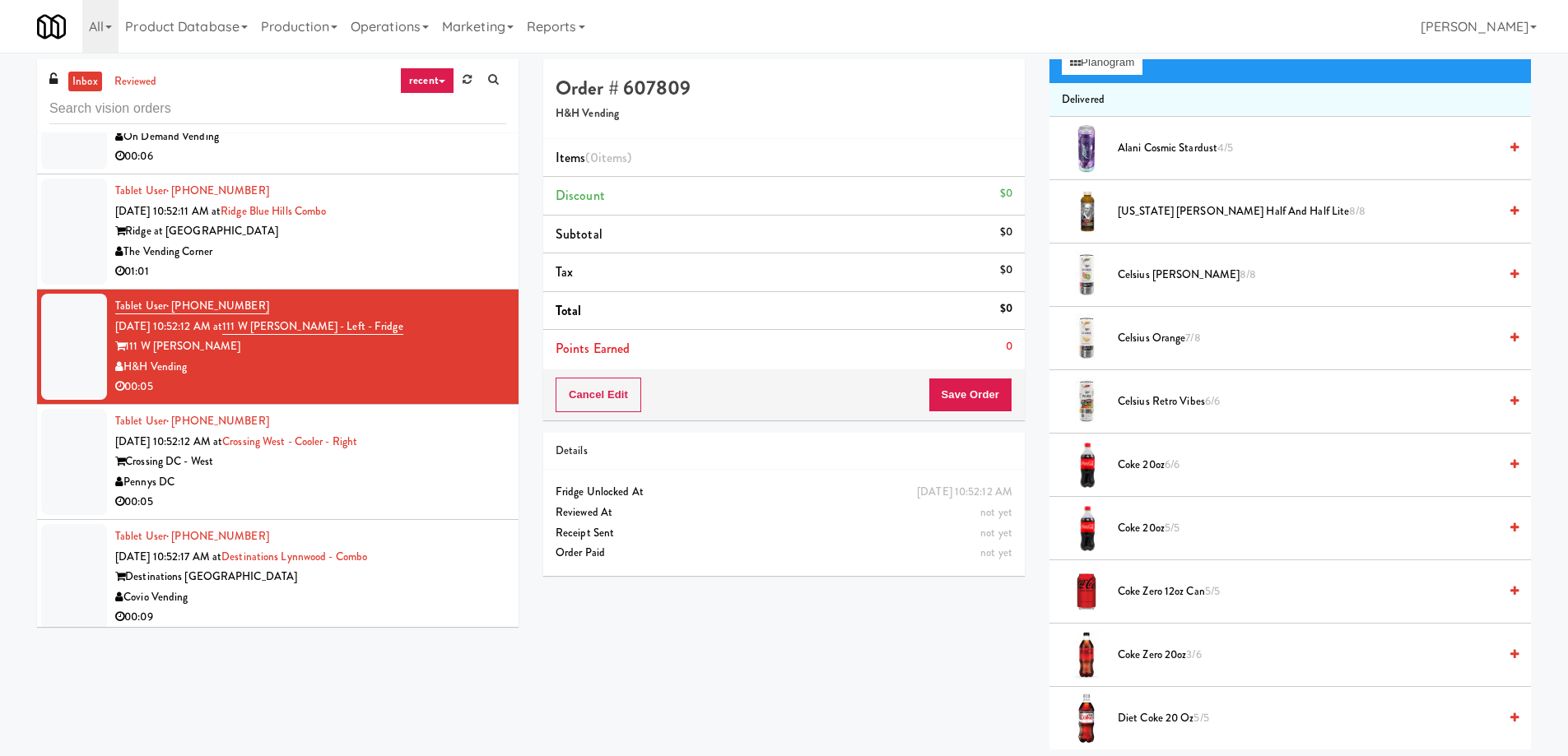
click at [1170, 592] on span "Coke Zero 12oz can 5/5" at bounding box center [1308, 592] width 380 height 21
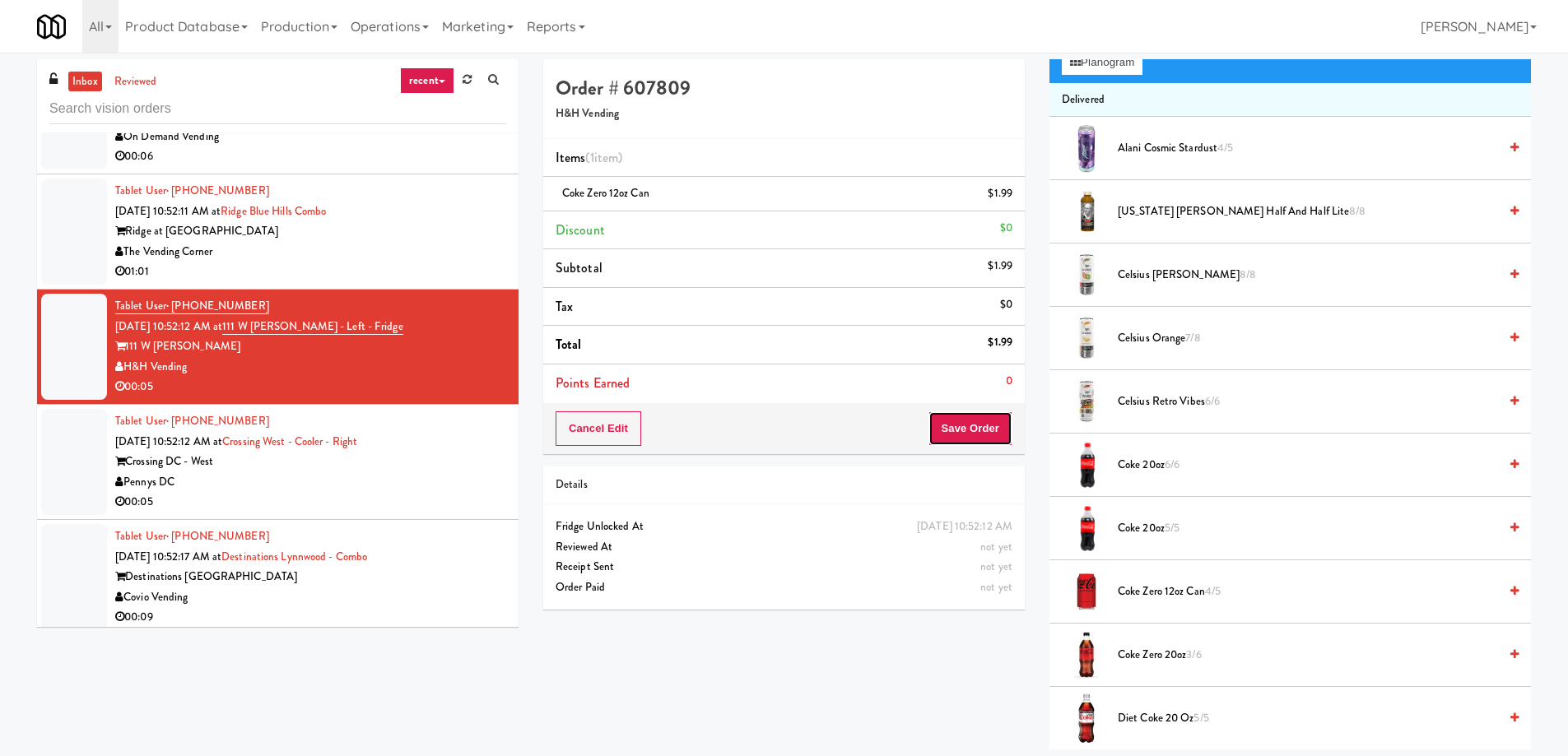
click at [947, 432] on button "Save Order" at bounding box center [970, 429] width 84 height 34
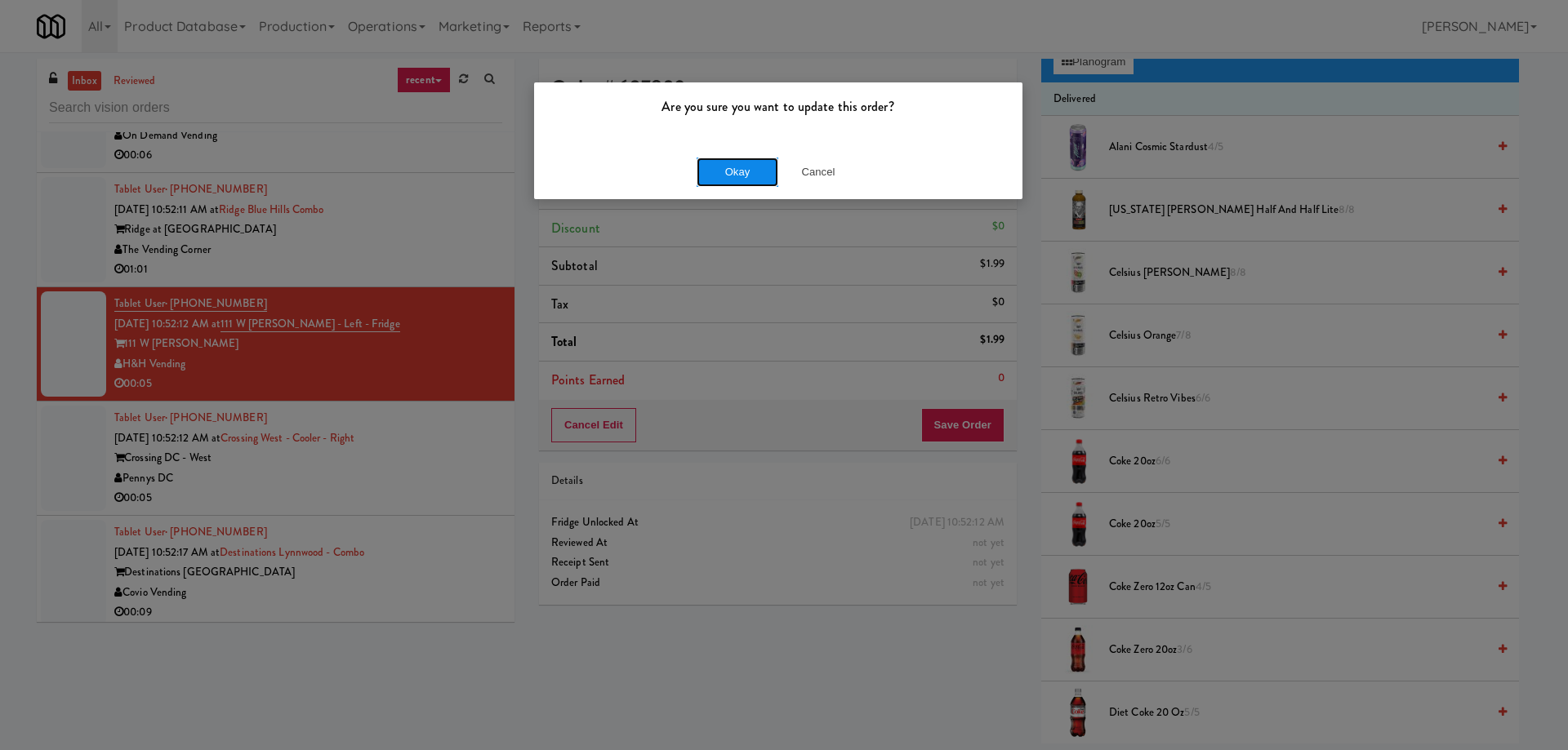
click at [703, 172] on button "Okay" at bounding box center [738, 172] width 82 height 30
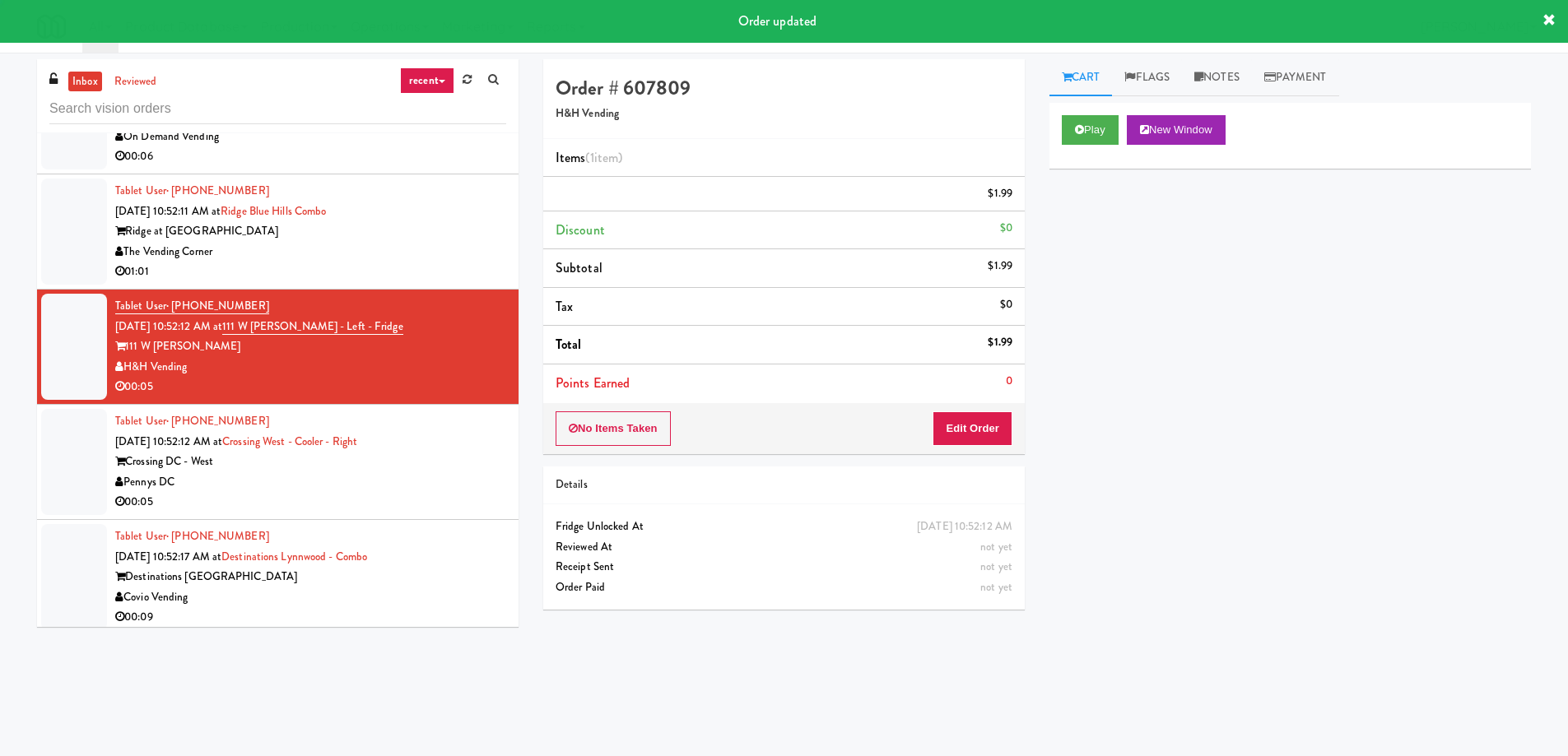
scroll to position [0, 0]
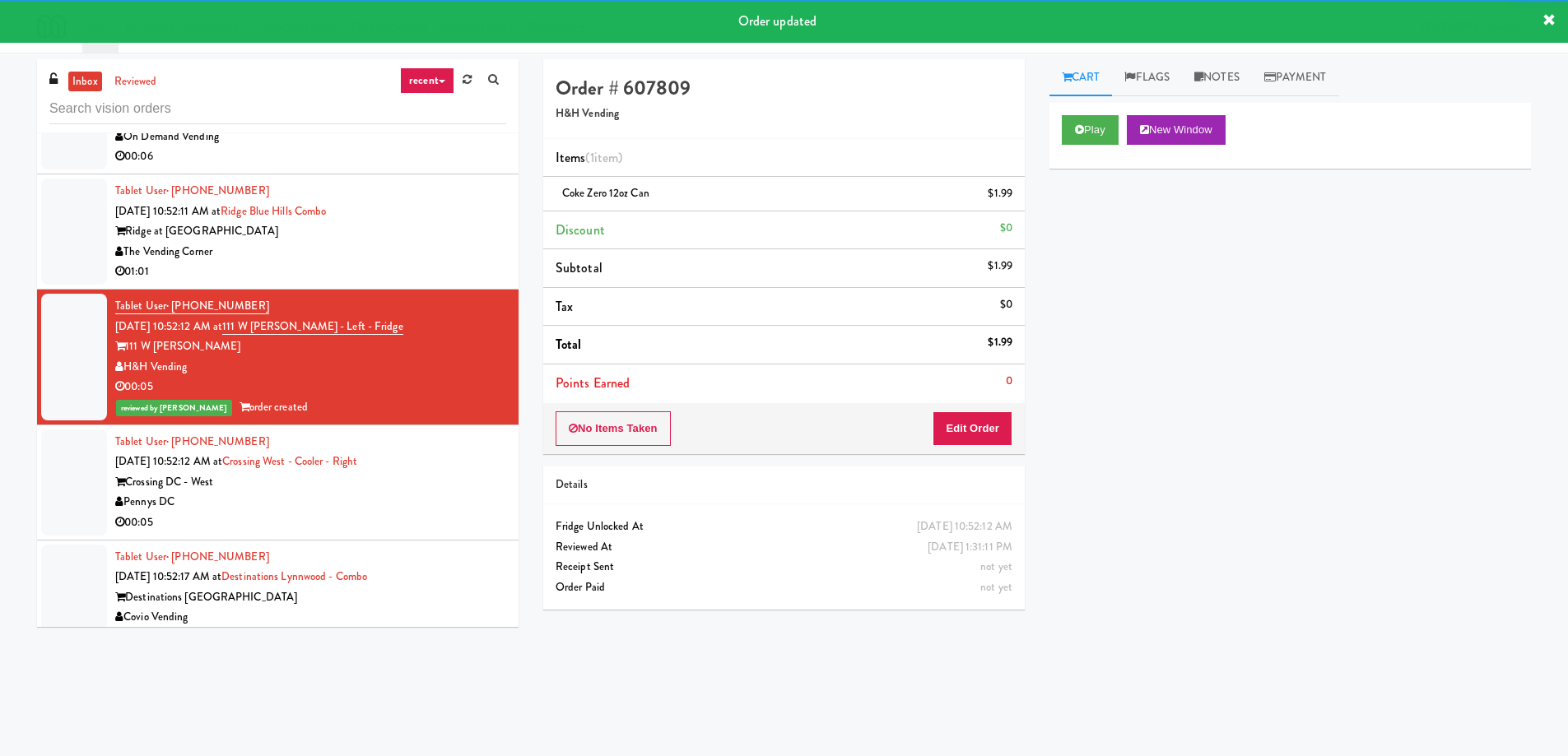
click at [397, 432] on div "Tablet User · (713) 960-2542 [DATE] 10:52:12 AM at [GEOGRAPHIC_DATA] - Right Cr…" at bounding box center [311, 483] width 391 height 101
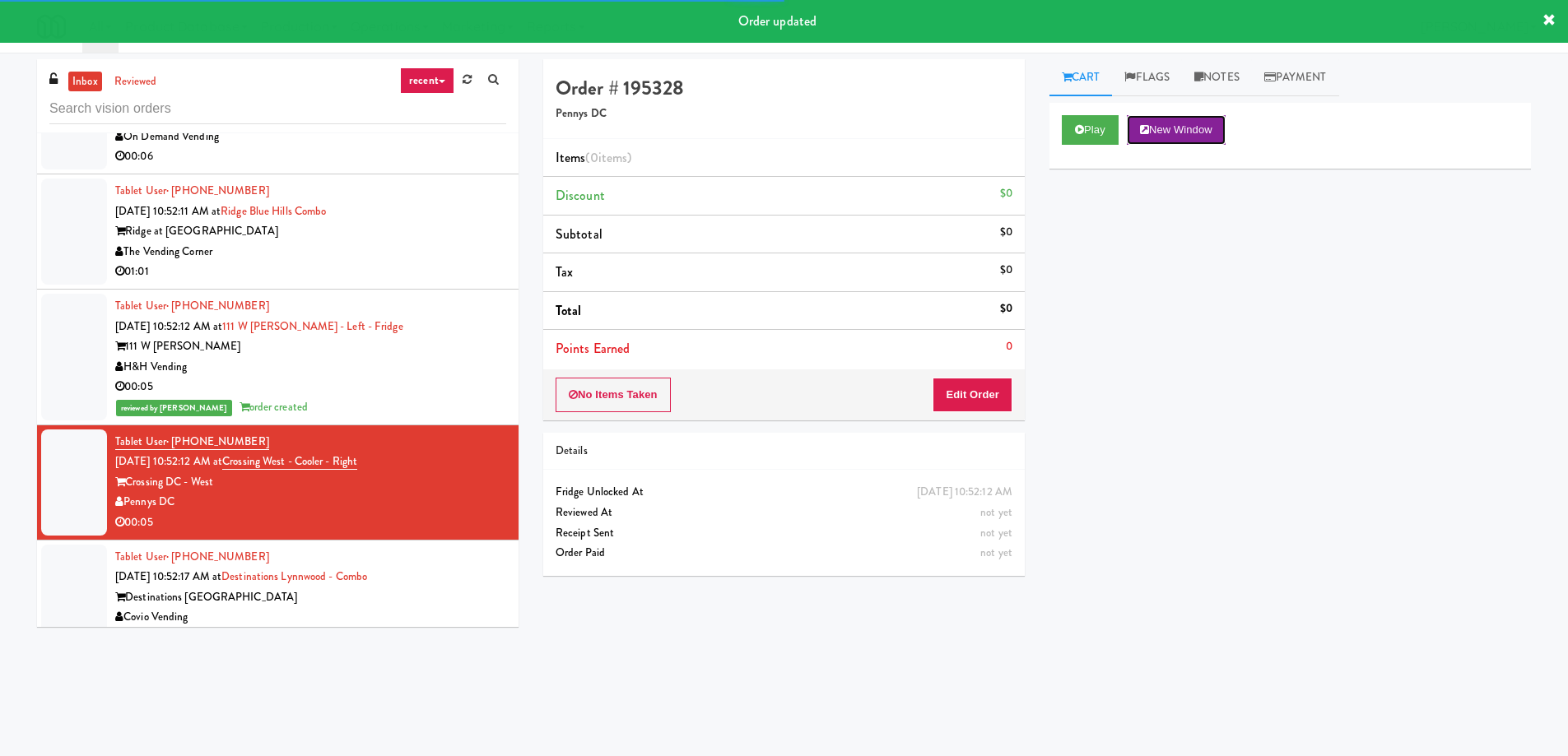
click at [1160, 136] on button "New Window" at bounding box center [1176, 130] width 98 height 30
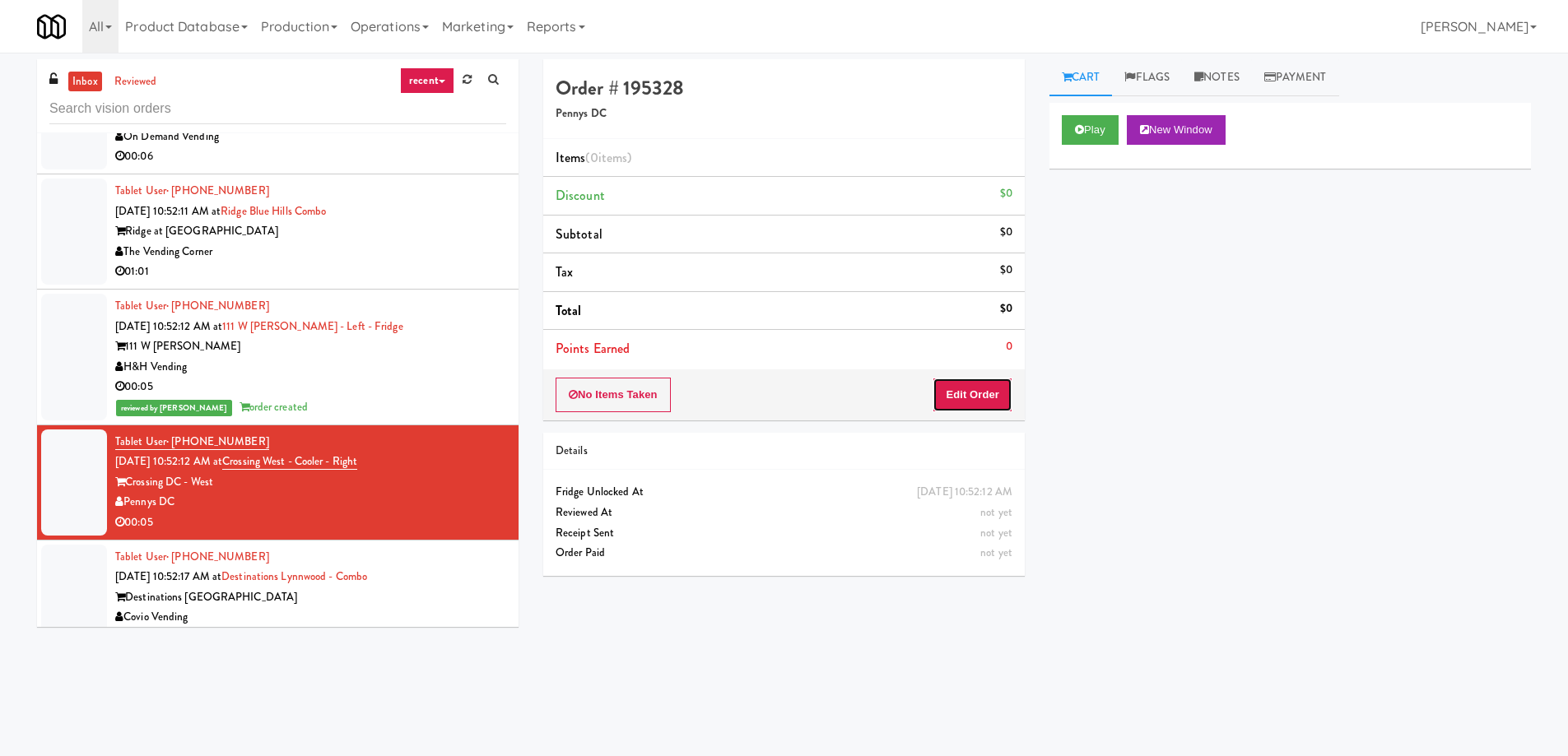
click at [967, 390] on button "Edit Order" at bounding box center [972, 395] width 80 height 34
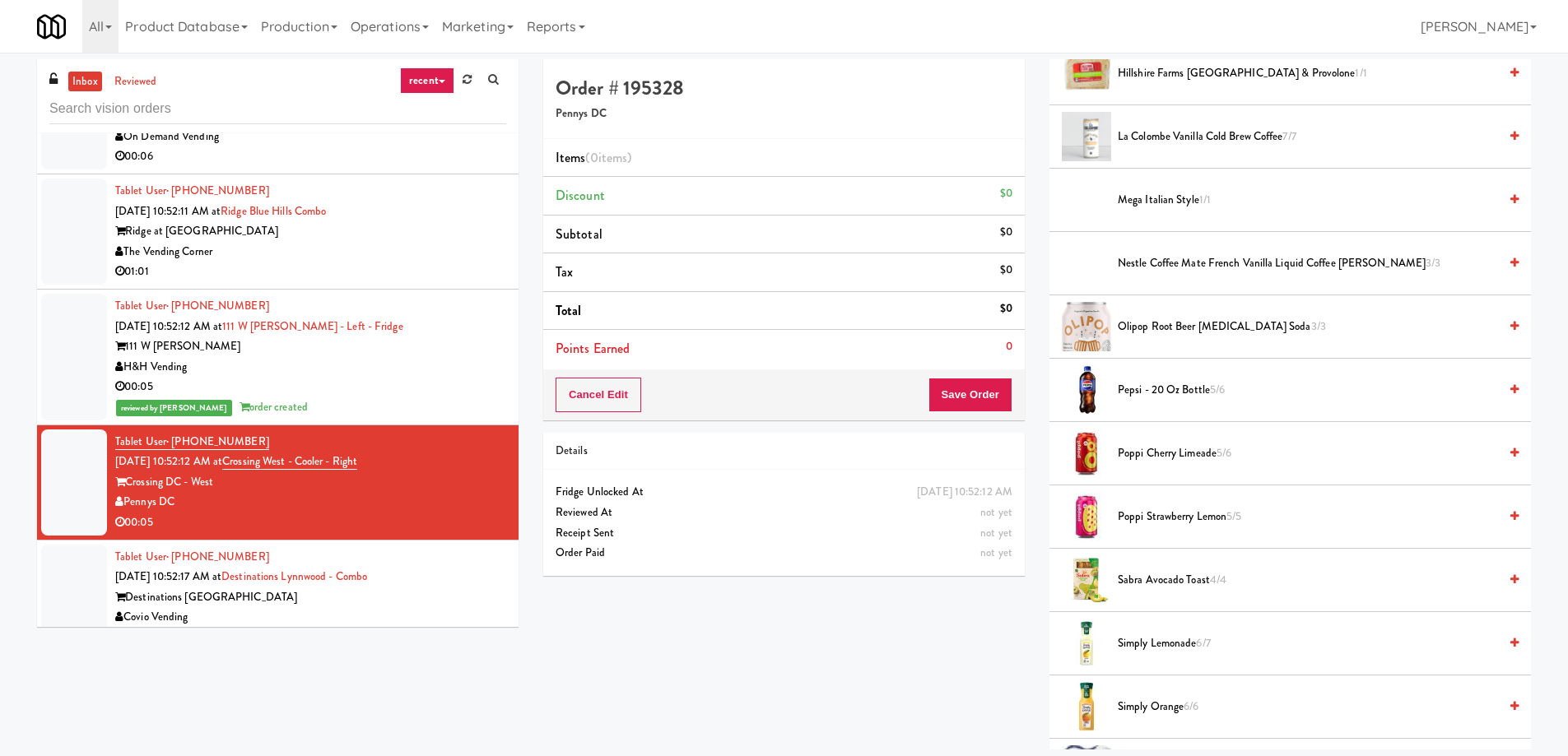
scroll to position [823, 0]
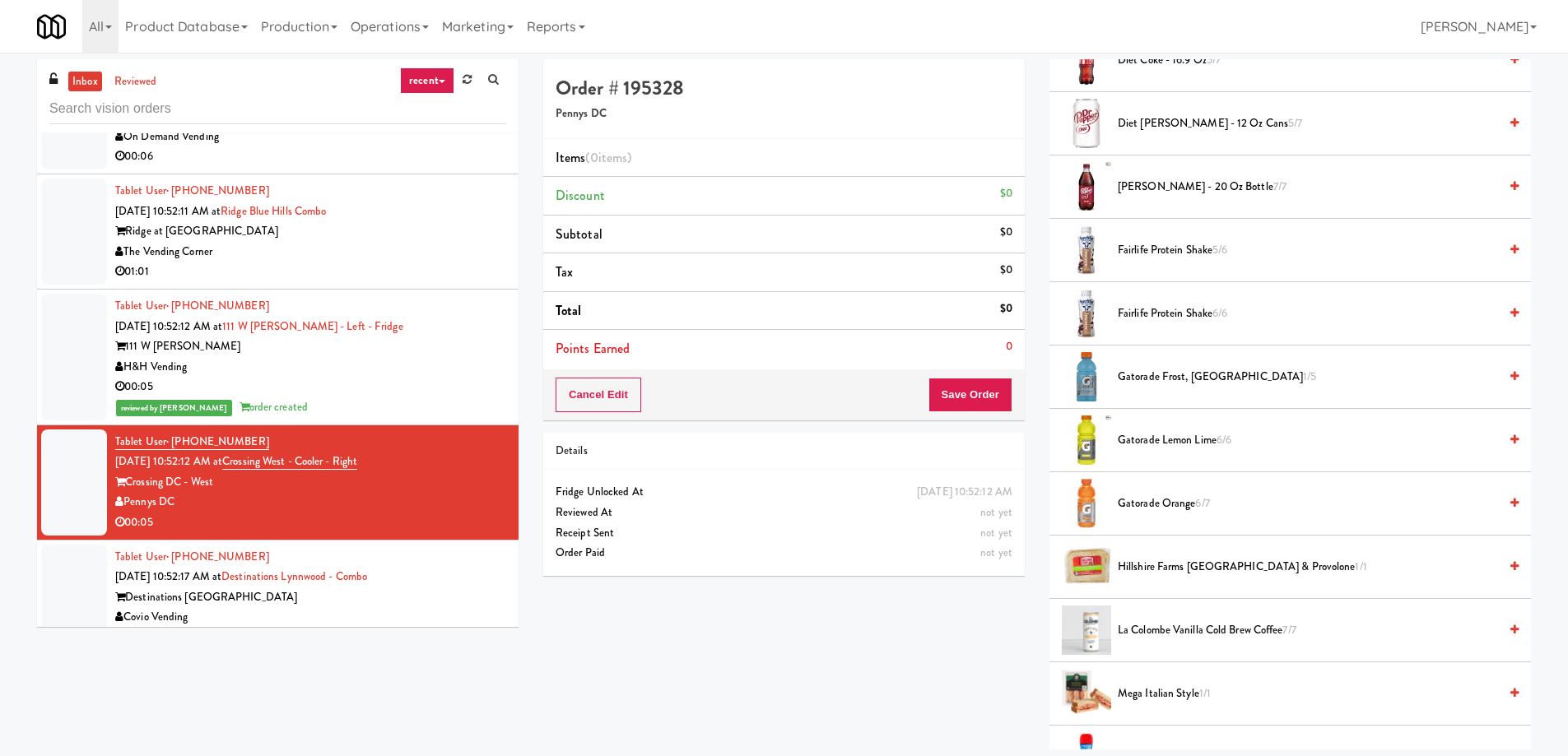
click at [1187, 242] on span "Fairlife Protein Shake 5/6" at bounding box center [1308, 251] width 380 height 21
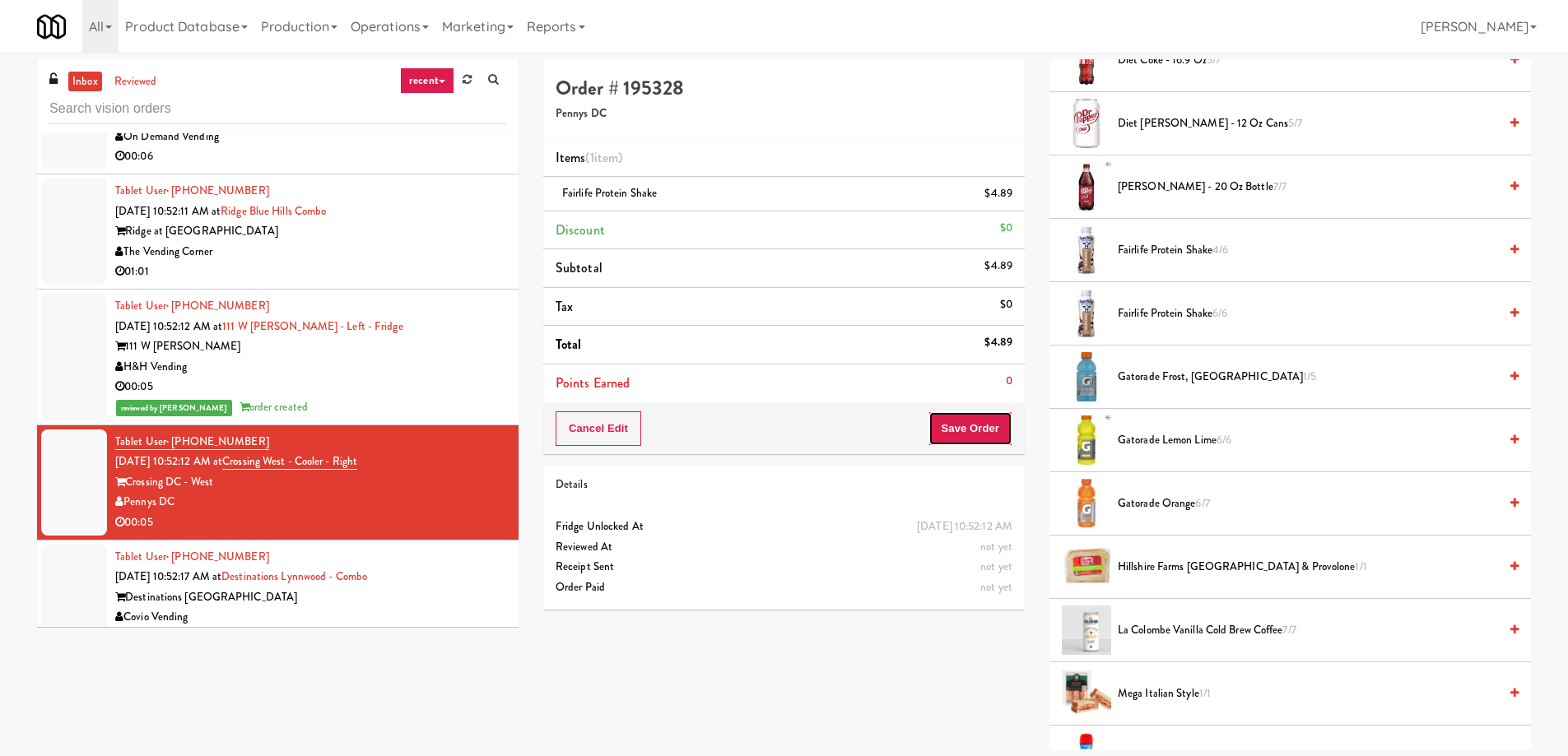
click at [949, 432] on button "Save Order" at bounding box center [970, 429] width 84 height 34
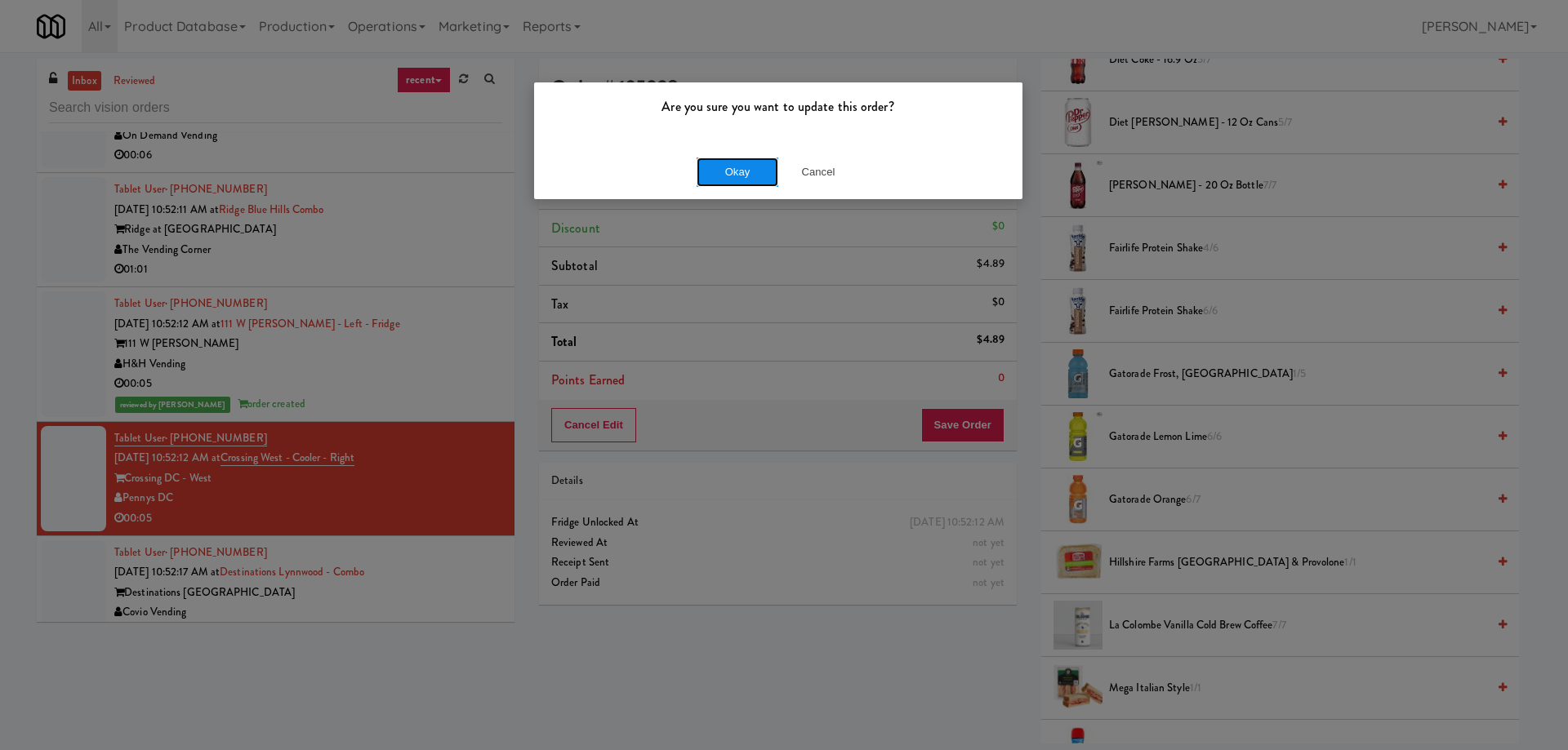
click at [735, 180] on button "Okay" at bounding box center [738, 172] width 82 height 30
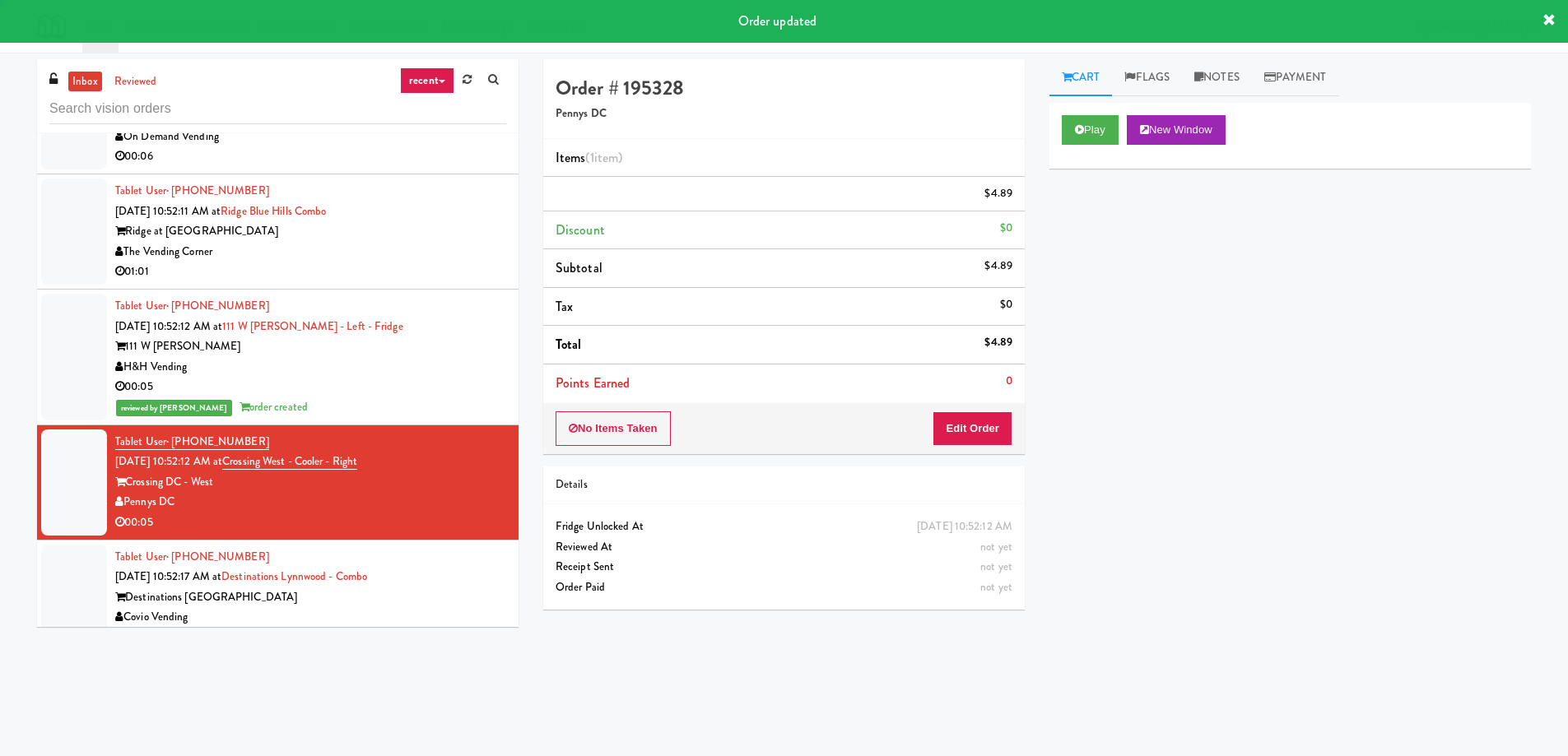
scroll to position [0, 0]
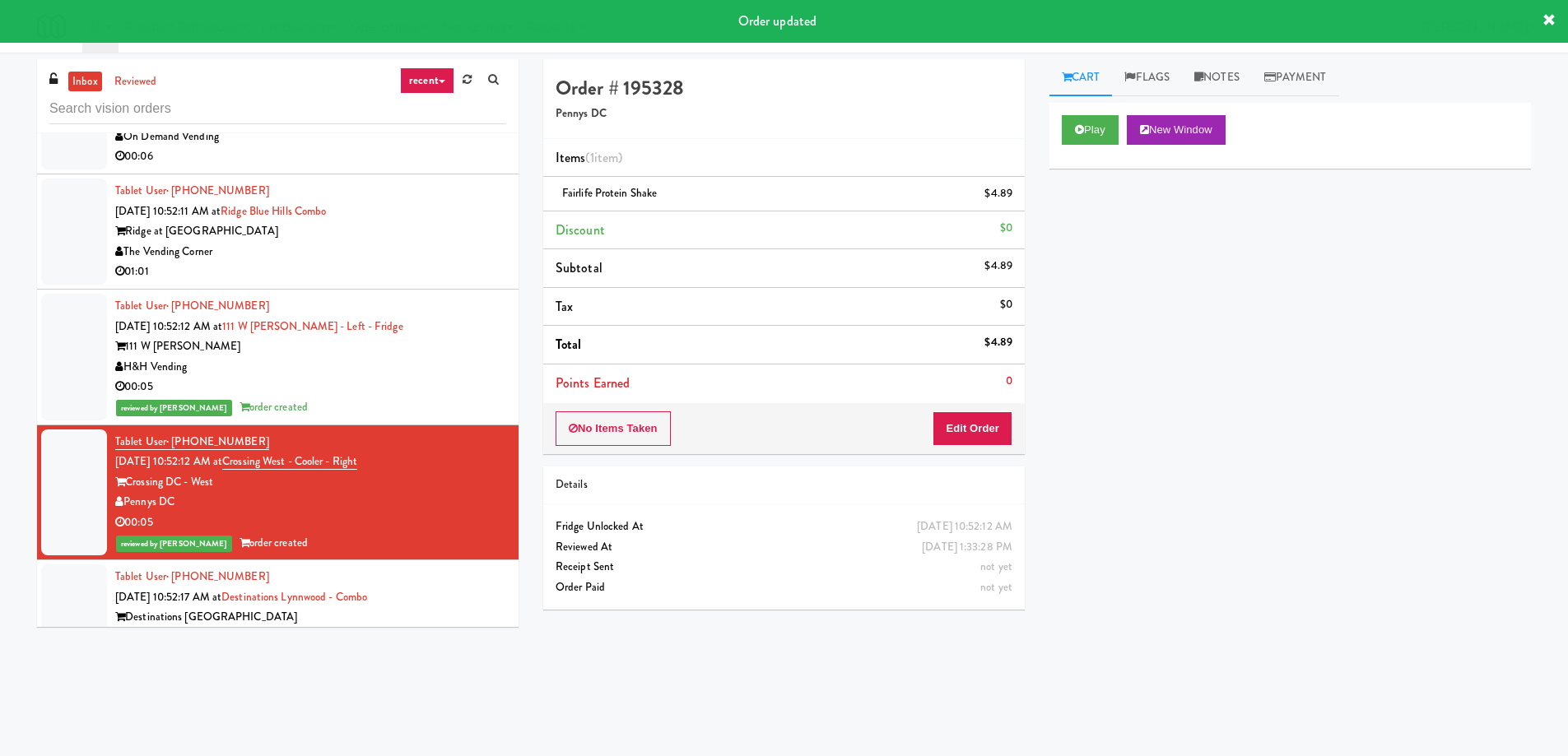
click at [337, 567] on div "Tablet User · (425) 478-6910 [DATE] 10:52:17 AM at Destinations [GEOGRAPHIC_DAT…" at bounding box center [311, 617] width 391 height 101
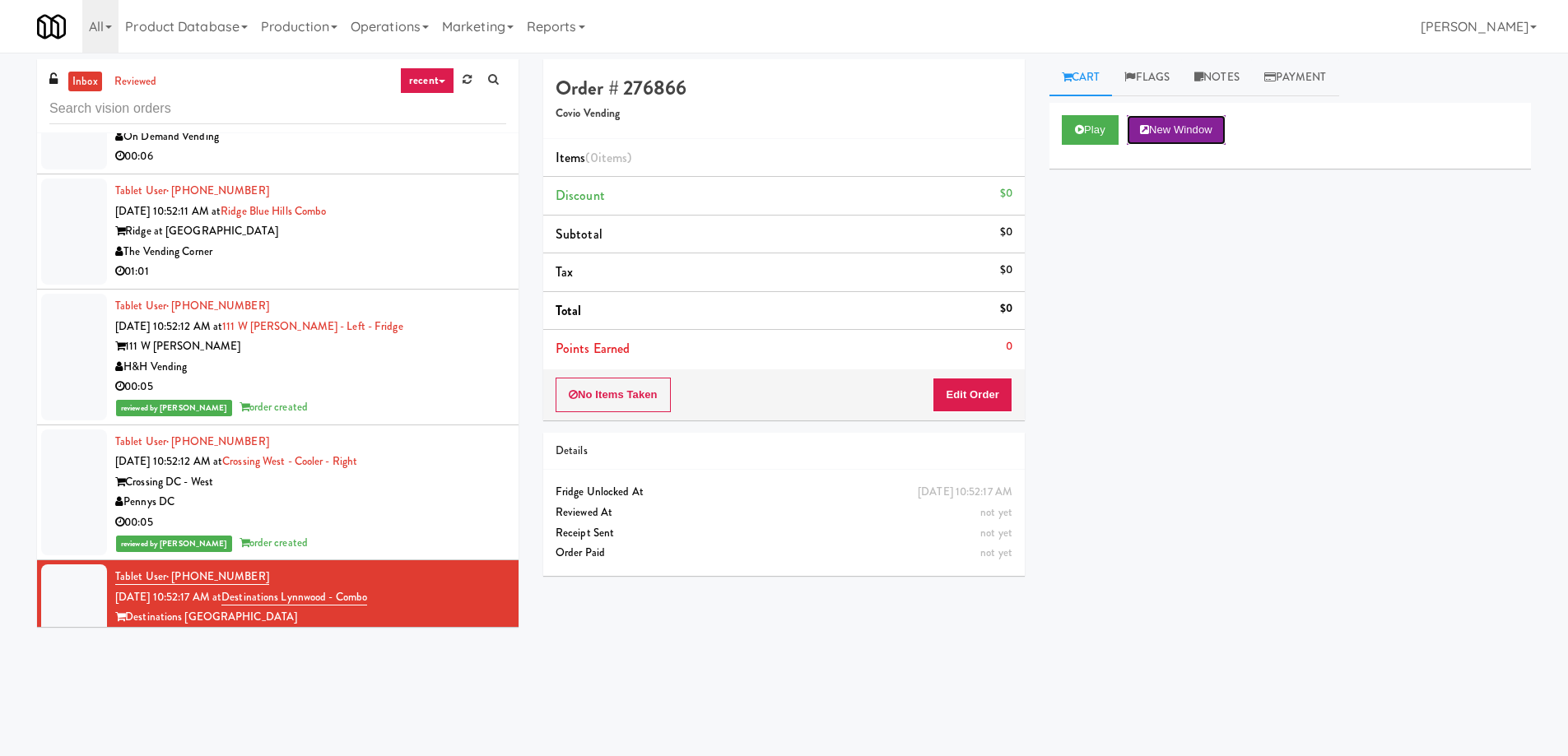
click at [1201, 137] on button "New Window" at bounding box center [1176, 130] width 98 height 30
click at [959, 401] on button "Edit Order" at bounding box center [972, 395] width 80 height 34
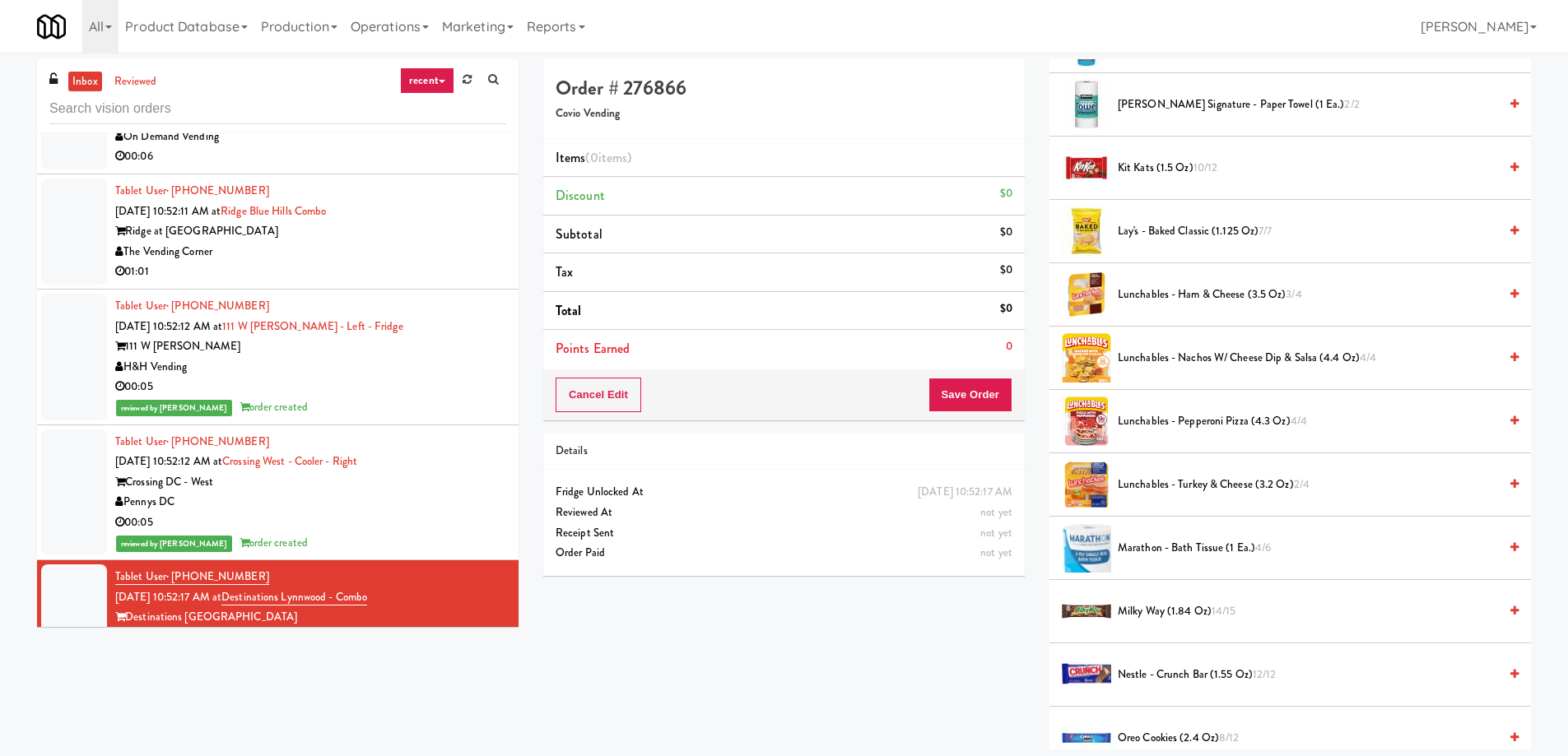
scroll to position [1069, 0]
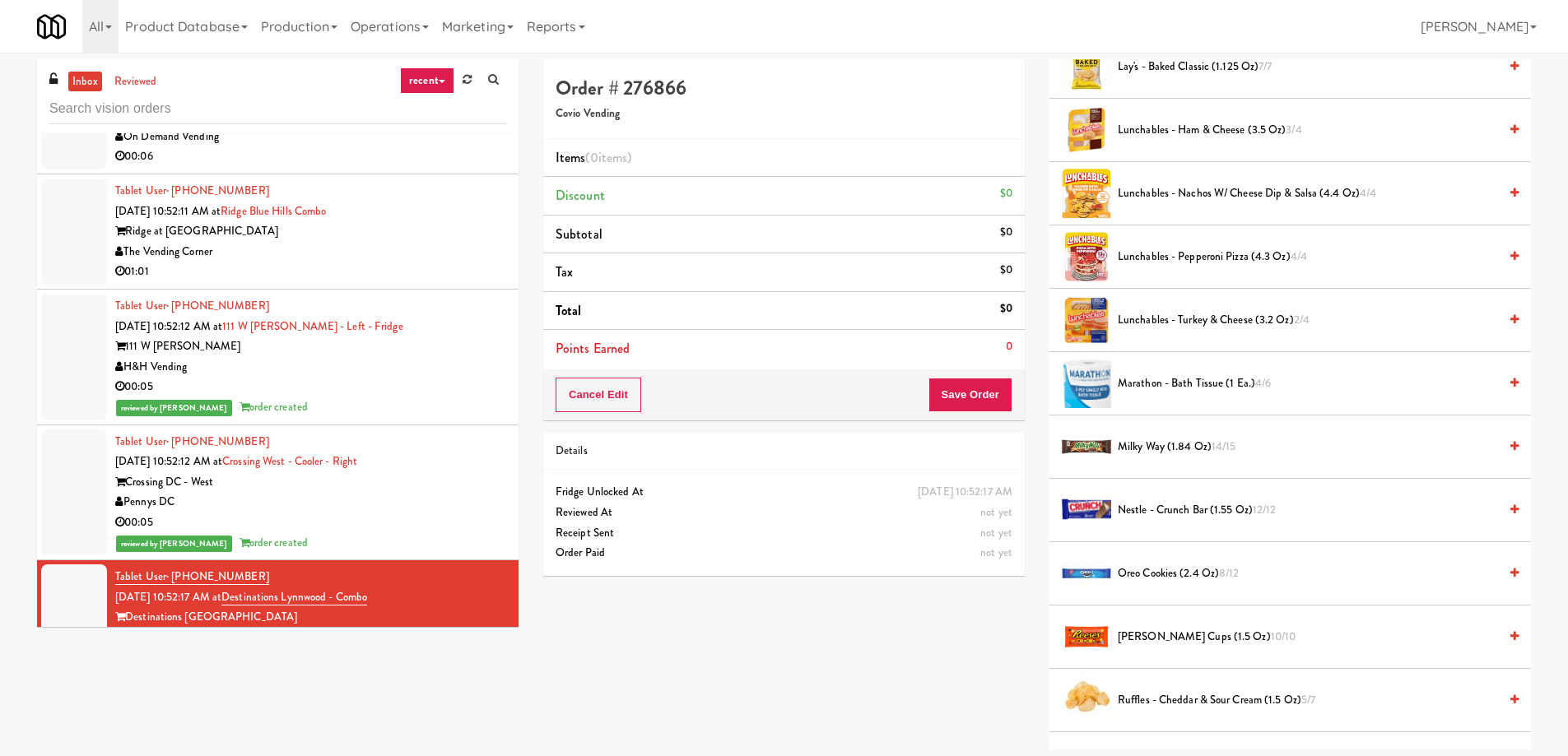
click at [1171, 574] on span "Oreo Cookies (2.4 oz) 8/12" at bounding box center [1308, 574] width 380 height 21
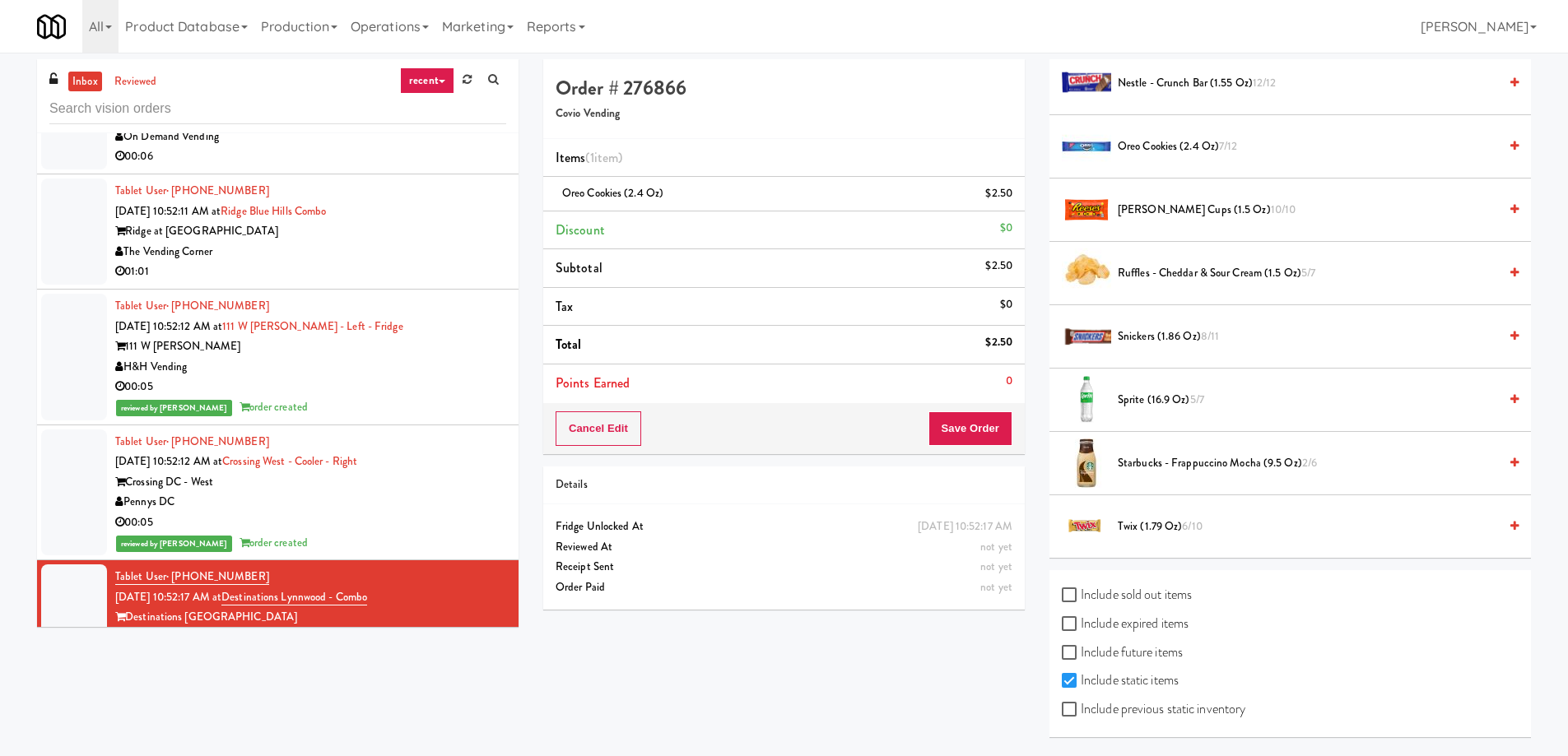
scroll to position [1168, 0]
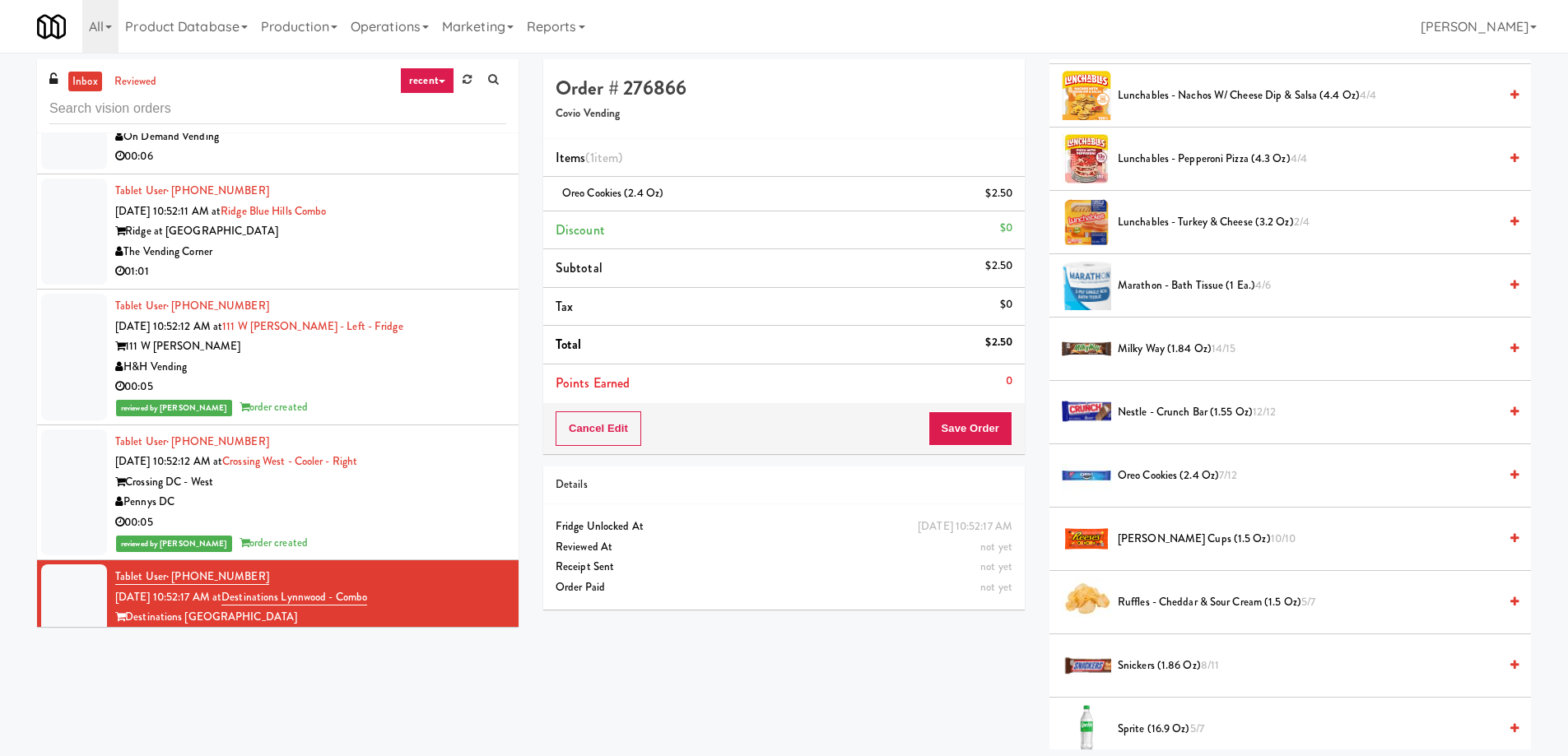
click at [998, 474] on div "Details" at bounding box center [784, 485] width 481 height 38
click at [1034, 450] on div "Order # 276866 Covio Vending Items (1 item ) Oreo Cookies (2.4 oz) $2.50 Discou…" at bounding box center [784, 340] width 506 height 563
click at [987, 434] on button "Save Order" at bounding box center [970, 429] width 84 height 34
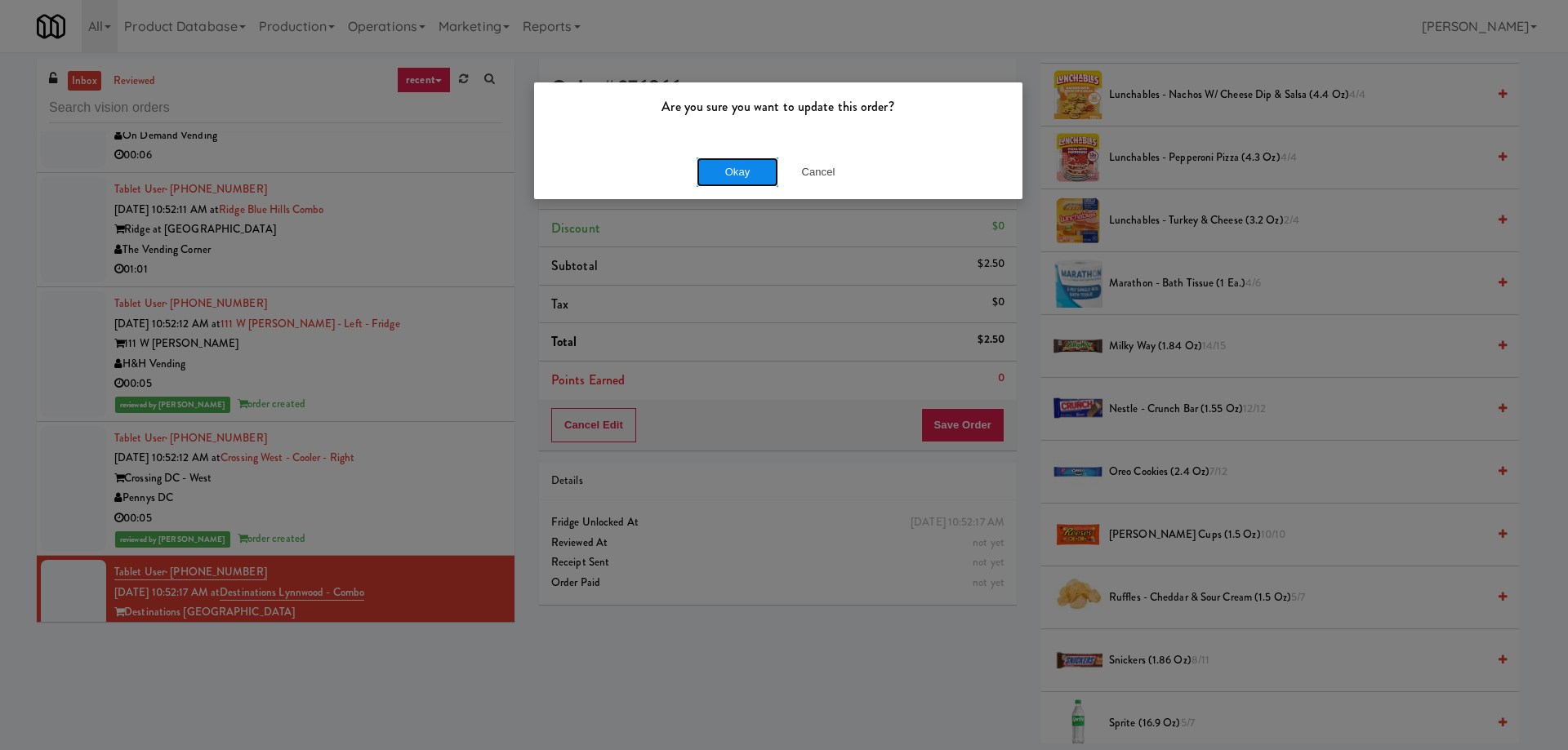
click at [722, 159] on button "Okay" at bounding box center [738, 172] width 82 height 30
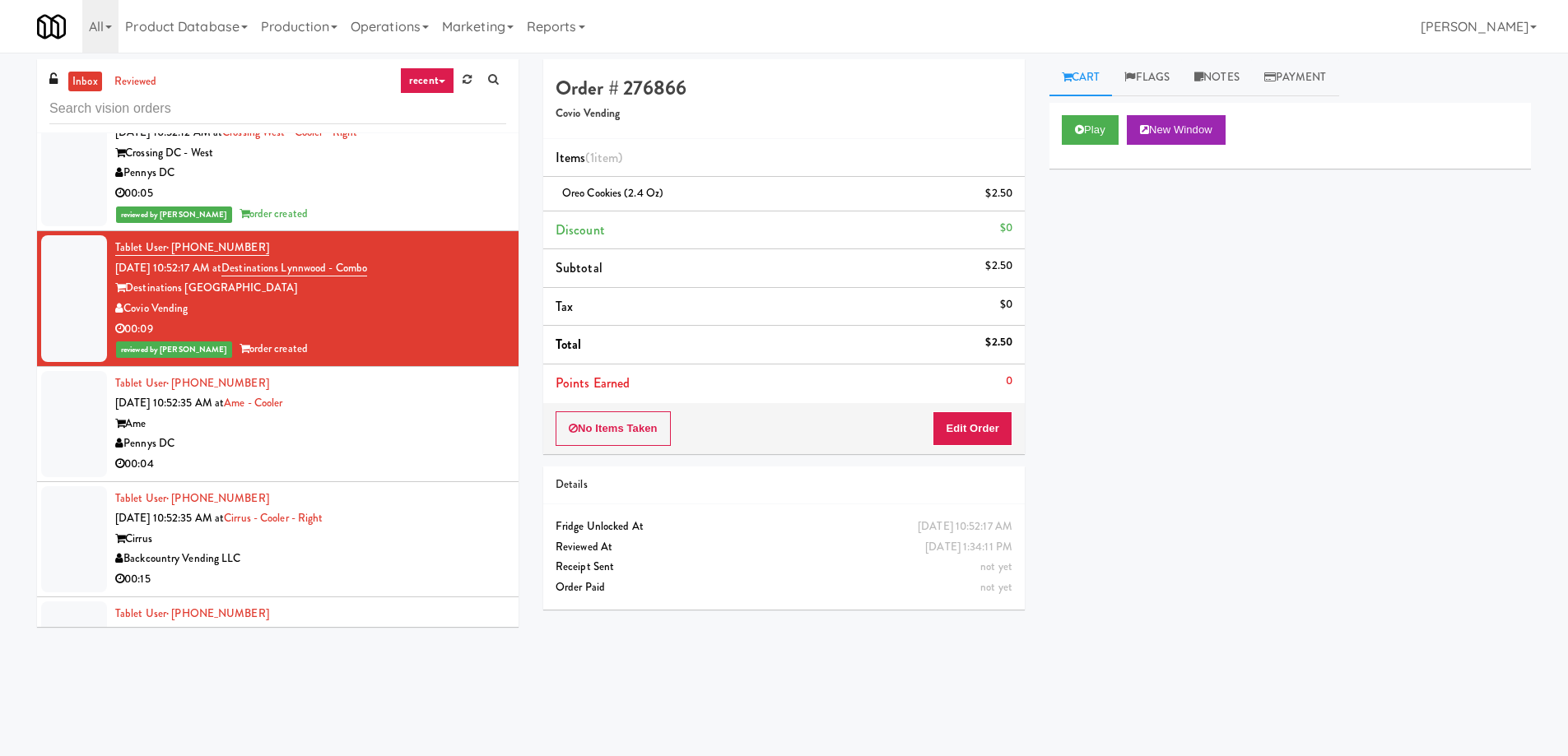
scroll to position [20099, 0]
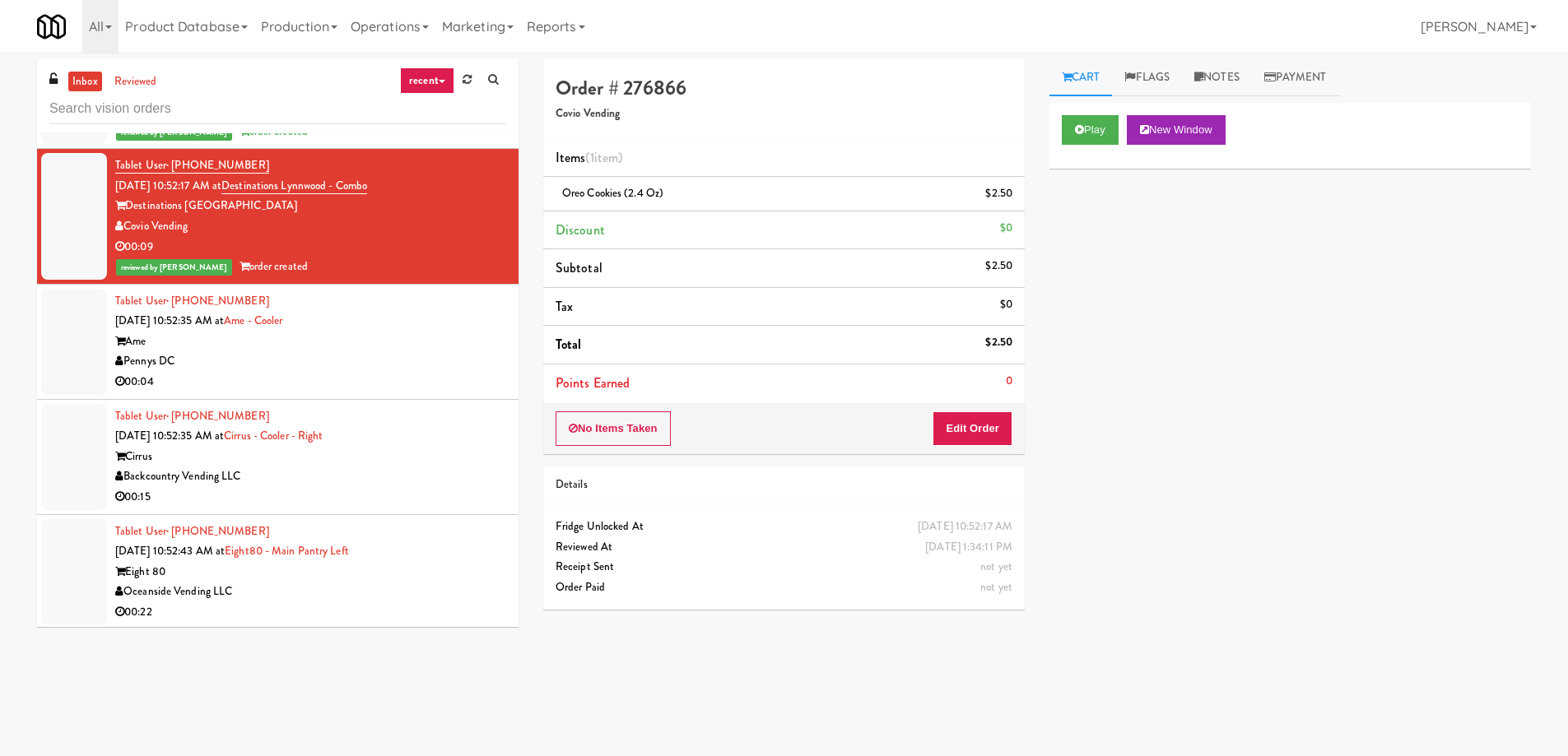
click at [397, 372] on div "00:04" at bounding box center [311, 382] width 391 height 21
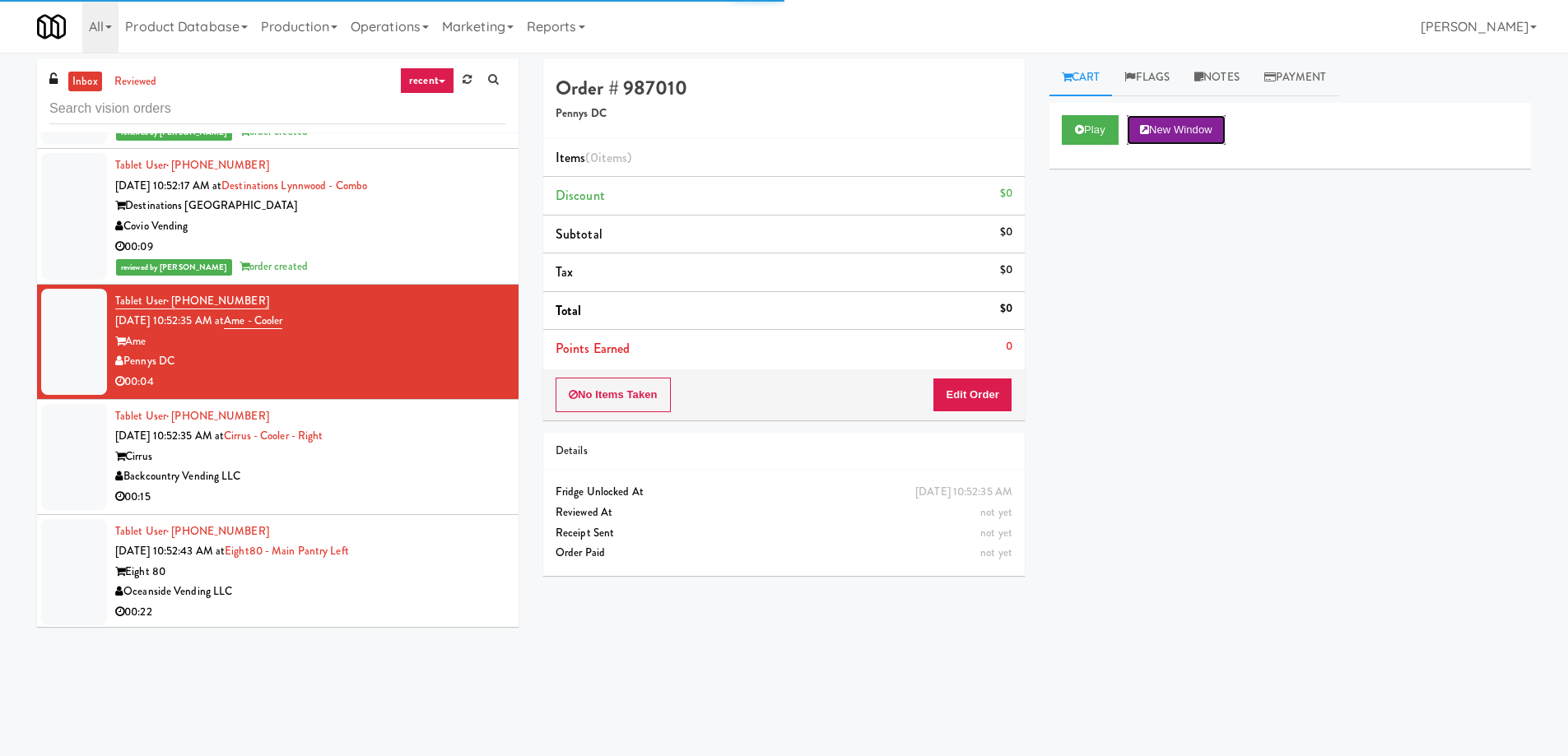
click at [1186, 128] on button "New Window" at bounding box center [1176, 130] width 98 height 30
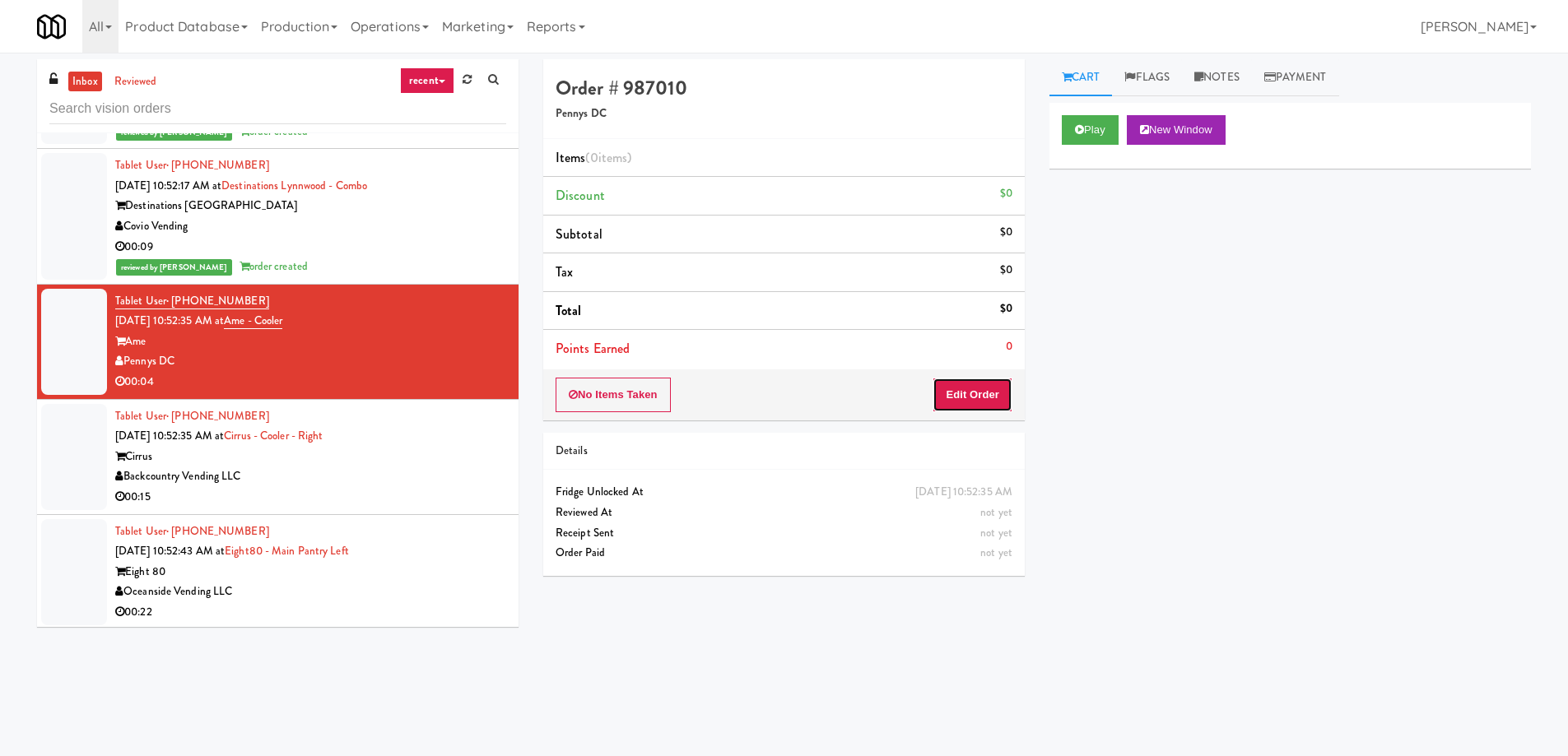
click at [960, 400] on button "Edit Order" at bounding box center [972, 395] width 80 height 34
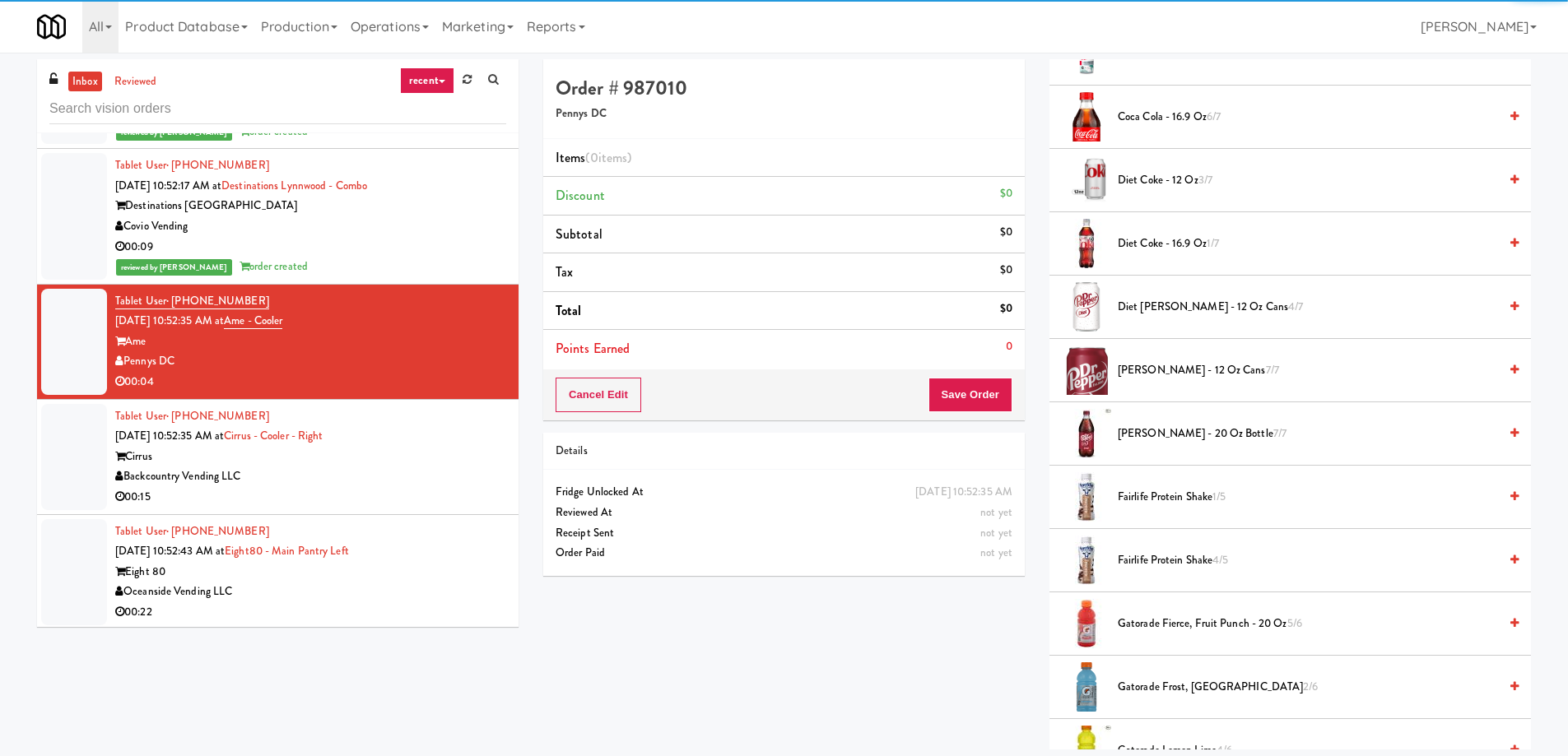
scroll to position [741, 0]
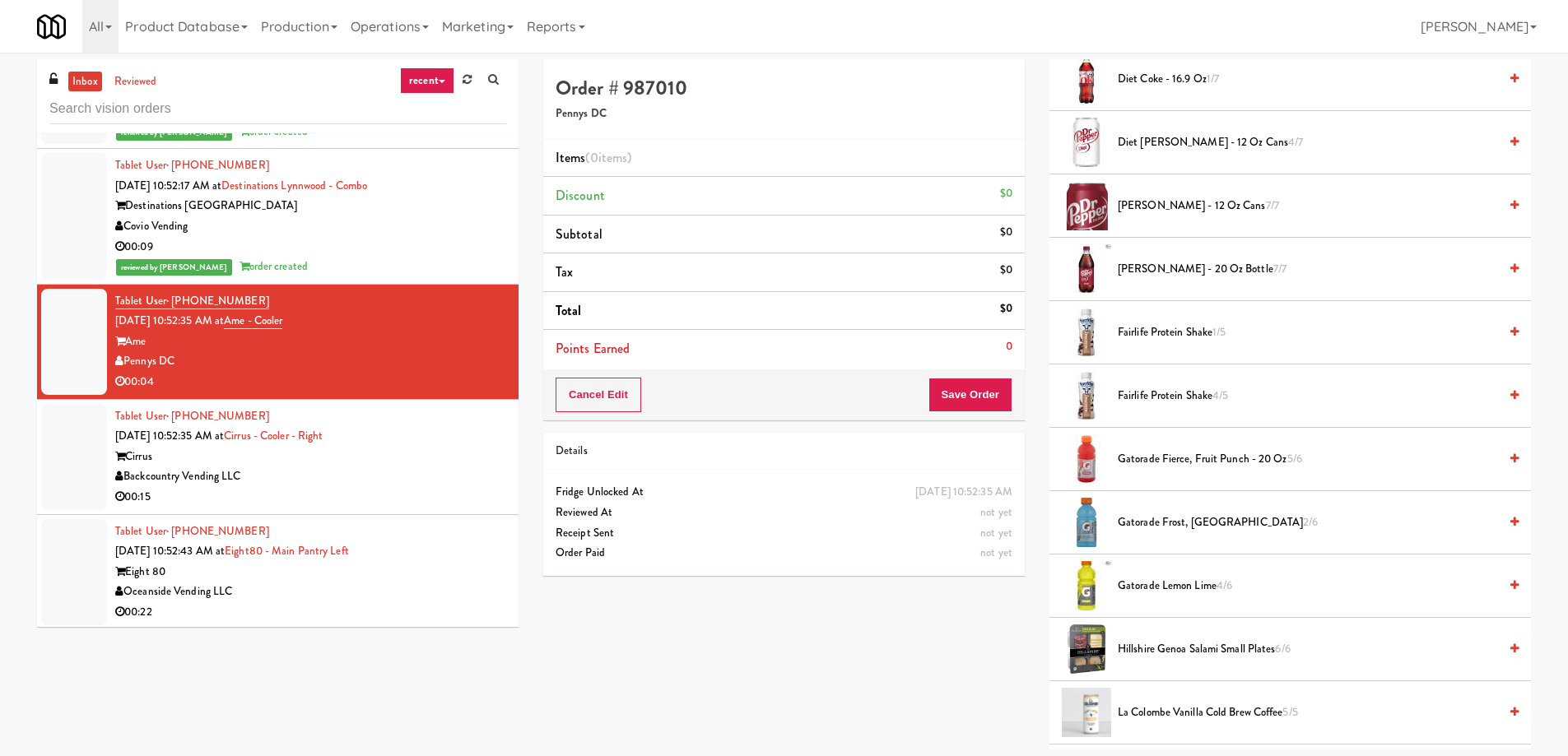
click at [1197, 589] on span "Gatorade Lemon Lime 4/6" at bounding box center [1308, 586] width 380 height 21
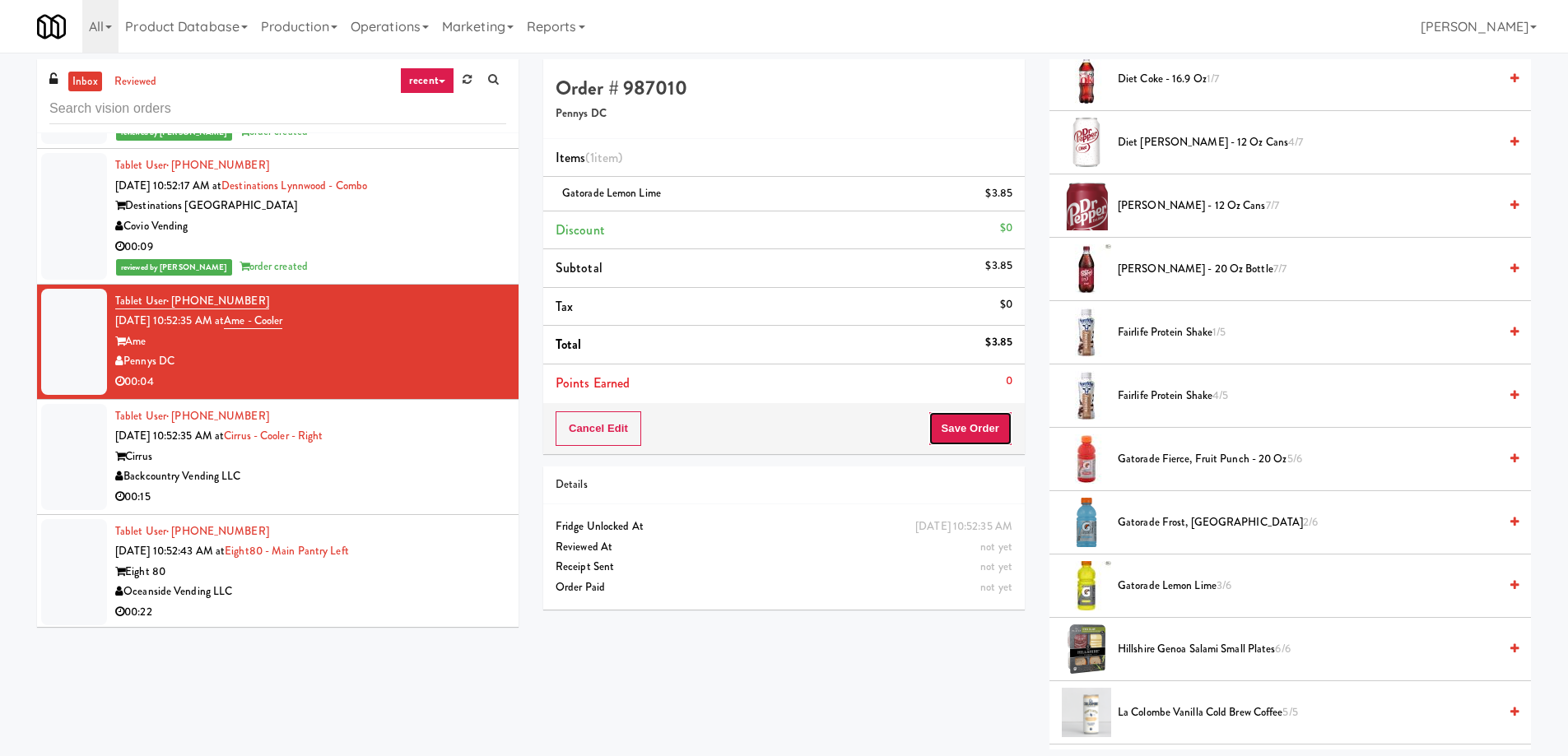
click at [981, 435] on button "Save Order" at bounding box center [970, 429] width 84 height 34
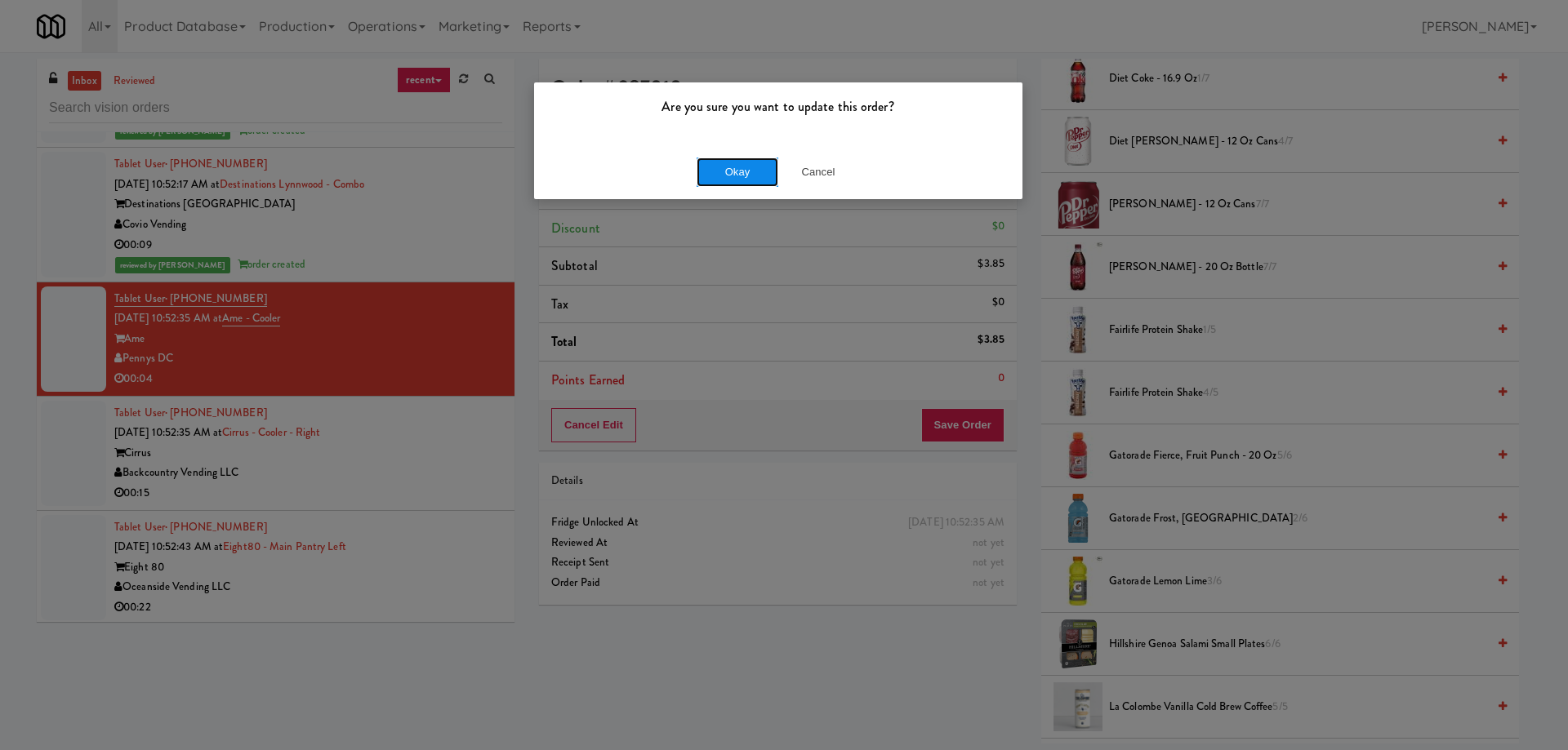
click at [723, 178] on button "Okay" at bounding box center [738, 172] width 82 height 30
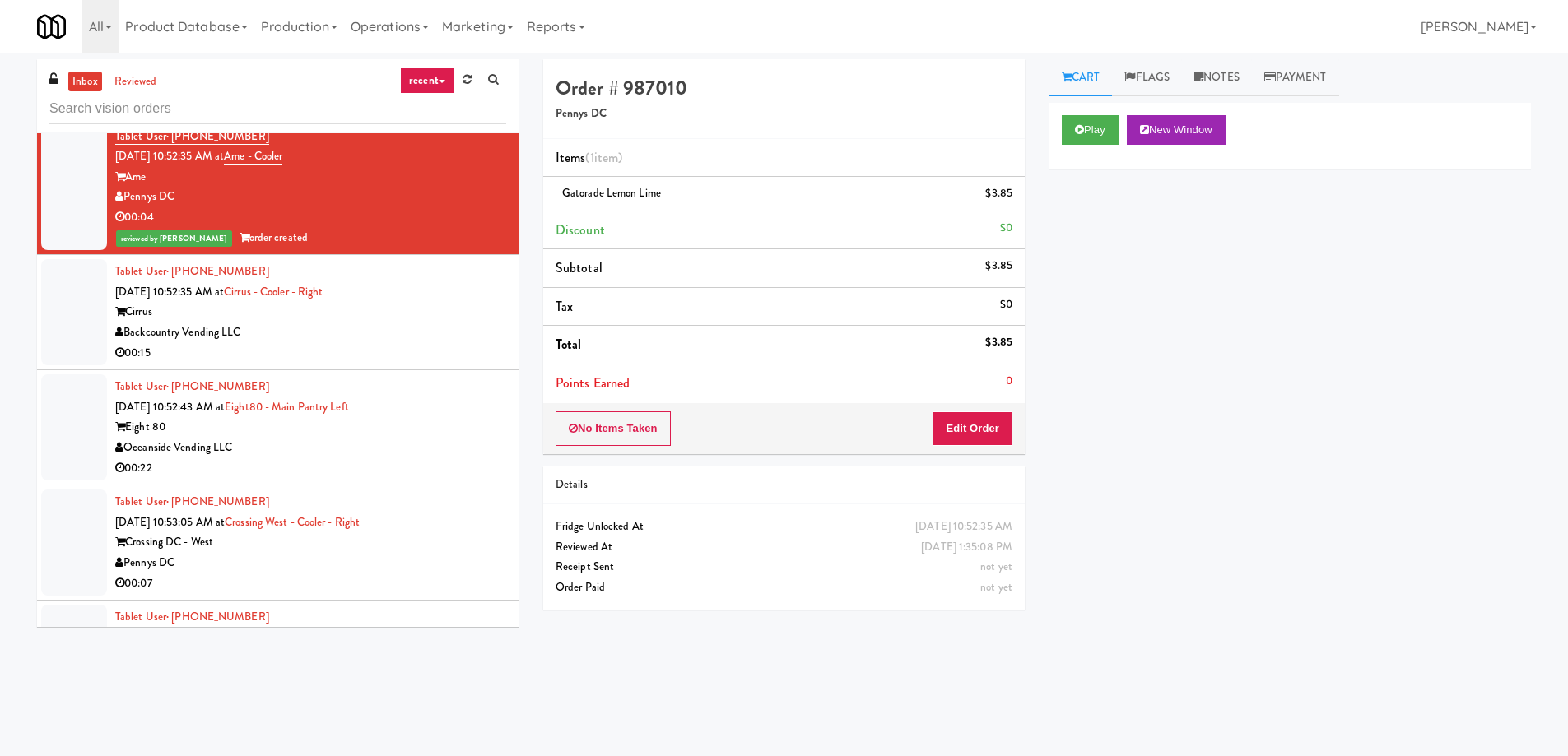
scroll to position [20346, 0]
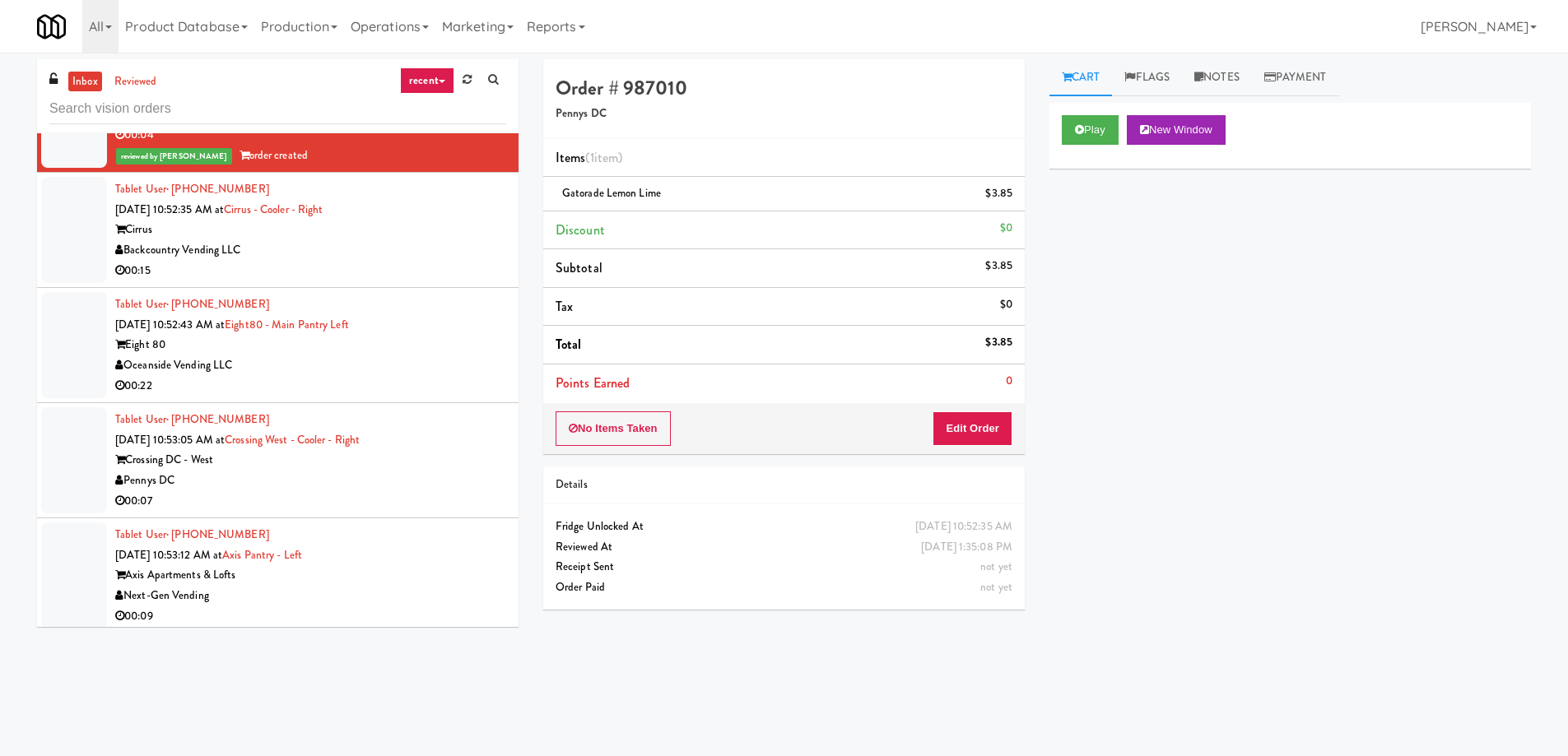
click at [424, 471] on div "Pennys DC" at bounding box center [311, 481] width 391 height 21
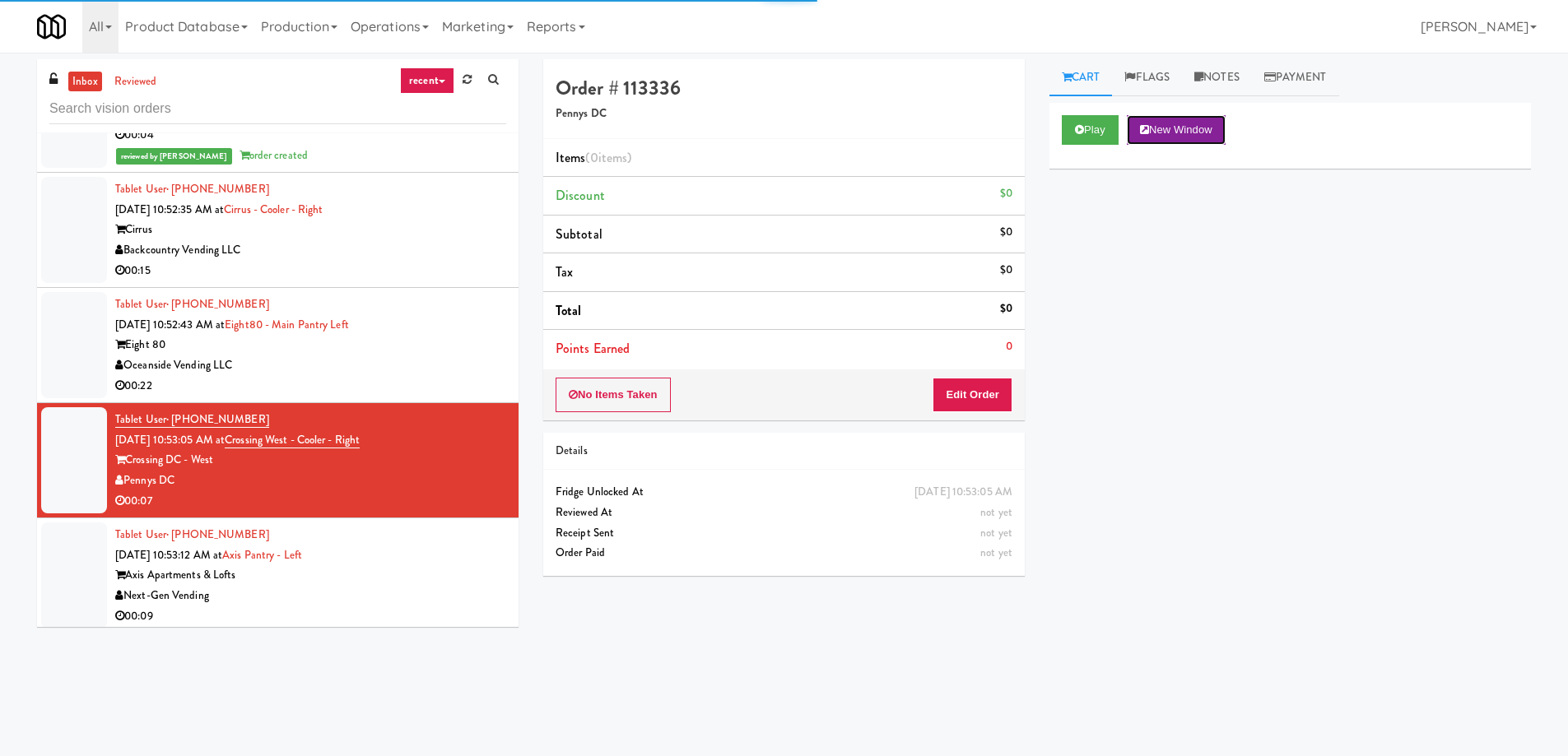
click at [1195, 134] on button "New Window" at bounding box center [1176, 130] width 98 height 30
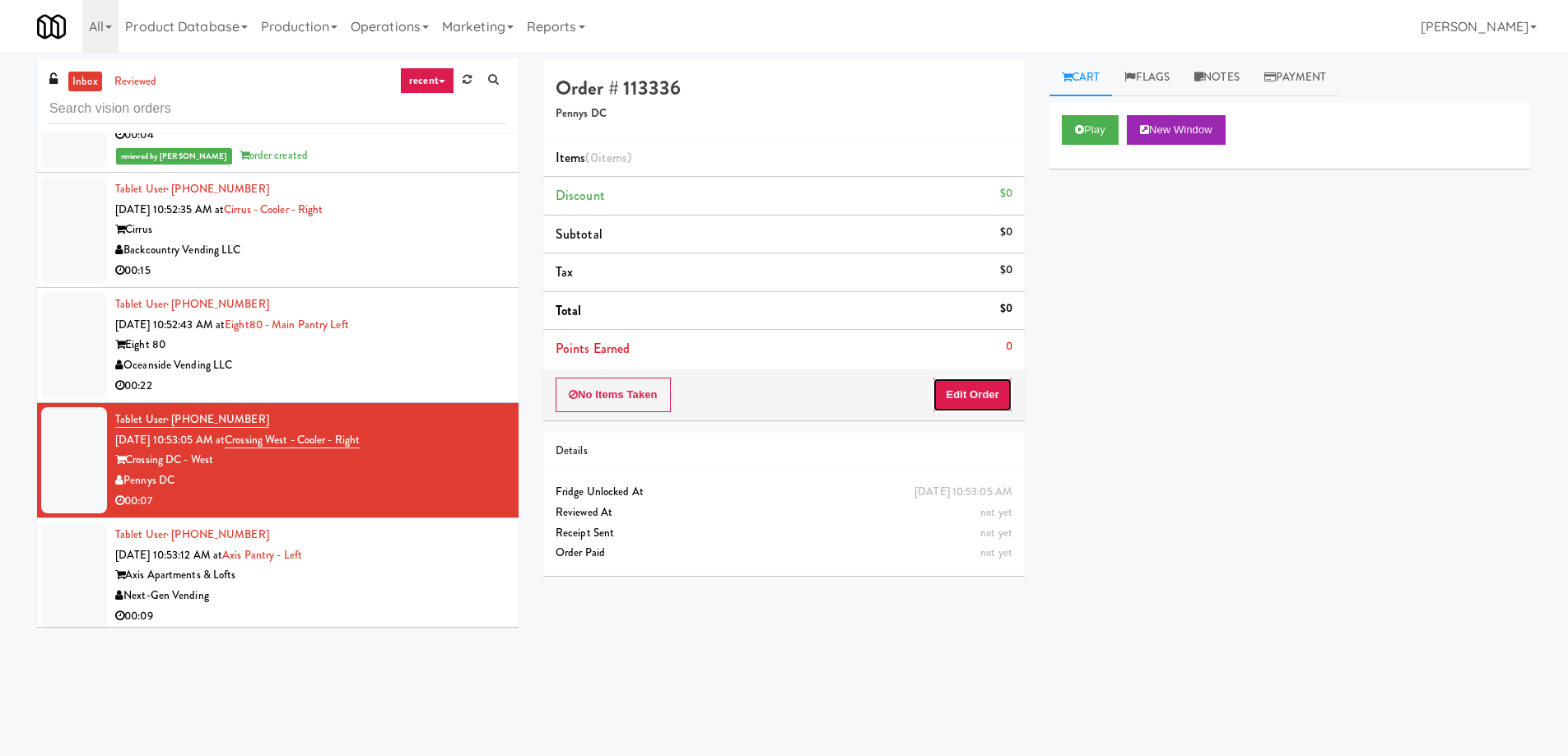
click at [975, 396] on button "Edit Order" at bounding box center [972, 395] width 80 height 34
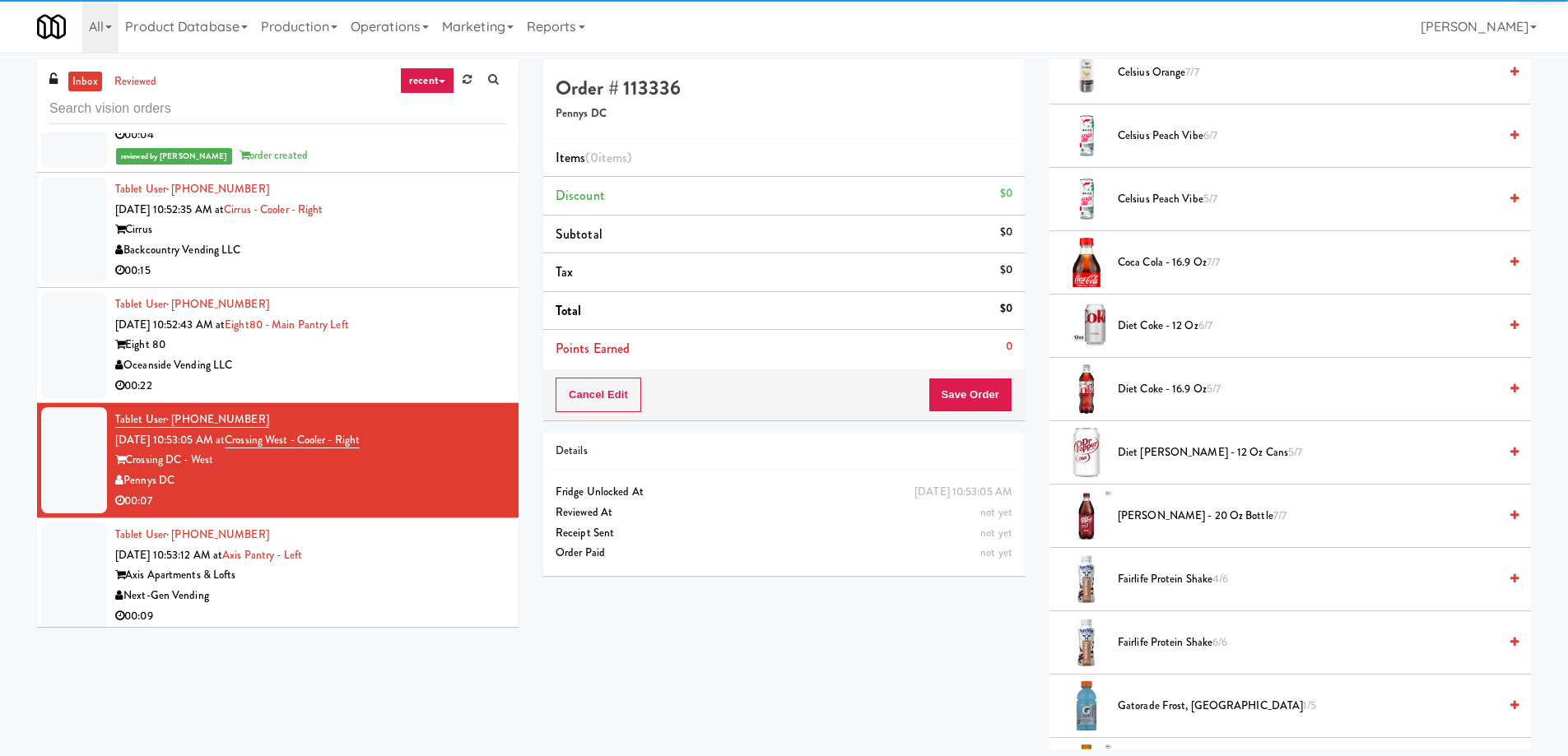
scroll to position [741, 0]
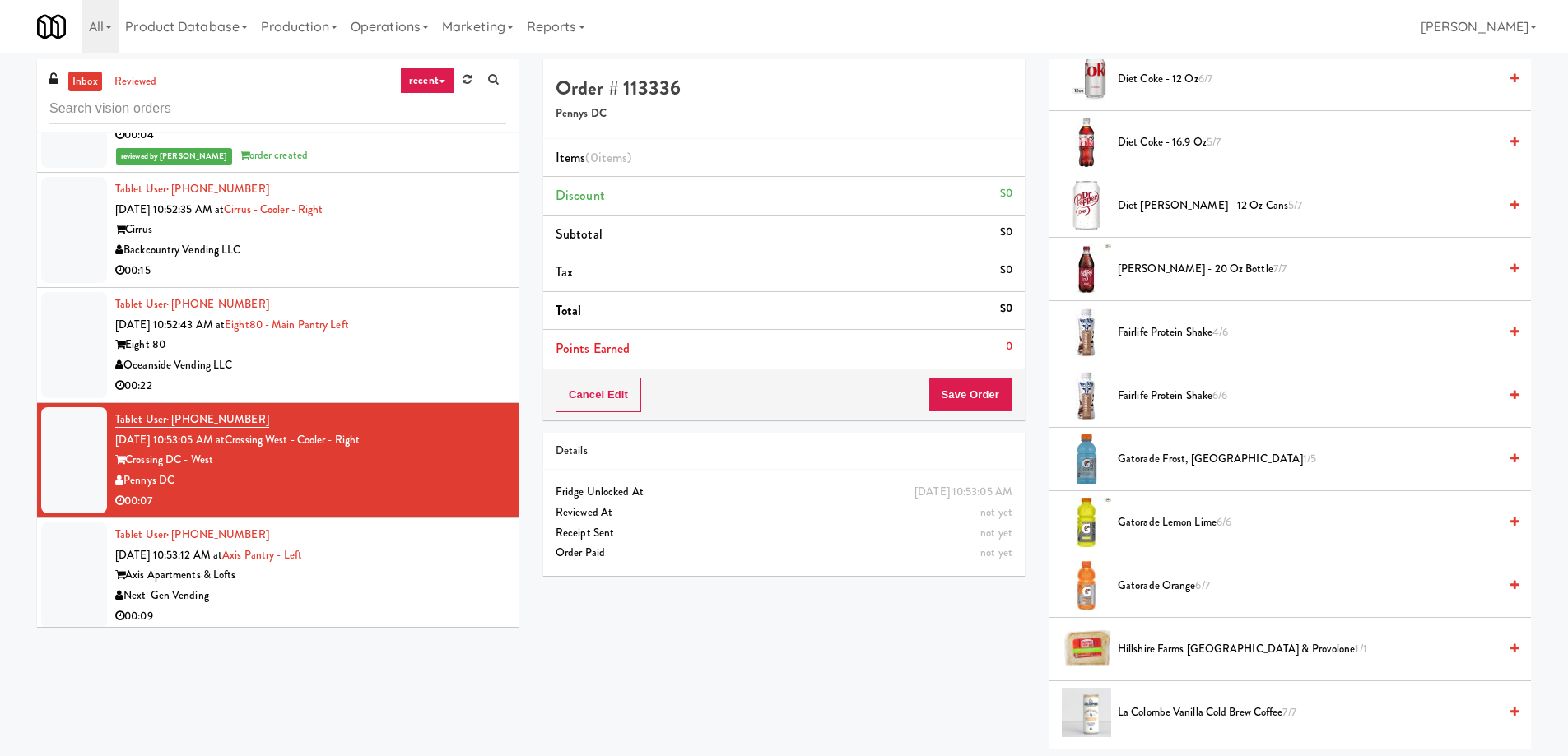
click at [1164, 460] on span "Gatorade Frost, Glacier Freeze 1/5" at bounding box center [1308, 460] width 380 height 21
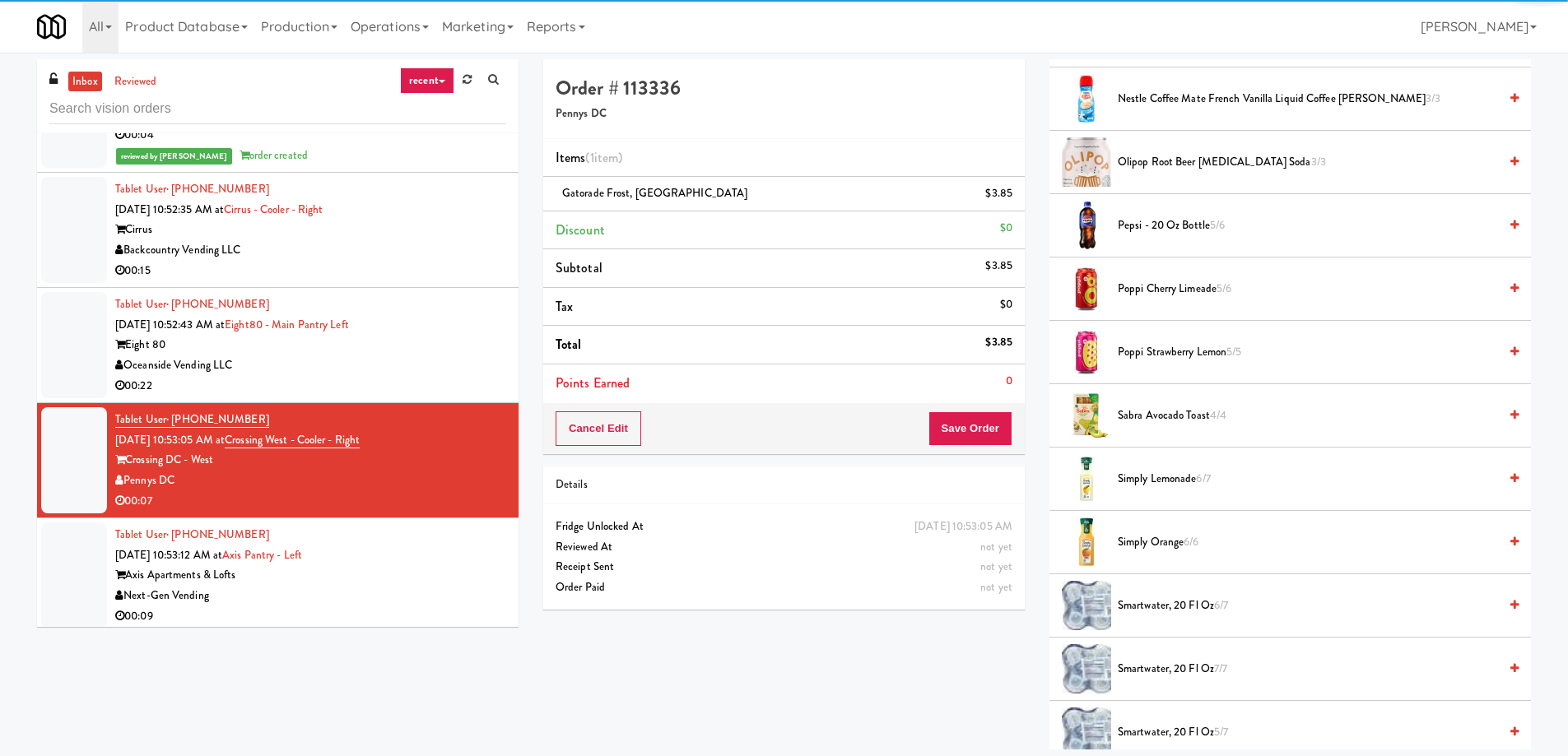
scroll to position [1646, 0]
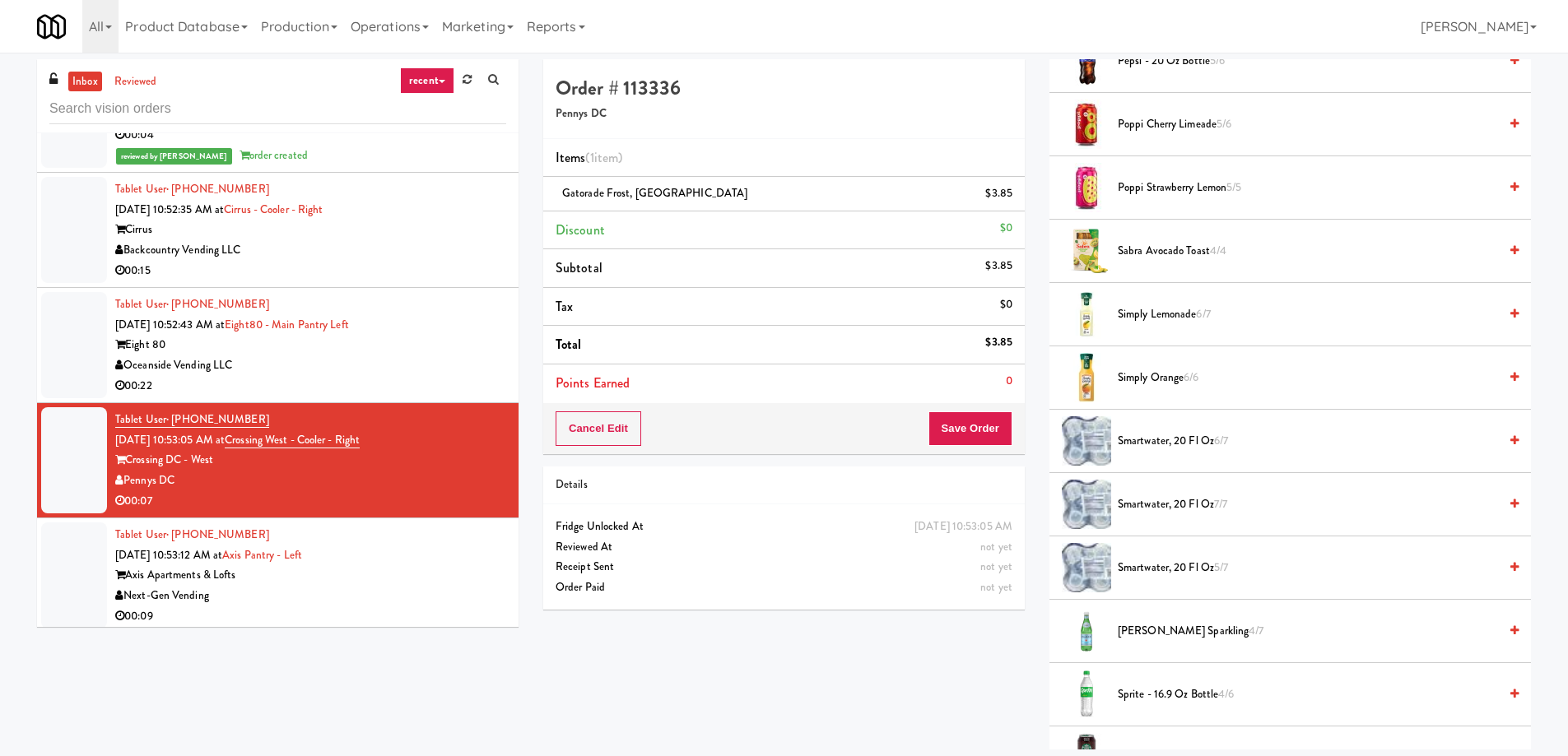
click at [1193, 443] on span "smartwater, 20 fl oz 6/7" at bounding box center [1308, 442] width 380 height 21
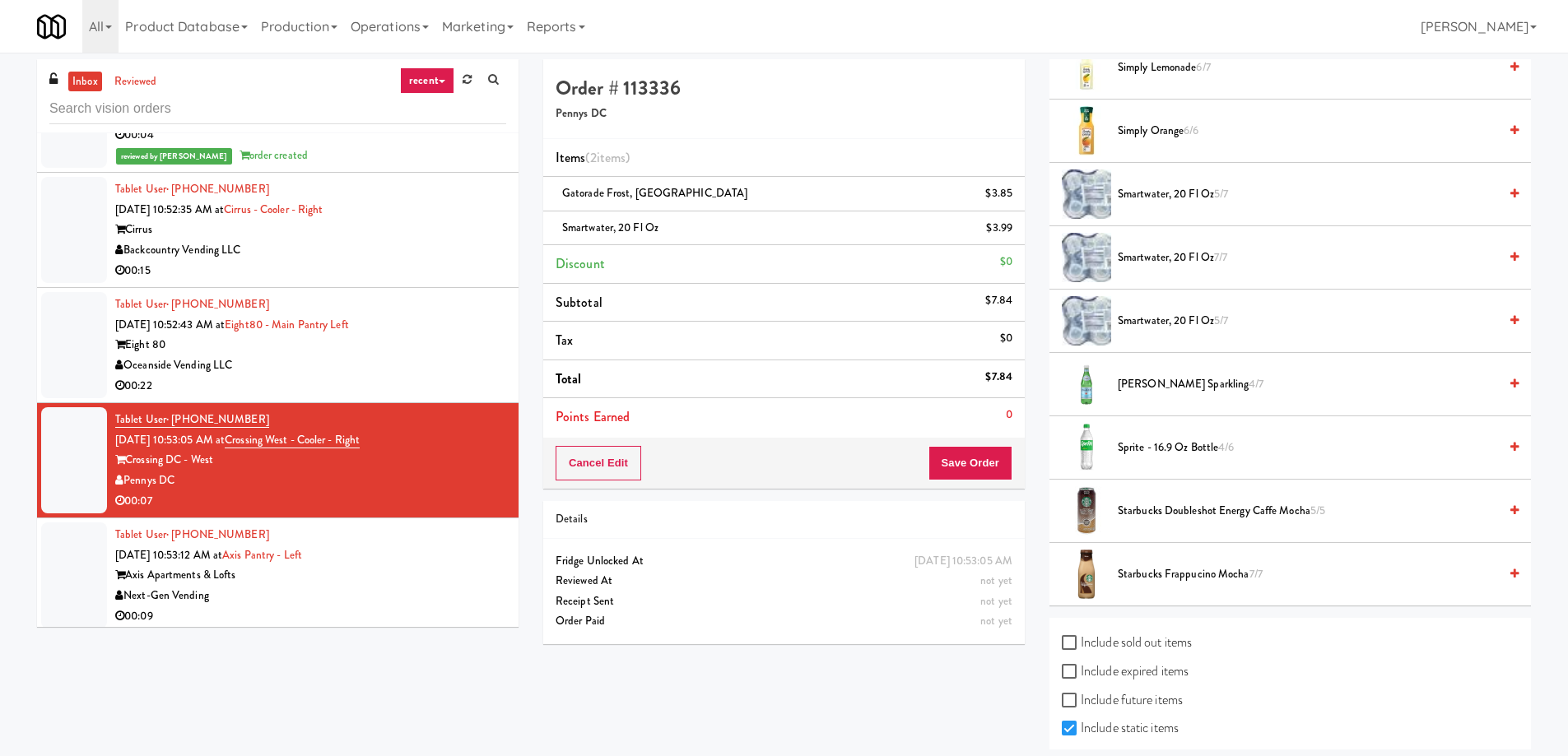
scroll to position [1940, 0]
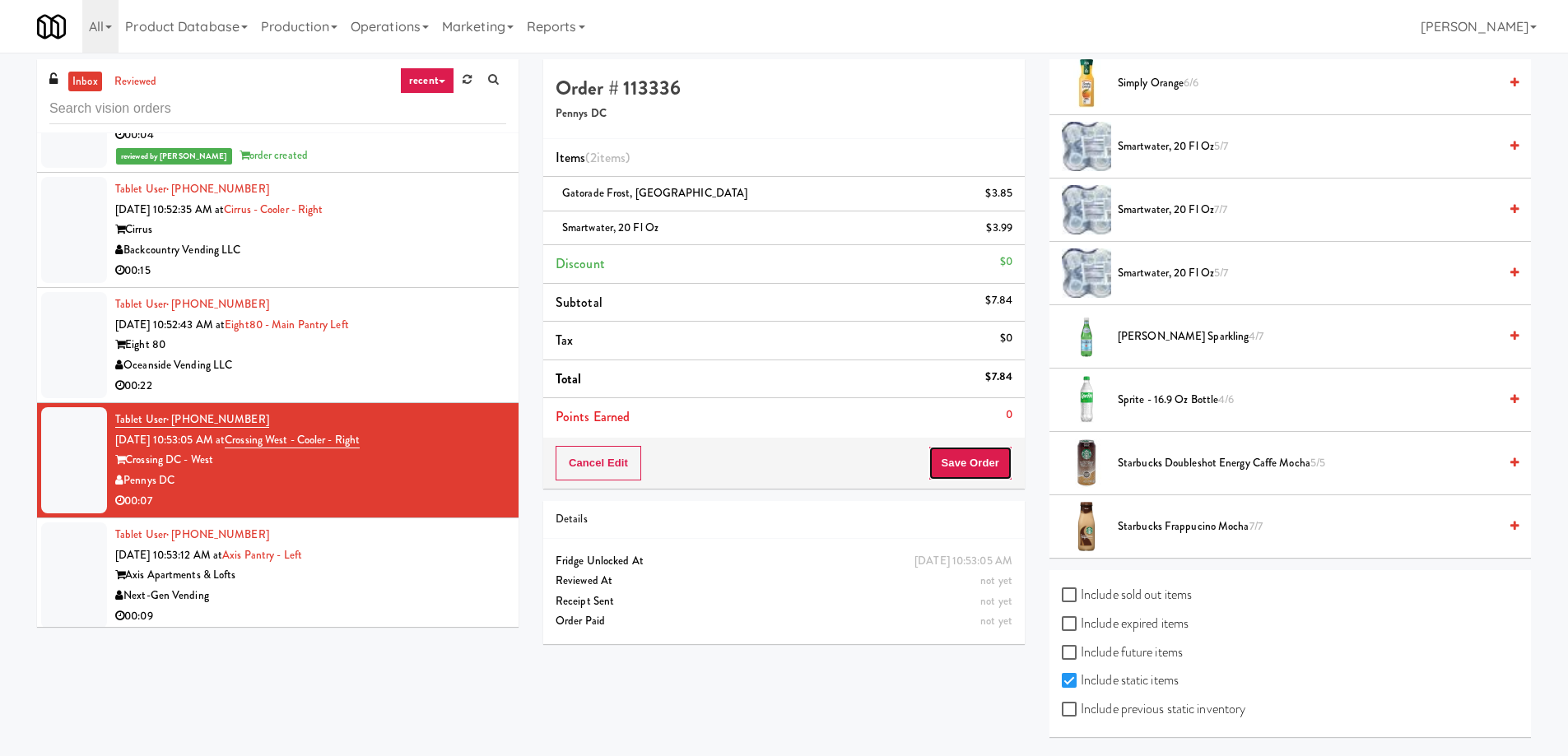
click at [981, 464] on button "Save Order" at bounding box center [970, 463] width 84 height 34
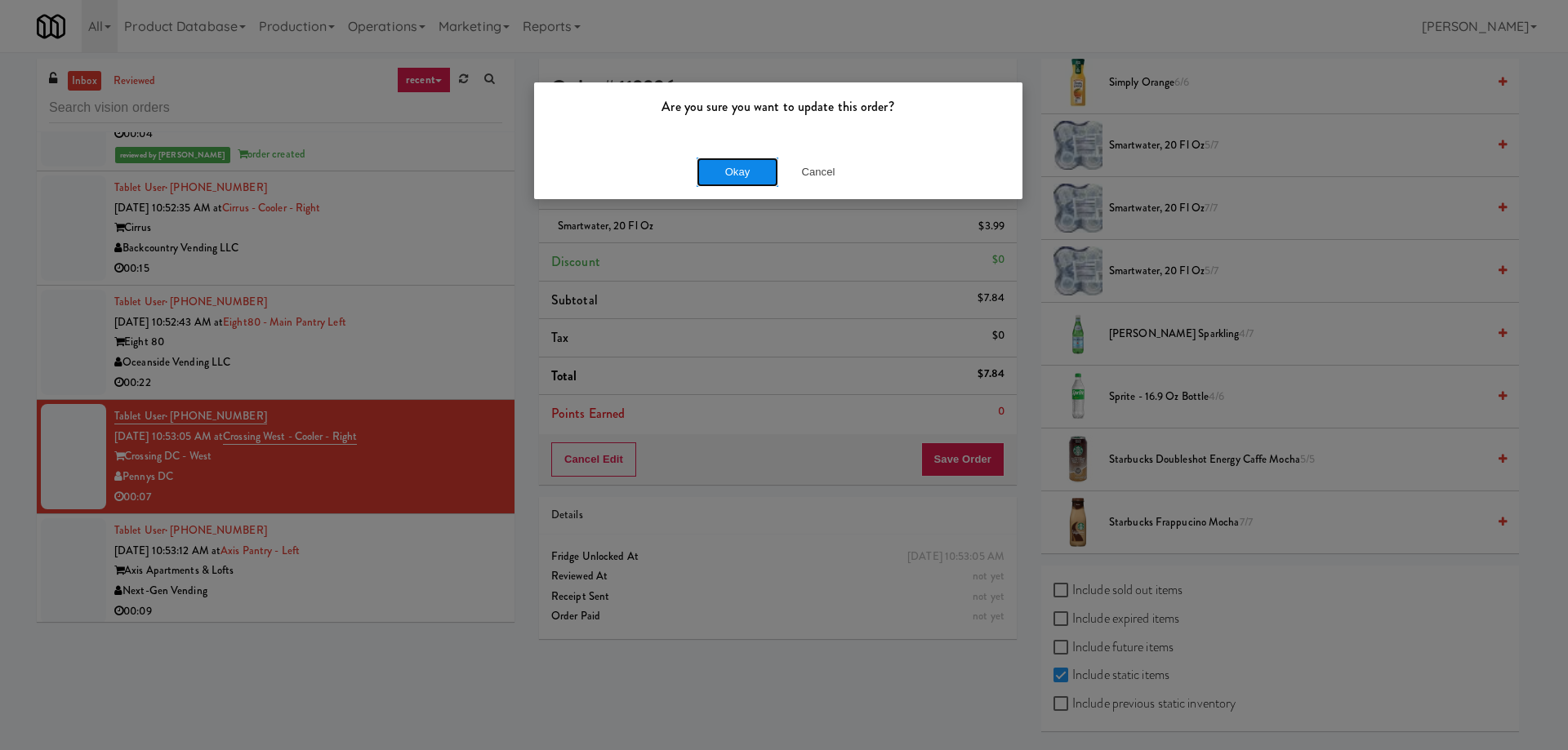
click at [733, 168] on button "Okay" at bounding box center [738, 172] width 82 height 30
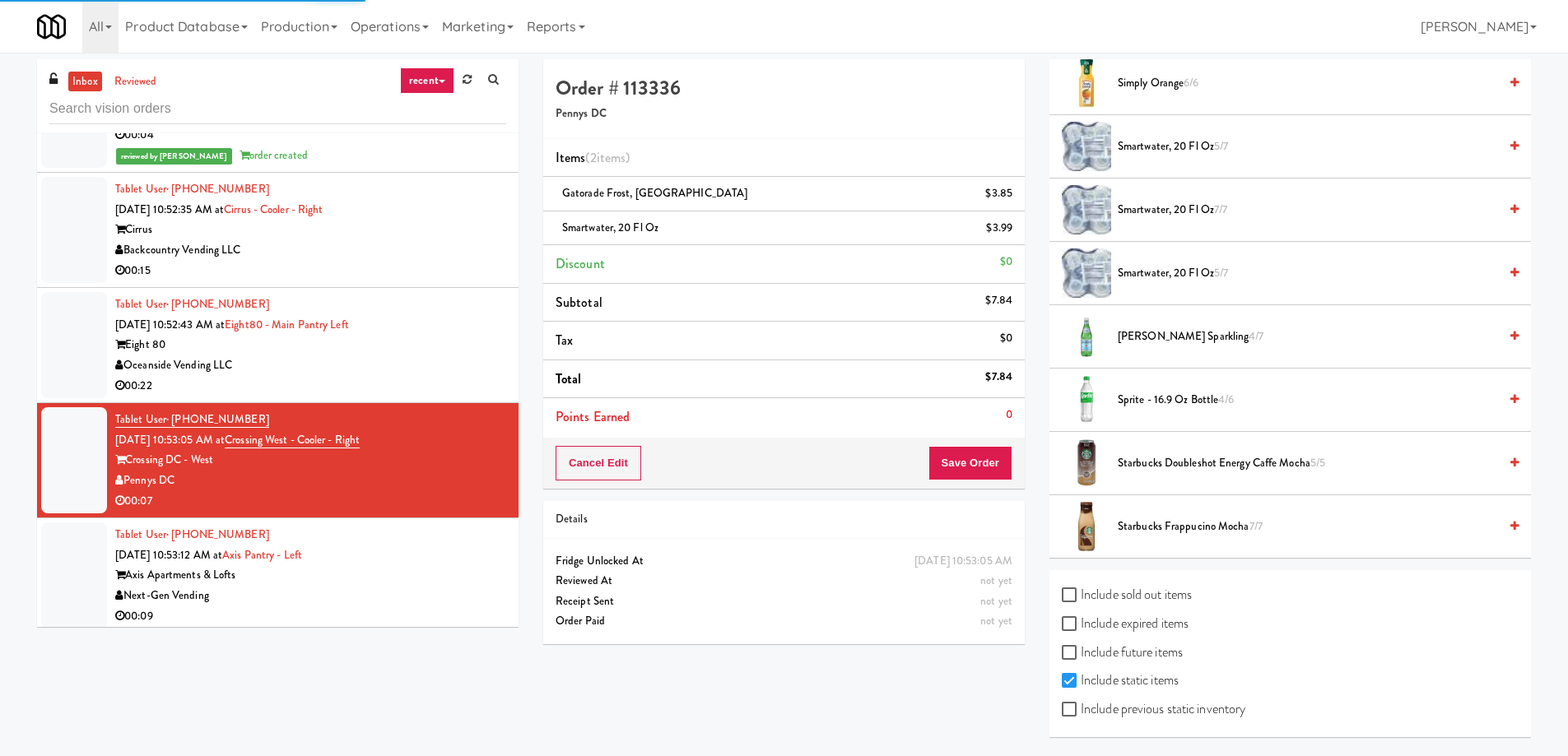
scroll to position [0, 0]
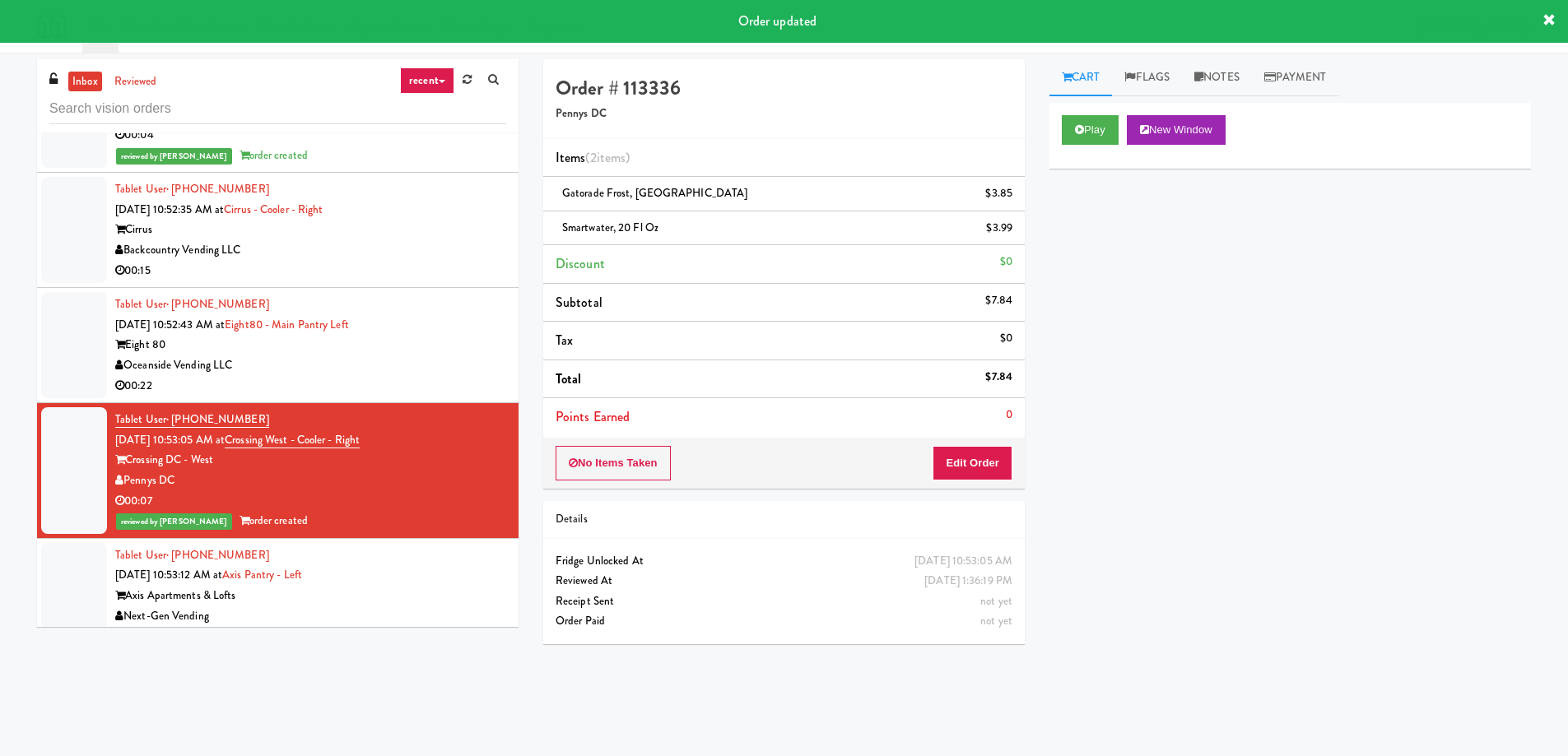
click at [379, 545] on div "Tablet User · (630) 881-9869 [DATE] 10:53:12 AM at Axis Pantry - Left Axis Apar…" at bounding box center [311, 596] width 391 height 101
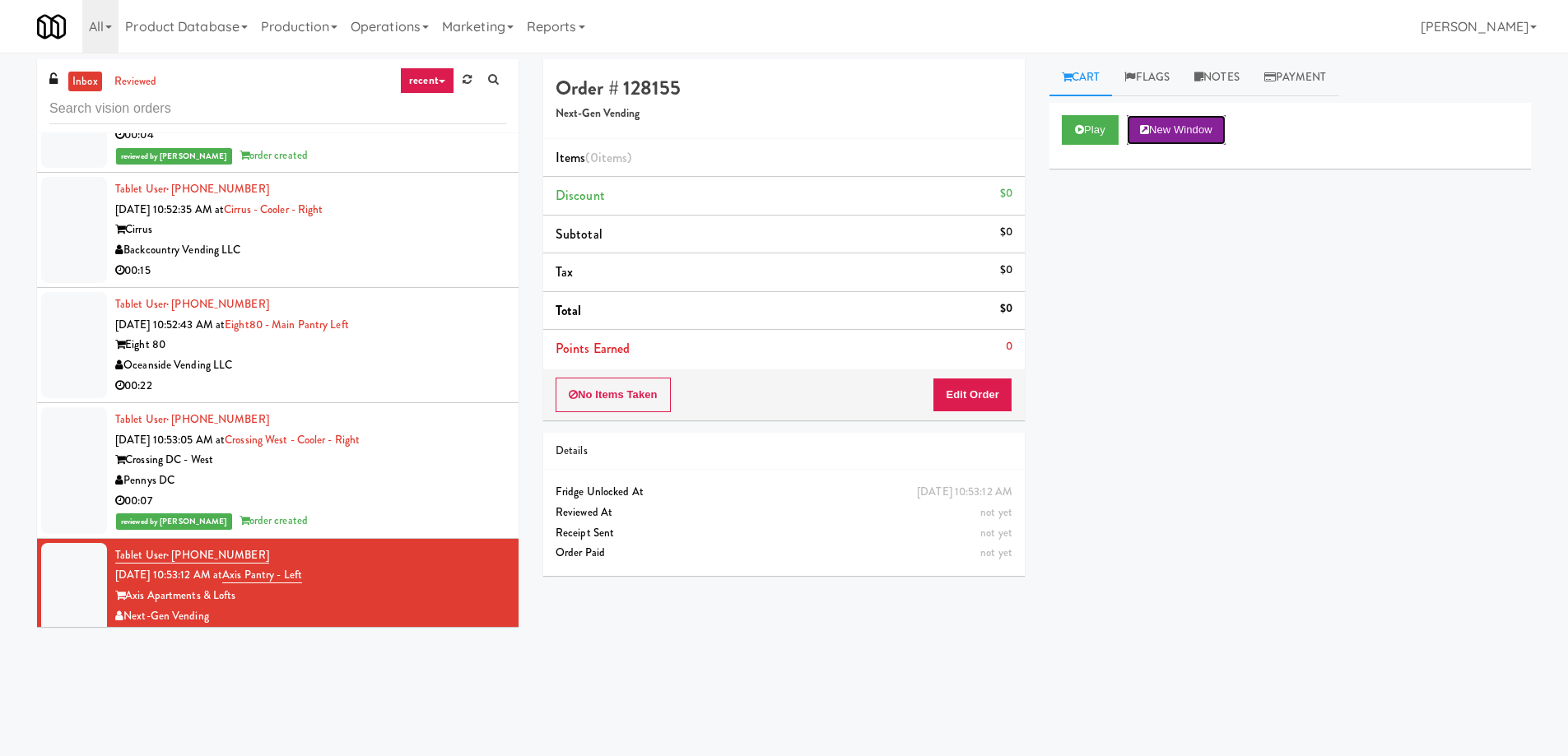
click at [1193, 134] on button "New Window" at bounding box center [1176, 130] width 98 height 30
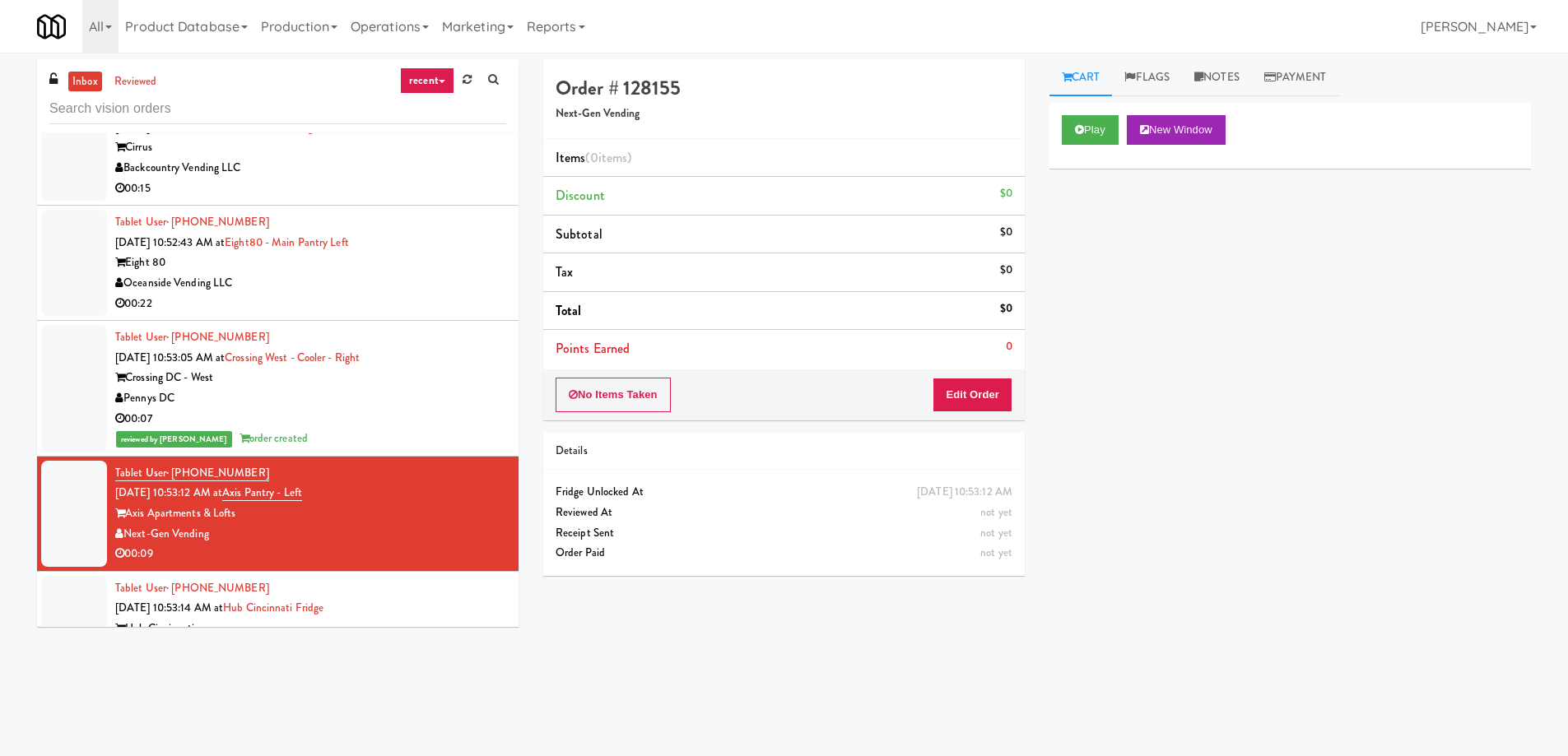
scroll to position [20510, 0]
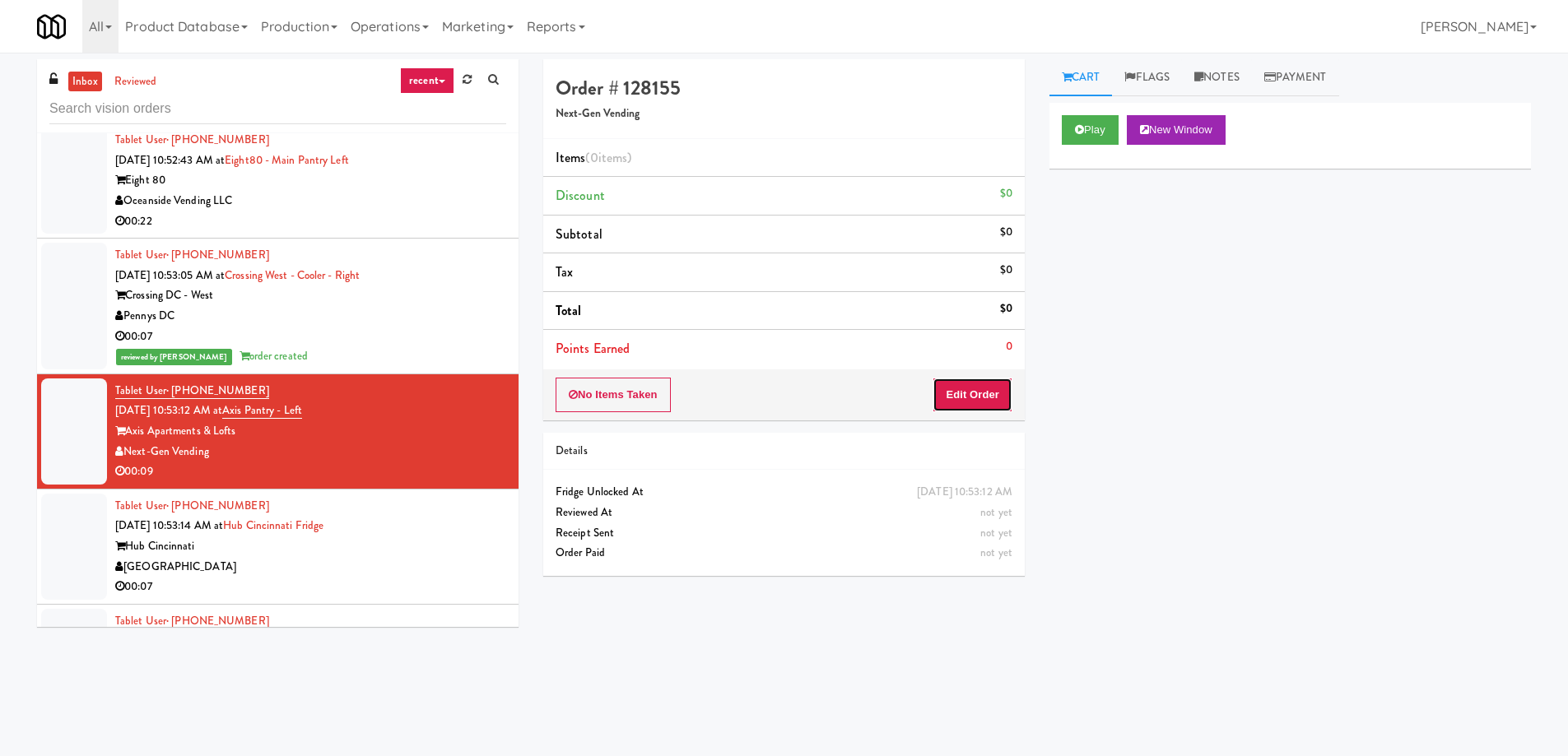
click at [960, 404] on button "Edit Order" at bounding box center [972, 395] width 80 height 34
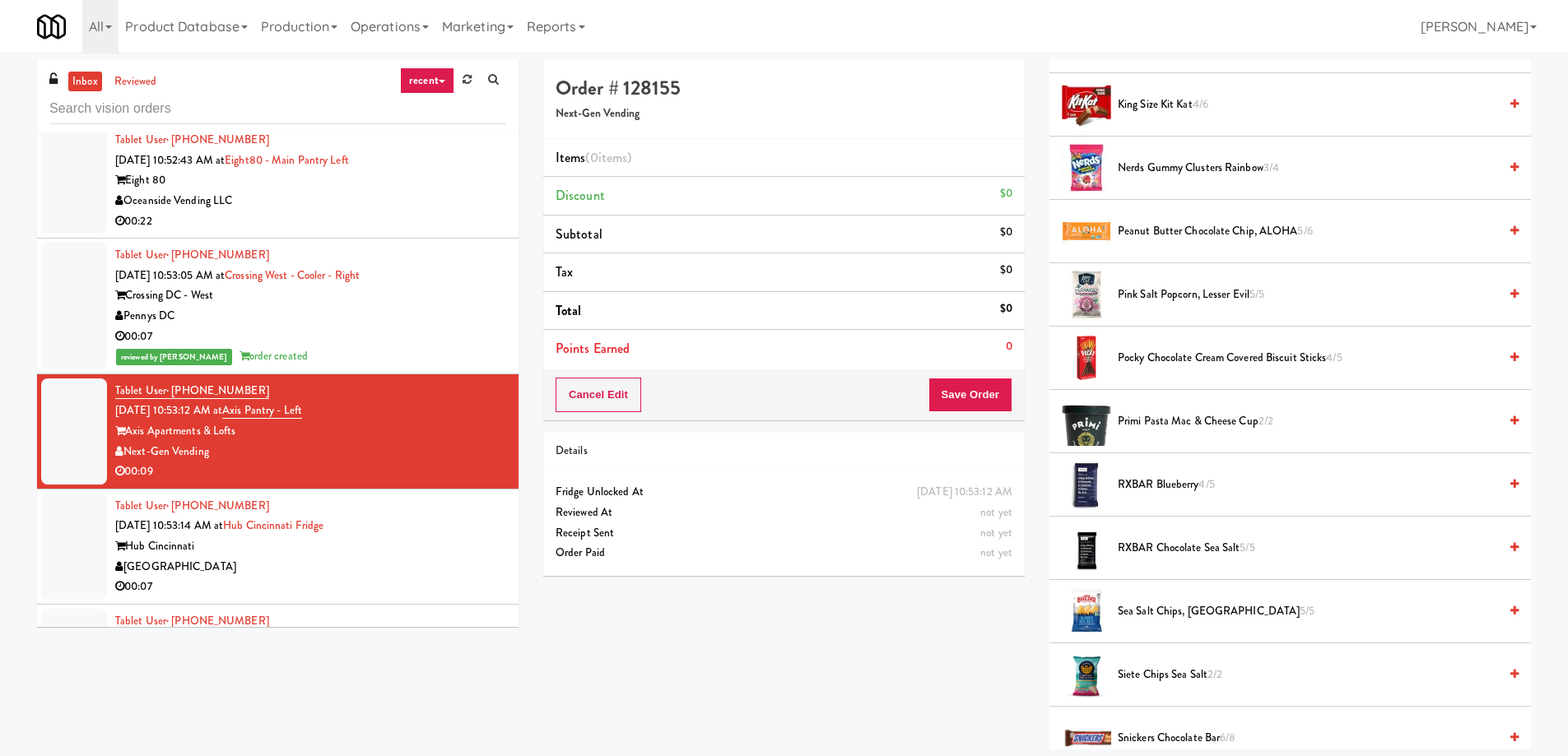
scroll to position [576, 0]
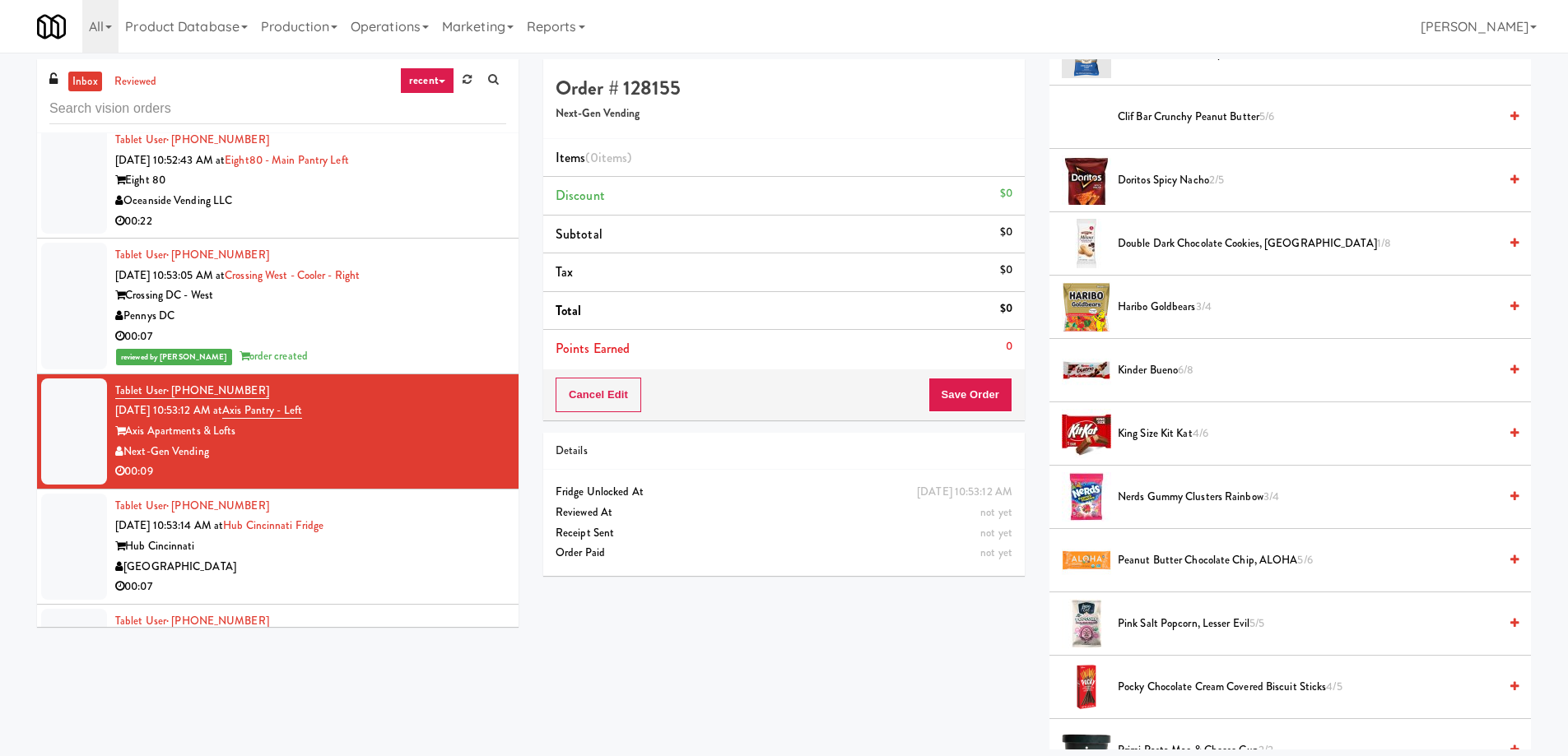
click at [1154, 306] on span "Haribo Goldbears 3/4" at bounding box center [1308, 307] width 380 height 21
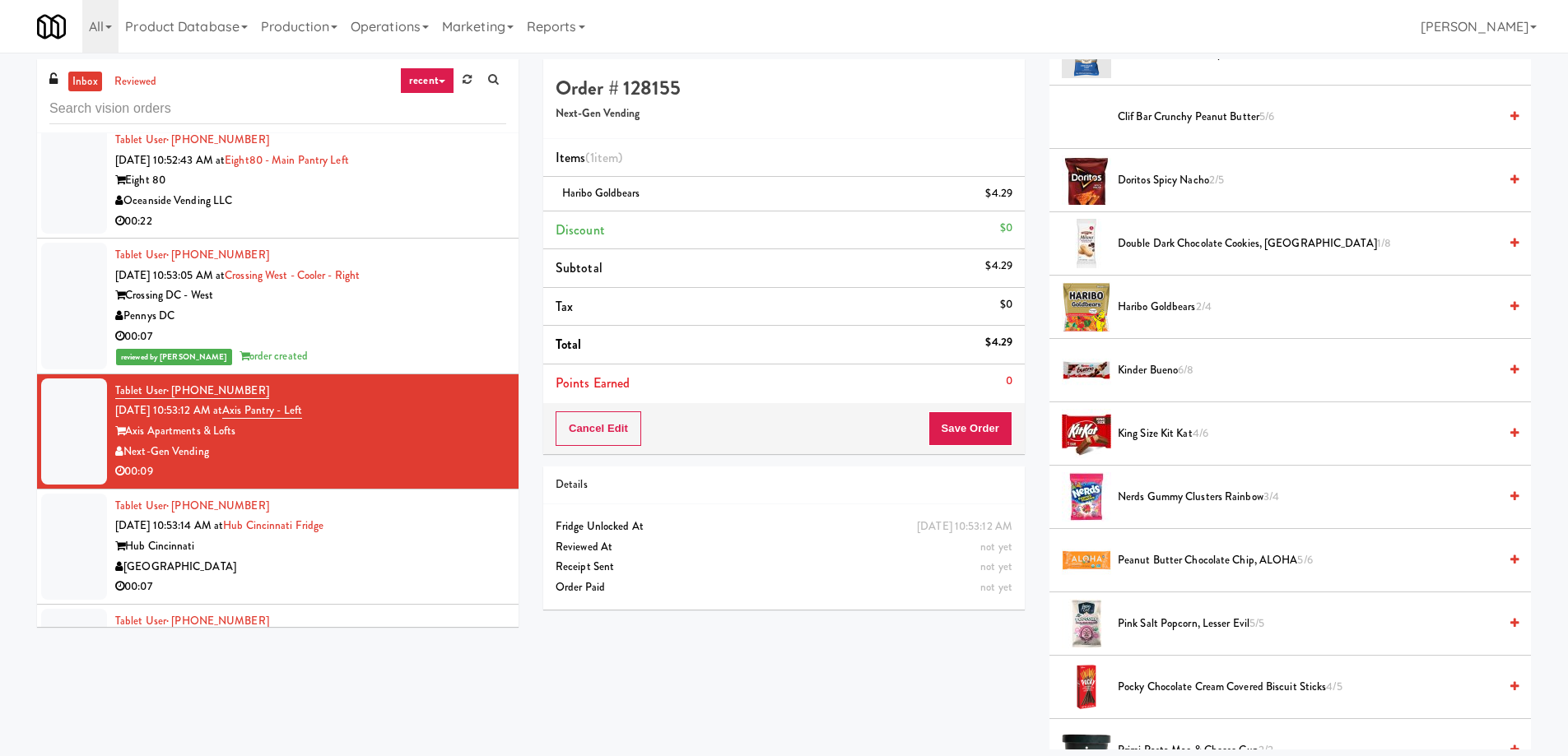
click at [1164, 432] on span "King Size Kit Kat 4/6" at bounding box center [1308, 434] width 380 height 21
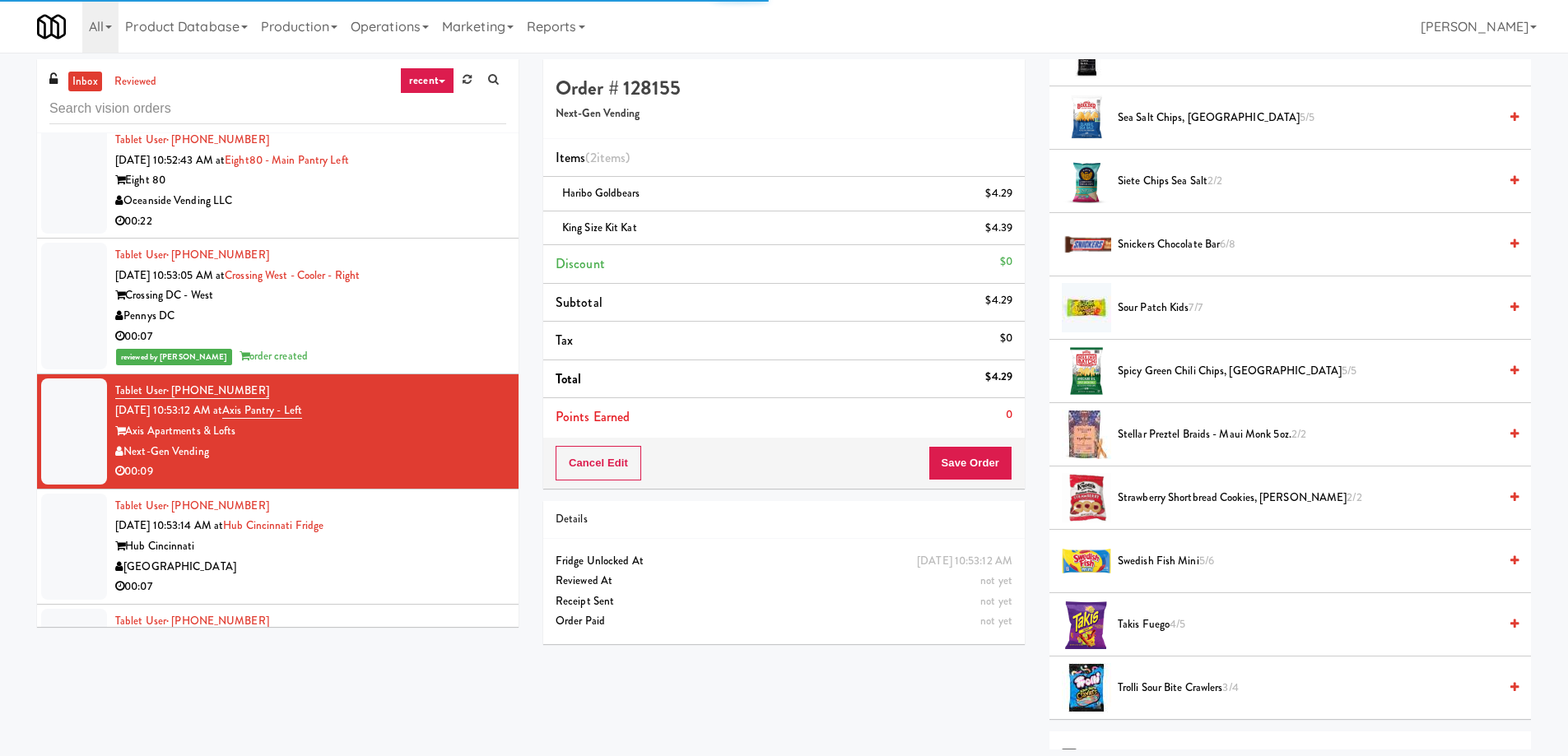
scroll to position [1560, 0]
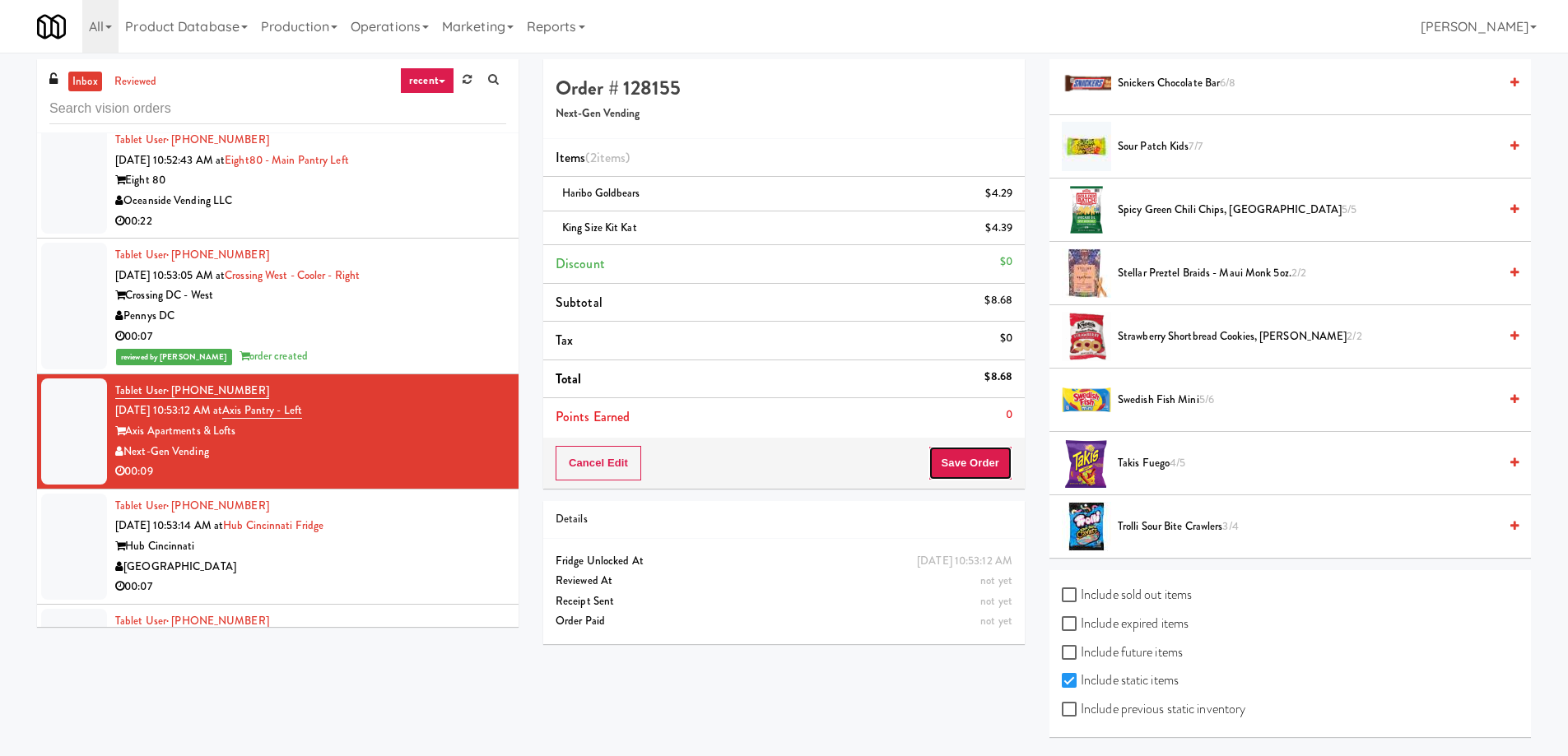
click at [982, 470] on button "Save Order" at bounding box center [970, 463] width 84 height 34
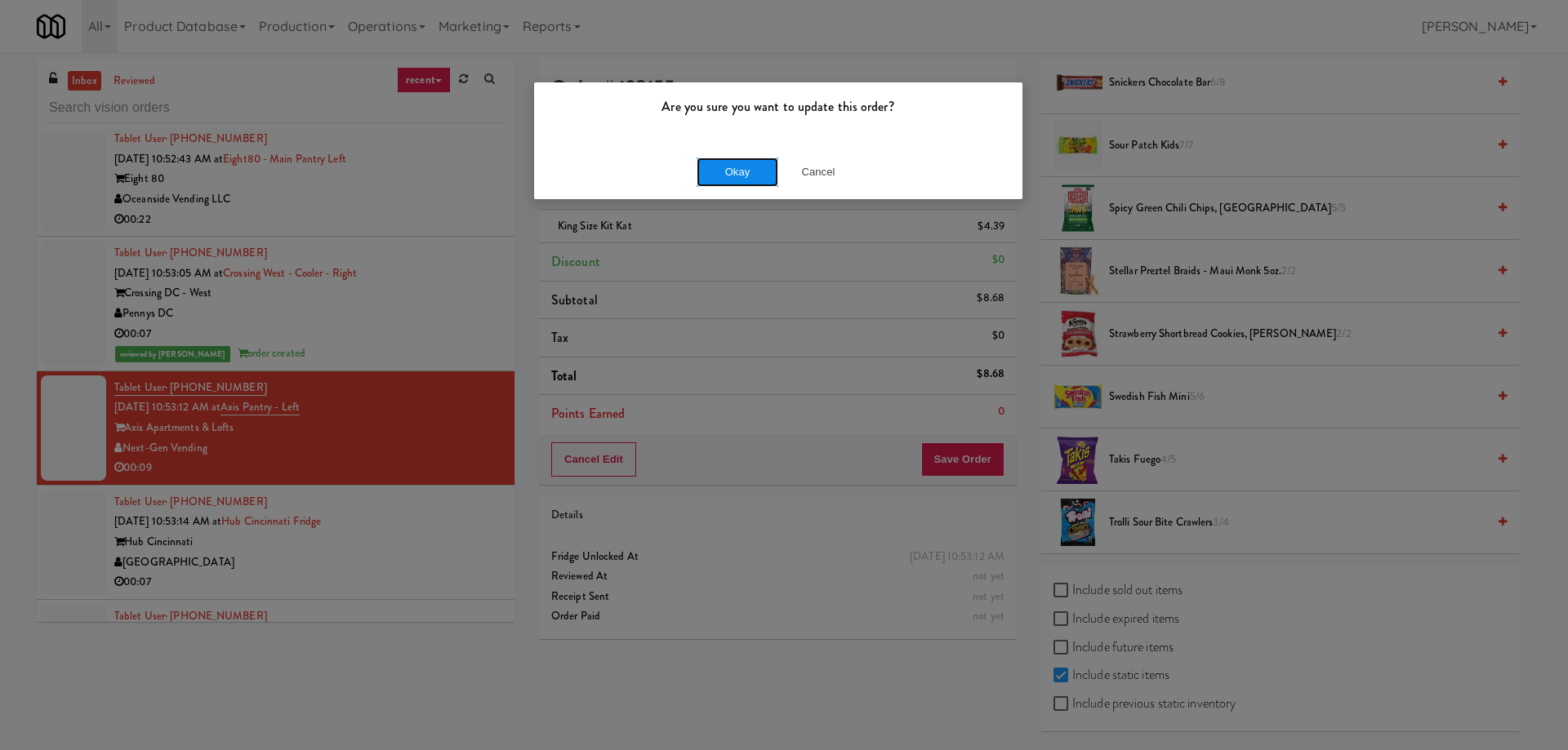
click at [745, 167] on button "Okay" at bounding box center [738, 172] width 82 height 30
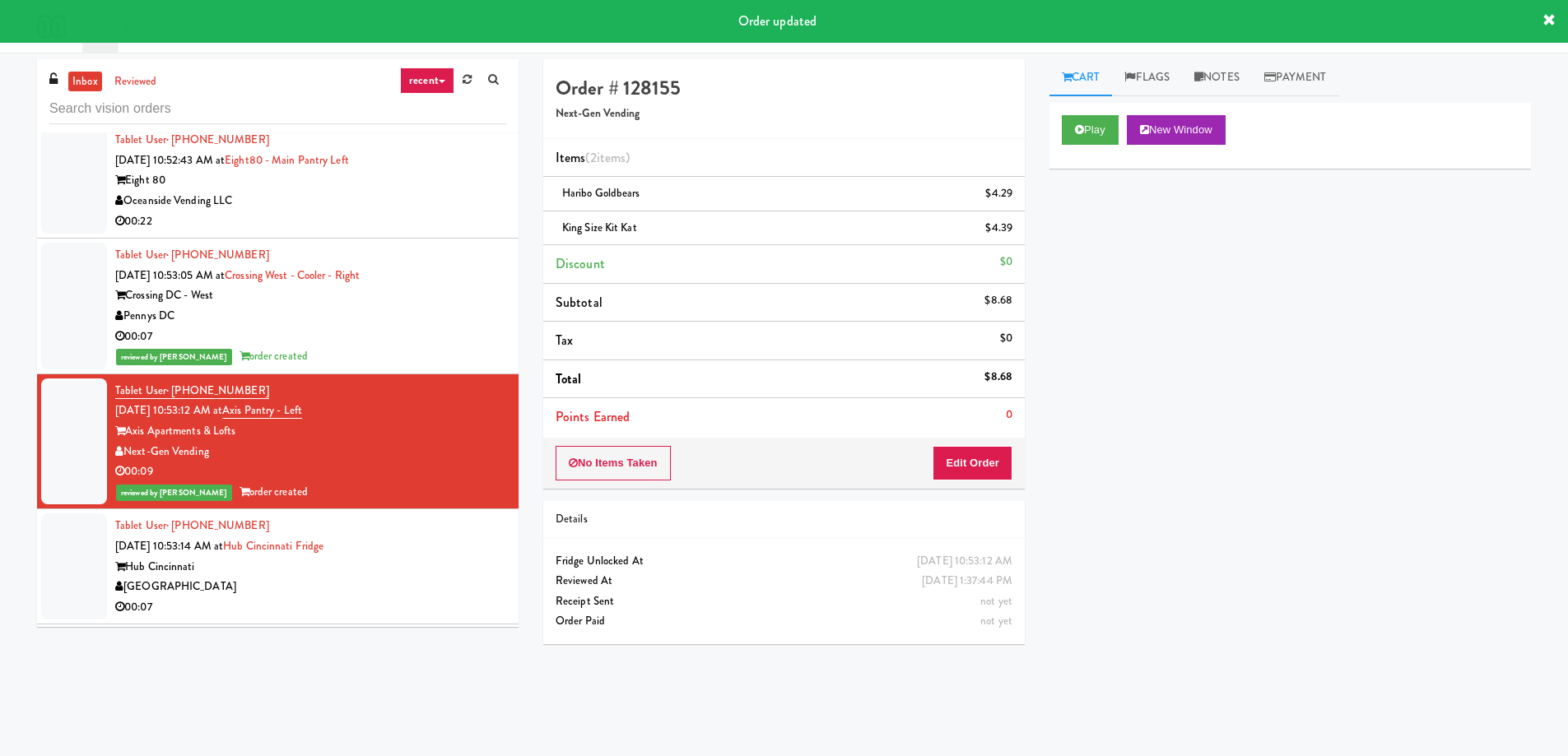
scroll to position [20593, 0]
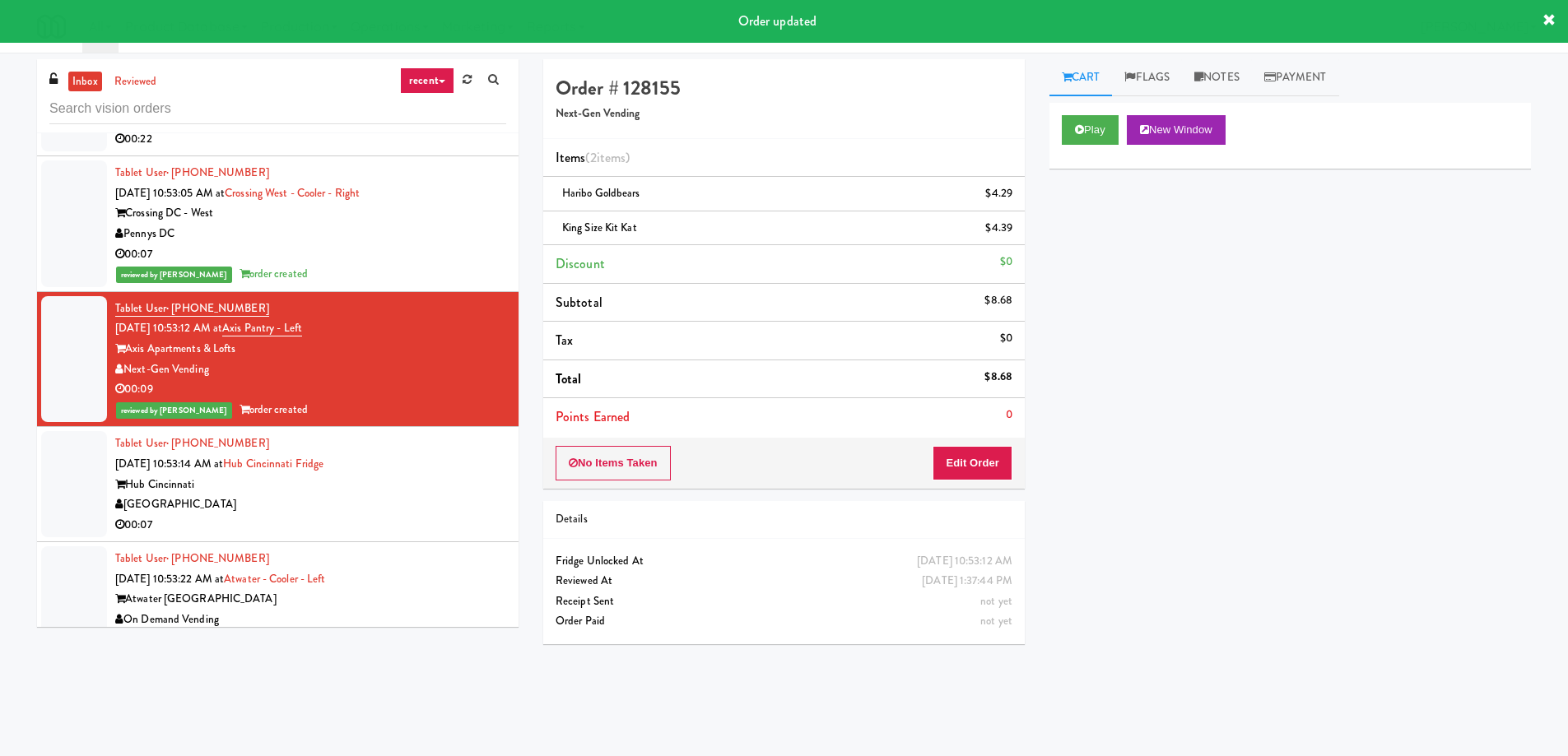
click at [407, 433] on div "Tablet User · (937) 622-3177 [DATE] 10:53:14 AM at Hub Cincinnati Fridge Hub [G…" at bounding box center [311, 484] width 391 height 101
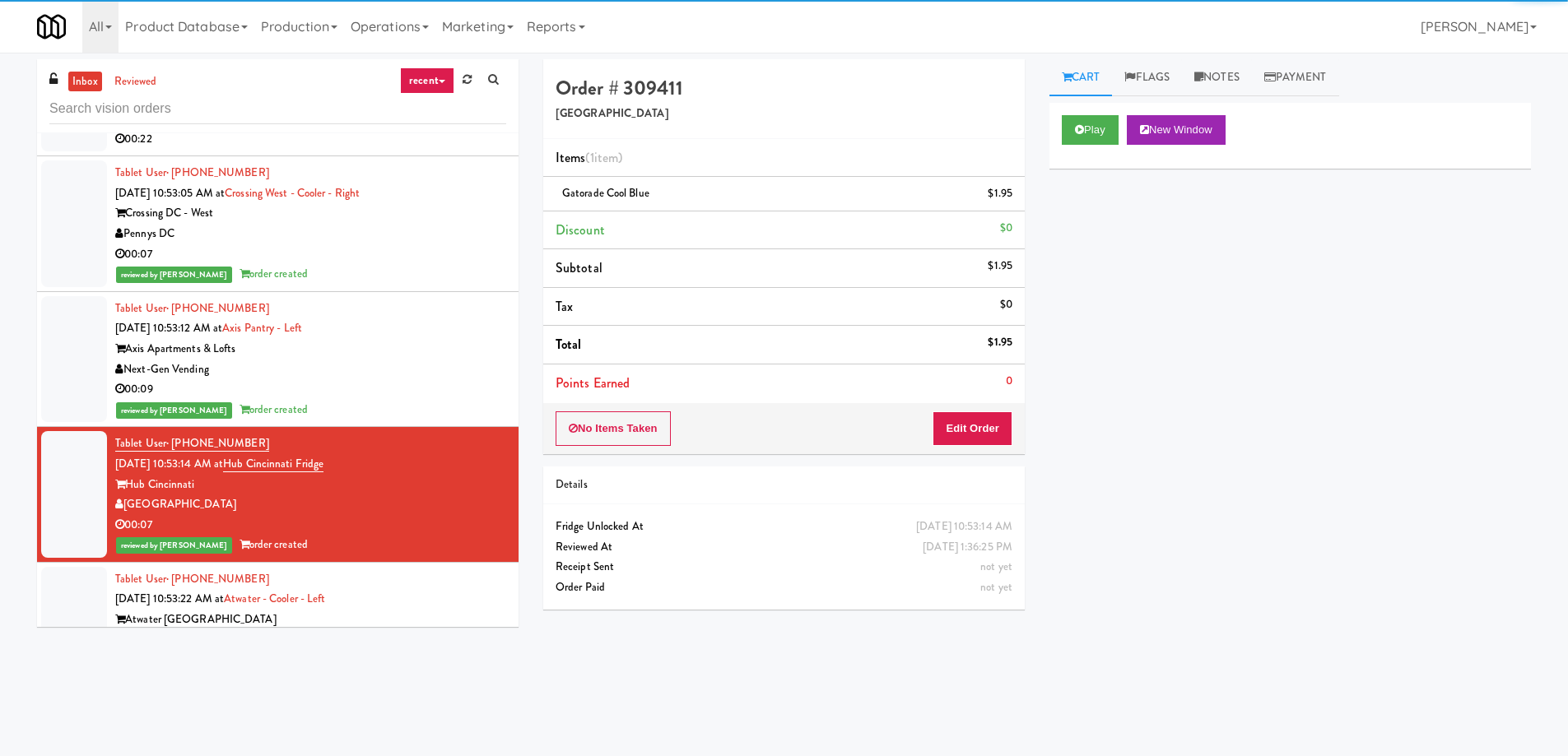
scroll to position [20839, 0]
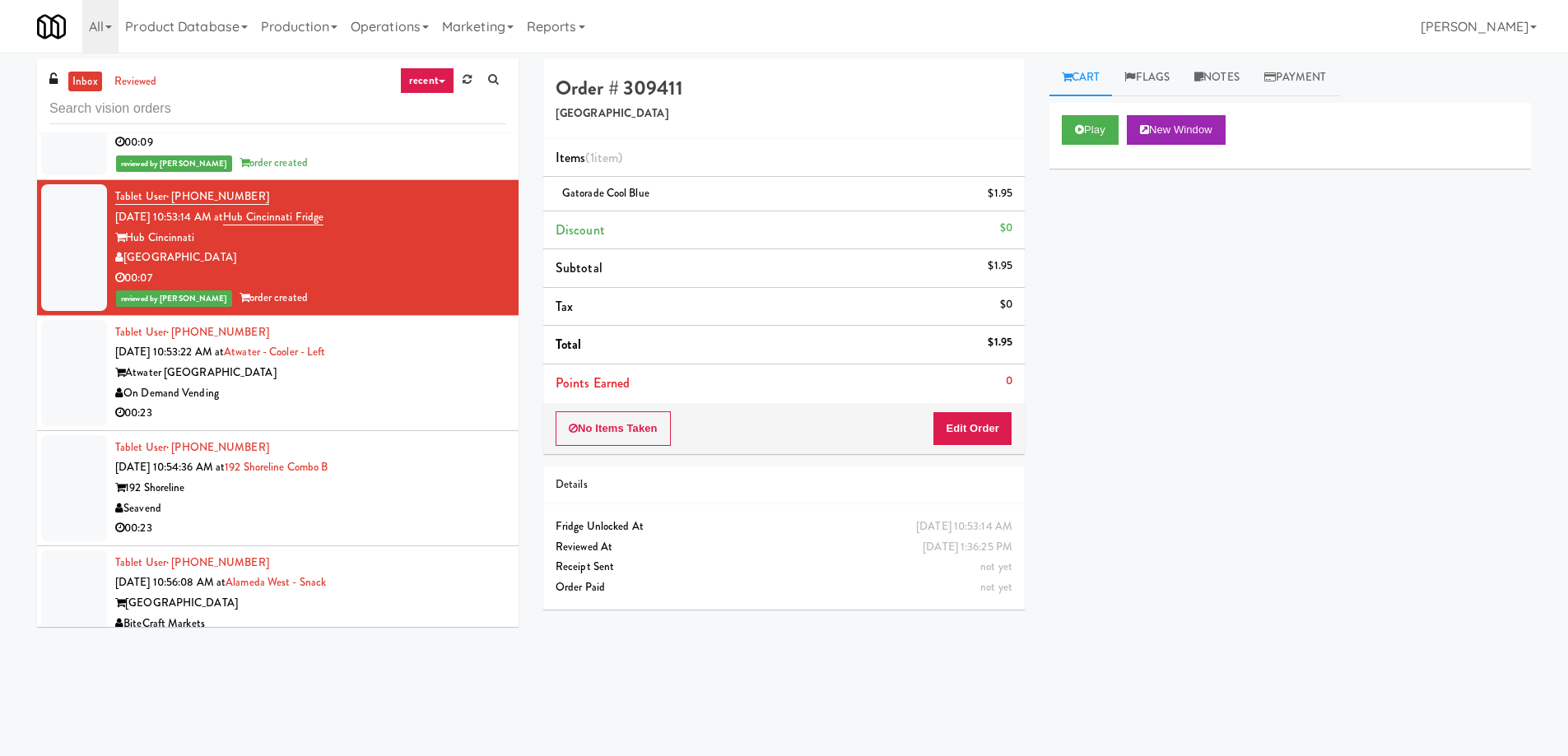
click at [368, 384] on div "On Demand Vending" at bounding box center [311, 394] width 391 height 21
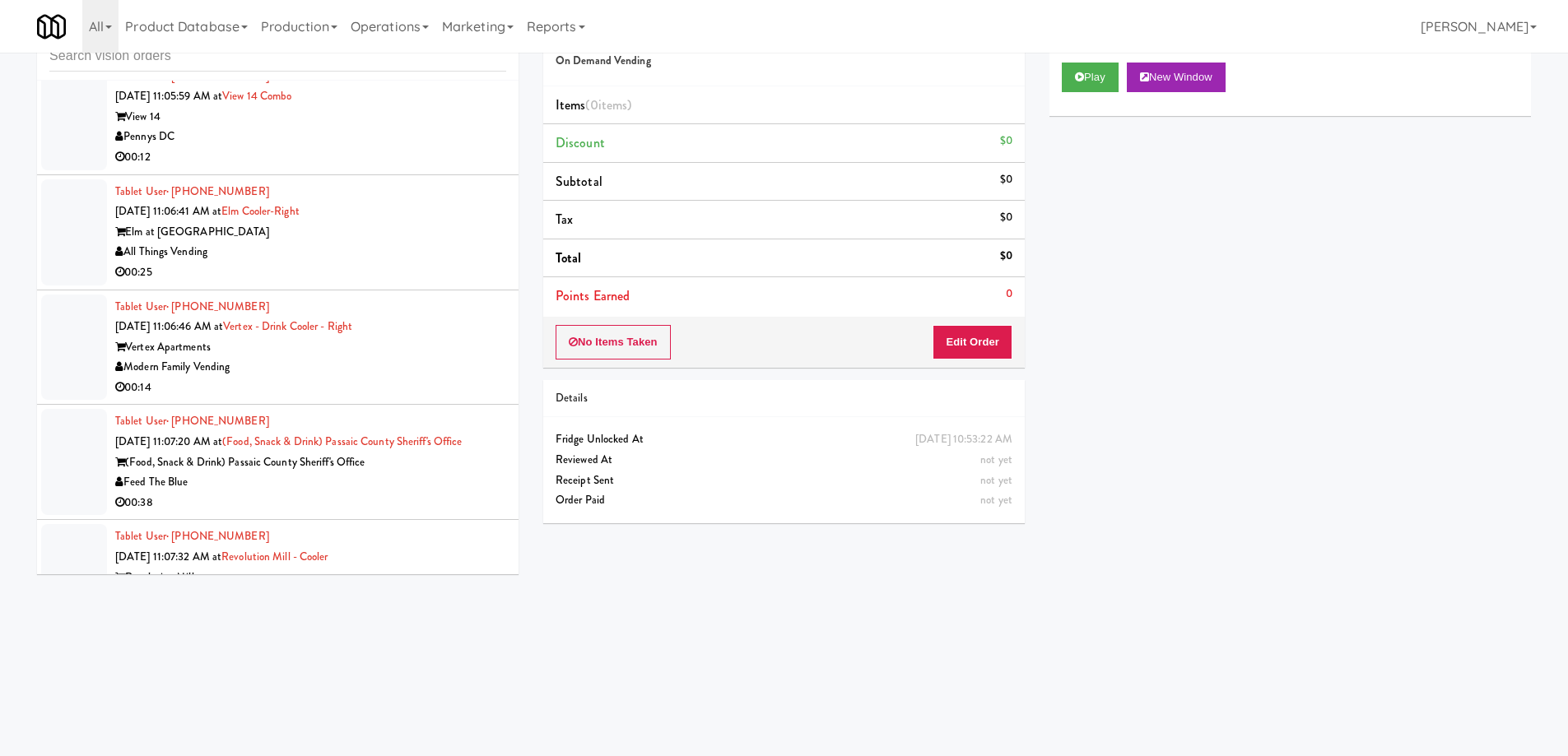
scroll to position [21783, 0]
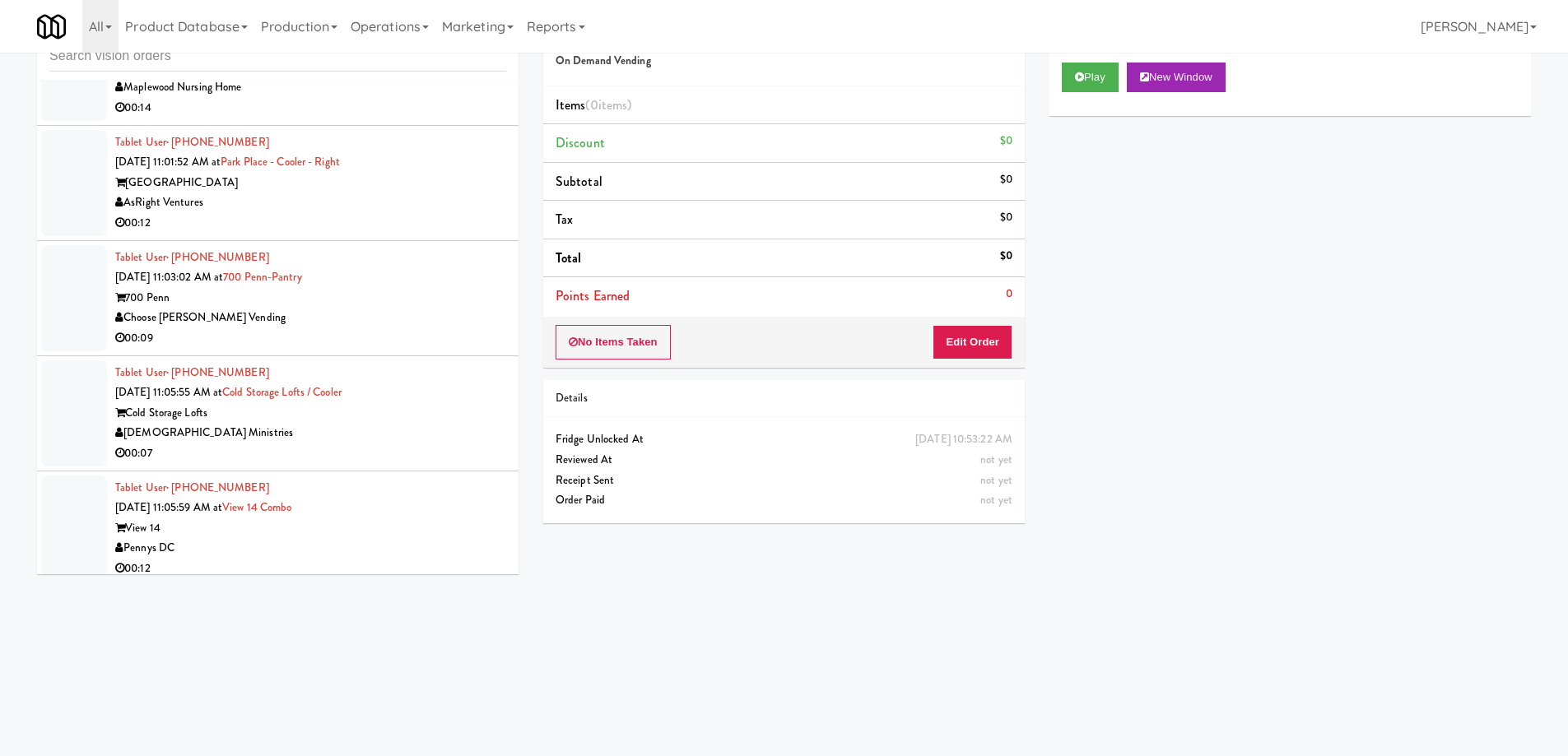
click at [412, 328] on div "00:09" at bounding box center [311, 338] width 391 height 21
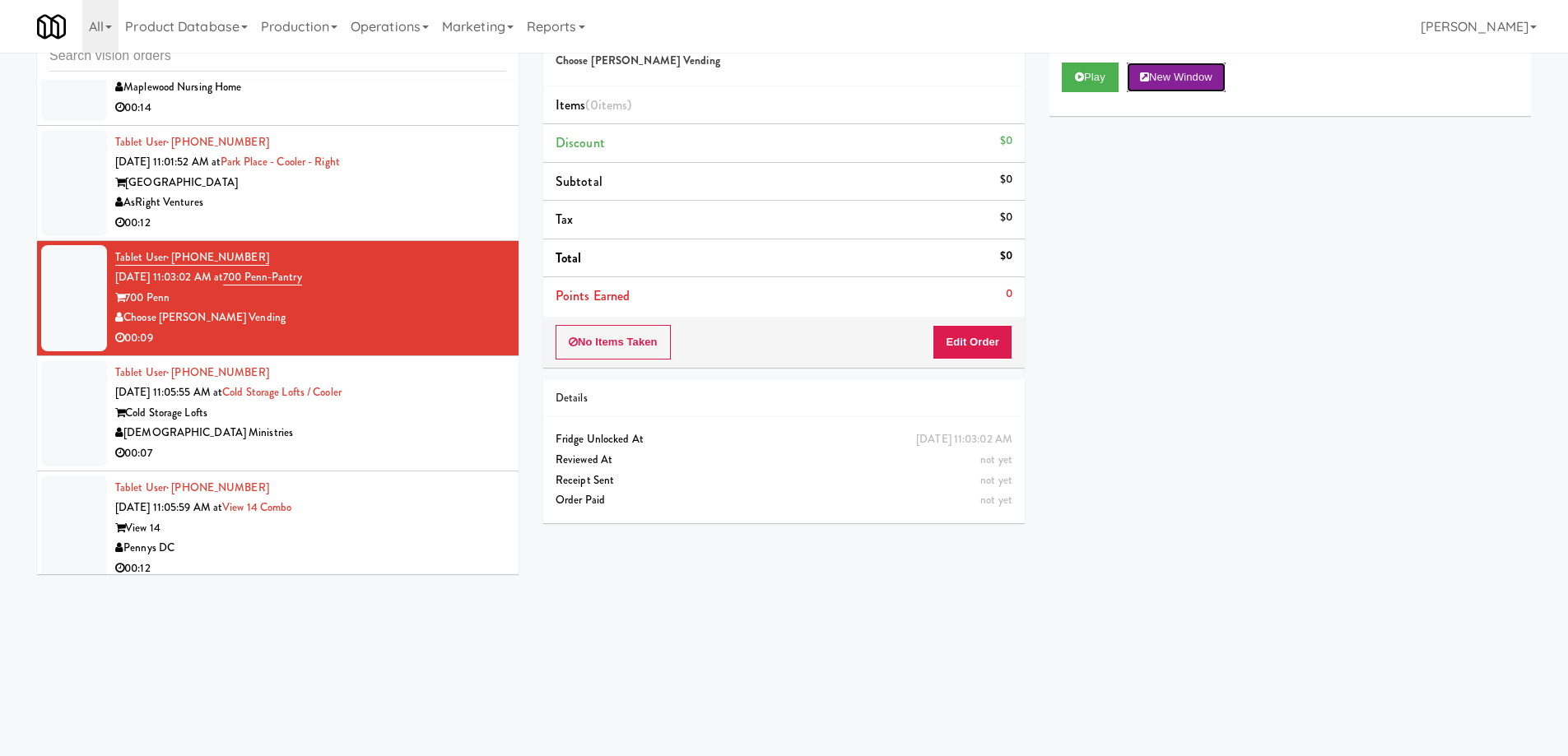
click at [1173, 81] on button "New Window" at bounding box center [1176, 77] width 98 height 30
click at [957, 342] on button "Edit Order" at bounding box center [972, 342] width 80 height 34
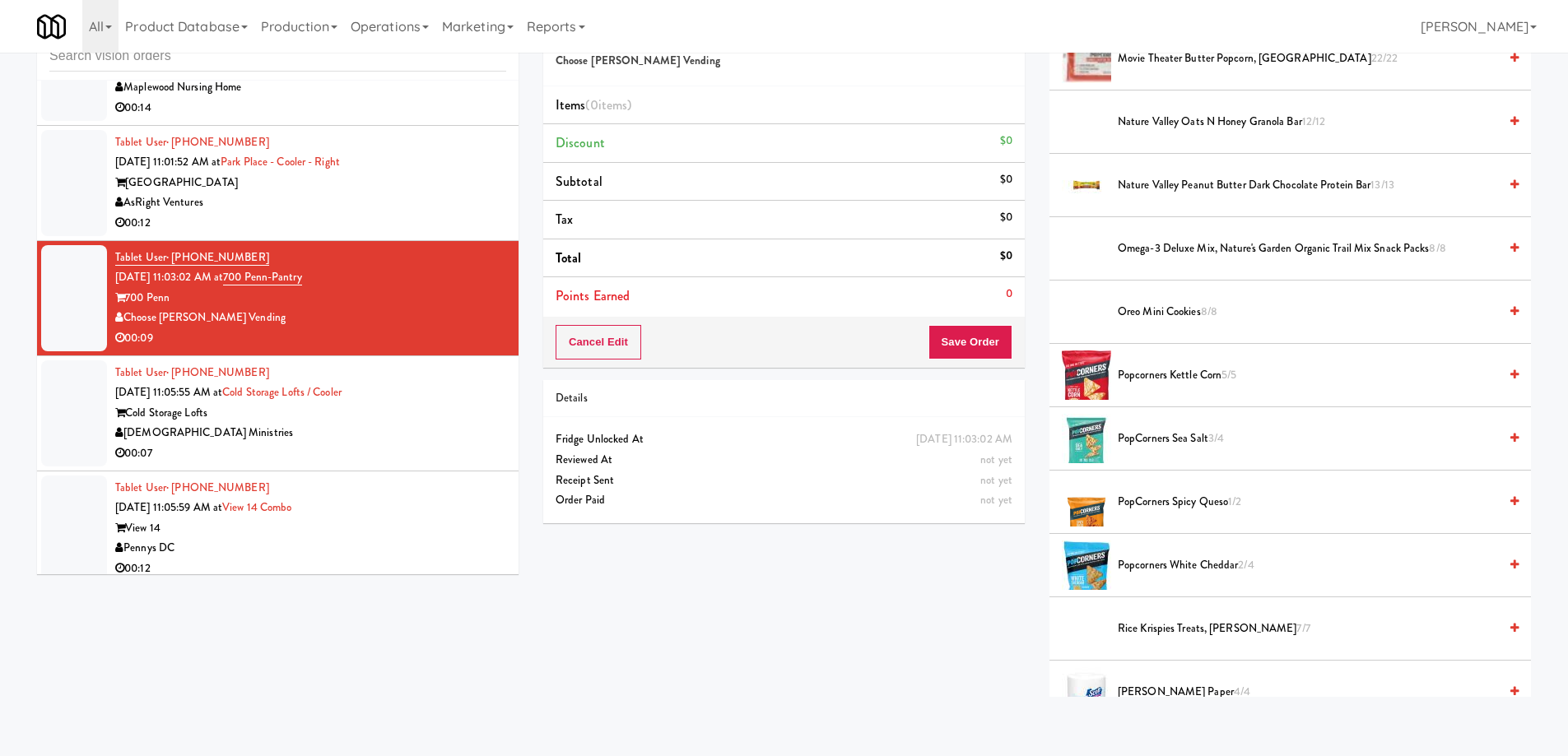
scroll to position [1317, 0]
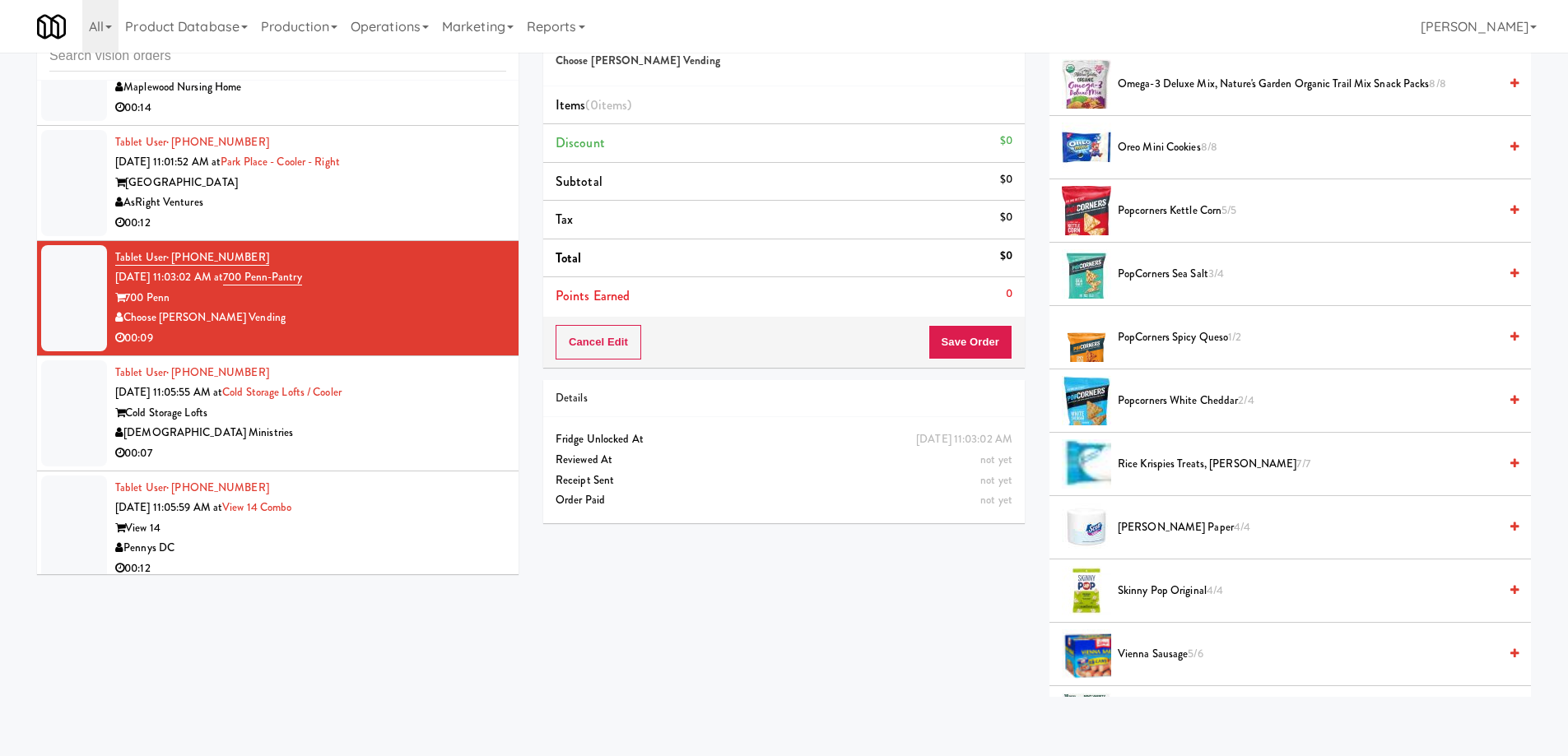
click at [1170, 534] on span "[PERSON_NAME] Paper 4/4" at bounding box center [1308, 527] width 380 height 21
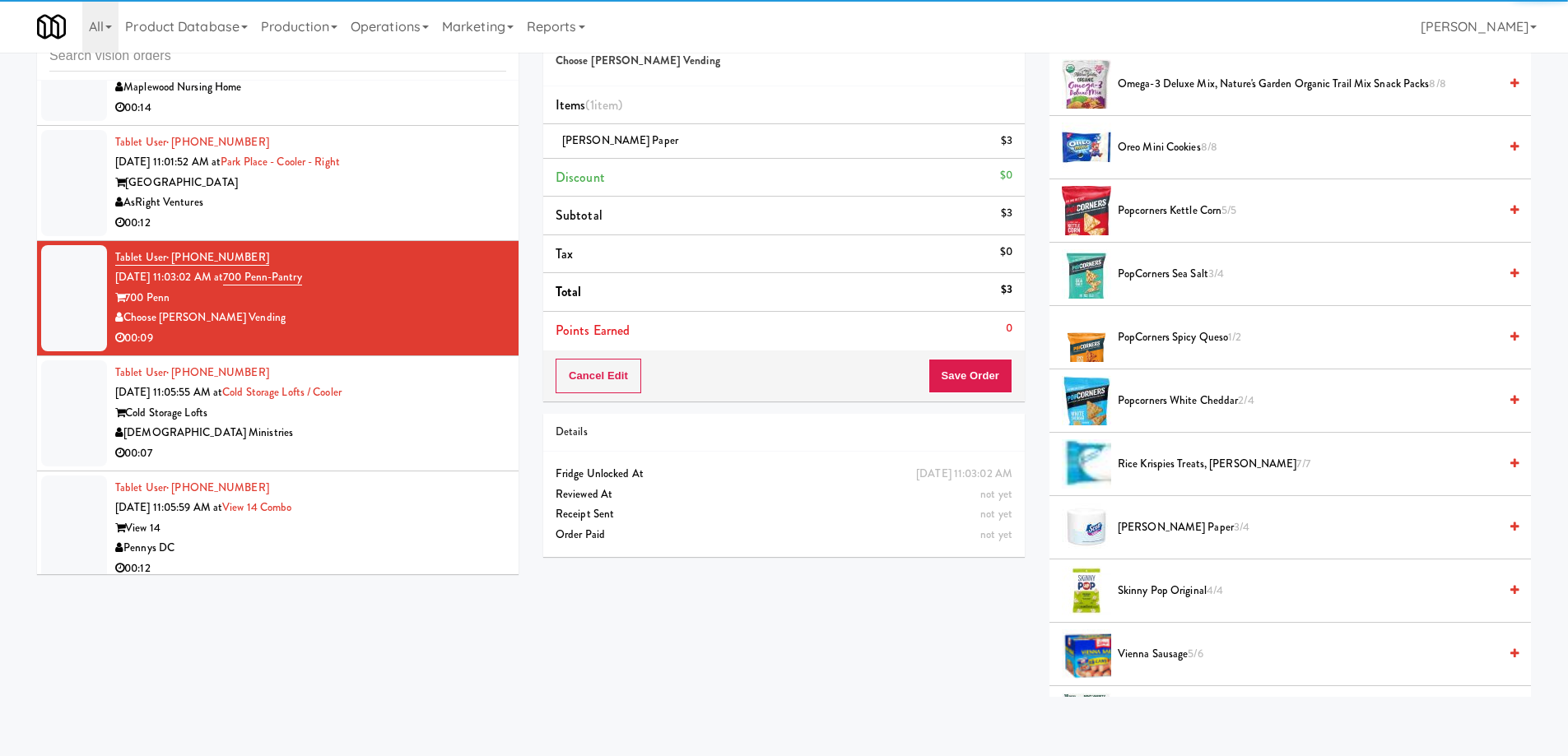
scroll to position [1560, 0]
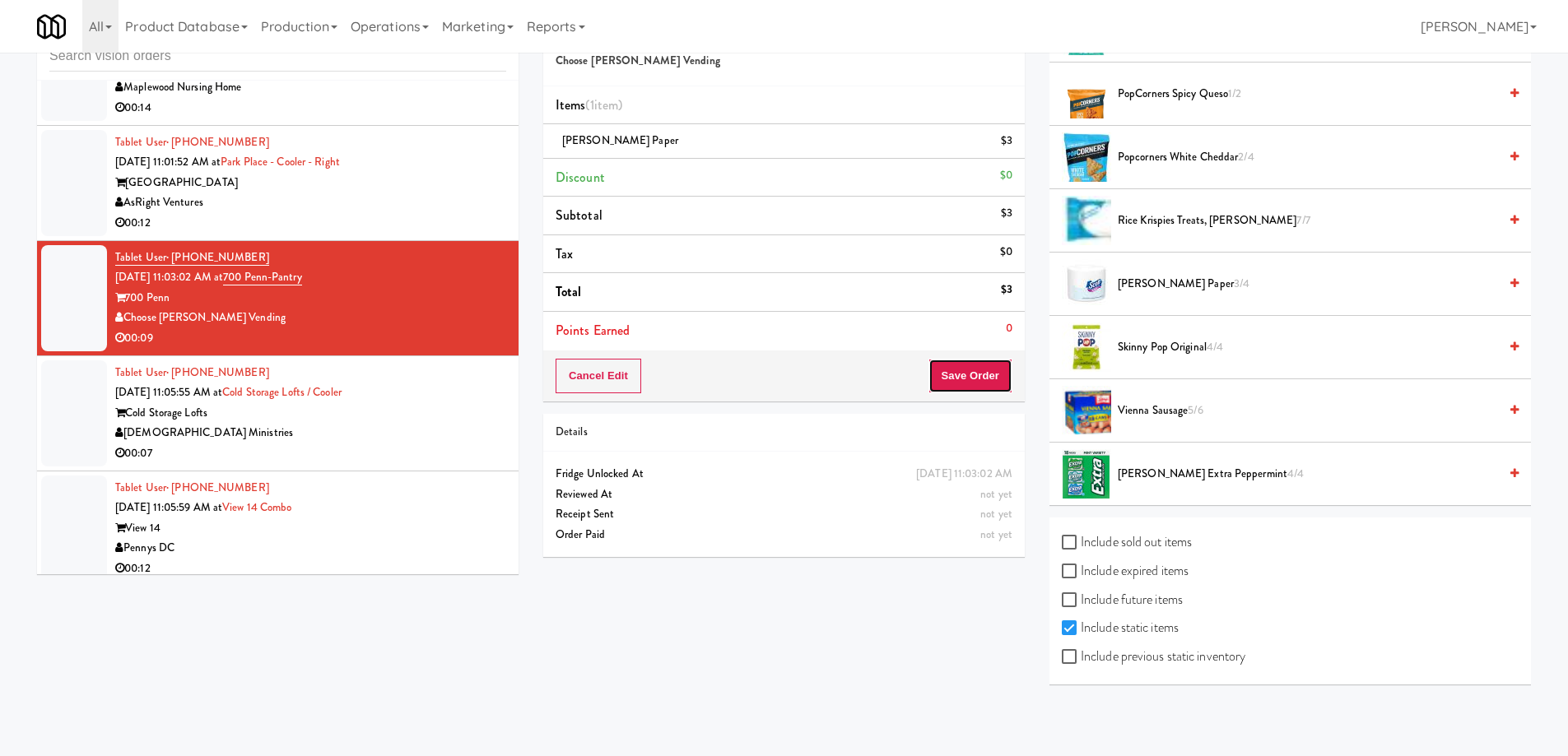
click at [951, 377] on button "Save Order" at bounding box center [970, 376] width 84 height 34
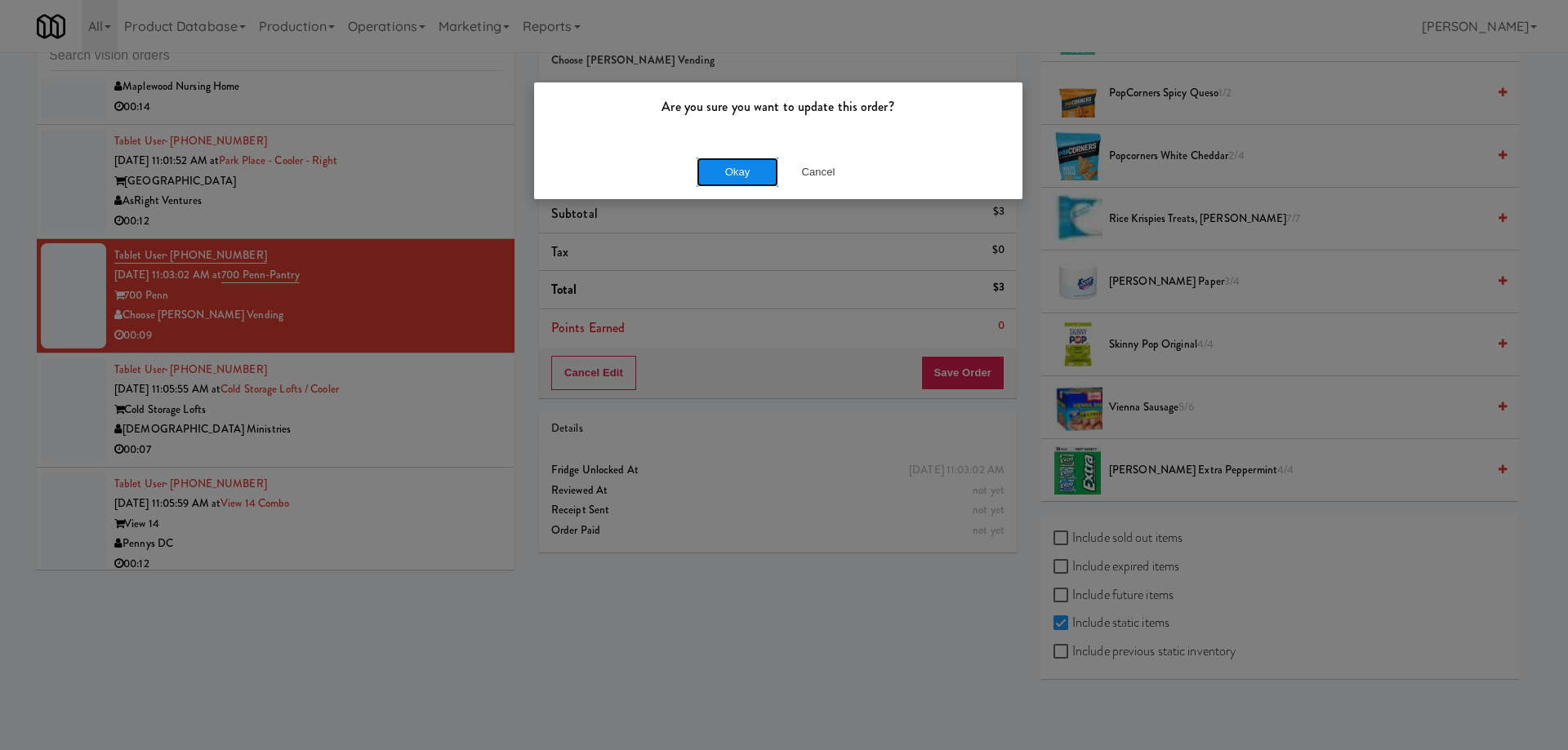
click at [725, 182] on button "Okay" at bounding box center [738, 172] width 82 height 30
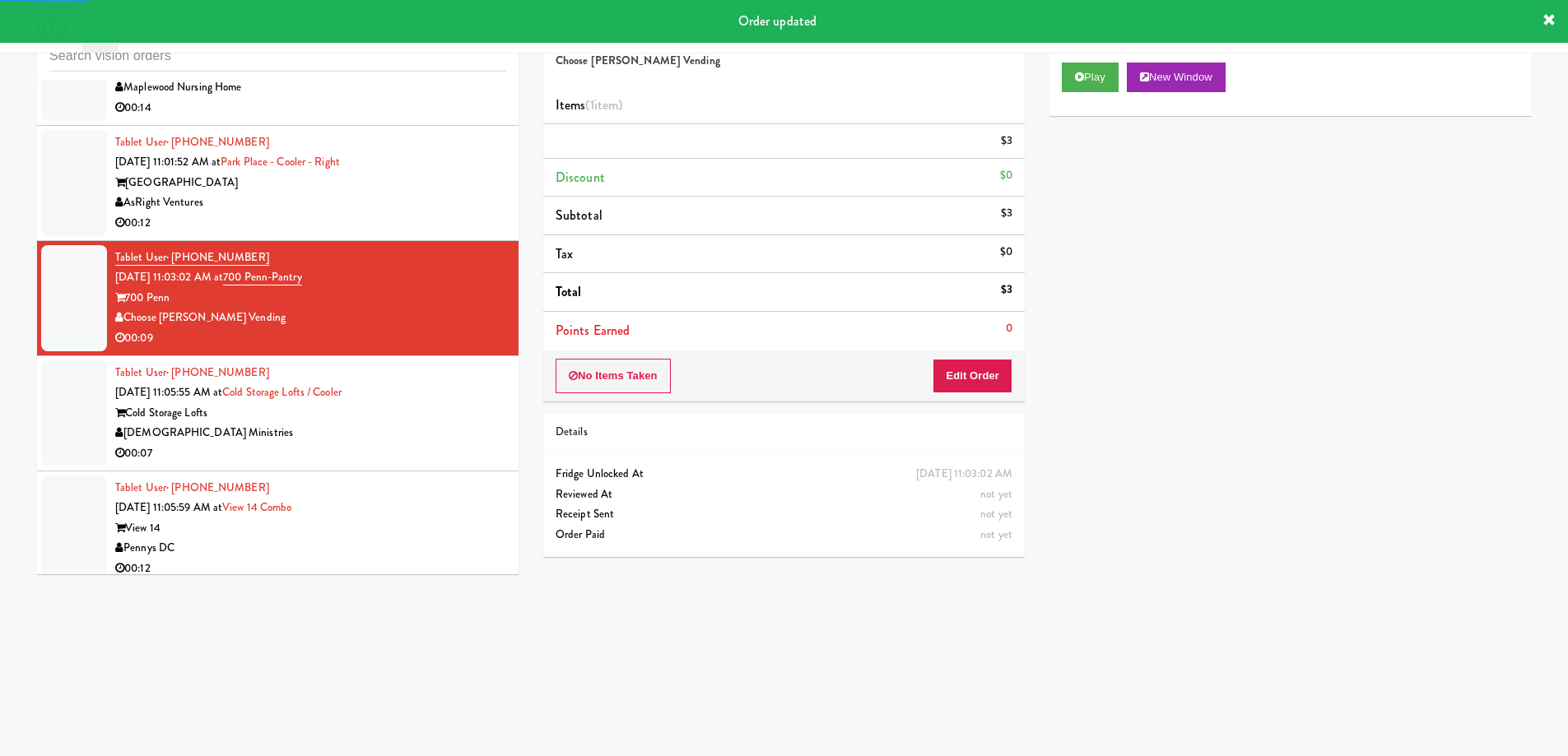
scroll to position [0, 0]
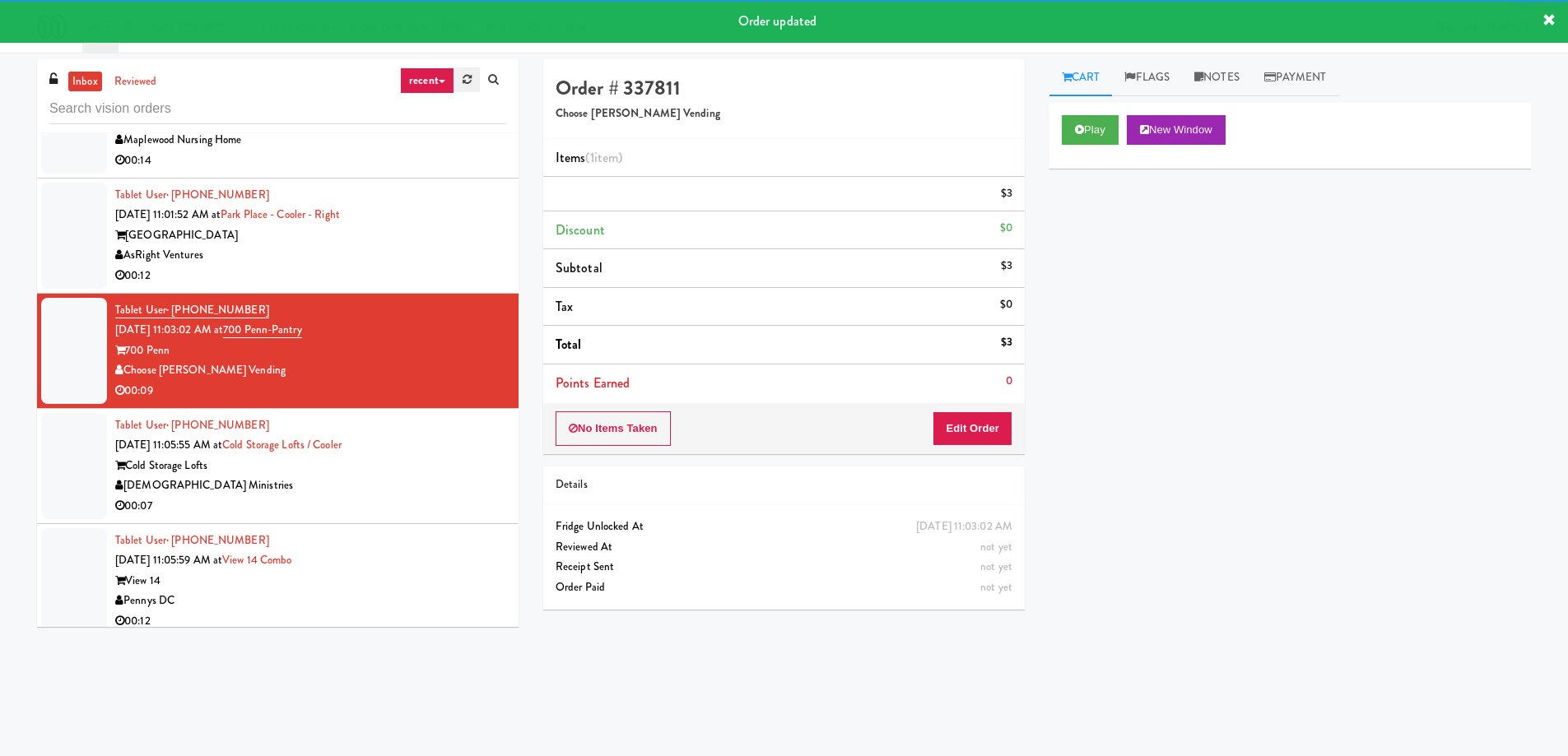
click at [467, 85] on icon at bounding box center [467, 79] width 9 height 10
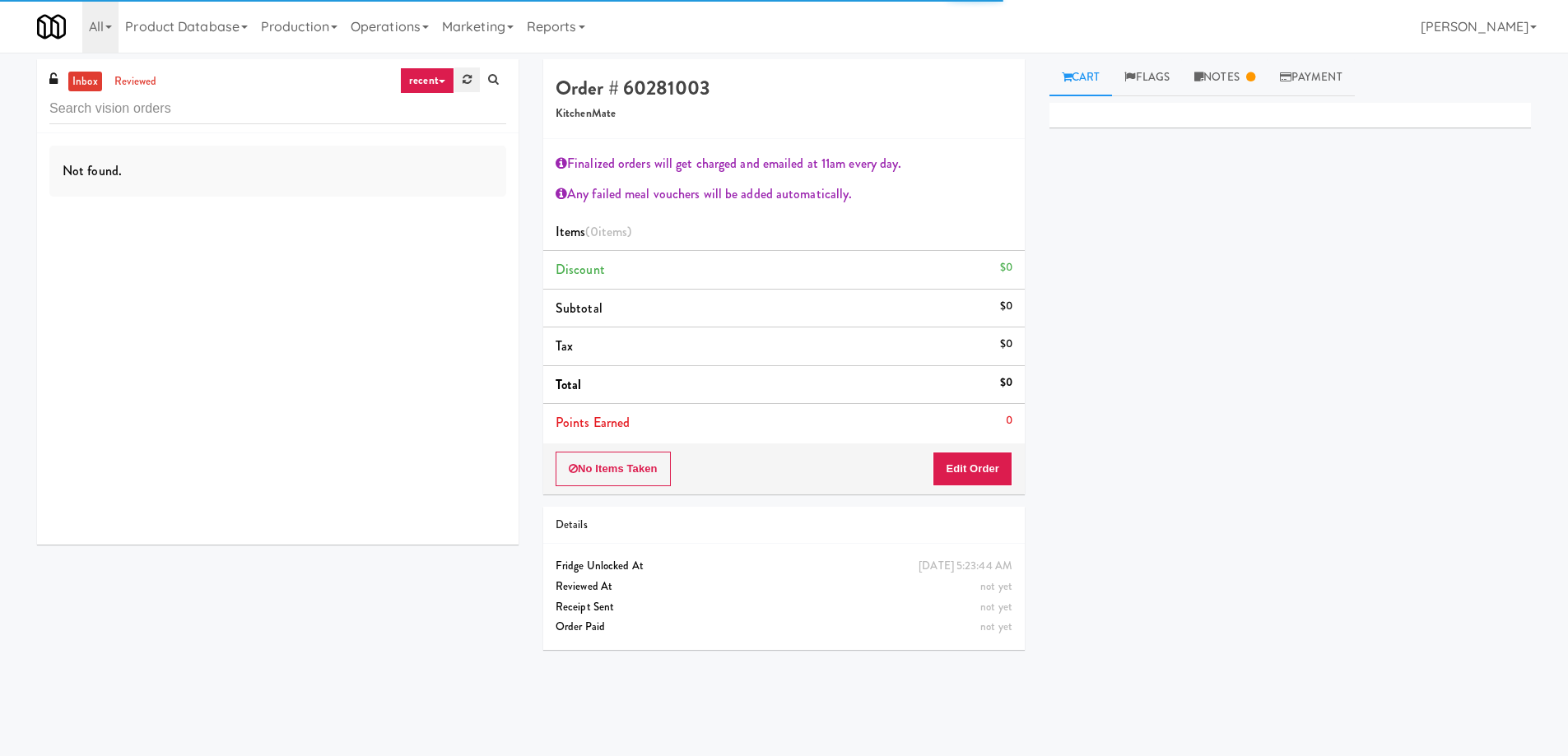
click at [474, 84] on link at bounding box center [467, 80] width 26 height 25
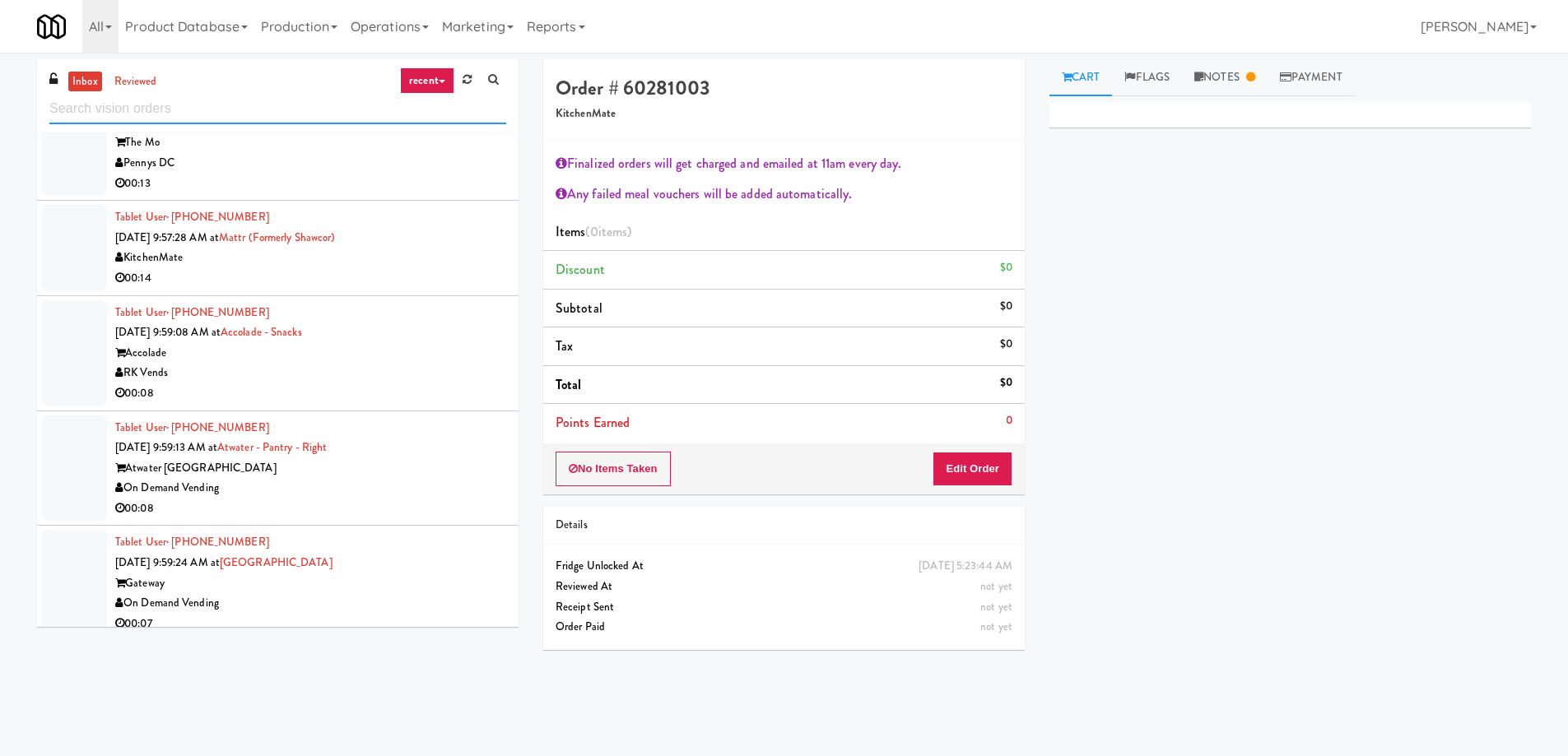
scroll to position [6997, 0]
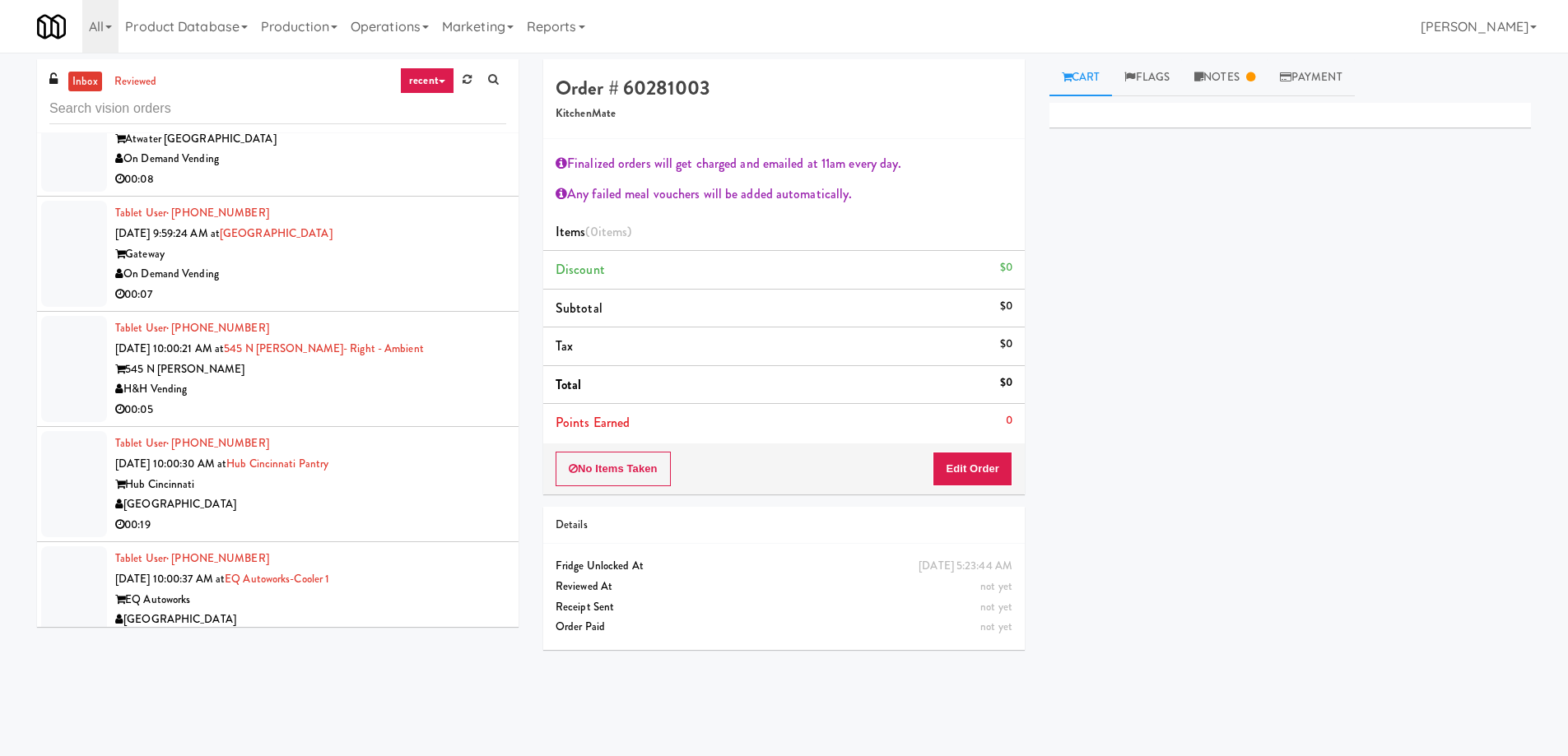
click at [356, 165] on div "On Demand Vending" at bounding box center [311, 159] width 391 height 21
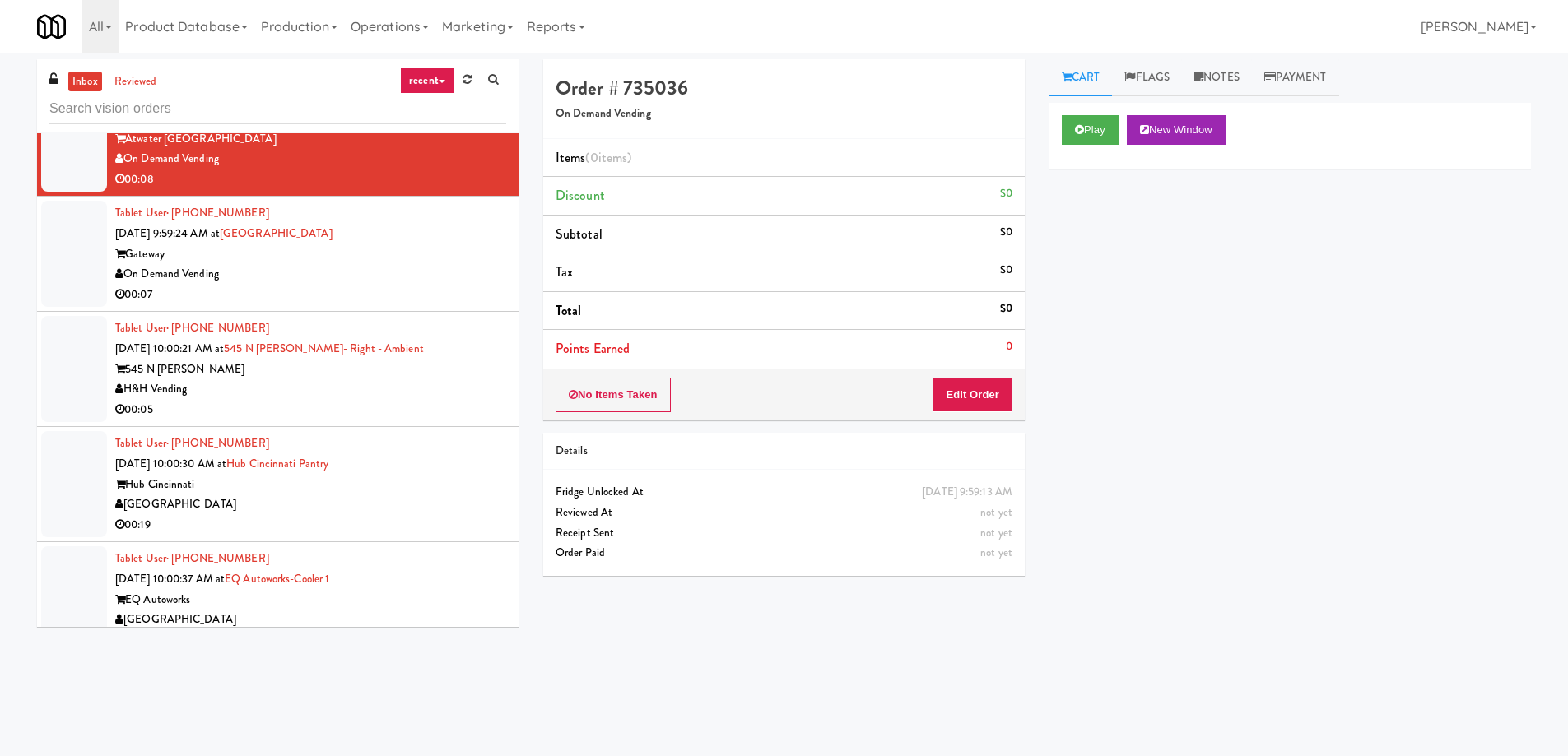
scroll to position [6914, 0]
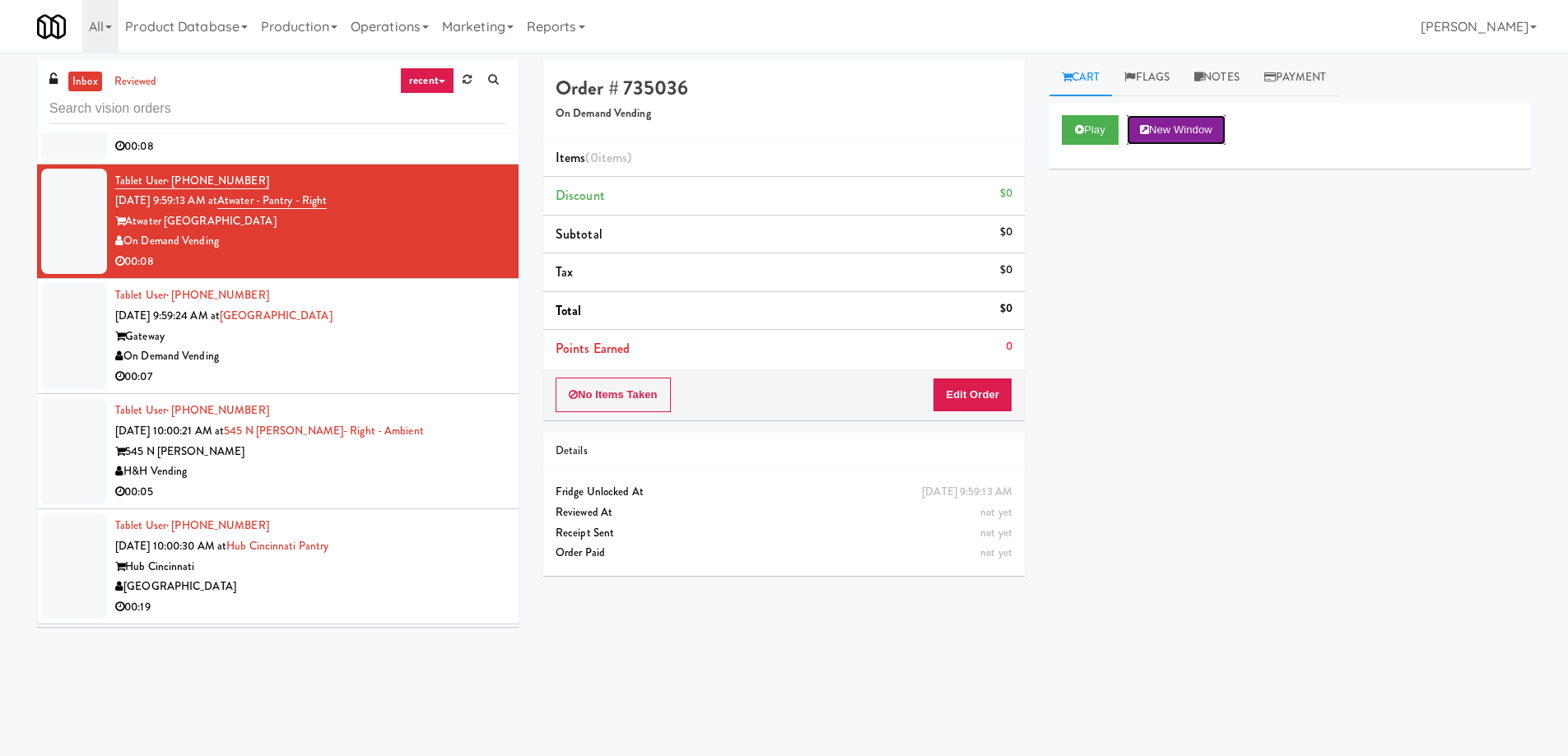
click at [1166, 121] on button "New Window" at bounding box center [1176, 130] width 98 height 30
click at [976, 415] on div "No Items Taken Edit Order" at bounding box center [784, 395] width 481 height 51
click at [975, 401] on button "Edit Order" at bounding box center [972, 395] width 80 height 34
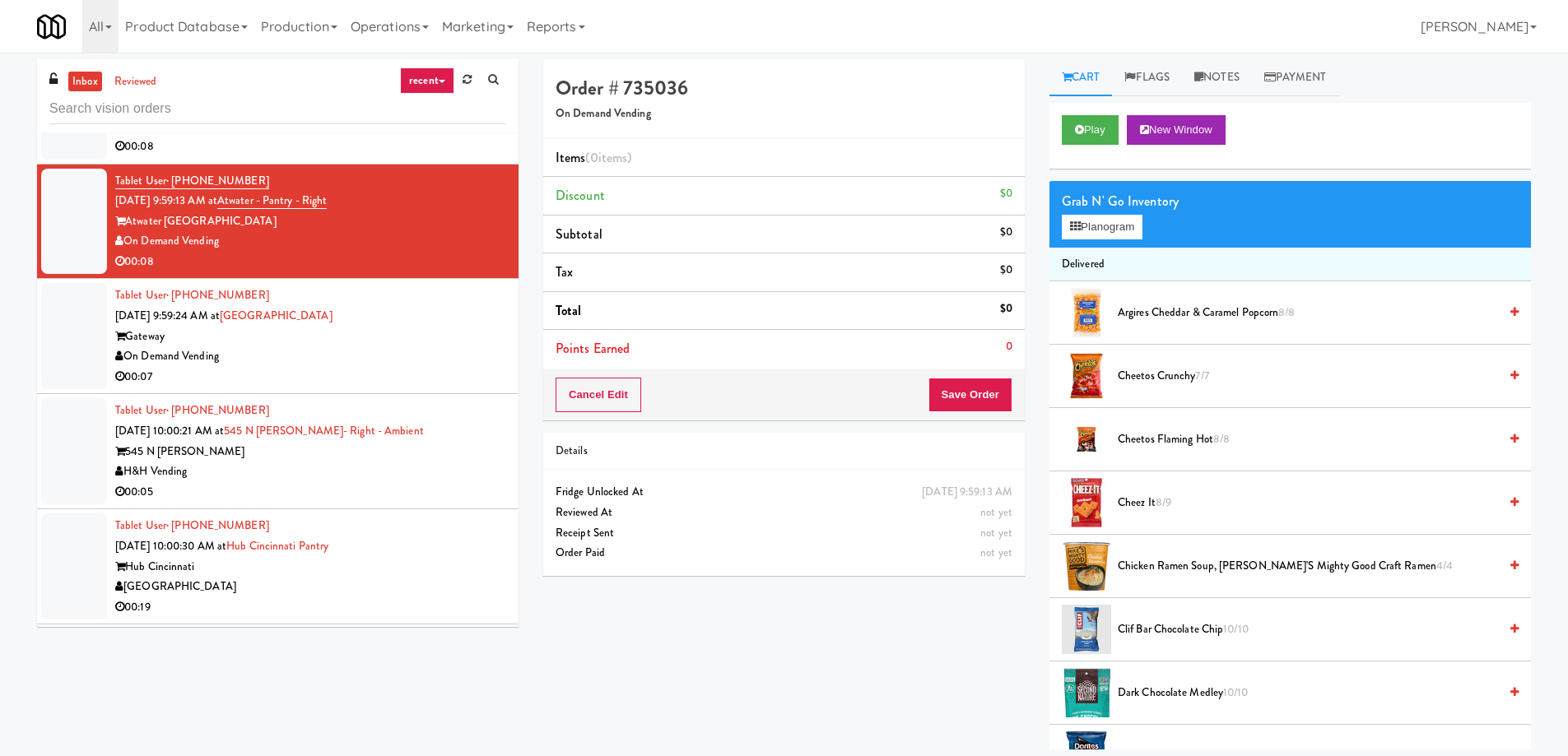
click at [1203, 379] on span "7/7" at bounding box center [1201, 376] width 13 height 15
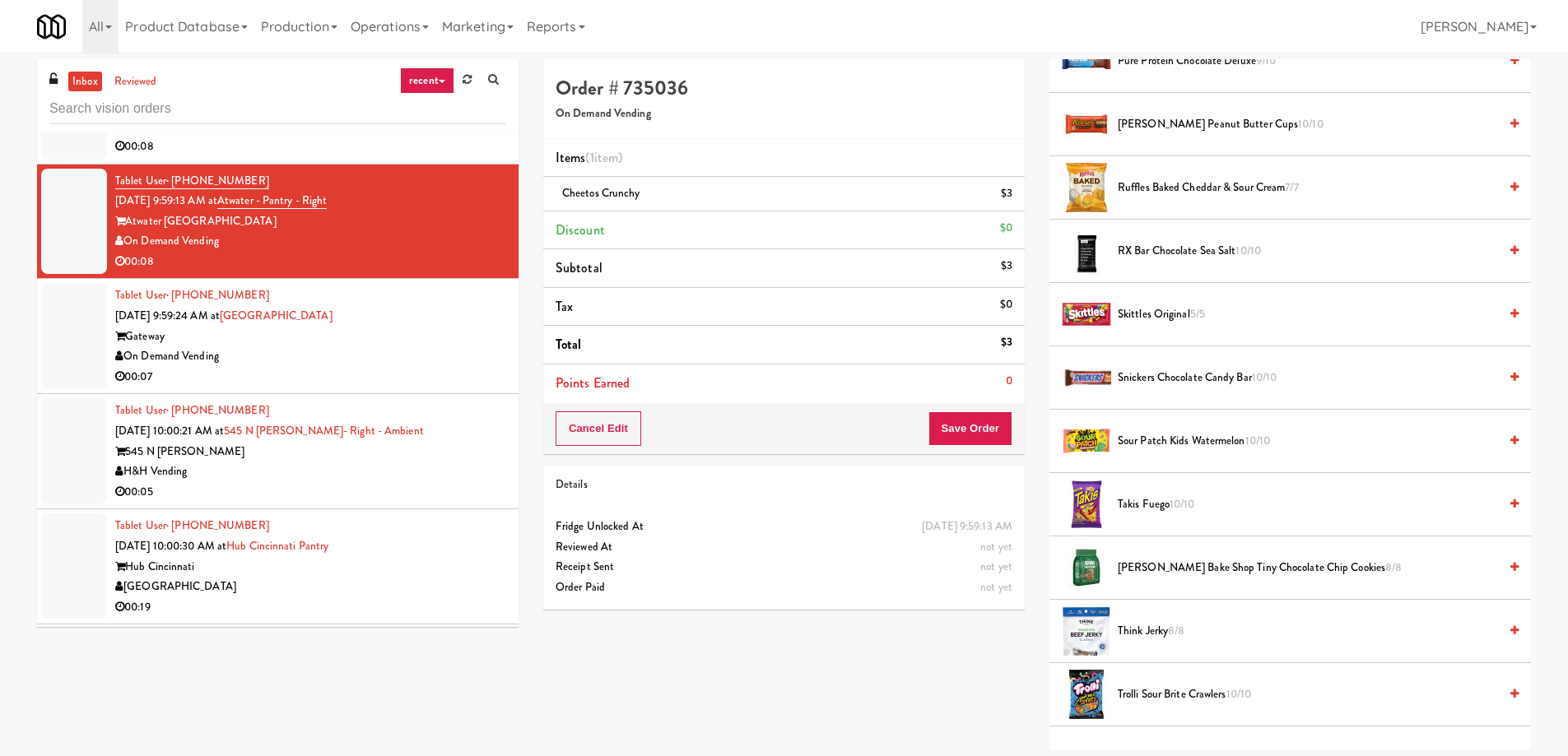
scroll to position [1728, 0]
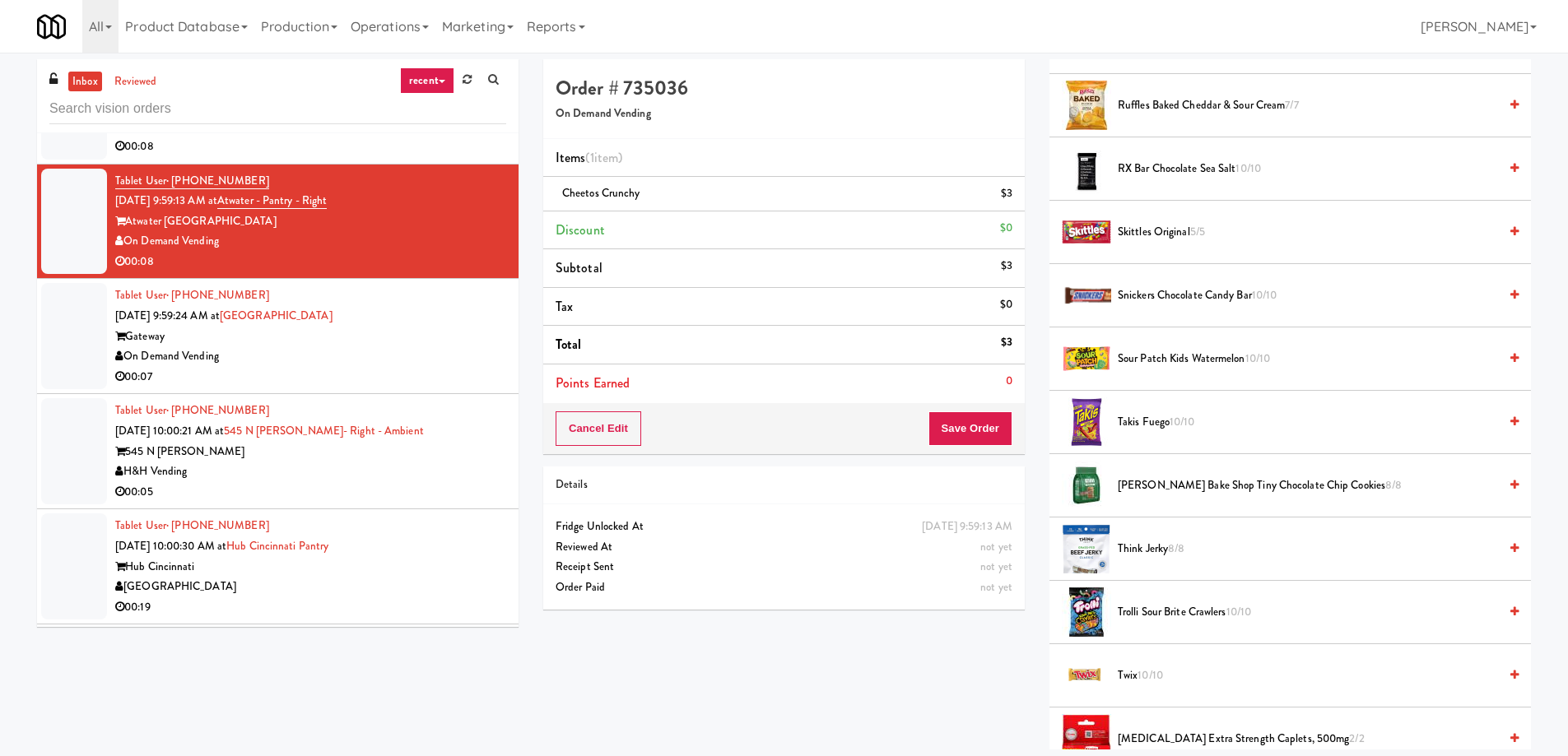
click at [1166, 609] on span "Trolli Sour Brite Crawlers 10/10" at bounding box center [1308, 612] width 380 height 21
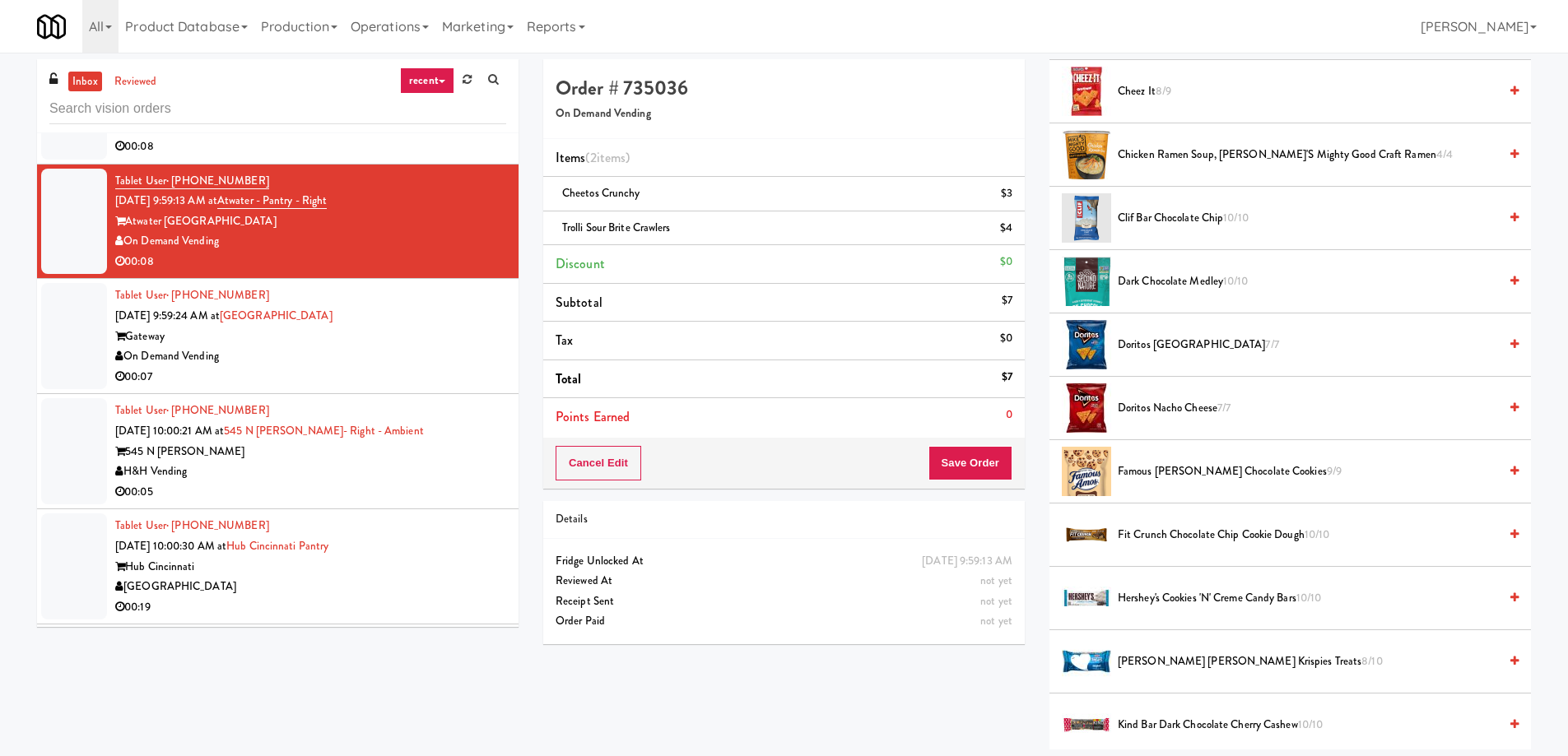
scroll to position [0, 0]
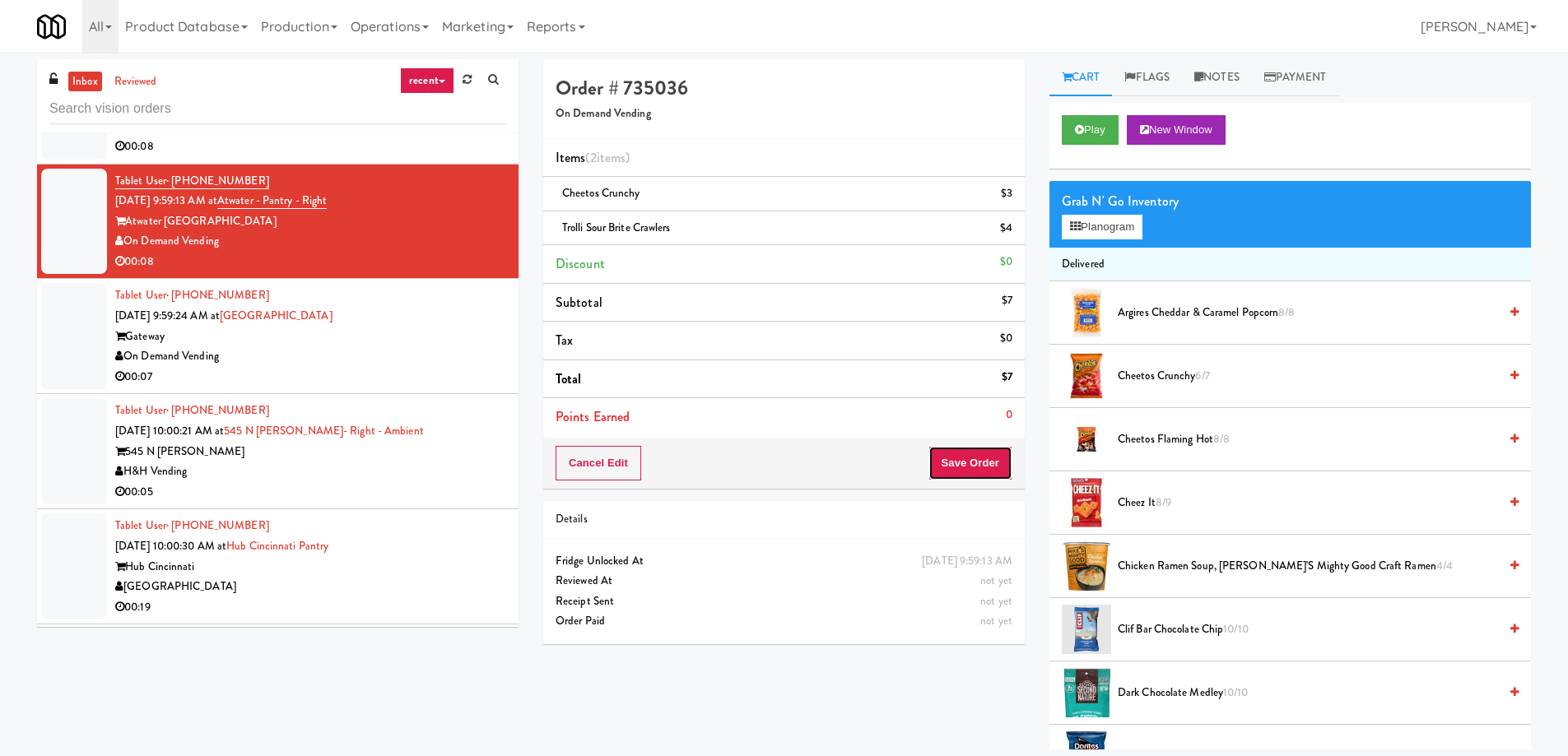
click at [982, 453] on button "Save Order" at bounding box center [970, 463] width 84 height 34
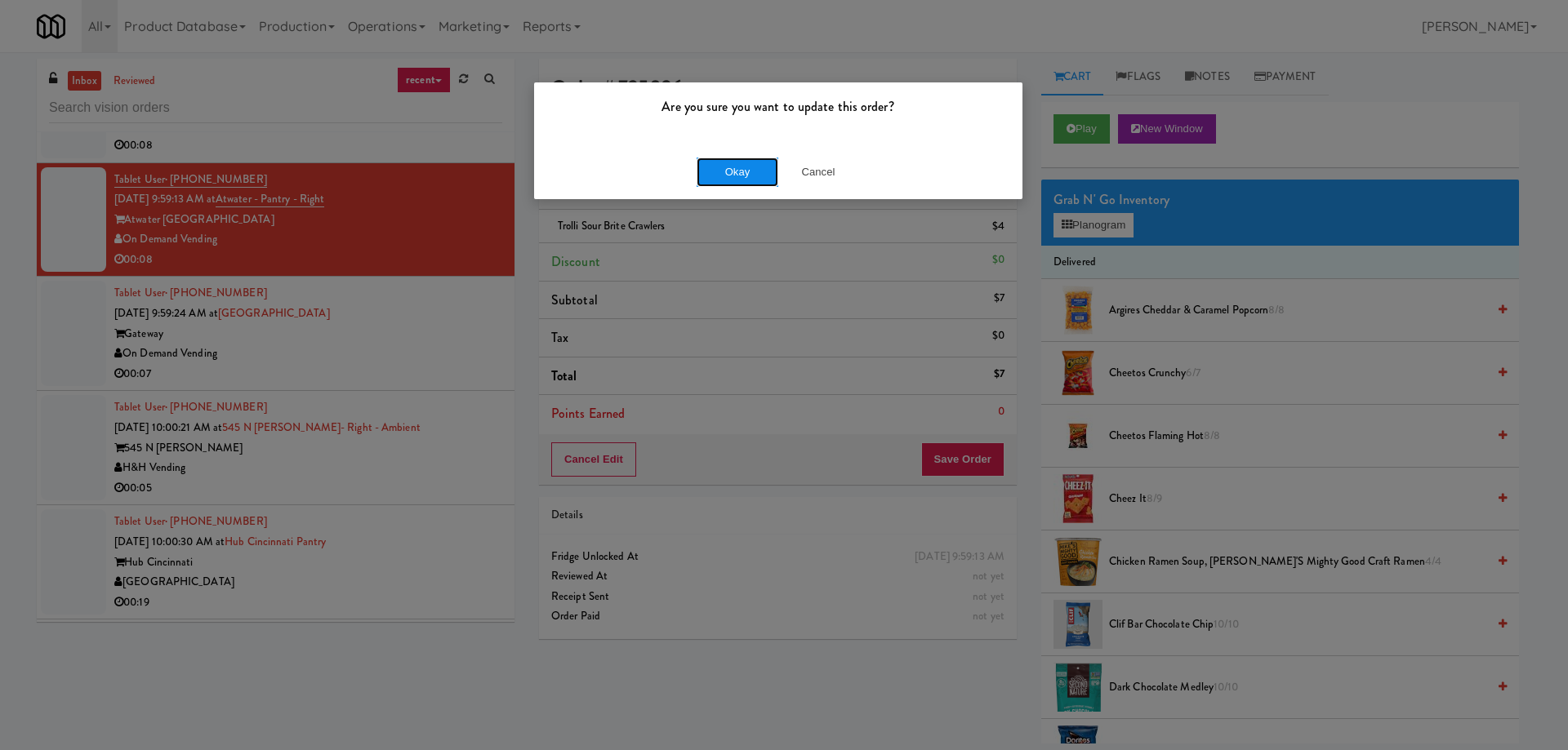
click at [724, 171] on button "Okay" at bounding box center [738, 172] width 82 height 30
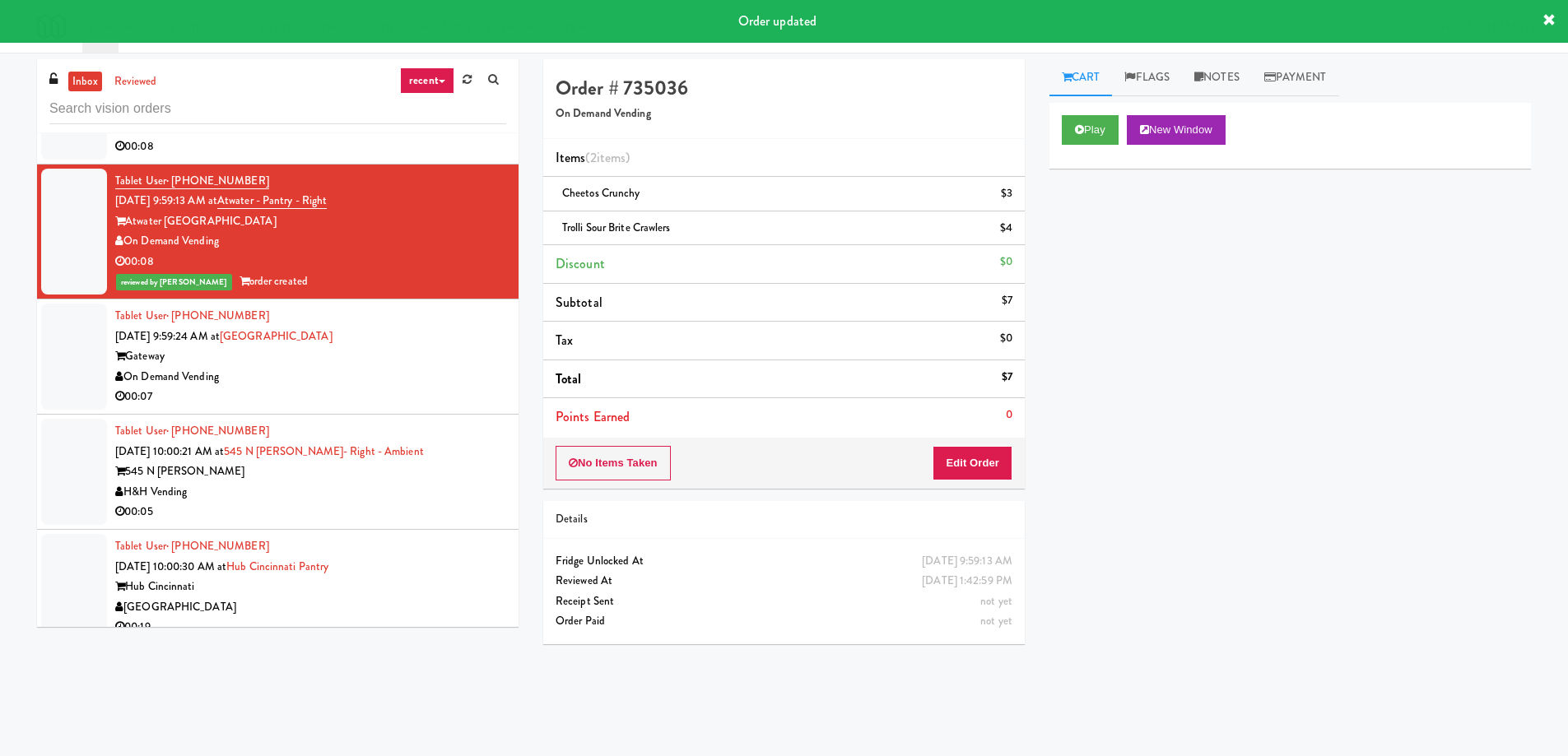
click at [417, 359] on div "Gateway" at bounding box center [311, 357] width 391 height 21
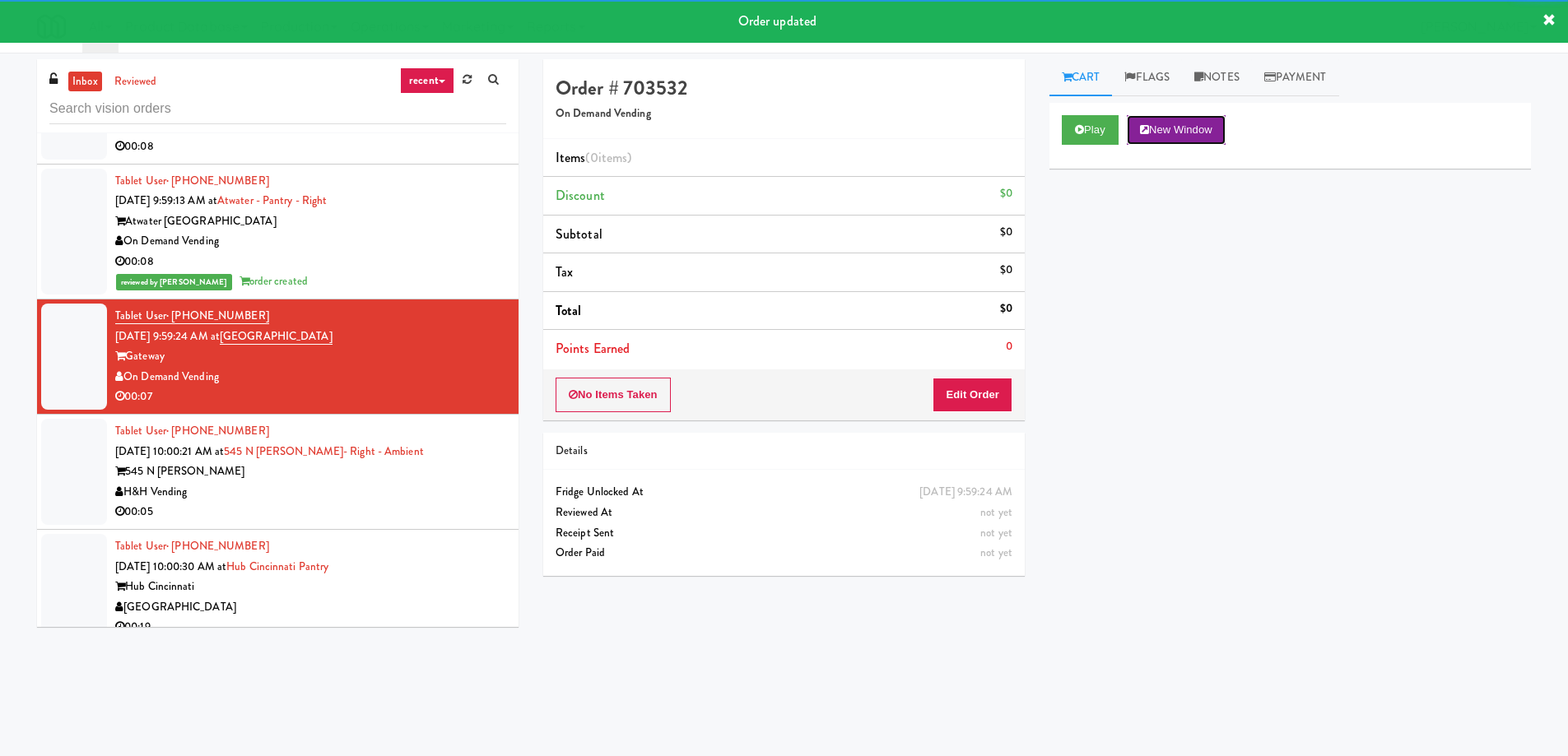
click at [1199, 128] on button "New Window" at bounding box center [1176, 130] width 98 height 30
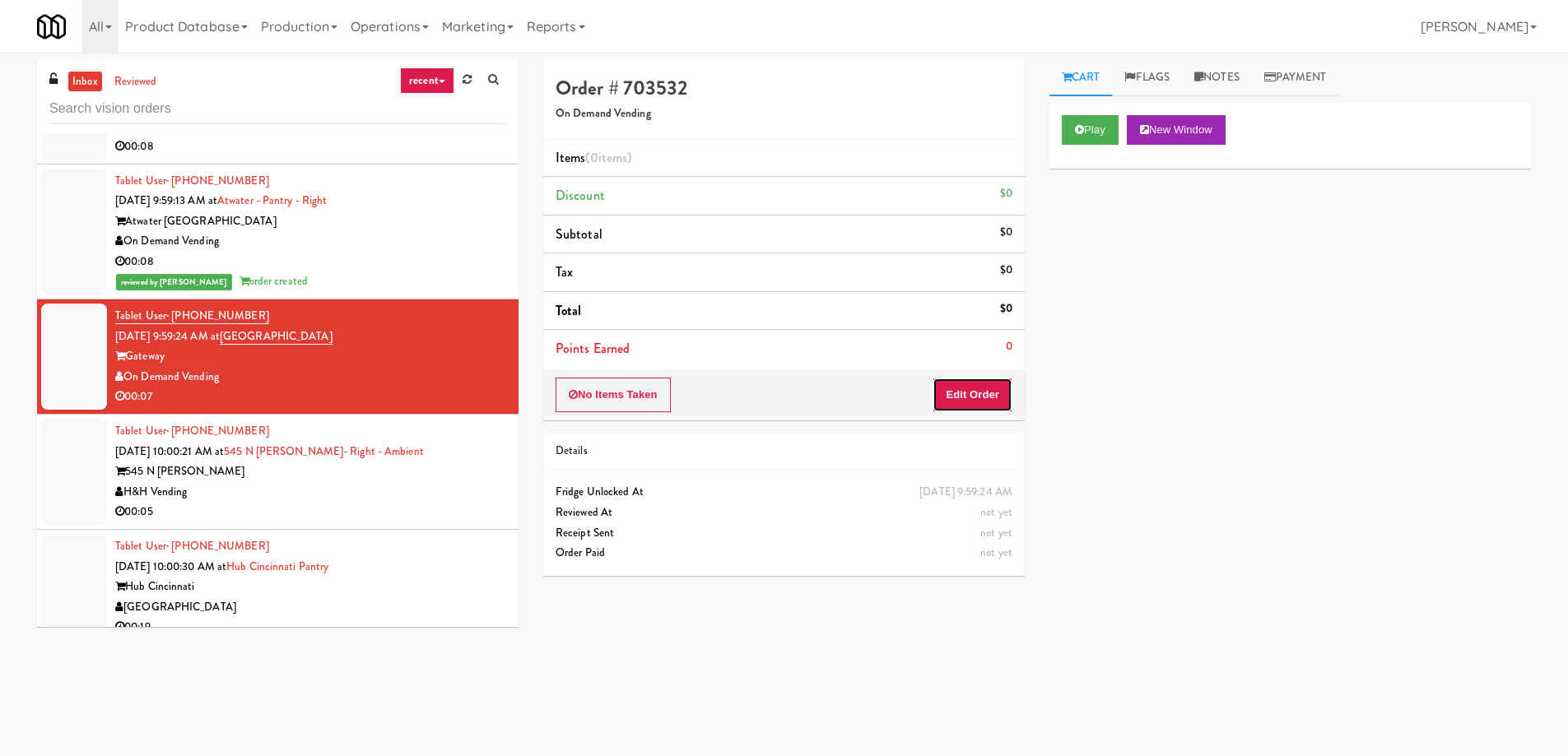
click at [1003, 402] on button "Edit Order" at bounding box center [972, 395] width 80 height 34
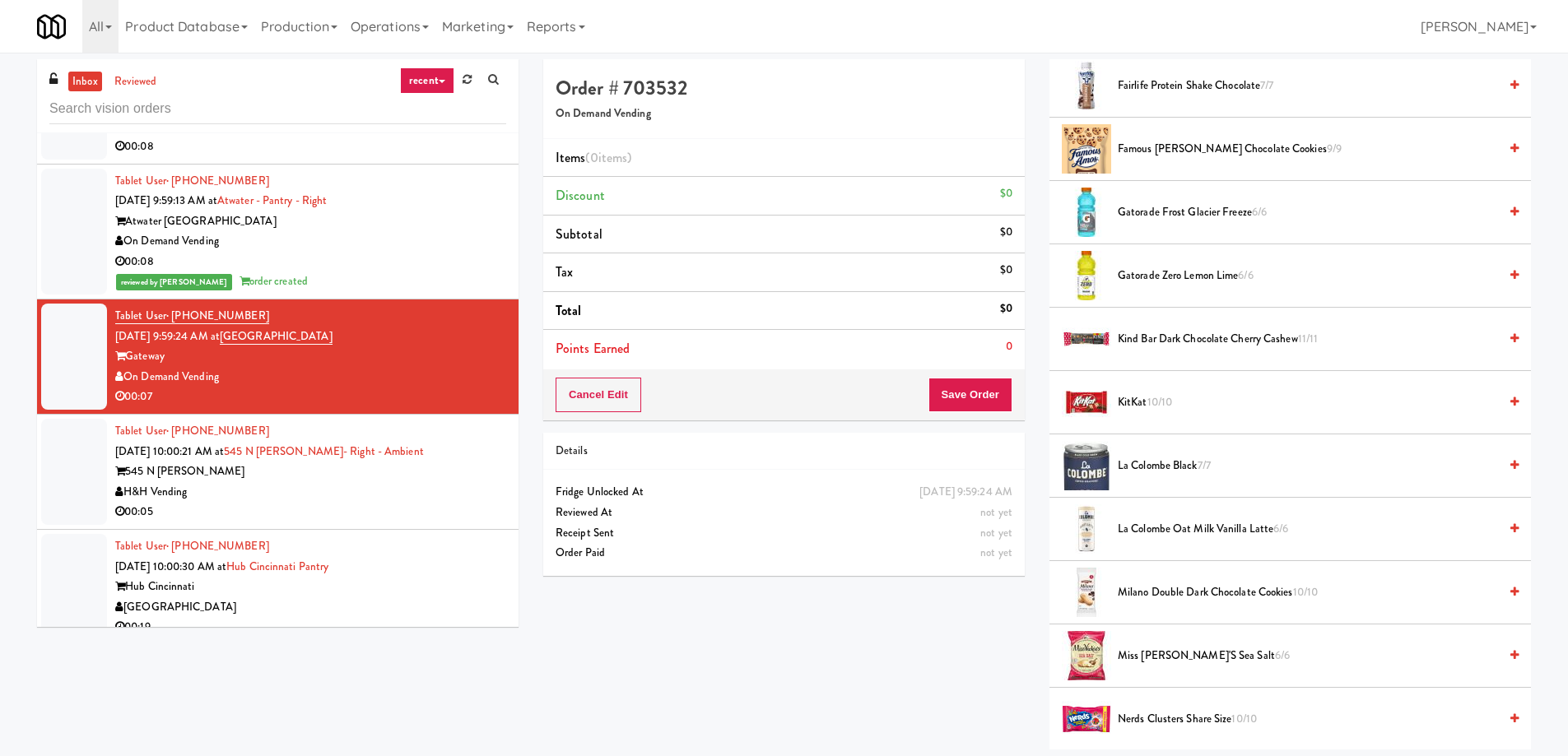
scroll to position [1235, 0]
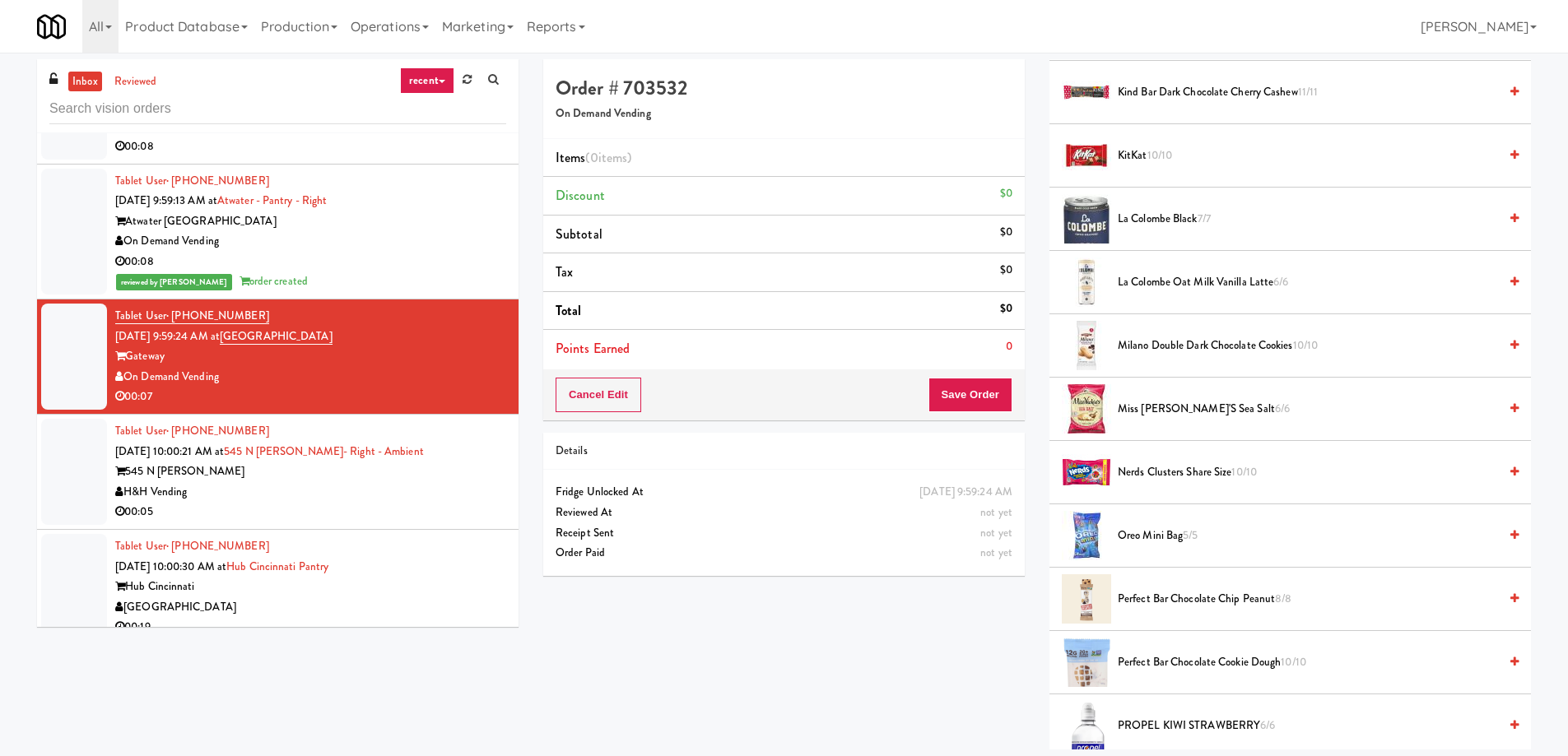
click at [1161, 665] on span "Perfect Bar Chocolate Cookie Dough 10/10" at bounding box center [1308, 663] width 380 height 21
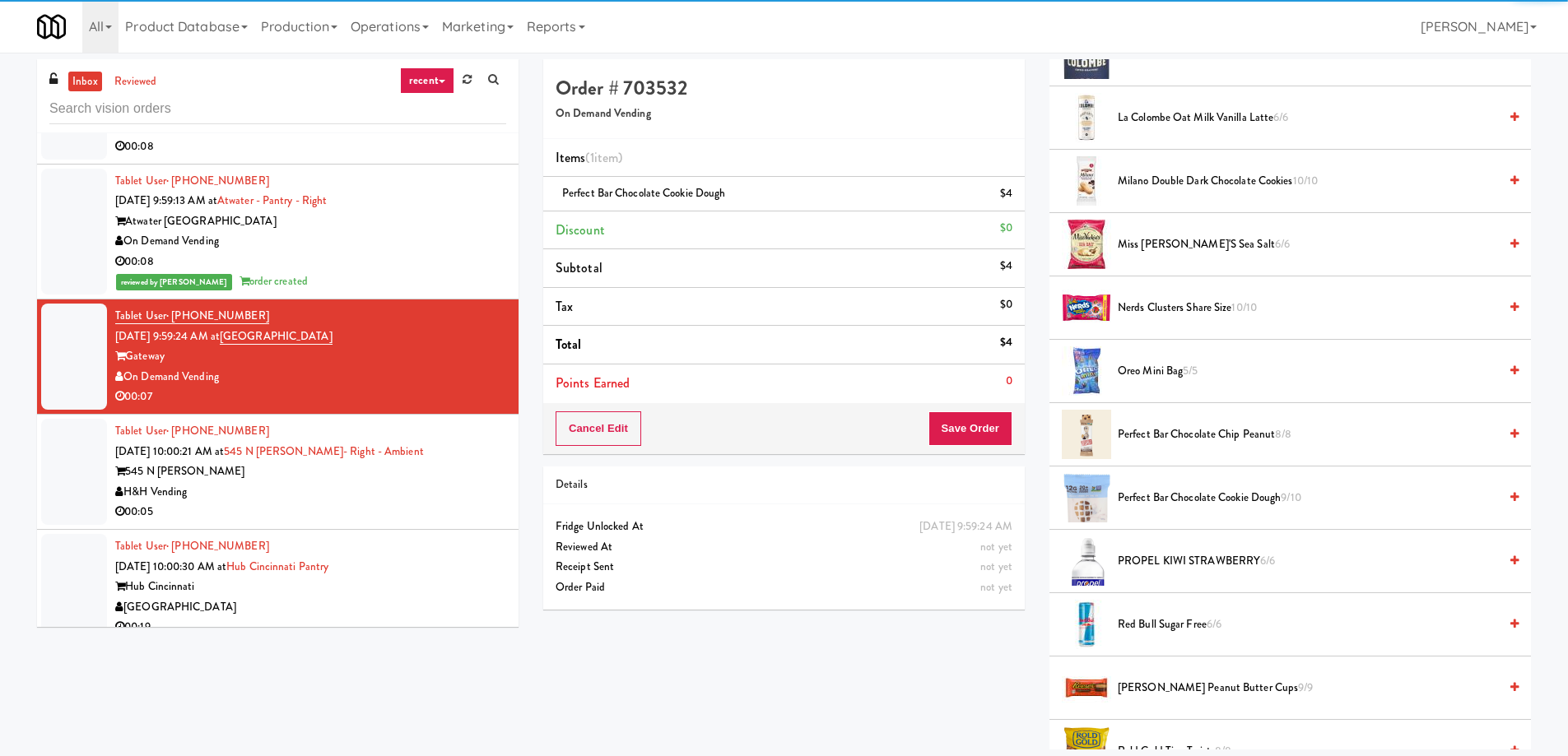
scroll to position [1481, 0]
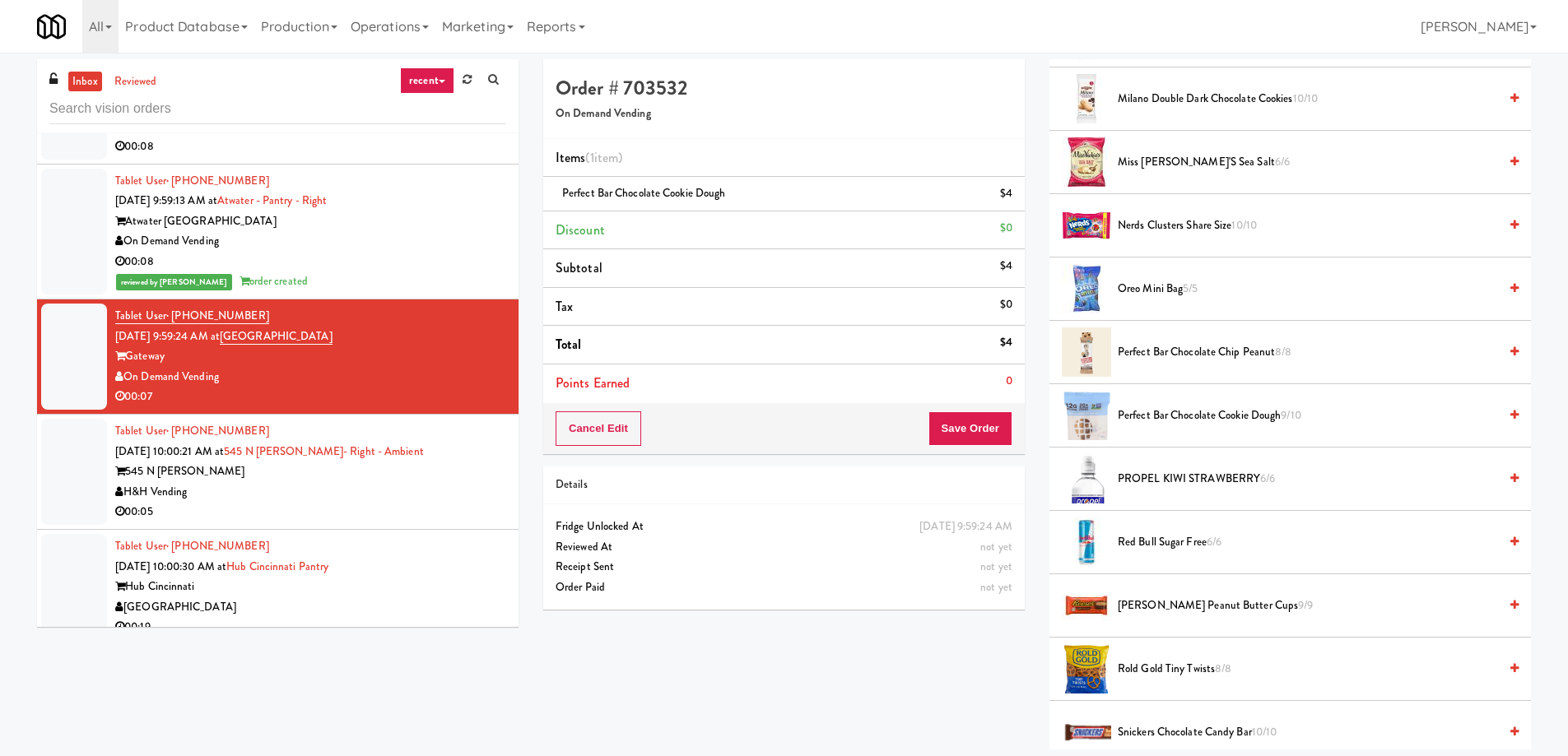
click at [1172, 238] on li "Nerds Clusters Share Size 10/10" at bounding box center [1290, 226] width 481 height 63
click at [1163, 220] on span "Nerds Clusters Share Size 10/10" at bounding box center [1308, 226] width 380 height 21
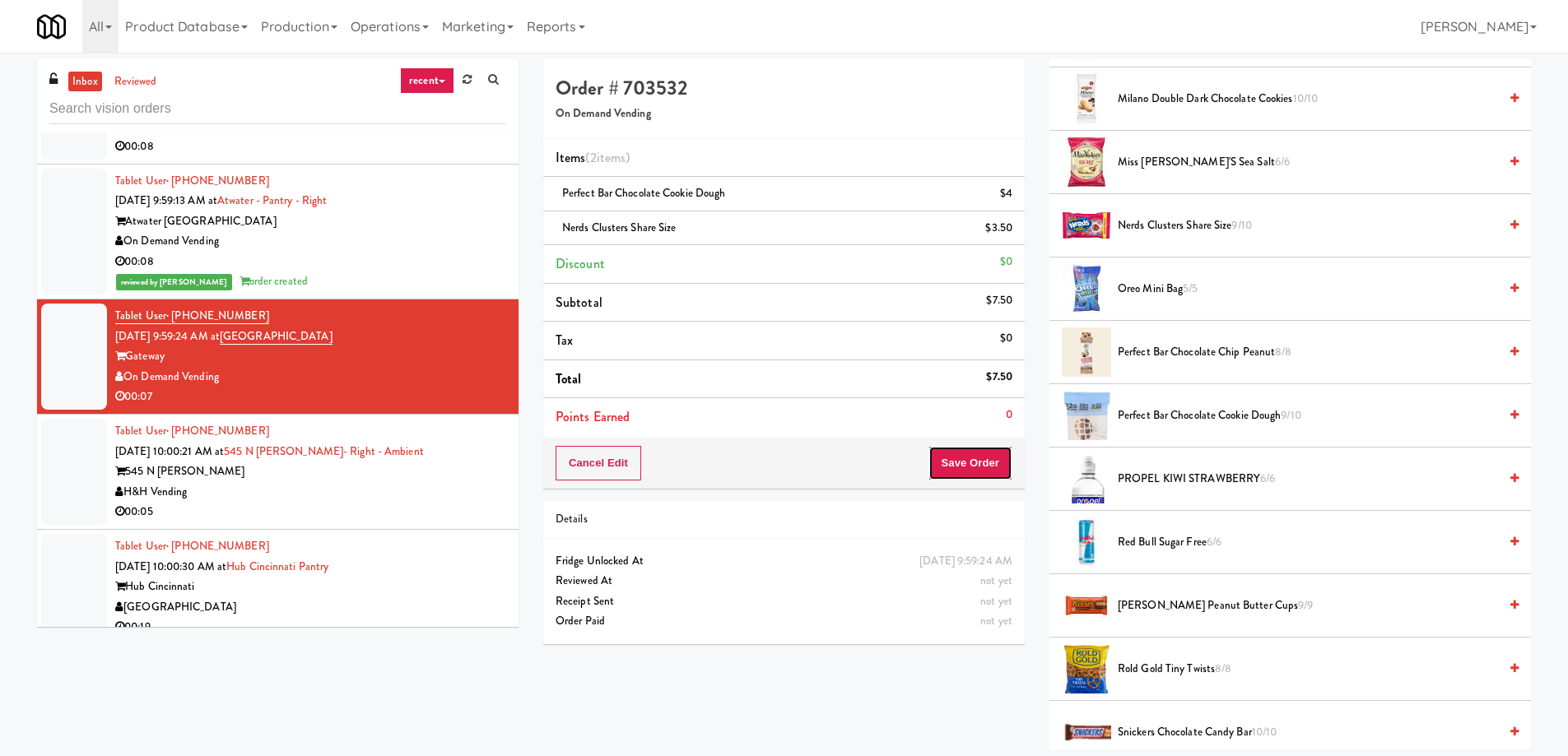
click at [956, 457] on button "Save Order" at bounding box center [970, 463] width 84 height 34
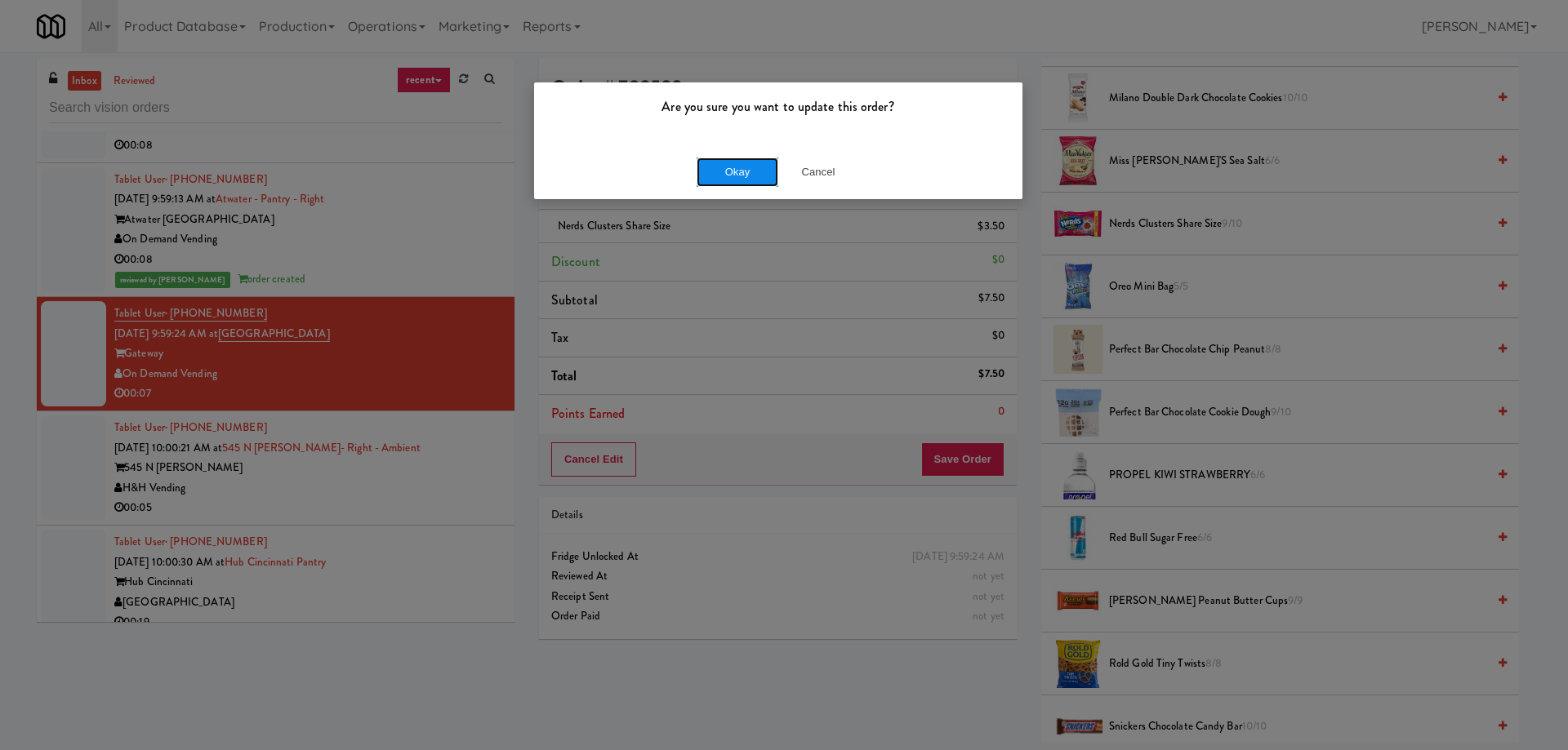
click at [720, 166] on button "Okay" at bounding box center [738, 172] width 82 height 30
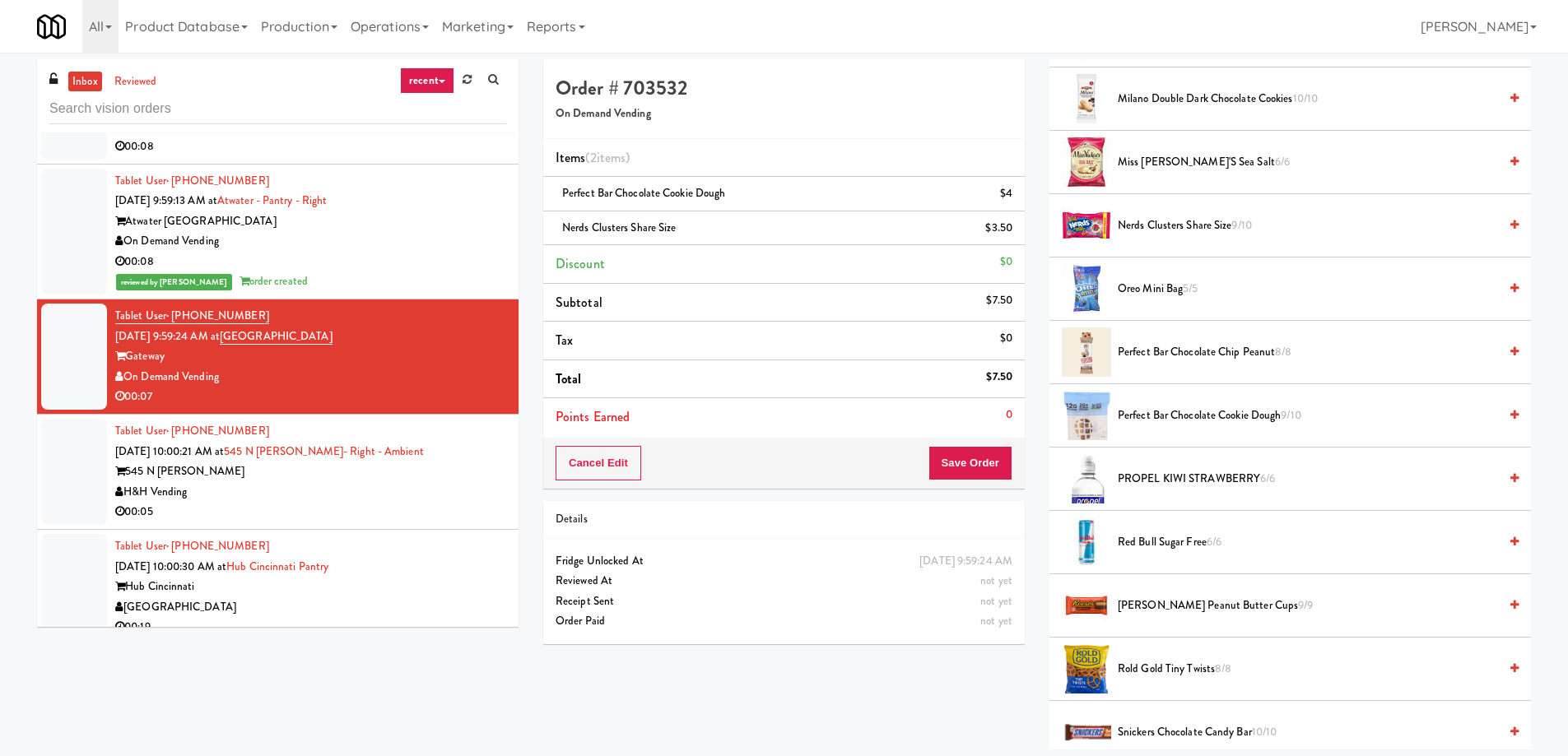
click at [372, 485] on div "H&H Vending" at bounding box center [311, 492] width 391 height 21
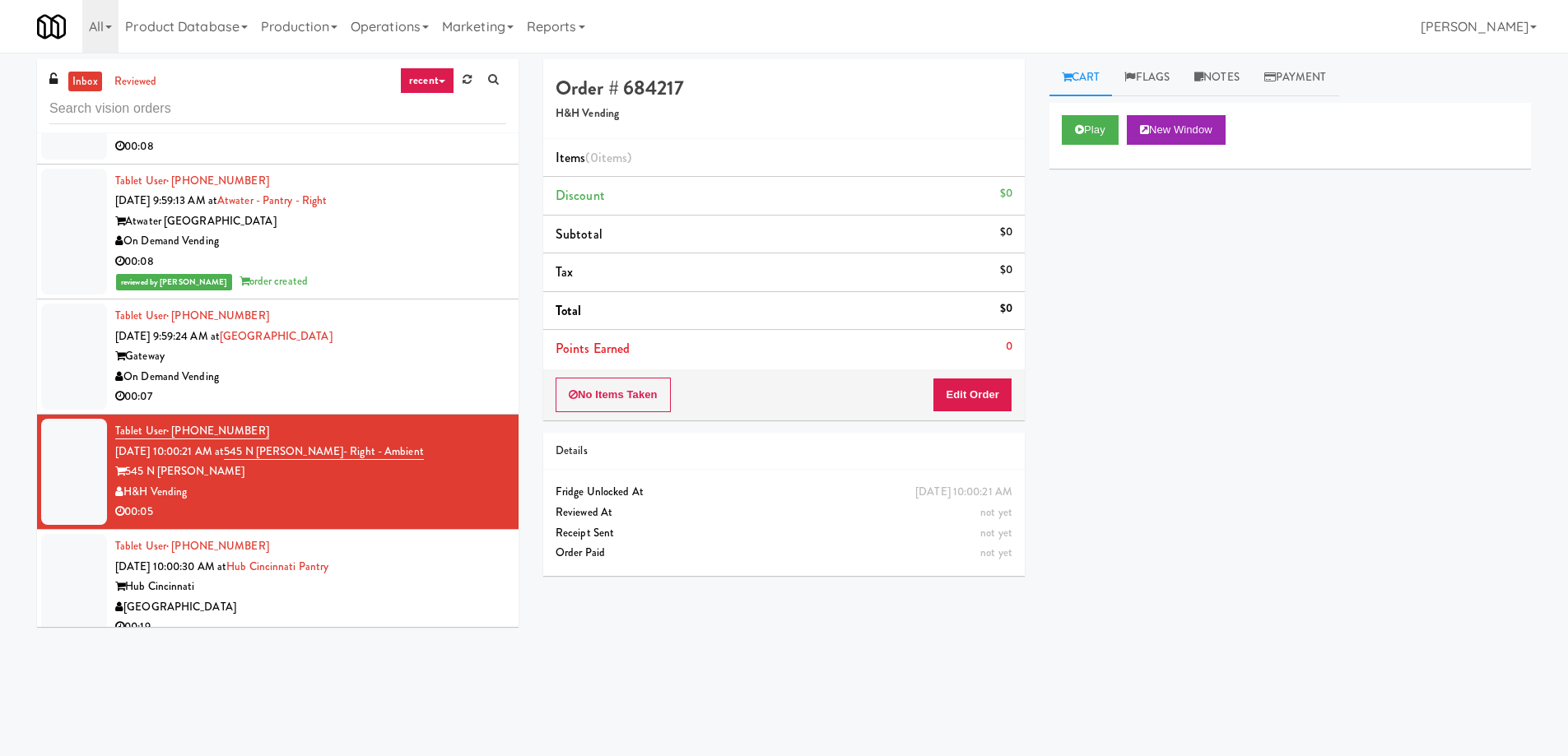
click at [391, 379] on div "On Demand Vending" at bounding box center [311, 378] width 391 height 21
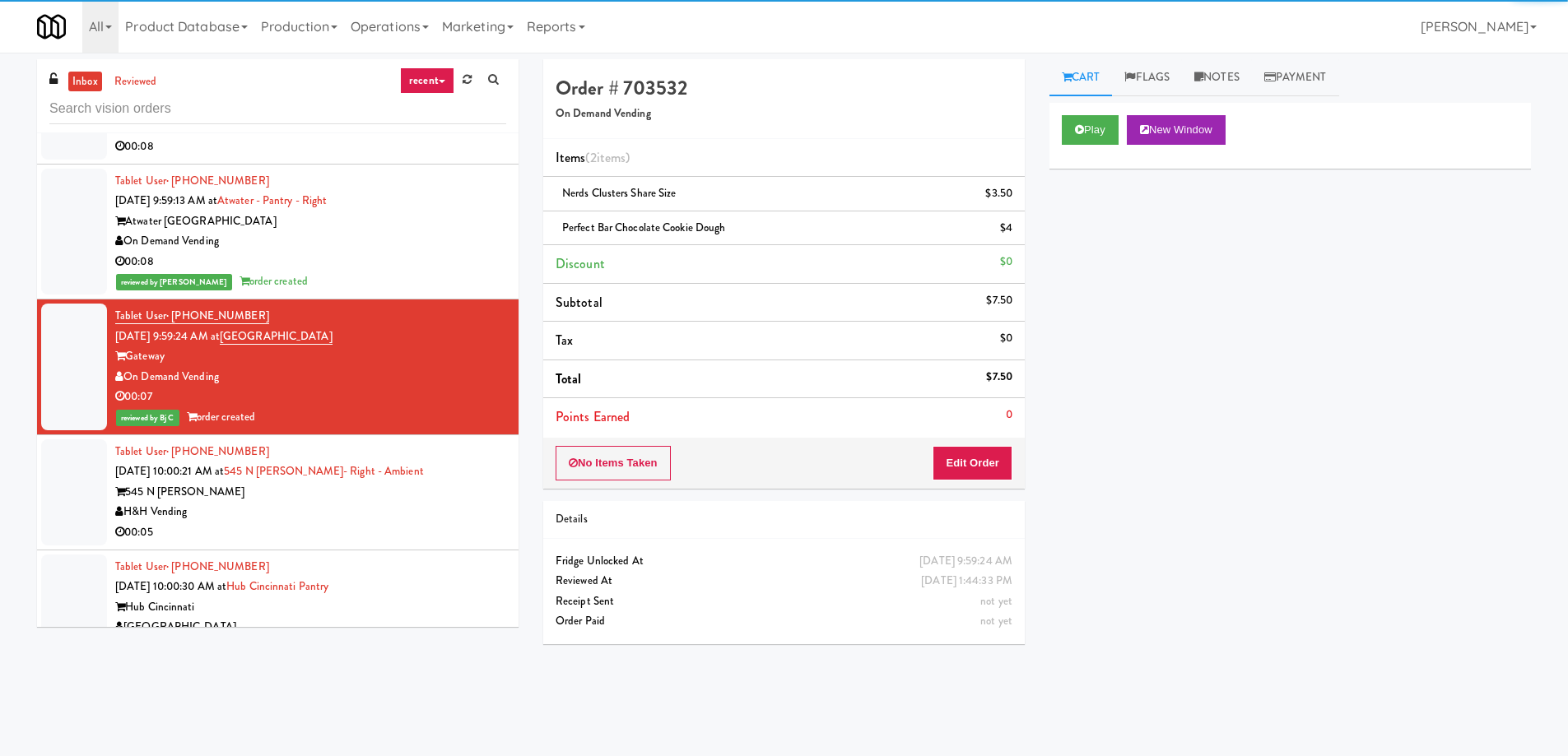
click at [362, 501] on div "545 N [PERSON_NAME]" at bounding box center [311, 492] width 391 height 21
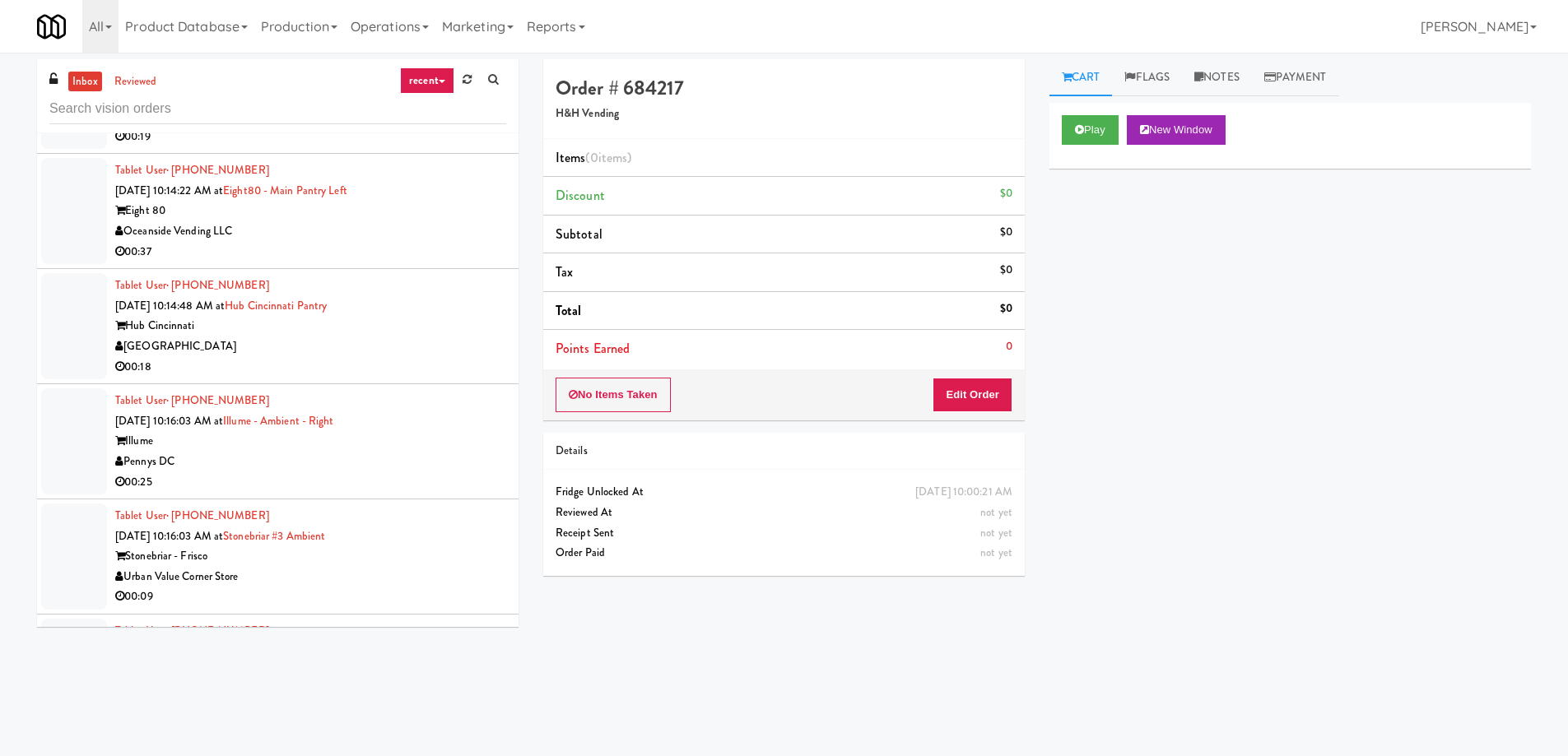
scroll to position [9137, 0]
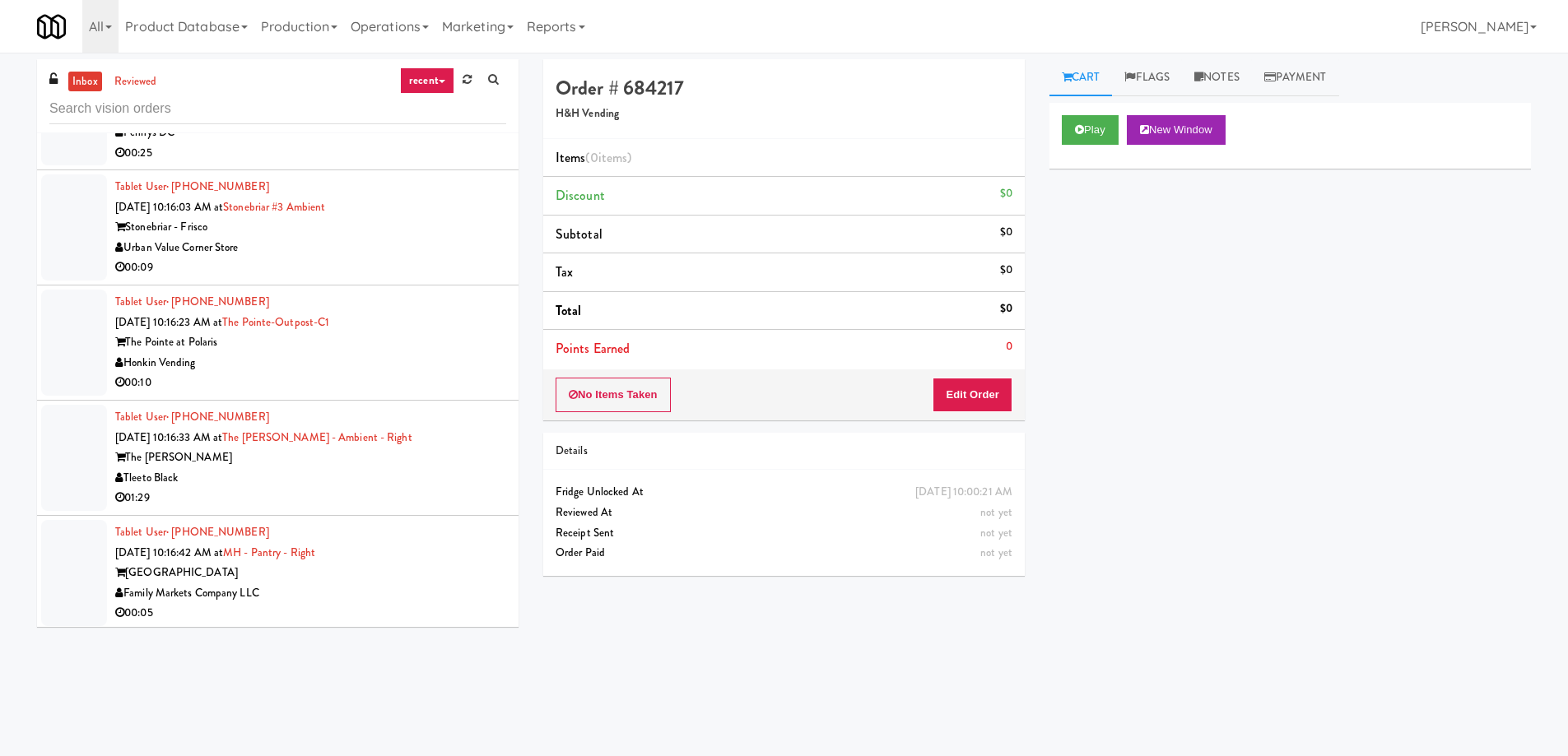
click at [349, 583] on div "Family Markets Company LLC" at bounding box center [311, 593] width 391 height 21
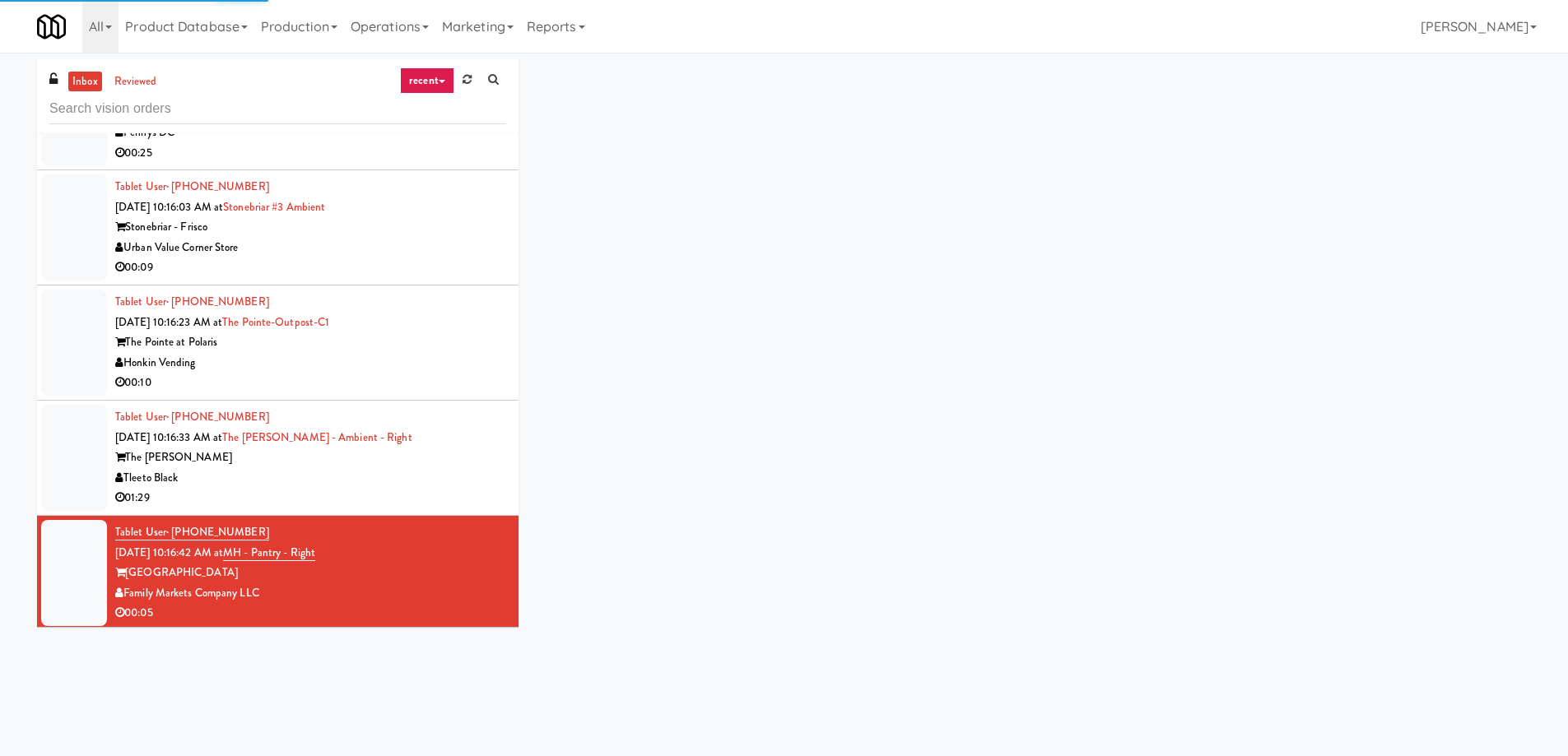
scroll to position [9301, 0]
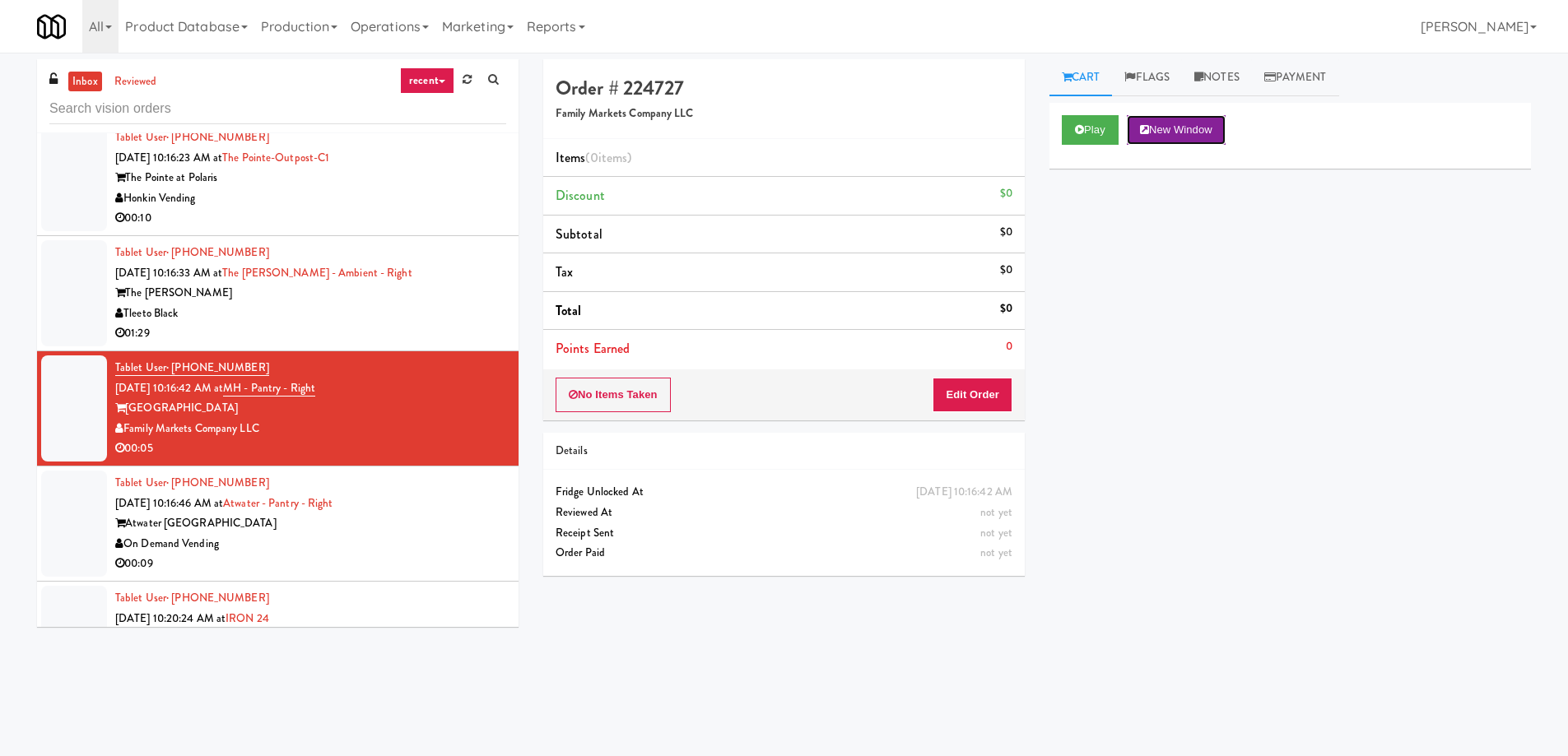
click at [1197, 135] on button "New Window" at bounding box center [1176, 130] width 98 height 30
drag, startPoint x: 1356, startPoint y: 409, endPoint x: 1450, endPoint y: 113, distance: 310.6
click at [1356, 408] on div "Play New Window Primary Flag Clear Flag if unable to determine what was taken o…" at bounding box center [1290, 411] width 481 height 617
click at [971, 408] on button "Edit Order" at bounding box center [972, 395] width 80 height 34
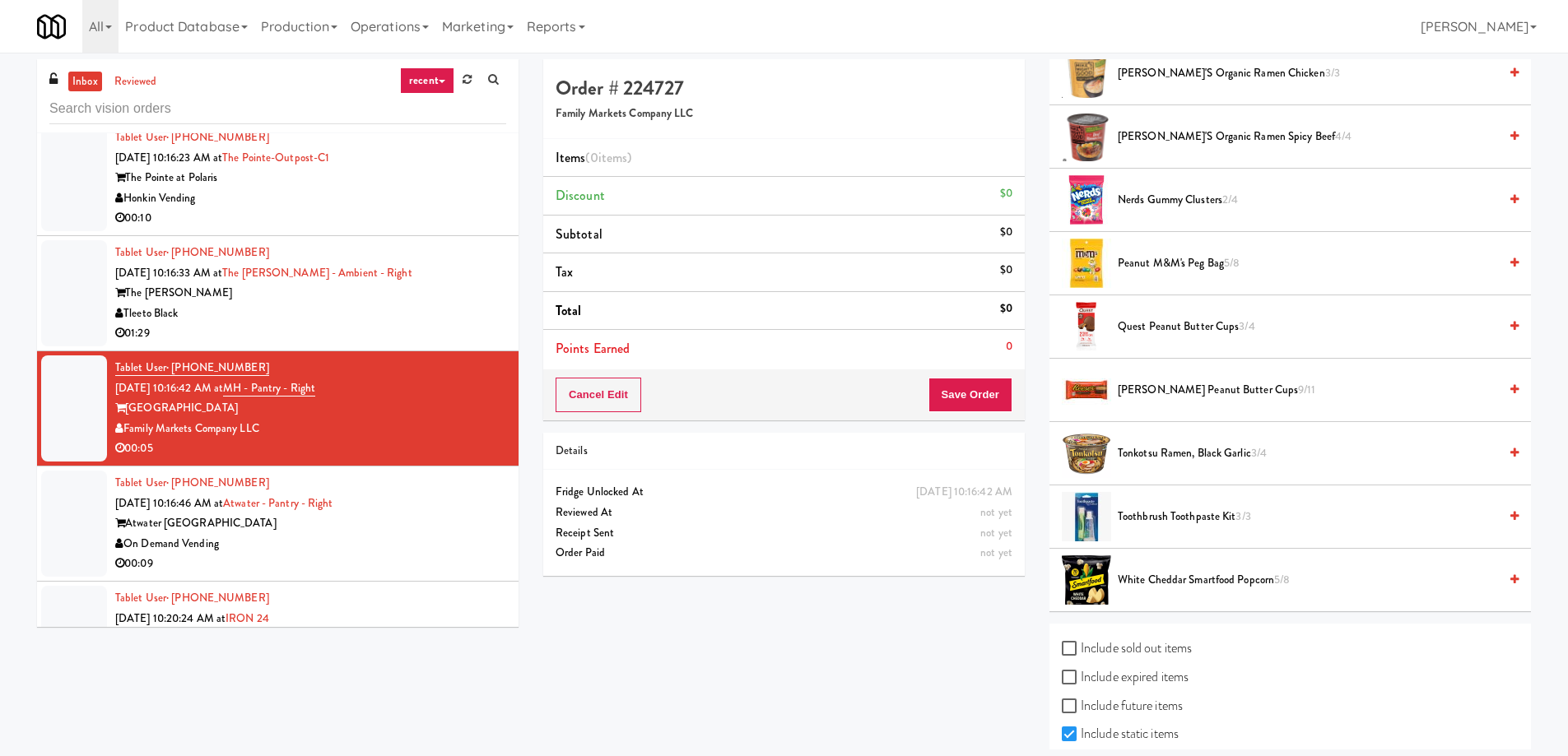
scroll to position [987, 0]
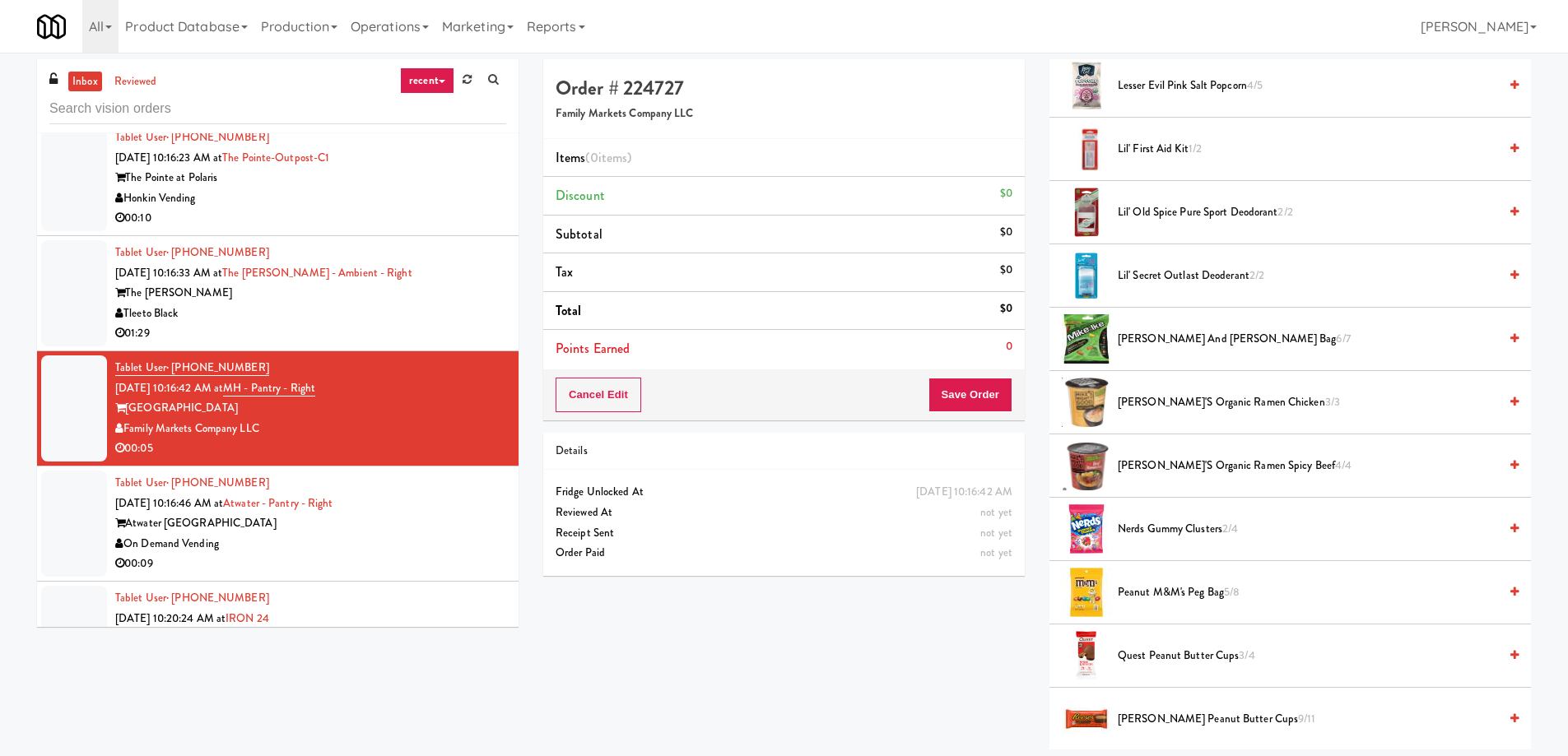
click at [1158, 326] on li "[PERSON_NAME] and [PERSON_NAME] bag 6/7" at bounding box center [1290, 339] width 481 height 63
click at [1154, 342] on span "[PERSON_NAME] and [PERSON_NAME] bag 6/7" at bounding box center [1308, 339] width 380 height 21
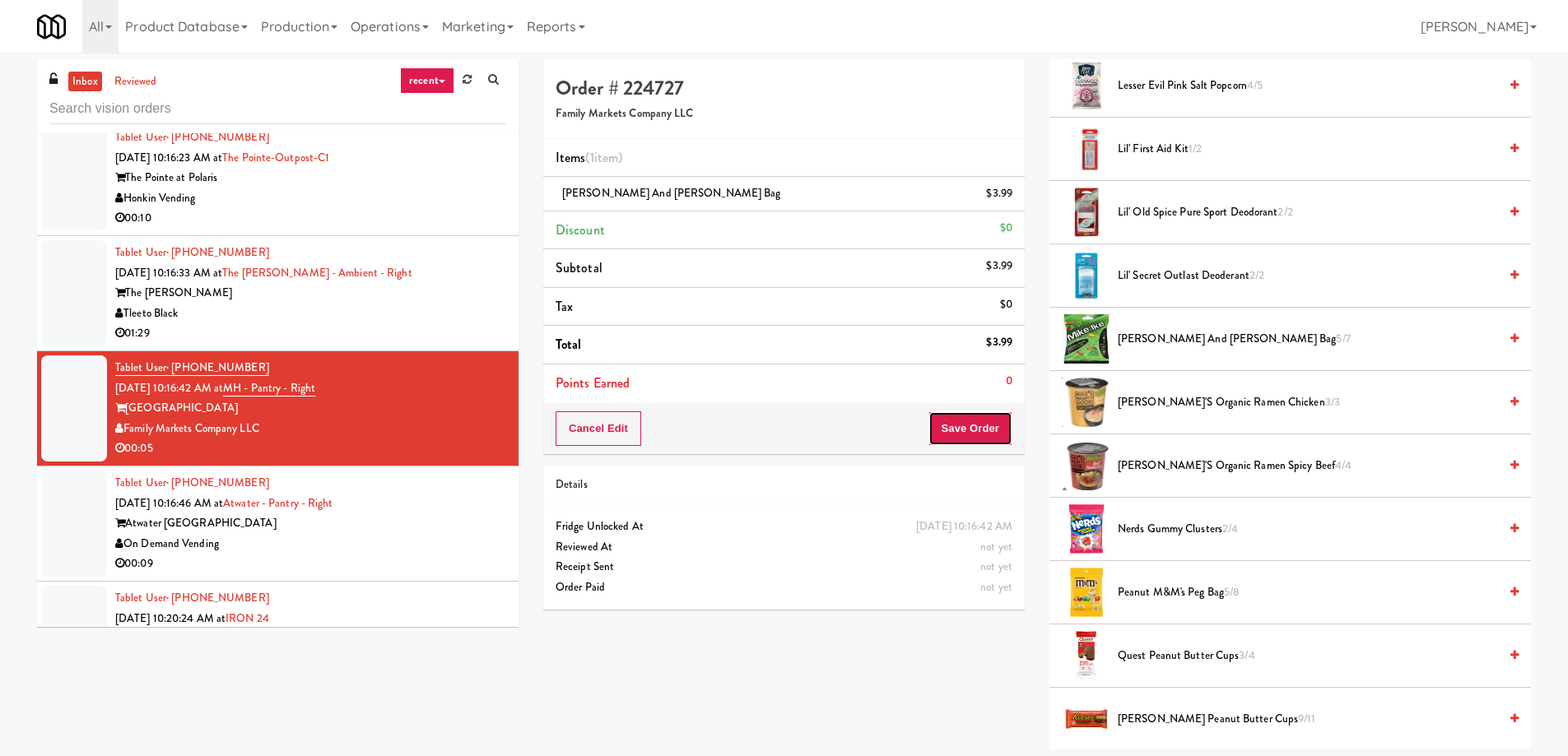
click at [964, 428] on button "Save Order" at bounding box center [970, 429] width 84 height 34
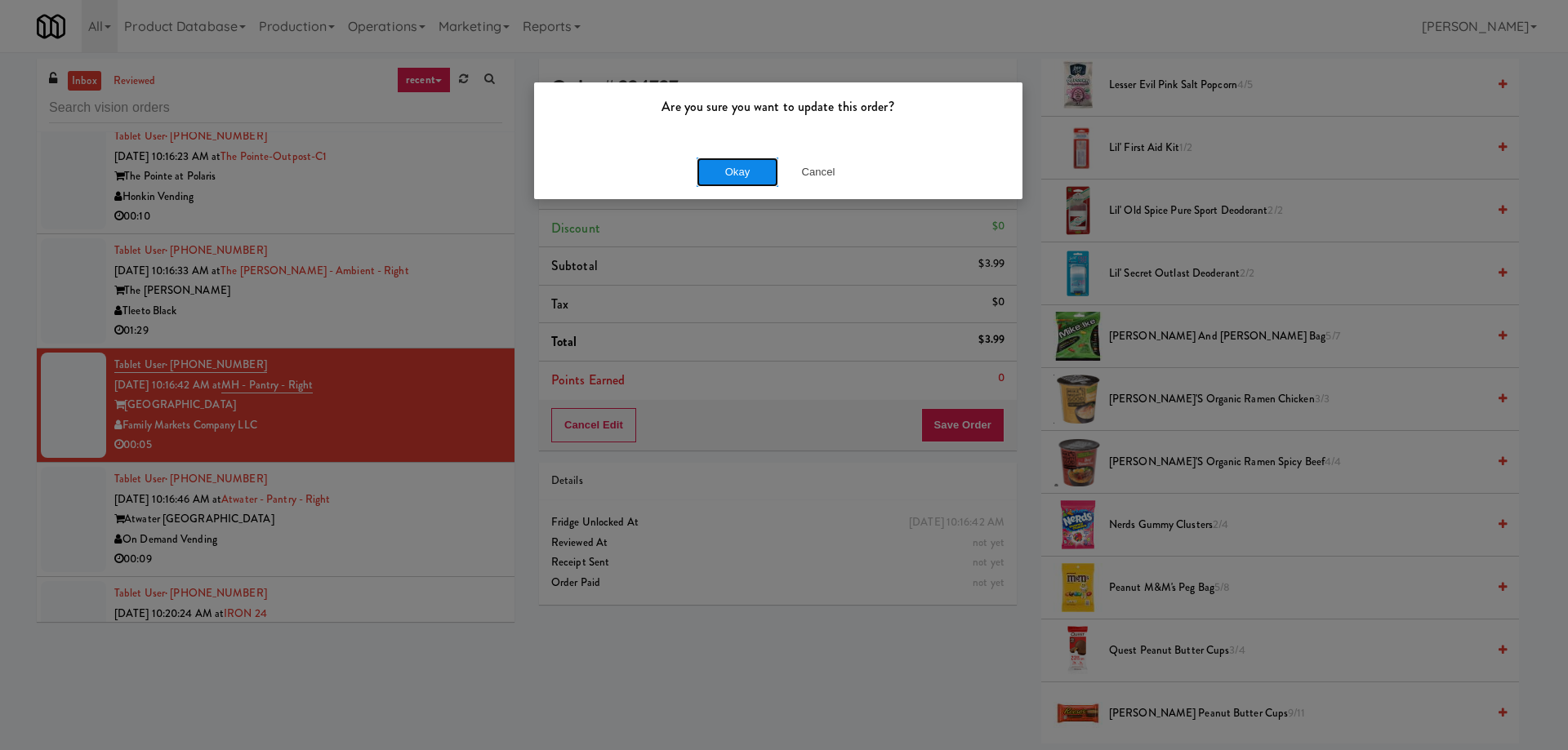
click at [728, 168] on button "Okay" at bounding box center [738, 172] width 82 height 30
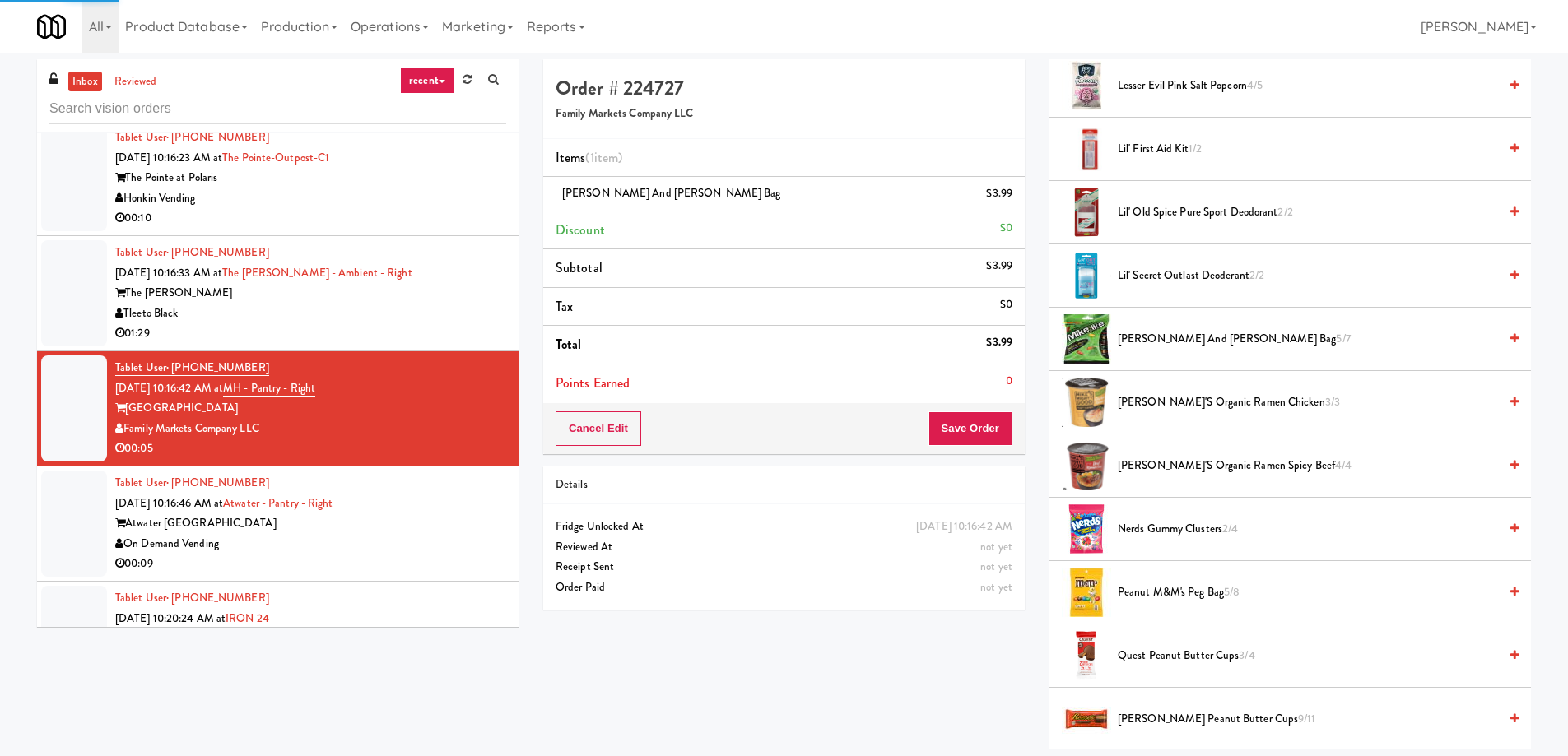
scroll to position [0, 0]
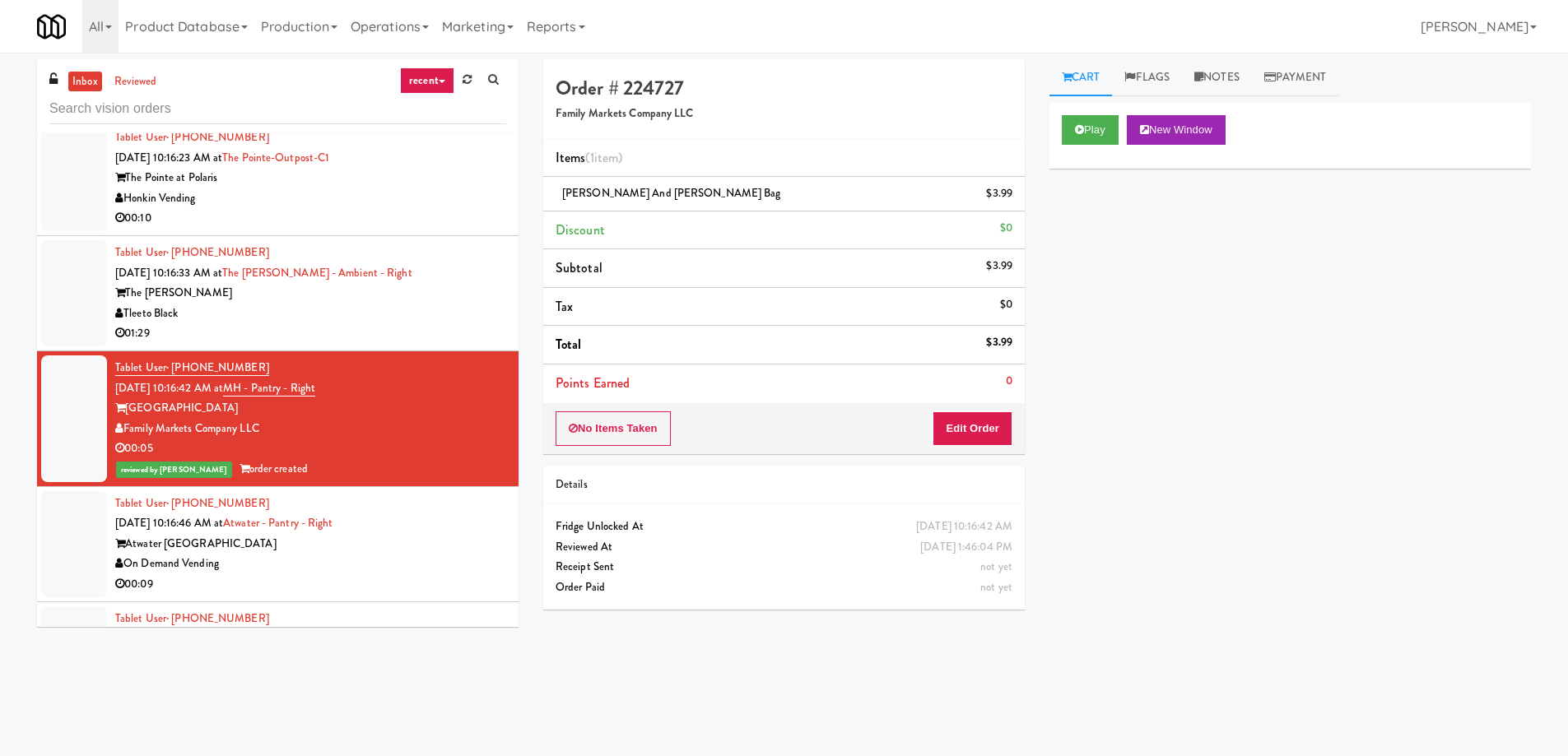
click at [387, 534] on div "Atwater [GEOGRAPHIC_DATA]" at bounding box center [311, 545] width 391 height 21
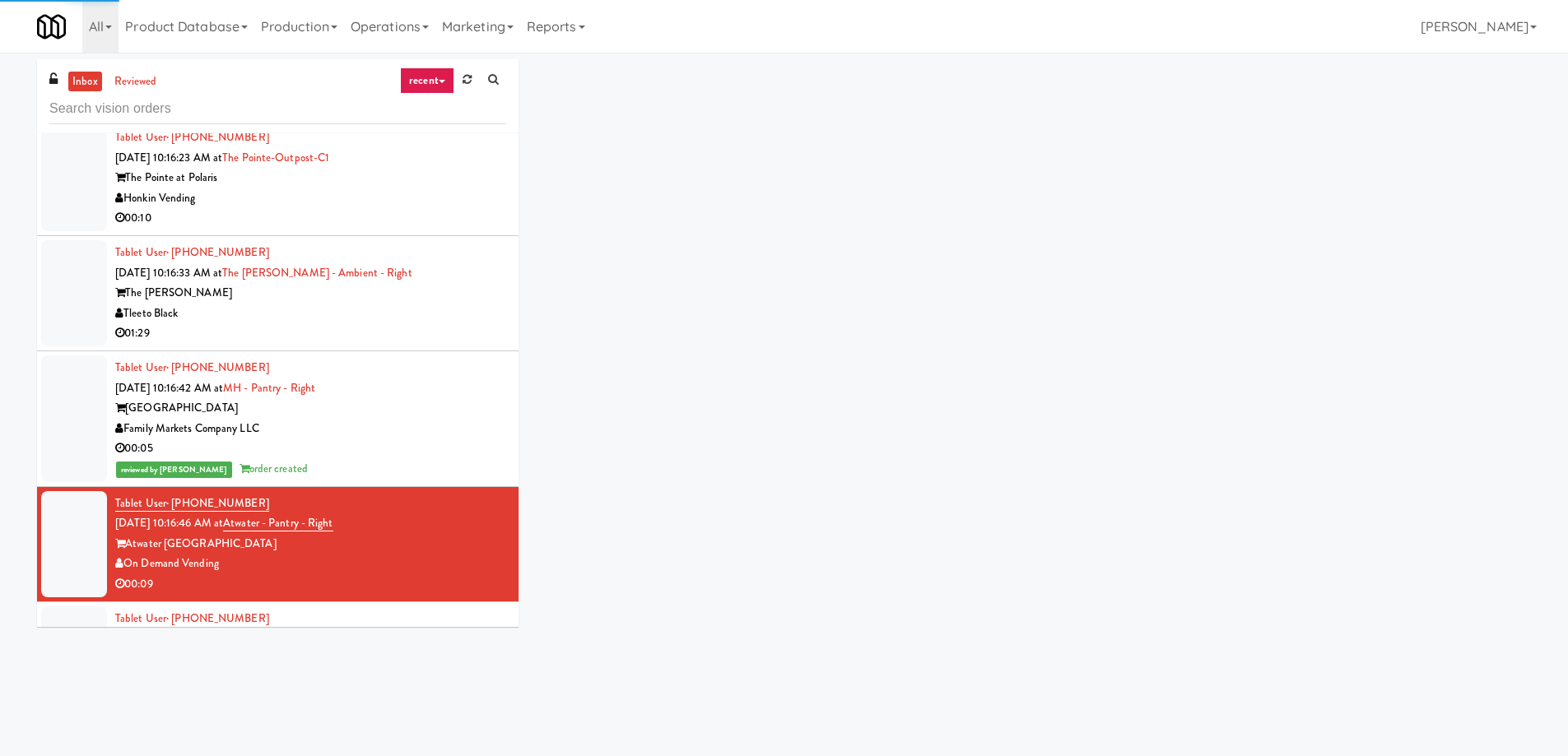
scroll to position [9466, 0]
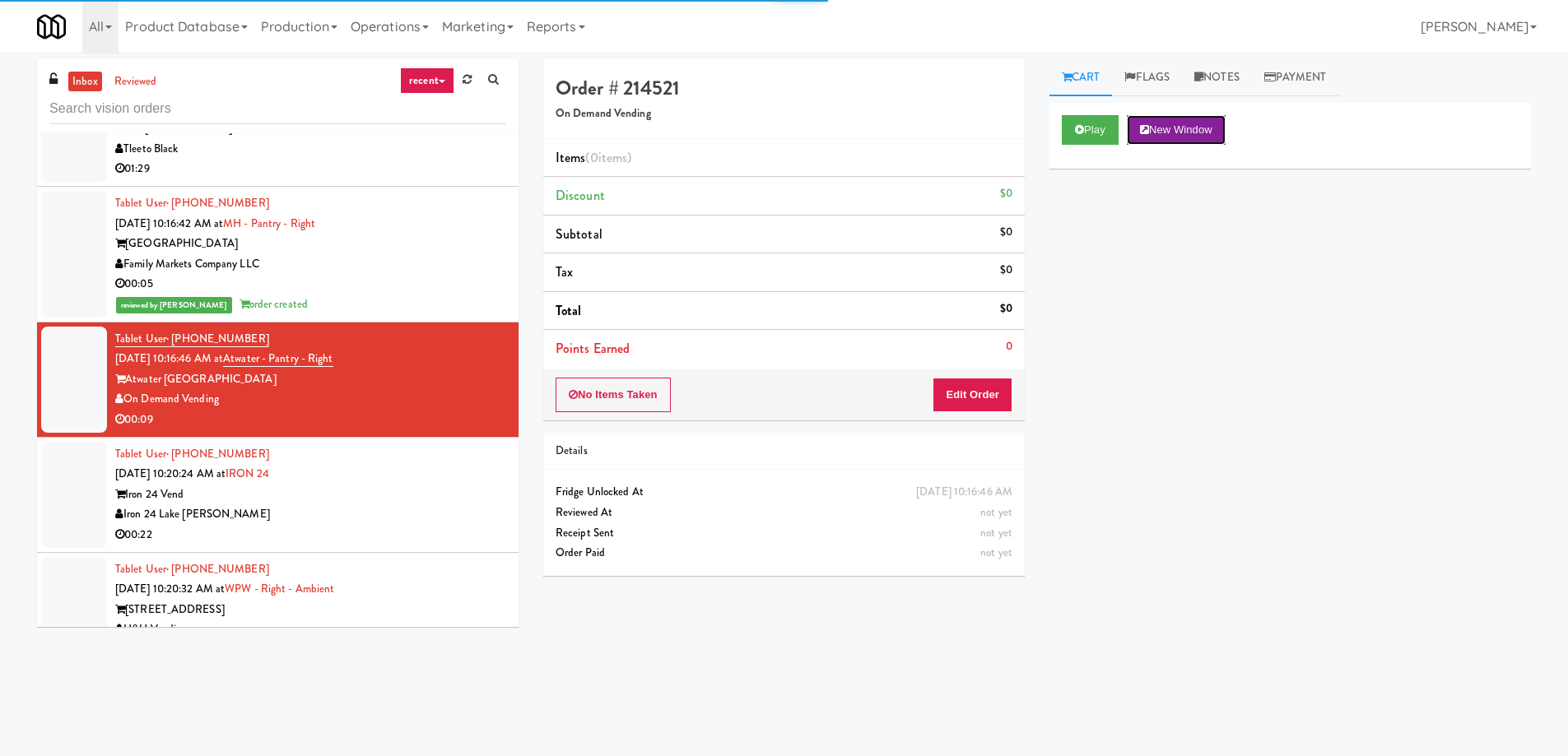
click at [1168, 125] on button "New Window" at bounding box center [1176, 130] width 98 height 30
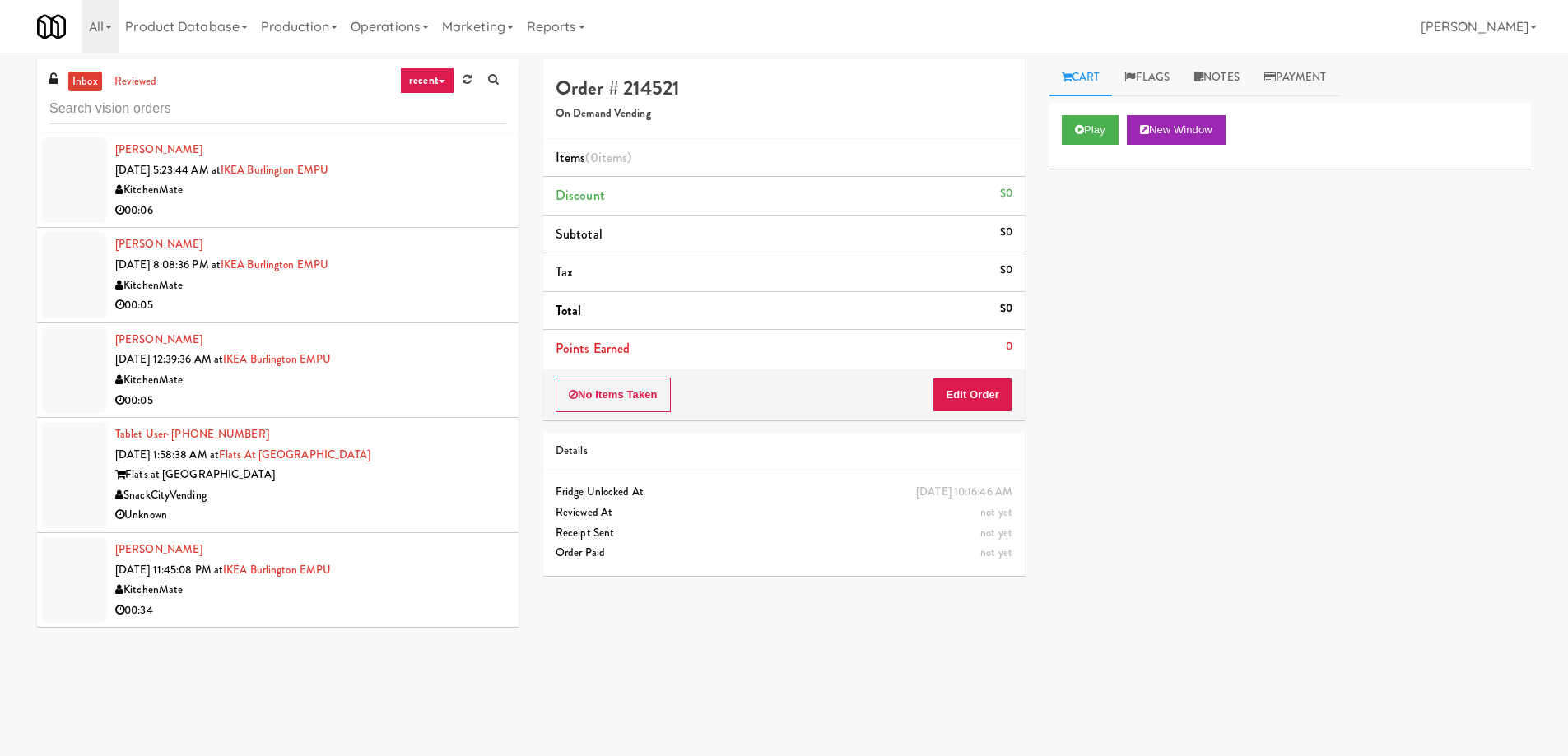
scroll to position [9466, 0]
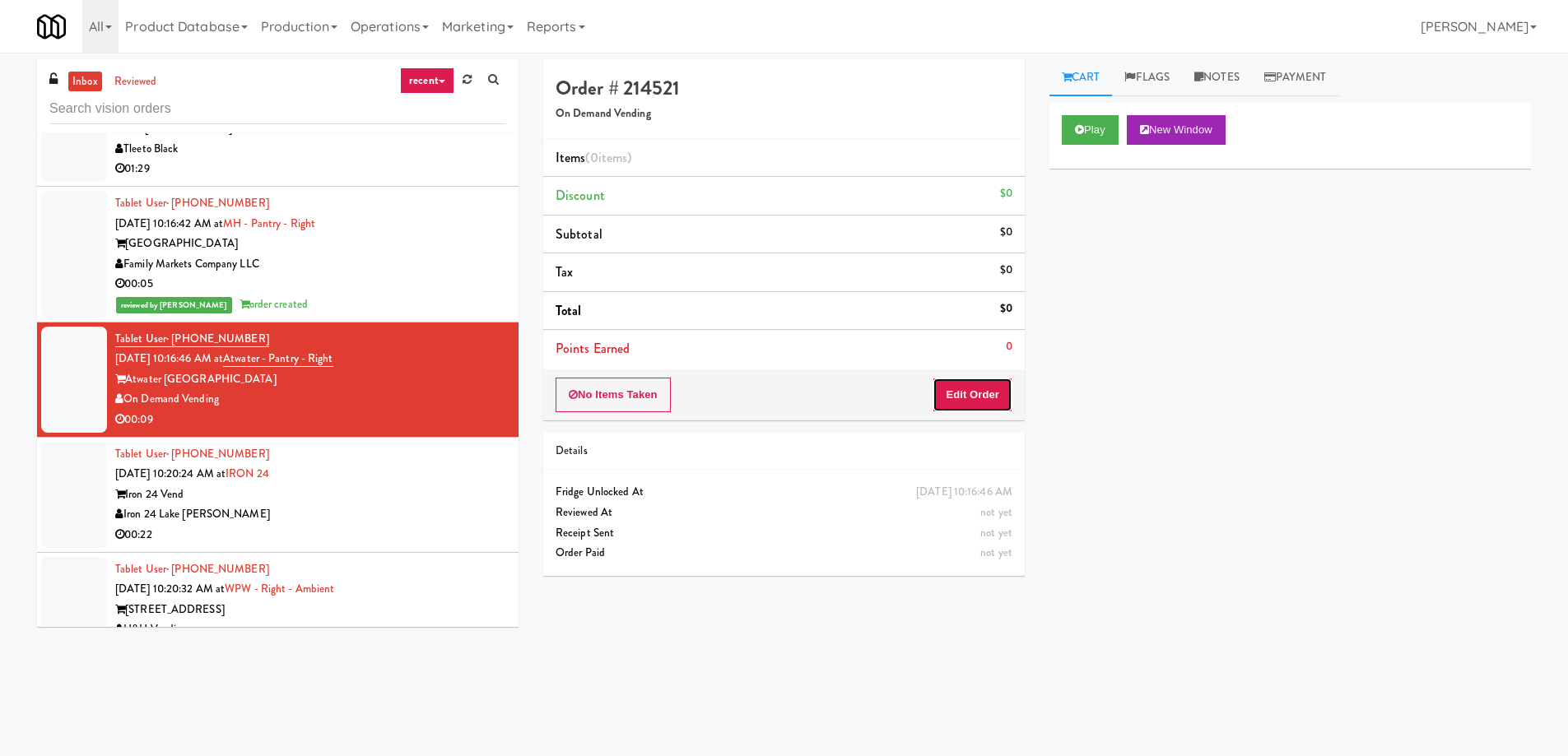
click at [965, 397] on button "Edit Order" at bounding box center [972, 395] width 80 height 34
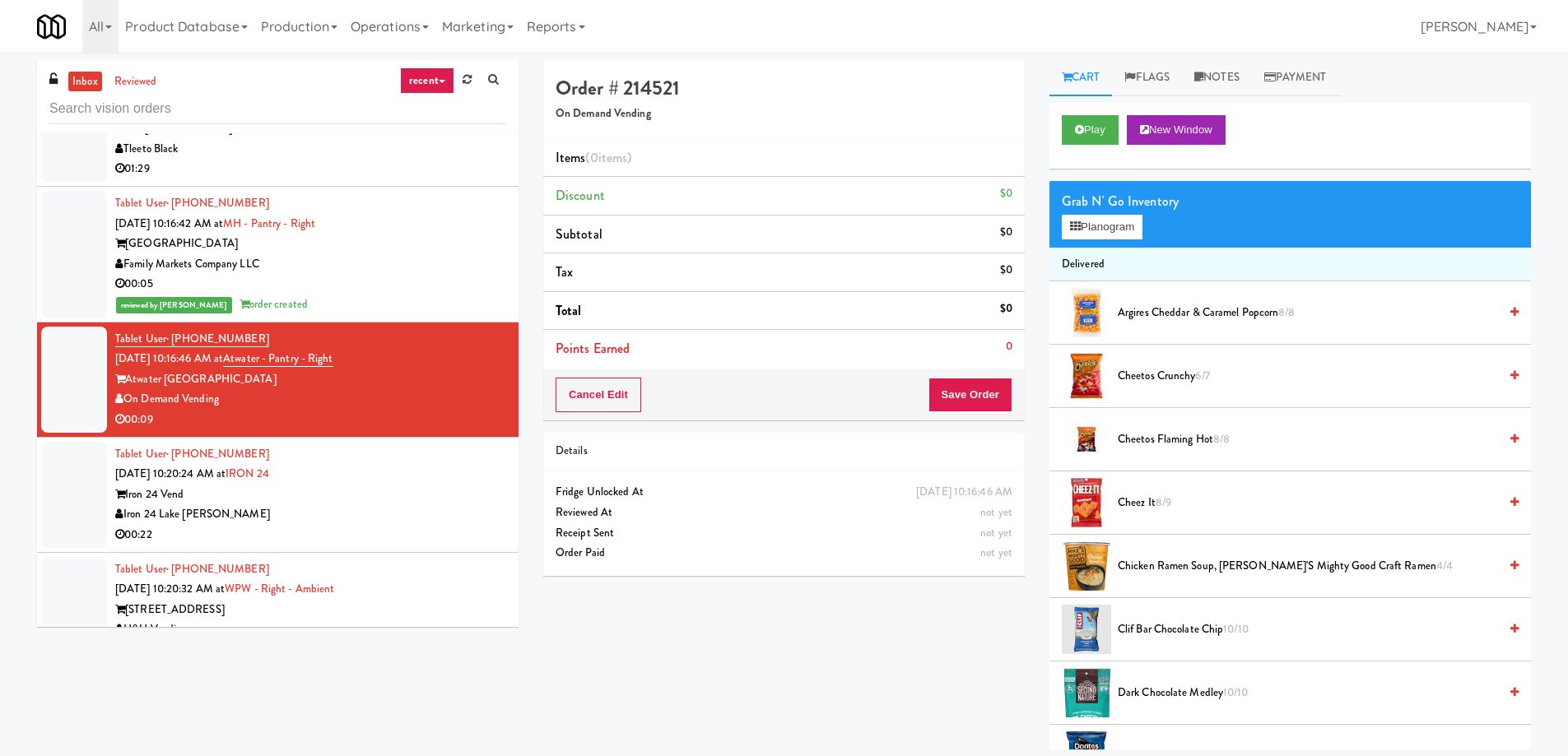
click at [1143, 501] on span "Cheez It 8/9" at bounding box center [1308, 503] width 380 height 21
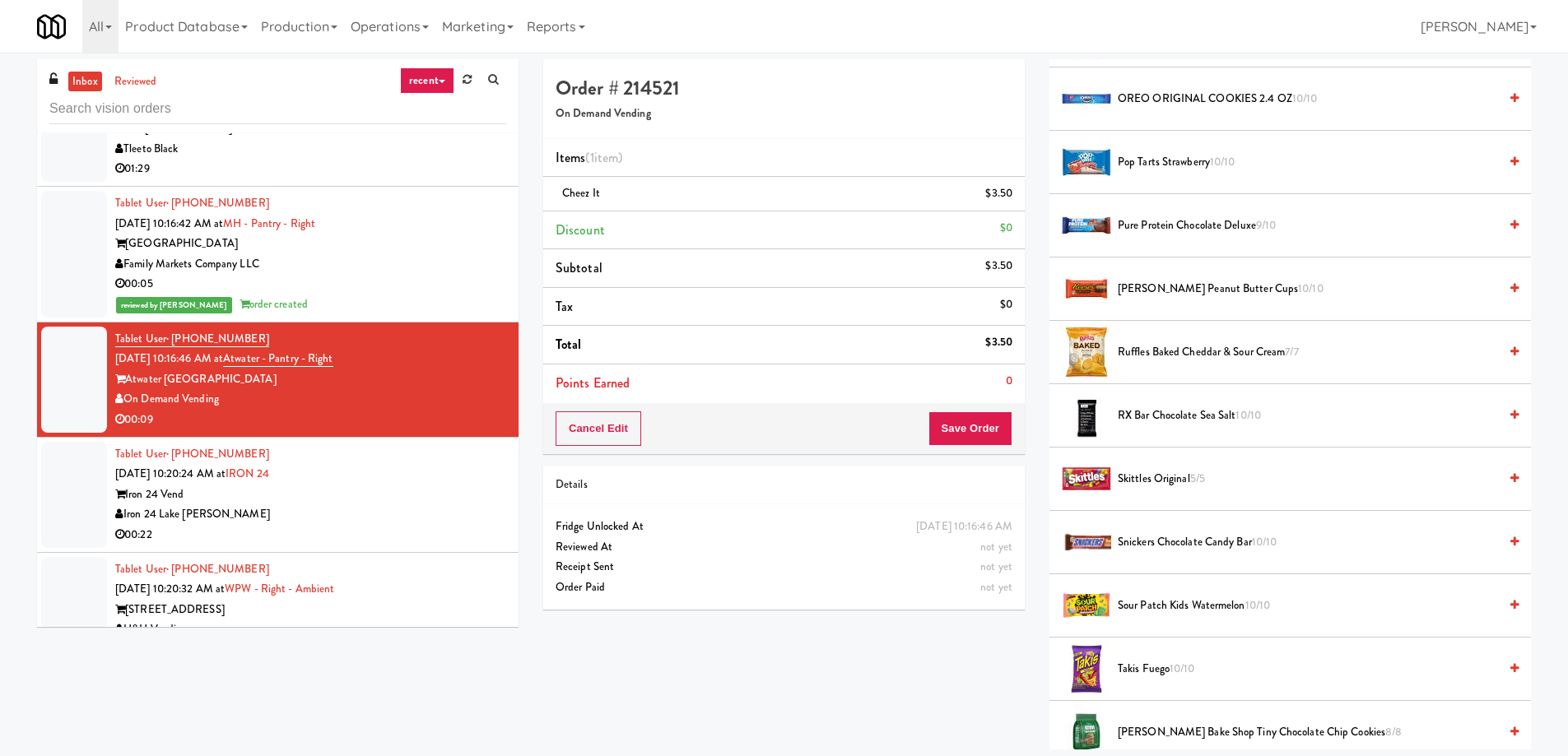
scroll to position [1728, 0]
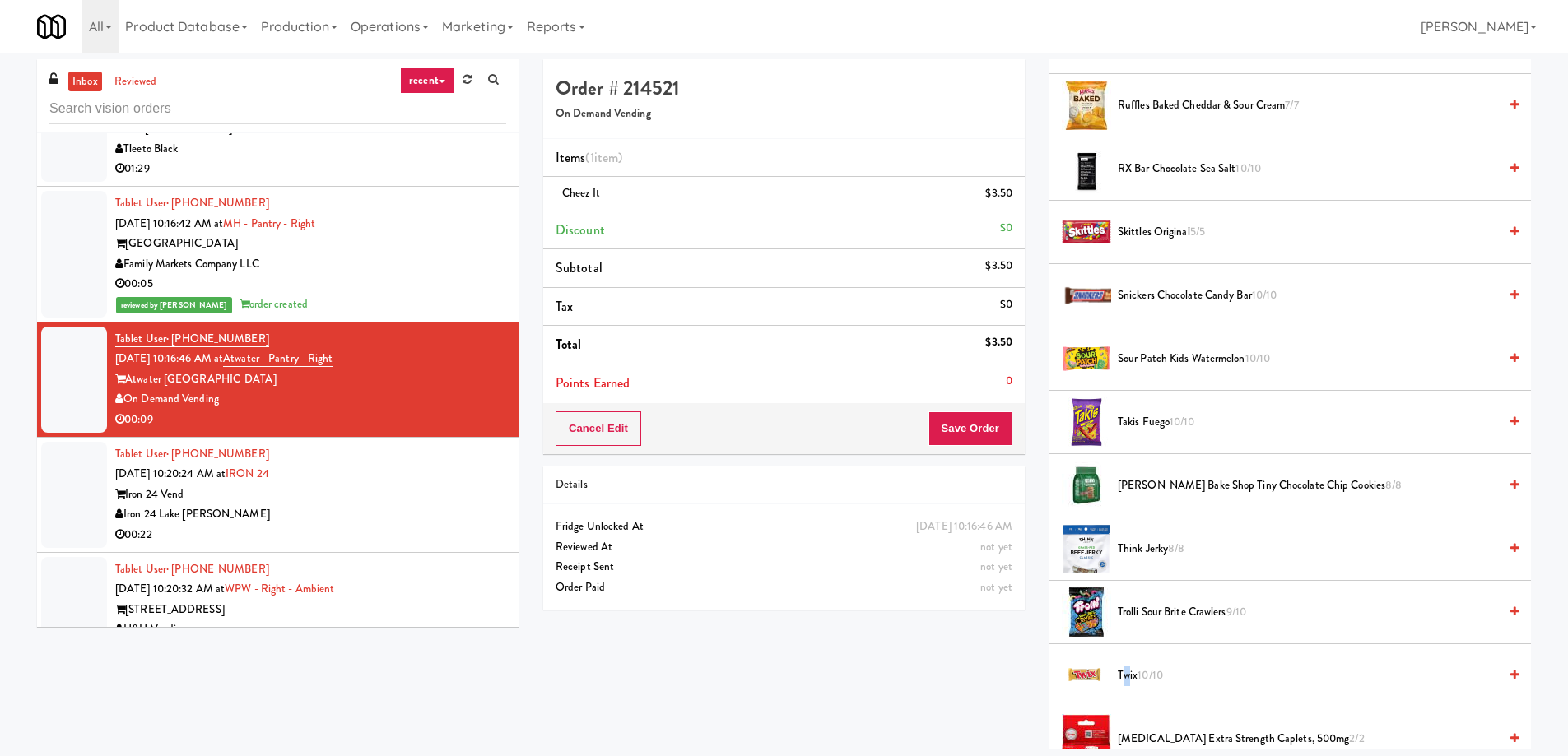
click at [1125, 675] on span "Twix 10/10" at bounding box center [1308, 676] width 380 height 21
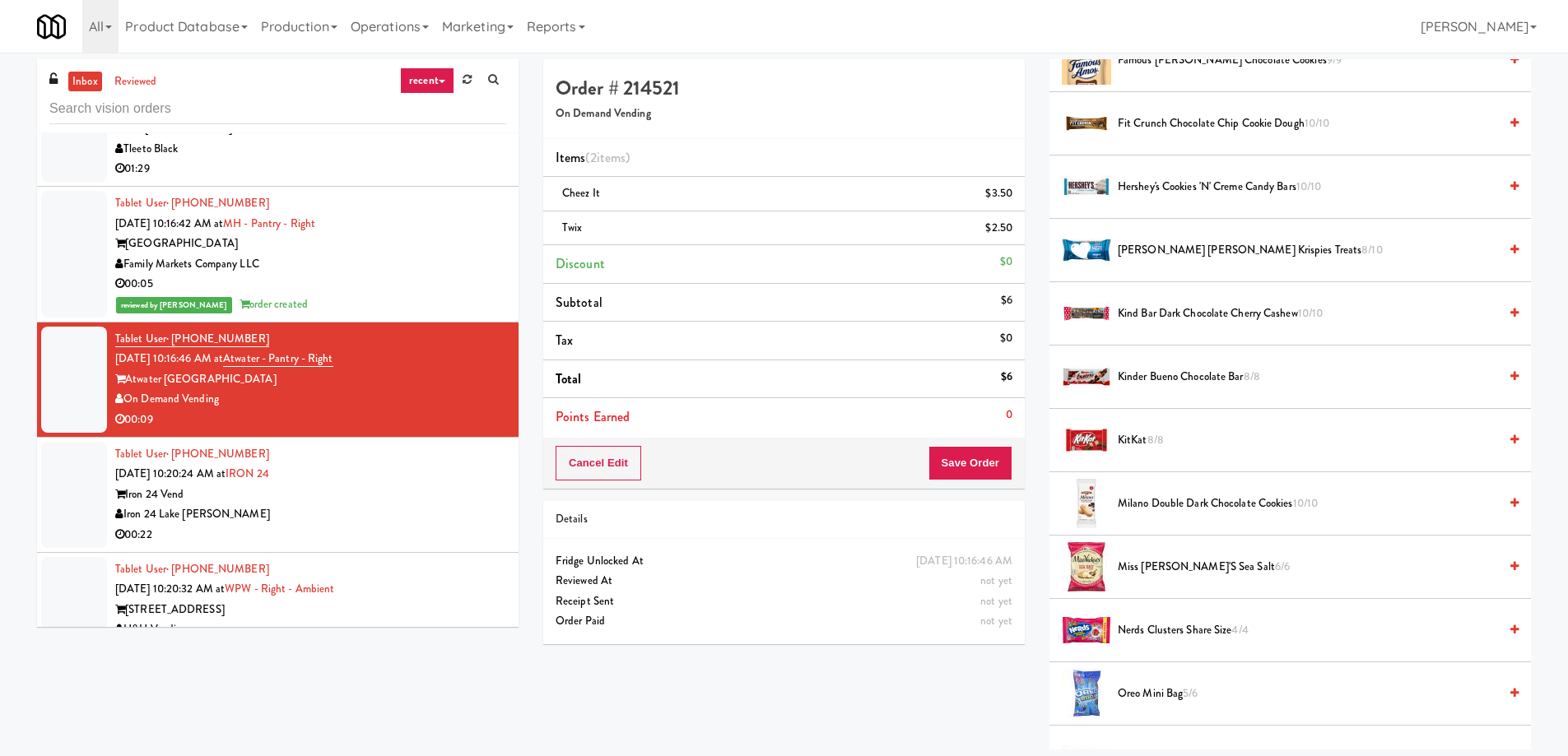
scroll to position [412, 0]
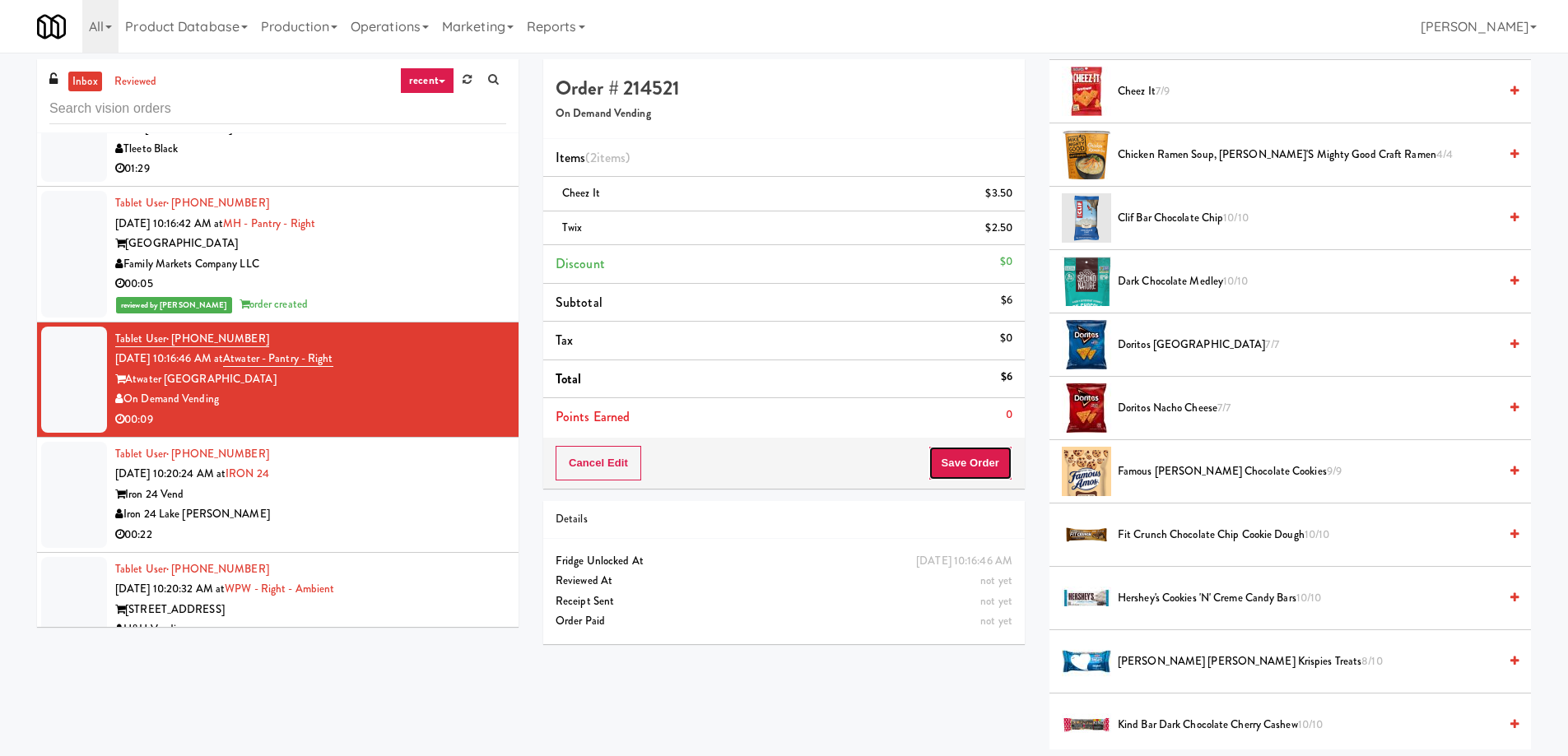
click at [981, 470] on button "Save Order" at bounding box center [970, 463] width 84 height 34
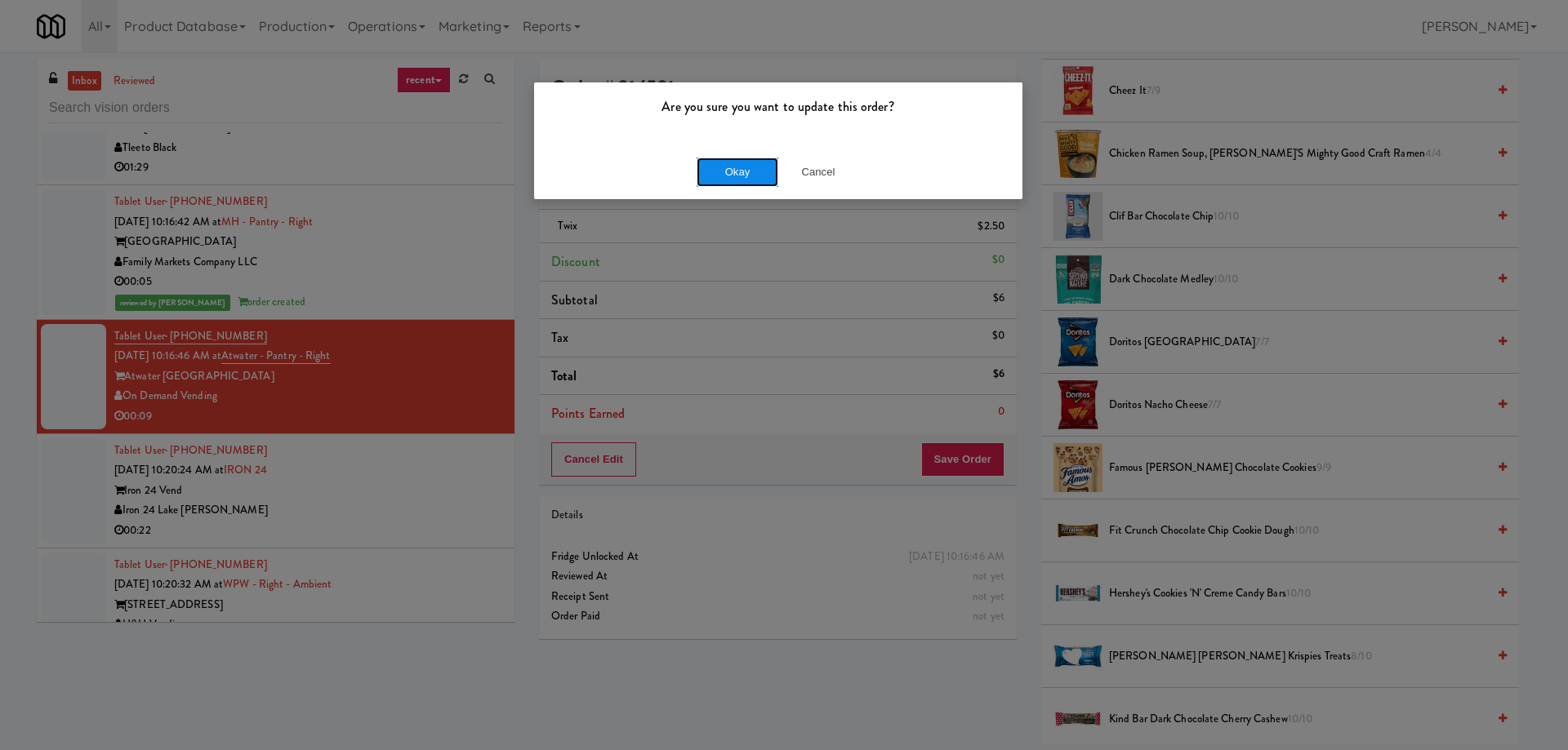
click at [714, 170] on button "Okay" at bounding box center [738, 172] width 82 height 30
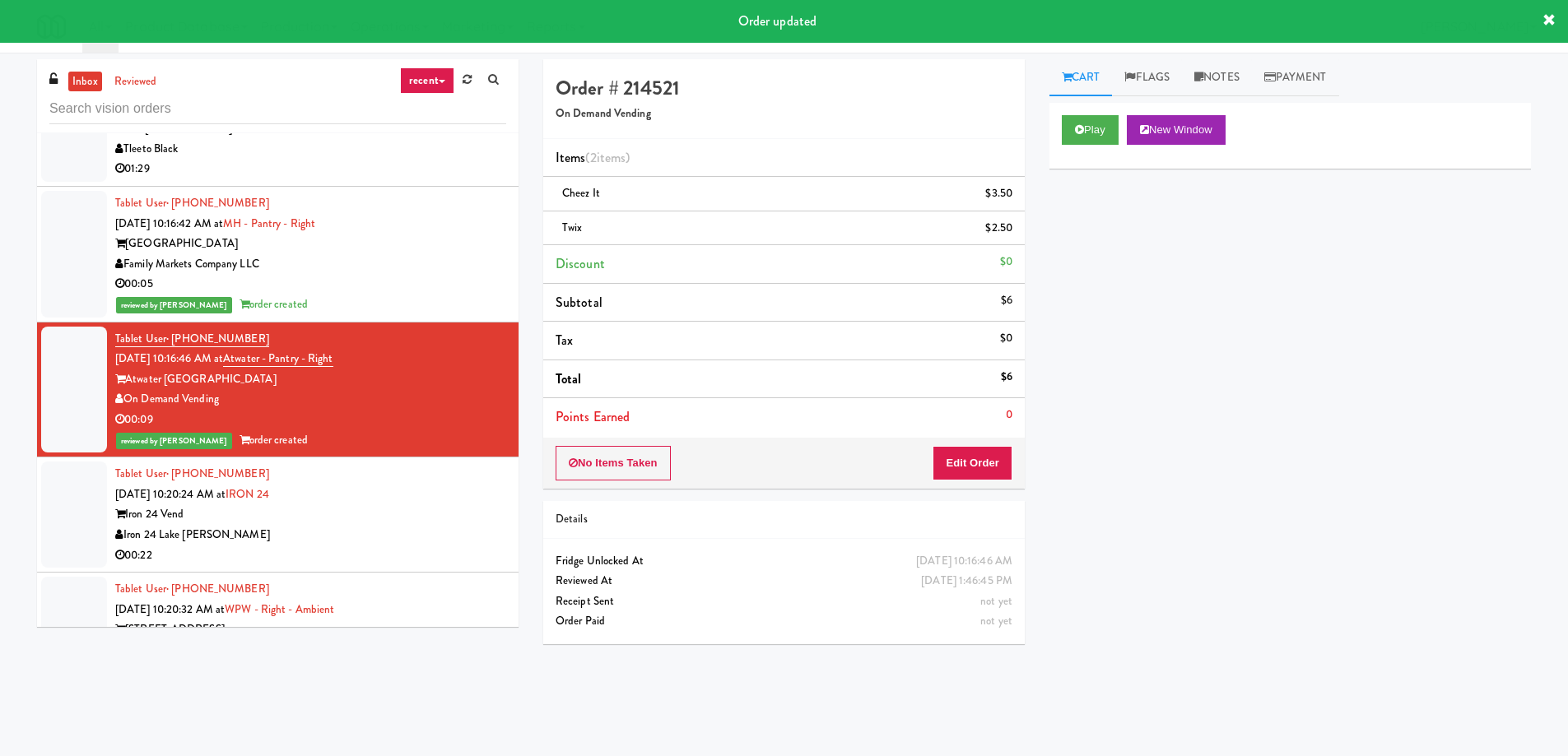
scroll to position [9631, 0]
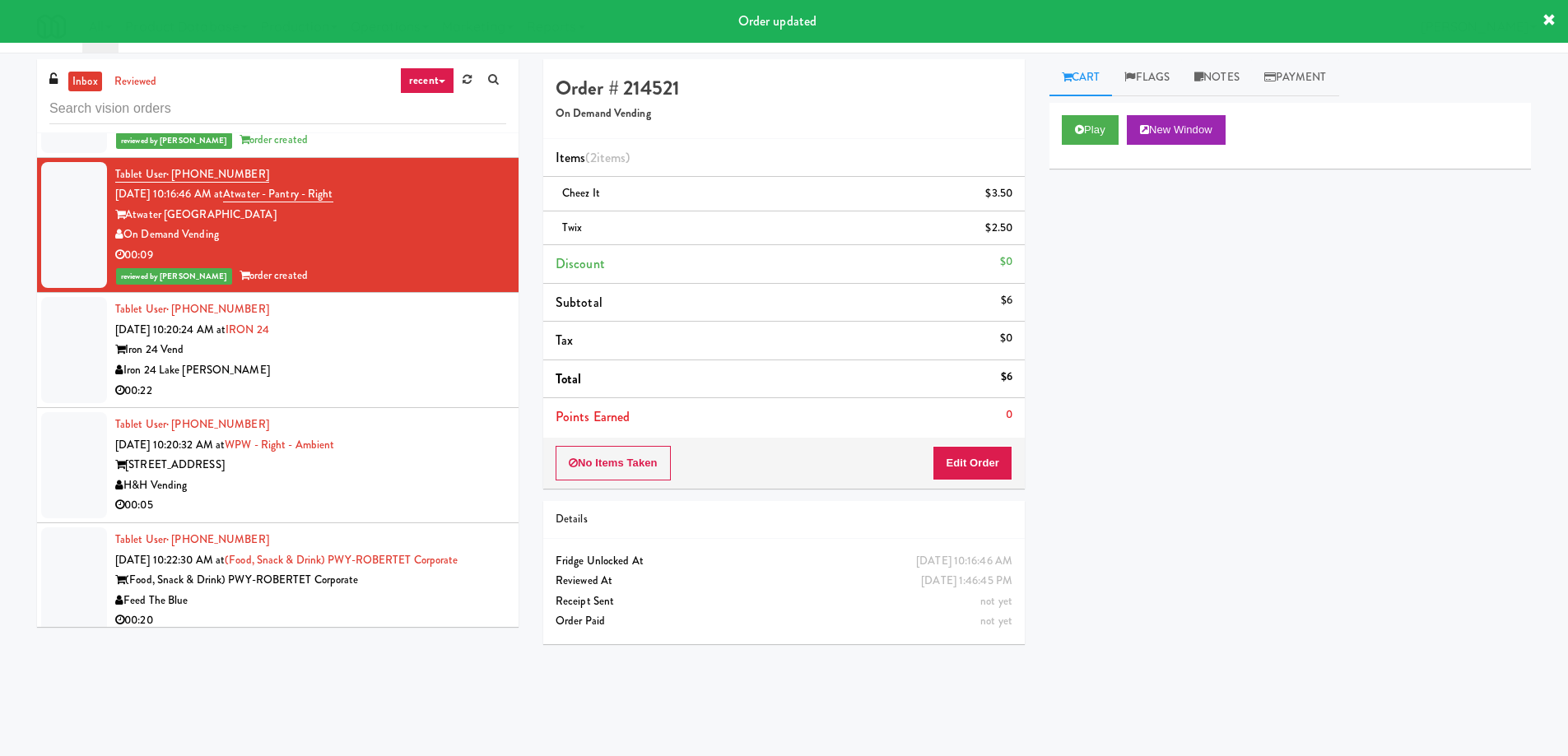
click at [360, 455] on div "[STREET_ADDRESS]" at bounding box center [311, 465] width 391 height 21
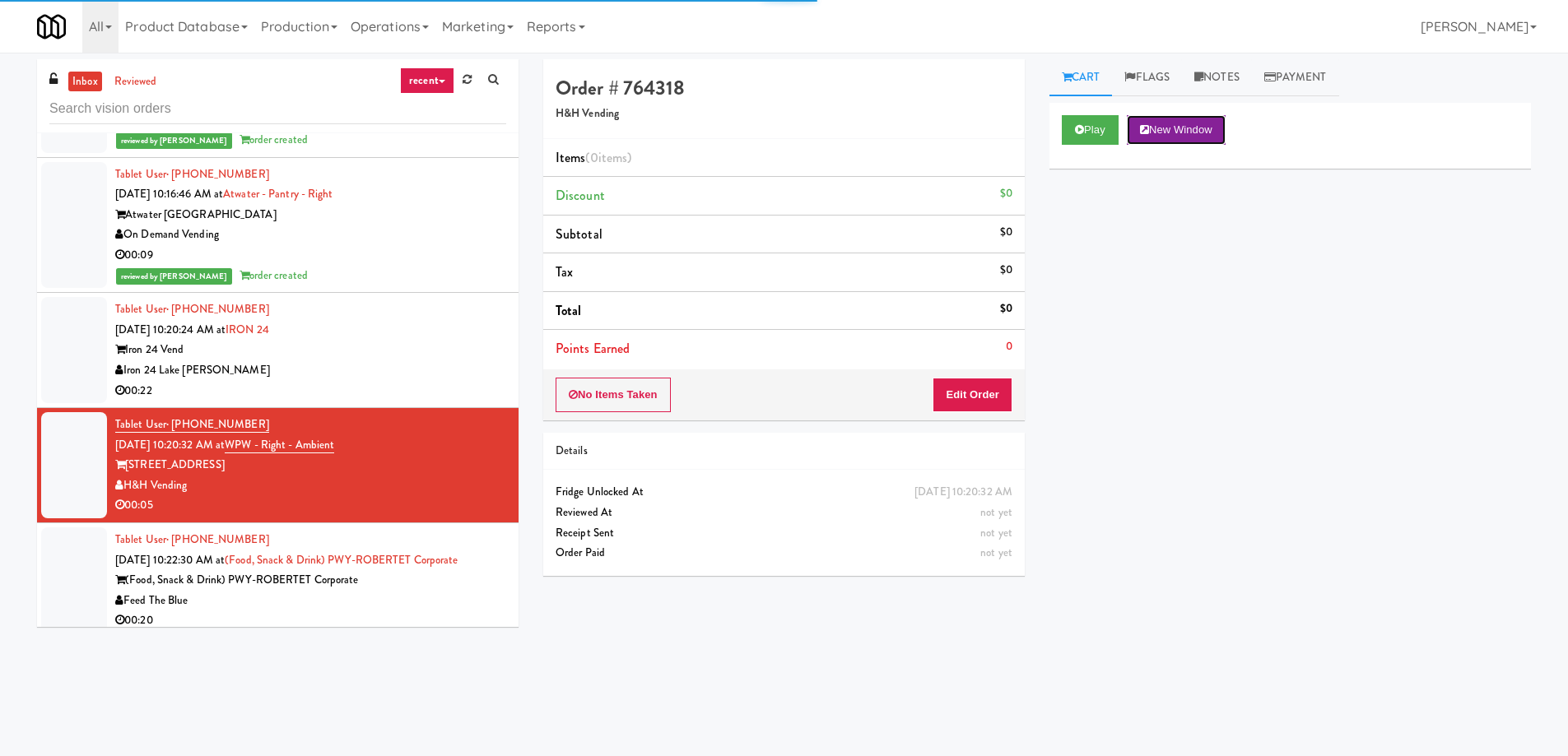
click at [1165, 137] on button "New Window" at bounding box center [1176, 130] width 98 height 30
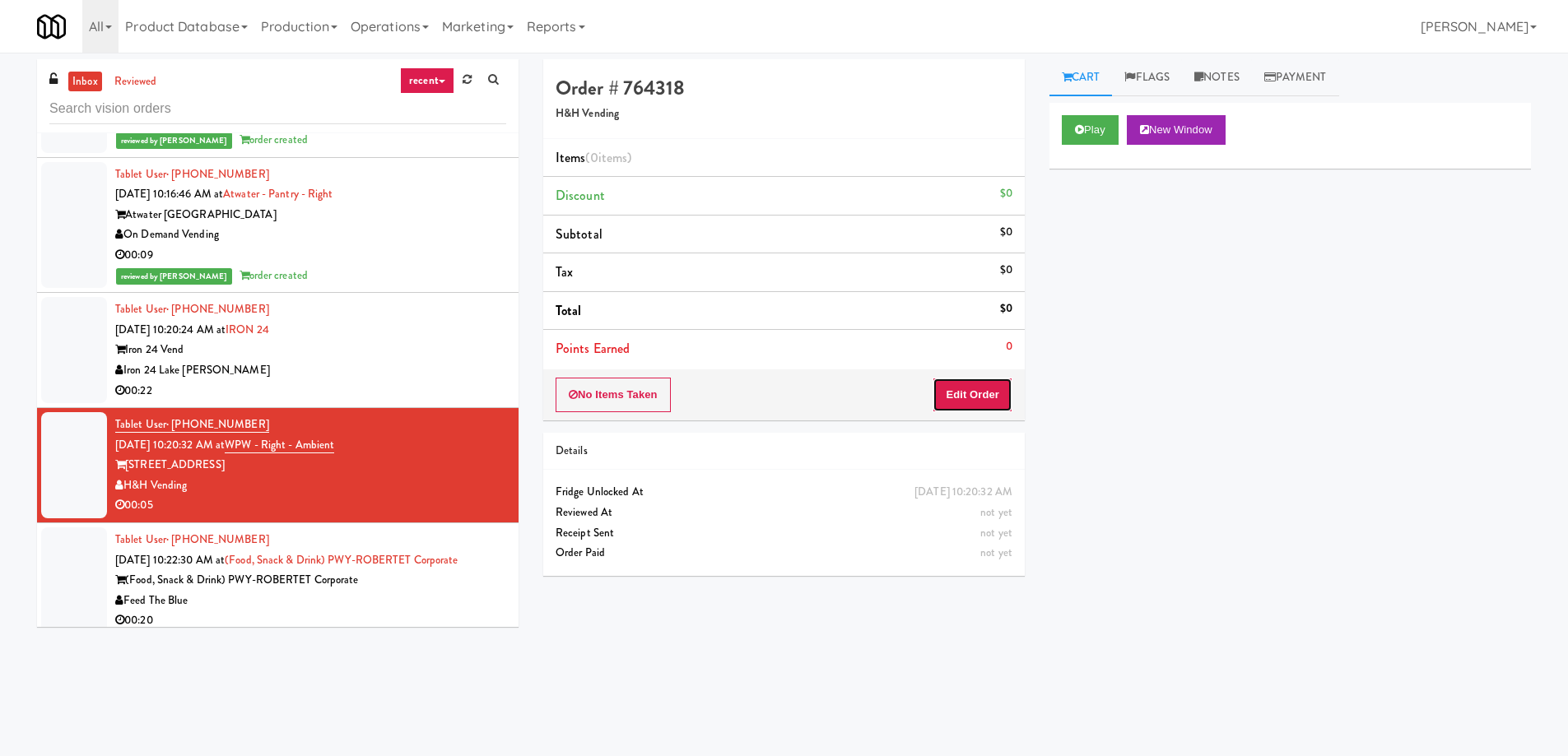
click at [956, 394] on button "Edit Order" at bounding box center [972, 395] width 80 height 34
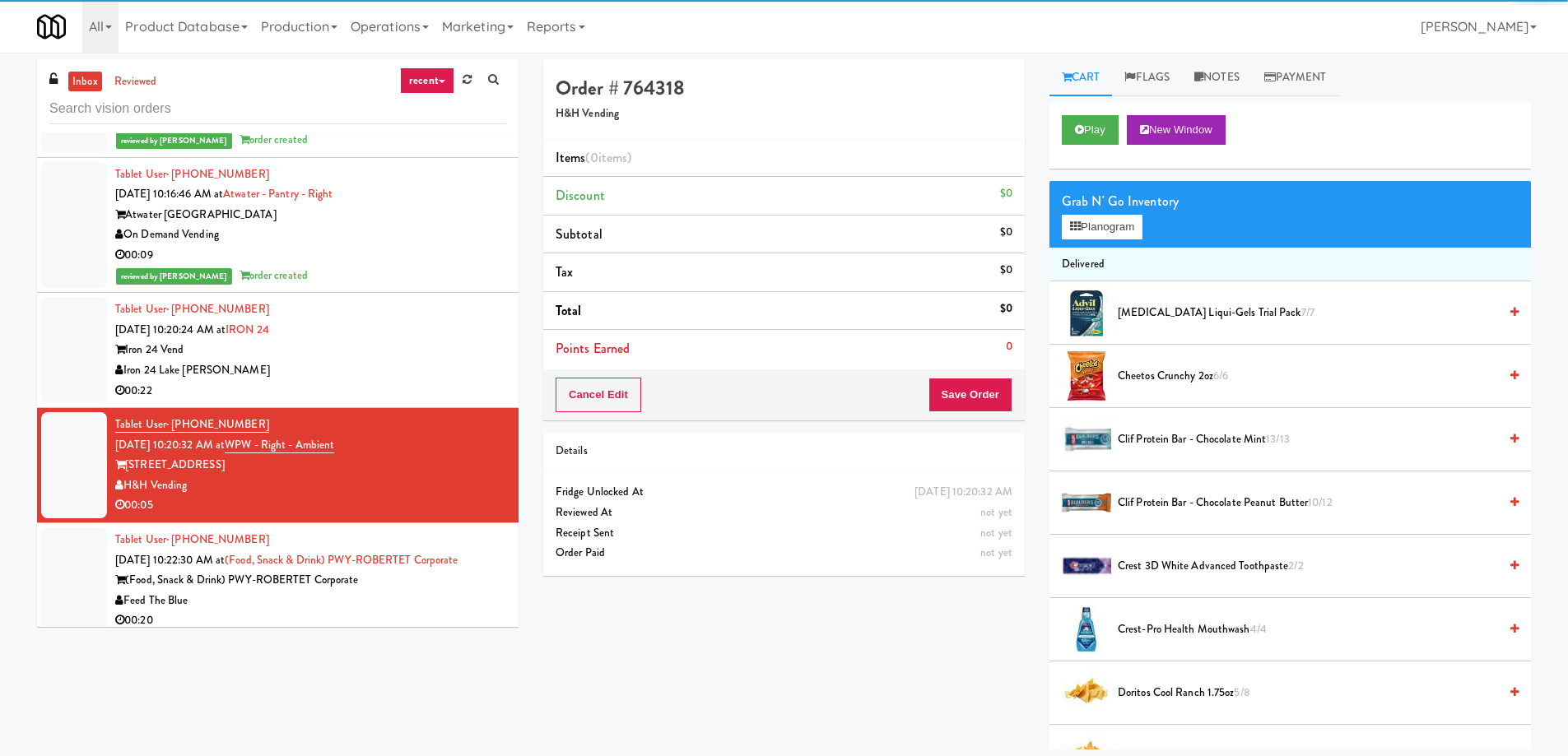
scroll to position [247, 0]
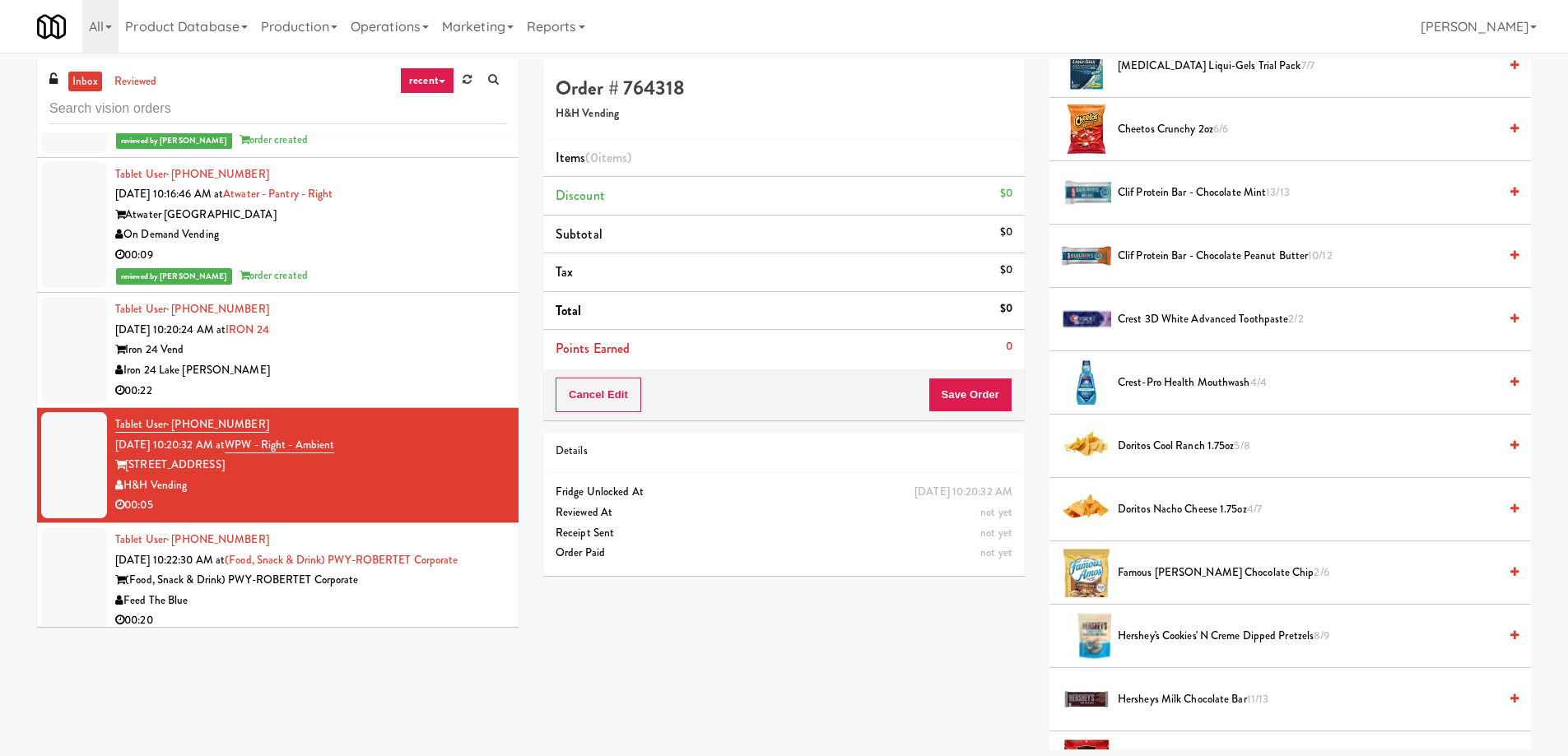
click at [1143, 631] on span "Hershey's Cookies' N Creme dipped pretzels 8/9" at bounding box center [1308, 636] width 380 height 21
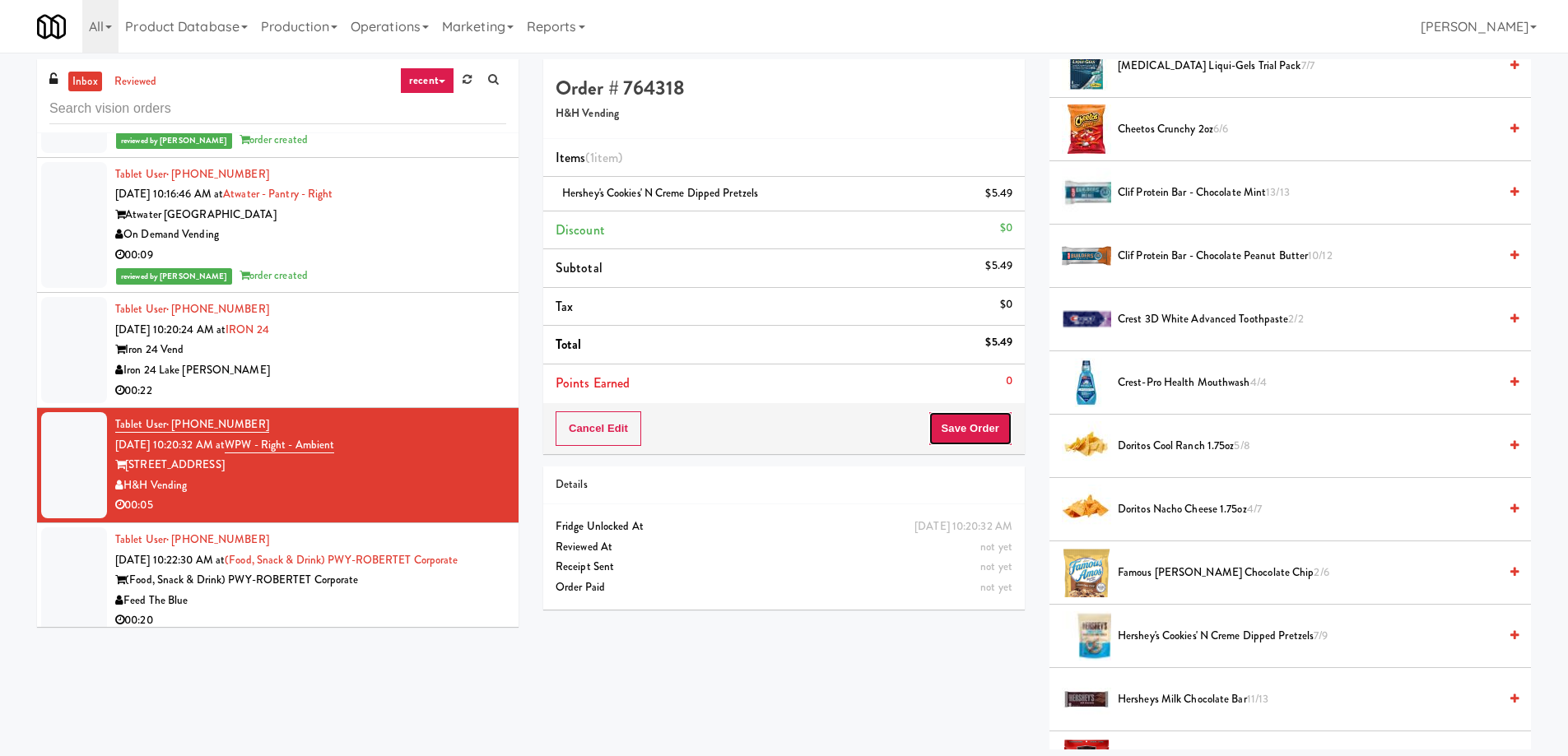
click at [955, 427] on button "Save Order" at bounding box center [970, 429] width 84 height 34
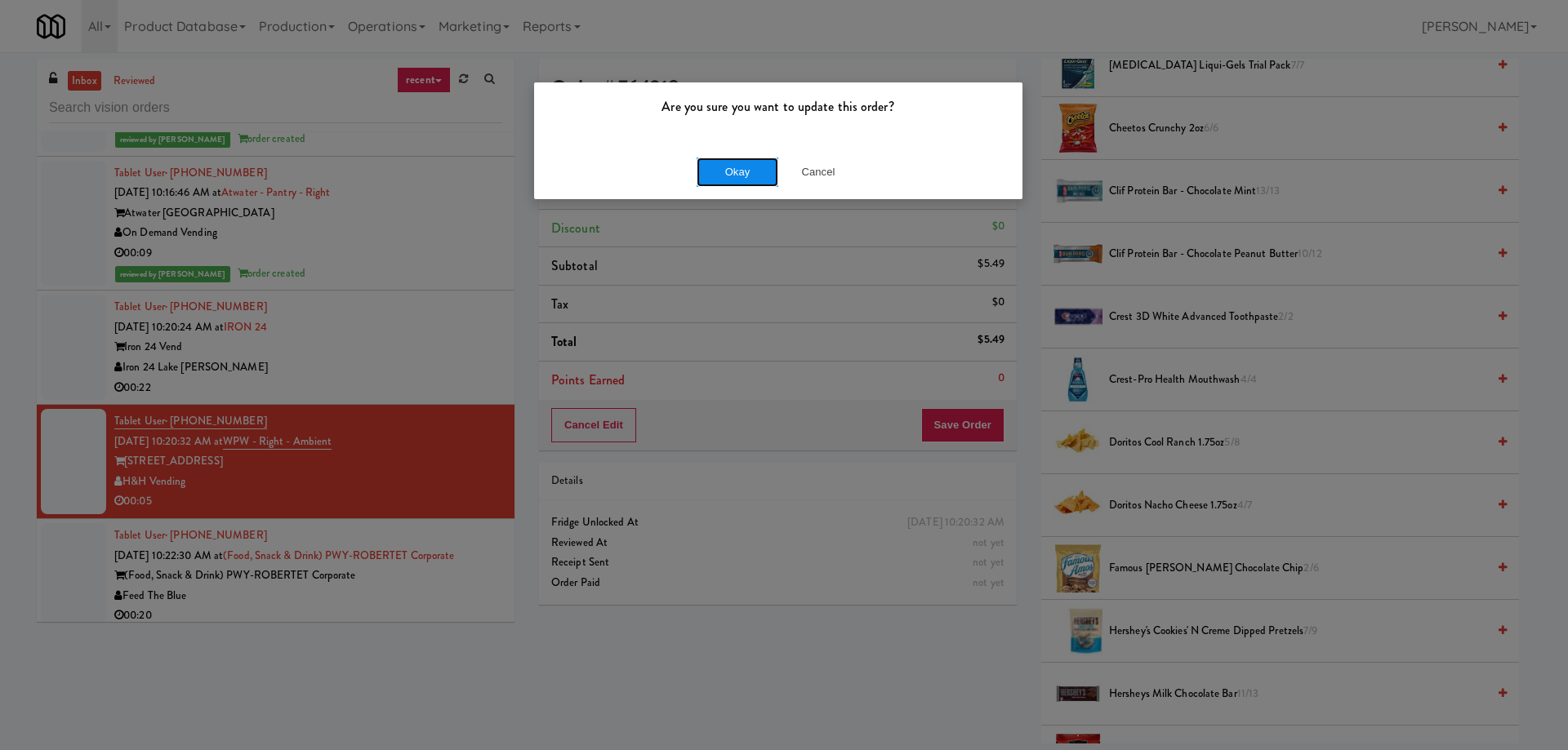
click at [722, 161] on button "Okay" at bounding box center [738, 172] width 82 height 30
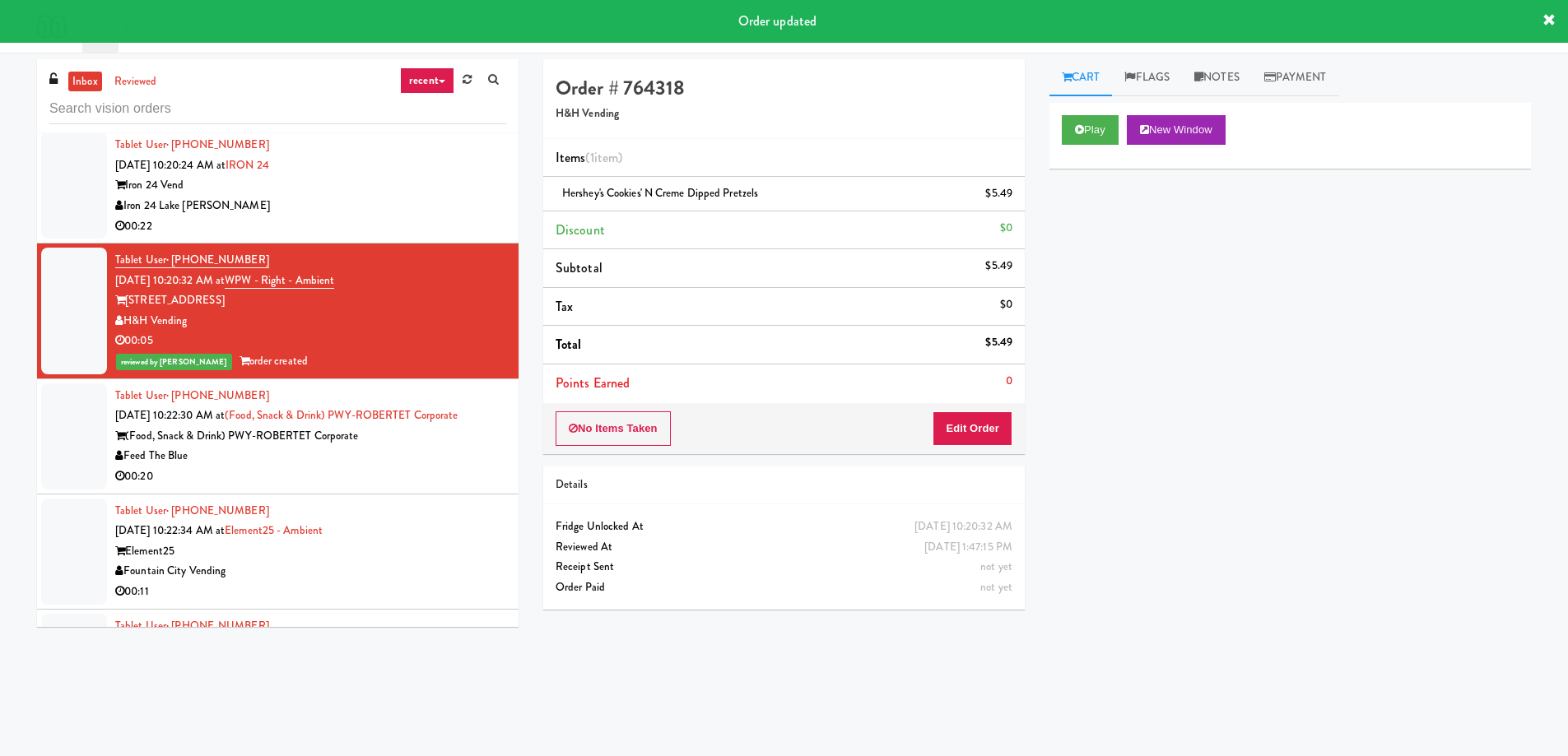
scroll to position [9878, 0]
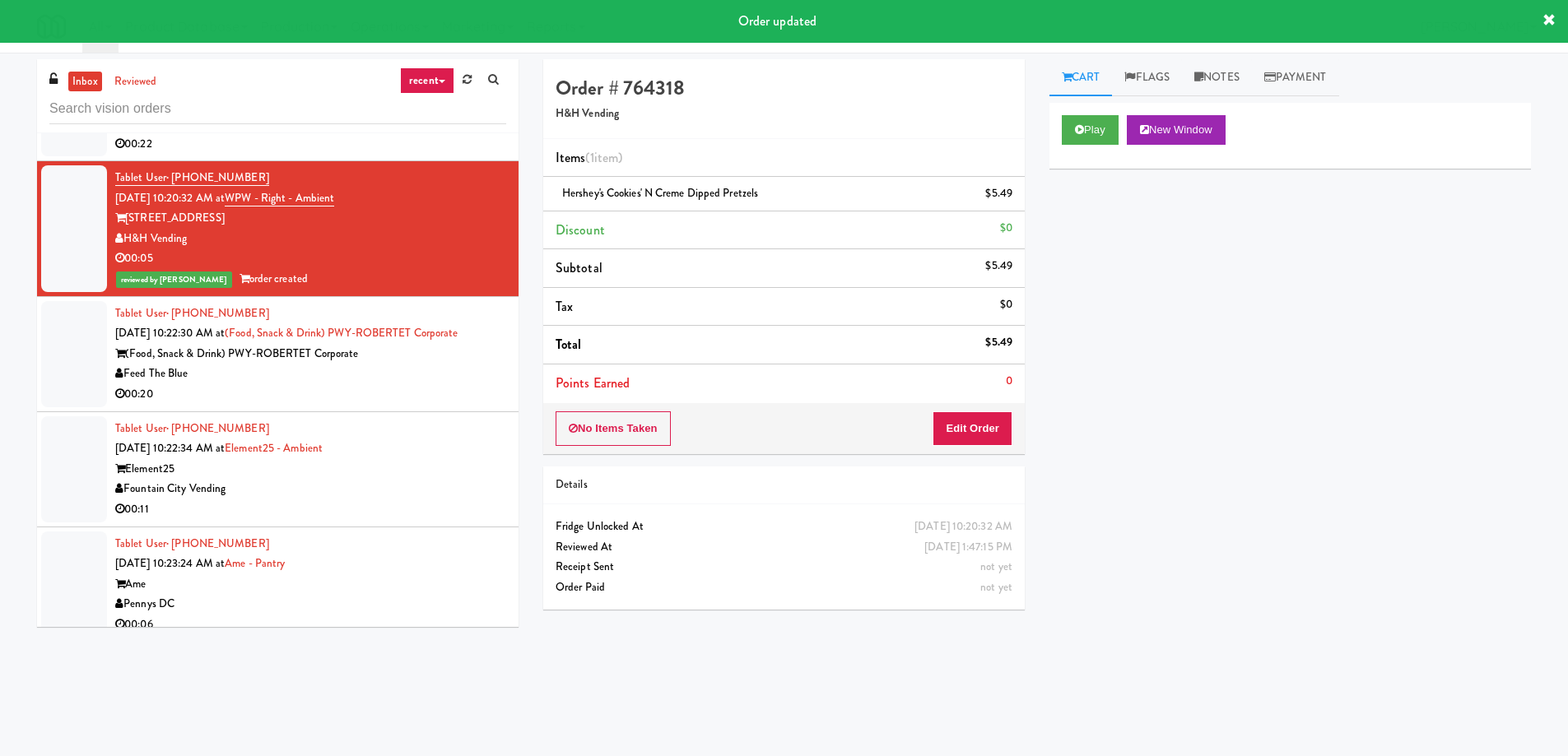
click at [317, 479] on div "Fountain City Vending" at bounding box center [311, 489] width 391 height 21
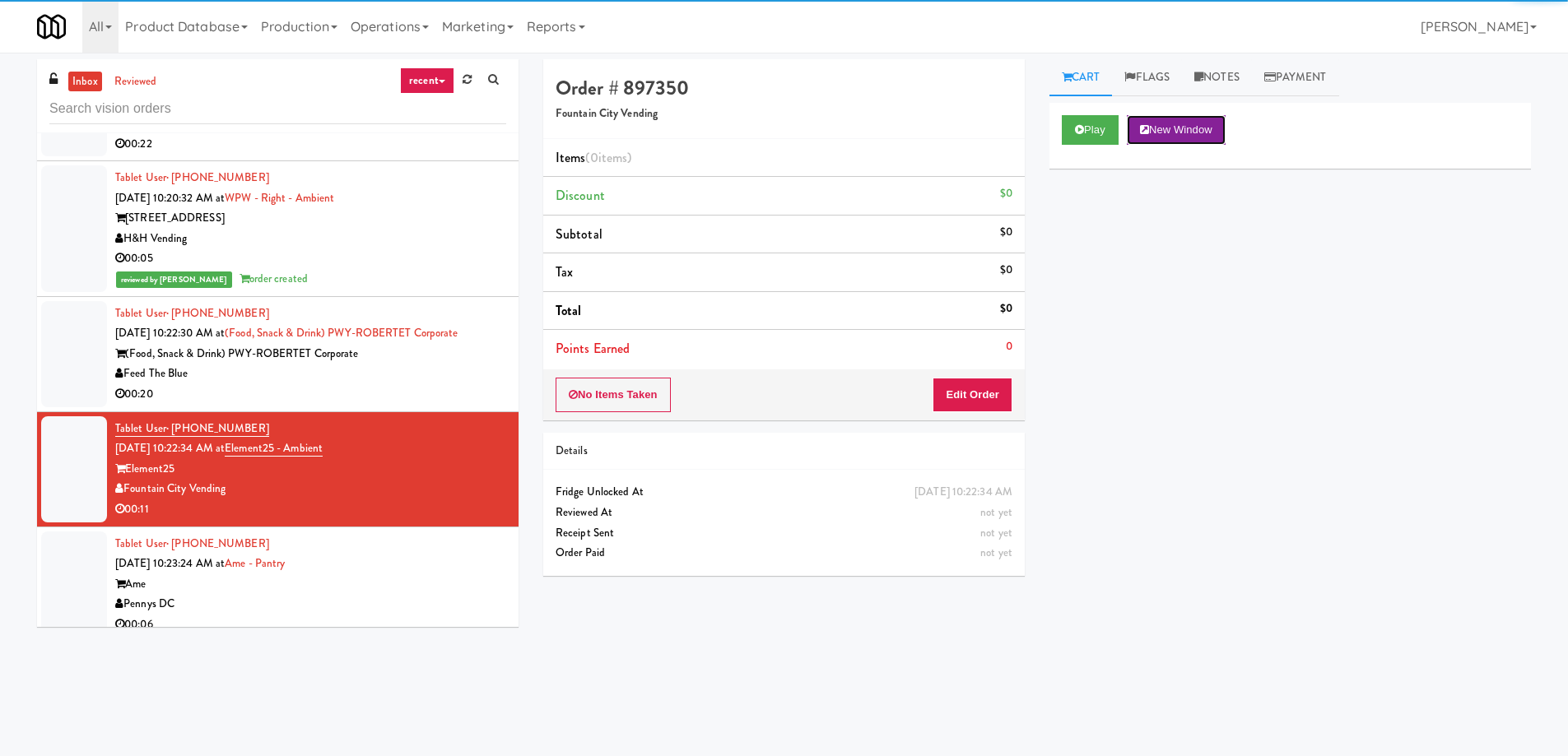
click at [1184, 127] on button "New Window" at bounding box center [1176, 130] width 98 height 30
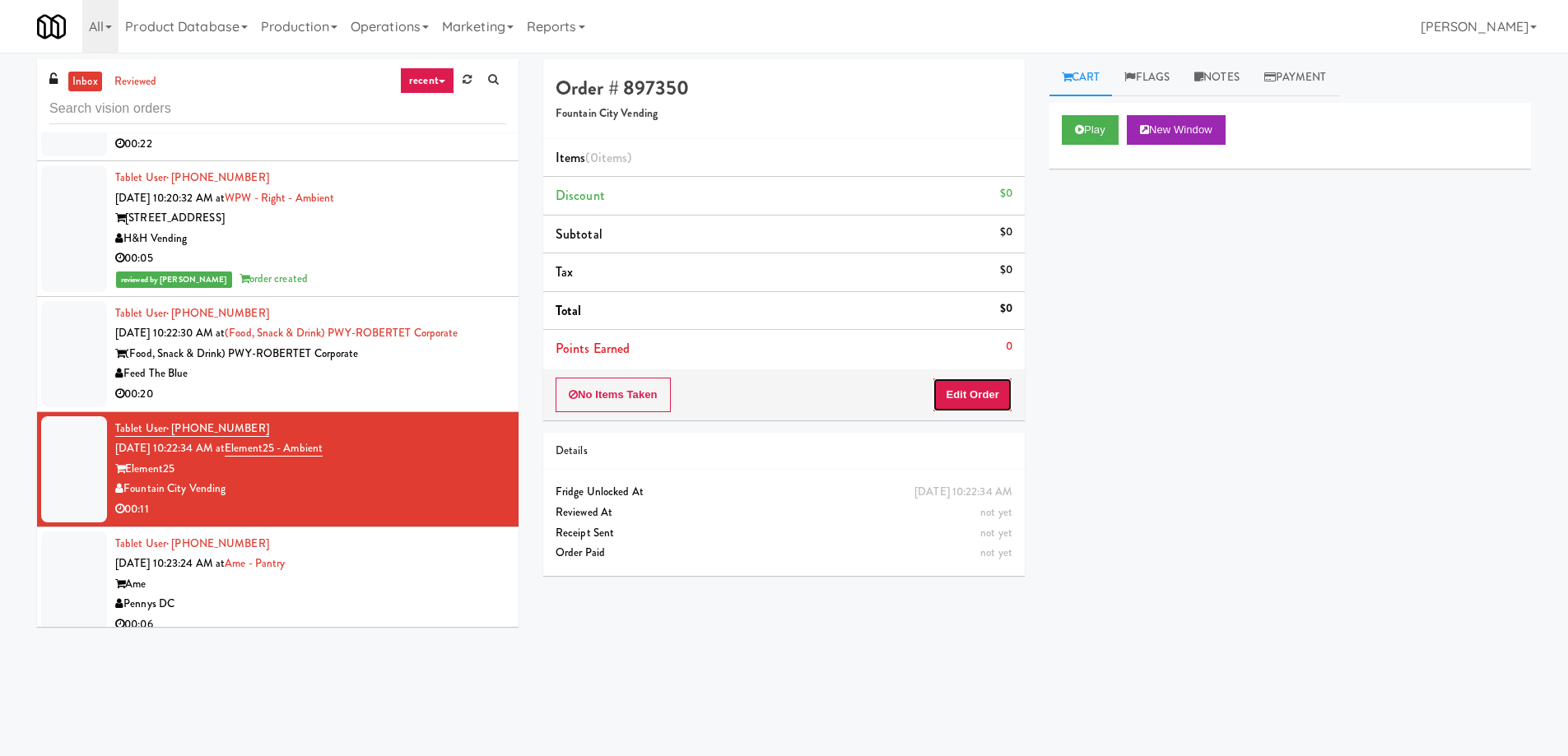
click at [999, 398] on button "Edit Order" at bounding box center [972, 395] width 80 height 34
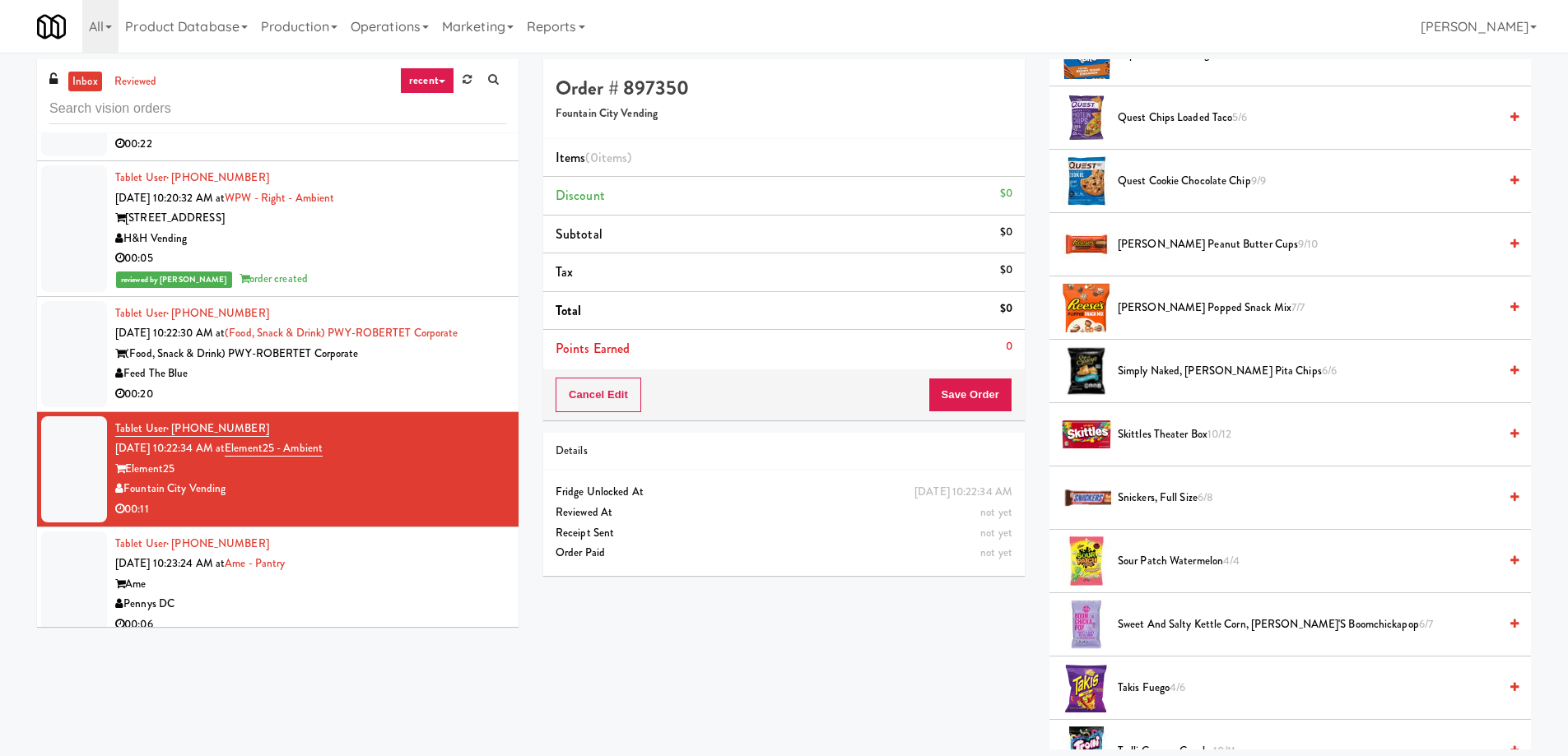
scroll to position [1563, 0]
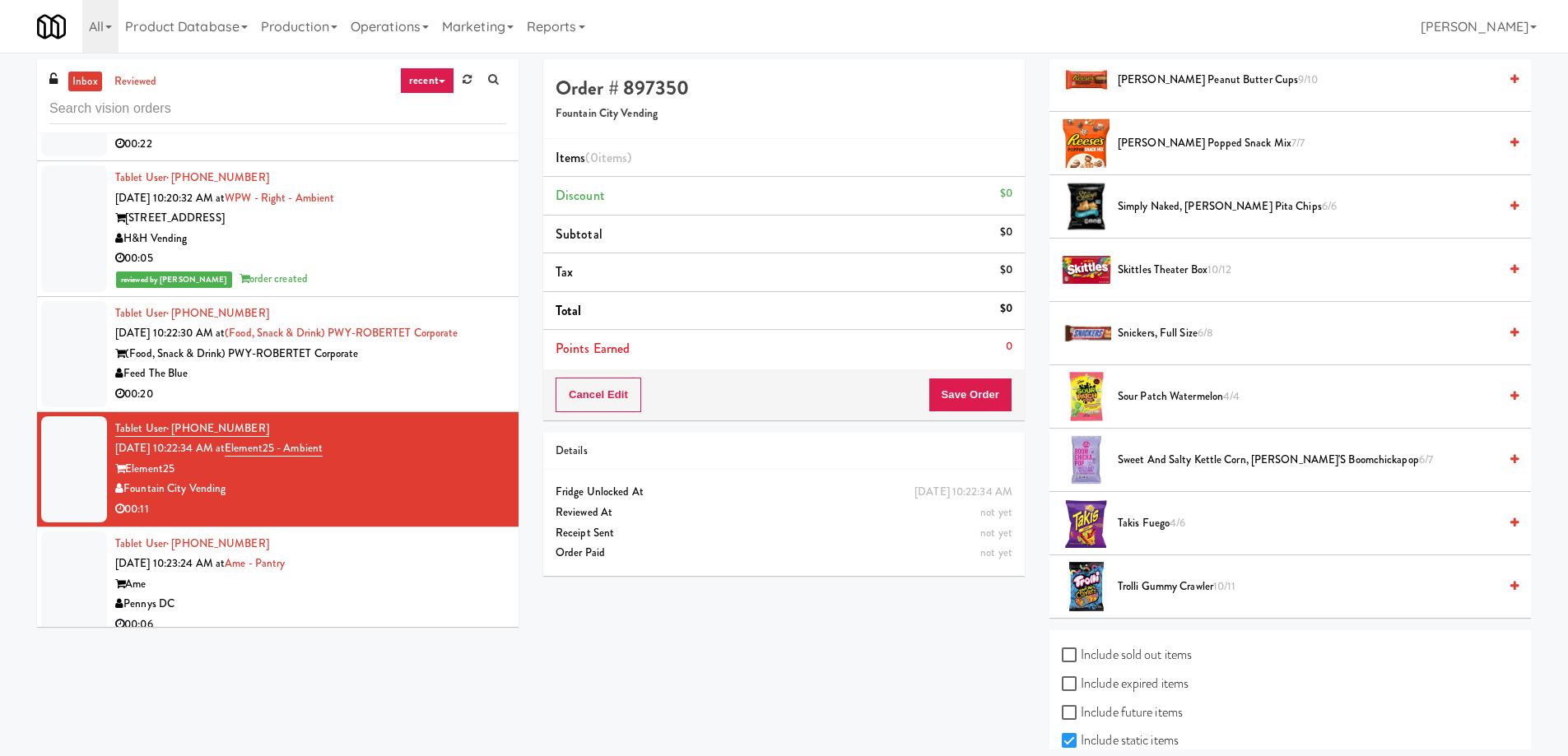
click at [1171, 402] on span "Sour Patch Watermelon 4/4" at bounding box center [1308, 397] width 380 height 21
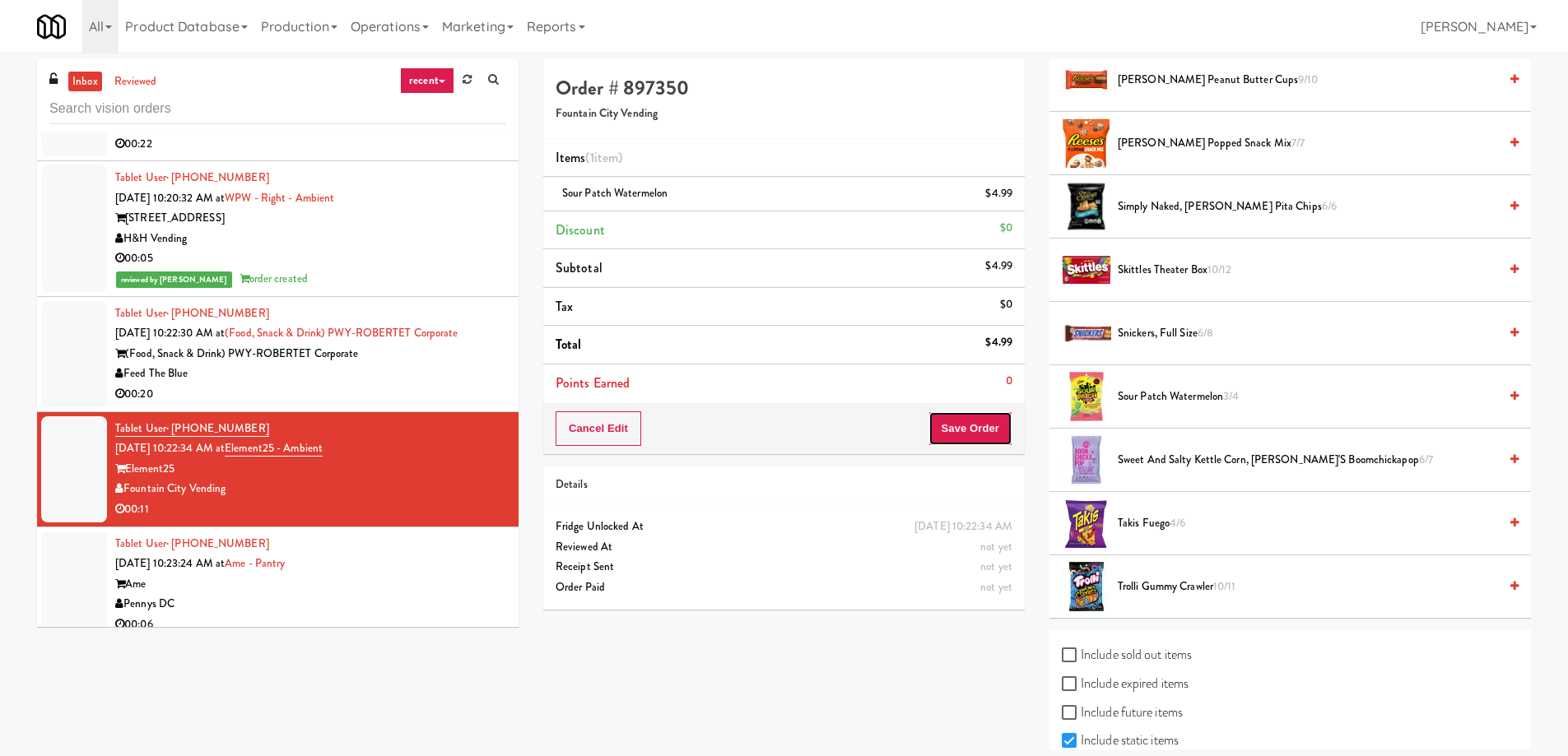
click at [961, 420] on button "Save Order" at bounding box center [970, 429] width 84 height 34
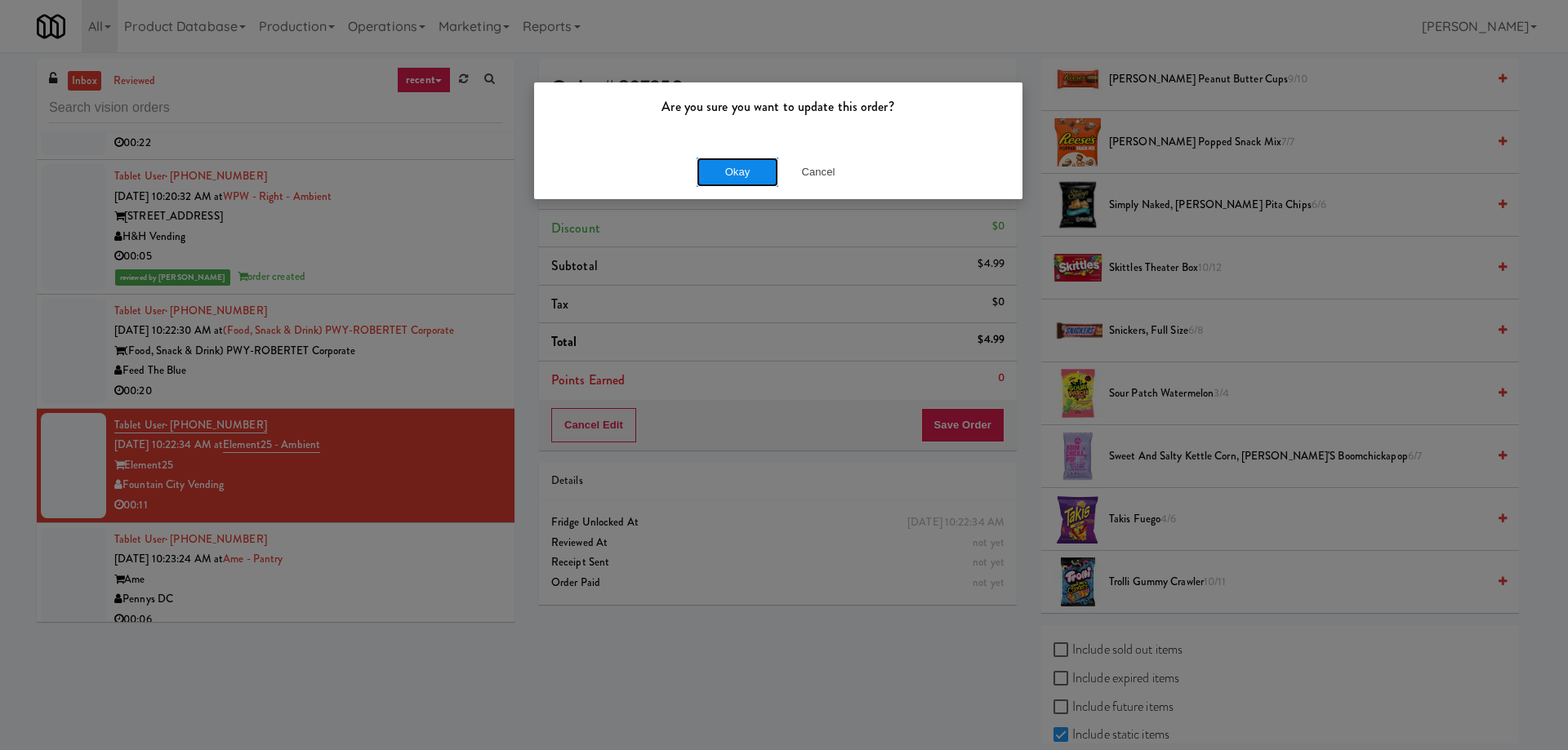
click at [738, 167] on button "Okay" at bounding box center [738, 172] width 82 height 30
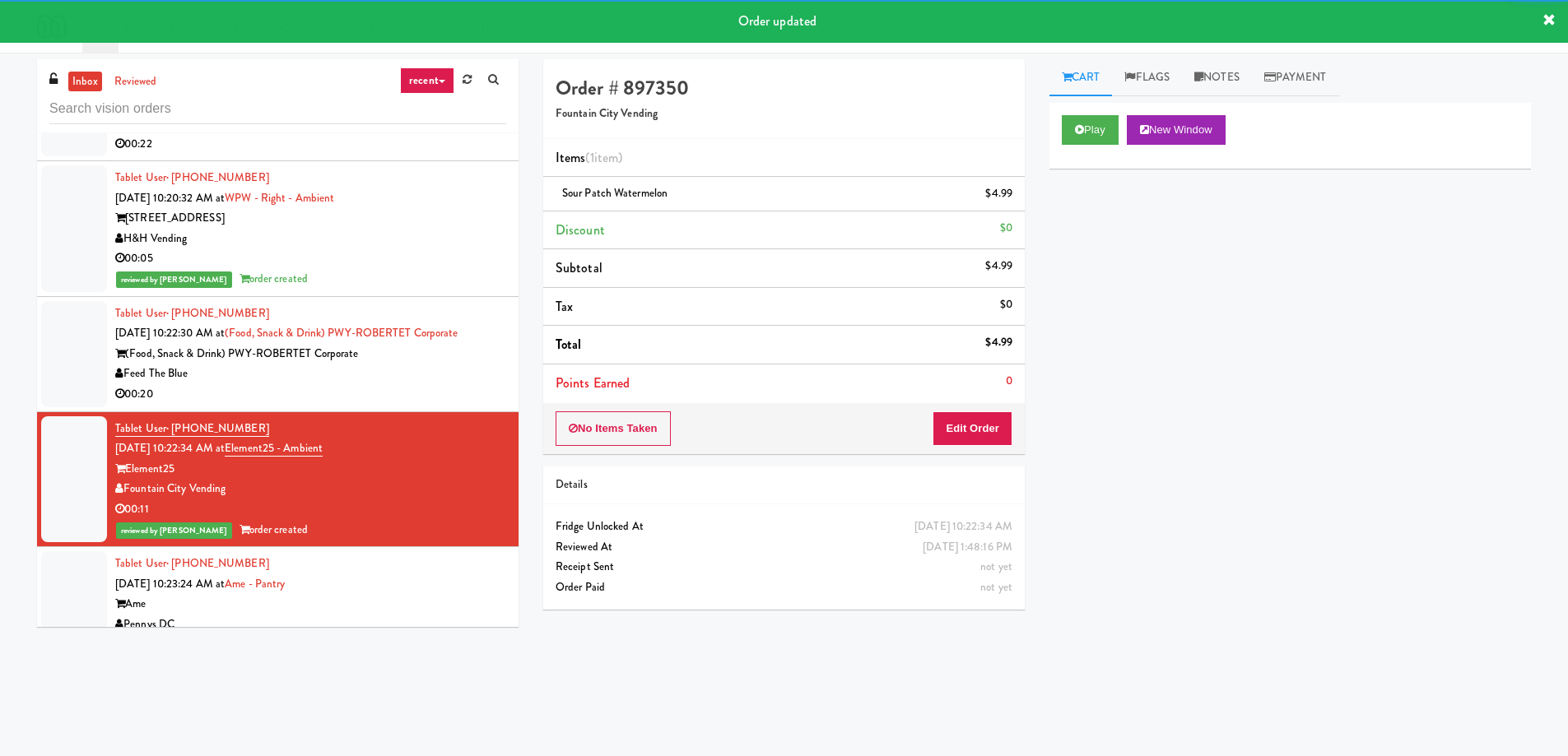
scroll to position [10042, 0]
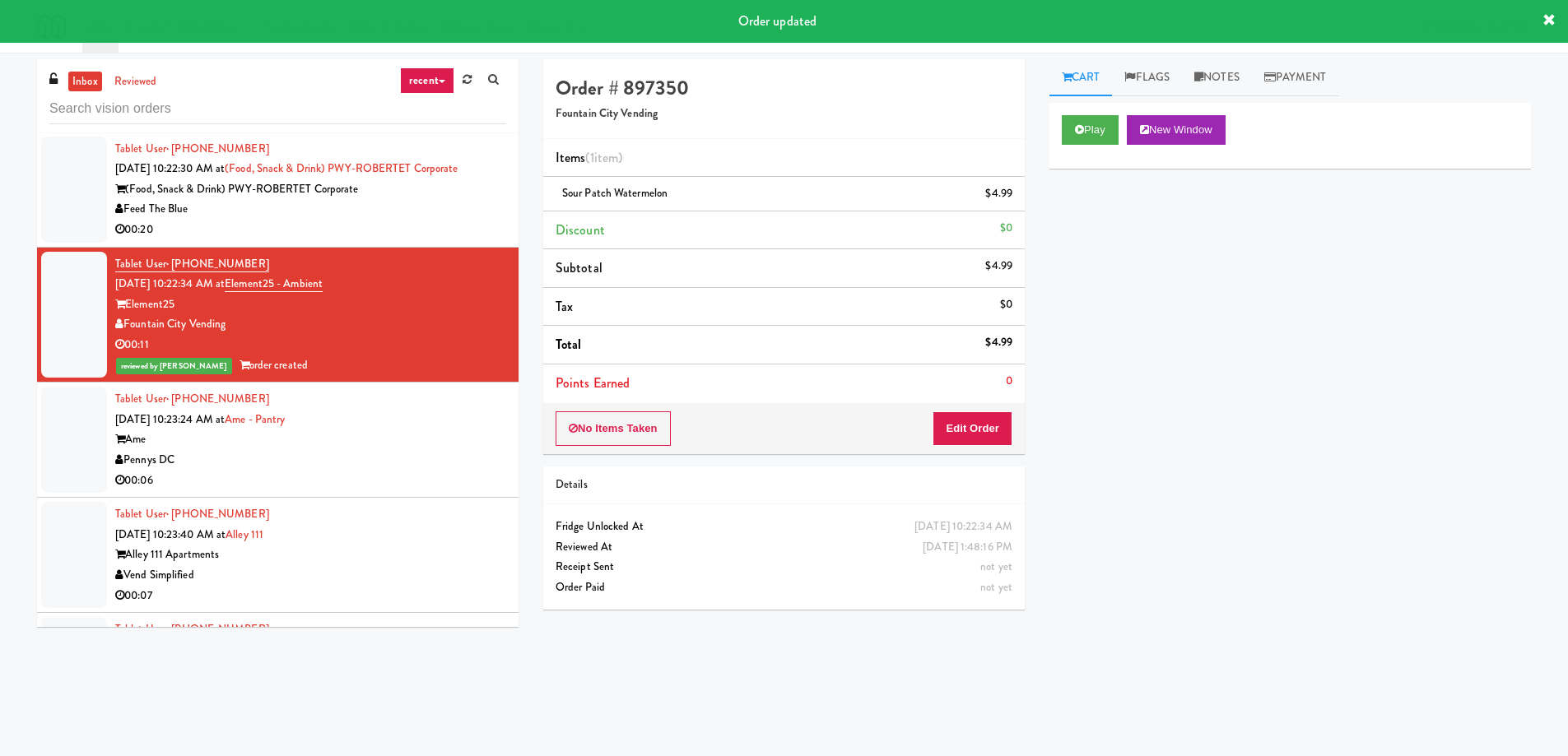
click at [355, 450] on div "Pennys DC" at bounding box center [311, 461] width 391 height 21
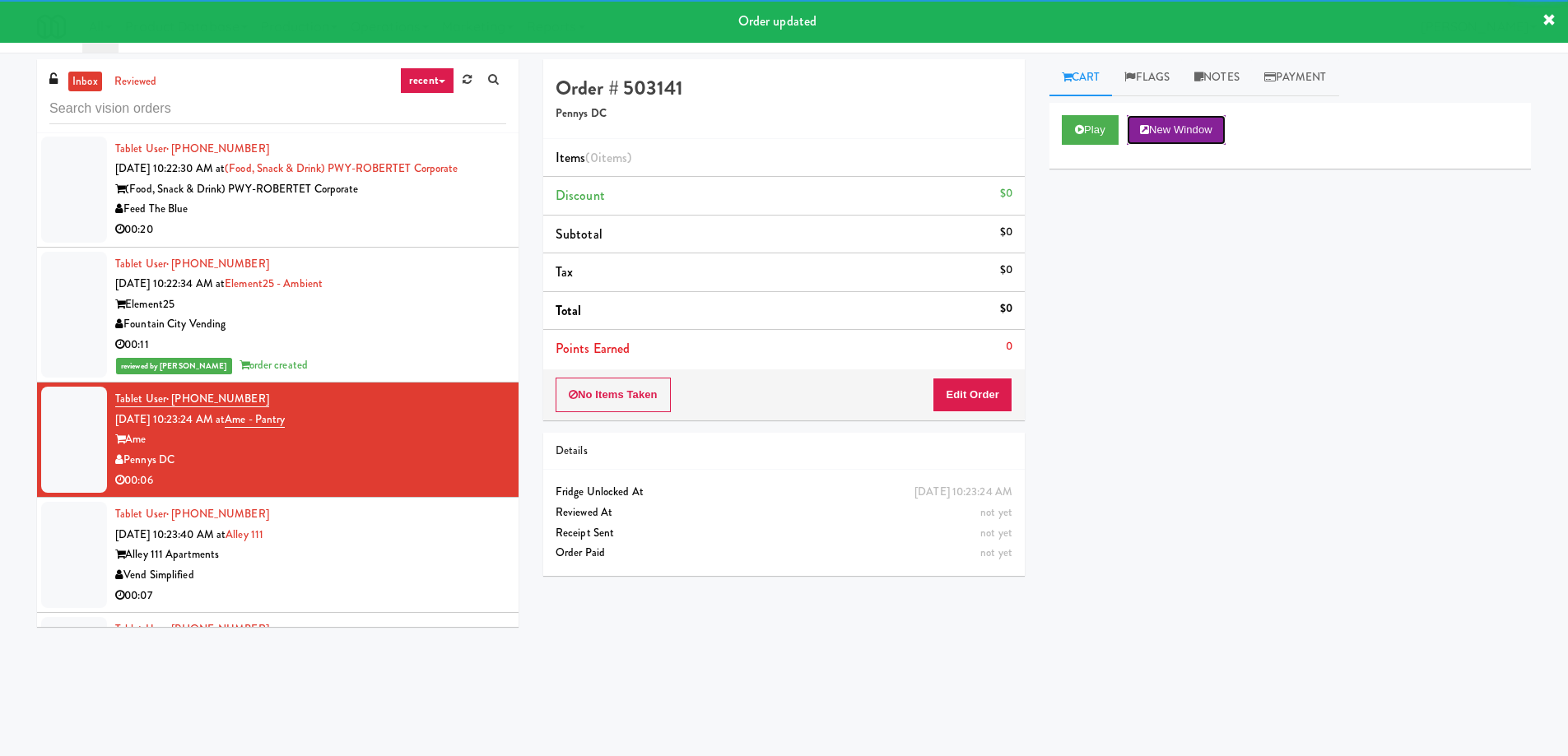
click at [1191, 136] on button "New Window" at bounding box center [1176, 130] width 98 height 30
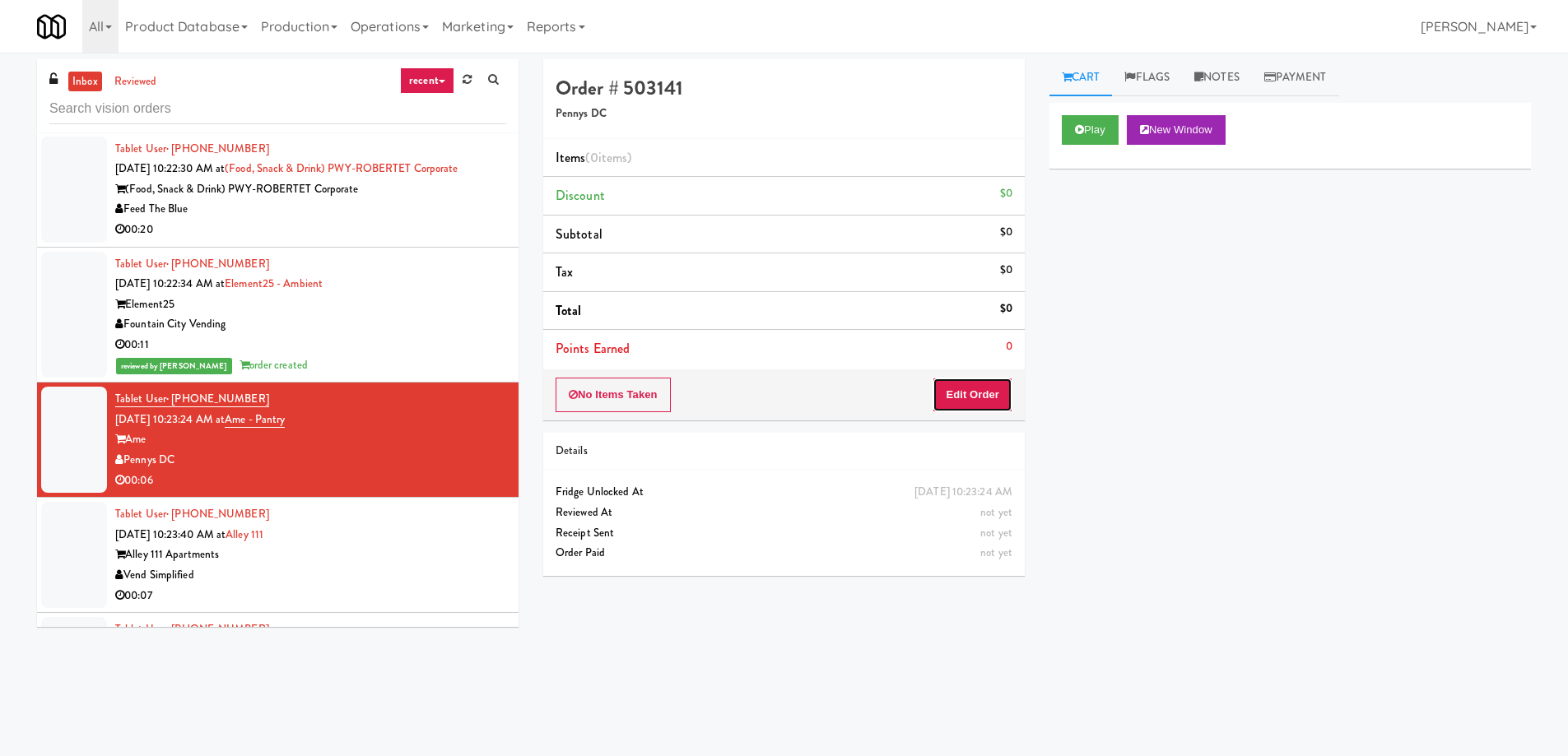
click at [997, 406] on button "Edit Order" at bounding box center [972, 395] width 80 height 34
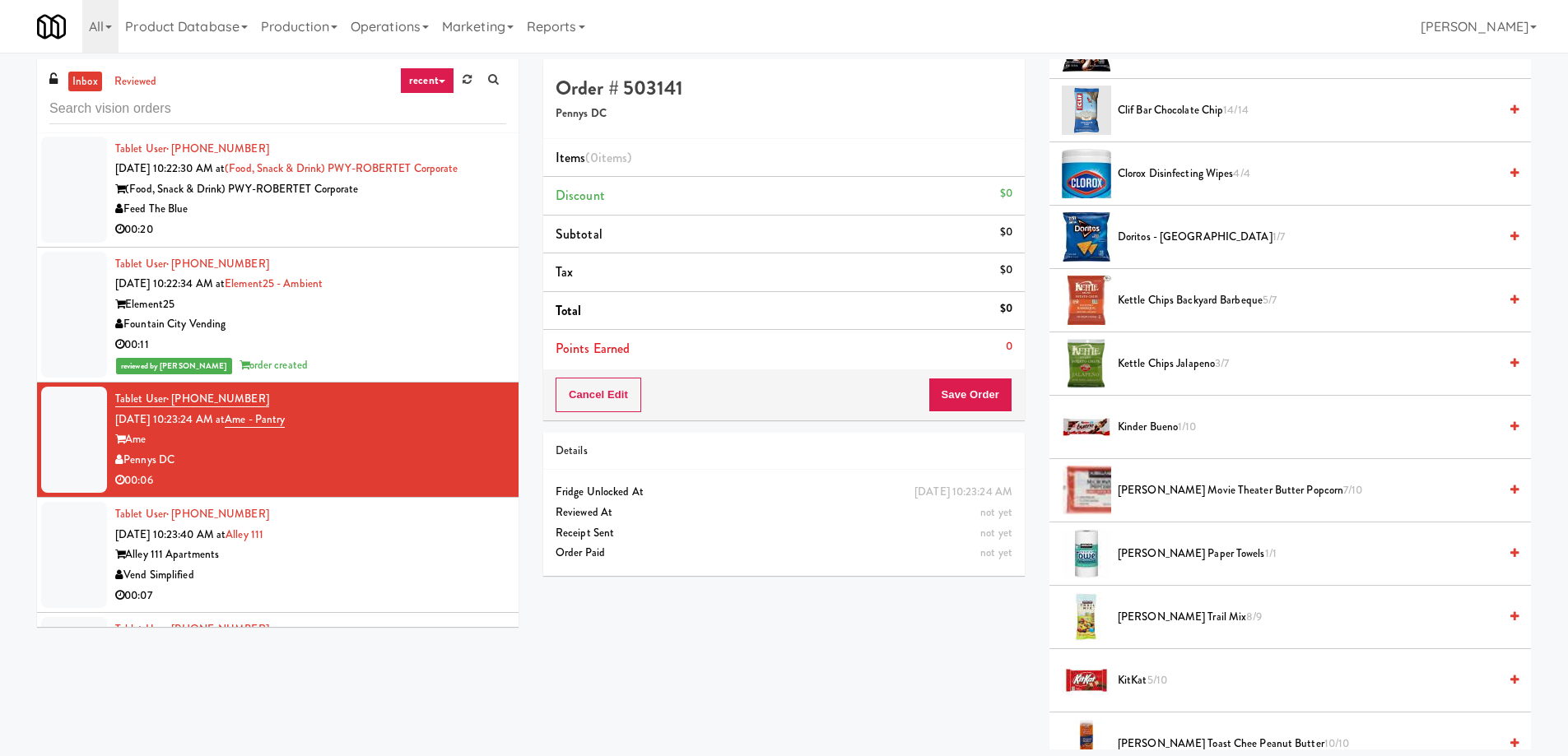
scroll to position [412, 0]
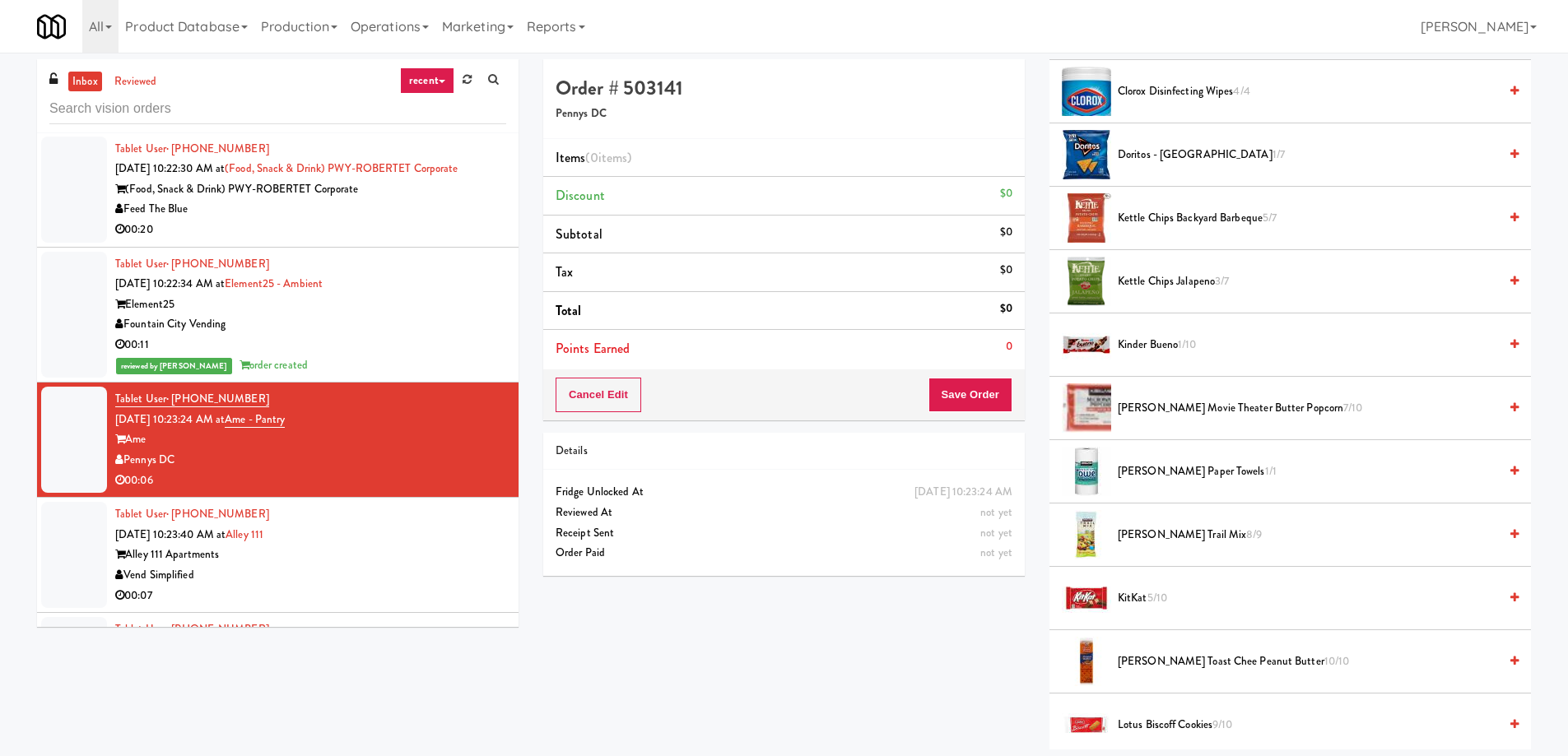
click at [1150, 473] on span "Kirkland Paper Towels 1/1" at bounding box center [1308, 472] width 380 height 21
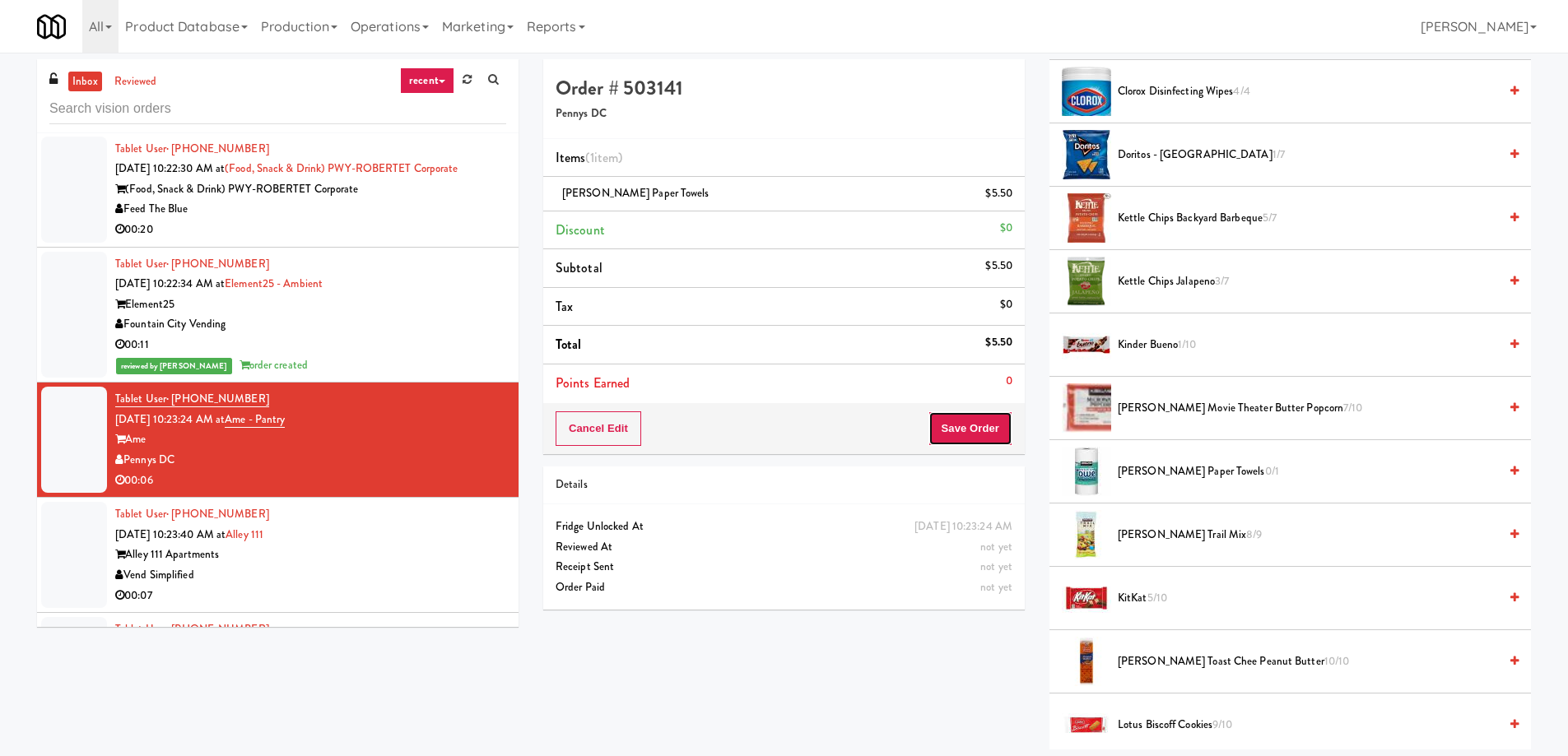
click at [957, 434] on button "Save Order" at bounding box center [970, 429] width 84 height 34
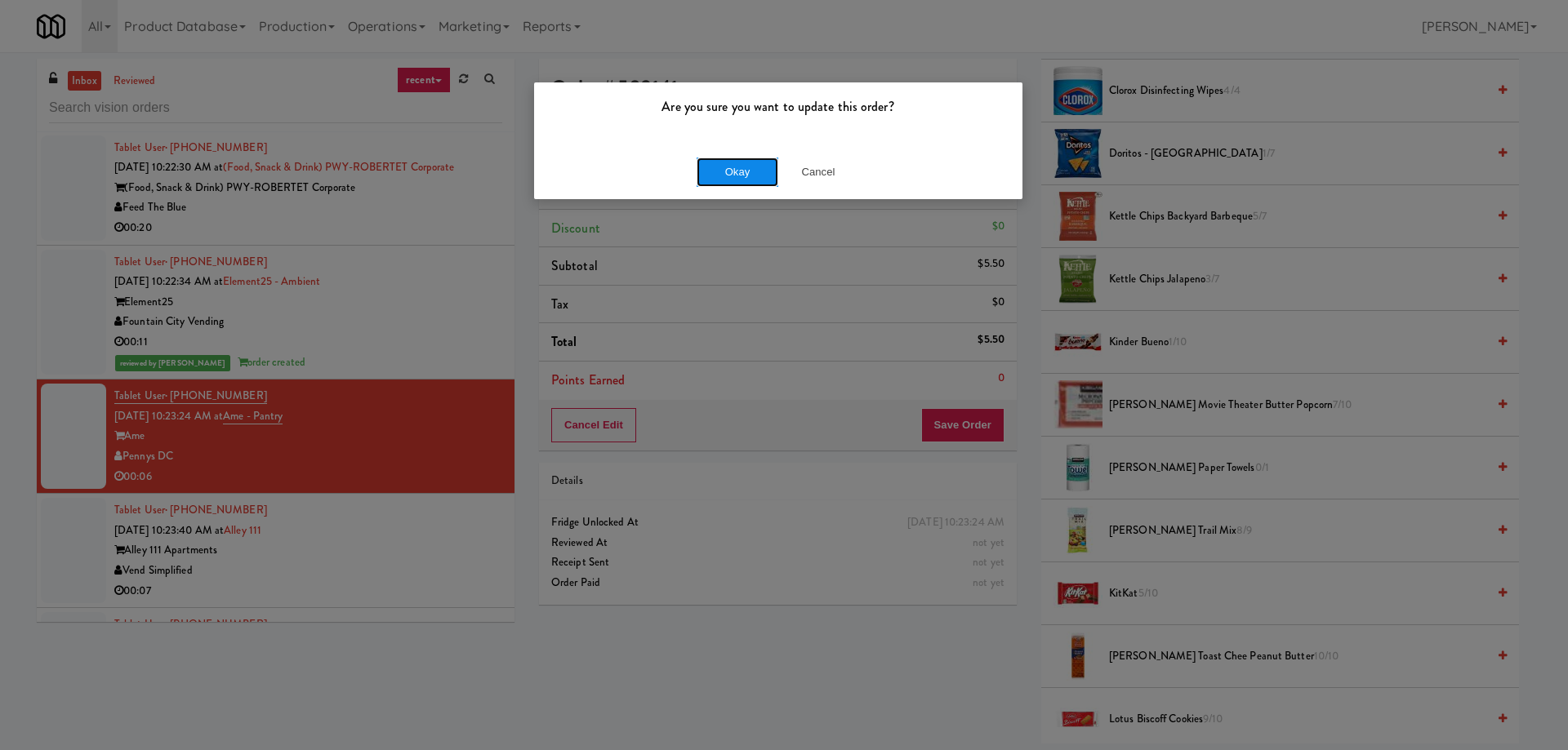
click at [724, 166] on button "Okay" at bounding box center [738, 172] width 82 height 30
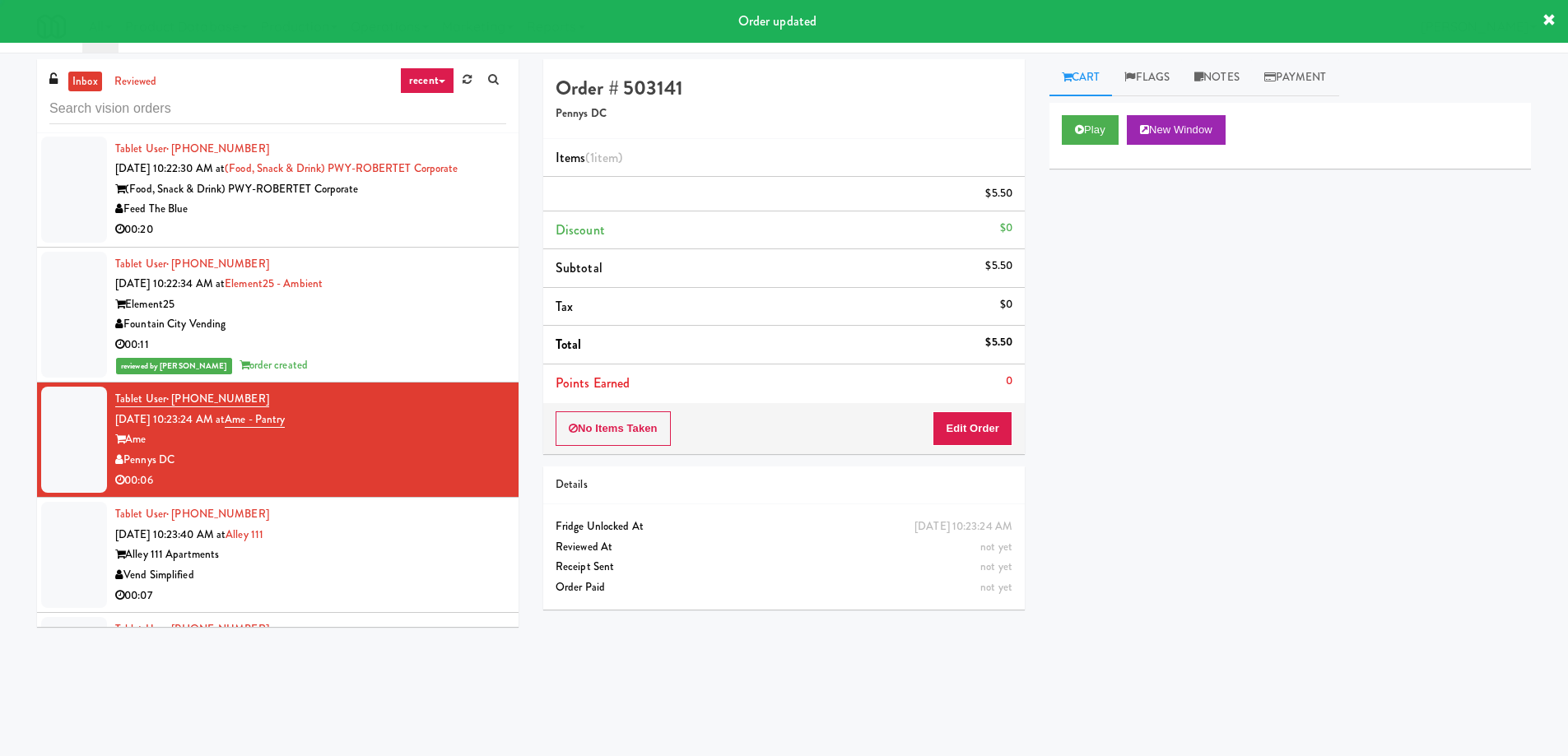
scroll to position [0, 0]
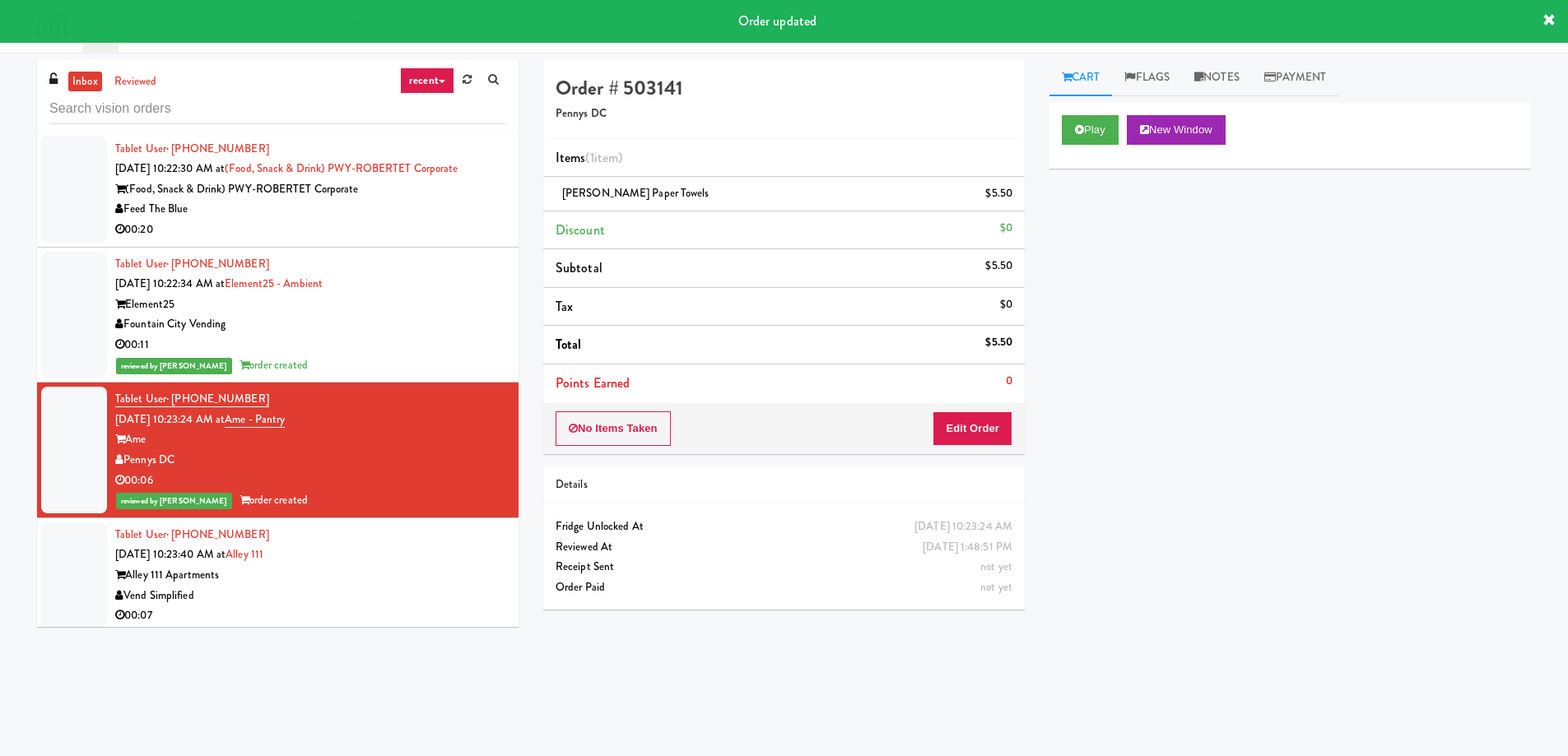
click at [318, 534] on div "Tablet User · (206) 579-6091 Aug 21, 2025 10:23:40 AM at Alley 111 Alley 111 Ap…" at bounding box center [311, 575] width 391 height 101
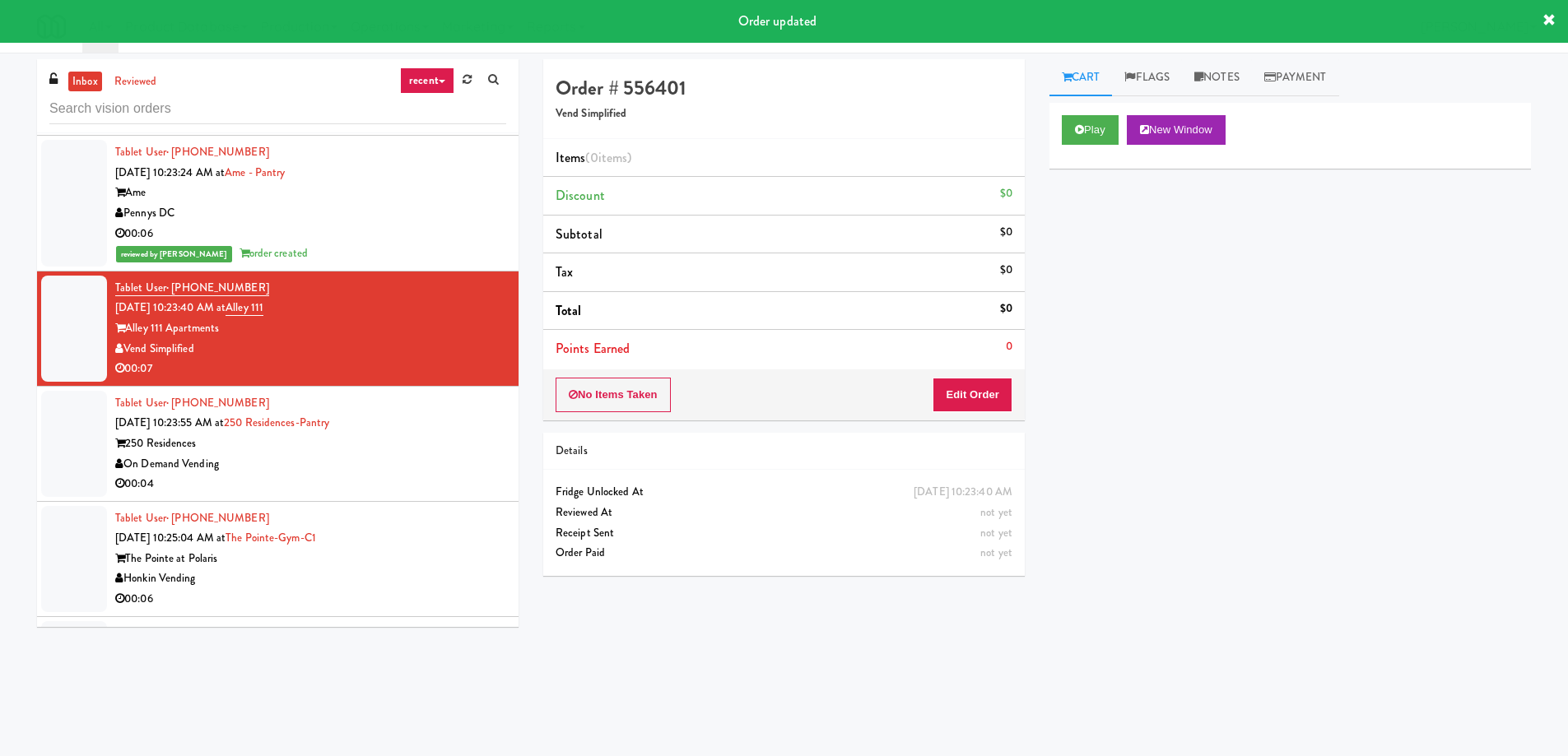
scroll to position [10371, 0]
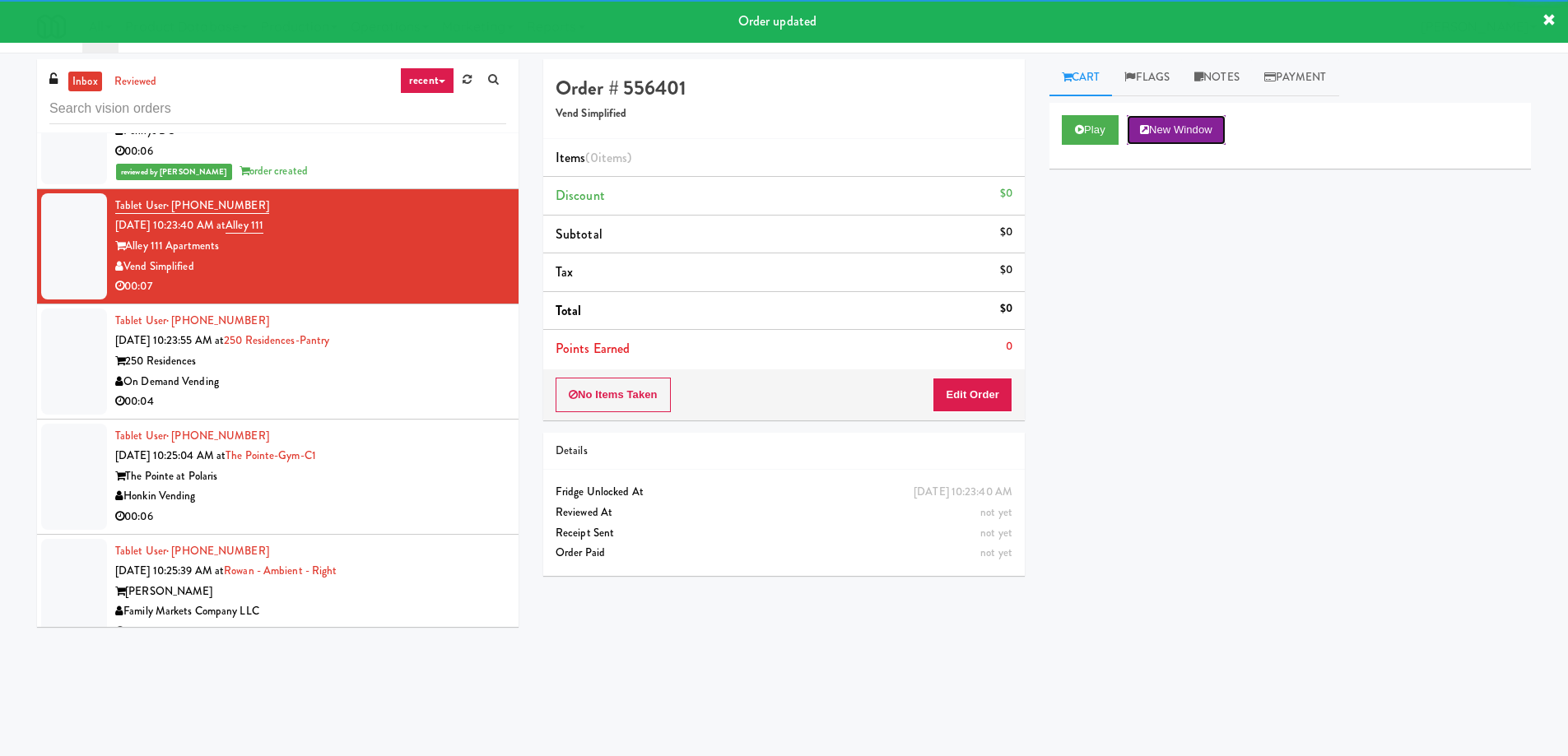
click at [1154, 135] on button "New Window" at bounding box center [1176, 130] width 98 height 30
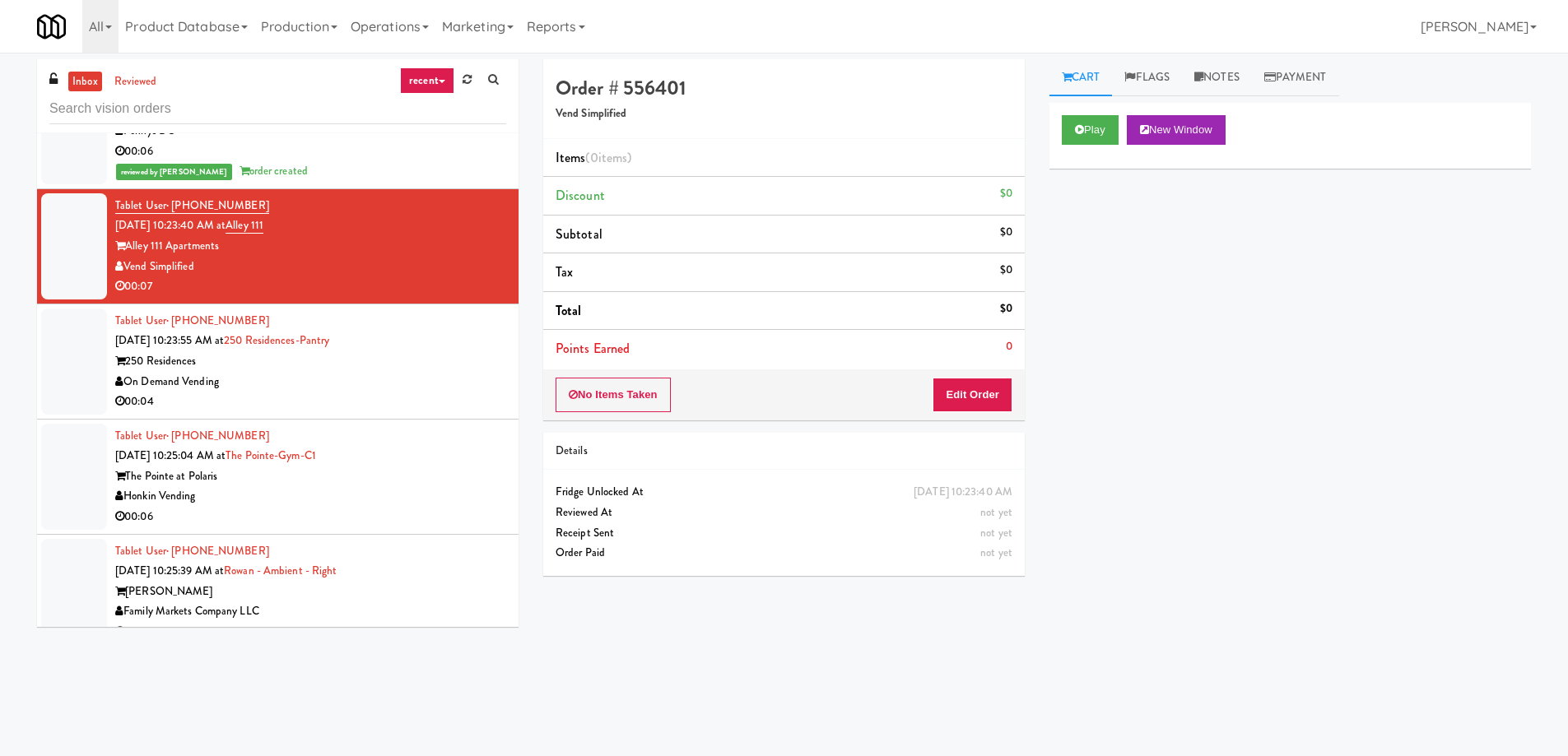
click at [314, 372] on div "On Demand Vending" at bounding box center [311, 382] width 391 height 21
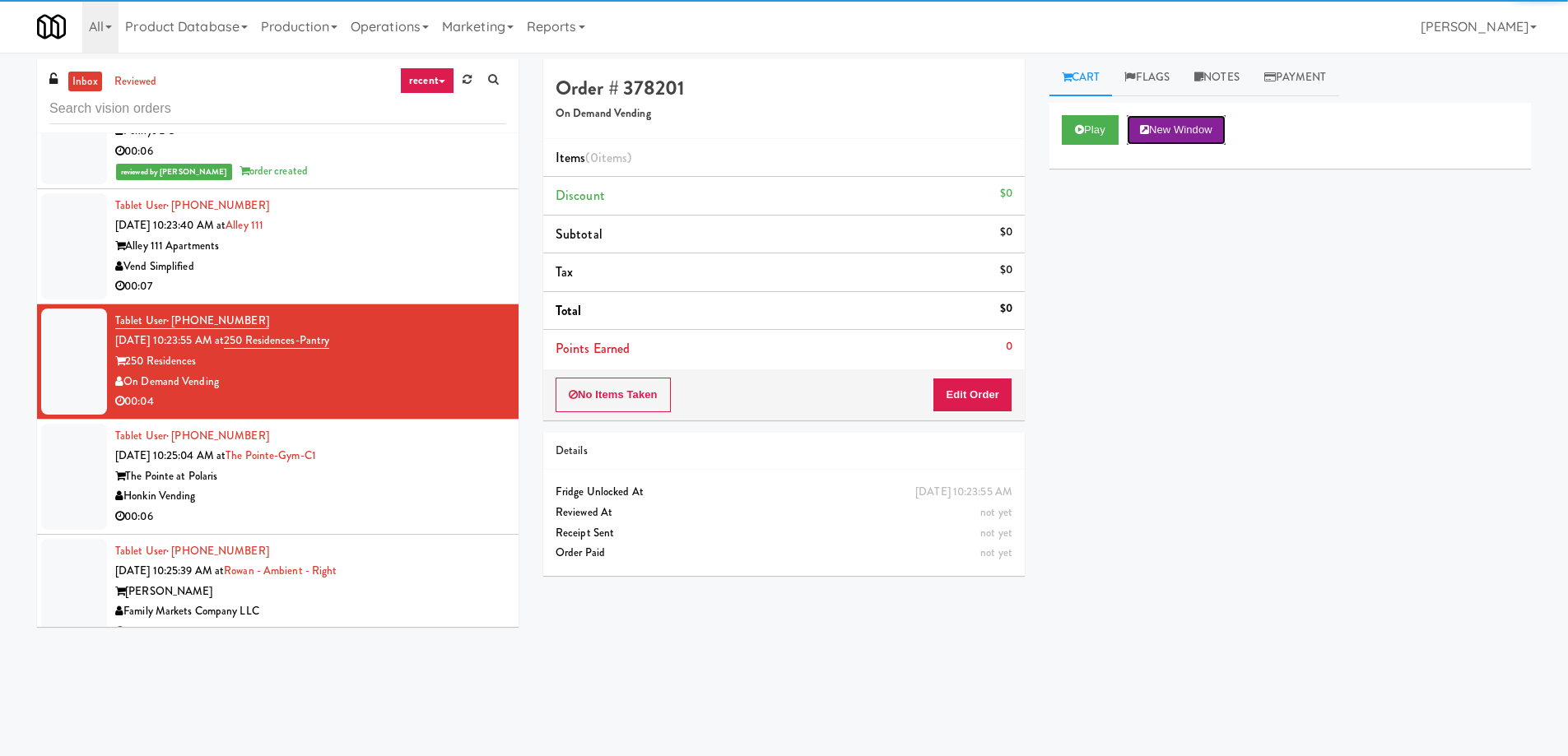
click at [1181, 130] on button "New Window" at bounding box center [1176, 130] width 98 height 30
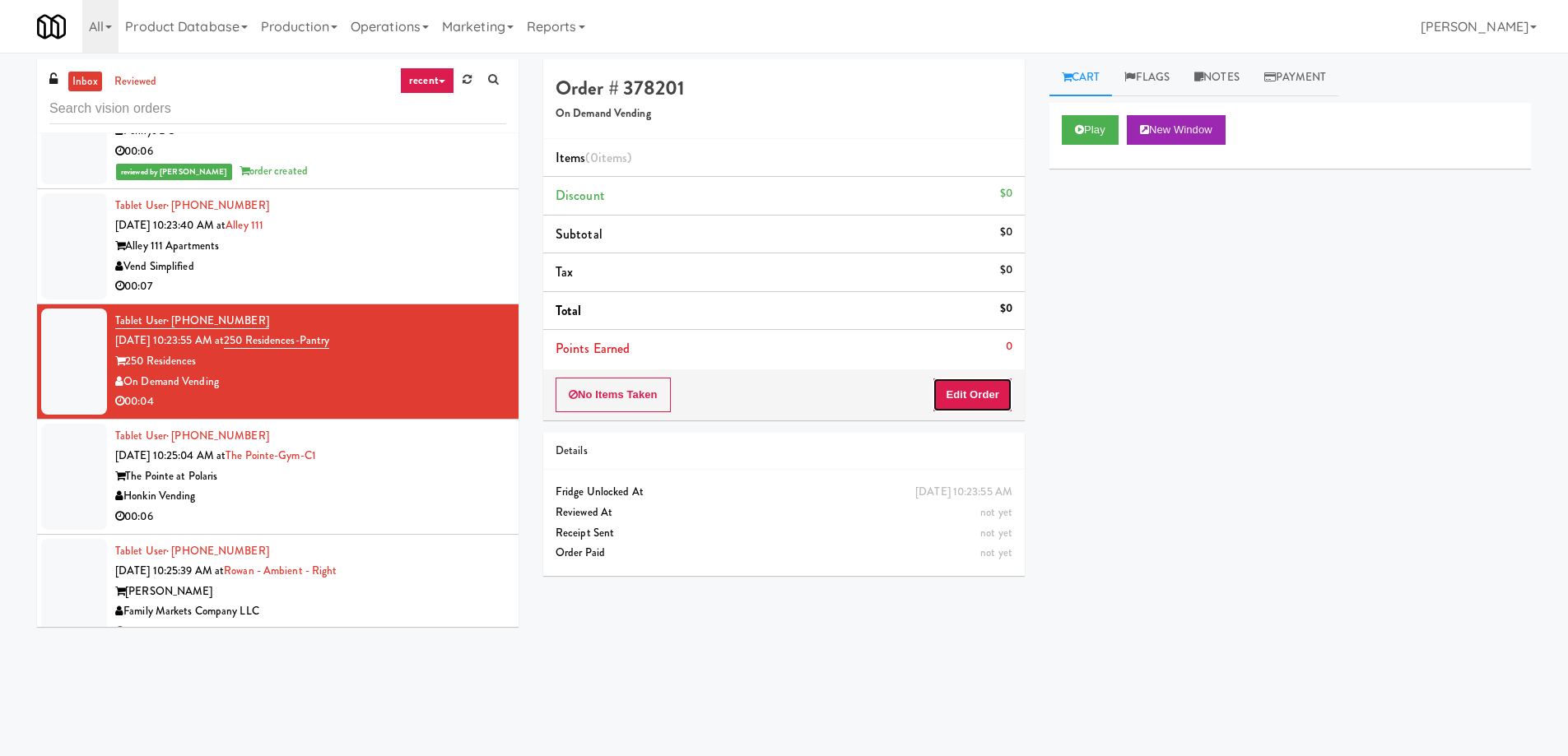
click at [973, 402] on button "Edit Order" at bounding box center [972, 395] width 80 height 34
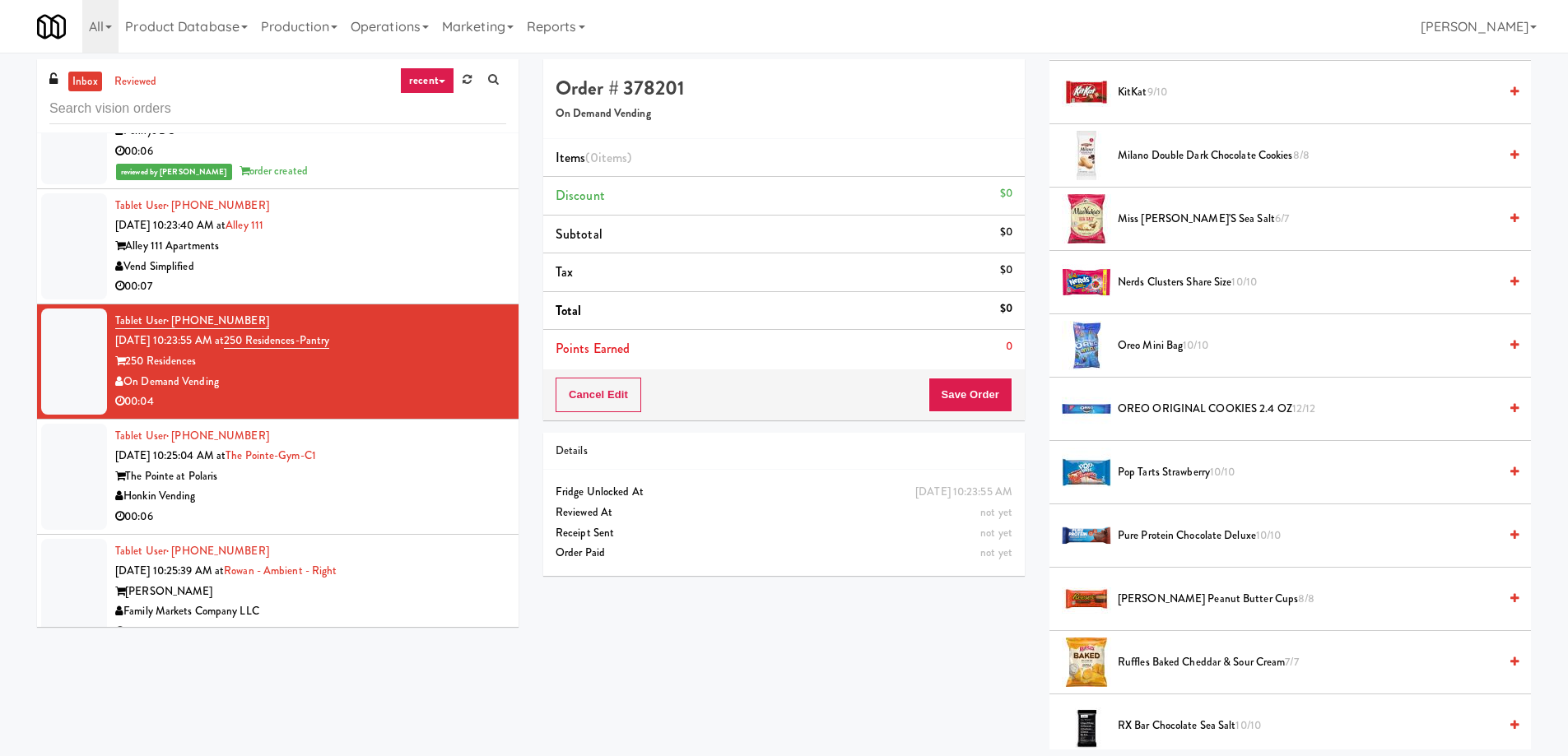
scroll to position [1317, 0]
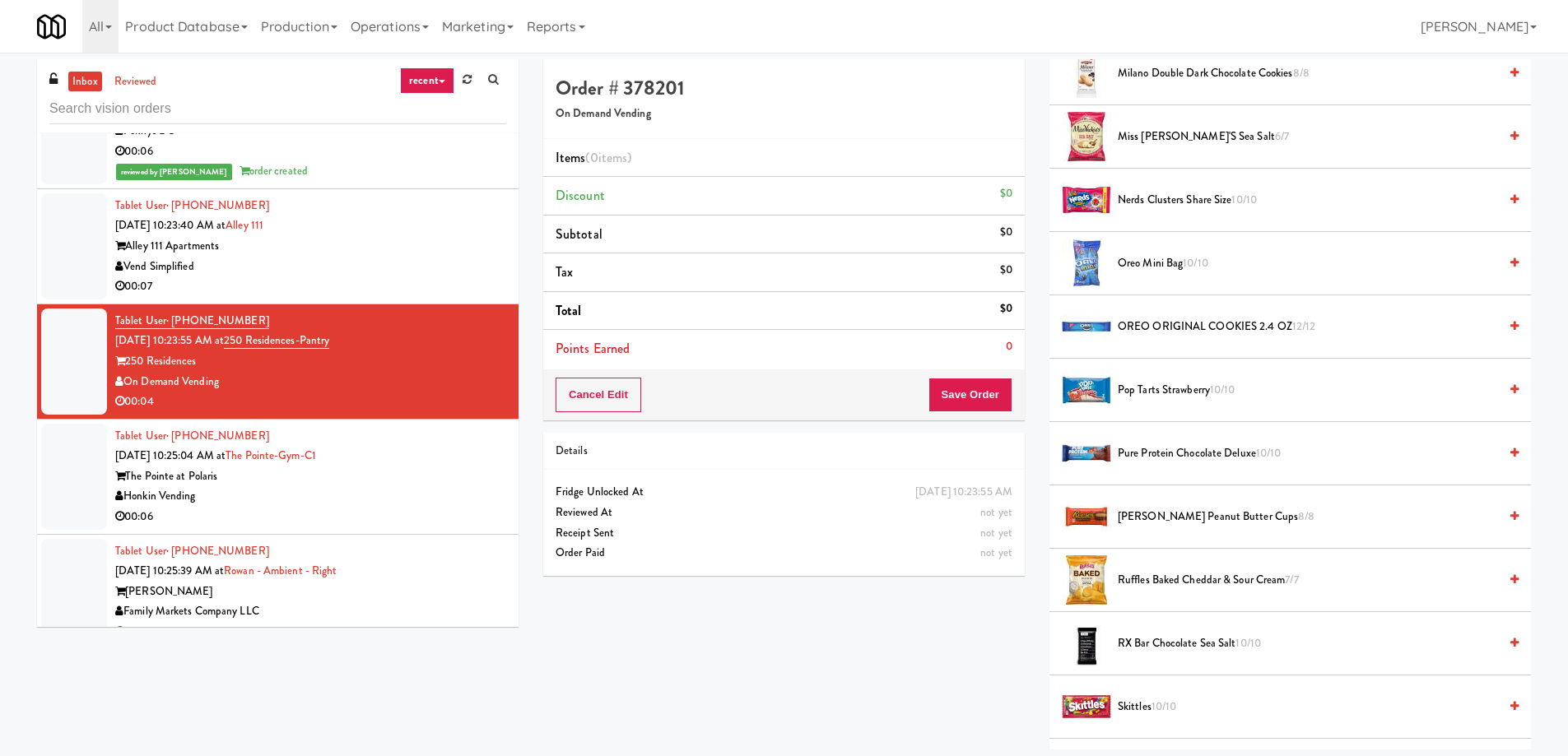
click at [1134, 519] on span "Reese's Peanut Butter Cups 8/8" at bounding box center [1308, 517] width 380 height 21
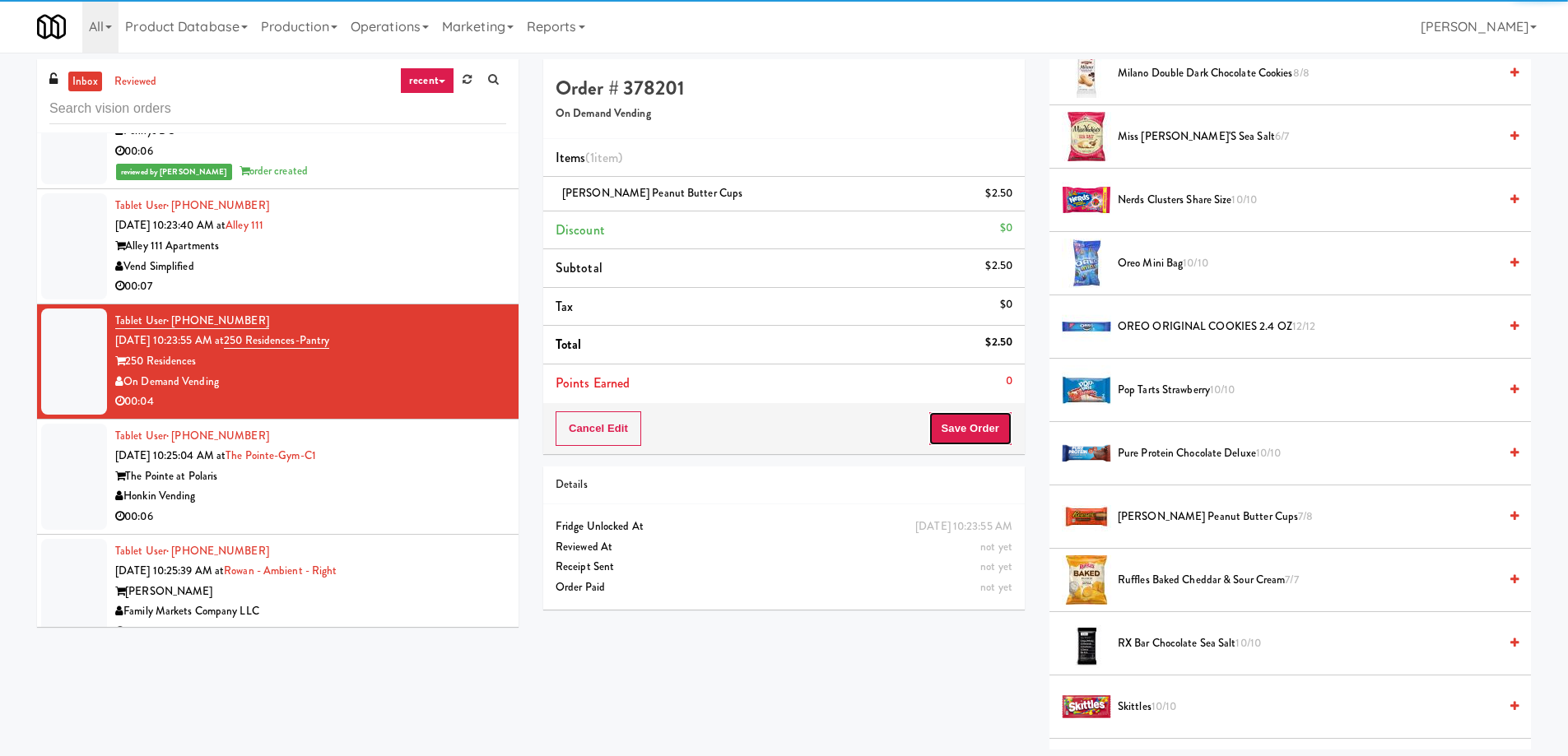
click at [960, 420] on button "Save Order" at bounding box center [970, 429] width 84 height 34
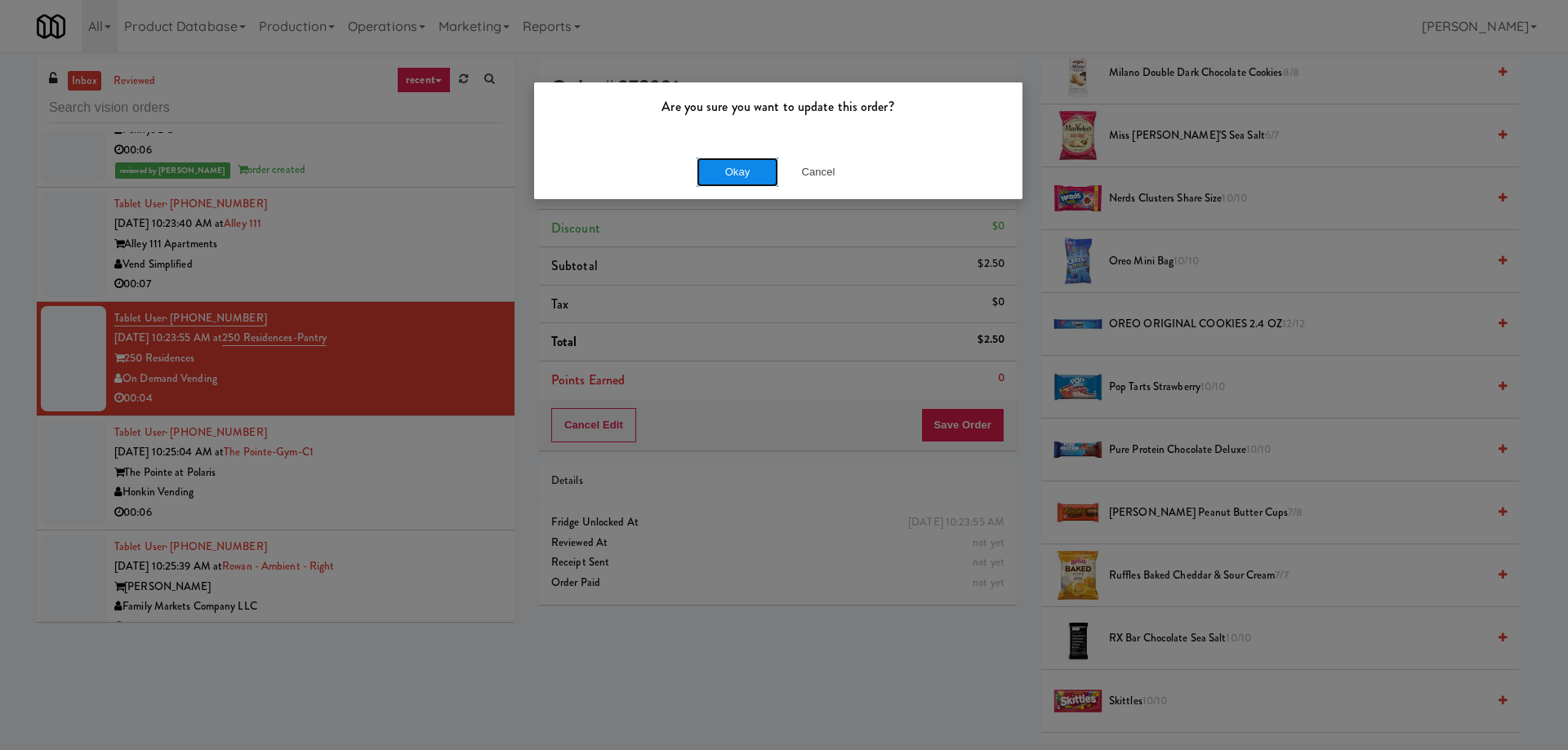
click at [733, 170] on button "Okay" at bounding box center [738, 172] width 82 height 30
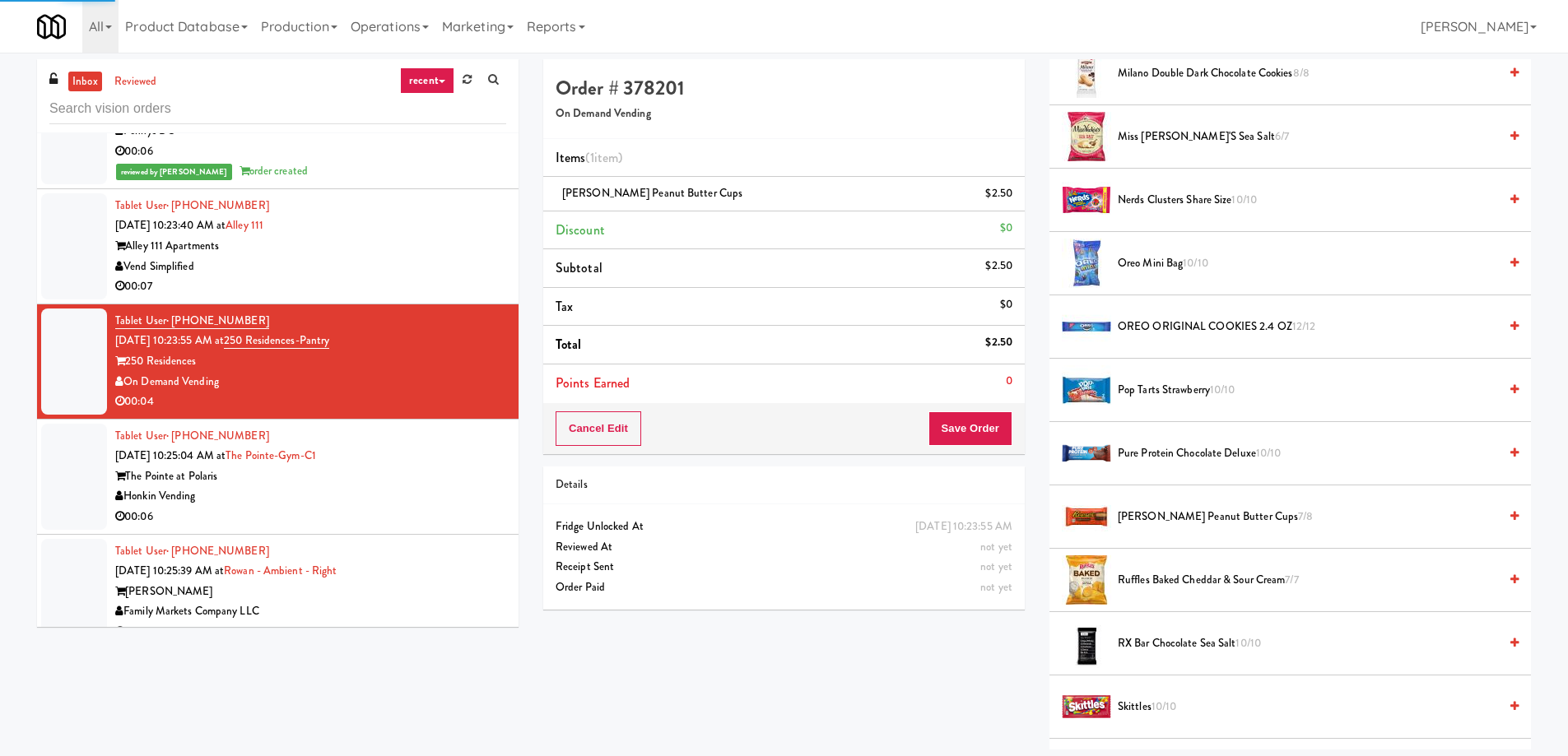
scroll to position [0, 0]
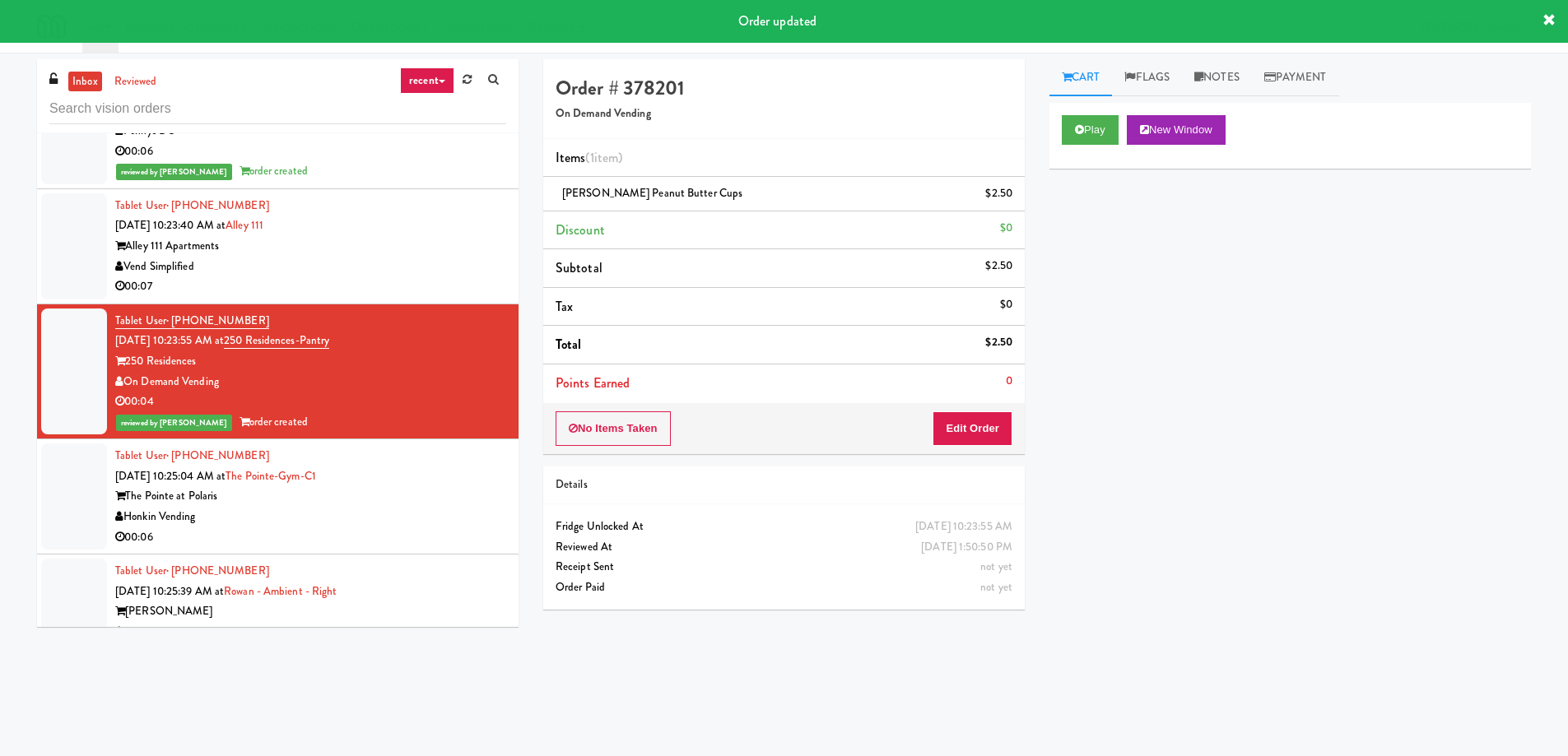
click at [261, 486] on div "The Pointe at Polaris" at bounding box center [311, 497] width 391 height 21
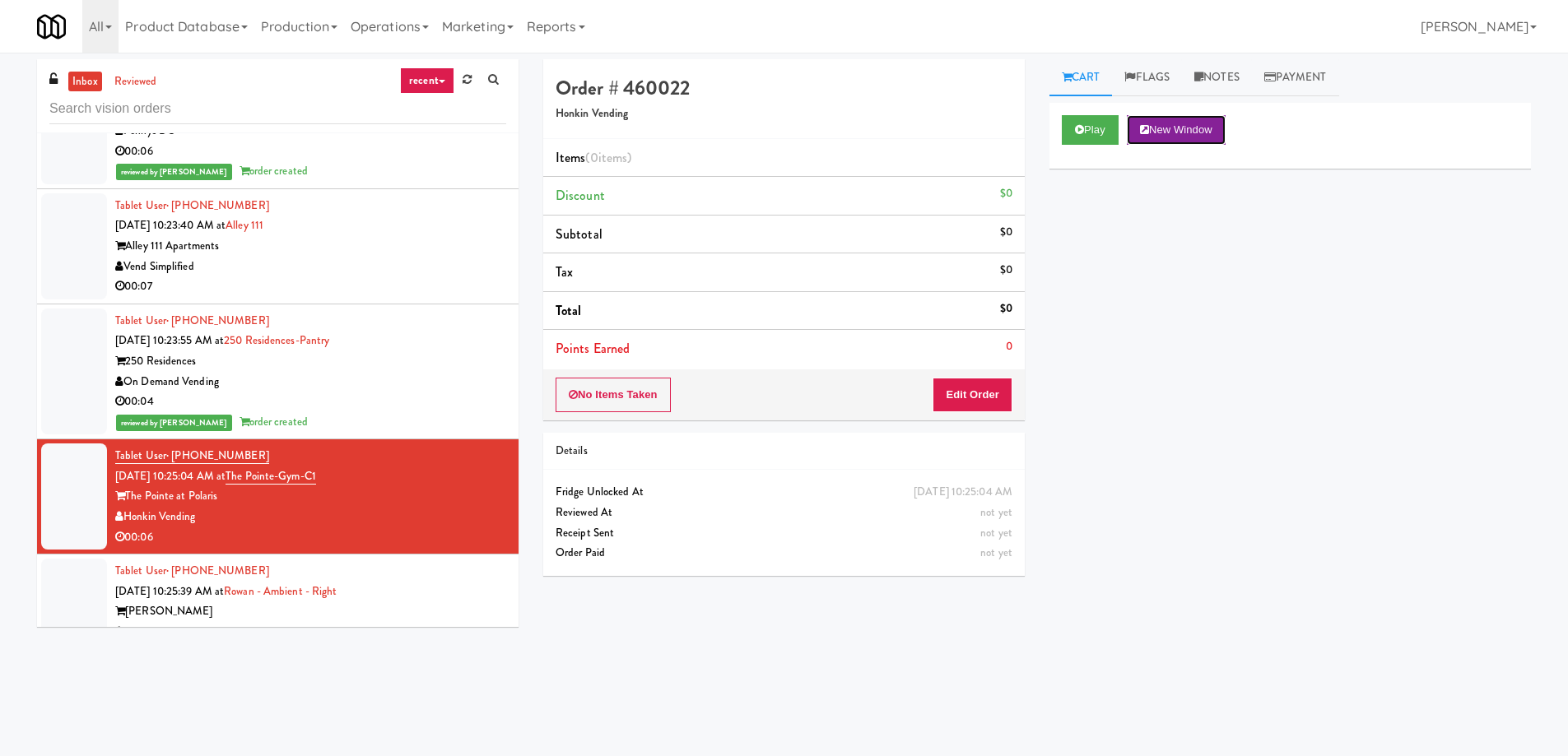
click at [1173, 137] on button "New Window" at bounding box center [1176, 130] width 98 height 30
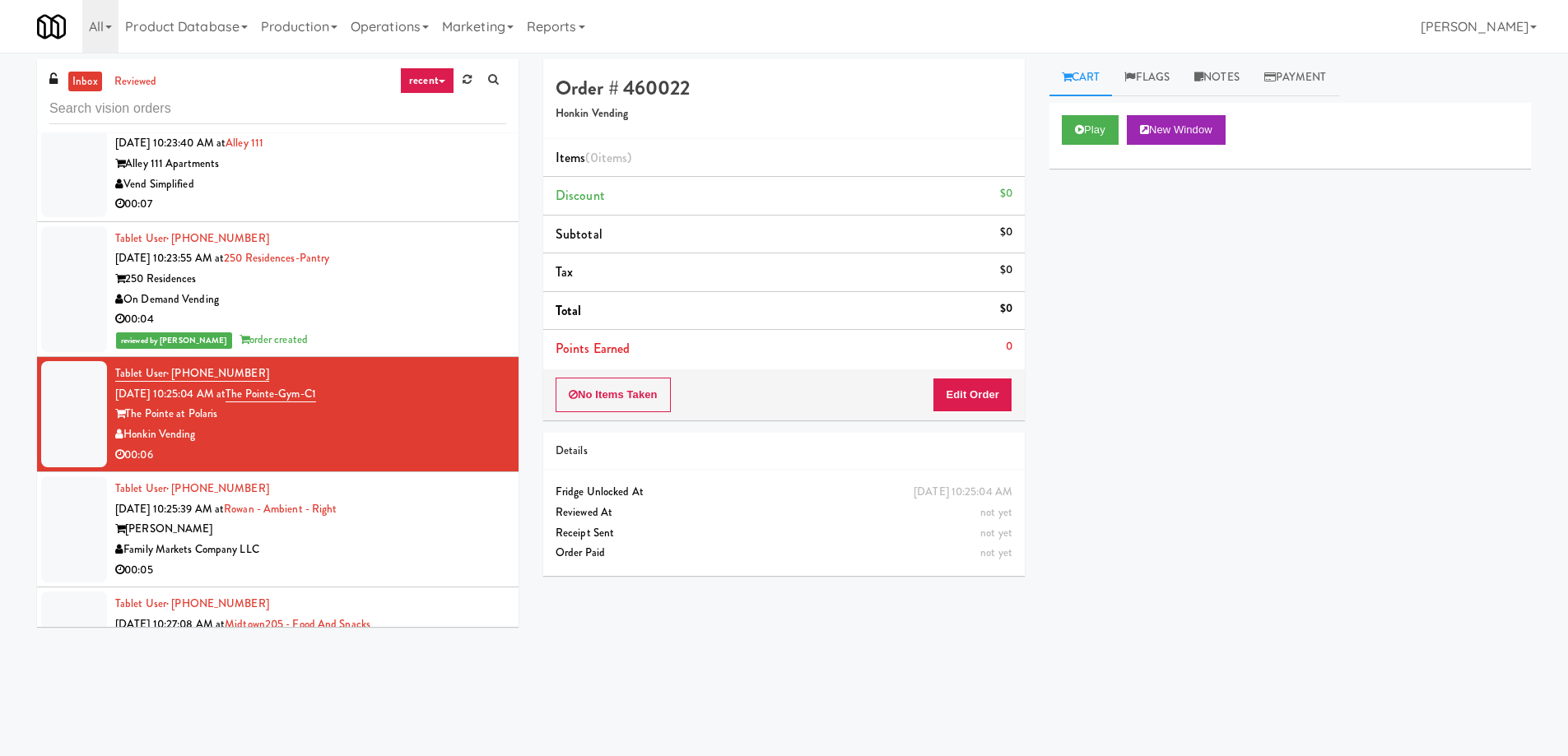
scroll to position [10618, 0]
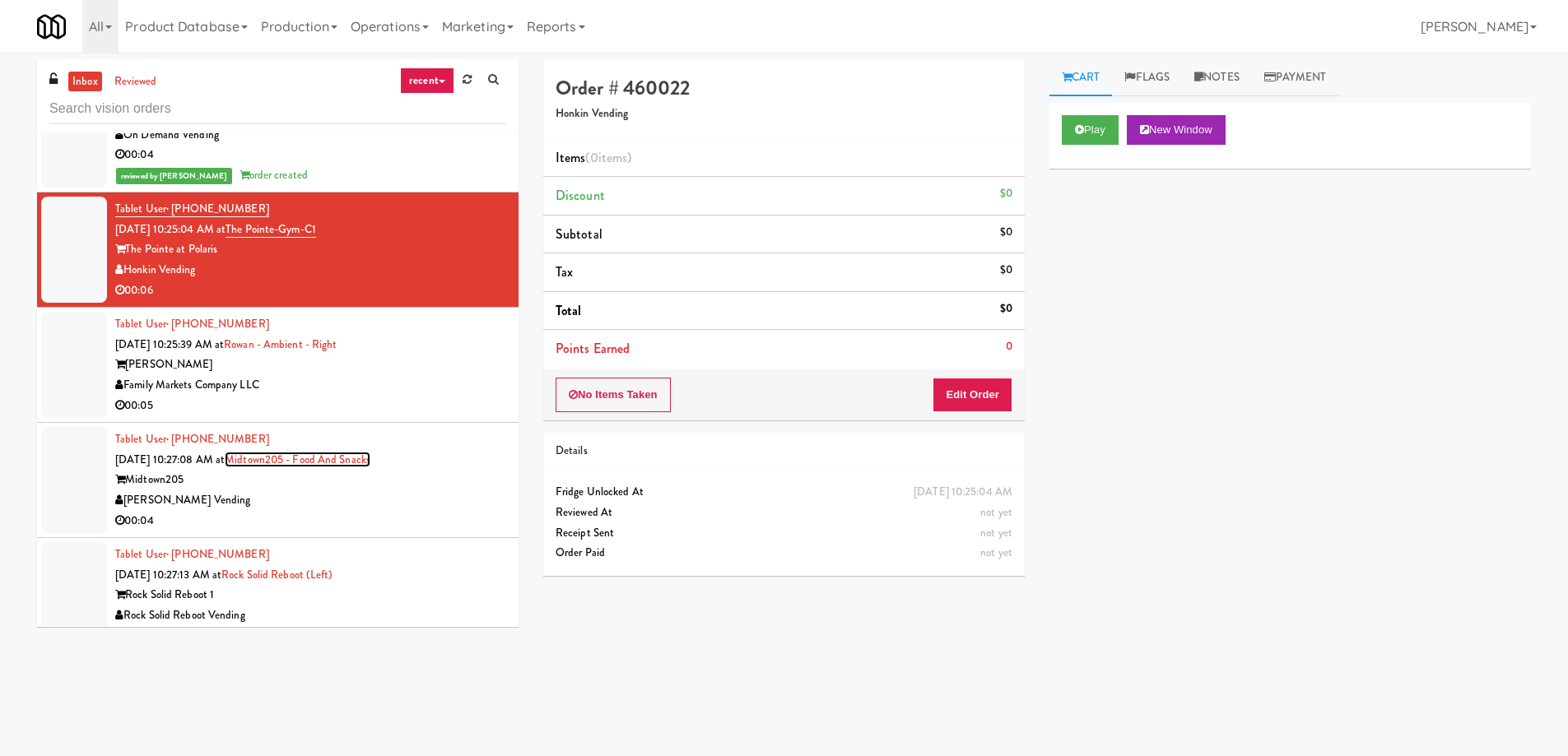
click at [317, 452] on link "Midtown205 - Food and Snacks" at bounding box center [297, 460] width 146 height 15
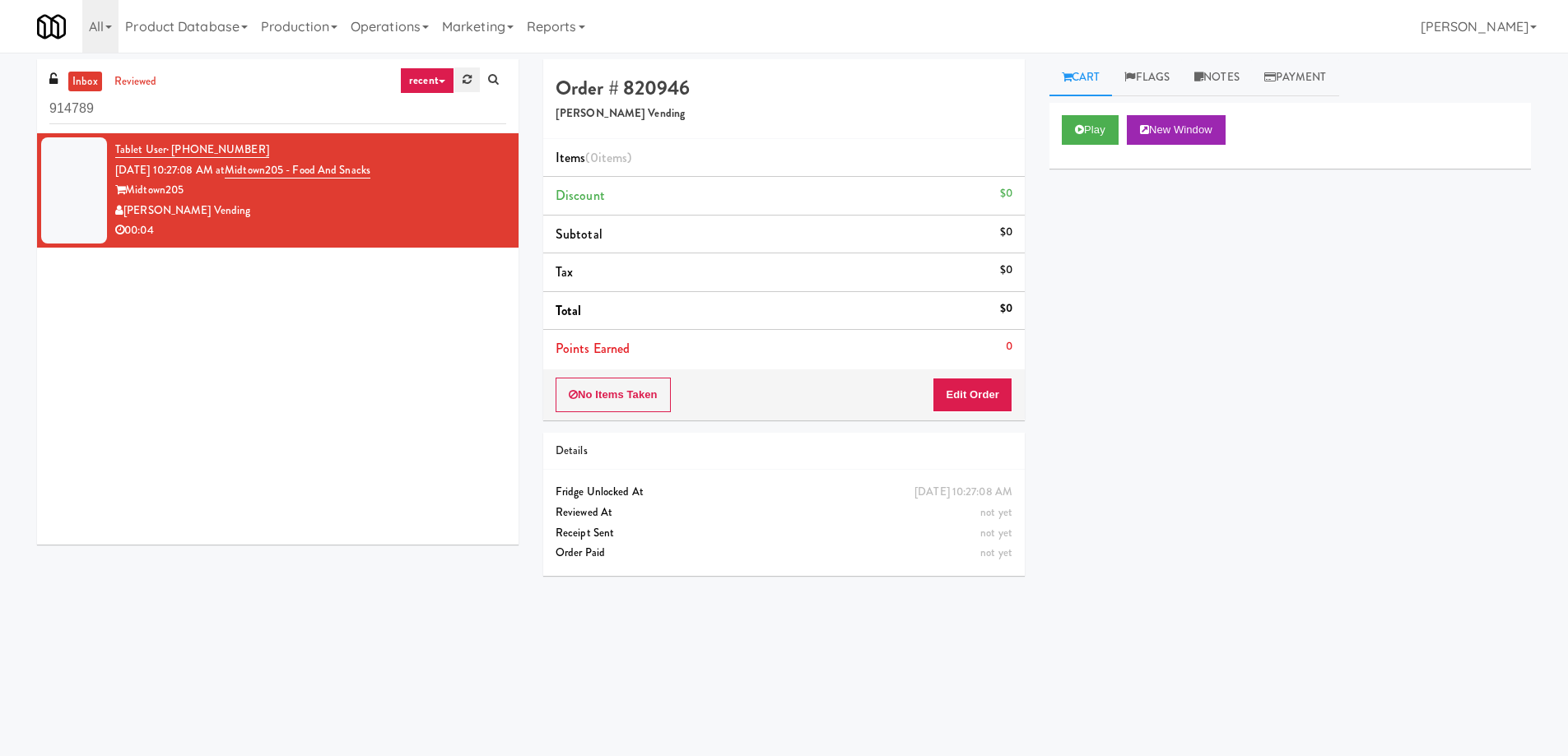
click at [464, 86] on link at bounding box center [467, 80] width 26 height 25
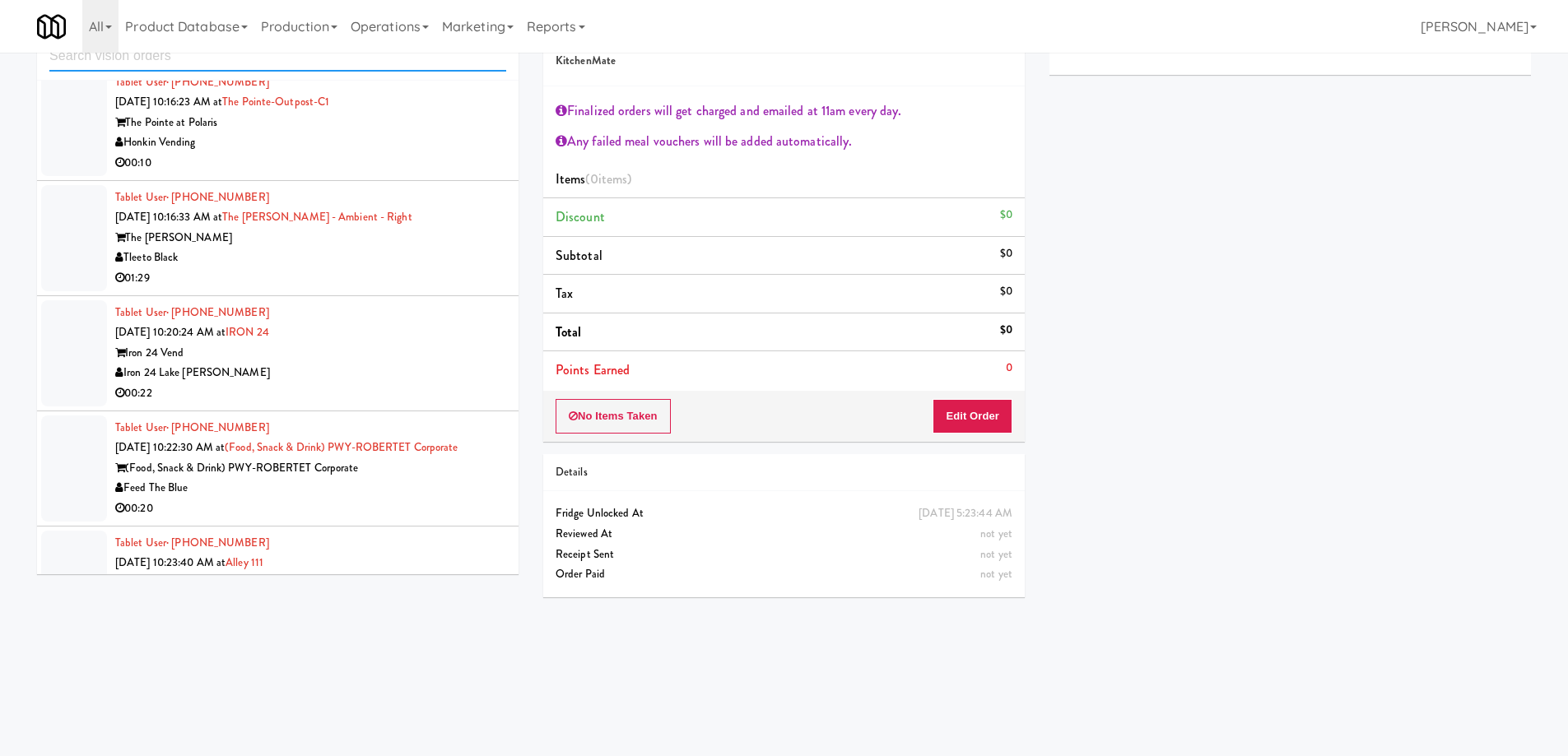
scroll to position [8724, 0]
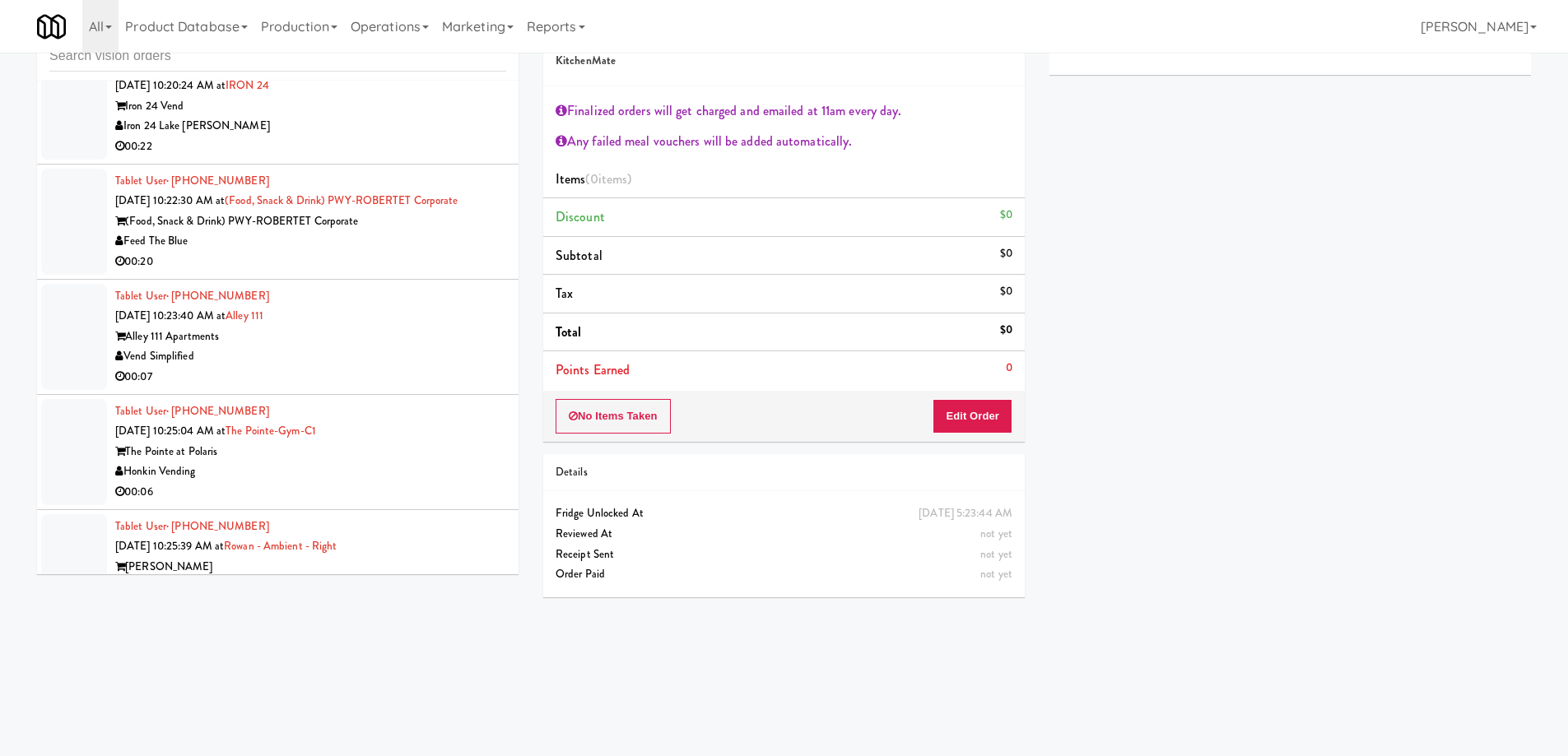
click at [341, 347] on div "Vend Simplified" at bounding box center [311, 357] width 391 height 21
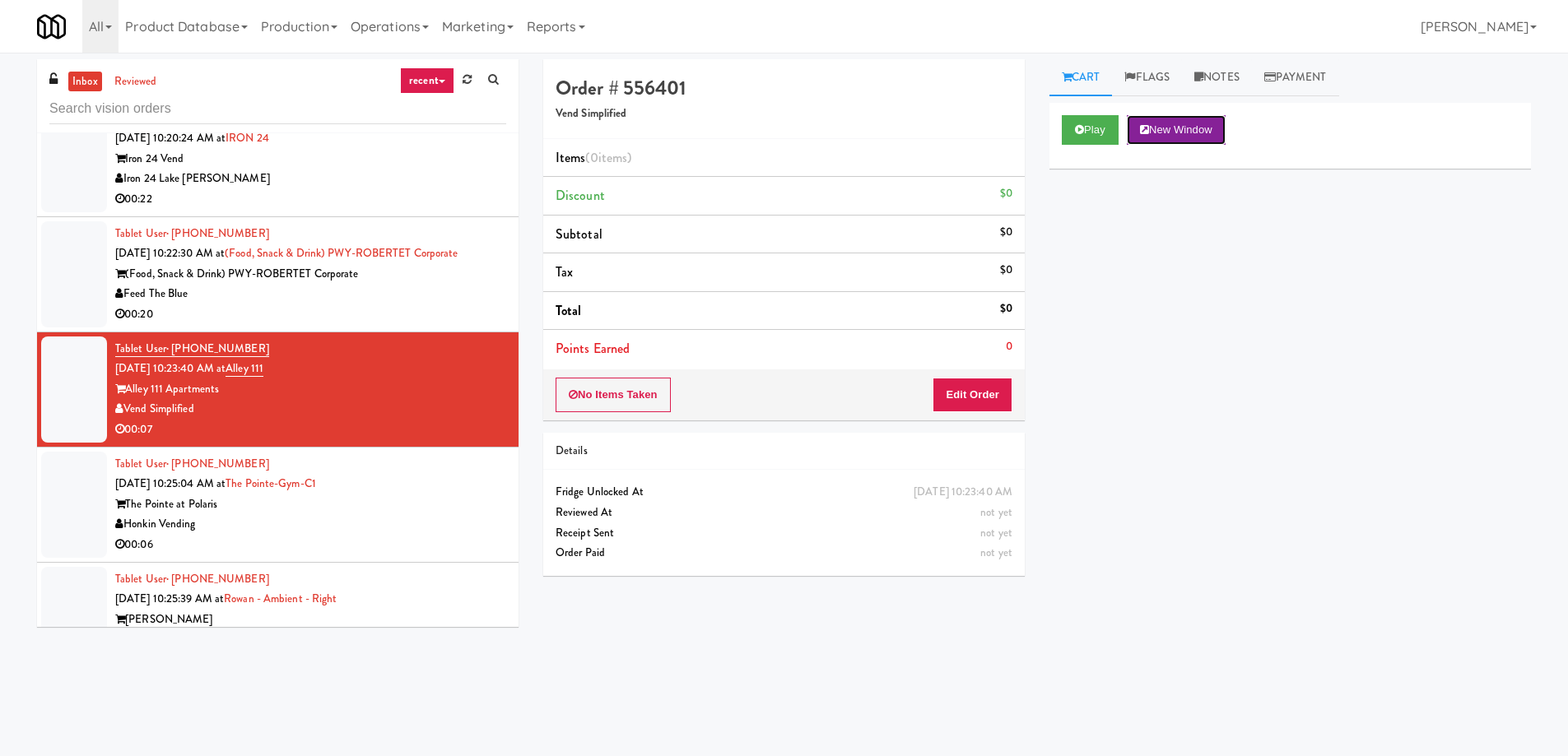
click at [1189, 135] on button "New Window" at bounding box center [1176, 130] width 98 height 30
click at [967, 397] on button "Edit Order" at bounding box center [972, 395] width 80 height 34
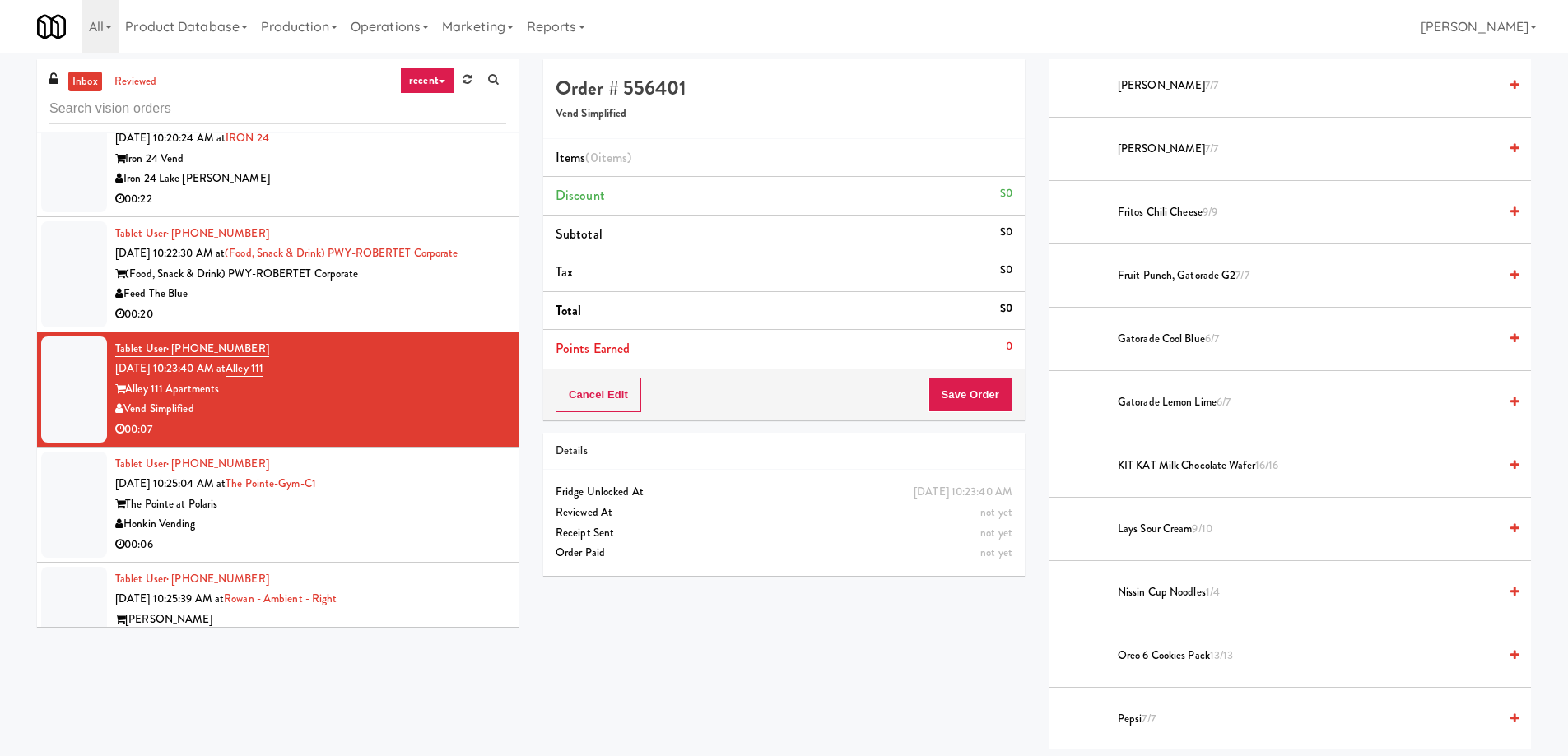
scroll to position [1152, 0]
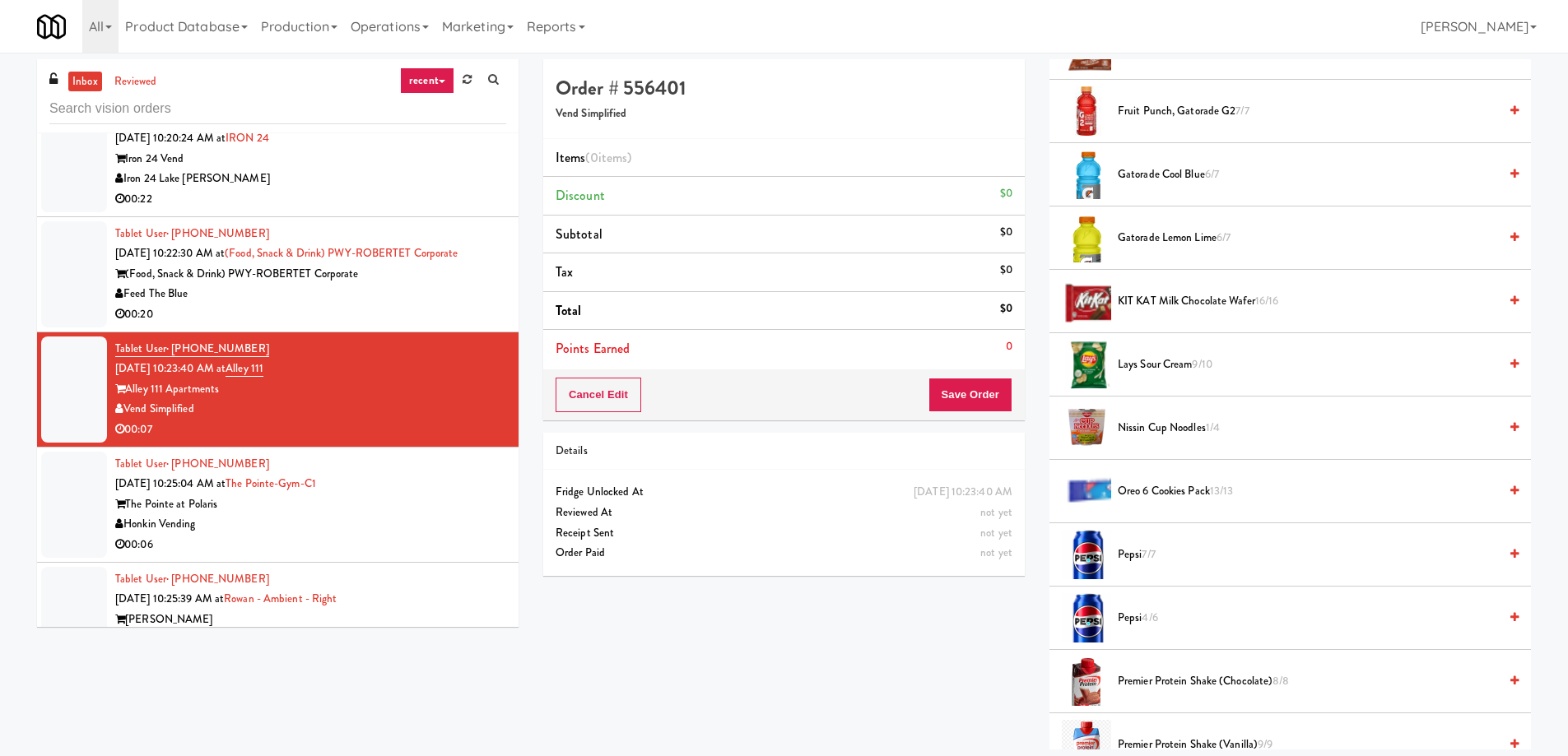
click at [1136, 558] on span "Pepsi 7/7" at bounding box center [1308, 555] width 380 height 21
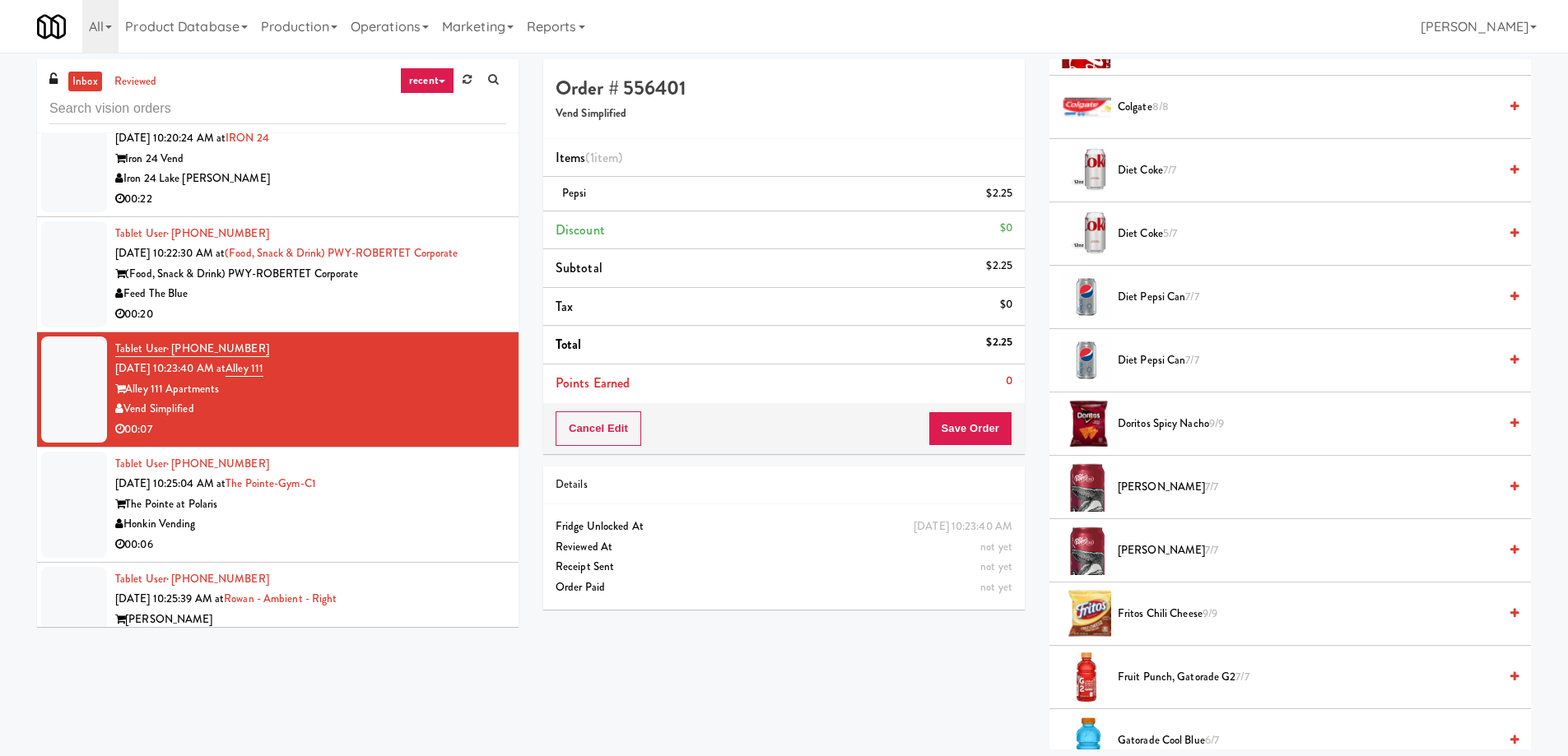
scroll to position [92, 0]
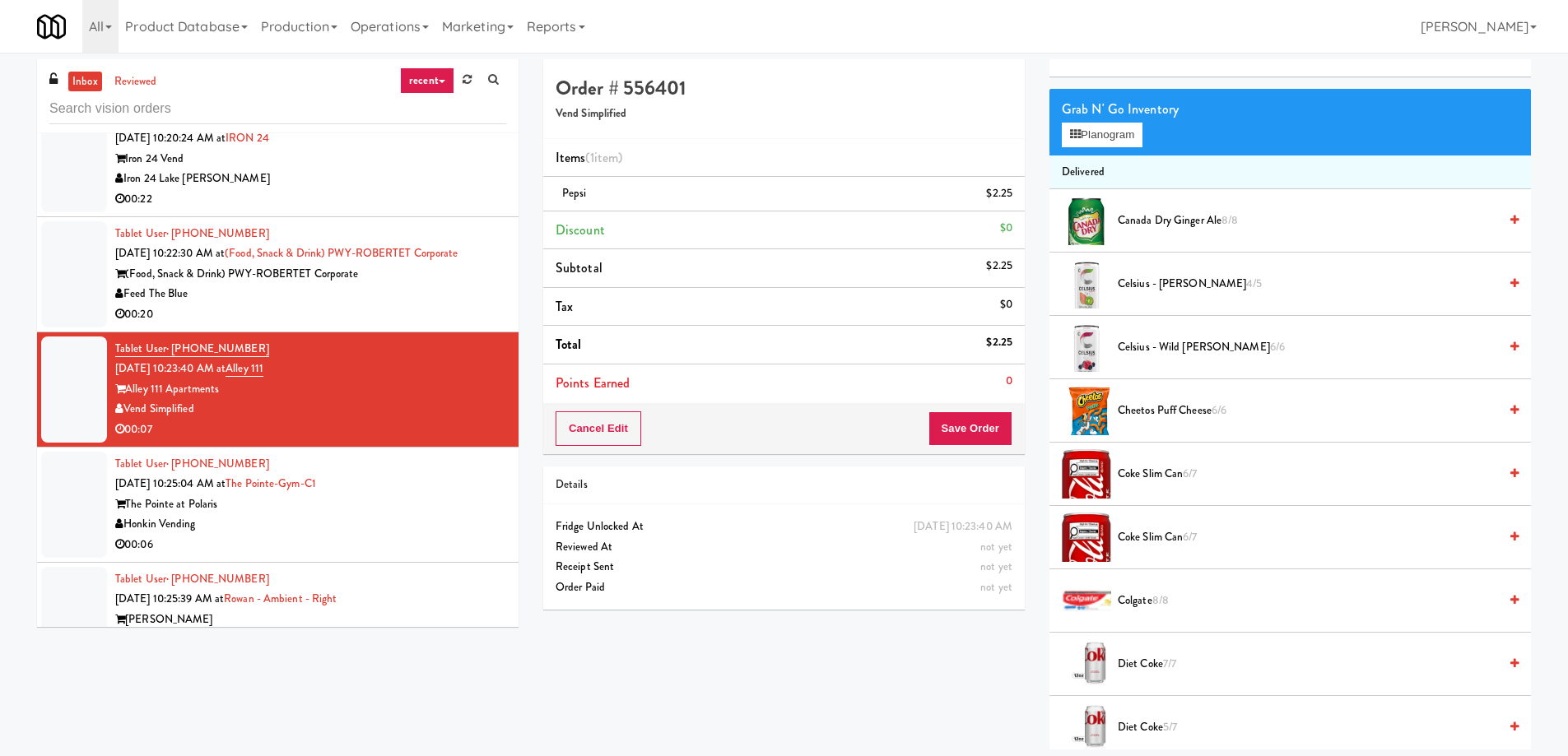
click at [1163, 473] on span "Coke Slim Can 6/7" at bounding box center [1308, 474] width 380 height 21
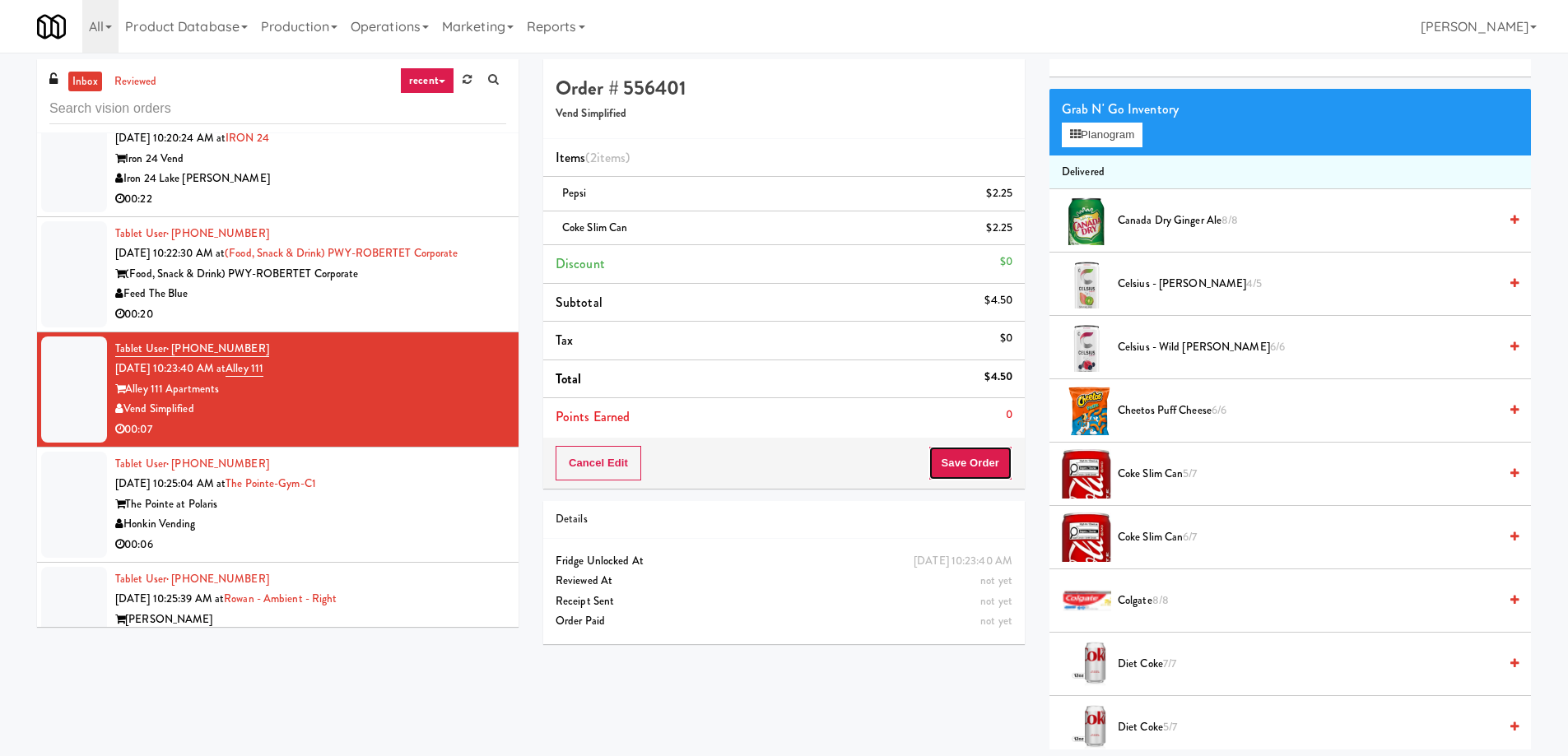
click at [964, 473] on button "Save Order" at bounding box center [970, 463] width 84 height 34
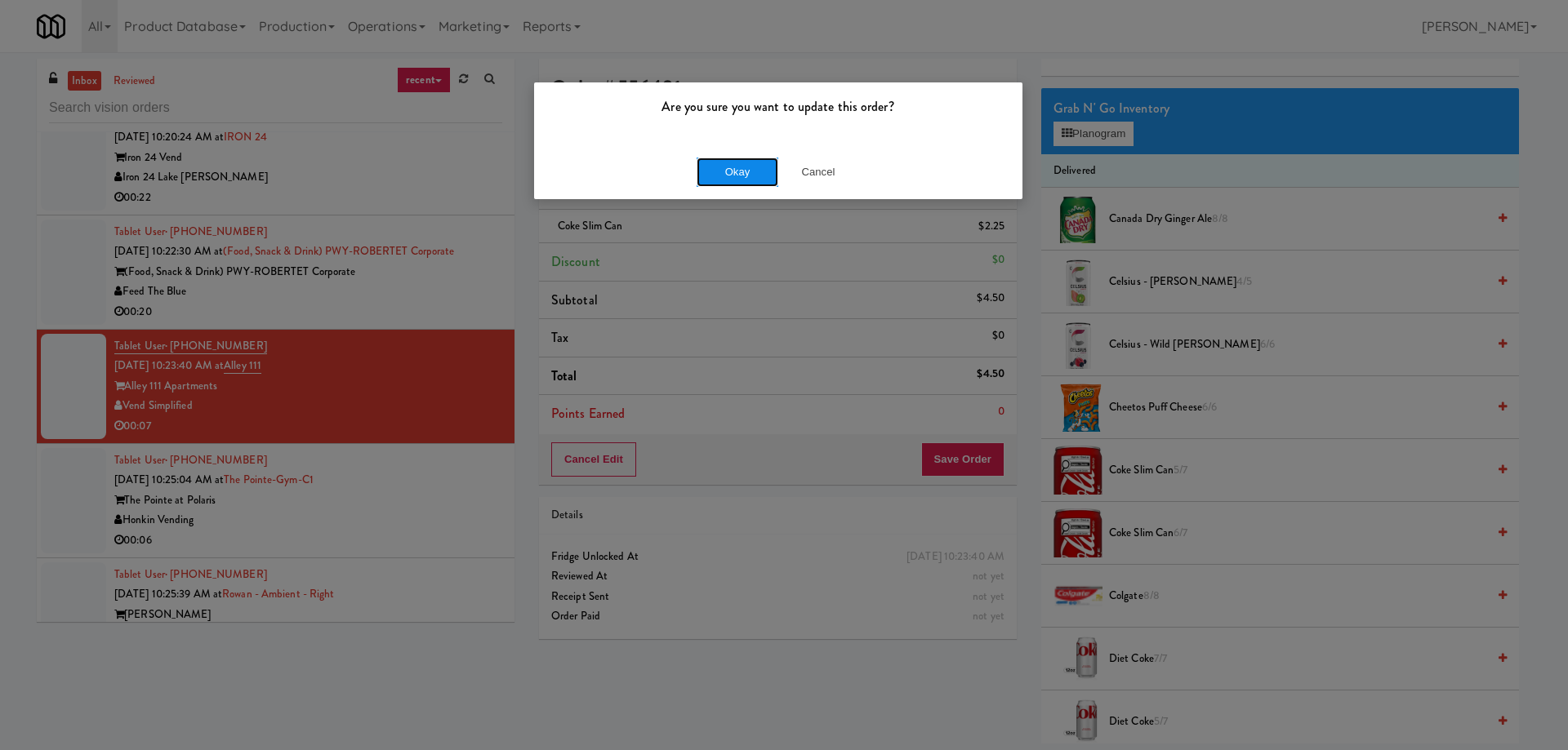
click at [728, 176] on button "Okay" at bounding box center [738, 172] width 82 height 30
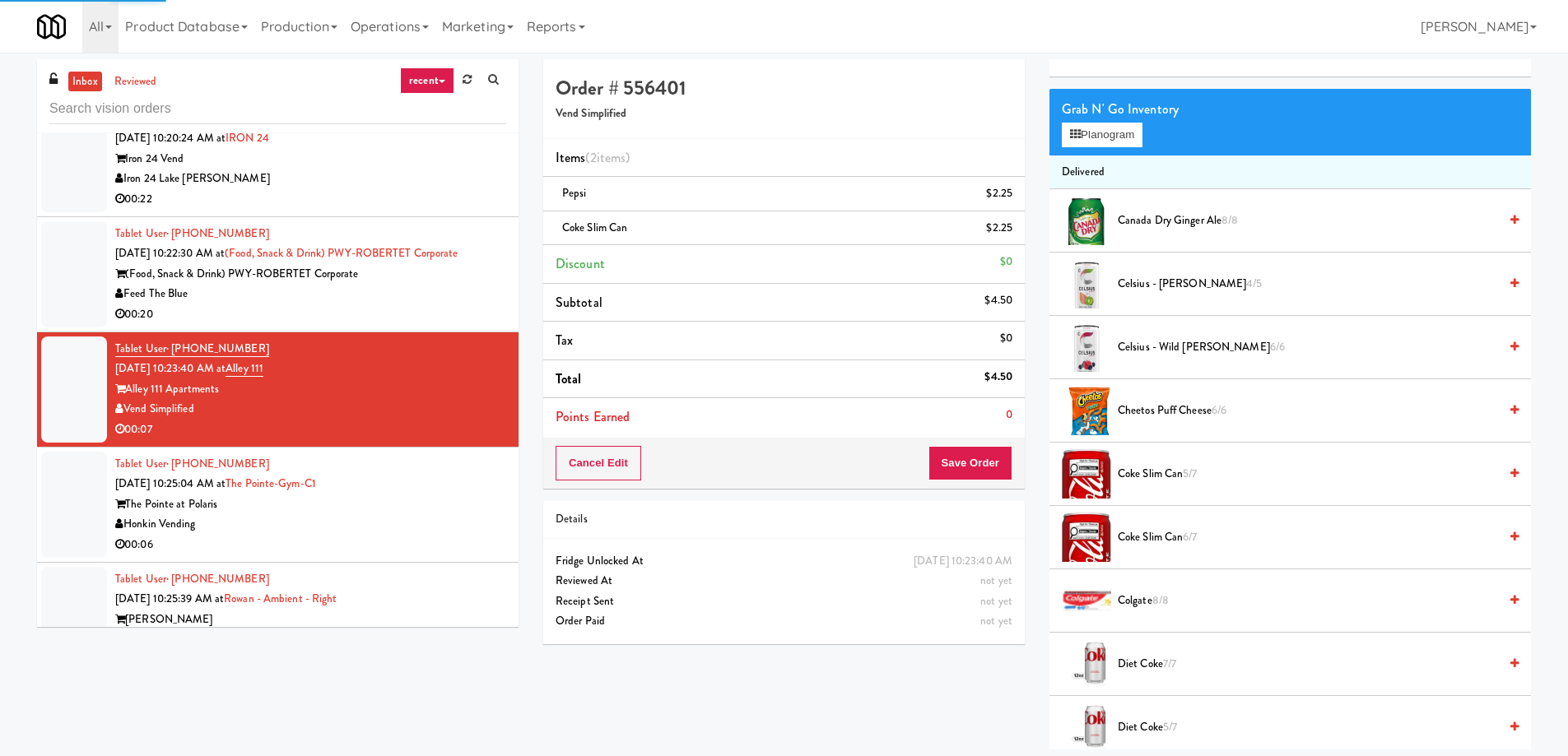
scroll to position [0, 0]
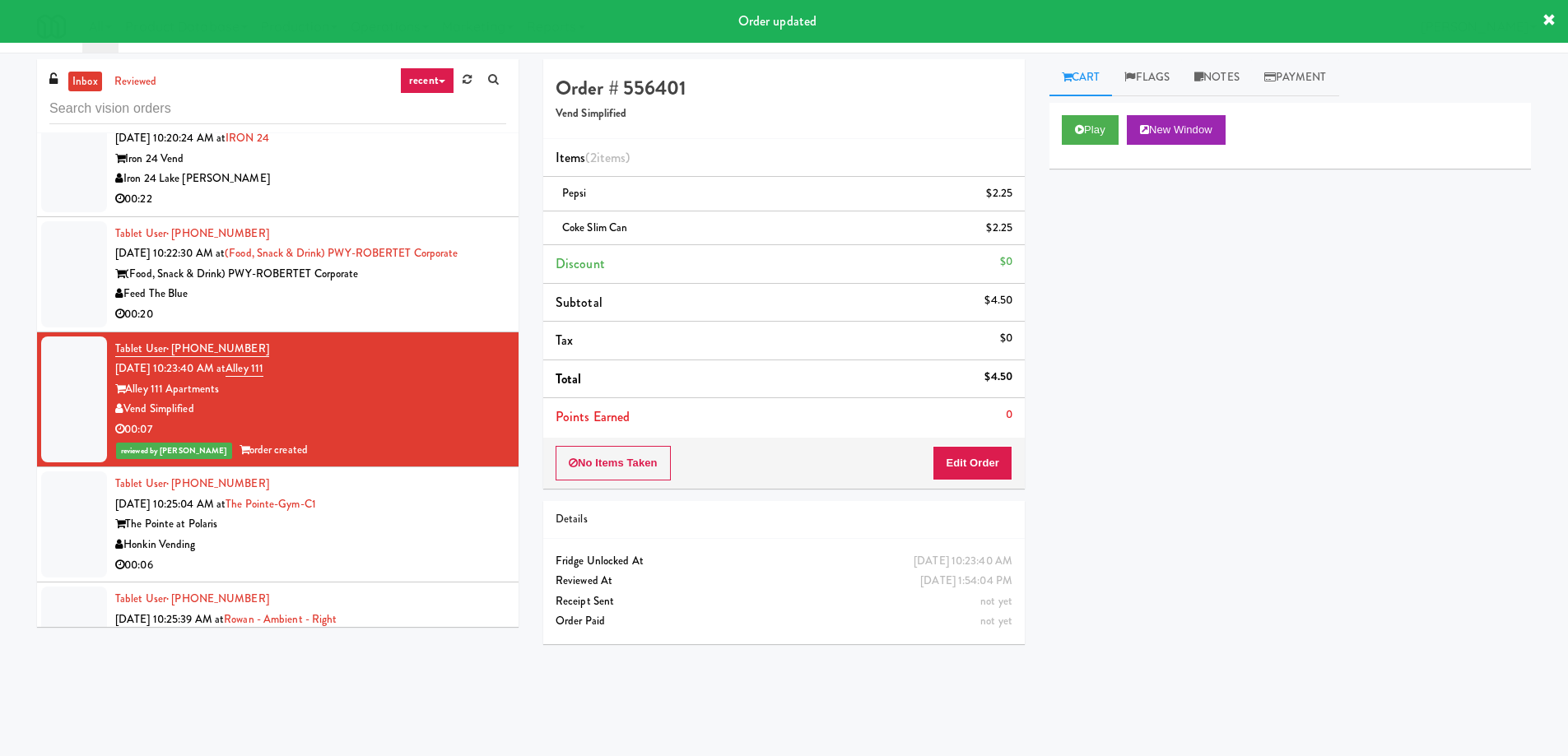
click at [355, 475] on div "Tablet User · (408) 637-0254 Aug 21, 2025 10:25:04 AM at The Pointe-Gym-C1 The …" at bounding box center [311, 525] width 391 height 101
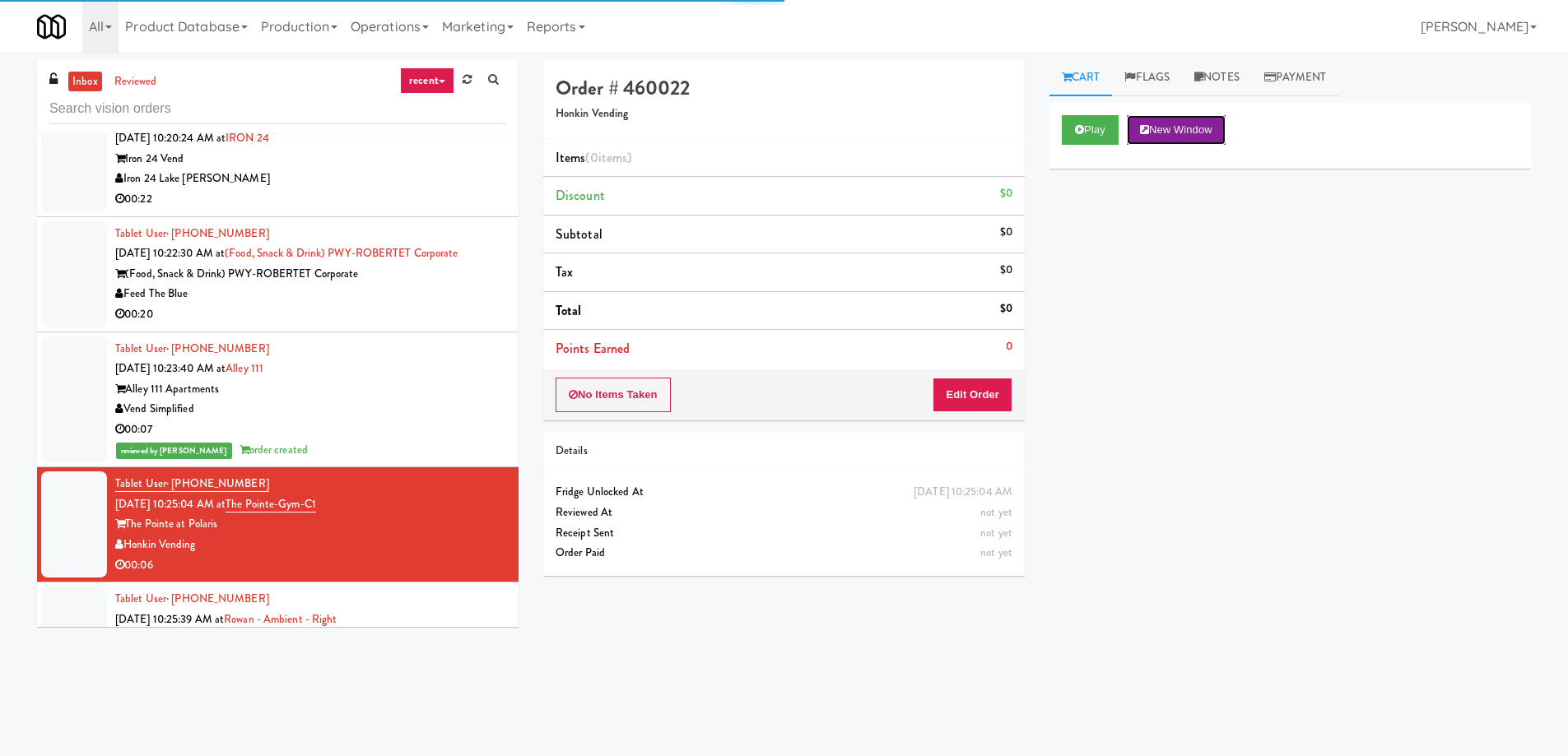
click at [1174, 134] on button "New Window" at bounding box center [1176, 130] width 98 height 30
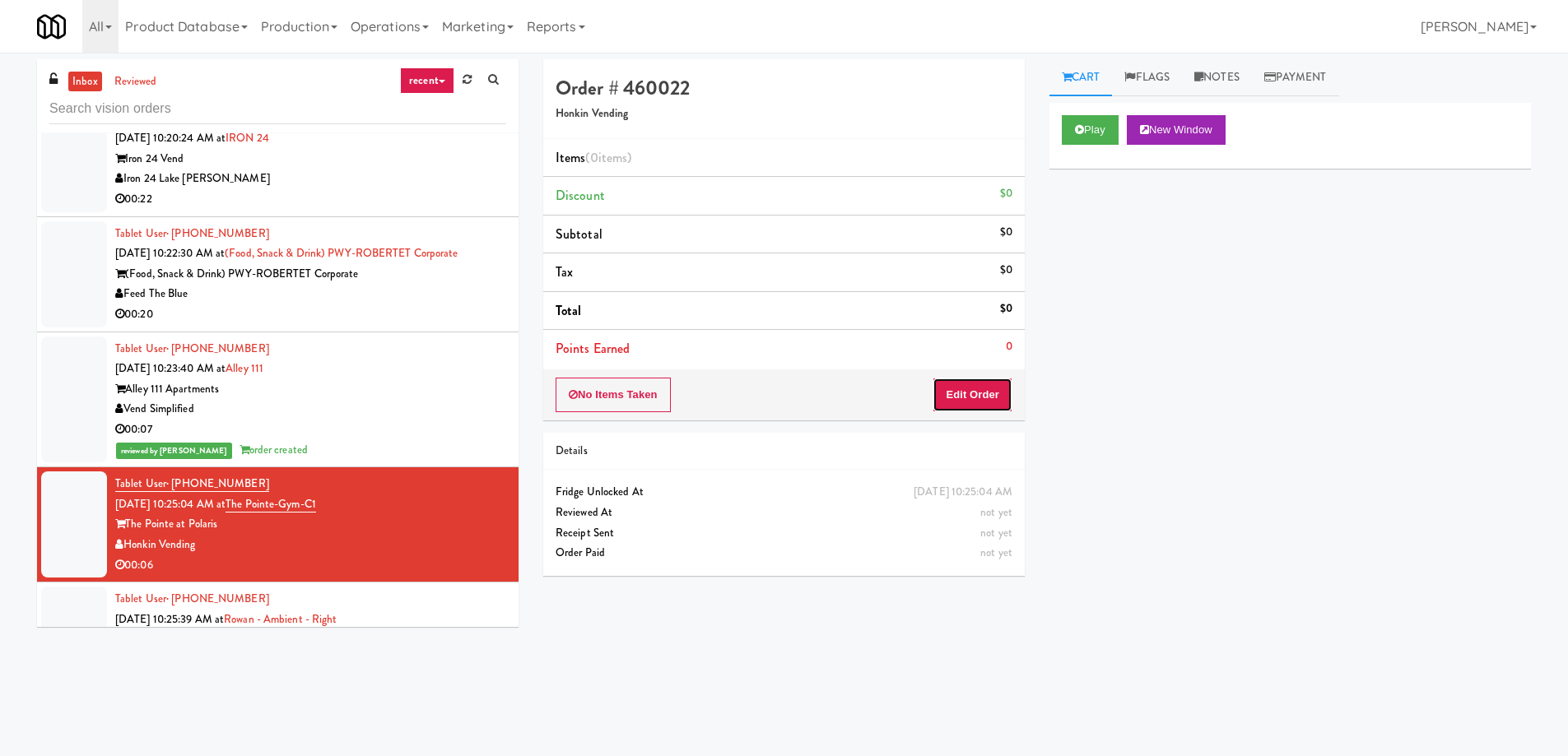
click at [978, 396] on button "Edit Order" at bounding box center [972, 395] width 80 height 34
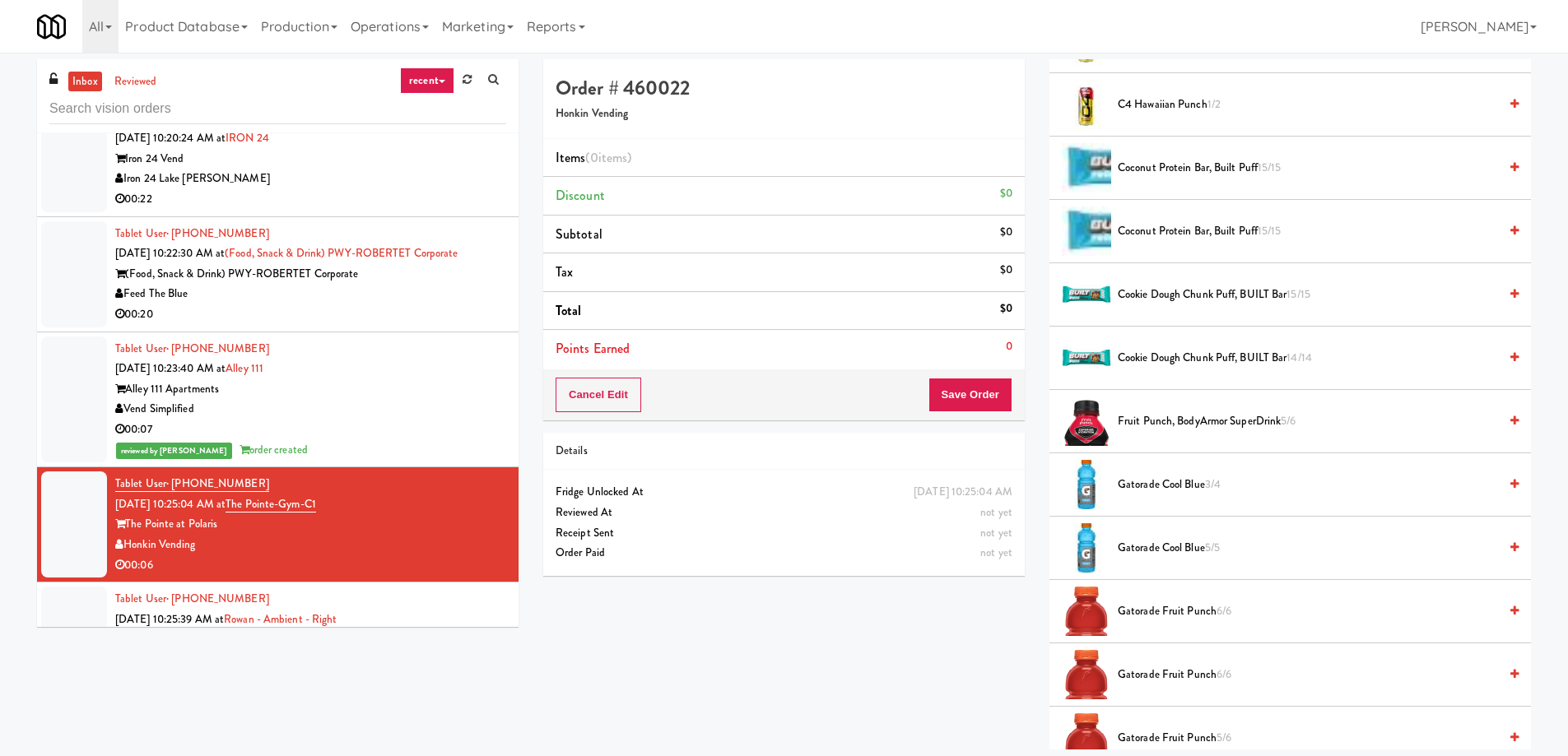
scroll to position [1069, 0]
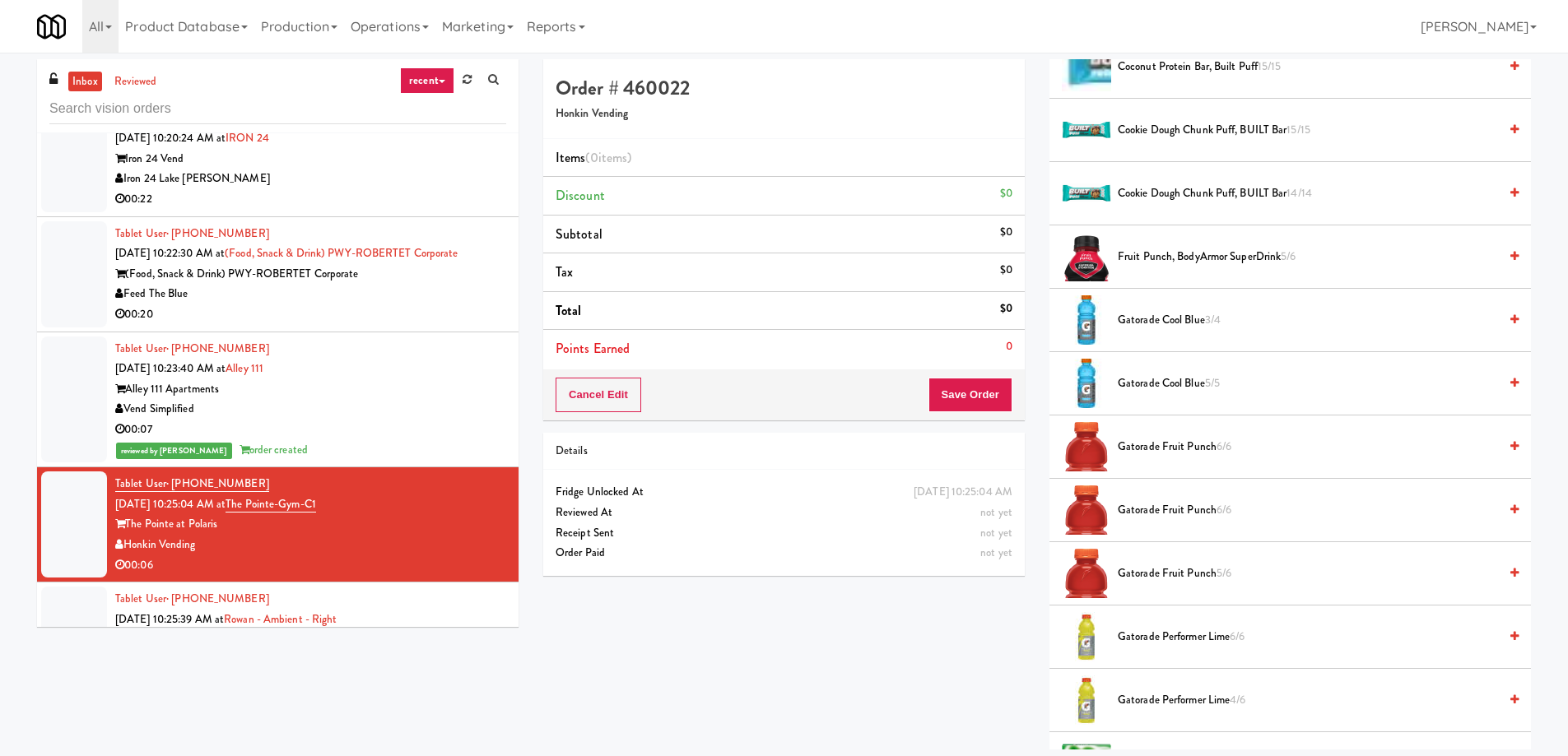
click at [1156, 448] on span "Gatorade Fruit Punch 6/6" at bounding box center [1308, 447] width 380 height 21
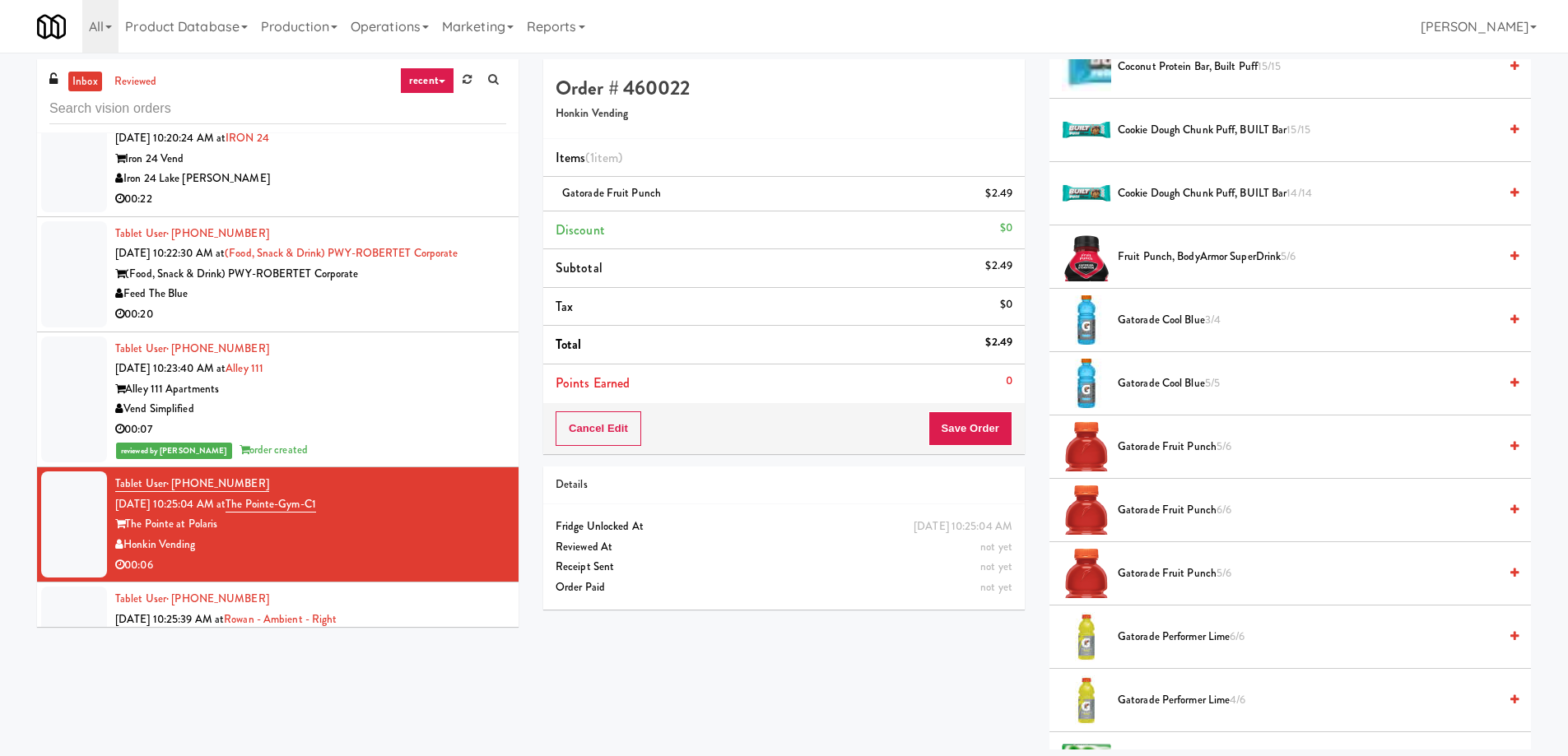
click at [1144, 250] on span "Fruit Punch, BodyArmor SuperDrink 5/6" at bounding box center [1308, 257] width 380 height 21
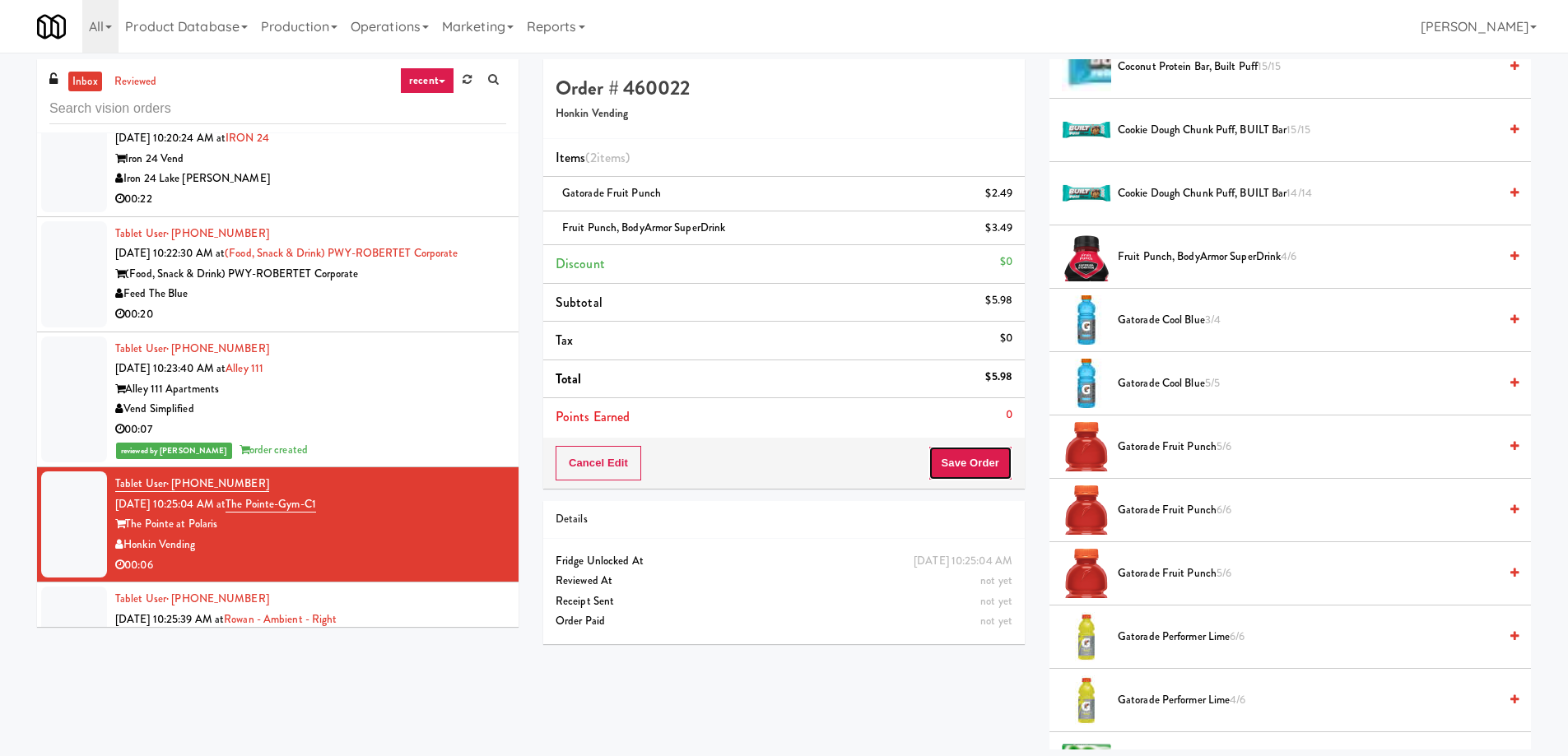
click at [977, 460] on button "Save Order" at bounding box center [970, 463] width 84 height 34
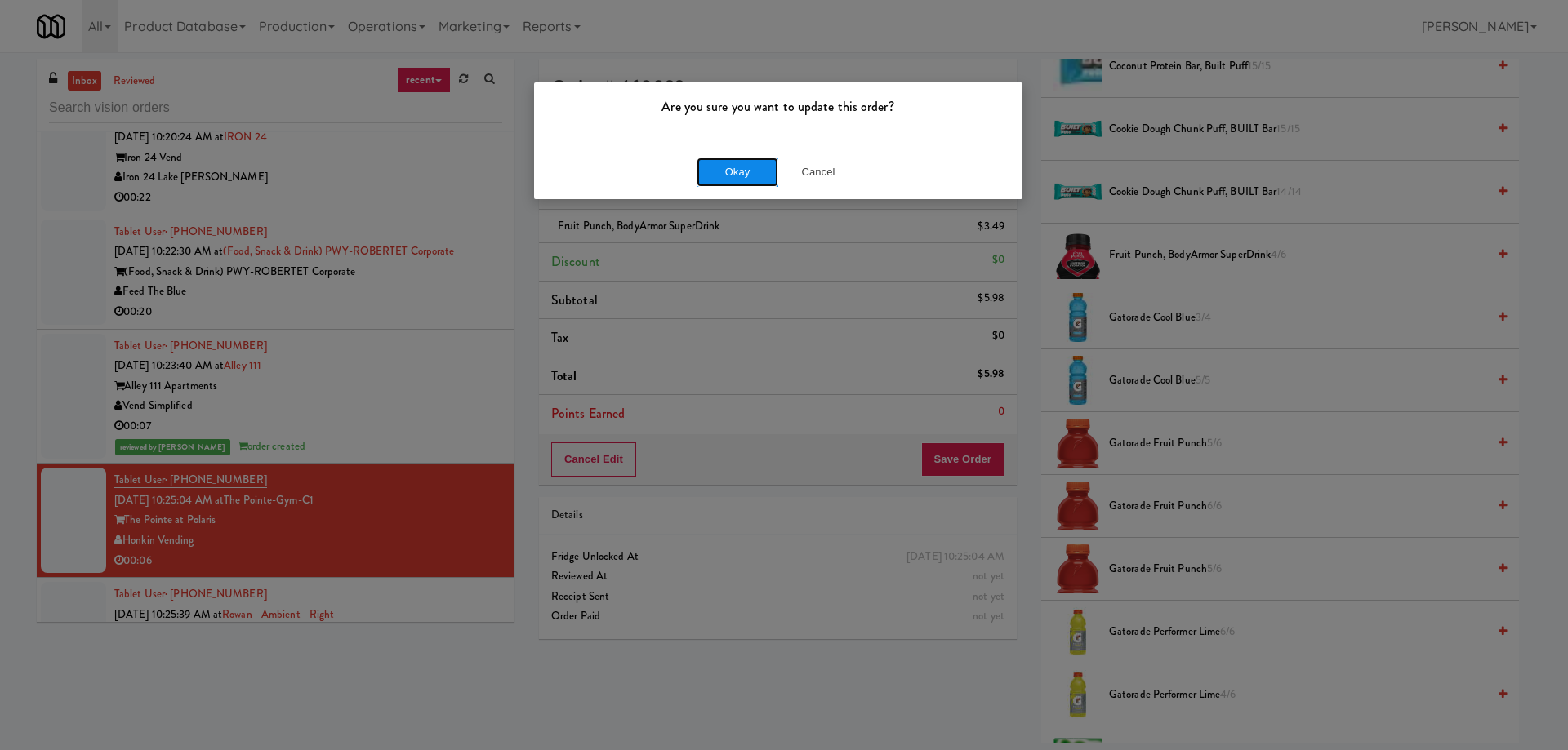
click at [722, 167] on button "Okay" at bounding box center [738, 172] width 82 height 30
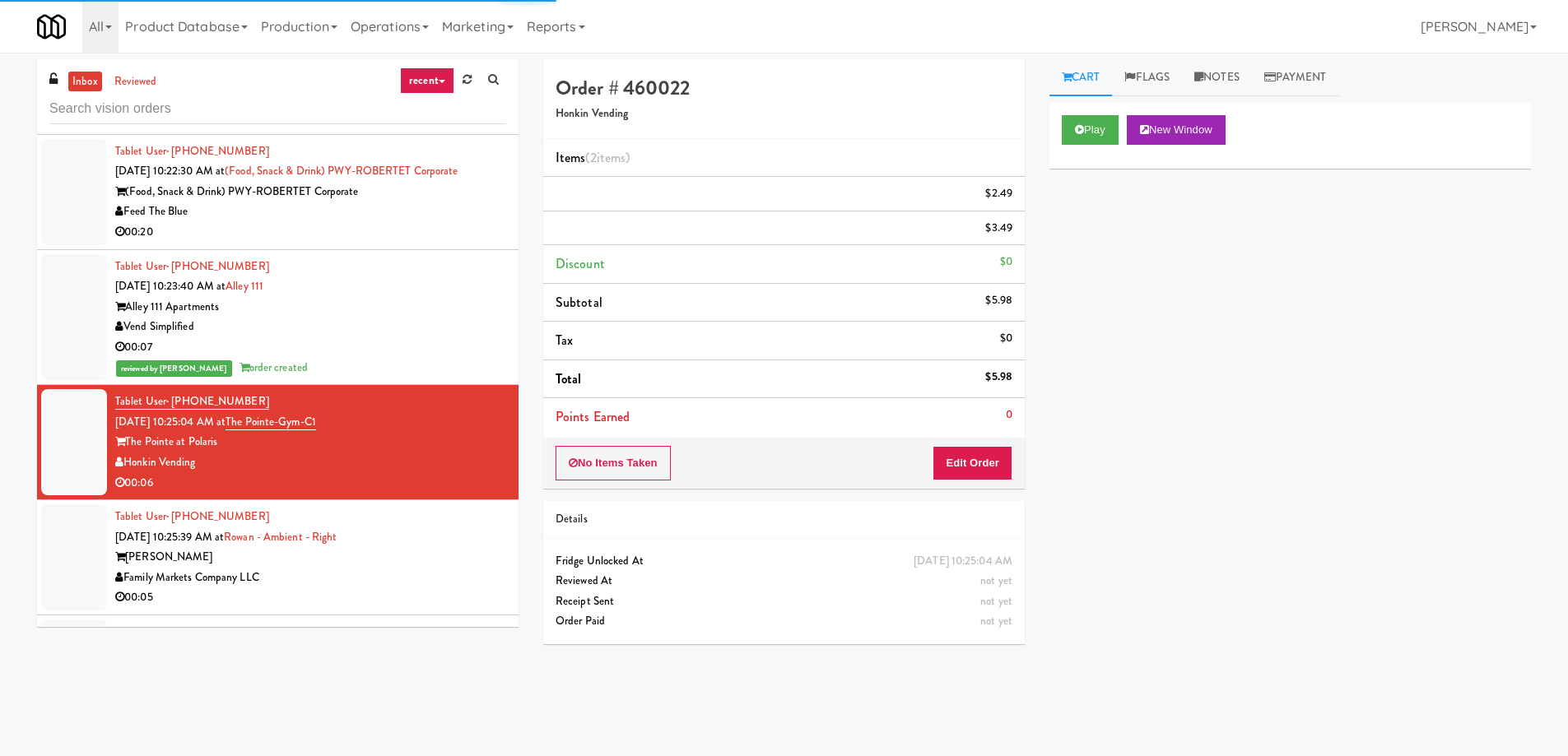
scroll to position [8890, 0]
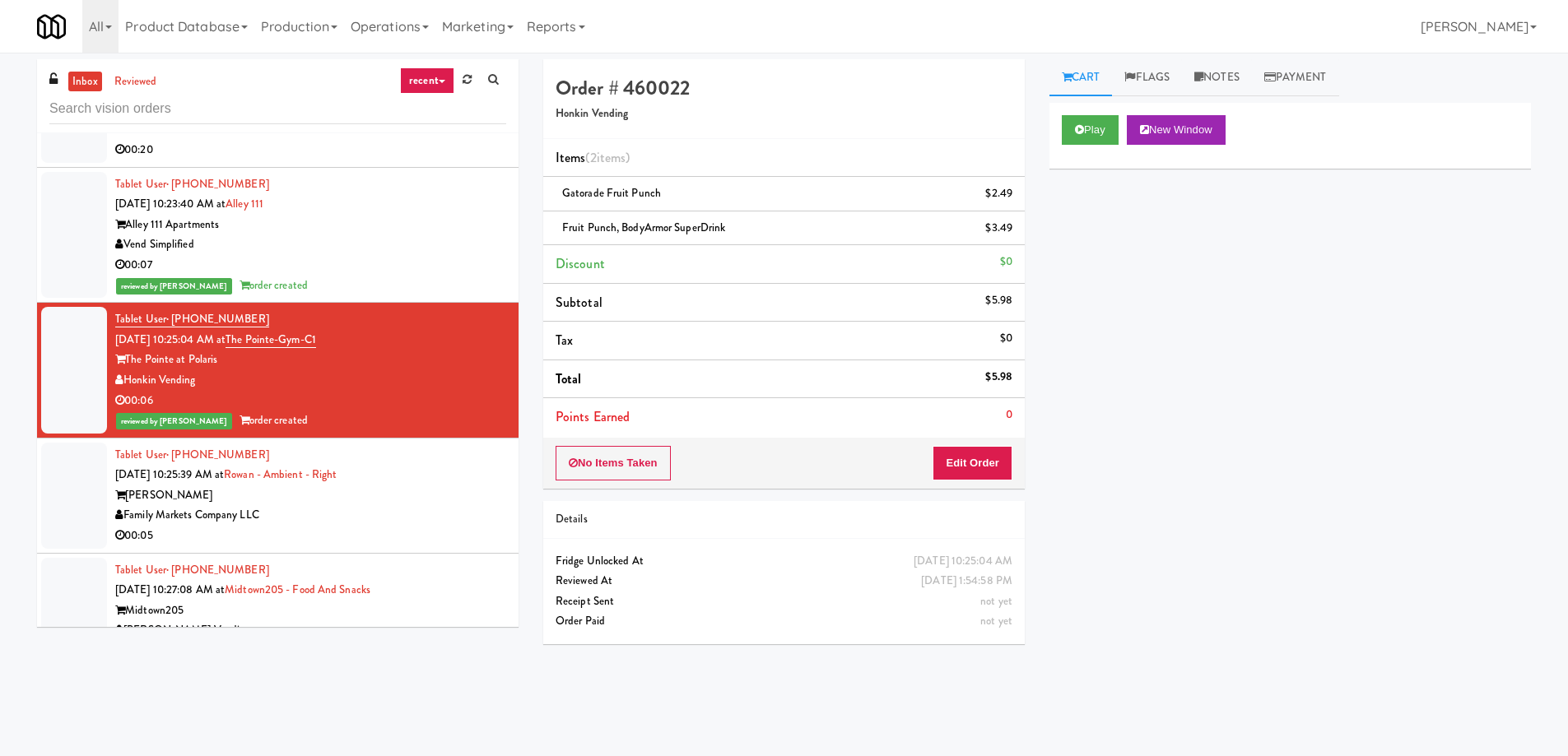
click at [414, 456] on div "Tablet User · (901) 491-2389 Aug 21, 2025 10:25:39 AM at Rowan - Ambient - Righ…" at bounding box center [311, 496] width 391 height 101
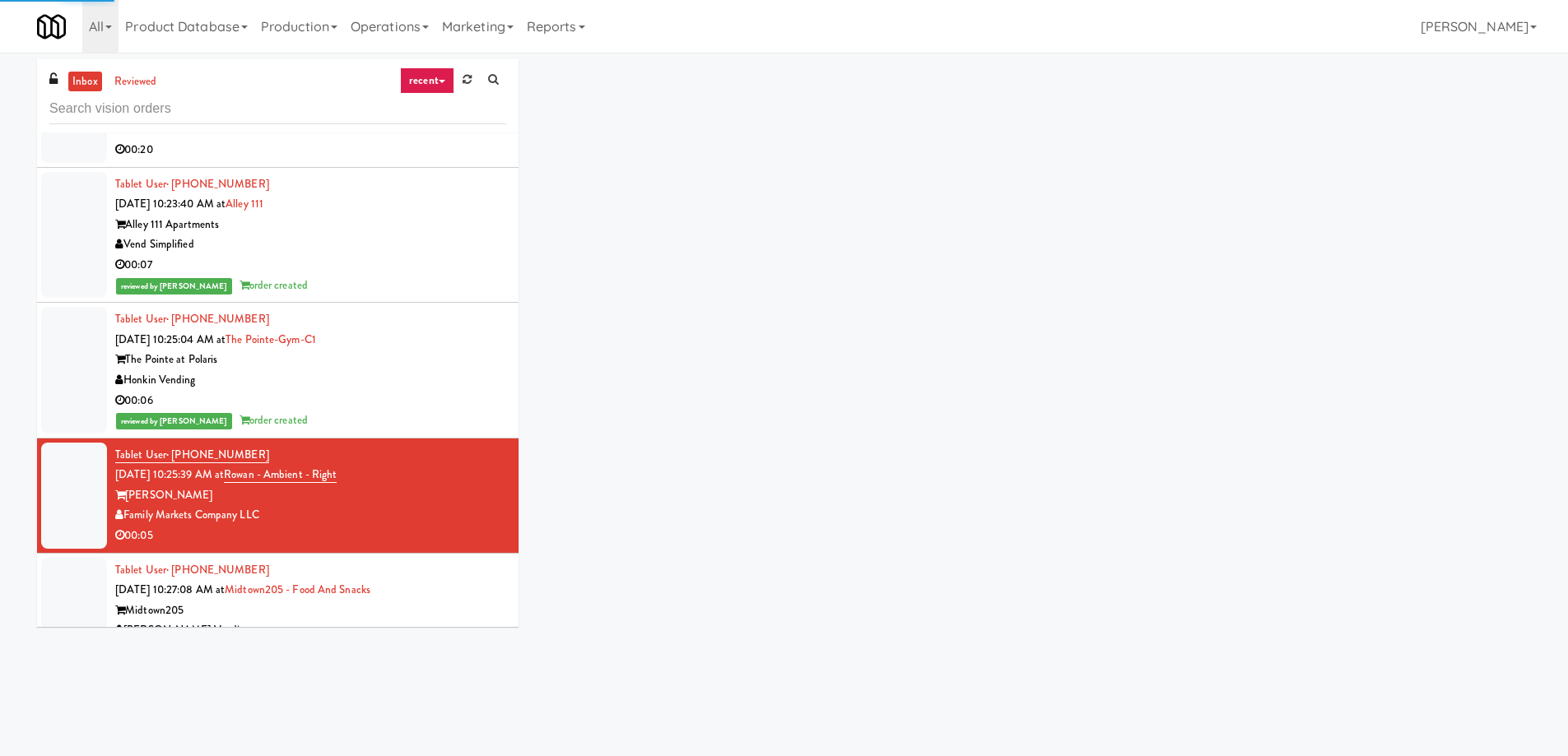
scroll to position [8972, 0]
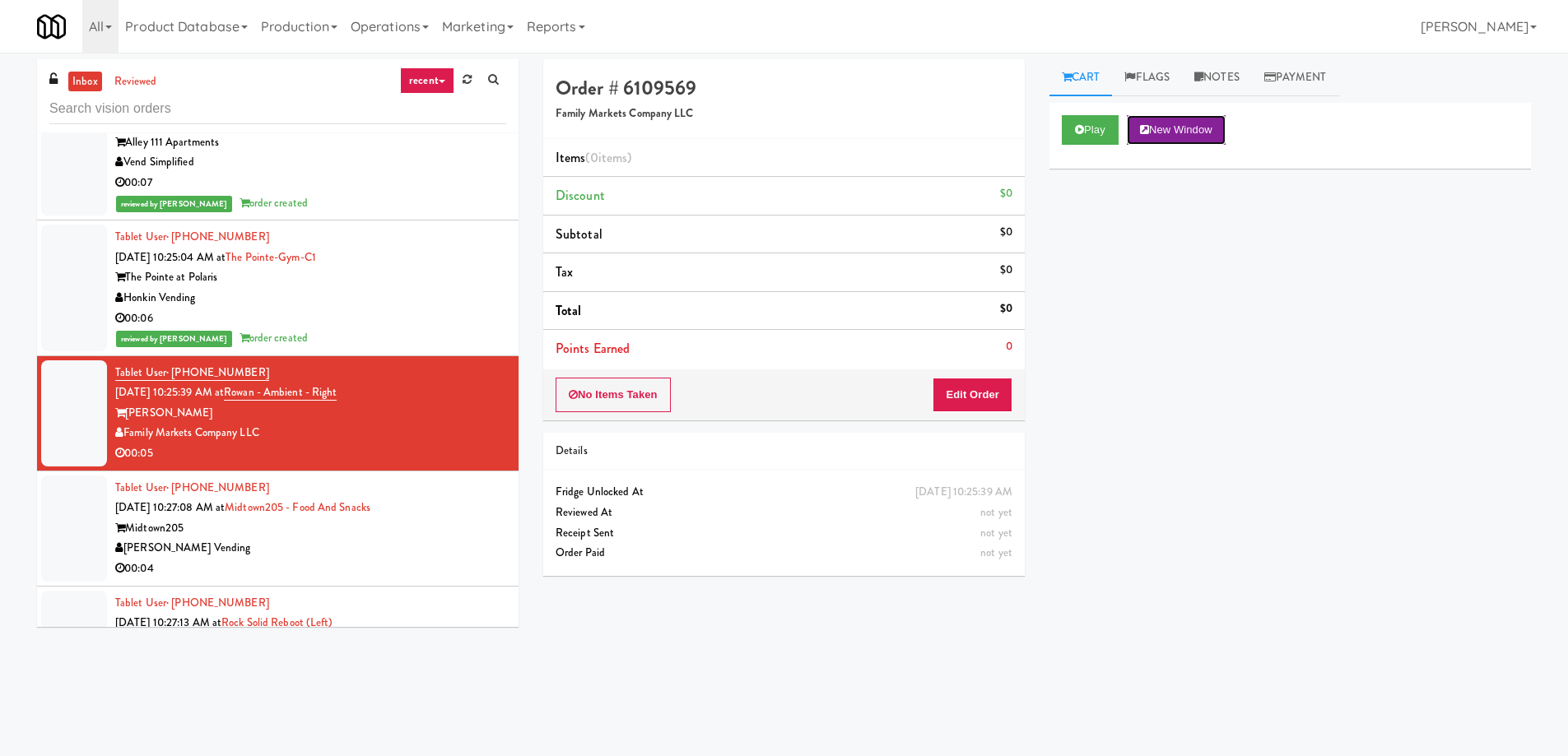
click at [1216, 124] on button "New Window" at bounding box center [1176, 130] width 98 height 30
click at [1154, 474] on div "Play New Window Primary Flag Clear Flag if unable to determine what was taken o…" at bounding box center [1290, 411] width 481 height 617
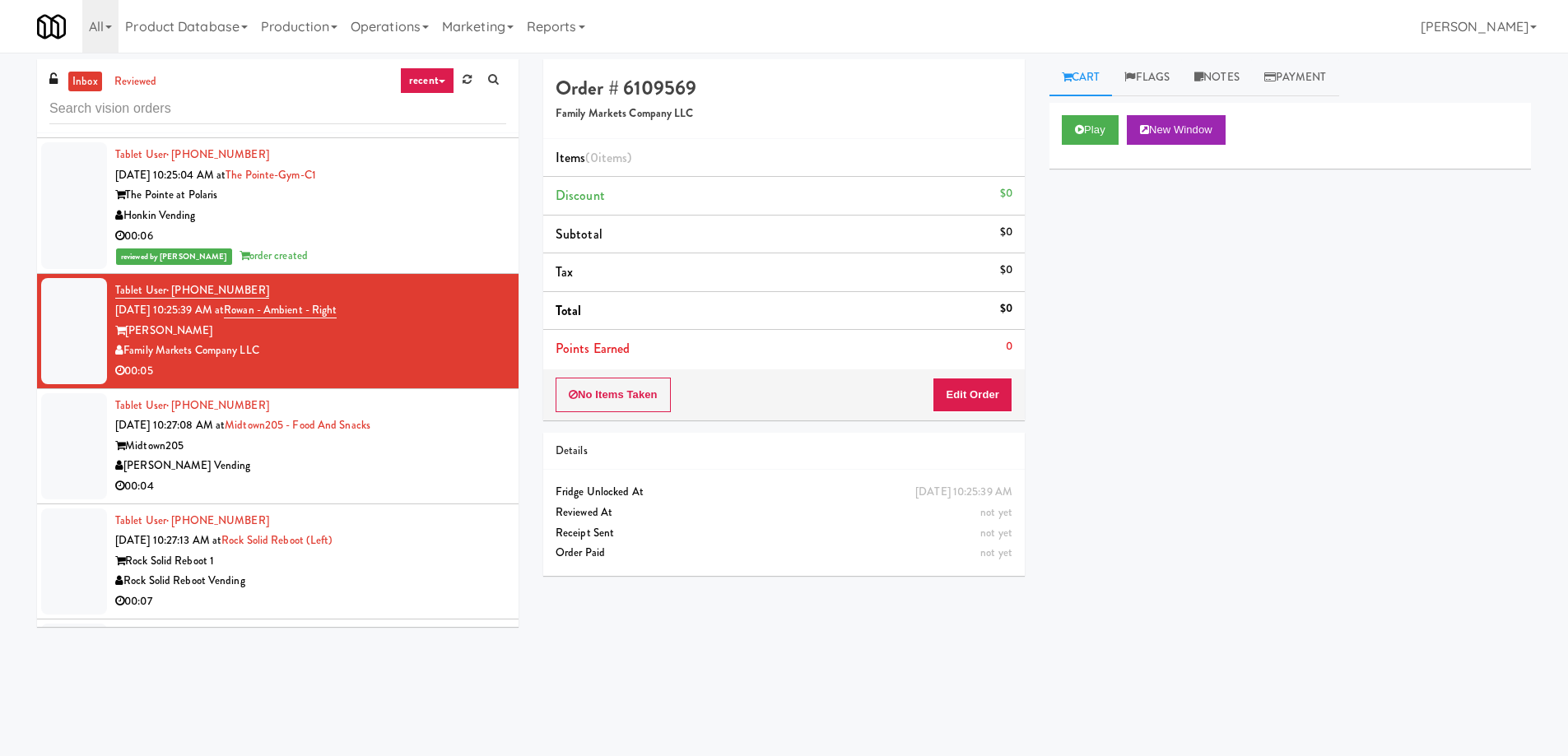
click at [358, 436] on div "Midtown205" at bounding box center [311, 446] width 391 height 21
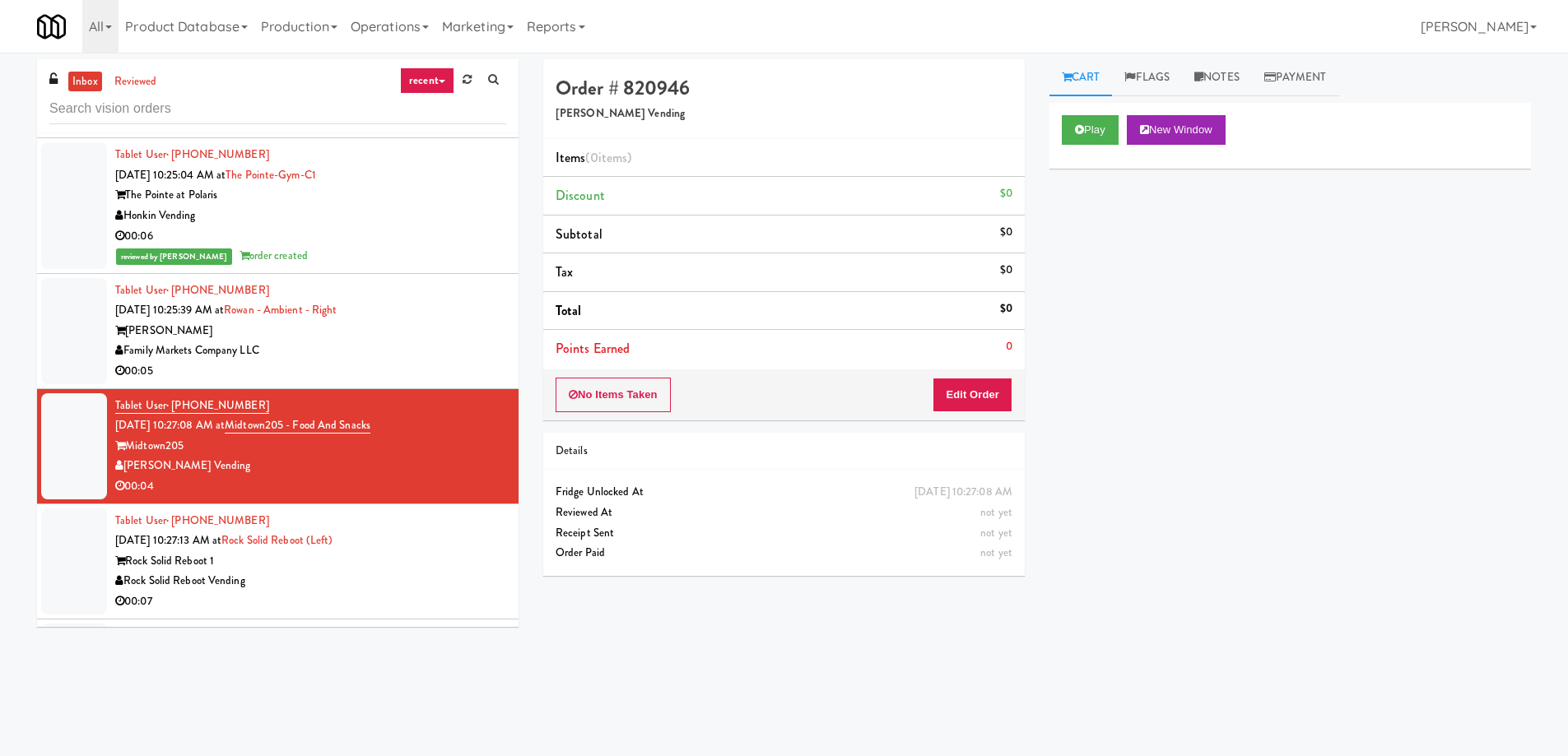
click at [1193, 148] on div "Play New Window" at bounding box center [1290, 135] width 481 height 66
click at [1189, 135] on button "New Window" at bounding box center [1176, 130] width 98 height 30
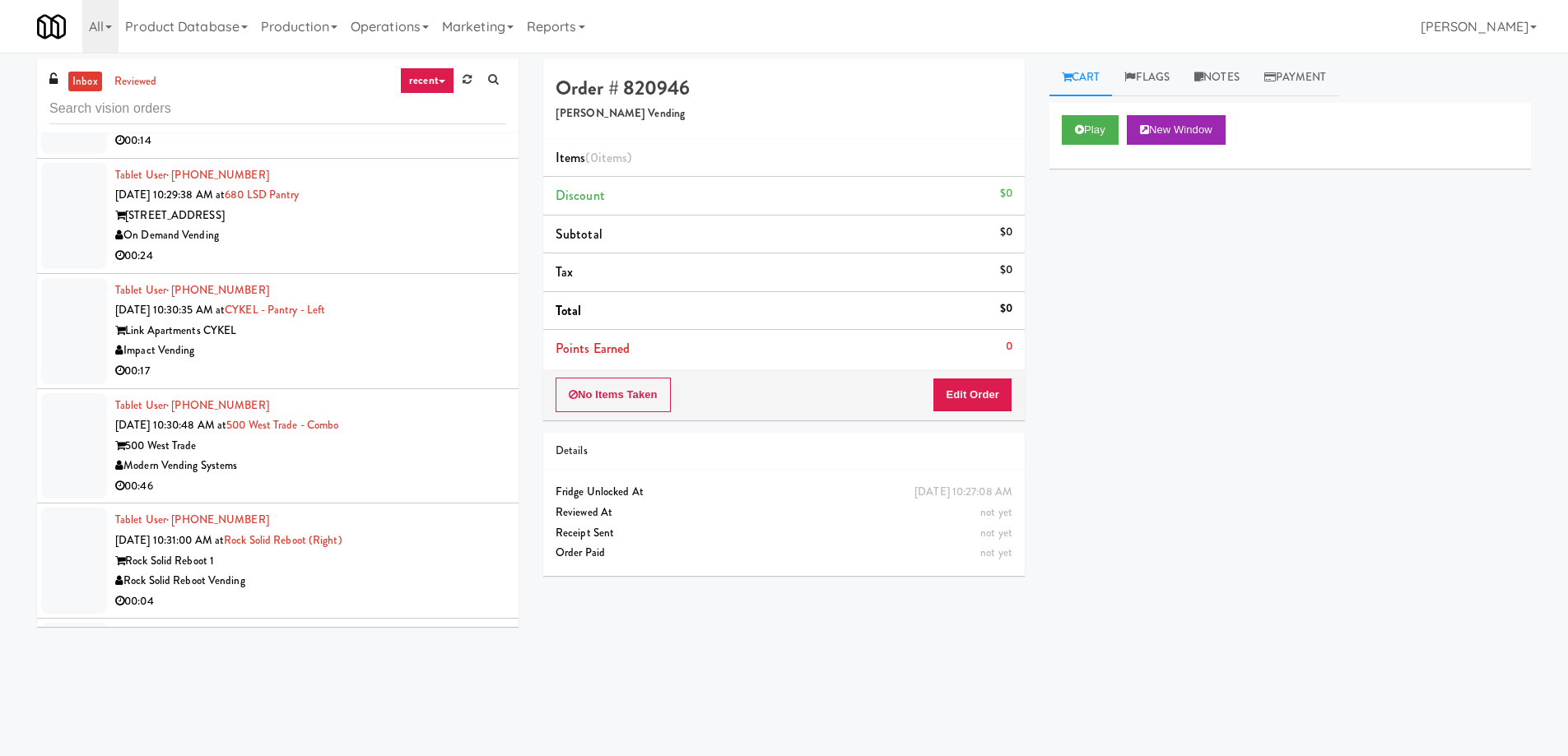
scroll to position [9712, 0]
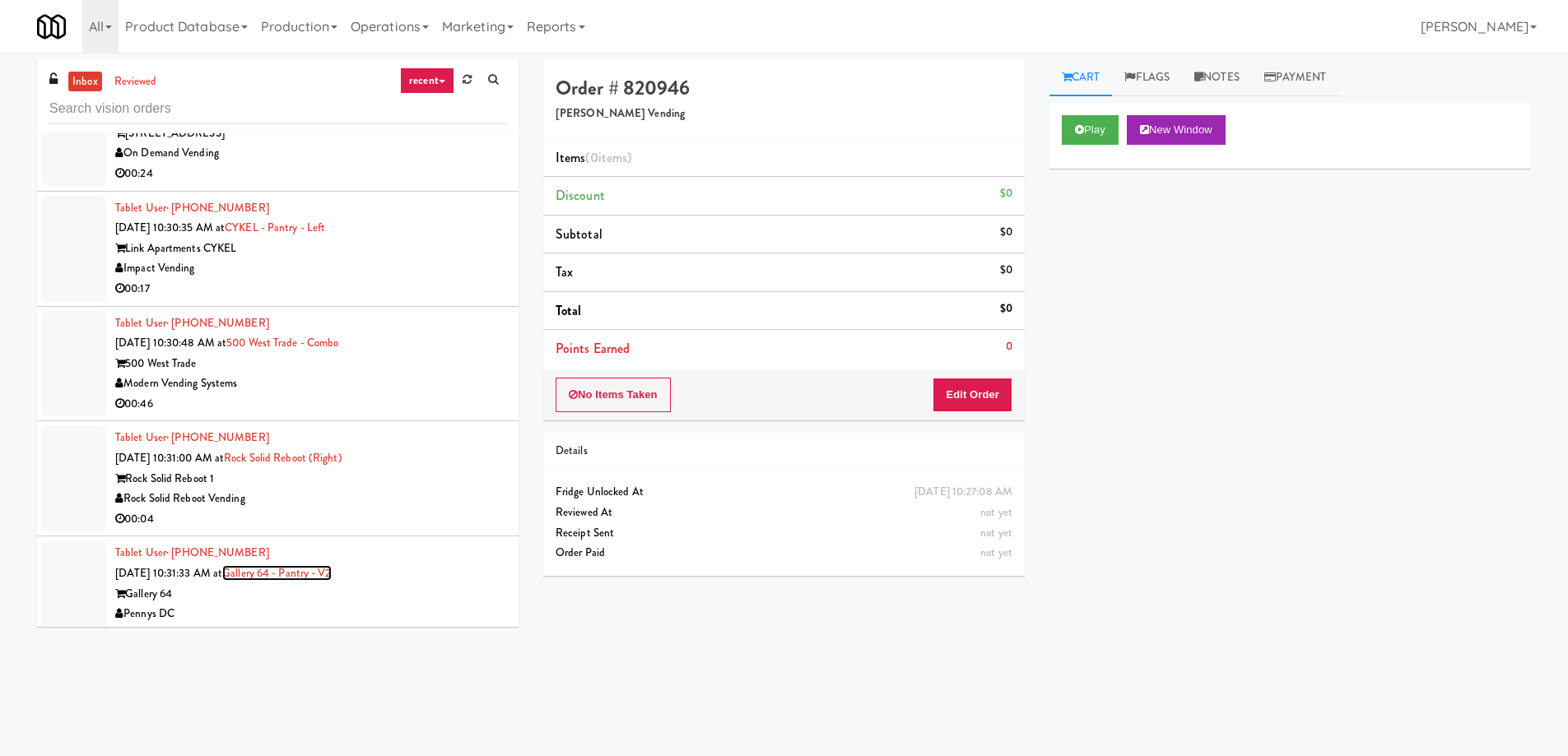
click at [293, 565] on link "Gallery 64 - Pantry - V2" at bounding box center [276, 573] width 109 height 15
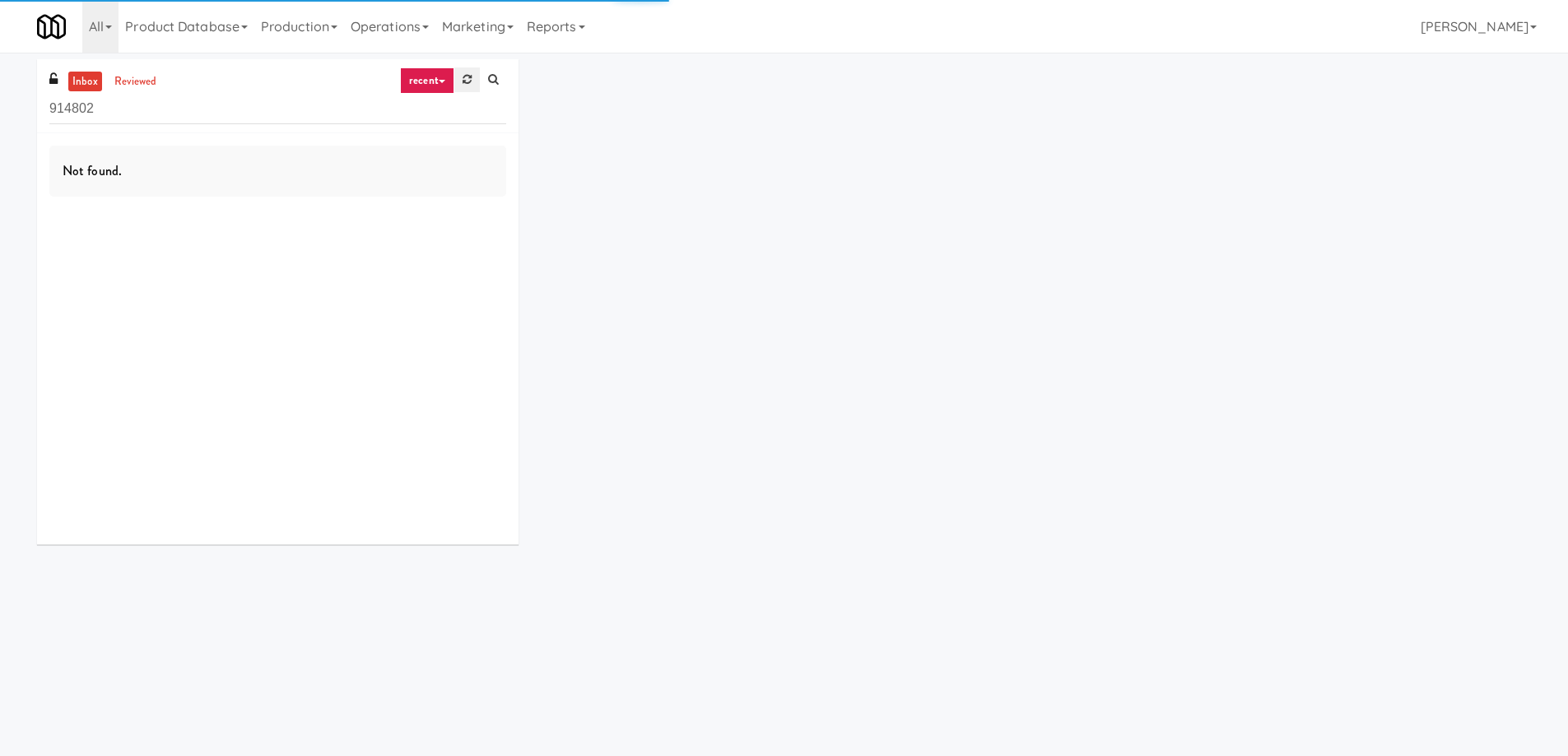
click at [468, 78] on icon at bounding box center [467, 79] width 9 height 10
click at [466, 85] on icon at bounding box center [467, 79] width 9 height 10
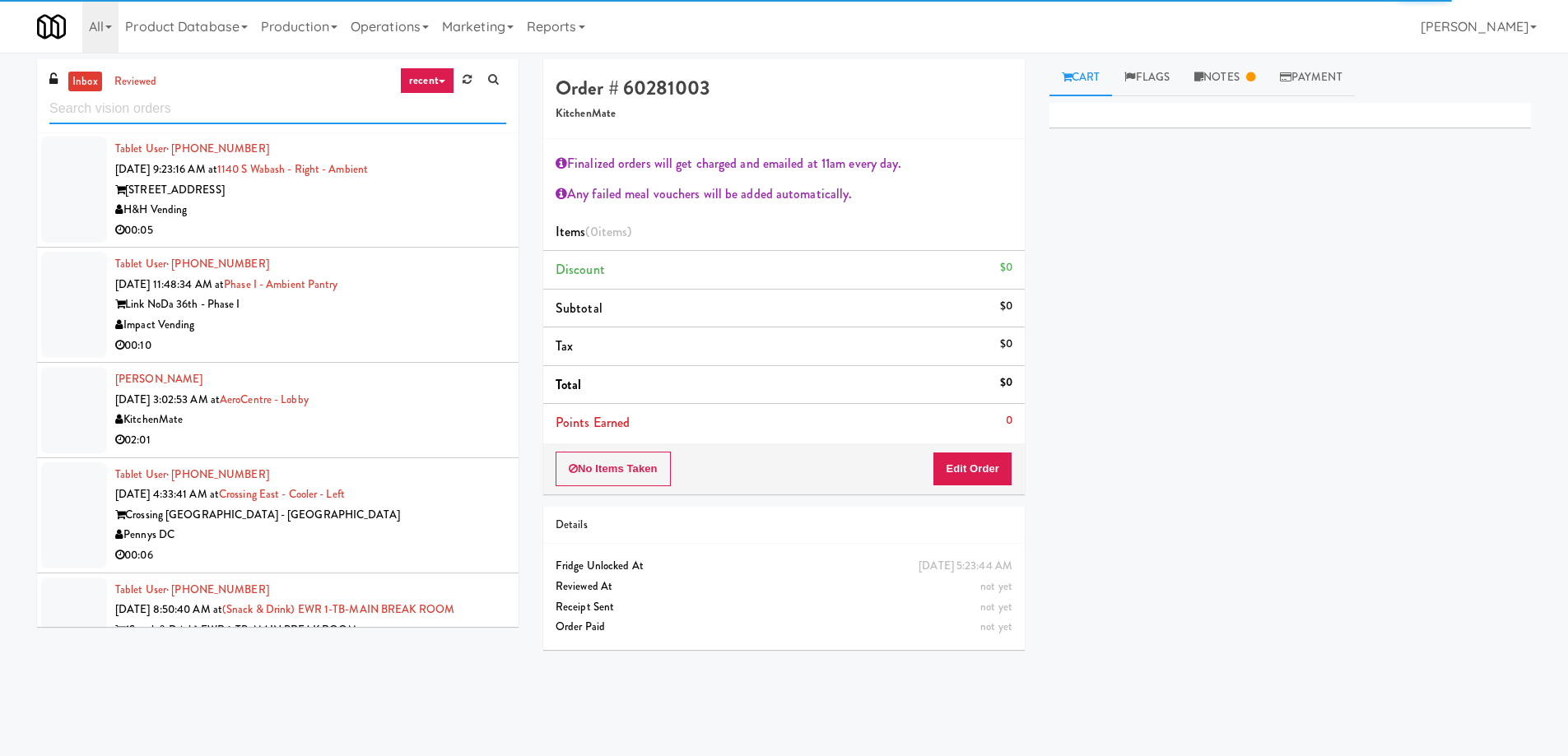
scroll to position [3768, 0]
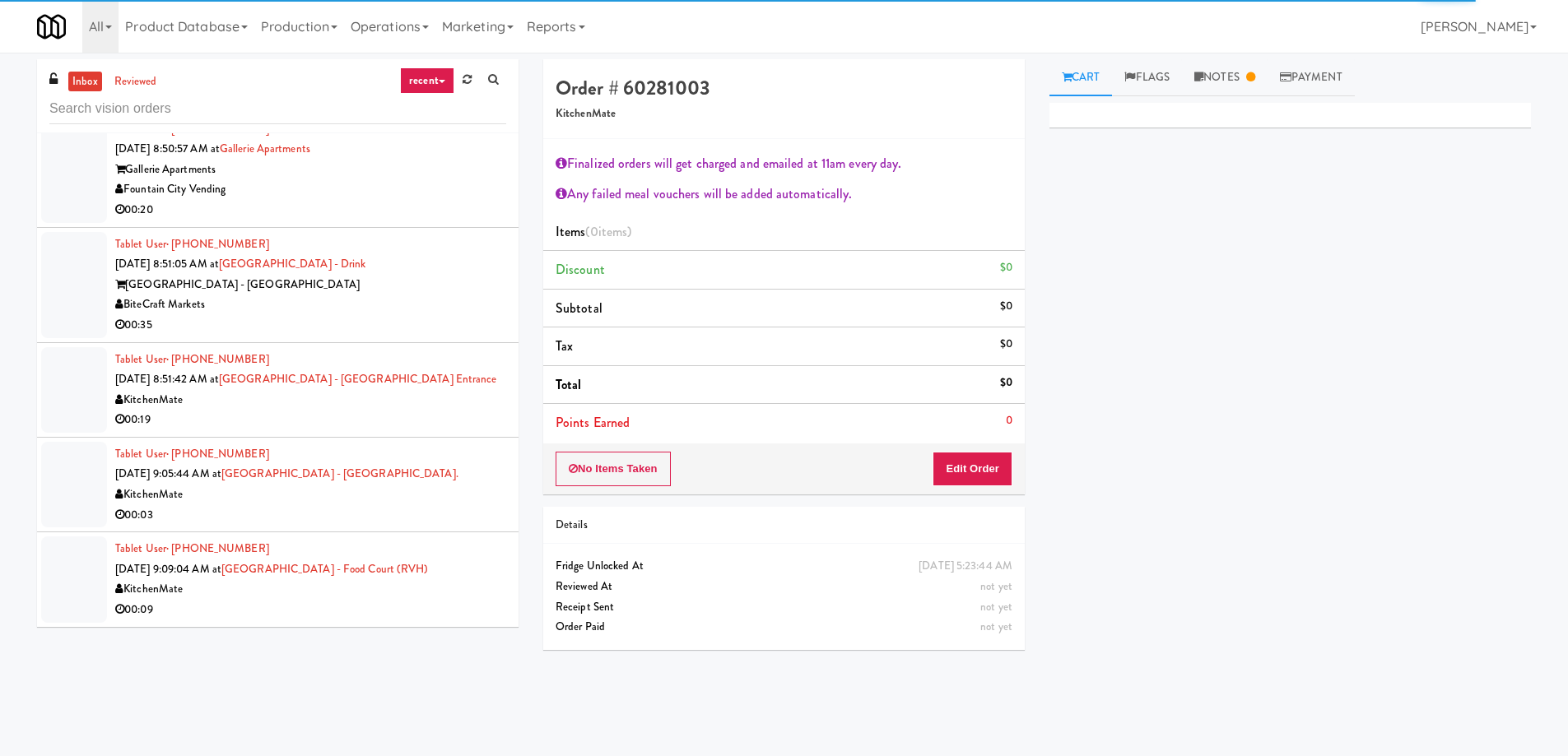
click at [286, 485] on div "KitchenMate" at bounding box center [311, 495] width 391 height 21
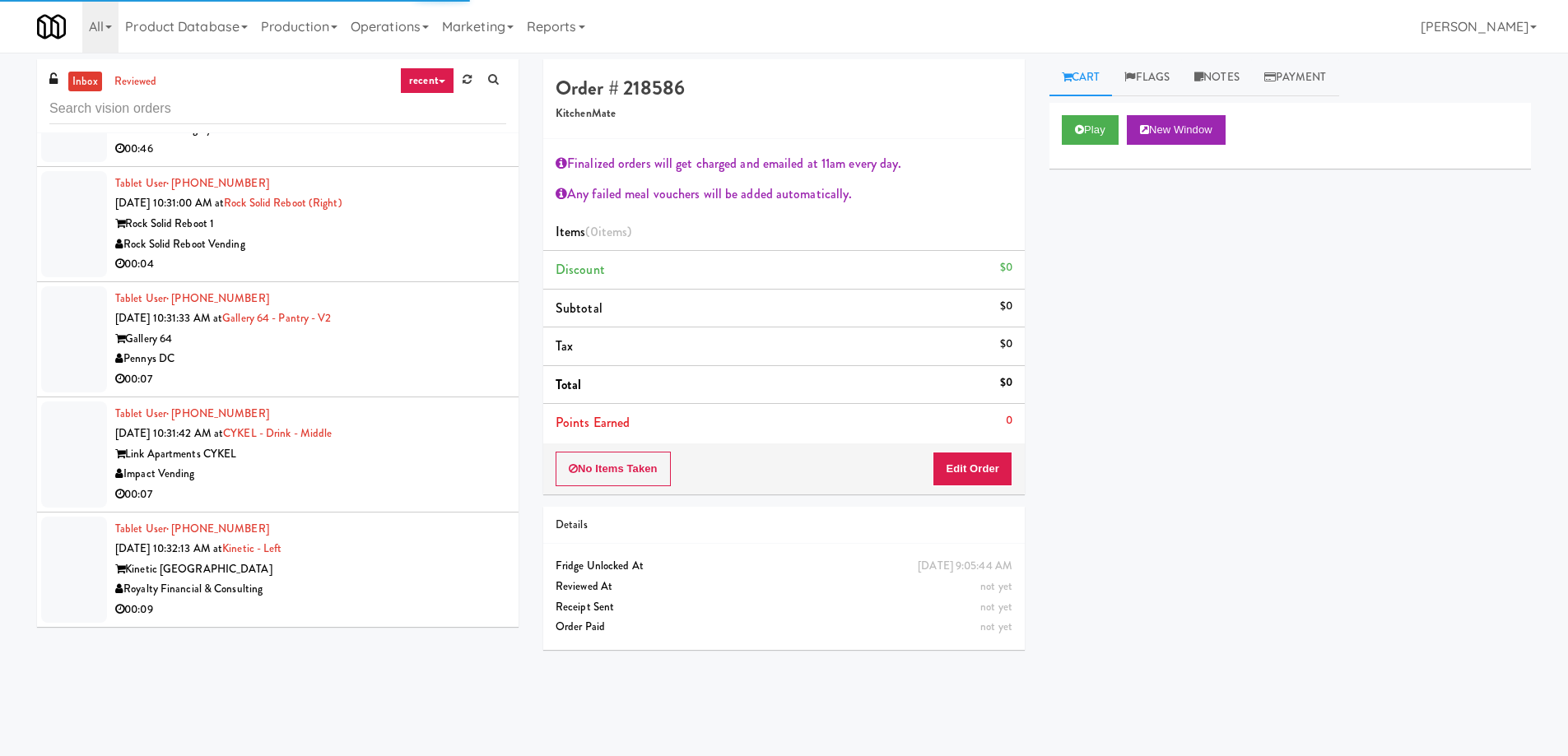
scroll to position [8232, 0]
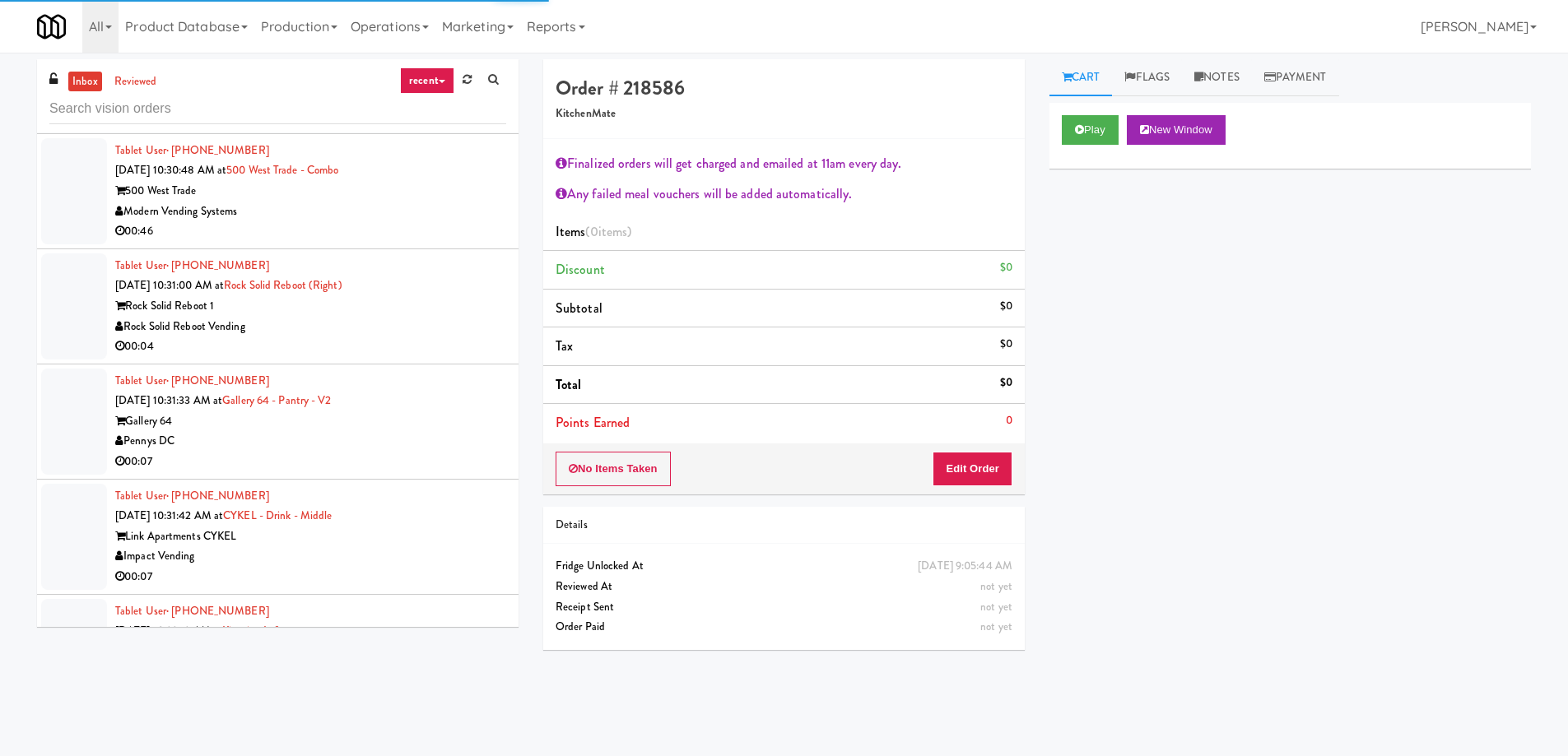
click at [355, 331] on div "Rock Solid Reboot Vending" at bounding box center [311, 327] width 391 height 21
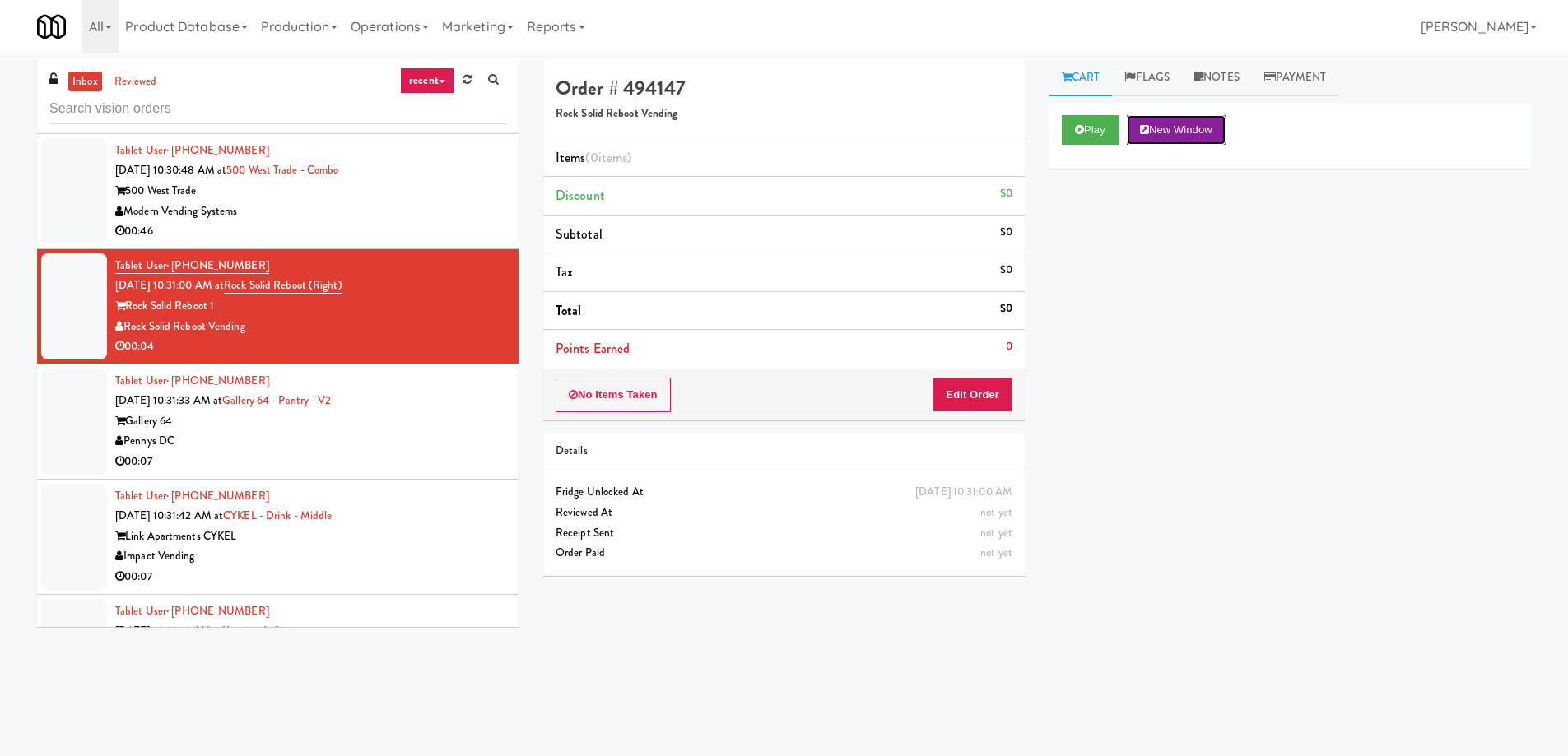
click at [1173, 121] on button "New Window" at bounding box center [1176, 130] width 98 height 30
click at [1149, 441] on div "Play New Window Primary Flag Clear Flag if unable to determine what was taken o…" at bounding box center [1290, 411] width 481 height 617
click at [981, 390] on button "Edit Order" at bounding box center [972, 395] width 80 height 34
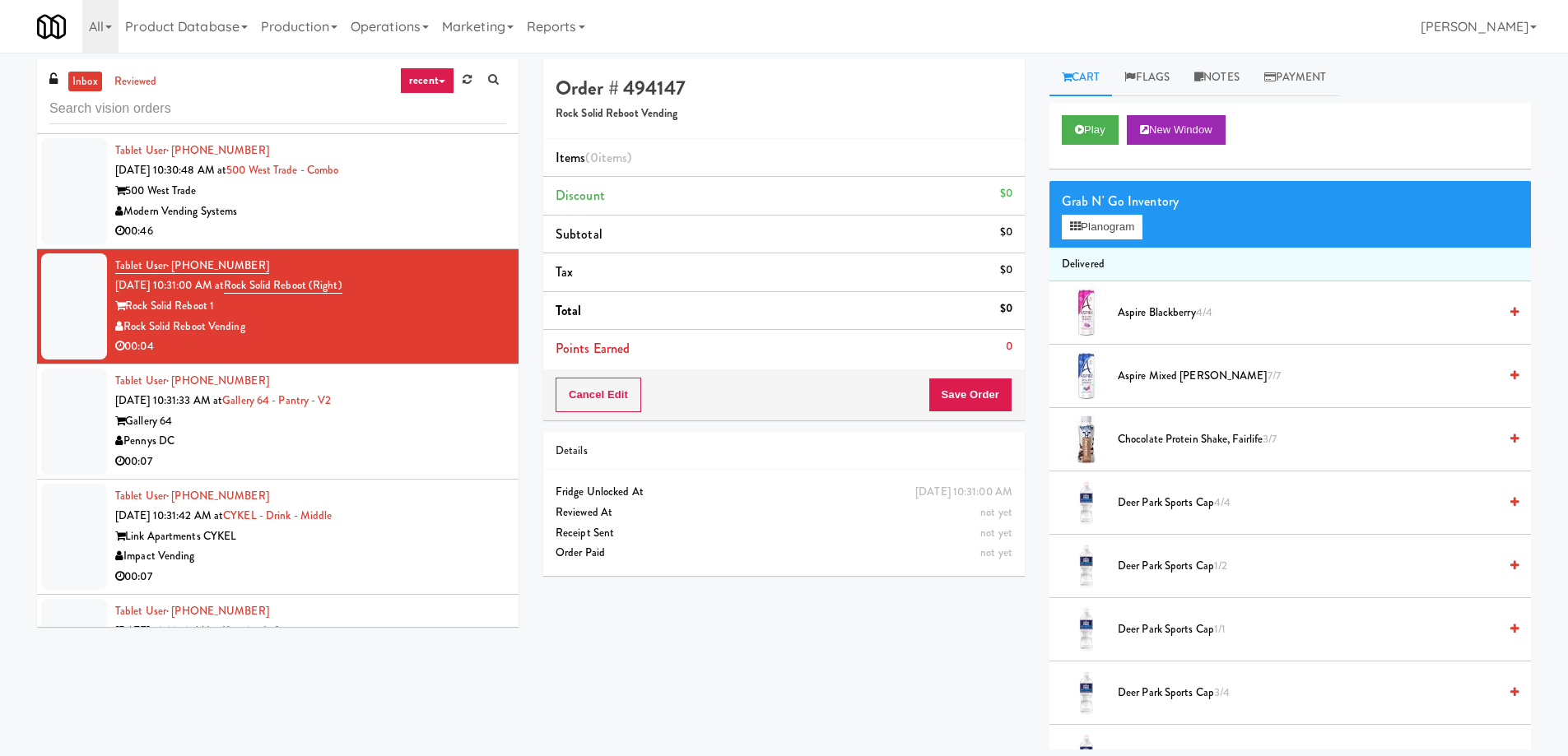
click at [1212, 514] on li "Deer Park Sports Cap 4/4" at bounding box center [1290, 503] width 481 height 63
click at [1180, 701] on span "Deer Park Sports Cap 3/4" at bounding box center [1308, 693] width 380 height 21
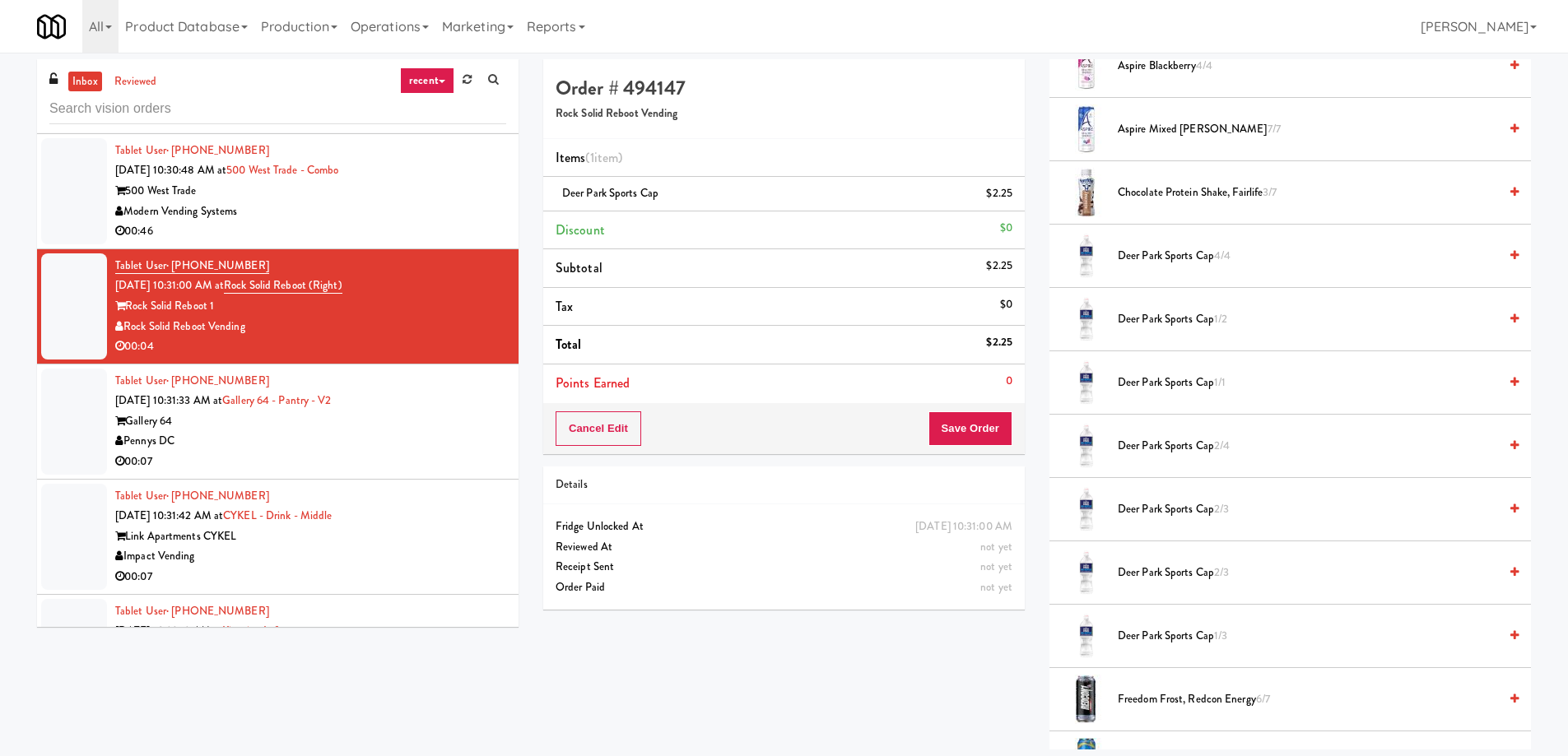
scroll to position [329, 0]
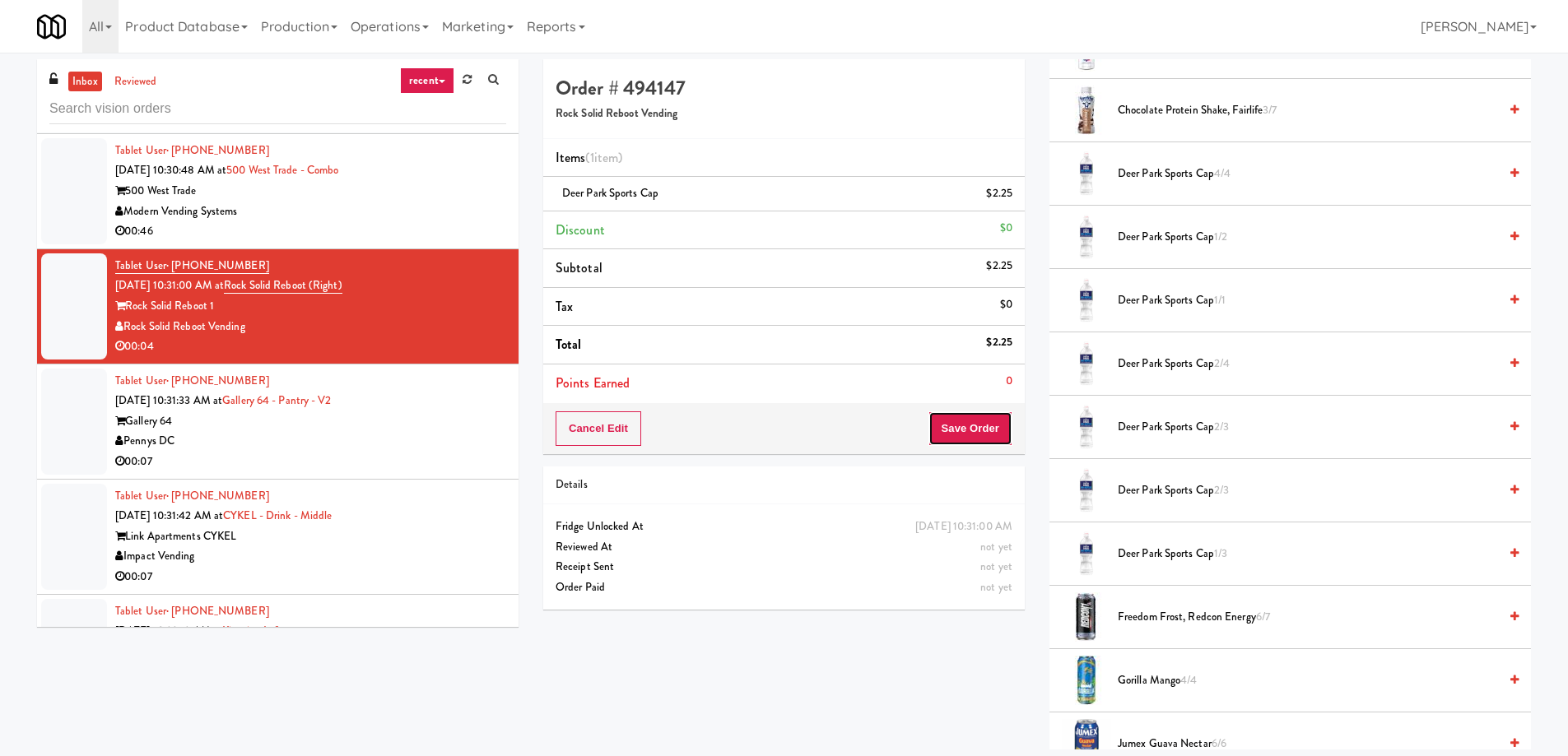
click at [982, 427] on button "Save Order" at bounding box center [970, 429] width 84 height 34
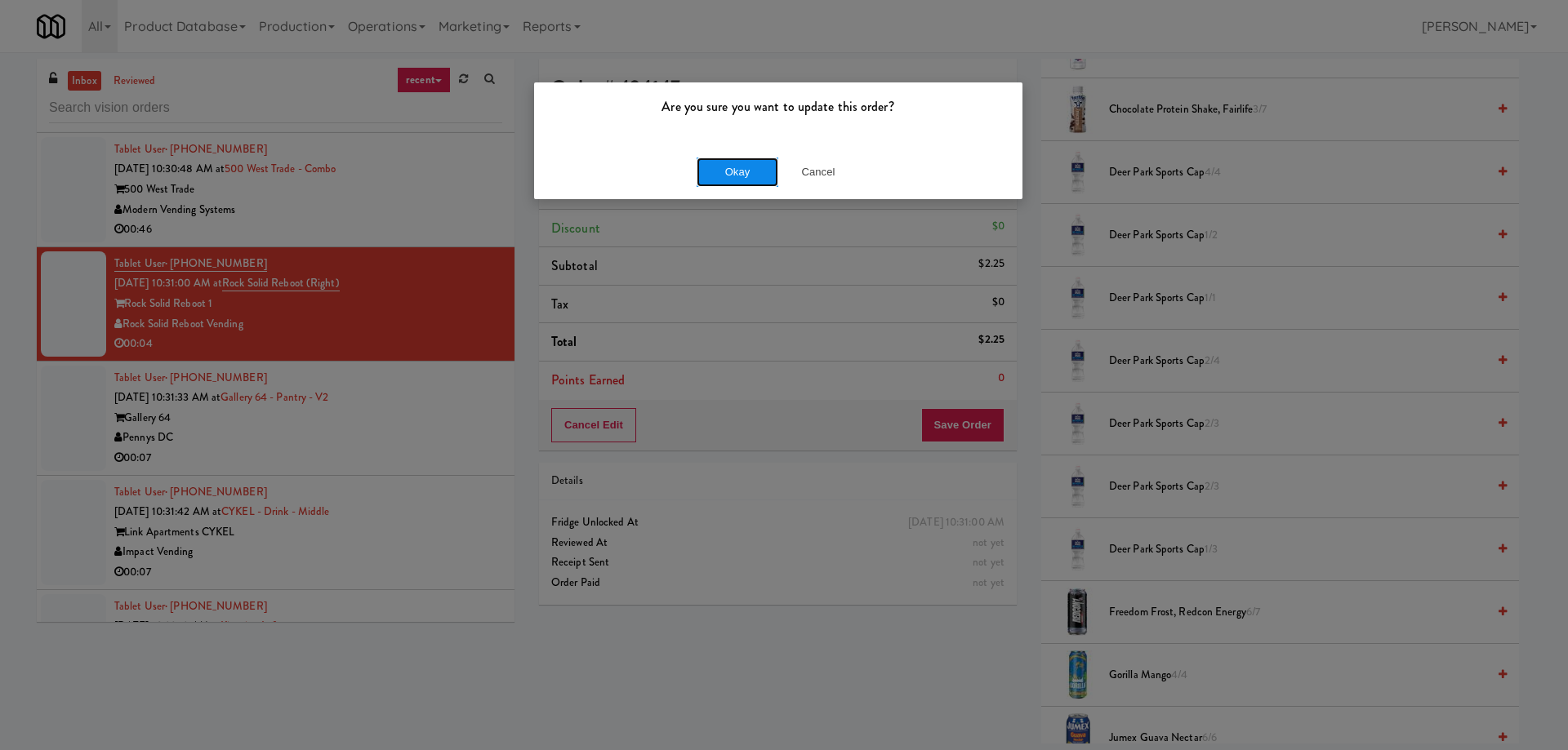
click at [740, 176] on button "Okay" at bounding box center [738, 172] width 82 height 30
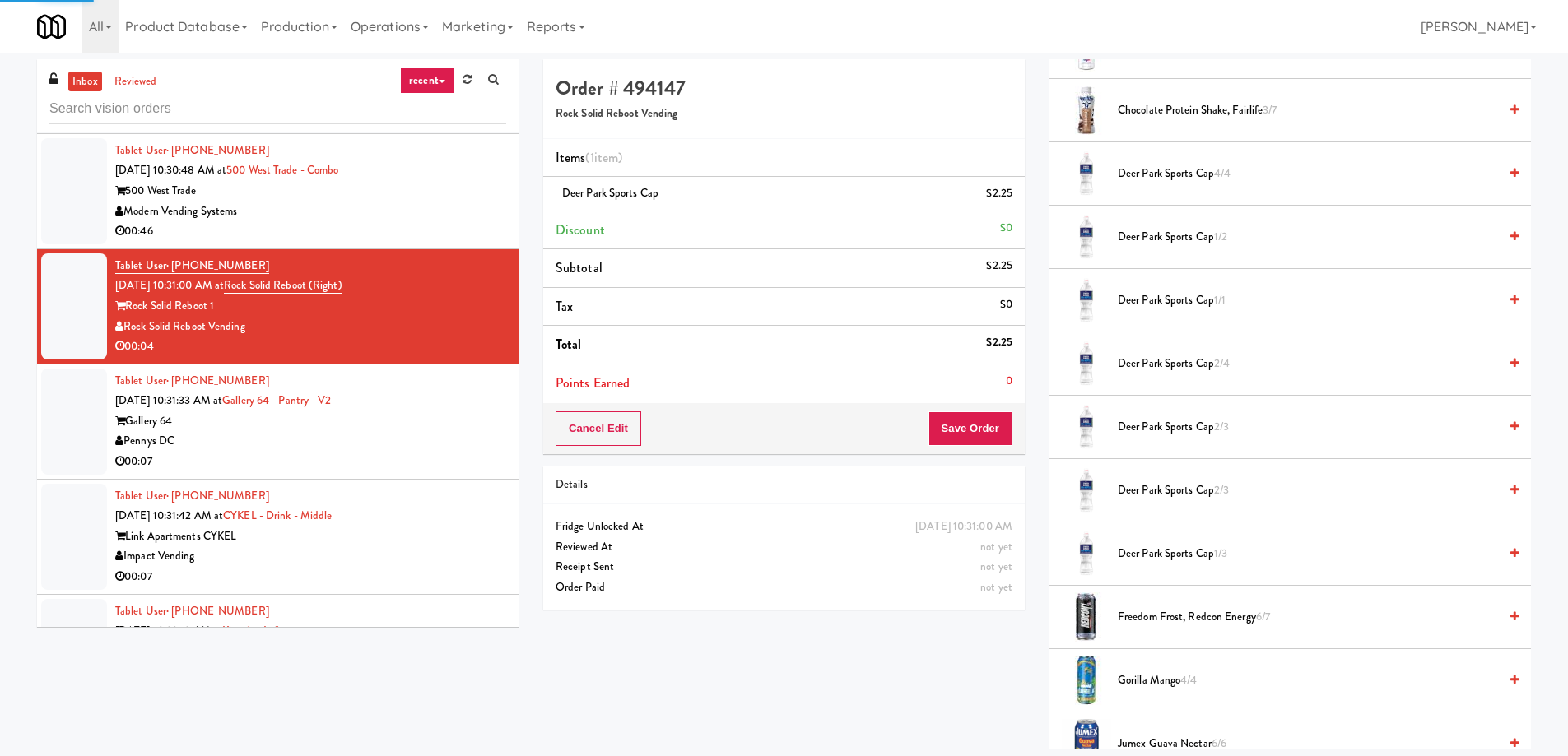
scroll to position [0, 0]
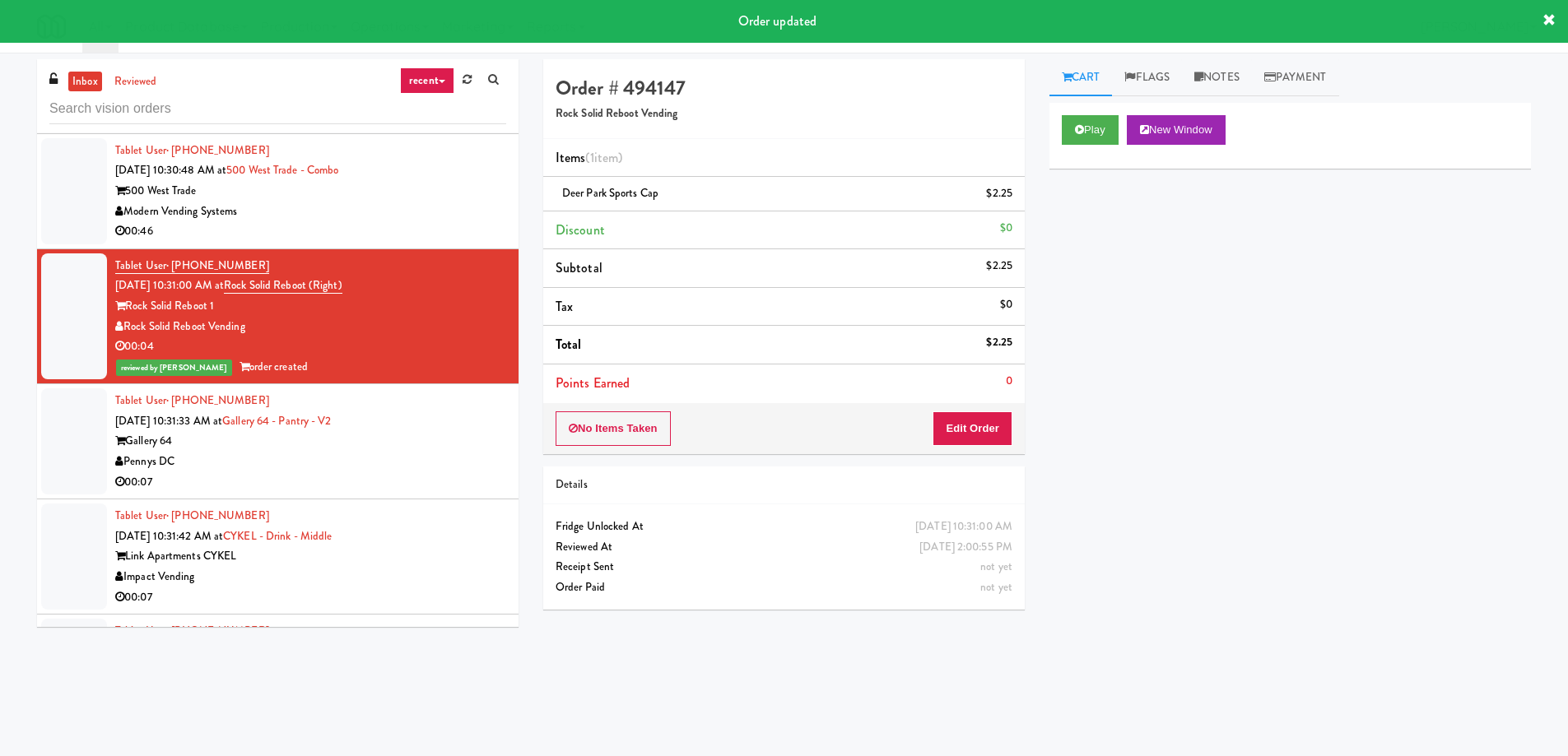
click at [396, 449] on div "Gallery 64" at bounding box center [311, 442] width 391 height 21
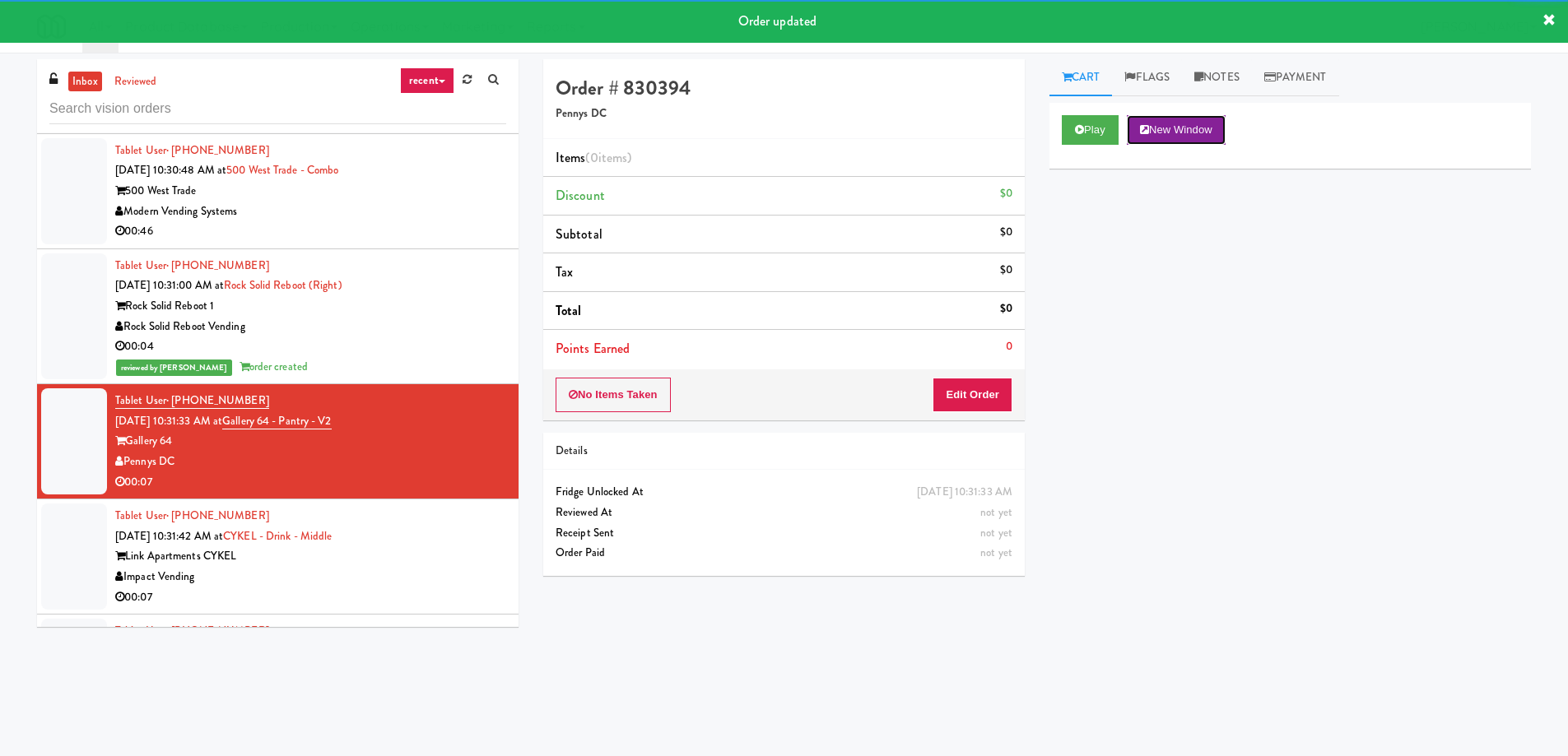
click at [1172, 122] on button "New Window" at bounding box center [1176, 130] width 98 height 30
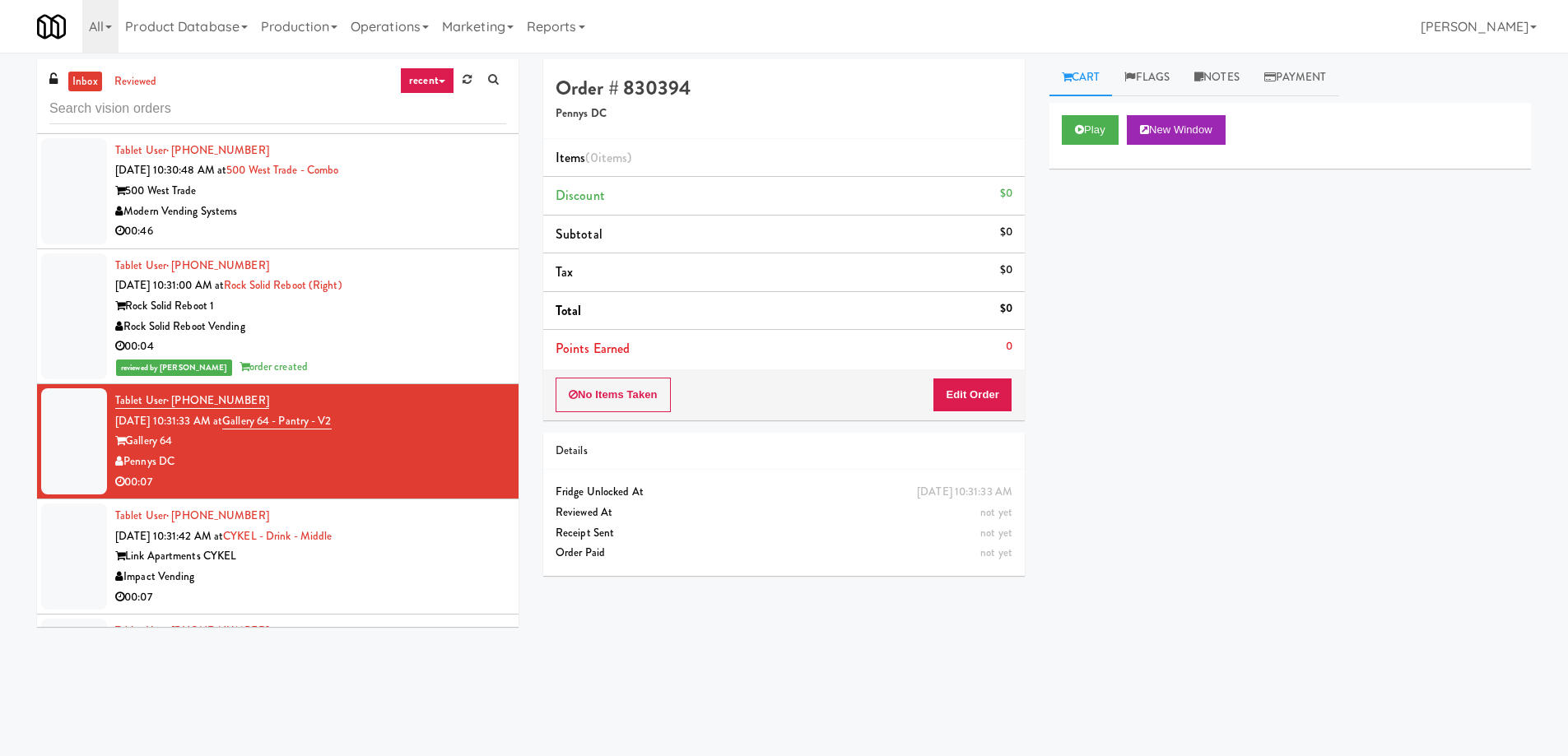
scroll to position [8396, 0]
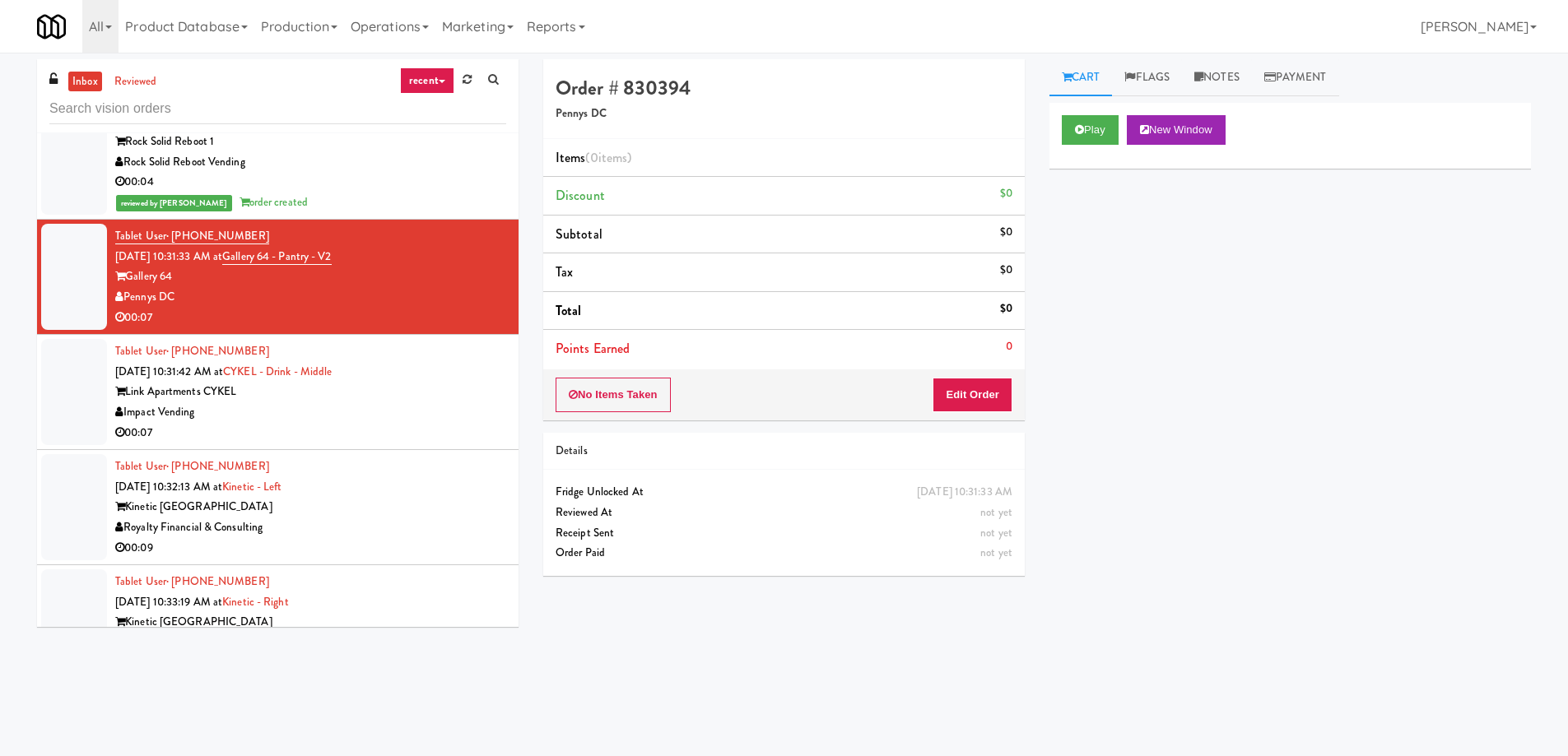
click at [318, 430] on div "00:07" at bounding box center [311, 433] width 391 height 21
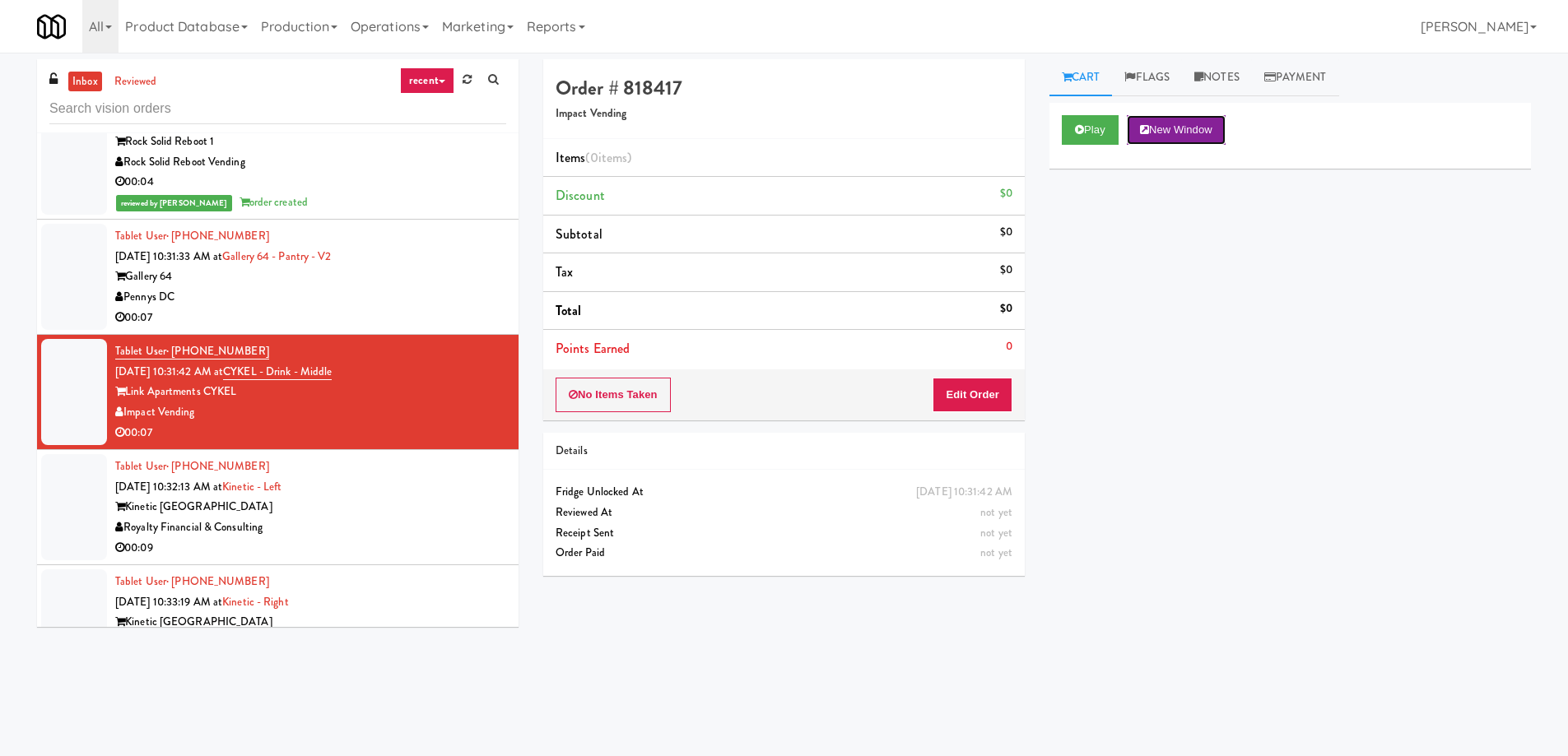
click at [1182, 130] on button "New Window" at bounding box center [1176, 130] width 98 height 30
click at [954, 395] on button "Edit Order" at bounding box center [972, 395] width 80 height 34
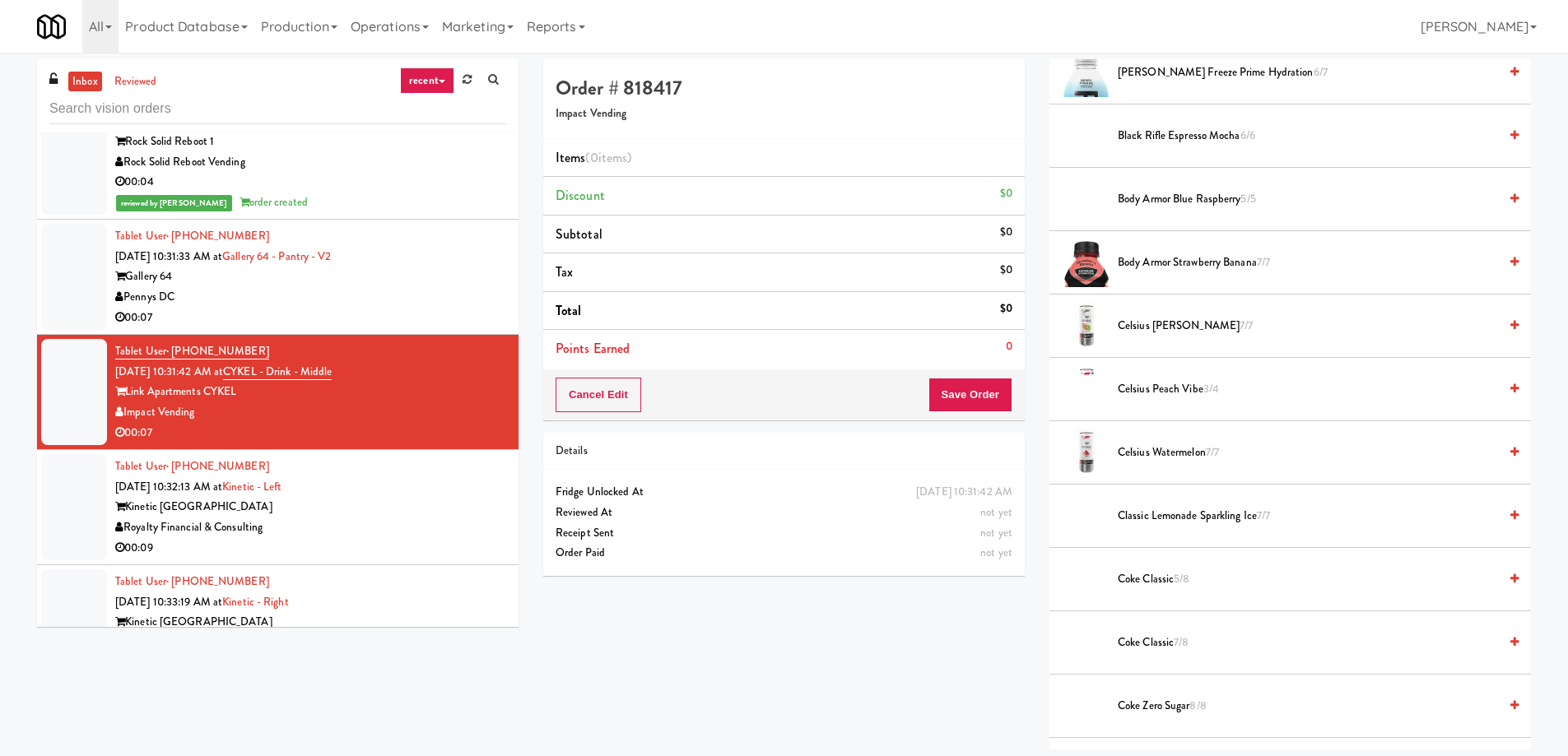
scroll to position [576, 0]
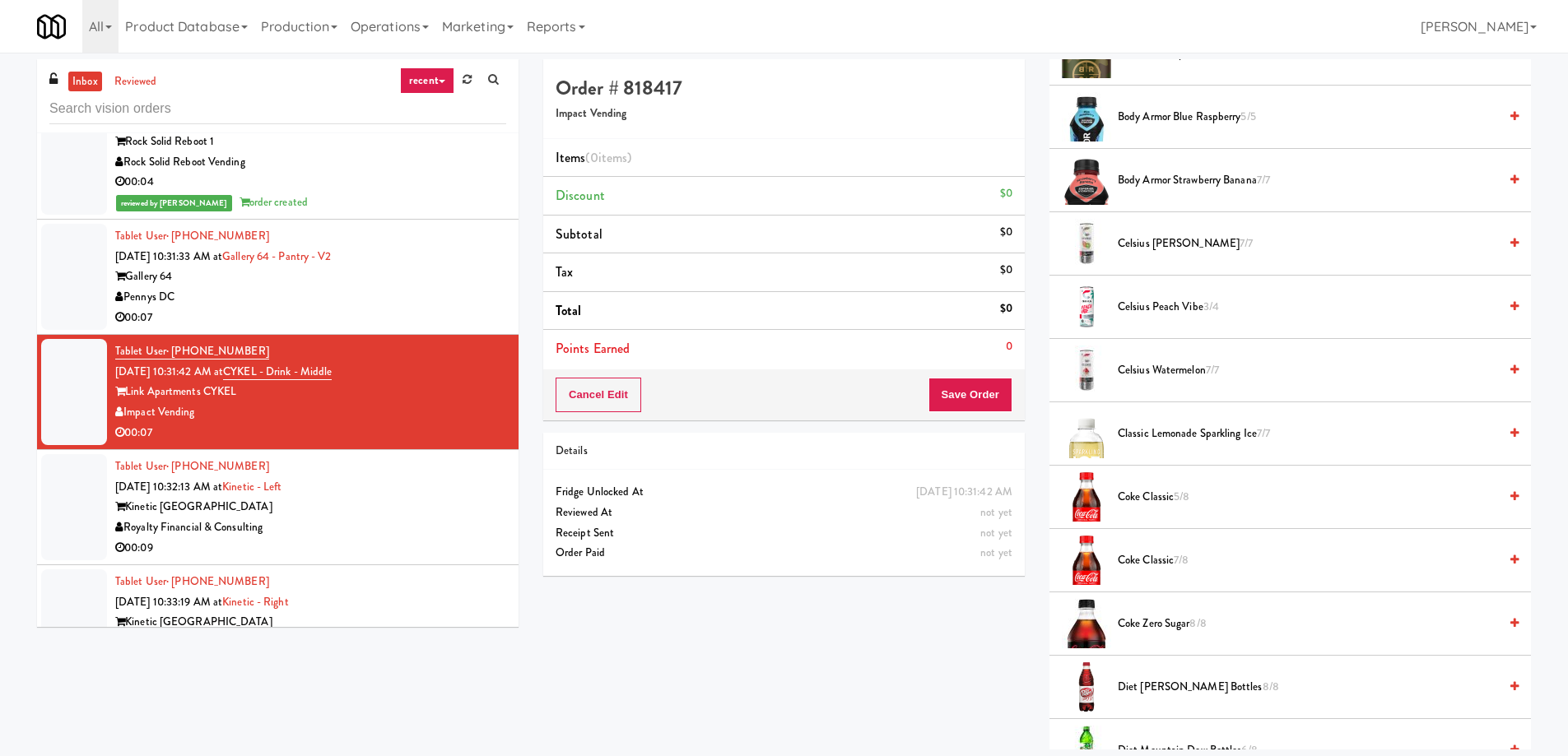
click at [1134, 498] on span "Coke Classic 5/8" at bounding box center [1308, 497] width 380 height 21
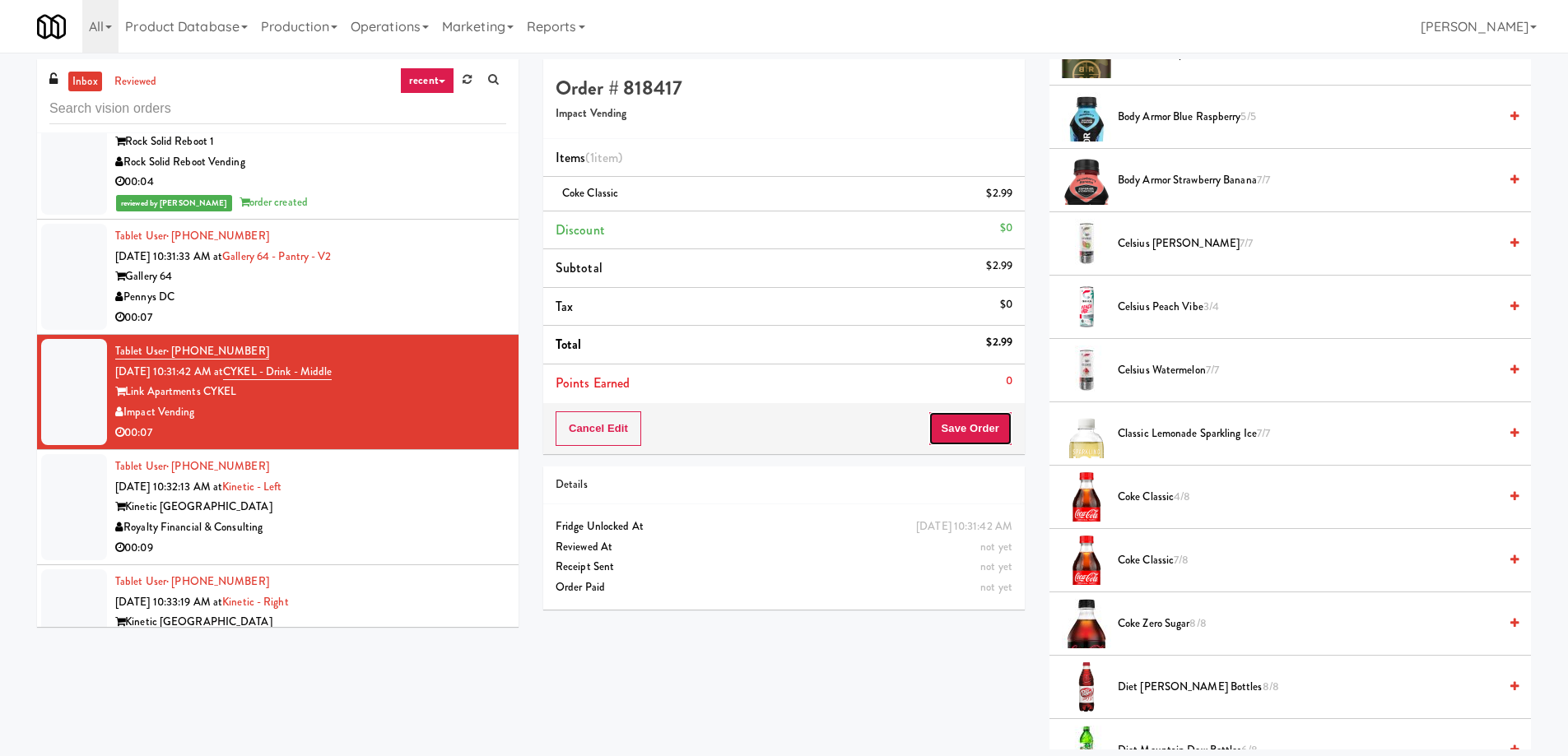
click at [954, 420] on button "Save Order" at bounding box center [970, 429] width 84 height 34
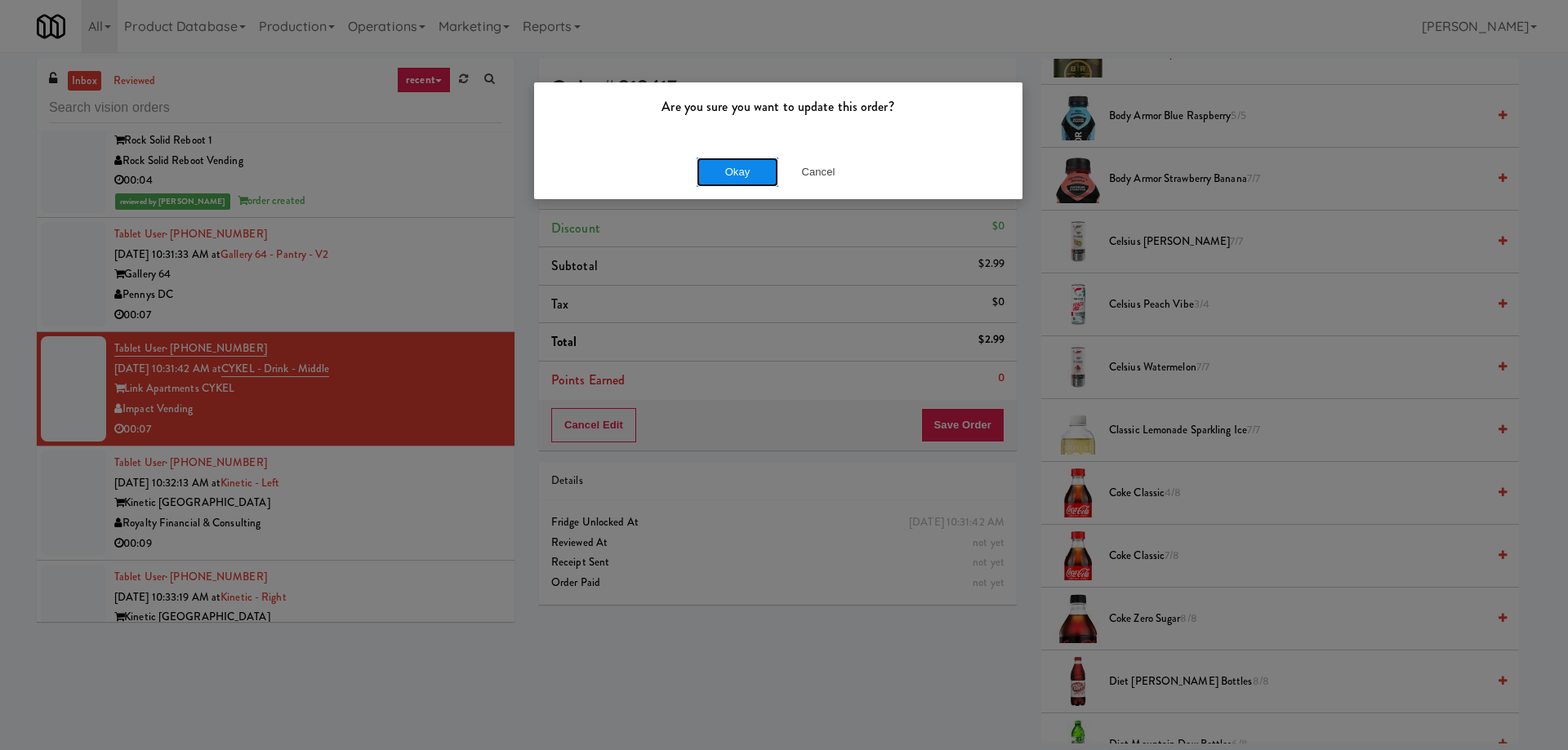
click at [740, 178] on button "Okay" at bounding box center [738, 172] width 82 height 30
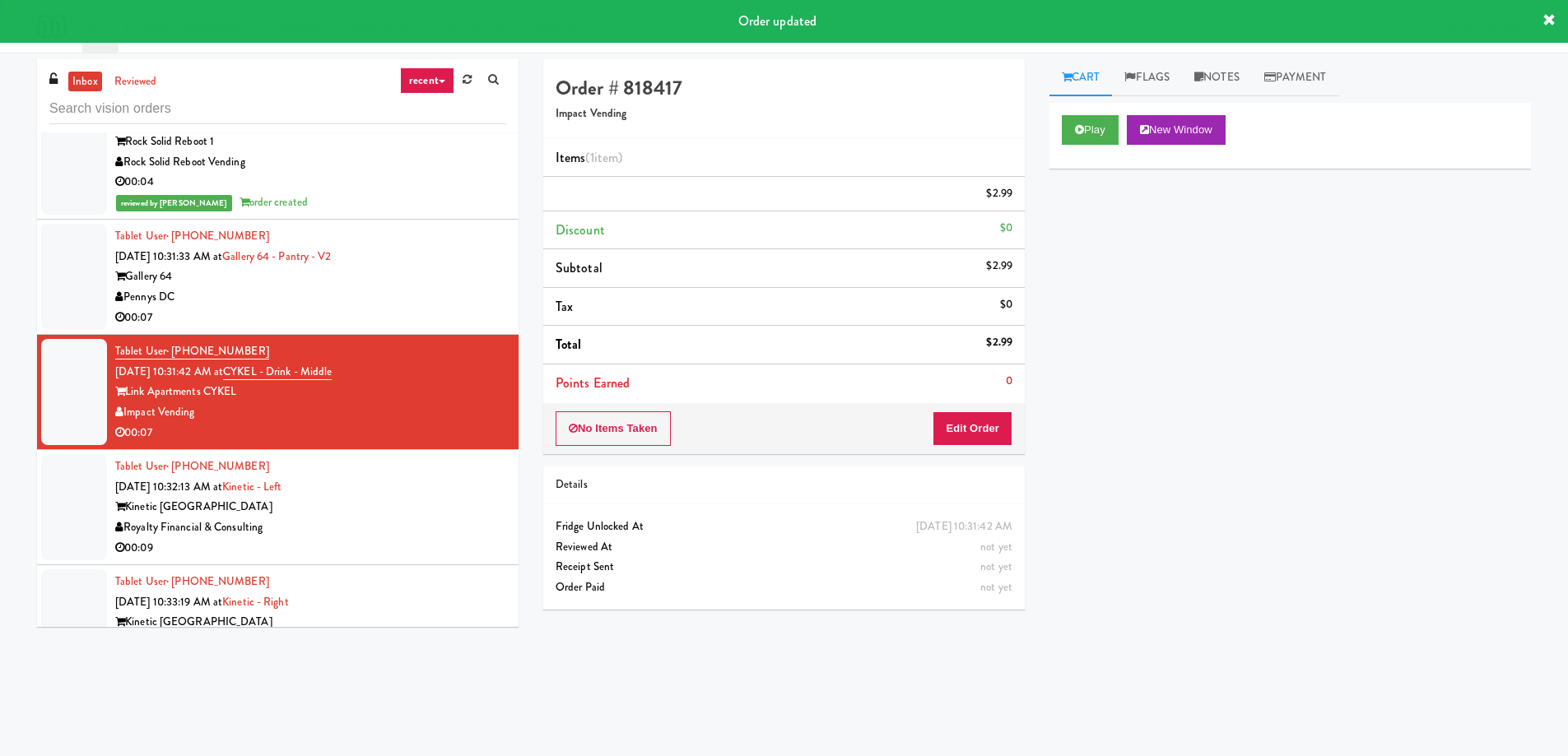
scroll to position [0, 0]
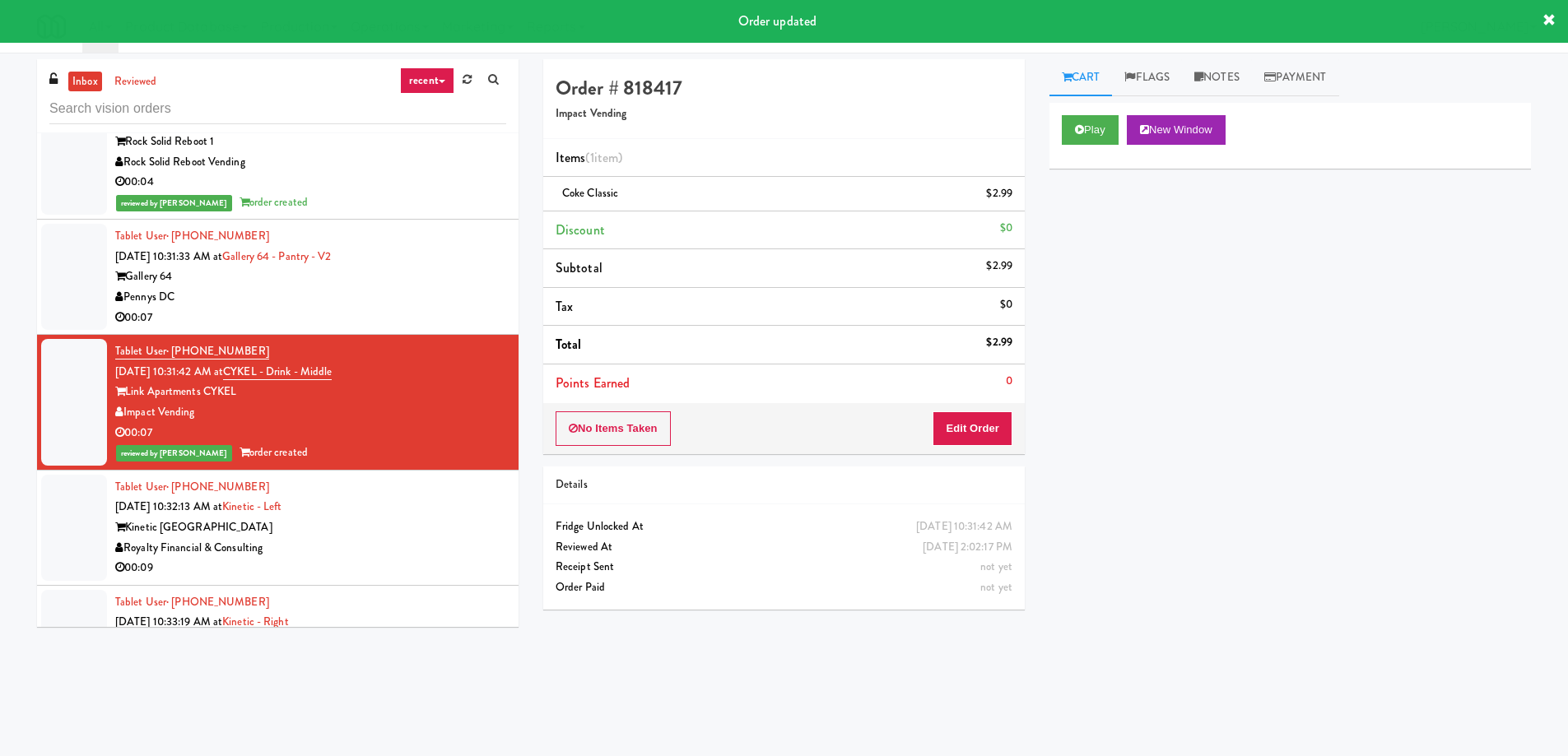
click at [337, 522] on div "Kinetic [GEOGRAPHIC_DATA]" at bounding box center [311, 527] width 391 height 21
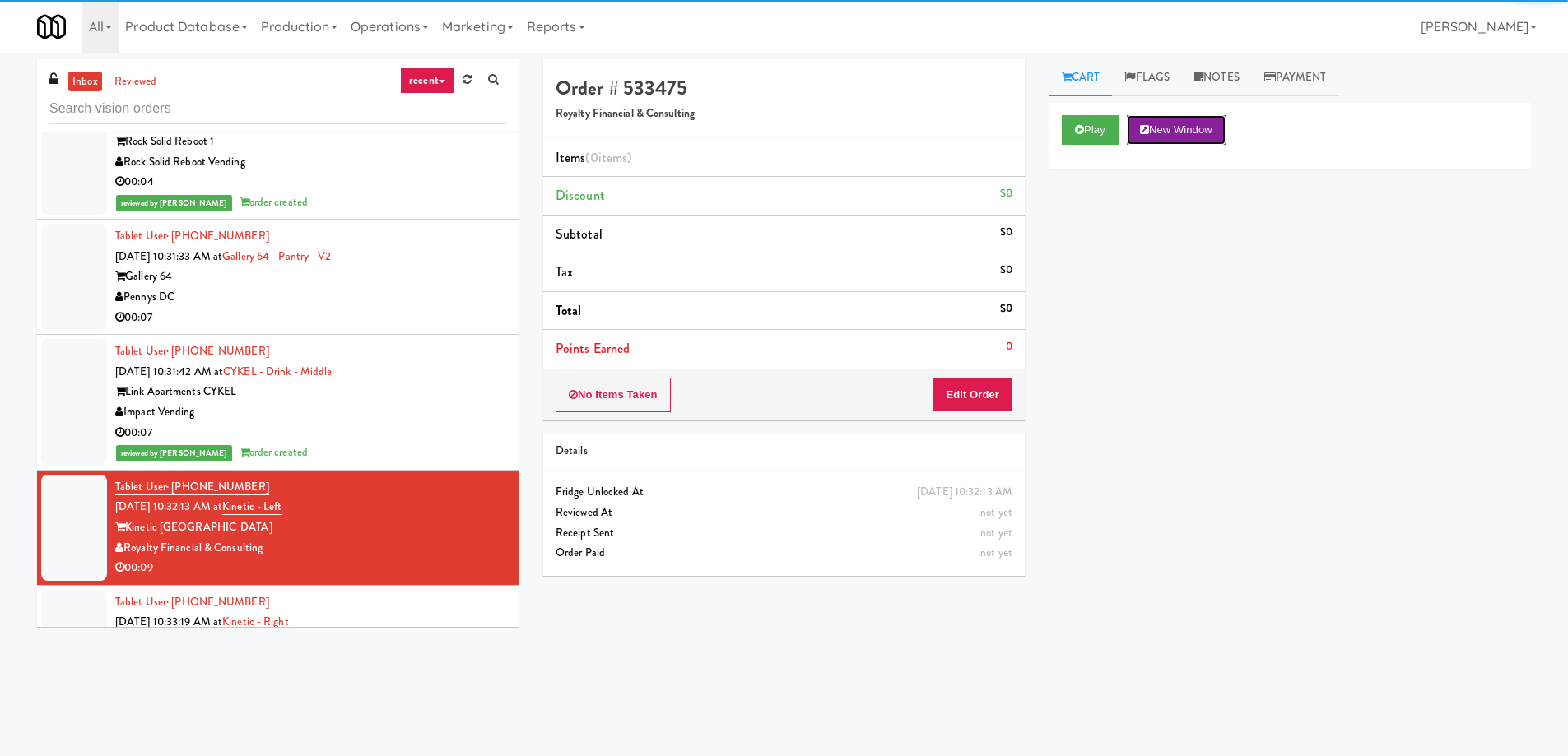
click at [1168, 136] on button "New Window" at bounding box center [1176, 130] width 98 height 30
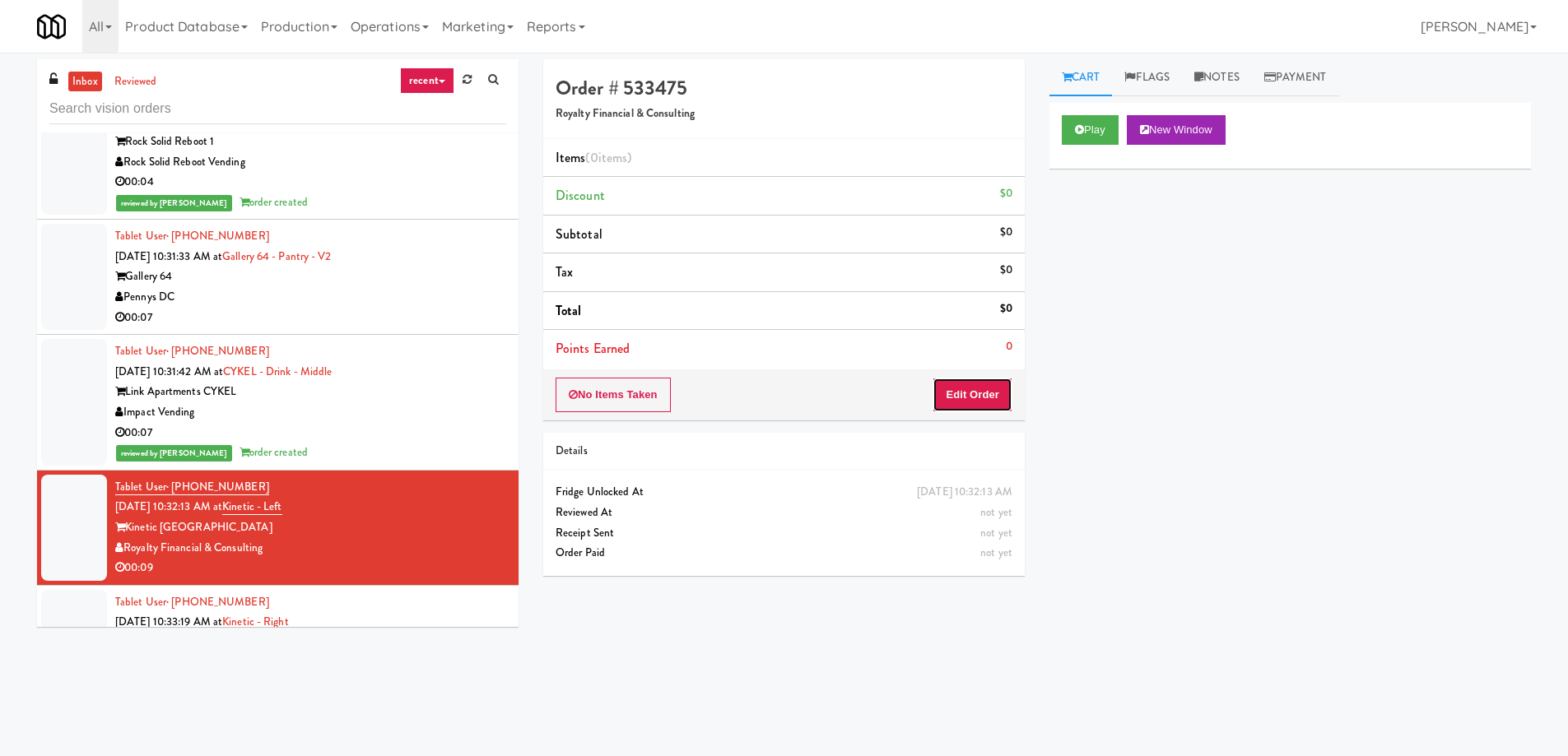
click at [968, 409] on button "Edit Order" at bounding box center [972, 395] width 80 height 34
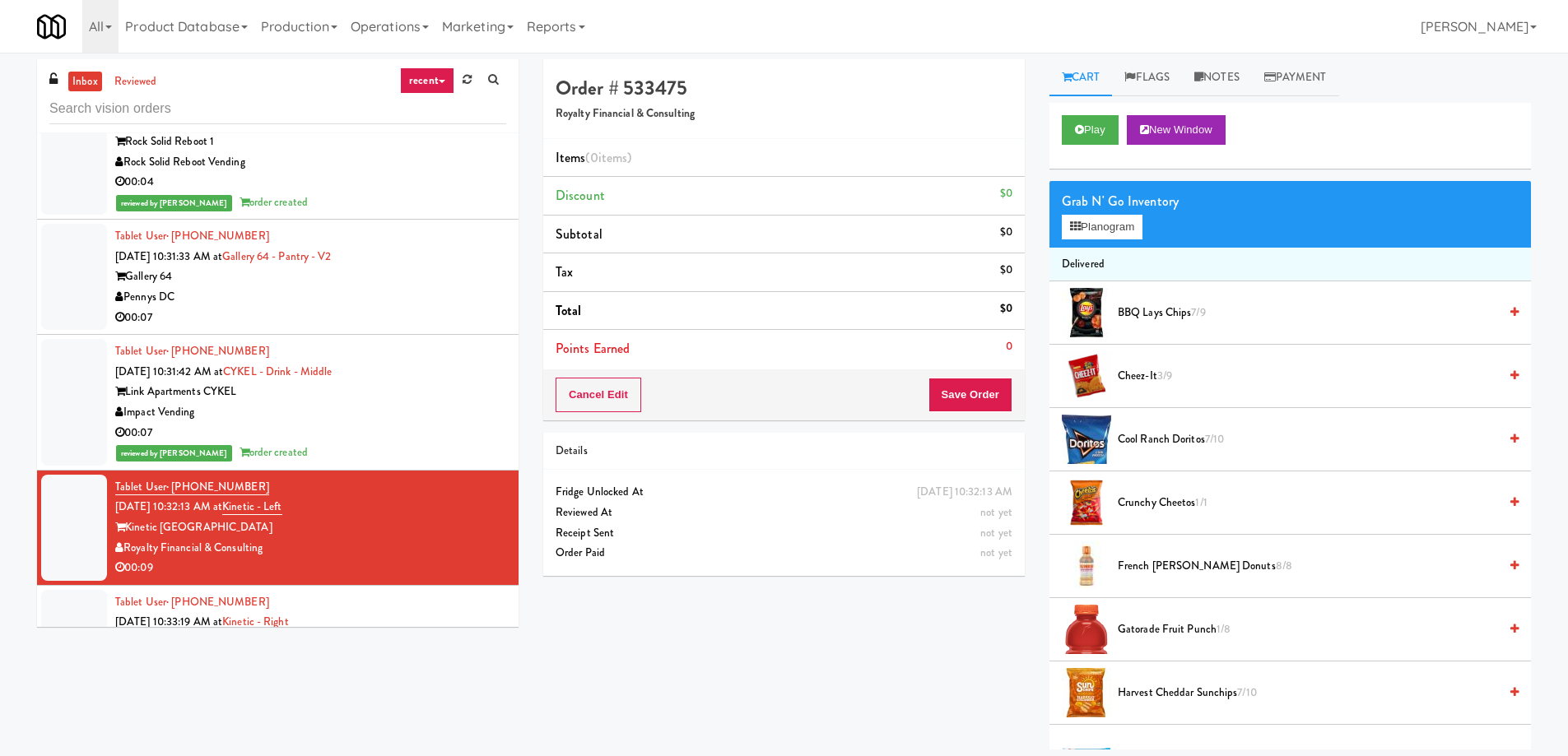
click at [1154, 437] on span "Cool Ranch Doritos 7/10" at bounding box center [1308, 440] width 380 height 21
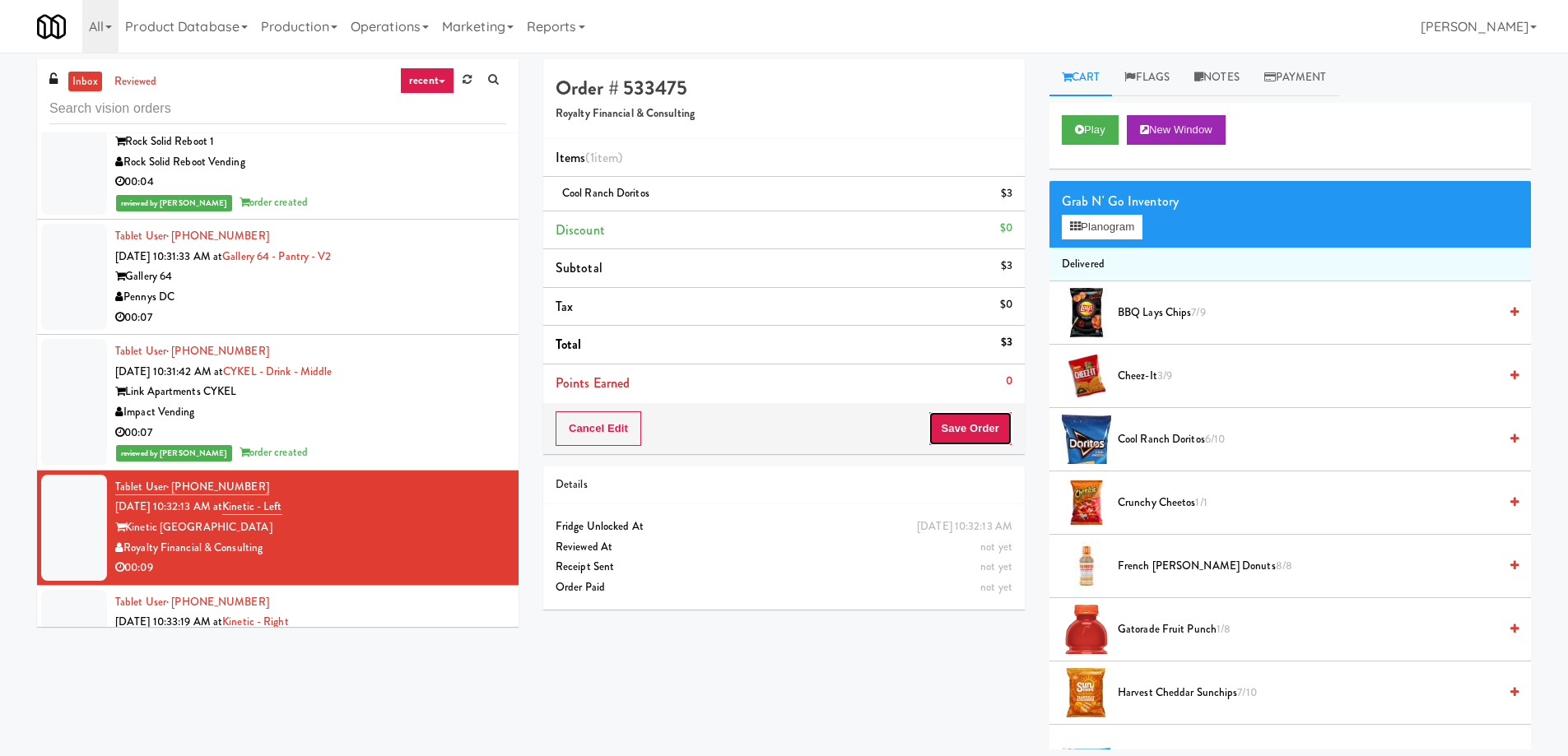
click at [932, 426] on button "Save Order" at bounding box center [970, 429] width 84 height 34
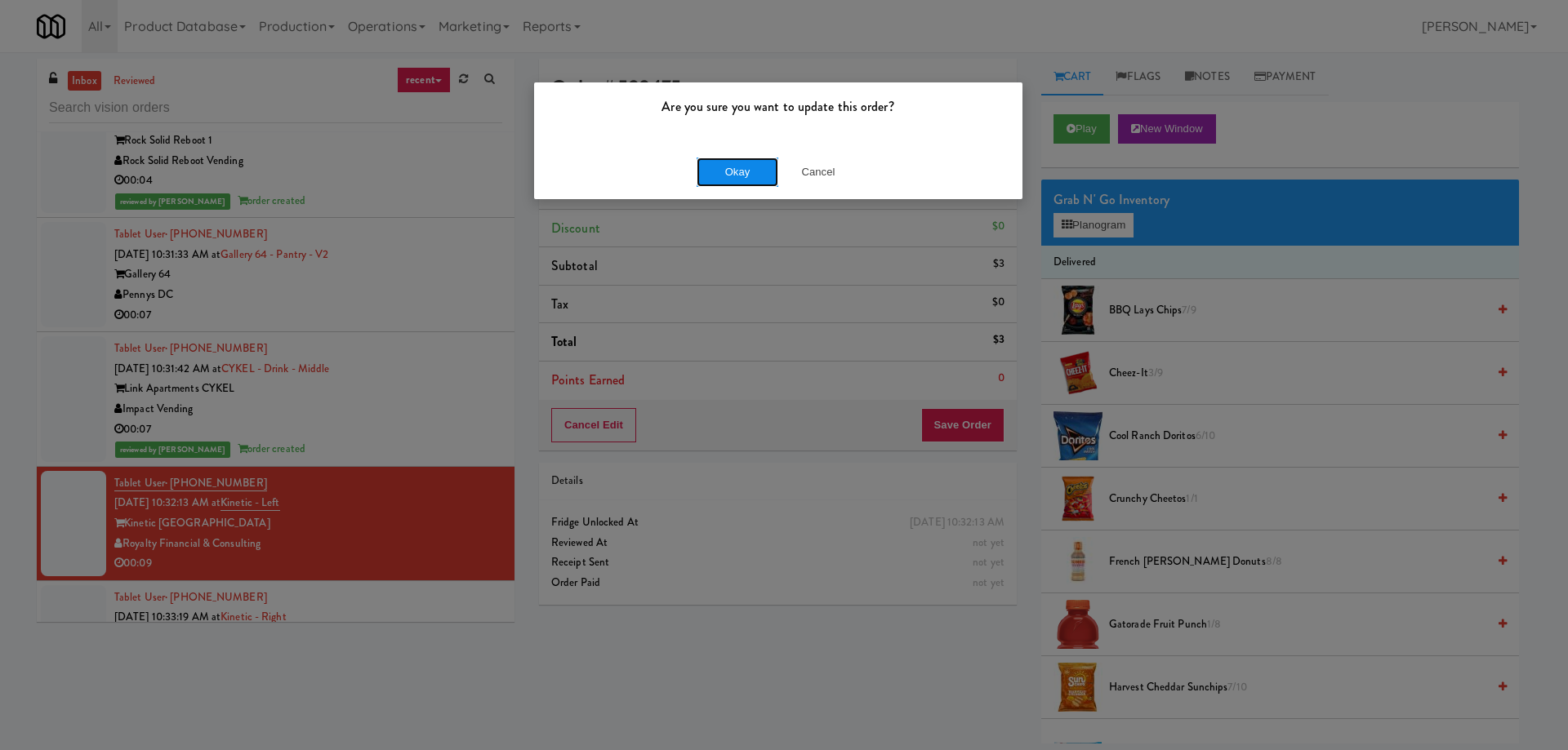
click at [727, 176] on button "Okay" at bounding box center [738, 172] width 82 height 30
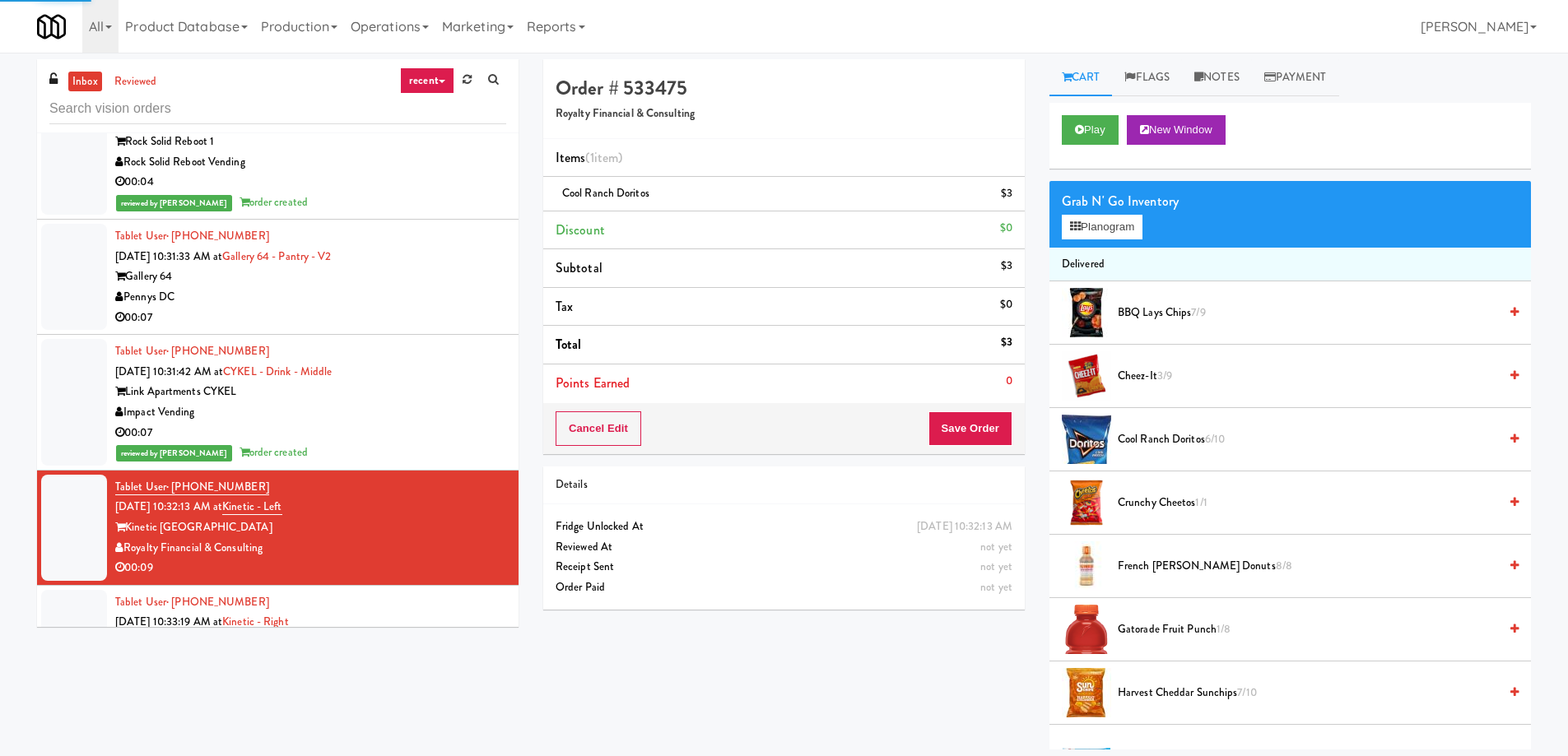
scroll to position [8561, 0]
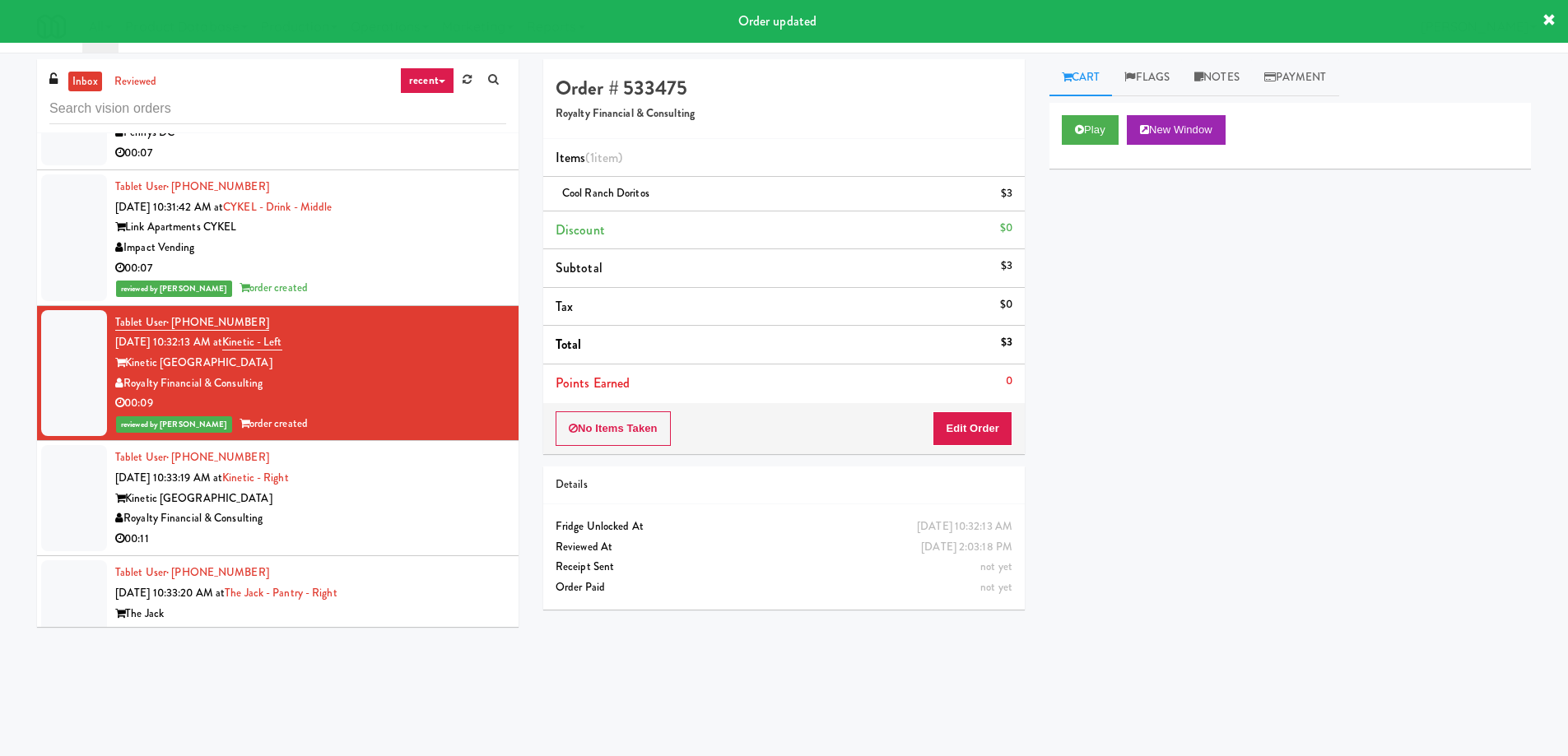
click at [345, 500] on div "Kinetic [GEOGRAPHIC_DATA]" at bounding box center [311, 499] width 391 height 21
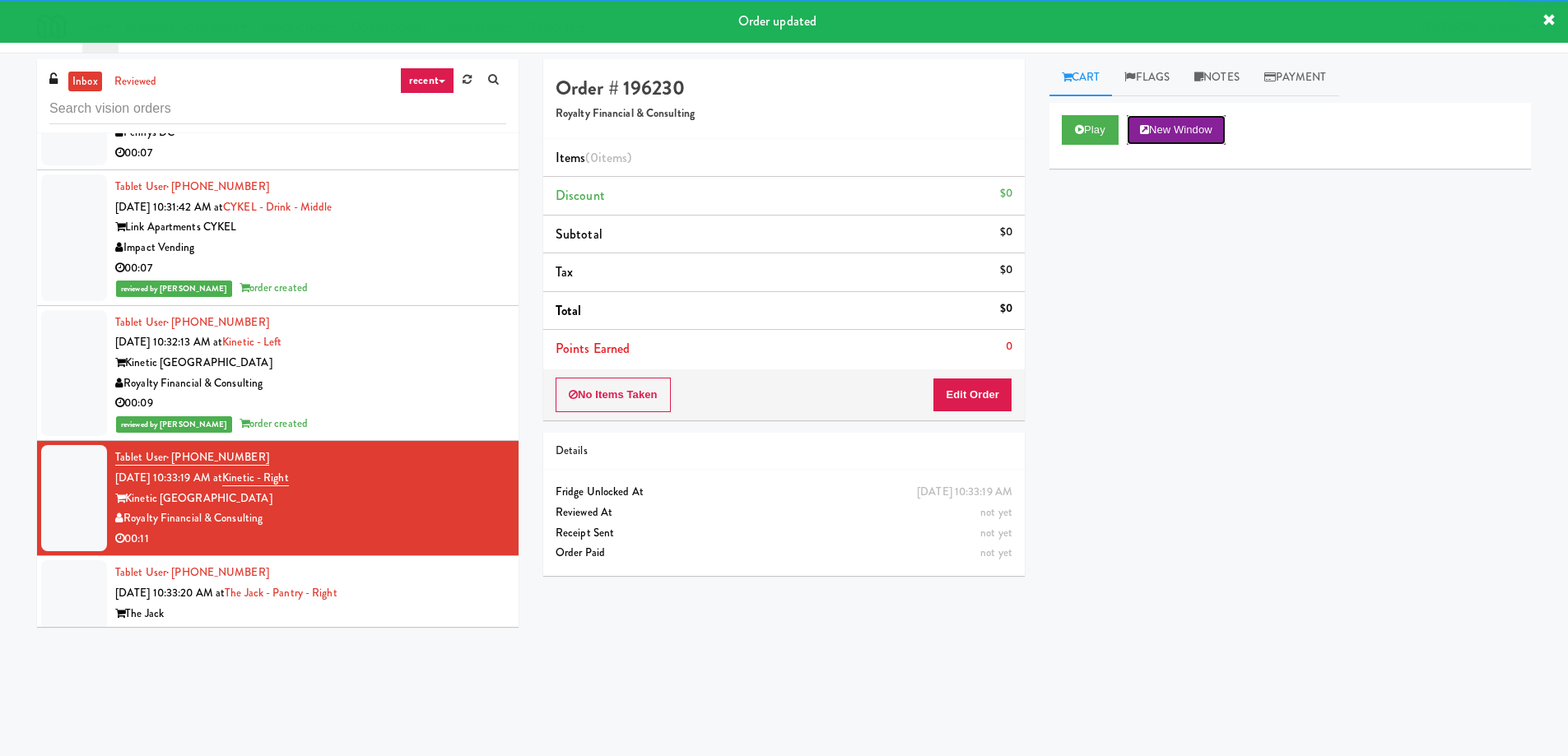
click at [1157, 134] on button "New Window" at bounding box center [1176, 130] width 98 height 30
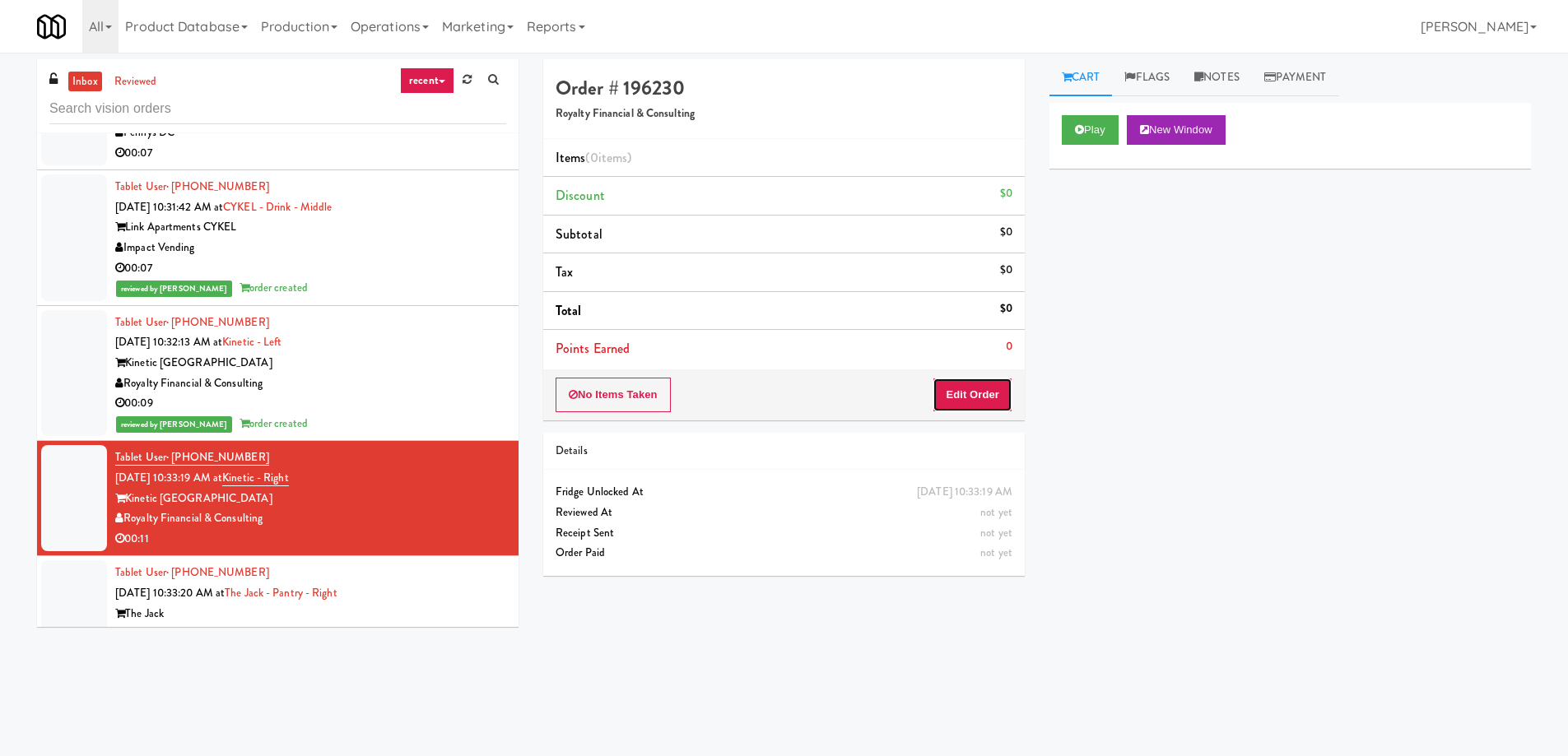
click at [981, 394] on button "Edit Order" at bounding box center [972, 395] width 80 height 34
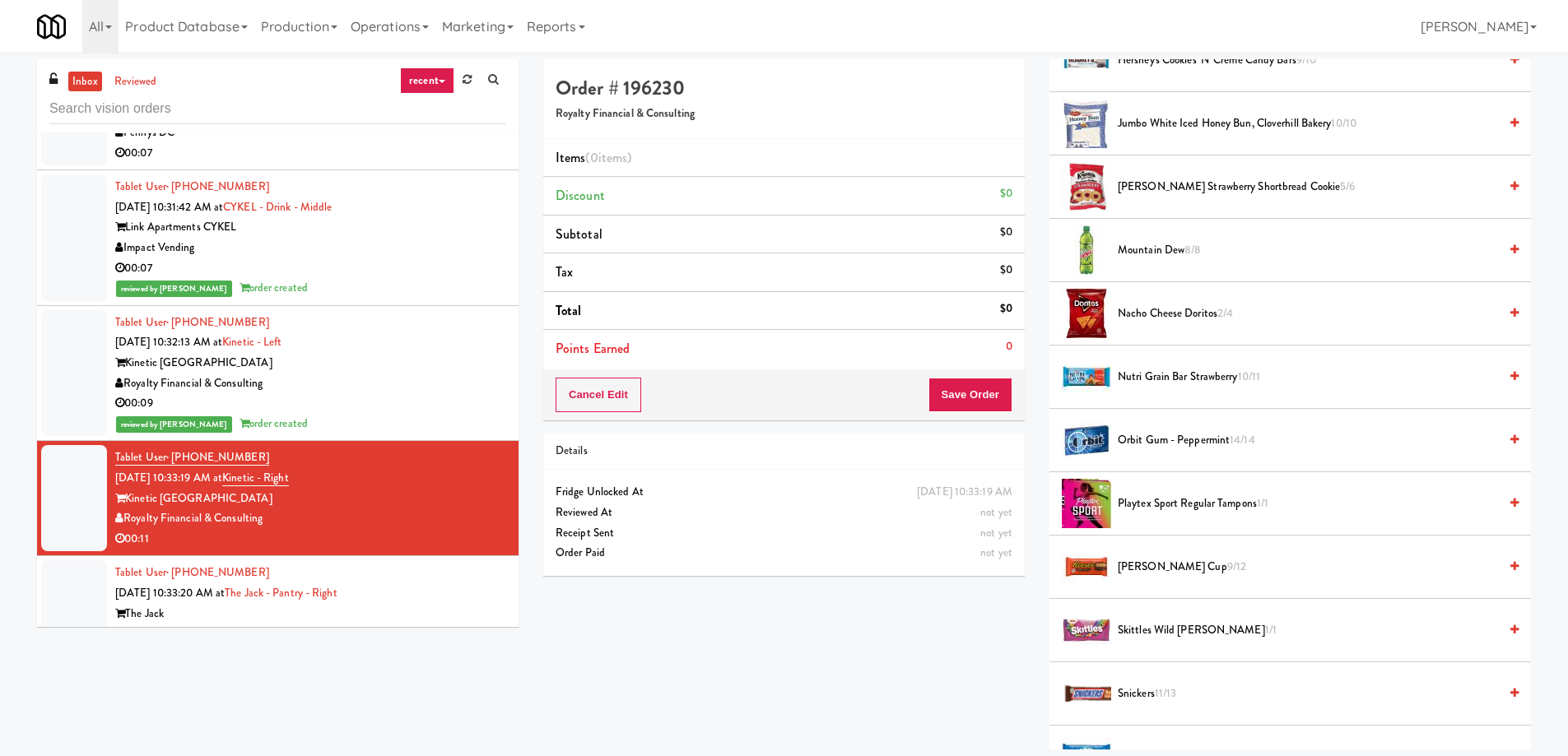
scroll to position [987, 0]
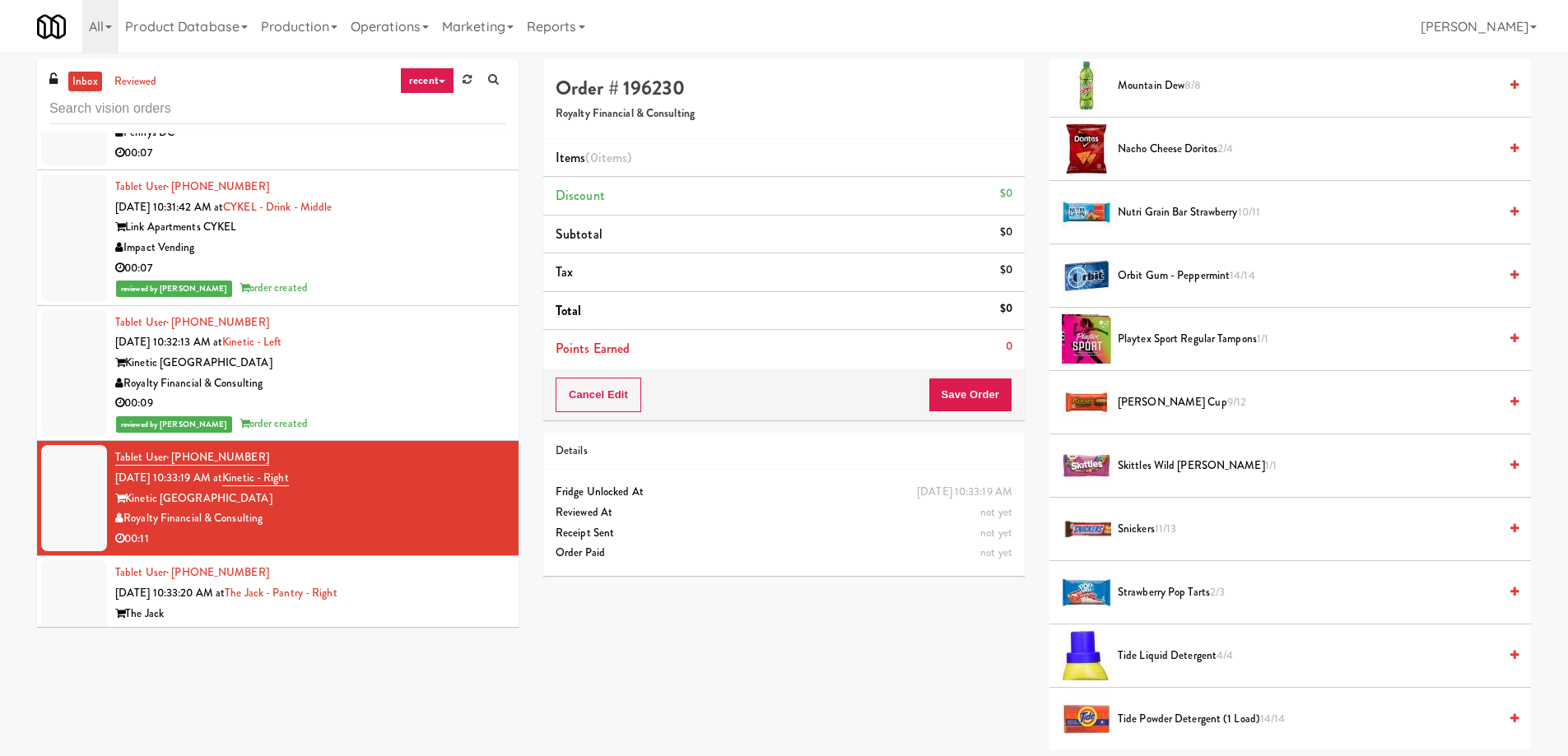
click at [1189, 593] on span "Strawberry Pop Tarts 2/3" at bounding box center [1308, 592] width 380 height 21
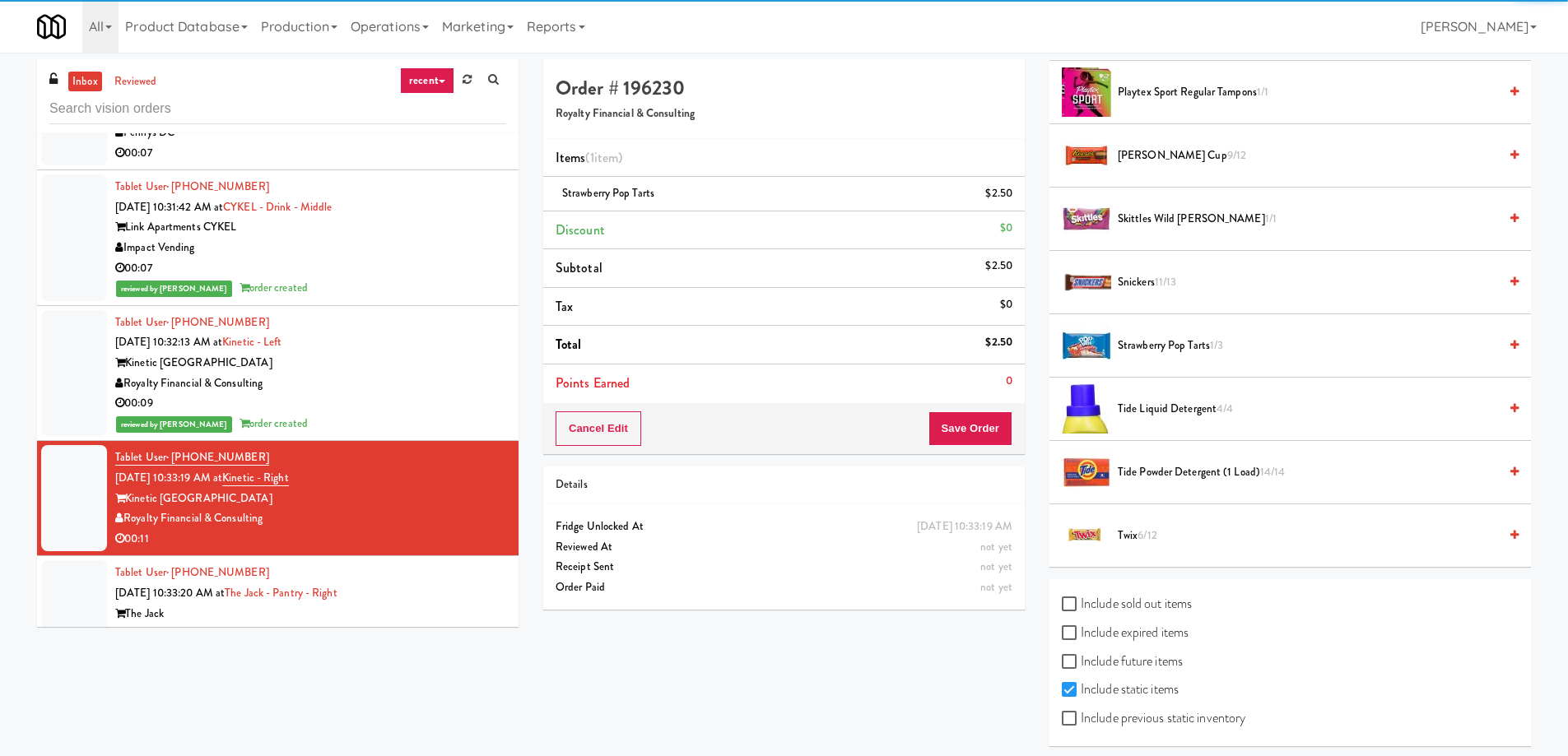
scroll to position [1243, 0]
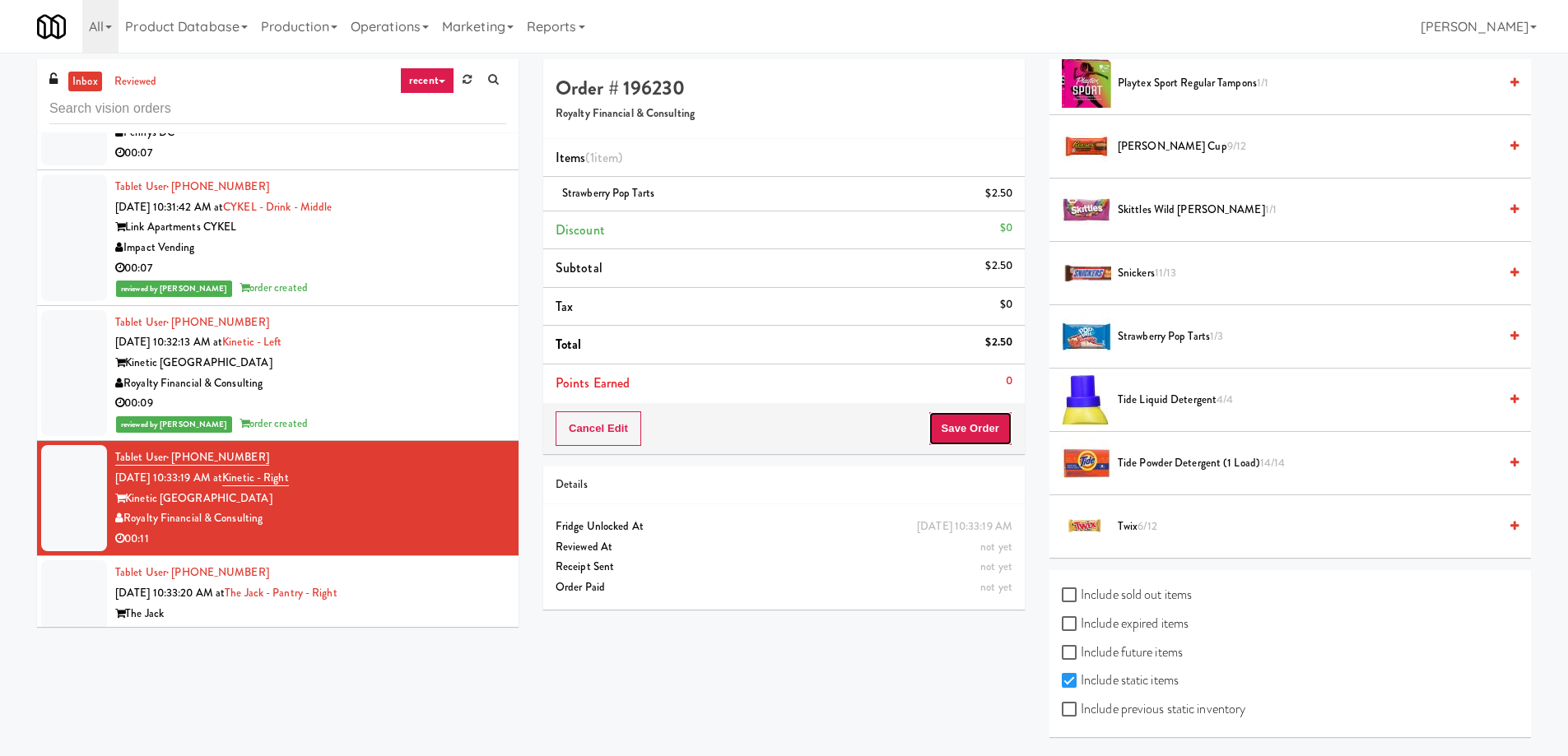
click at [969, 445] on button "Save Order" at bounding box center [970, 429] width 84 height 34
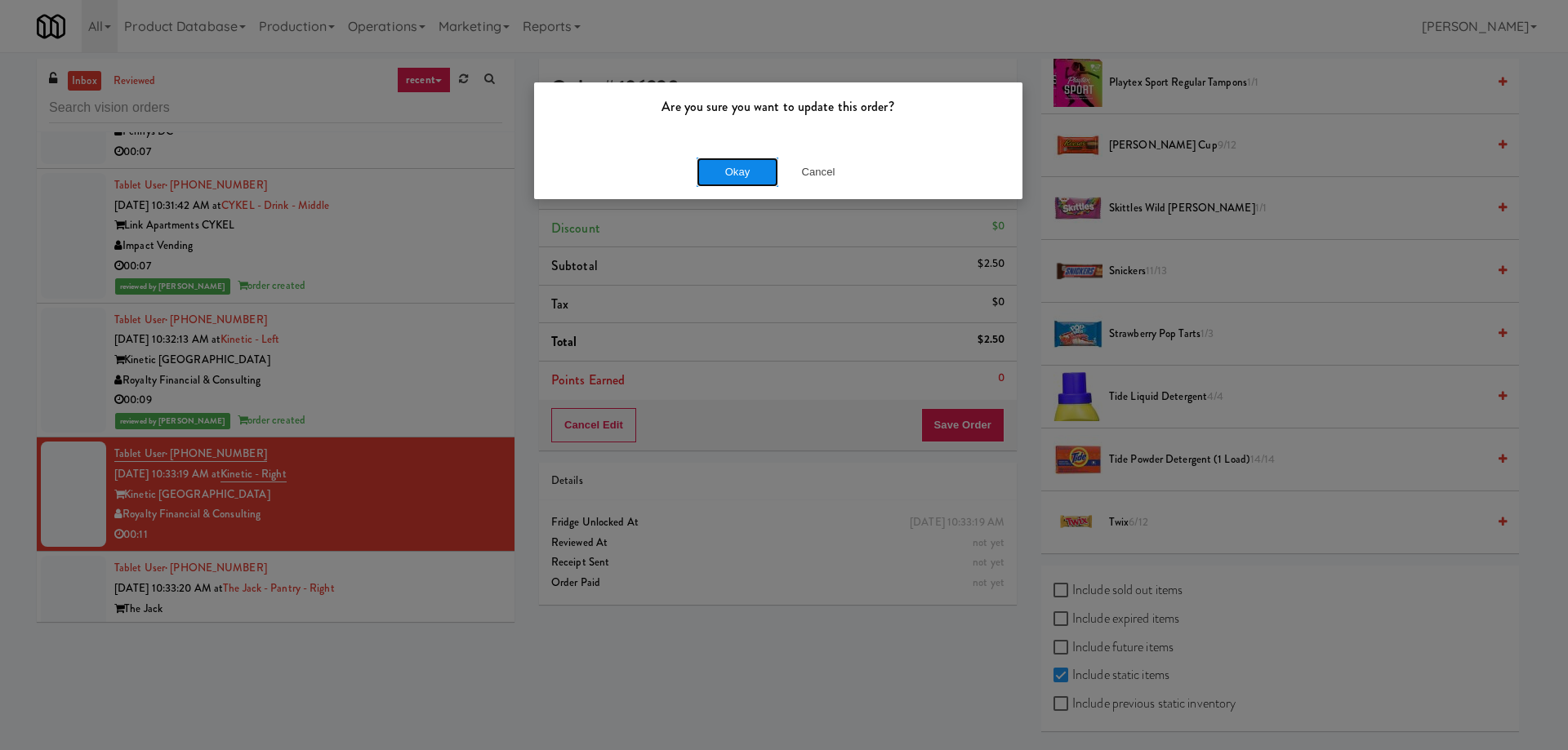
click at [748, 179] on button "Okay" at bounding box center [738, 172] width 82 height 30
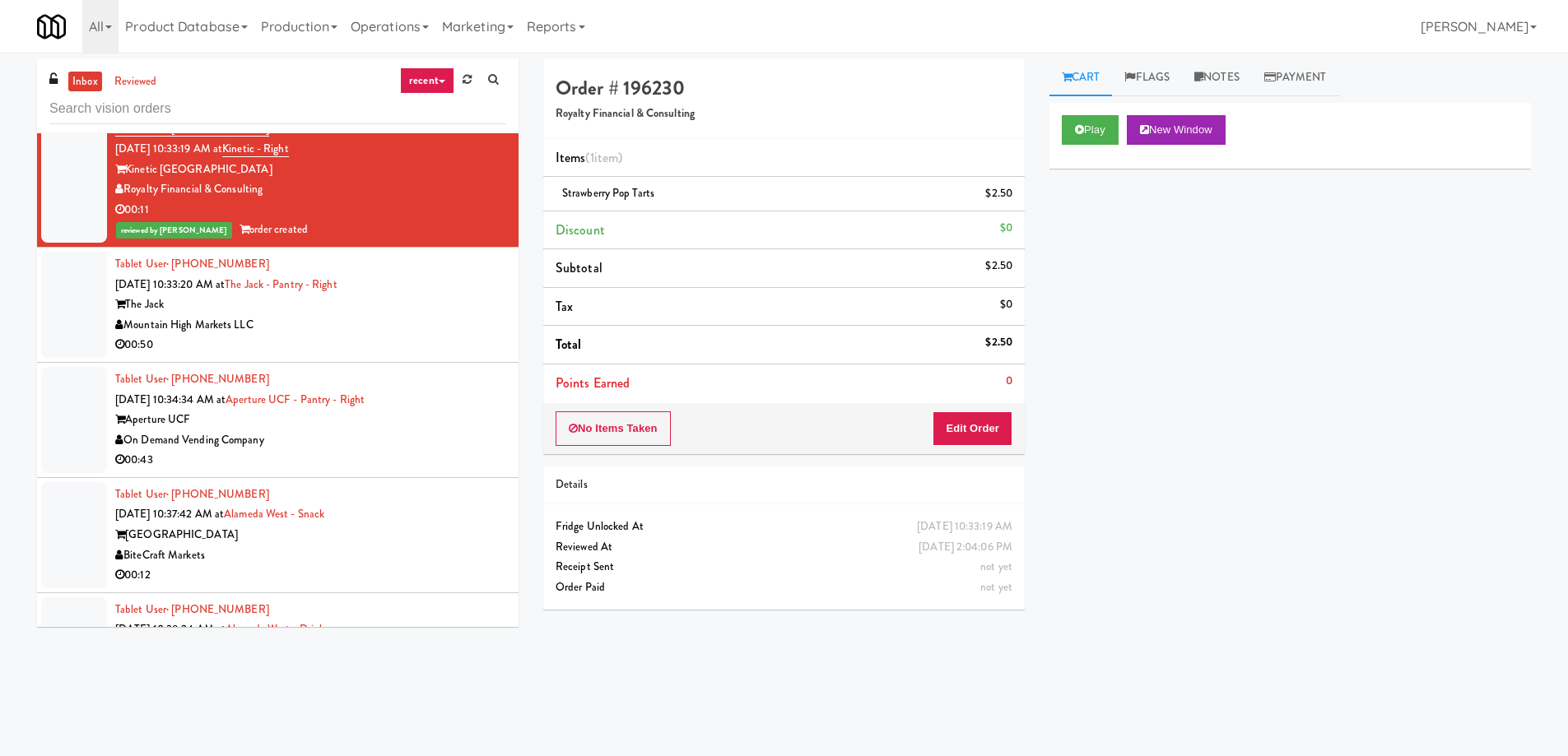
scroll to position [9055, 0]
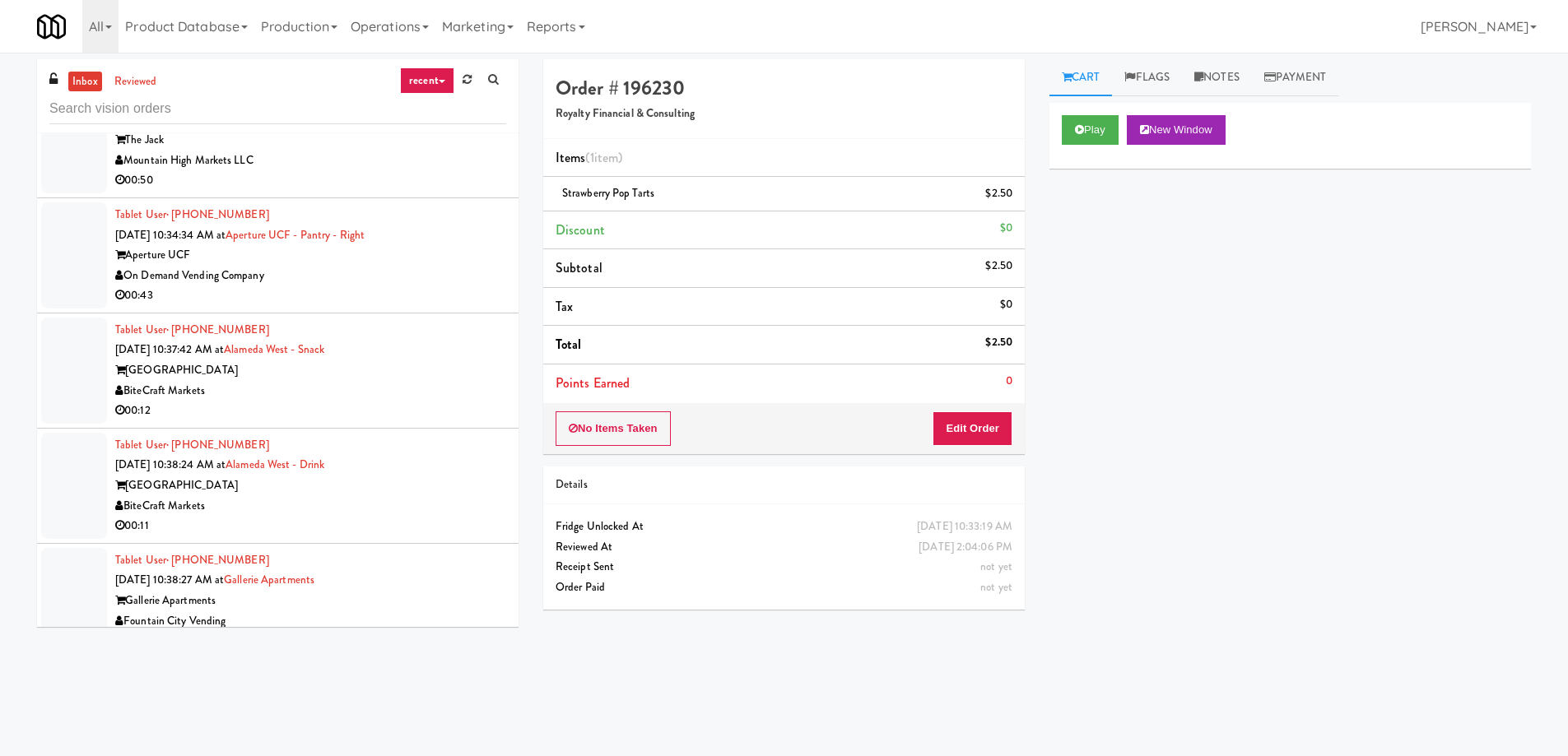
click at [367, 407] on div "00:12" at bounding box center [311, 411] width 391 height 21
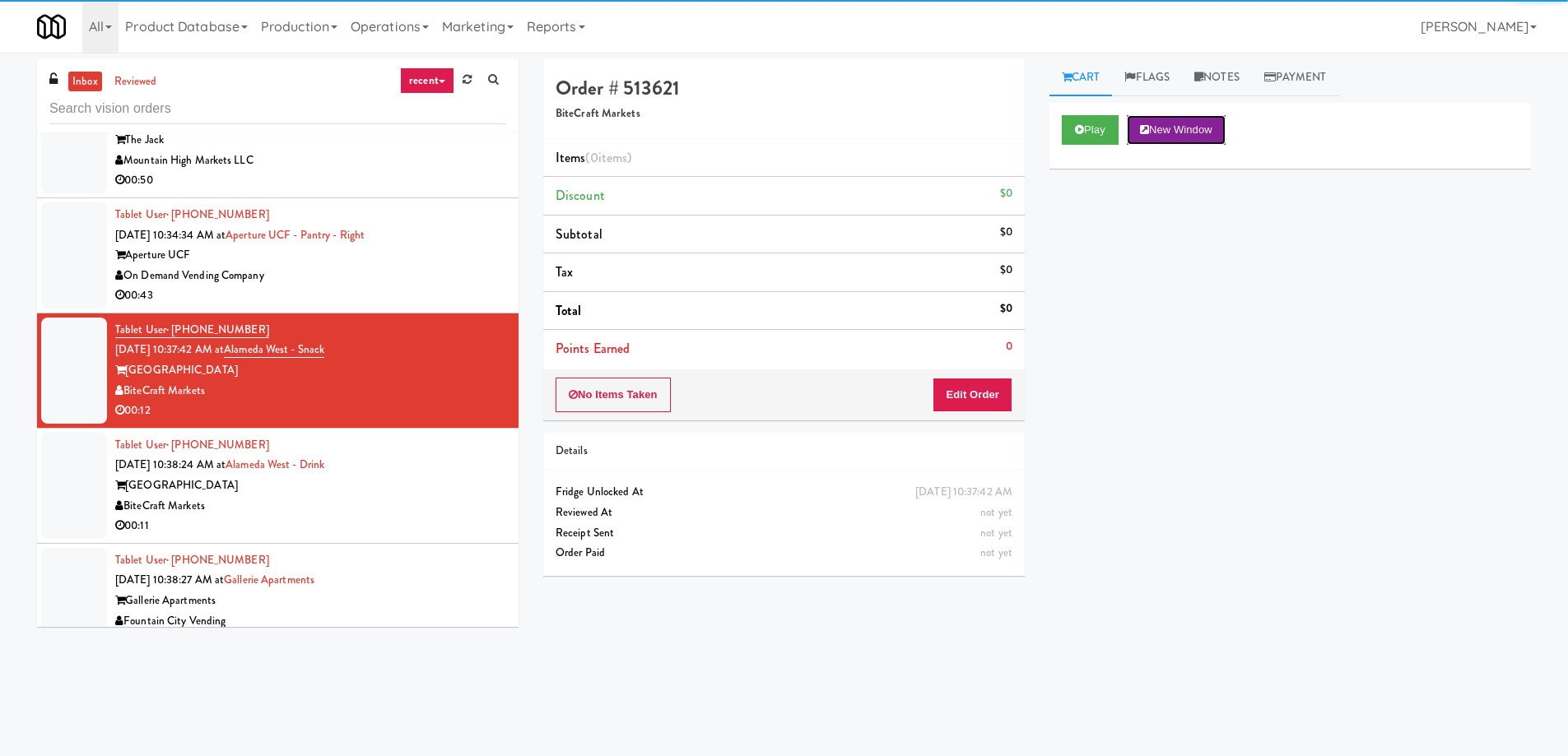
click at [1192, 134] on button "New Window" at bounding box center [1176, 130] width 98 height 30
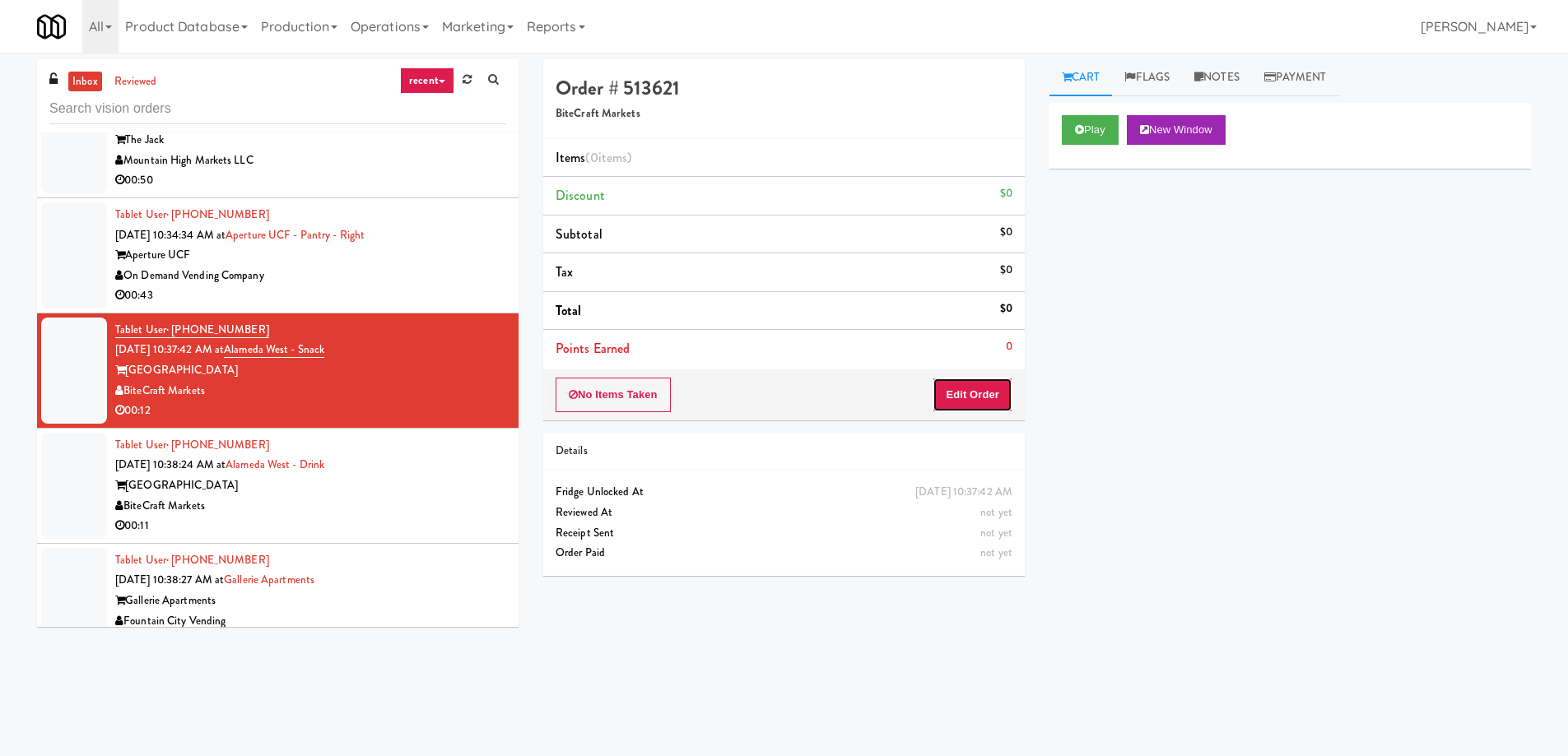
click at [987, 397] on button "Edit Order" at bounding box center [972, 395] width 80 height 34
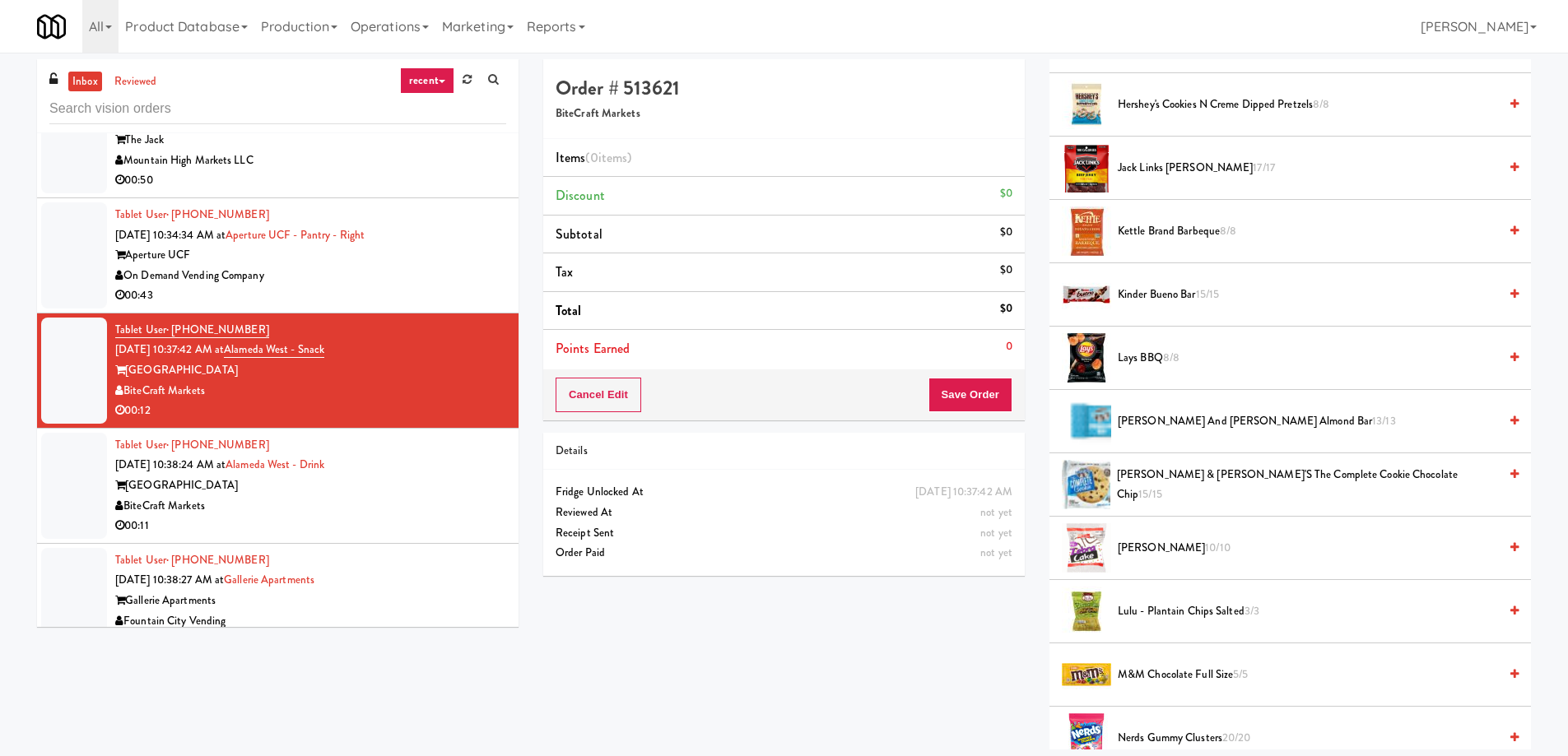
scroll to position [1069, 0]
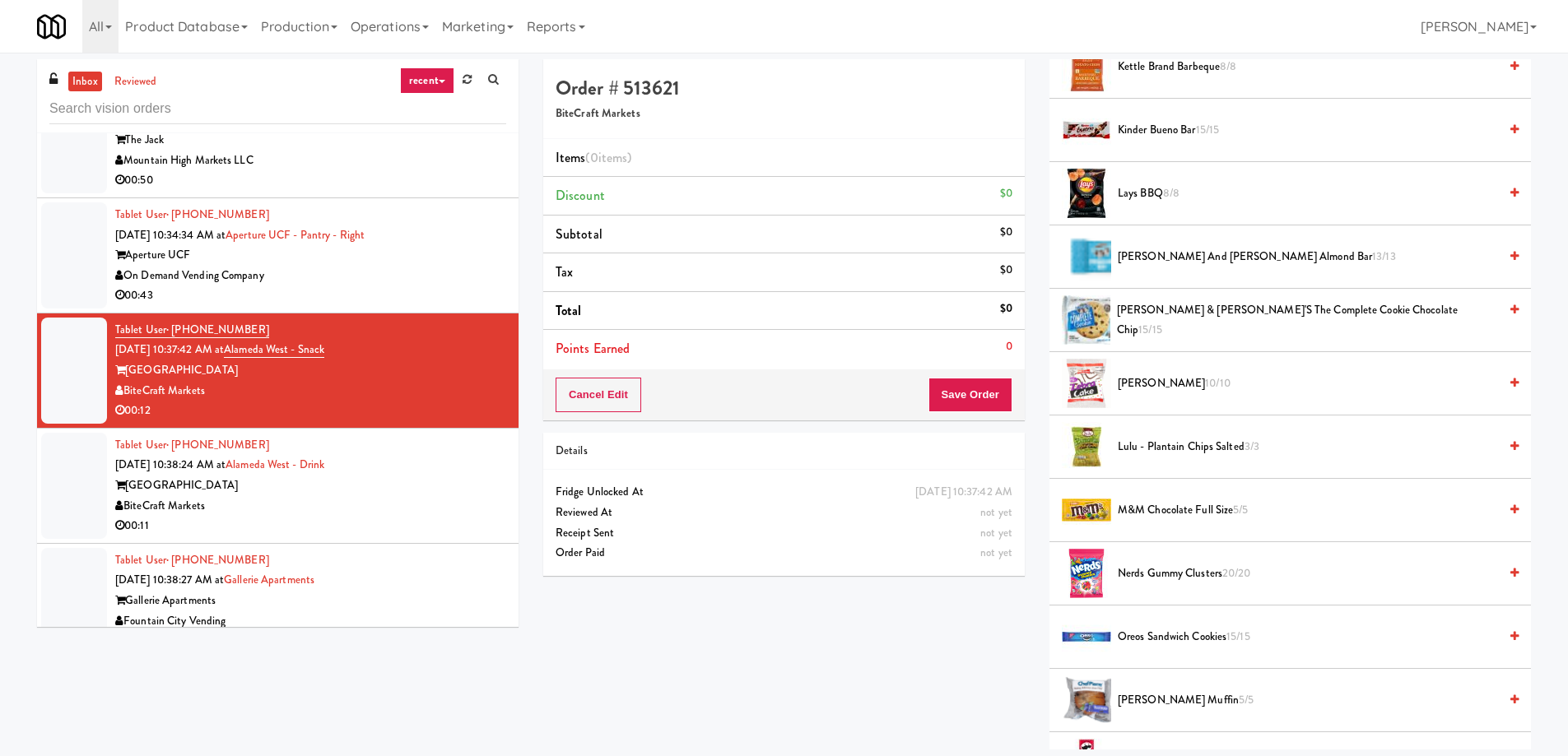
click at [1145, 447] on span "Lulu - Plantain Chips Salted 3/3" at bounding box center [1308, 447] width 380 height 21
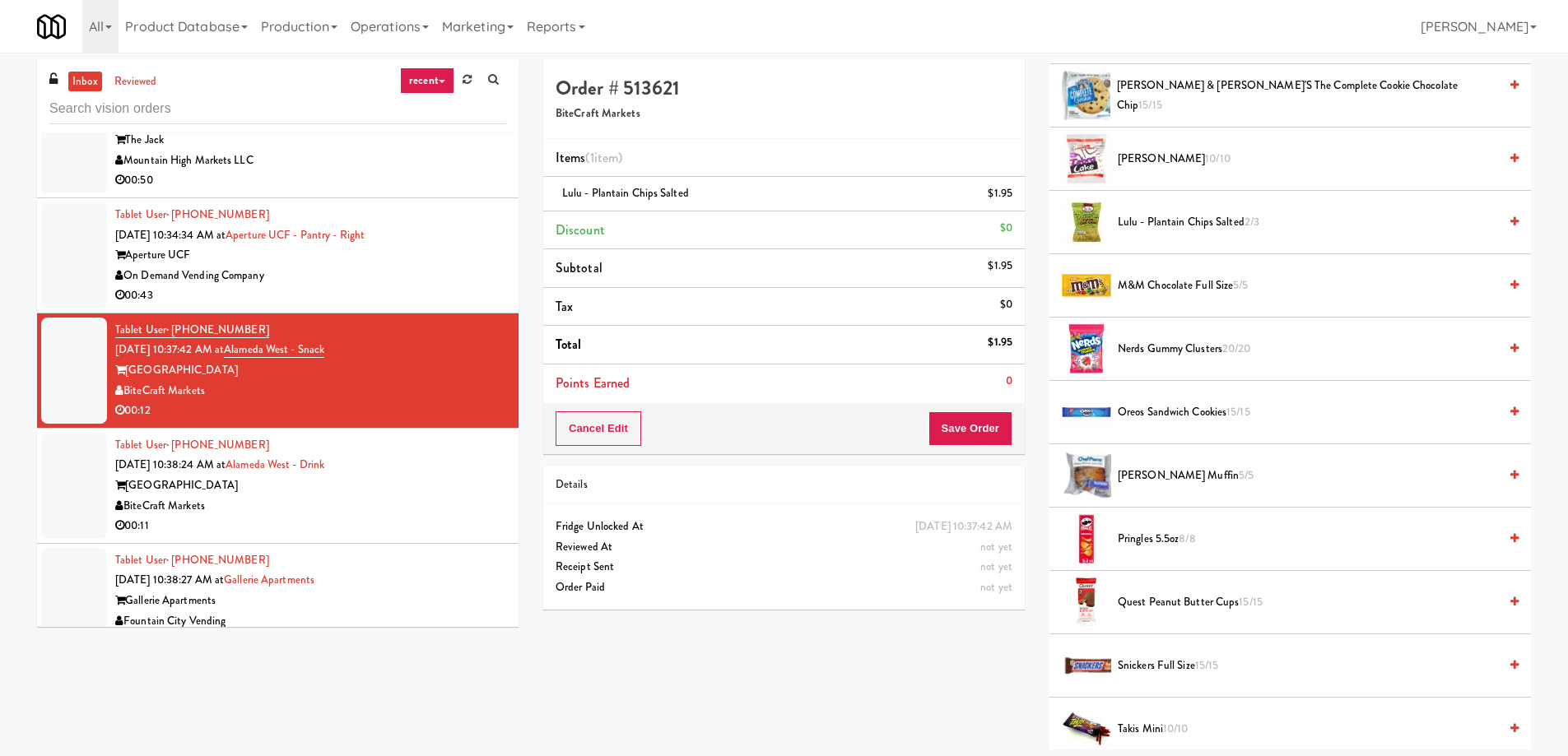
scroll to position [1212, 0]
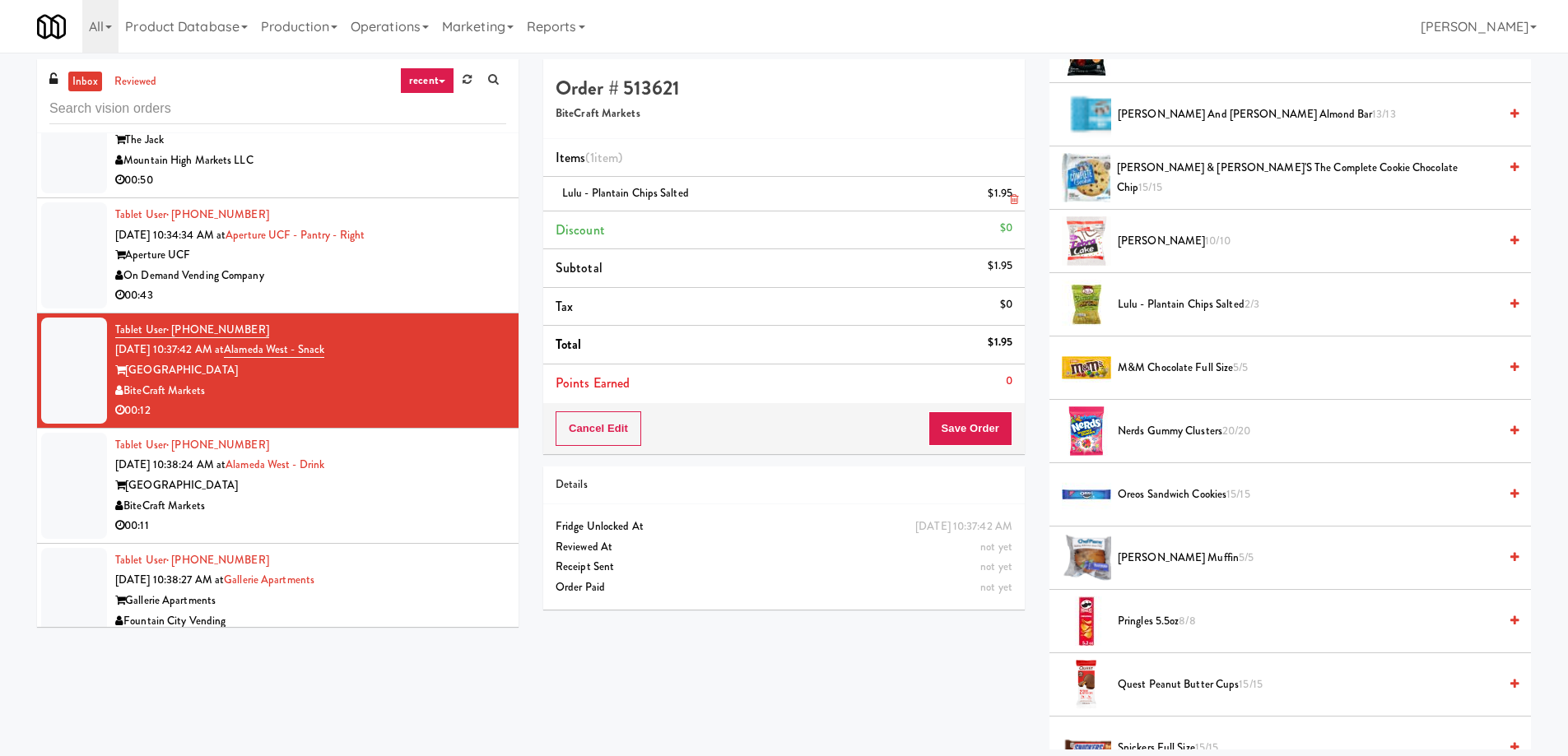
click at [1013, 196] on icon at bounding box center [1014, 199] width 9 height 10
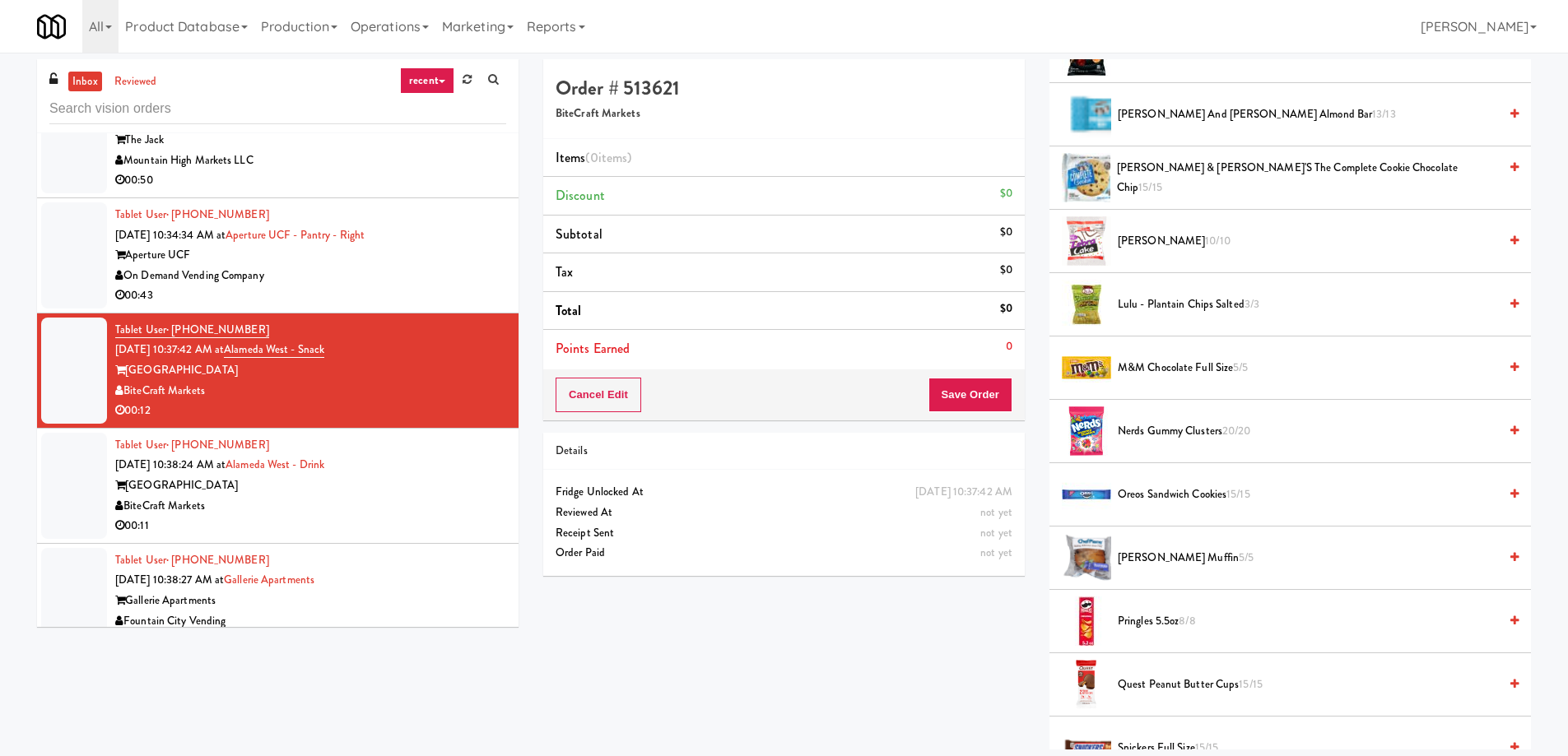
click at [306, 506] on div "BiteCraft Markets" at bounding box center [311, 506] width 391 height 21
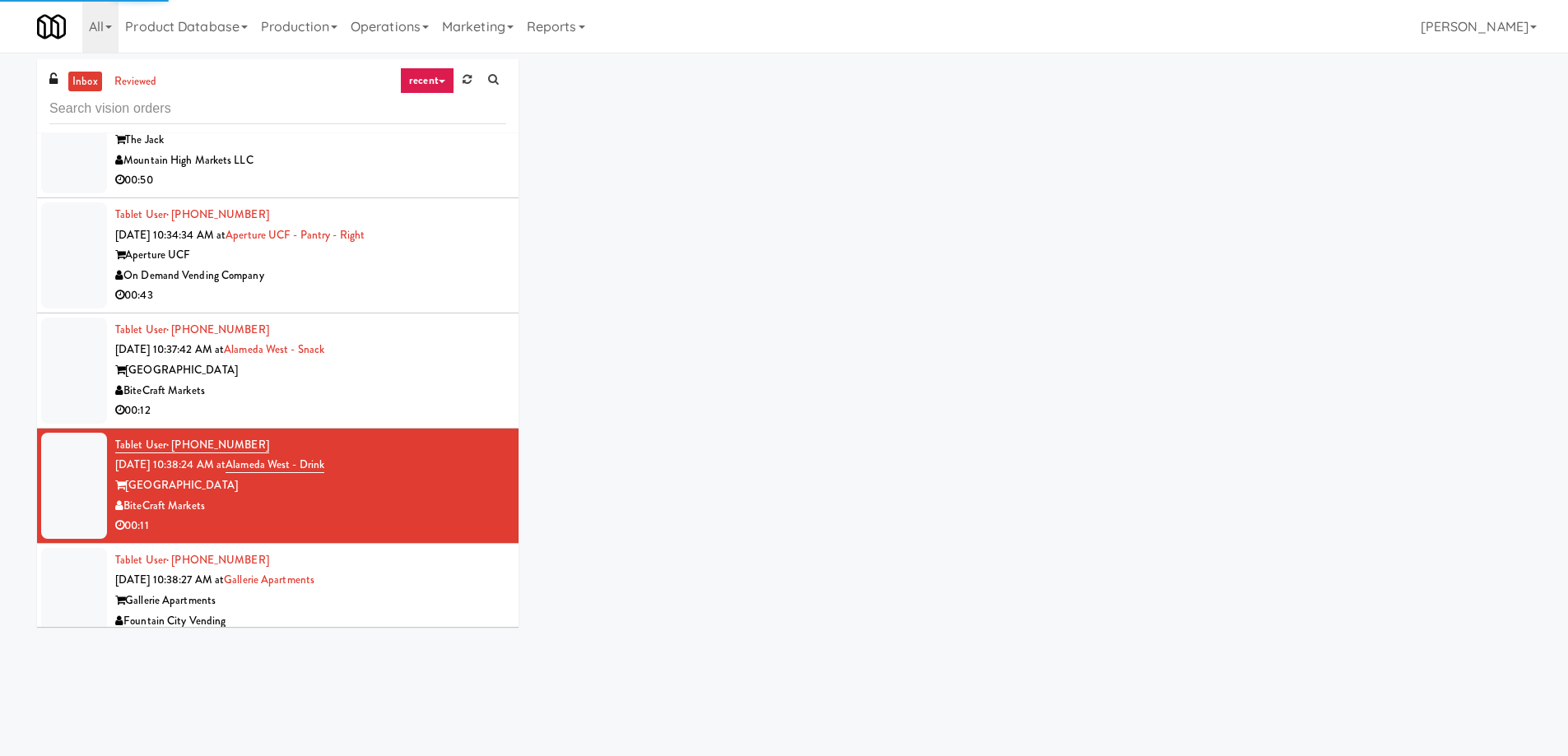
click at [329, 397] on div "BiteCraft Markets" at bounding box center [311, 391] width 391 height 21
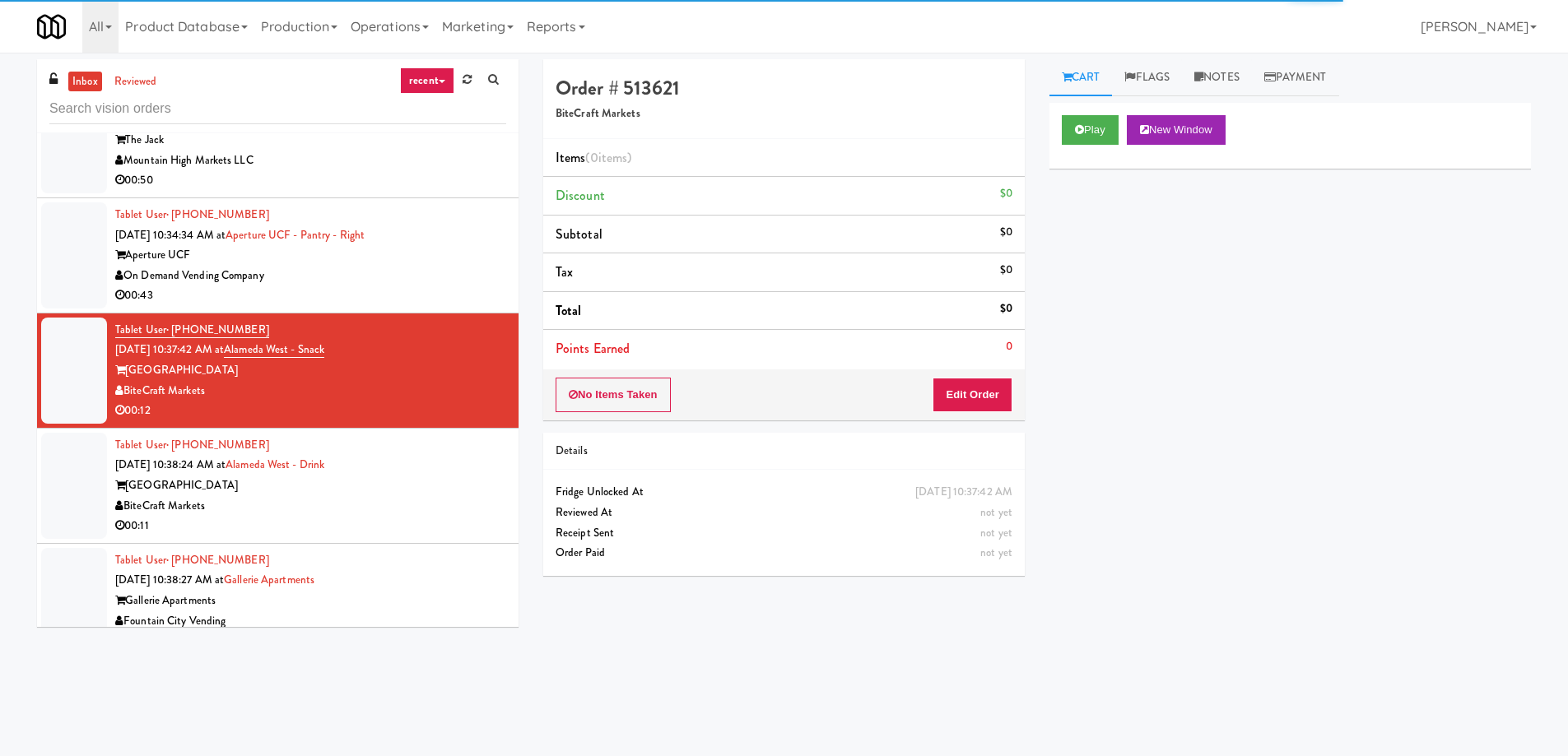
click at [416, 450] on div "Tablet User · (305) 834-1441 Aug 21, 2025 10:38:24 AM at Alameda West - Drink A…" at bounding box center [311, 485] width 391 height 101
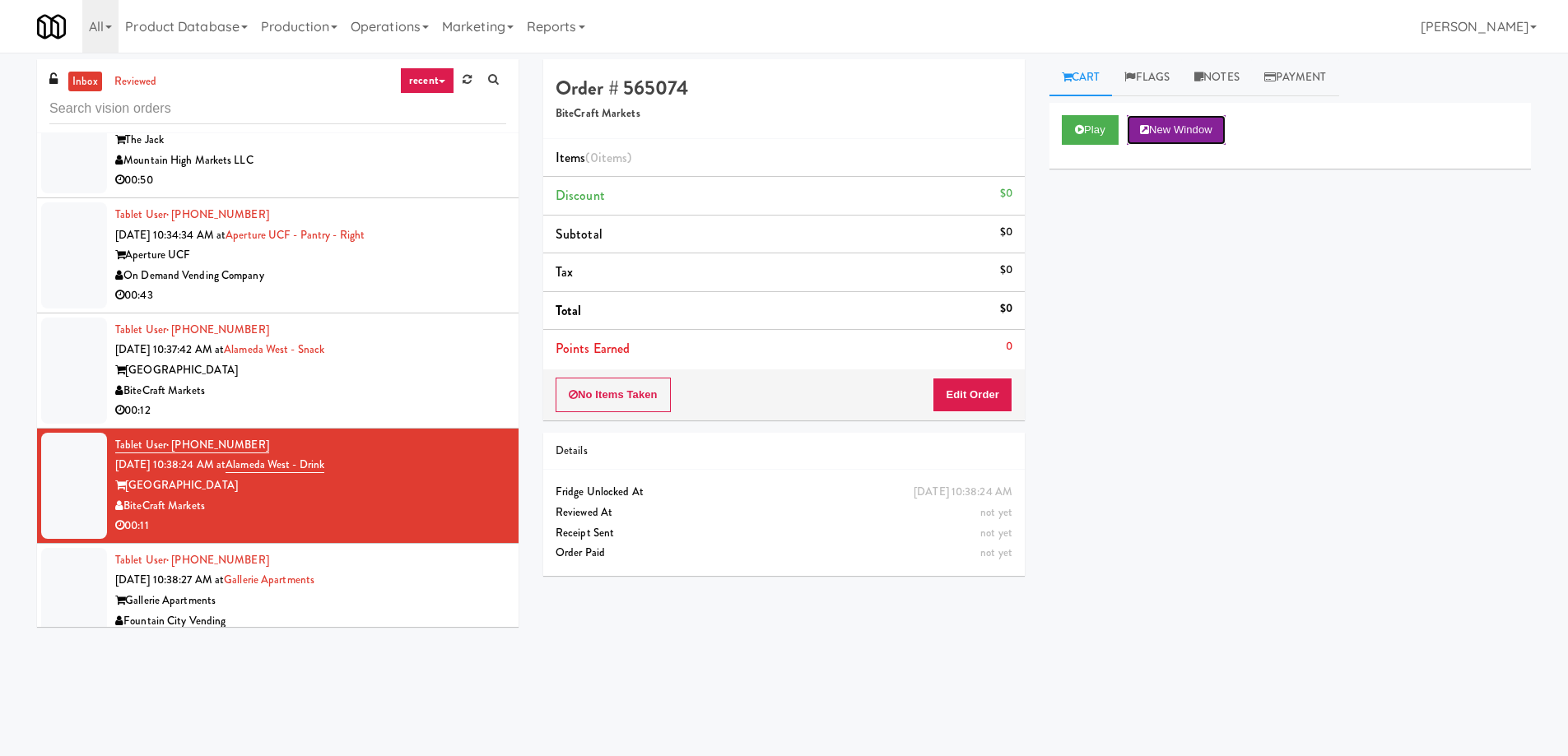
click at [1162, 127] on button "New Window" at bounding box center [1176, 130] width 98 height 30
click at [993, 397] on button "Edit Order" at bounding box center [972, 395] width 80 height 34
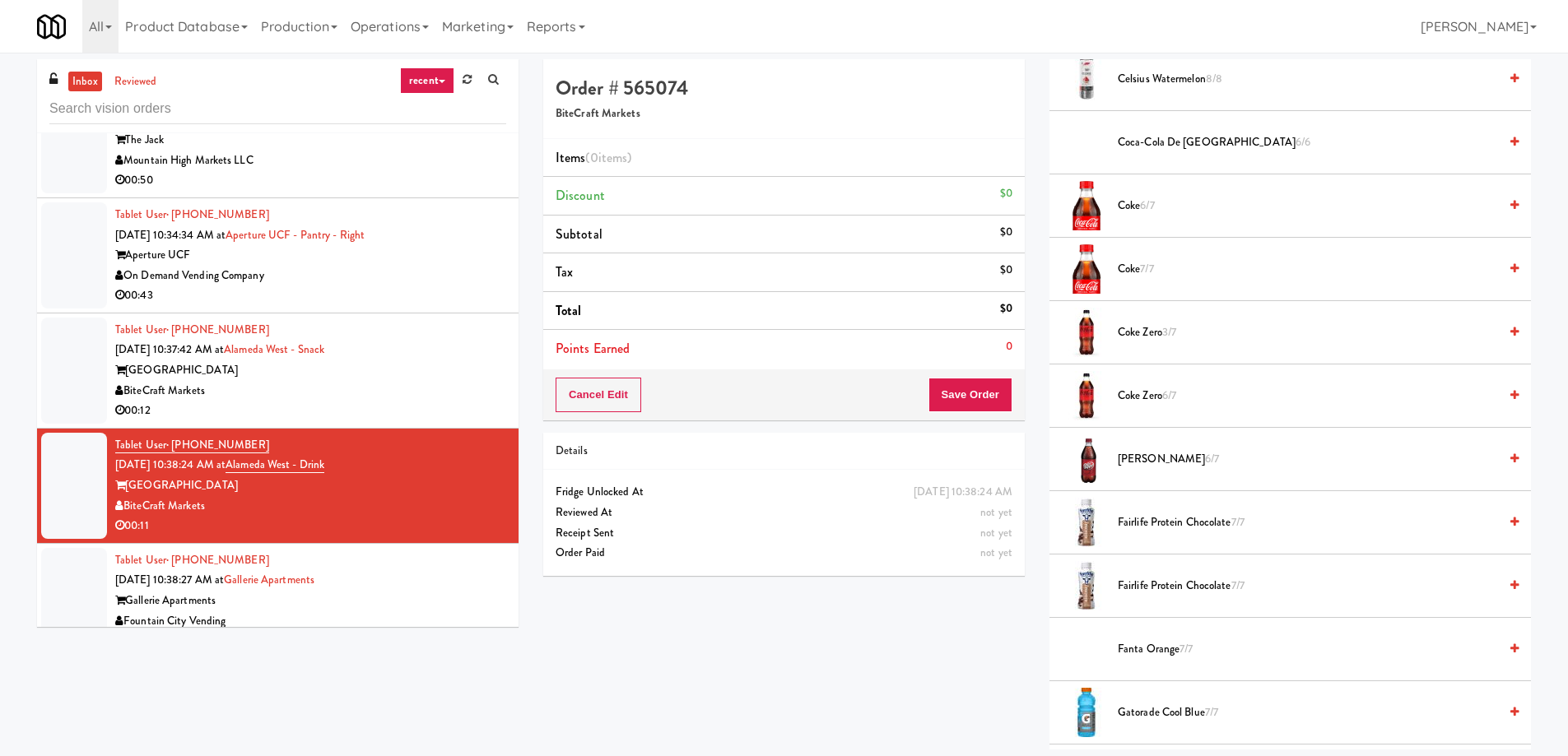
scroll to position [823, 0]
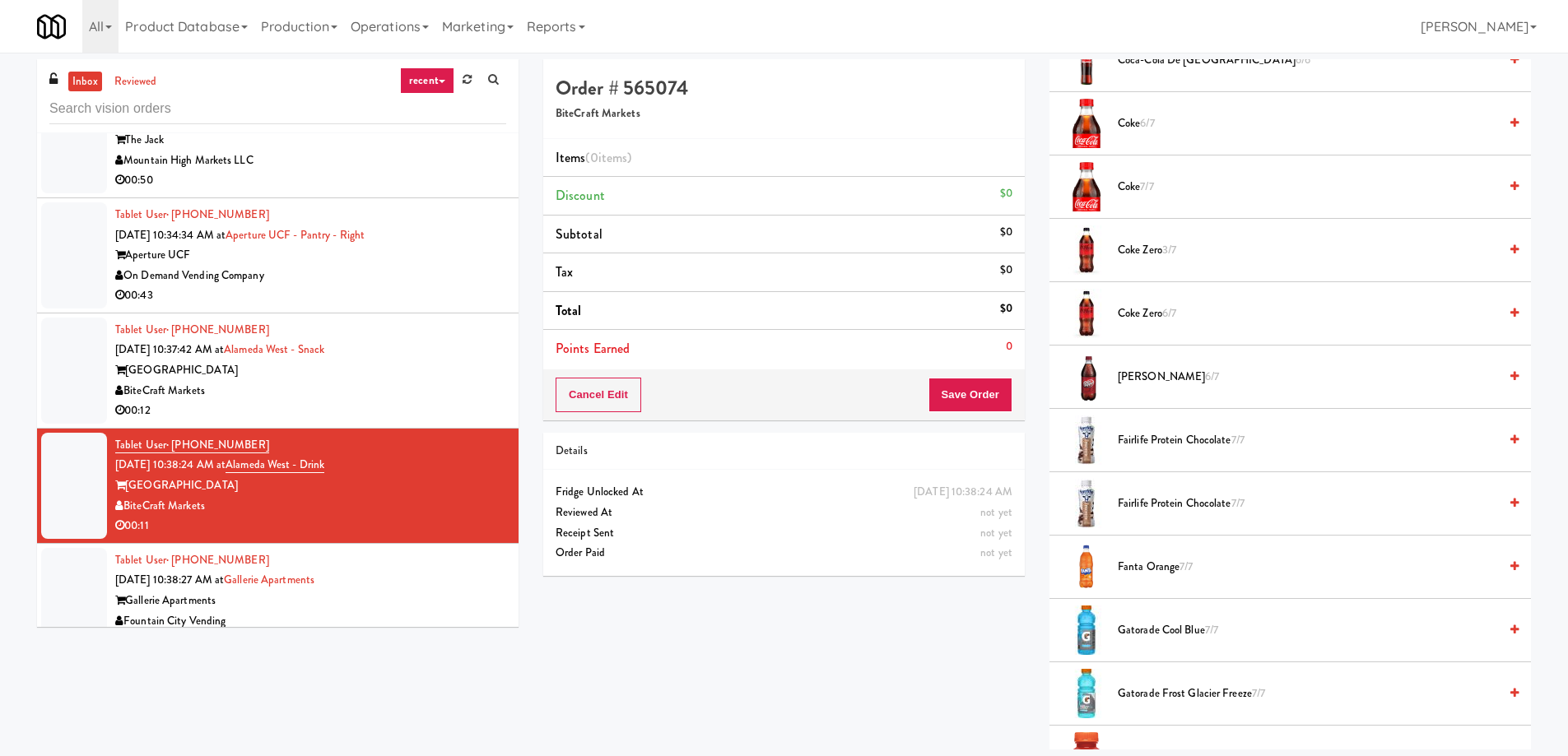
click at [1160, 371] on span "[PERSON_NAME] 6/7" at bounding box center [1308, 378] width 380 height 21
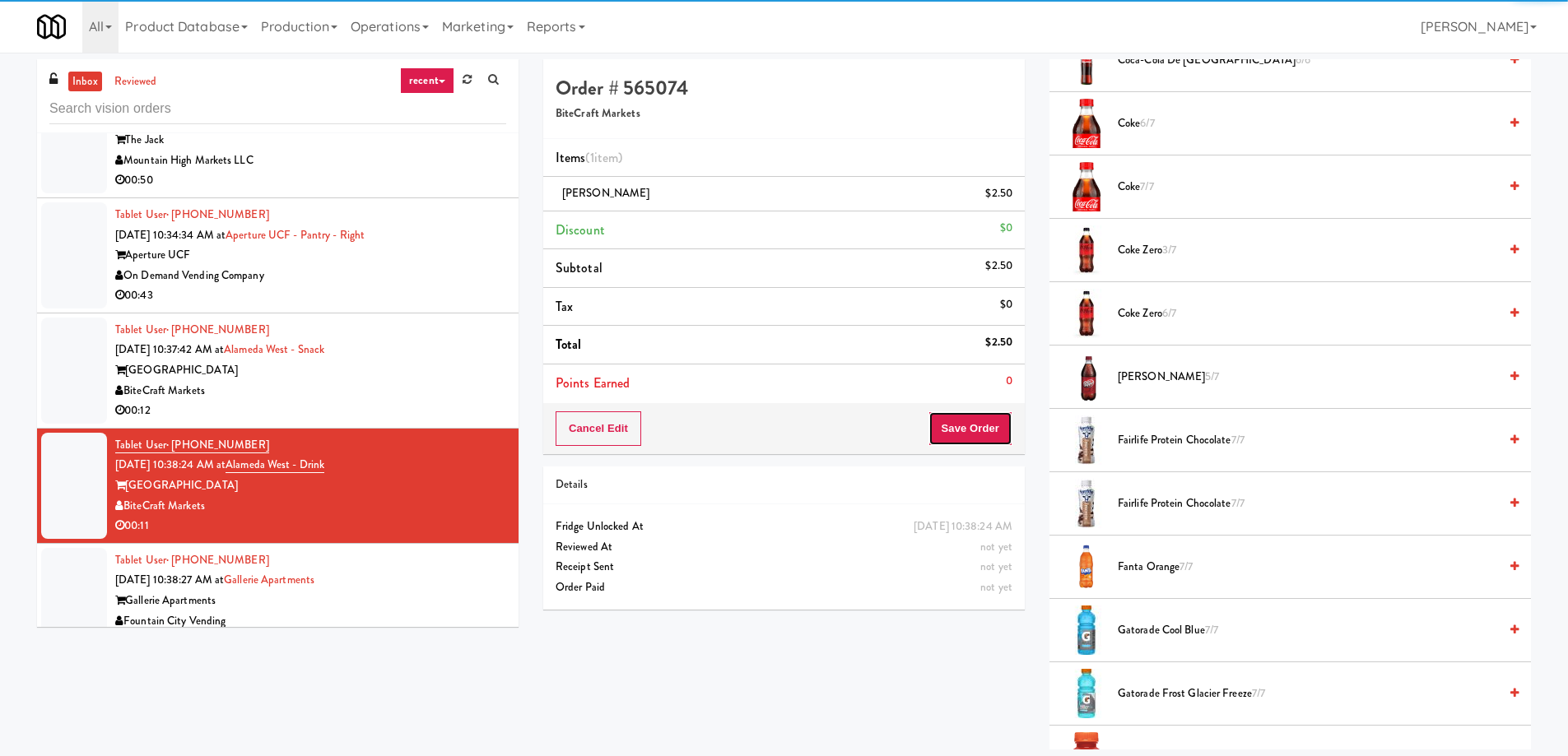
click at [950, 437] on button "Save Order" at bounding box center [970, 429] width 84 height 34
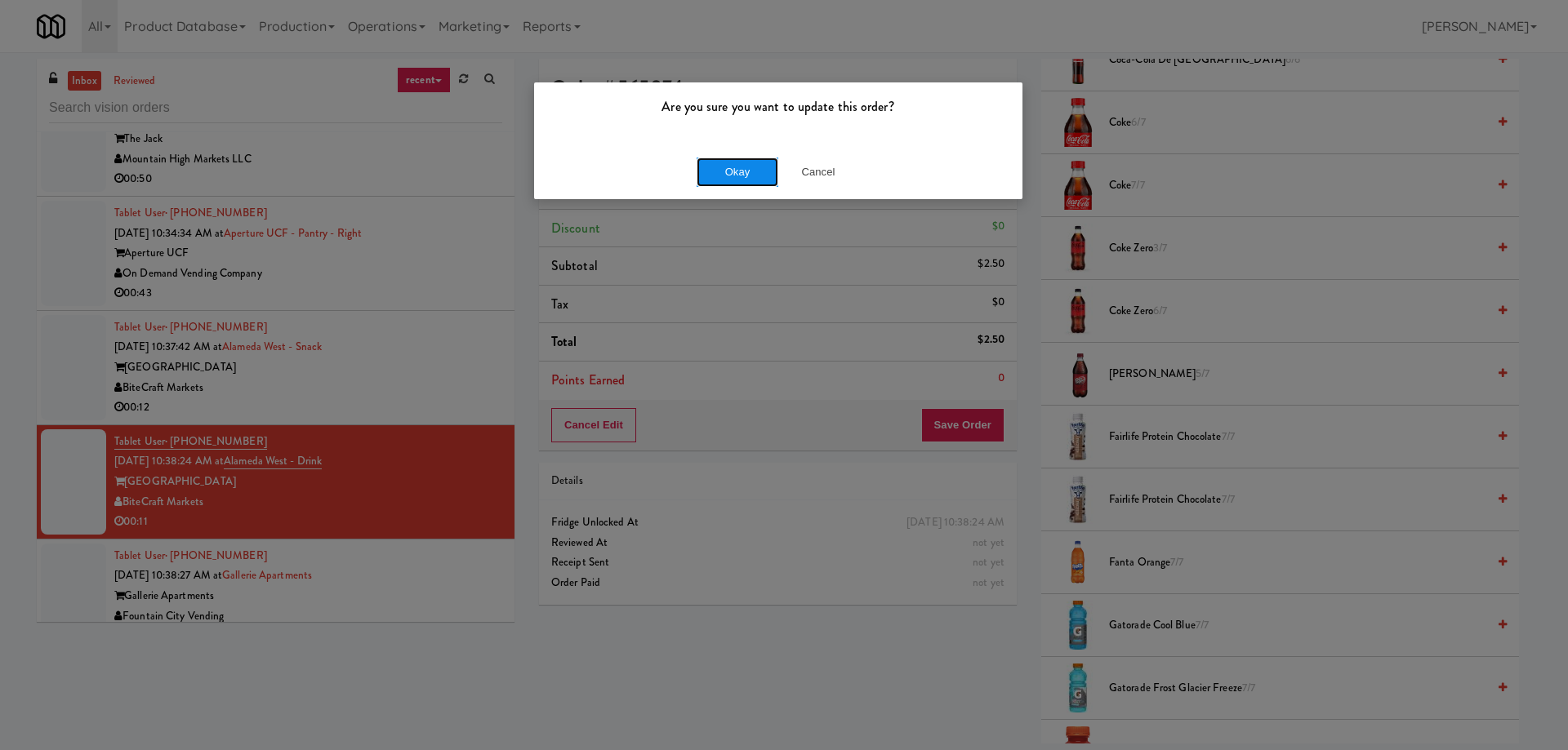
click at [745, 174] on button "Okay" at bounding box center [738, 172] width 82 height 30
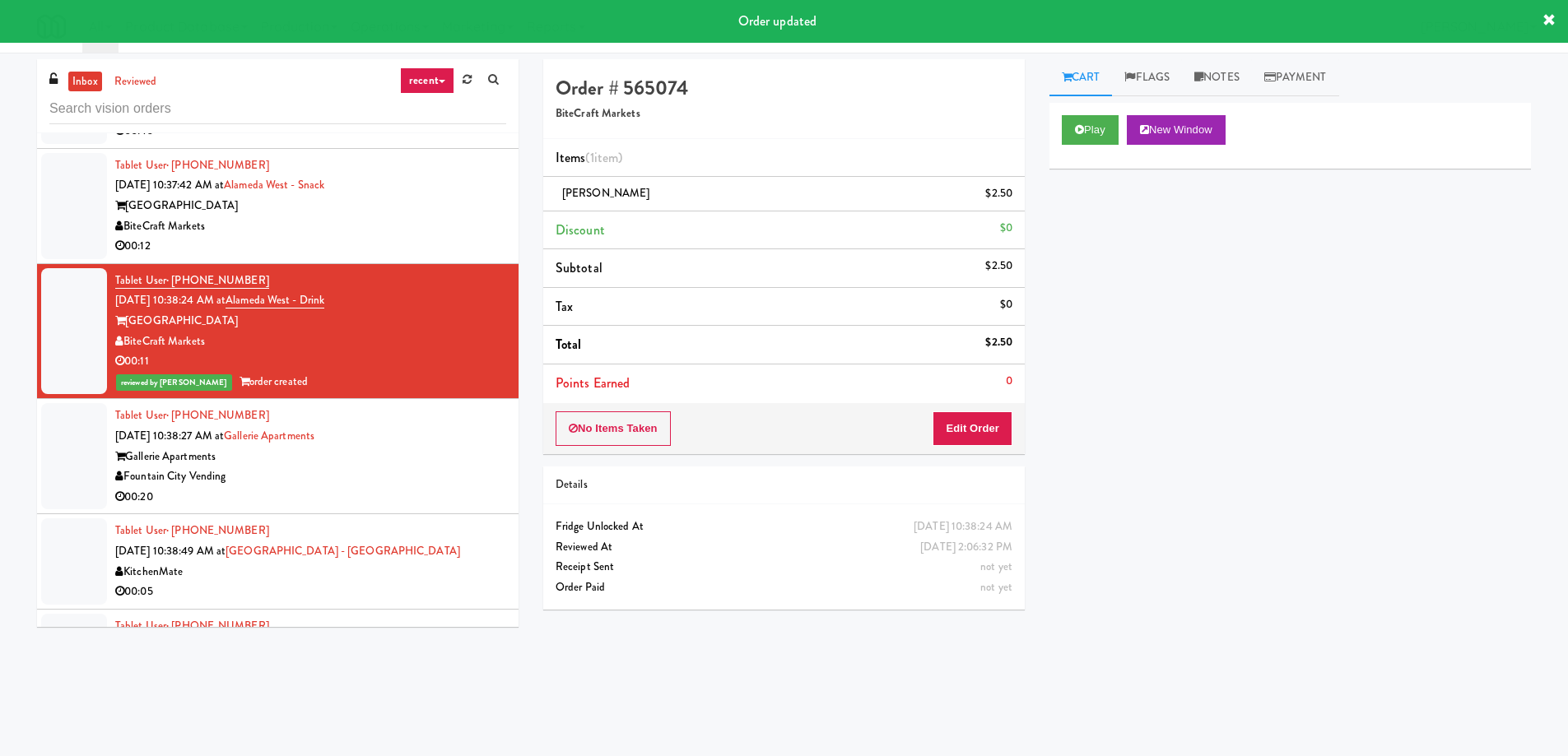
scroll to position [9301, 0]
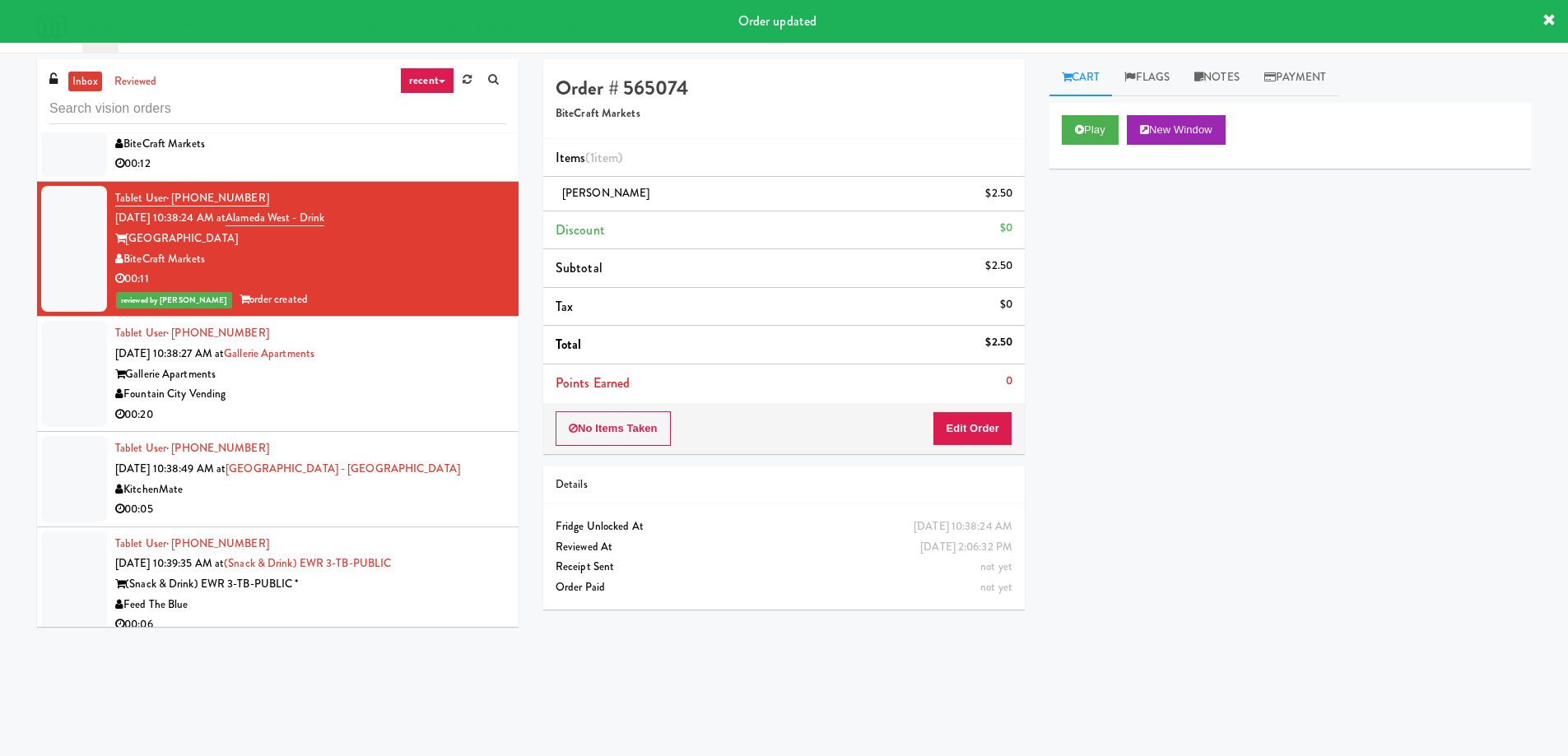
click at [360, 478] on div "Tablet User · (647) 636-4508 Aug 21, 2025 10:38:49 AM at Scarborough Birchmount…" at bounding box center [311, 479] width 391 height 80
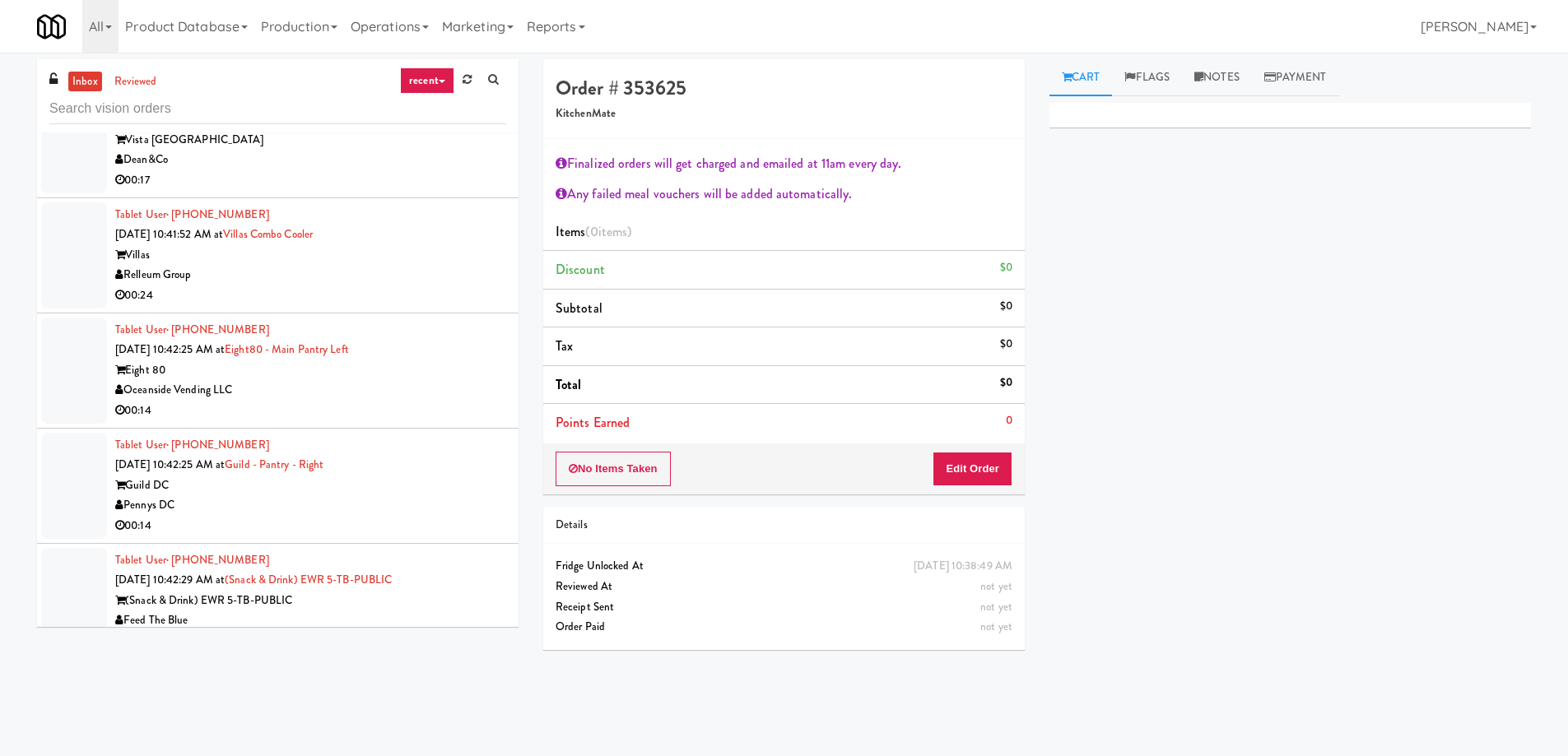
scroll to position [10618, 0]
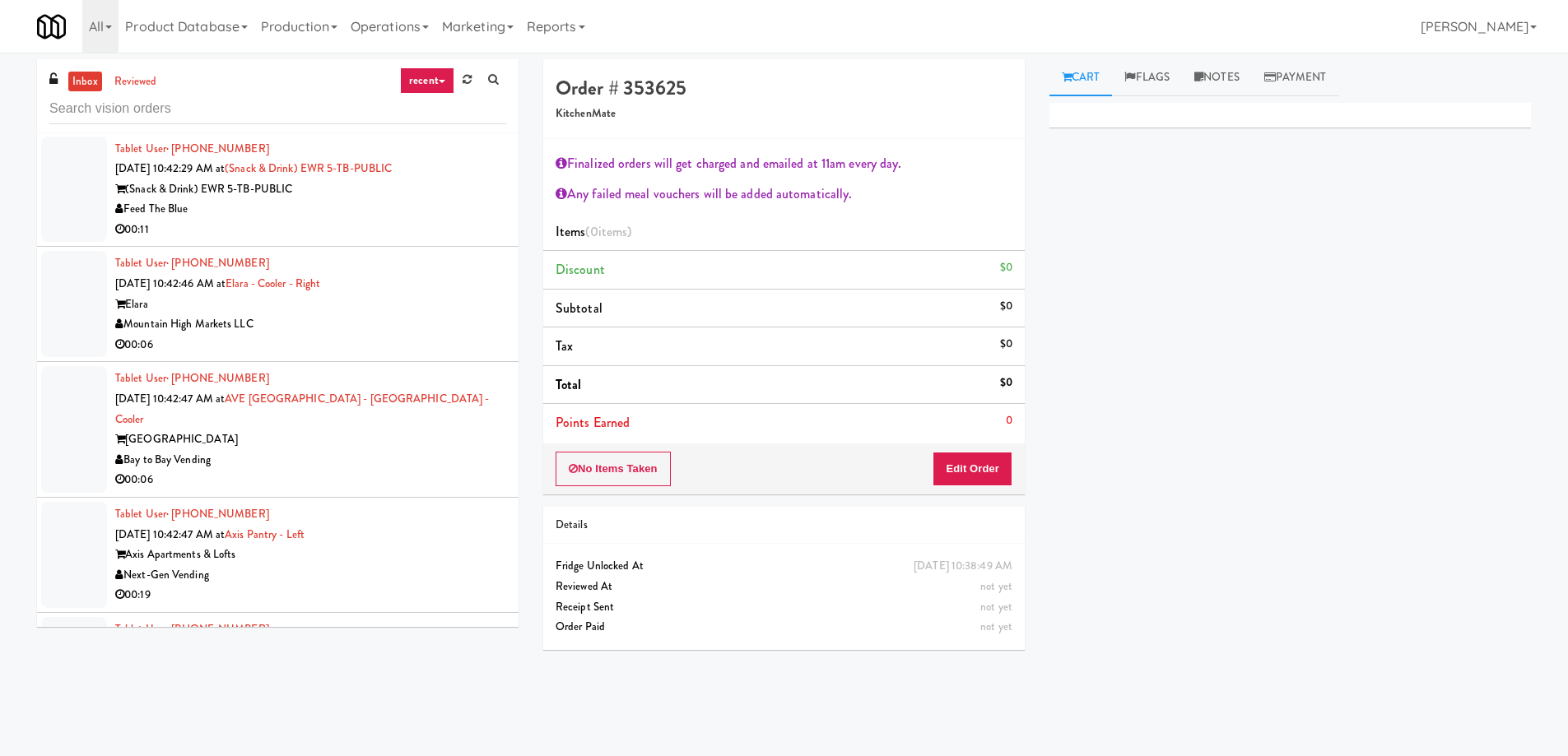
click at [273, 470] on div "00:06" at bounding box center [311, 480] width 391 height 21
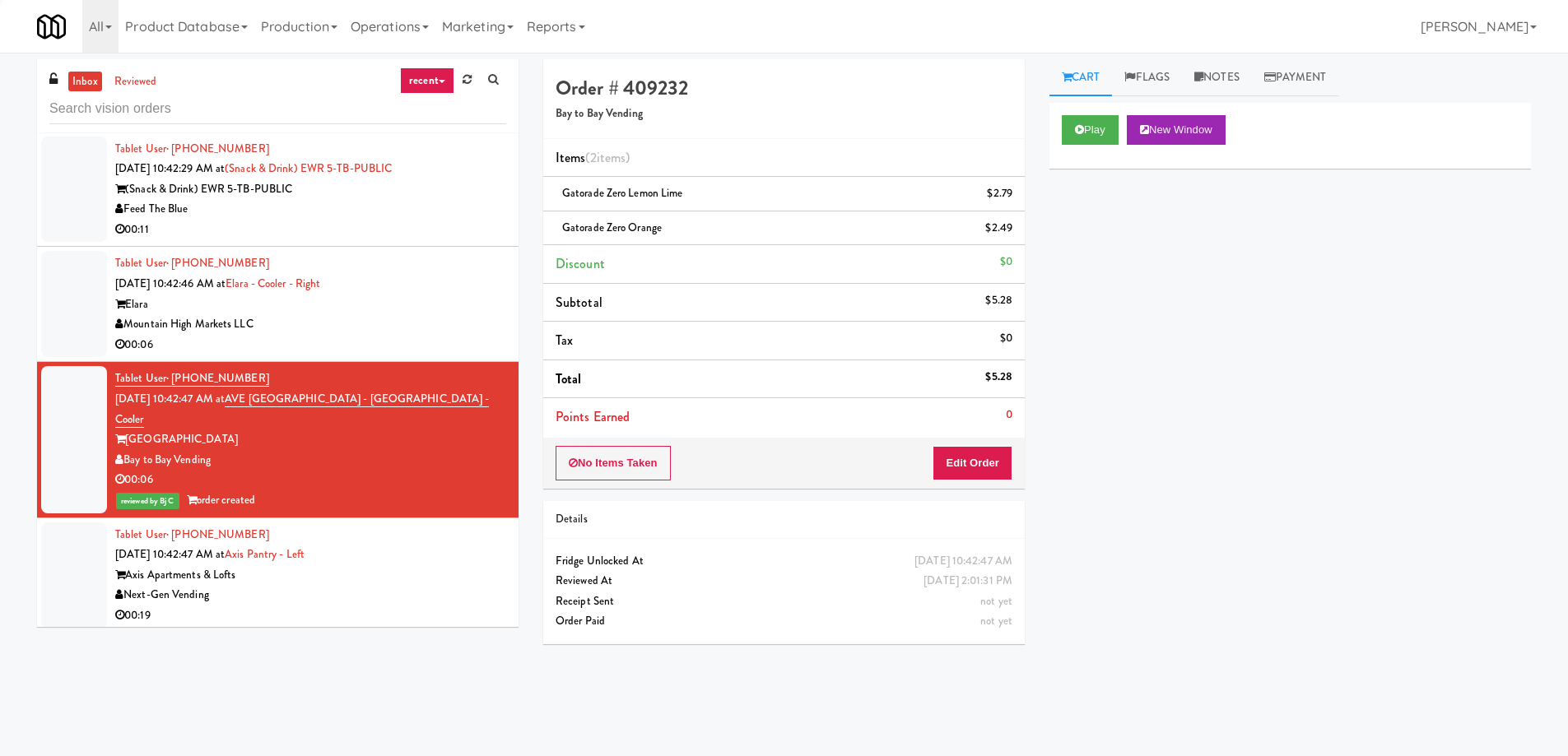
click at [320, 317] on div "Mountain High Markets LLC" at bounding box center [311, 324] width 391 height 21
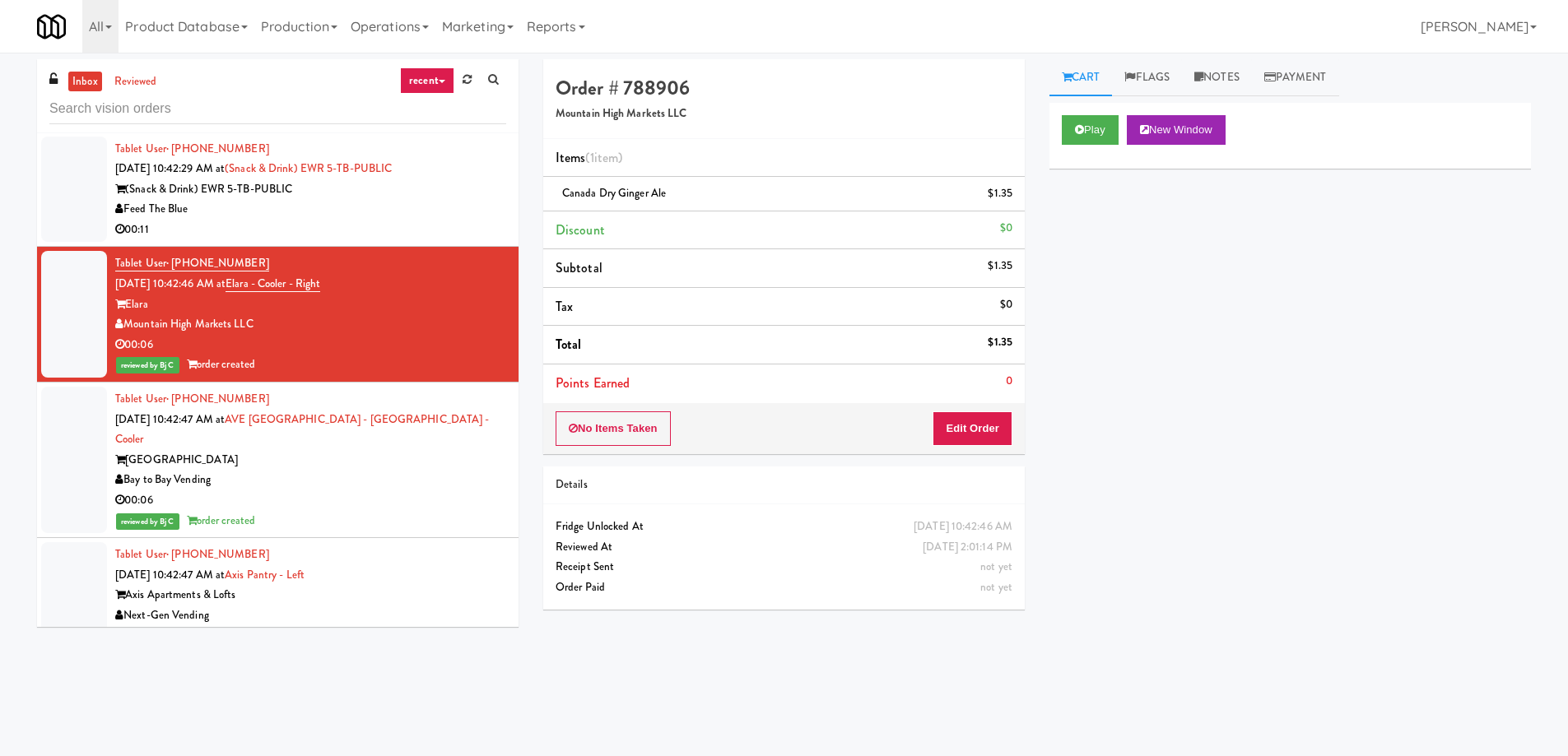
click at [352, 201] on div "Feed The Blue" at bounding box center [311, 210] width 391 height 21
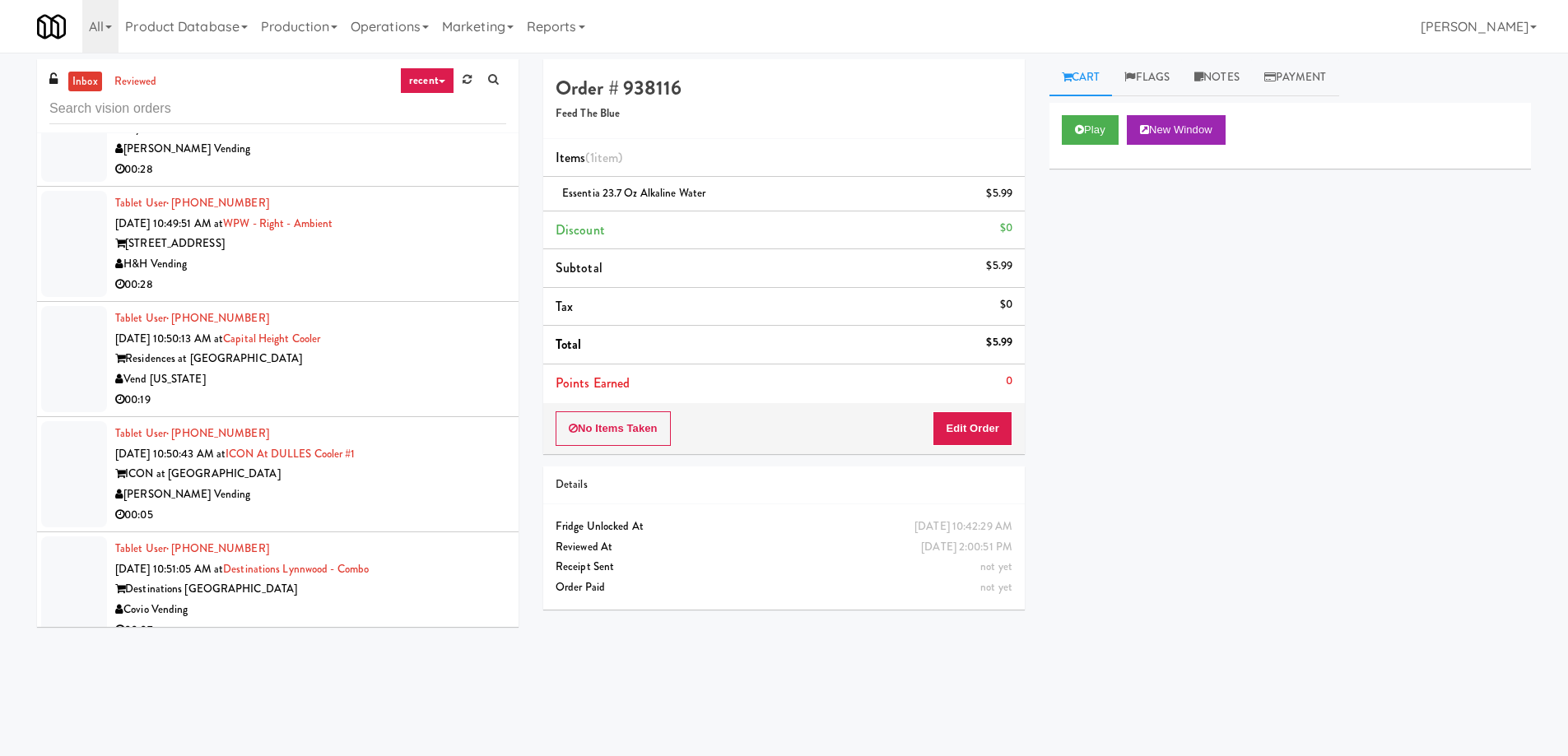
scroll to position [53, 0]
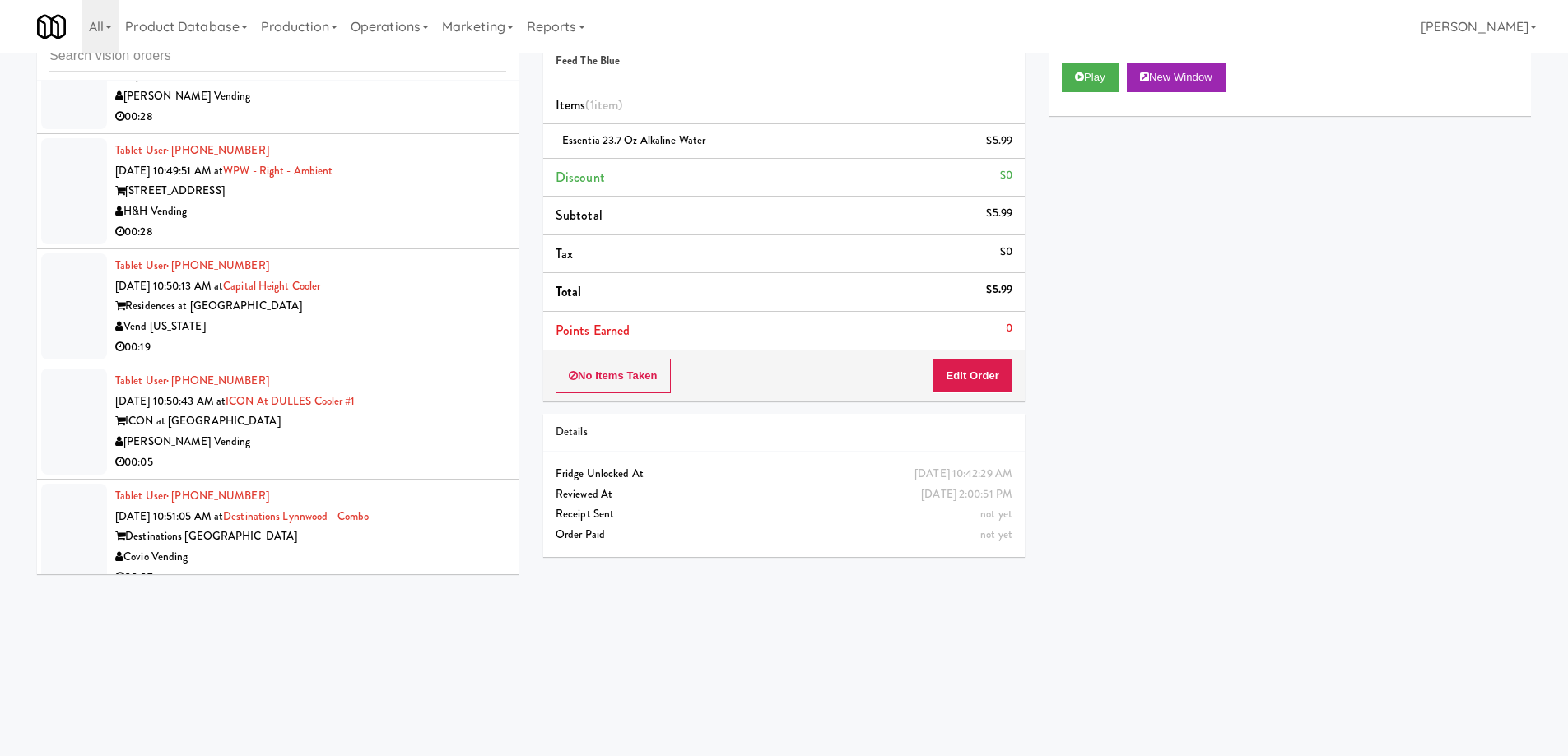
click at [380, 412] on div "ICON at [GEOGRAPHIC_DATA]" at bounding box center [311, 422] width 391 height 21
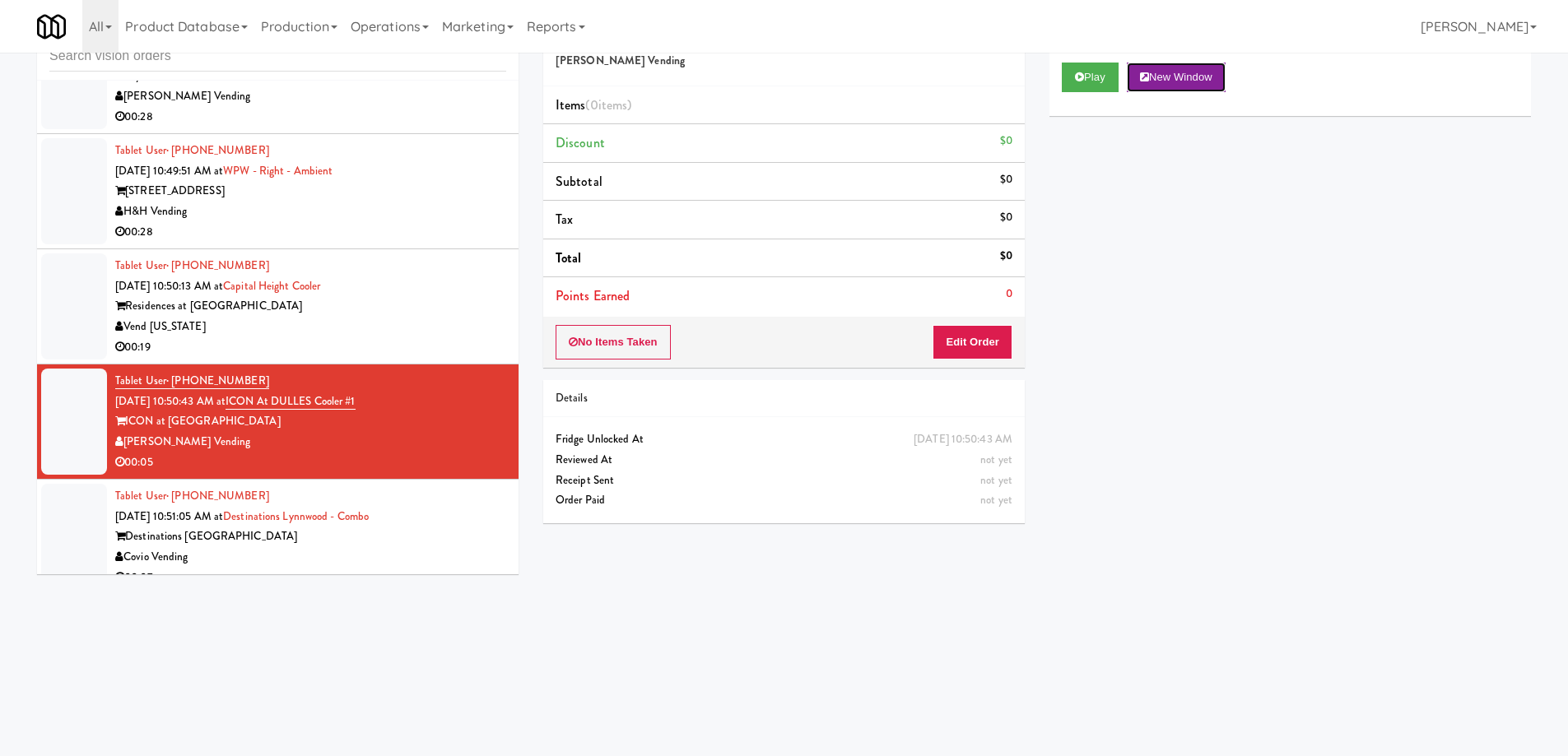
click at [1180, 74] on button "New Window" at bounding box center [1176, 77] width 98 height 30
click at [1233, 336] on div "Play New Window Primary Flag Clear Flag if unable to determine what was taken o…" at bounding box center [1290, 359] width 481 height 617
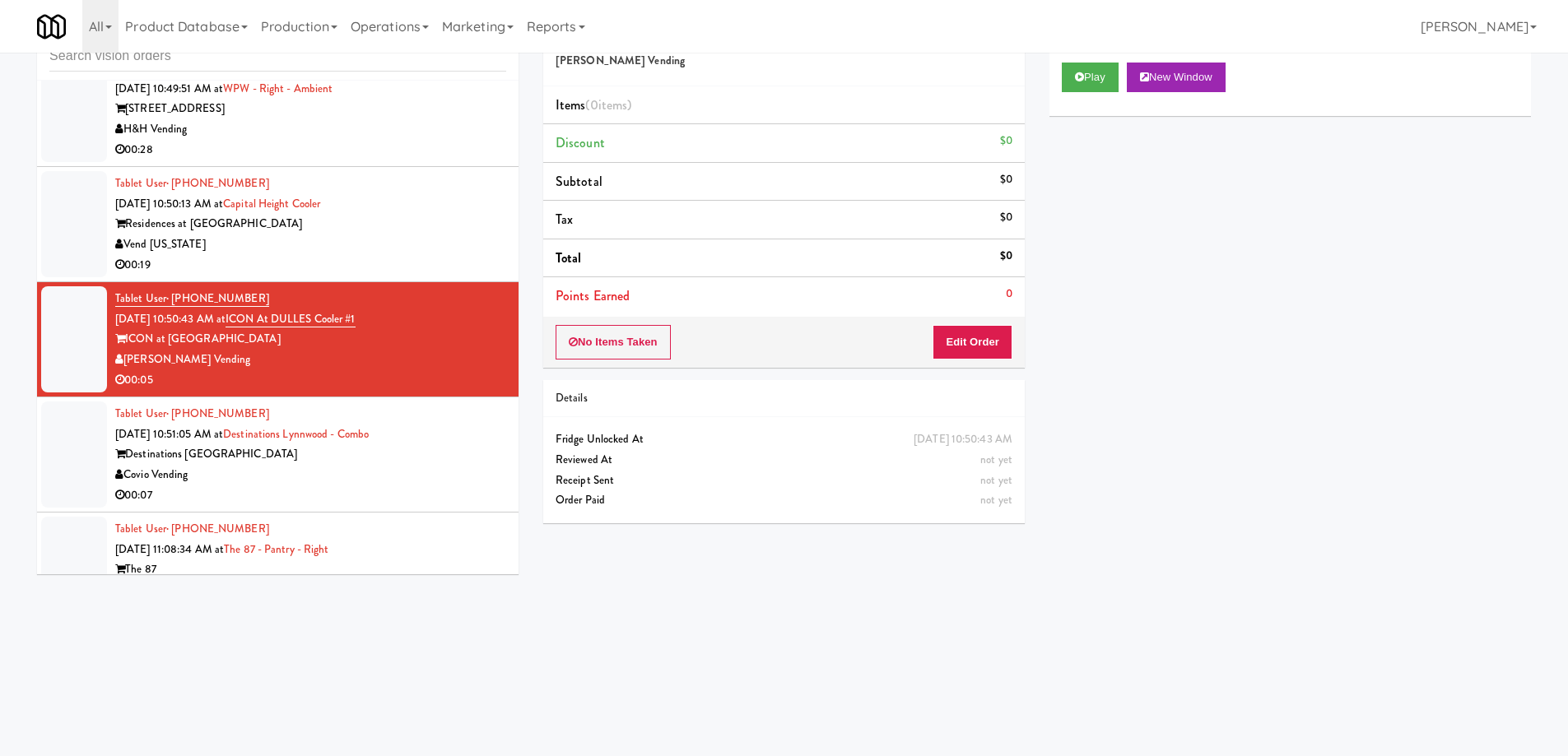
scroll to position [13227, 0]
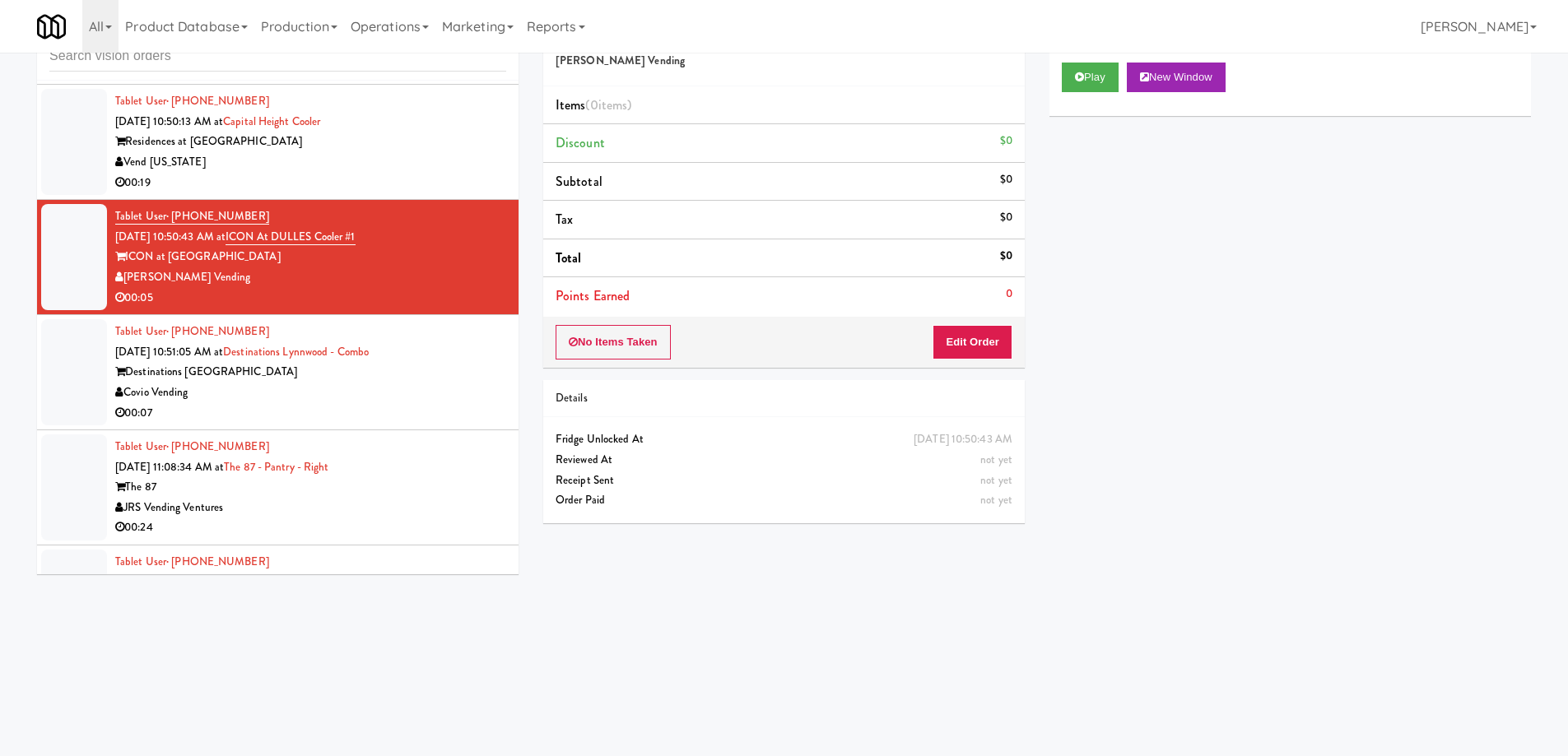
click at [225, 340] on div "Tablet User · (425) 475-9789 [DATE] 10:51:05 AM at Destinations [GEOGRAPHIC_DAT…" at bounding box center [311, 372] width 391 height 101
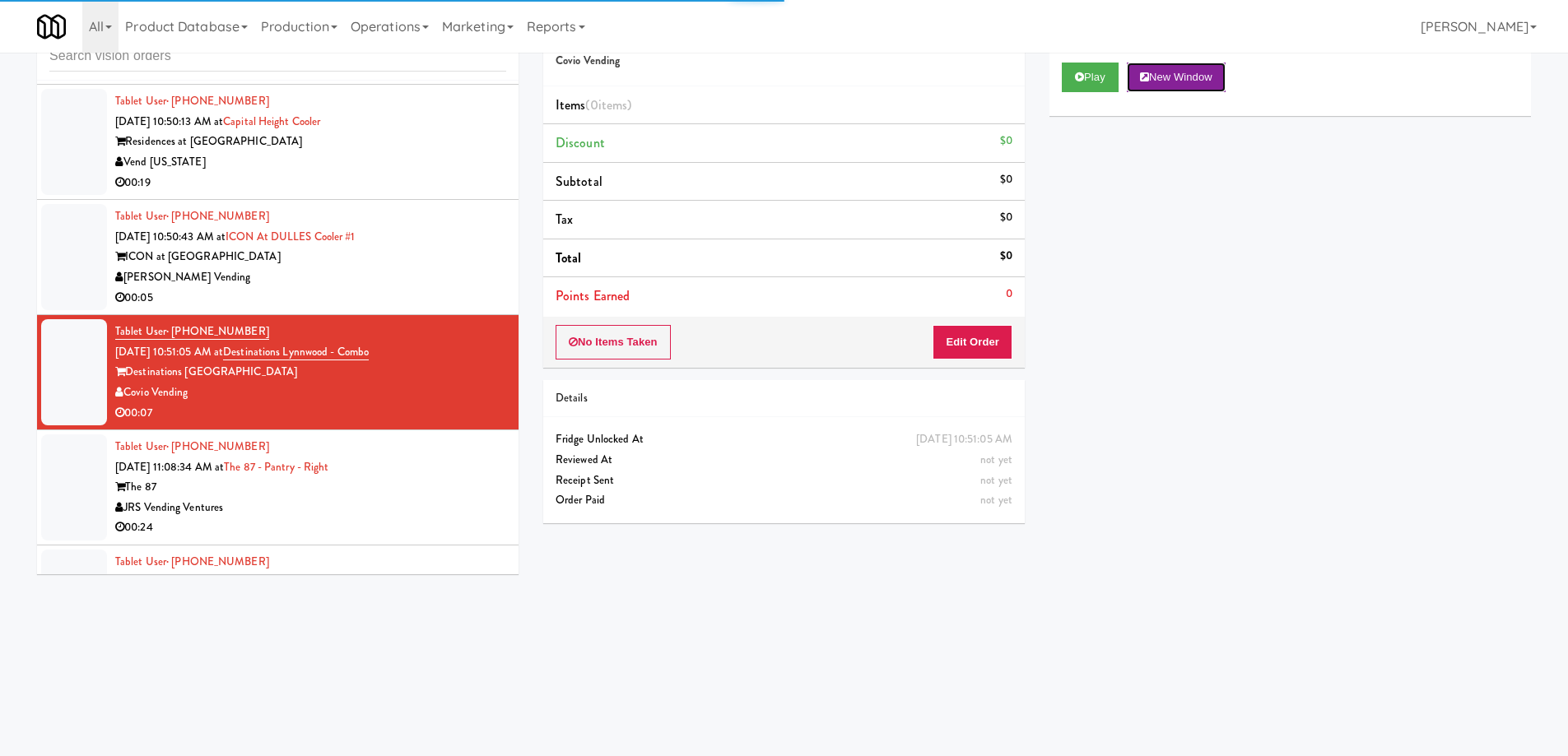
click at [1153, 81] on button "New Window" at bounding box center [1176, 77] width 98 height 30
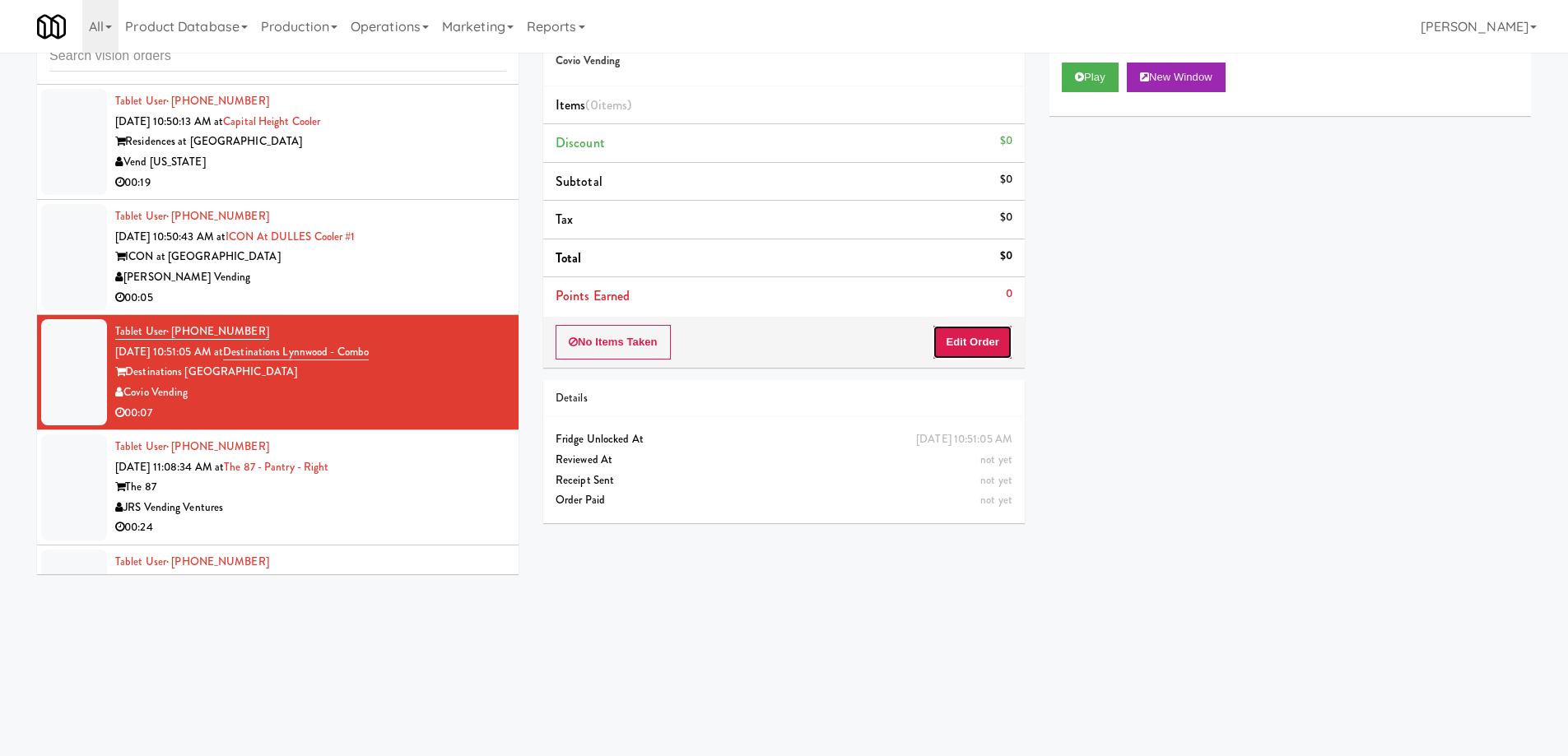
click at [969, 352] on button "Edit Order" at bounding box center [972, 342] width 80 height 34
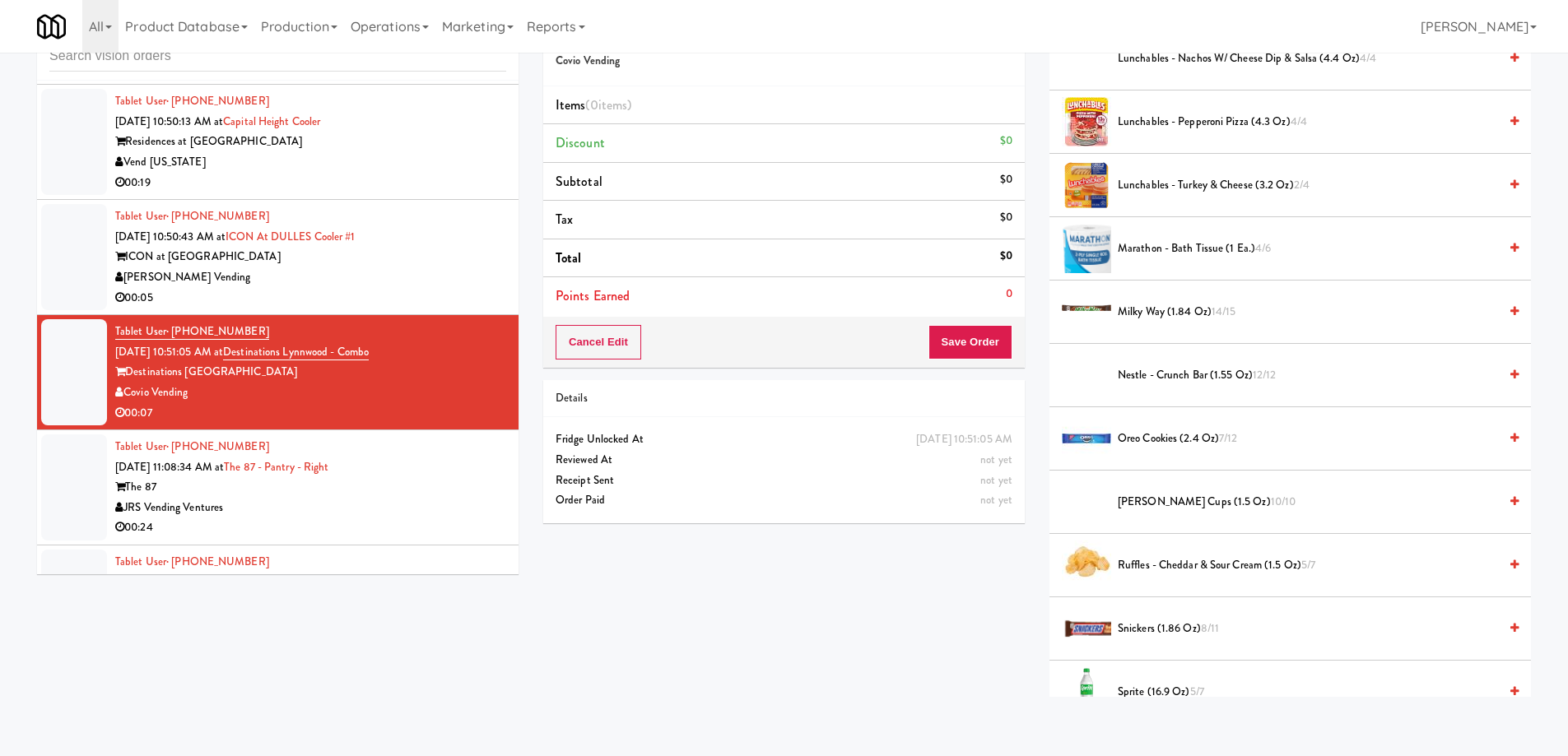
scroll to position [1235, 0]
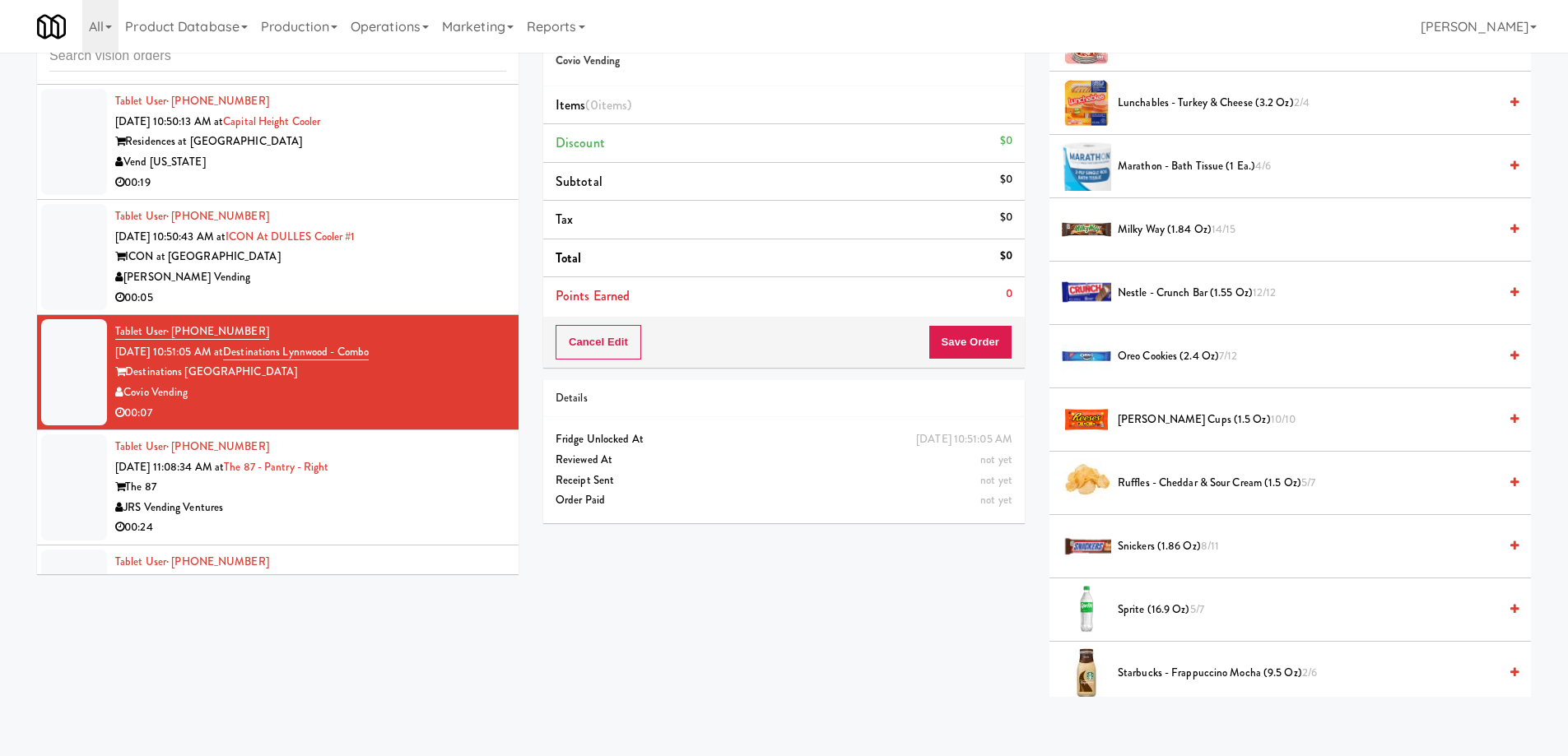
click at [1152, 546] on span "Snickers (1.86 oz) 8/11" at bounding box center [1308, 547] width 380 height 21
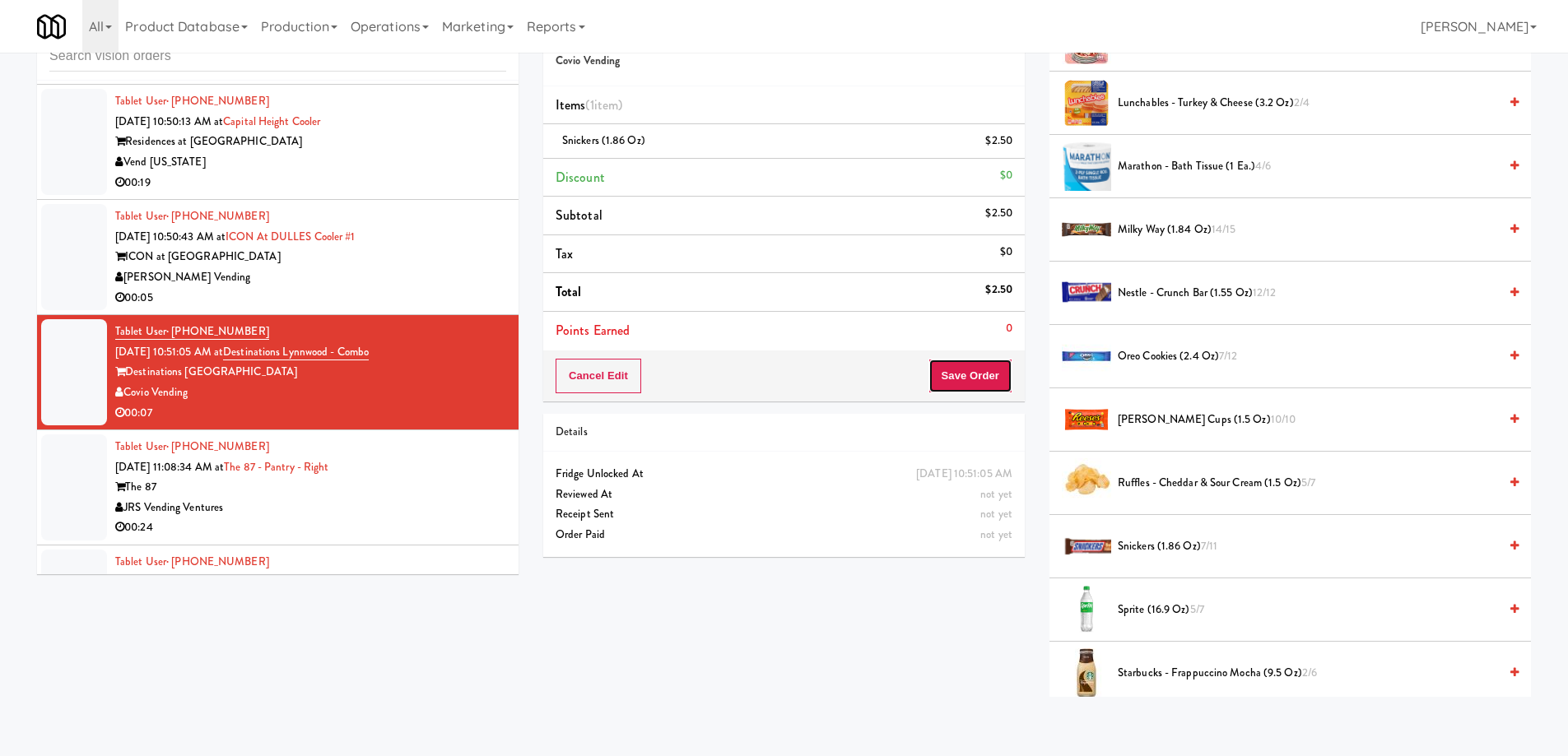
click at [943, 378] on button "Save Order" at bounding box center [970, 376] width 84 height 34
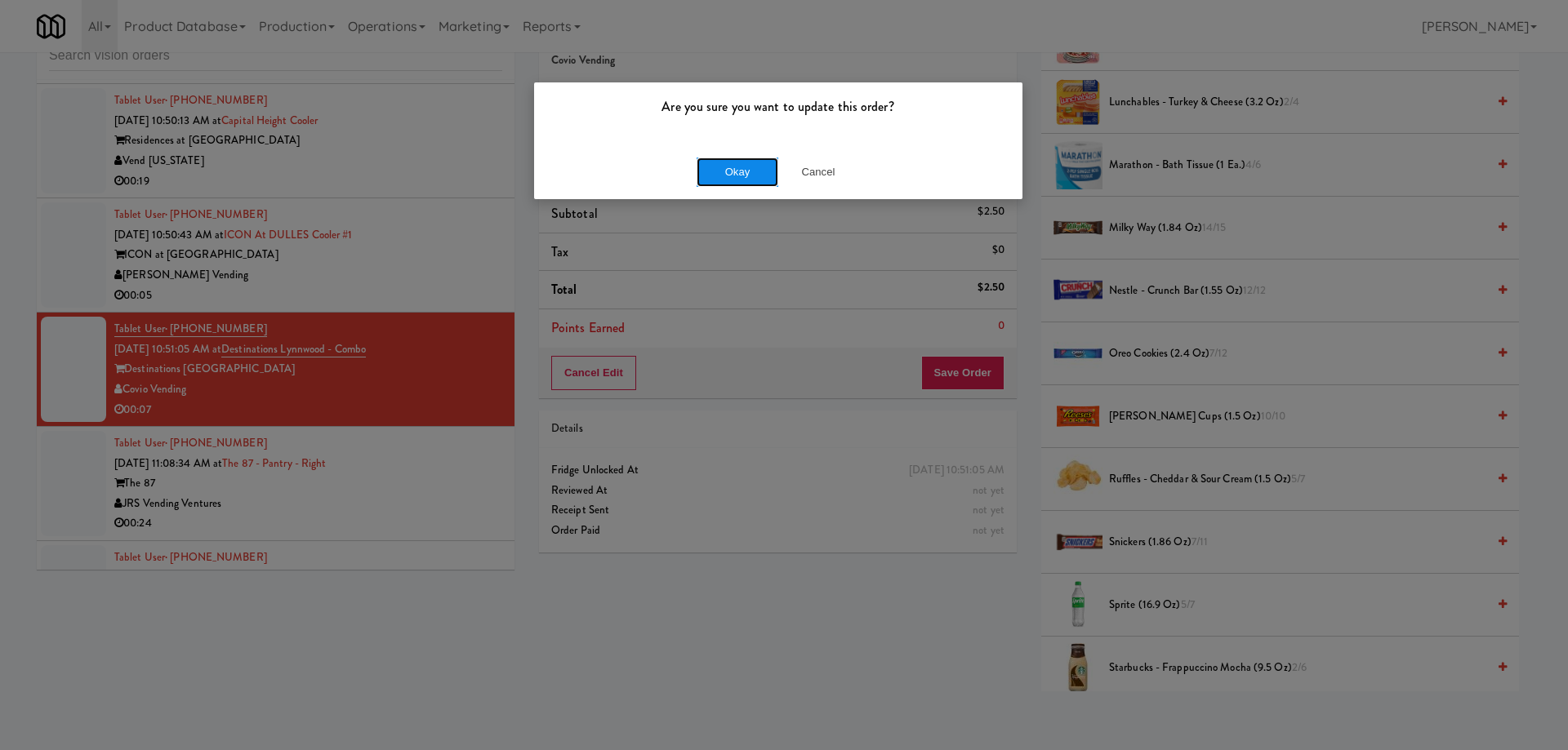
click at [744, 166] on button "Okay" at bounding box center [738, 172] width 82 height 30
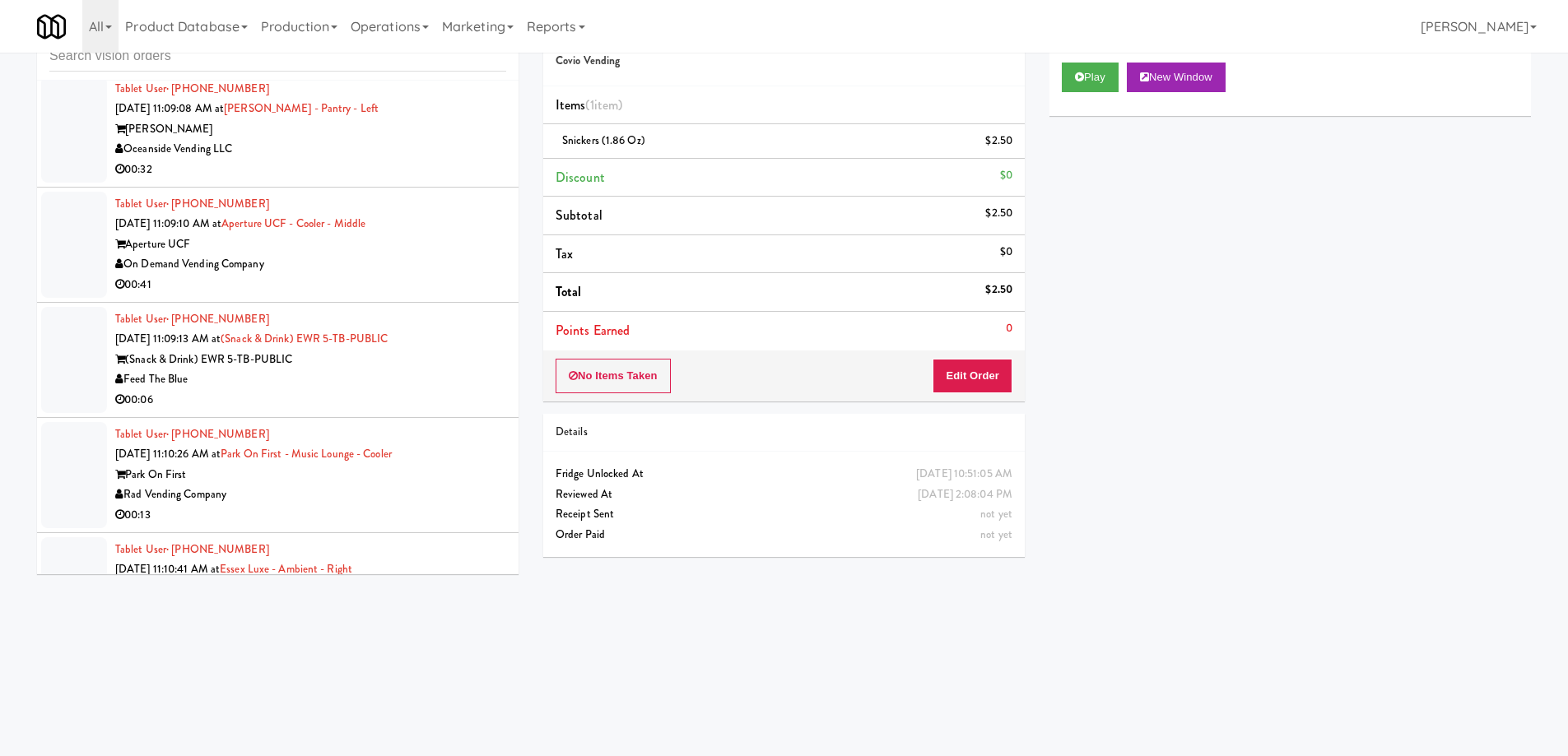
scroll to position [13803, 0]
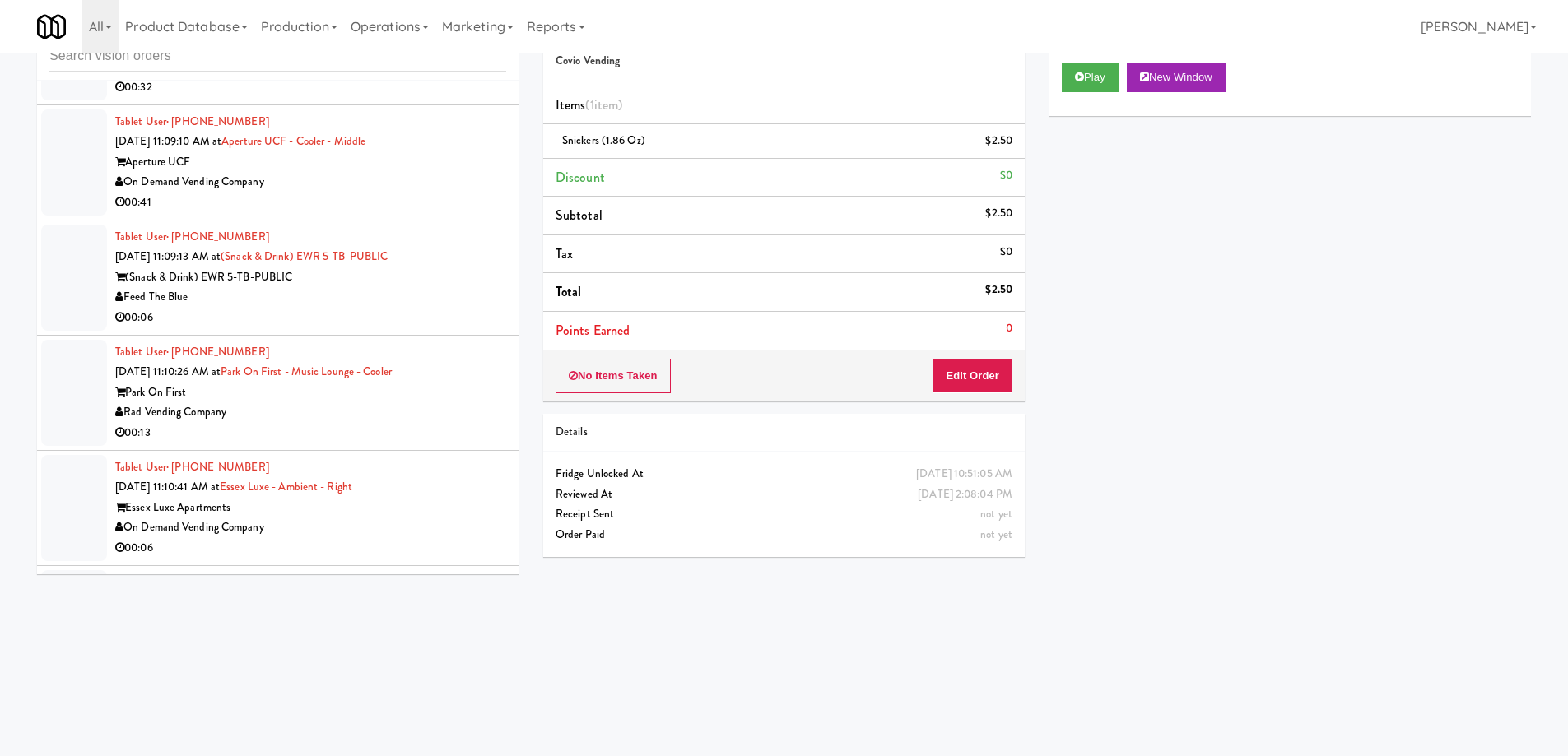
click at [350, 307] on div "00:06" at bounding box center [311, 318] width 391 height 21
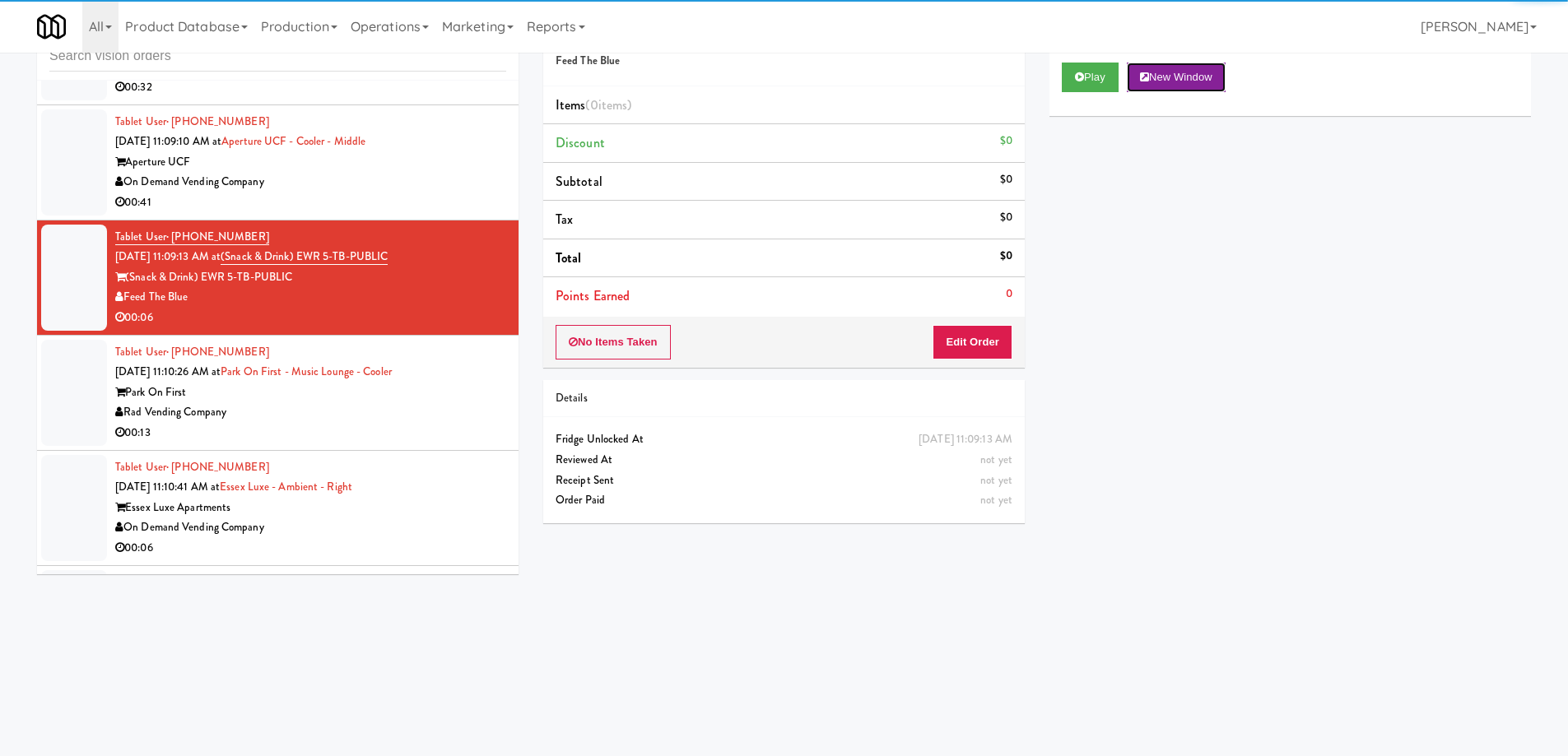
click at [1188, 74] on button "New Window" at bounding box center [1176, 77] width 98 height 30
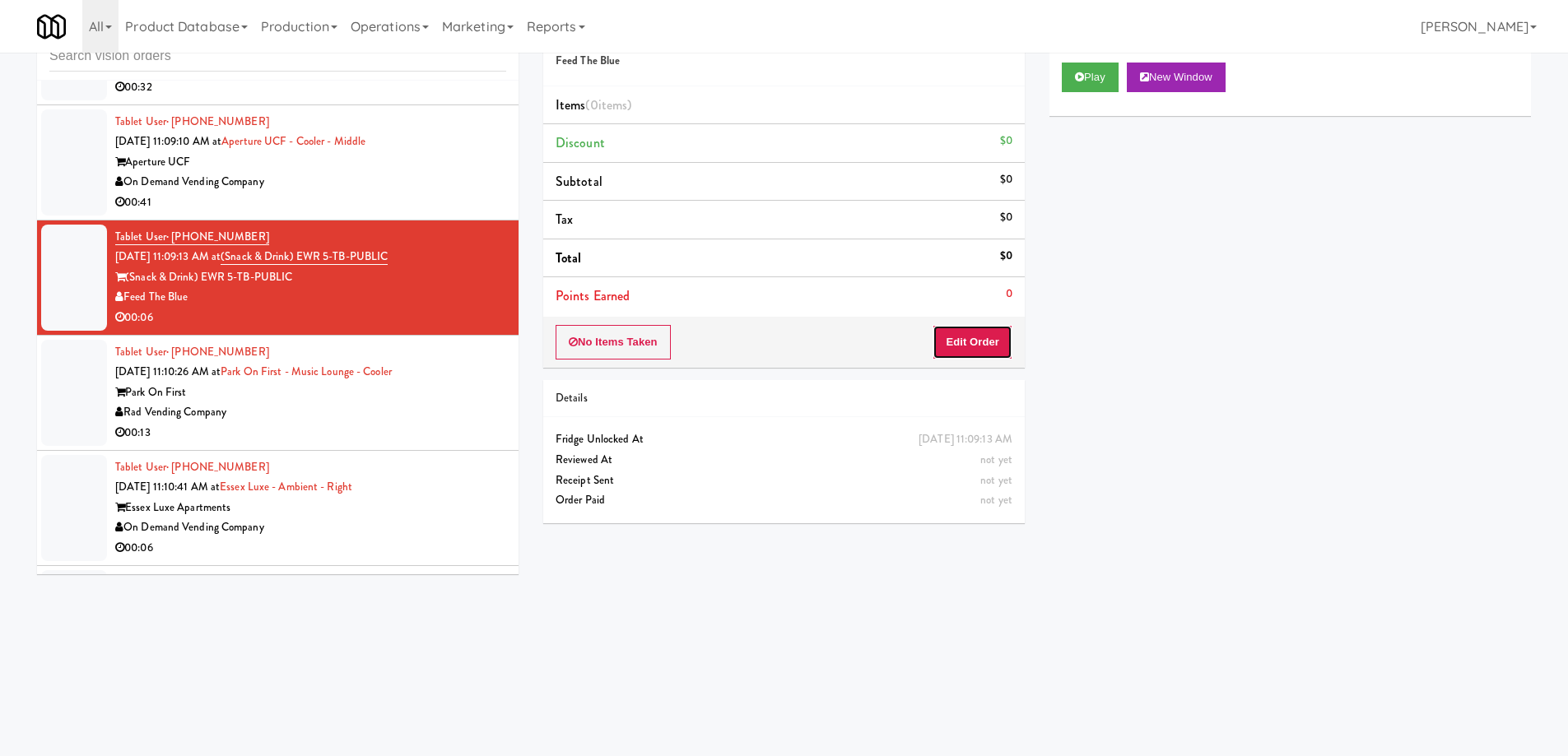
click at [975, 336] on button "Edit Order" at bounding box center [972, 342] width 80 height 34
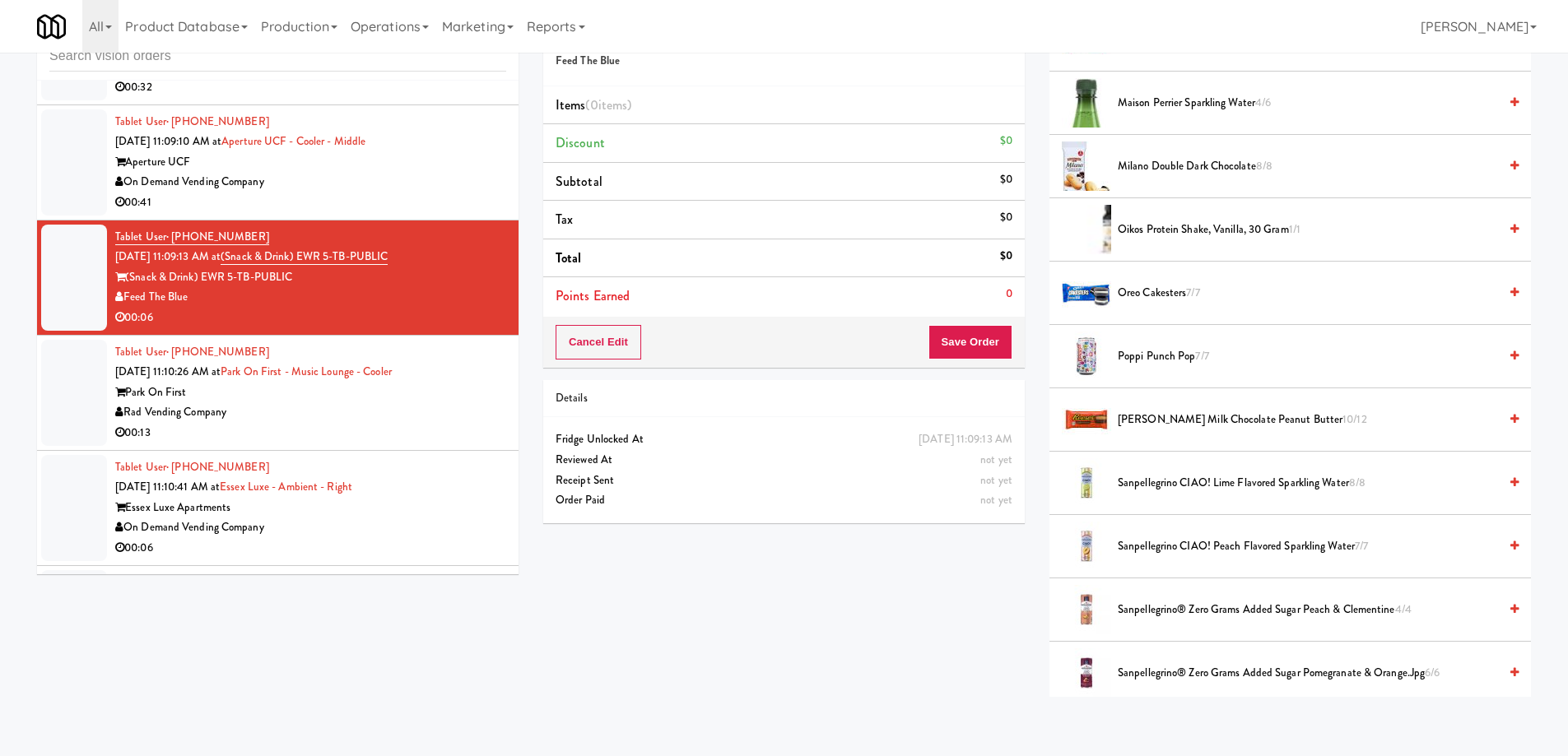
scroll to position [1317, 0]
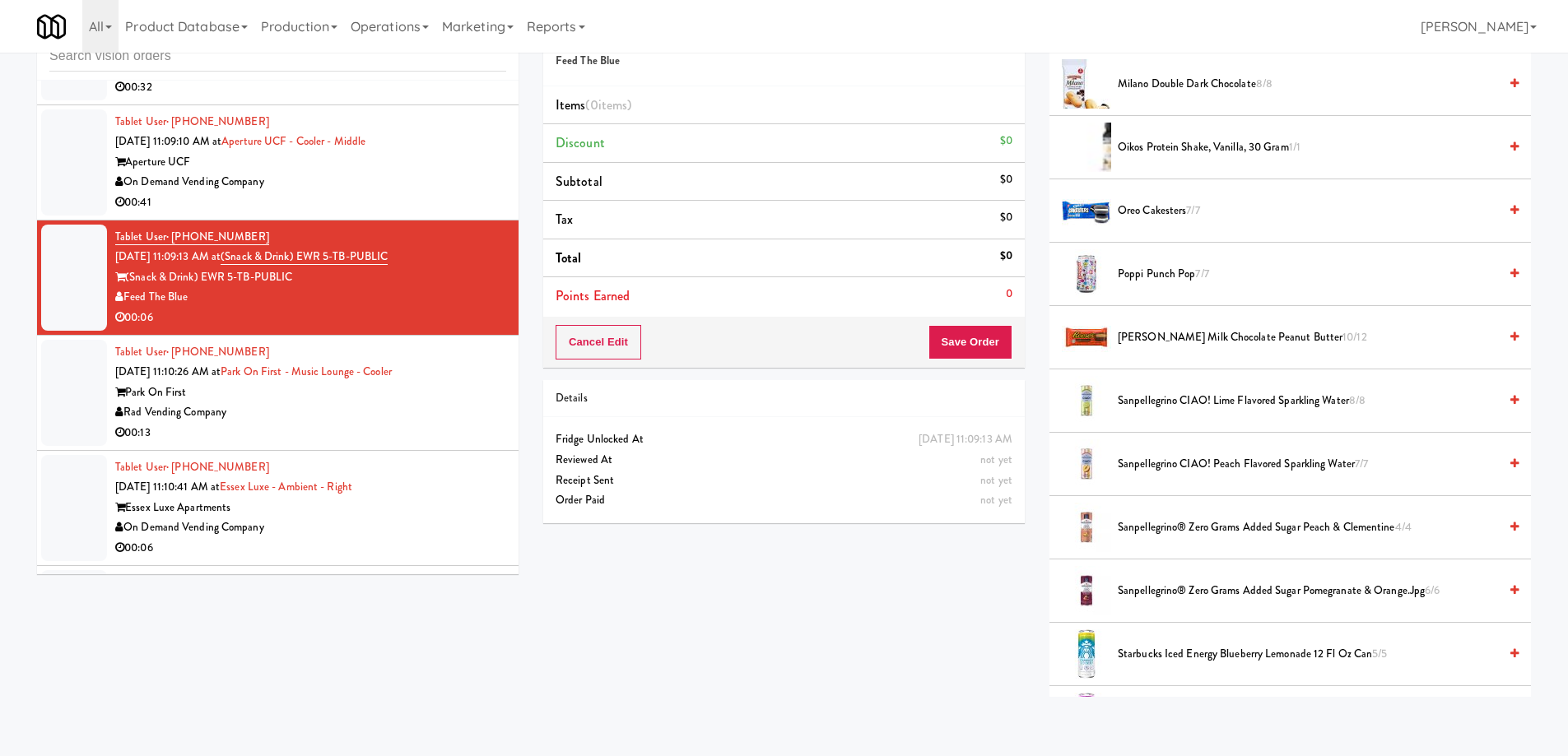
click at [1166, 588] on span "Sanpellegrino® Zero Grams Added Sugar Pomegranate & Orange.jpg 6/6" at bounding box center [1308, 591] width 380 height 21
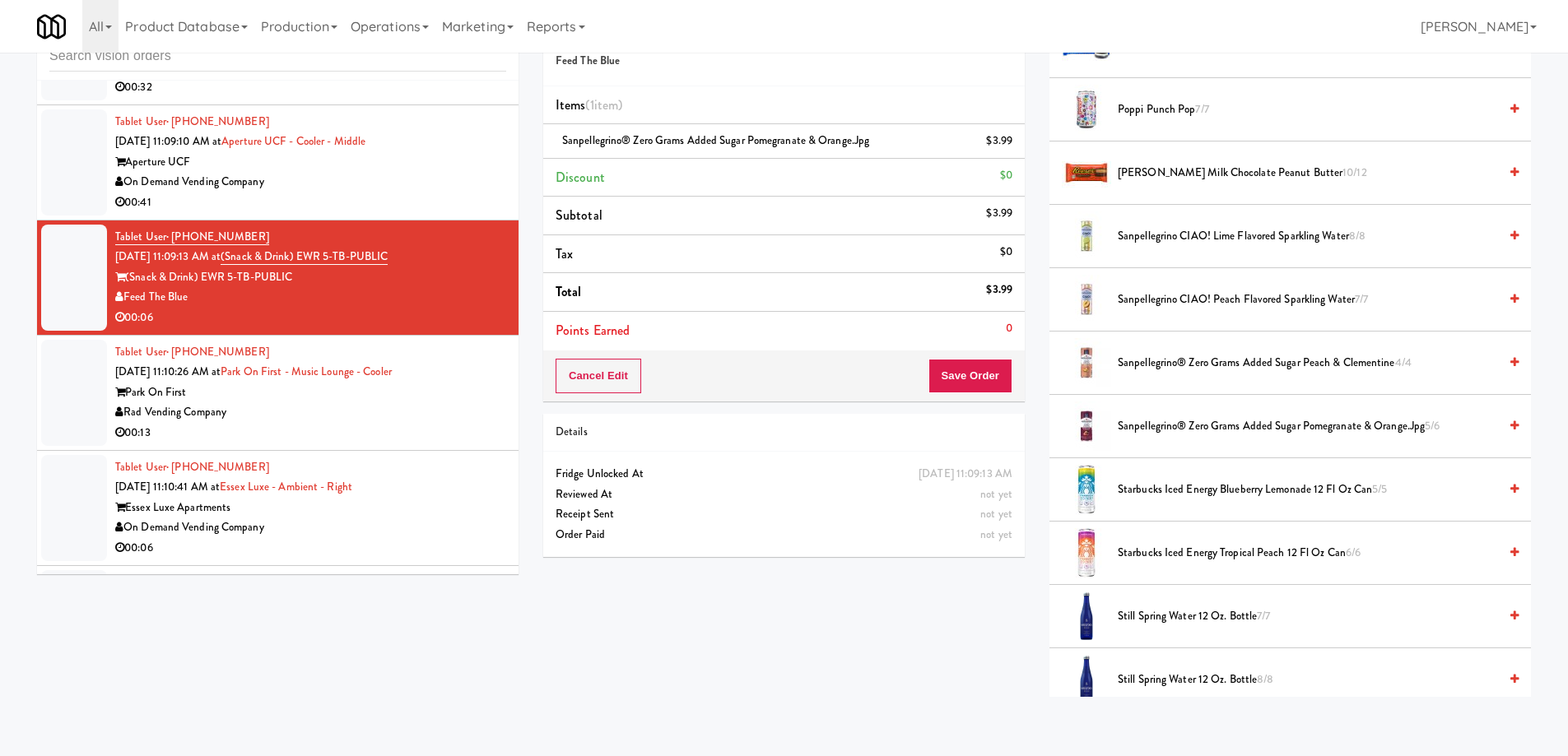
scroll to position [1646, 0]
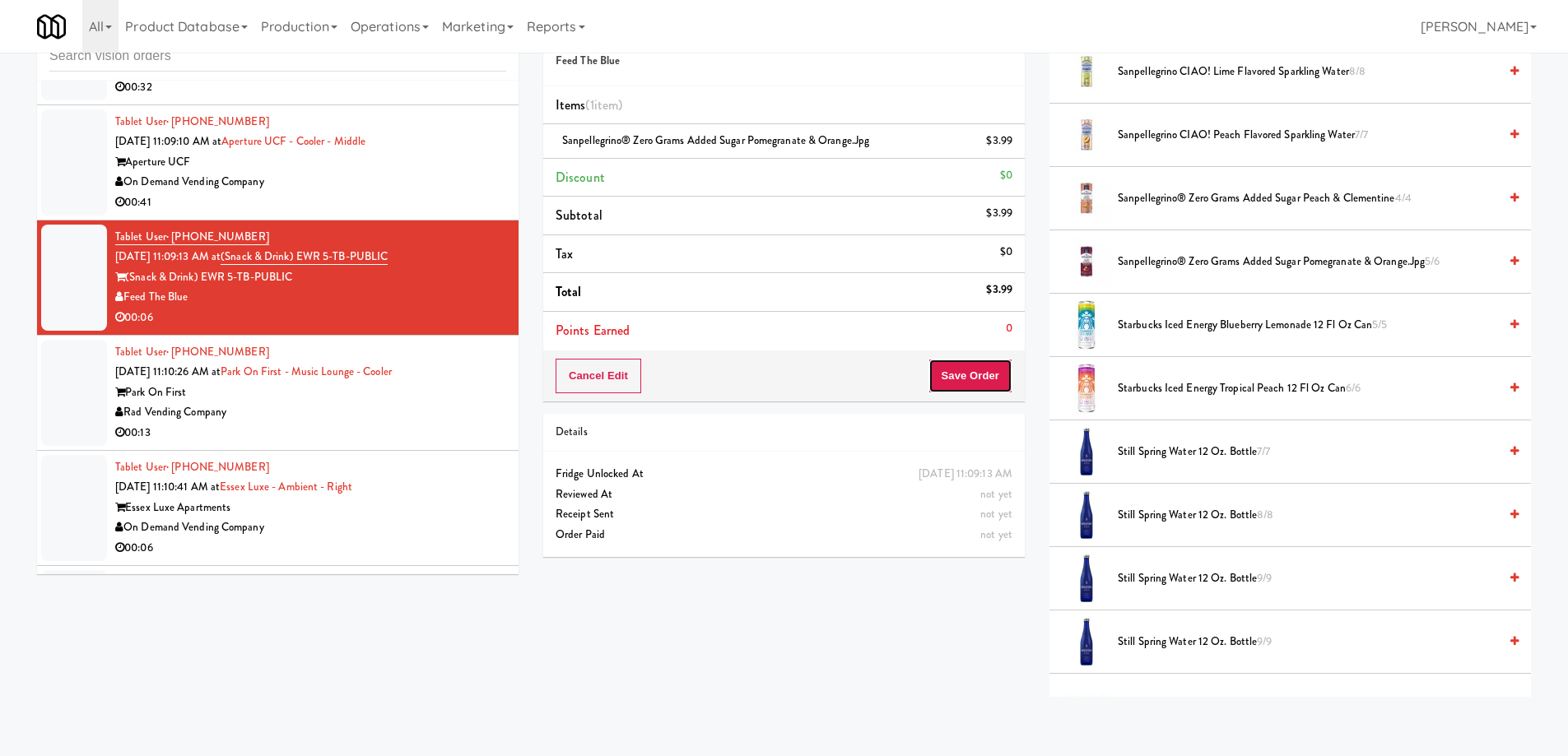
click at [963, 378] on button "Save Order" at bounding box center [970, 376] width 84 height 34
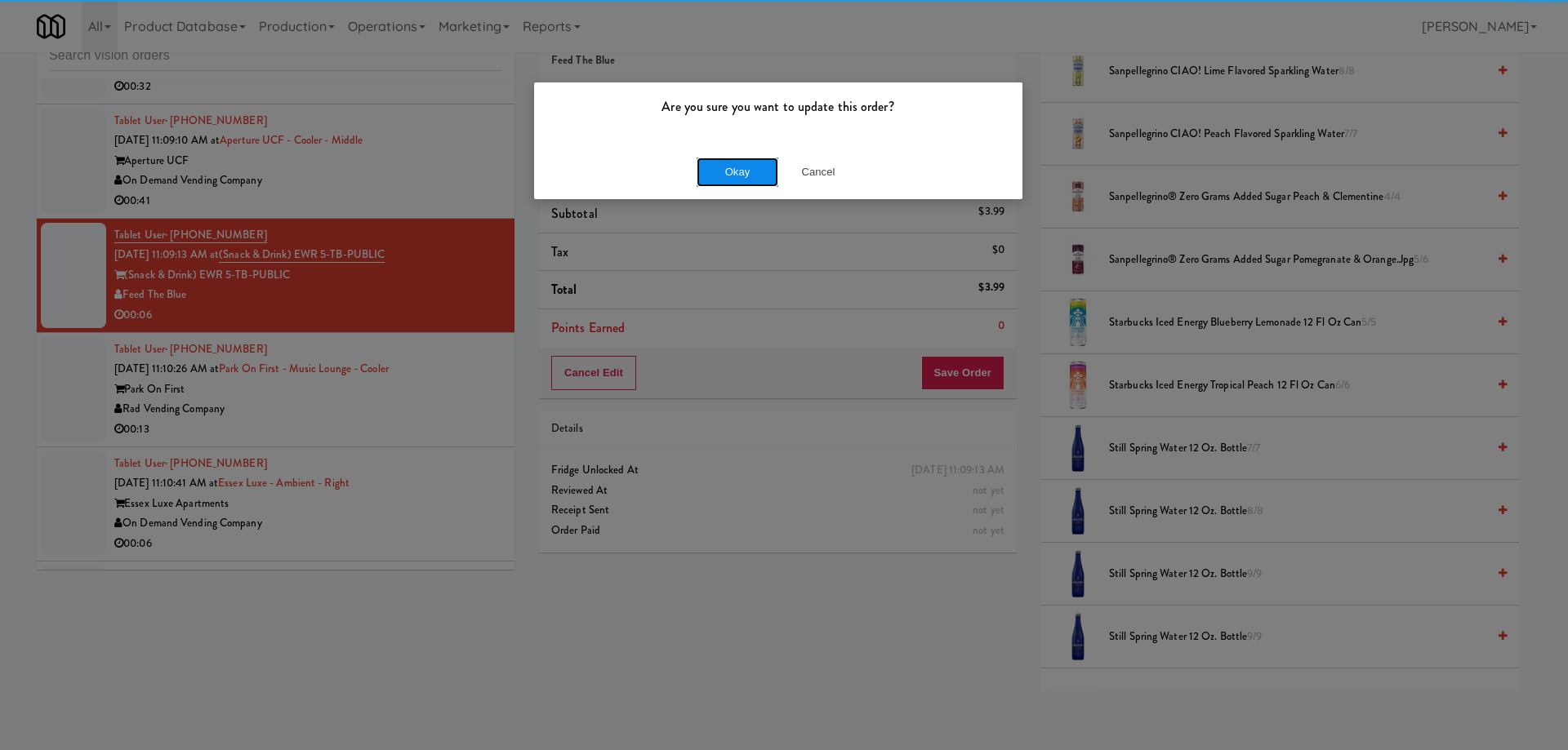
click at [703, 172] on button "Okay" at bounding box center [738, 172] width 82 height 30
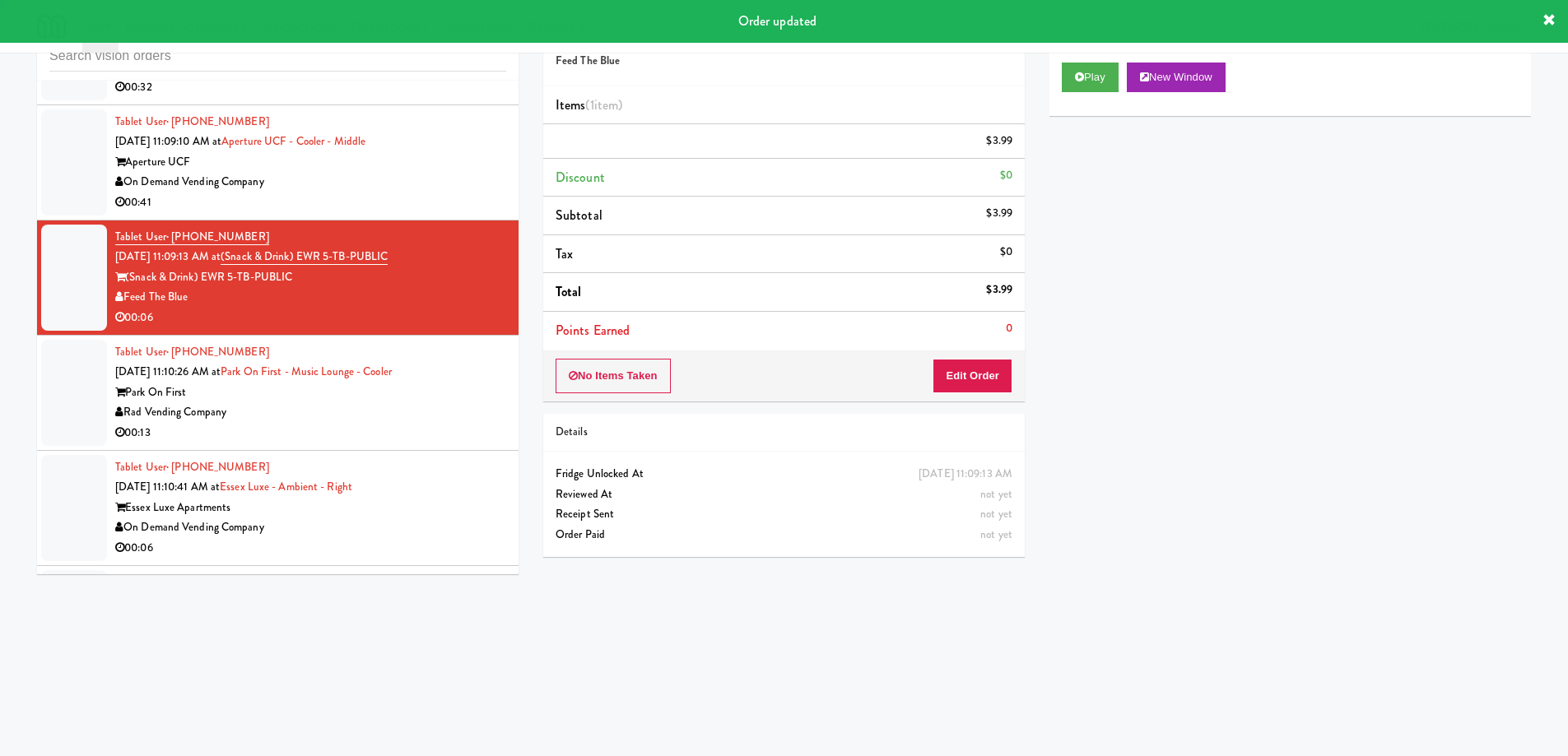
scroll to position [0, 0]
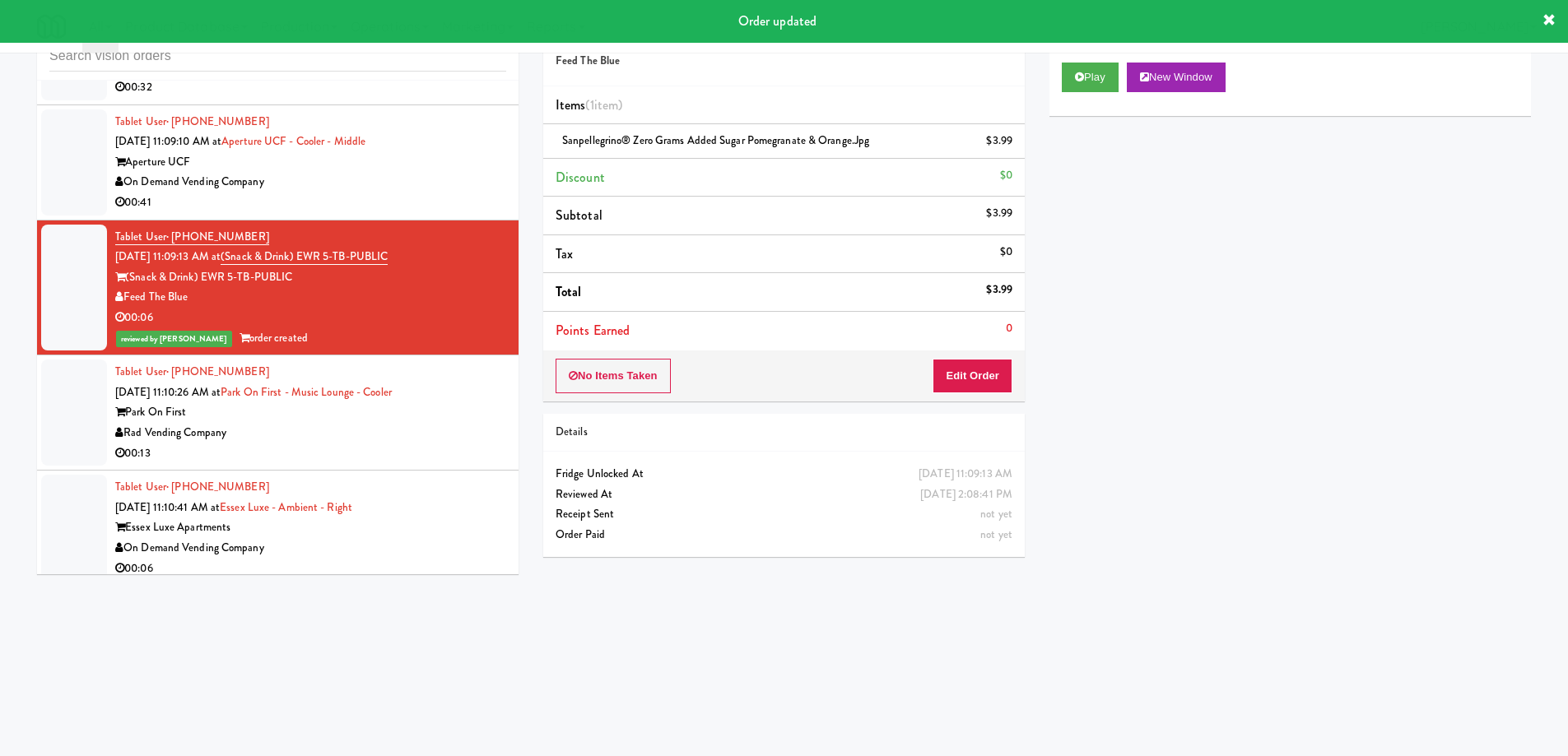
click at [415, 402] on div "Park On First" at bounding box center [311, 413] width 391 height 21
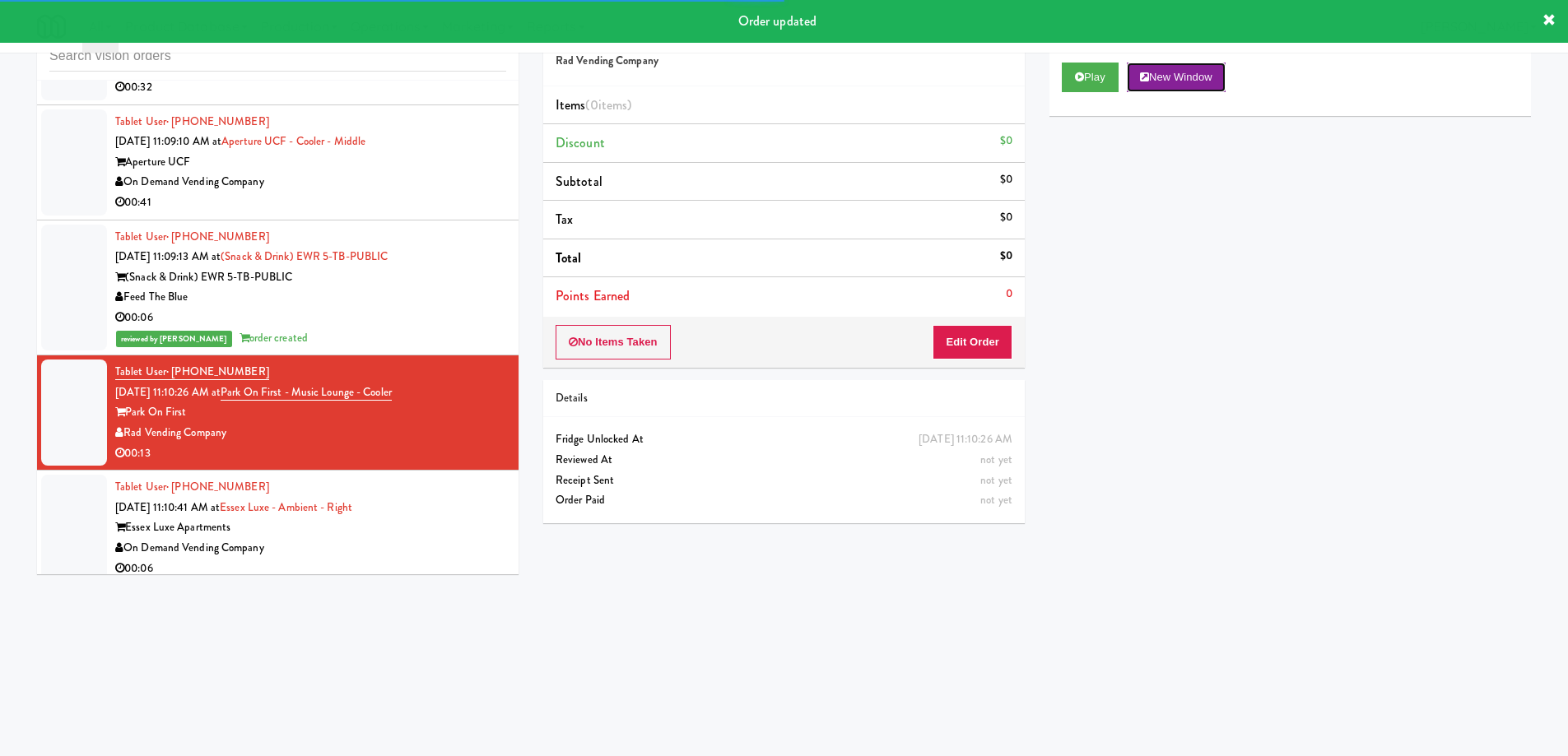
click at [1197, 82] on button "New Window" at bounding box center [1176, 77] width 98 height 30
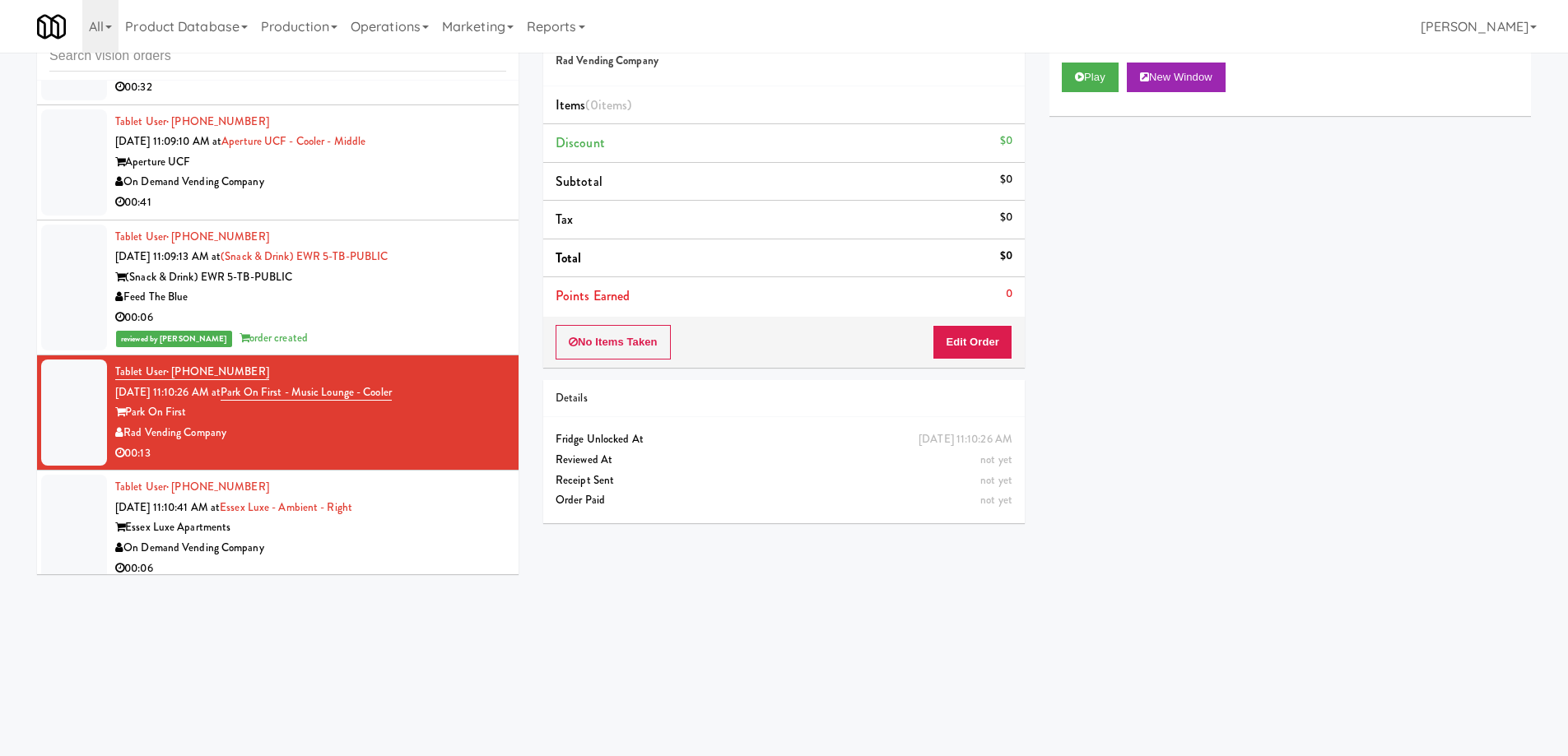
click at [374, 696] on body "Are you sure you want to update this order? Okay Cancel Okay Are you sure you w…" at bounding box center [784, 378] width 1568 height 756
click at [971, 329] on button "Edit Order" at bounding box center [972, 342] width 80 height 34
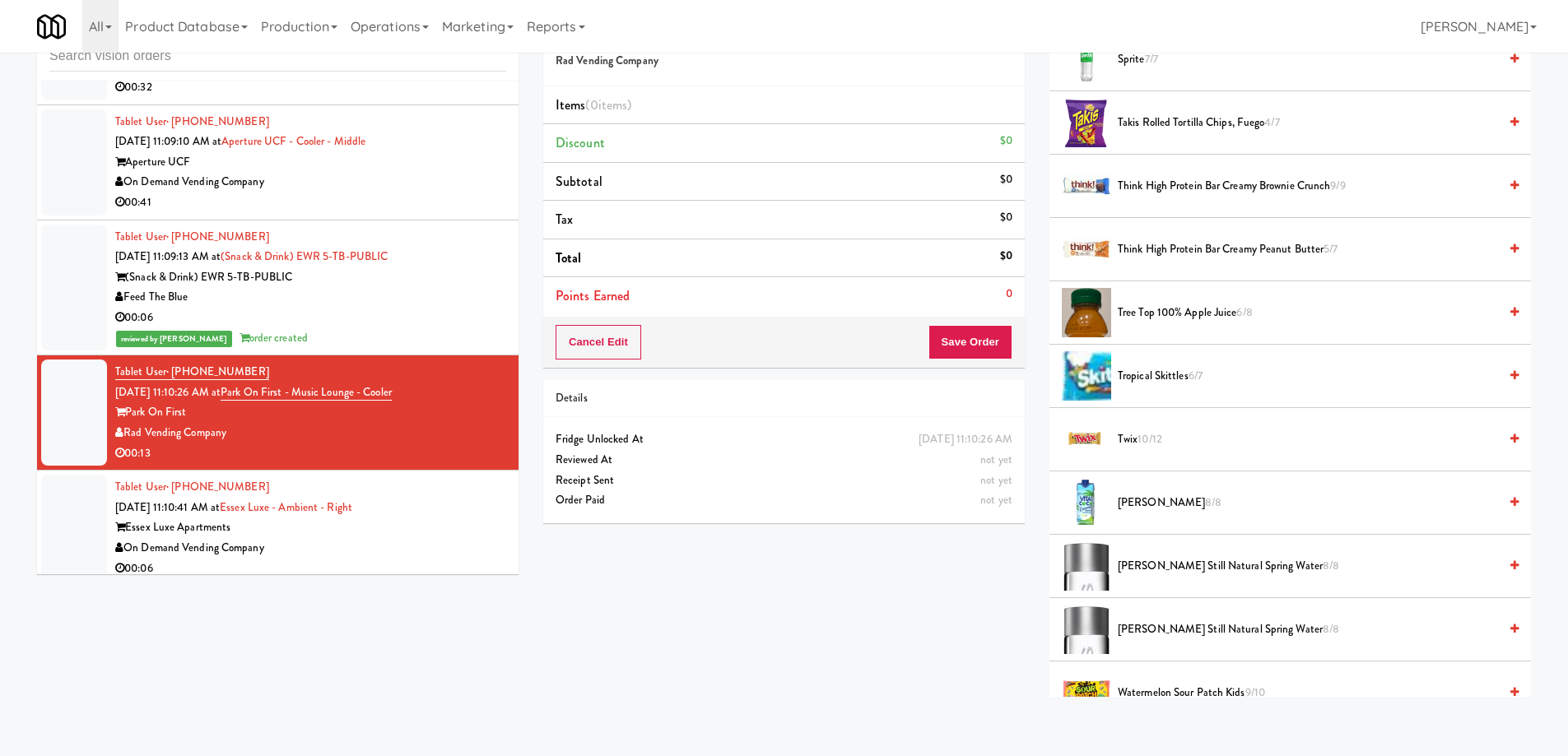
scroll to position [2057, 0]
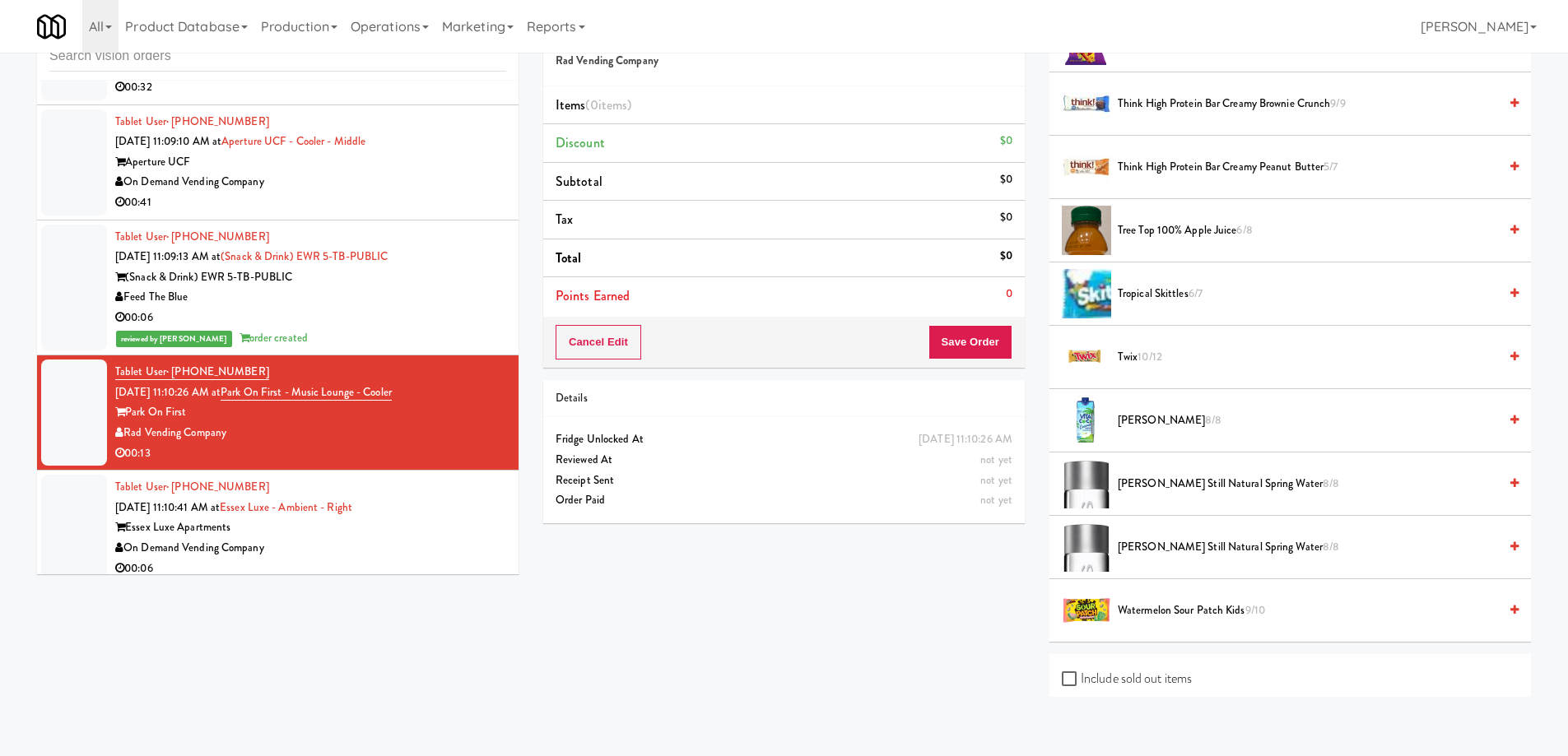
click at [1177, 481] on span "VOSS Still Natural Spring Water 8/8" at bounding box center [1308, 485] width 380 height 21
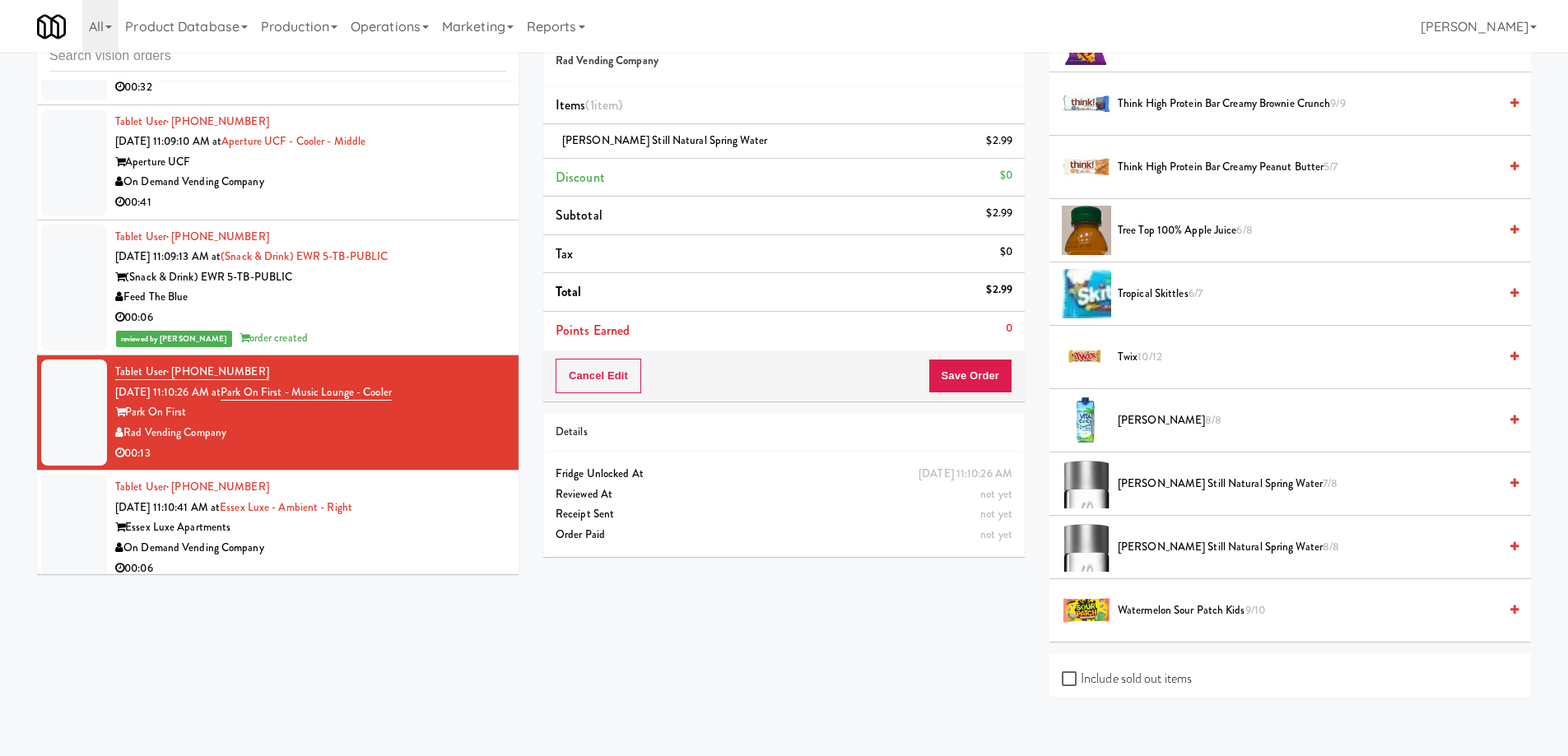
click at [839, 622] on div "Order # 179656 Rad Vending Company Items (1 item ) VOSS Still Natural Spring Wa…" at bounding box center [1037, 352] width 1012 height 690
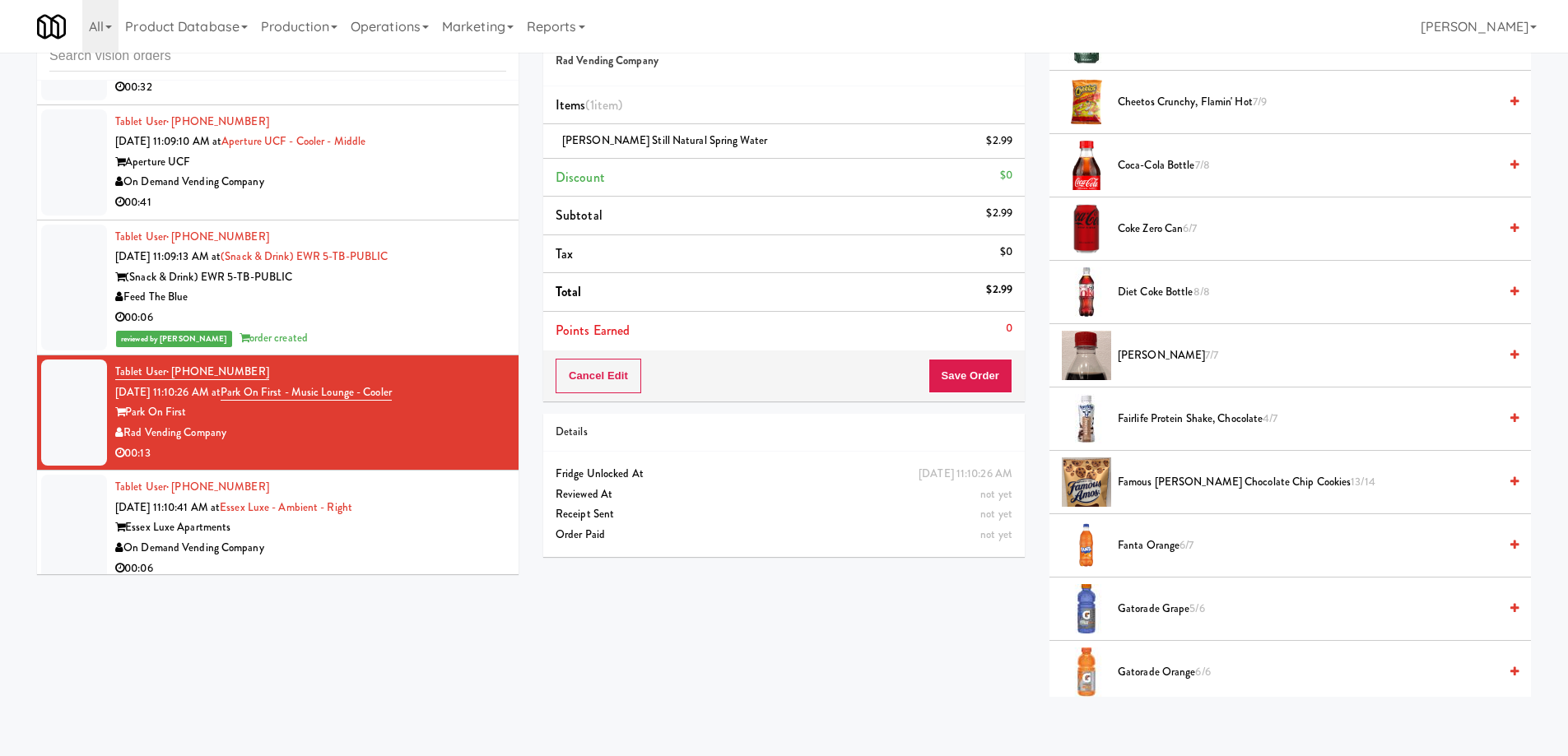
scroll to position [494, 0]
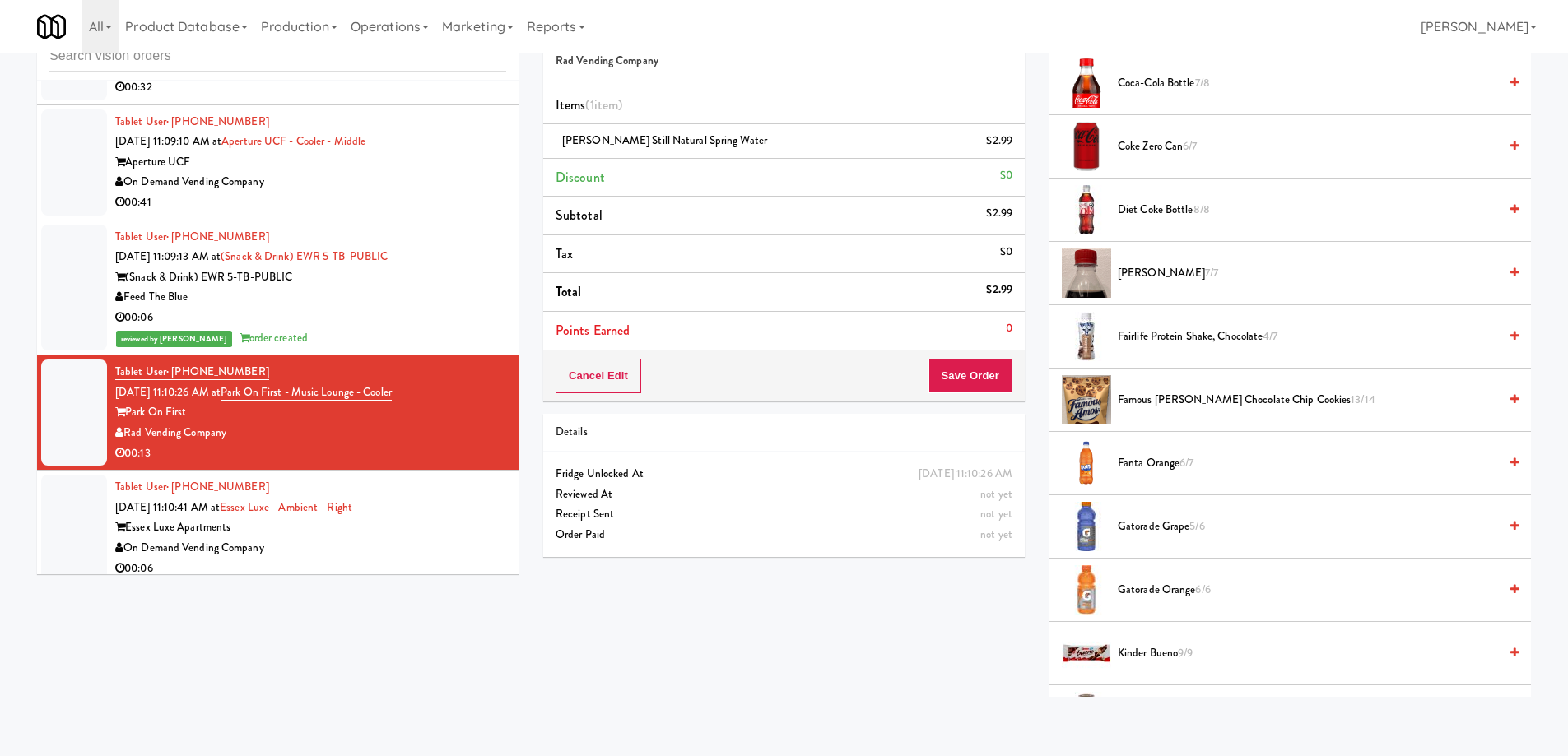
click at [1170, 600] on span "Gatorade Orange 6/6" at bounding box center [1308, 591] width 380 height 21
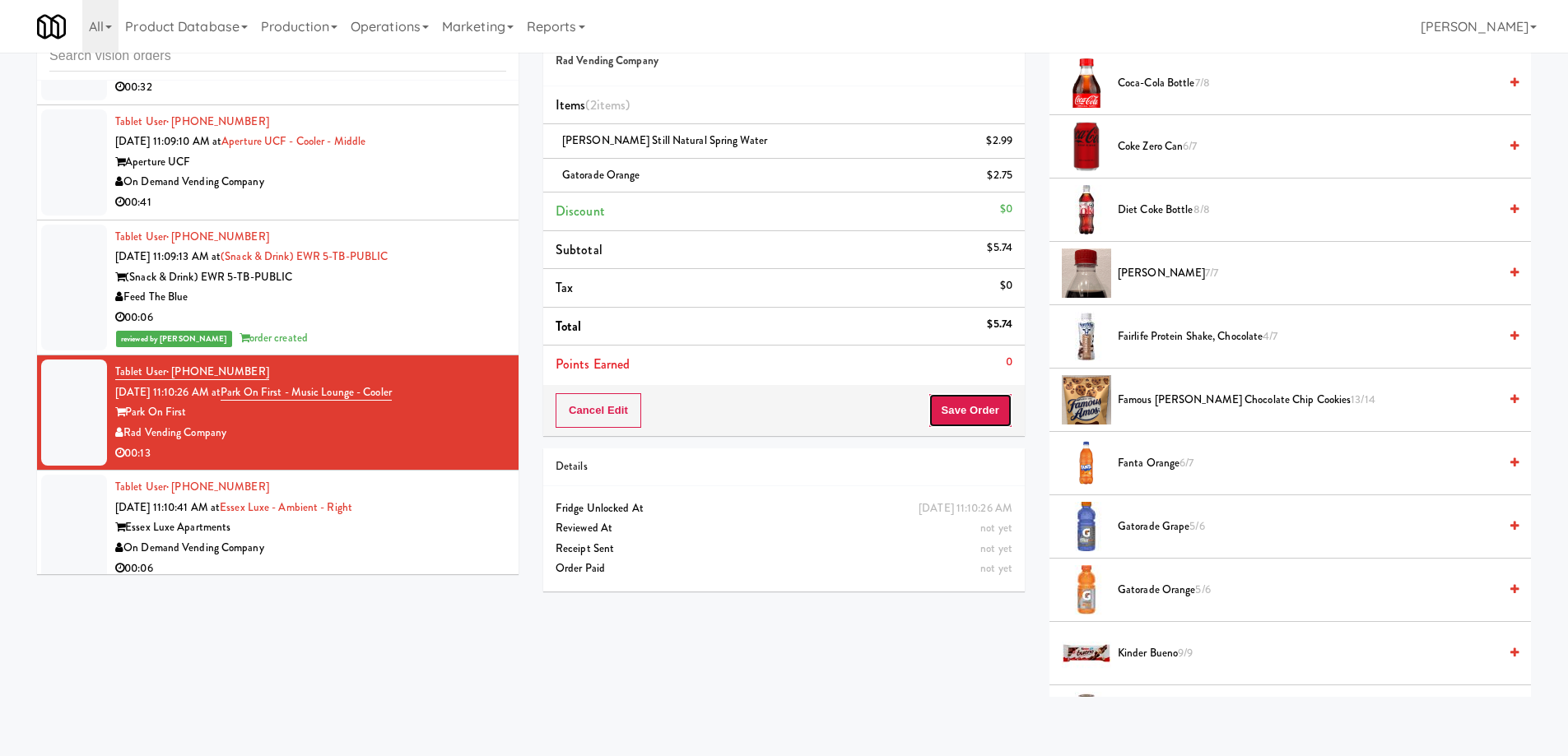
click at [962, 402] on button "Save Order" at bounding box center [970, 410] width 84 height 34
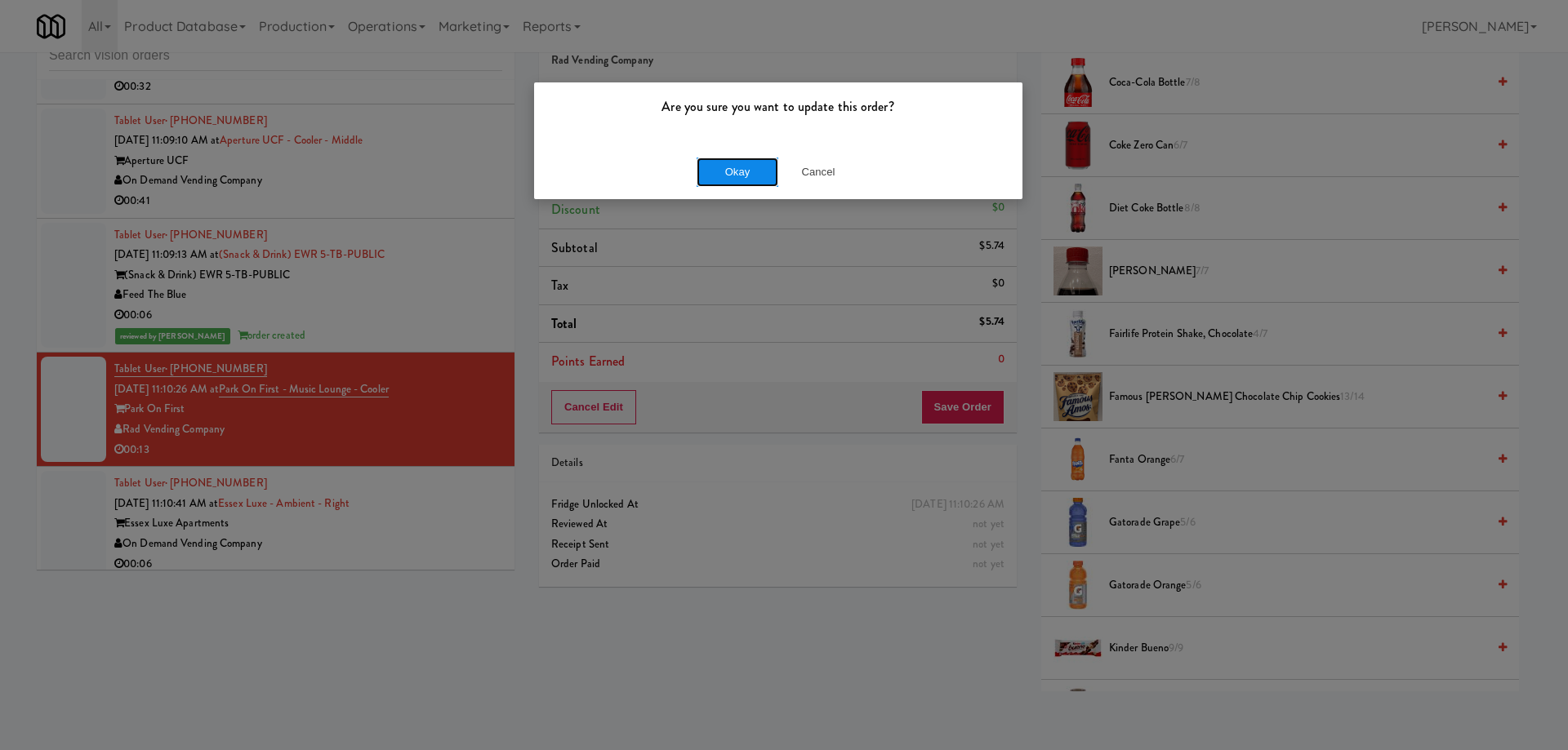
click at [770, 171] on button "Okay" at bounding box center [738, 172] width 82 height 30
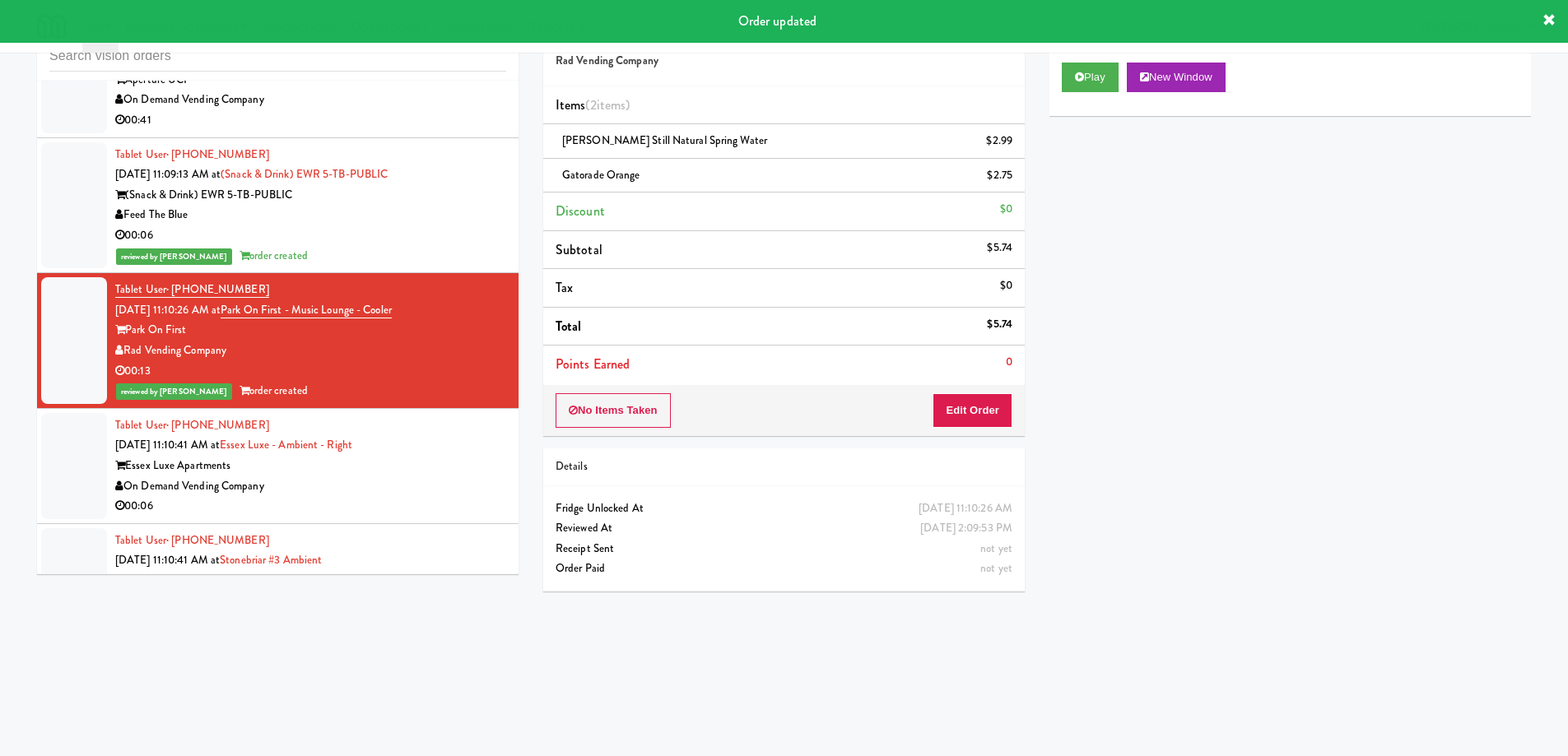
scroll to position [13968, 0]
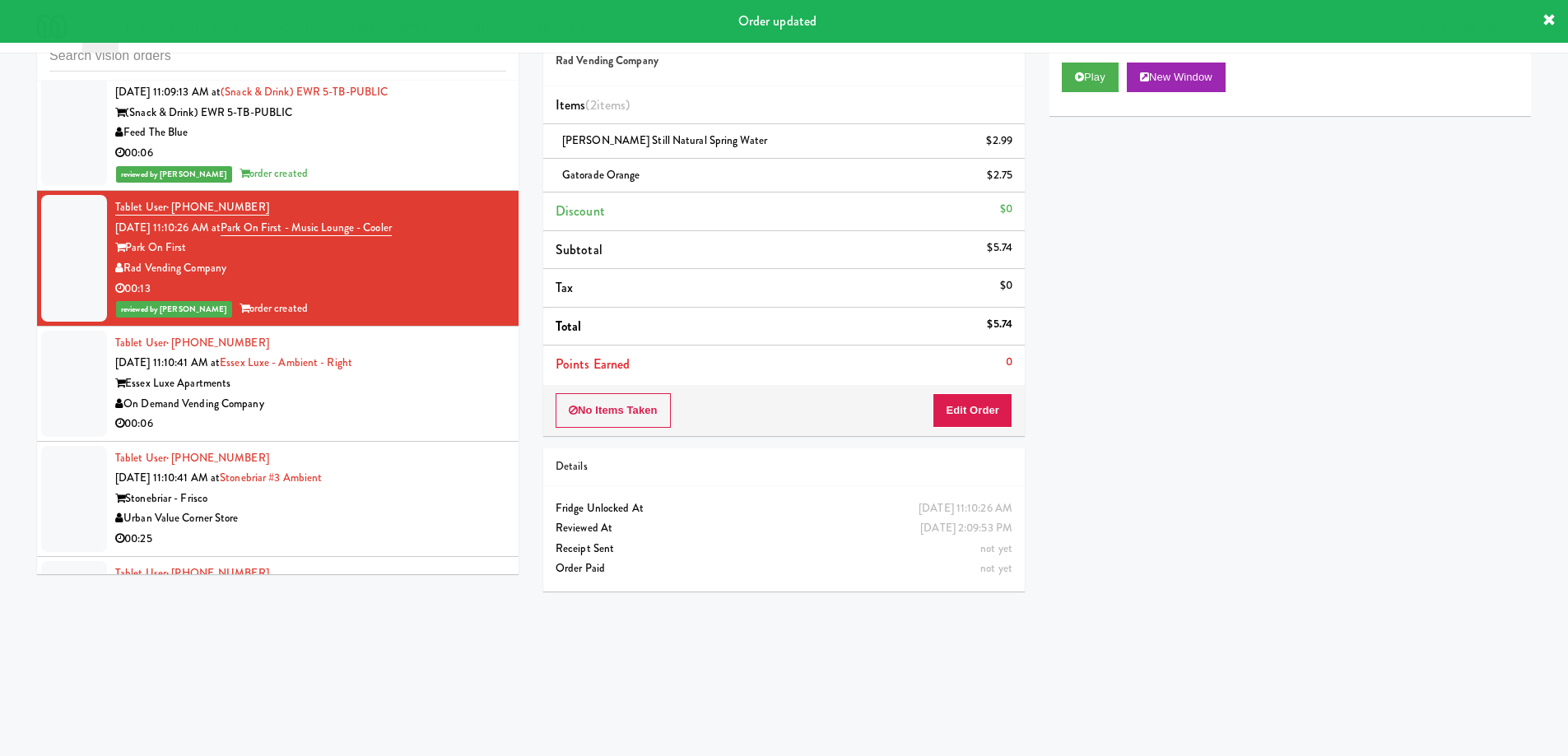
click at [367, 394] on div "On Demand Vending Company" at bounding box center [311, 404] width 391 height 21
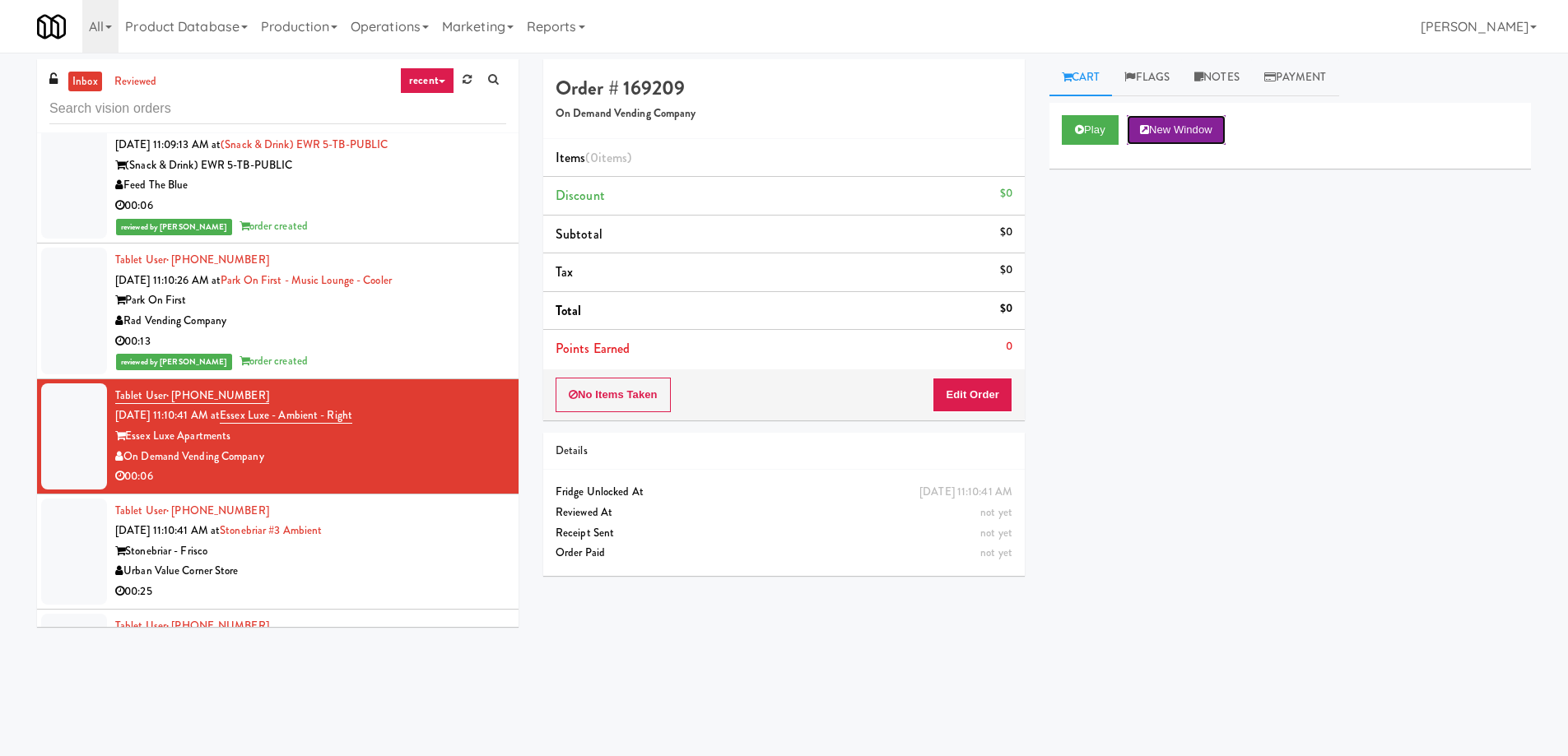
click at [1203, 128] on button "New Window" at bounding box center [1176, 130] width 98 height 30
click at [943, 402] on button "Edit Order" at bounding box center [972, 395] width 80 height 34
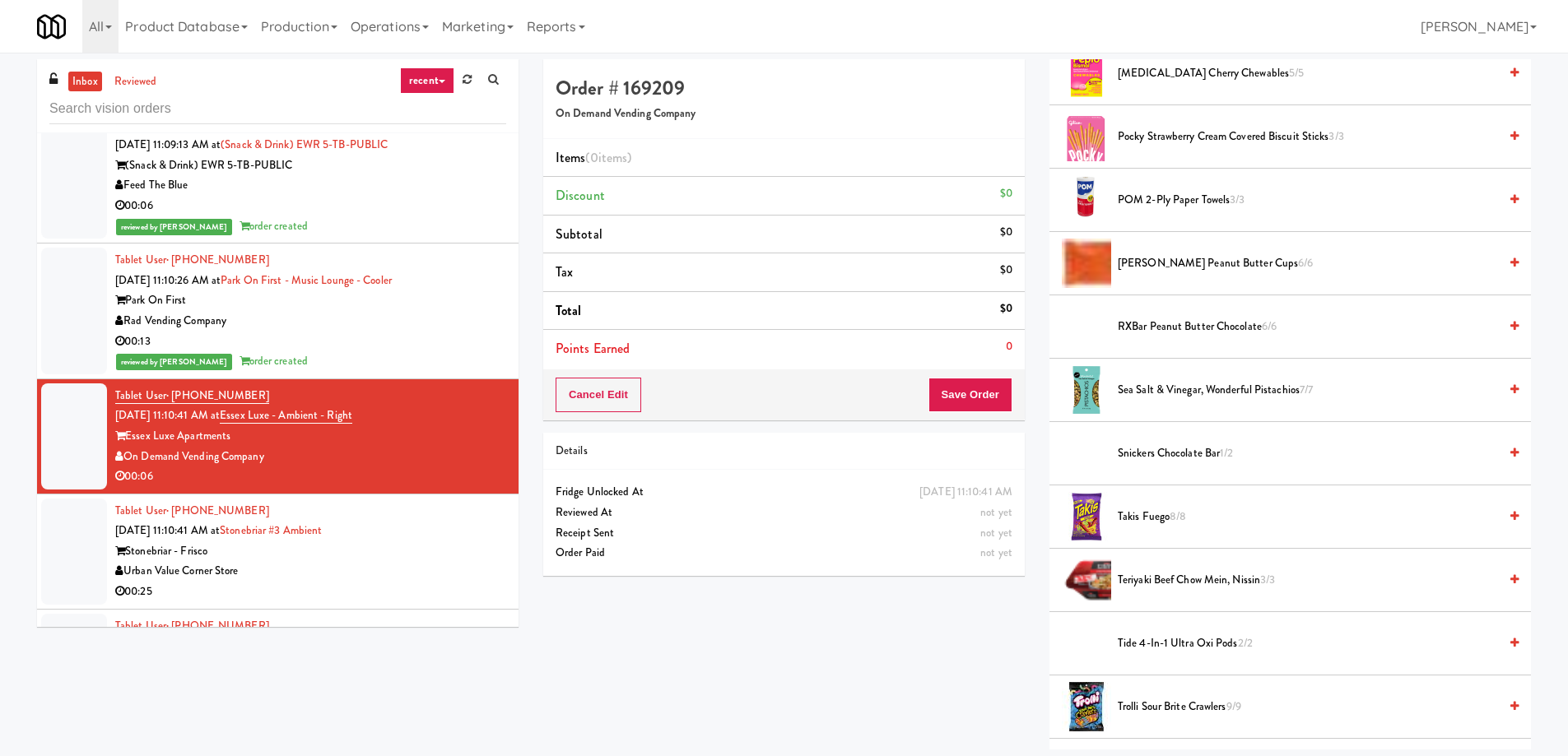
scroll to position [1399, 0]
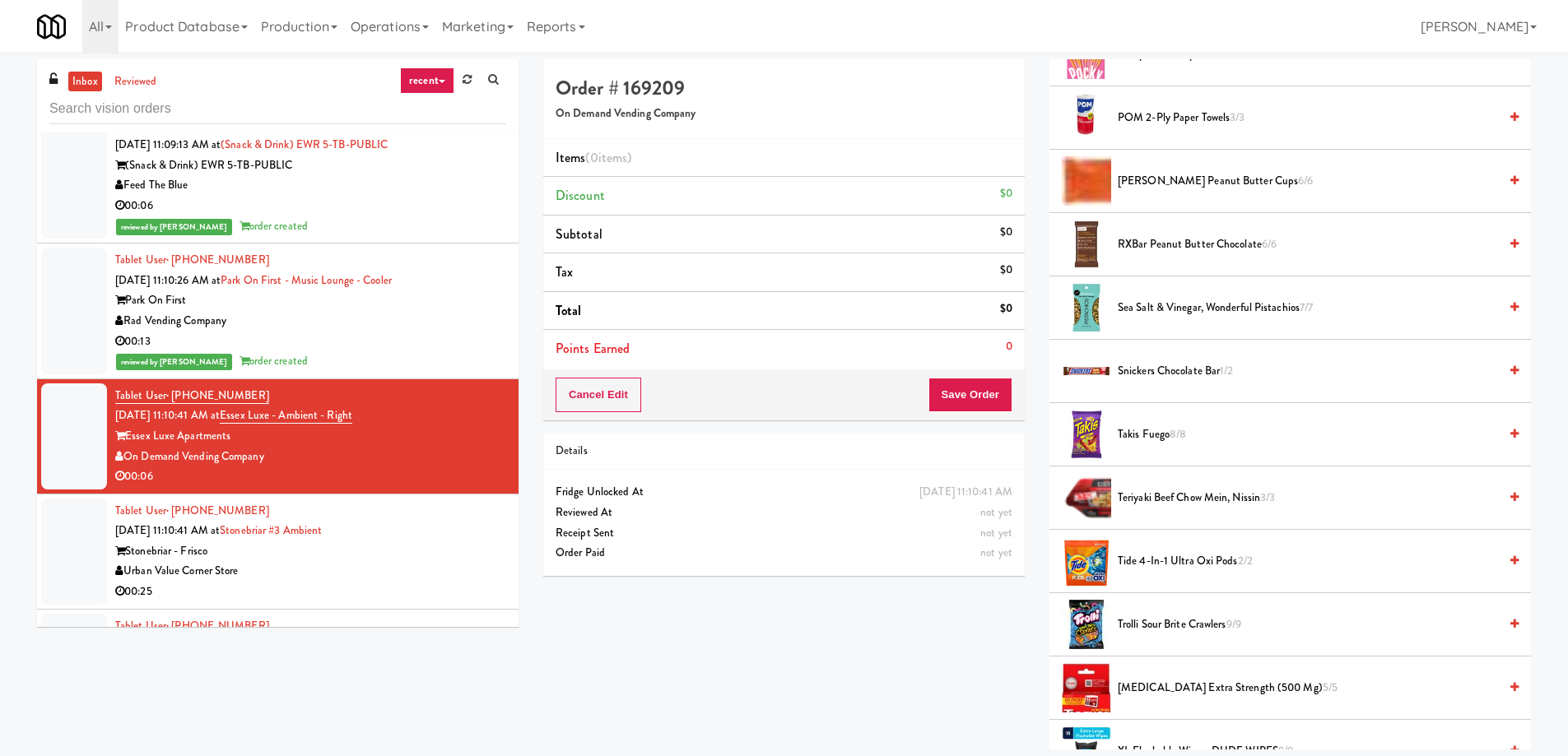
click at [1146, 438] on span "Takis Fuego 8/8" at bounding box center [1308, 435] width 380 height 21
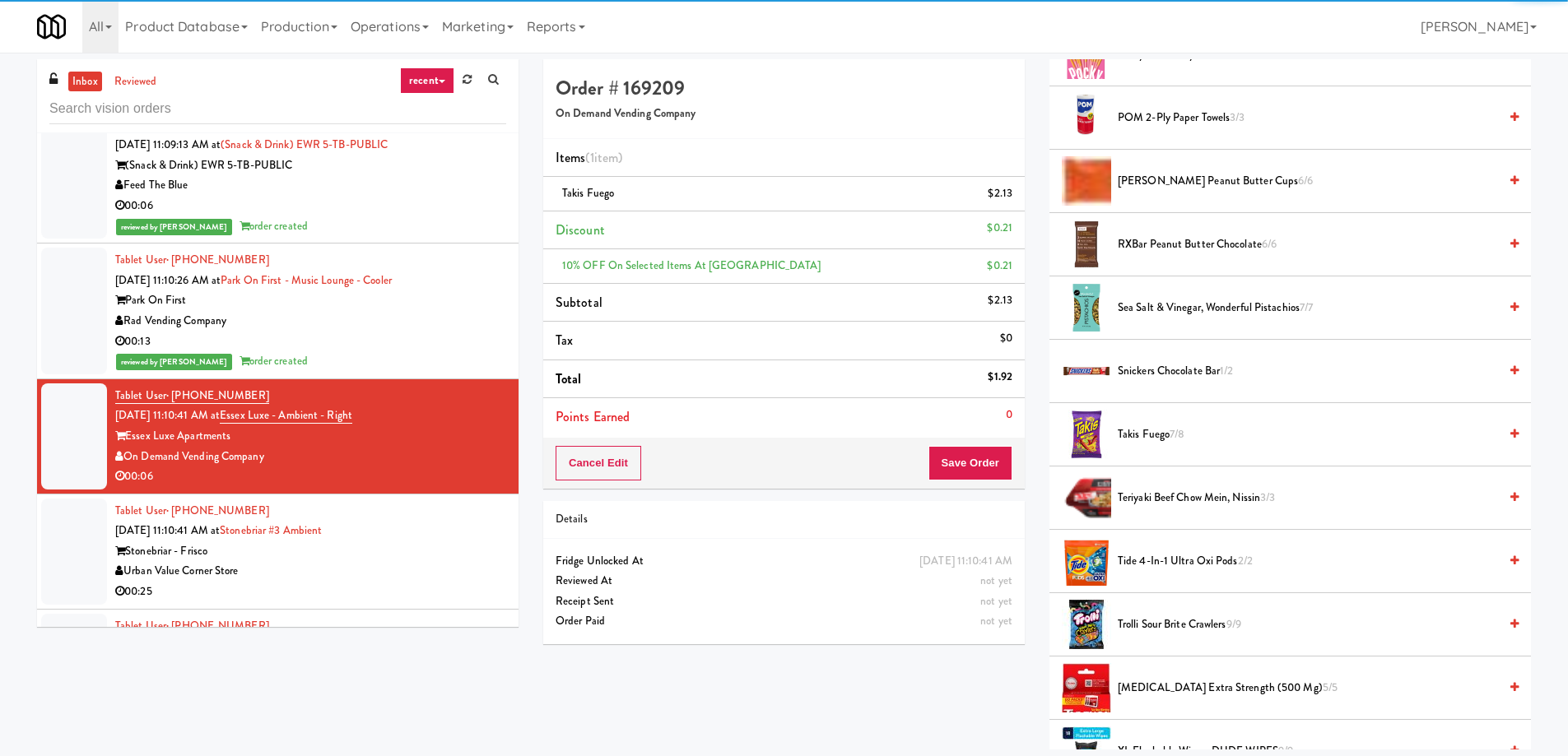
click at [1146, 438] on span "Takis Fuego 7/8" at bounding box center [1308, 435] width 380 height 21
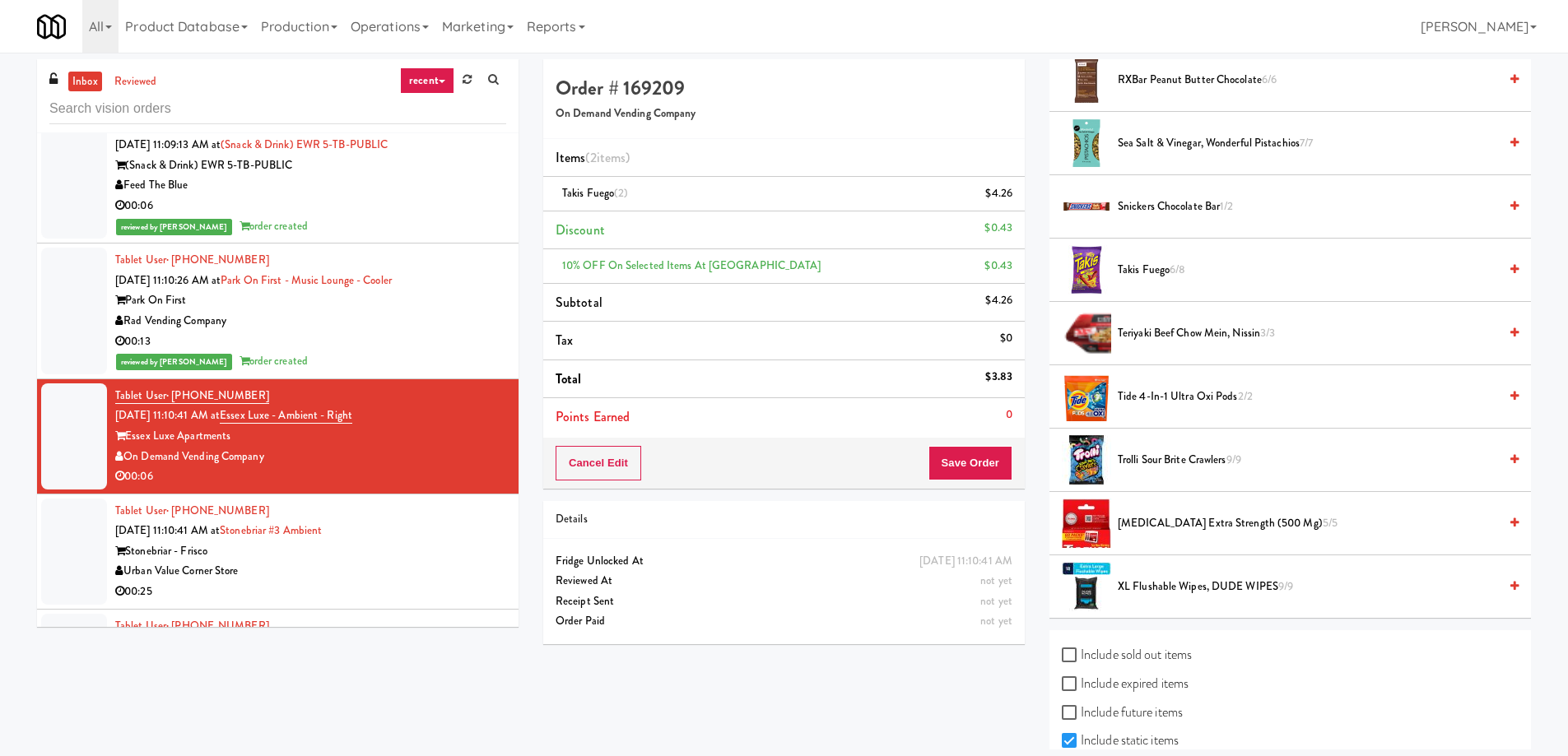
scroll to position [1623, 0]
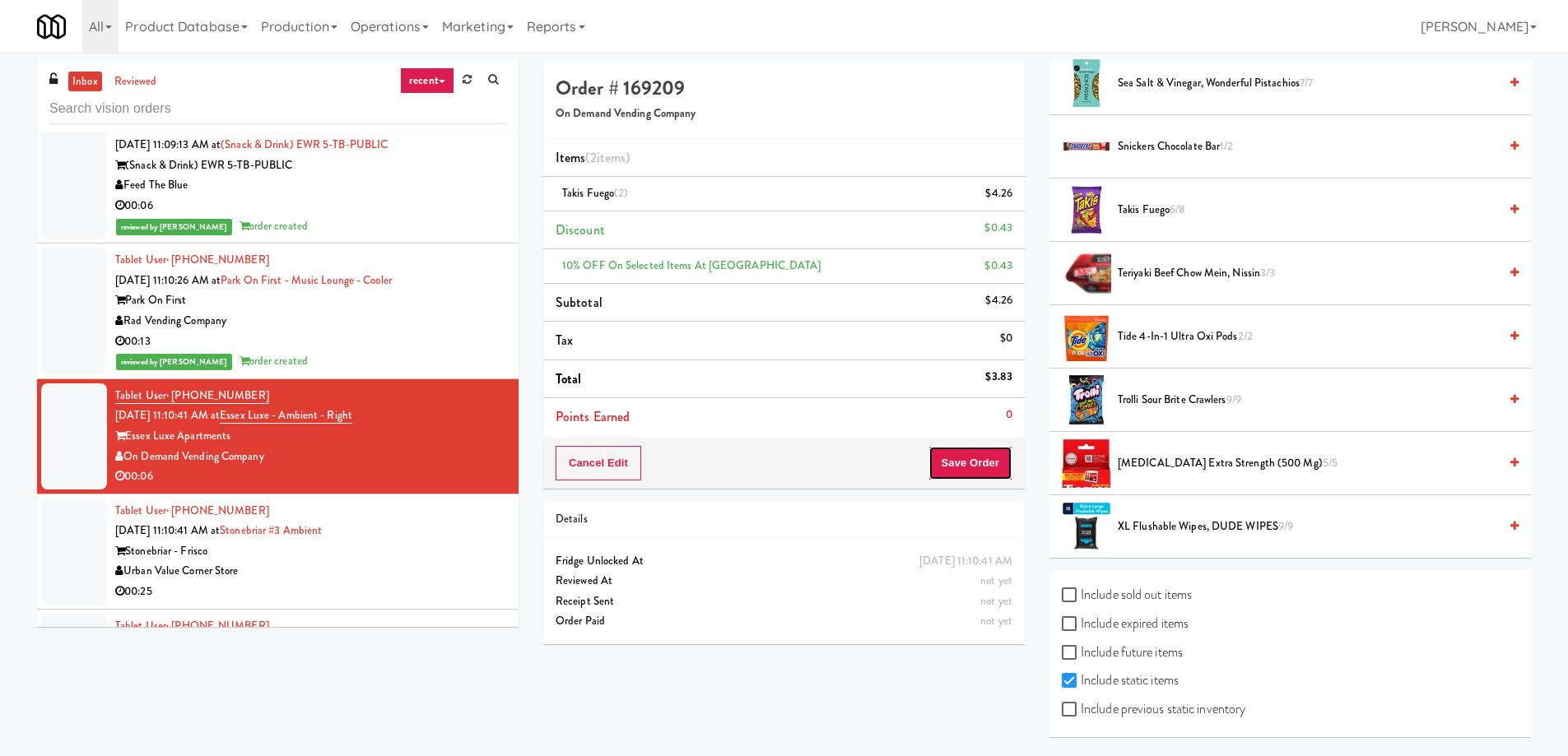
click at [957, 463] on button "Save Order" at bounding box center [970, 463] width 84 height 34
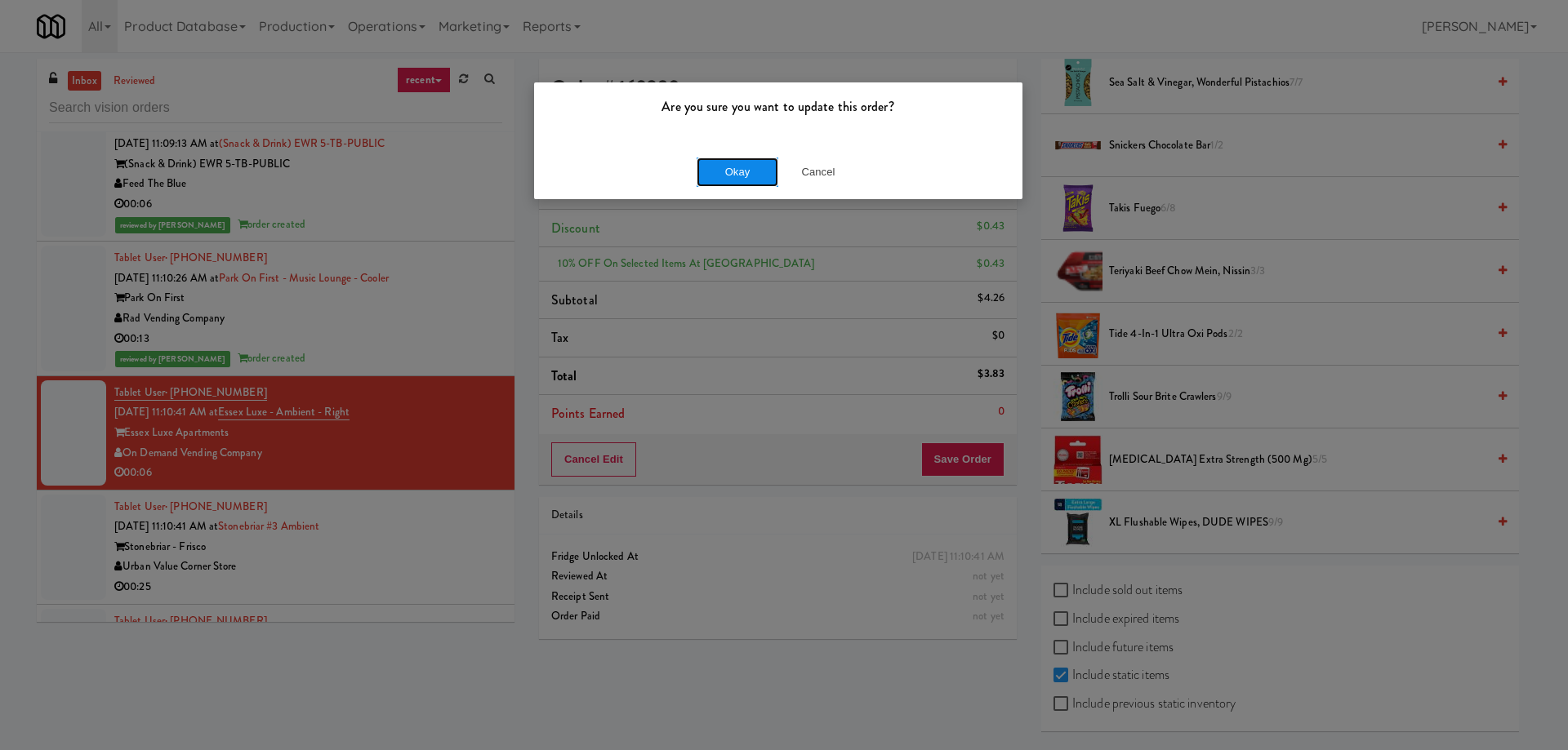
click at [716, 175] on button "Okay" at bounding box center [738, 172] width 82 height 30
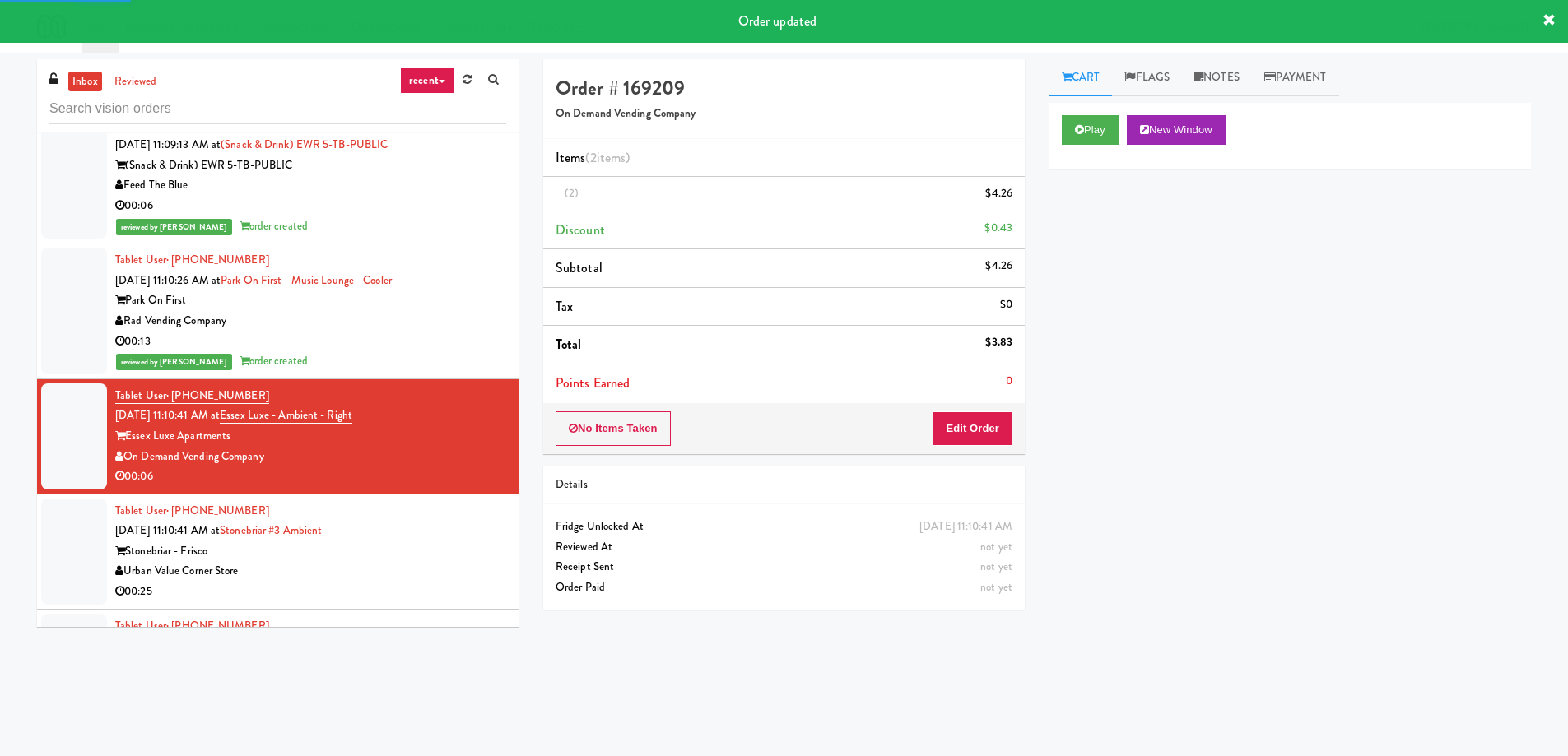
scroll to position [14050, 0]
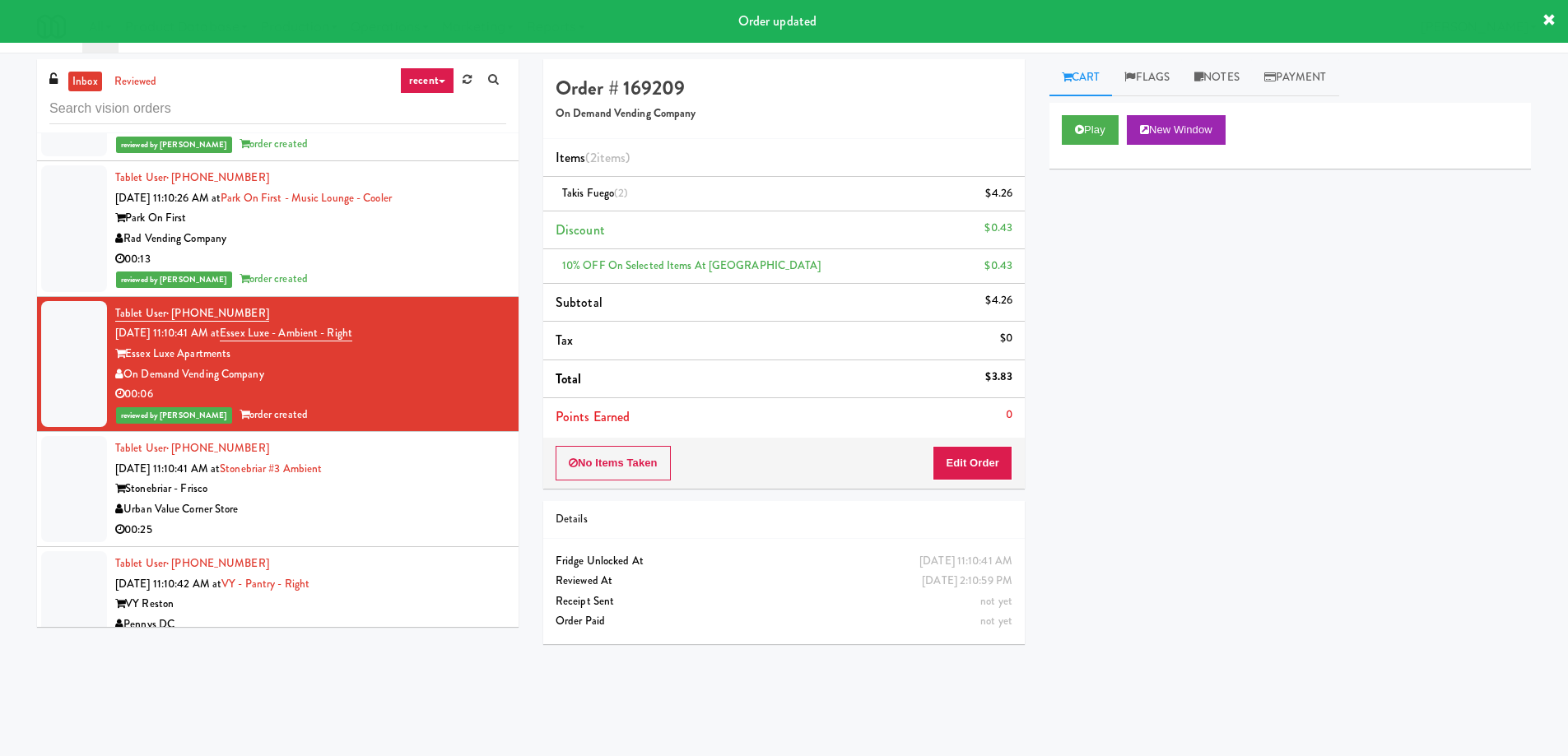
click at [367, 479] on div "Stonebriar - Frisco" at bounding box center [311, 489] width 391 height 21
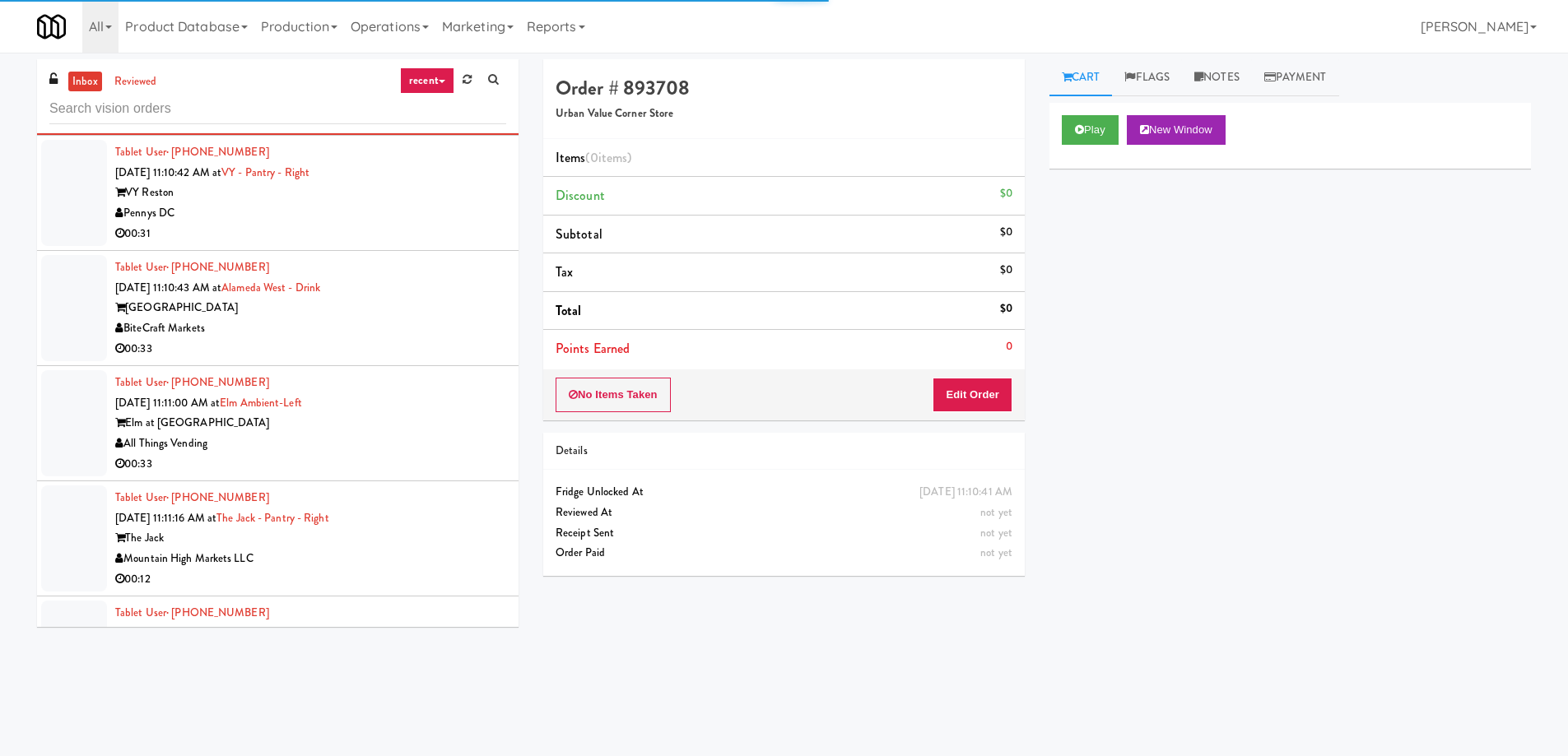
scroll to position [14544, 0]
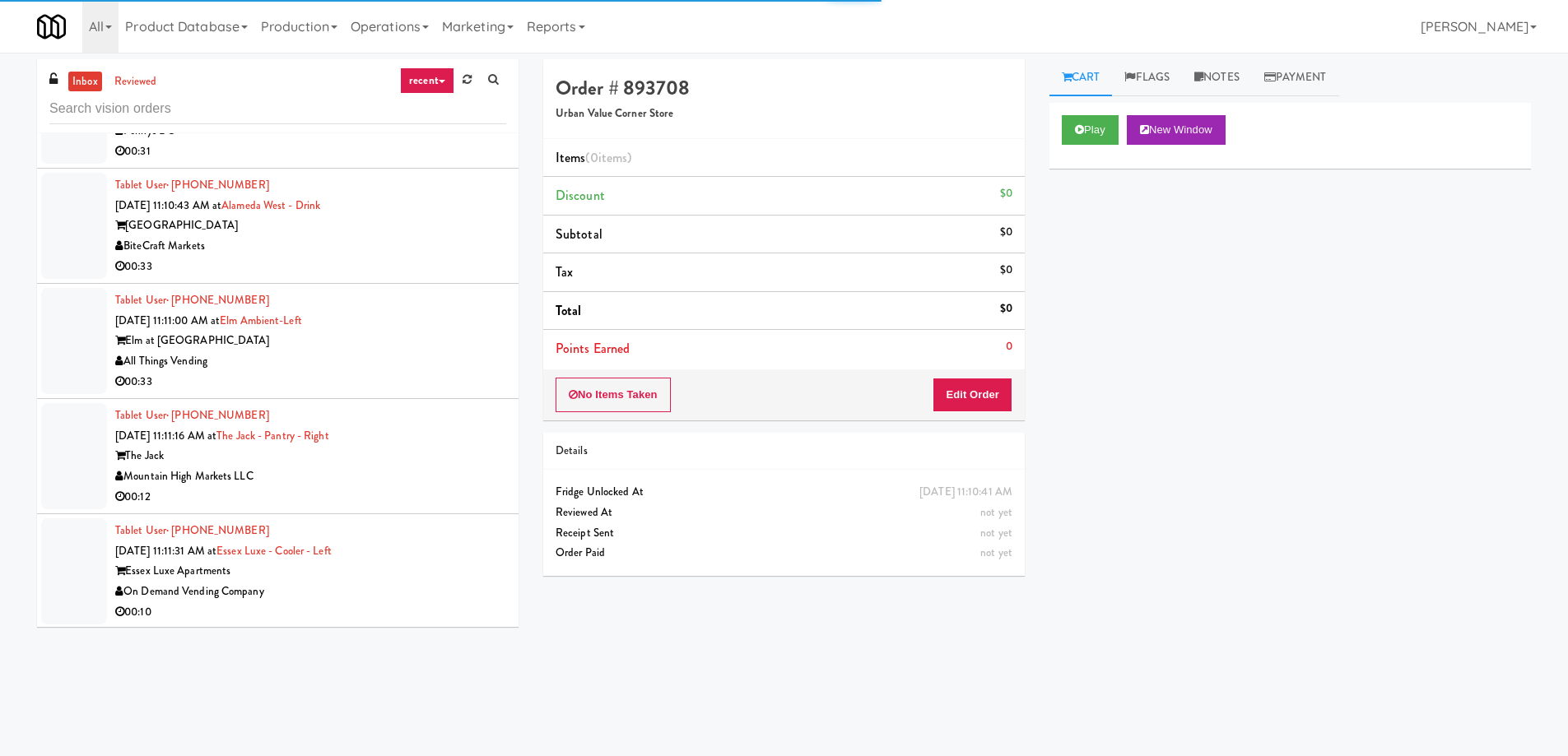
click at [373, 467] on div "Mountain High Markets LLC" at bounding box center [311, 477] width 391 height 21
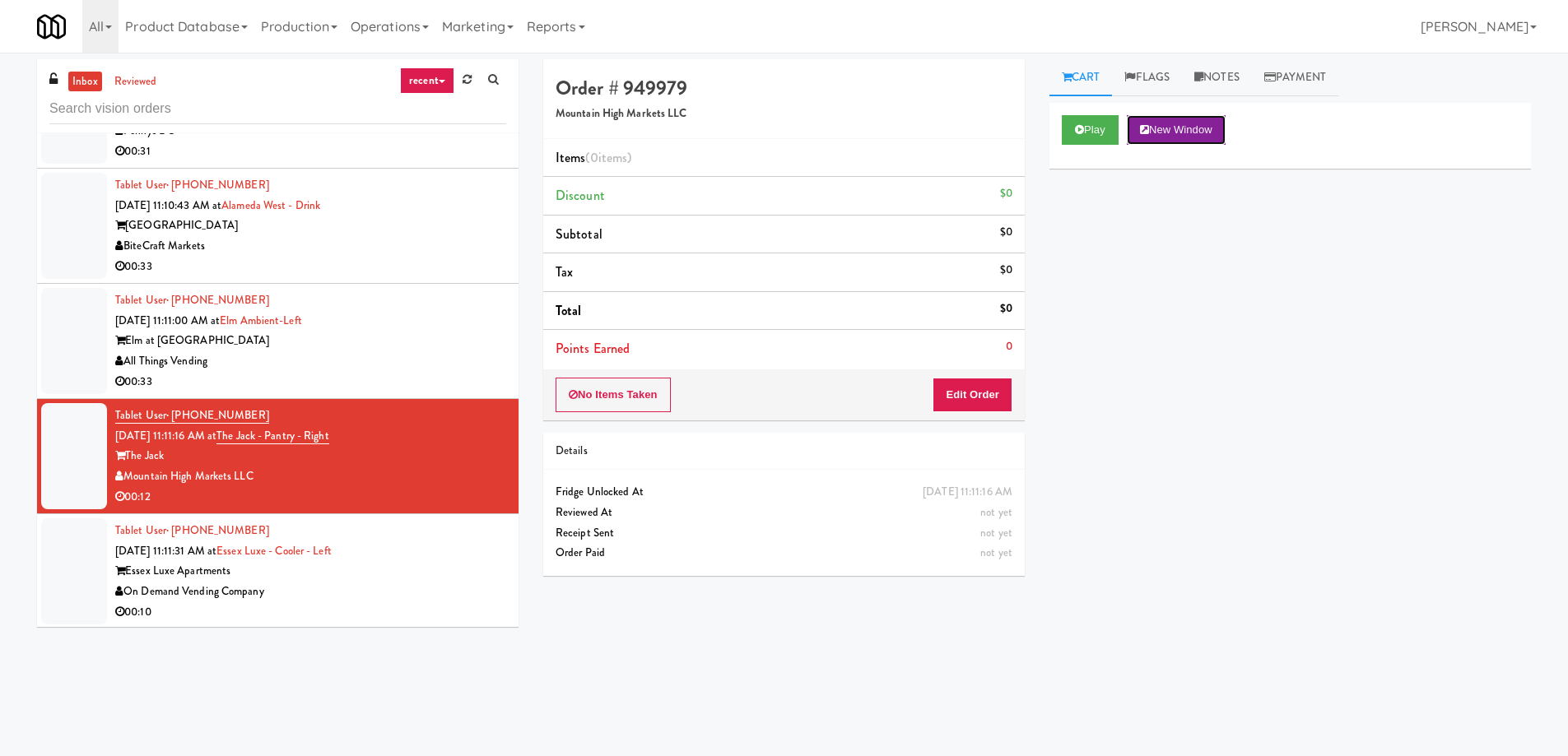
click at [1193, 136] on button "New Window" at bounding box center [1176, 130] width 98 height 30
click at [945, 396] on button "Edit Order" at bounding box center [972, 395] width 80 height 34
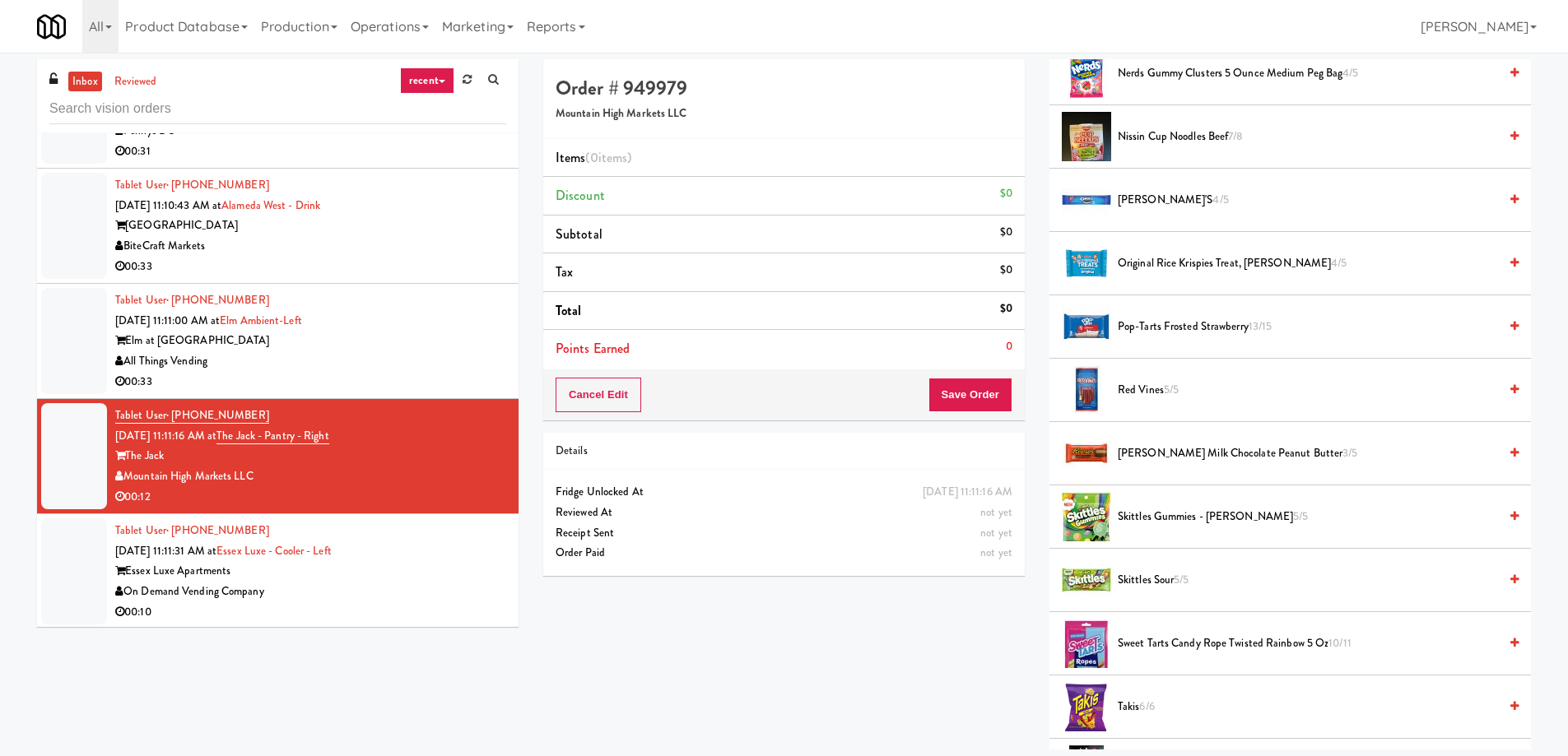
scroll to position [1152, 0]
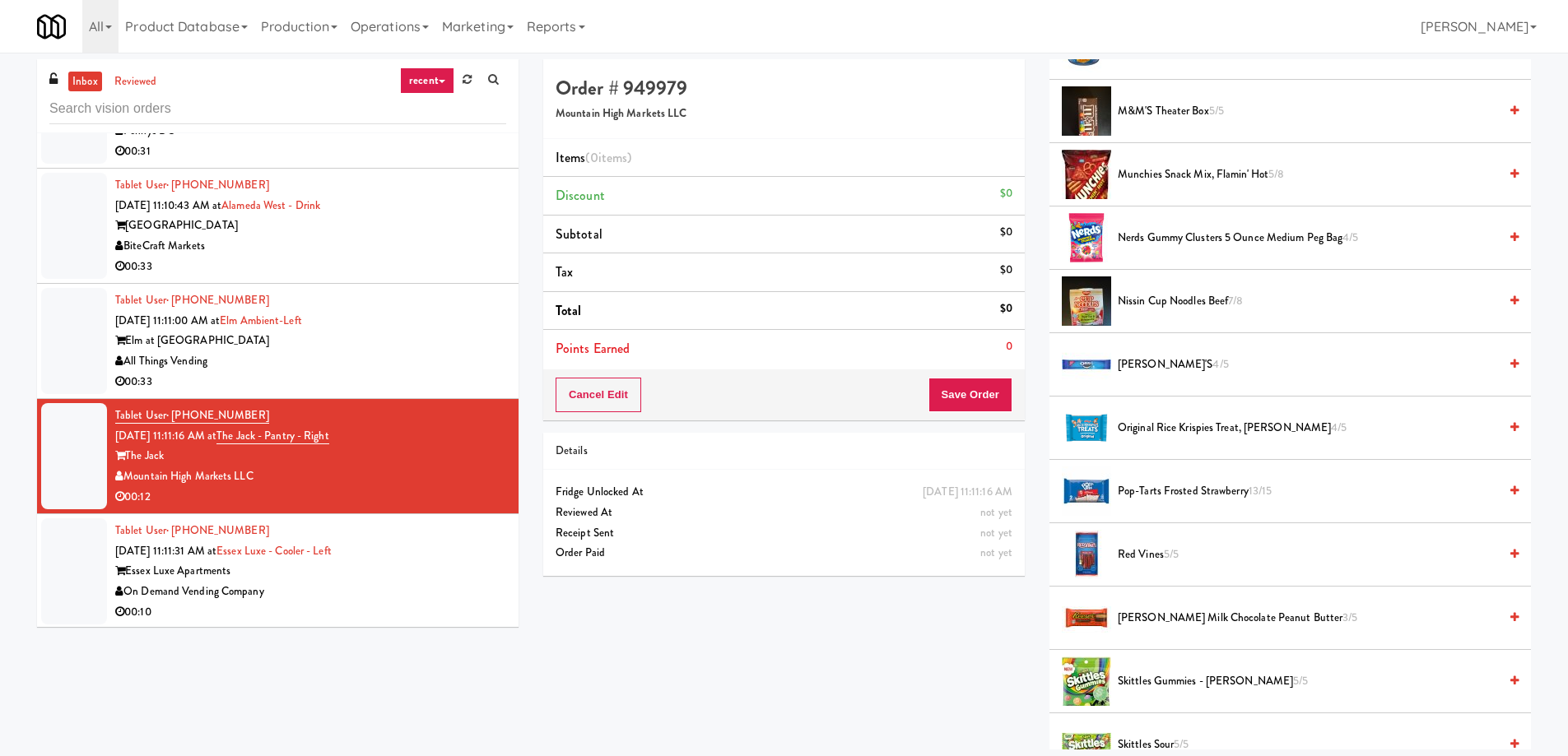
click at [1148, 304] on span "Nissin Cup Noodles Beef 7/8" at bounding box center [1308, 301] width 380 height 21
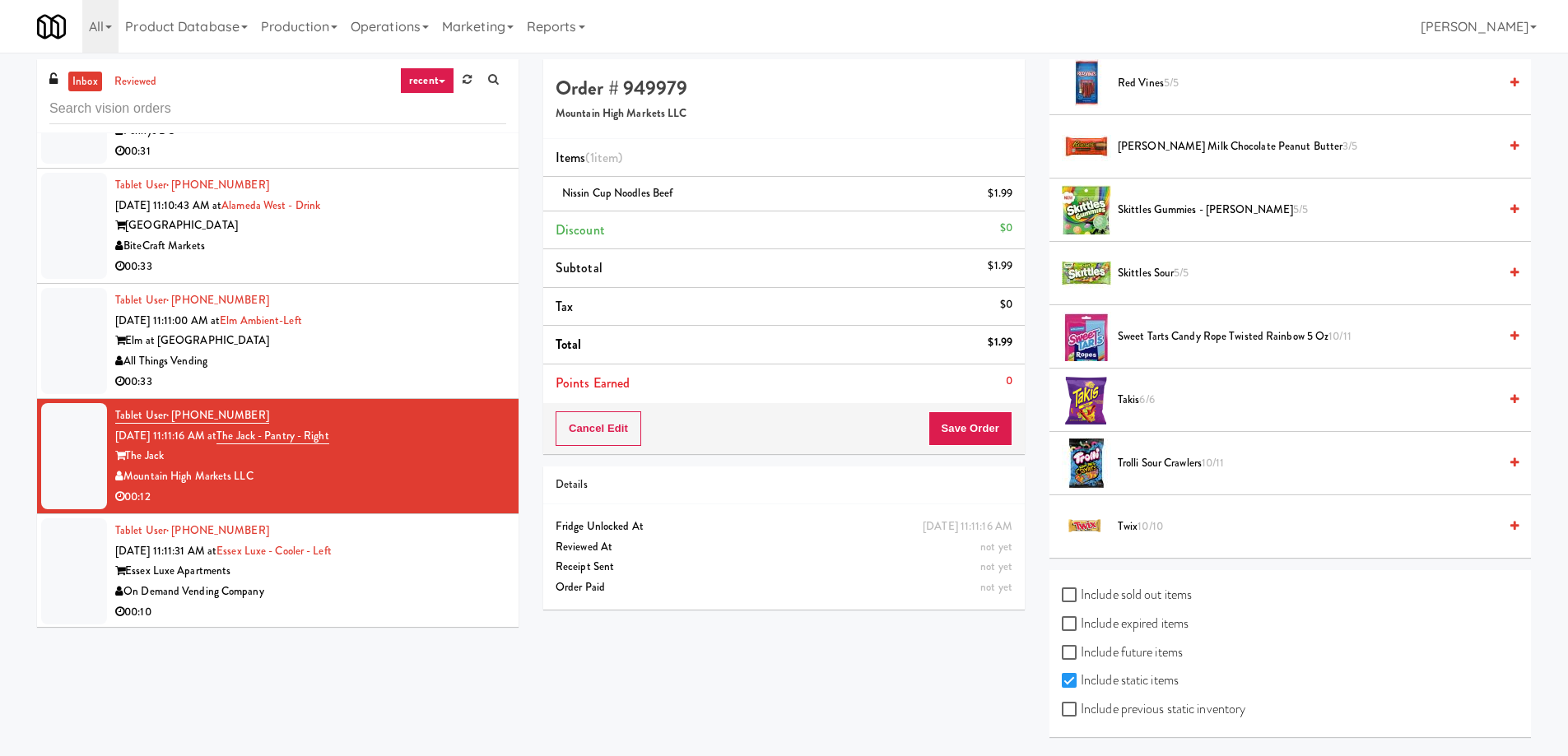
scroll to position [1541, 0]
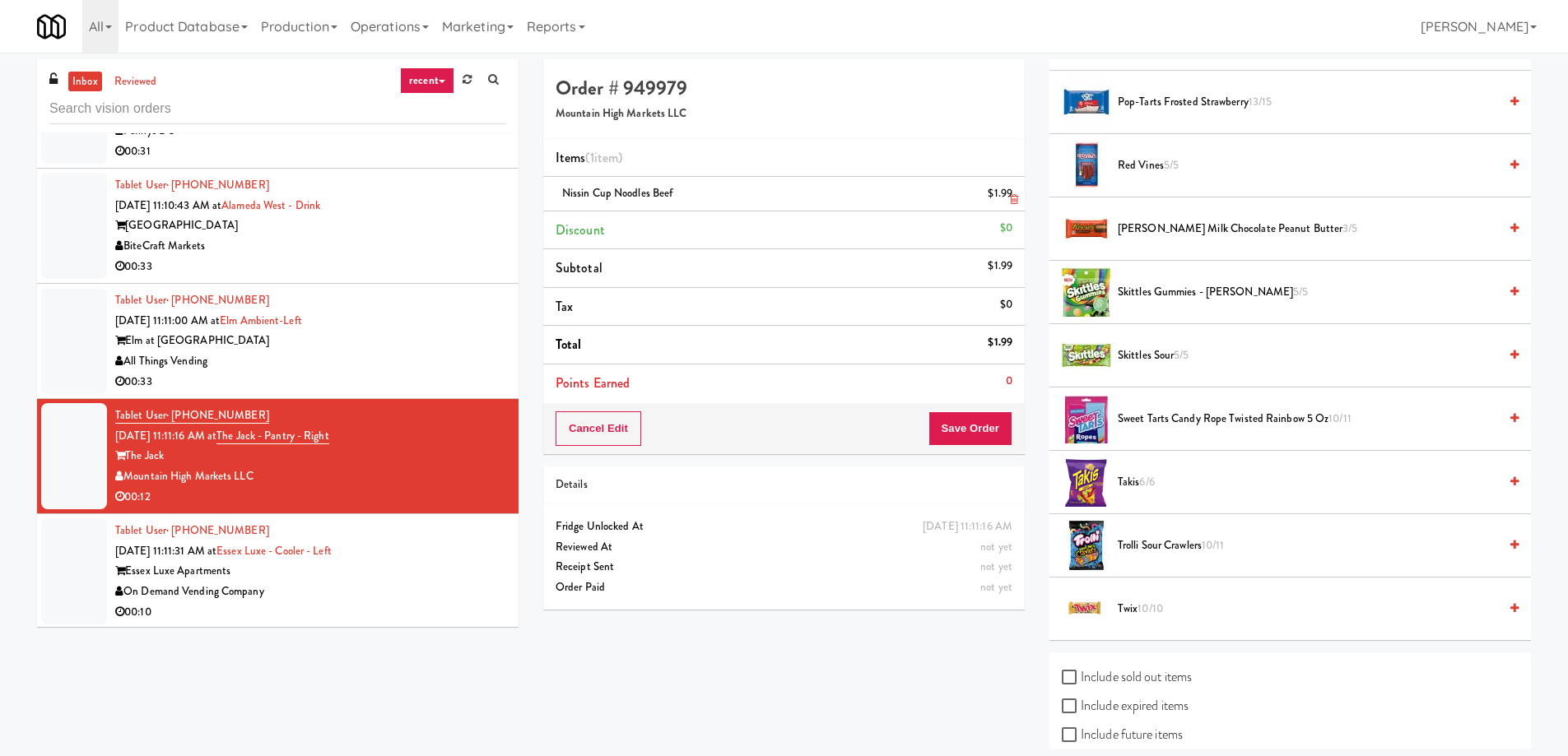
click at [1014, 197] on icon at bounding box center [1014, 199] width 9 height 10
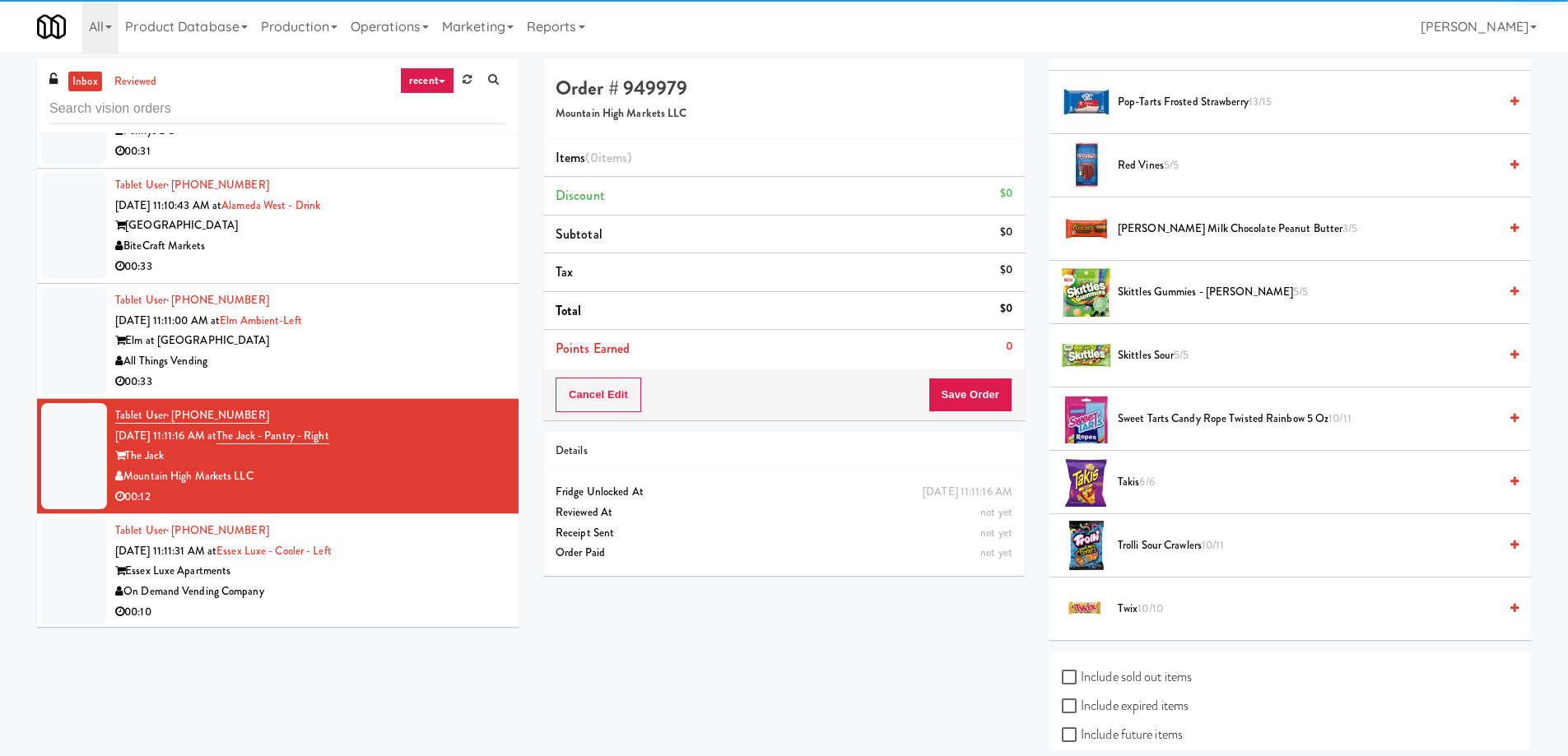
click at [287, 561] on div "Essex Luxe Apartments" at bounding box center [311, 571] width 391 height 21
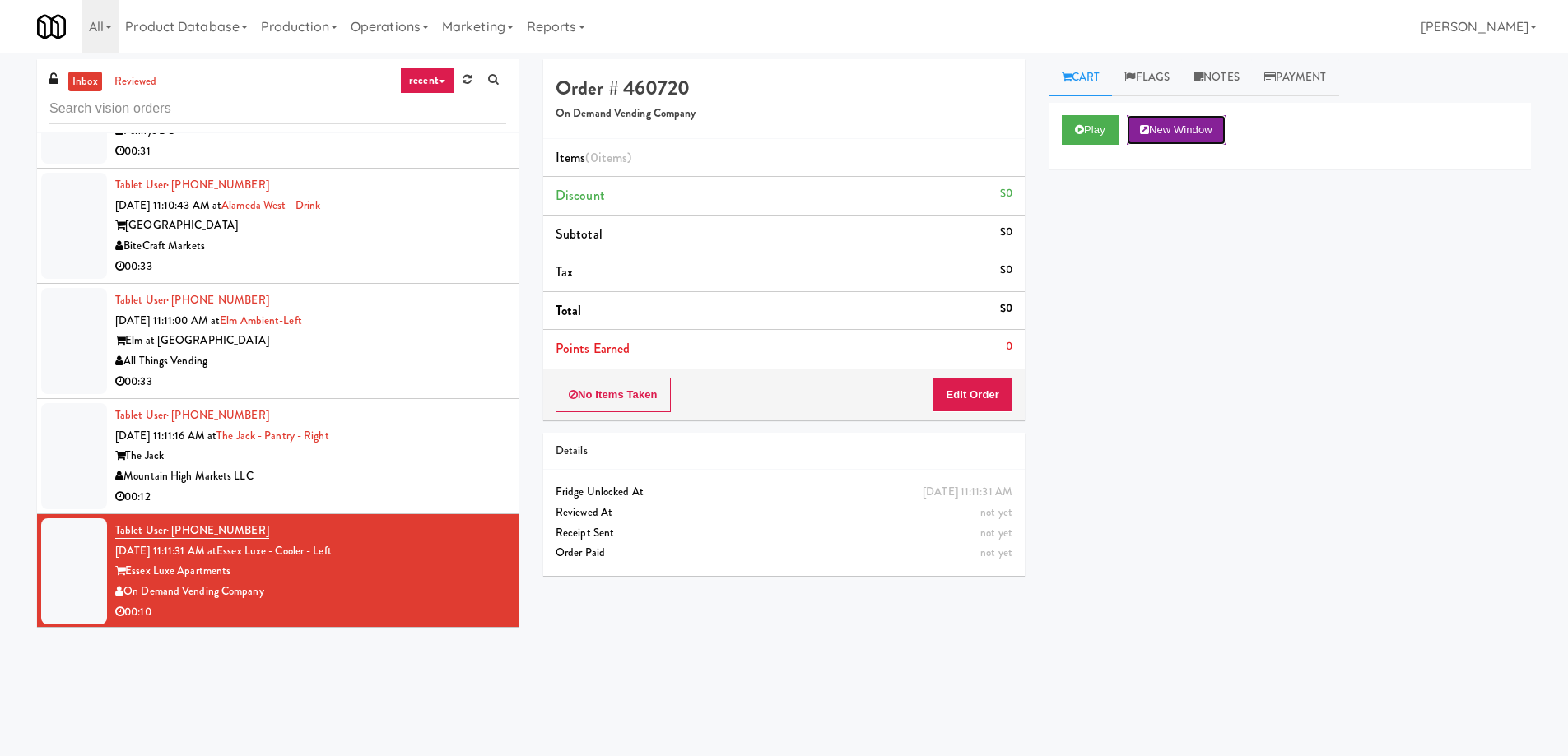
click at [1208, 138] on button "New Window" at bounding box center [1176, 130] width 98 height 30
click at [985, 403] on button "Edit Order" at bounding box center [972, 395] width 80 height 34
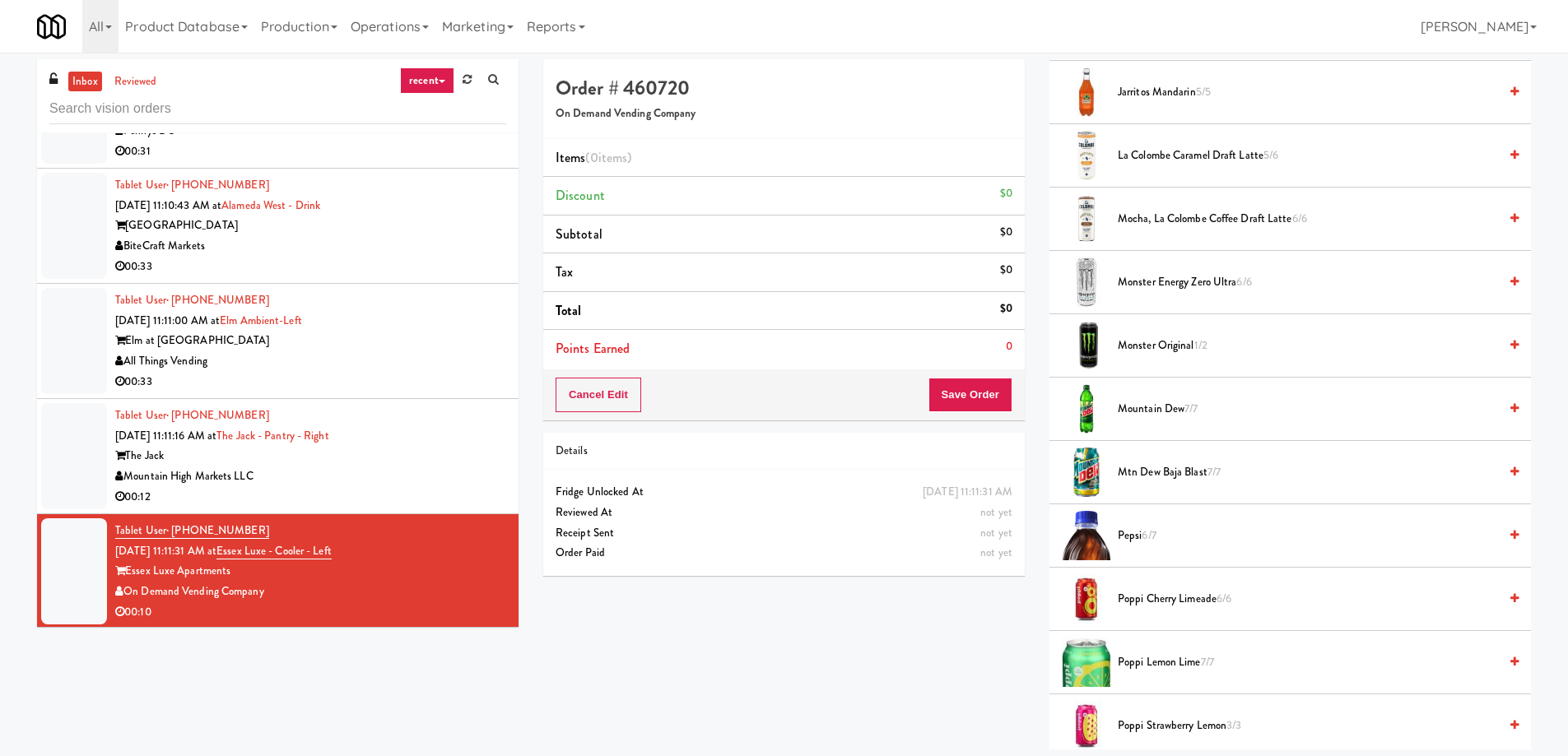
scroll to position [1399, 0]
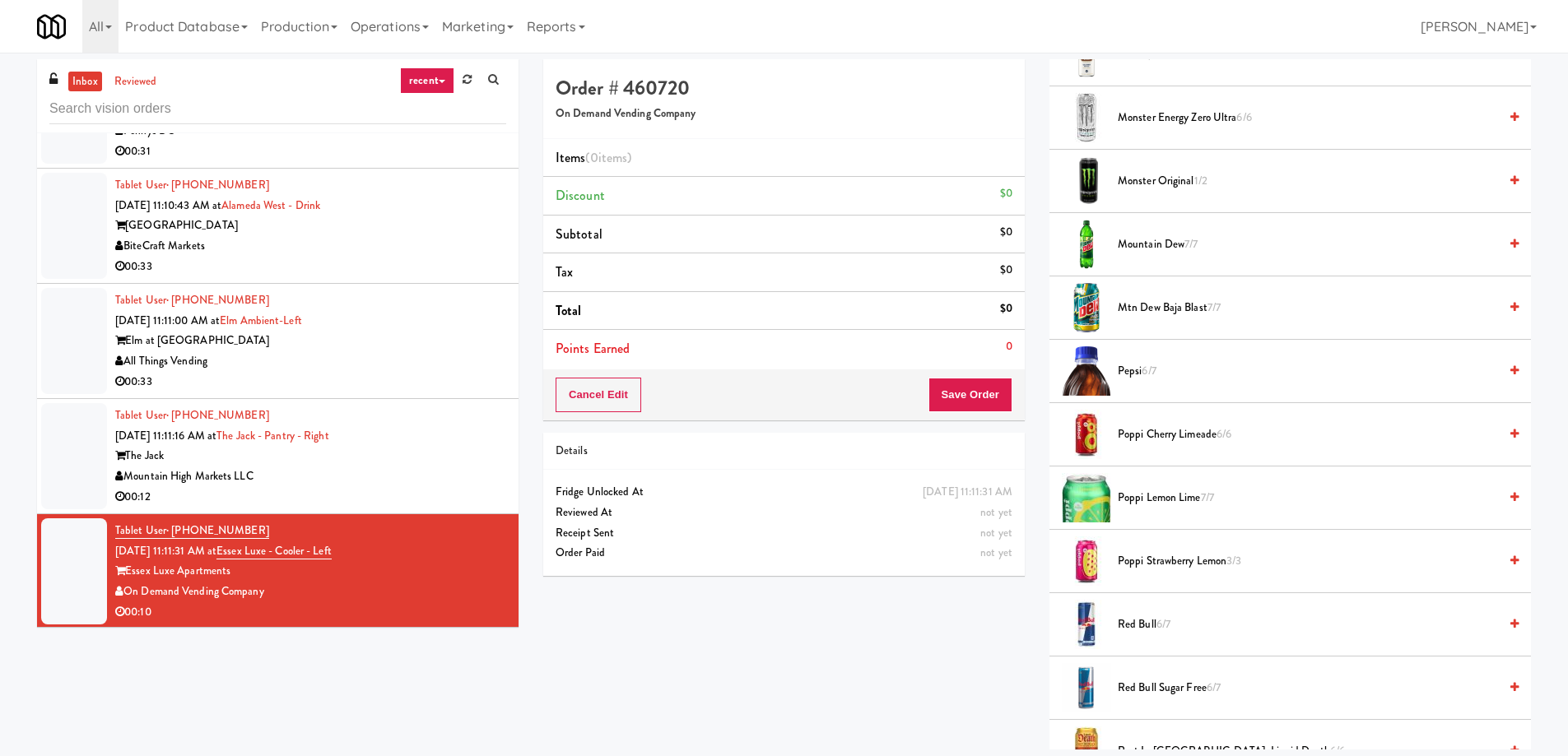
click at [1139, 378] on span "Pepsi 6/7" at bounding box center [1308, 372] width 380 height 21
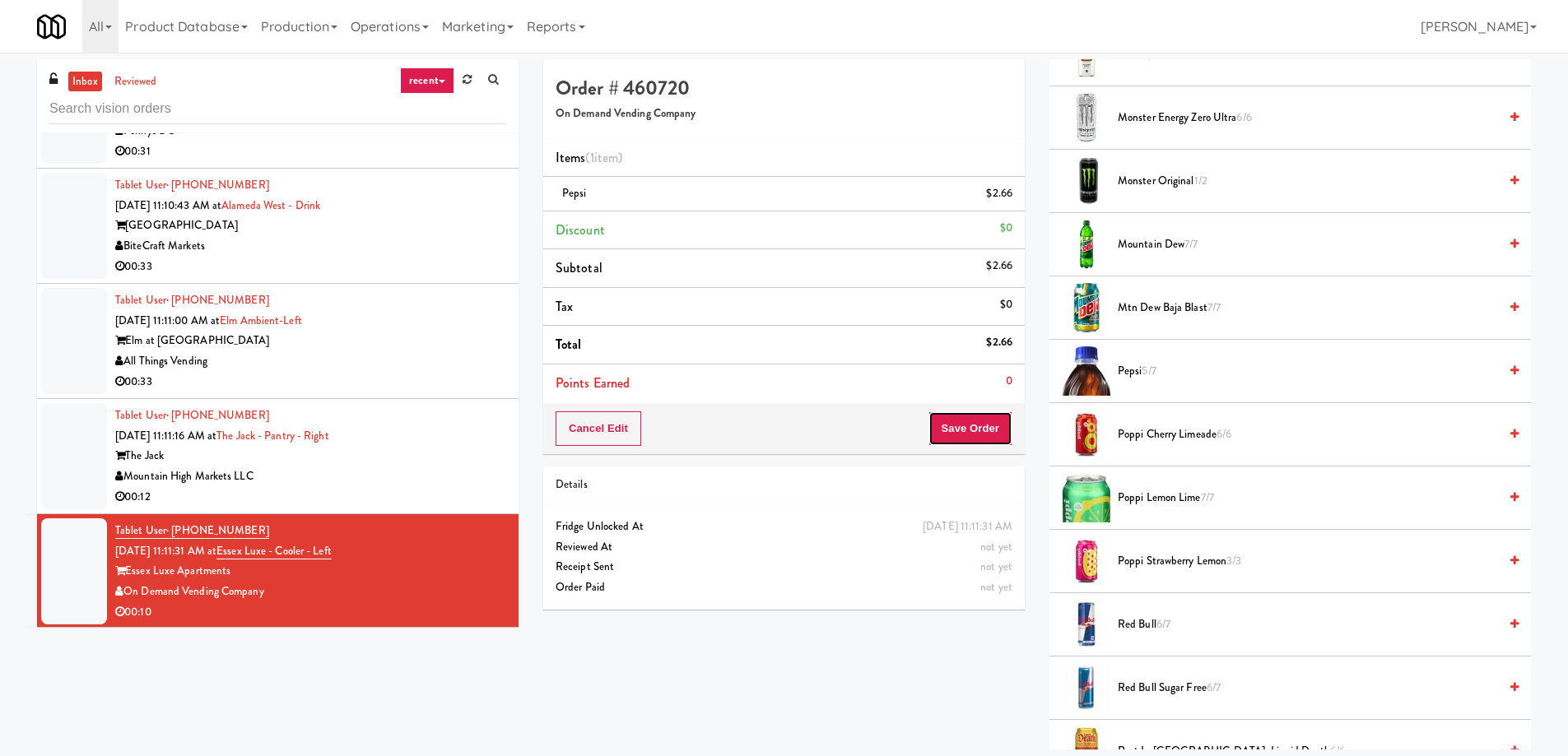
click at [960, 433] on button "Save Order" at bounding box center [970, 429] width 84 height 34
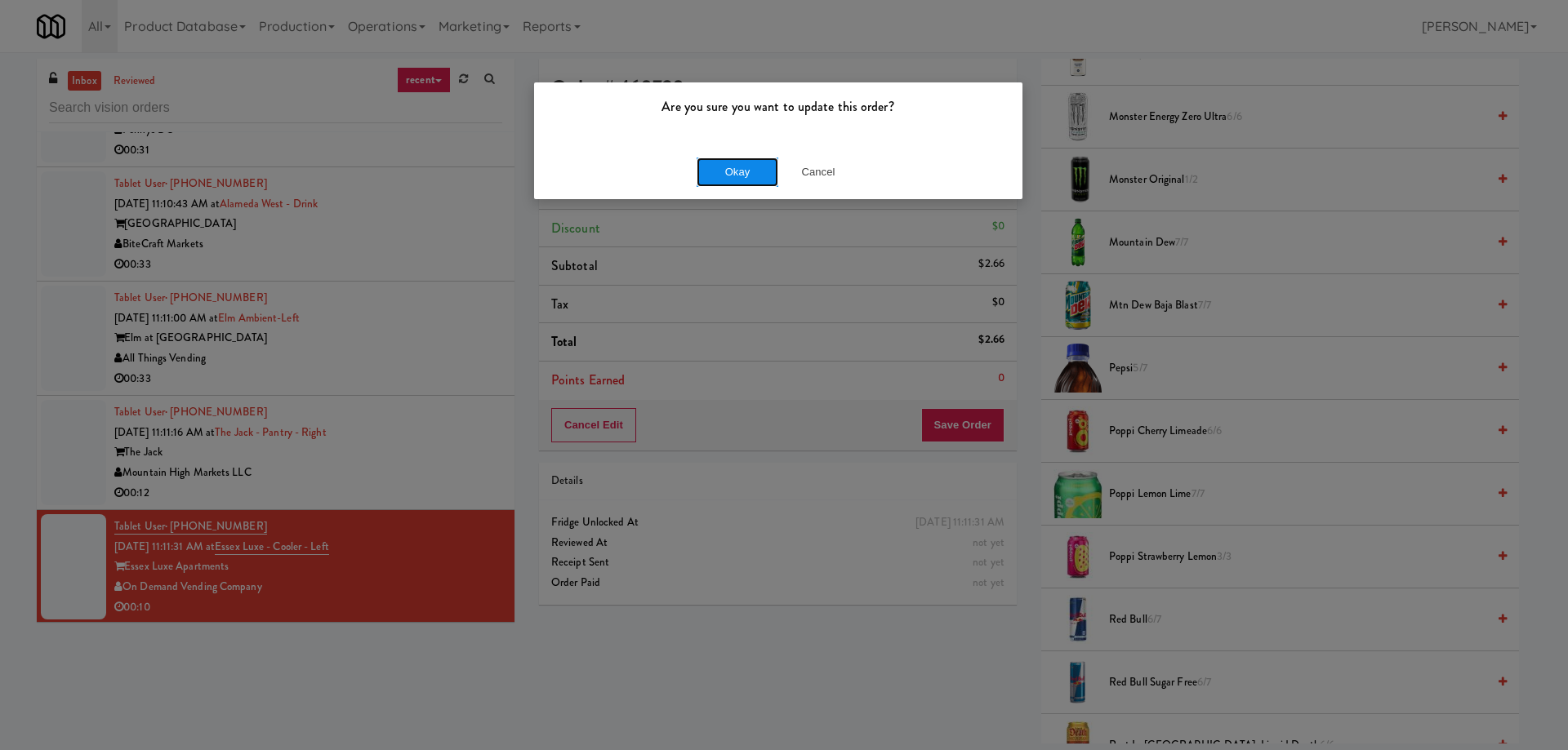
click at [737, 174] on button "Okay" at bounding box center [738, 172] width 82 height 30
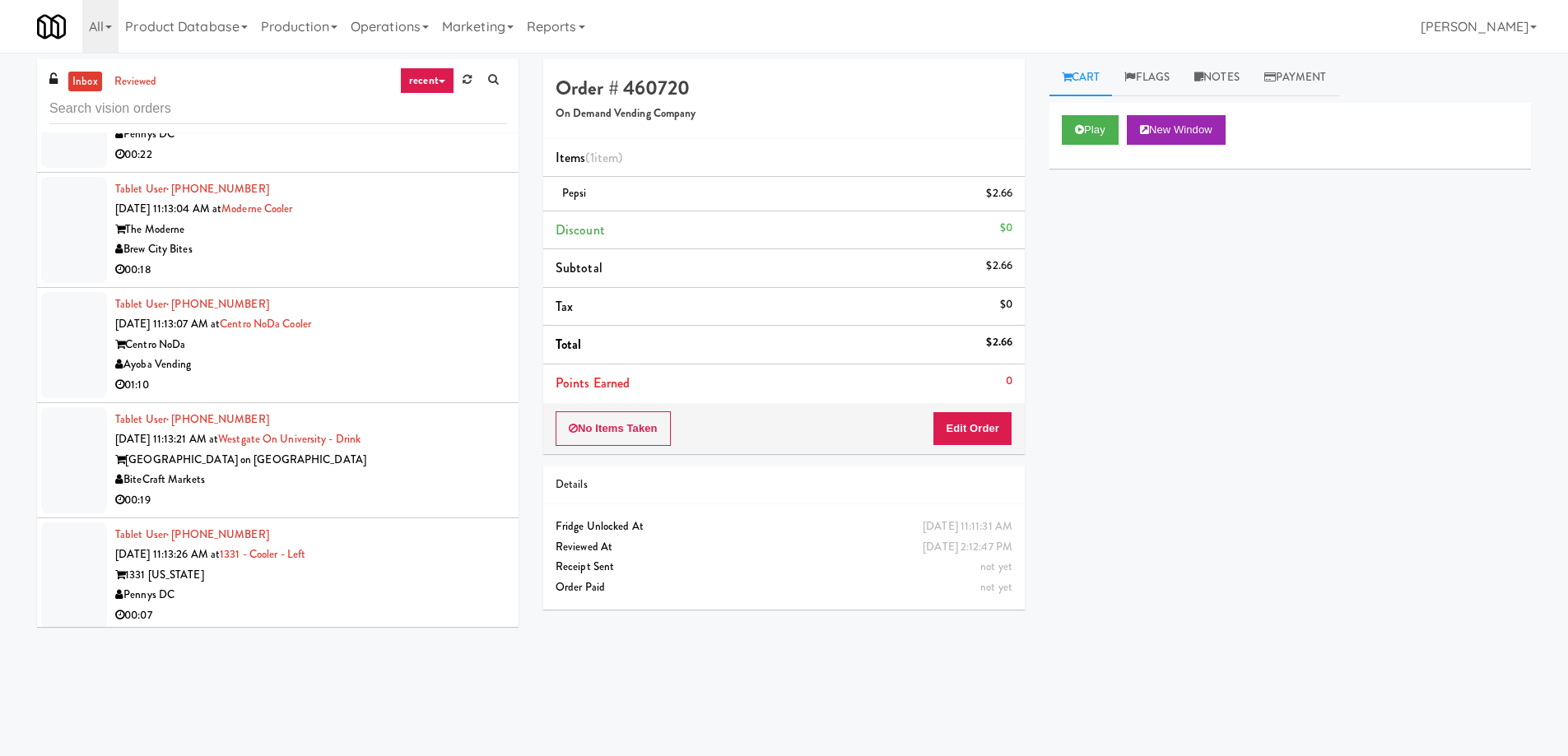
scroll to position [15449, 0]
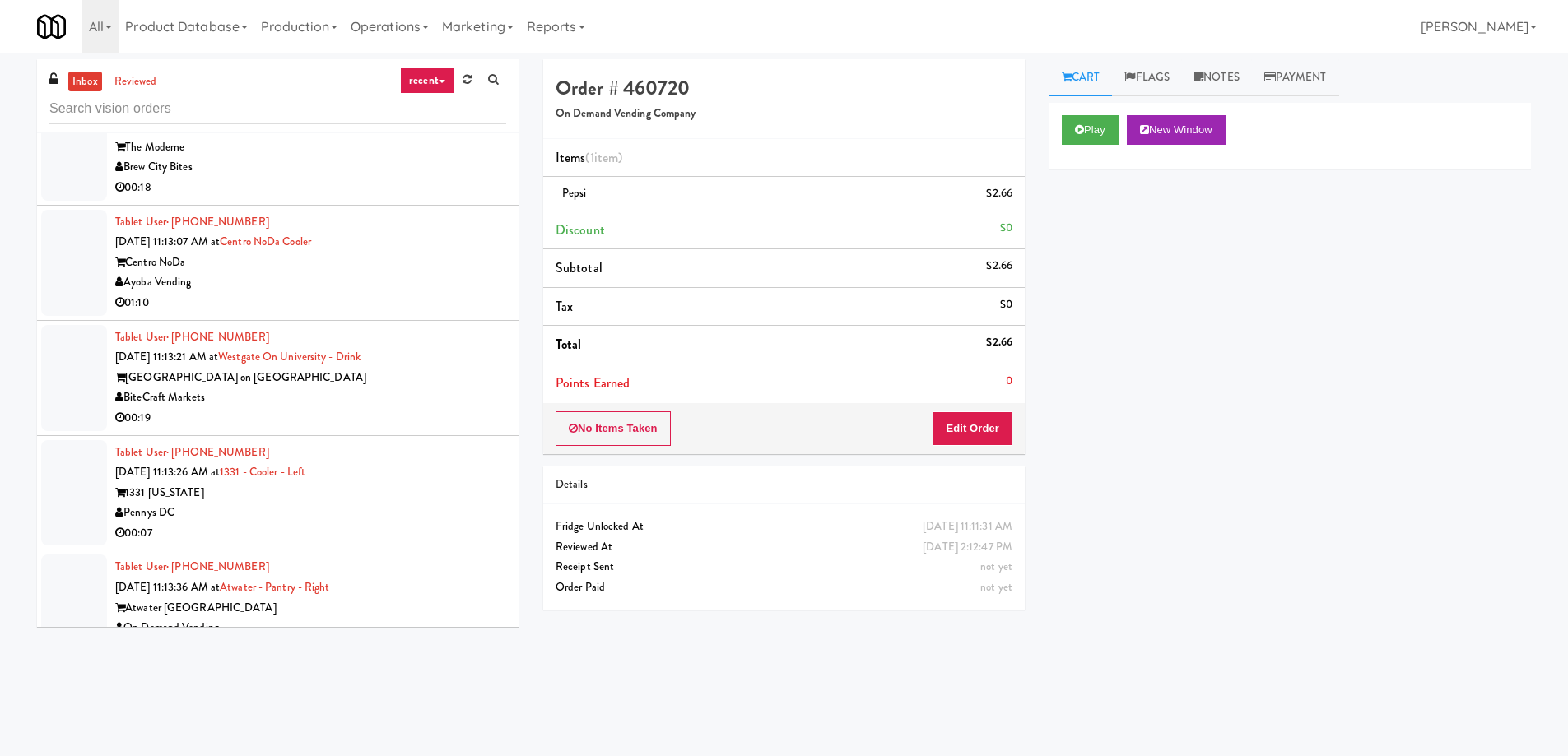
click at [325, 483] on div "1331 [US_STATE]" at bounding box center [311, 493] width 391 height 21
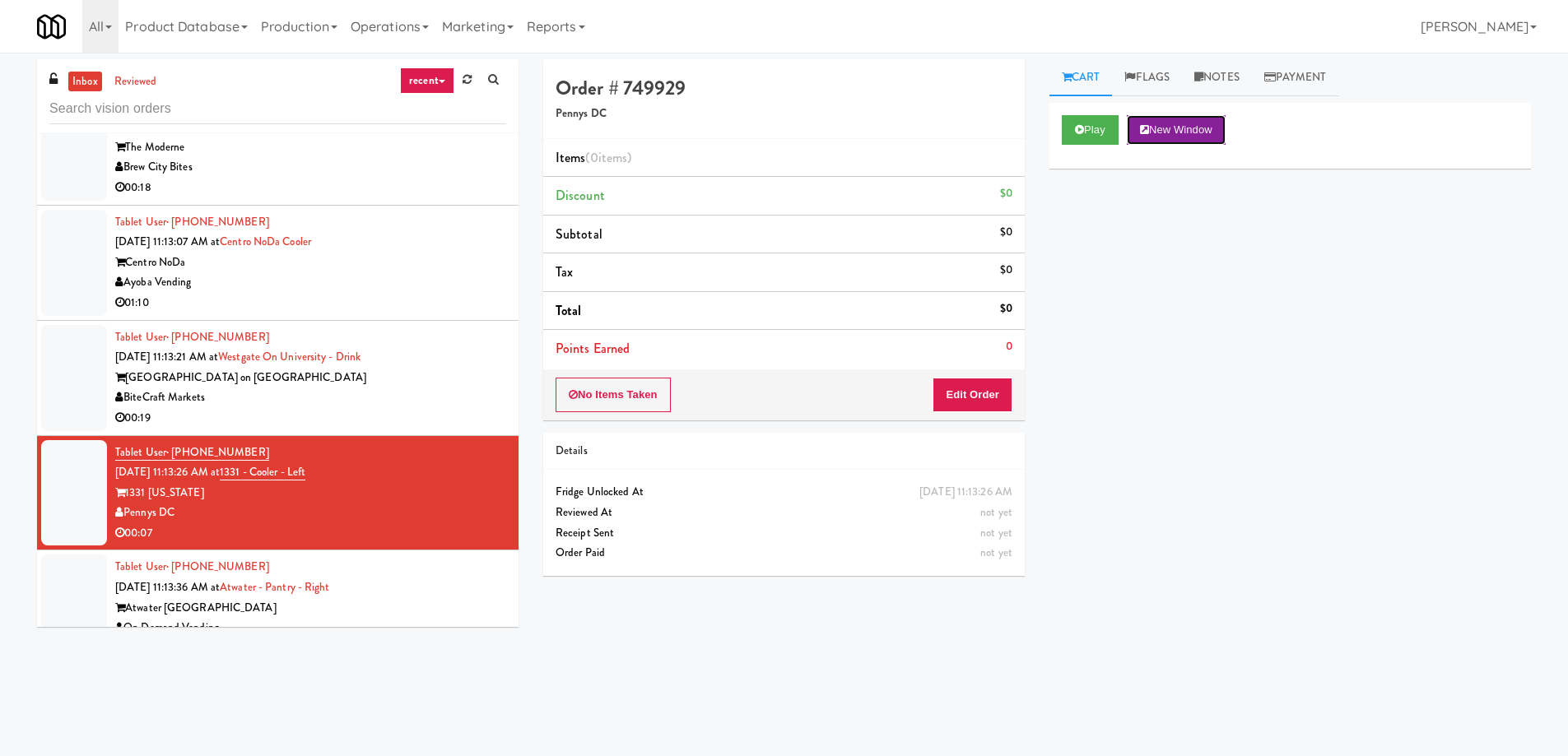
click at [1189, 133] on button "New Window" at bounding box center [1176, 130] width 98 height 30
click at [993, 403] on button "Edit Order" at bounding box center [972, 395] width 80 height 34
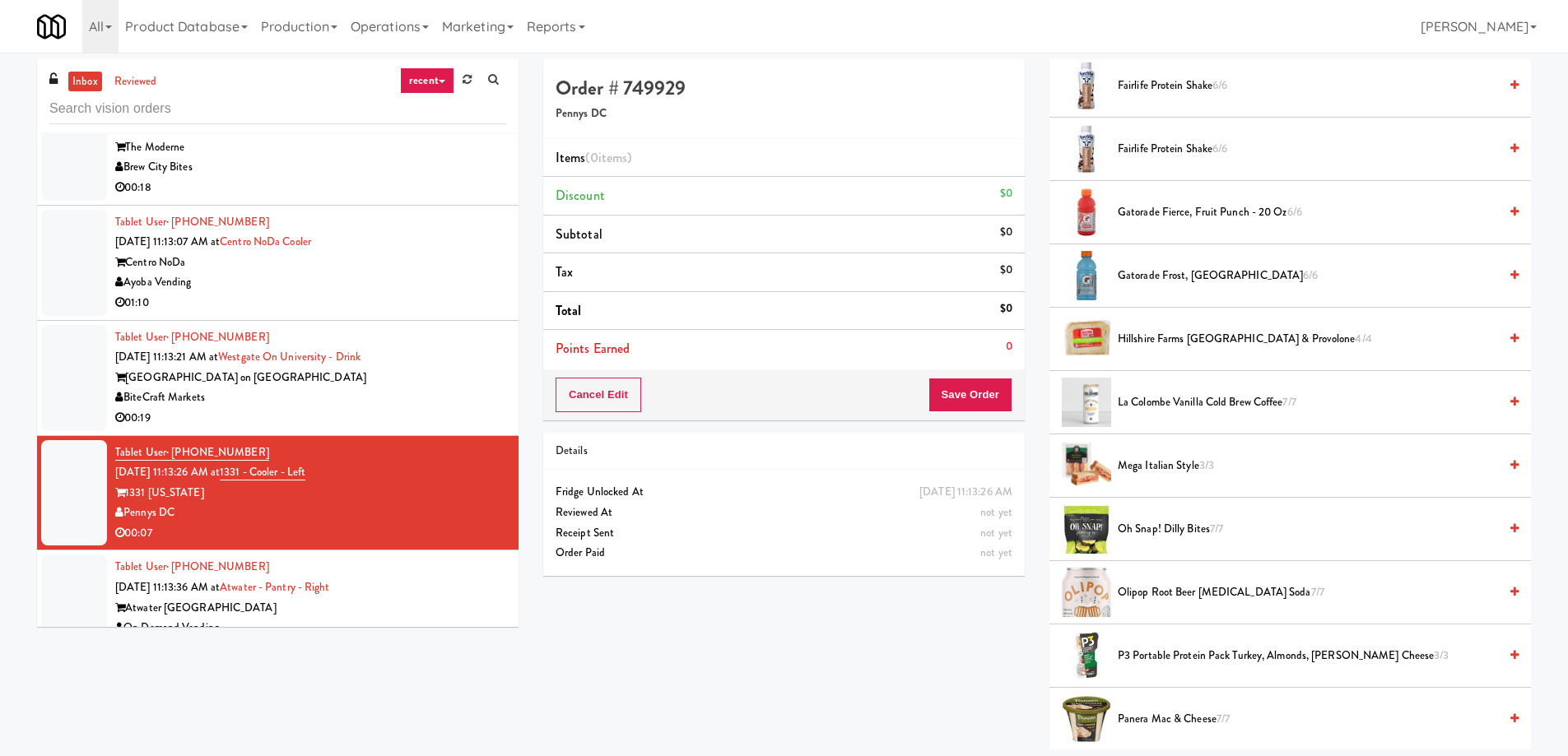
scroll to position [1069, 0]
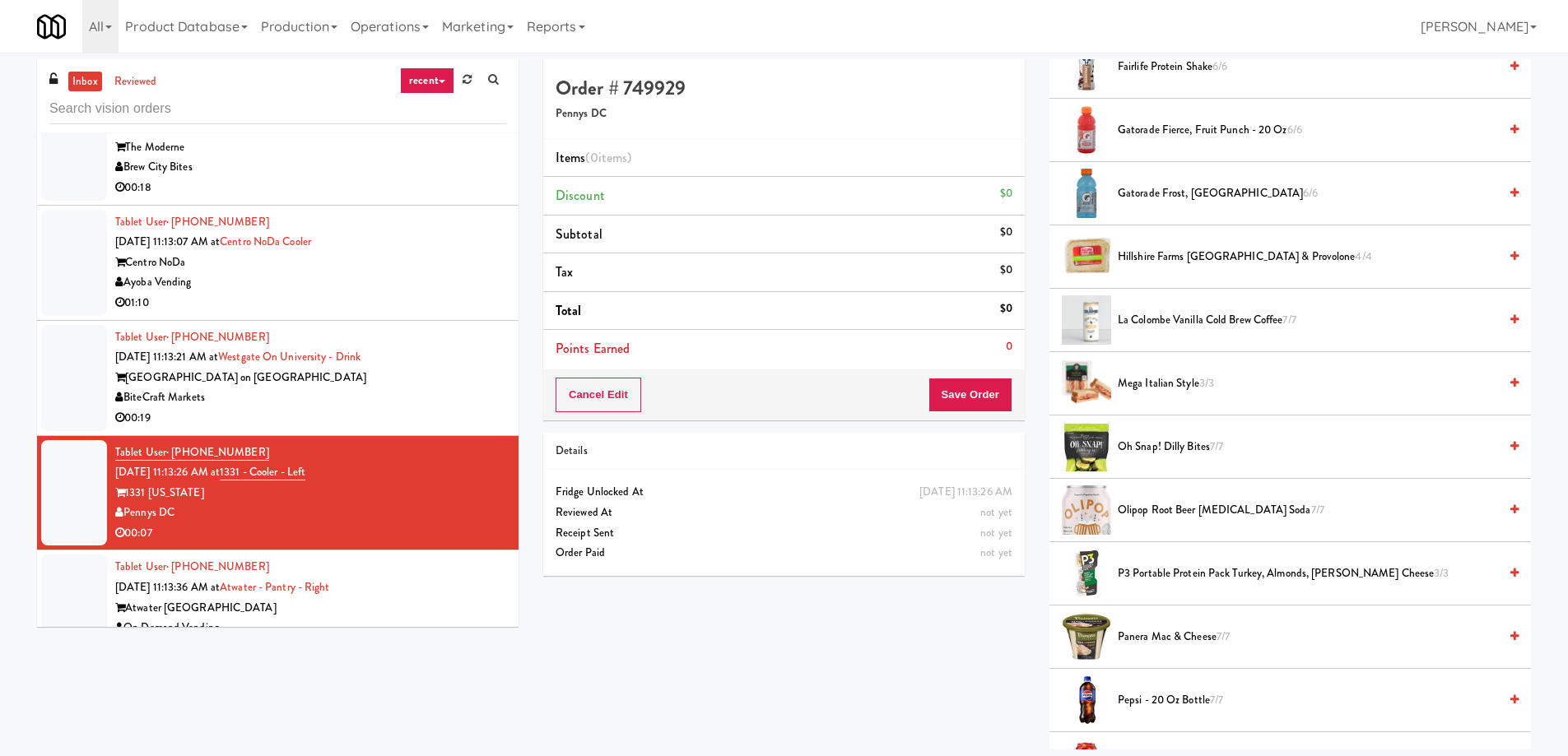
click at [1166, 576] on span "P3 Portable Protein Pack Turkey, Almonds, Colby Jack Cheese 3/3" at bounding box center [1308, 574] width 380 height 21
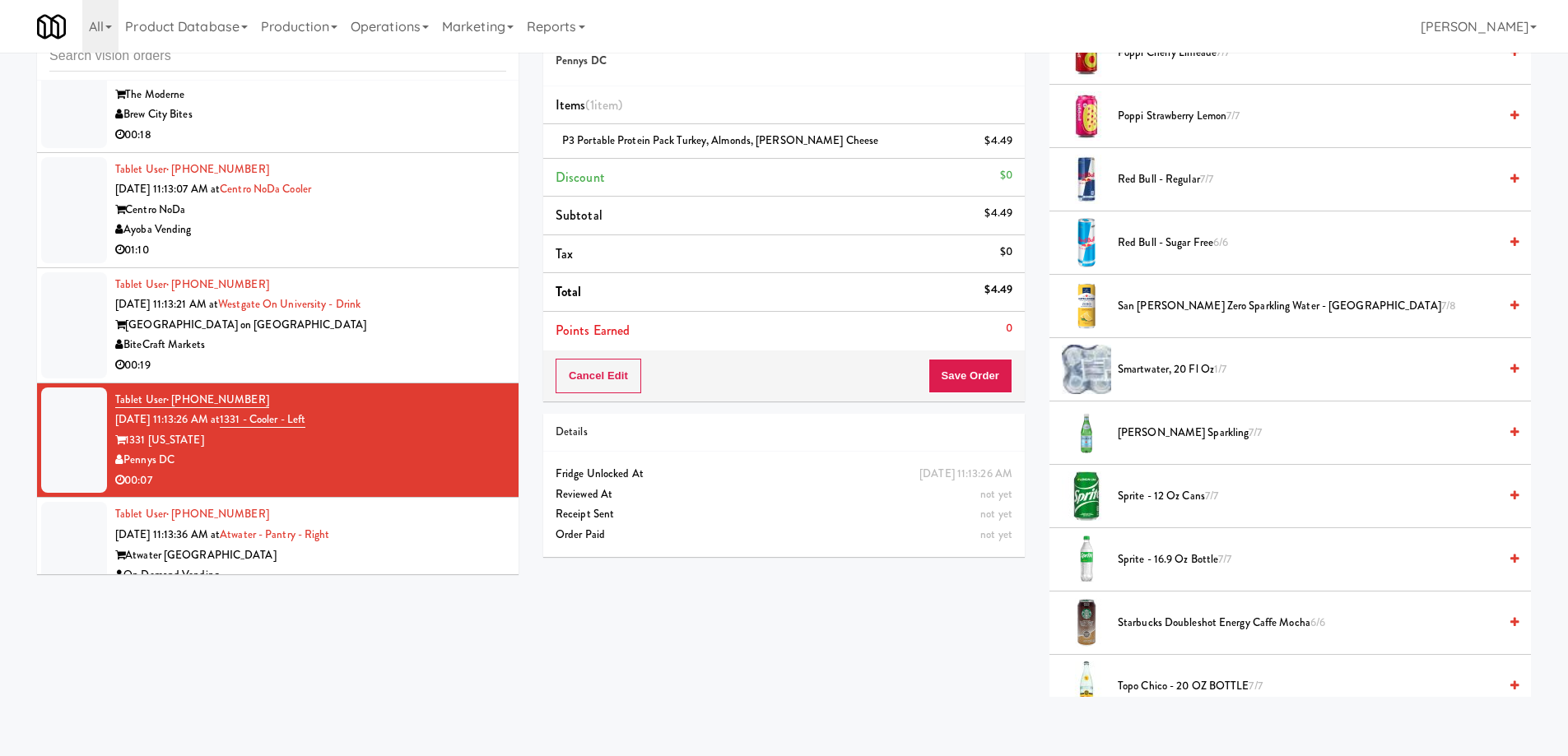
scroll to position [2003, 0]
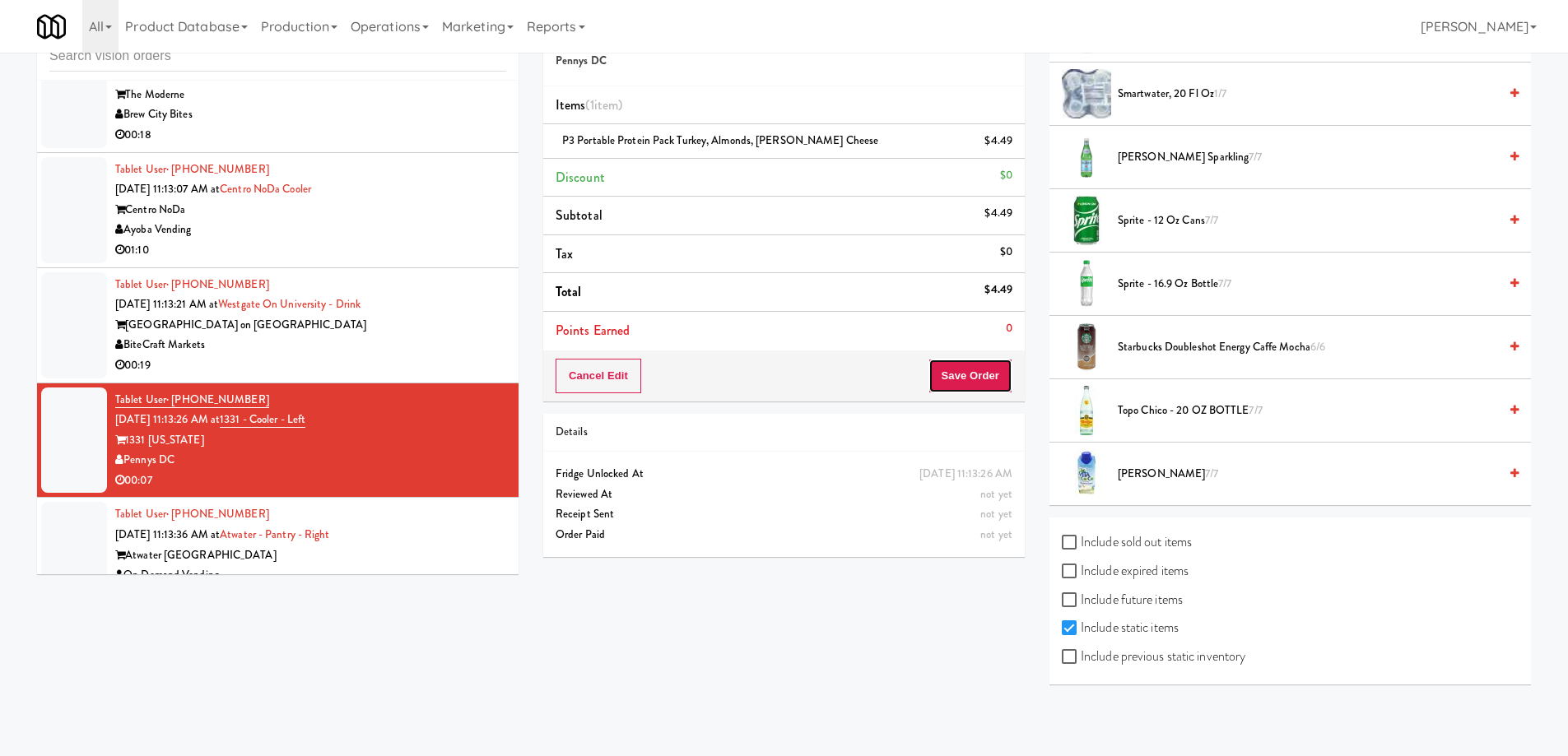
click at [950, 372] on button "Save Order" at bounding box center [970, 376] width 84 height 34
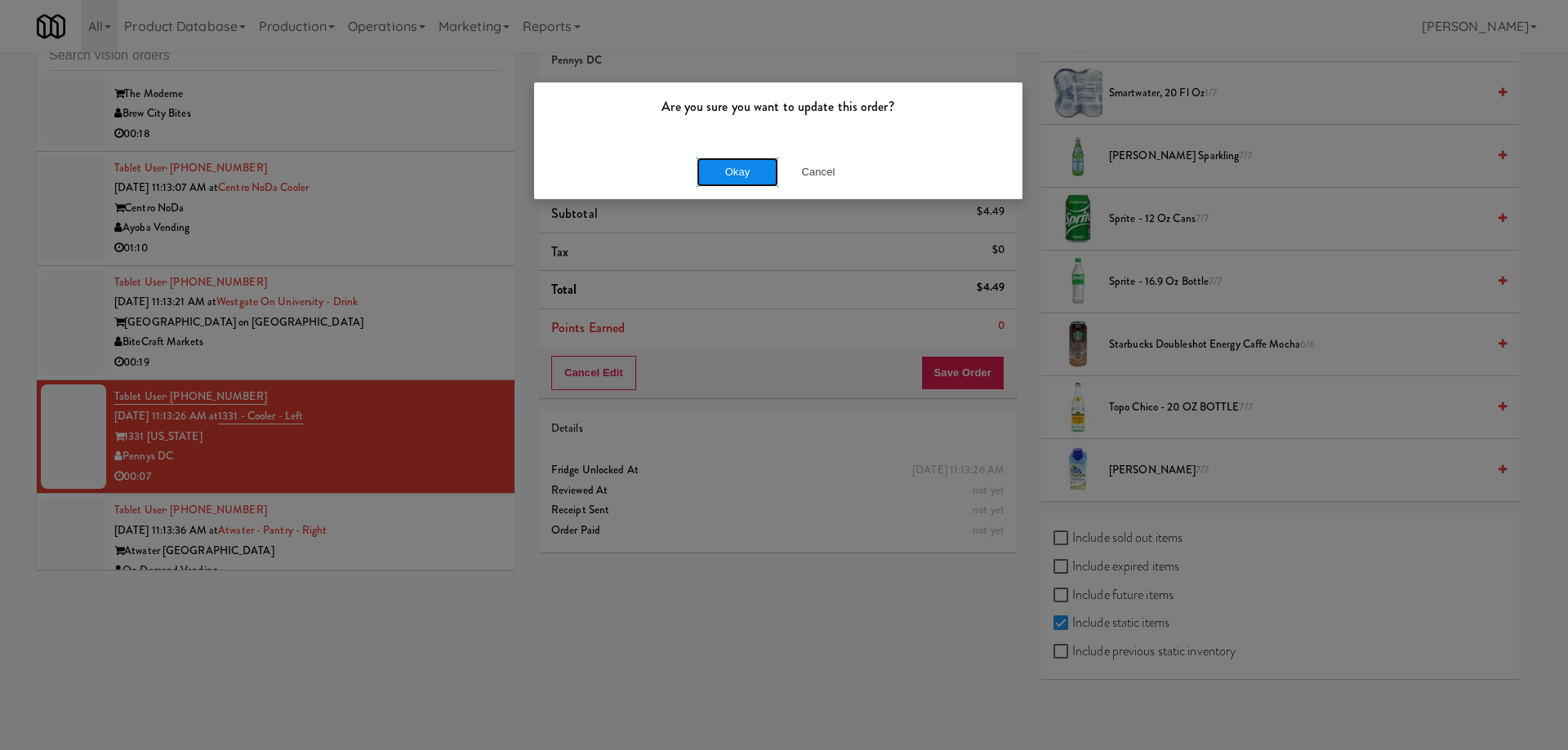
click at [706, 179] on button "Okay" at bounding box center [738, 172] width 82 height 30
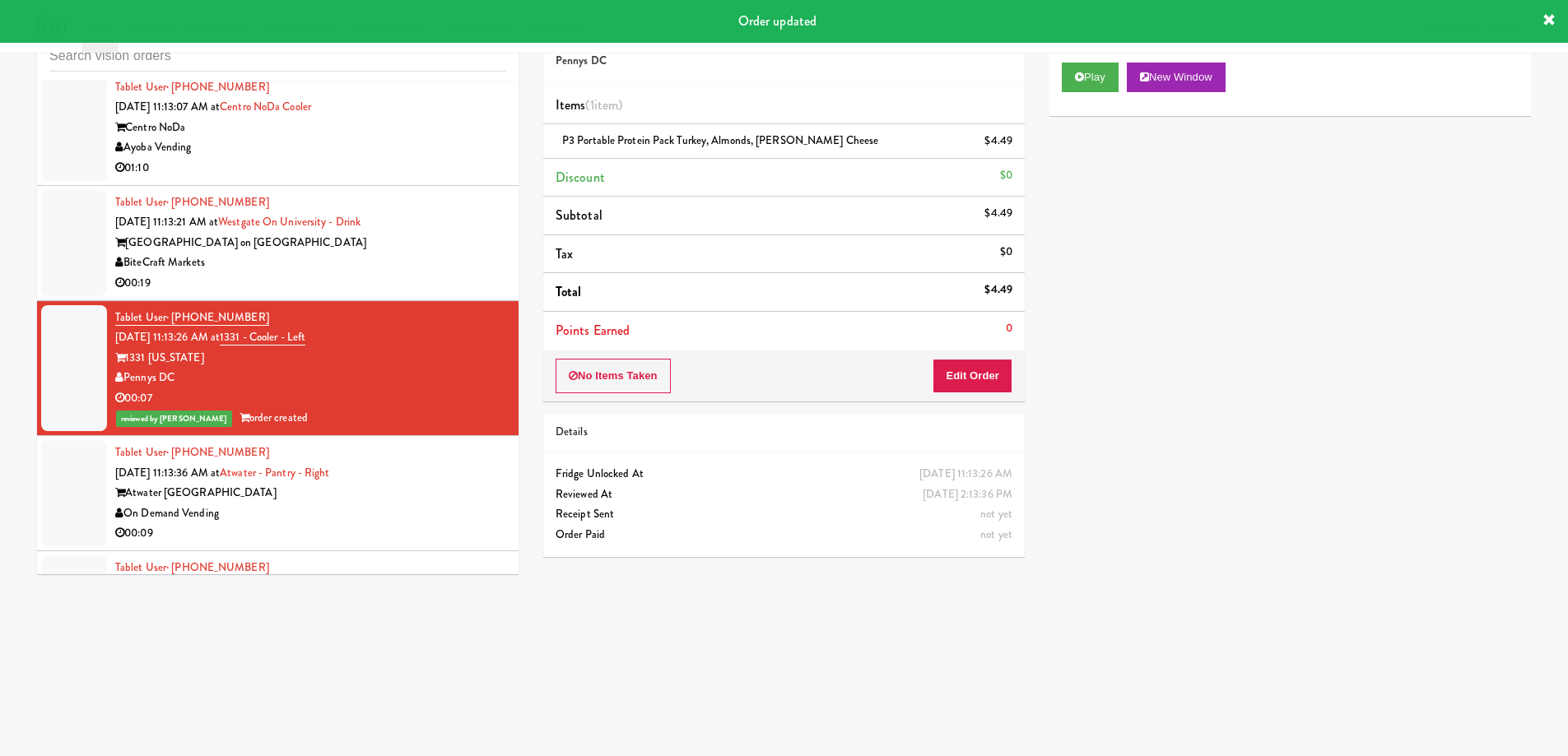
scroll to position [15613, 0]
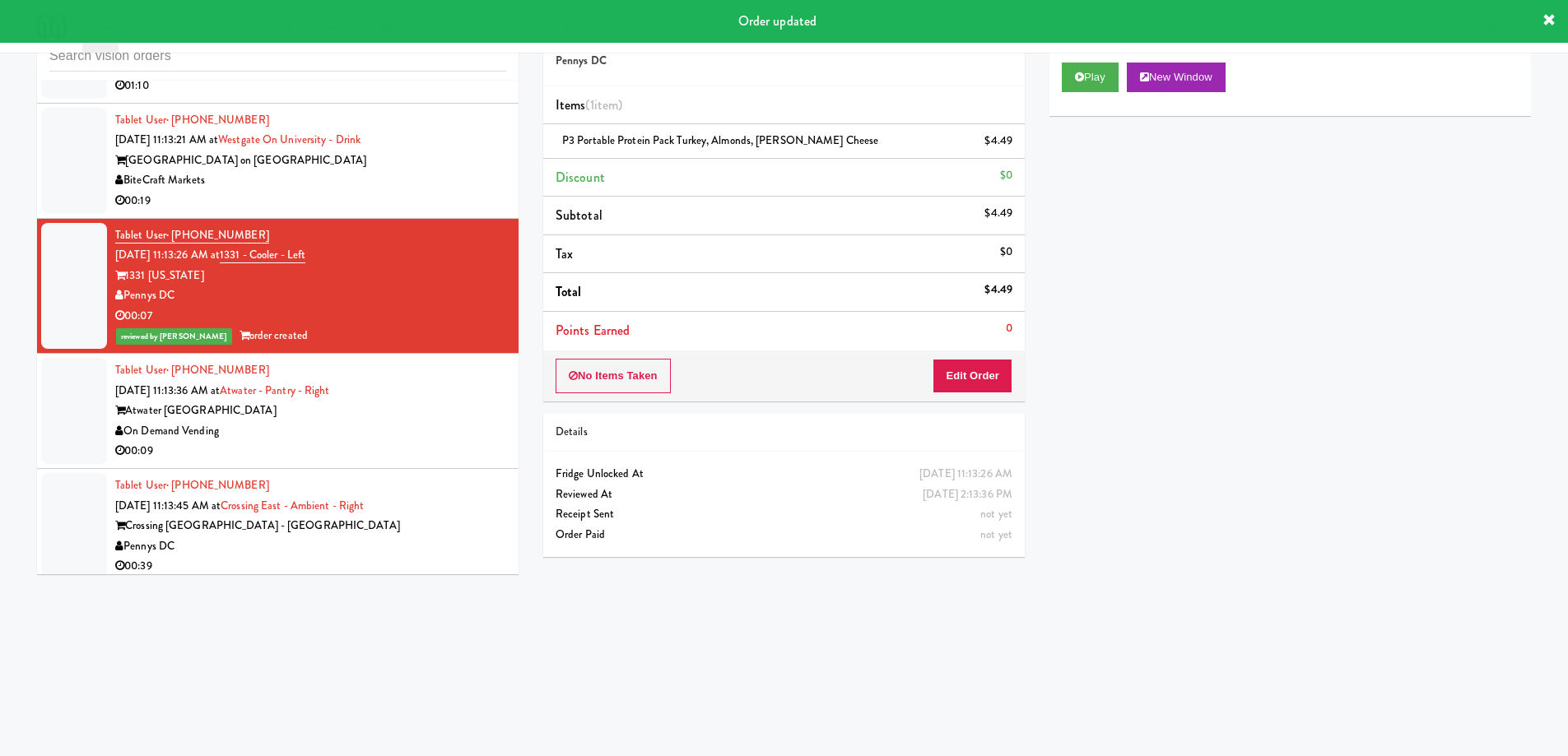
click at [393, 421] on div "On Demand Vending" at bounding box center [311, 432] width 391 height 21
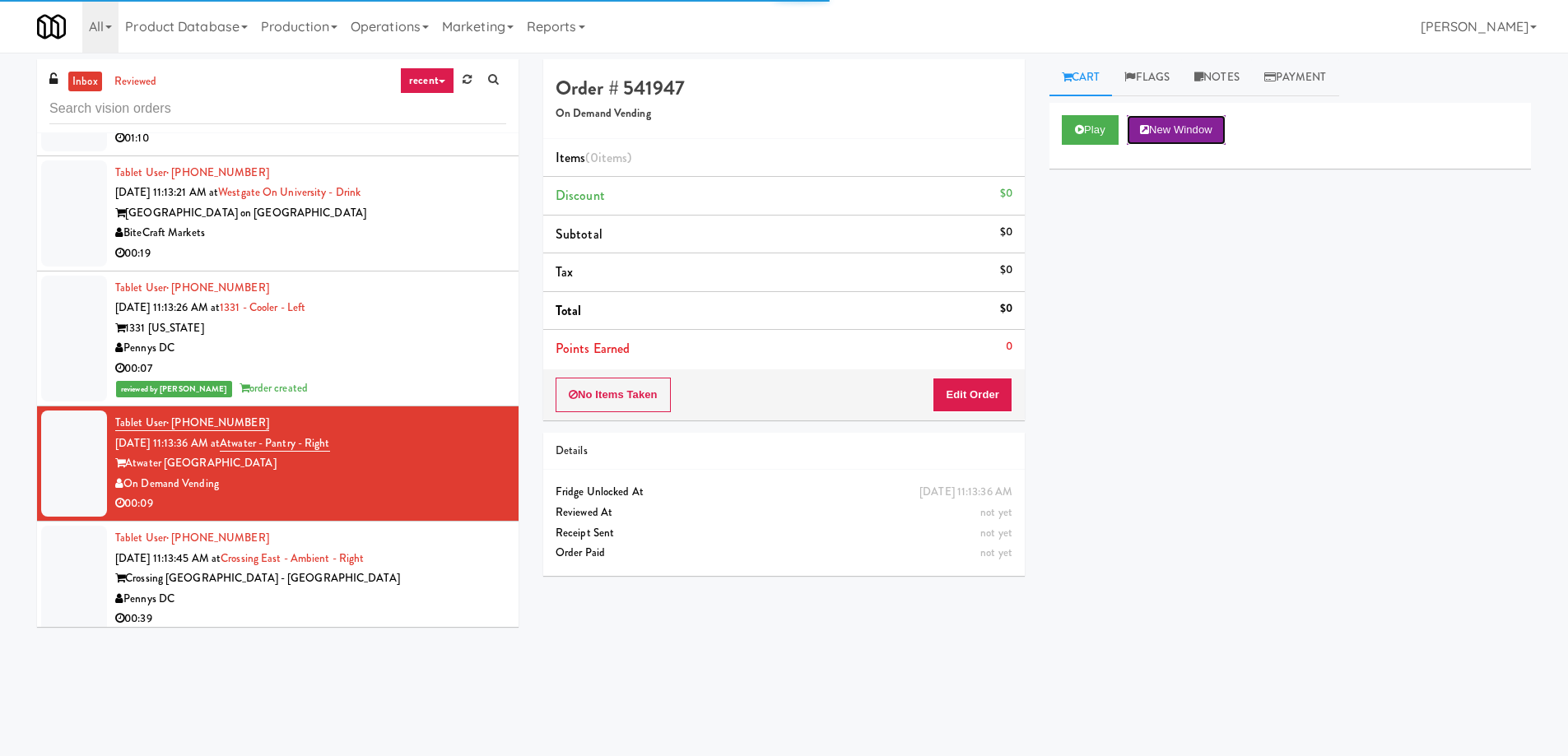
click at [1186, 137] on button "New Window" at bounding box center [1176, 130] width 98 height 30
click at [1420, 336] on div "Play New Window Primary Flag Clear Flag if unable to determine what was taken o…" at bounding box center [1290, 411] width 481 height 617
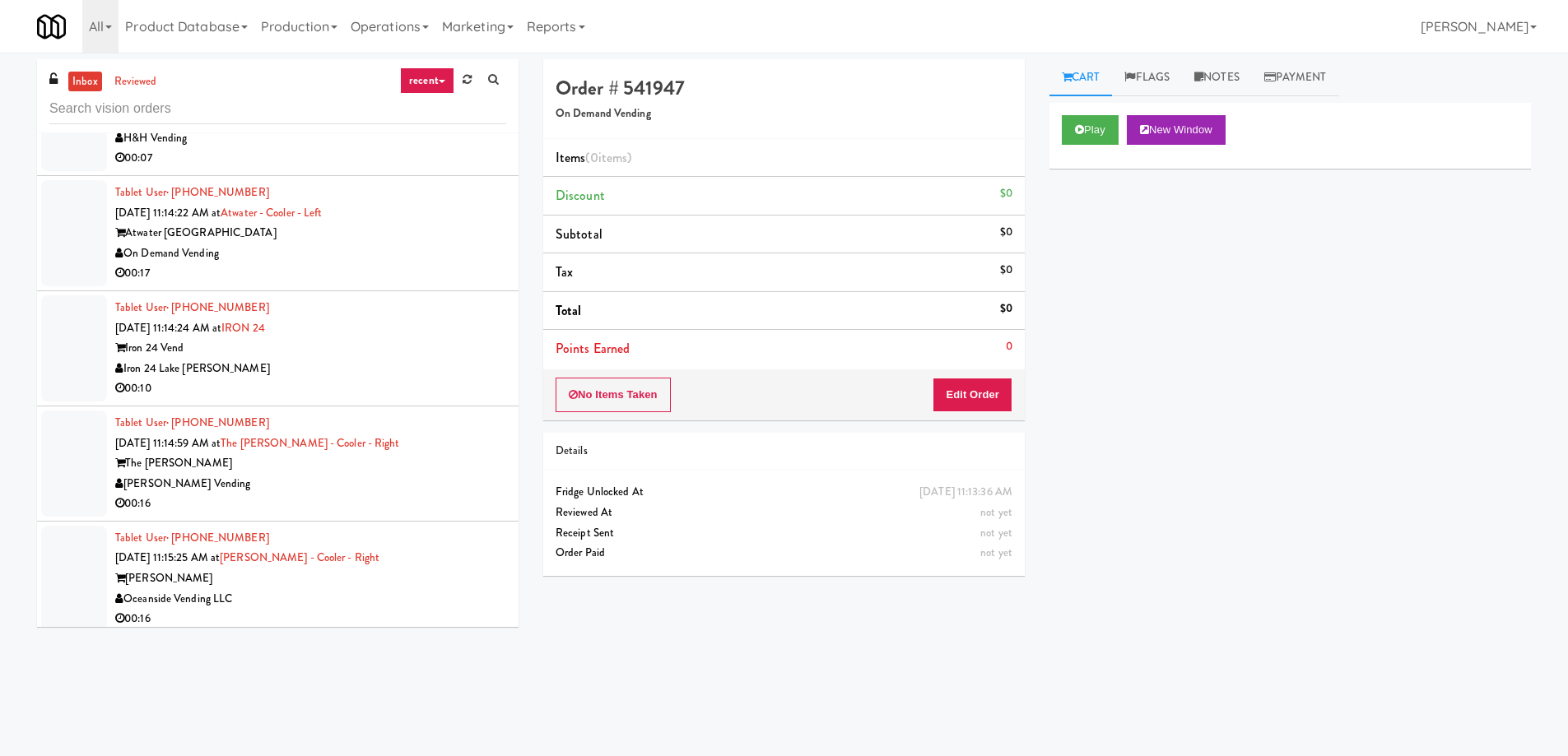
scroll to position [16354, 0]
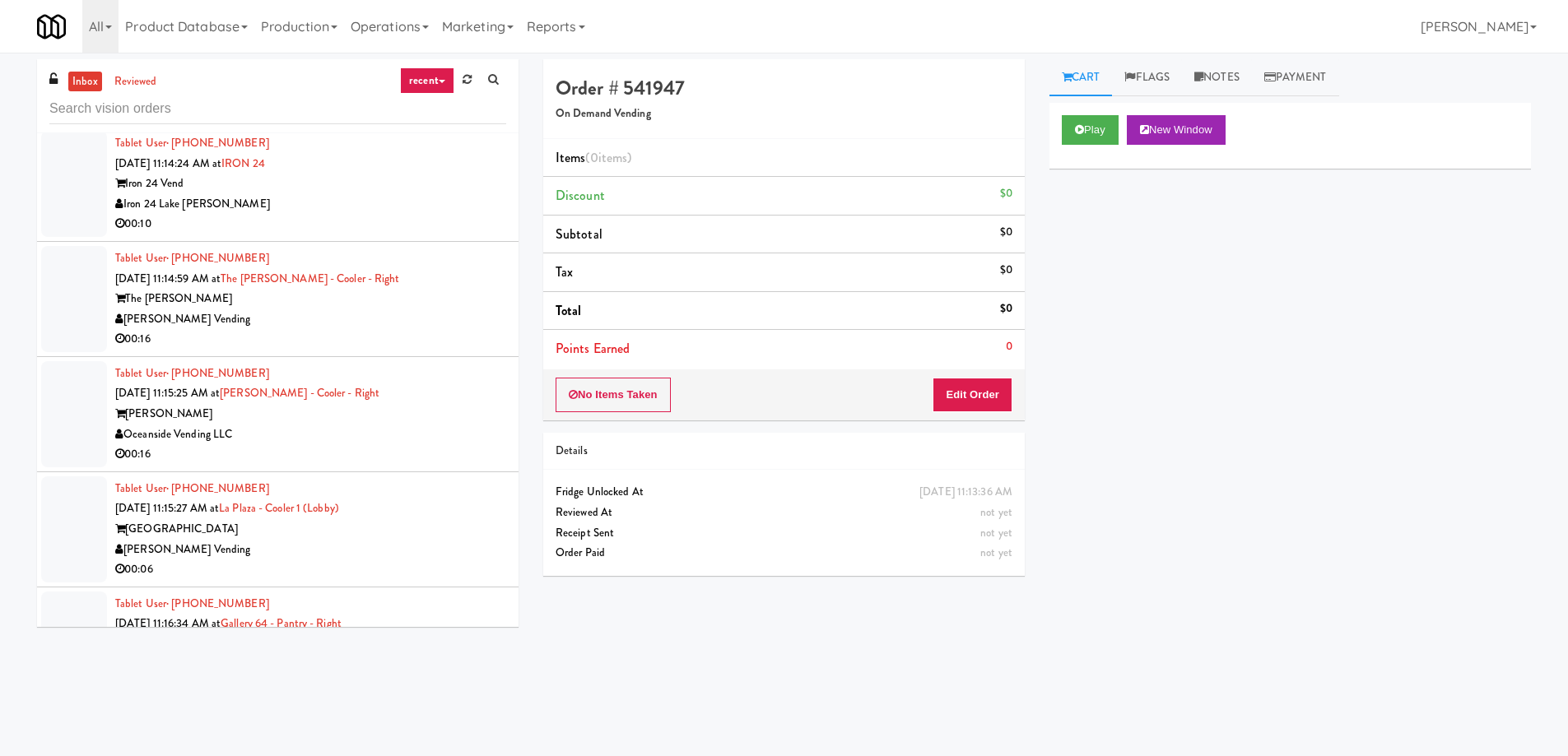
click at [315, 519] on div "[GEOGRAPHIC_DATA]" at bounding box center [311, 529] width 391 height 21
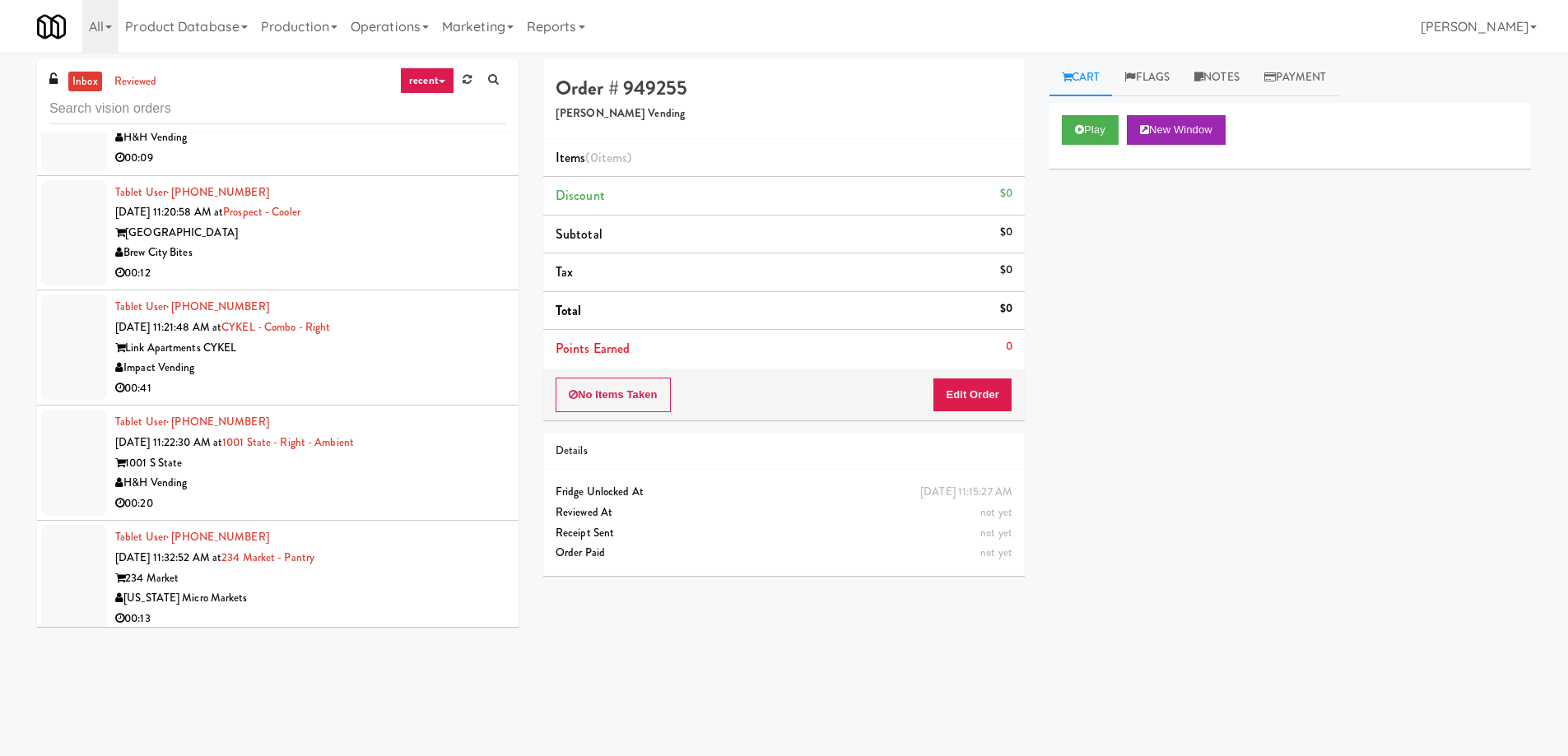
scroll to position [18164, 0]
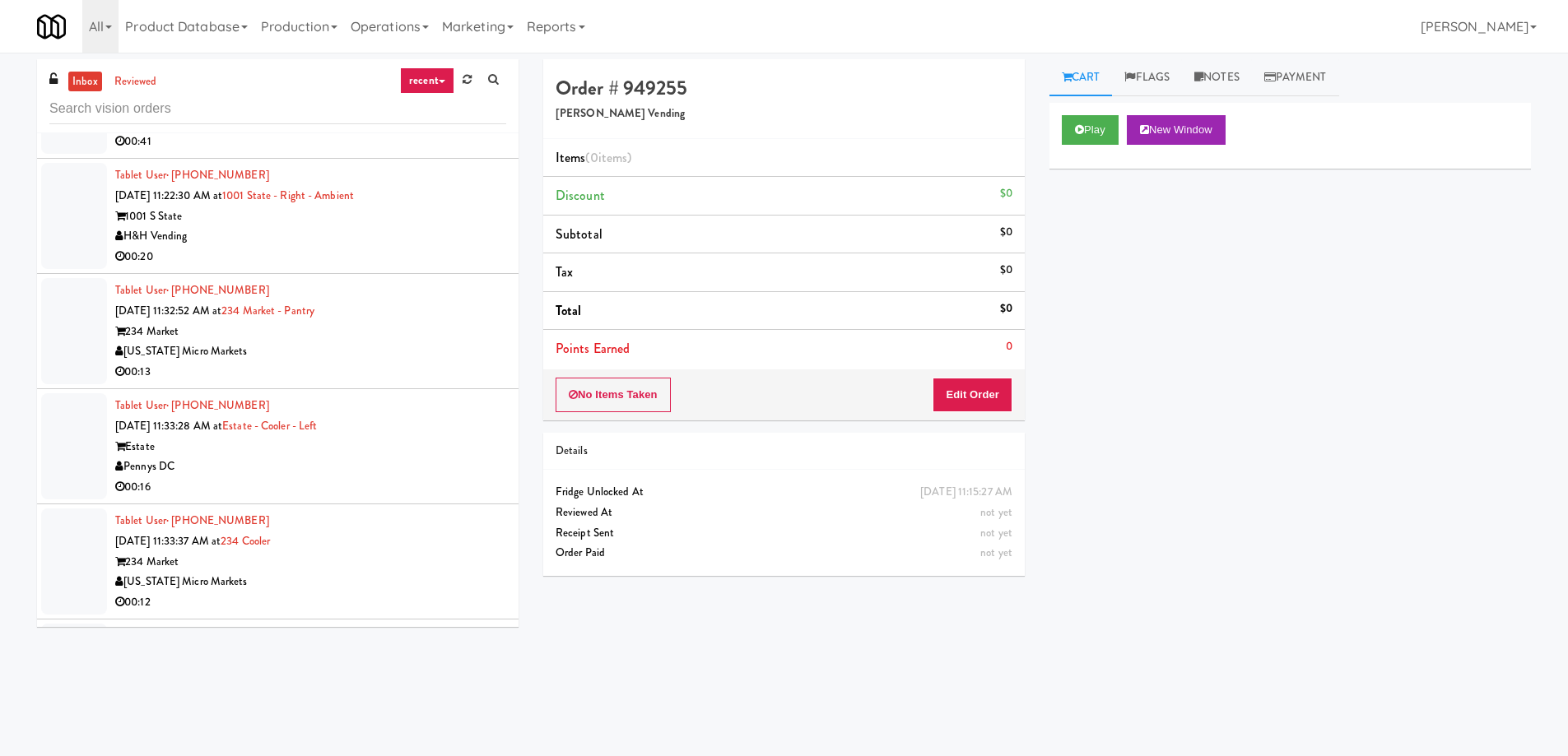
click at [308, 342] on div "[US_STATE] Micro Markets" at bounding box center [311, 352] width 391 height 21
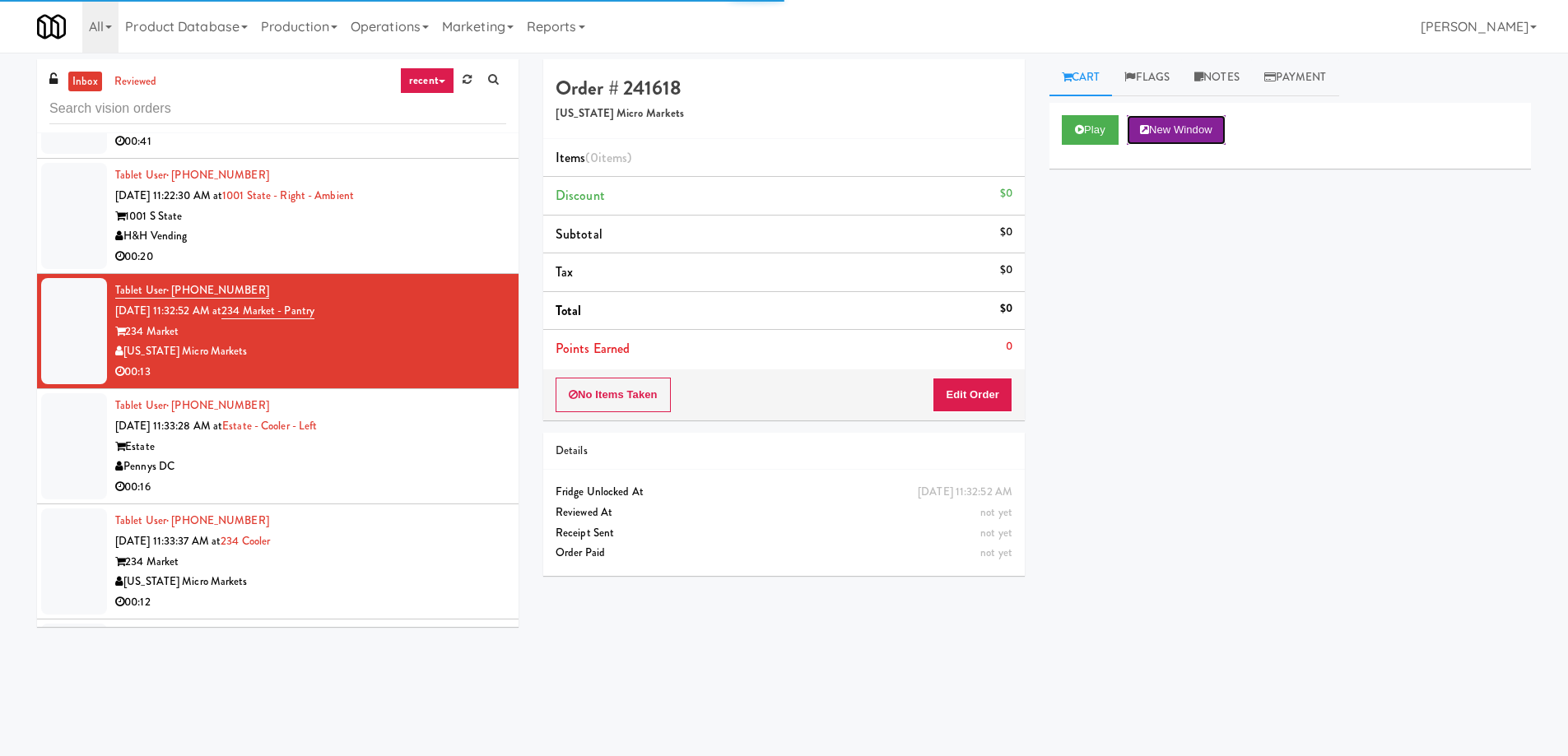
click at [1203, 140] on button "New Window" at bounding box center [1176, 130] width 98 height 30
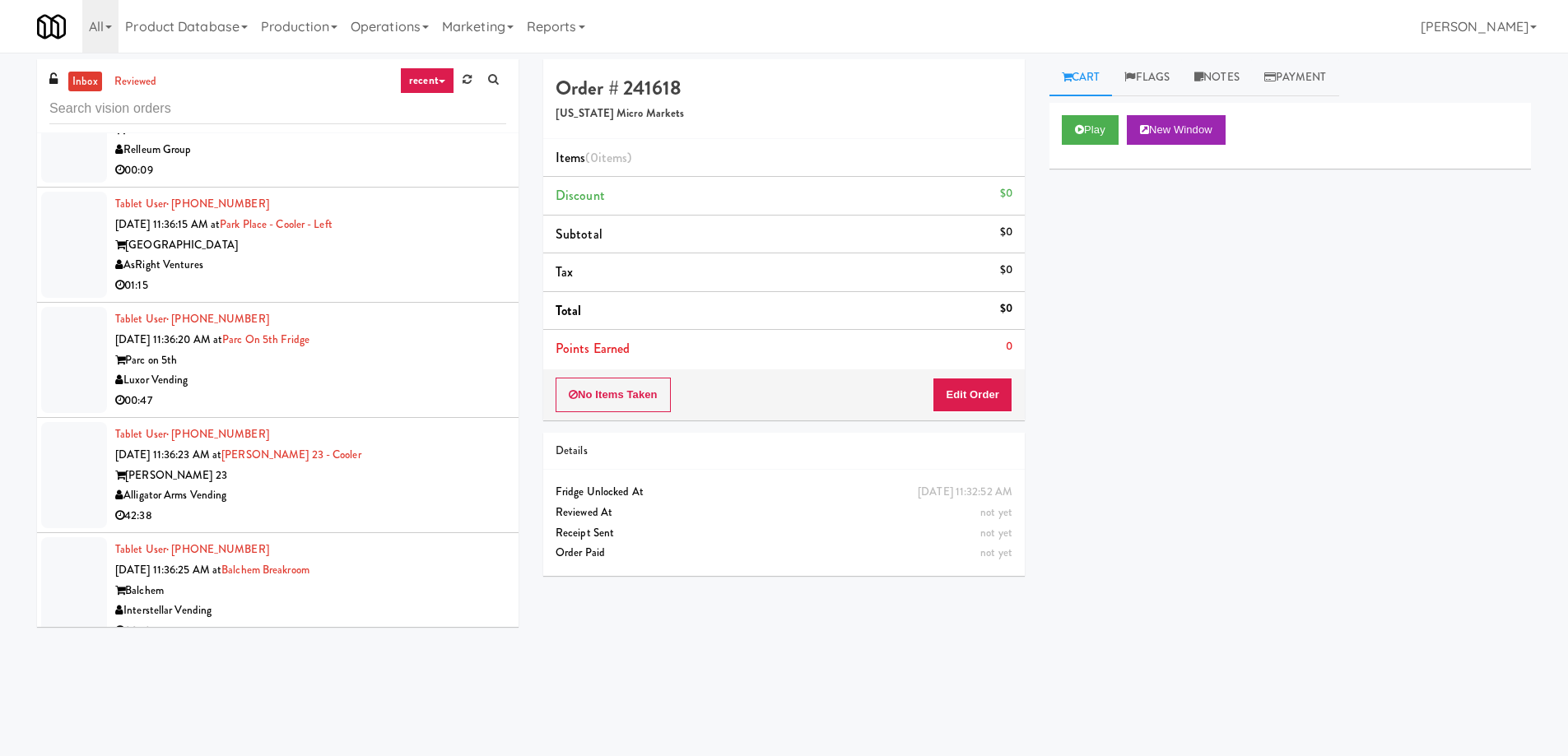
scroll to position [20056, 0]
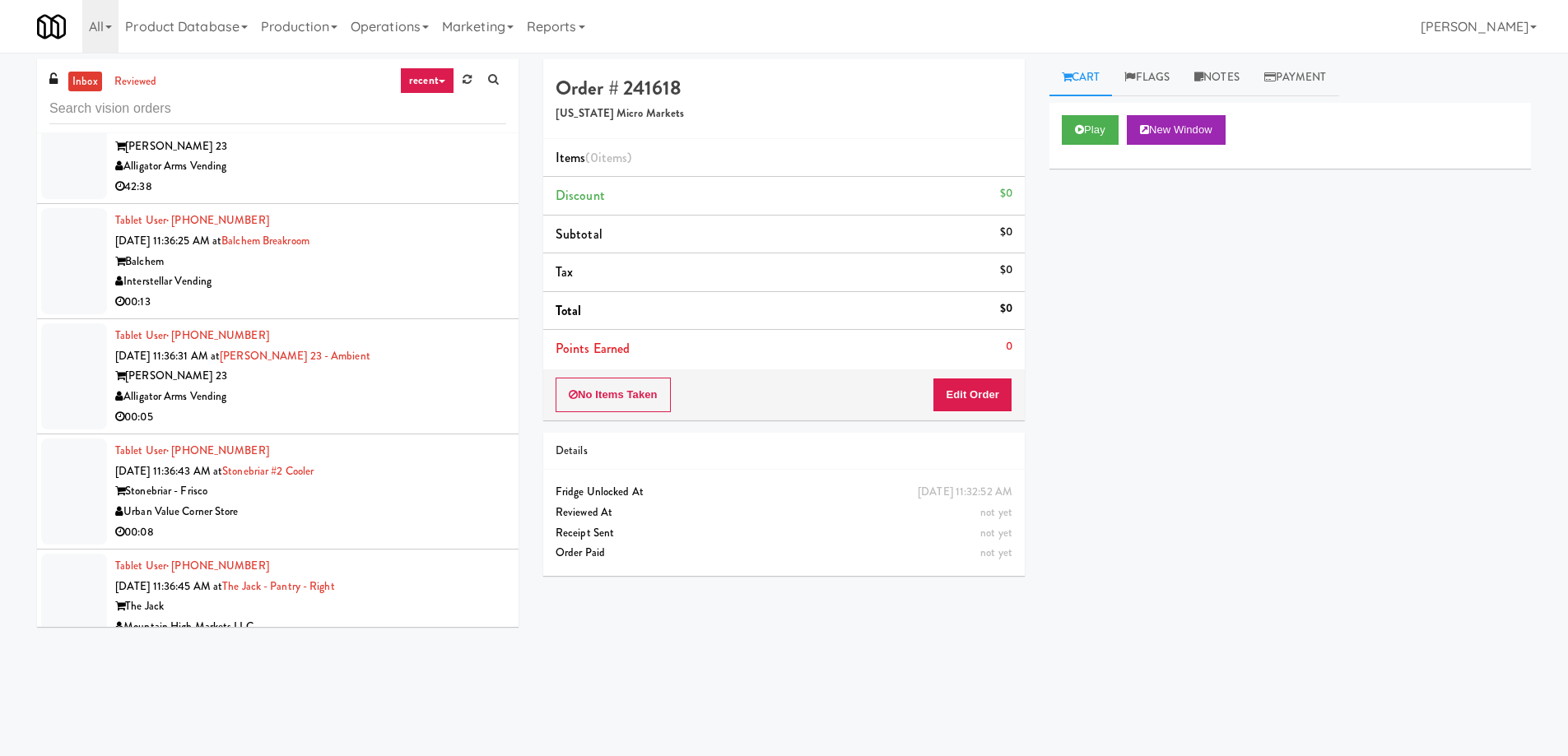
click at [298, 434] on li "Tablet User · (484) 334-5877 Aug 21, 2025 11:36:43 AM at Stonebriar #2 Cooler S…" at bounding box center [277, 491] width 481 height 116
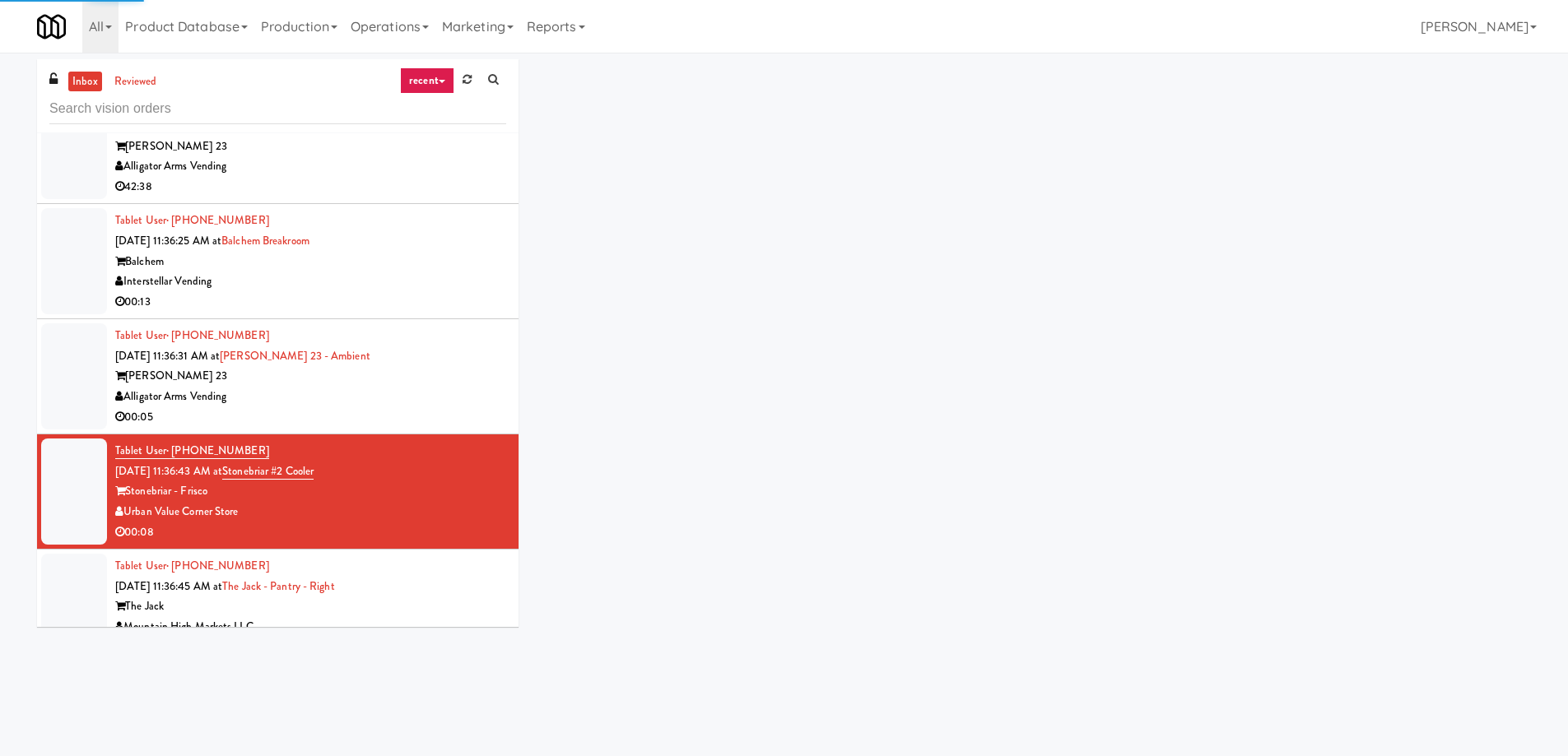
click at [341, 387] on div "Alligator Arms Vending" at bounding box center [311, 397] width 391 height 21
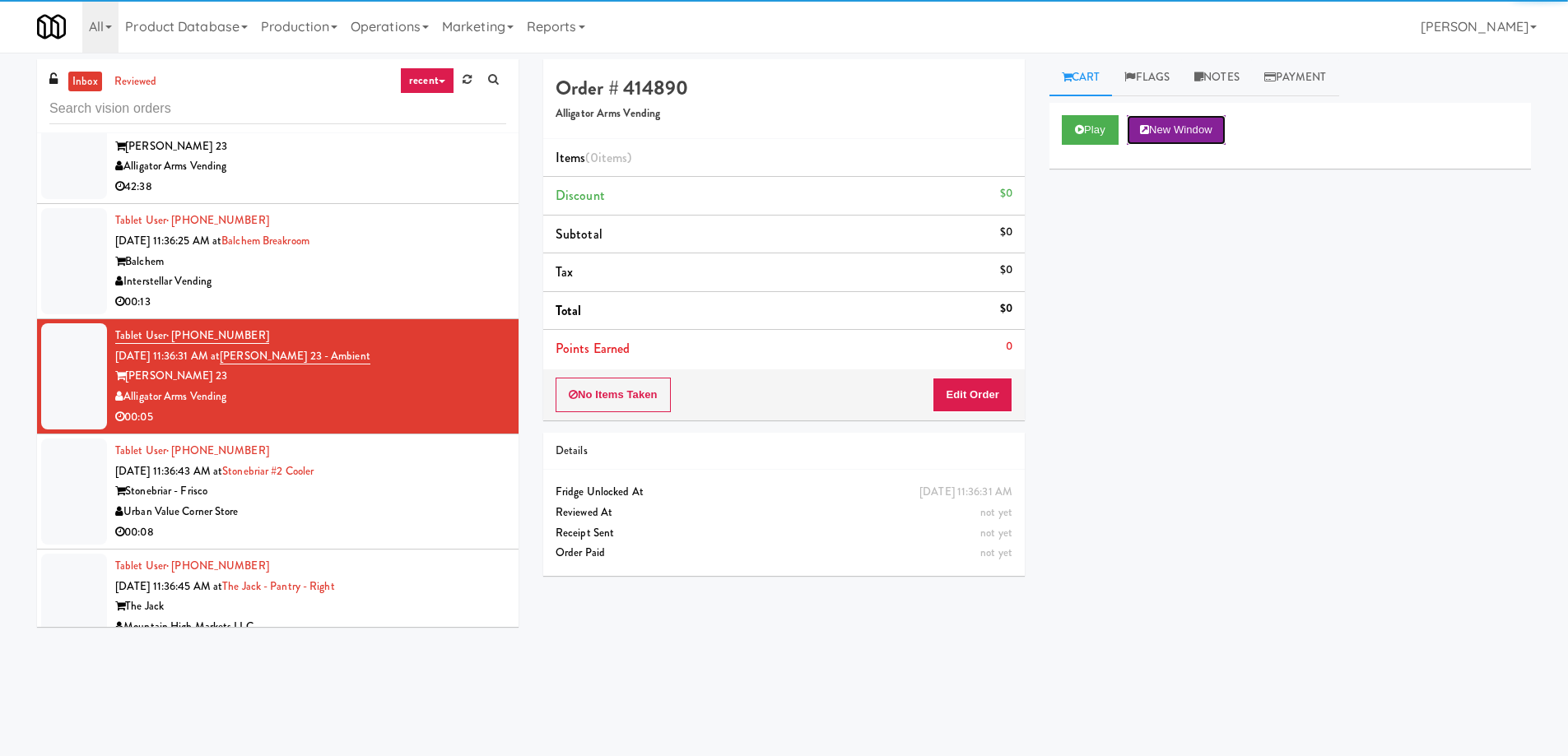
click at [1222, 128] on button "New Window" at bounding box center [1176, 130] width 98 height 30
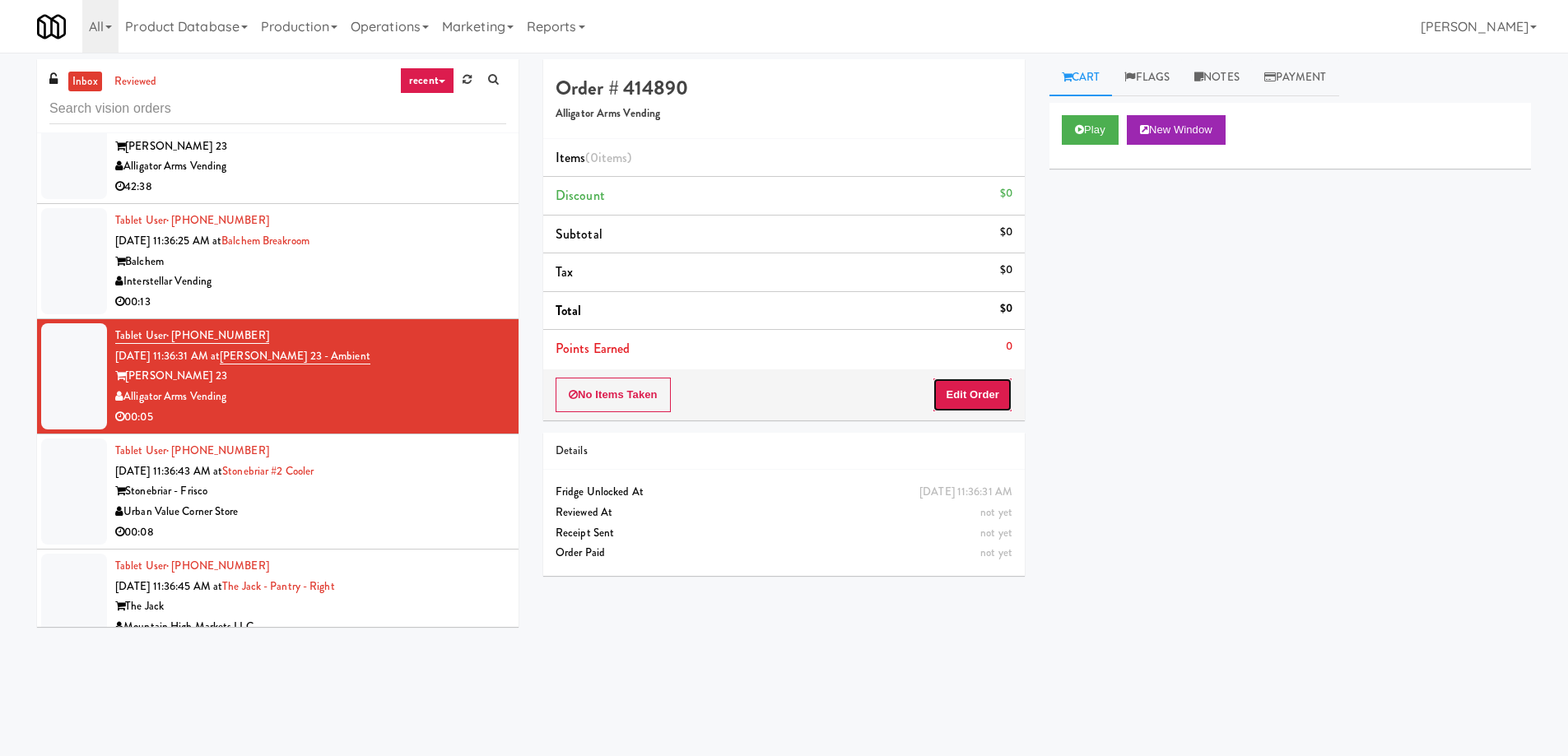
click at [993, 405] on button "Edit Order" at bounding box center [972, 395] width 80 height 34
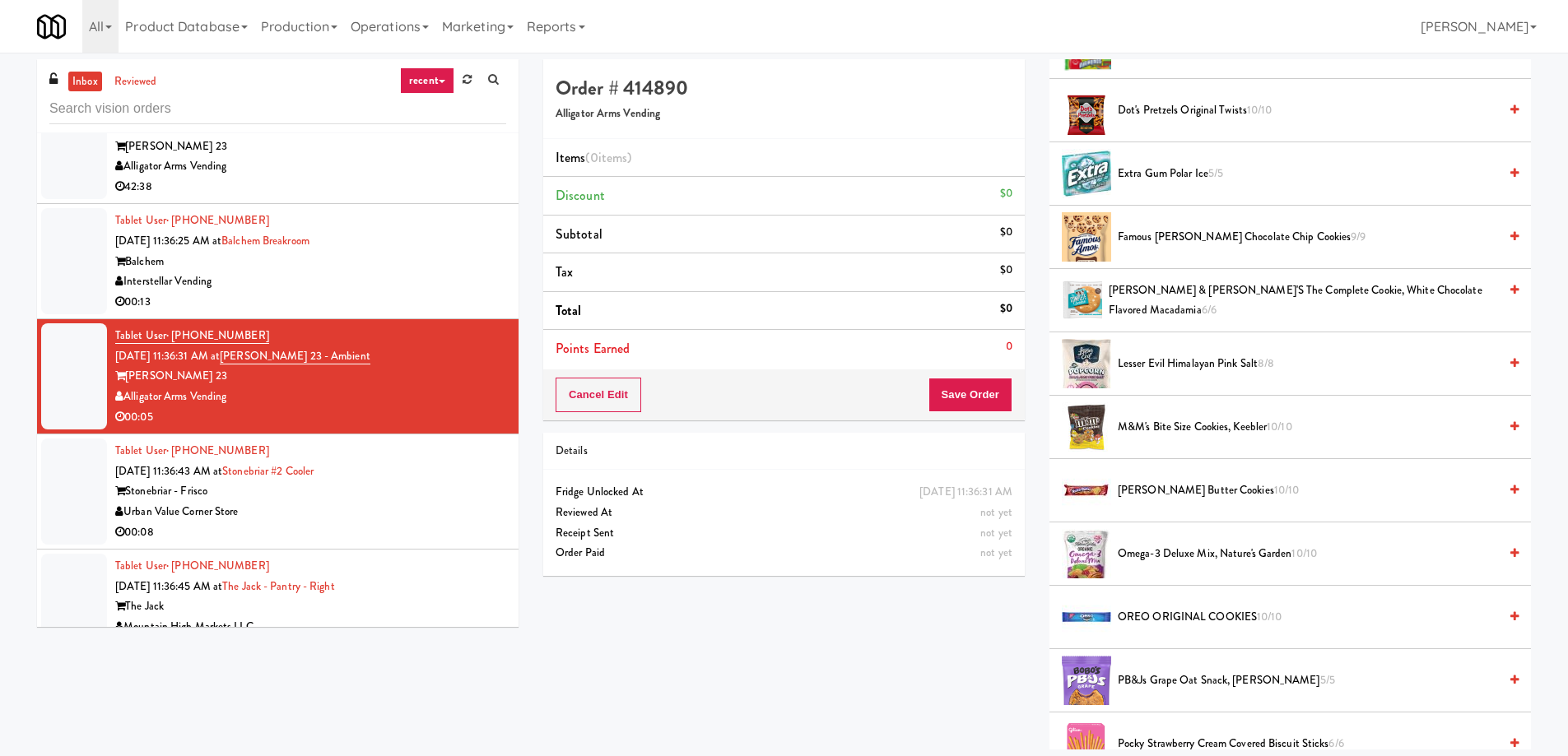
scroll to position [20385, 0]
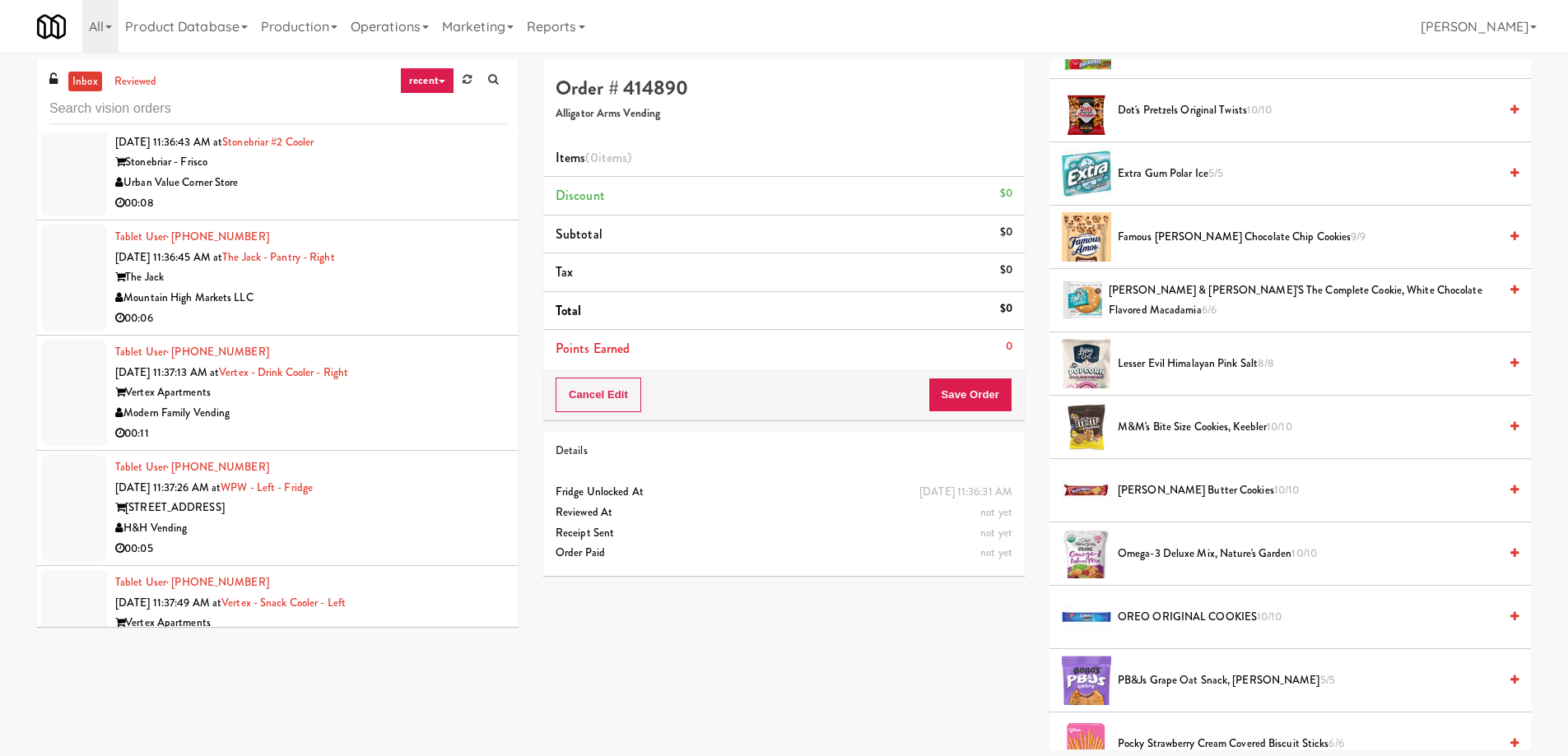
click at [280, 193] on div "00:08" at bounding box center [311, 204] width 391 height 21
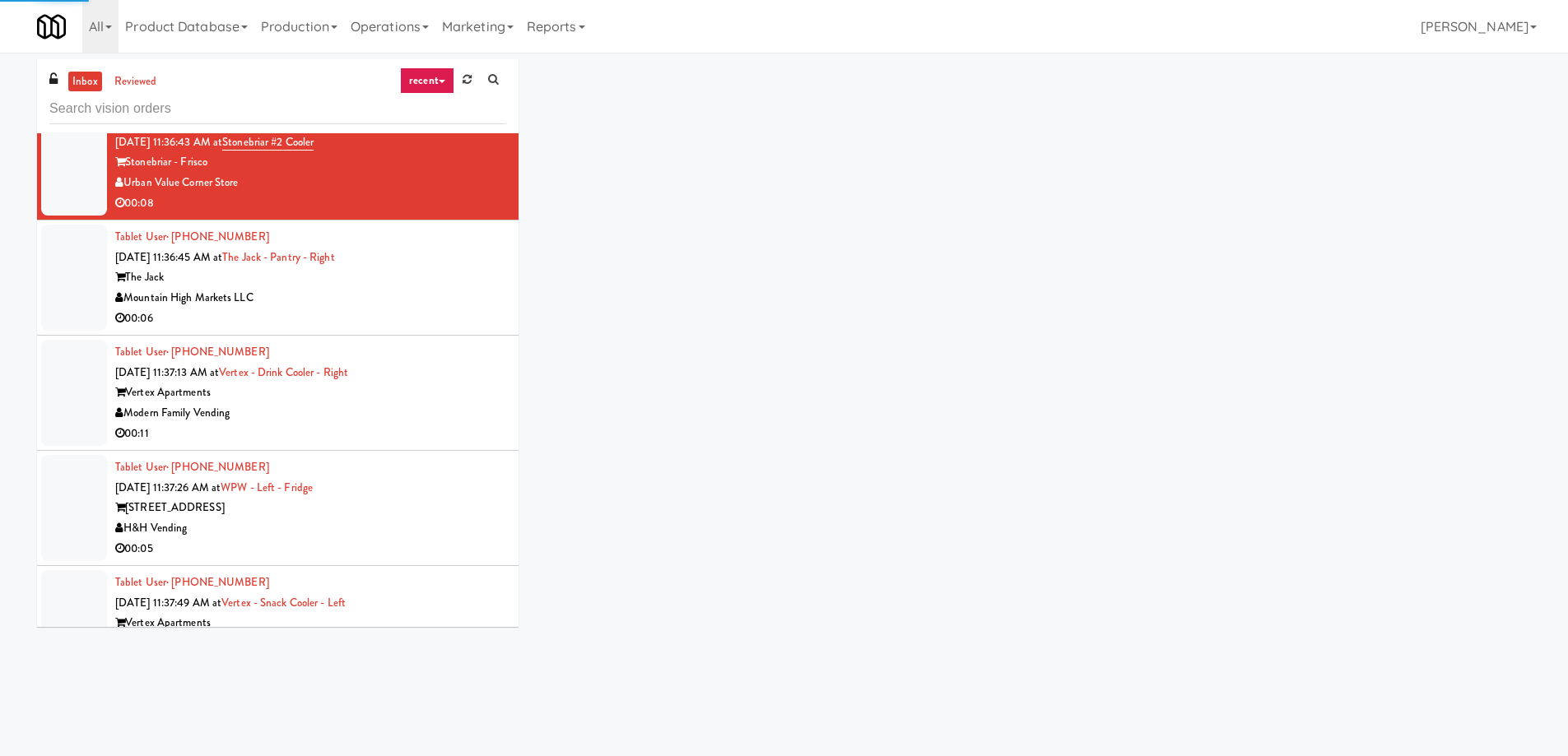
scroll to position [20138, 0]
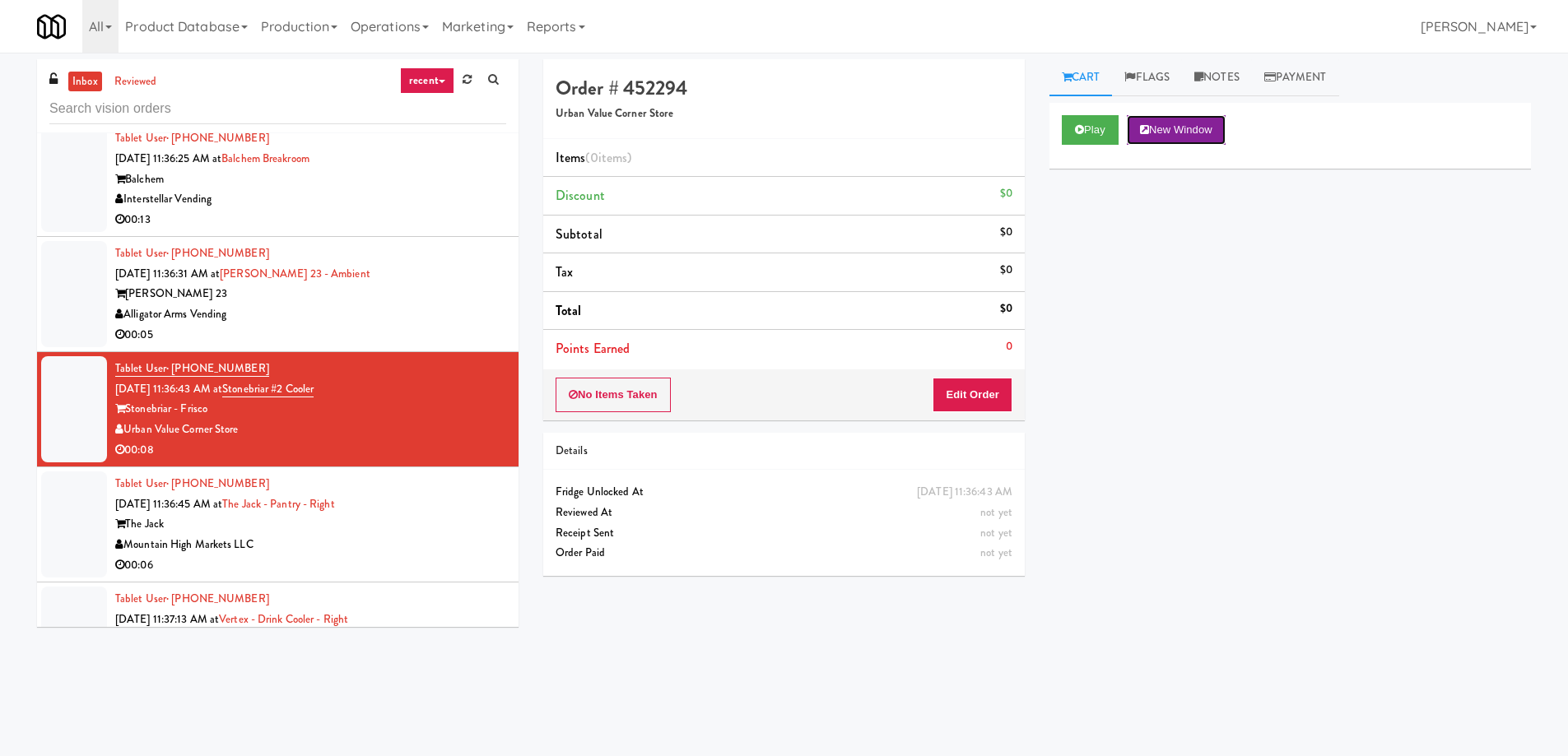
click at [1200, 139] on button "New Window" at bounding box center [1176, 130] width 98 height 30
click at [968, 403] on button "Edit Order" at bounding box center [972, 395] width 80 height 34
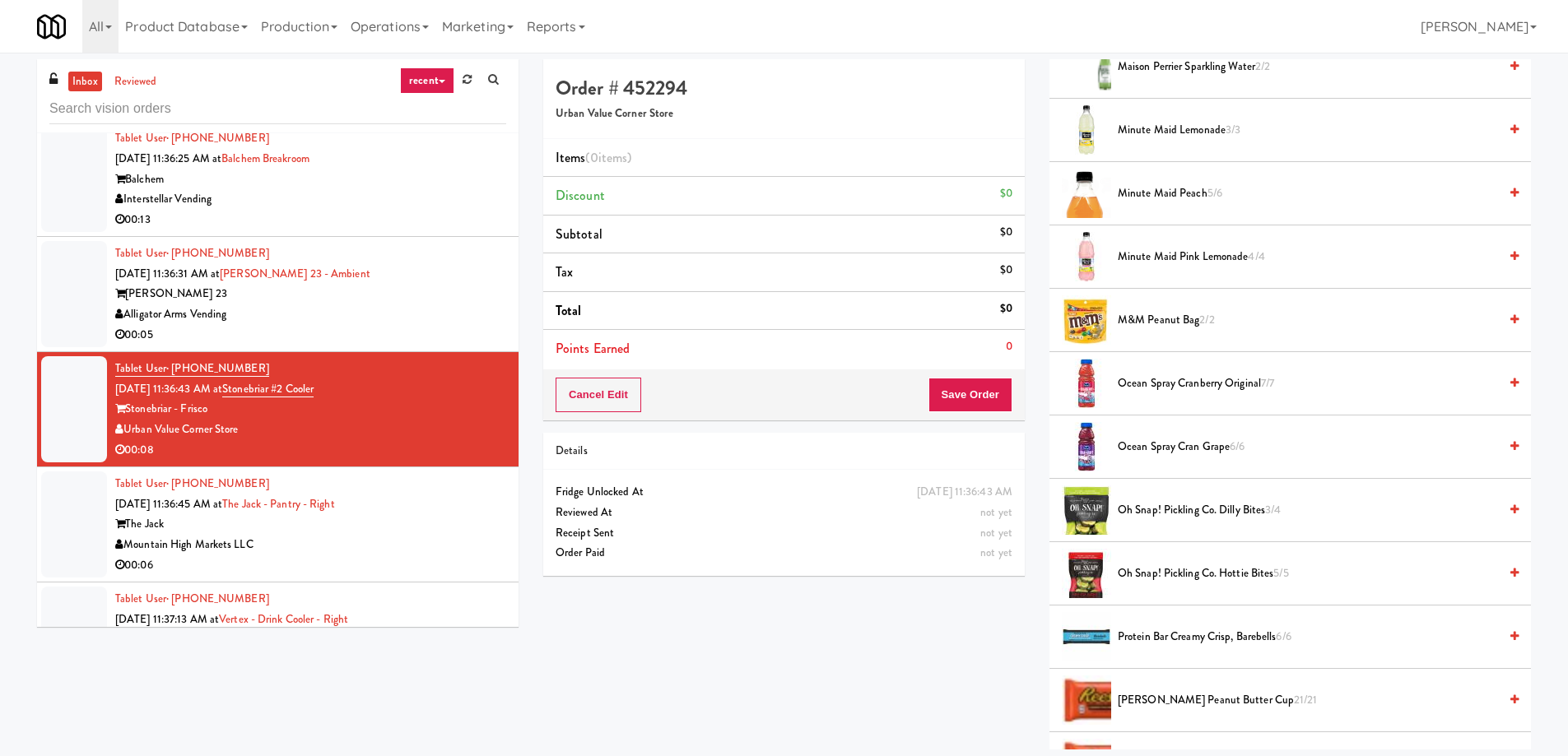
scroll to position [1399, 0]
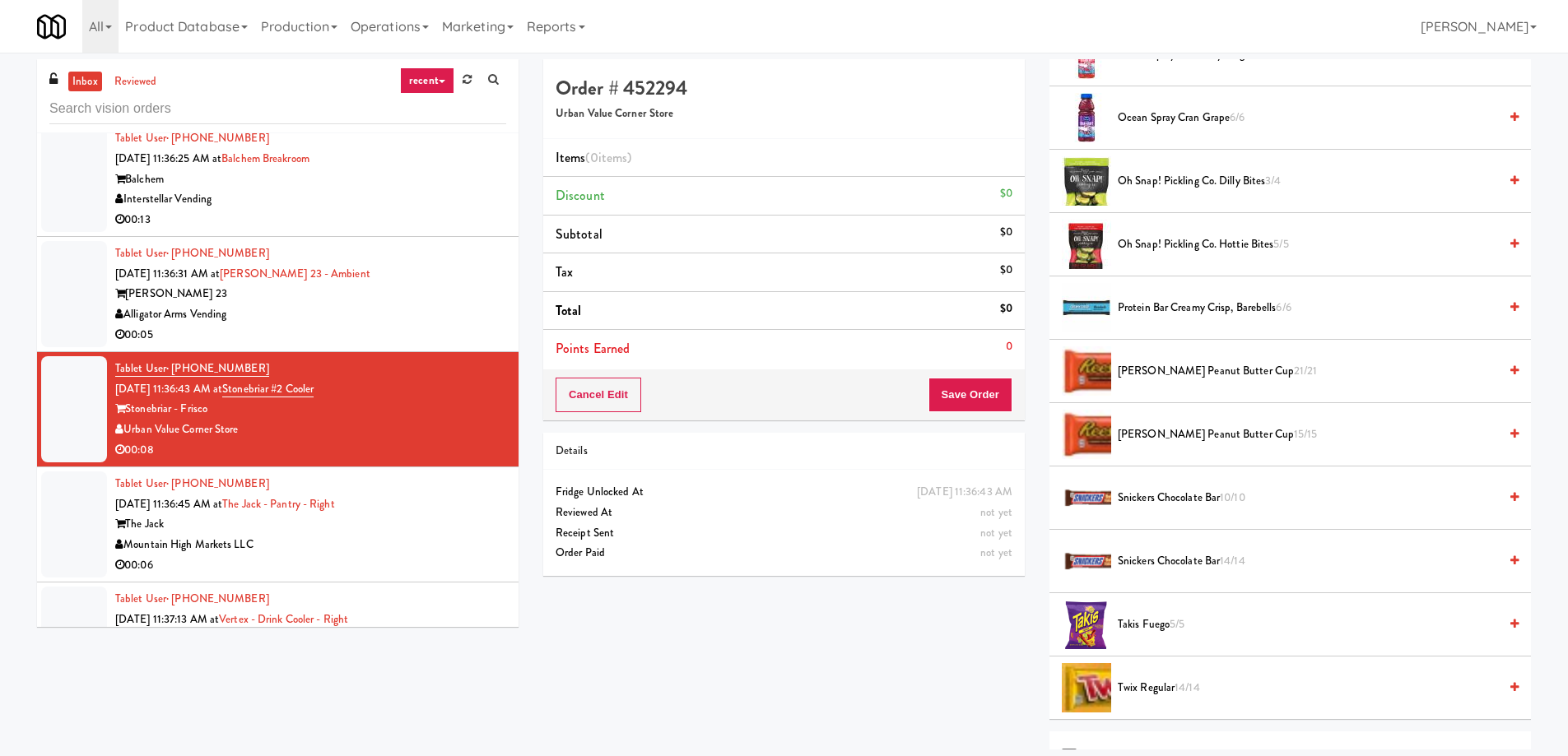
click at [1371, 495] on span "Snickers Chocolate Bar 10/10" at bounding box center [1308, 498] width 380 height 21
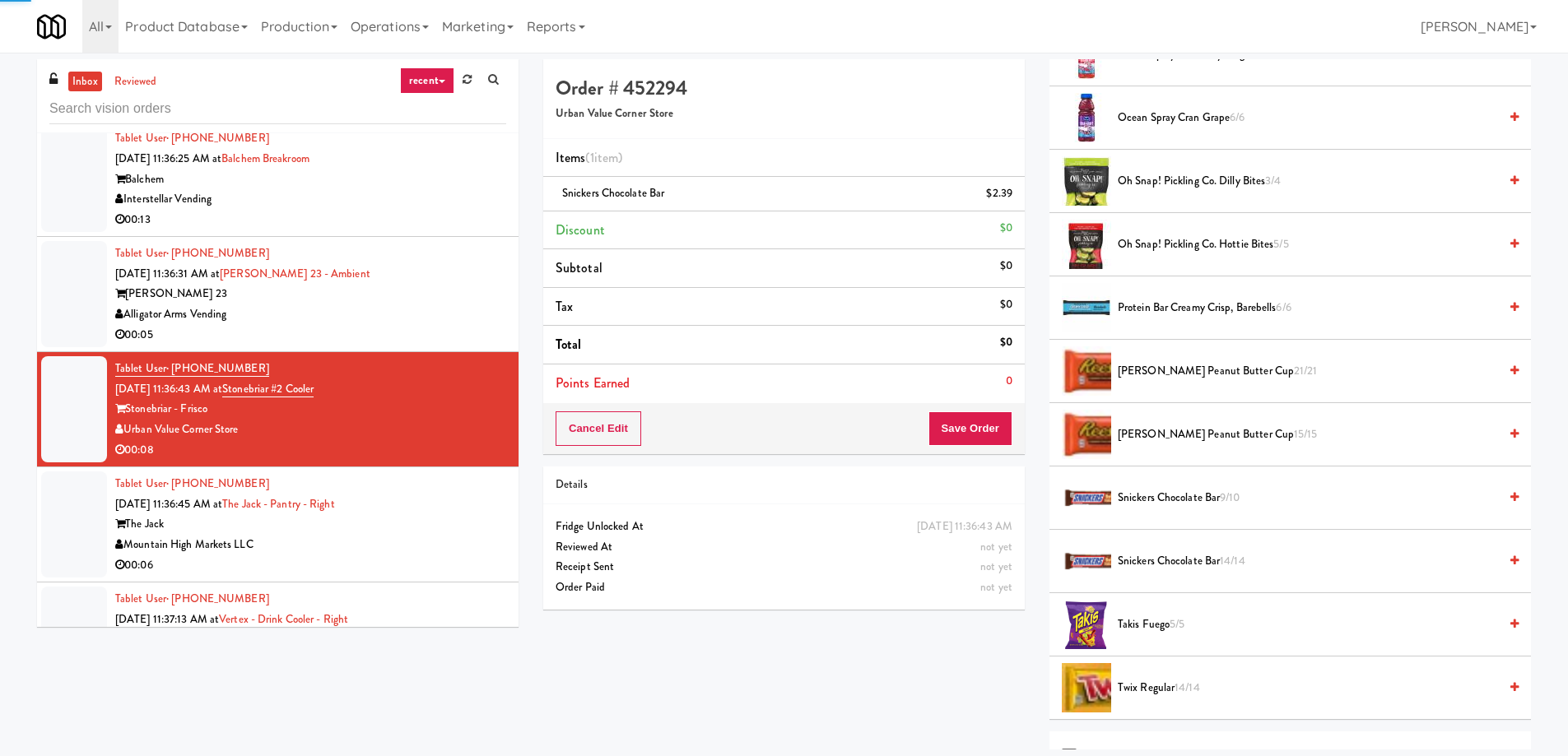
click at [1302, 551] on span "Snickers Chocolate Bar 14/14" at bounding box center [1308, 562] width 380 height 21
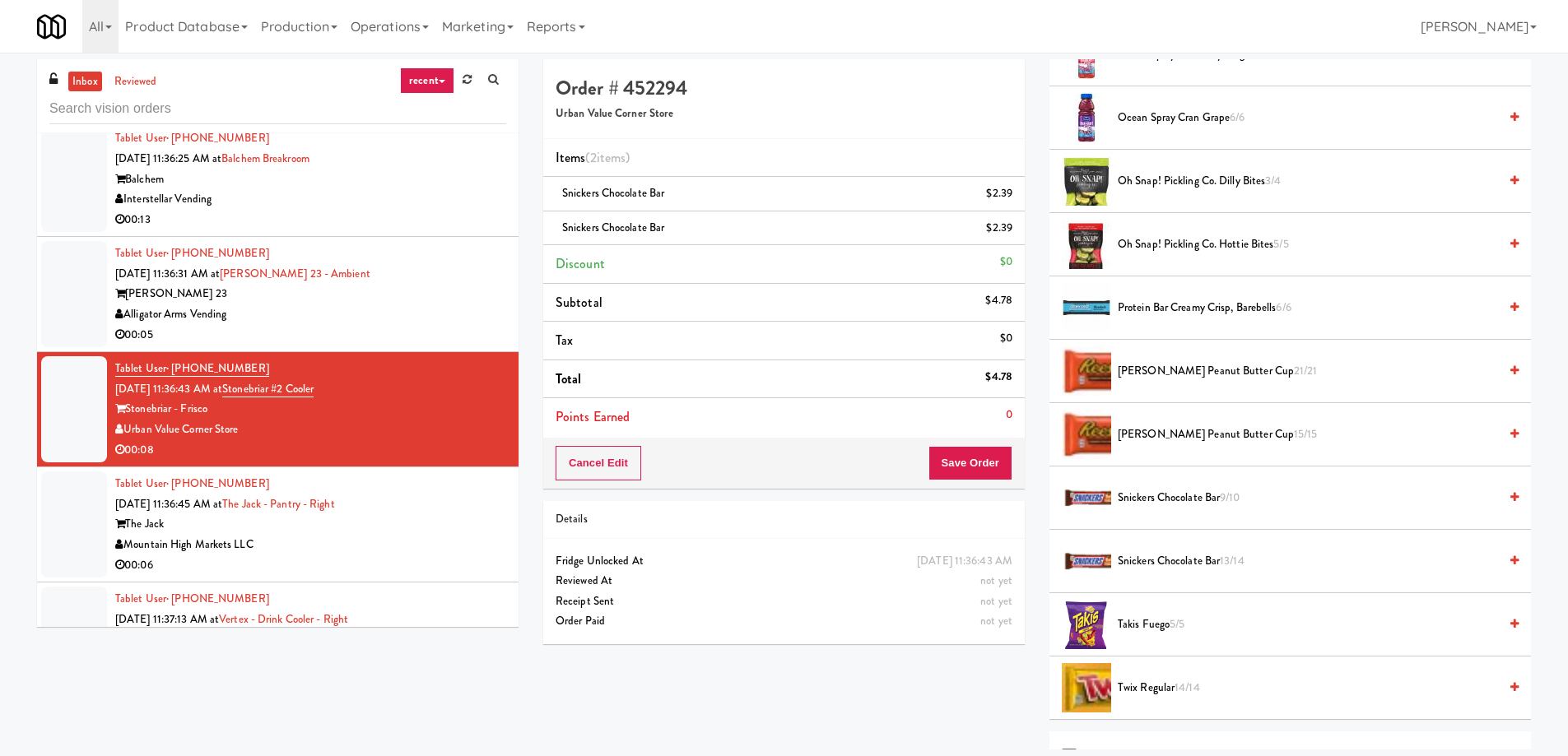
scroll to position [1560, 0]
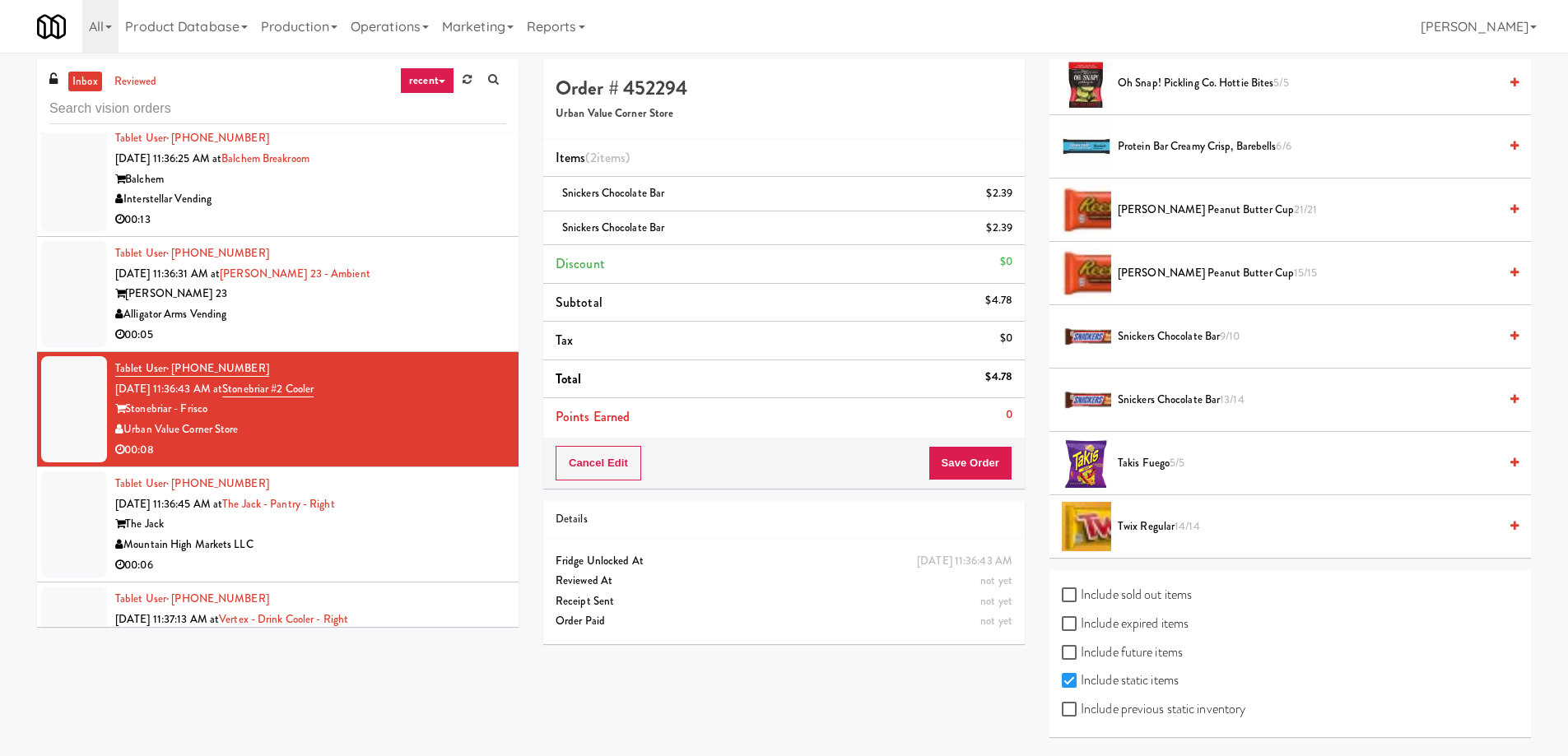
click at [1183, 219] on span "Reese's Peanut Butter Cup 21/21" at bounding box center [1308, 211] width 380 height 21
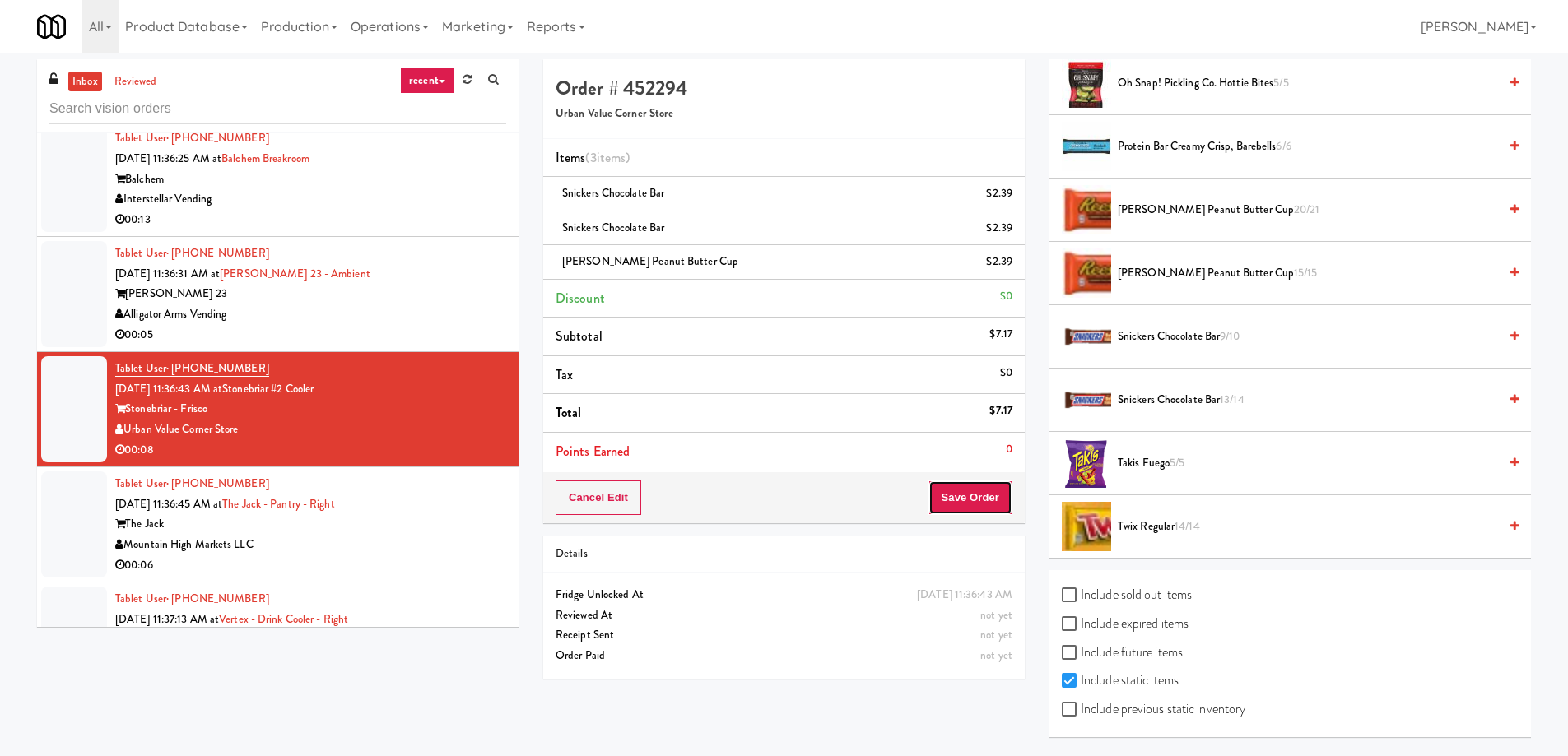
click at [965, 503] on button "Save Order" at bounding box center [970, 497] width 84 height 34
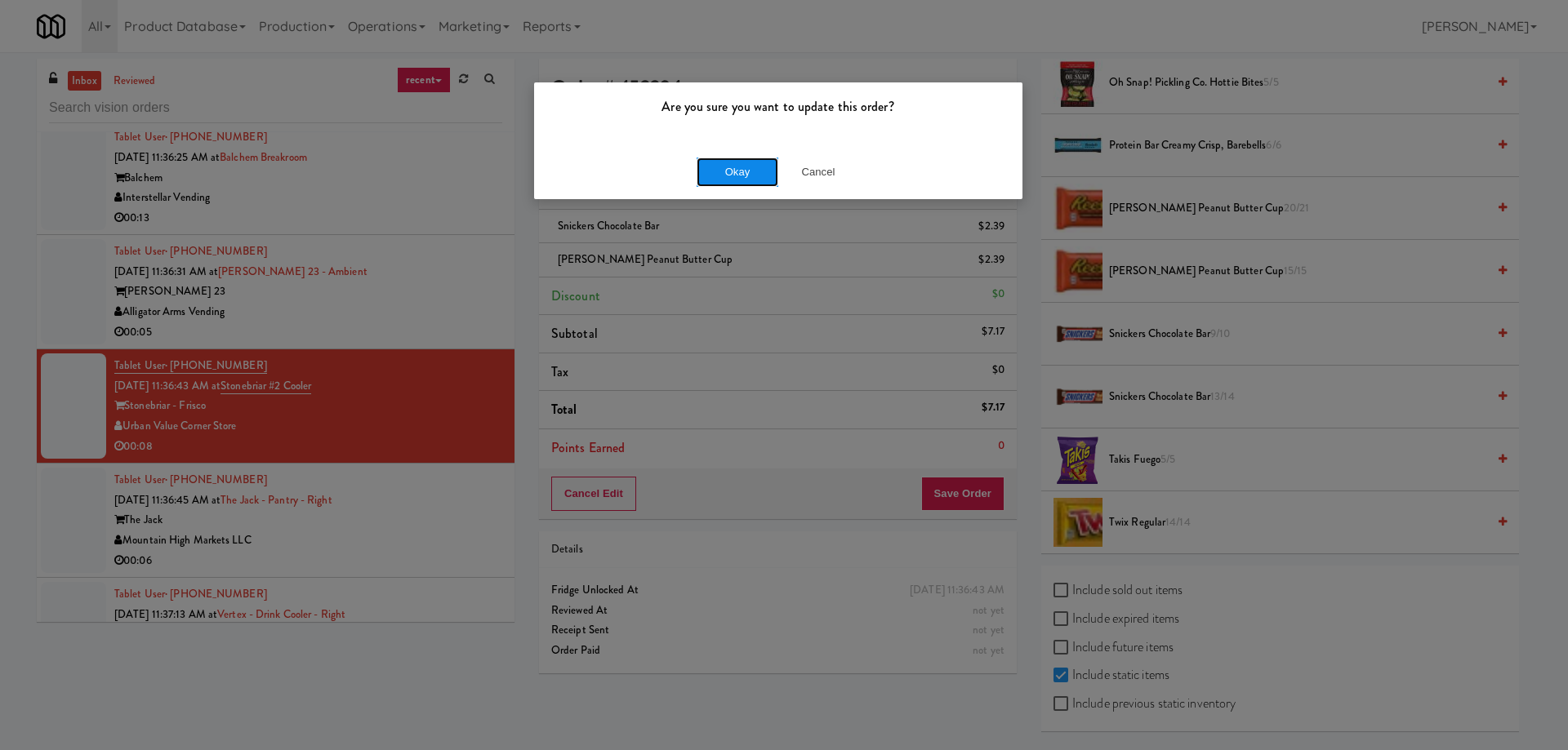
click at [731, 177] on button "Okay" at bounding box center [738, 172] width 82 height 30
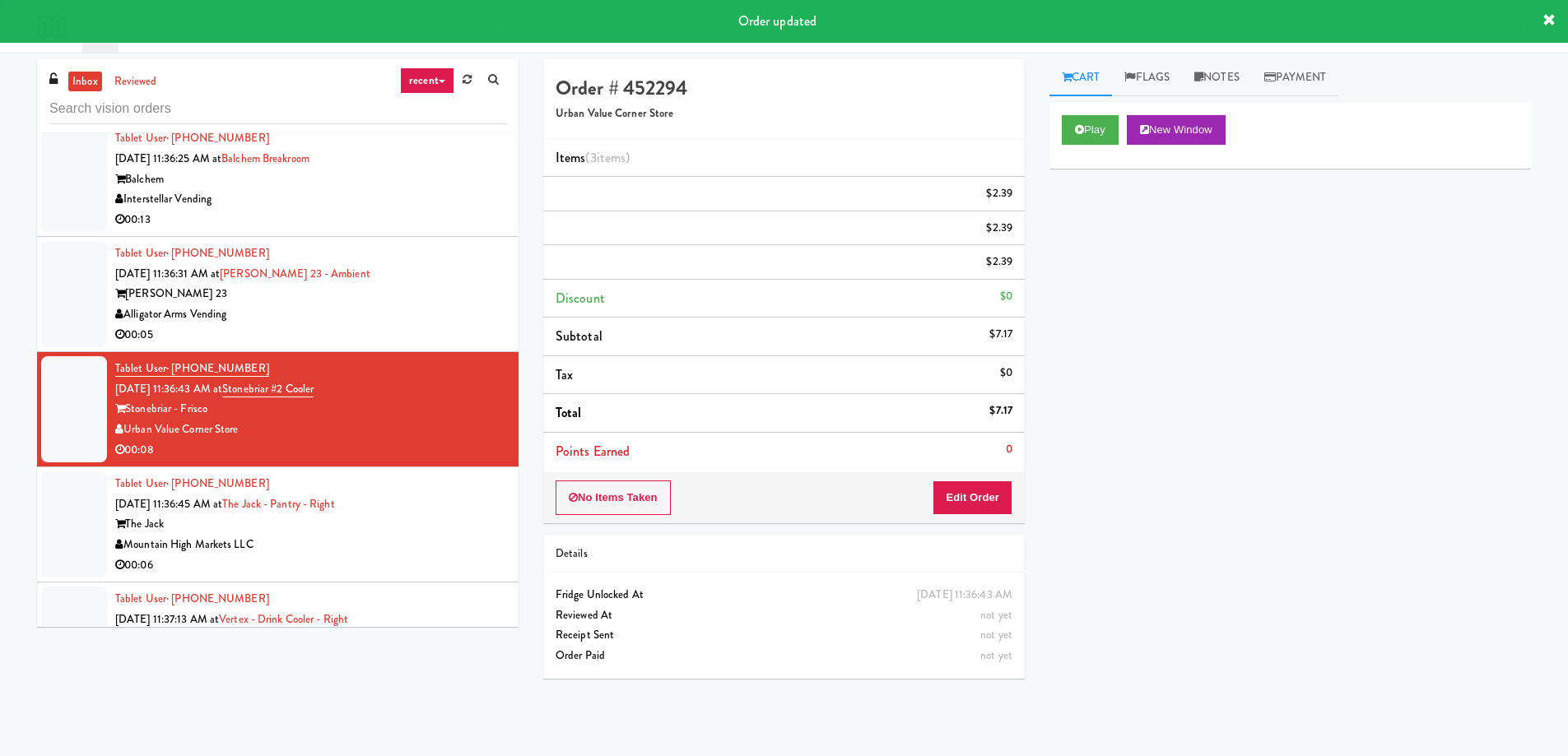
scroll to position [0, 0]
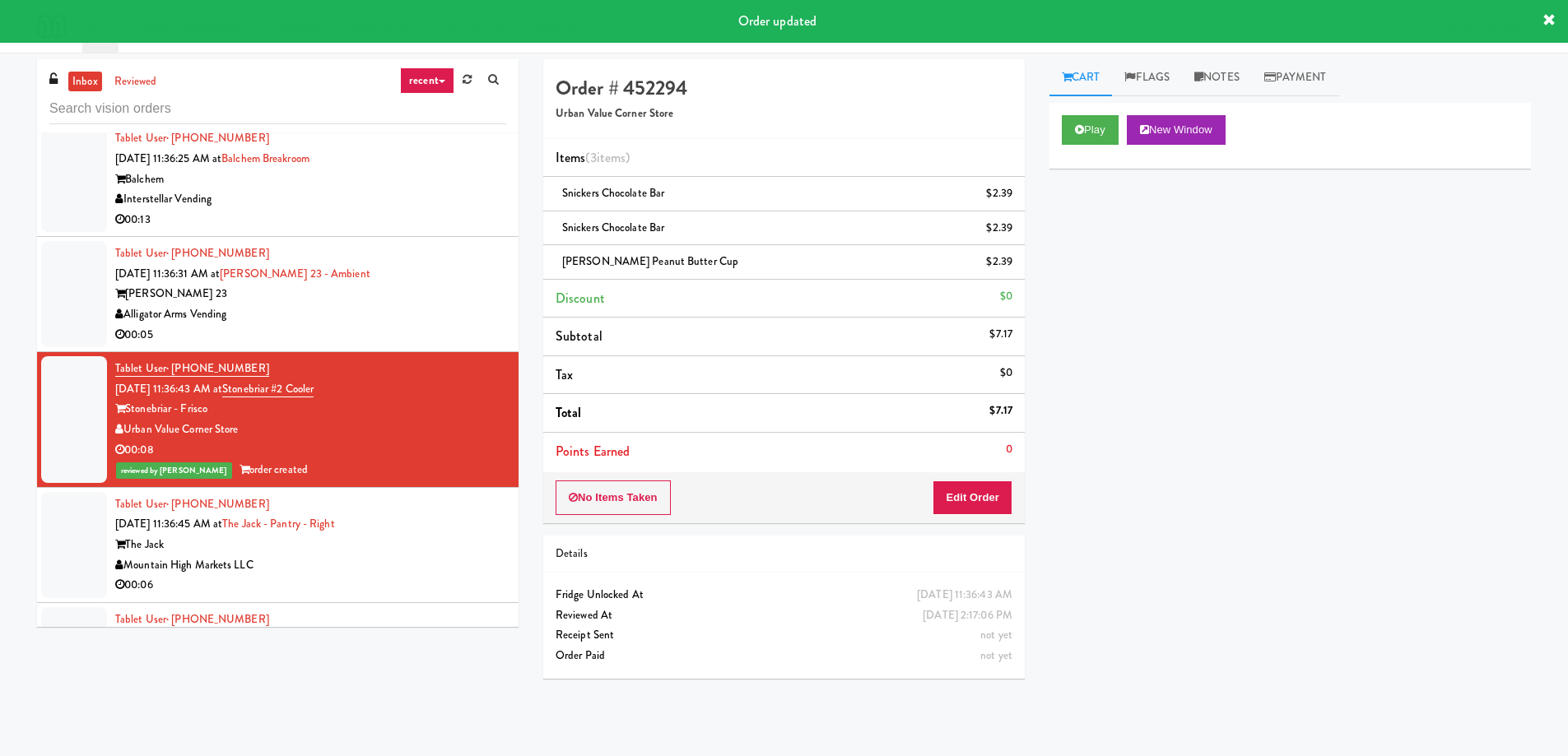
click at [349, 535] on div "The Jack" at bounding box center [311, 545] width 391 height 21
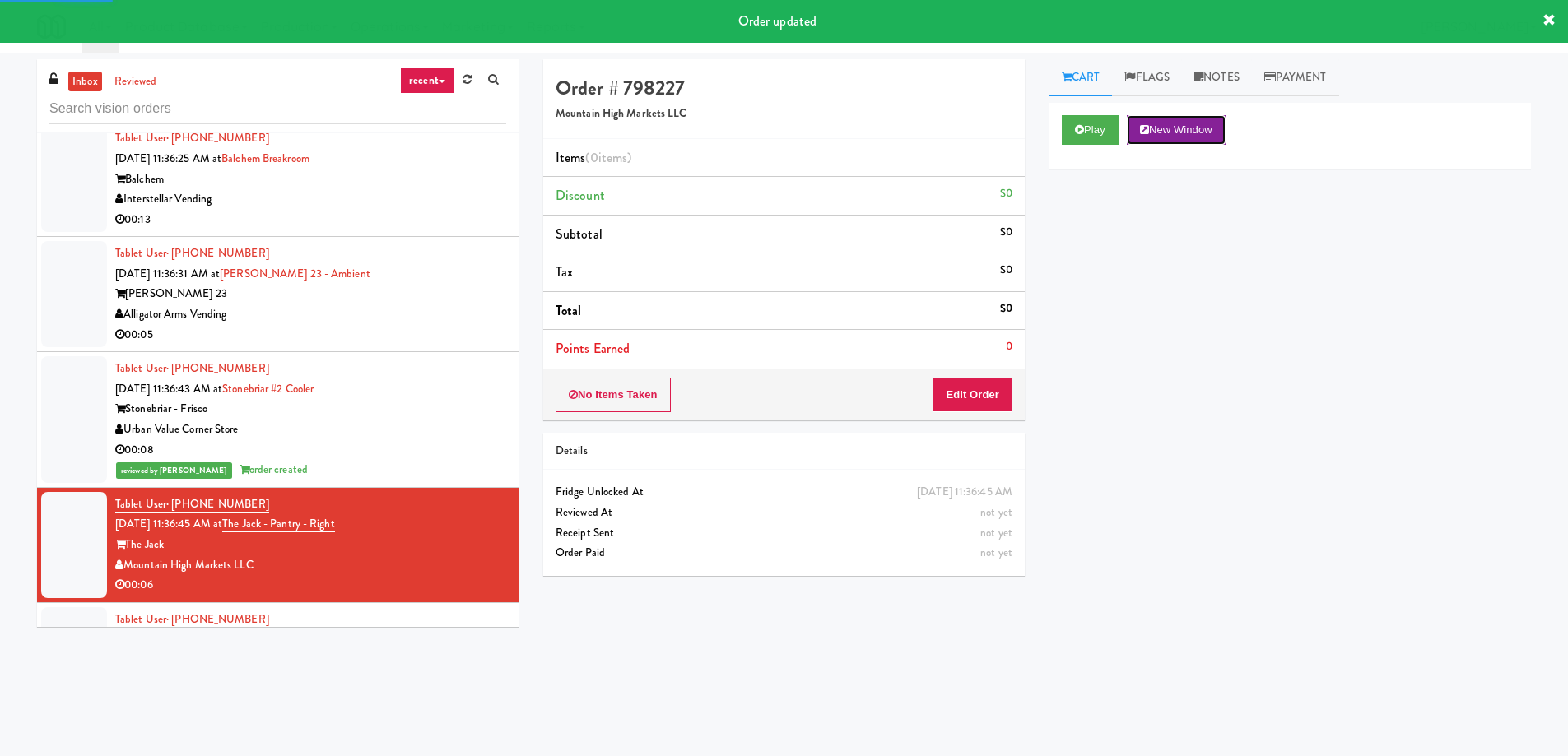
click at [1189, 130] on button "New Window" at bounding box center [1176, 130] width 98 height 30
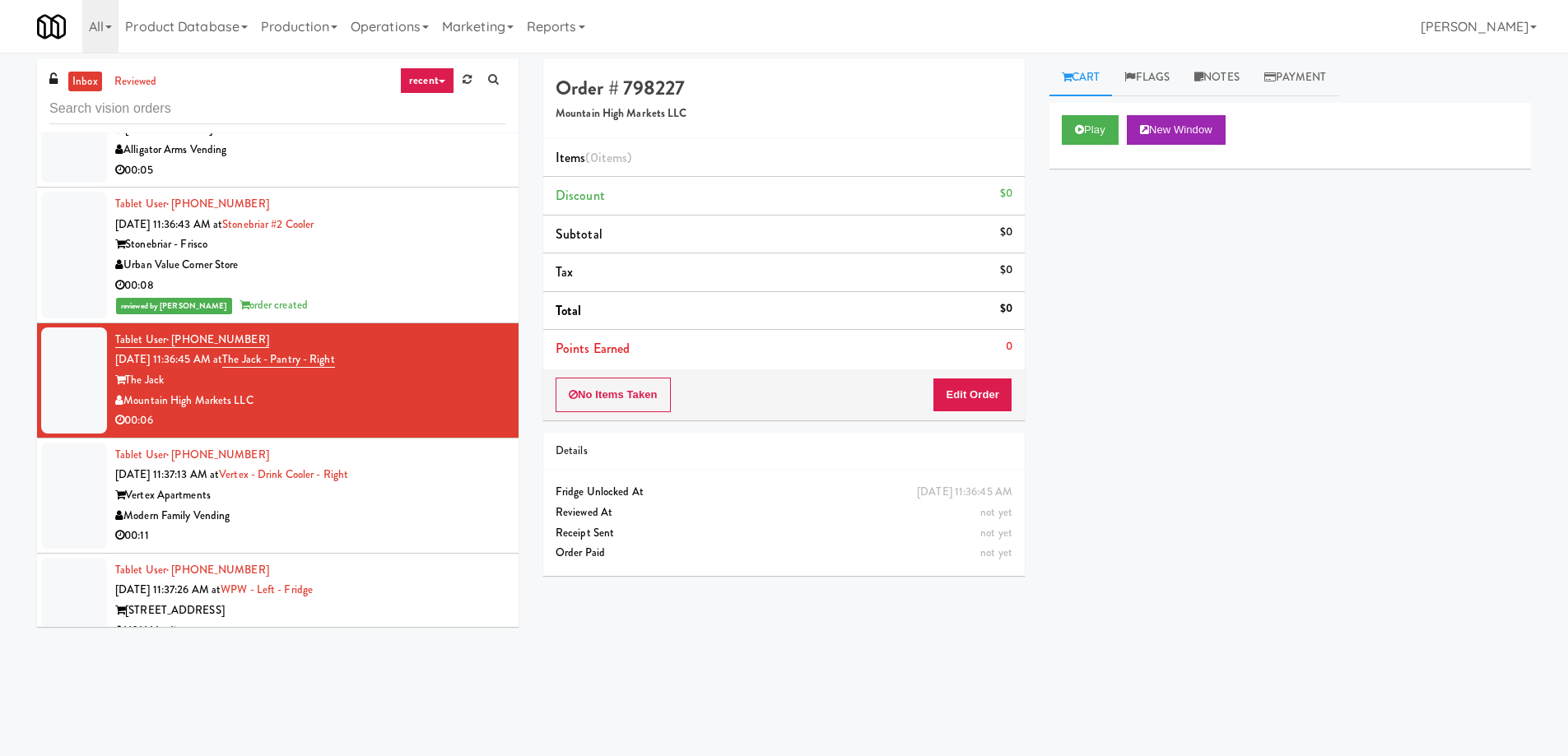
scroll to position [20385, 0]
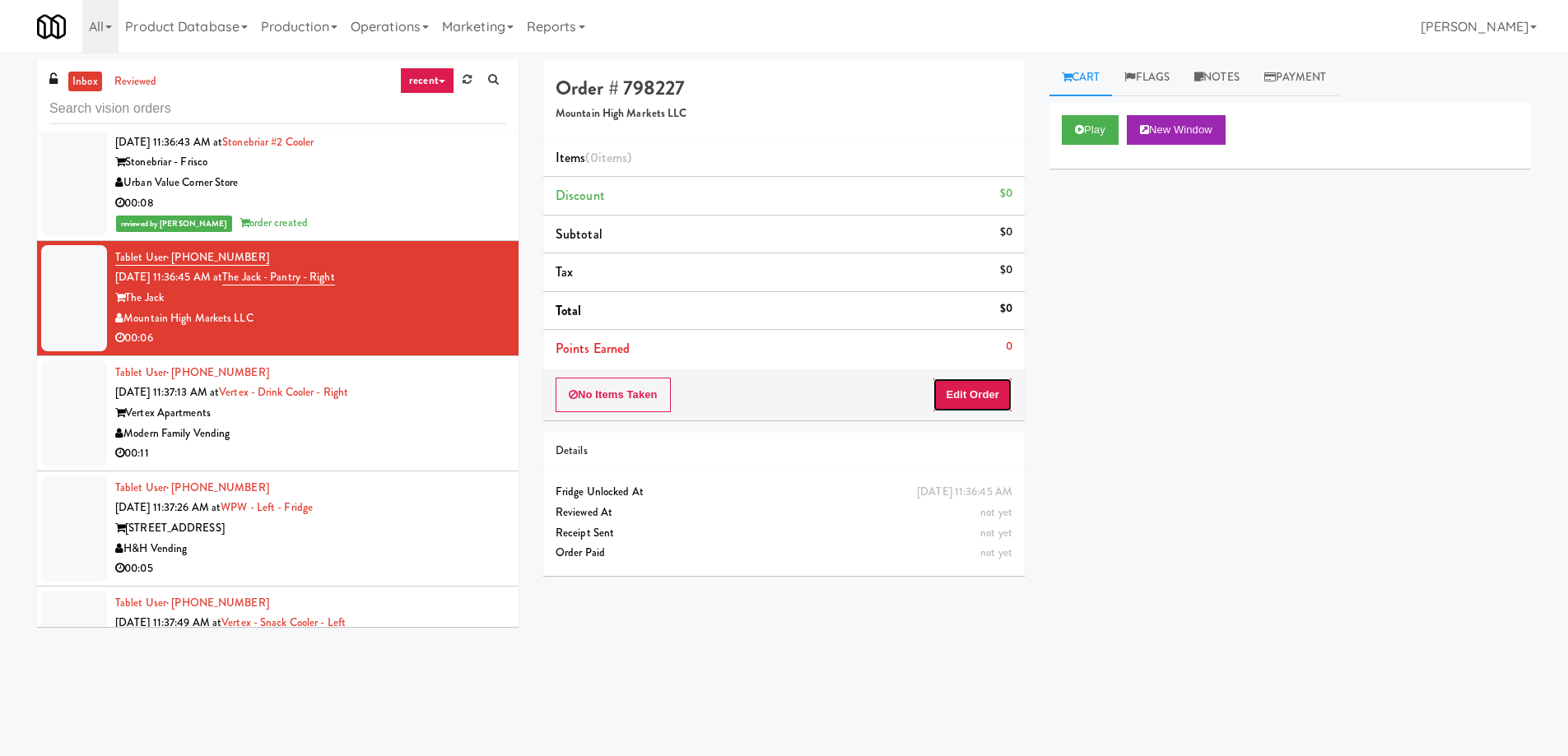
click at [979, 393] on button "Edit Order" at bounding box center [972, 395] width 80 height 34
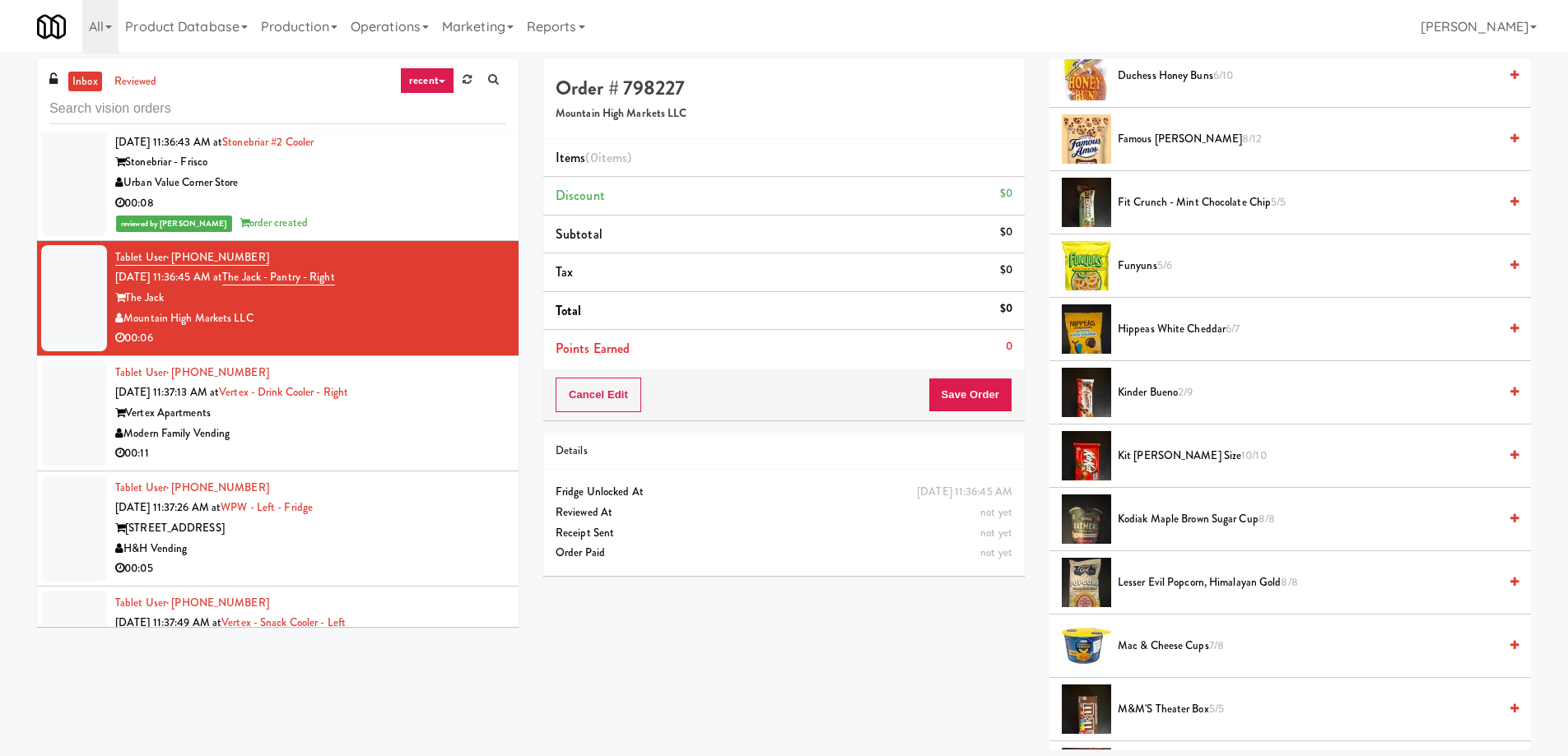
scroll to position [0, 0]
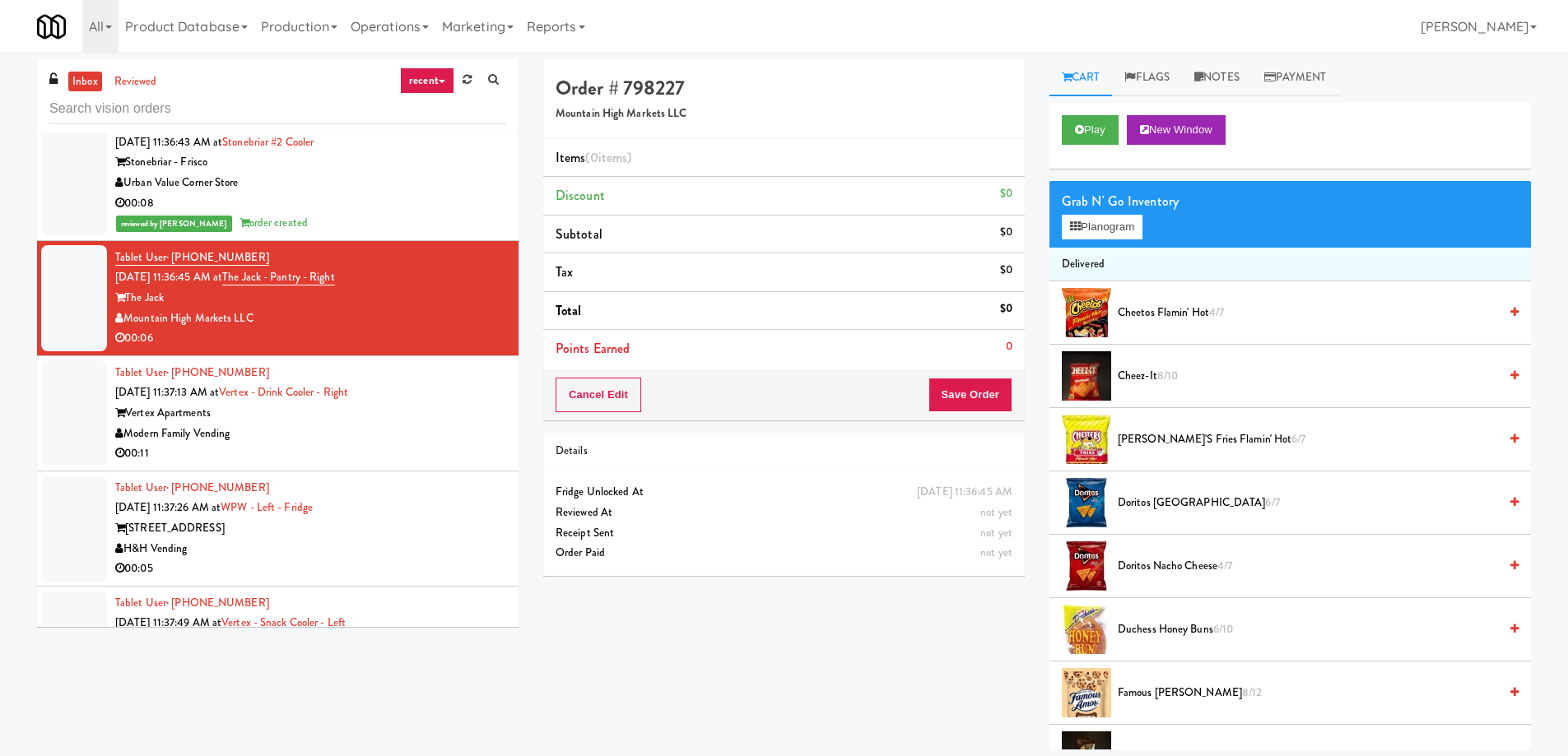
click at [1166, 434] on span "Chester's Fries Flamin' Hot 6/7" at bounding box center [1308, 440] width 380 height 21
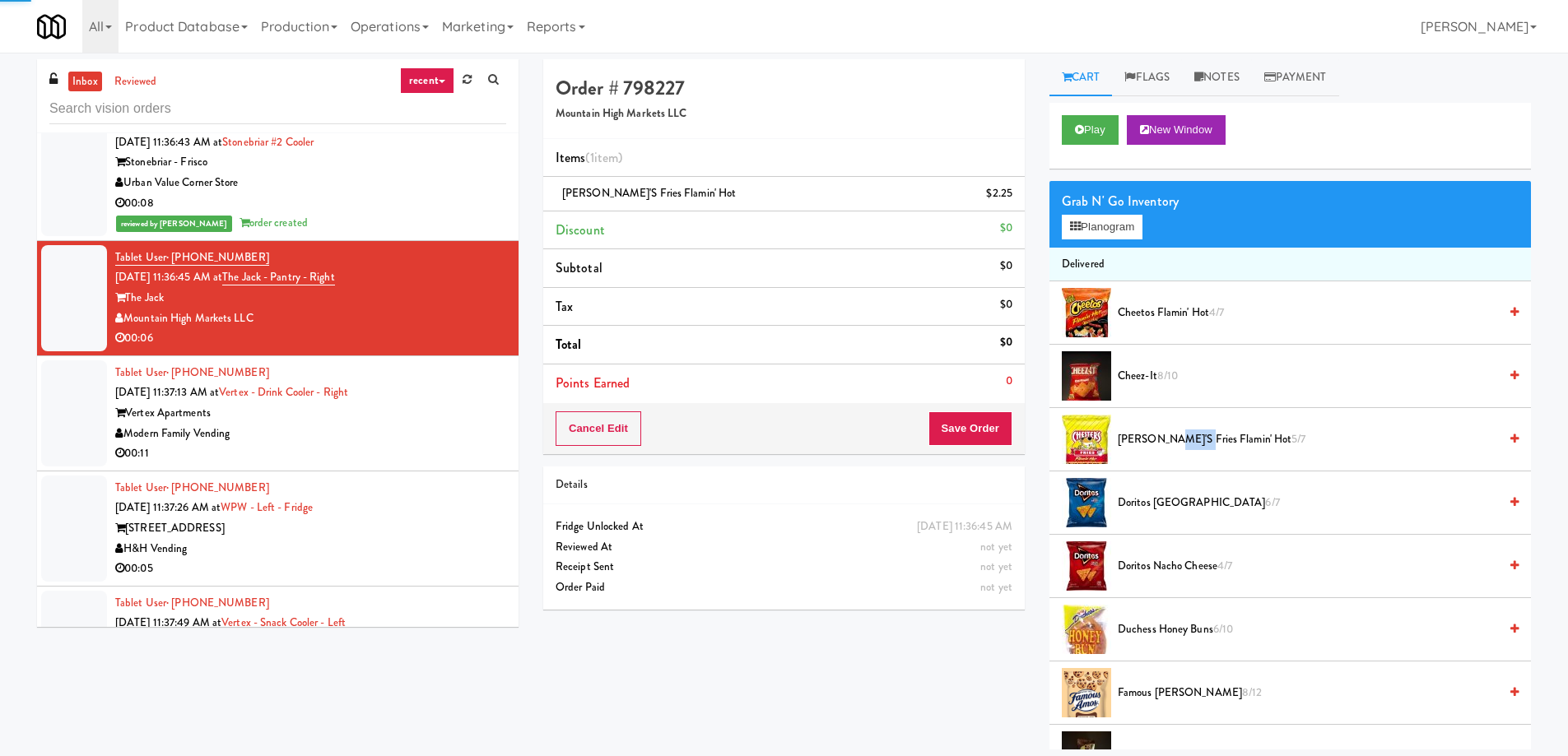
click at [1166, 434] on span "Chester's Fries Flamin' Hot 5/7" at bounding box center [1308, 440] width 380 height 21
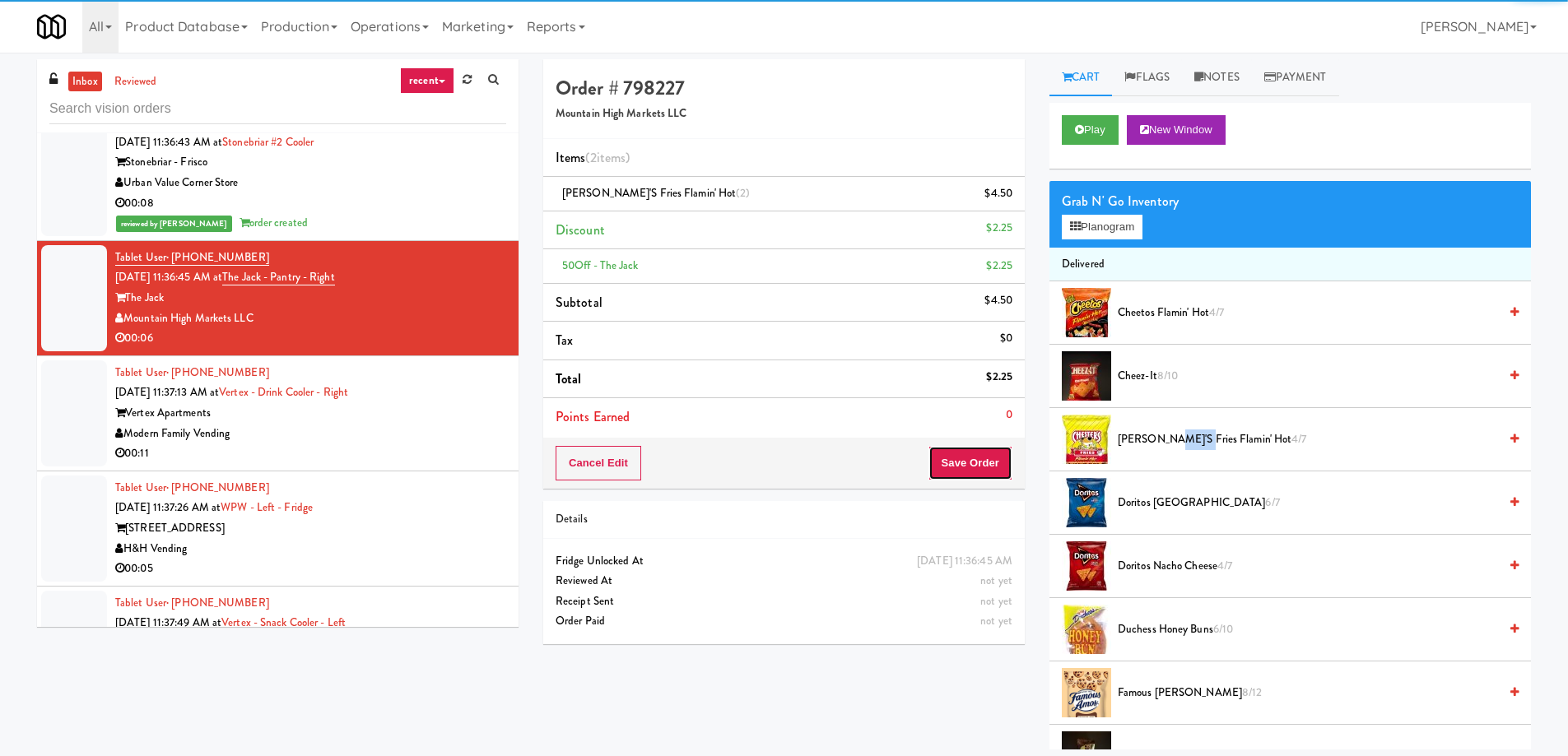
click at [981, 459] on button "Save Order" at bounding box center [970, 463] width 84 height 34
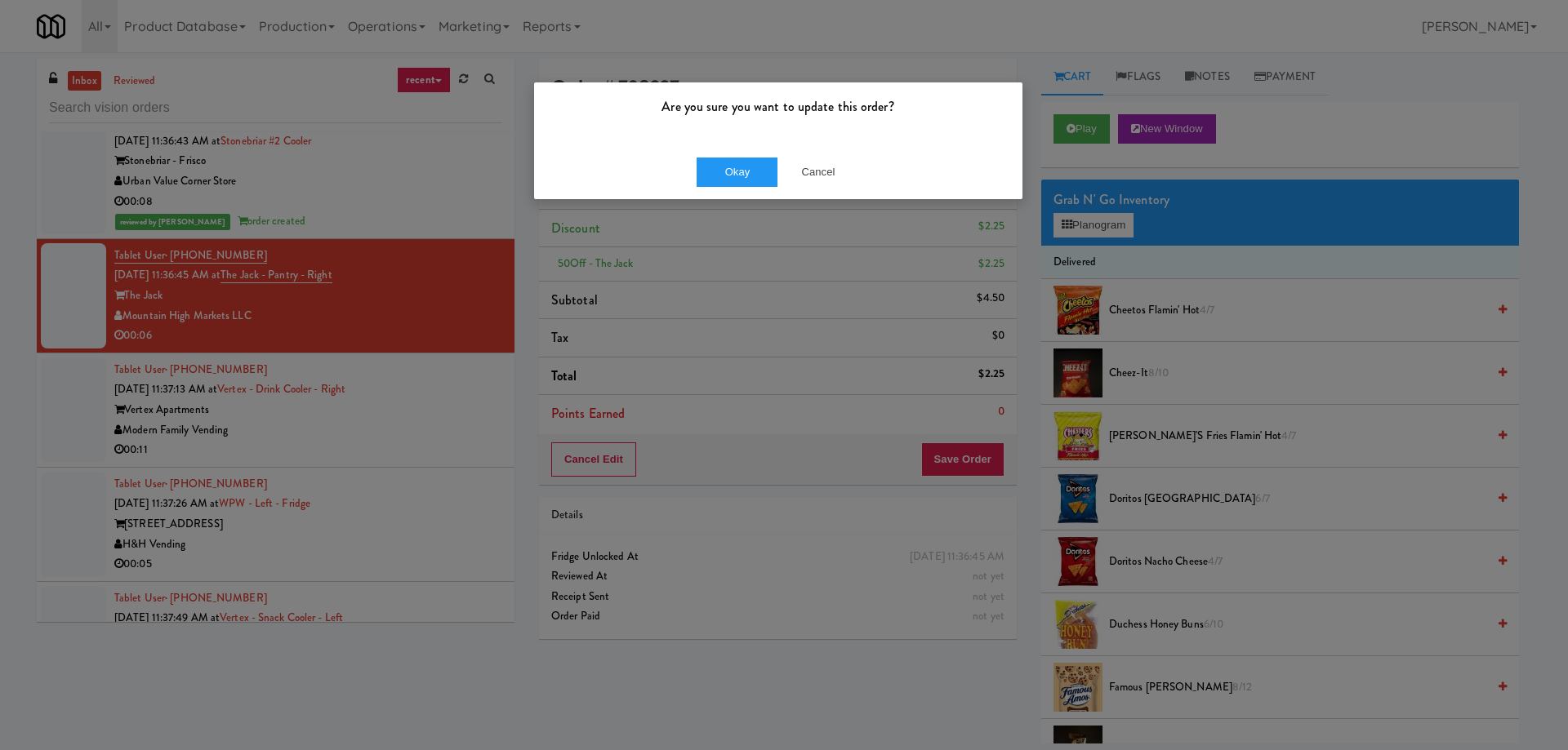
click at [715, 189] on div "Okay Cancel" at bounding box center [778, 172] width 489 height 54
click at [721, 178] on button "Okay" at bounding box center [738, 172] width 82 height 30
